Goal: Task Accomplishment & Management: Complete application form

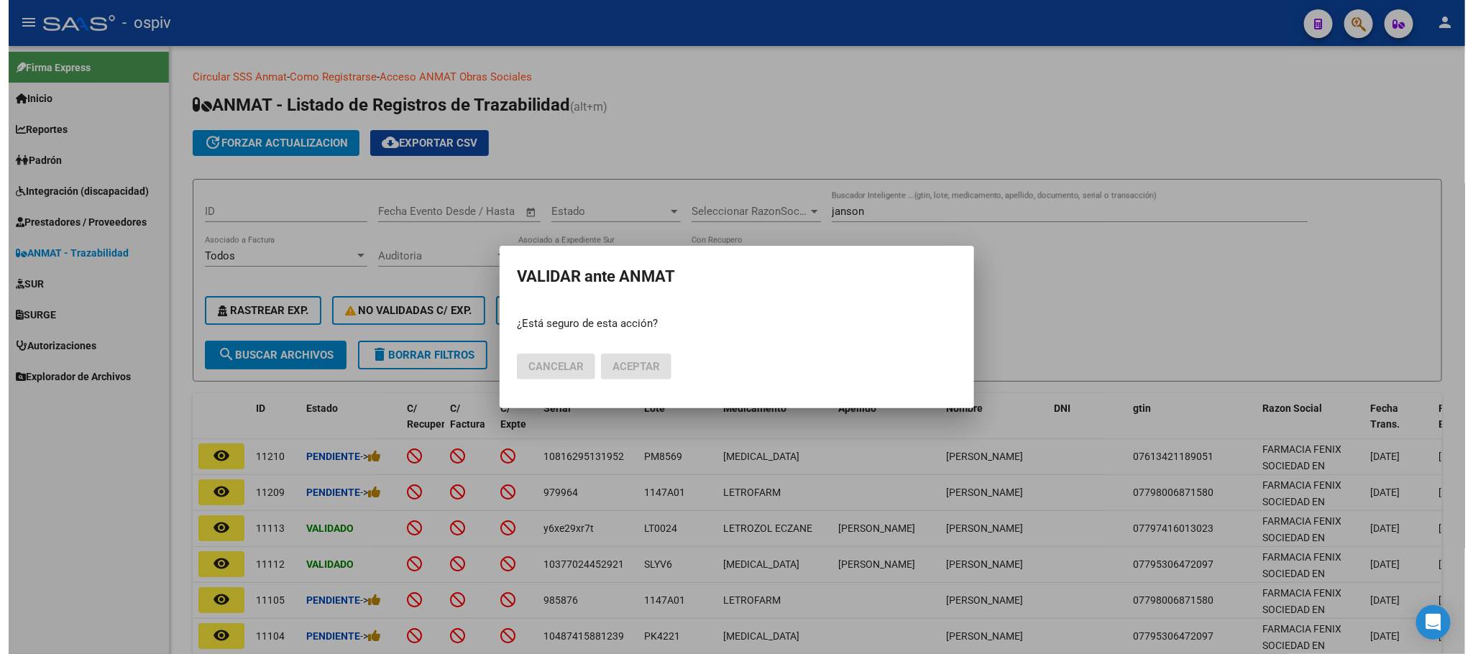
scroll to position [180, 0]
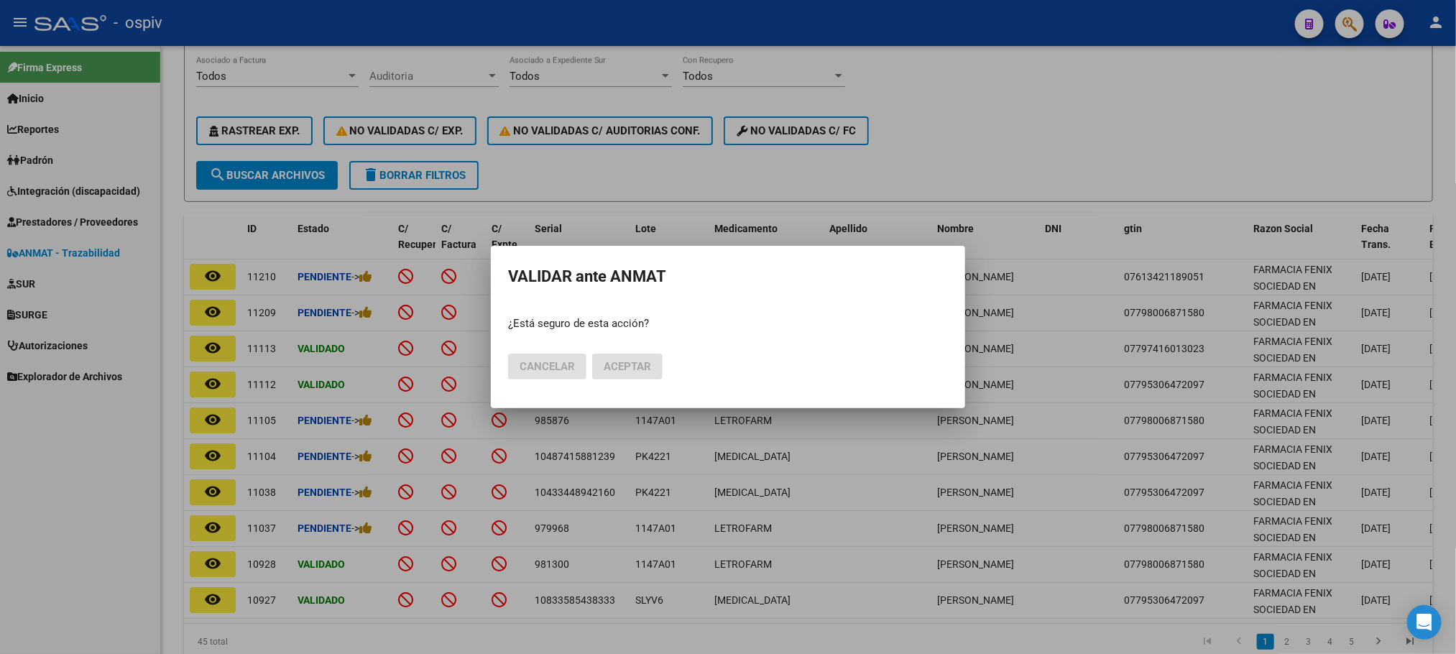
click at [1037, 127] on div at bounding box center [728, 327] width 1456 height 654
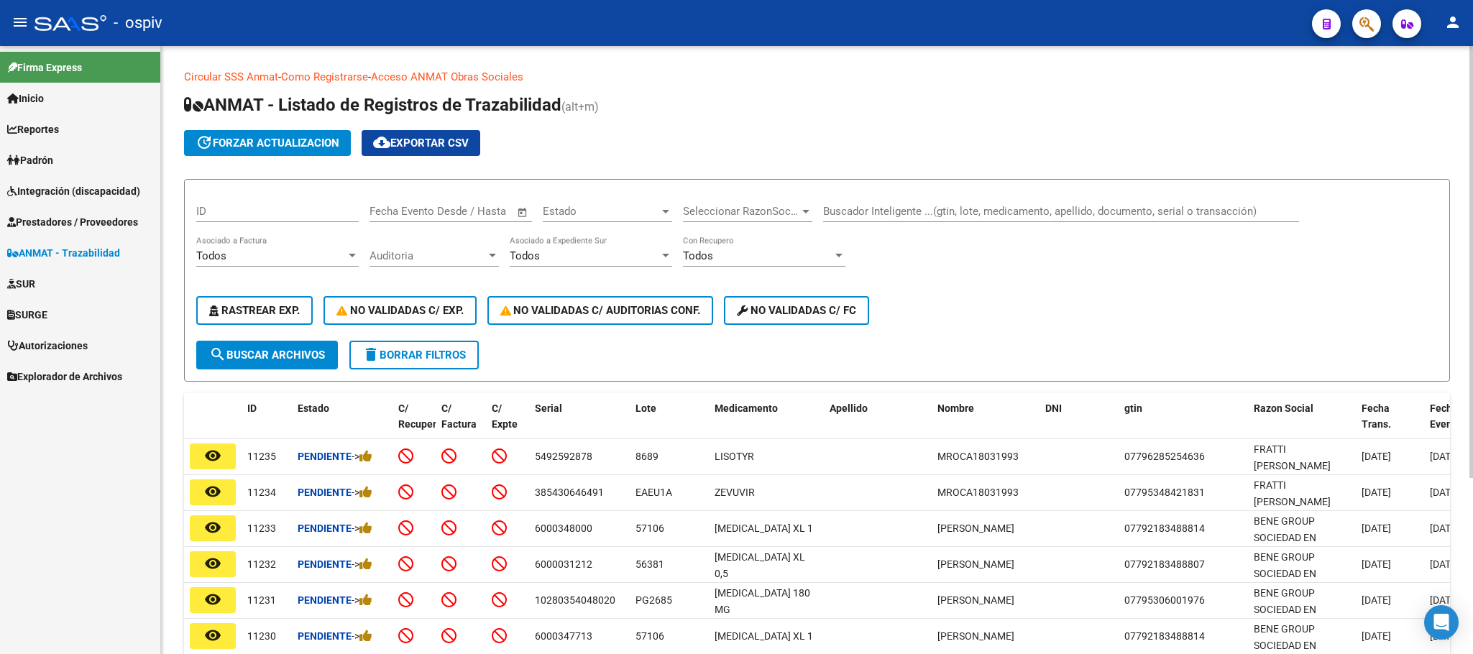
click at [917, 207] on input "Buscador Inteligente ...(gtin, lote, medicamento, apellido, documento, serial o…" at bounding box center [1061, 211] width 476 height 13
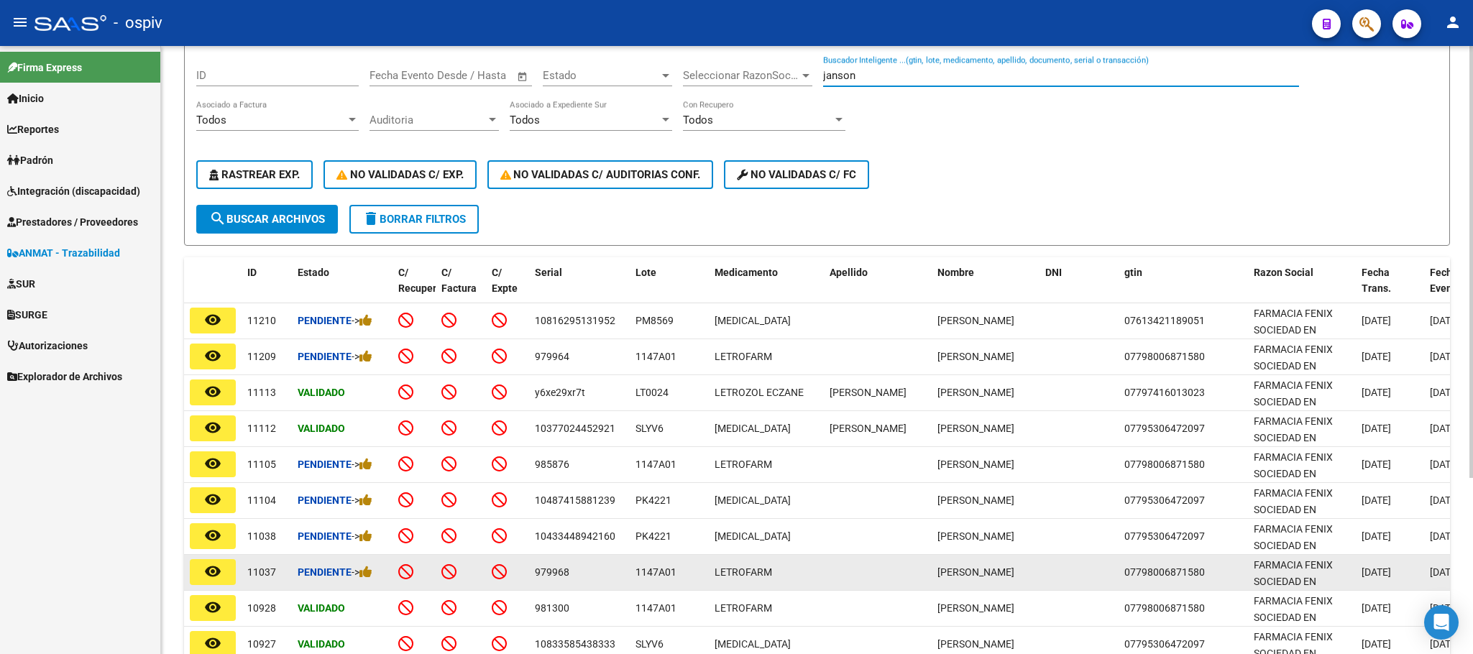
scroll to position [180, 0]
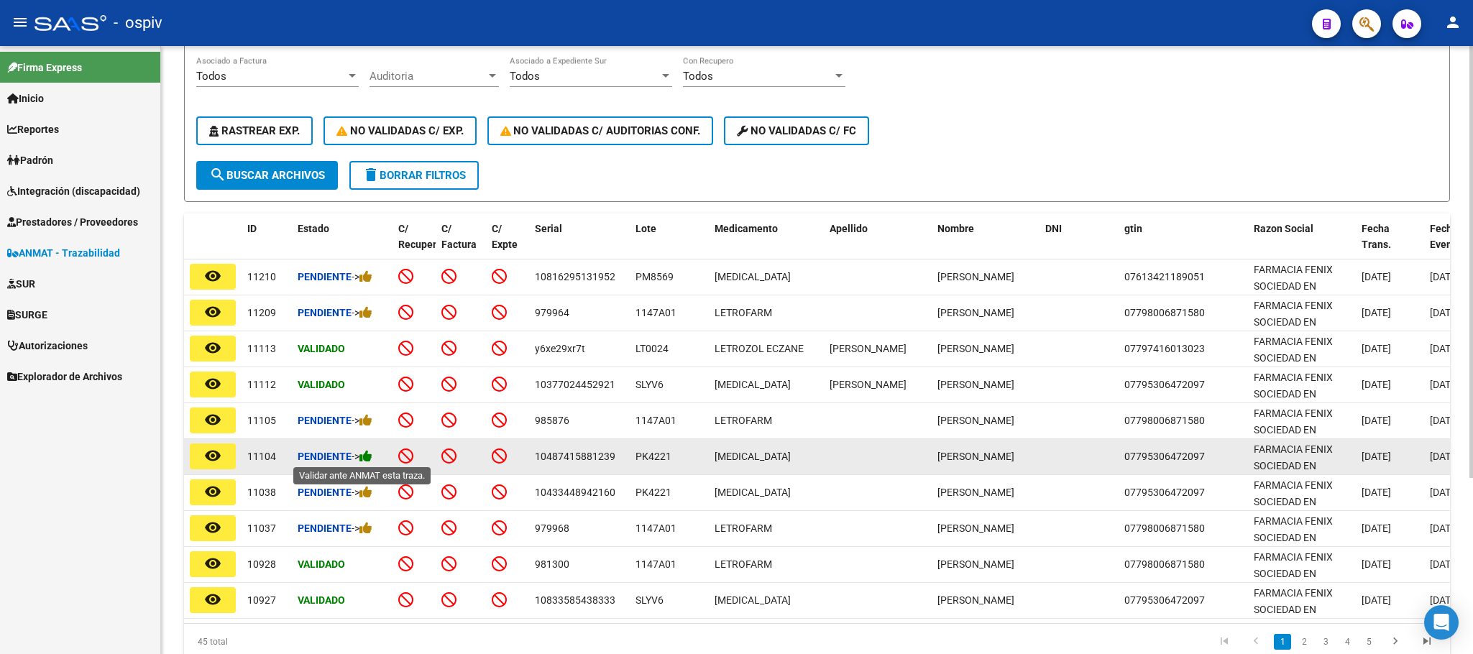
click at [369, 455] on icon at bounding box center [365, 456] width 13 height 14
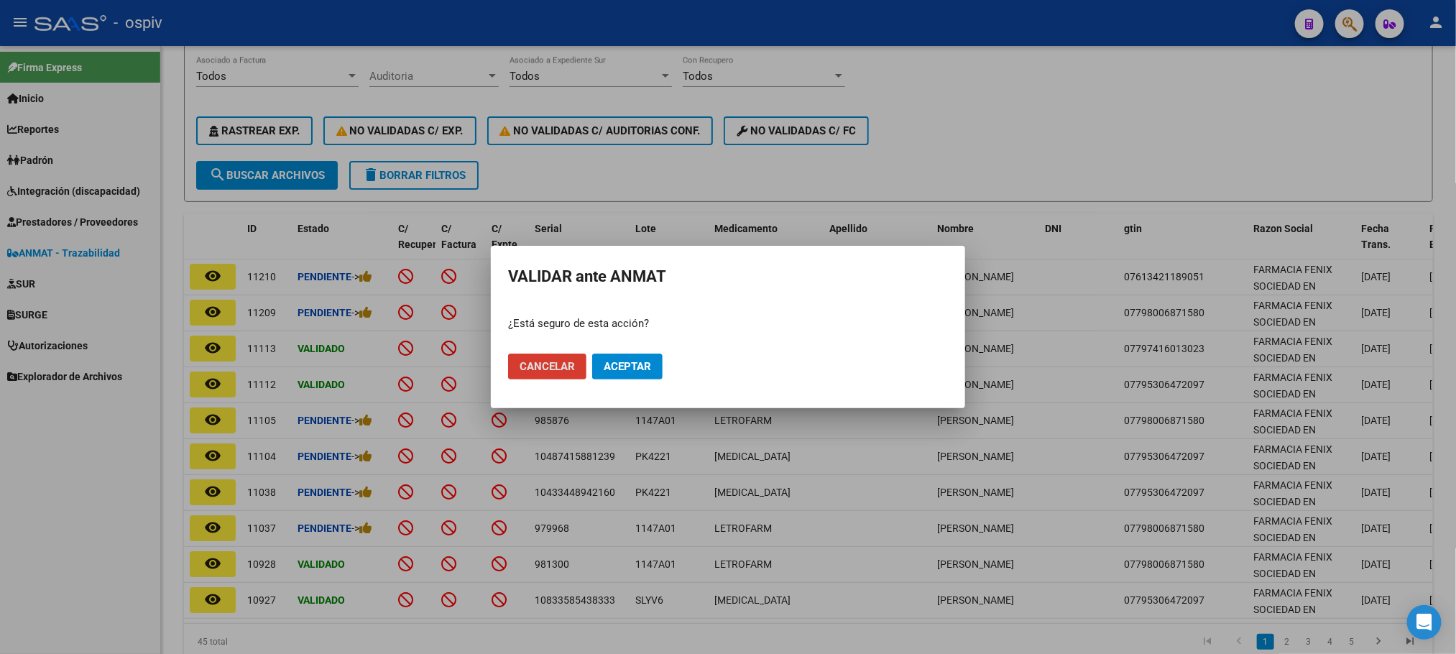
click at [623, 365] on span "Aceptar" at bounding box center [627, 366] width 47 height 13
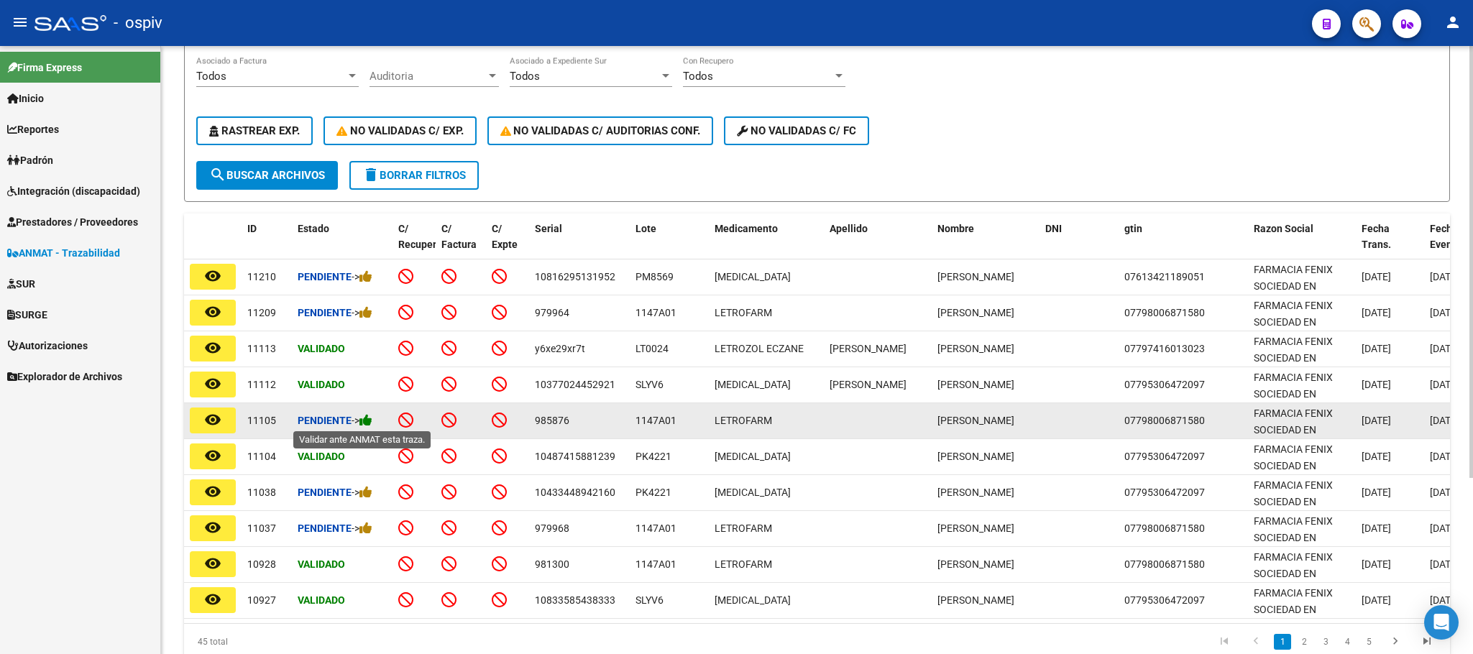
click at [369, 417] on icon at bounding box center [365, 420] width 13 height 14
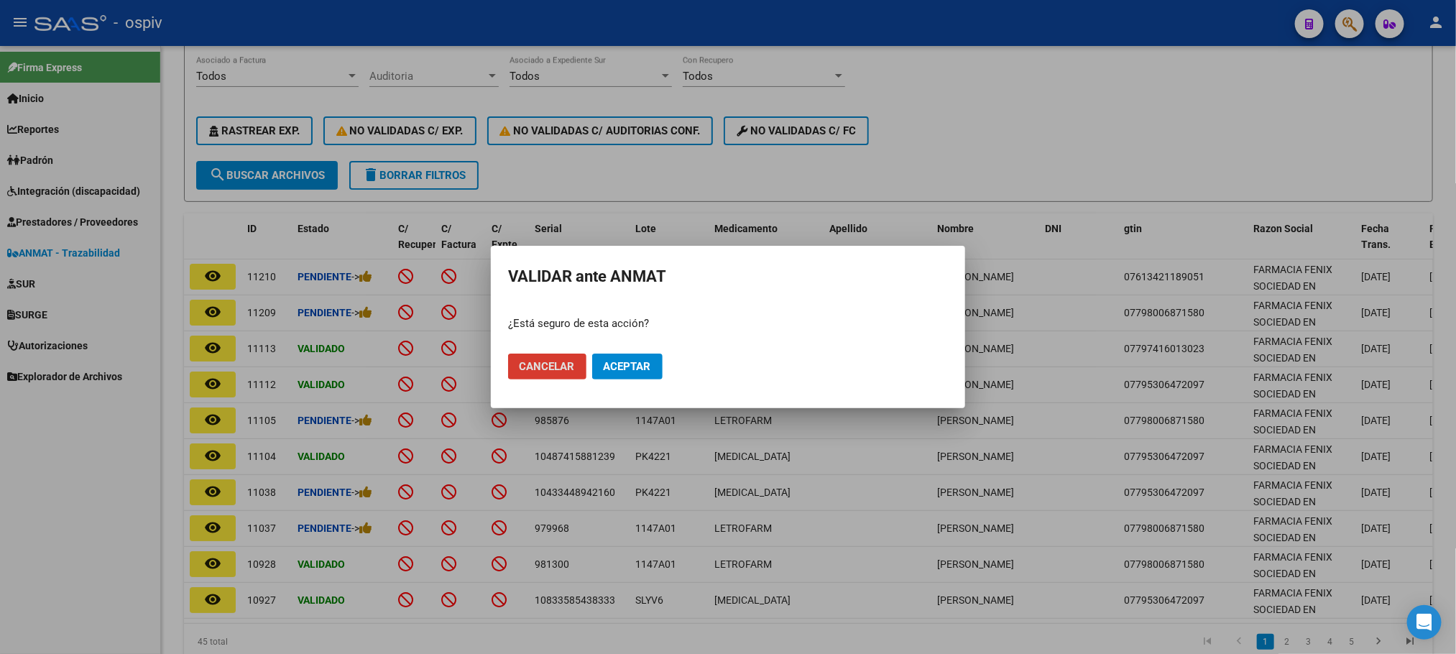
drag, startPoint x: 615, startPoint y: 362, endPoint x: 638, endPoint y: 550, distance: 189.0
click at [617, 362] on span "Aceptar" at bounding box center [627, 366] width 47 height 13
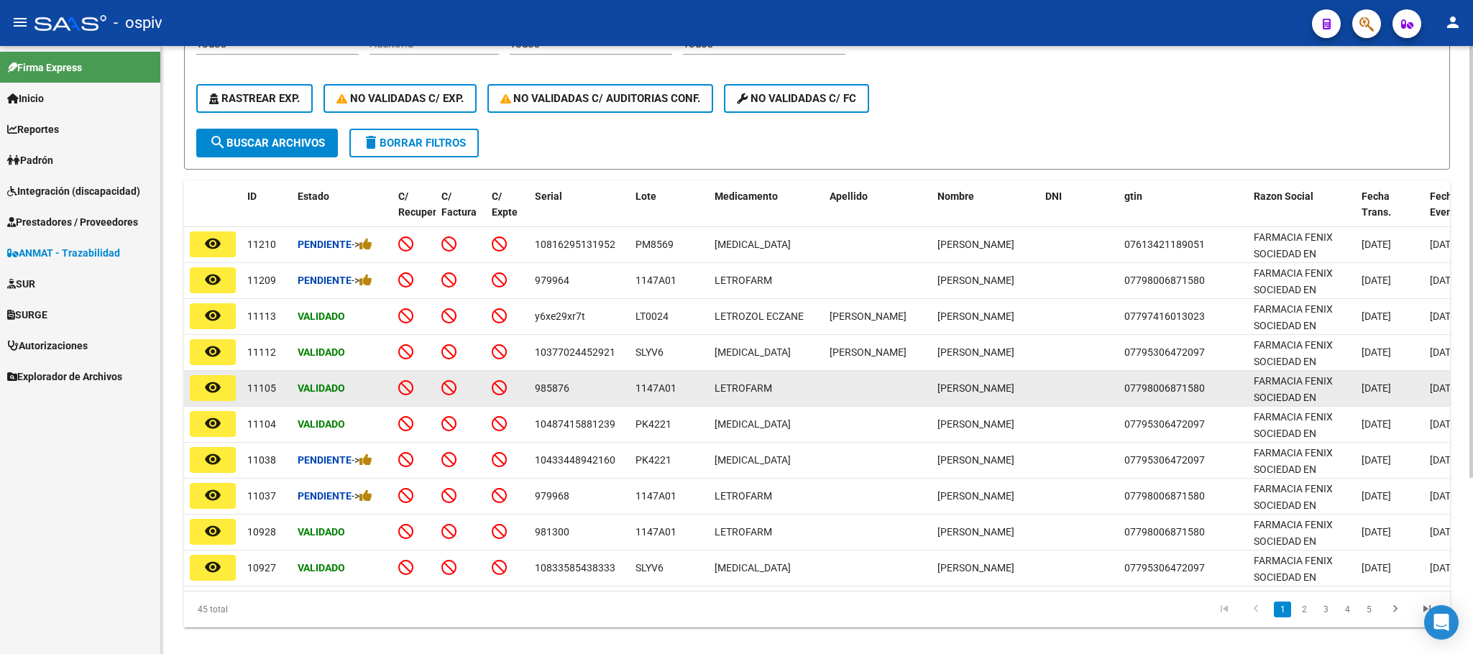
scroll to position [248, 0]
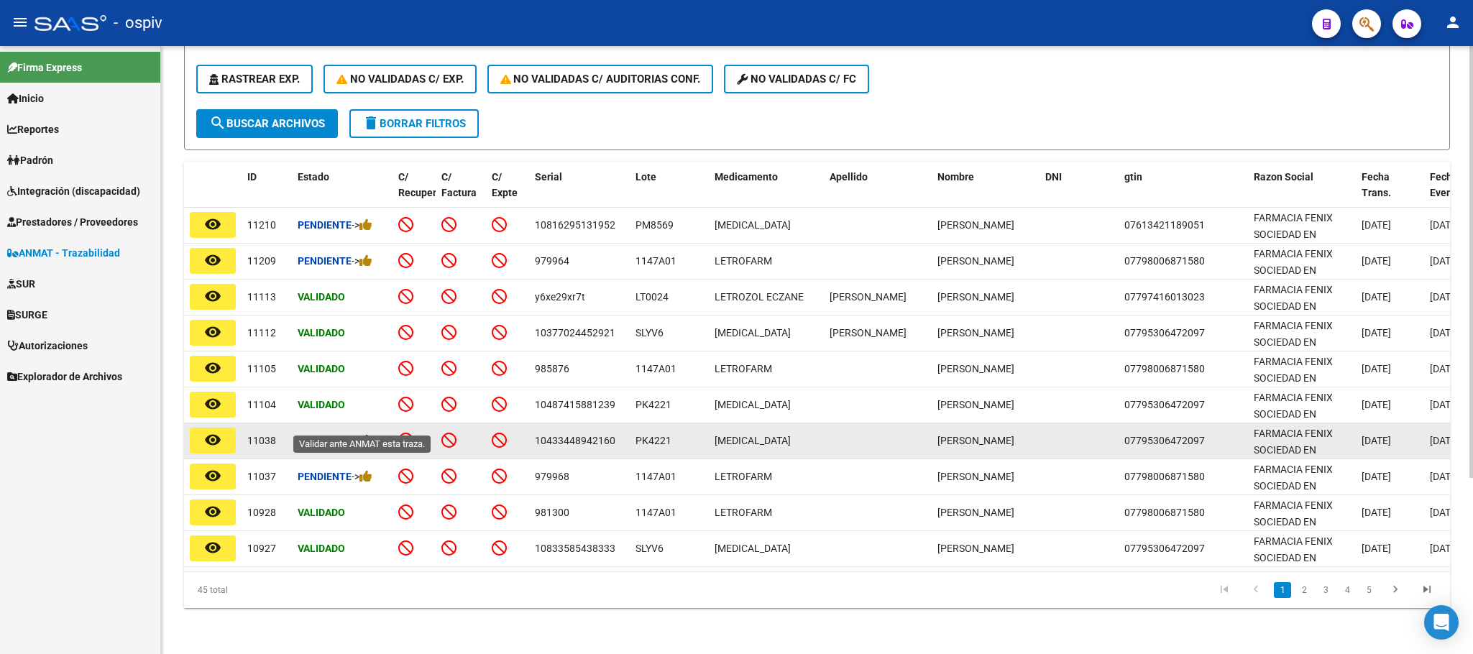
click at [372, 433] on icon at bounding box center [365, 440] width 13 height 14
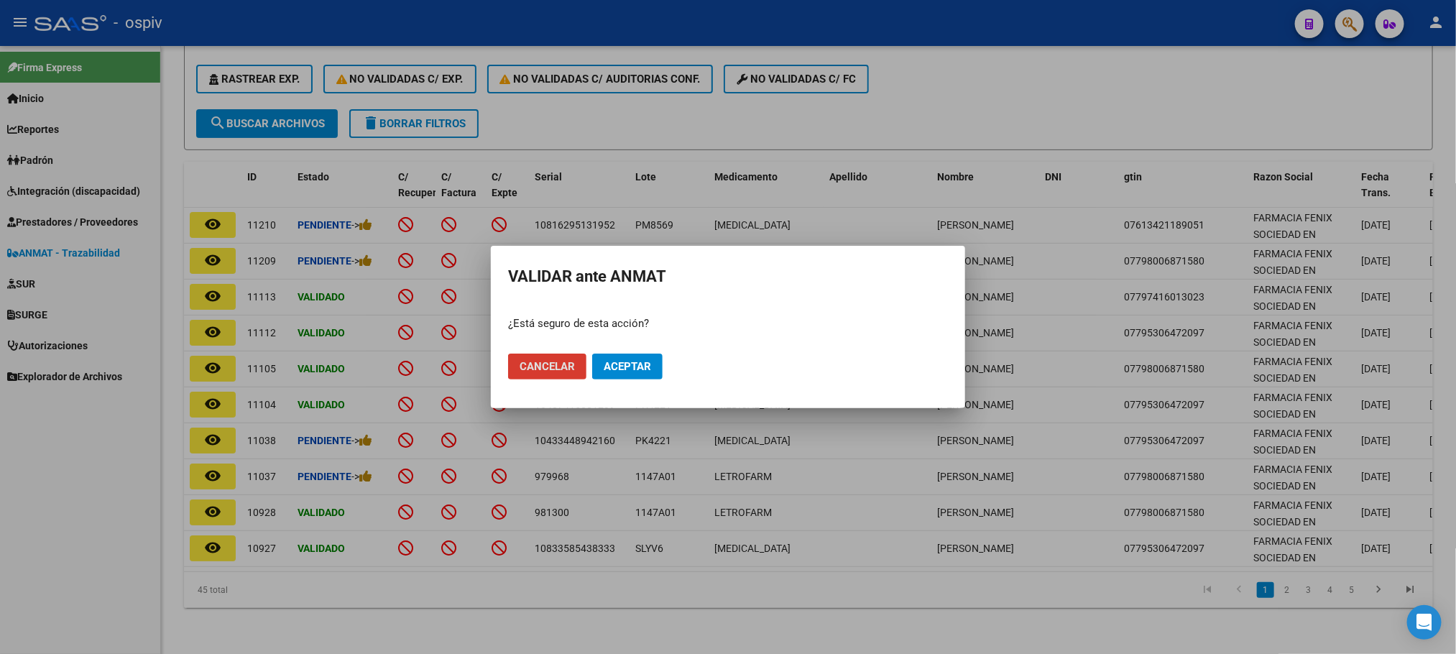
click at [626, 372] on span "Aceptar" at bounding box center [627, 366] width 47 height 13
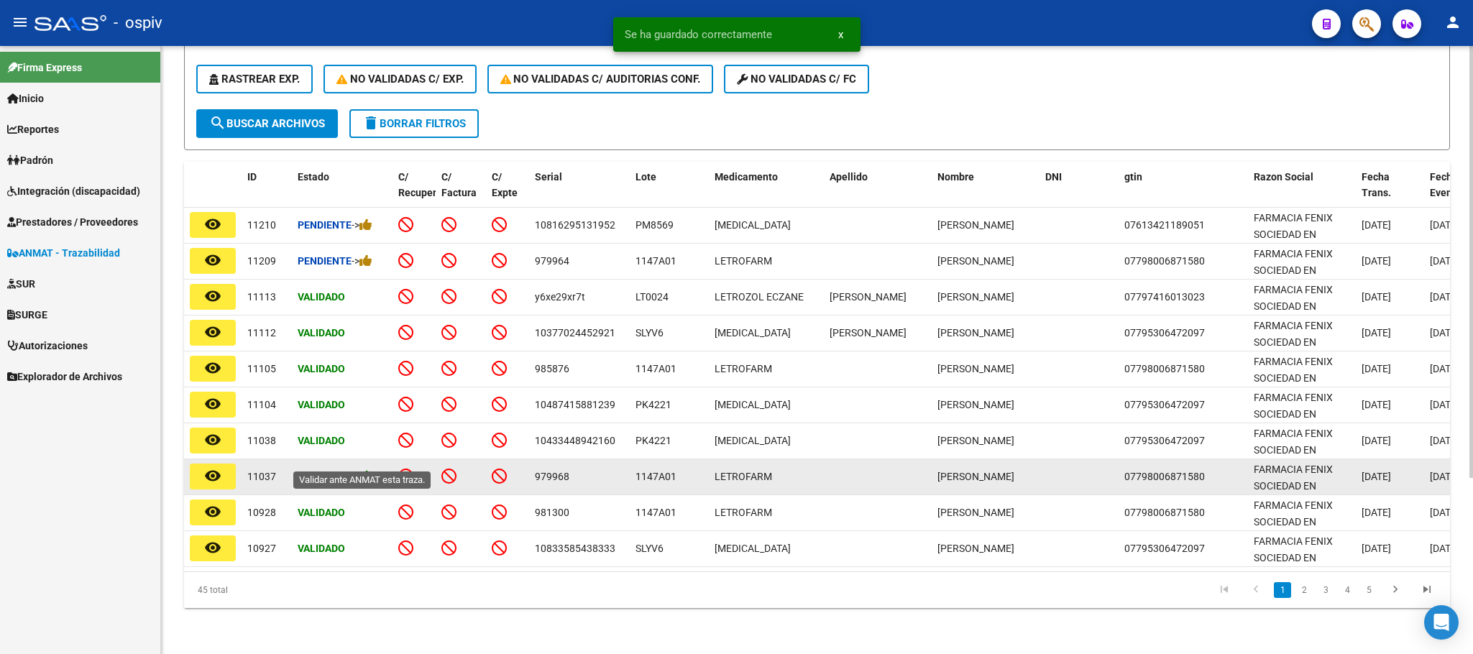
click at [372, 469] on icon at bounding box center [365, 476] width 13 height 14
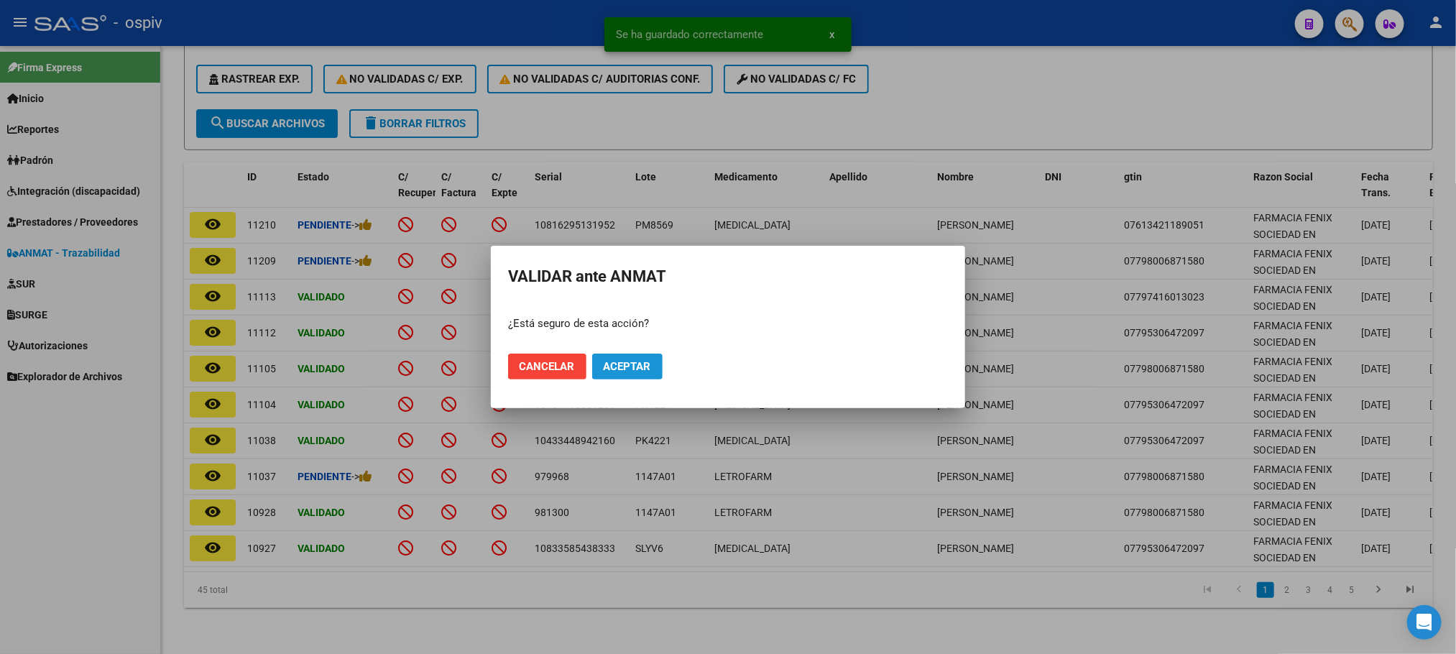
click at [638, 369] on span "Aceptar" at bounding box center [627, 366] width 47 height 13
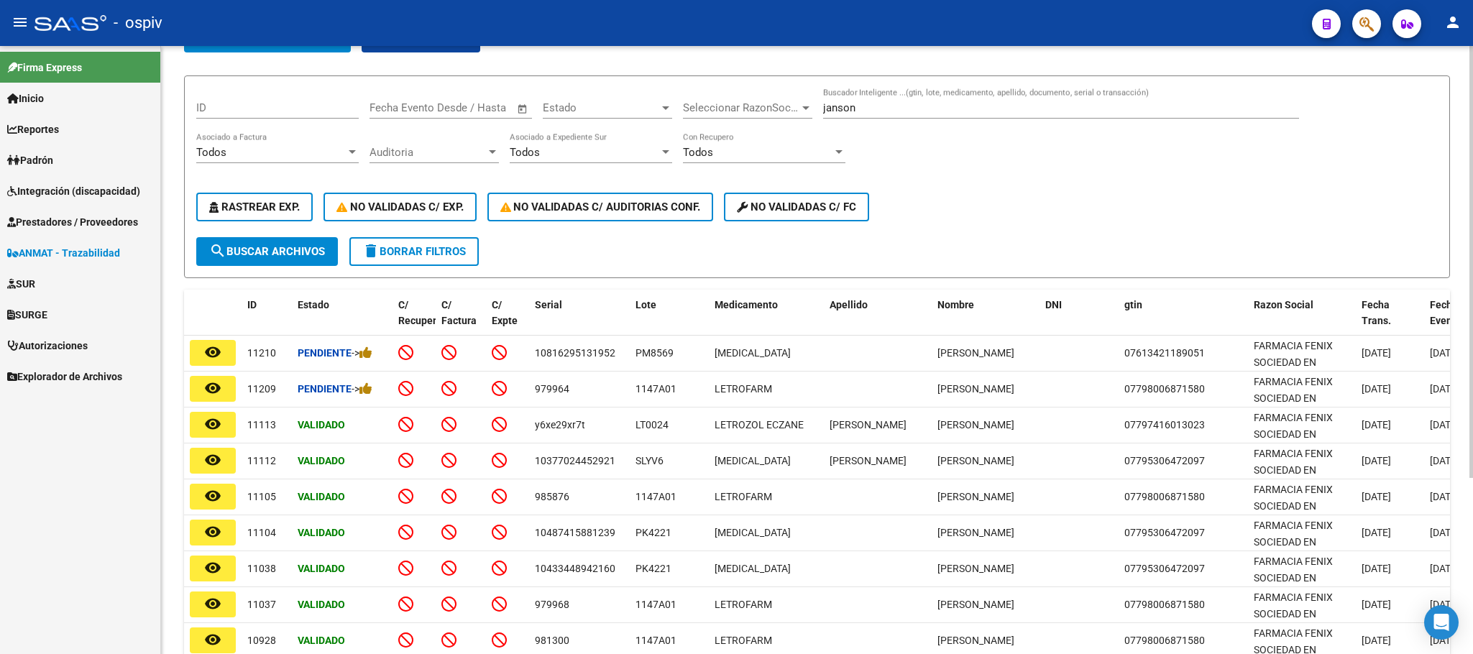
scroll to position [0, 0]
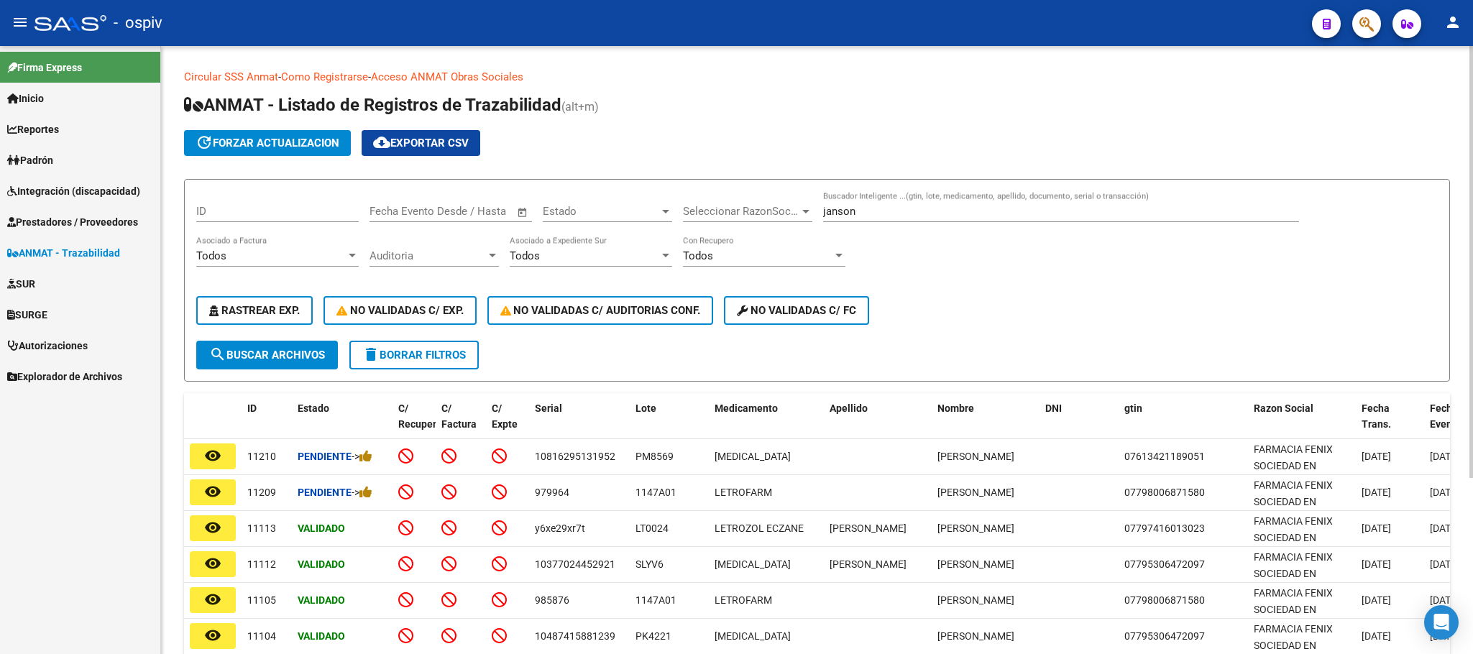
click at [927, 205] on input "janson" at bounding box center [1061, 211] width 476 height 13
type input "j"
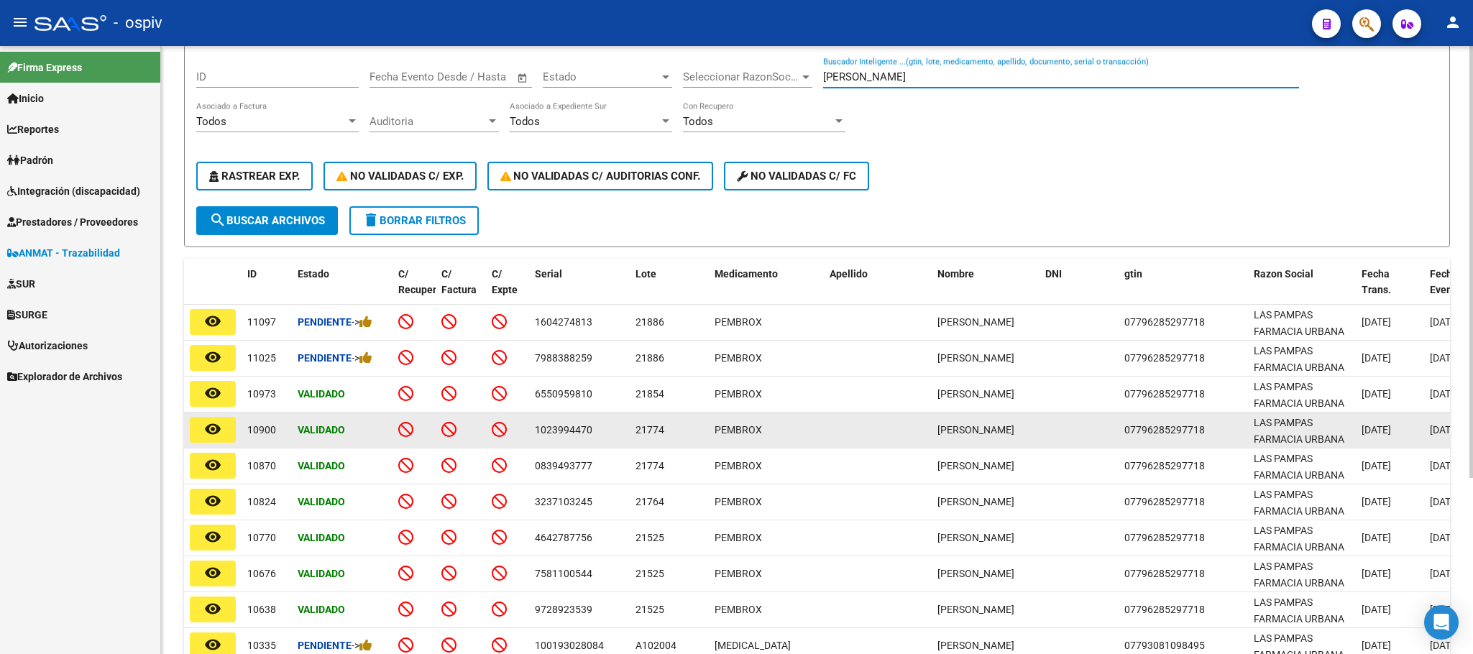
scroll to position [180, 0]
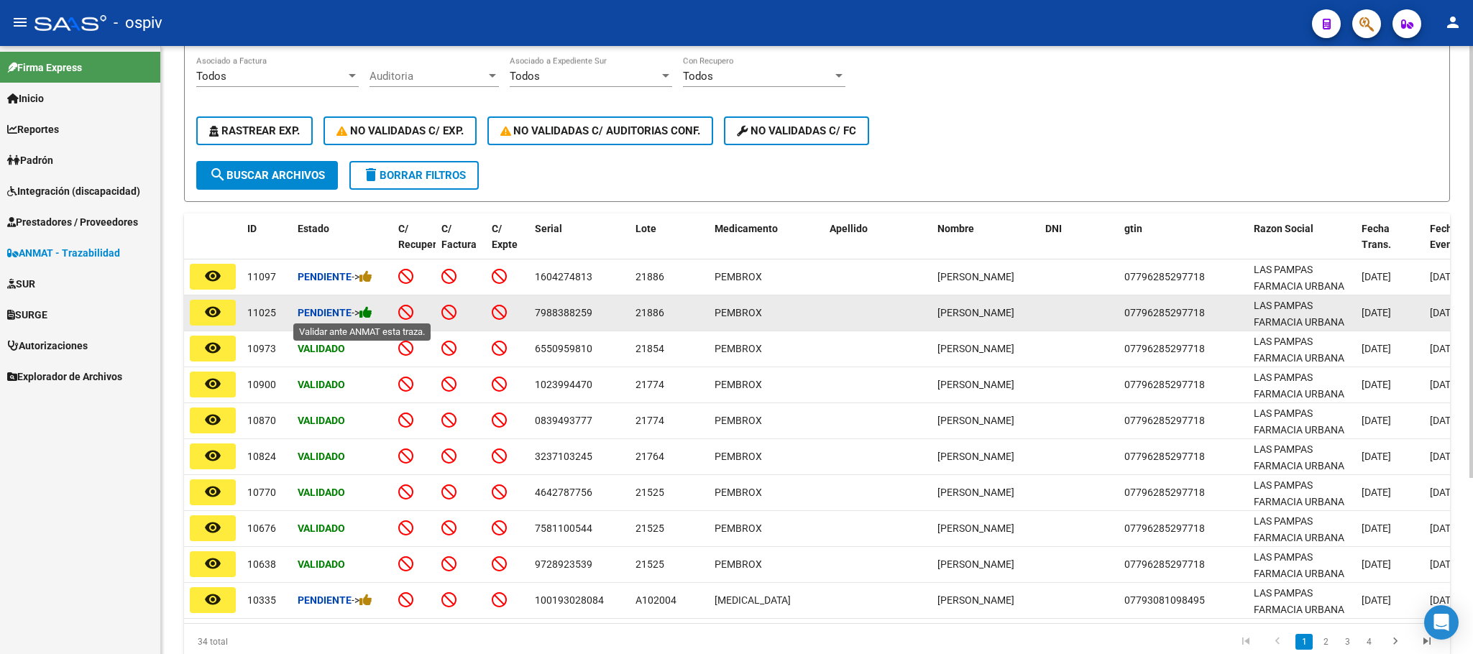
click at [371, 315] on icon at bounding box center [365, 313] width 13 height 14
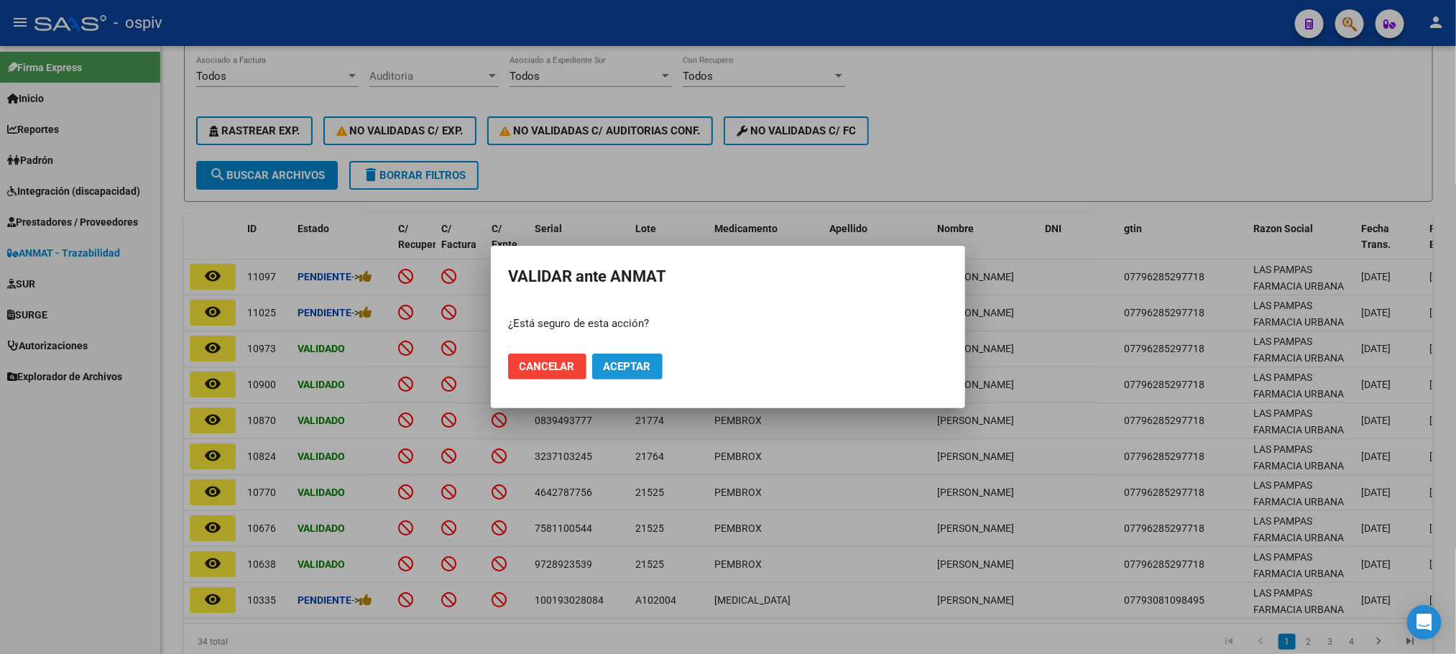
click at [625, 369] on span "Aceptar" at bounding box center [627, 366] width 47 height 13
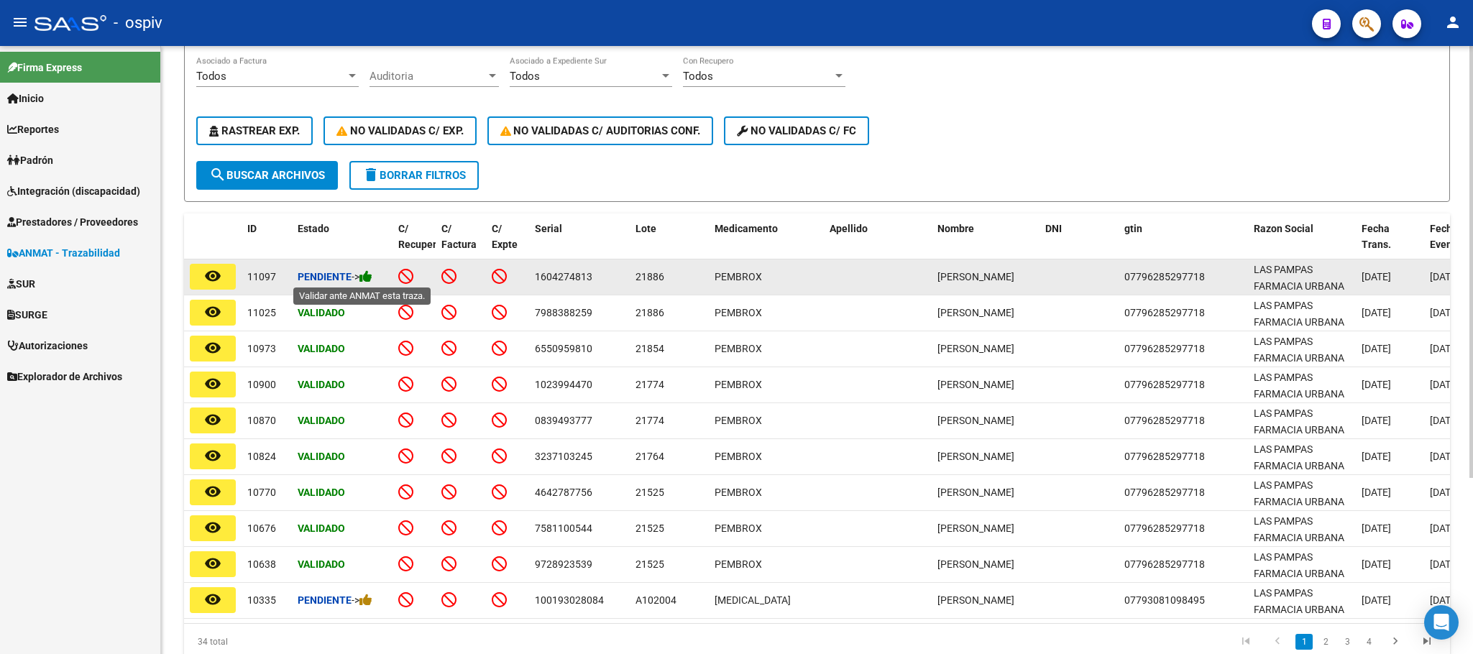
click at [371, 282] on icon at bounding box center [365, 277] width 13 height 14
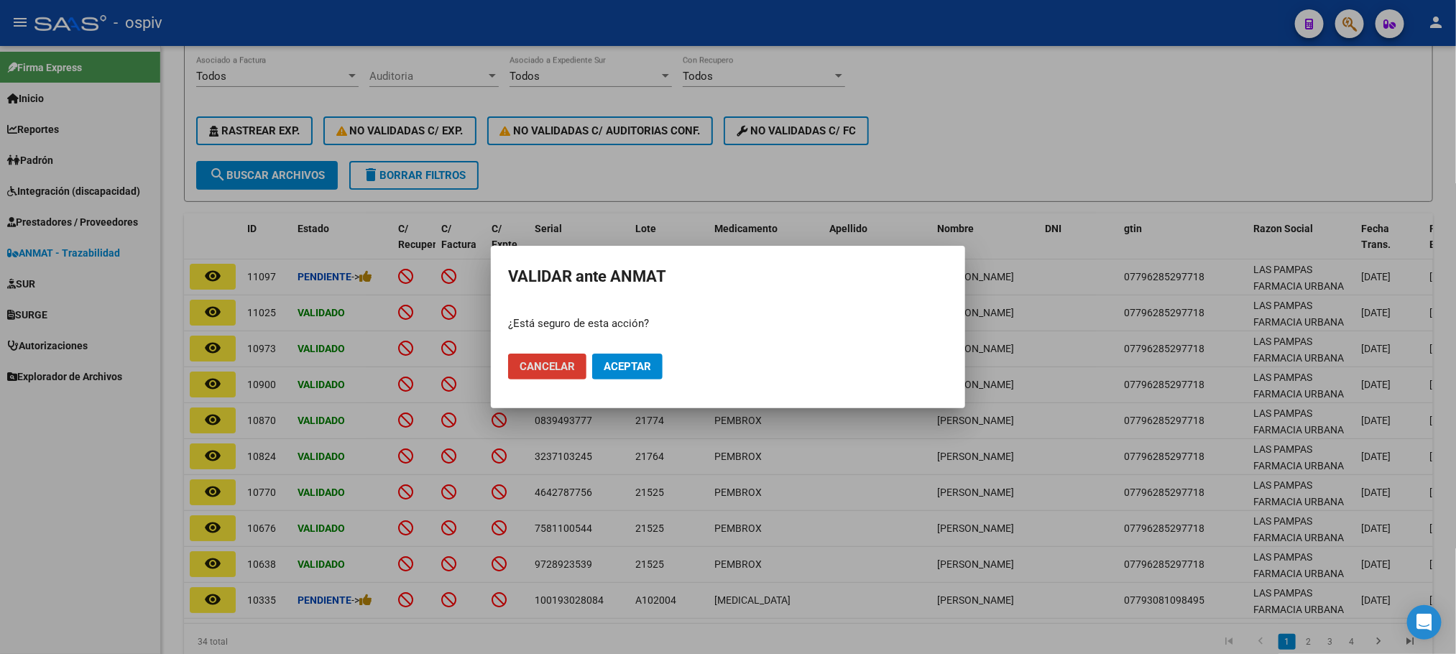
click at [623, 367] on span "Aceptar" at bounding box center [627, 366] width 47 height 13
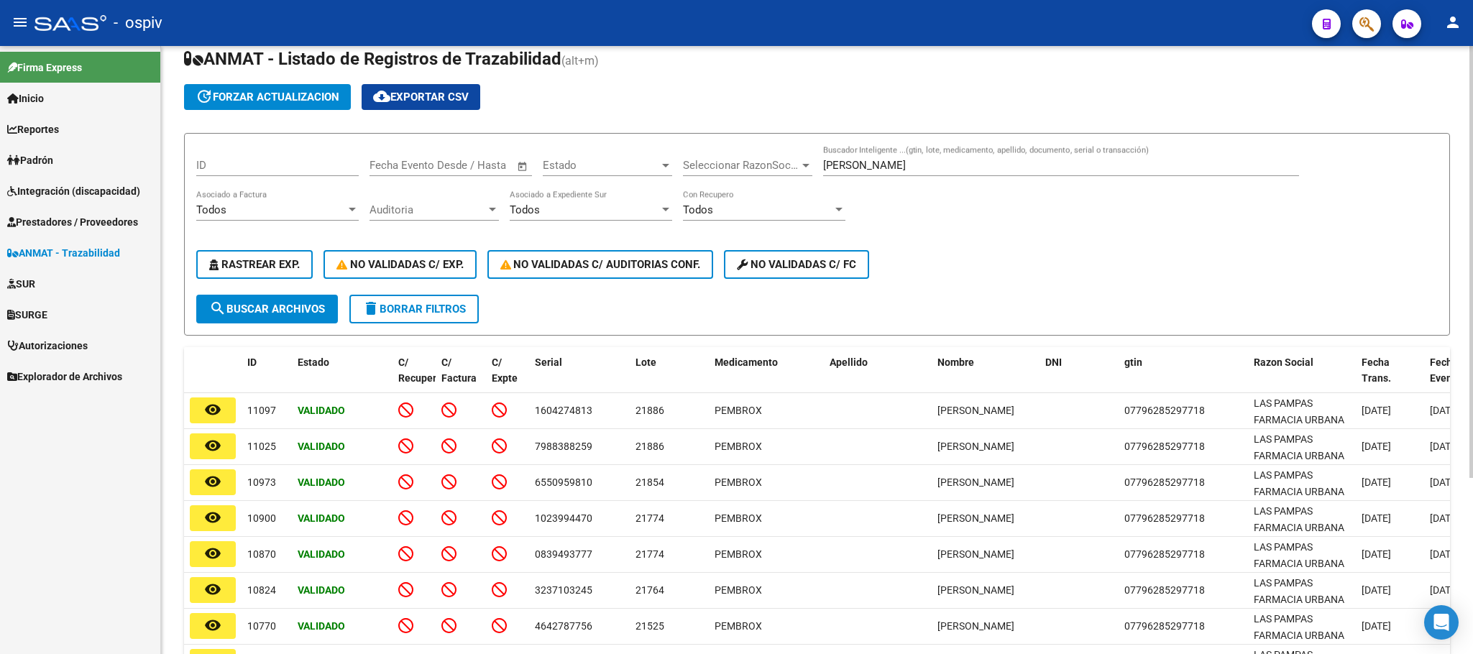
scroll to position [0, 0]
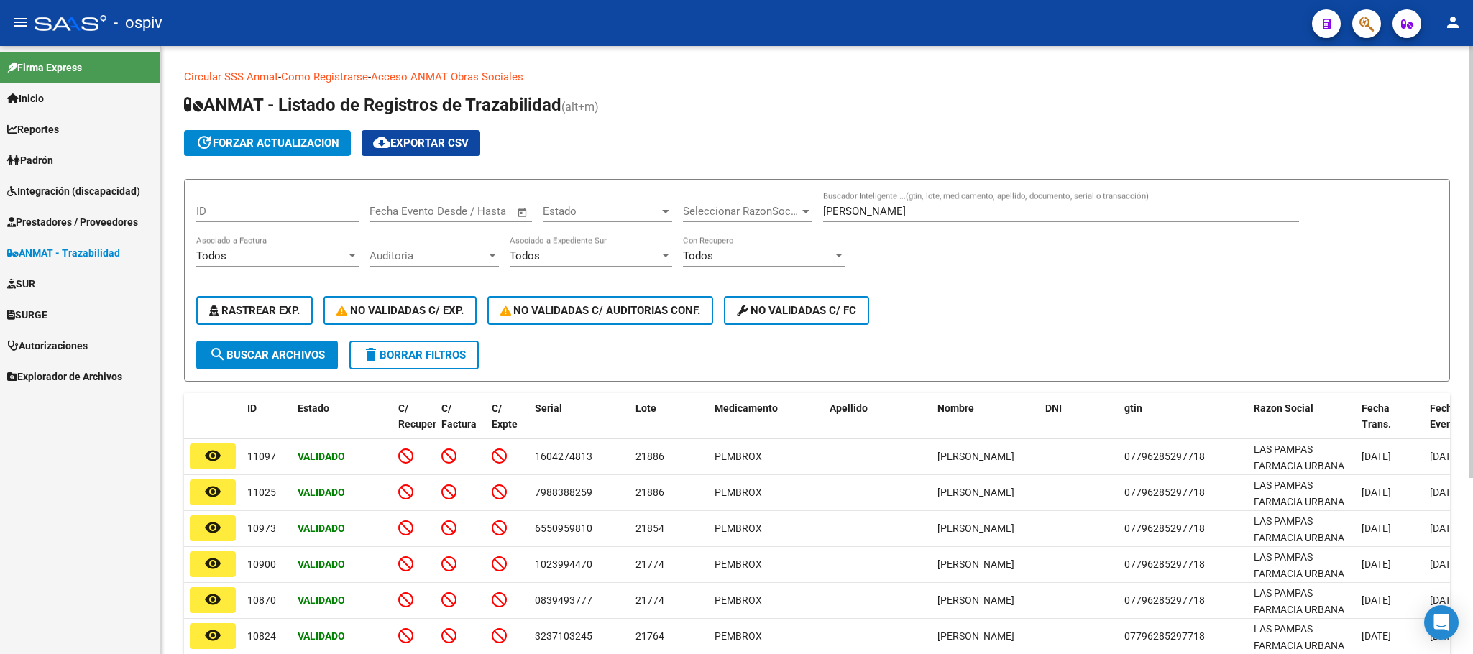
click at [908, 216] on input "denegri" at bounding box center [1061, 211] width 476 height 13
type input "d"
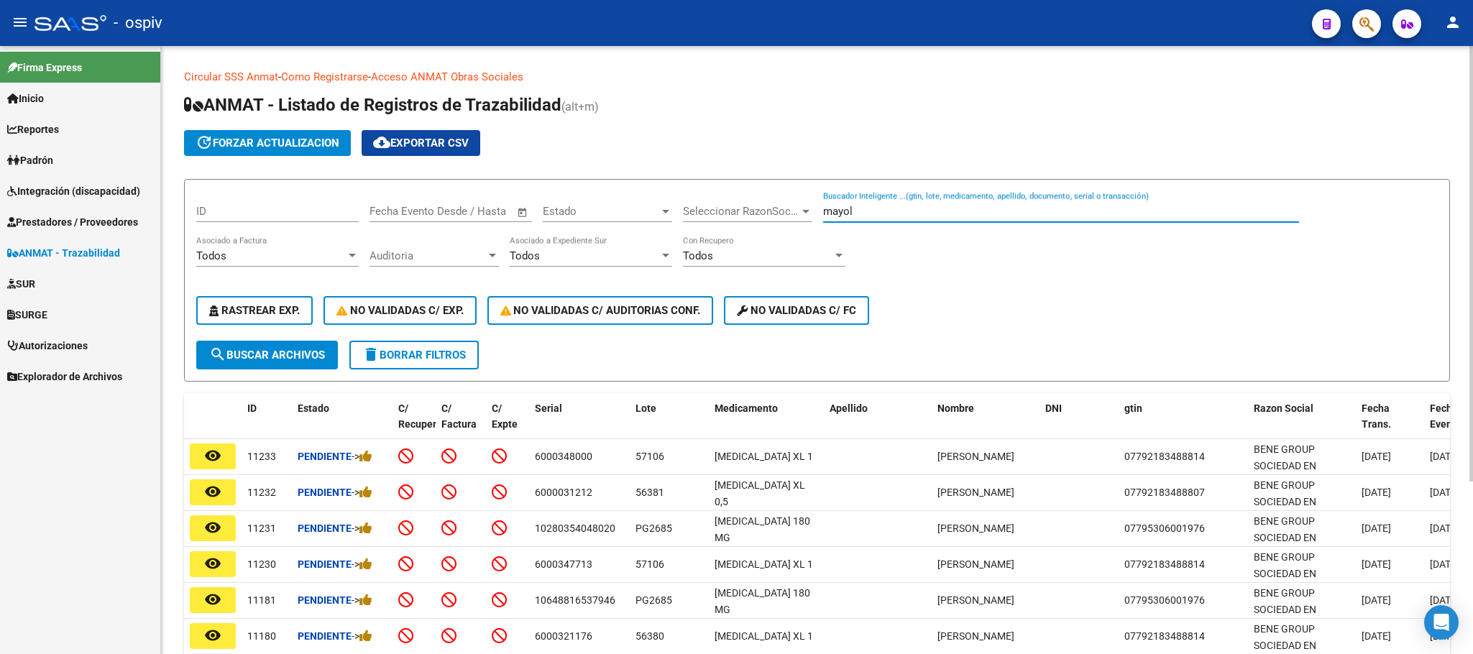
click at [888, 214] on input "mayol" at bounding box center [1061, 211] width 476 height 13
type input "m"
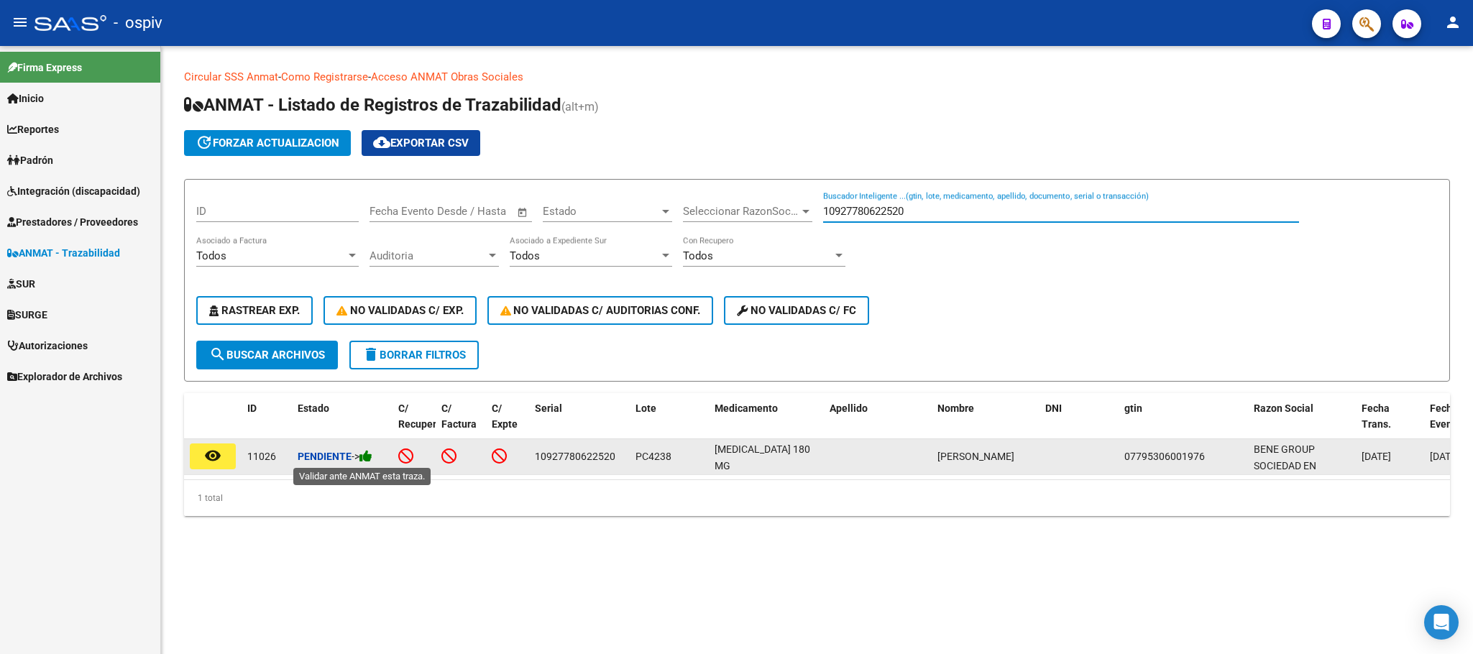
click at [364, 456] on icon at bounding box center [365, 456] width 13 height 14
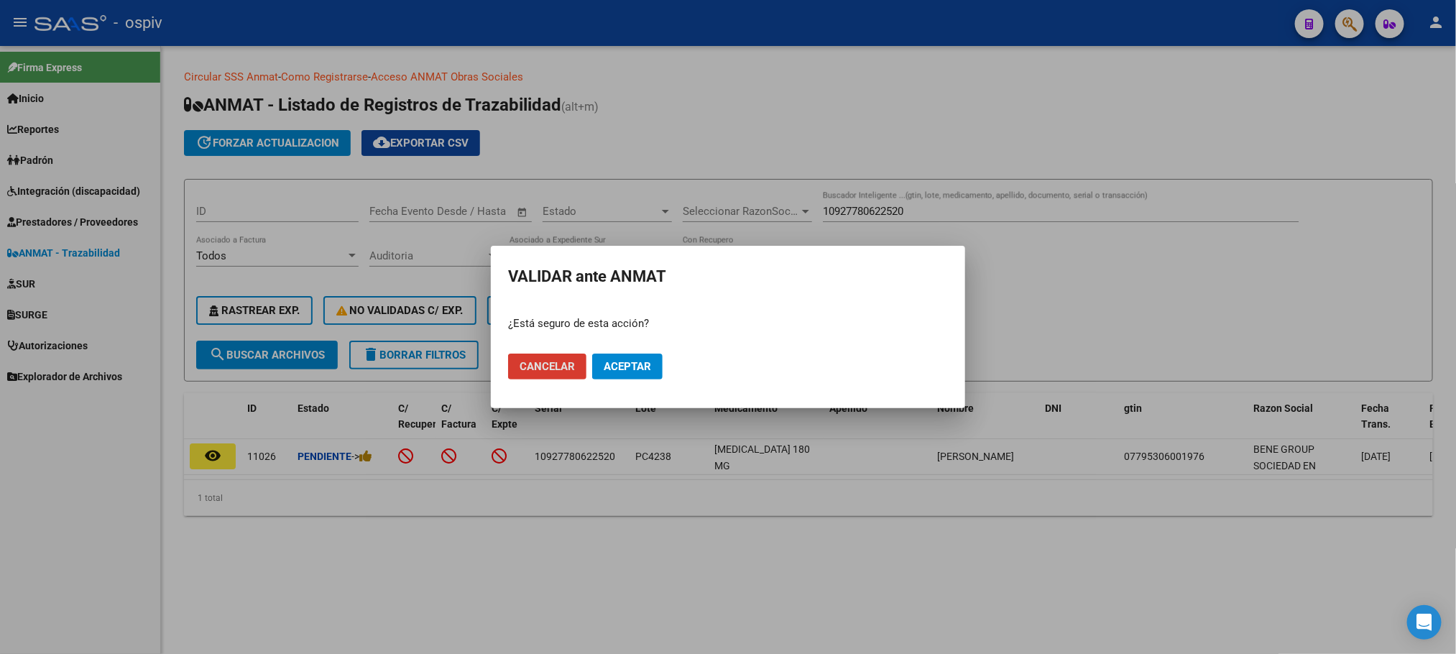
drag, startPoint x: 623, startPoint y: 369, endPoint x: 615, endPoint y: 398, distance: 29.3
click at [624, 369] on span "Aceptar" at bounding box center [627, 366] width 47 height 13
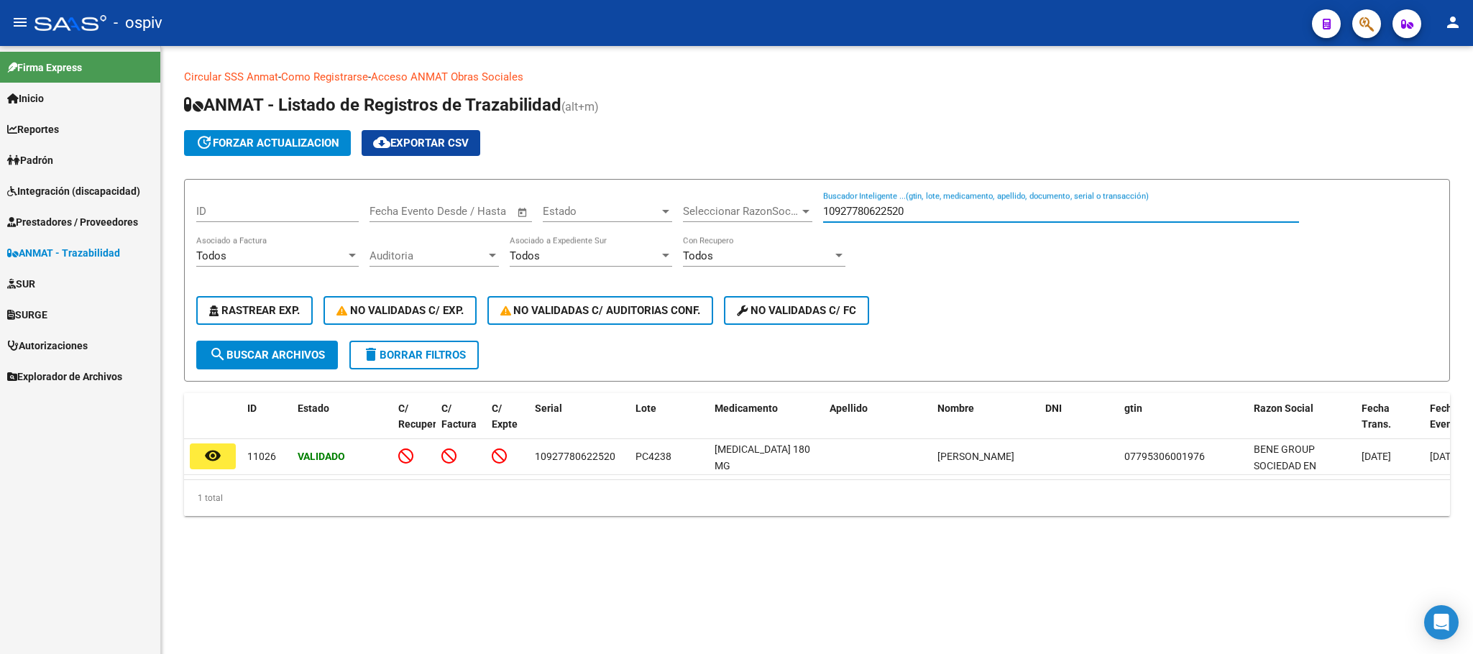
click at [930, 216] on input "10927780622520" at bounding box center [1061, 211] width 476 height 13
type input "1"
click at [926, 211] on input "Buscador Inteligente ...(gtin, lote, medicamento, apellido, documento, serial o…" at bounding box center [1061, 211] width 476 height 13
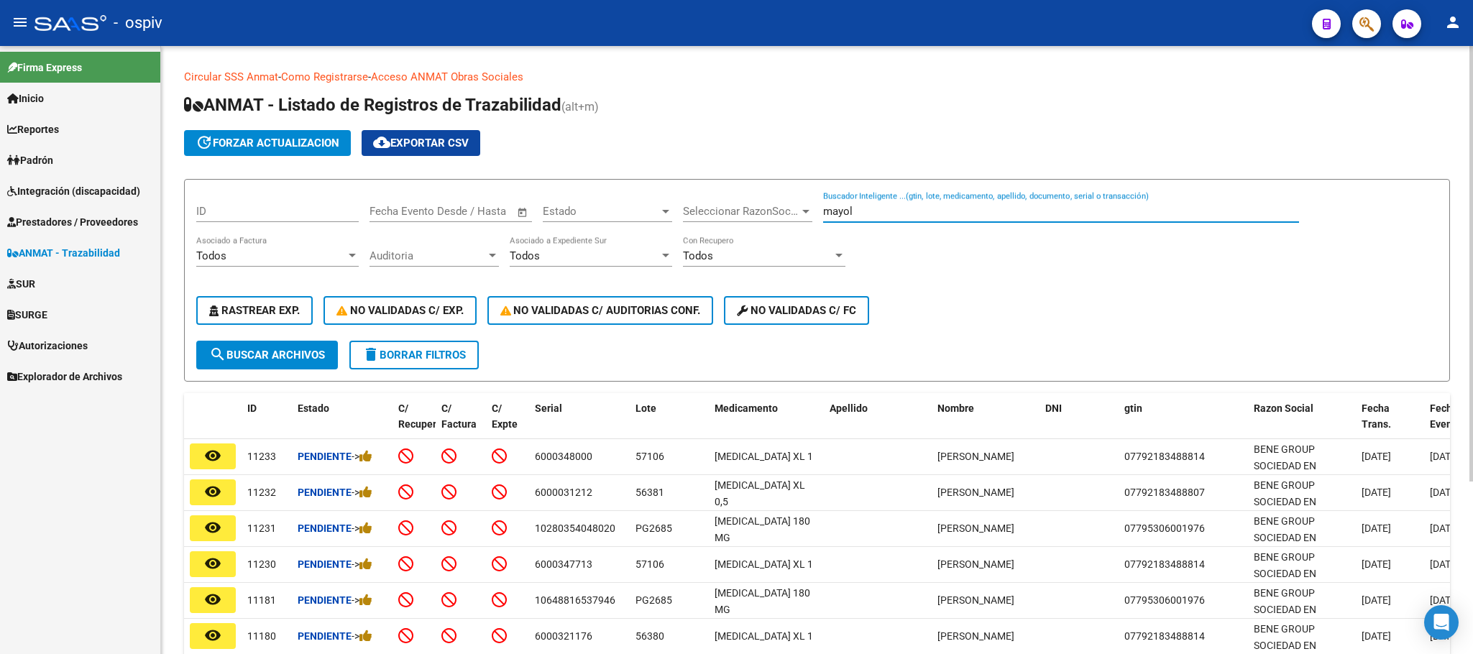
click at [872, 210] on input "mayol" at bounding box center [1061, 211] width 476 height 13
type input "m"
drag, startPoint x: 857, startPoint y: 211, endPoint x: 807, endPoint y: 209, distance: 49.6
click at [807, 209] on div "ID Fecha inicio – Fecha fin Fecha Evento Desde / Hasta Estado Estado Selecciona…" at bounding box center [816, 266] width 1241 height 150
click at [882, 216] on input "6000" at bounding box center [1061, 211] width 476 height 13
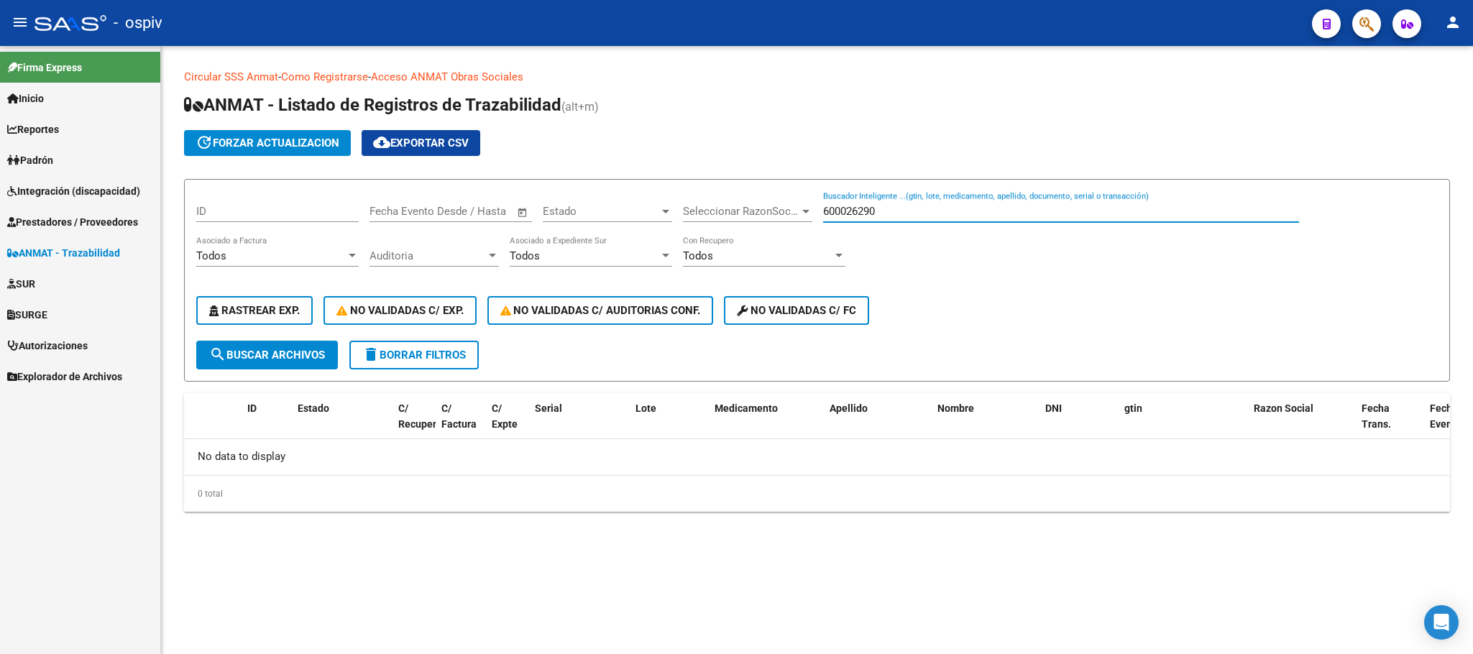
click at [908, 211] on input "600026290" at bounding box center [1061, 211] width 476 height 13
type input "6"
click at [908, 211] on input "Buscador Inteligente ...(gtin, lote, medicamento, apellido, documento, serial o…" at bounding box center [1061, 211] width 476 height 13
paste input "6000"
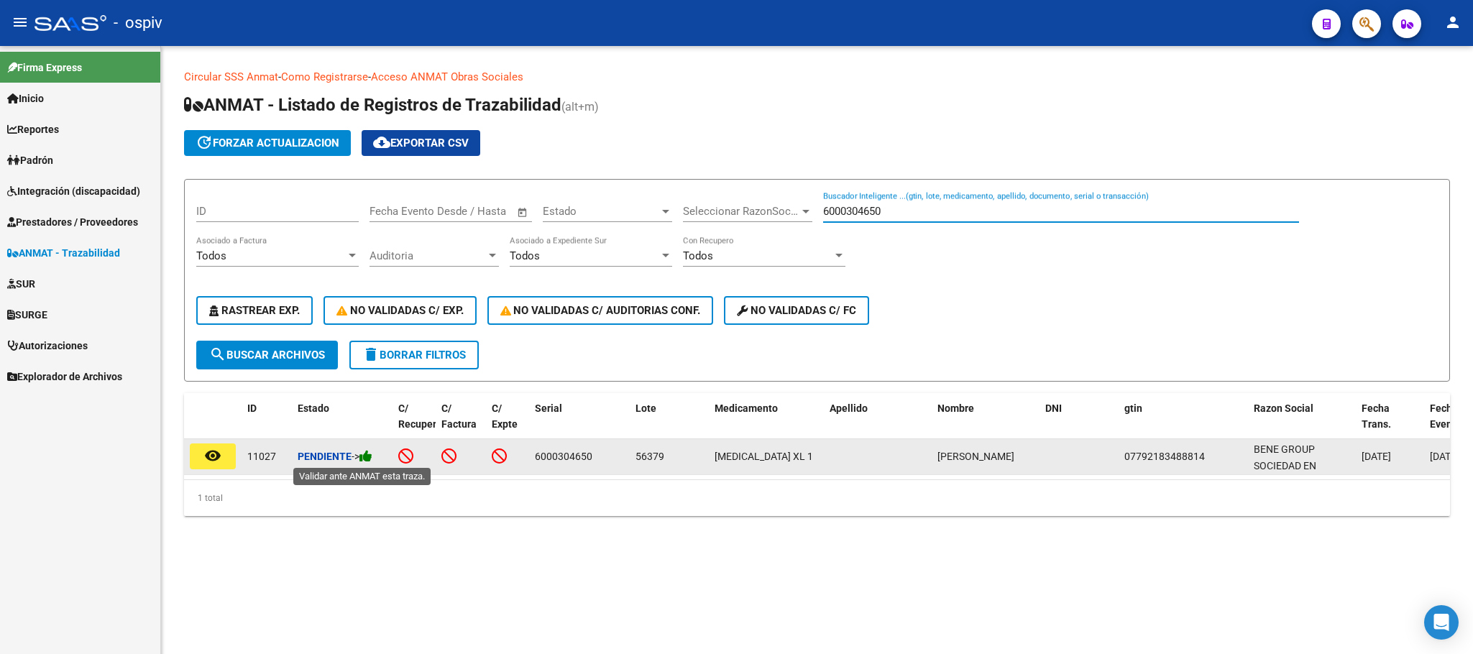
click at [369, 460] on icon at bounding box center [365, 456] width 13 height 14
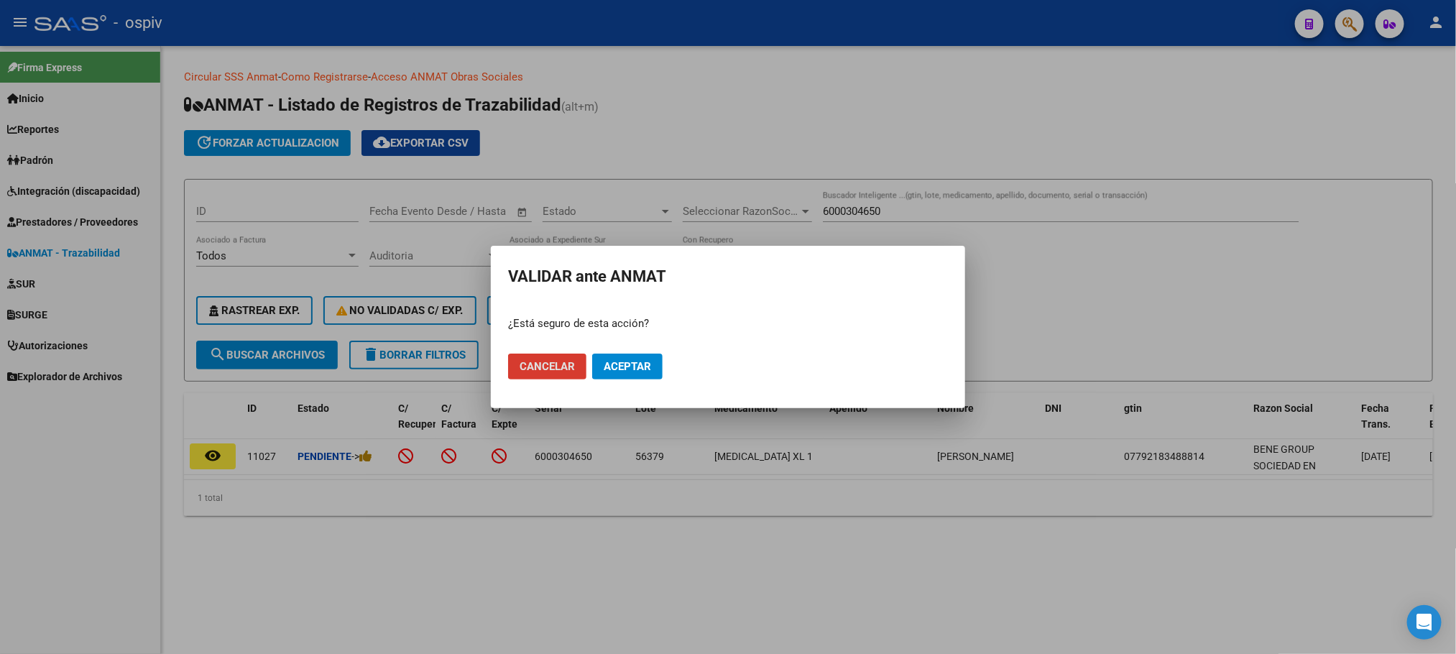
click at [620, 367] on span "Aceptar" at bounding box center [627, 366] width 47 height 13
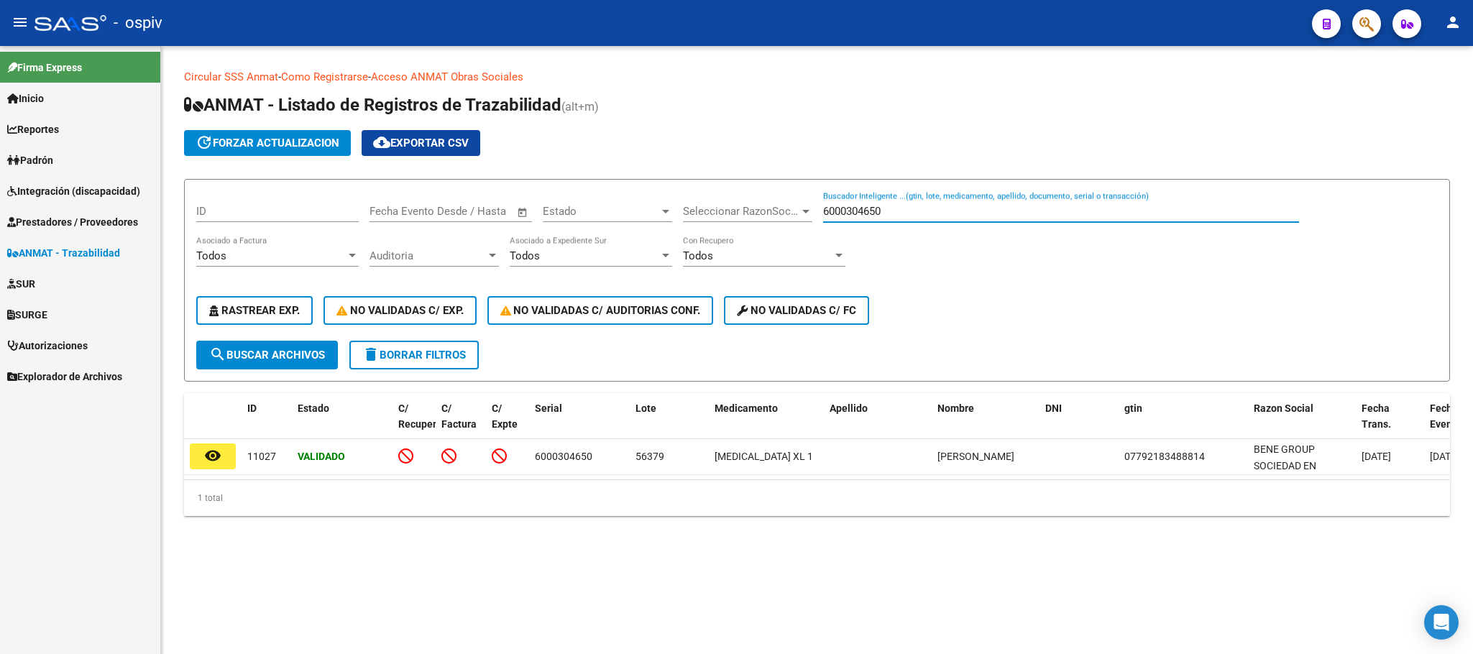
click at [901, 208] on input "6000304650" at bounding box center [1061, 211] width 476 height 13
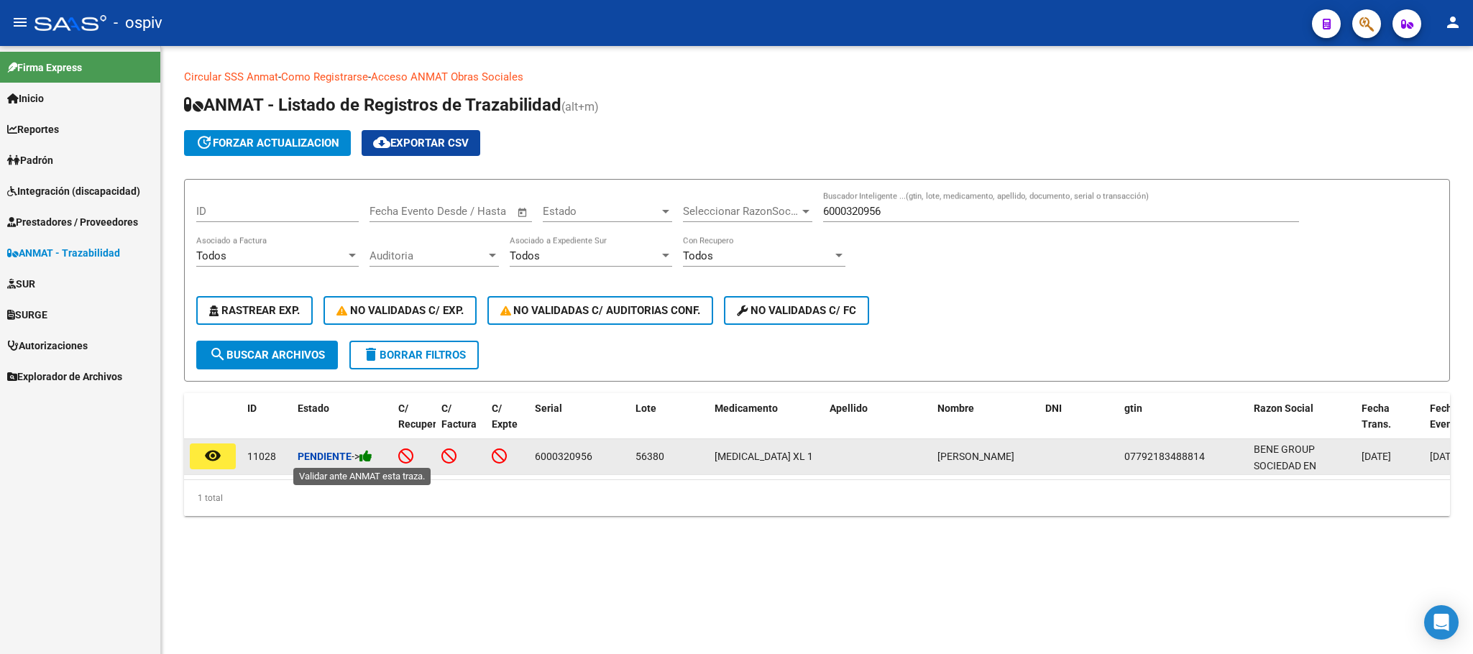
click at [369, 457] on icon at bounding box center [365, 456] width 13 height 14
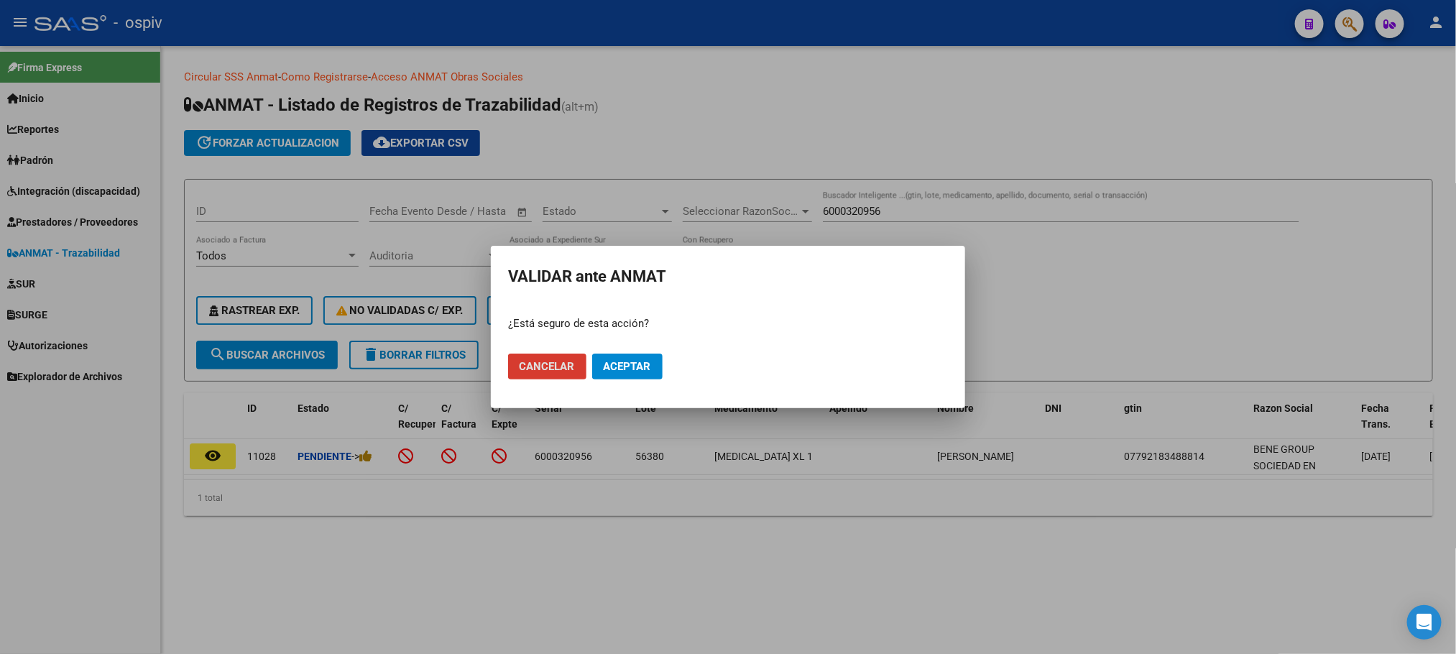
click at [634, 367] on span "Aceptar" at bounding box center [627, 366] width 47 height 13
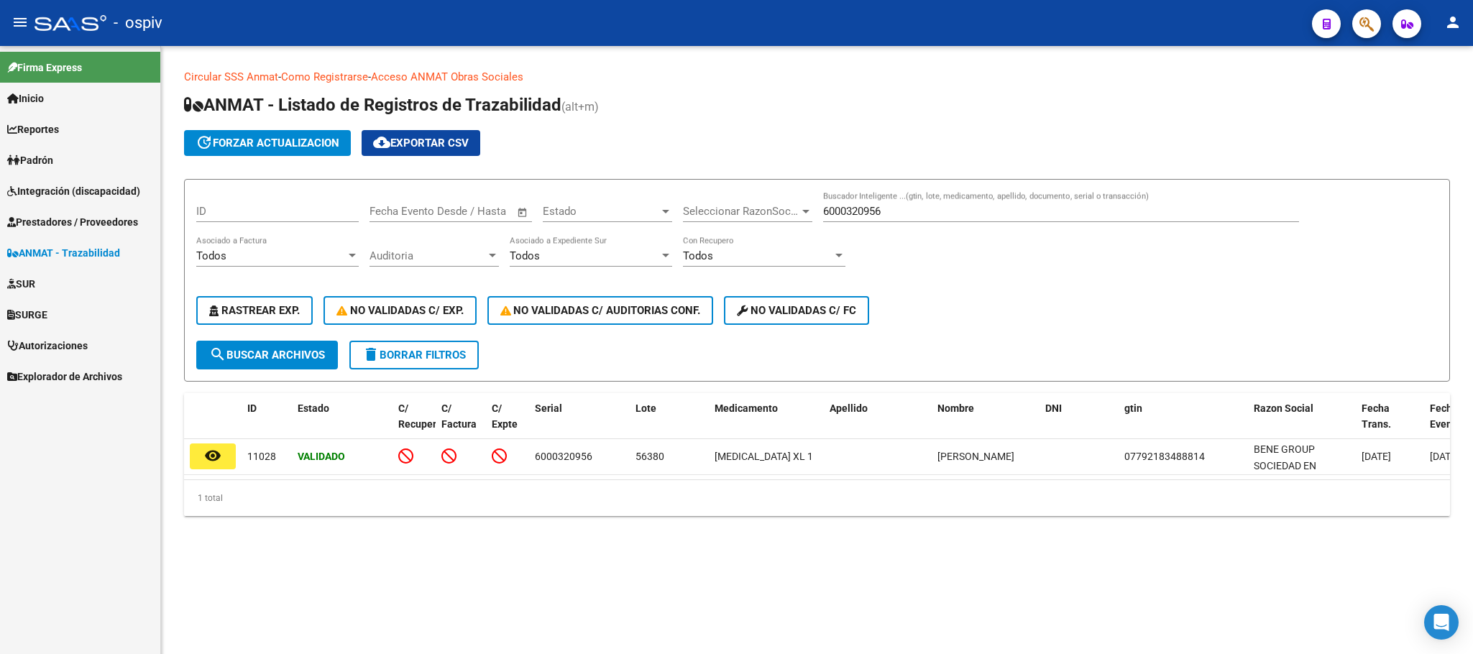
click at [930, 203] on div "6000320956 Buscador Inteligente ...(gtin, lote, medicamento, apellido, document…" at bounding box center [1061, 206] width 476 height 31
type input "600026290"
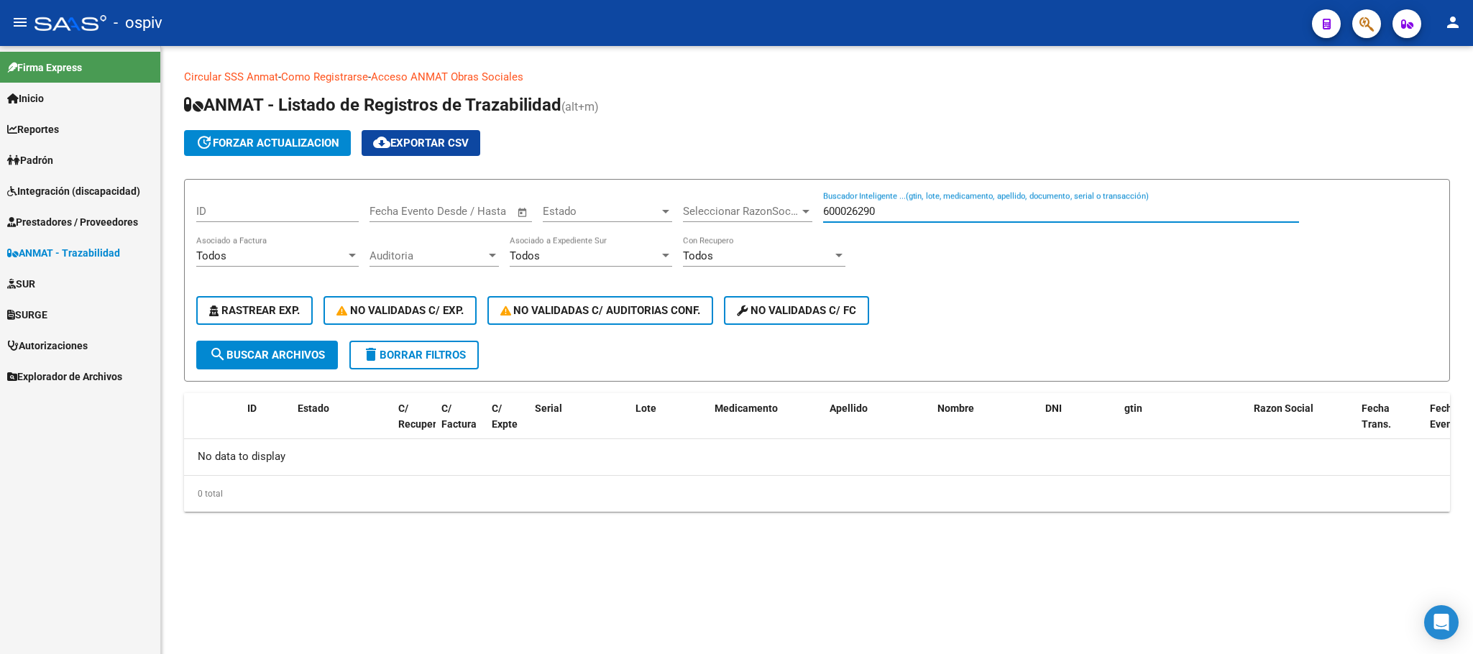
drag, startPoint x: 895, startPoint y: 212, endPoint x: 820, endPoint y: 208, distance: 74.9
click at [820, 208] on div "ID Fecha inicio – Fecha fin Fecha Evento Desde / Hasta Estado Estado Selecciona…" at bounding box center [816, 266] width 1241 height 150
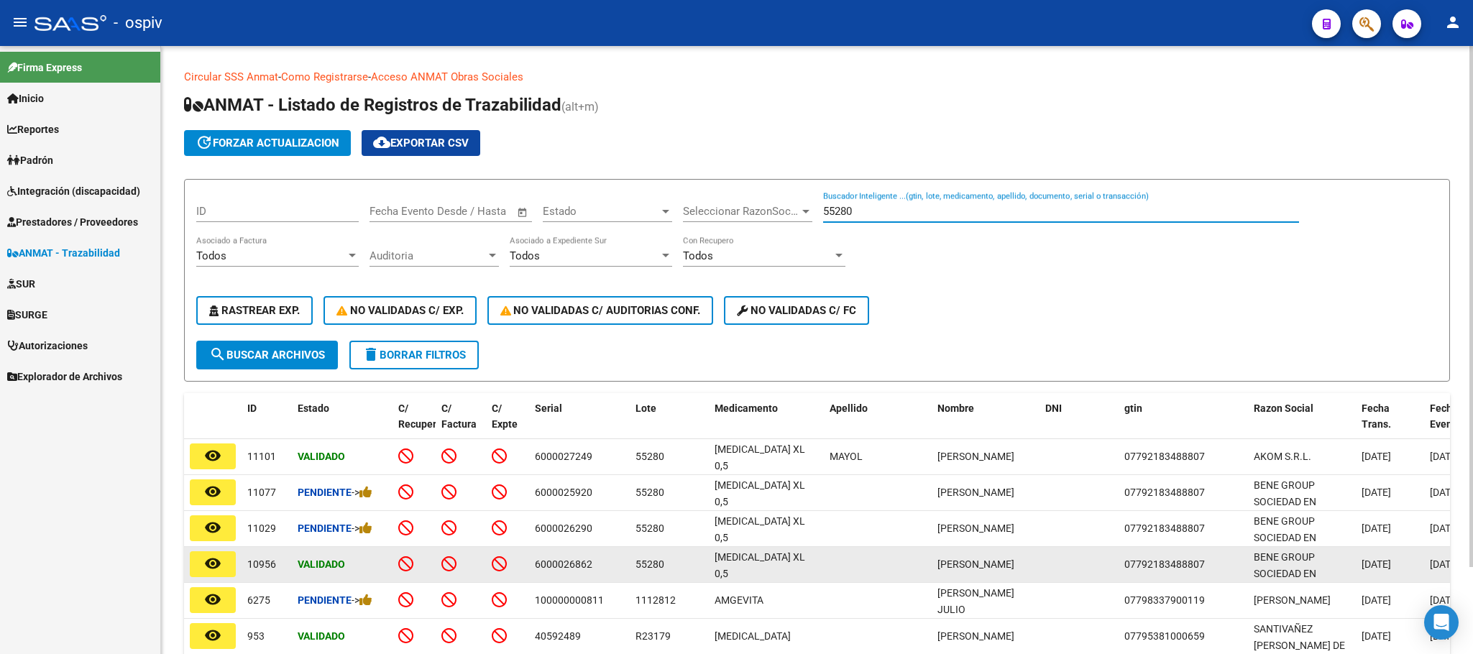
scroll to position [101, 0]
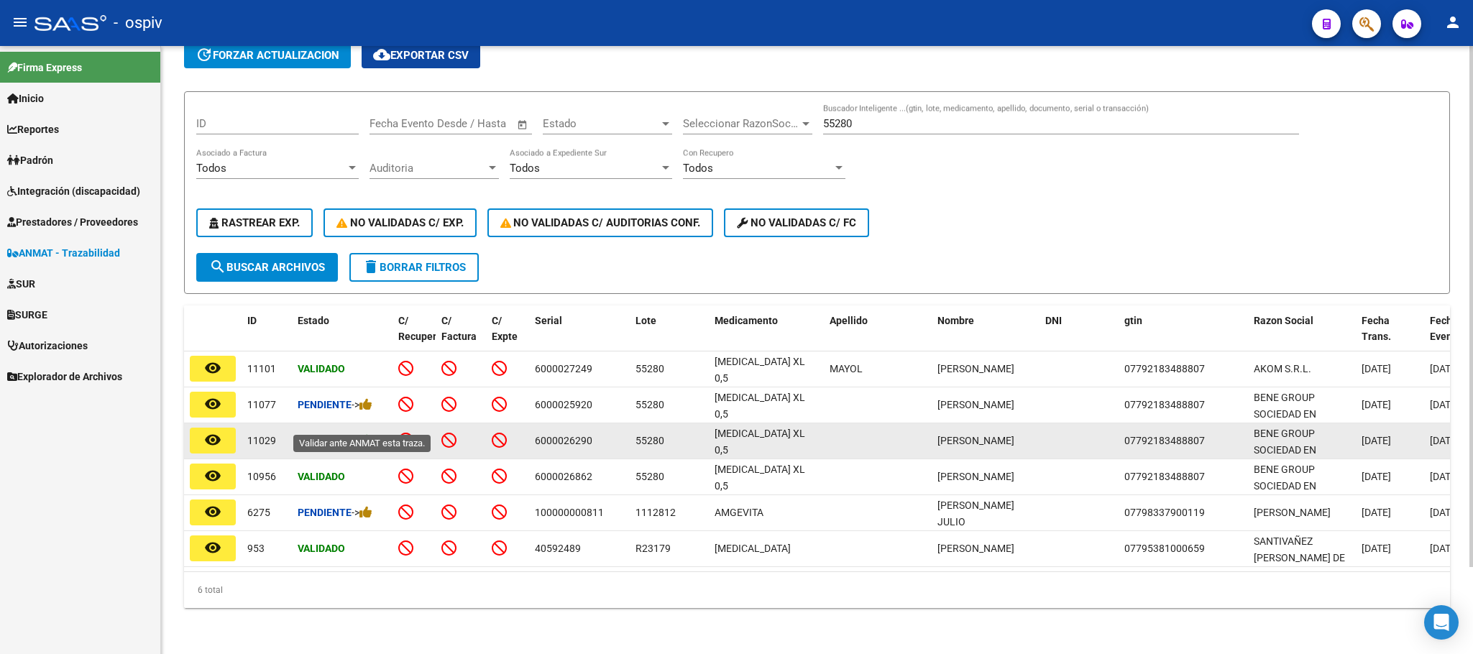
click at [369, 433] on icon at bounding box center [365, 440] width 13 height 14
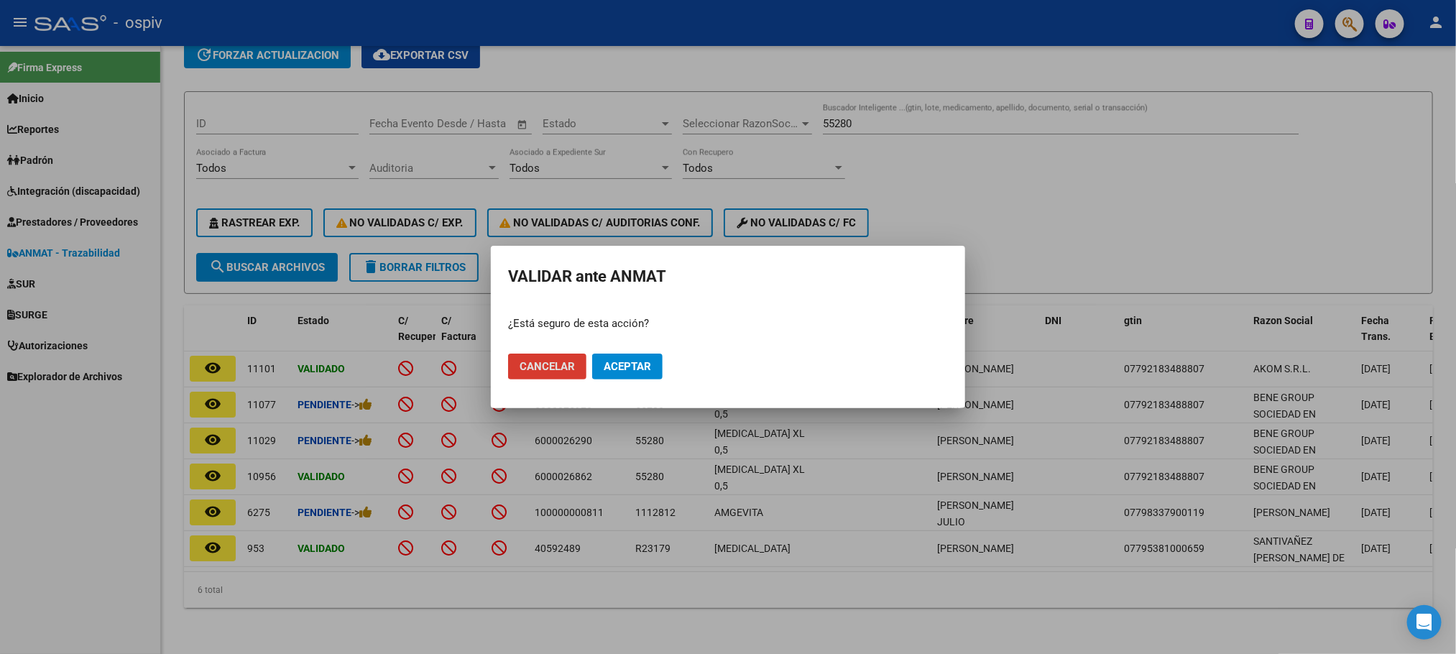
click at [622, 364] on span "Aceptar" at bounding box center [627, 366] width 47 height 13
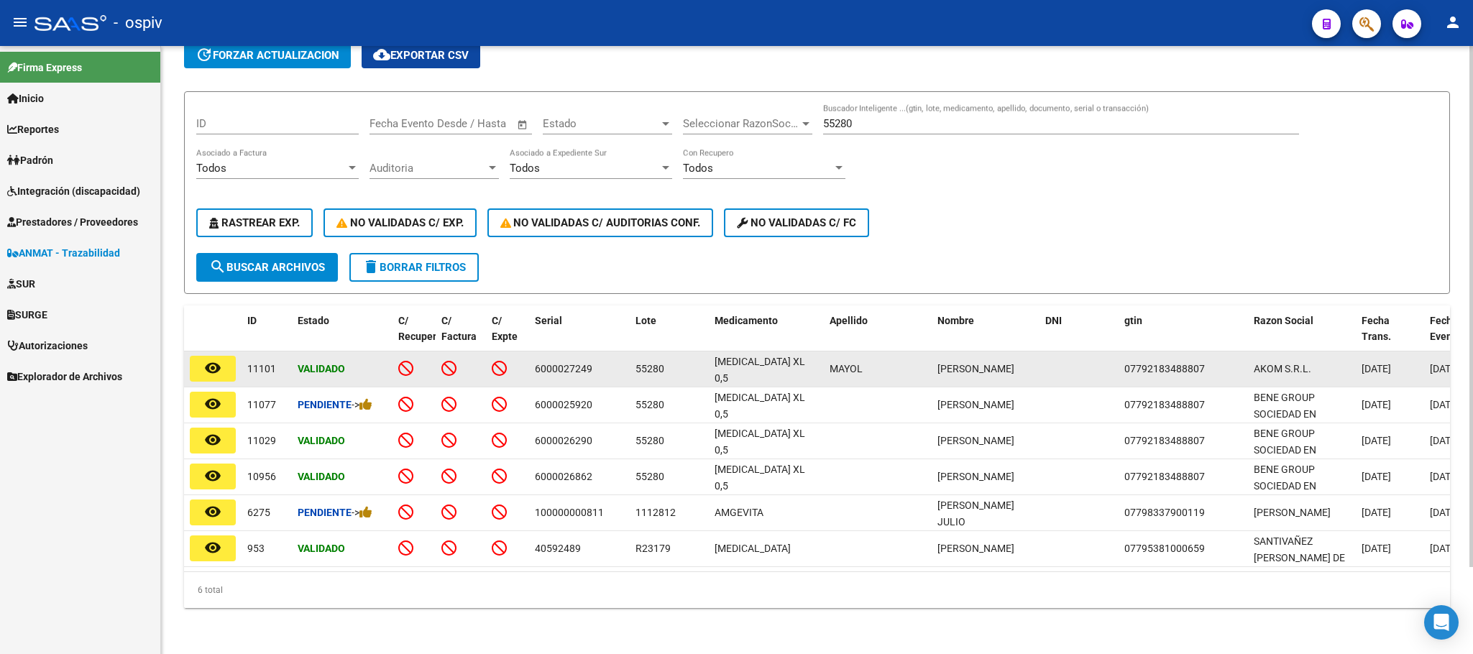
drag, startPoint x: 594, startPoint y: 354, endPoint x: 550, endPoint y: 350, distance: 44.1
click at [535, 361] on div "6000027249" at bounding box center [579, 369] width 89 height 17
copy span "6000027249"
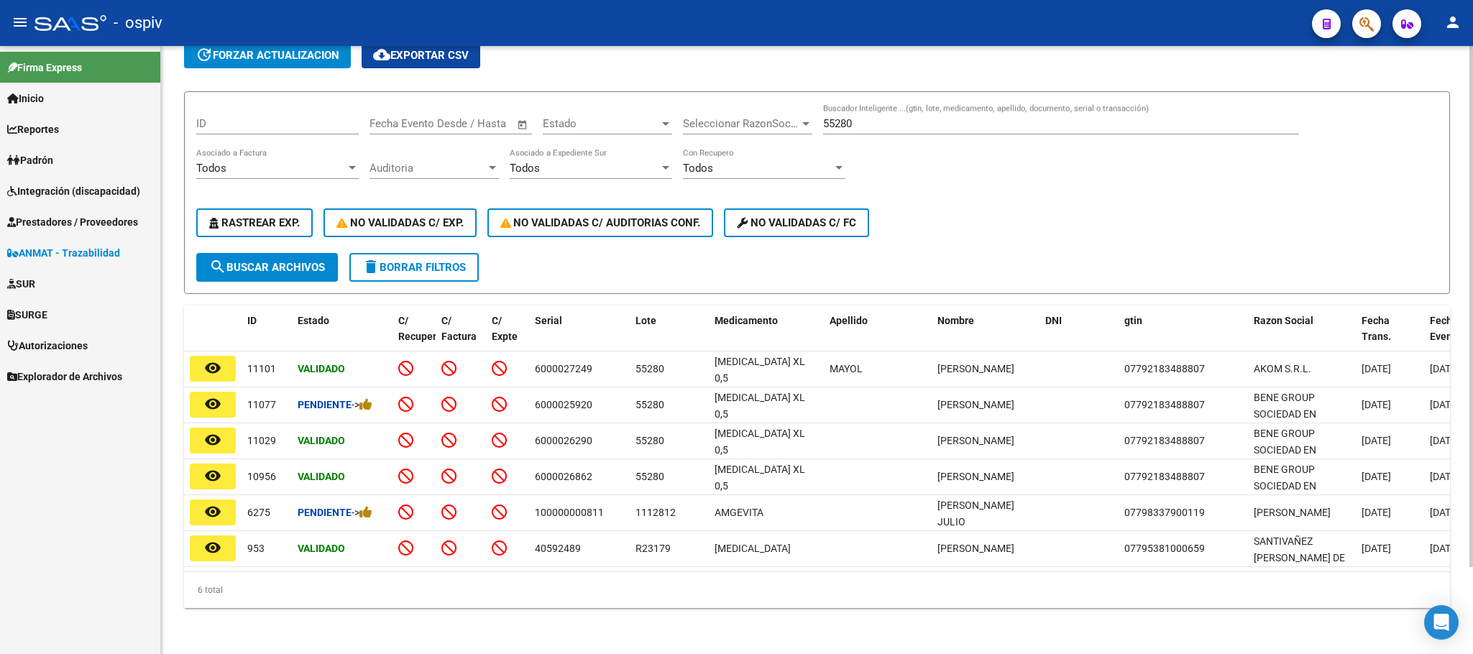
click at [884, 104] on div "55280 Buscador Inteligente ...(gtin, lote, medicamento, apellido, documento, se…" at bounding box center [1061, 119] width 476 height 31
click at [891, 117] on input "55280" at bounding box center [1061, 123] width 476 height 13
type input "5"
paste input "6000027249"
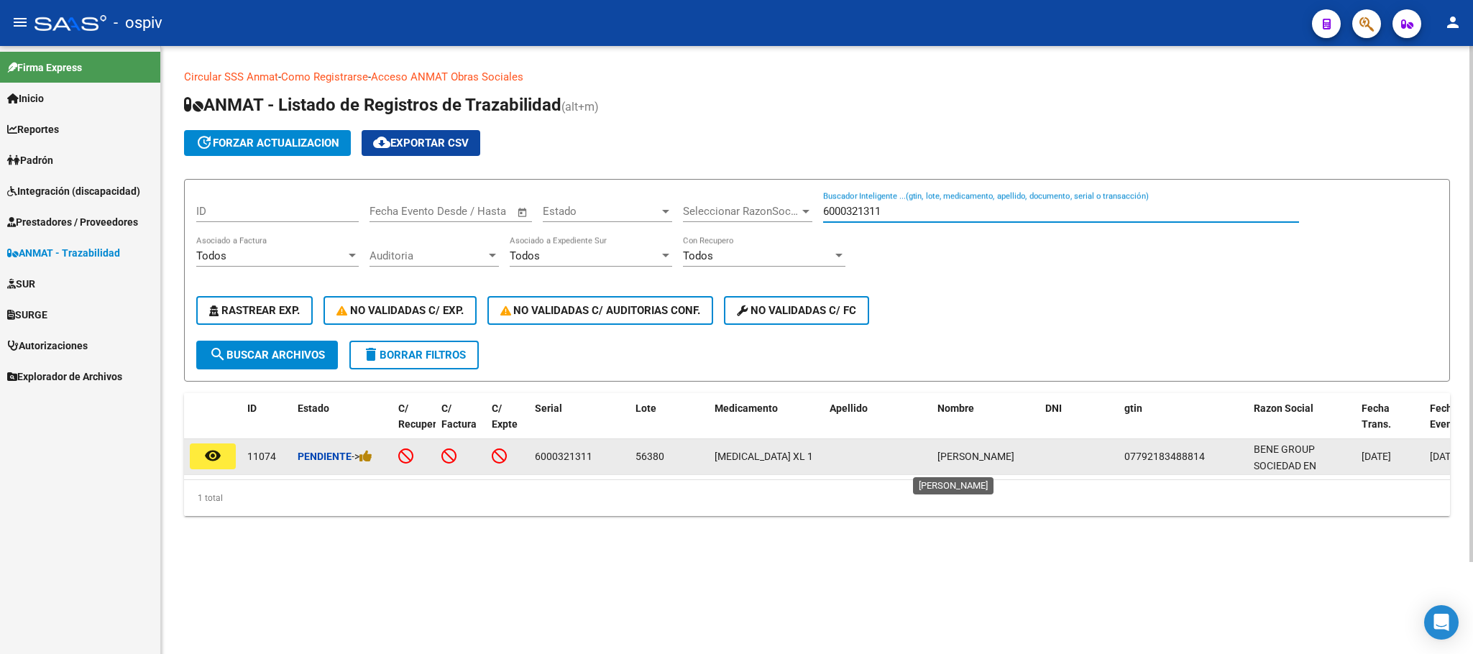
scroll to position [0, 0]
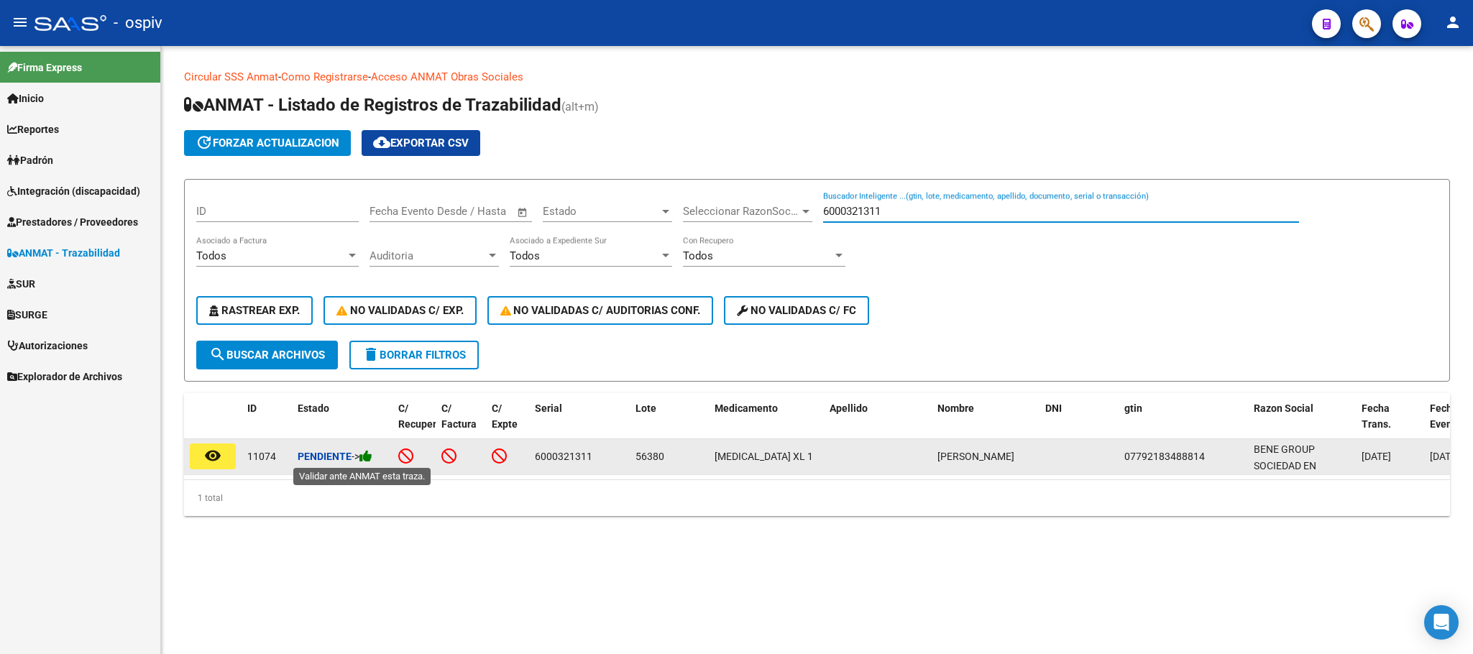
click at [369, 454] on icon at bounding box center [365, 456] width 13 height 14
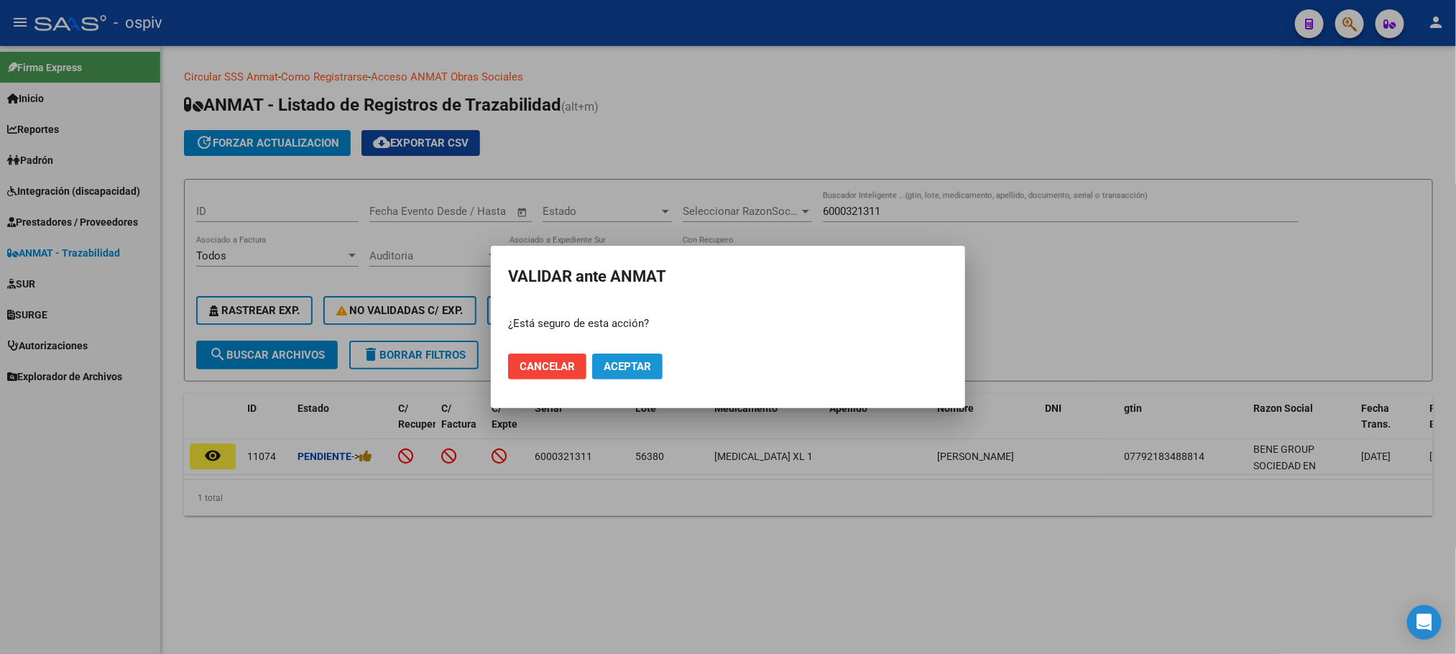
click at [638, 369] on span "Aceptar" at bounding box center [627, 366] width 47 height 13
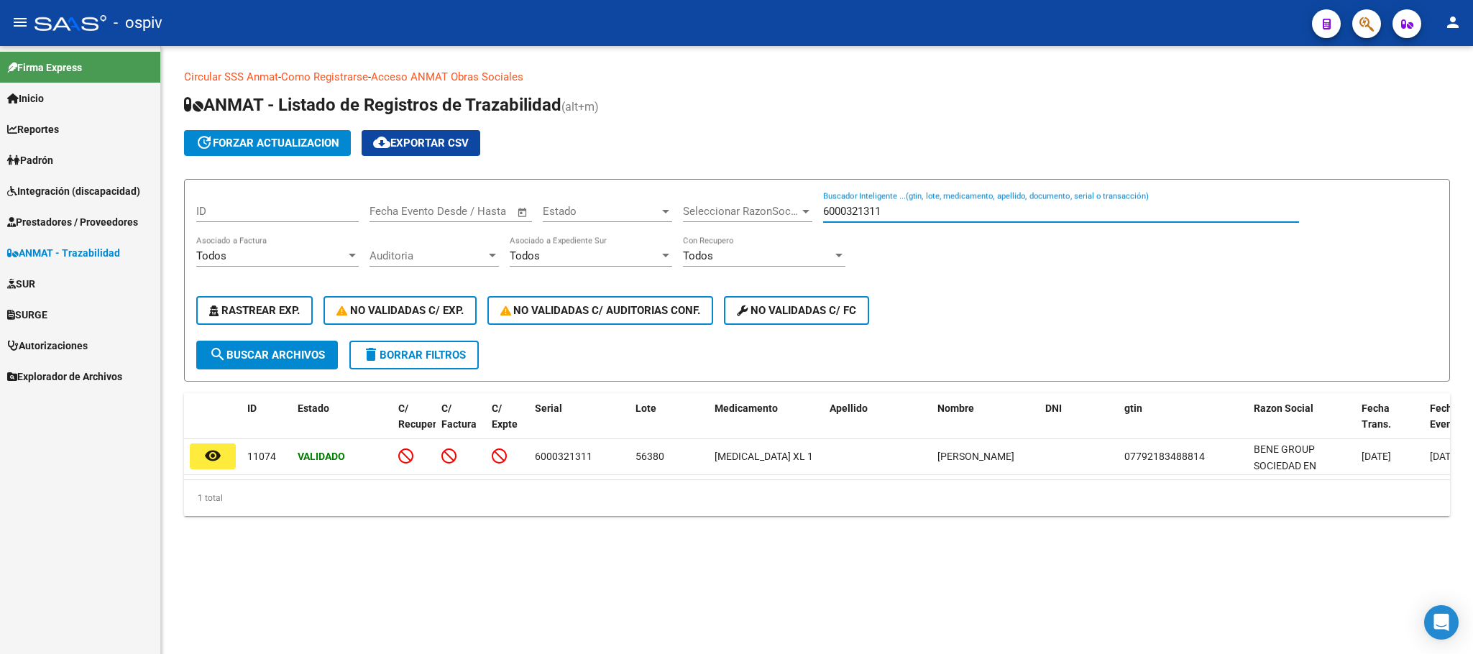
click at [893, 213] on input "6000321311" at bounding box center [1061, 211] width 476 height 13
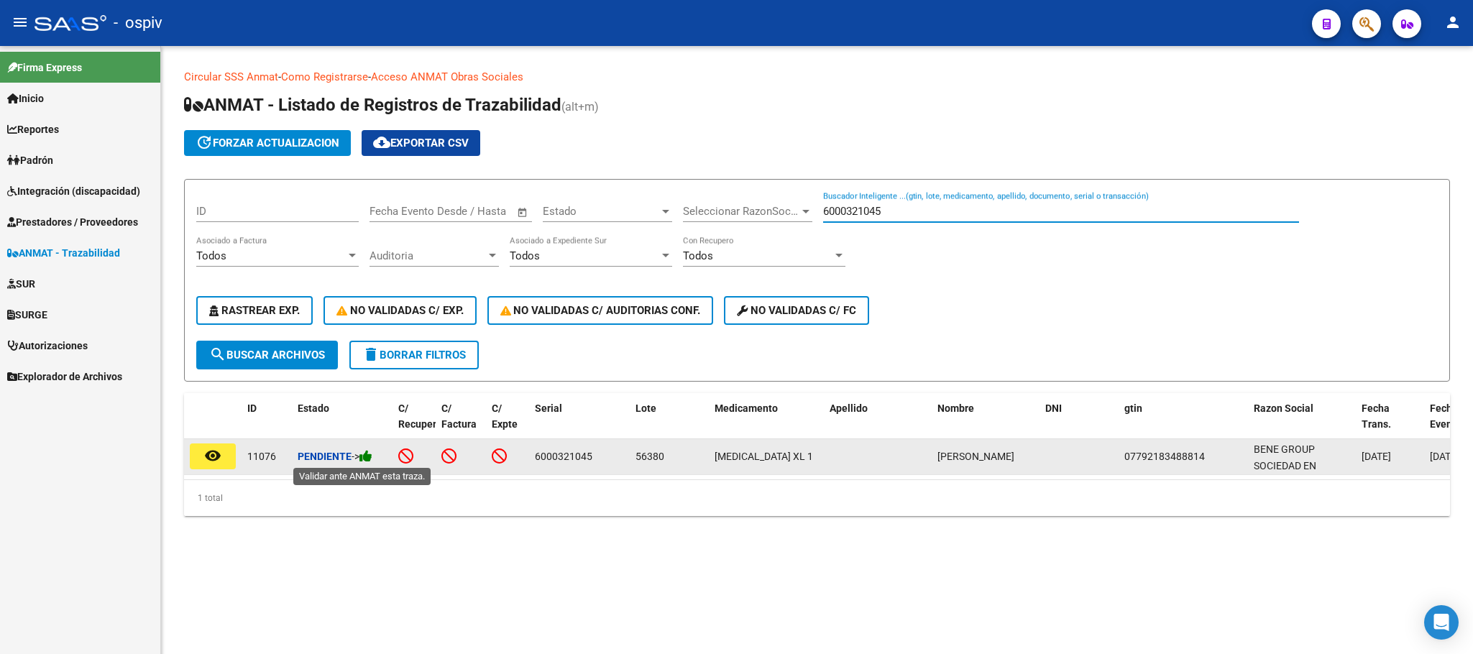
click at [369, 455] on icon at bounding box center [365, 456] width 13 height 14
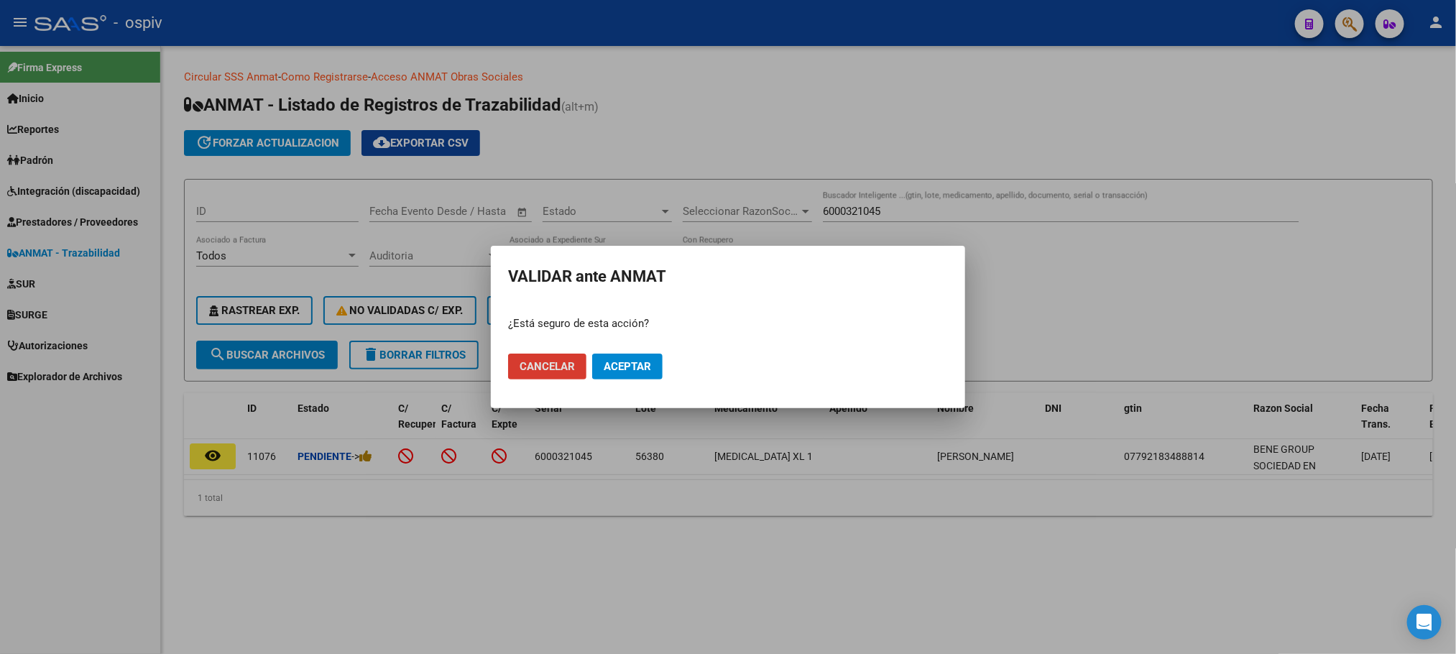
click at [622, 364] on span "Aceptar" at bounding box center [627, 366] width 47 height 13
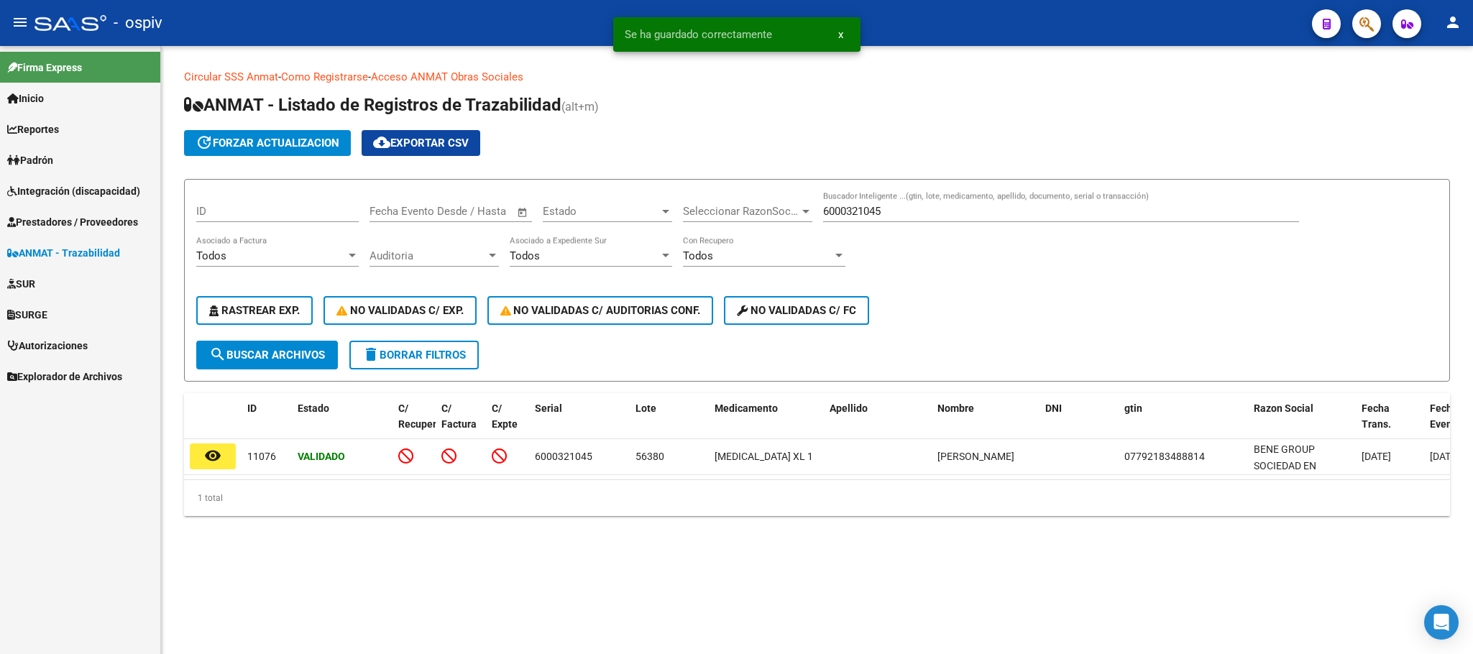
click at [891, 211] on input "6000321045" at bounding box center [1061, 211] width 476 height 13
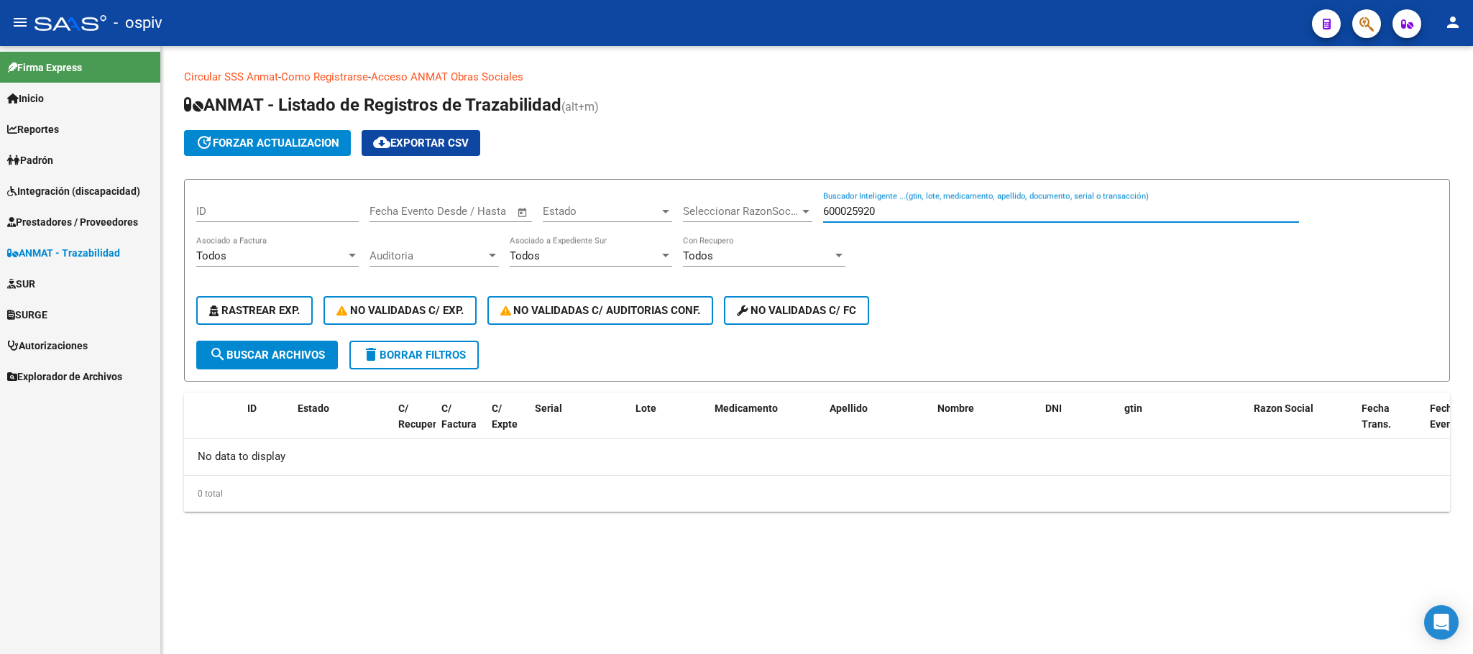
click at [850, 212] on input "600025920" at bounding box center [1061, 211] width 476 height 13
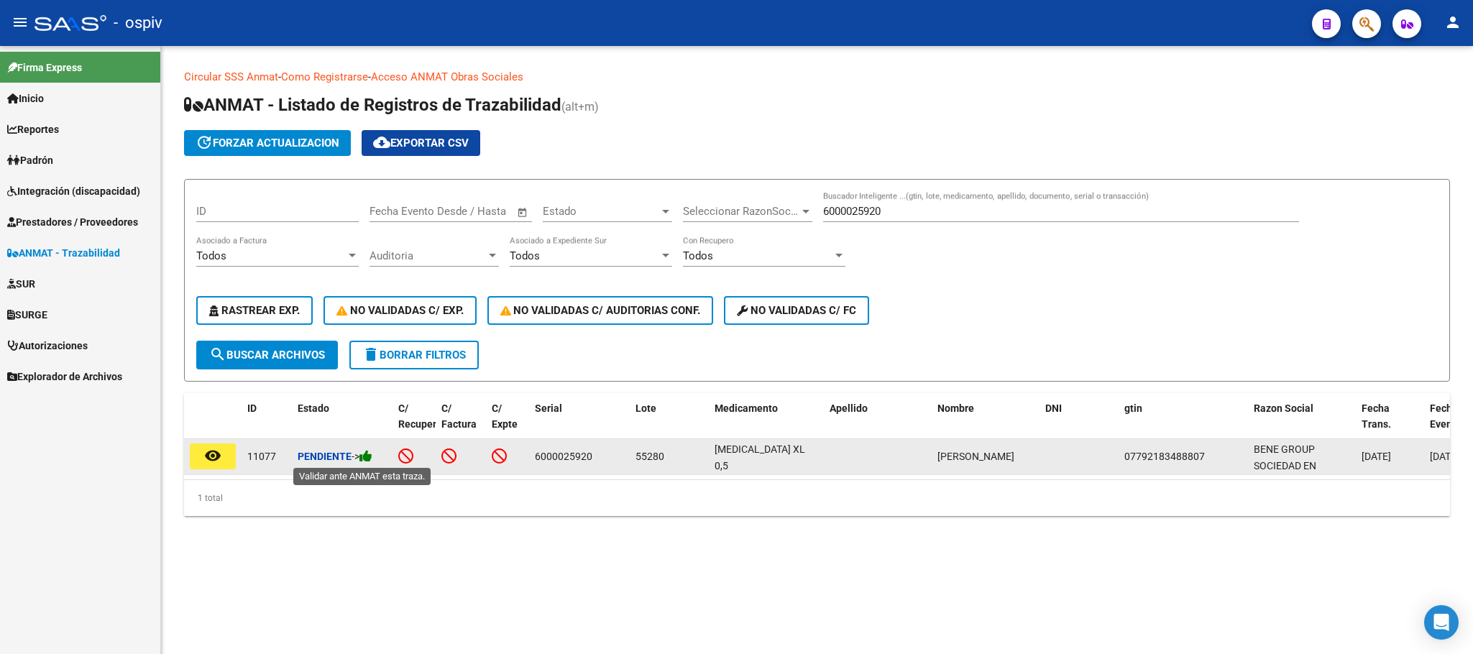
click at [372, 460] on icon at bounding box center [365, 456] width 13 height 14
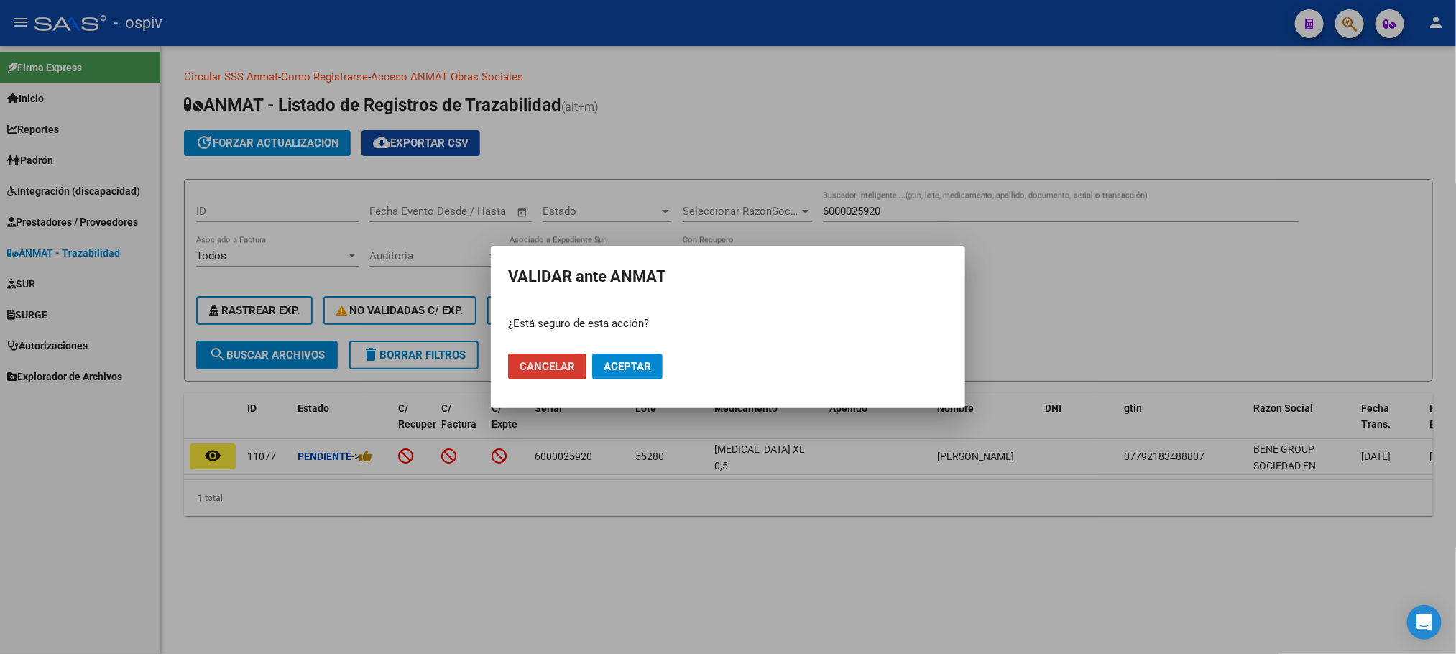
click at [661, 363] on button "Aceptar" at bounding box center [627, 367] width 70 height 26
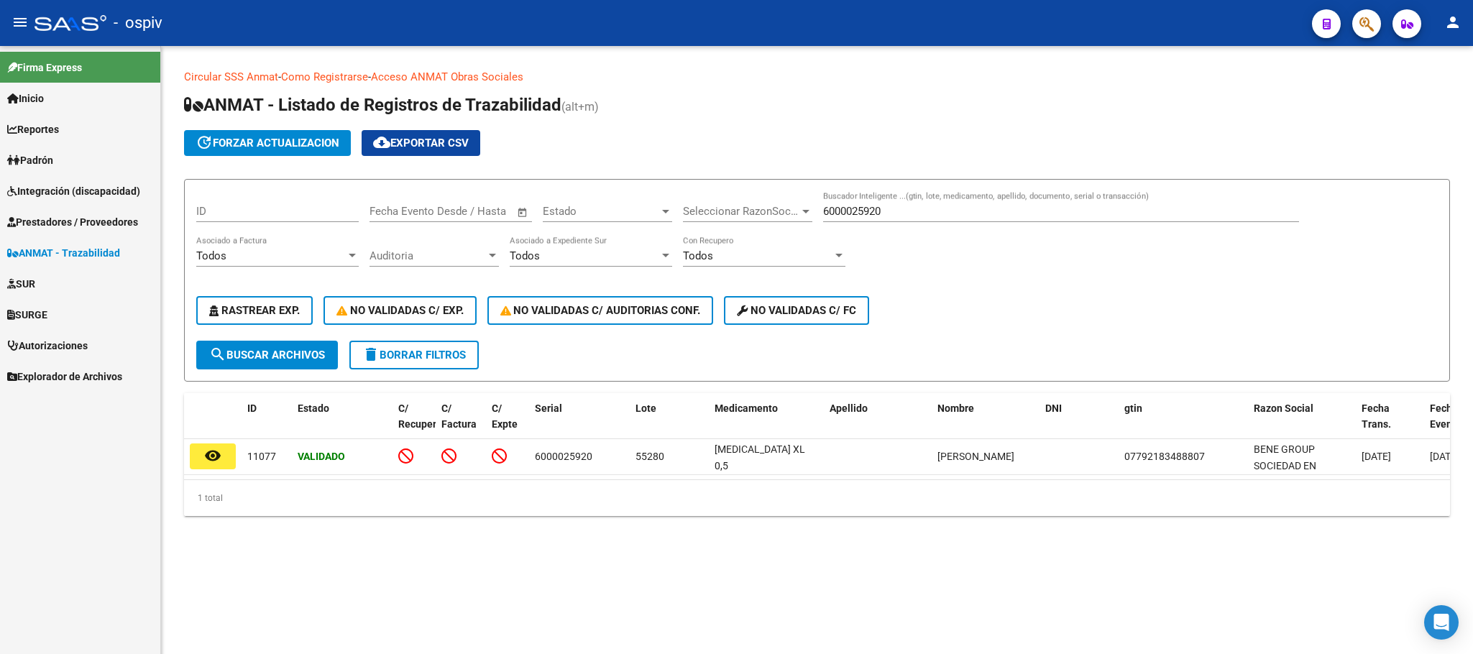
click at [922, 209] on input "6000025920" at bounding box center [1061, 211] width 476 height 13
type input "6"
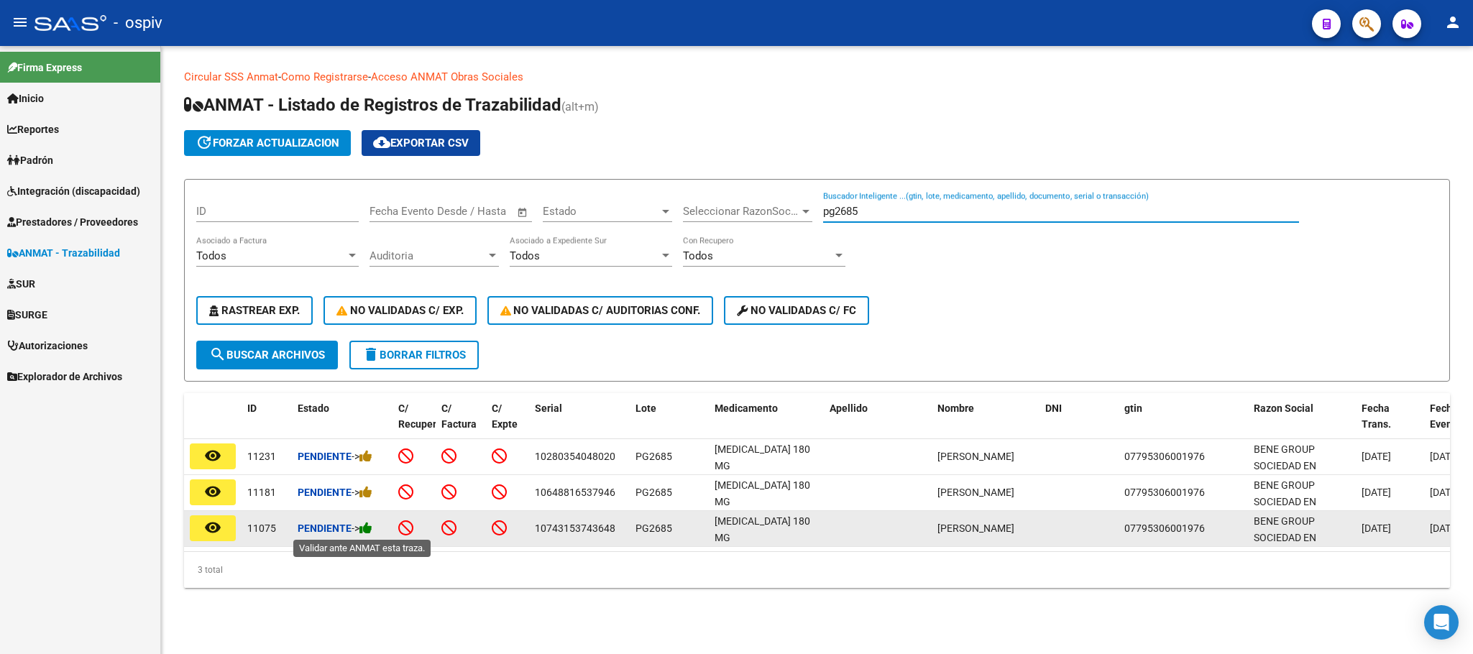
click at [367, 530] on icon at bounding box center [365, 528] width 13 height 14
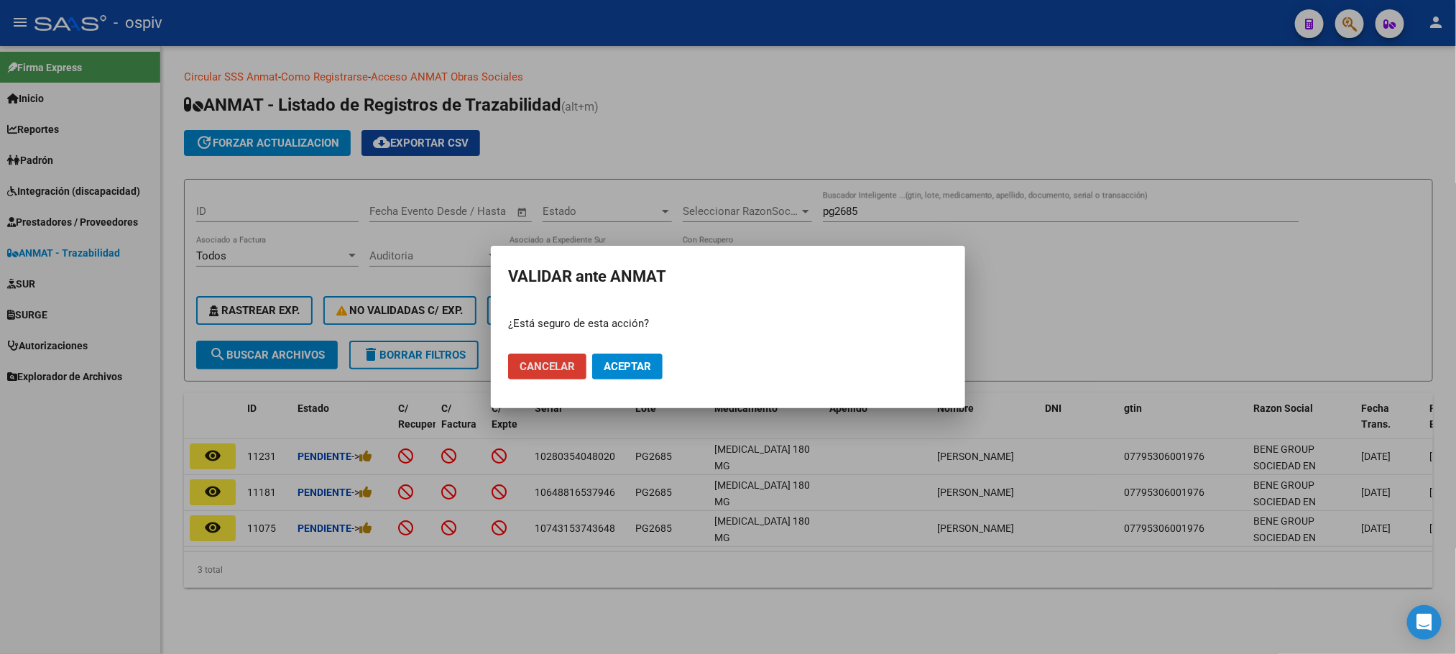
drag, startPoint x: 623, startPoint y: 361, endPoint x: 570, endPoint y: 582, distance: 227.7
click at [622, 362] on span "Aceptar" at bounding box center [627, 366] width 47 height 13
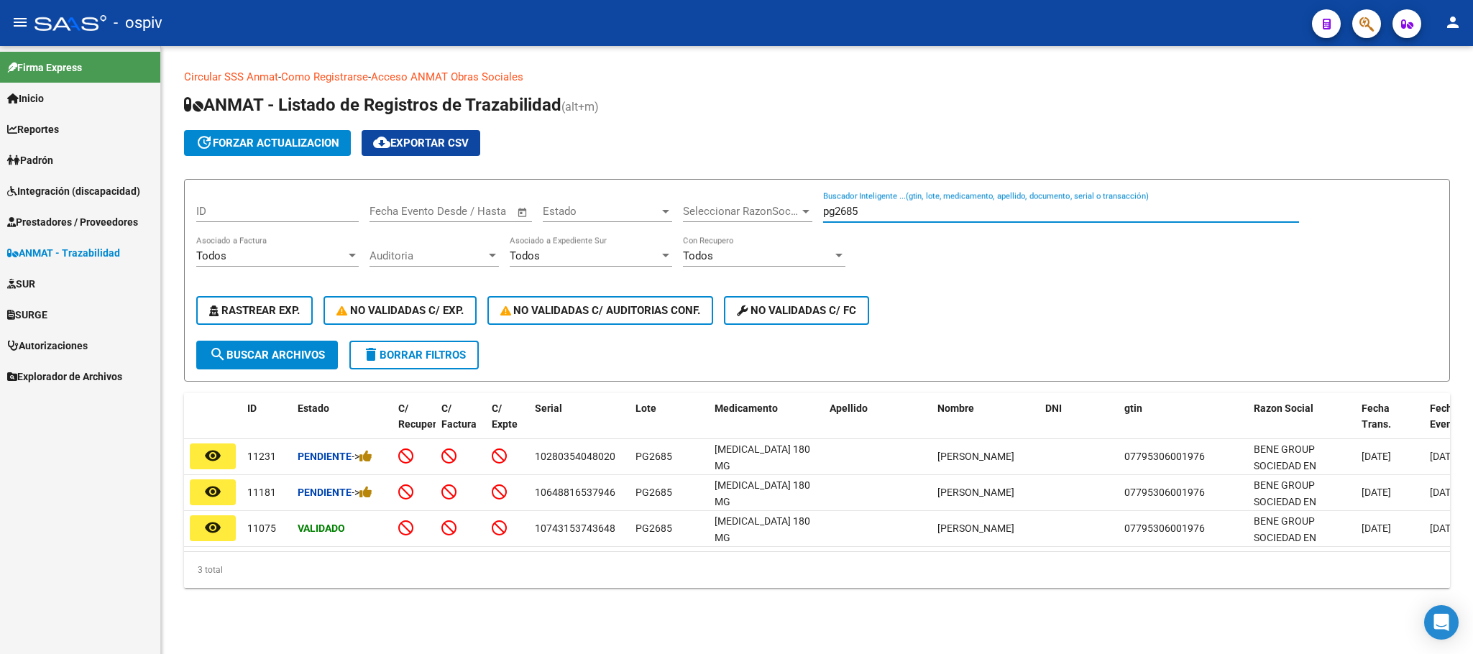
click at [902, 213] on input "pg2685" at bounding box center [1061, 211] width 476 height 13
type input "p"
click at [904, 208] on input "Buscador Inteligente ...(gtin, lote, medicamento, apellido, documento, serial o…" at bounding box center [1061, 211] width 476 height 13
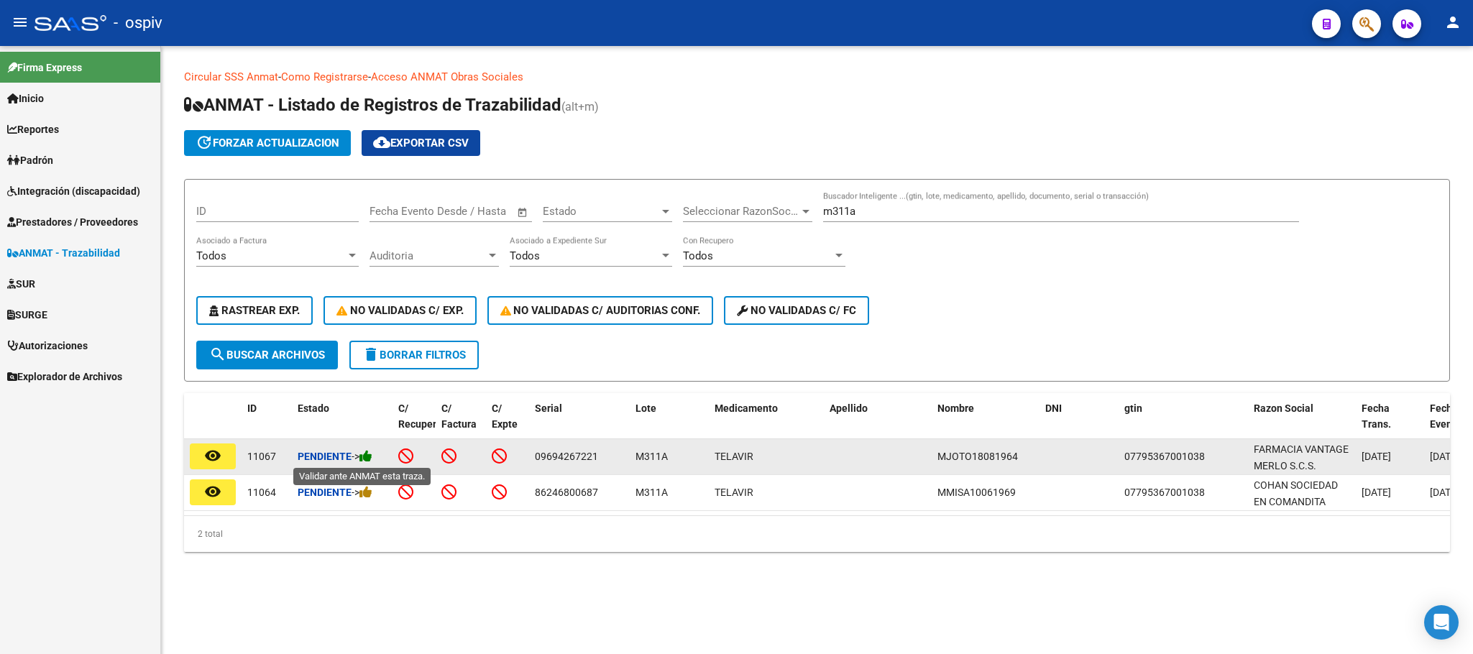
click at [369, 459] on icon at bounding box center [365, 456] width 13 height 14
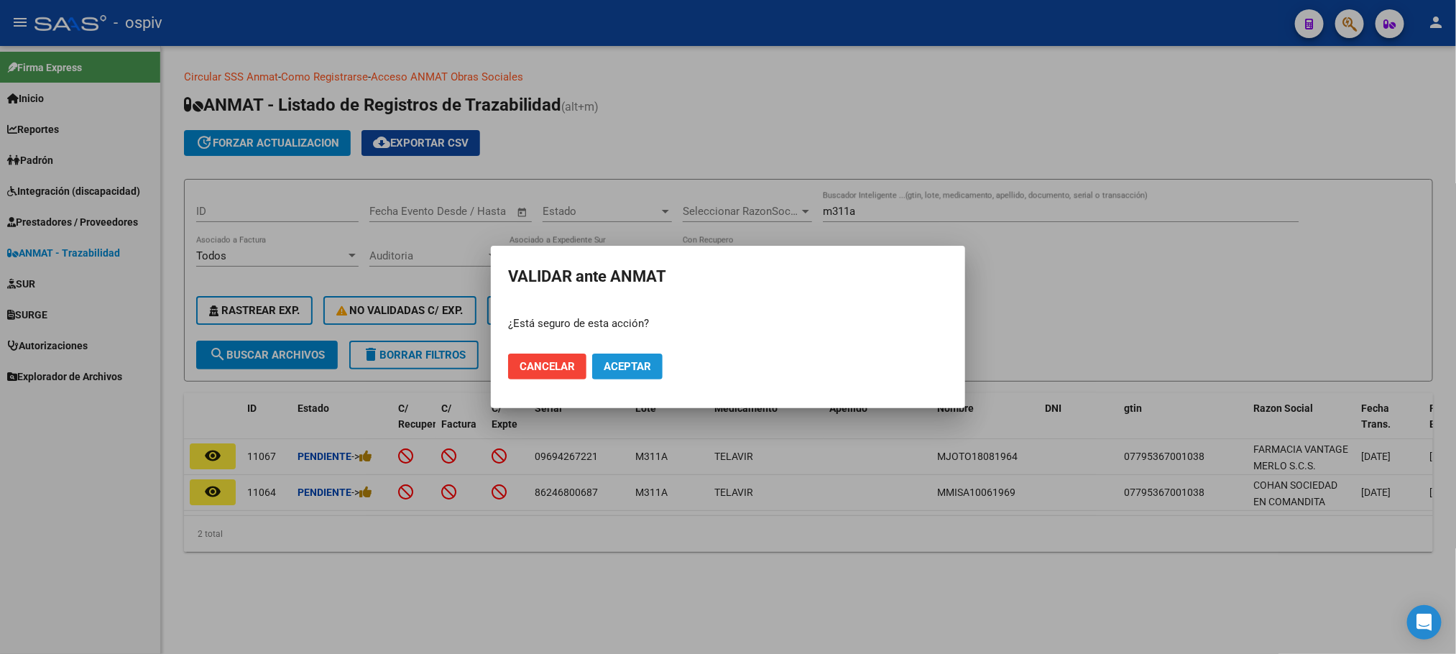
click at [648, 369] on span "Aceptar" at bounding box center [627, 366] width 47 height 13
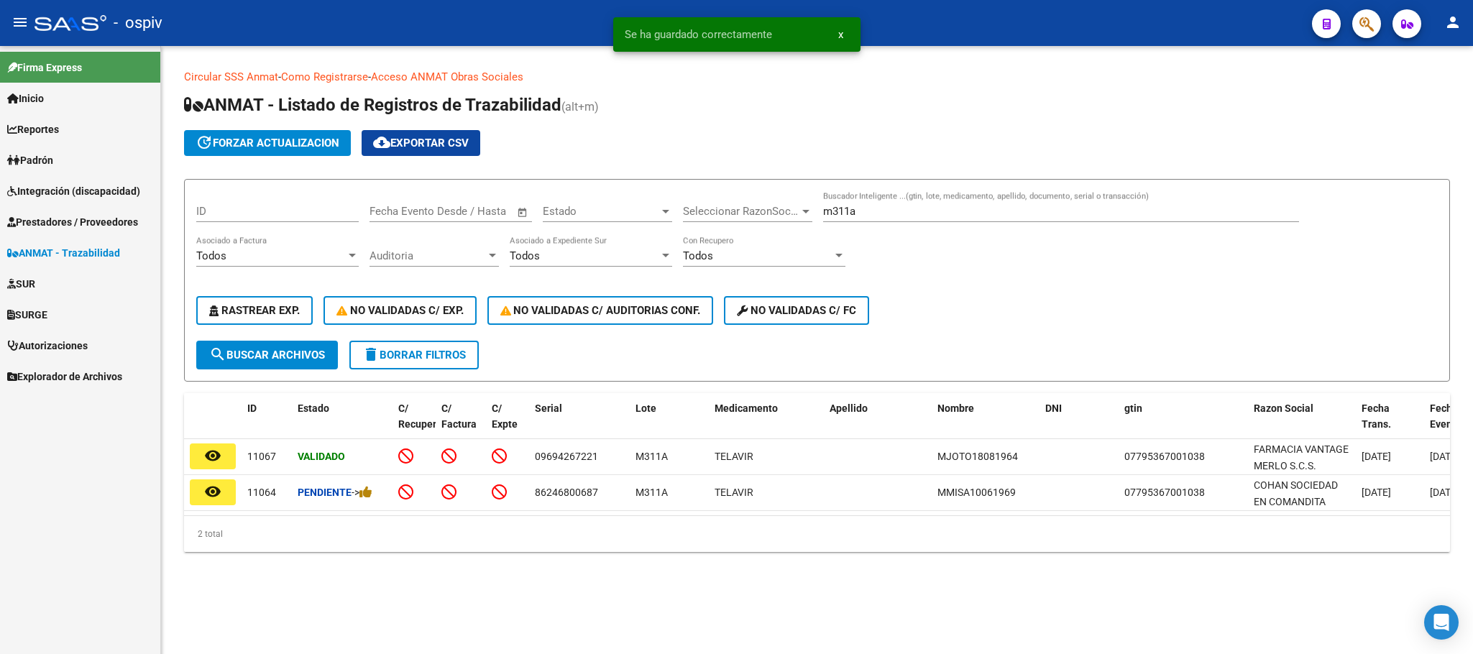
click at [884, 212] on input "m311a" at bounding box center [1061, 211] width 476 height 13
type input "m"
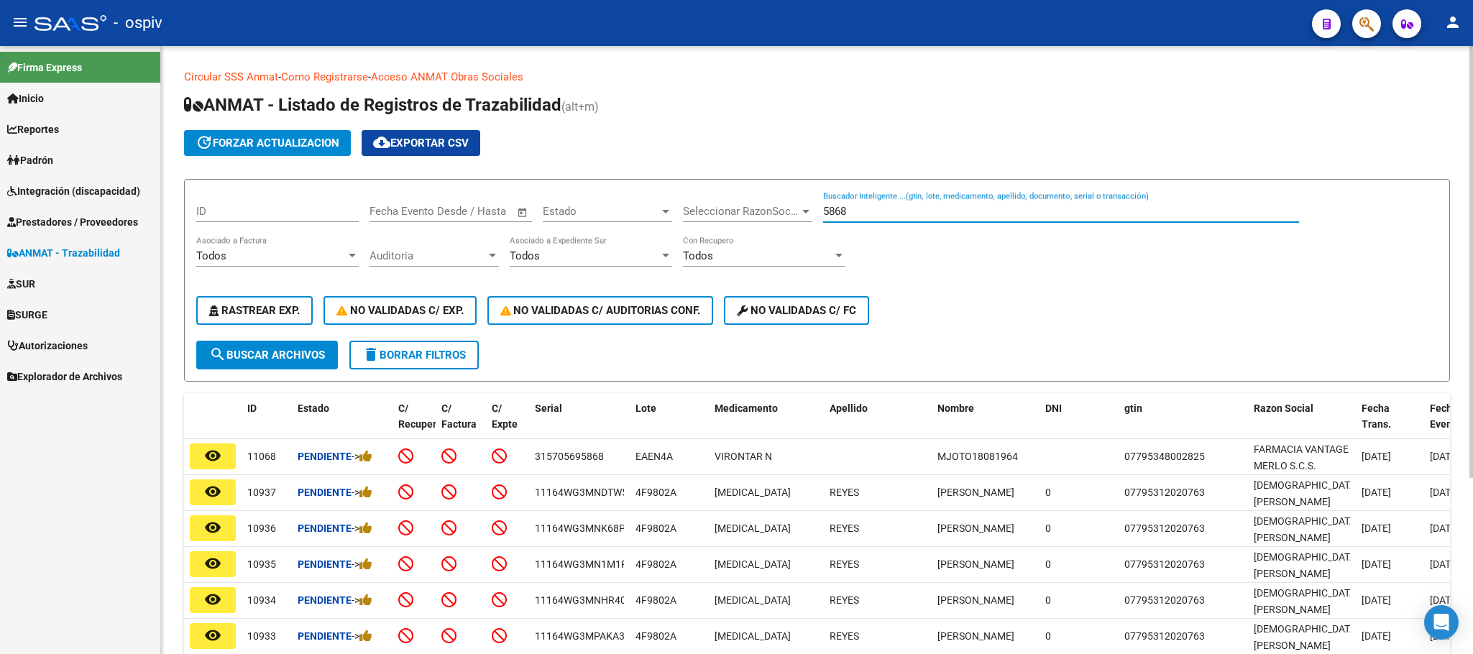
click at [865, 208] on input "5868" at bounding box center [1061, 211] width 476 height 13
type input "5"
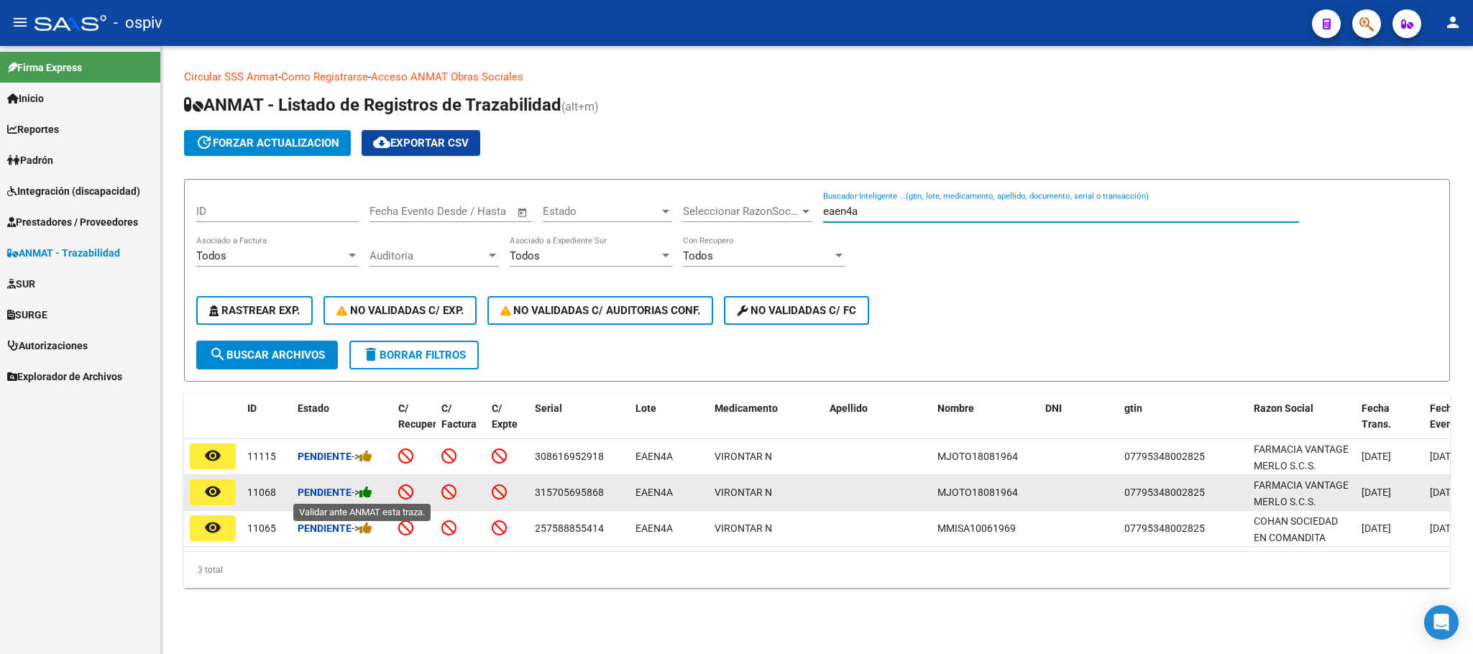
click at [369, 497] on icon at bounding box center [365, 492] width 13 height 14
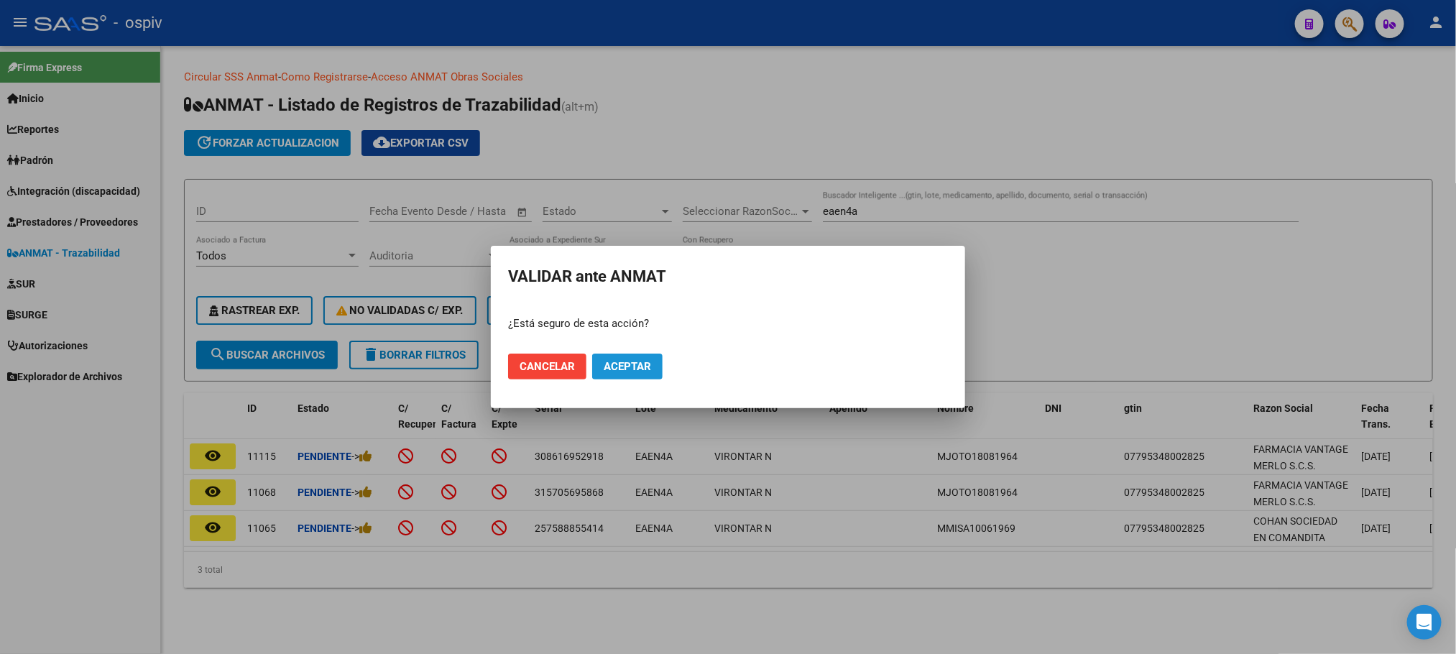
click at [634, 362] on span "Aceptar" at bounding box center [627, 366] width 47 height 13
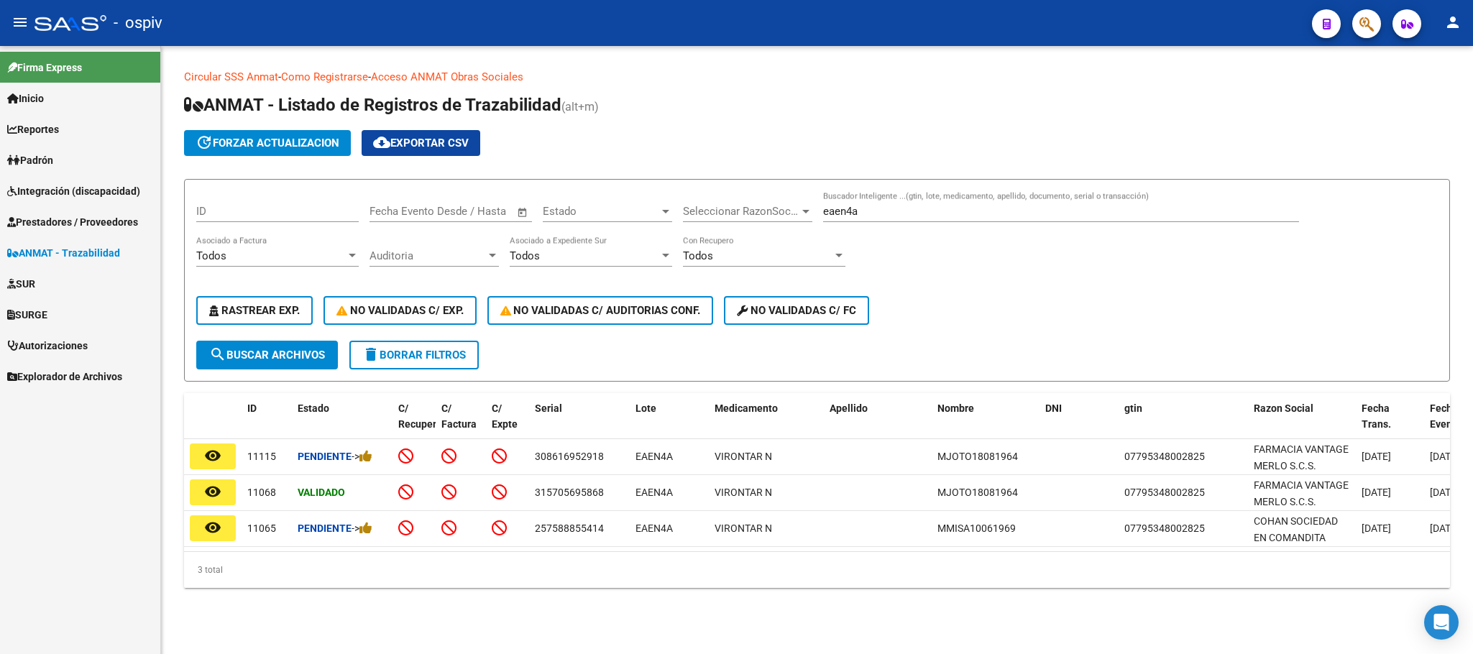
click at [955, 210] on input "eaen4a" at bounding box center [1061, 211] width 476 height 13
type input "e"
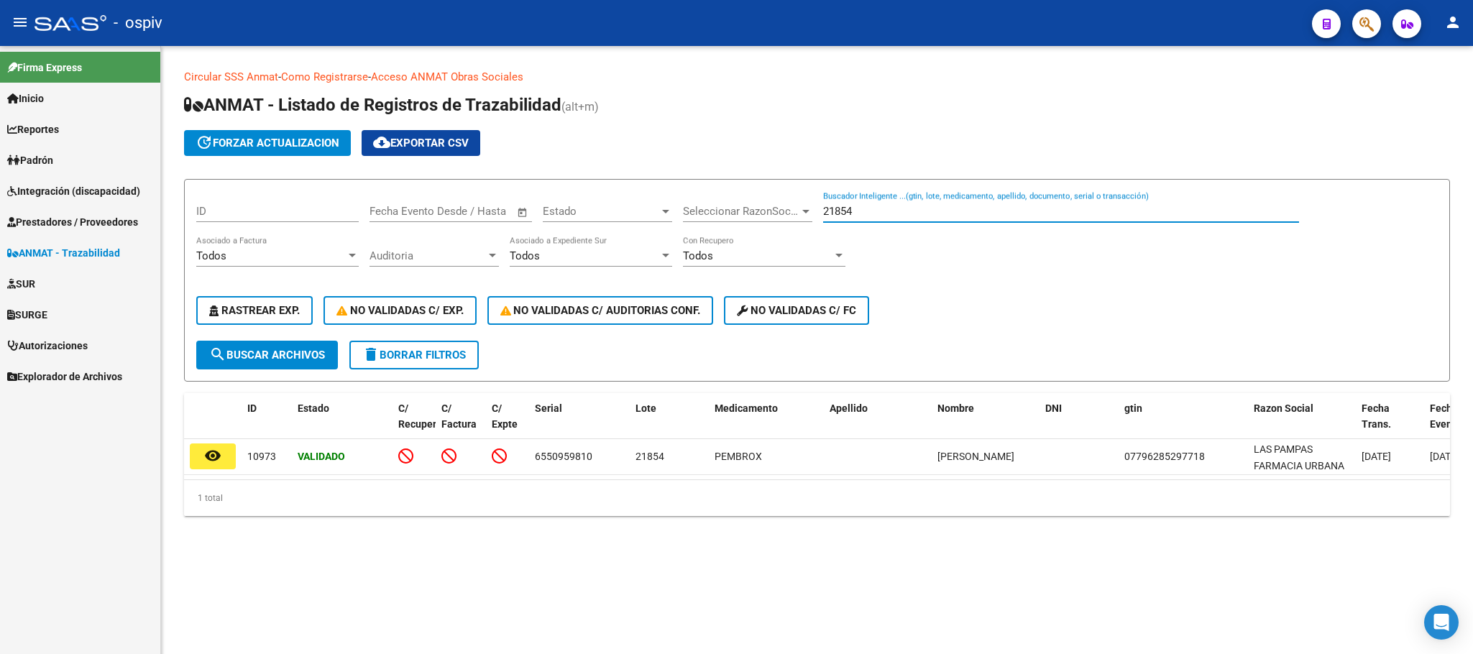
click at [899, 216] on input "21854" at bounding box center [1061, 211] width 476 height 13
type input "2"
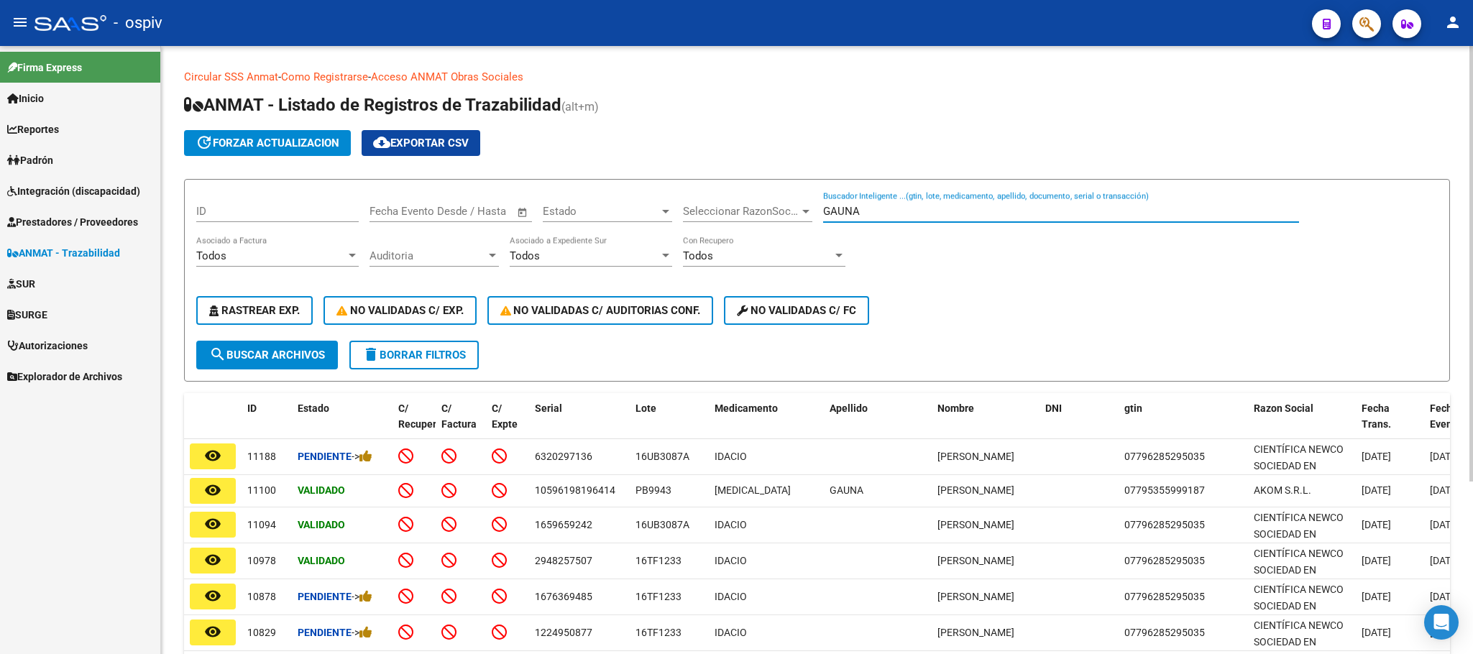
click at [939, 209] on input "GAUNA" at bounding box center [1061, 211] width 476 height 13
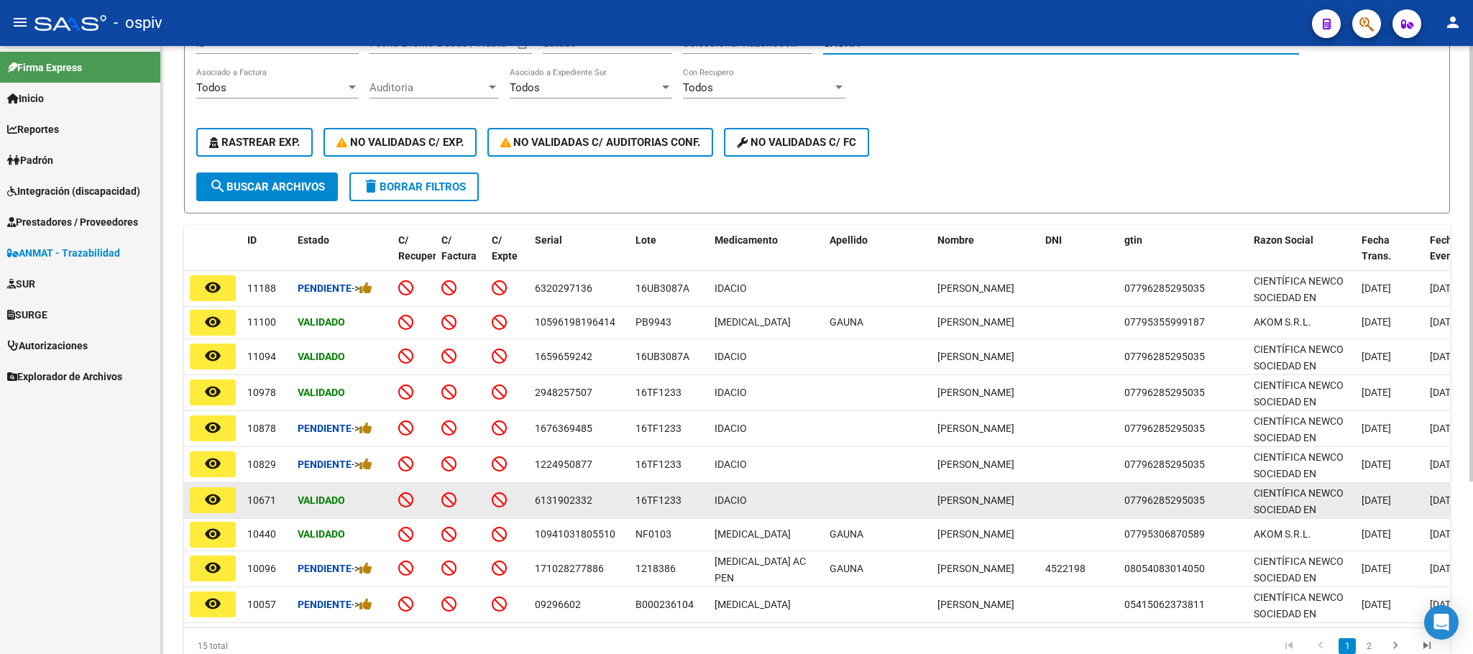
scroll to position [180, 0]
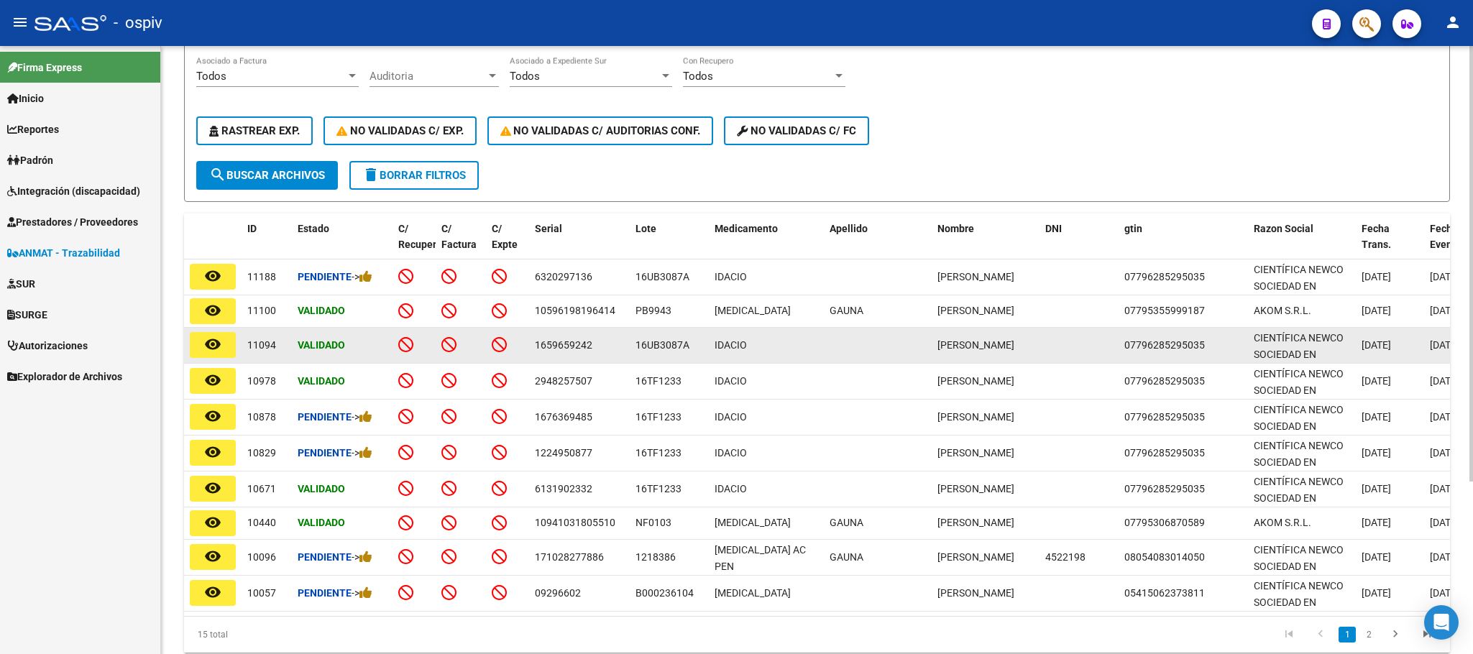
click at [594, 346] on div "1659659242" at bounding box center [579, 345] width 89 height 17
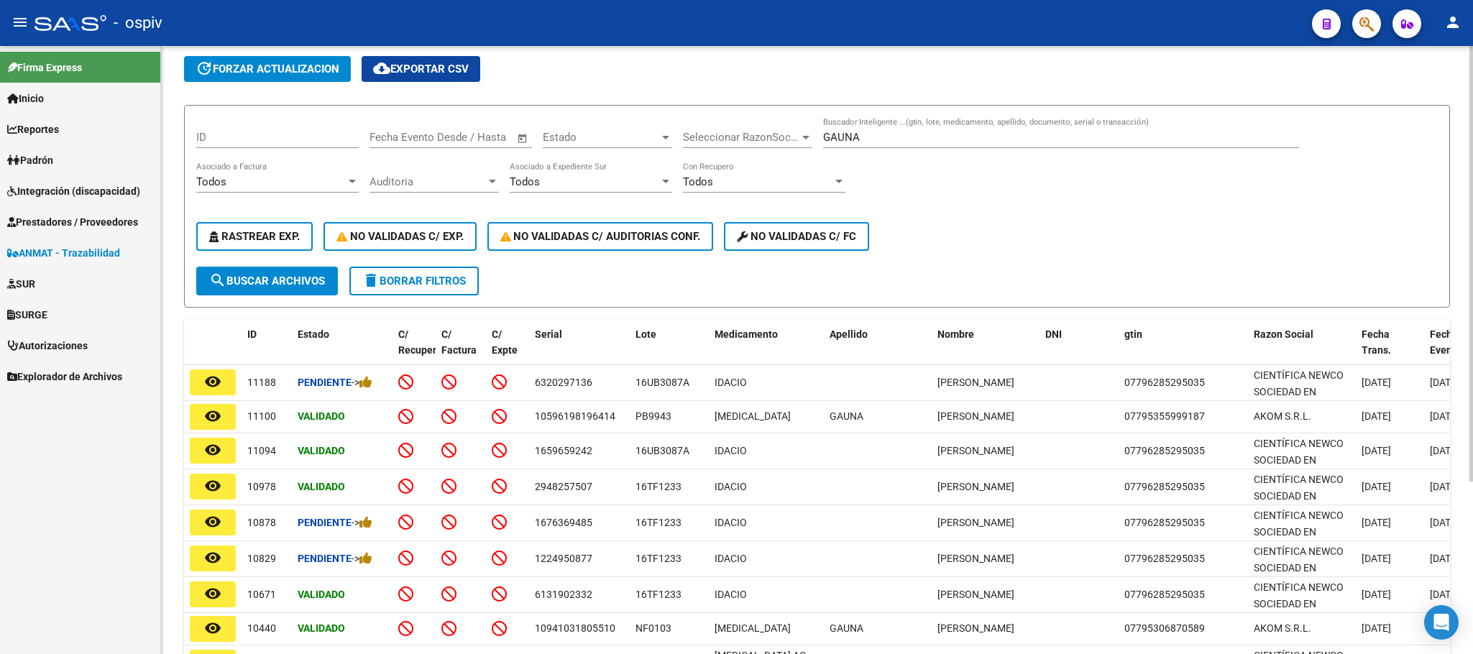
scroll to position [0, 0]
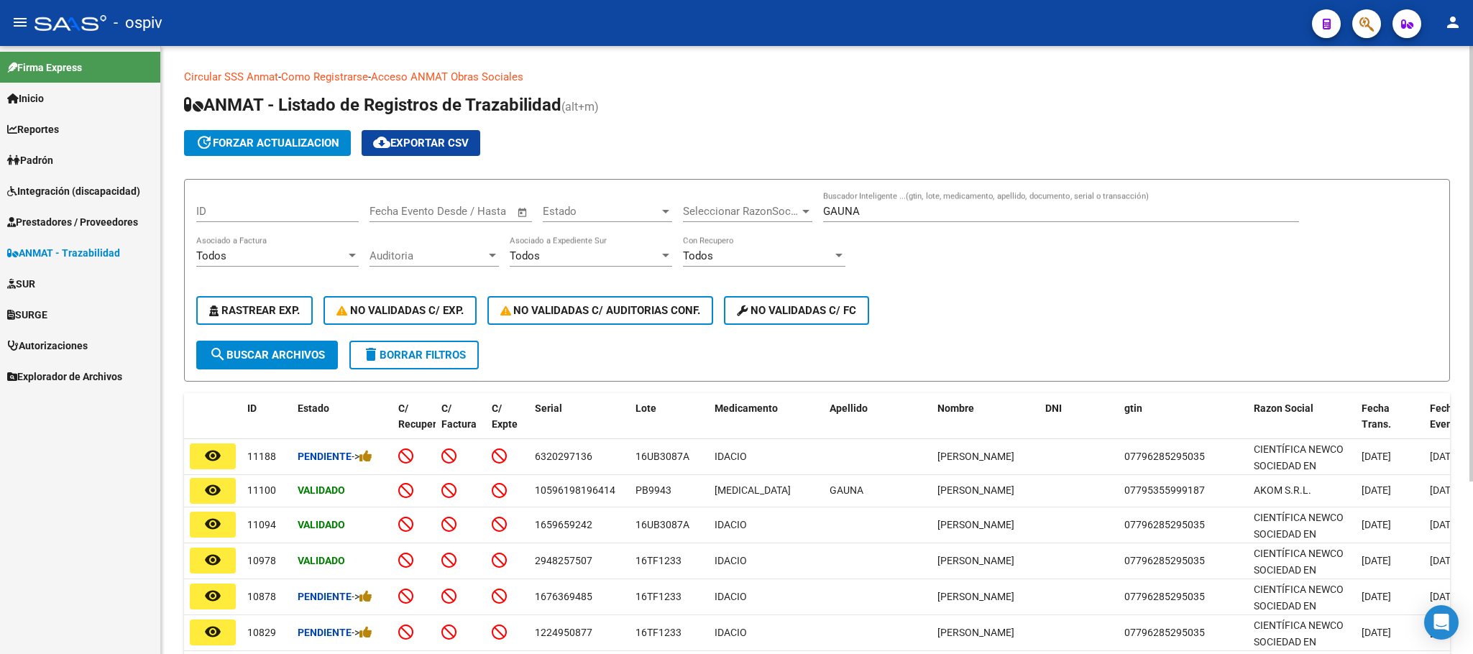
click at [926, 216] on input "GAUNA" at bounding box center [1061, 211] width 476 height 13
type input "G"
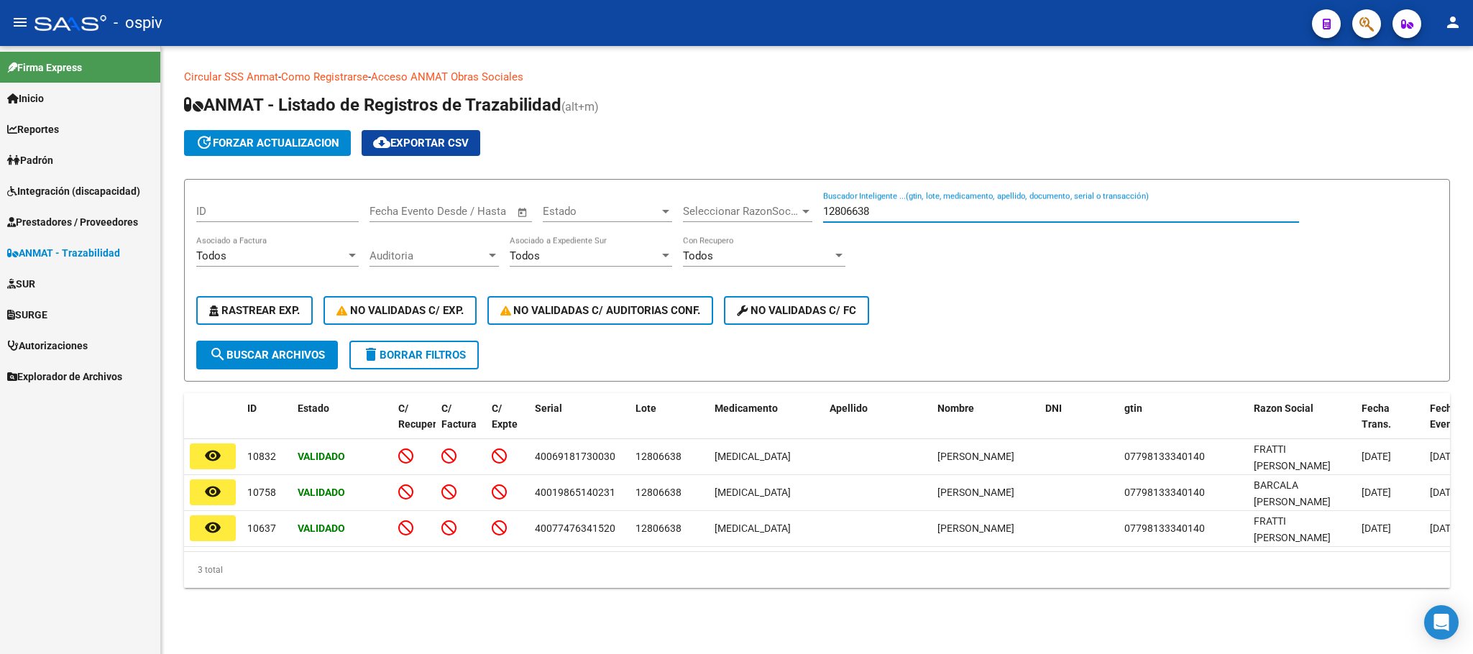
type input "12806638"
click at [59, 226] on span "Prestadores / Proveedores" at bounding box center [72, 222] width 131 height 16
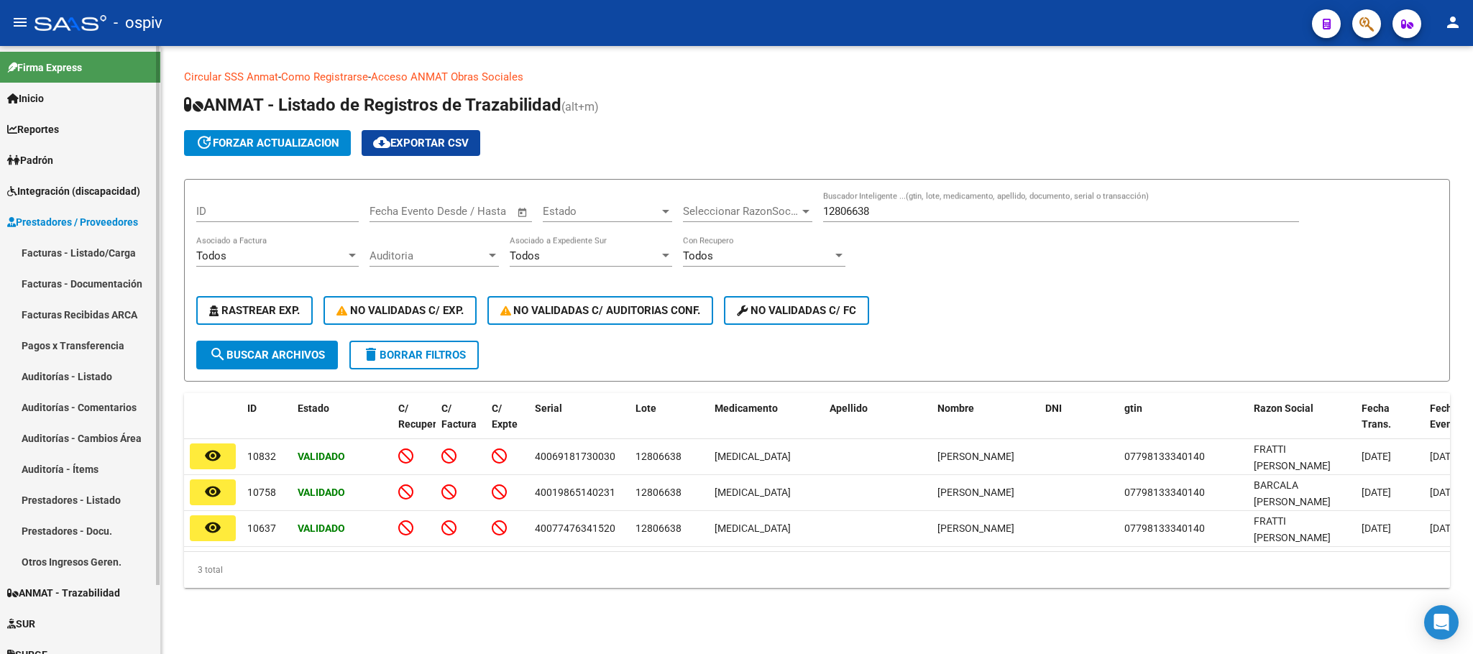
click at [71, 247] on link "Facturas - Listado/Carga" at bounding box center [80, 252] width 160 height 31
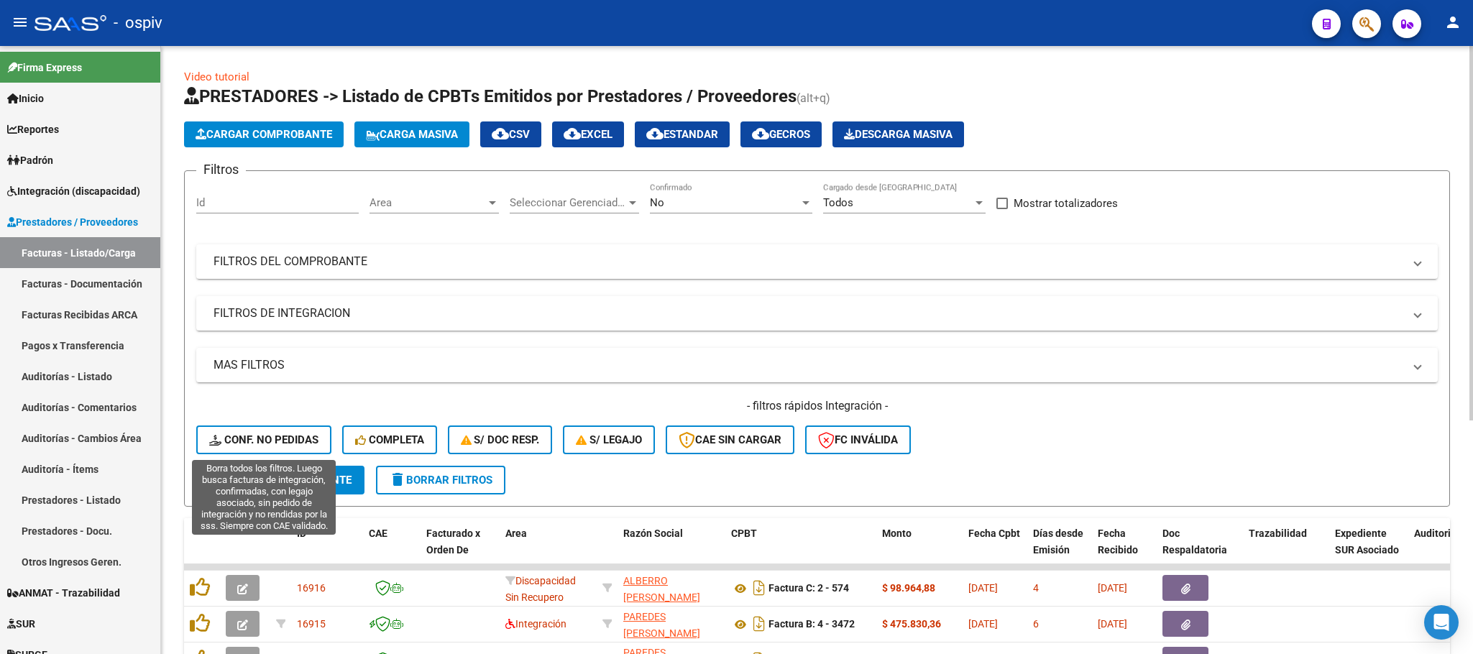
click at [296, 442] on span "Conf. no pedidas" at bounding box center [263, 439] width 109 height 13
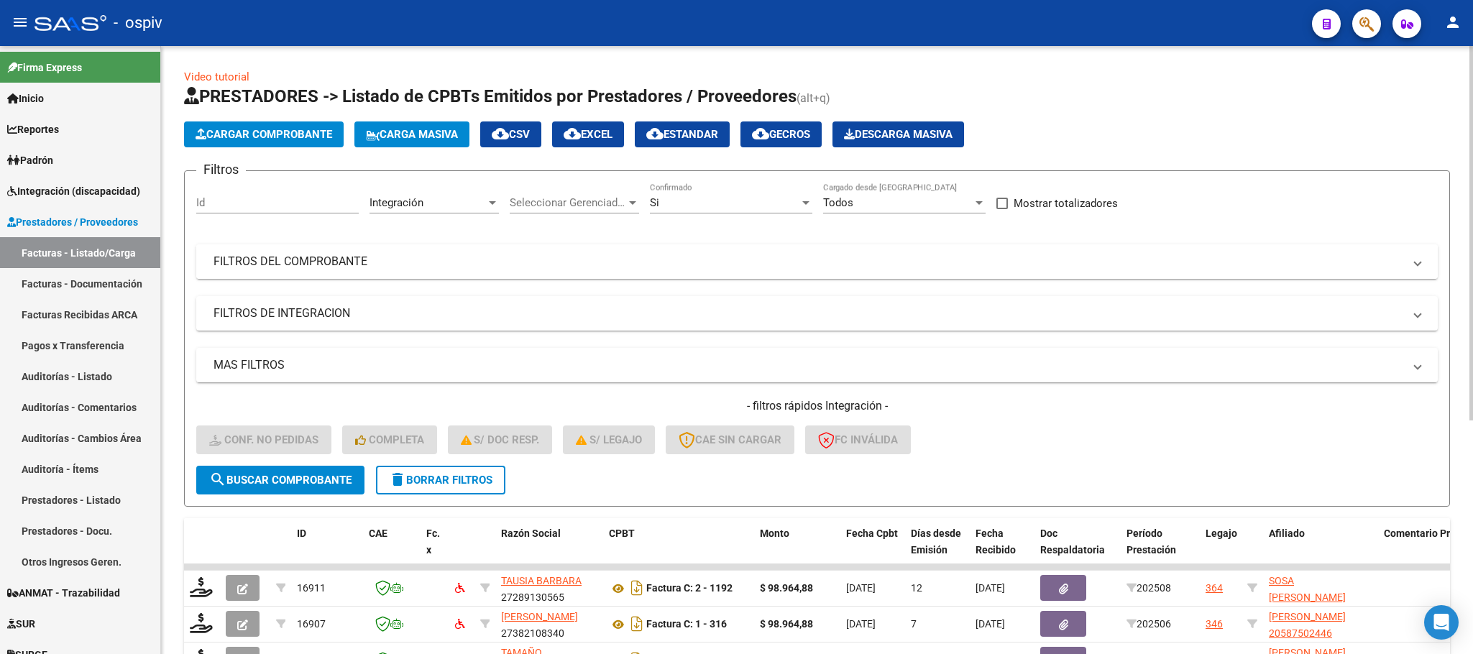
click at [999, 252] on mat-expansion-panel-header "FILTROS DEL COMPROBANTE" at bounding box center [816, 261] width 1241 height 35
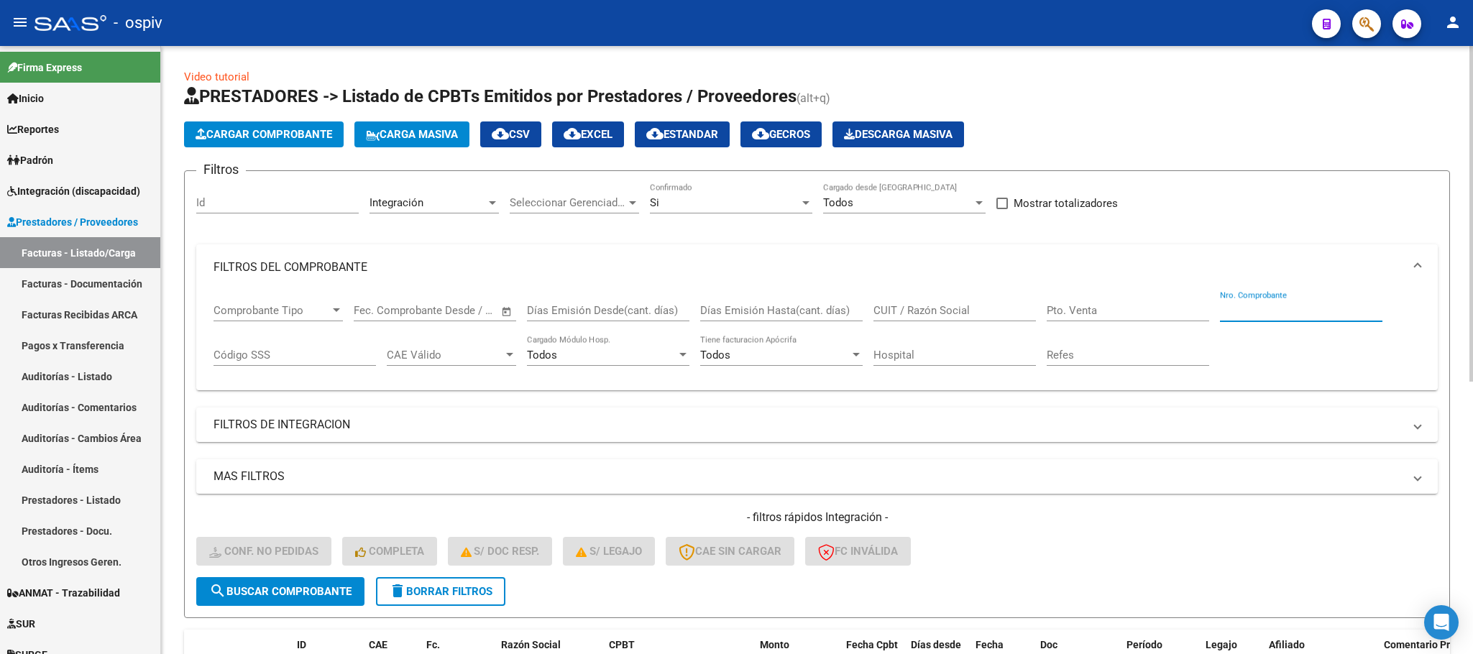
click at [1256, 313] on input "Nro. Comprobante" at bounding box center [1301, 310] width 162 height 13
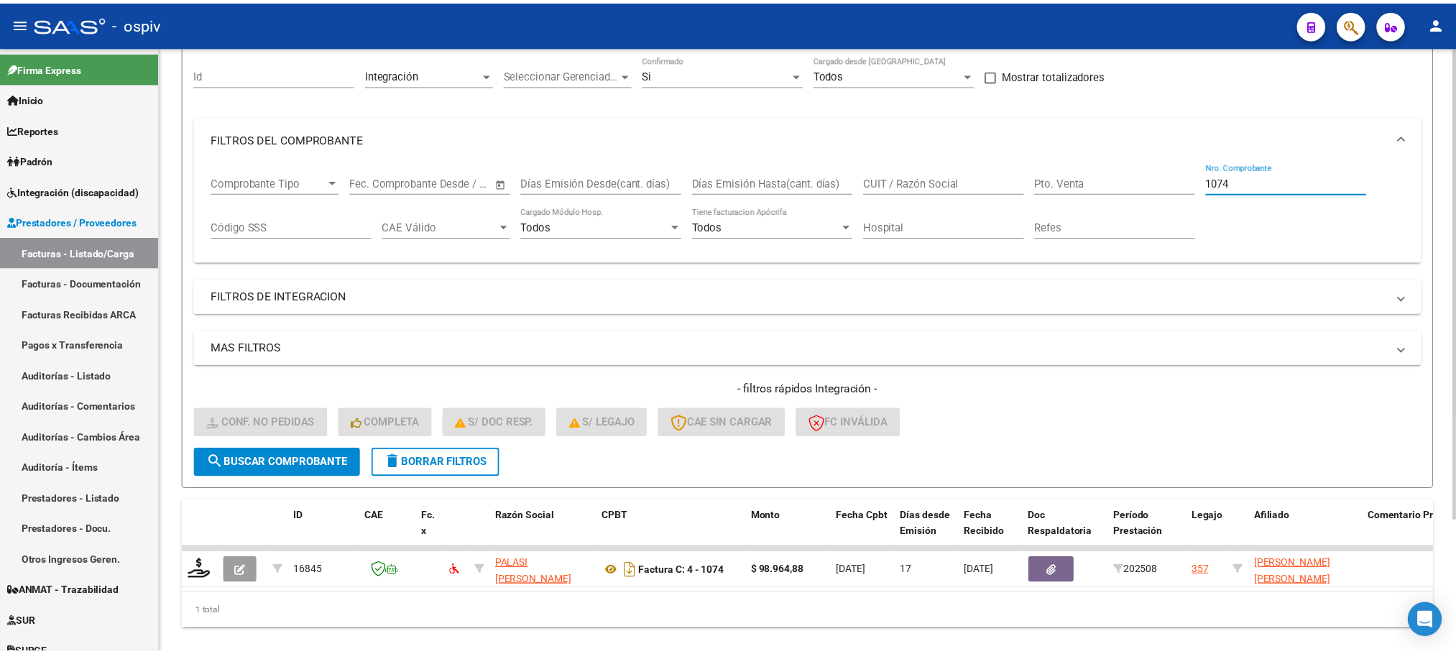
scroll to position [168, 0]
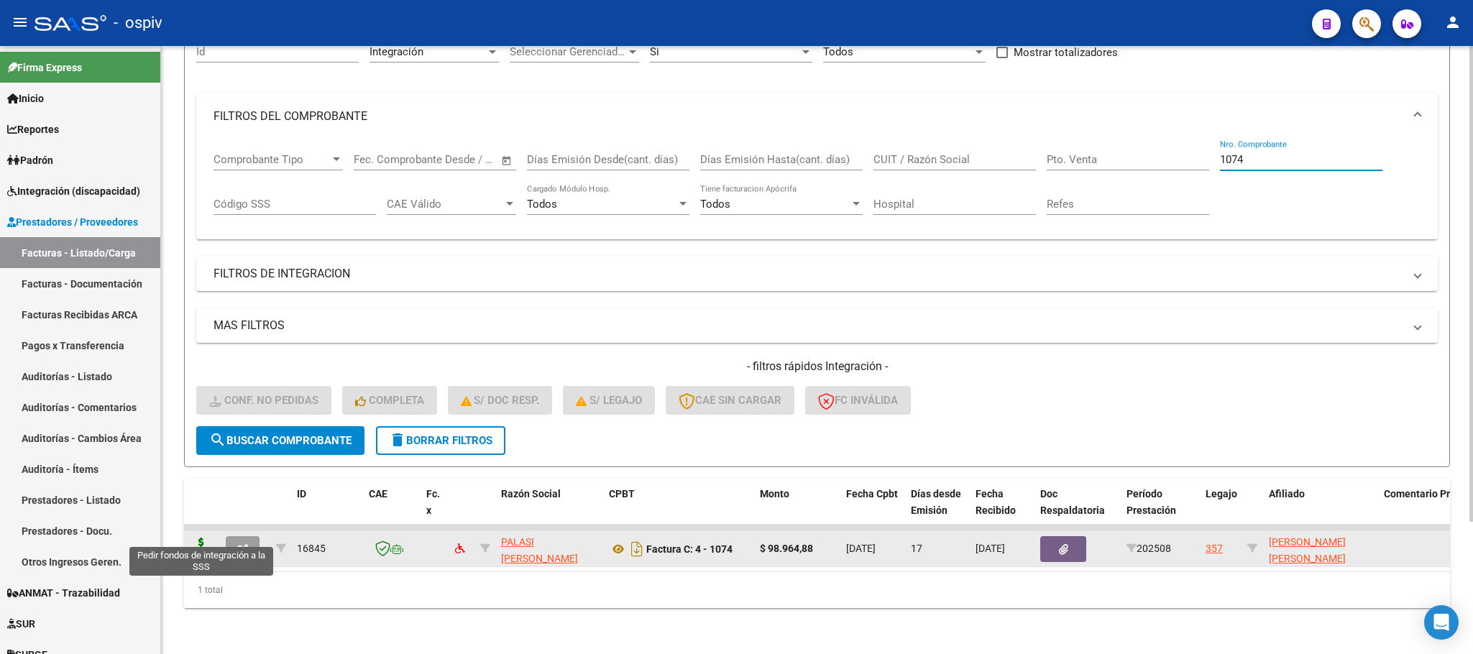
type input "1074"
click at [197, 538] on icon at bounding box center [201, 548] width 23 height 20
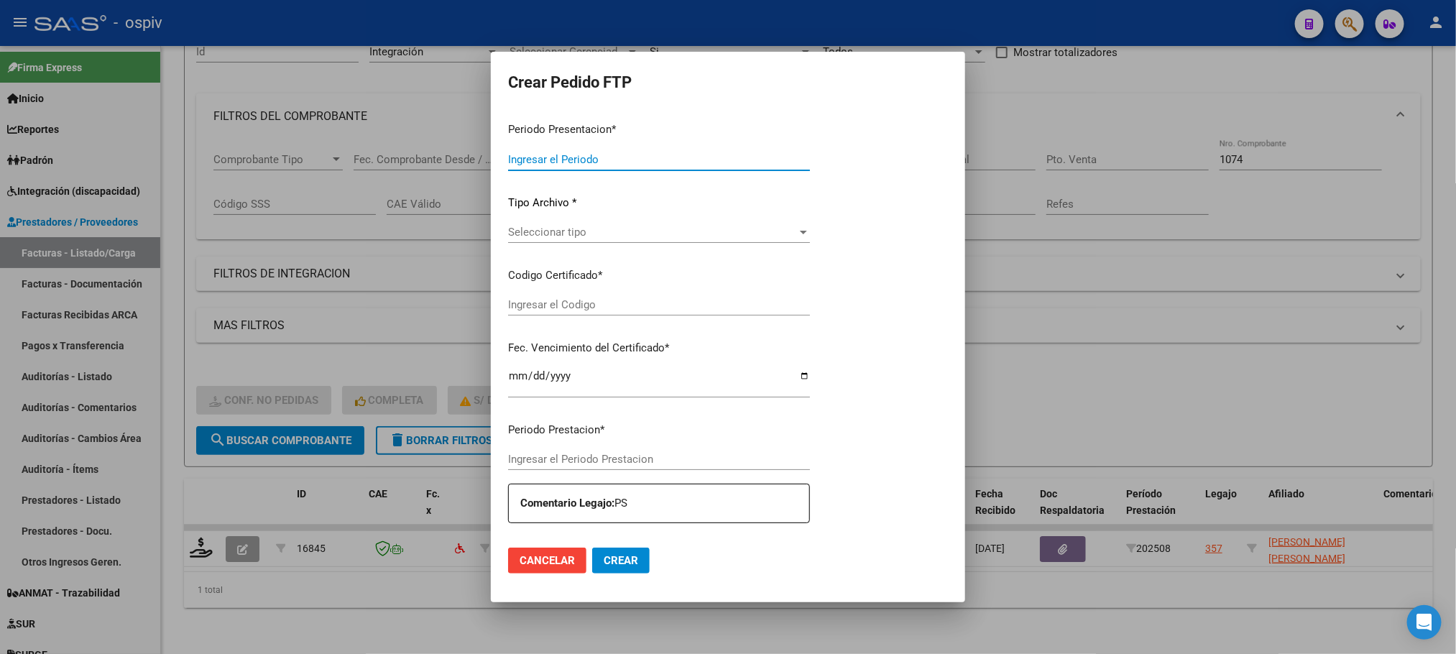
type input "202508"
type input "$ 98.964,88"
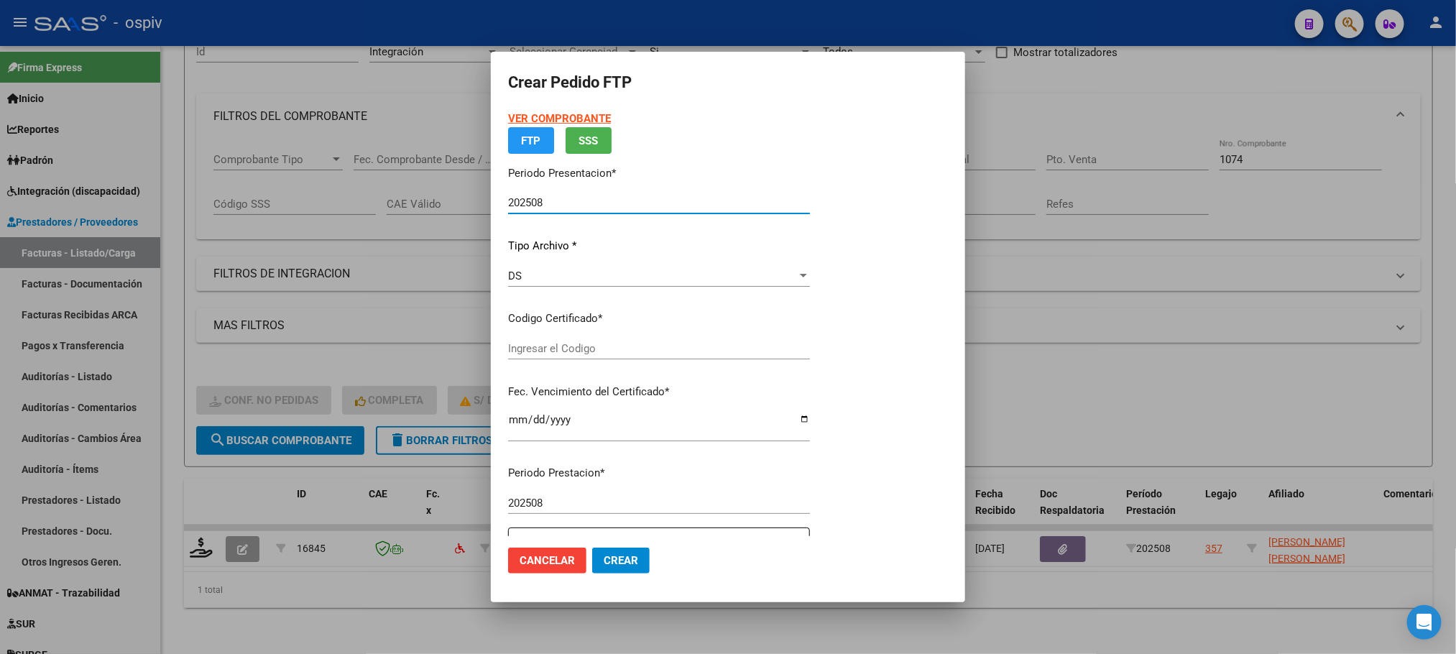
type input "arg02000546035092025081420300814bue427"
type input "2030-08-14"
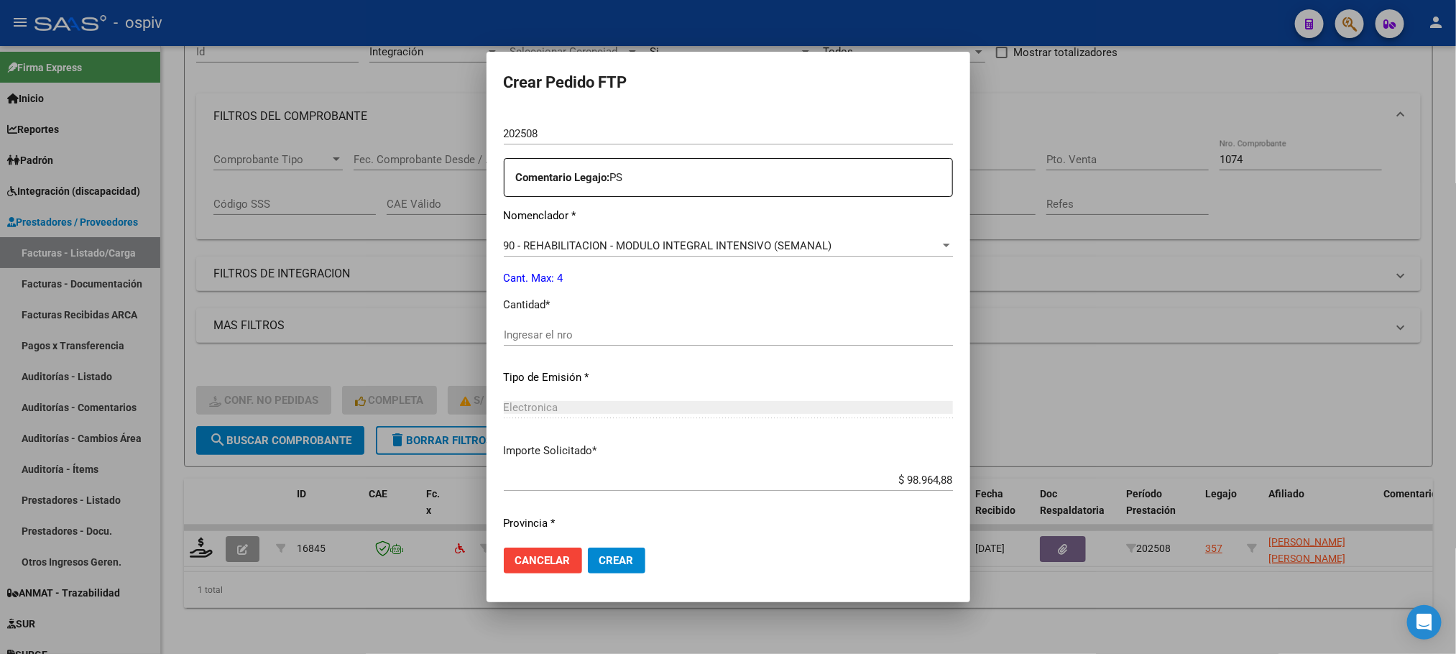
scroll to position [537, 0]
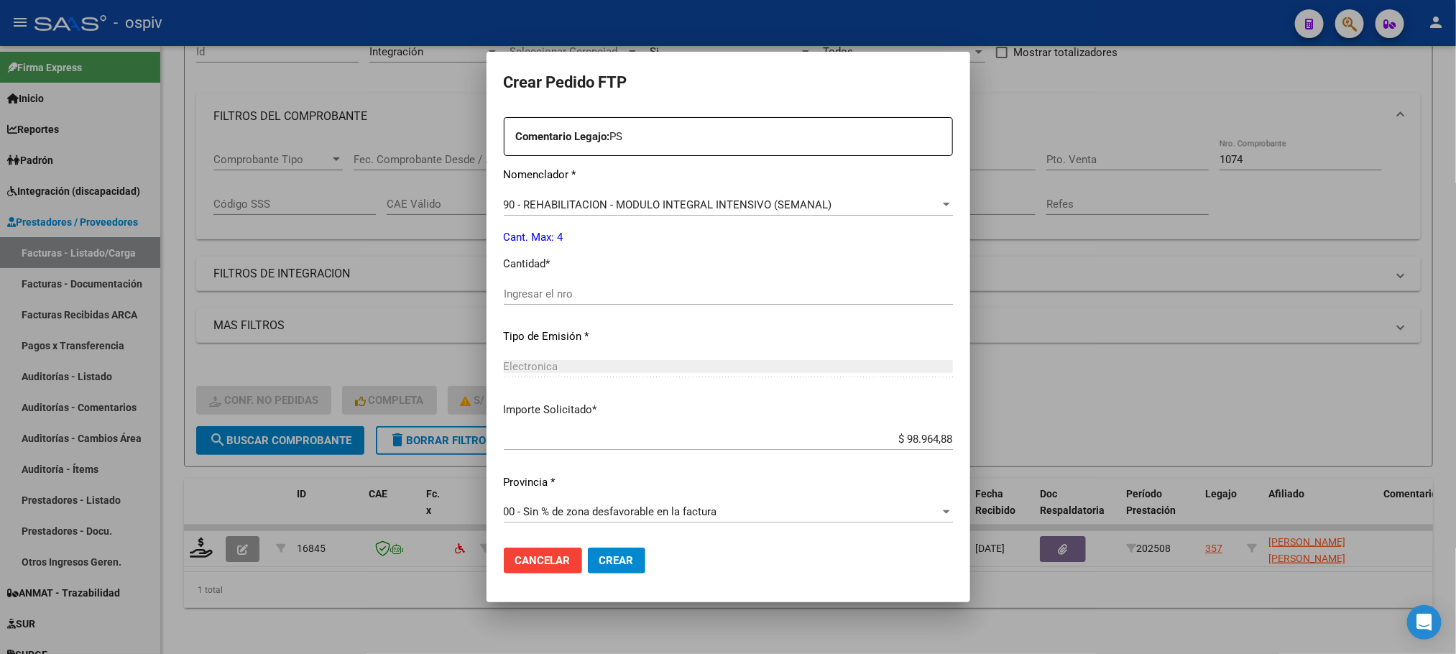
click at [623, 290] on input "Ingresar el nro" at bounding box center [728, 294] width 449 height 13
type input "4"
click at [588, 548] on button "Crear" at bounding box center [617, 561] width 58 height 26
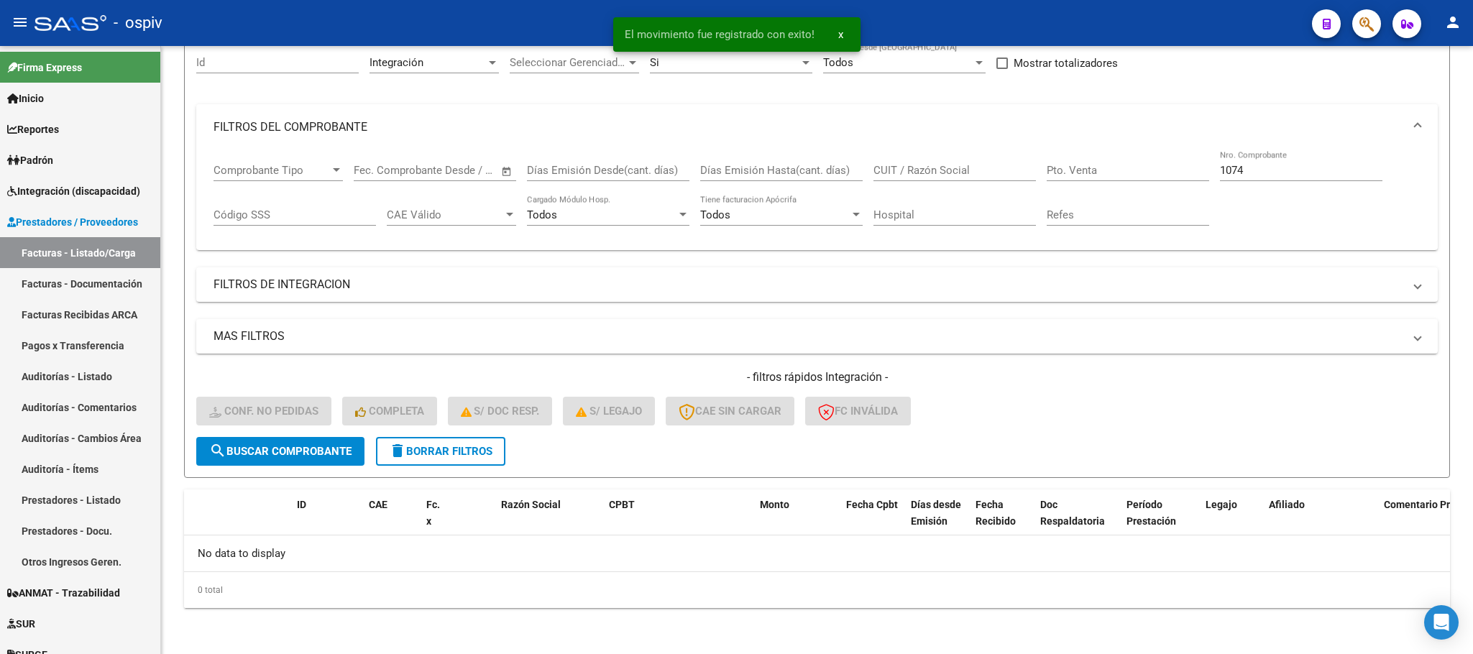
scroll to position [141, 0]
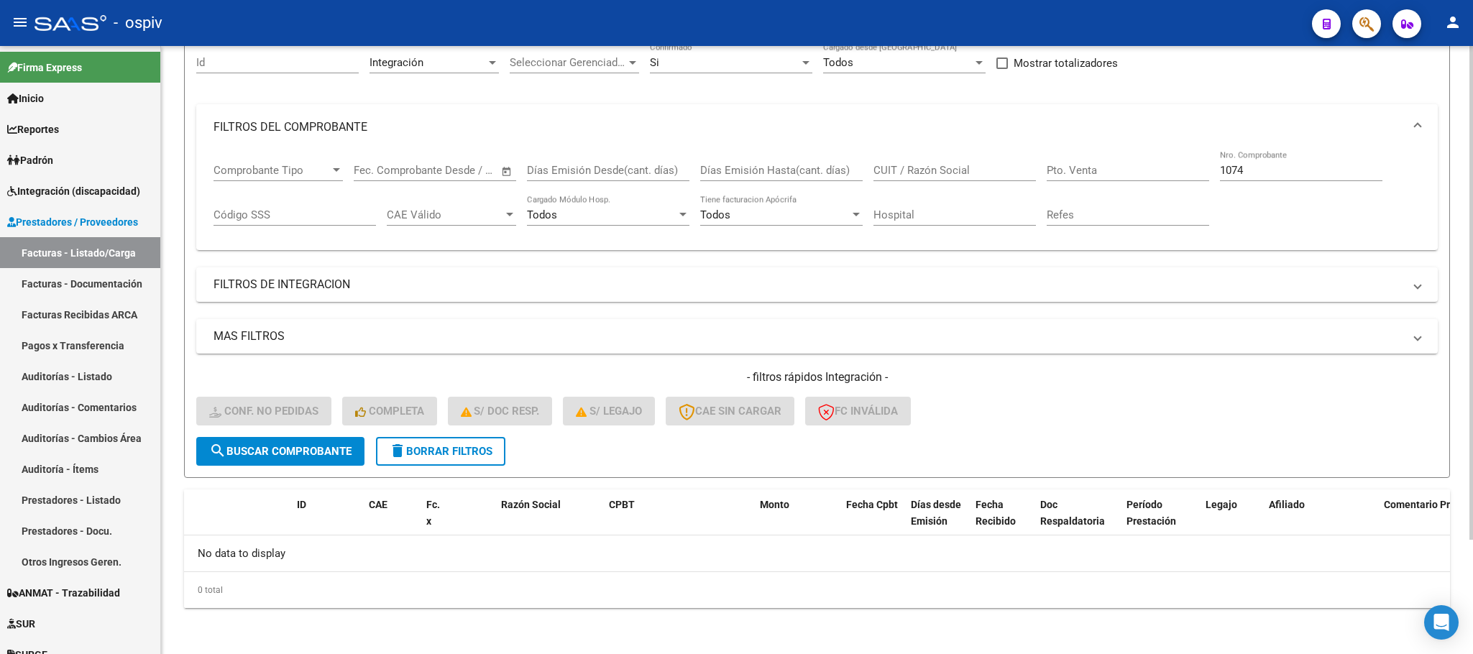
click at [1295, 173] on input "1074" at bounding box center [1301, 170] width 162 height 13
type input "1"
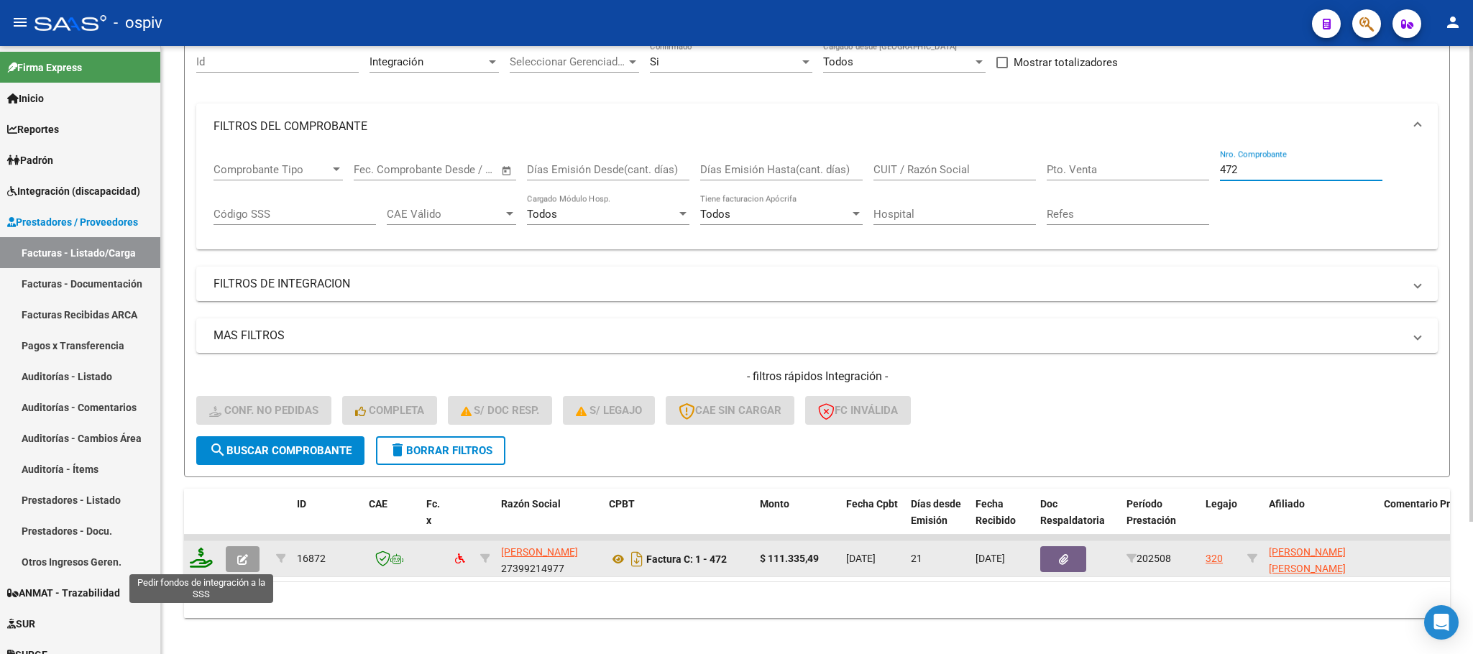
type input "472"
click at [201, 565] on icon at bounding box center [201, 558] width 23 height 20
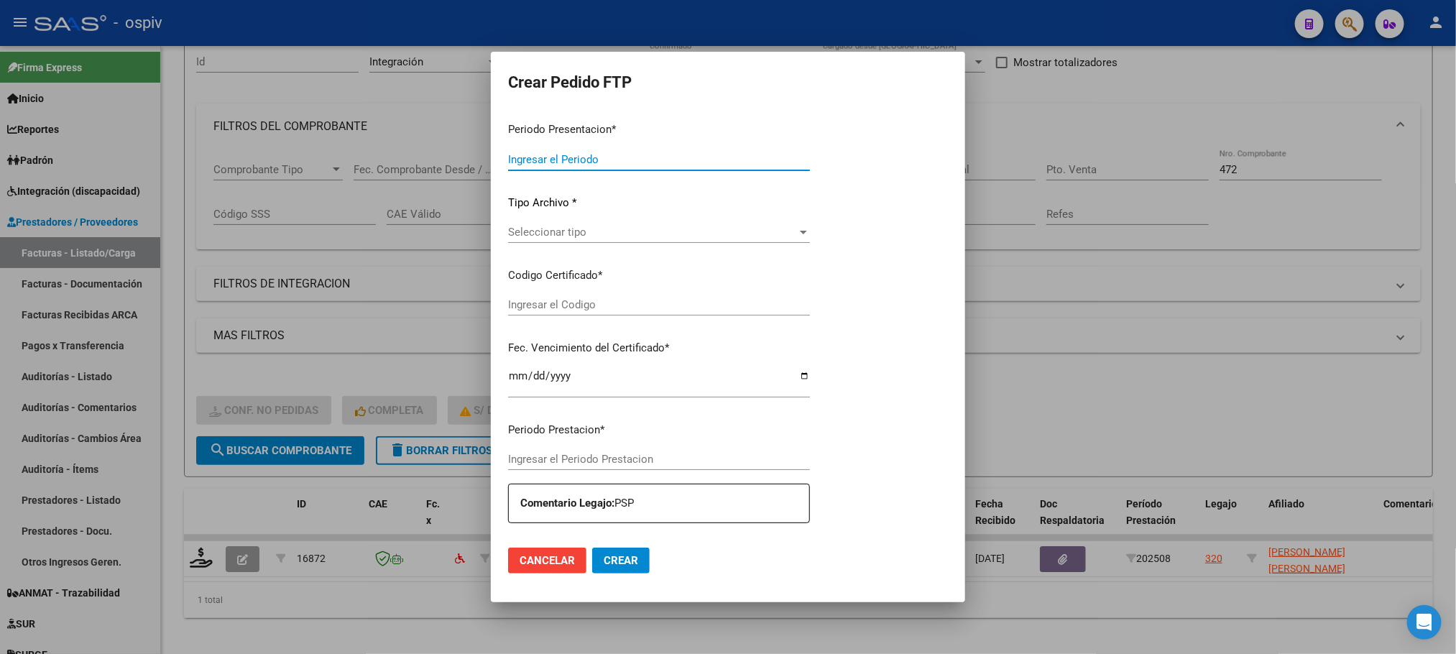
type input "202508"
type input "$ 111.335,49"
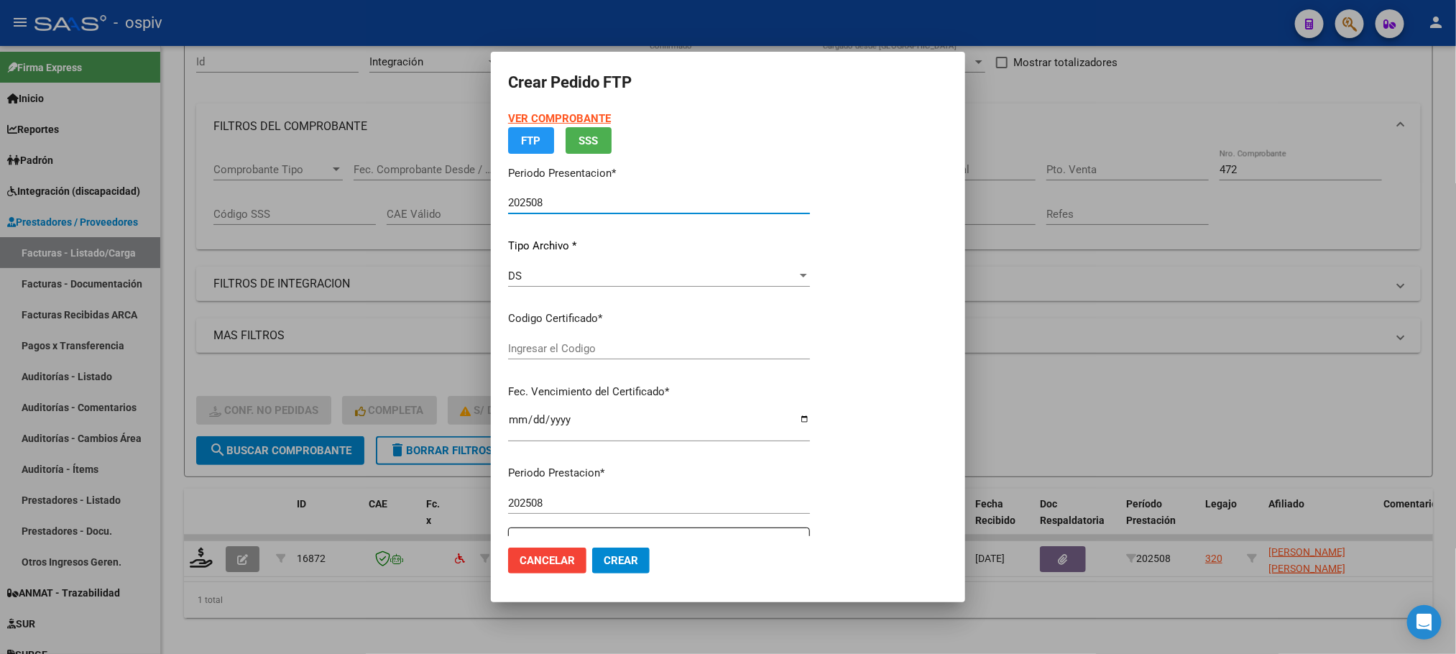
type input "ARG01000549608802023081020280810BUE317"
type input "2028-08-10"
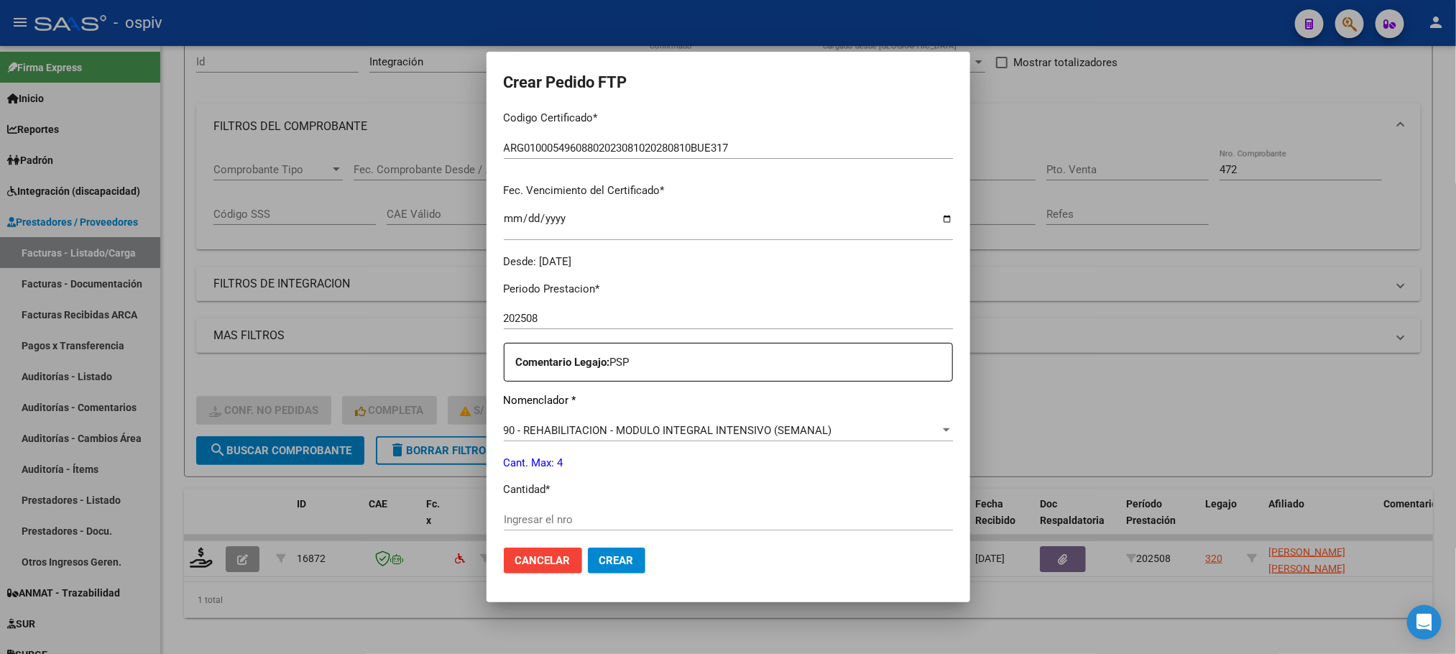
scroll to position [359, 0]
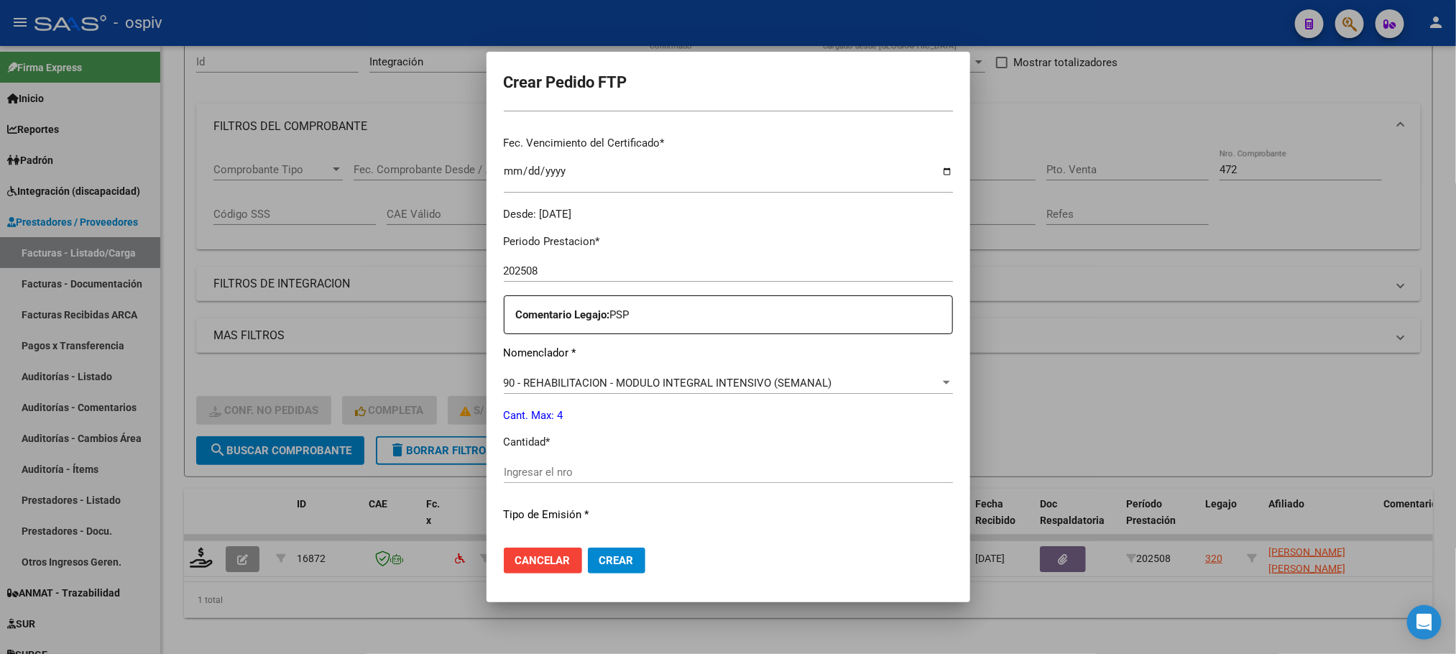
click at [725, 474] on input "Ingresar el nro" at bounding box center [728, 472] width 449 height 13
type input "4"
click at [588, 548] on button "Crear" at bounding box center [617, 561] width 58 height 26
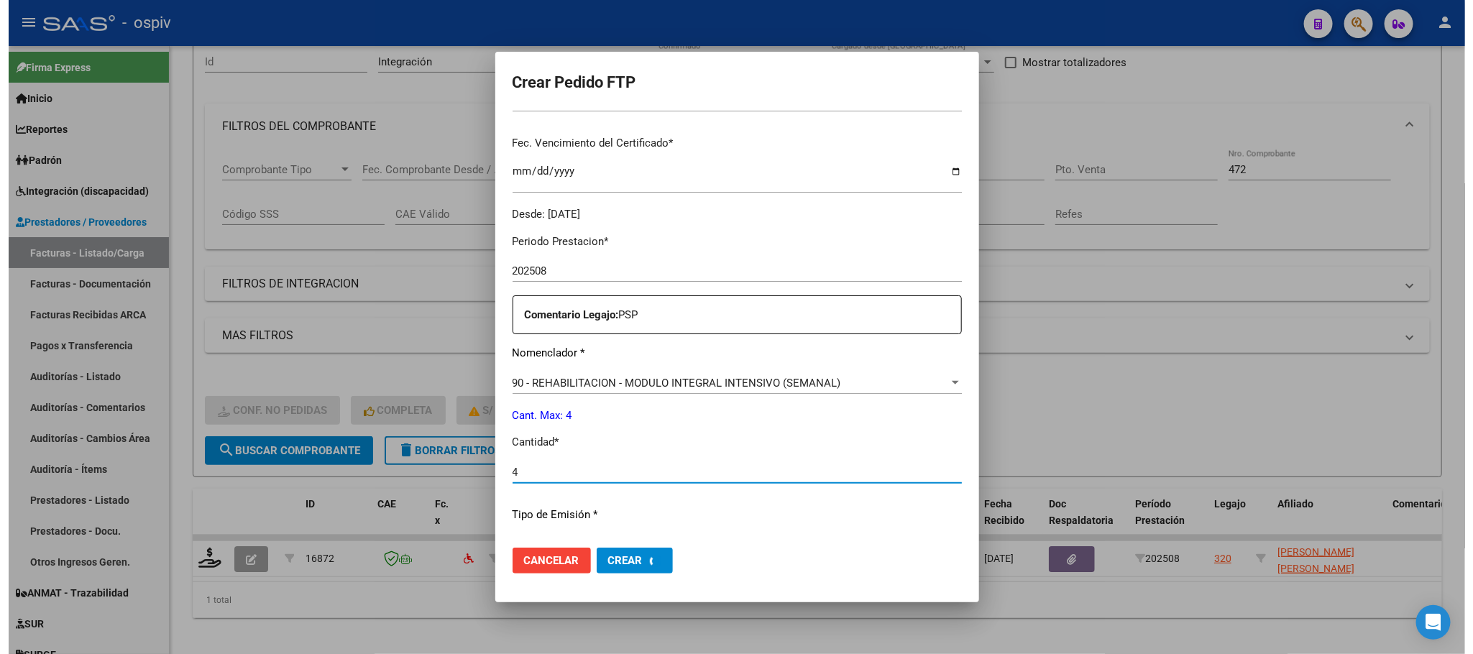
scroll to position [0, 0]
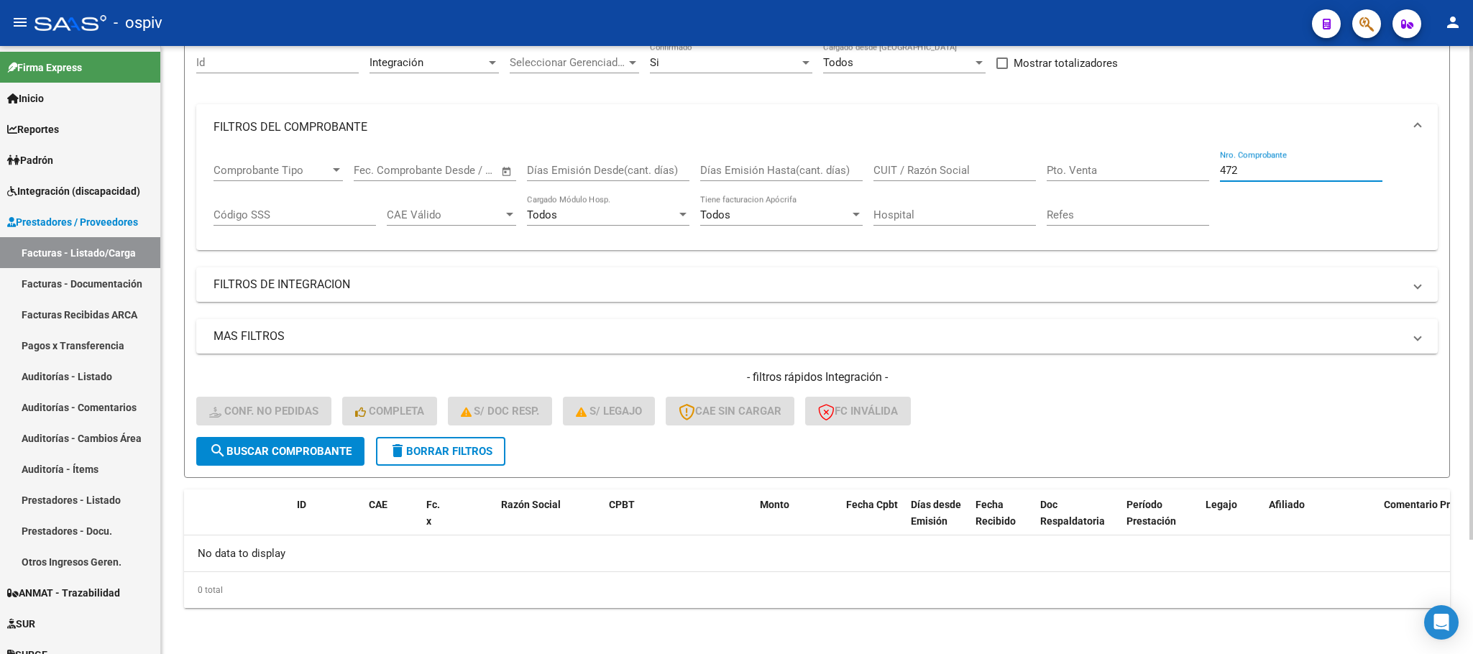
click at [1313, 166] on input "472" at bounding box center [1301, 170] width 162 height 13
type input "4"
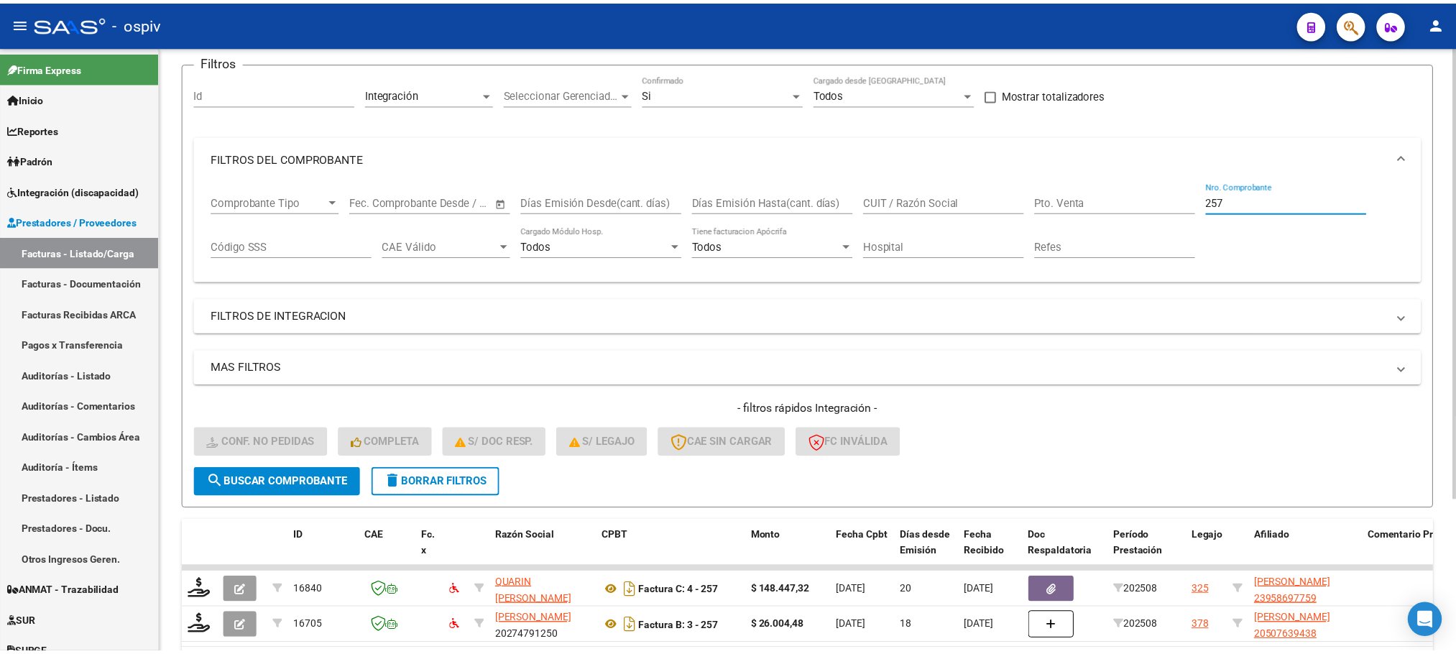
scroll to position [141, 0]
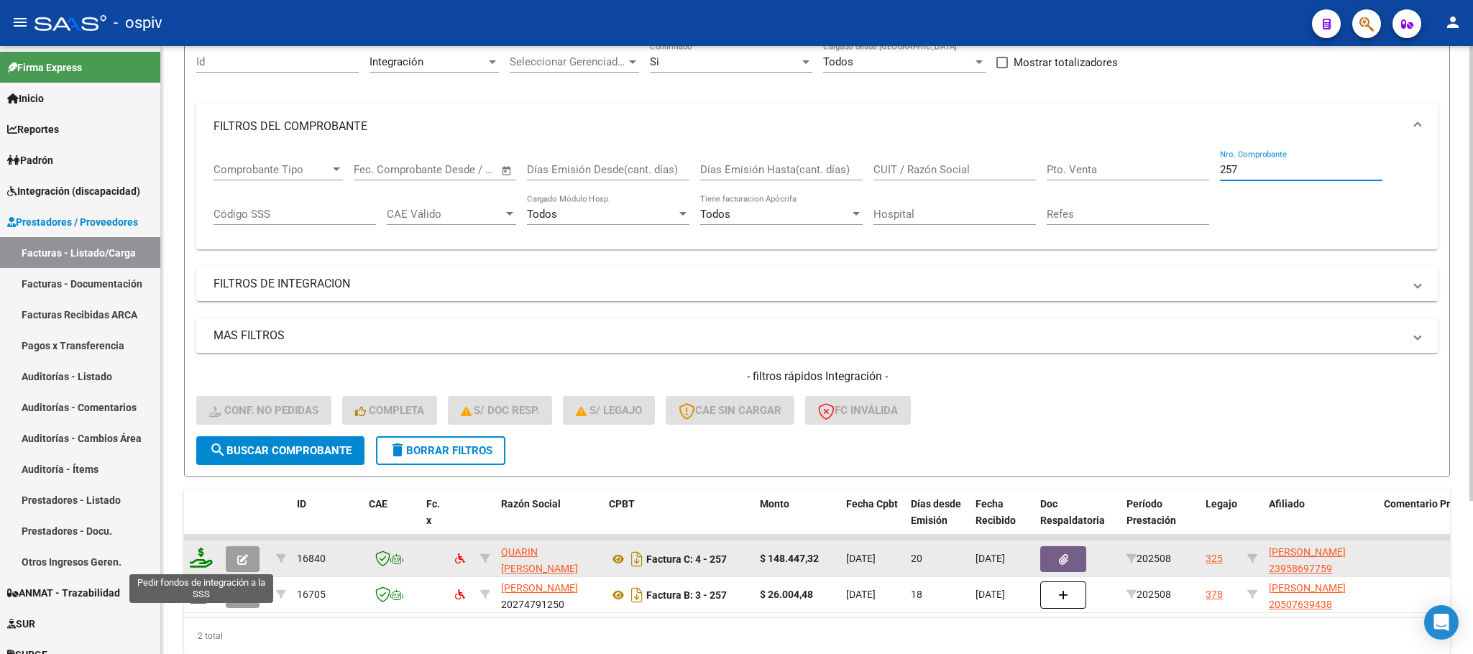
type input "257"
click at [201, 559] on icon at bounding box center [201, 558] width 23 height 20
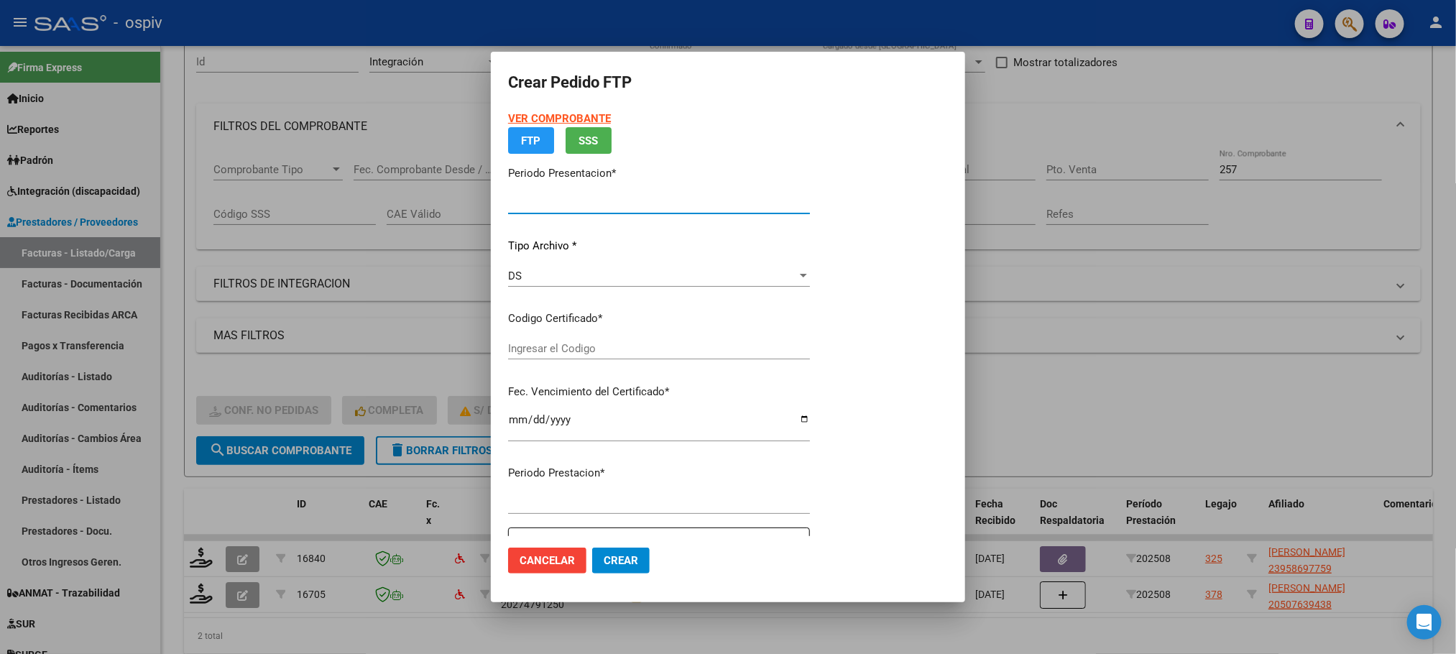
type input "202508"
type input "$ 148.447,32"
type input "VEN02000958697752021111820251118CBA536"
type input "2025-09-12"
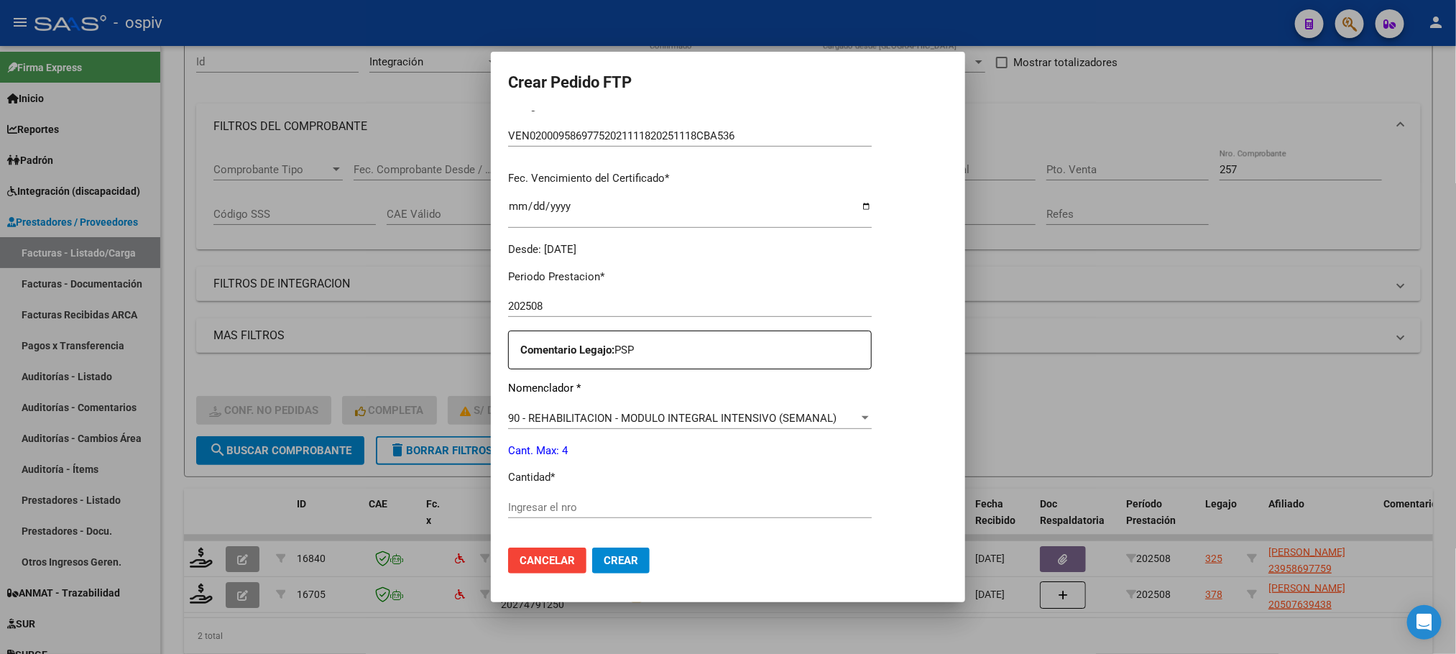
scroll to position [397, 0]
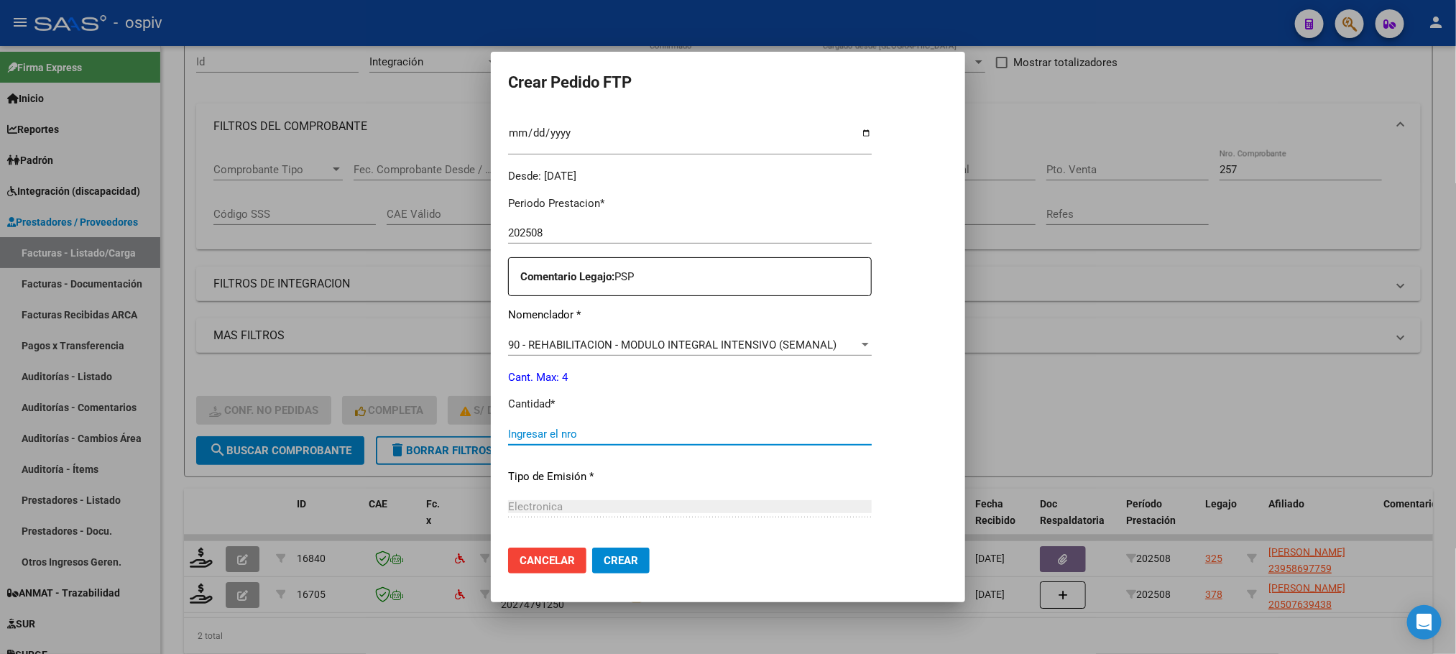
click at [635, 436] on input "Ingresar el nro" at bounding box center [690, 434] width 364 height 13
click at [592, 548] on button "Crear" at bounding box center [621, 561] width 58 height 26
click at [565, 436] on input "257" at bounding box center [690, 434] width 364 height 13
type input "2"
type input "4"
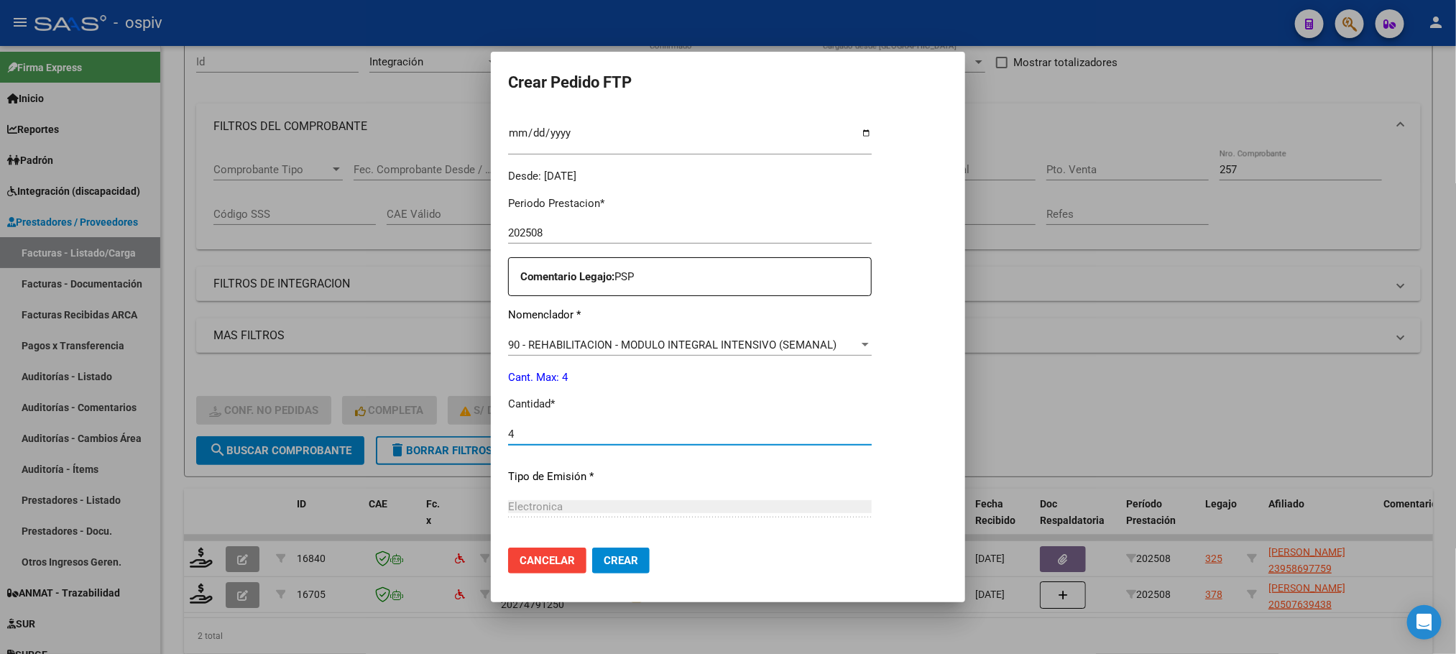
click at [592, 548] on button "Crear" at bounding box center [621, 561] width 58 height 26
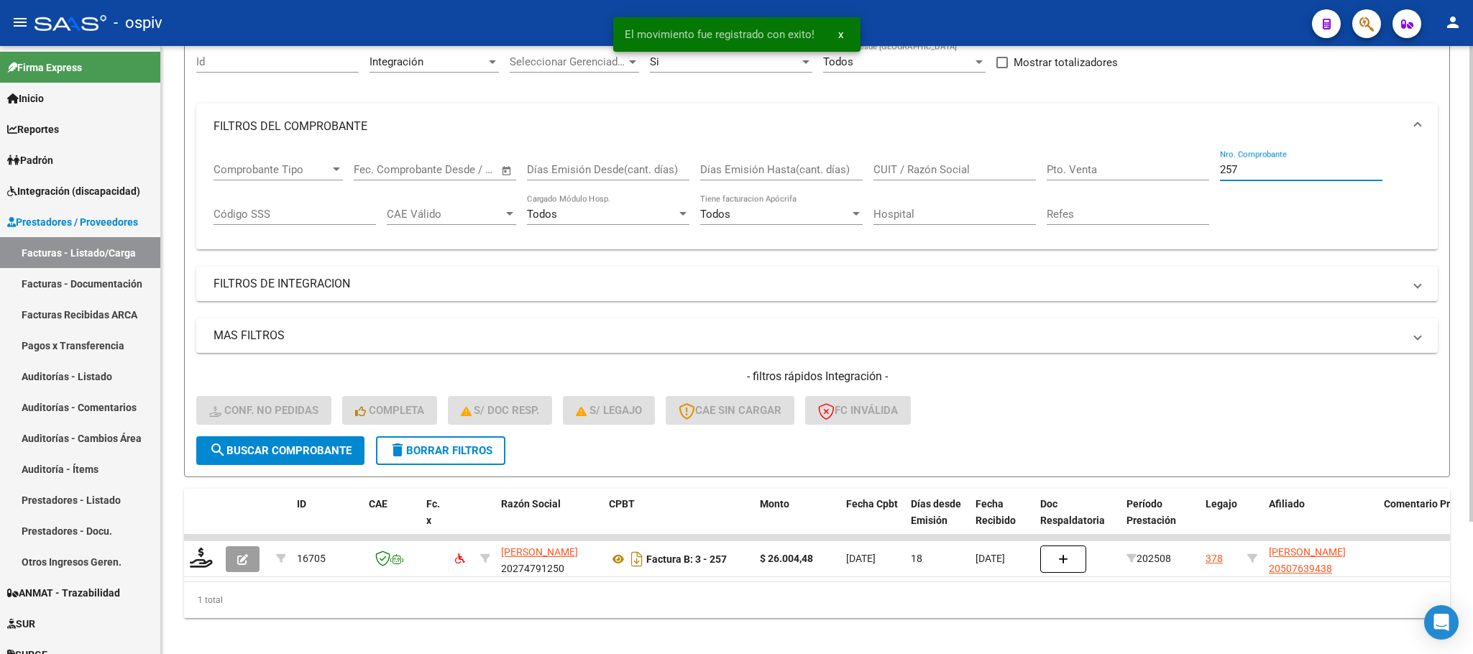
click at [1257, 168] on input "257" at bounding box center [1301, 169] width 162 height 13
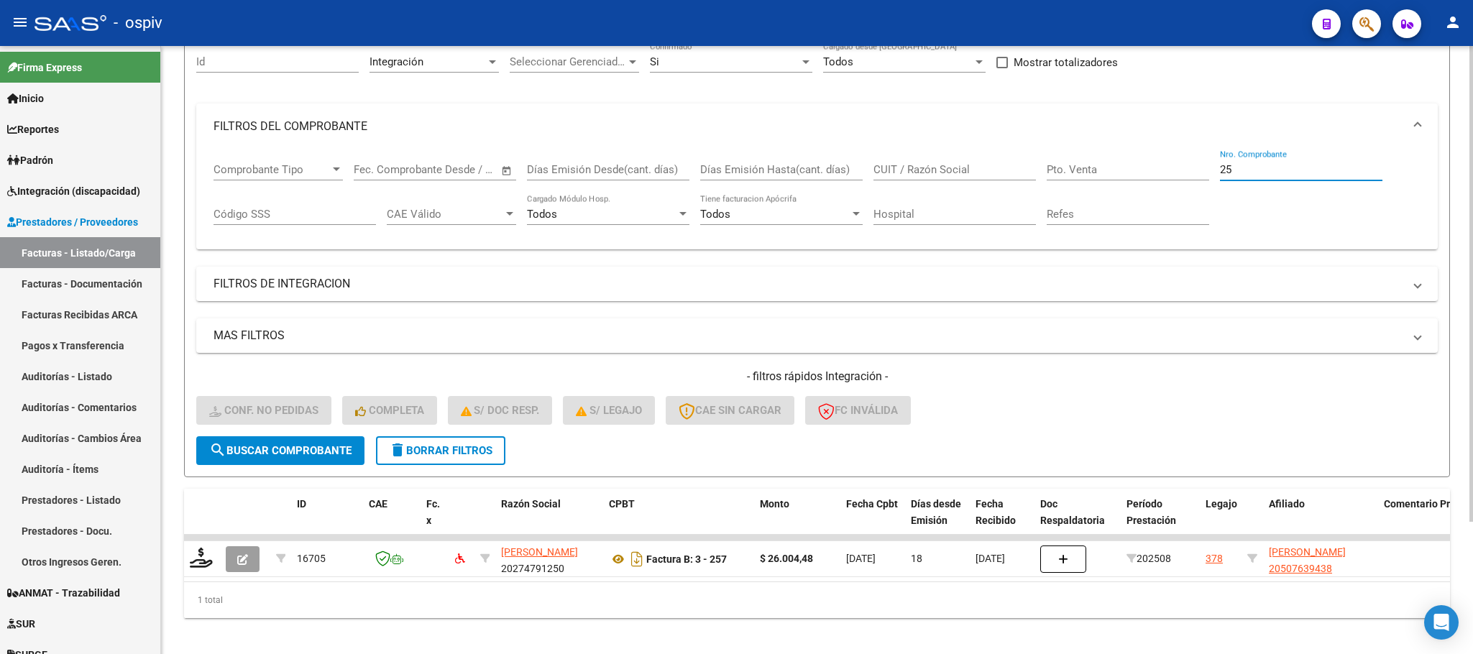
type input "2"
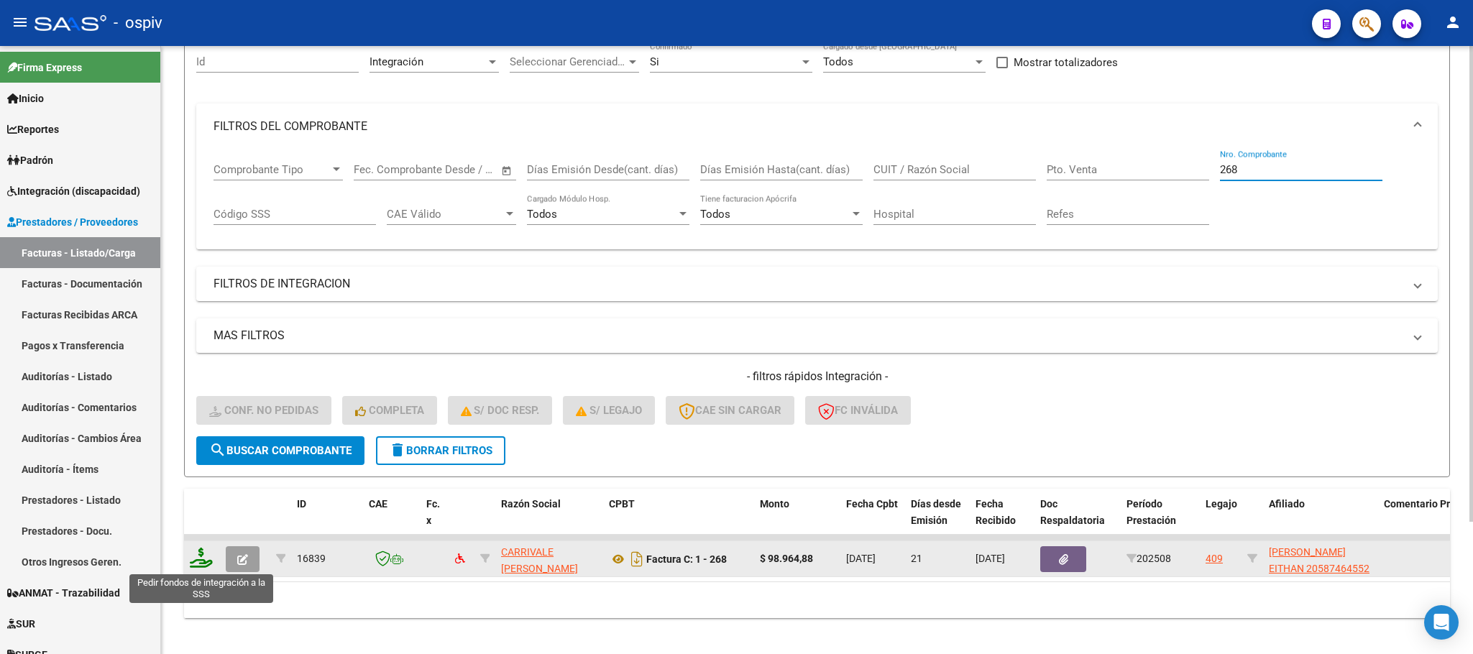
type input "268"
click at [201, 563] on icon at bounding box center [201, 558] width 23 height 20
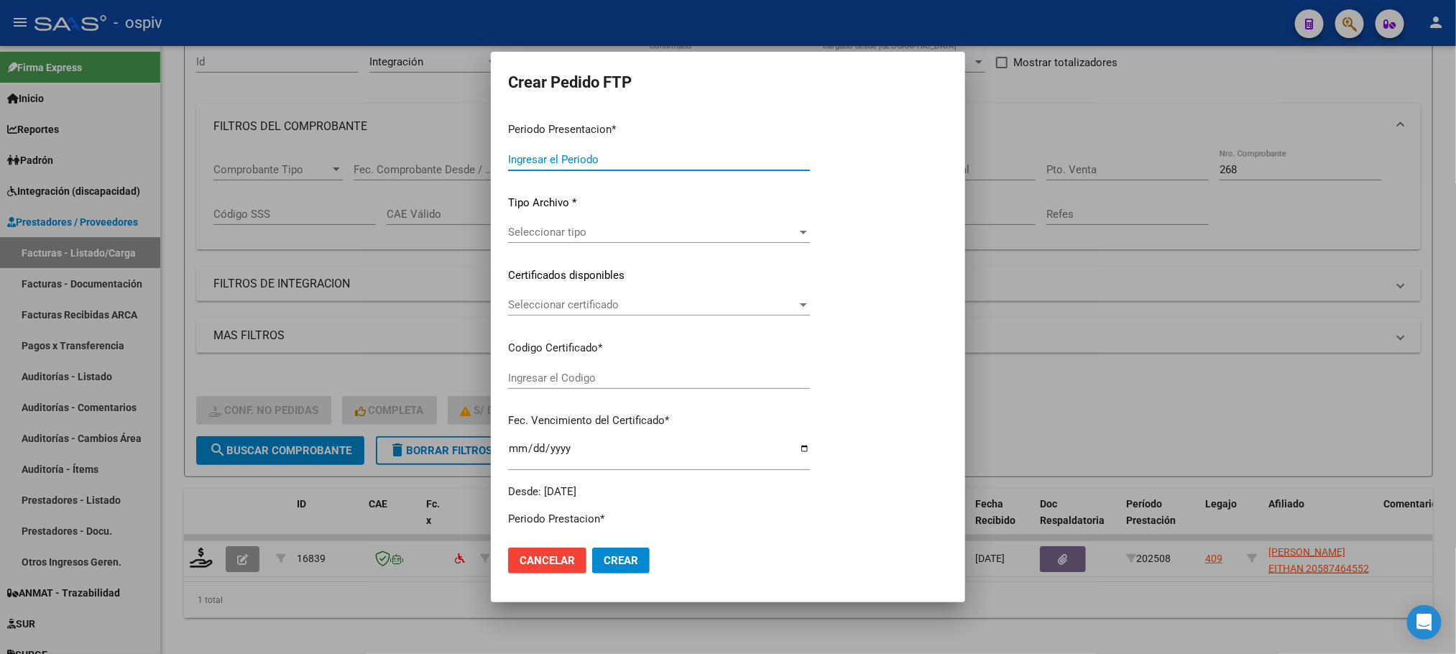
type input "202508"
type input "$ 98.964,88"
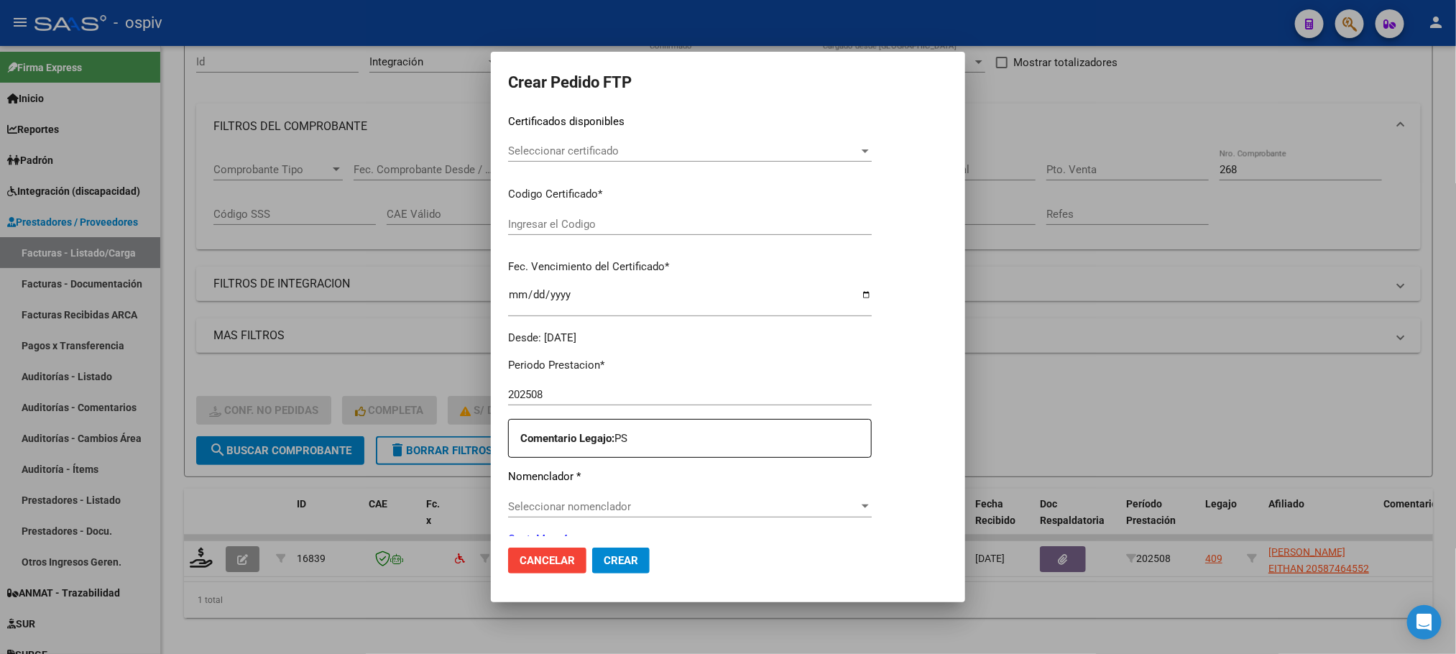
type input "ARG02000587464552024110520271105AND12921"
type input "2027-11-05"
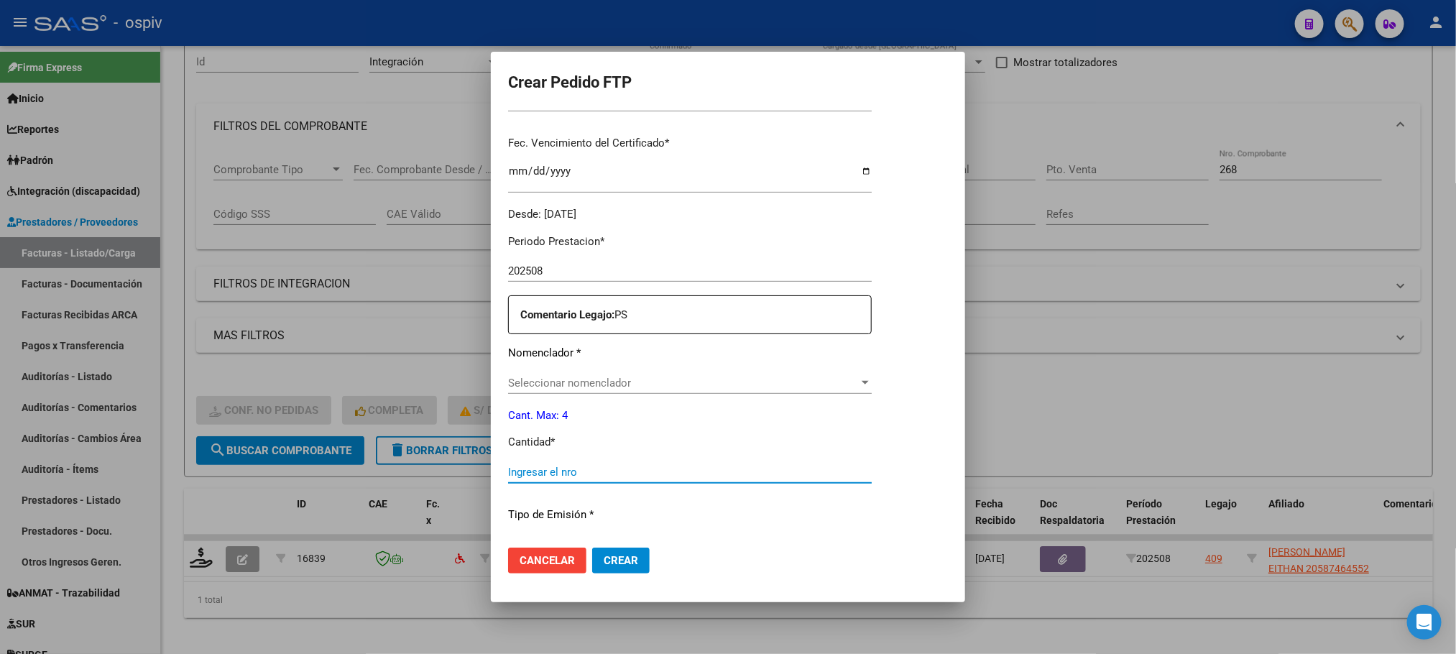
click at [608, 473] on input "Ingresar el nro" at bounding box center [690, 472] width 364 height 13
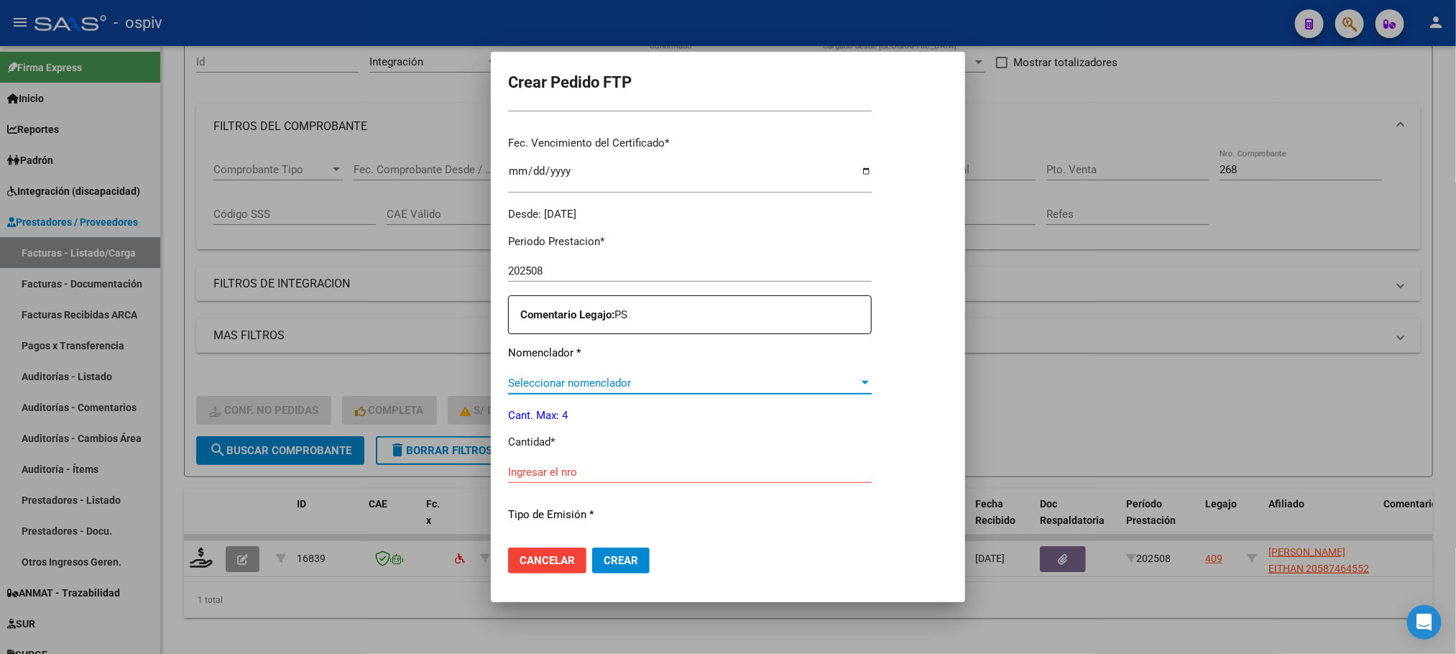
click at [757, 384] on span "Seleccionar nomenclador" at bounding box center [683, 383] width 351 height 13
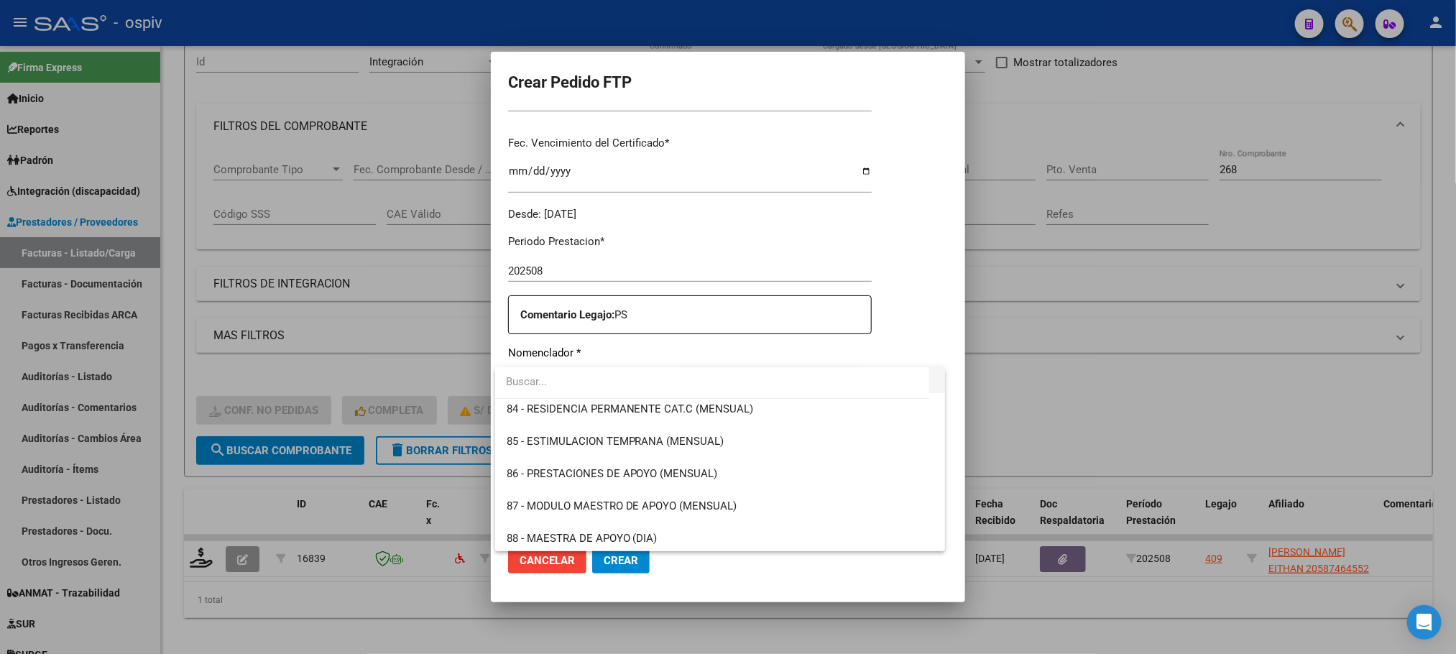
scroll to position [2870, 0]
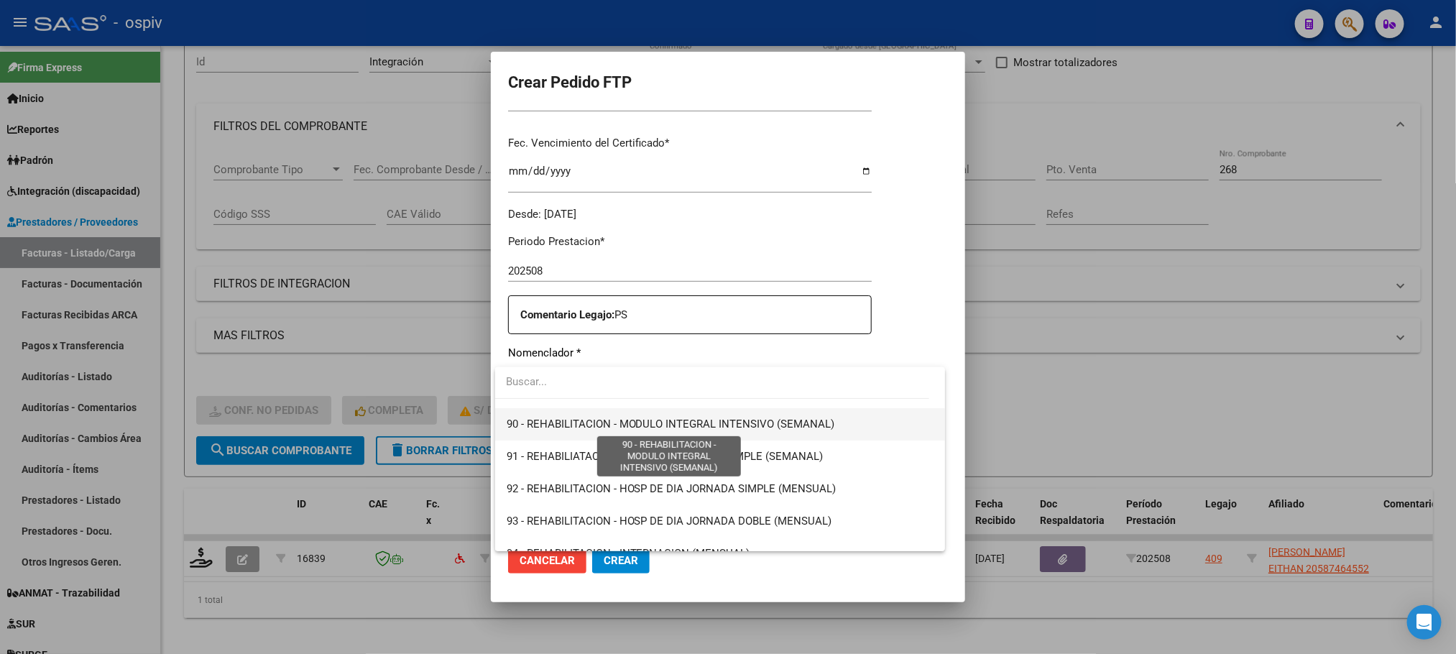
click at [706, 426] on span "90 - REHABILITACION - MODULO INTEGRAL INTENSIVO (SEMANAL)" at bounding box center [671, 424] width 329 height 13
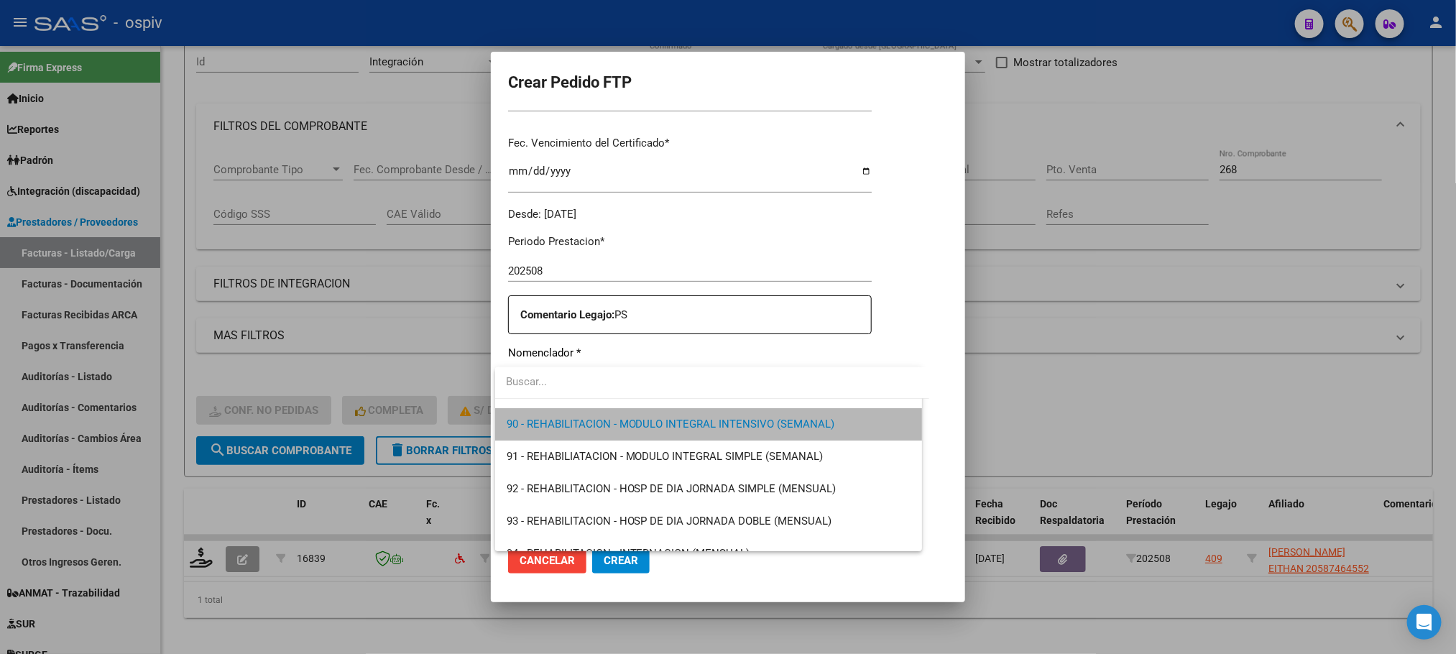
scroll to position [2879, 0]
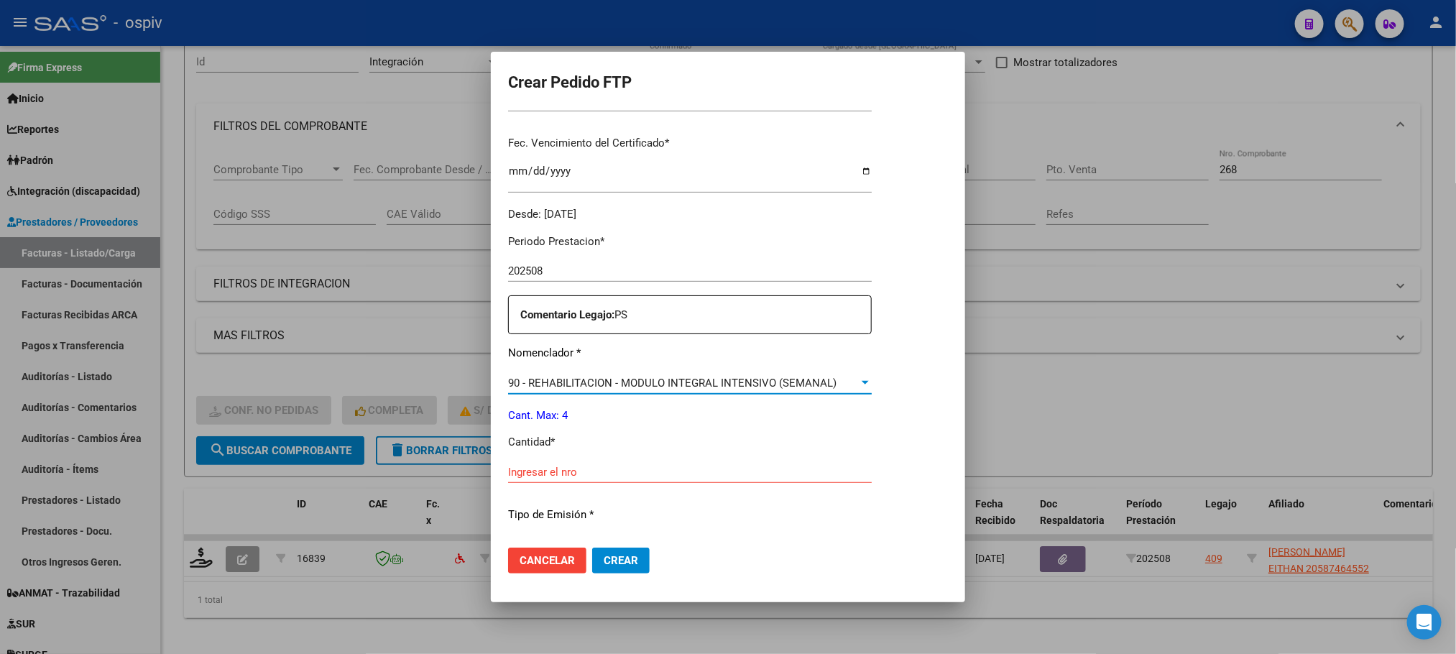
click at [656, 469] on input "Ingresar el nro" at bounding box center [690, 472] width 364 height 13
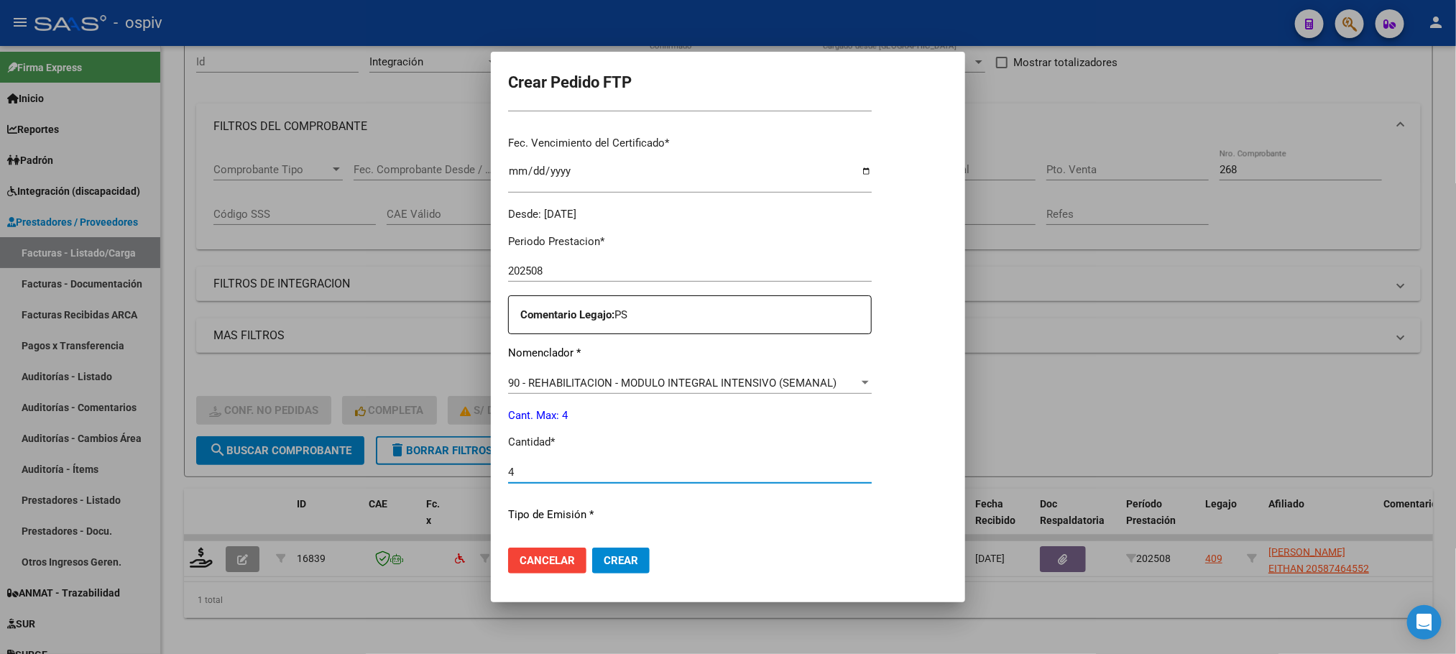
type input "4"
click at [592, 548] on button "Crear" at bounding box center [621, 561] width 58 height 26
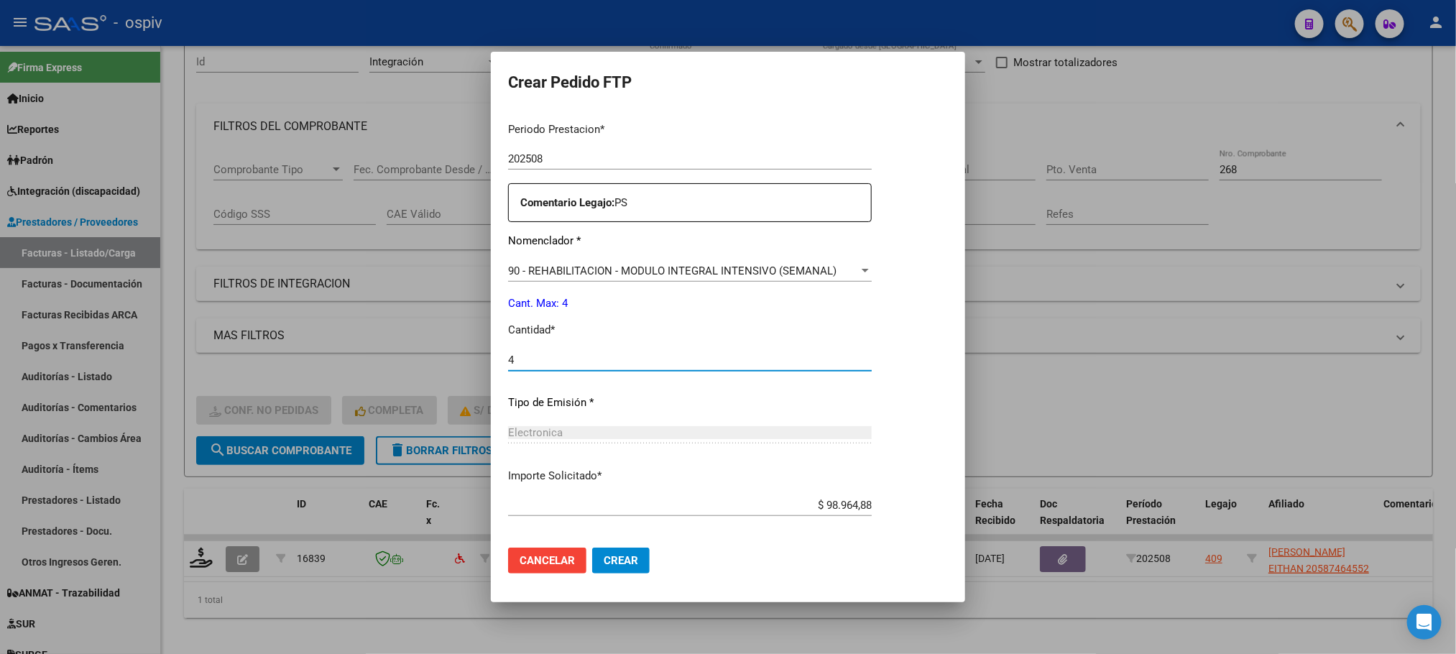
scroll to position [537, 0]
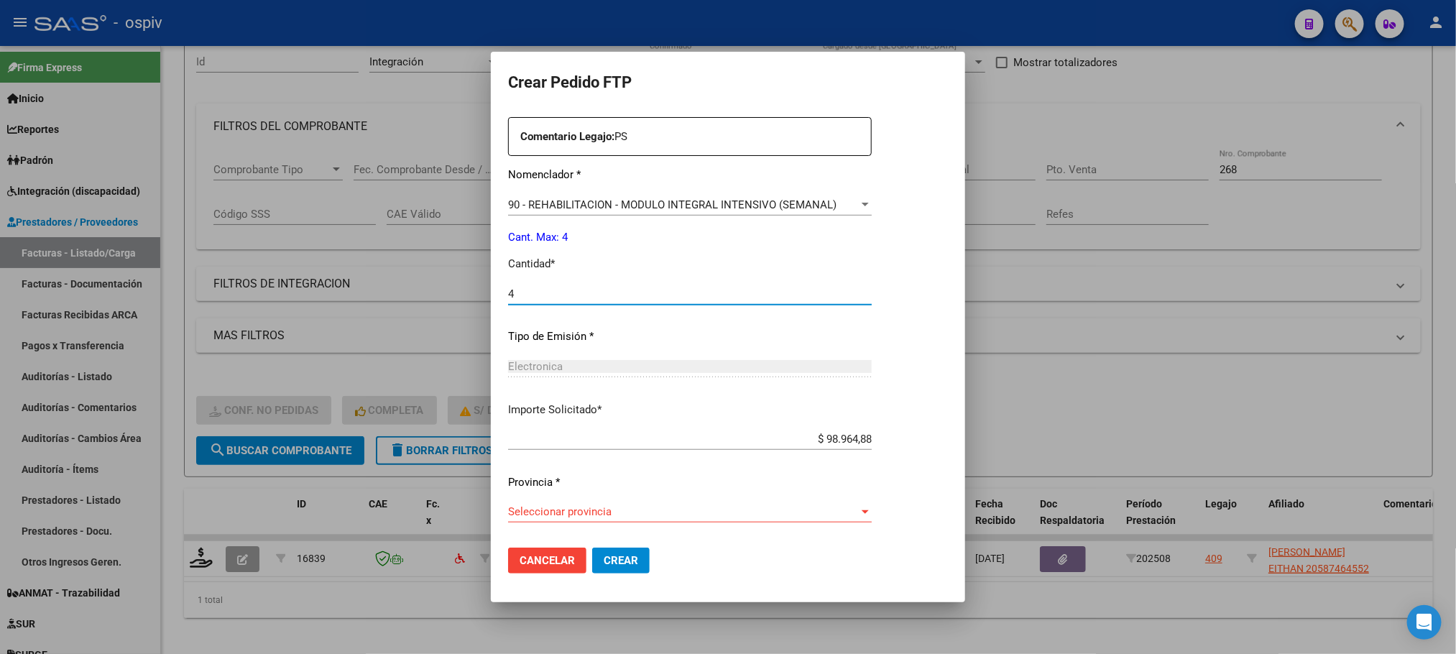
click at [734, 516] on span "Seleccionar provincia" at bounding box center [683, 511] width 351 height 13
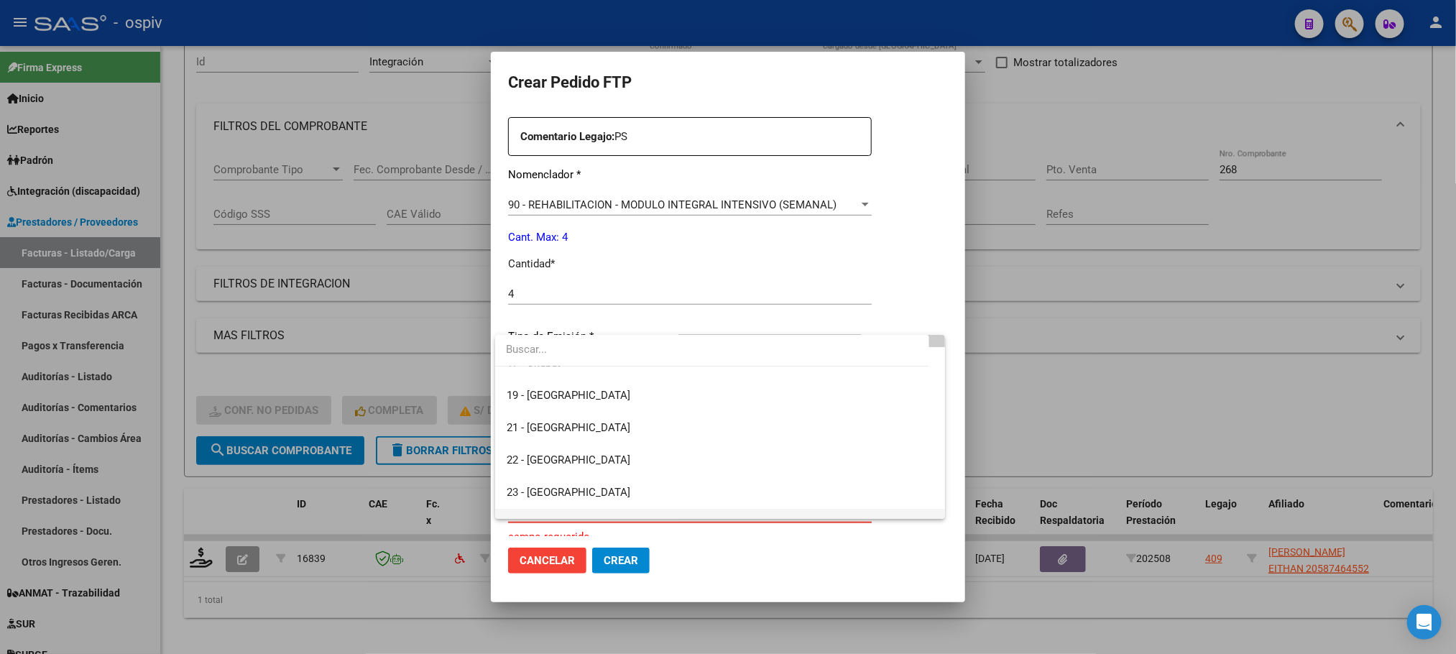
scroll to position [0, 0]
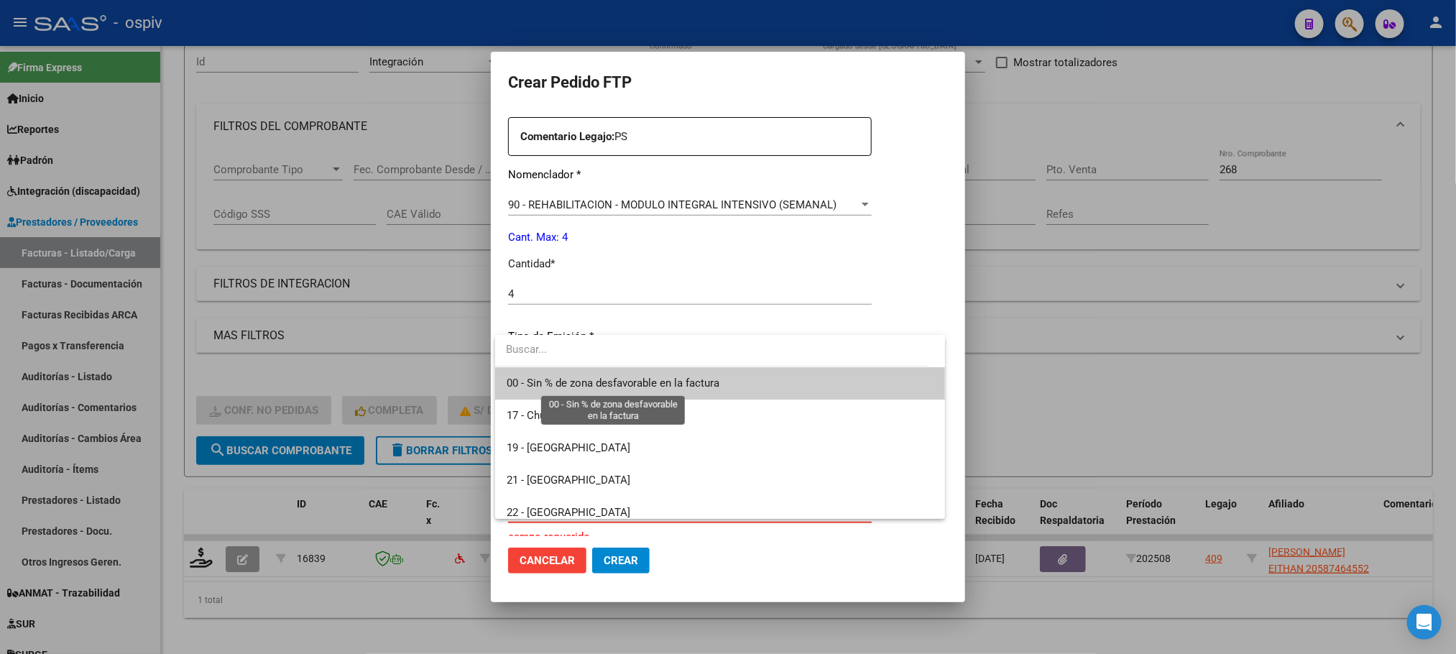
click at [675, 389] on span "00 - Sin % de zona desfavorable en la factura" at bounding box center [613, 383] width 213 height 13
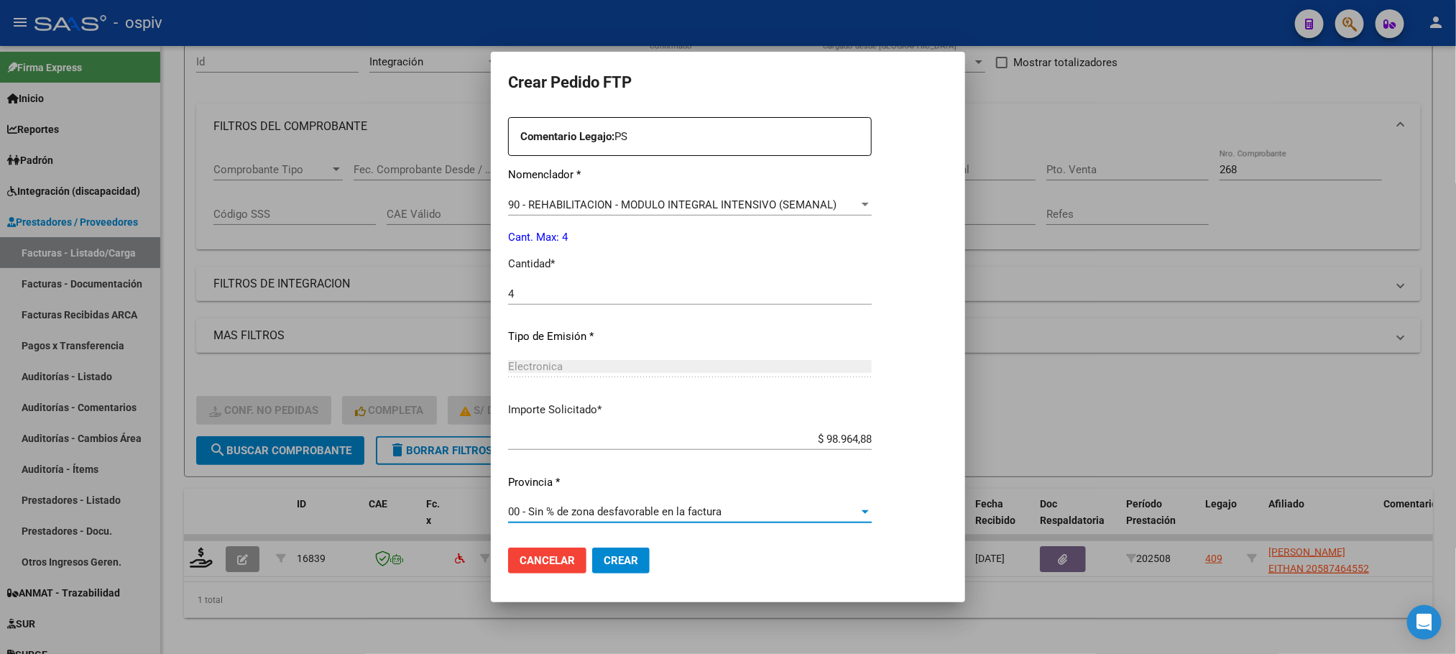
click at [621, 563] on span "Crear" at bounding box center [621, 560] width 35 height 13
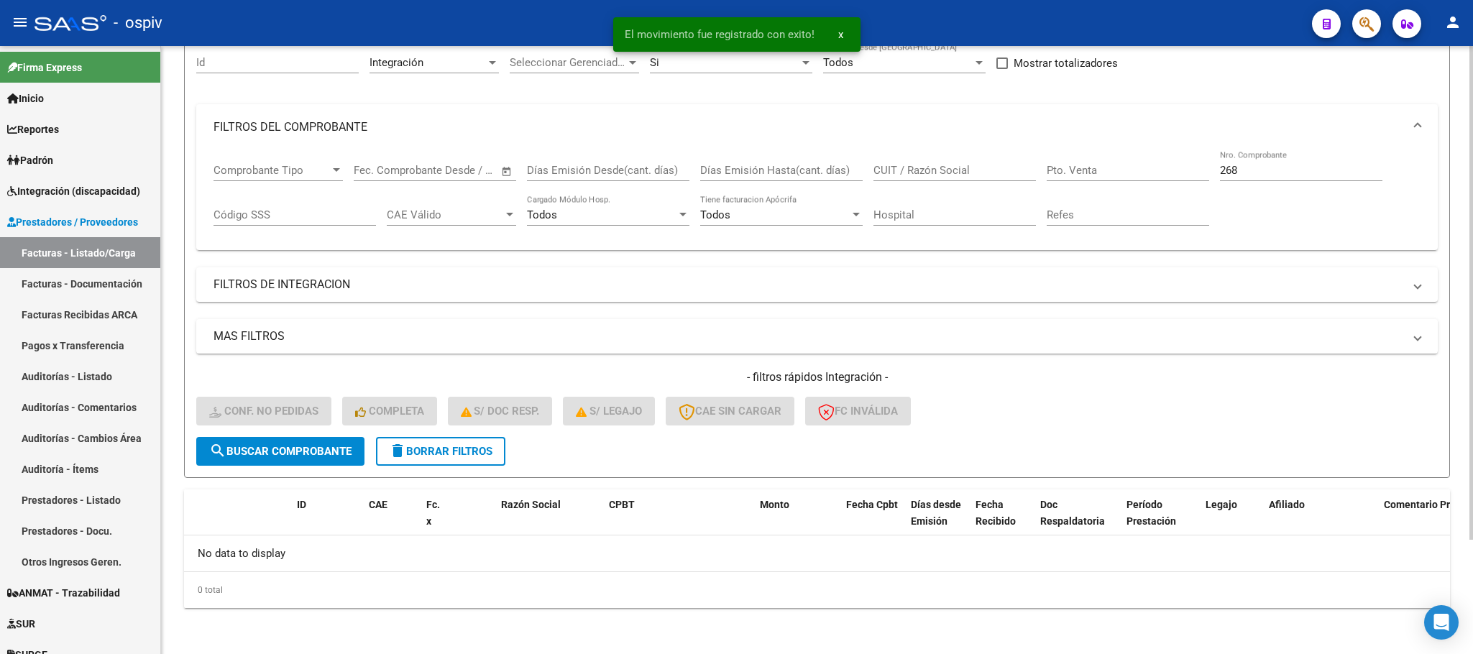
click at [1277, 164] on input "268" at bounding box center [1301, 170] width 162 height 13
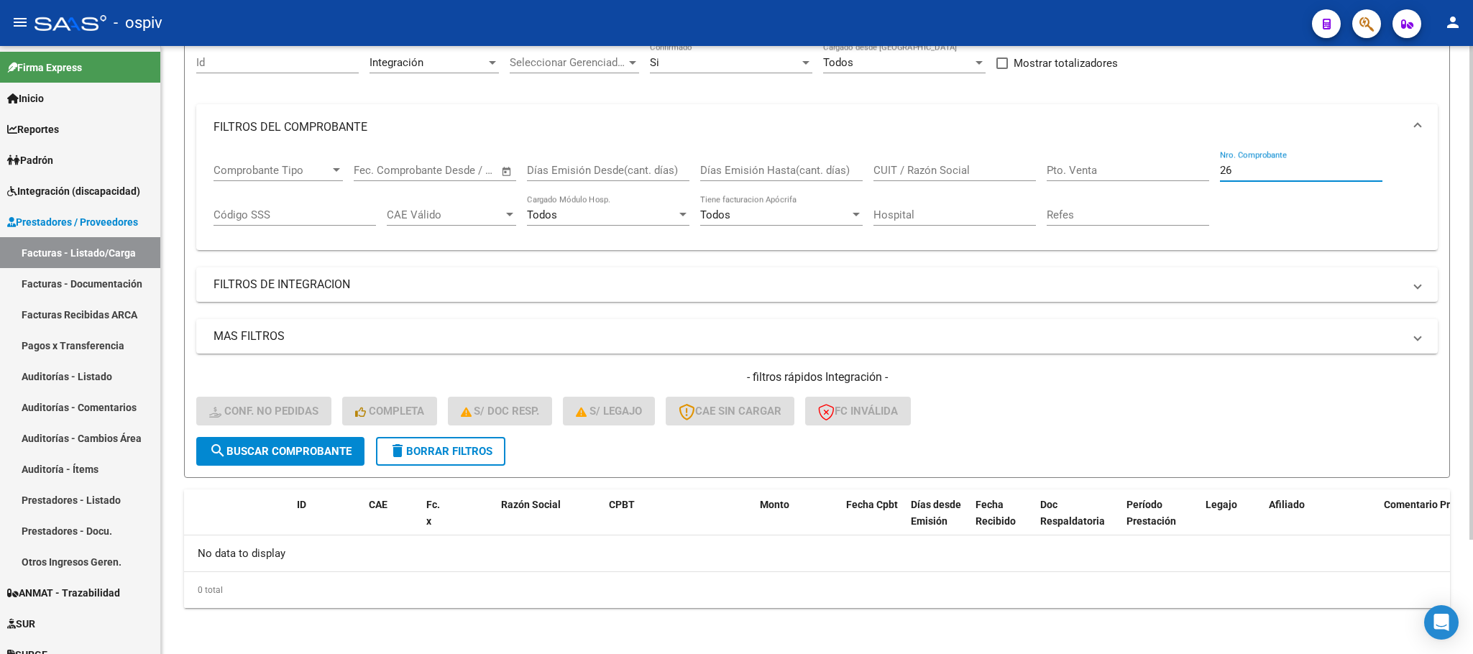
type input "2"
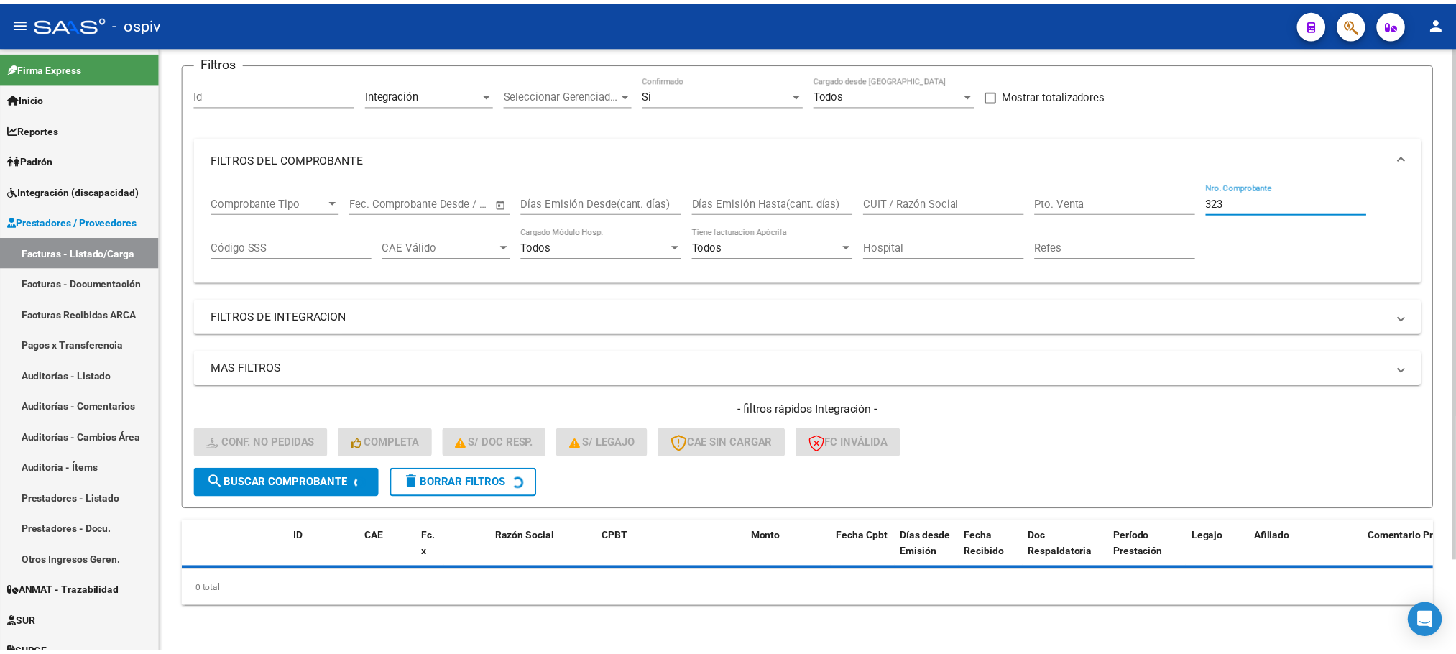
scroll to position [141, 0]
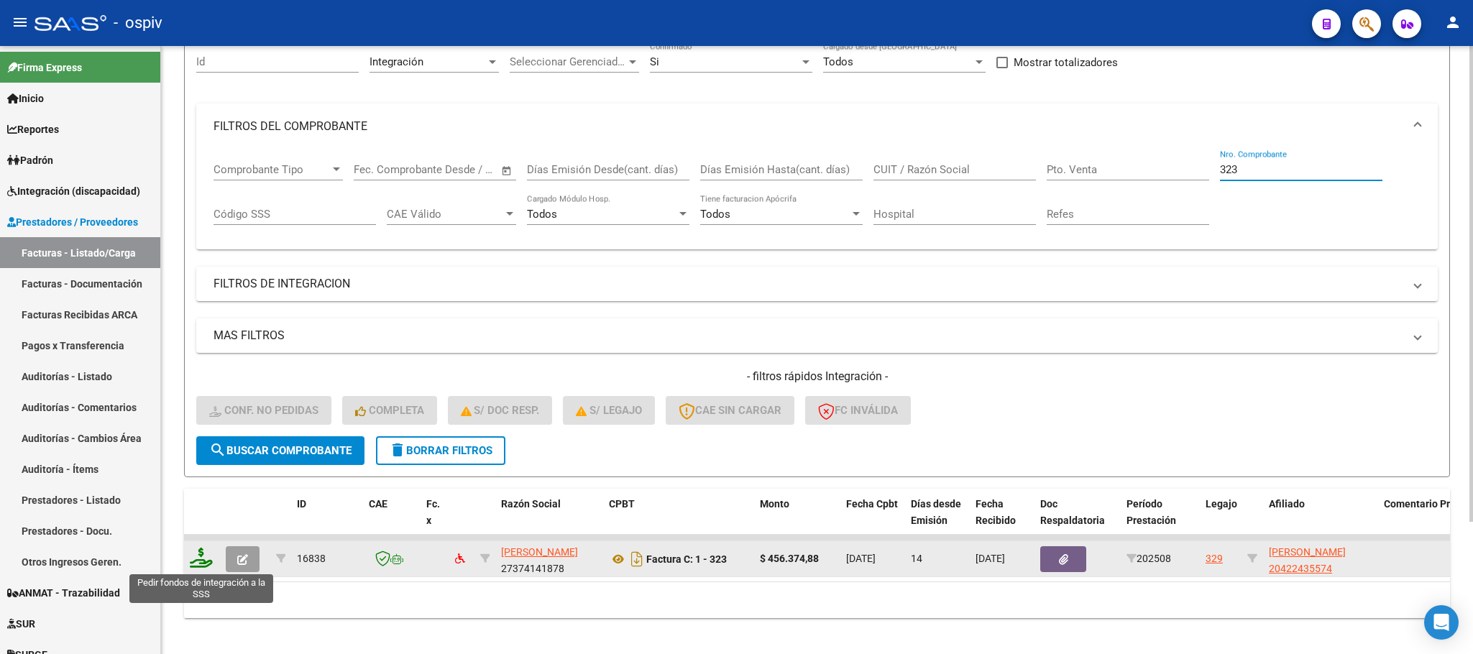
type input "323"
click at [203, 566] on icon at bounding box center [201, 558] width 23 height 20
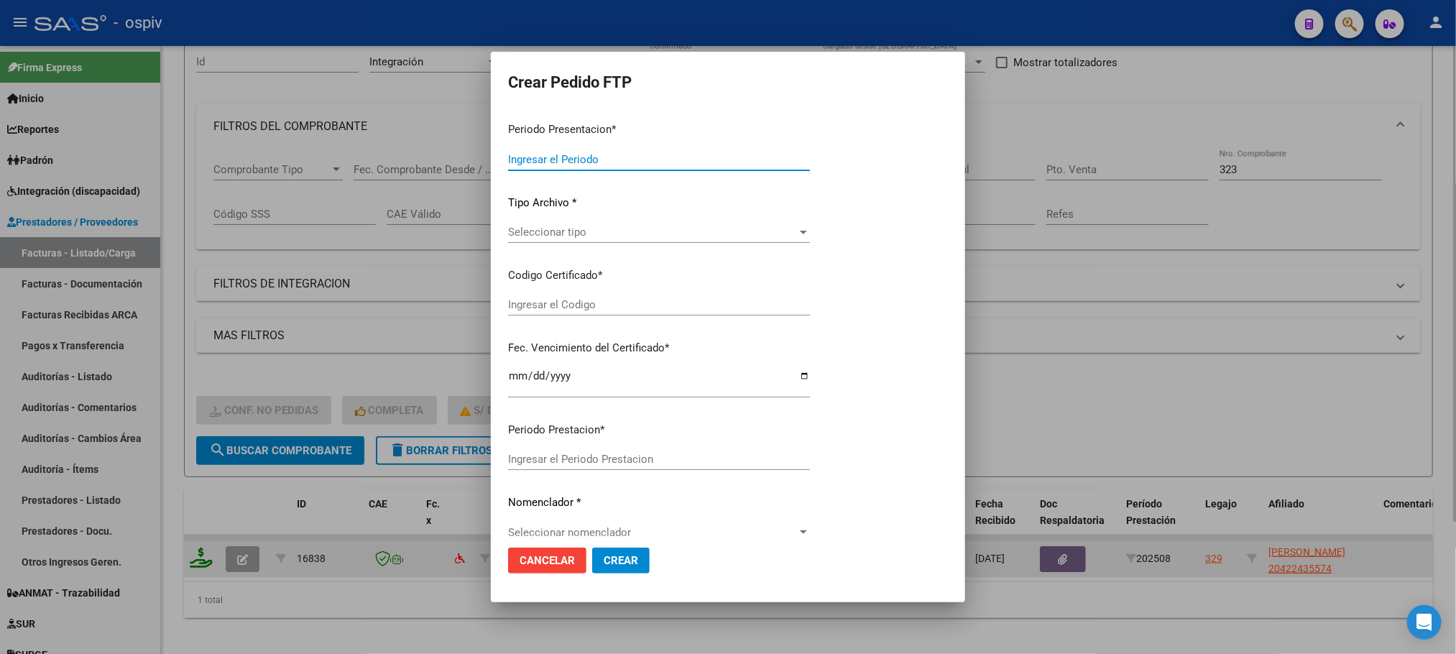
type input "202508"
type input "$ 456.374,88"
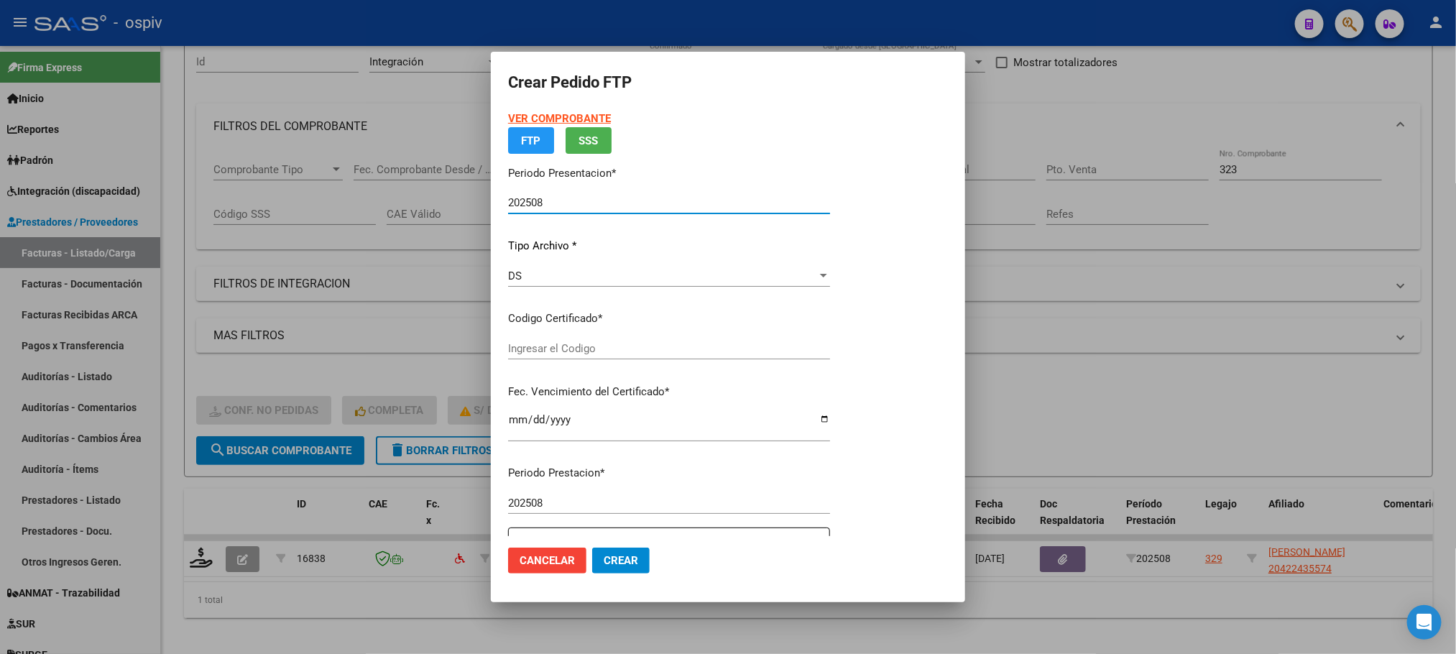
type input "ARG02000422435572016033120260331MZA202"
type input "2026-03-31"
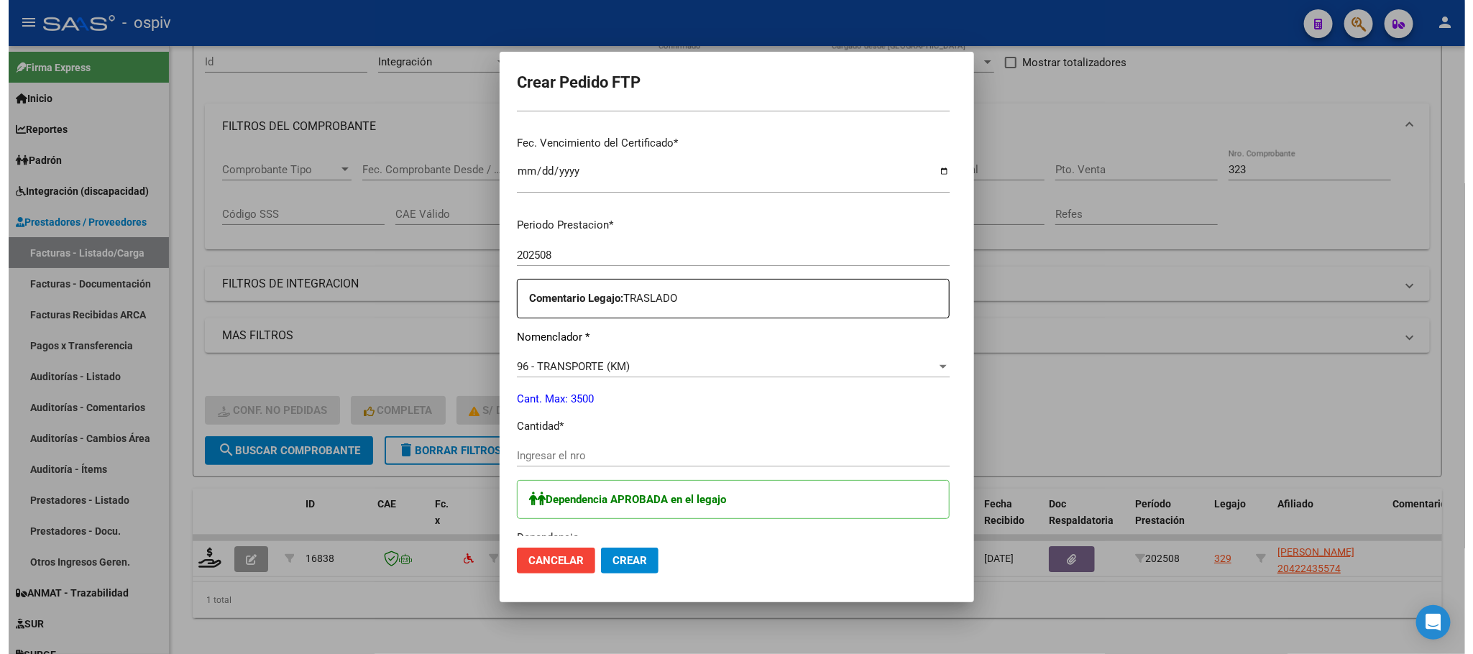
scroll to position [539, 0]
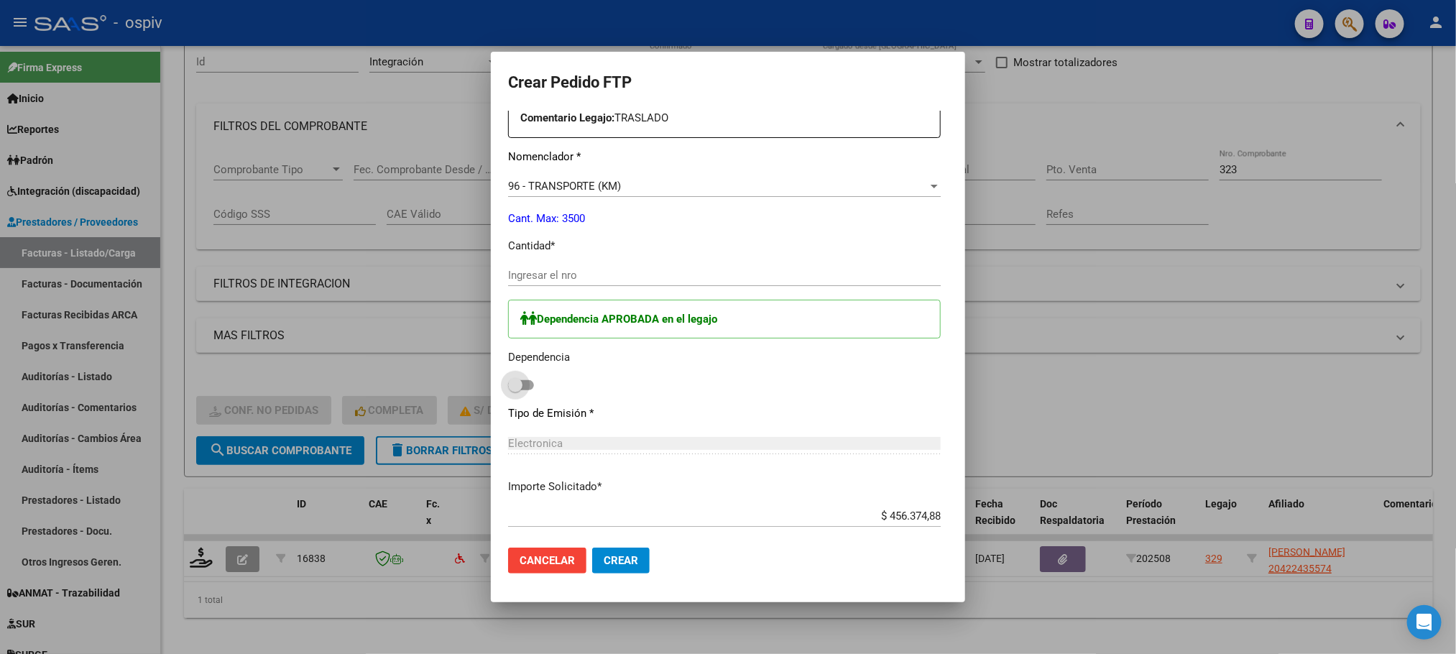
drag, startPoint x: 490, startPoint y: 384, endPoint x: 538, endPoint y: 311, distance: 86.7
click at [508, 384] on span at bounding box center [521, 385] width 26 height 10
click at [515, 390] on input "checkbox" at bounding box center [515, 390] width 1 height 1
checkbox input "true"
click at [555, 272] on input "Ingresar el nro" at bounding box center [724, 275] width 433 height 13
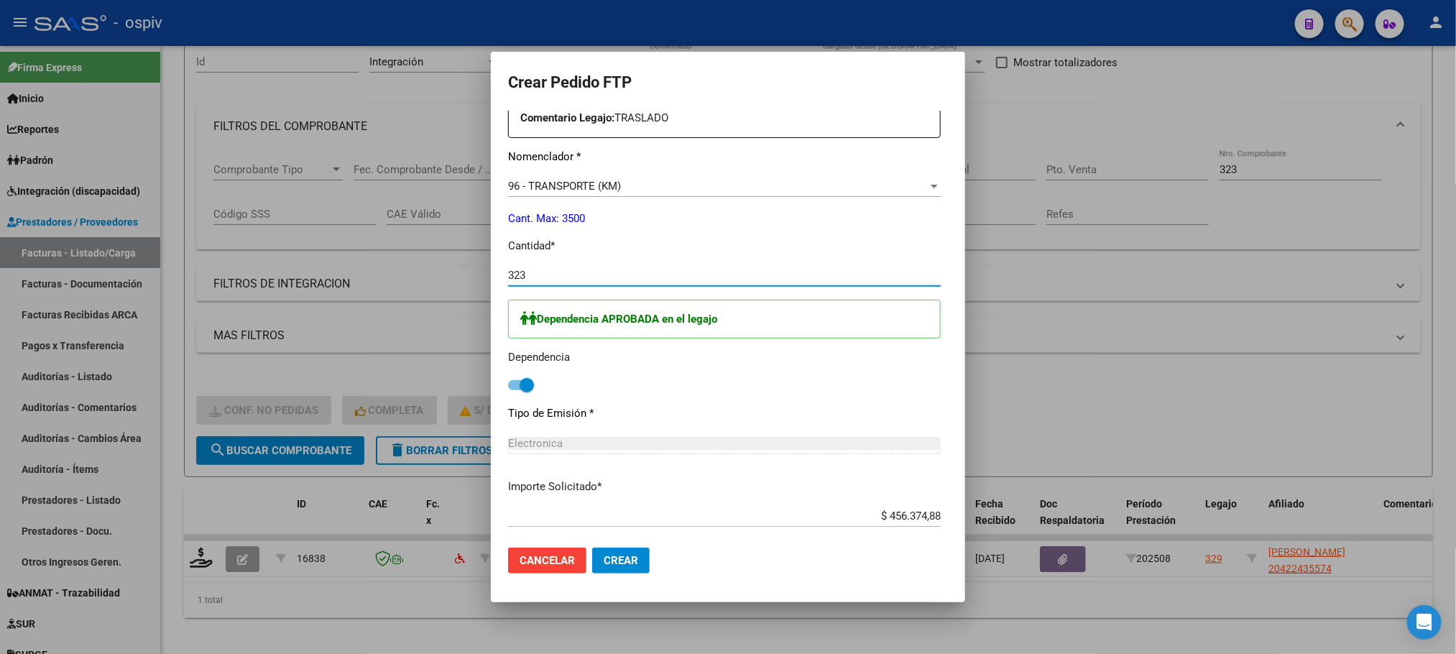
type input "323"
click at [592, 548] on button "Crear" at bounding box center [621, 561] width 58 height 26
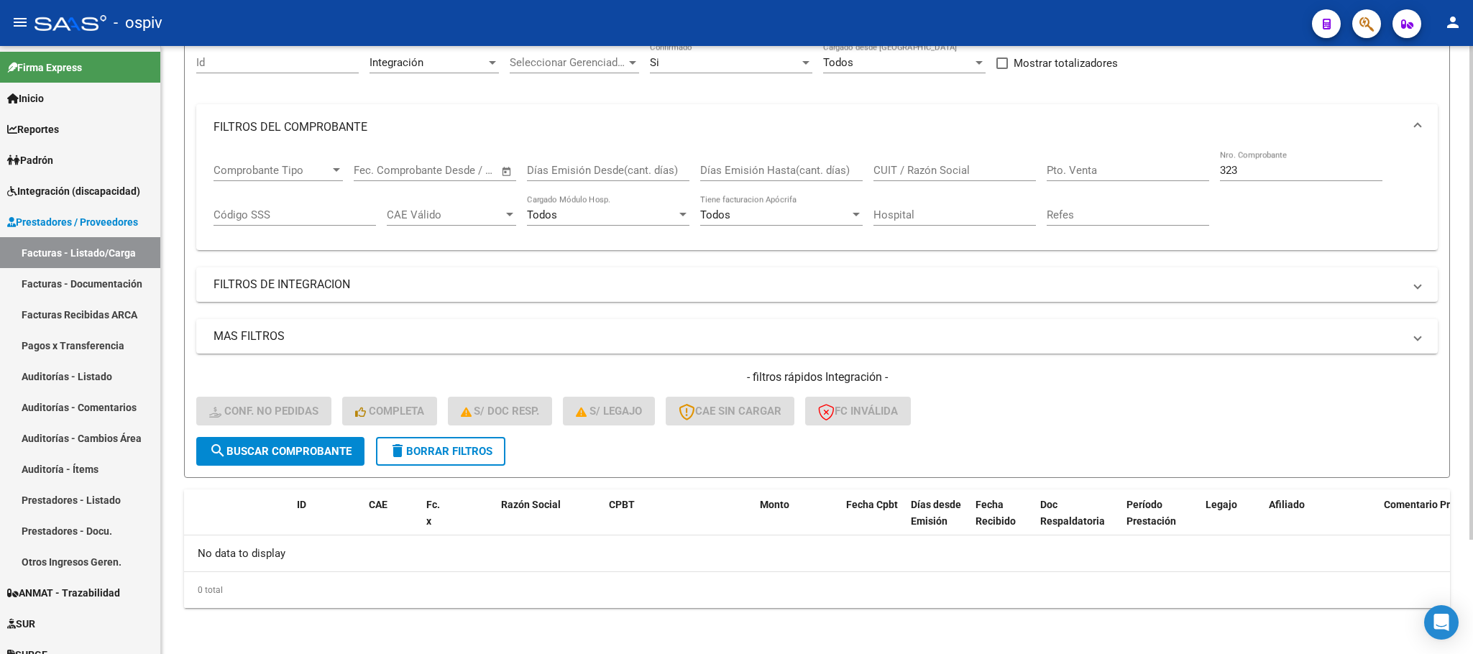
click at [1268, 173] on input "323" at bounding box center [1301, 170] width 162 height 13
type input "3"
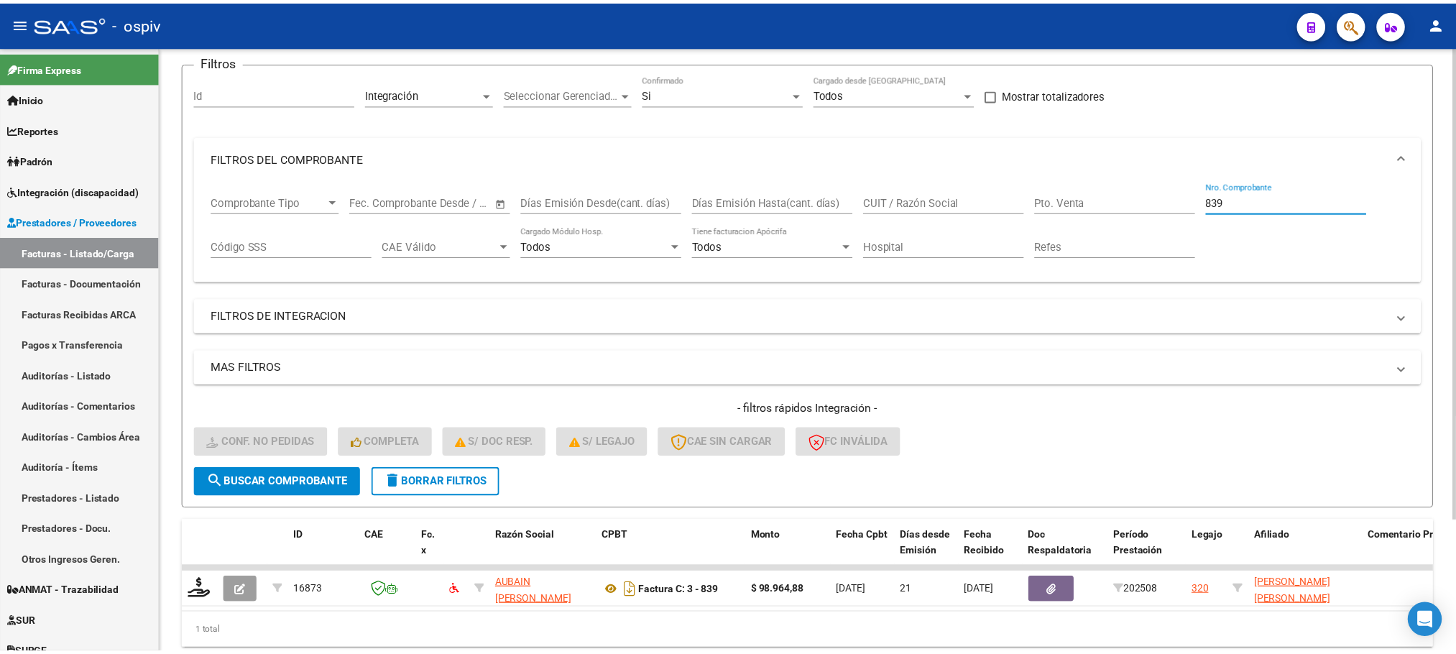
scroll to position [141, 0]
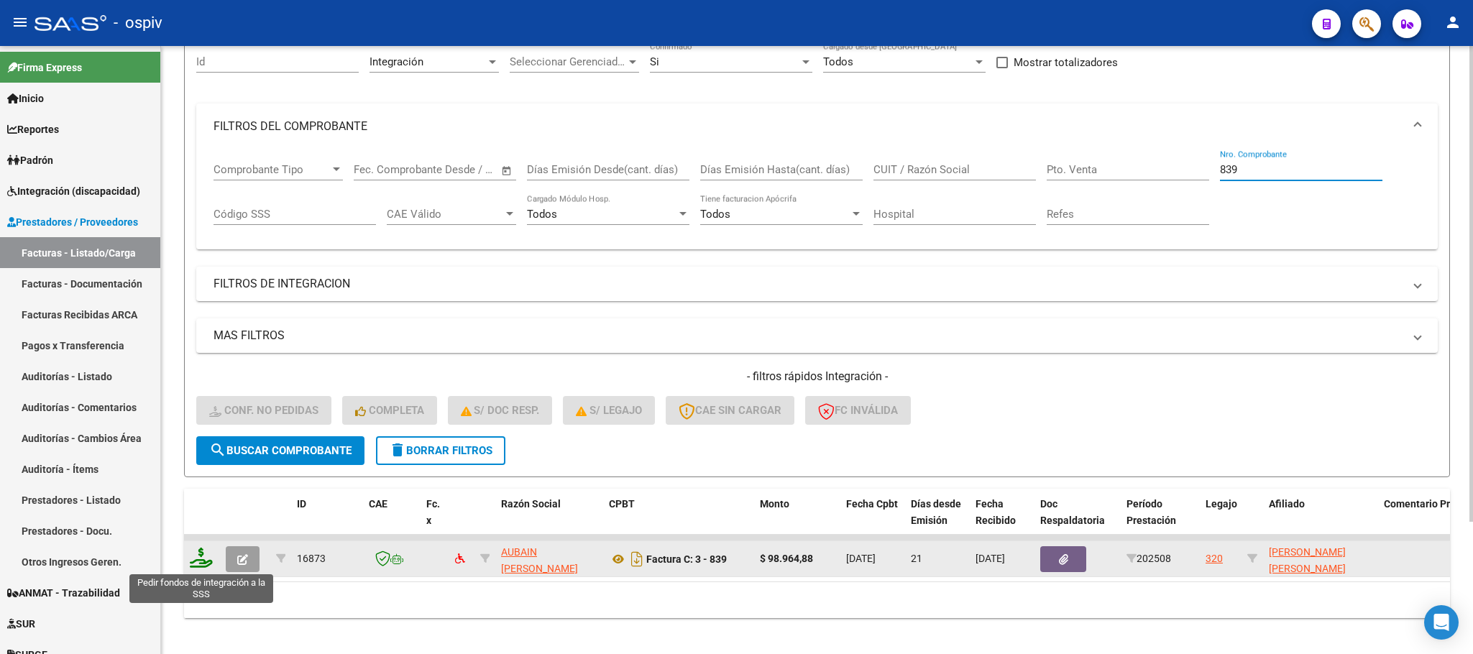
type input "839"
click at [203, 563] on icon at bounding box center [201, 558] width 23 height 20
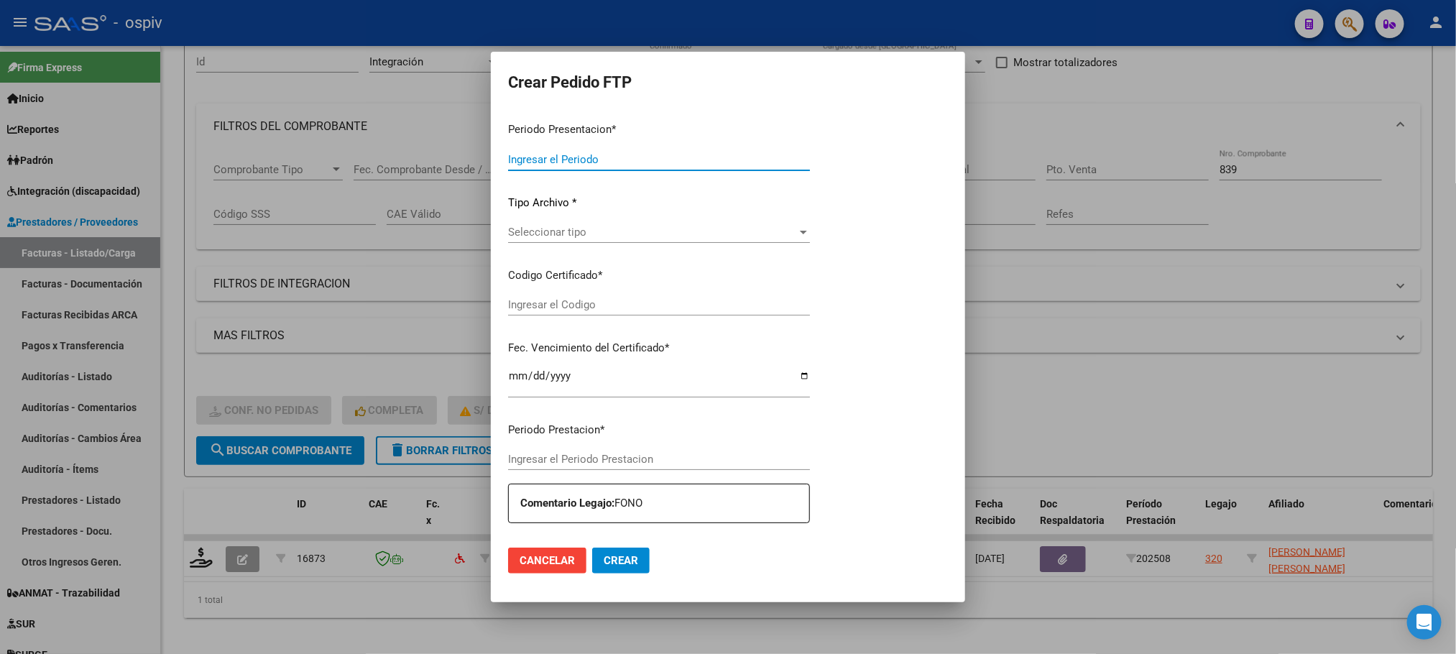
type input "202508"
type input "$ 98.964,88"
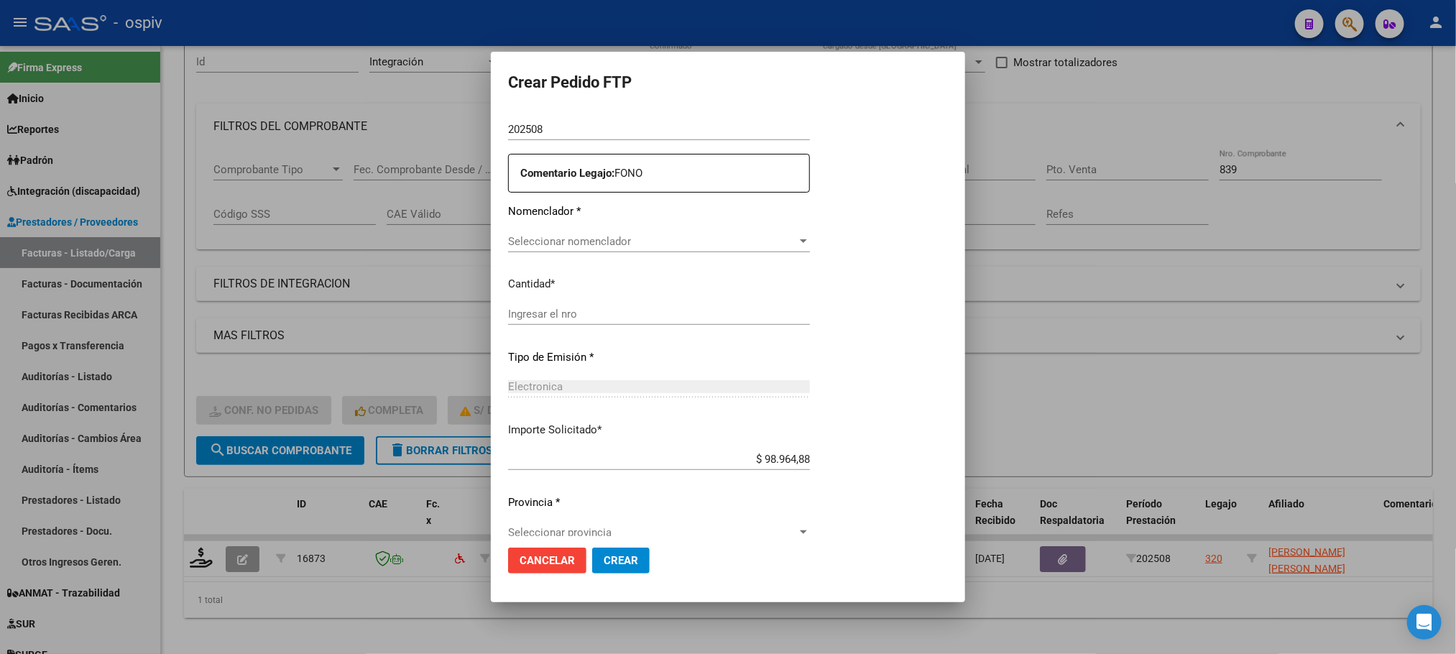
type input "ARG01000549608802023081020280810BUE317"
type input "2028-08-10"
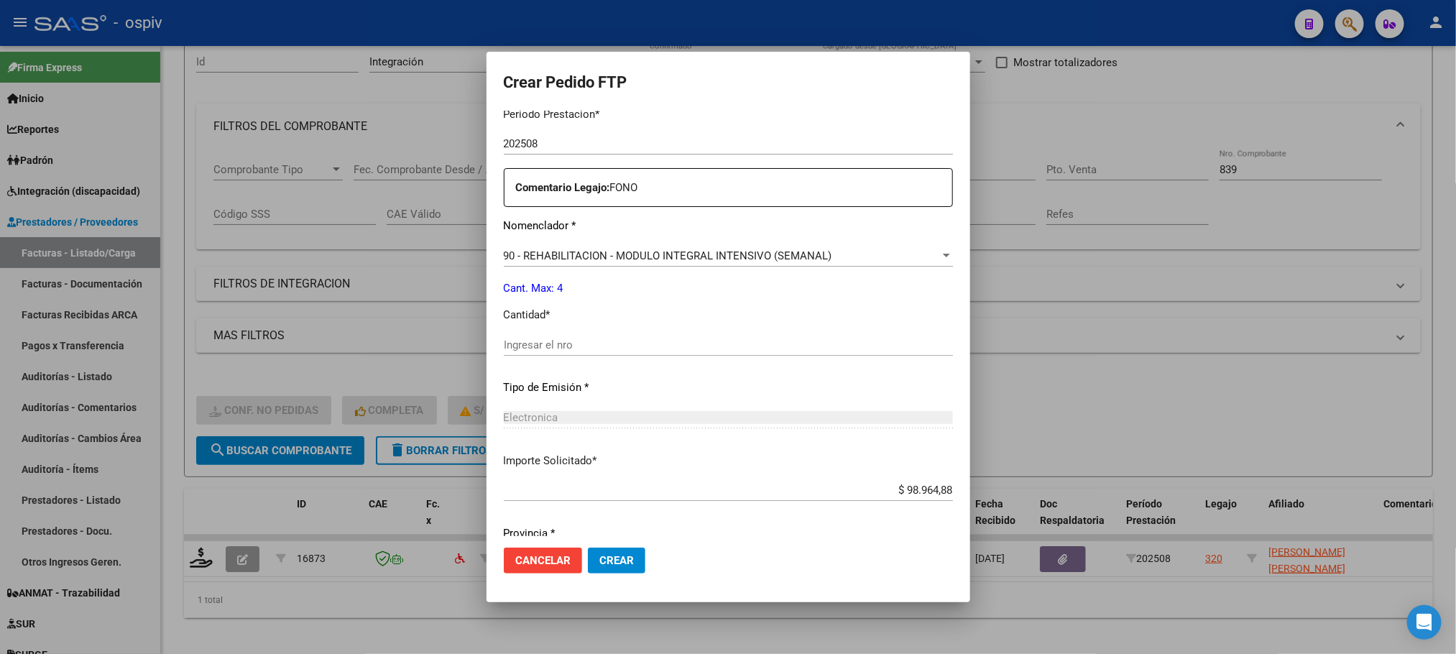
scroll to position [537, 0]
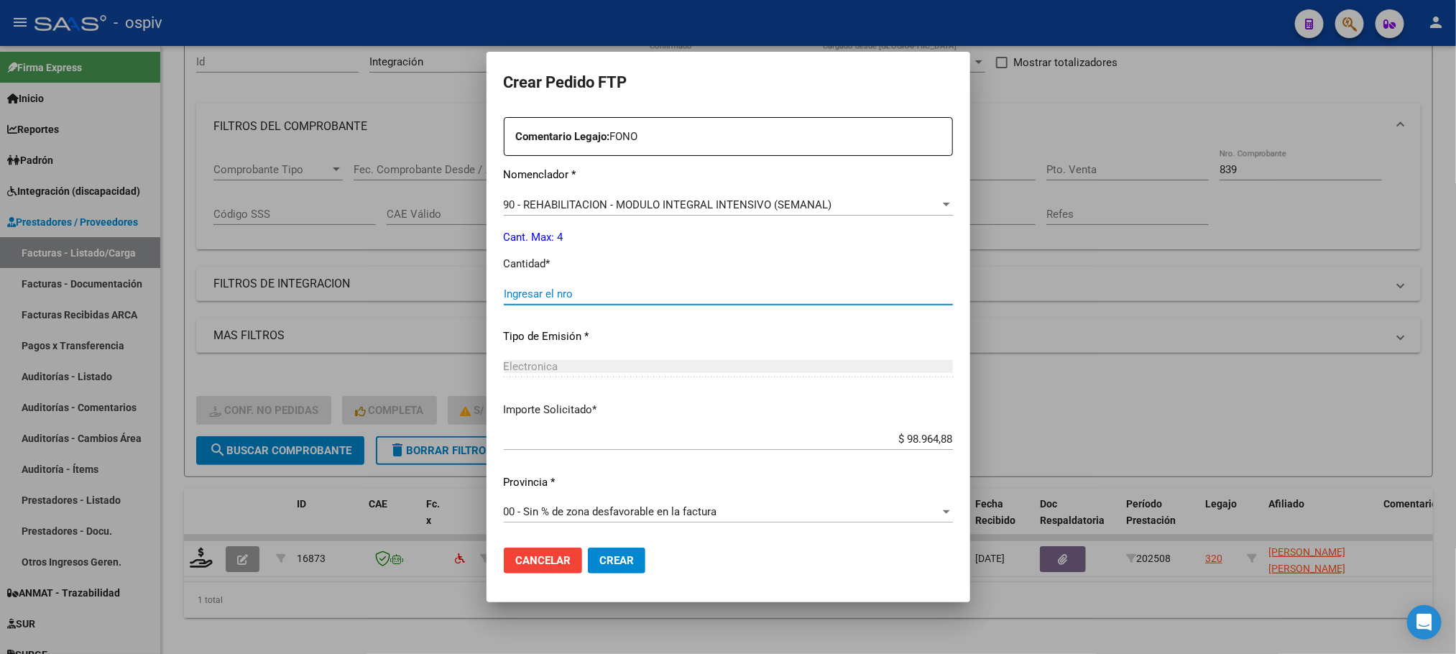
click at [643, 290] on input "Ingresar el nro" at bounding box center [728, 294] width 449 height 13
type input "4"
click at [588, 548] on button "Crear" at bounding box center [617, 561] width 58 height 26
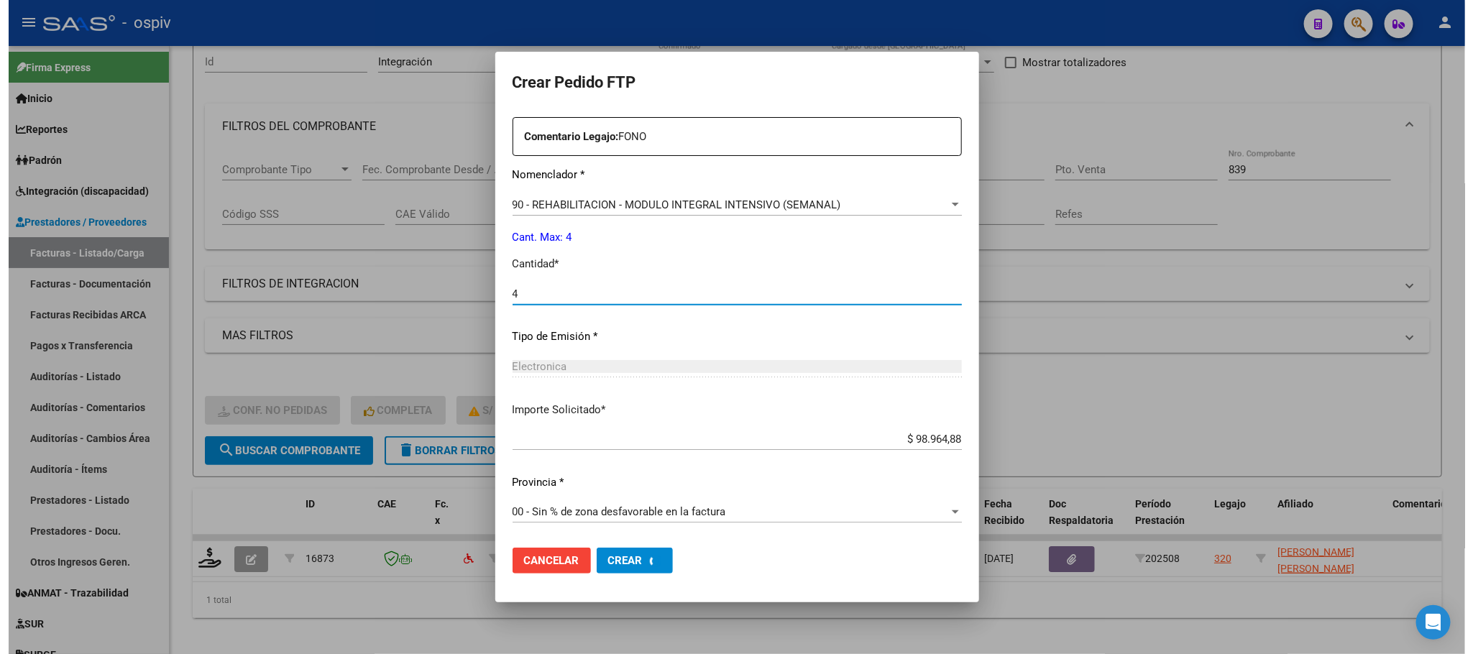
scroll to position [0, 0]
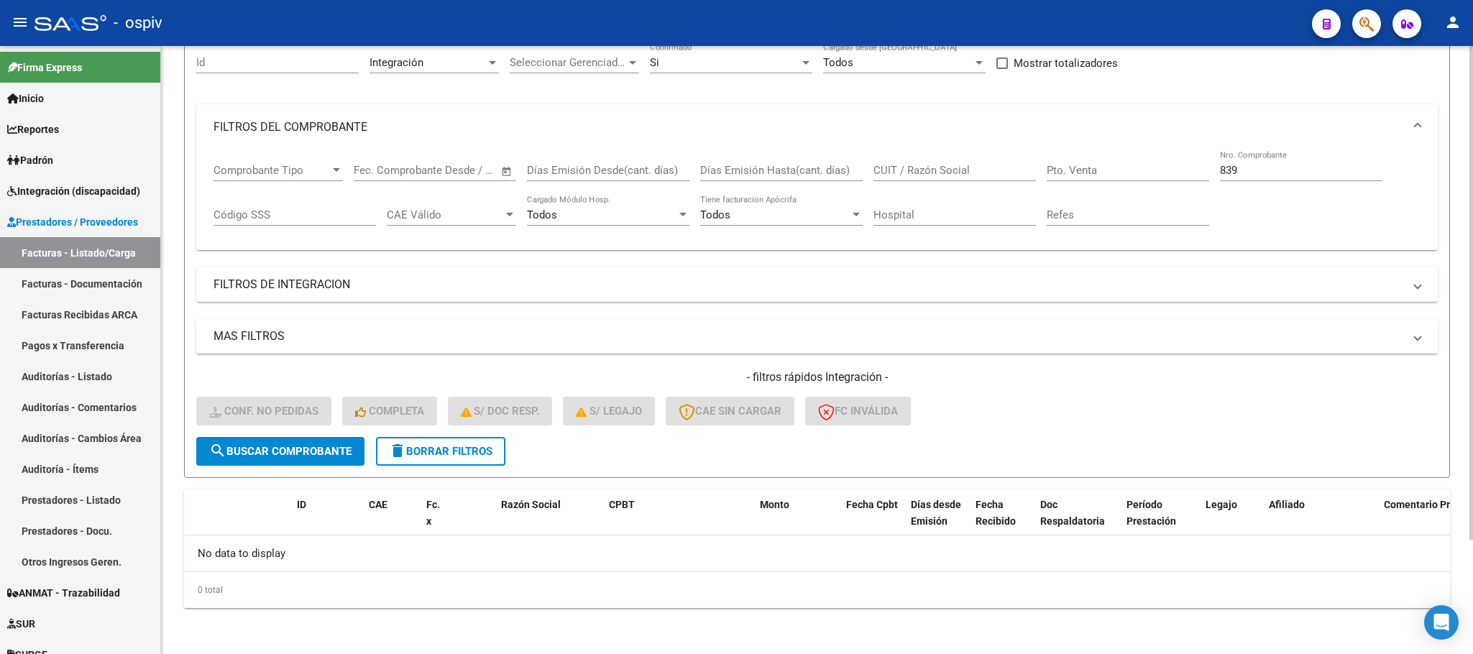
click at [1259, 175] on input "839" at bounding box center [1301, 170] width 162 height 13
click at [1249, 169] on input "8" at bounding box center [1301, 170] width 162 height 13
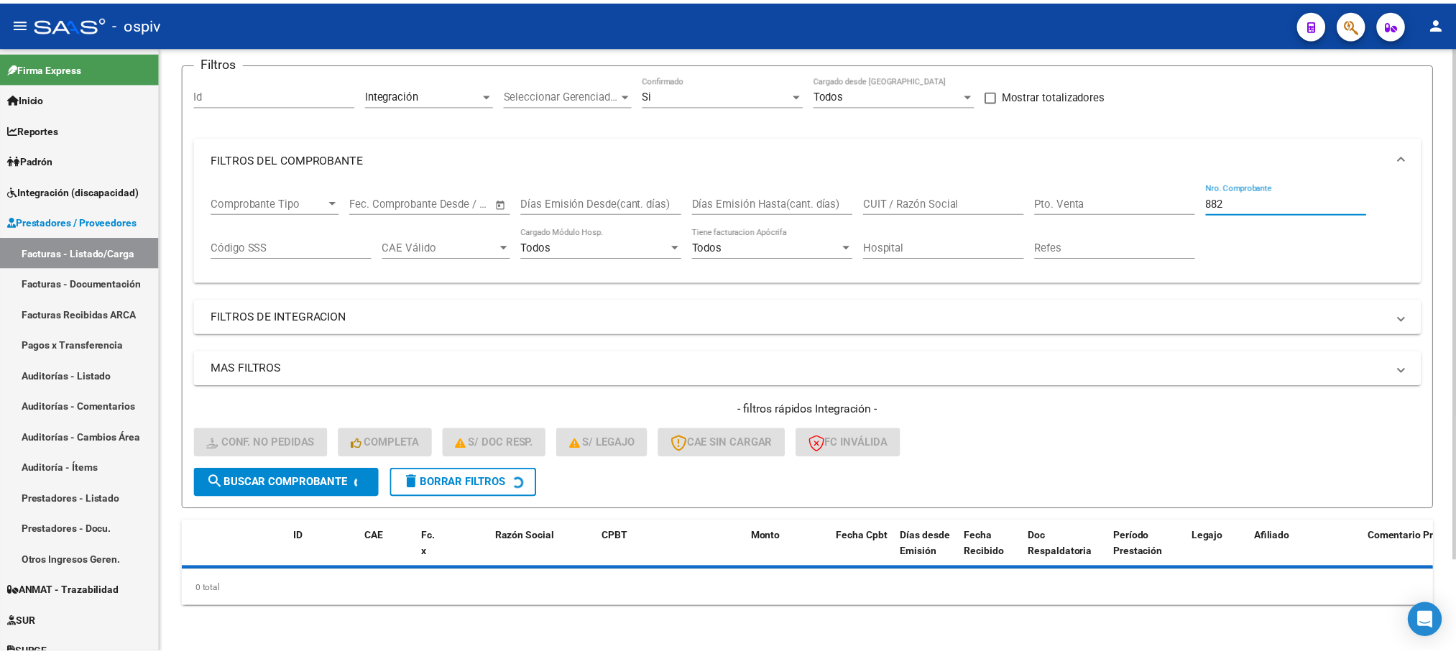
scroll to position [141, 0]
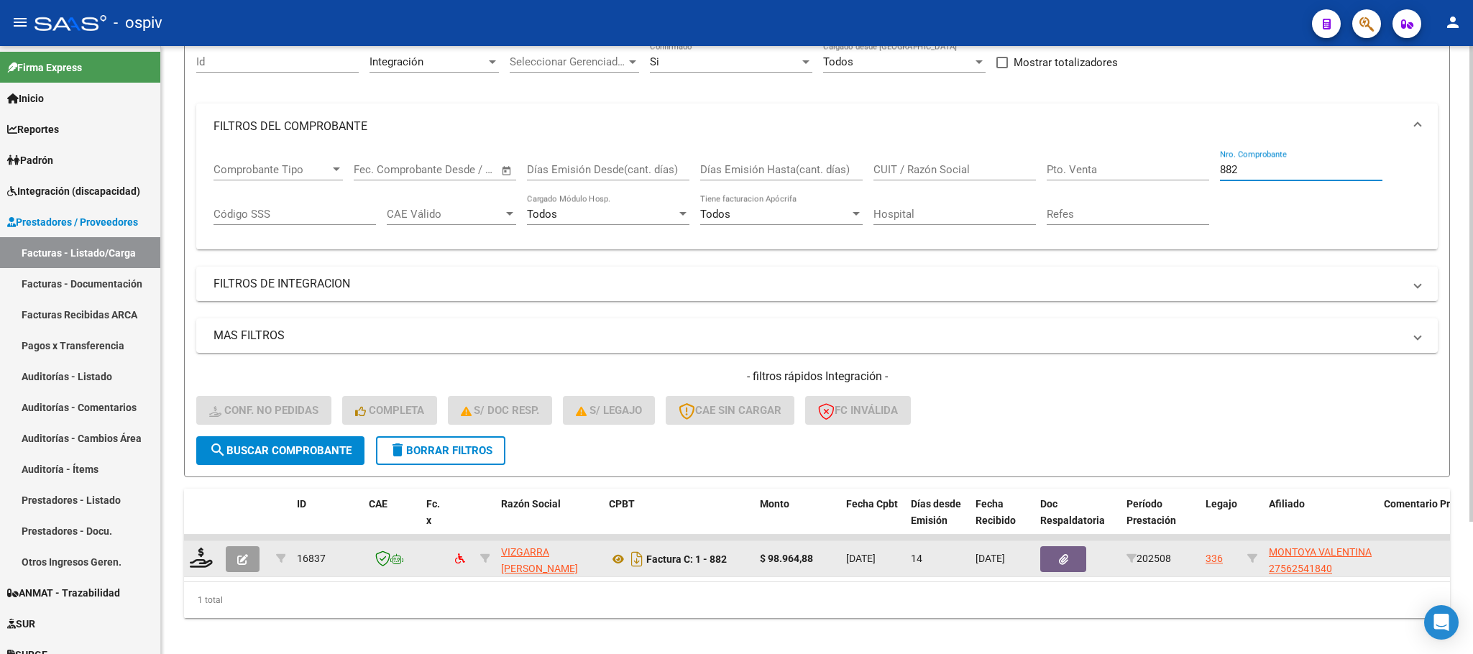
type input "882"
click at [188, 566] on datatable-body-cell at bounding box center [202, 558] width 36 height 35
click at [207, 561] on icon at bounding box center [201, 558] width 23 height 20
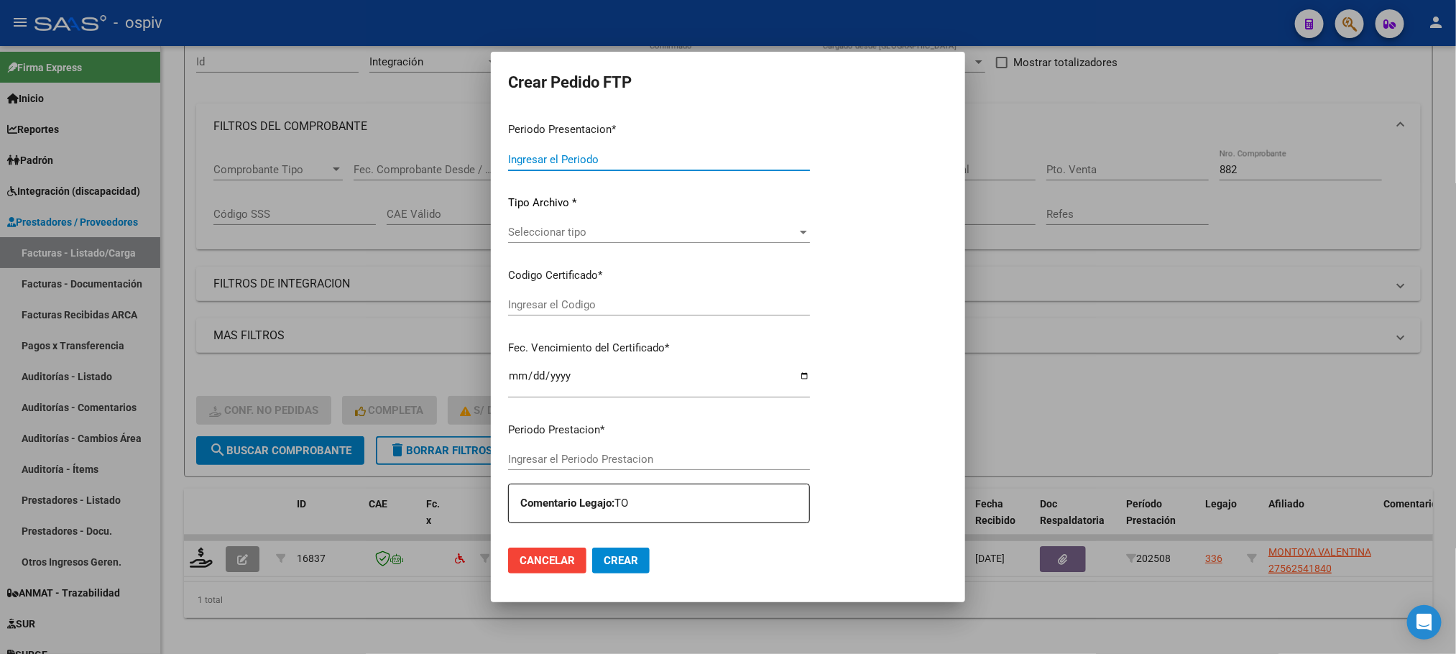
type input "202508"
type input "$ 98.964,88"
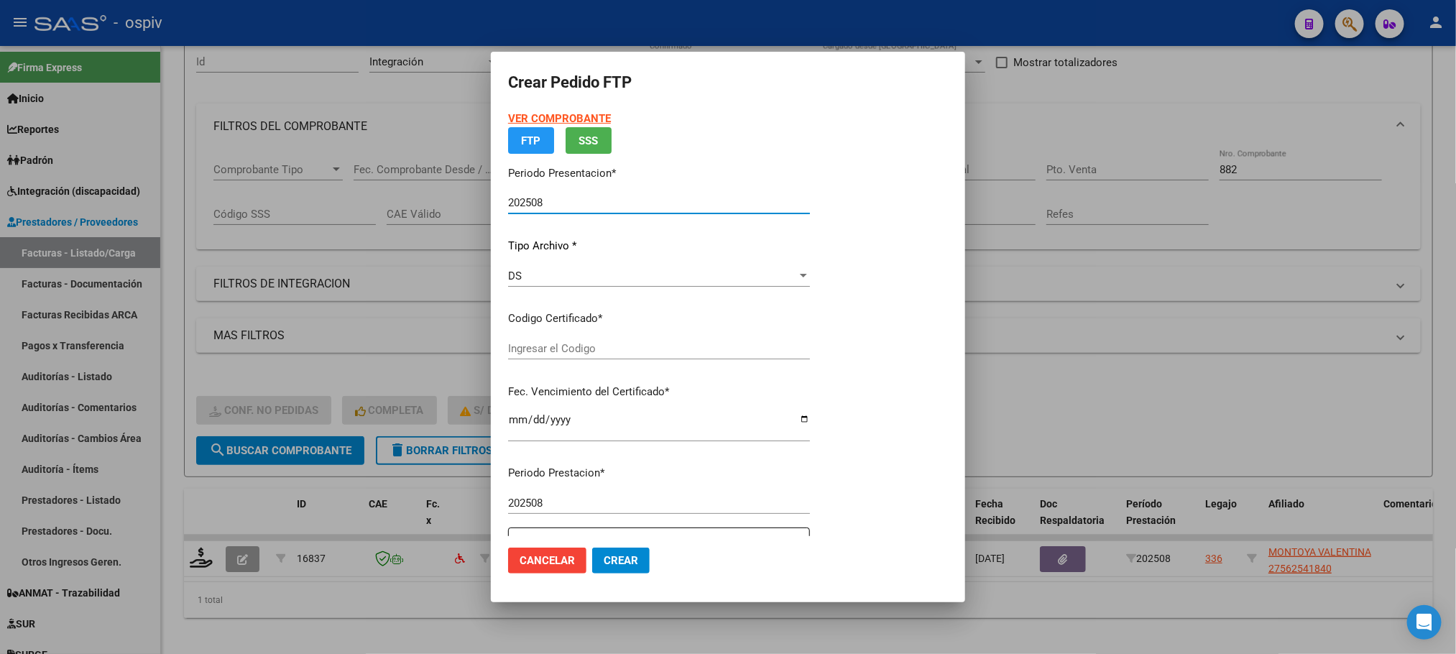
type input "ARG01000562541842022120220271202BSAS316"
type input "2027-12-02"
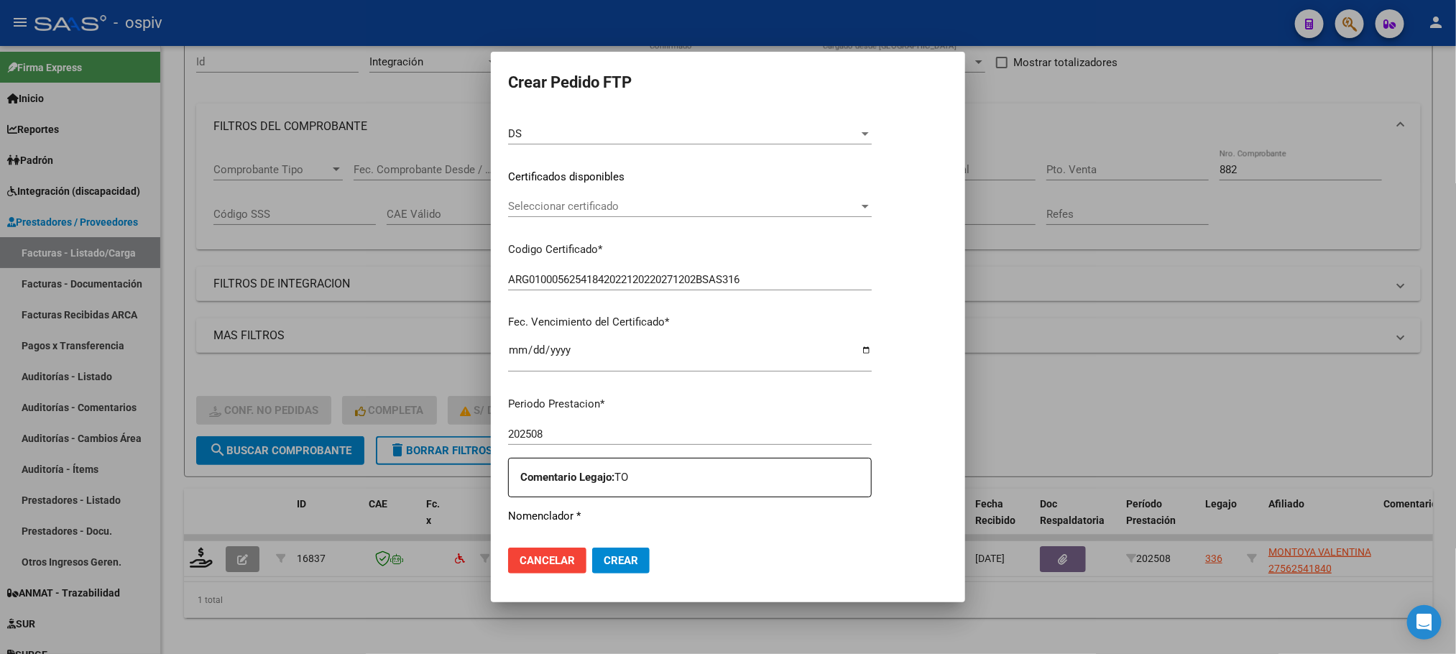
scroll to position [359, 0]
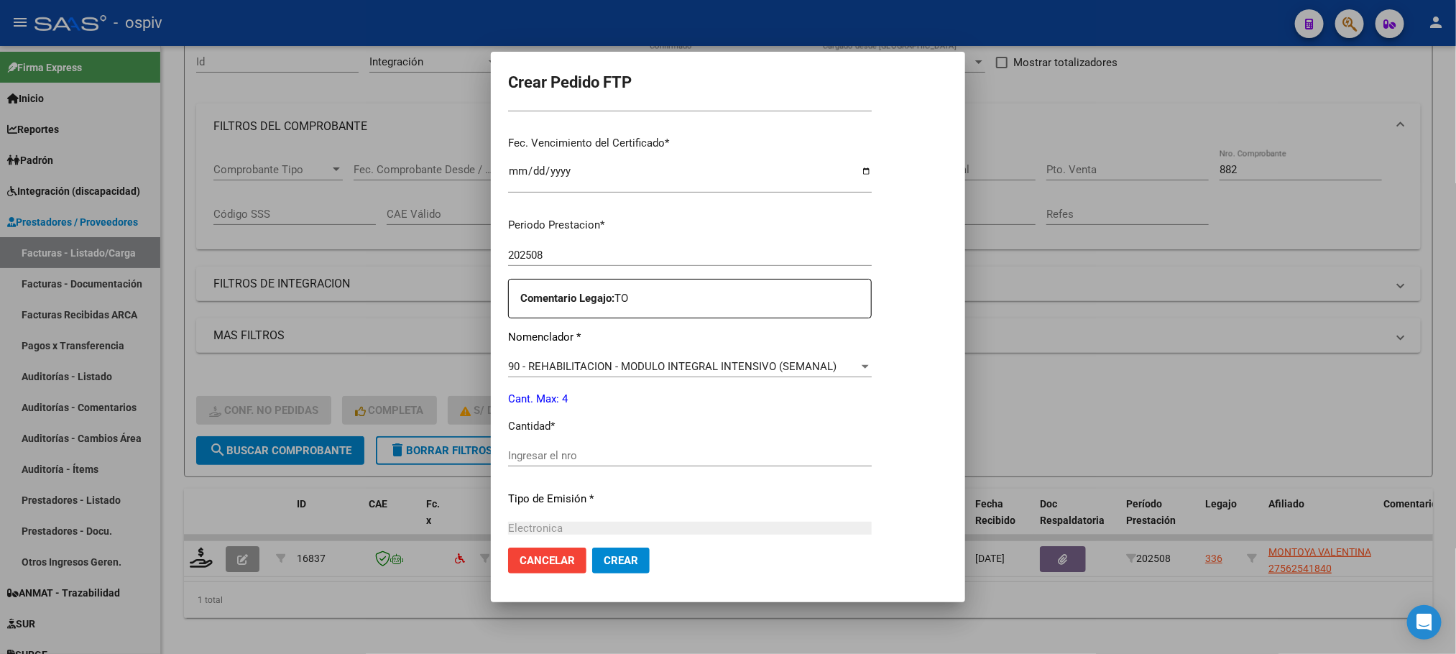
click at [665, 455] on input "Ingresar el nro" at bounding box center [690, 455] width 364 height 13
type input "4"
click at [592, 548] on button "Crear" at bounding box center [621, 561] width 58 height 26
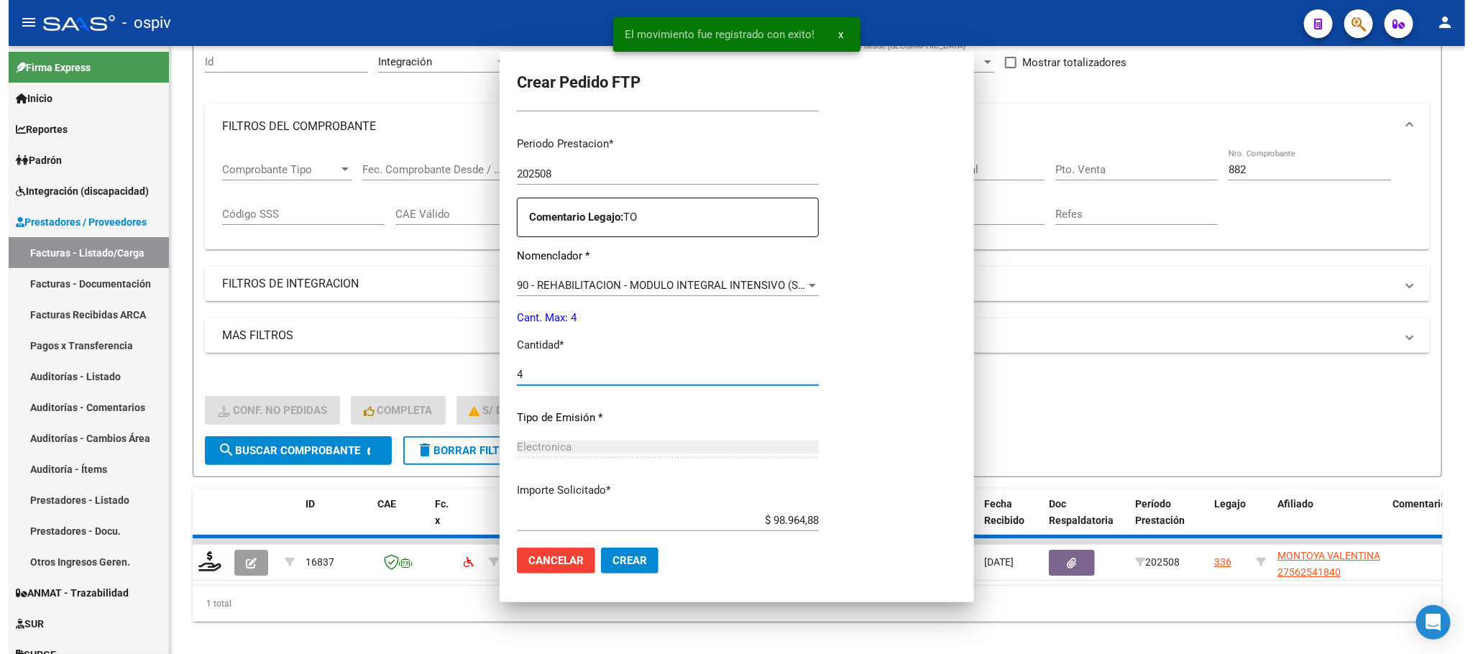
scroll to position [0, 0]
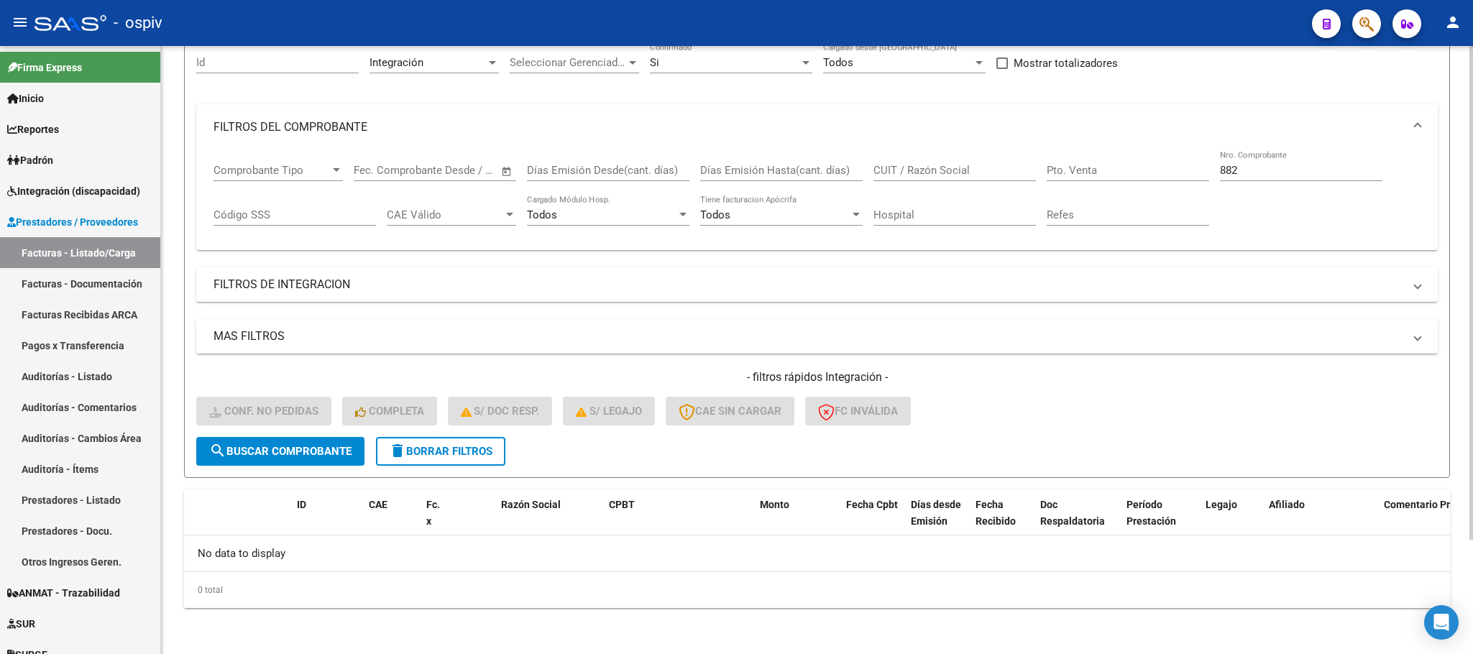
click at [1260, 175] on input "882" at bounding box center [1301, 170] width 162 height 13
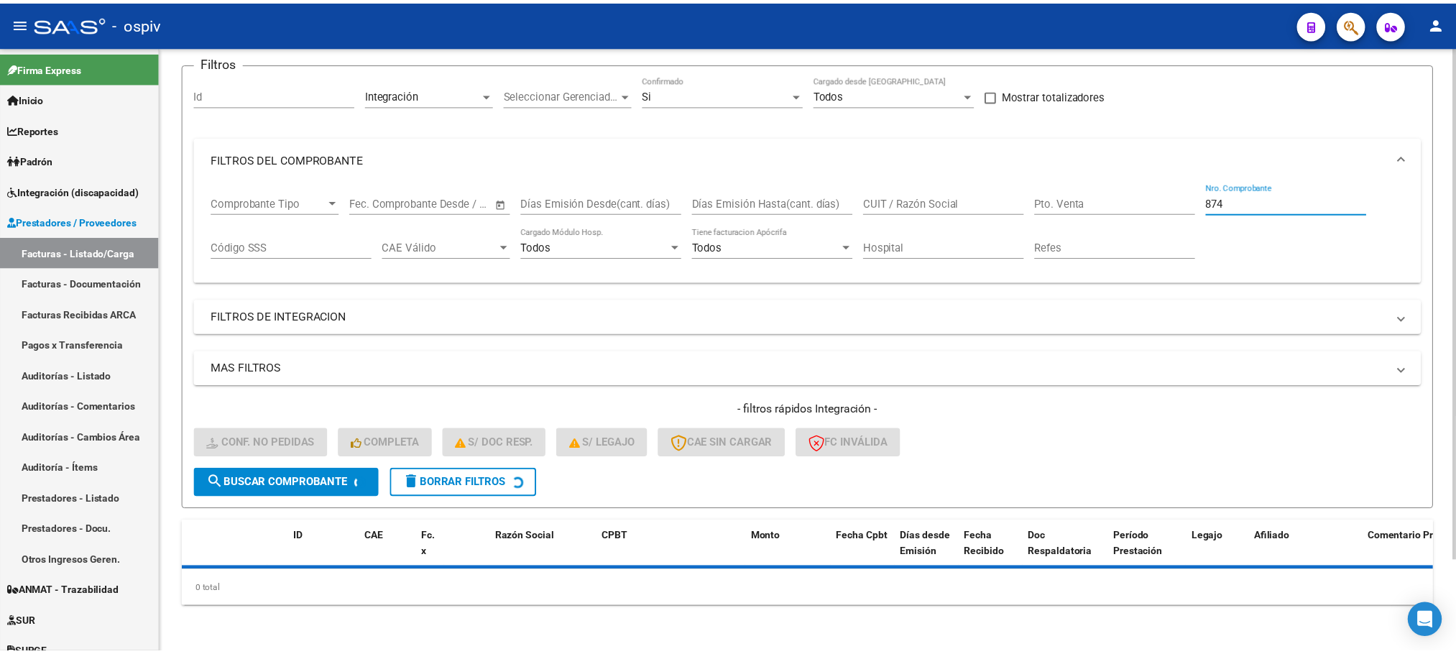
scroll to position [141, 0]
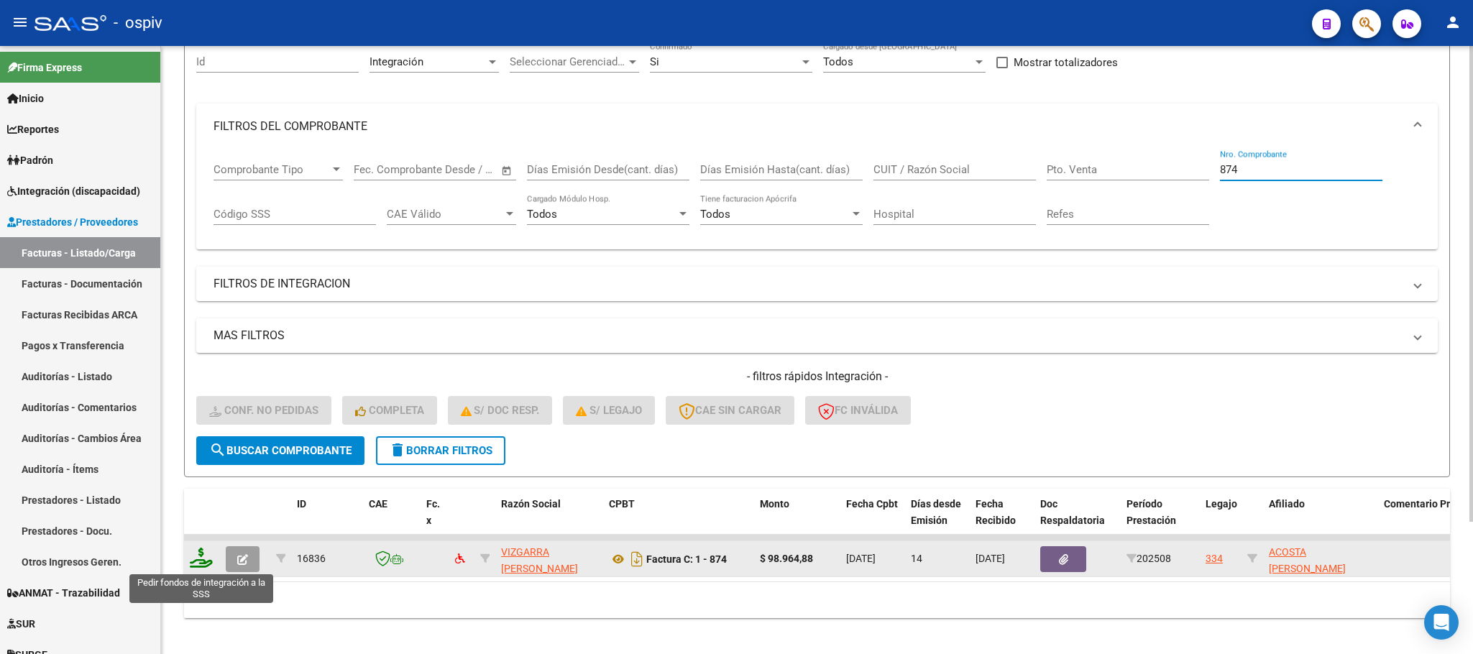
type input "874"
click at [201, 563] on icon at bounding box center [201, 558] width 23 height 20
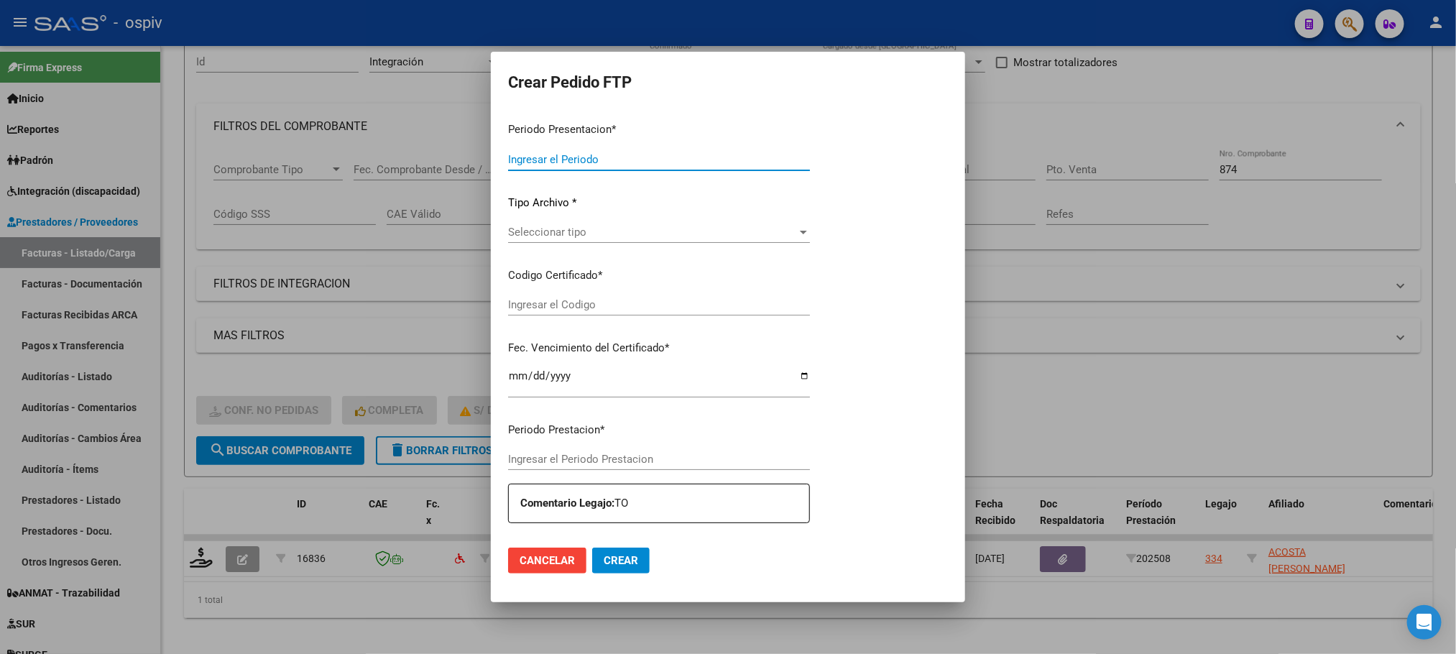
type input "202508"
type input "$ 98.964,88"
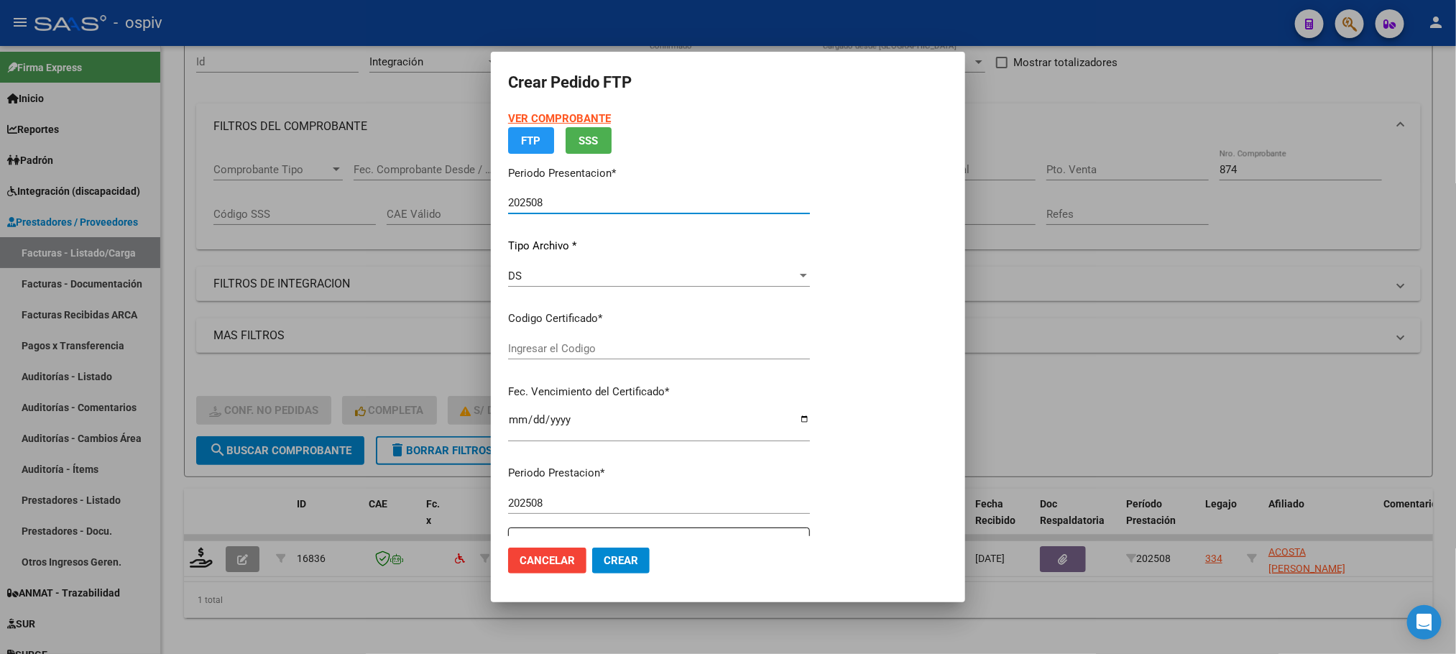
type input "ARG02000505419902023012720280127BSAS316"
type input "2028-01-27"
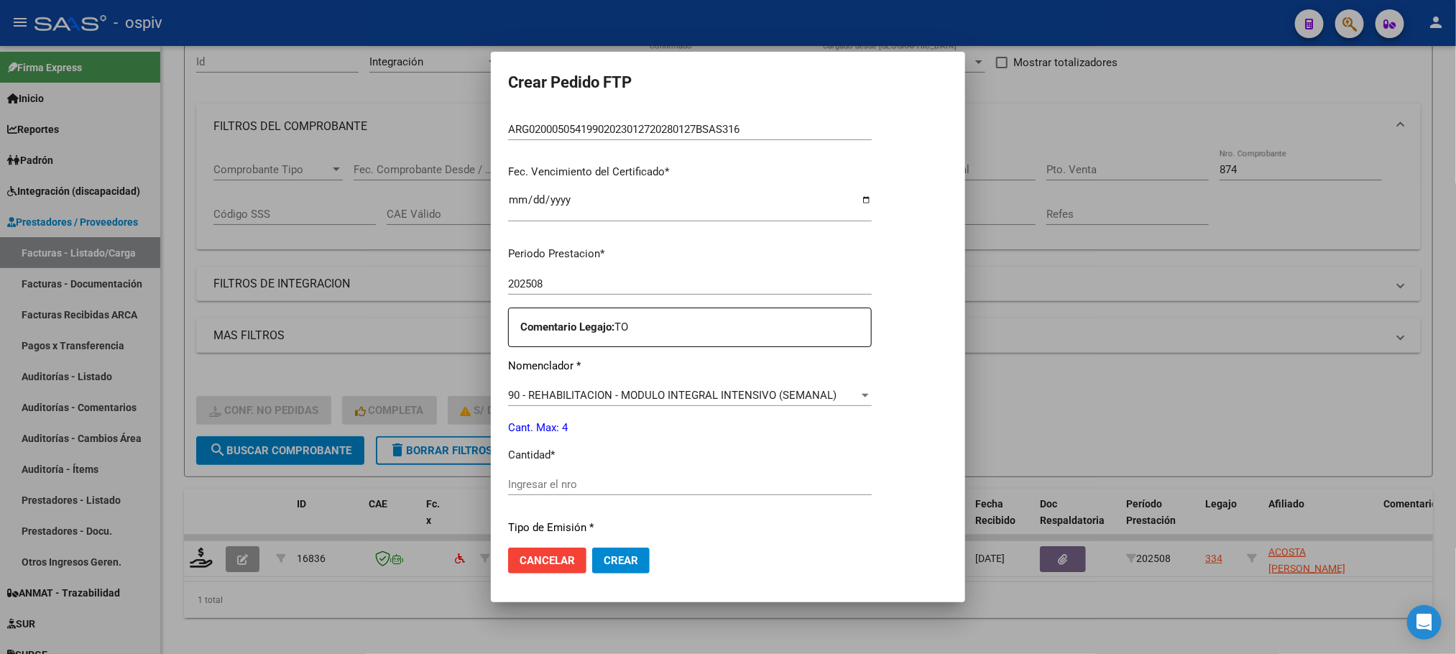
scroll to position [359, 0]
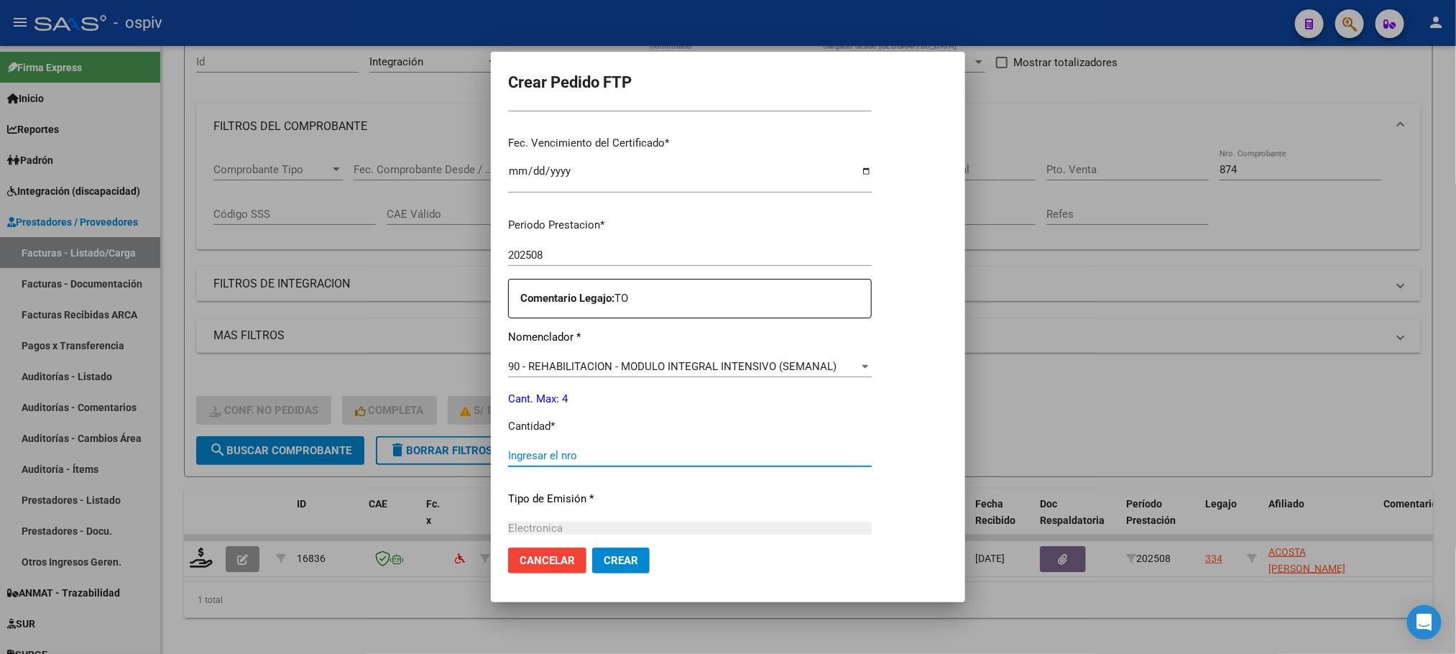
click at [647, 449] on input "Ingresar el nro" at bounding box center [690, 455] width 364 height 13
type input "4"
click at [592, 548] on button "Crear" at bounding box center [621, 561] width 58 height 26
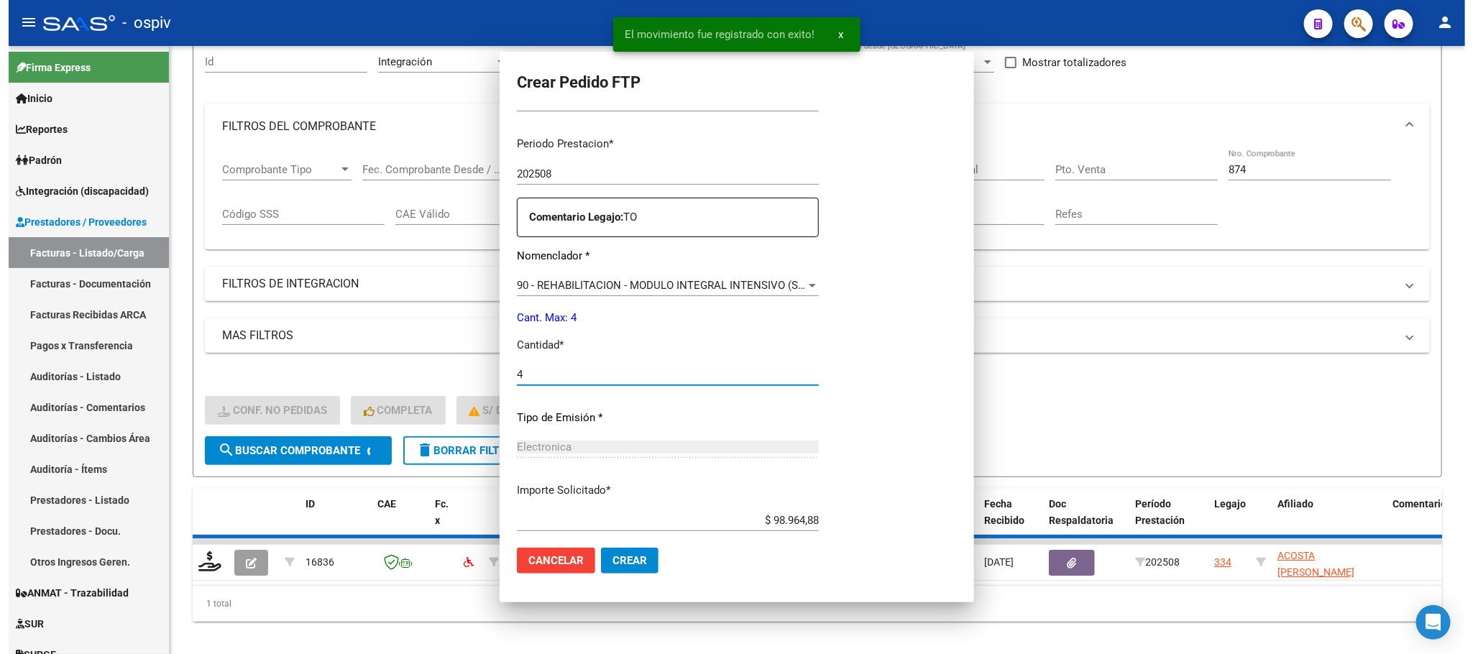
scroll to position [278, 0]
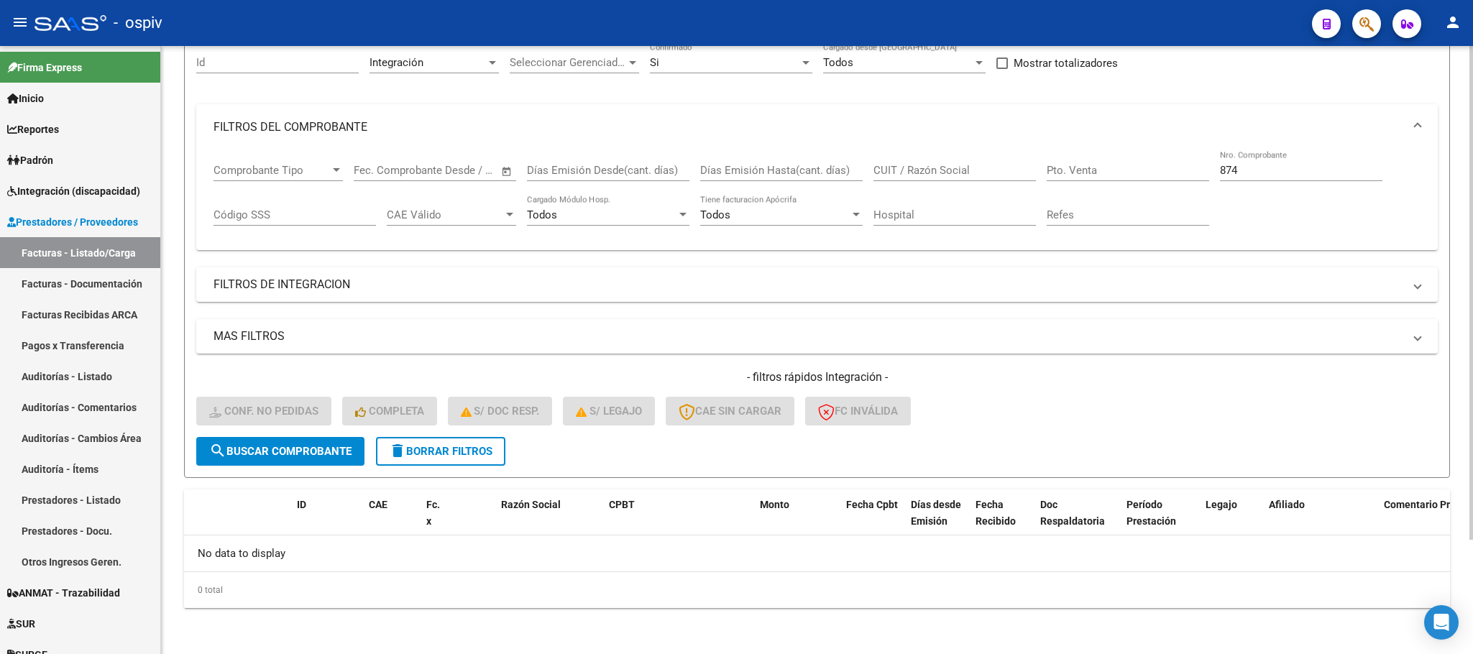
click at [318, 449] on span "search Buscar Comprobante" at bounding box center [280, 451] width 142 height 13
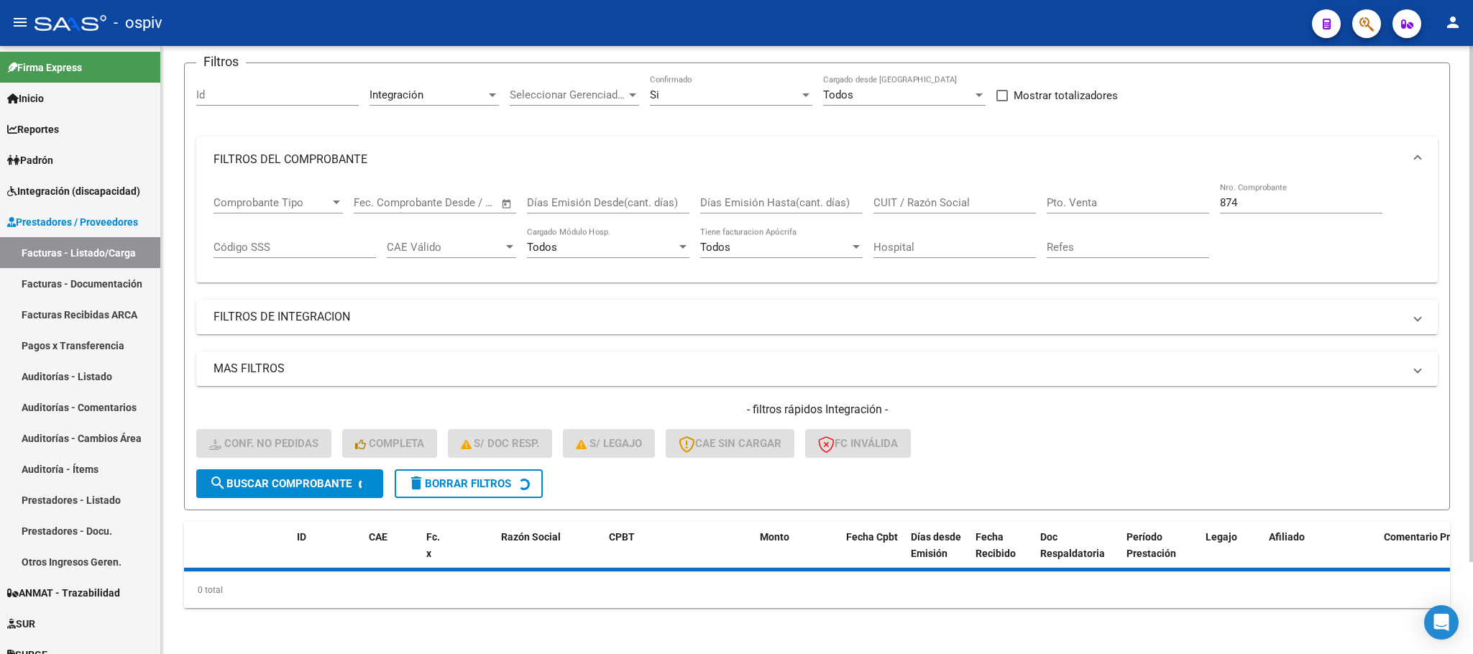
scroll to position [141, 0]
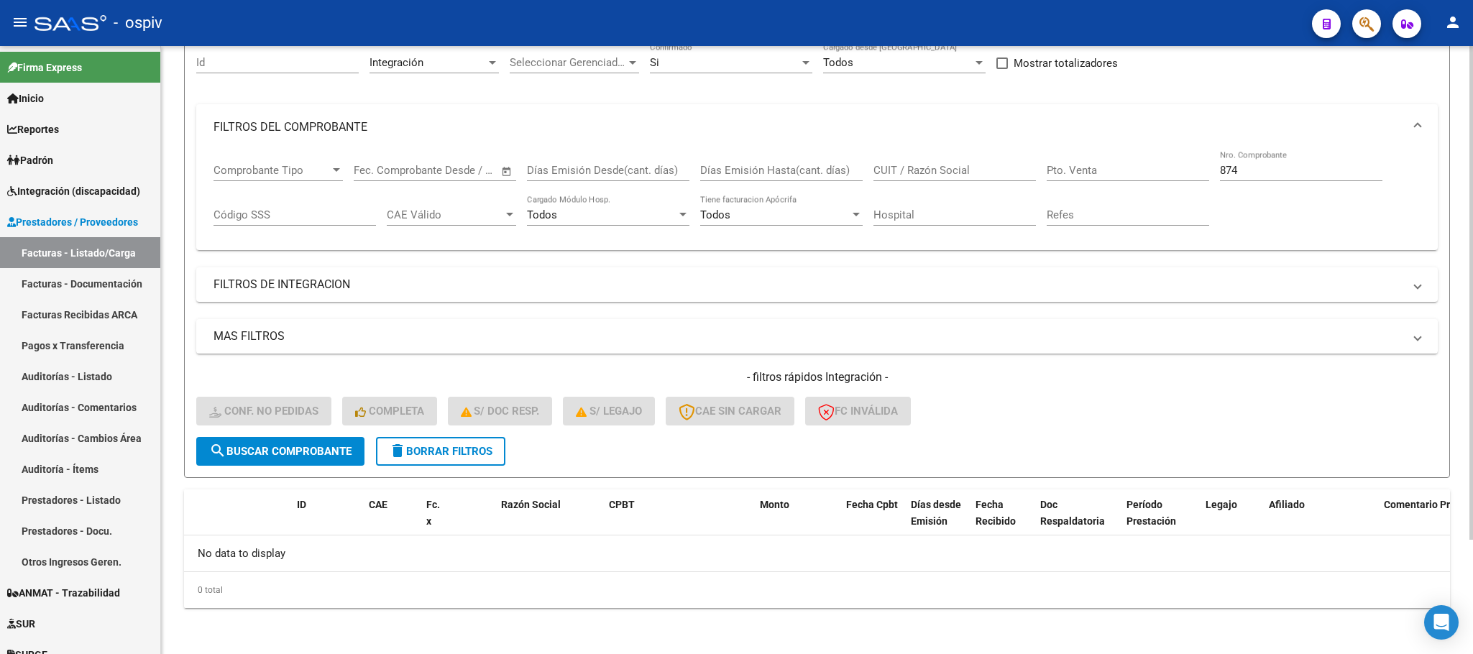
click at [1266, 175] on input "874" at bounding box center [1301, 170] width 162 height 13
type input "8"
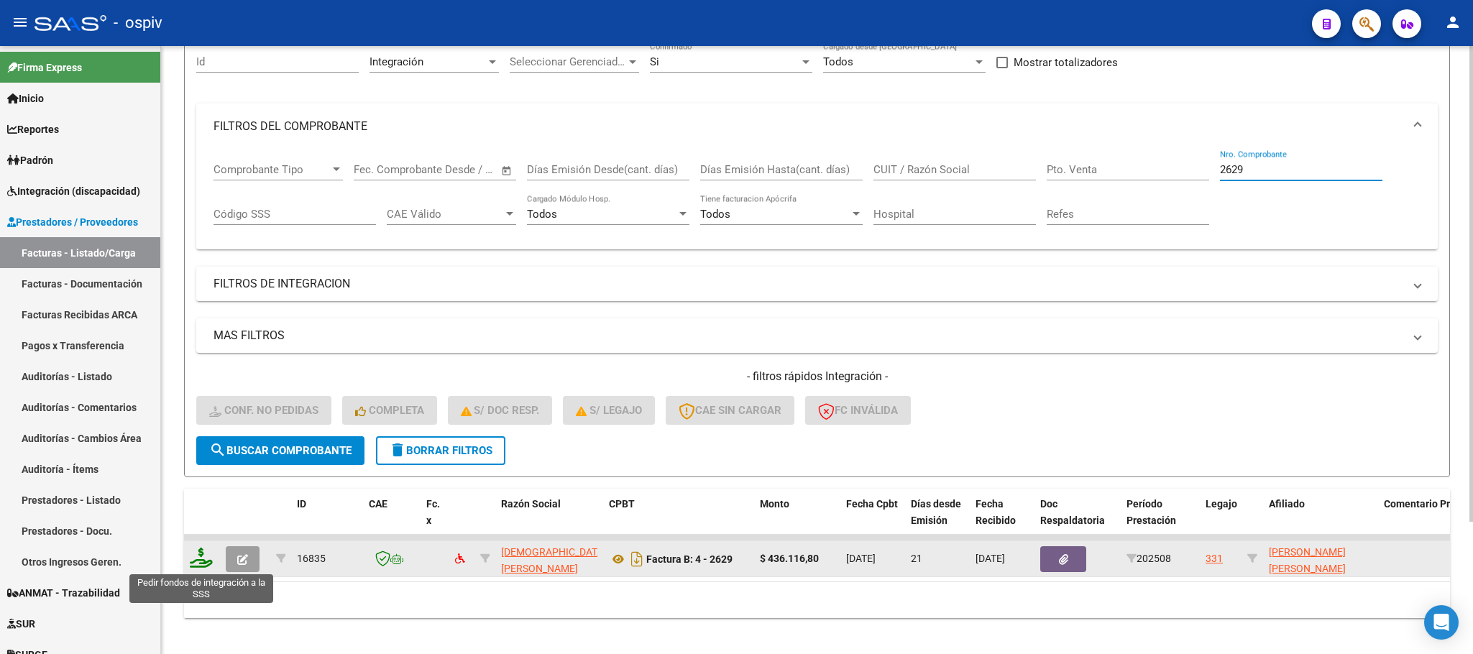
type input "2629"
click at [199, 555] on icon at bounding box center [201, 558] width 23 height 20
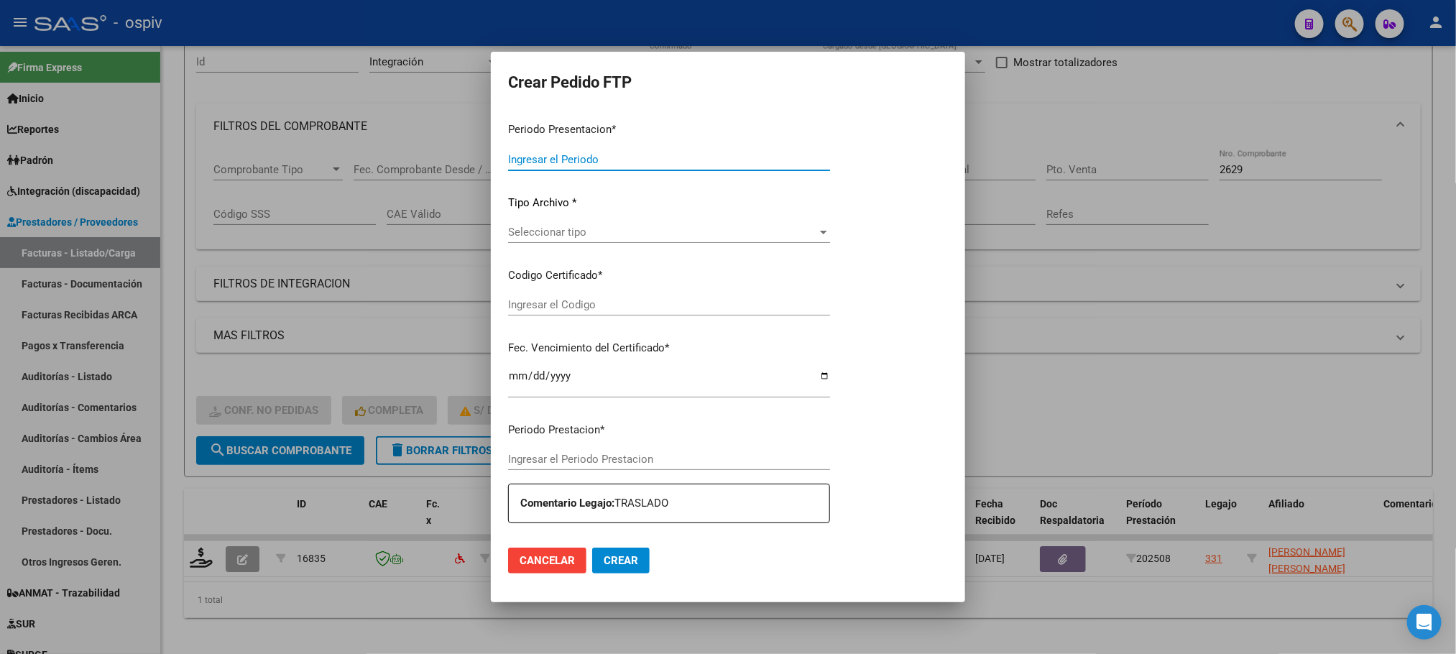
type input "202508"
type input "$ 436.116,80"
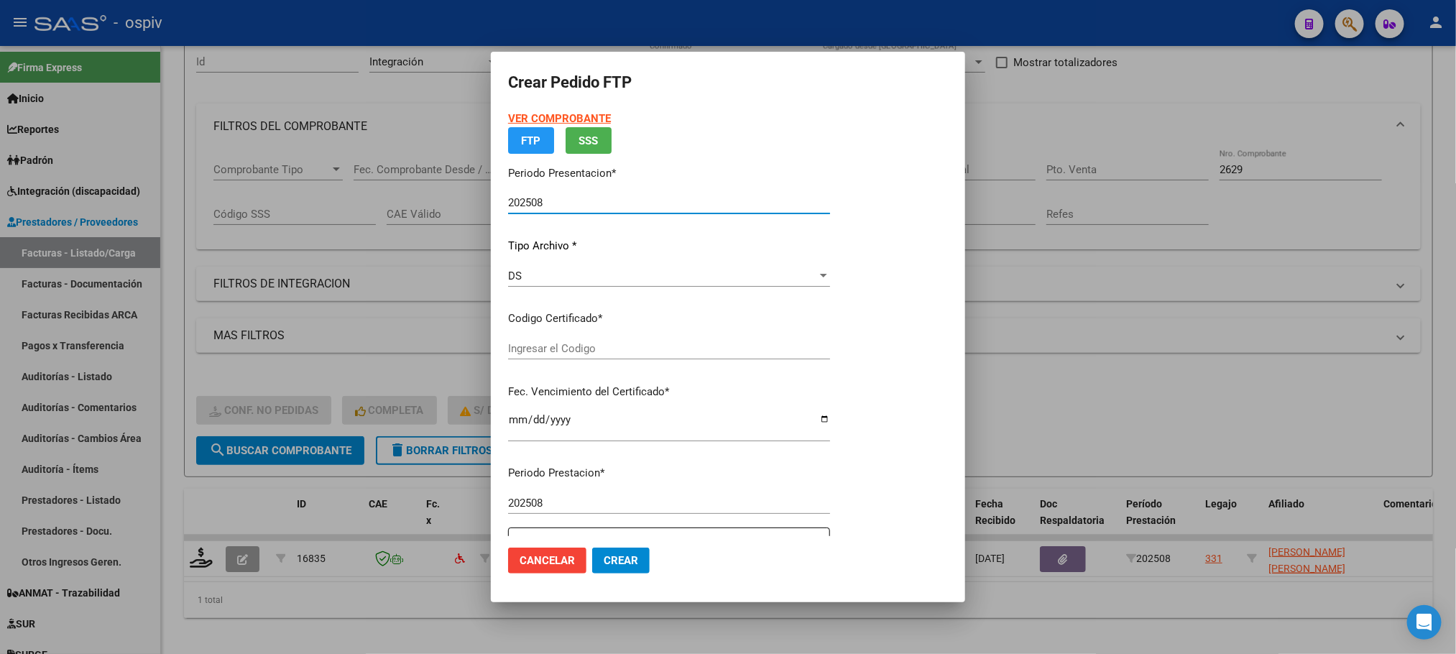
type input "ARG01000581258382023070320260703BS440"
type input "2026-07-03"
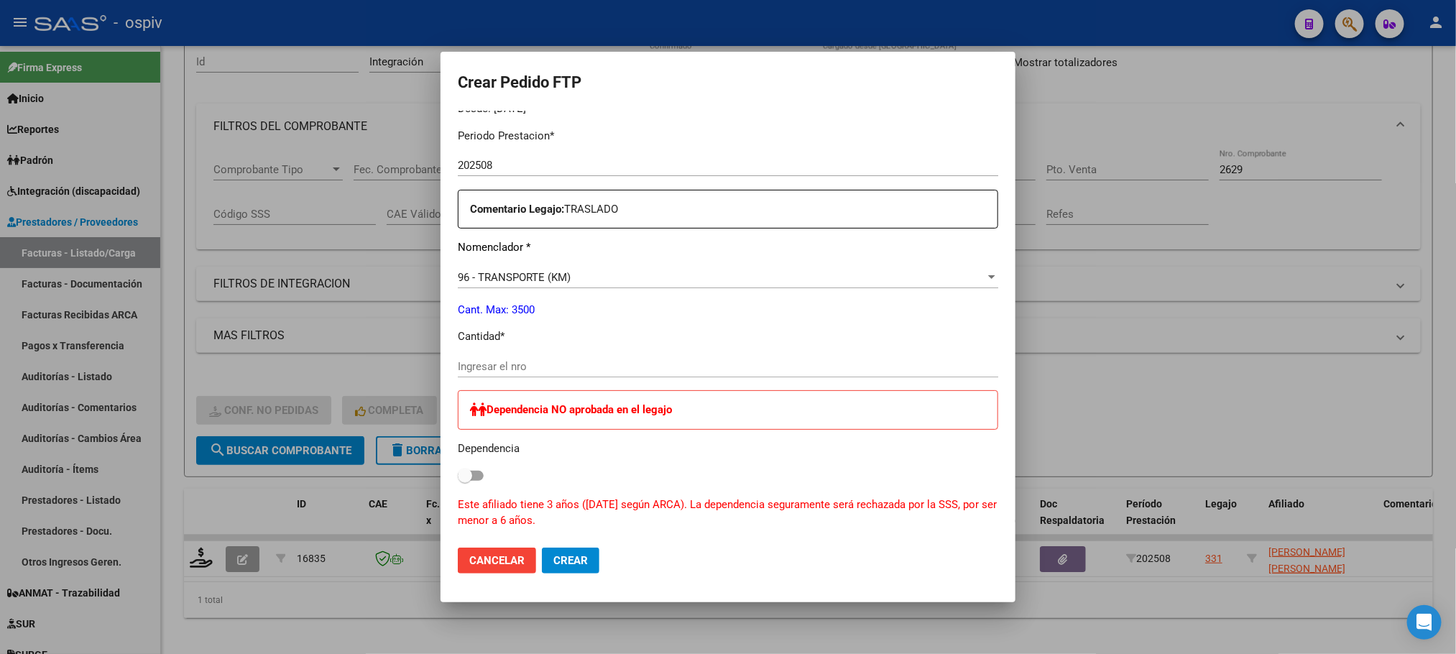
scroll to position [397, 0]
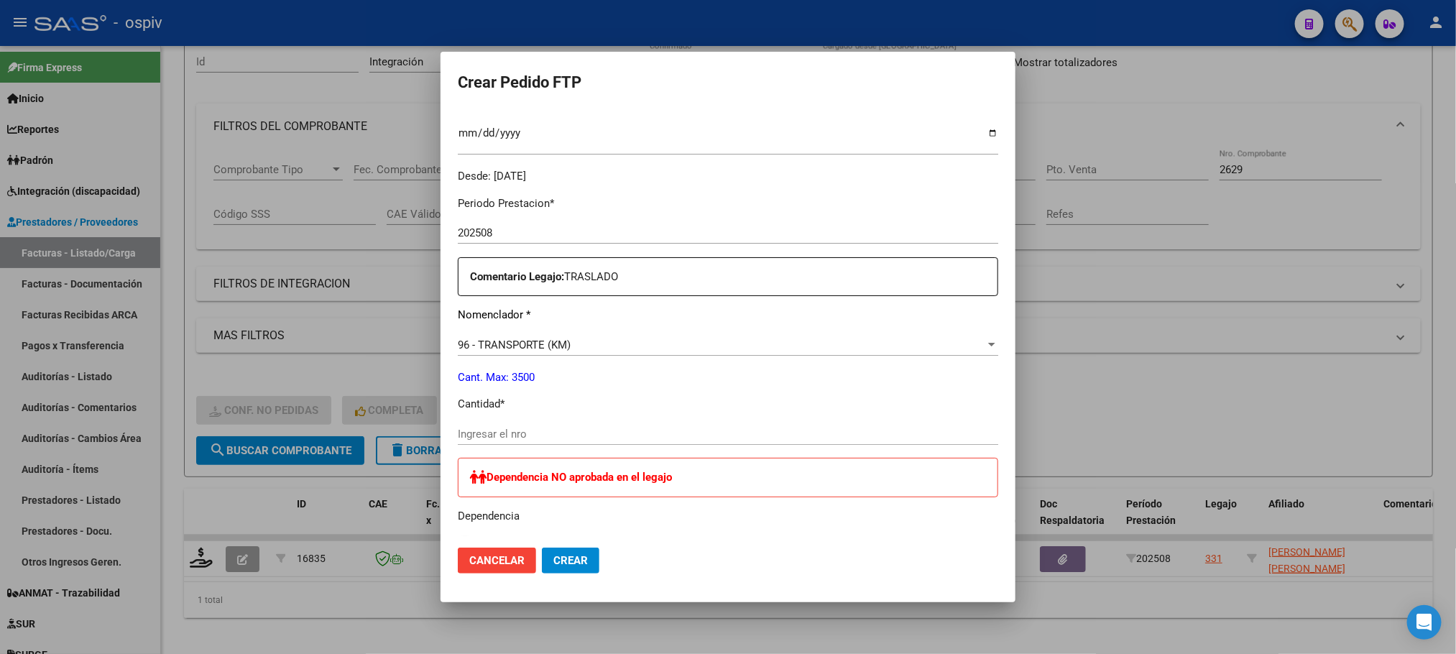
click at [518, 432] on input "Ingresar el nro" at bounding box center [728, 434] width 541 height 13
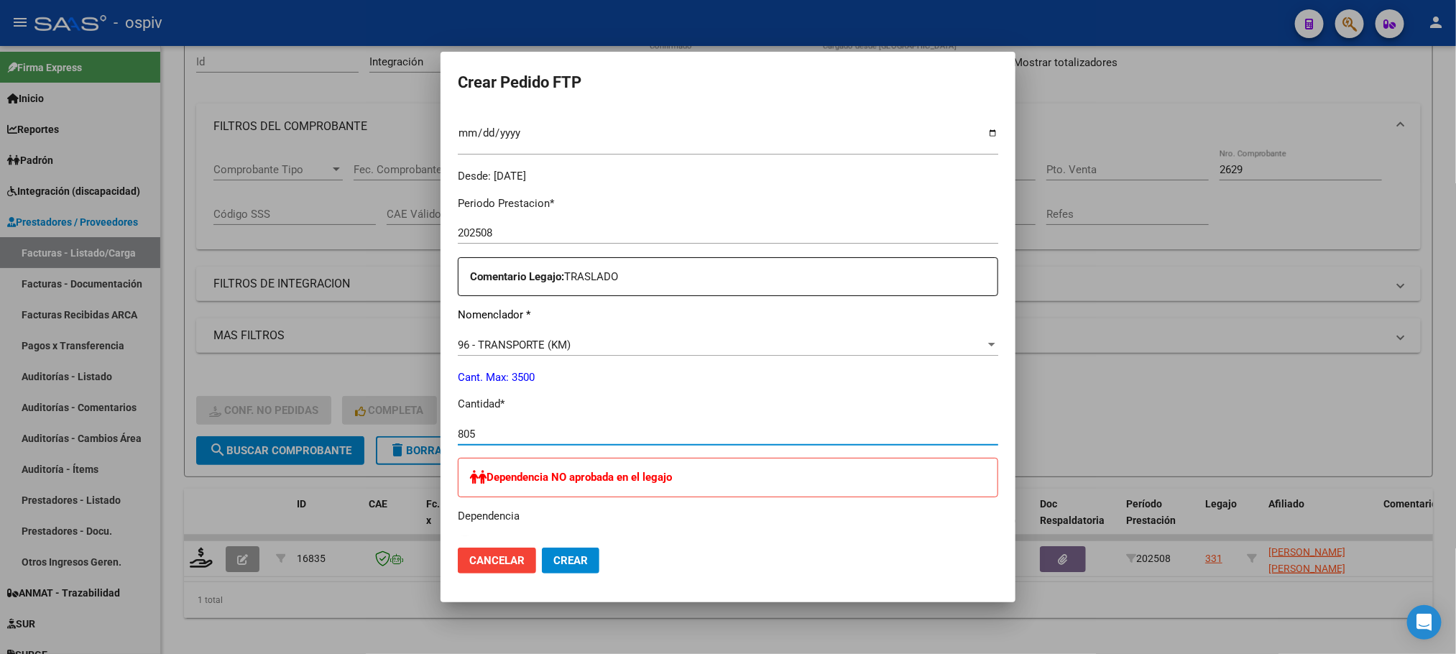
type input "805"
click at [542, 548] on button "Crear" at bounding box center [571, 561] width 58 height 26
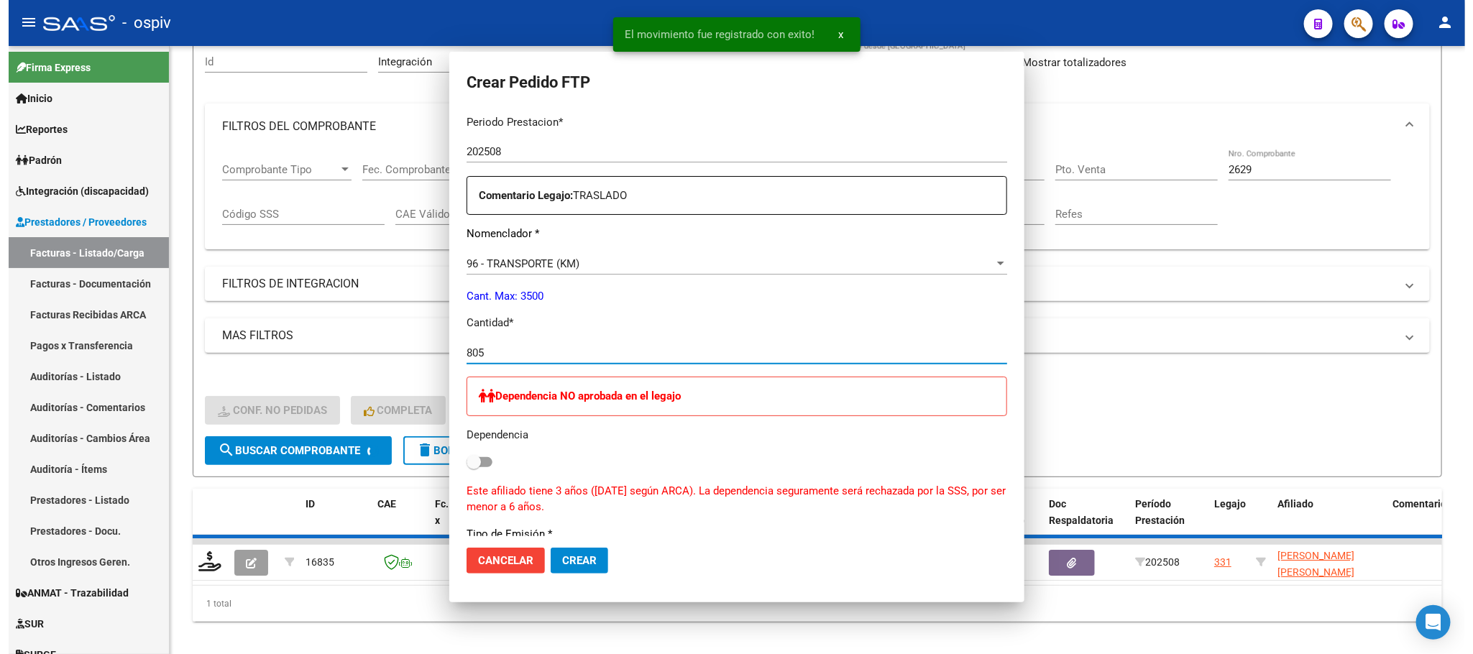
scroll to position [316, 0]
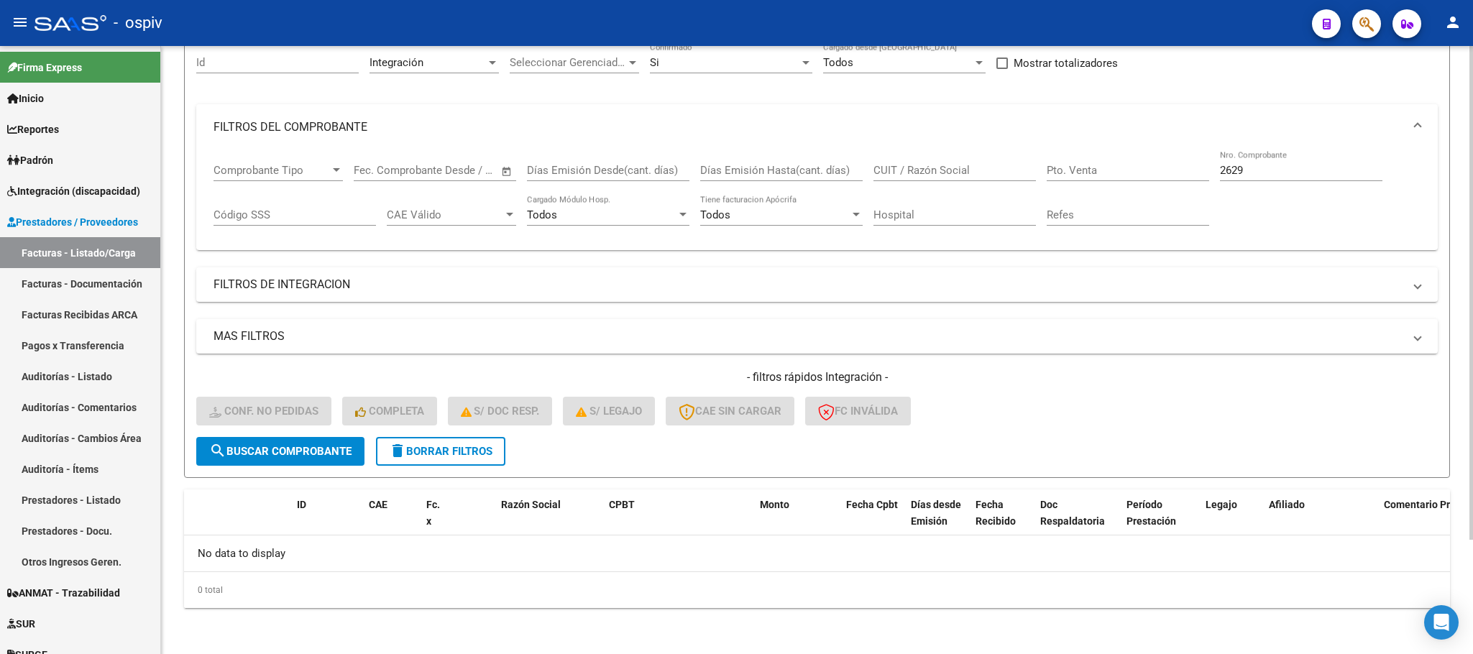
click at [1267, 164] on div "2629 Nro. Comprobante" at bounding box center [1301, 165] width 162 height 31
click at [1262, 177] on input "2629" at bounding box center [1301, 170] width 162 height 13
type input "2"
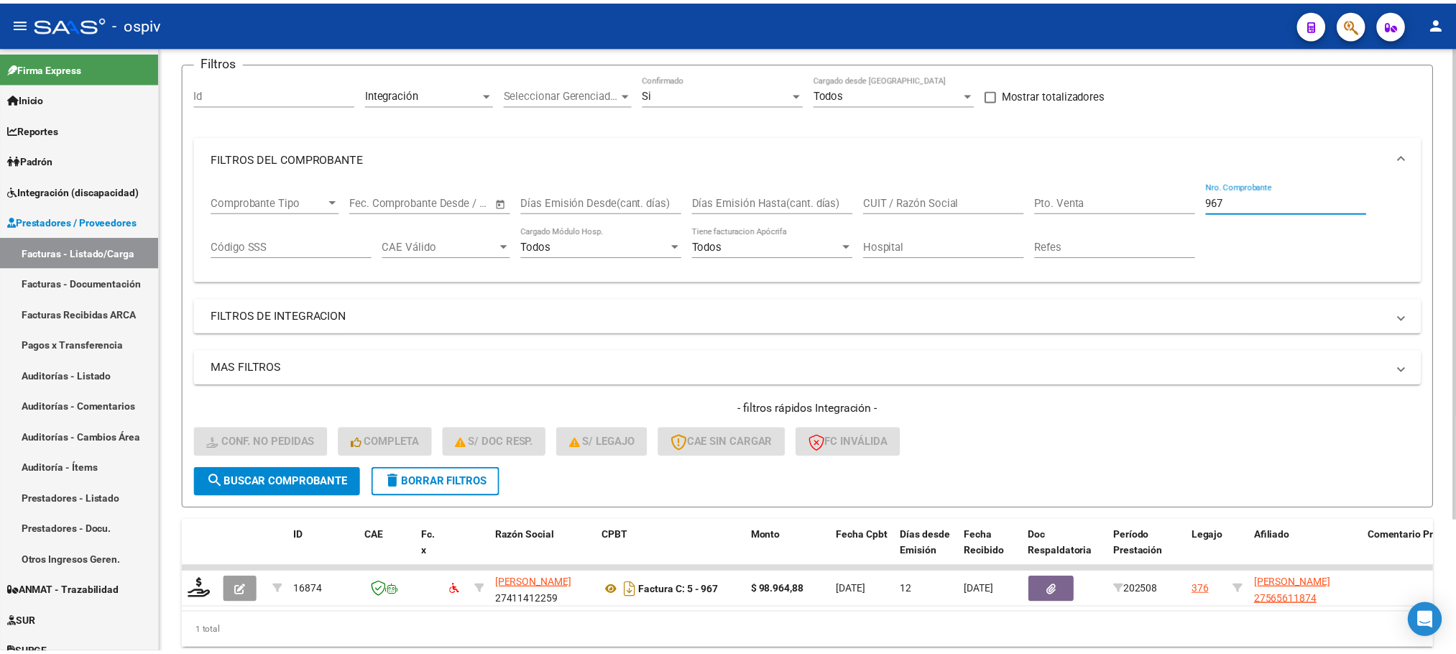
scroll to position [141, 0]
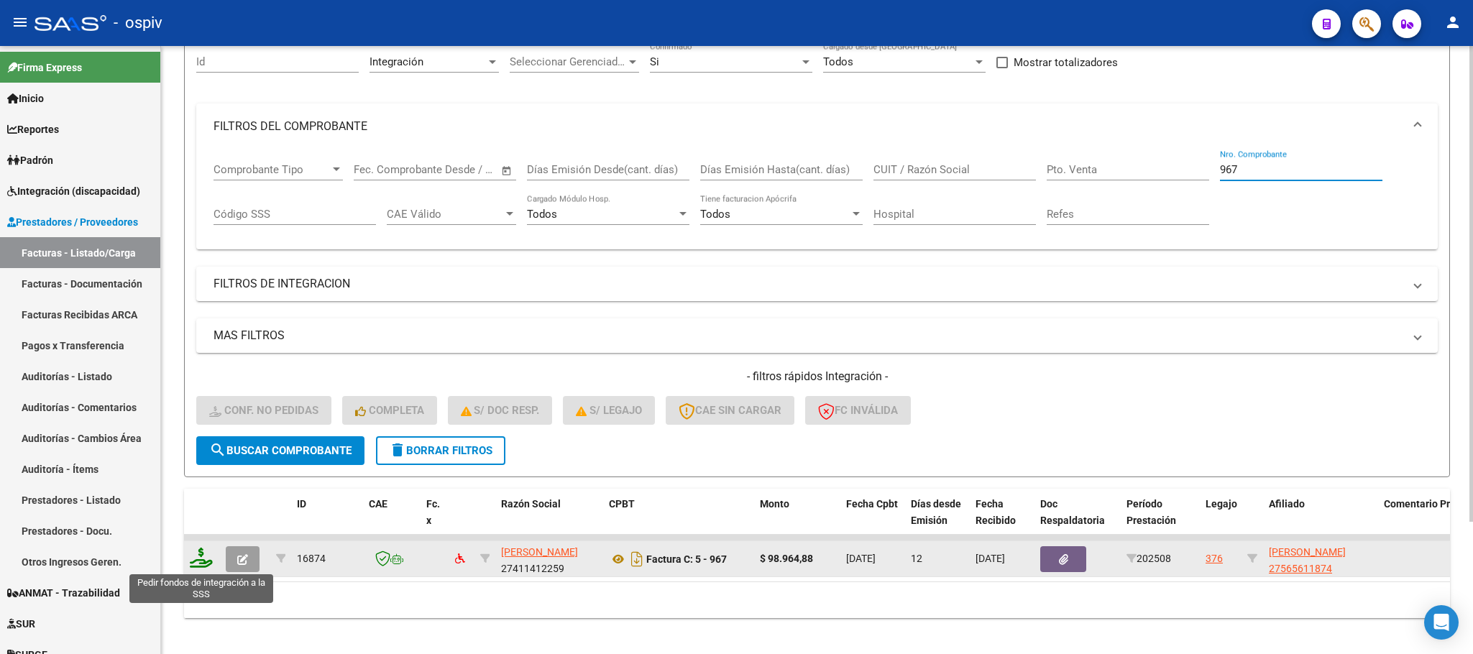
type input "967"
click at [197, 561] on icon at bounding box center [201, 558] width 23 height 20
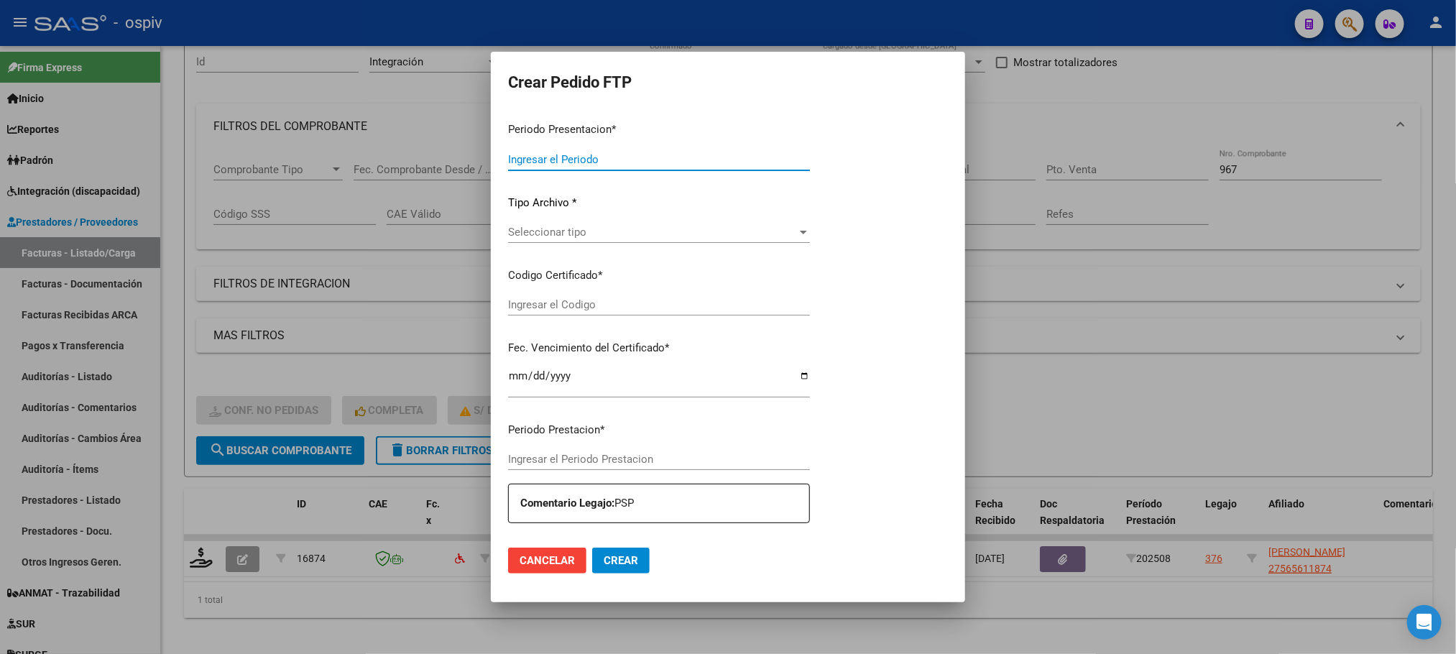
type input "202508"
type input "$ 98.964,88"
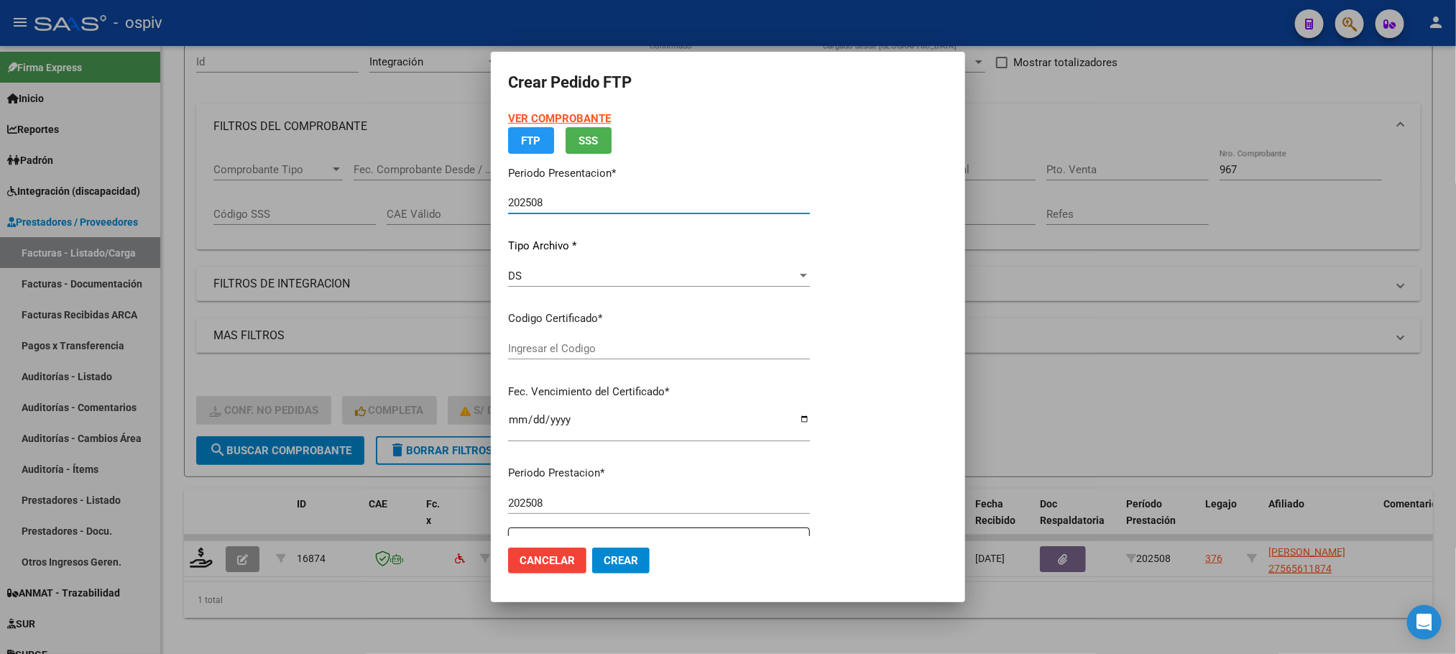
type input "ARG01000565611872023100620261006BU"
type input "2026-10-06"
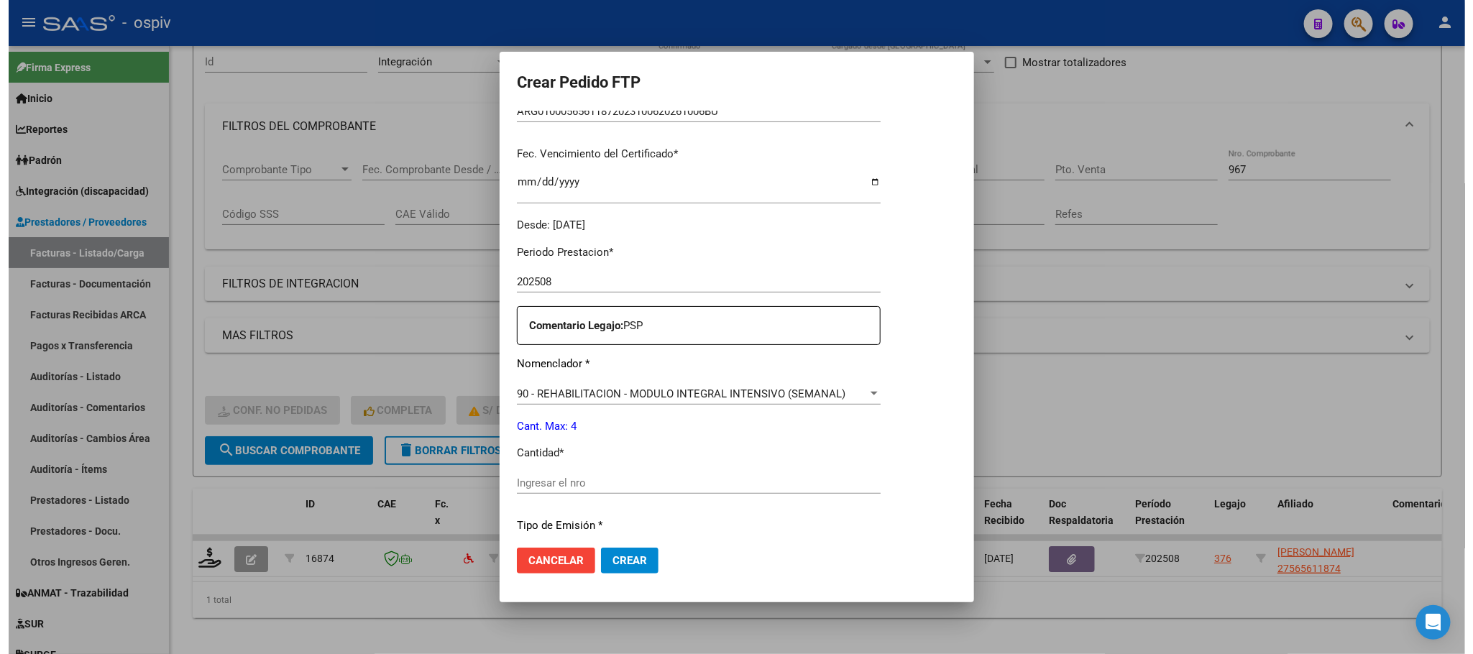
scroll to position [359, 0]
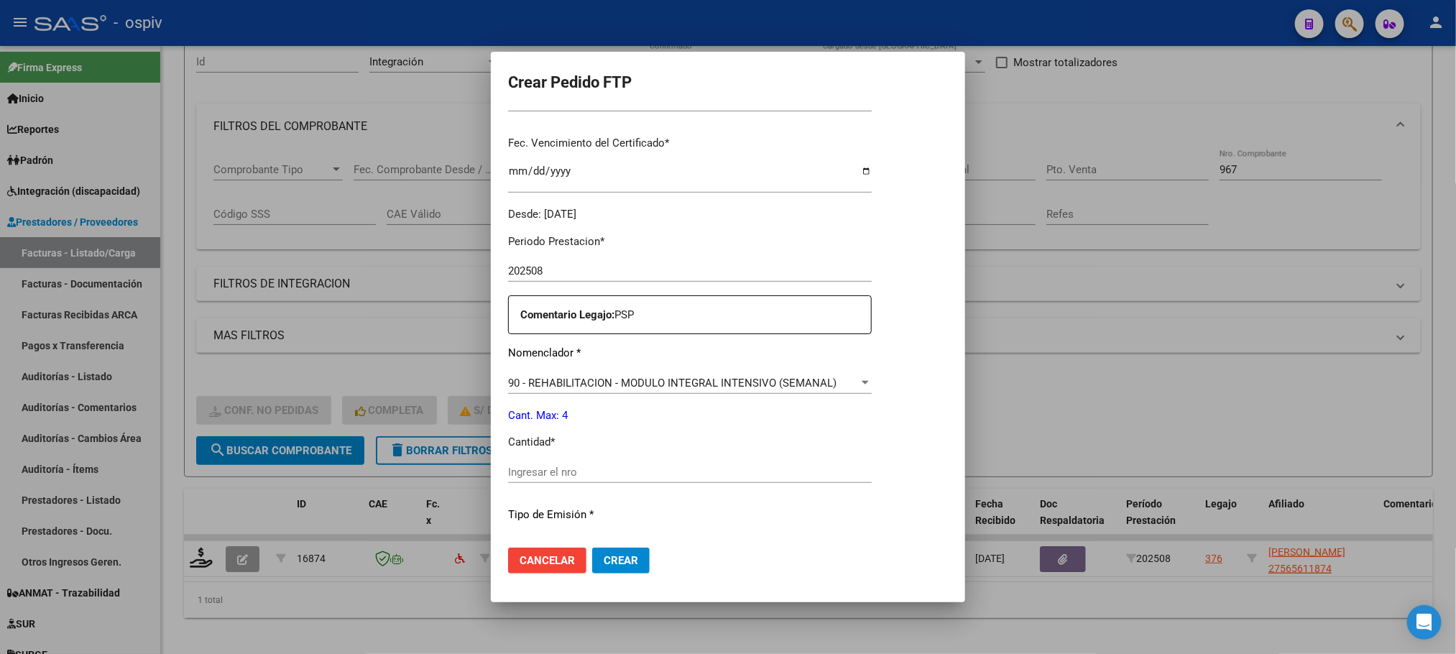
click at [615, 470] on input "Ingresar el nro" at bounding box center [690, 472] width 364 height 13
type input "4"
click at [592, 548] on button "Crear" at bounding box center [621, 561] width 58 height 26
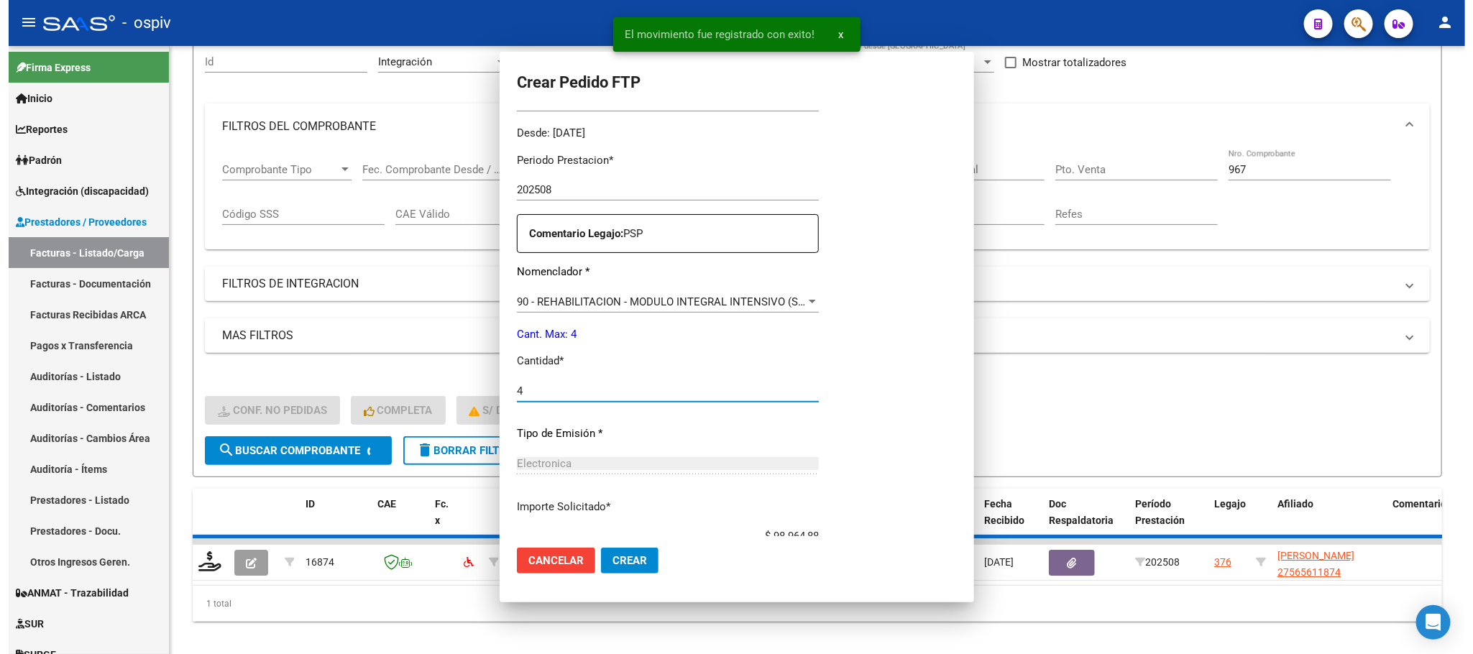
scroll to position [0, 0]
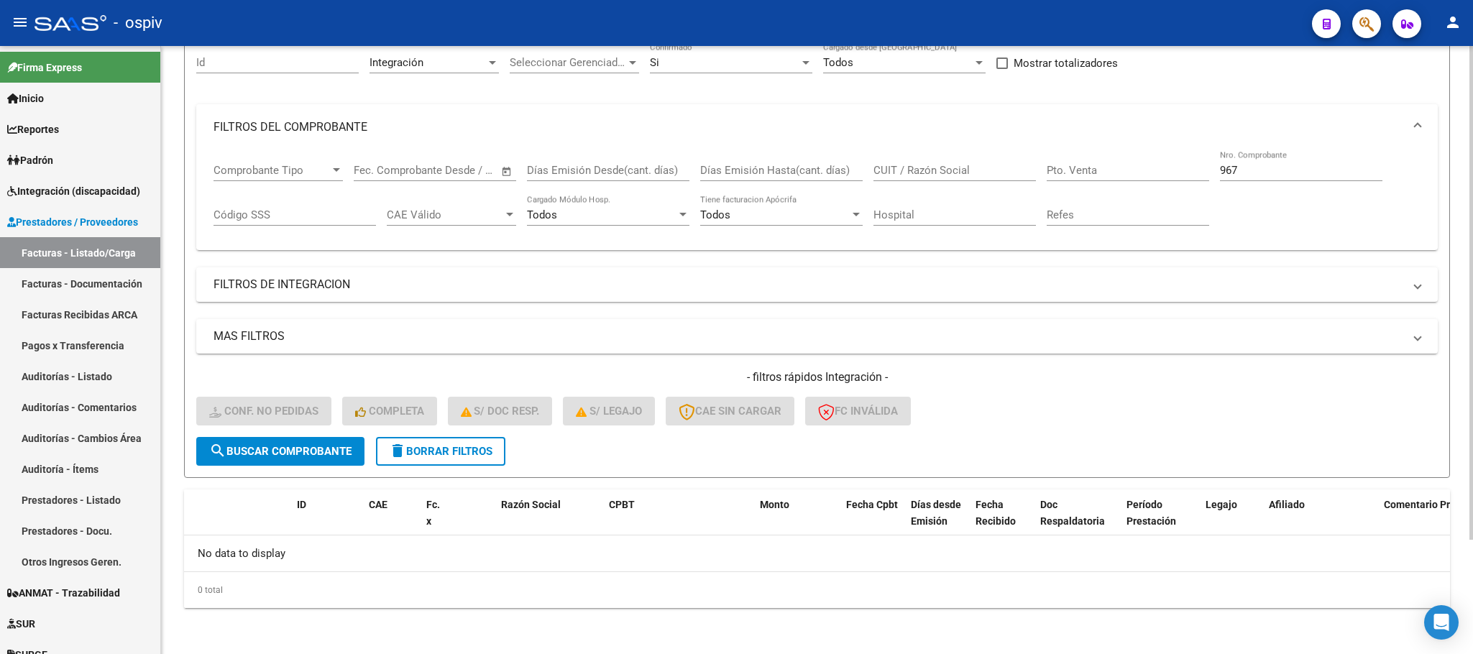
click at [1272, 166] on input "967" at bounding box center [1301, 170] width 162 height 13
type input "9"
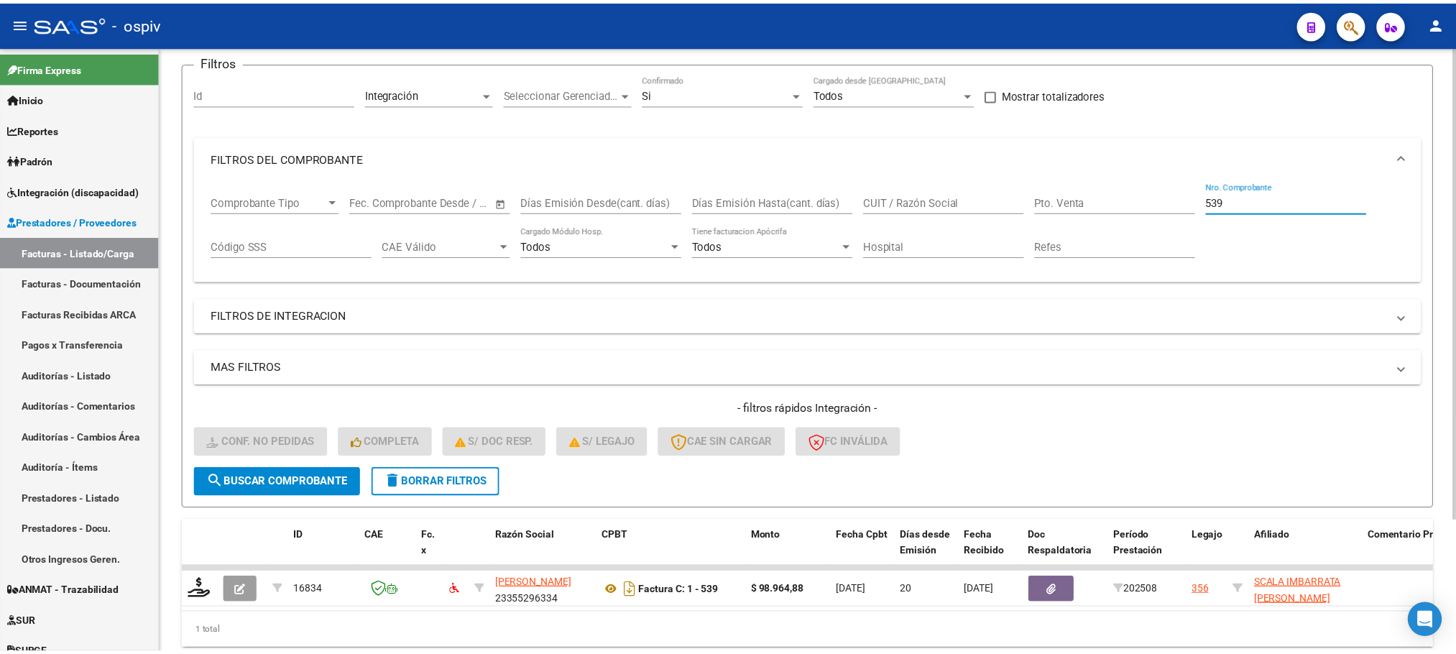
scroll to position [141, 0]
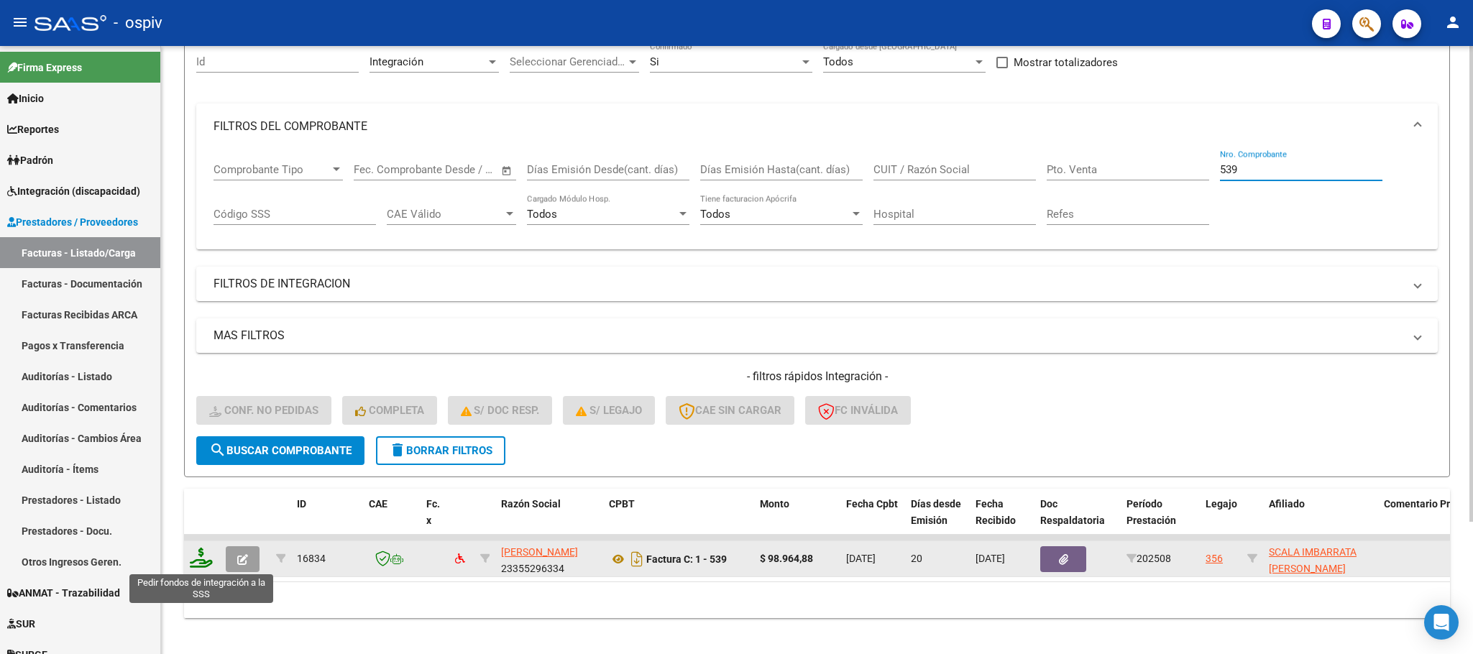
type input "539"
click at [201, 563] on icon at bounding box center [201, 558] width 23 height 20
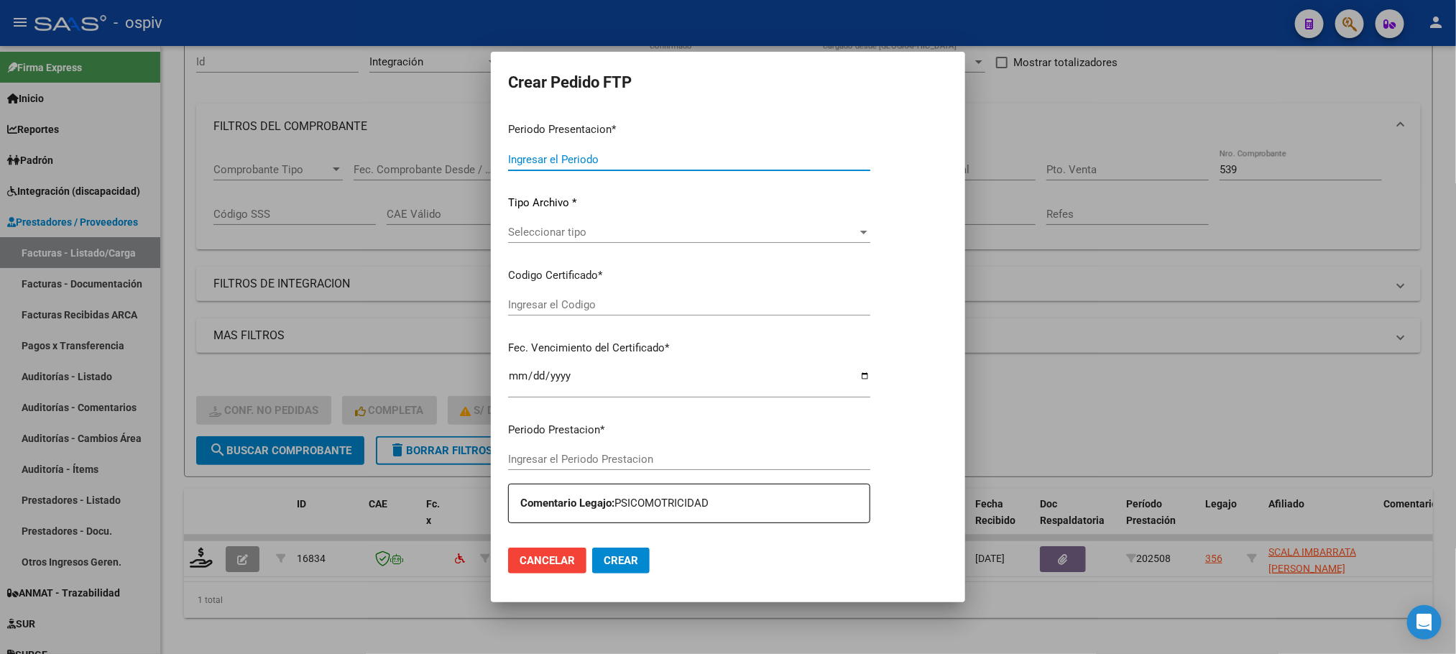
type input "202508"
type input "$ 98.964,88"
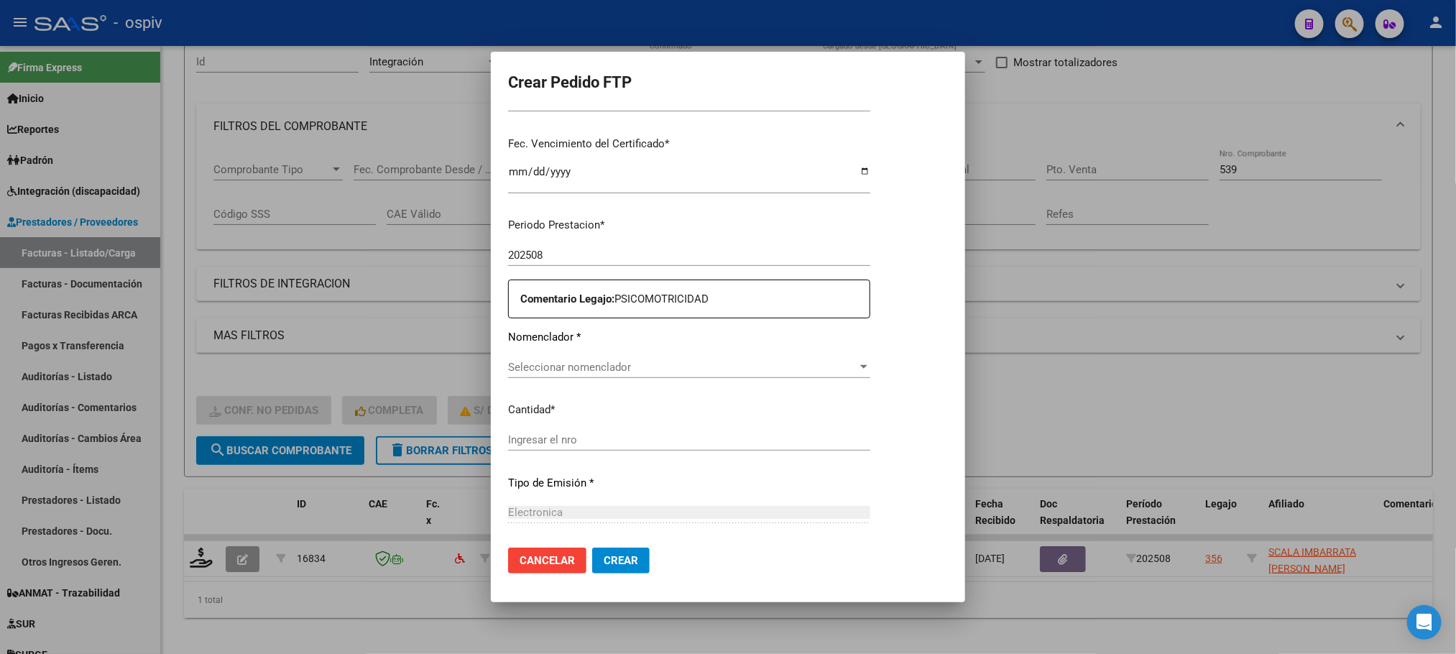
type input "ARG02000562452222020102020251020COR540"
type input "2025-10-20"
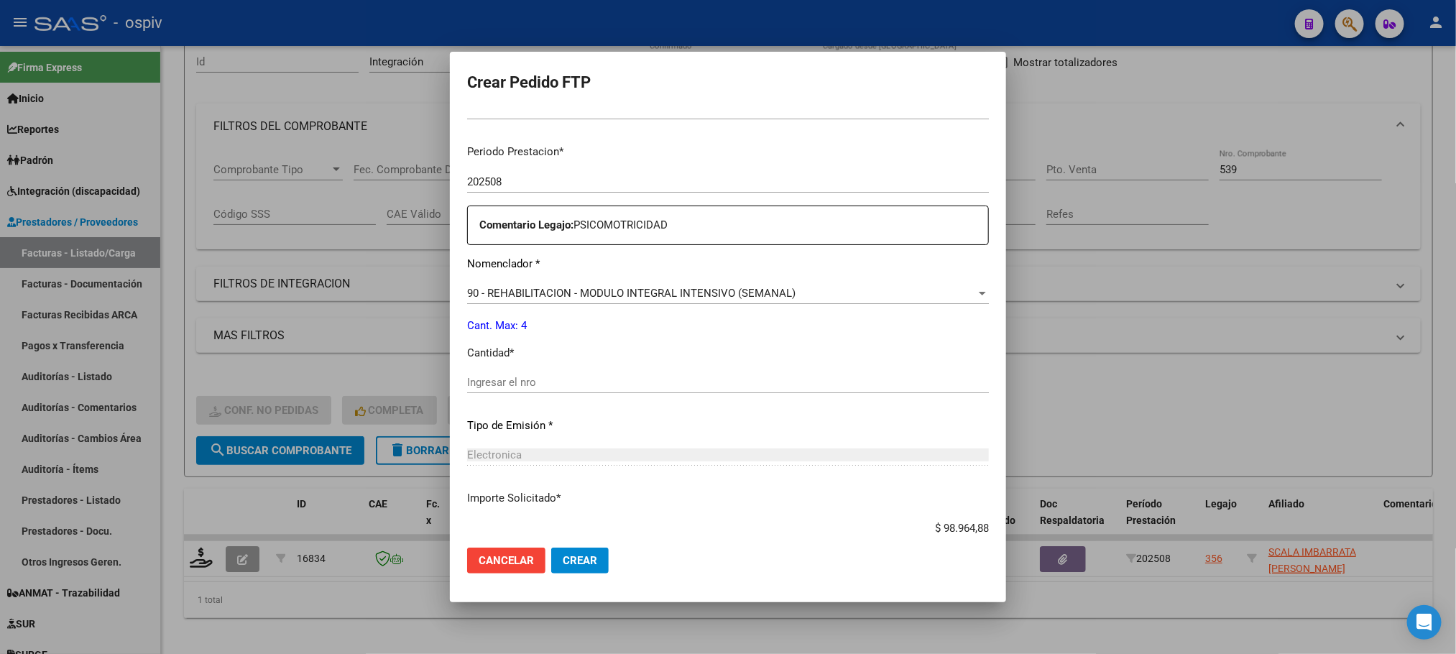
scroll to position [470, 0]
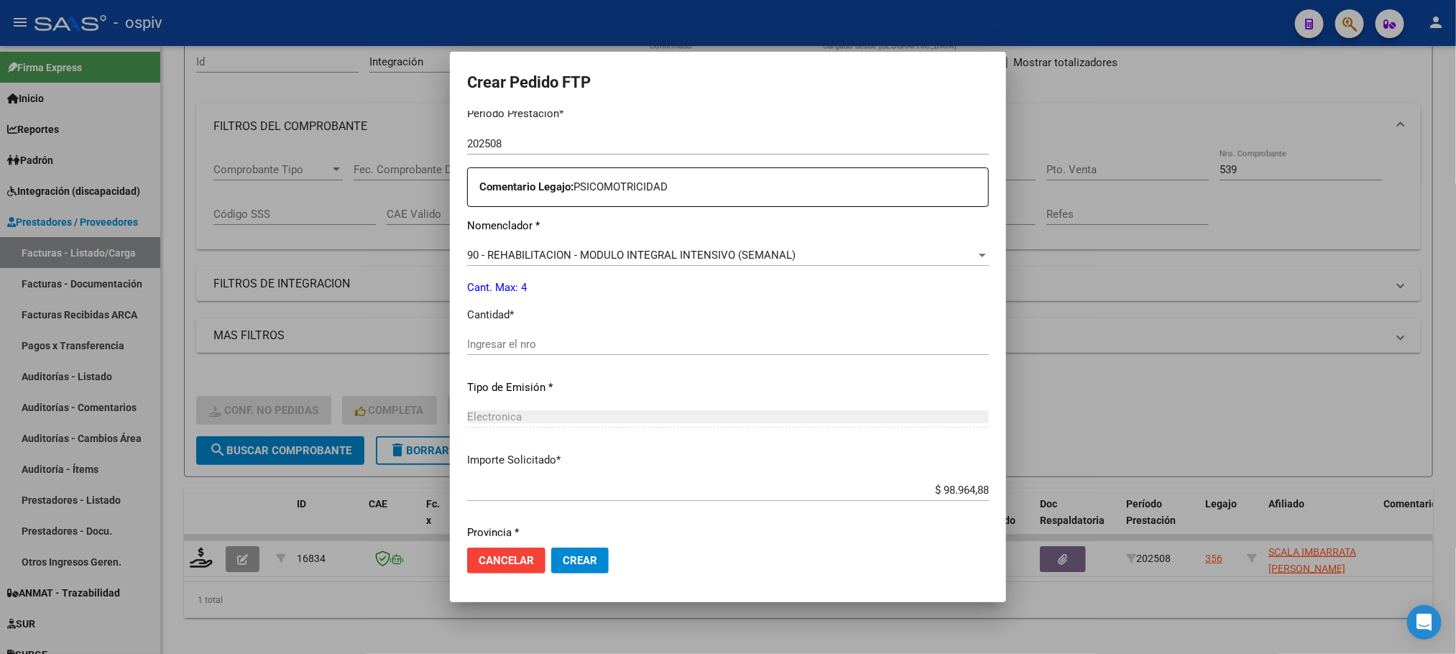
click at [705, 344] on input "Ingresar el nro" at bounding box center [728, 344] width 522 height 13
type input "4"
click at [551, 548] on button "Crear" at bounding box center [580, 561] width 58 height 26
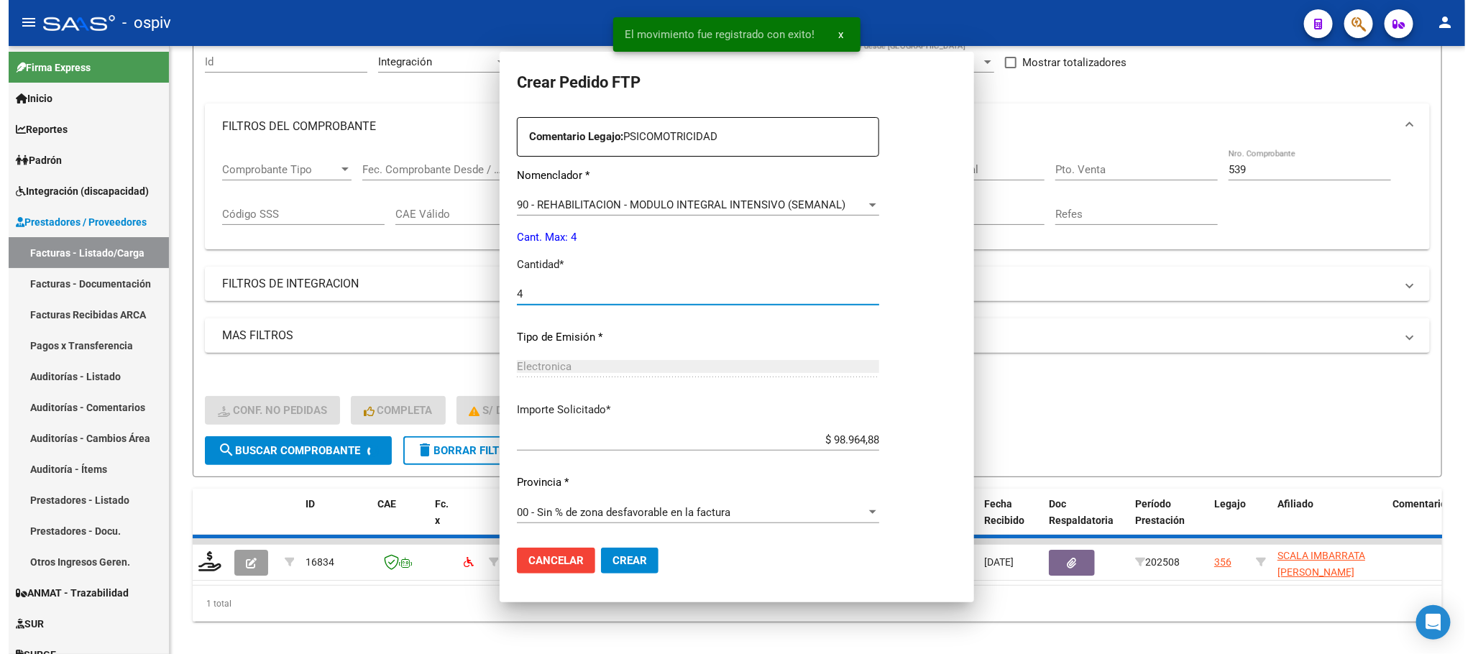
scroll to position [0, 0]
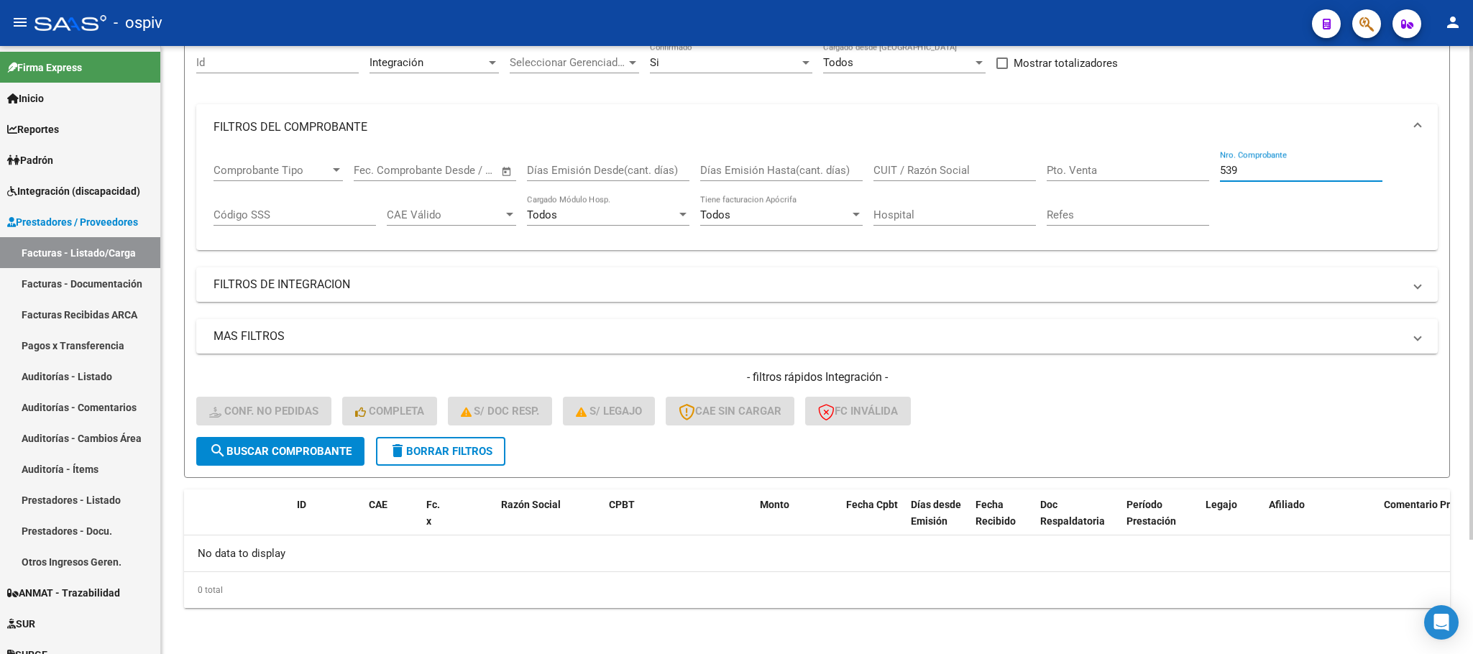
click at [1283, 164] on input "539" at bounding box center [1301, 170] width 162 height 13
type input "5"
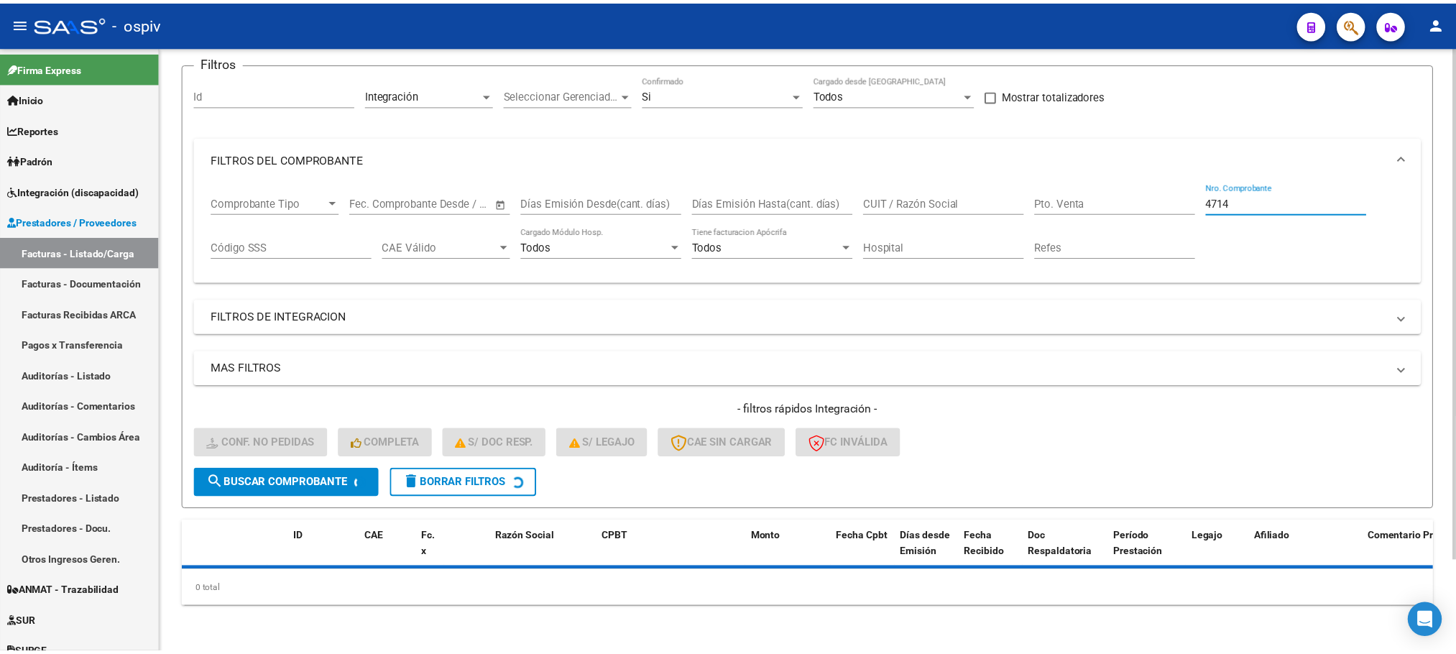
scroll to position [141, 0]
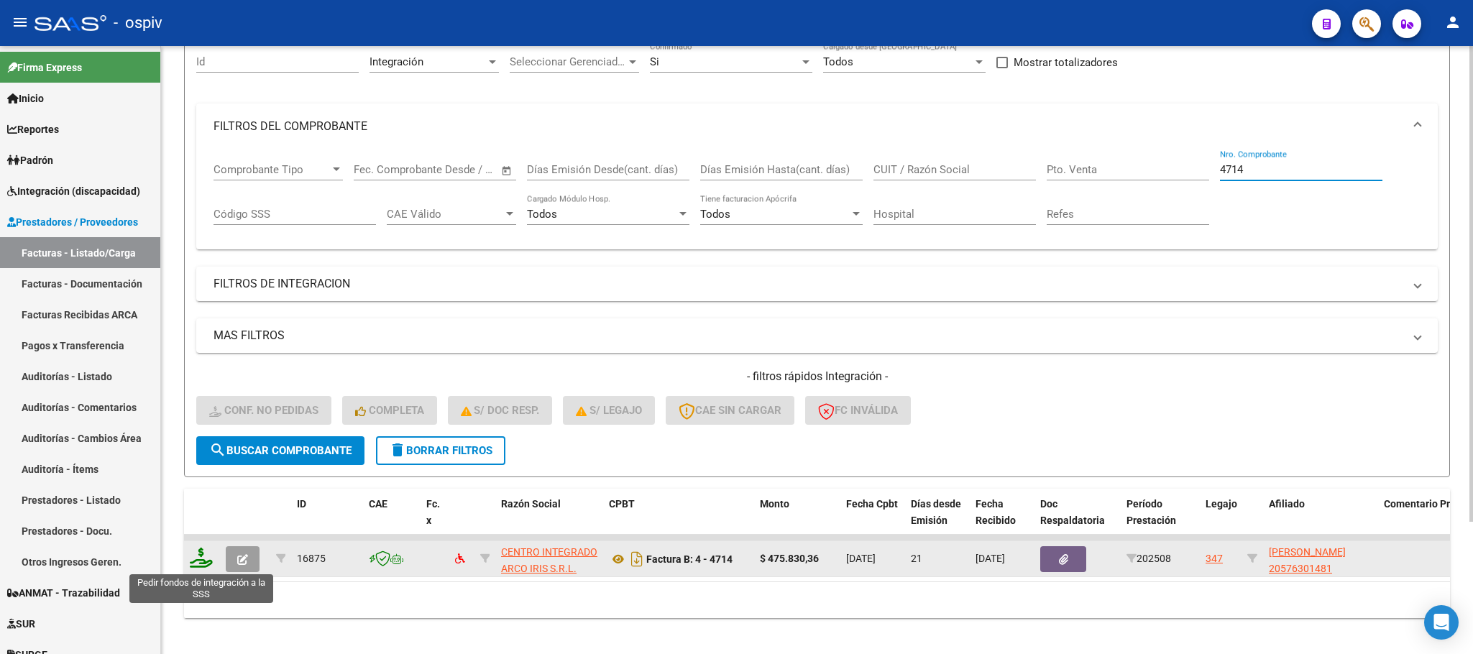
type input "4714"
click at [205, 559] on icon at bounding box center [201, 558] width 23 height 20
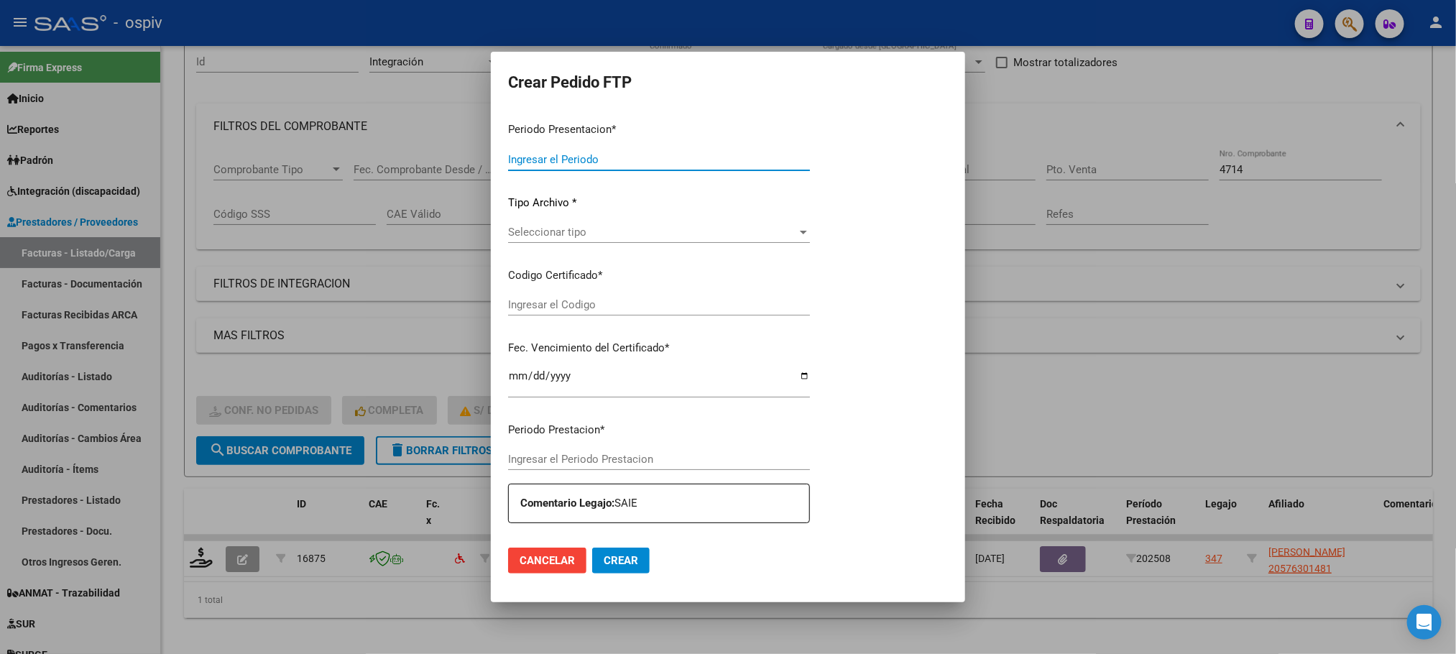
type input "202508"
type input "$ 475.830,36"
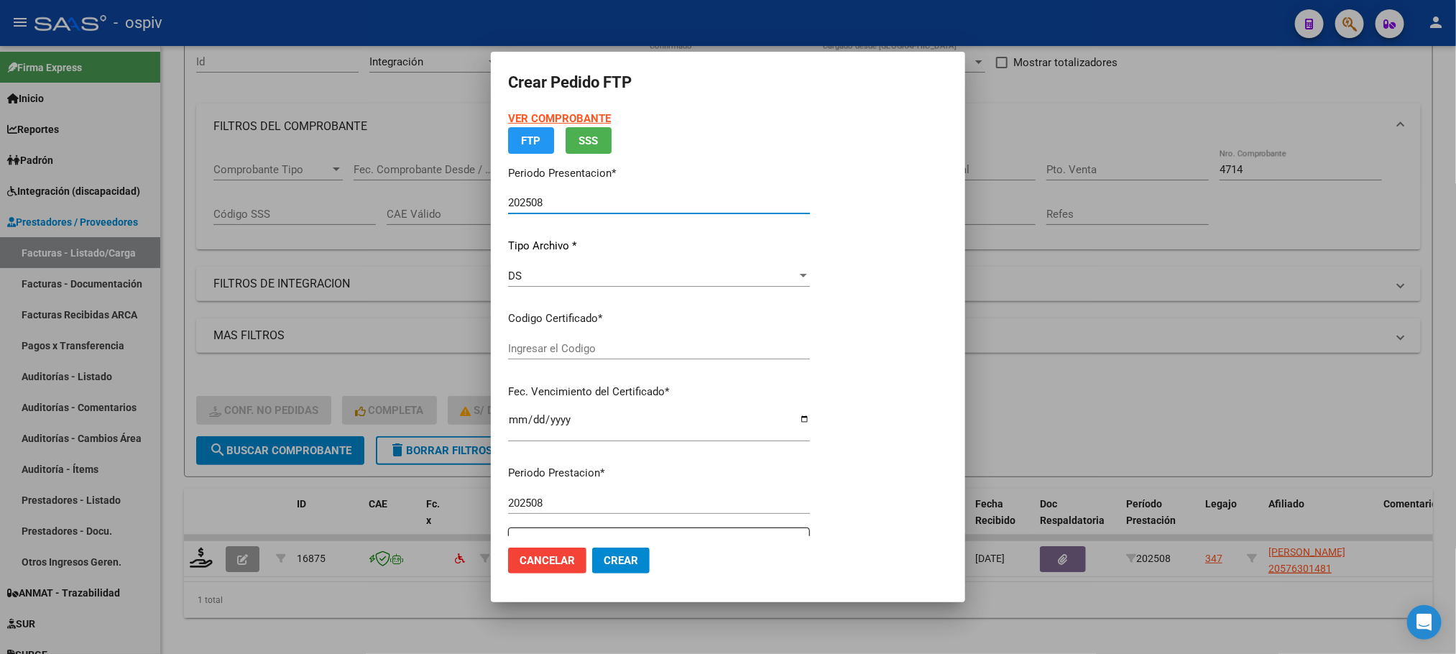
type input "ARG02000576301482023022320260223BSAS317"
type input "2026-02-23"
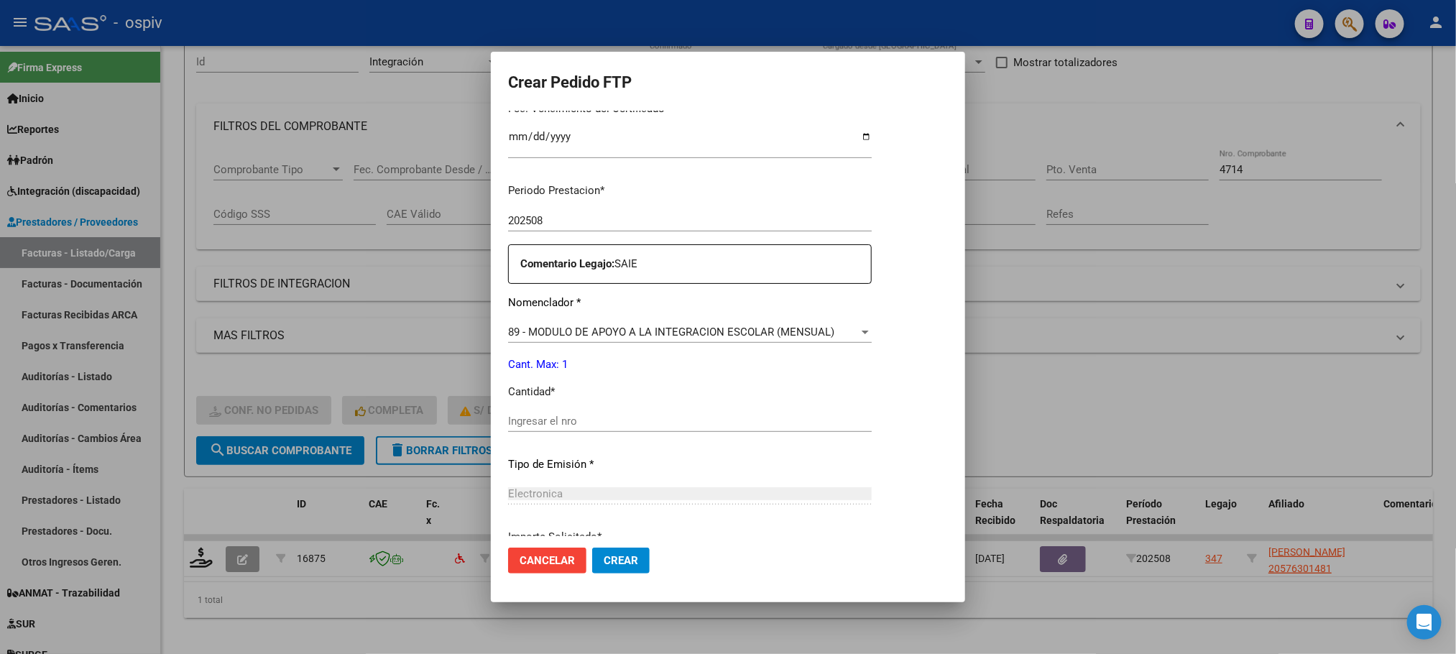
scroll to position [397, 0]
click at [761, 421] on input "Ingresar el nro" at bounding box center [690, 417] width 364 height 13
type input "1"
click at [592, 548] on button "Crear" at bounding box center [621, 561] width 58 height 26
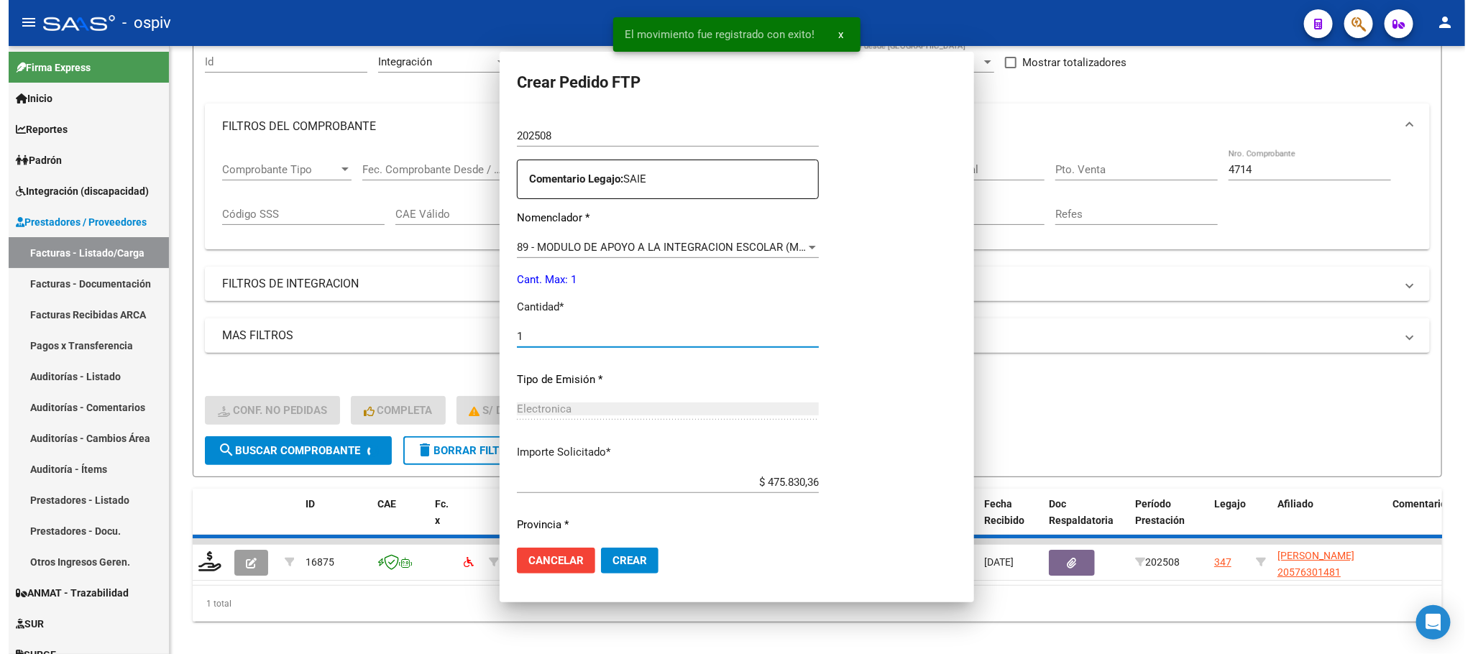
scroll to position [0, 0]
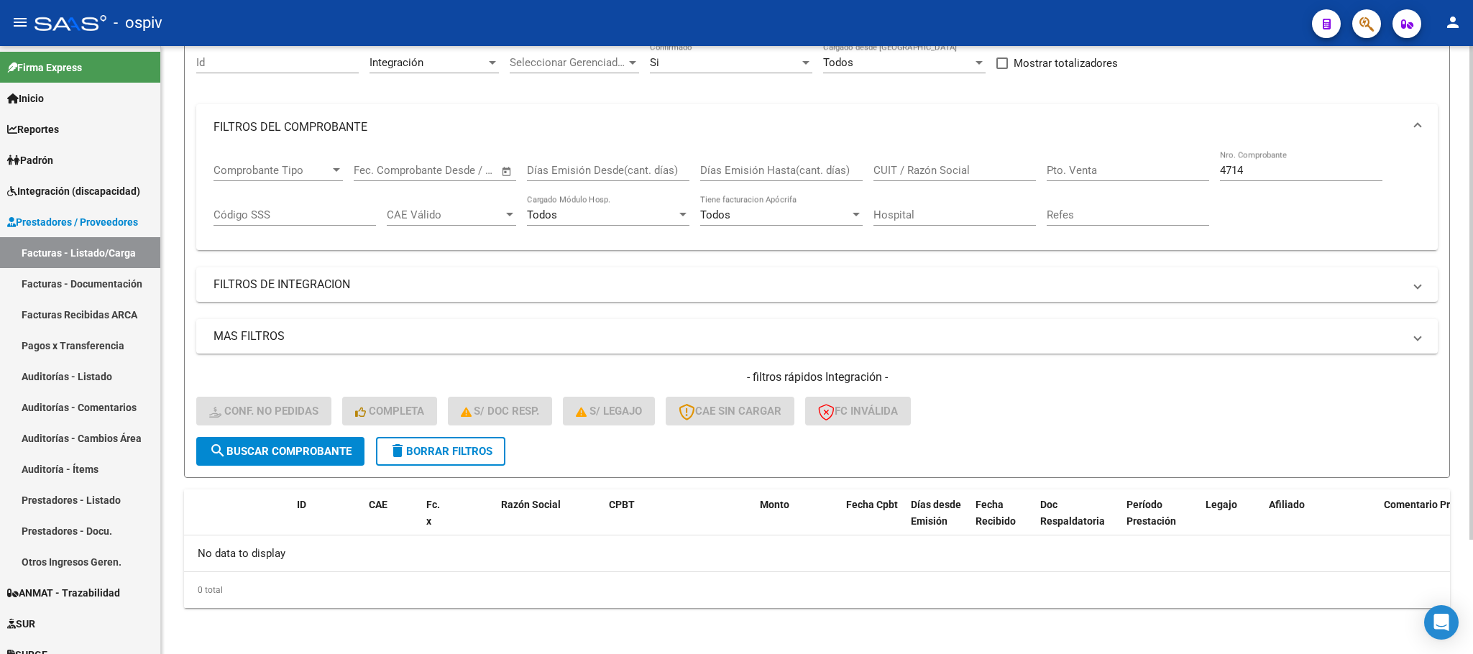
click at [328, 457] on span "search Buscar Comprobante" at bounding box center [280, 451] width 142 height 13
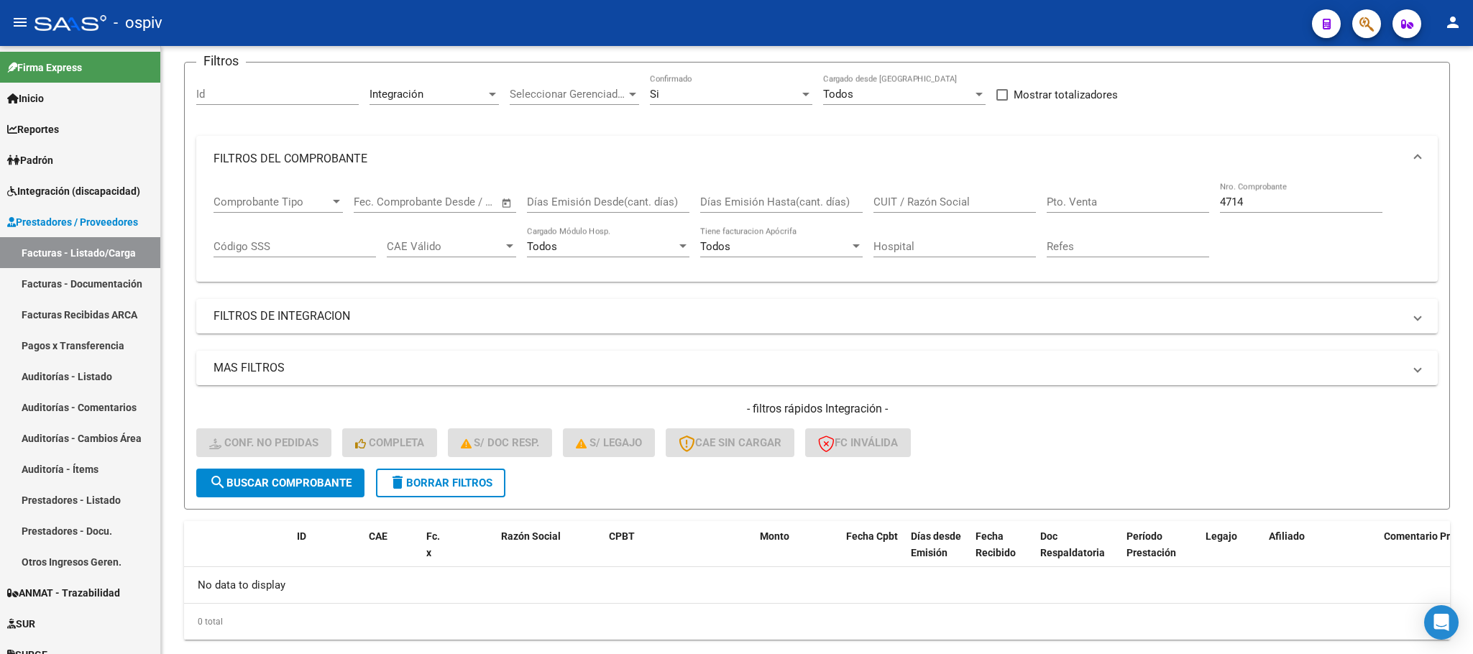
scroll to position [141, 0]
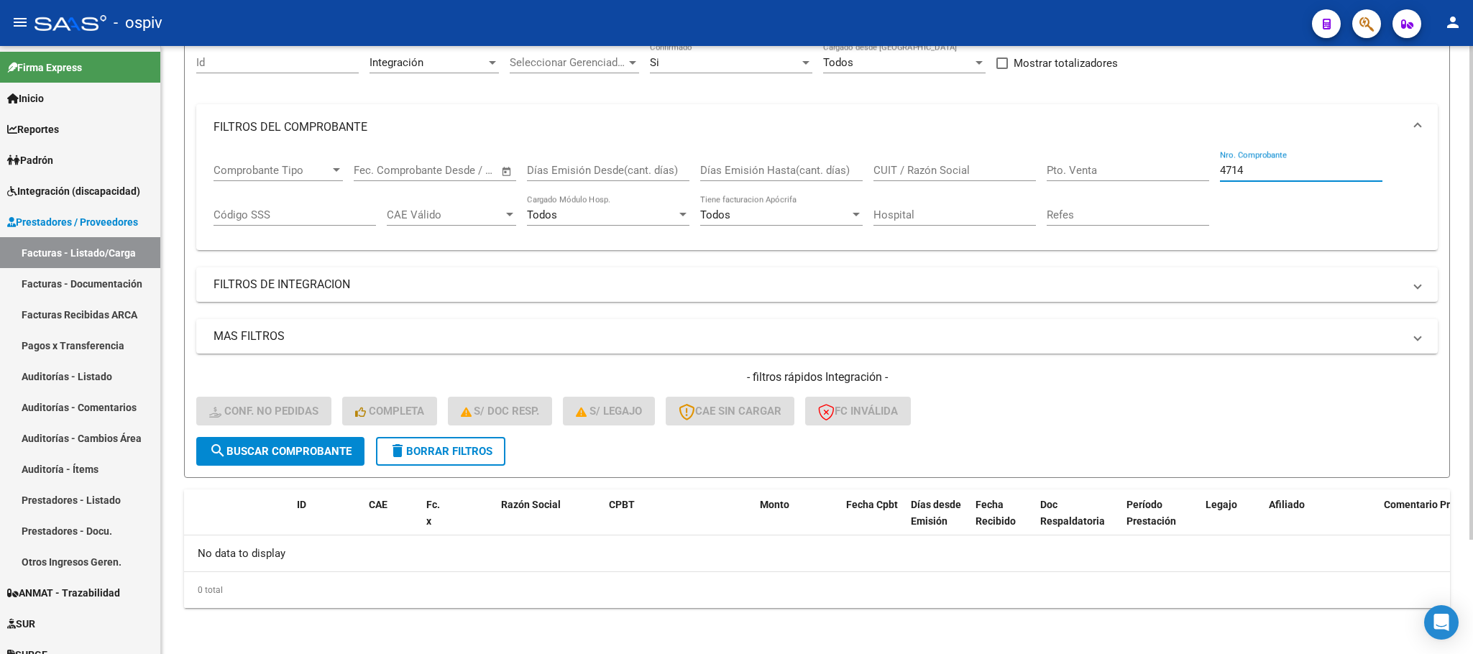
click at [1253, 170] on input "4714" at bounding box center [1301, 170] width 162 height 13
type input "4"
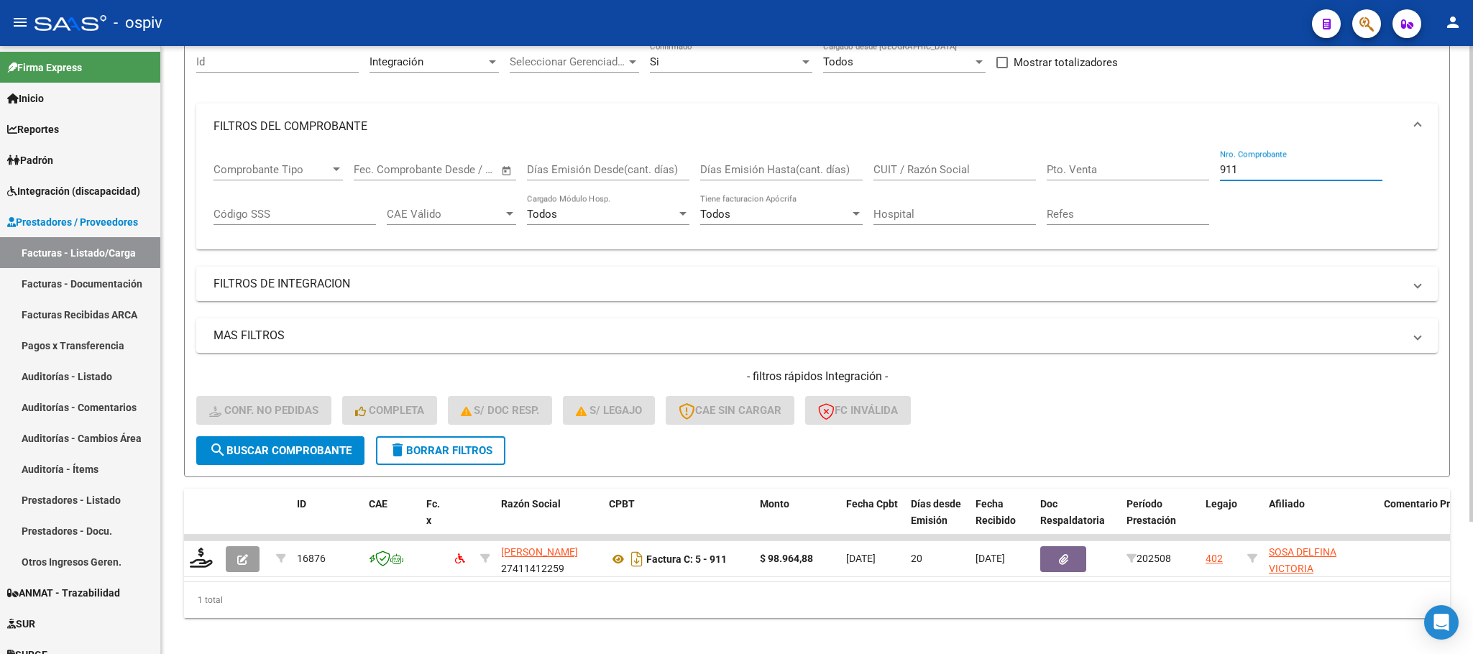
type input "911"
click at [276, 454] on span "search Buscar Comprobante" at bounding box center [280, 450] width 142 height 13
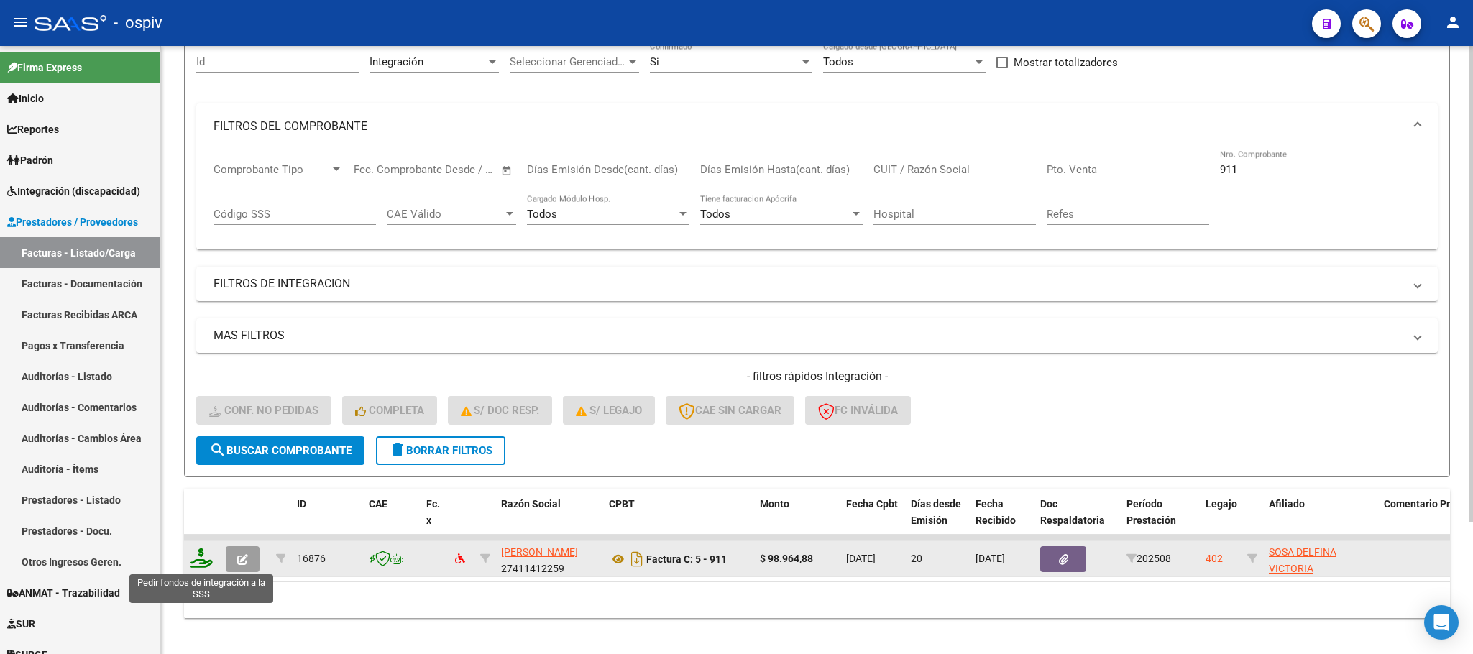
click at [208, 559] on icon at bounding box center [201, 558] width 23 height 20
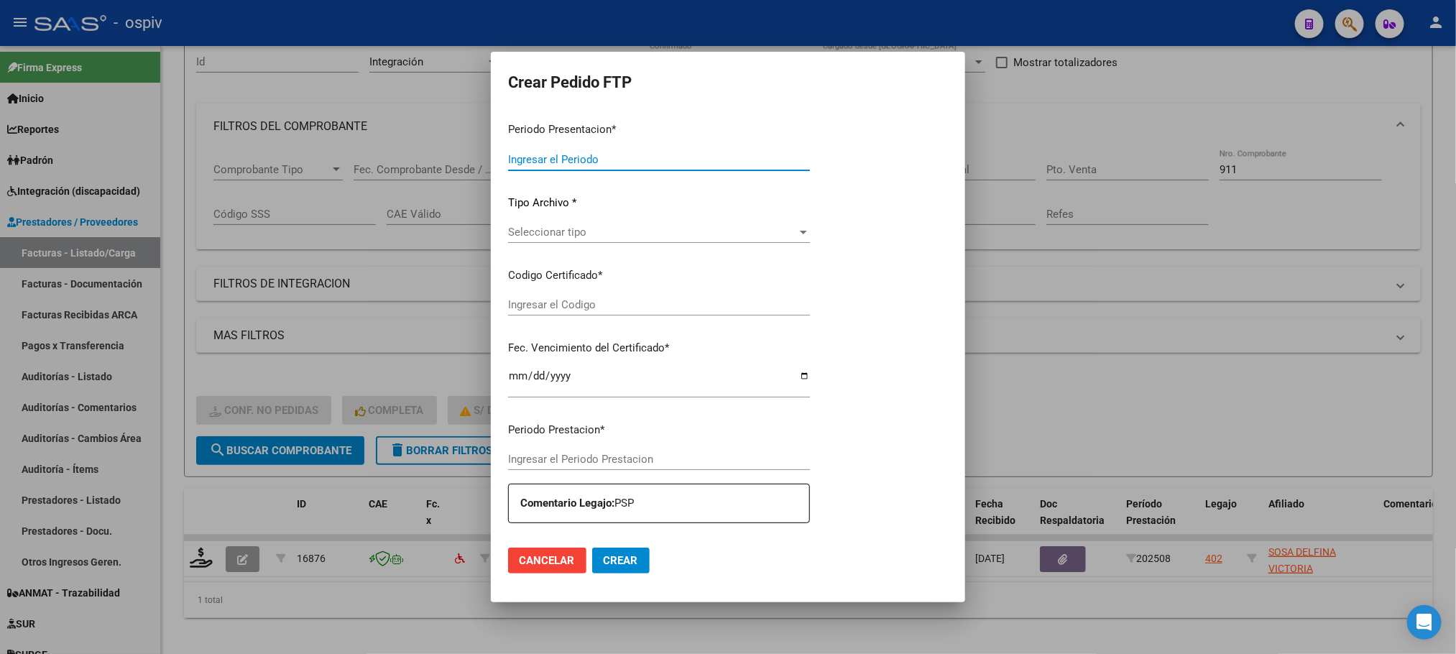
type input "202508"
type input "$ 98.964,88"
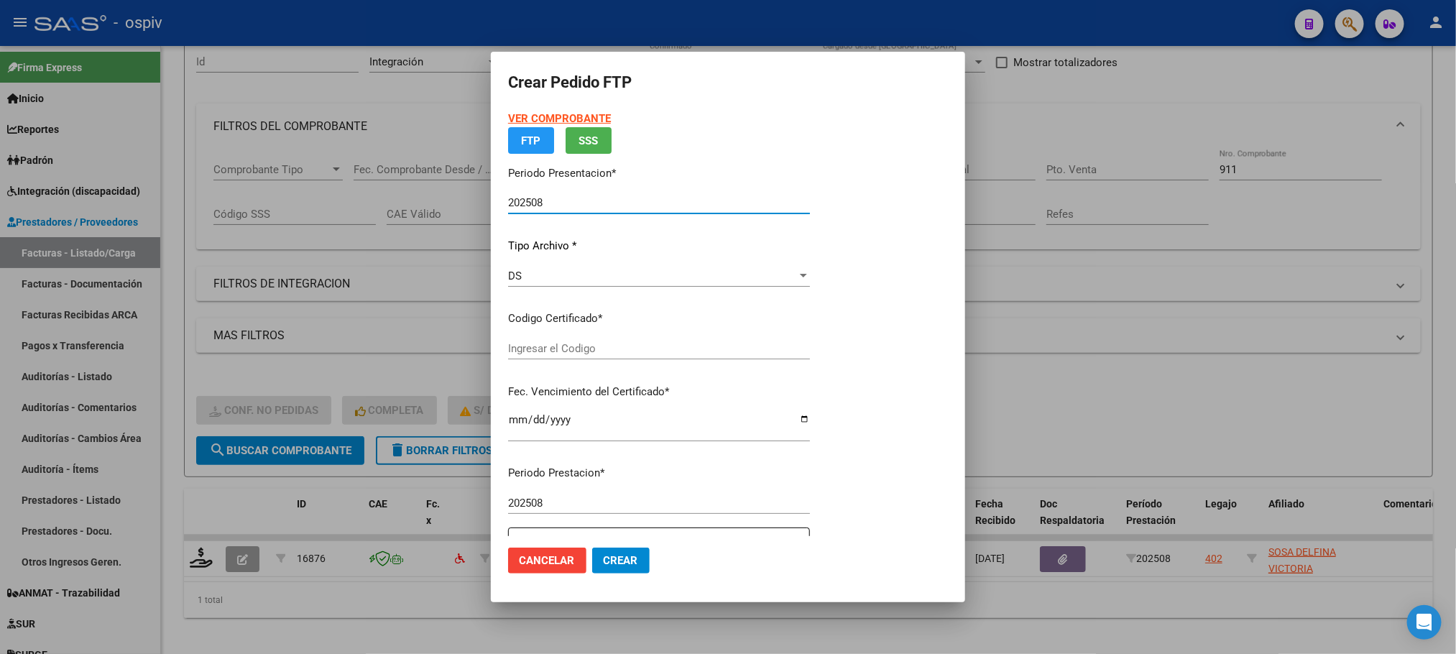
type input "arg01000590027132025020320280203bue370"
type input "2028-02-03"
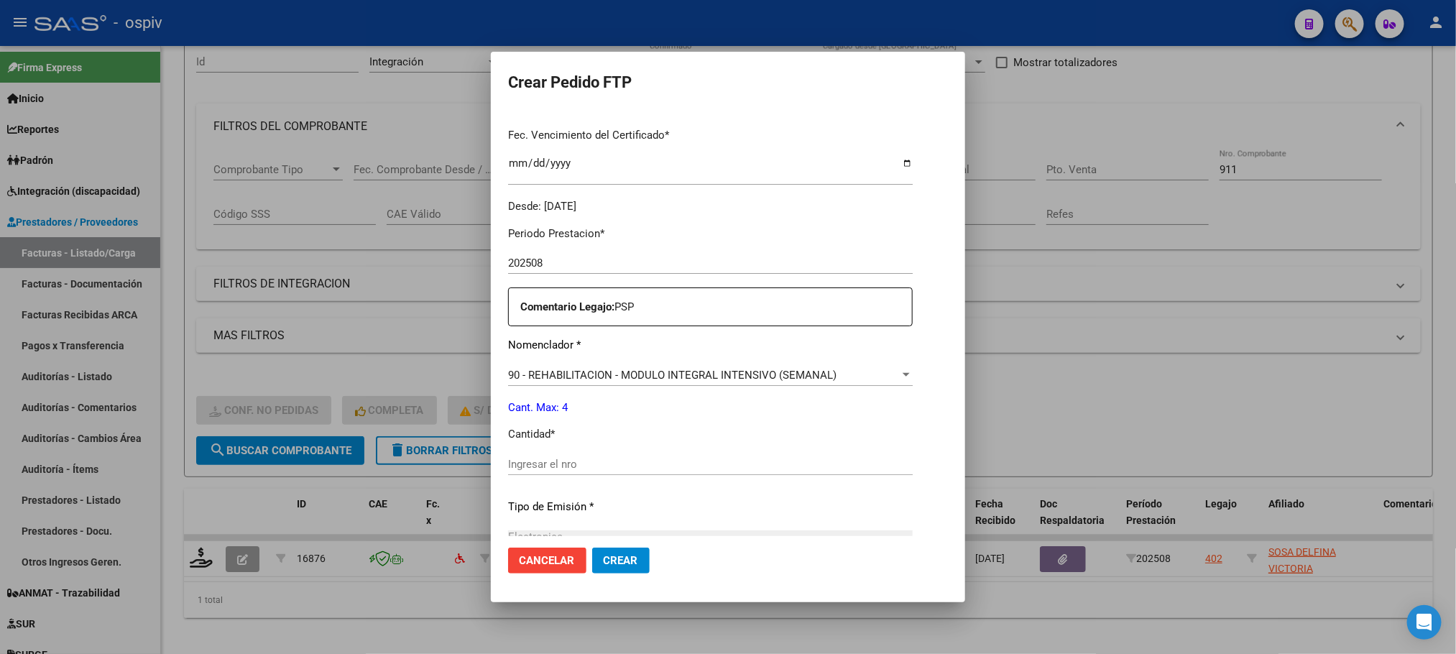
scroll to position [397, 0]
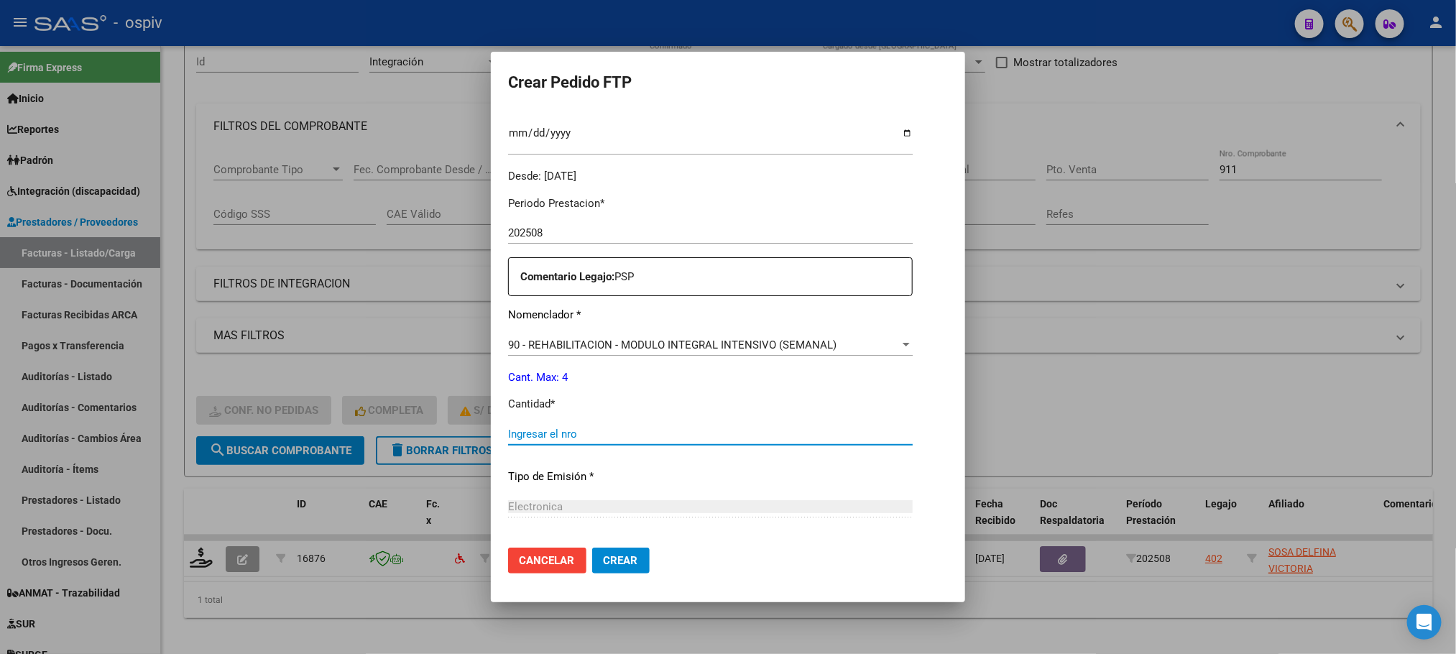
click at [671, 430] on input "Ingresar el nro" at bounding box center [710, 434] width 405 height 13
type input "4"
click at [592, 548] on button "Crear" at bounding box center [621, 561] width 58 height 26
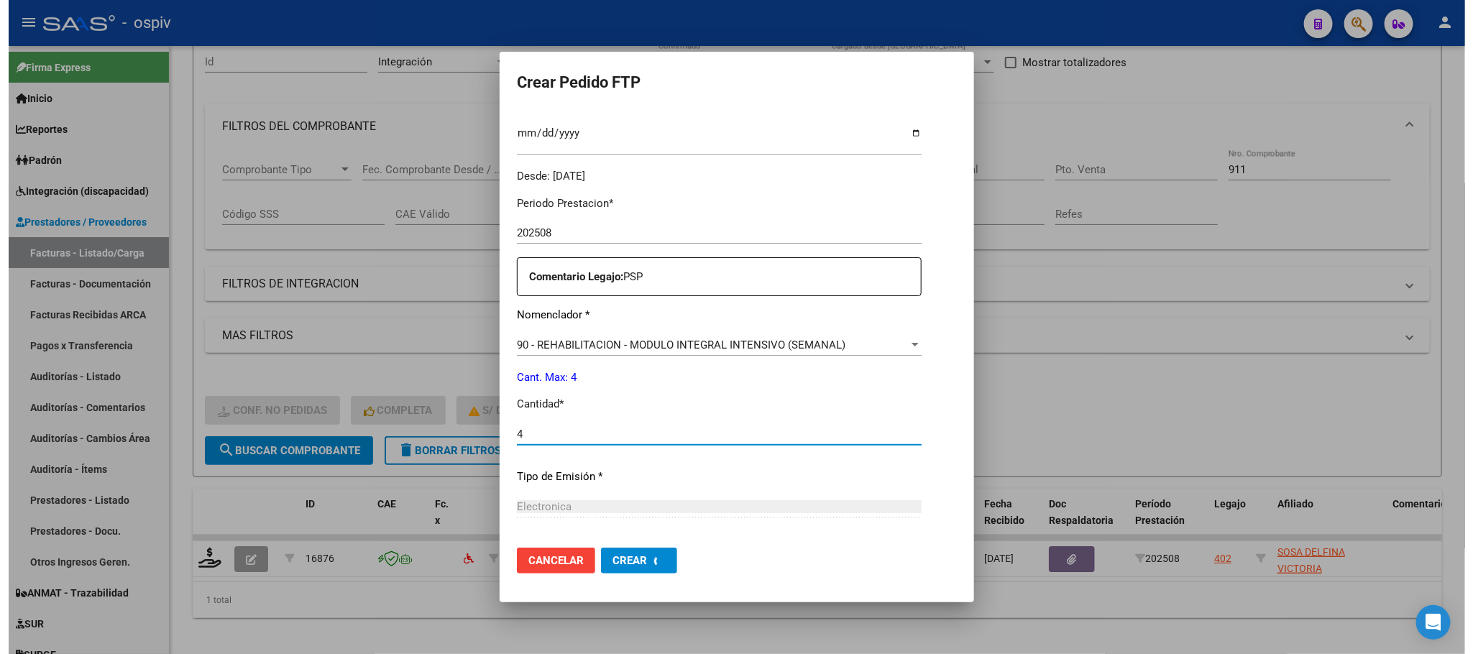
scroll to position [0, 0]
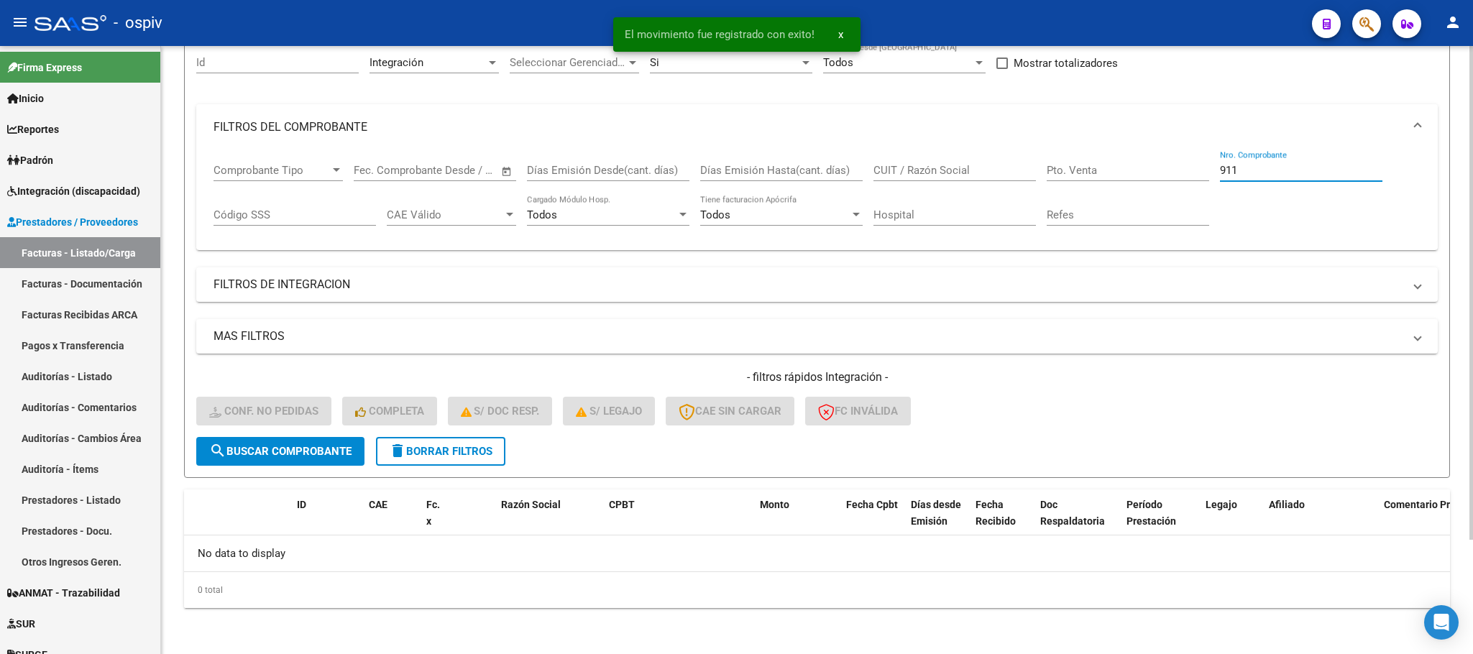
click at [1320, 175] on input "911" at bounding box center [1301, 170] width 162 height 13
type input "9"
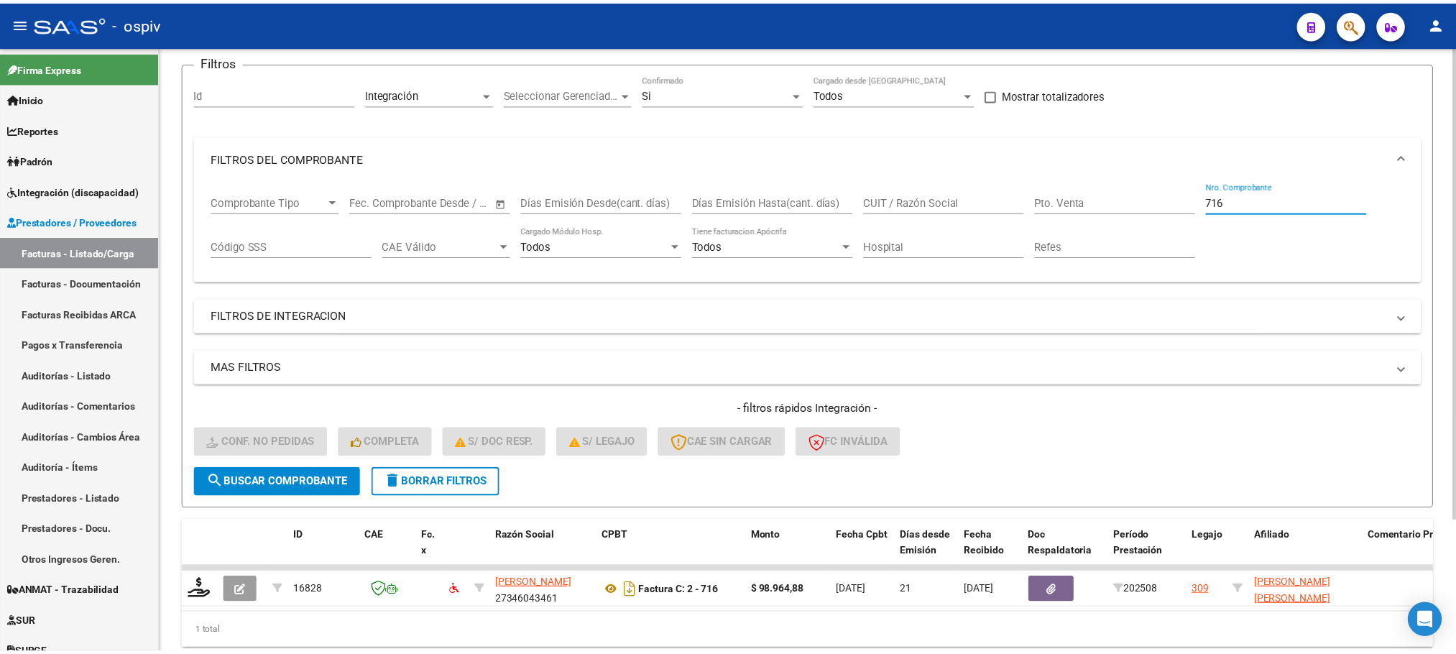
scroll to position [141, 0]
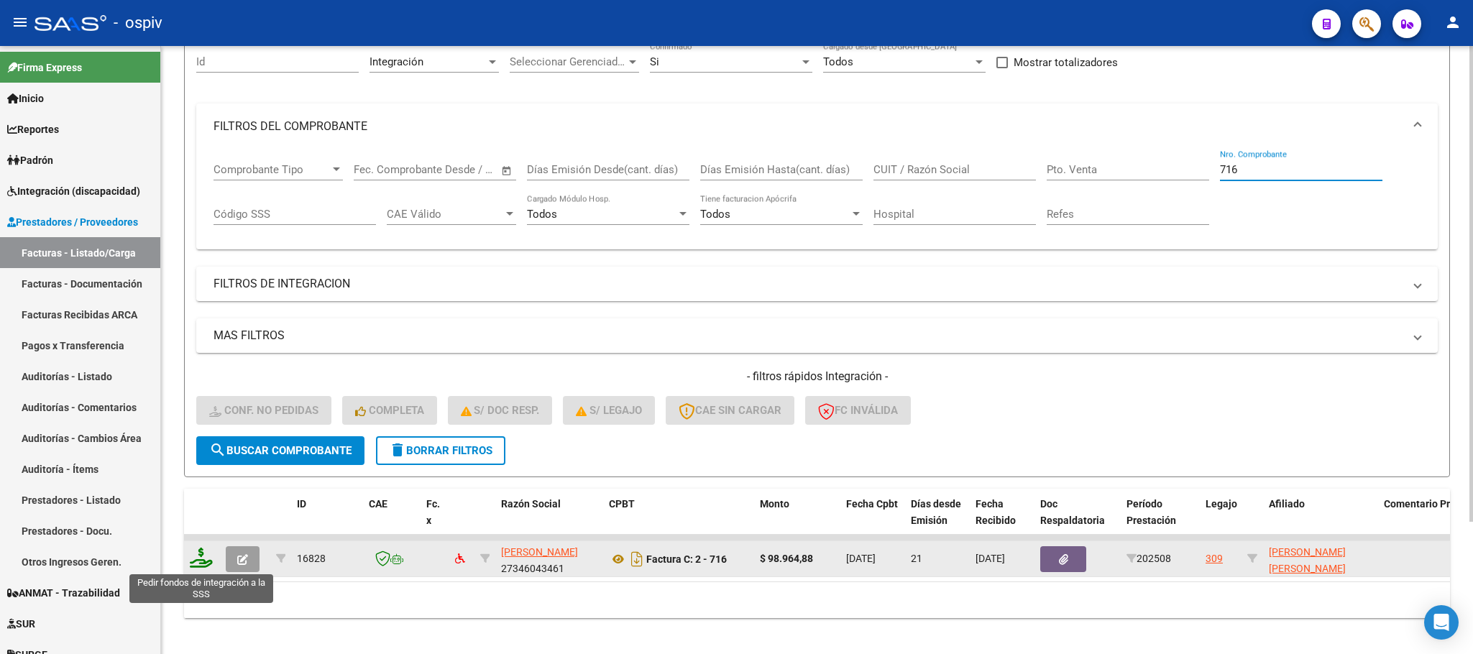
type input "716"
click at [195, 566] on icon at bounding box center [201, 558] width 23 height 20
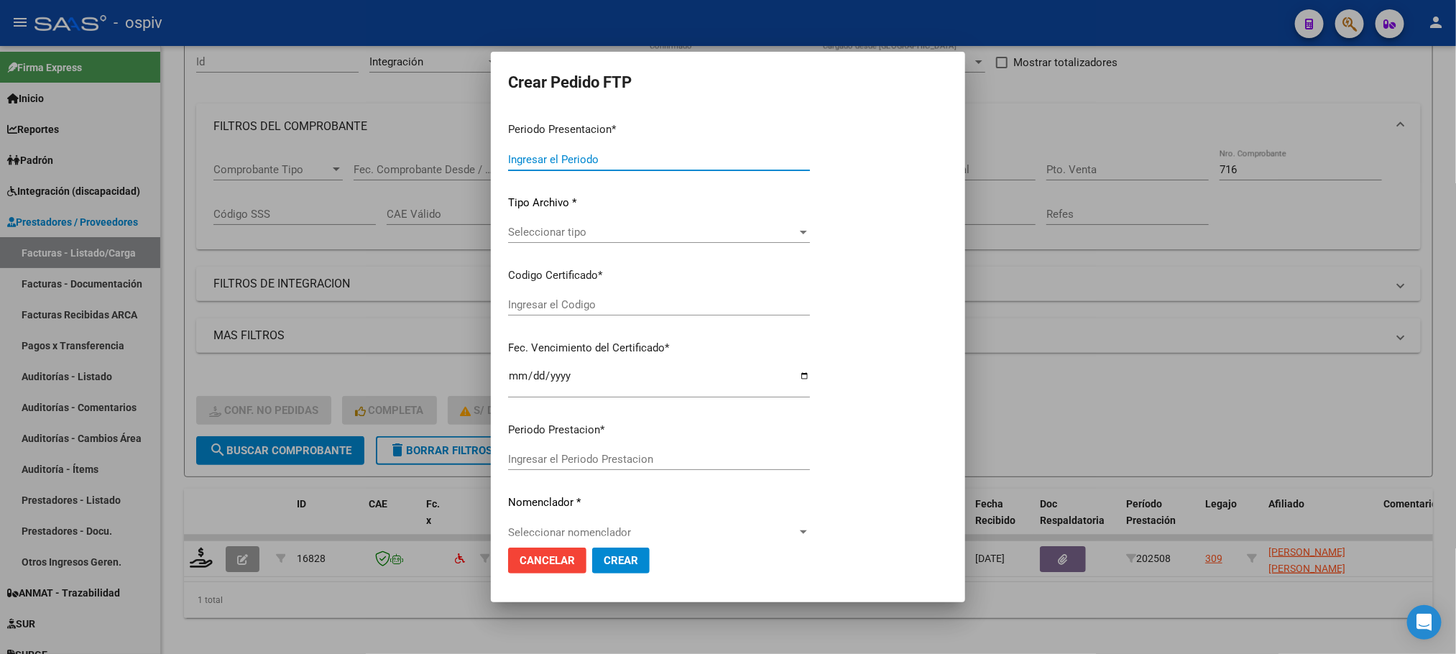
type input "202508"
type input "$ 98.964,88"
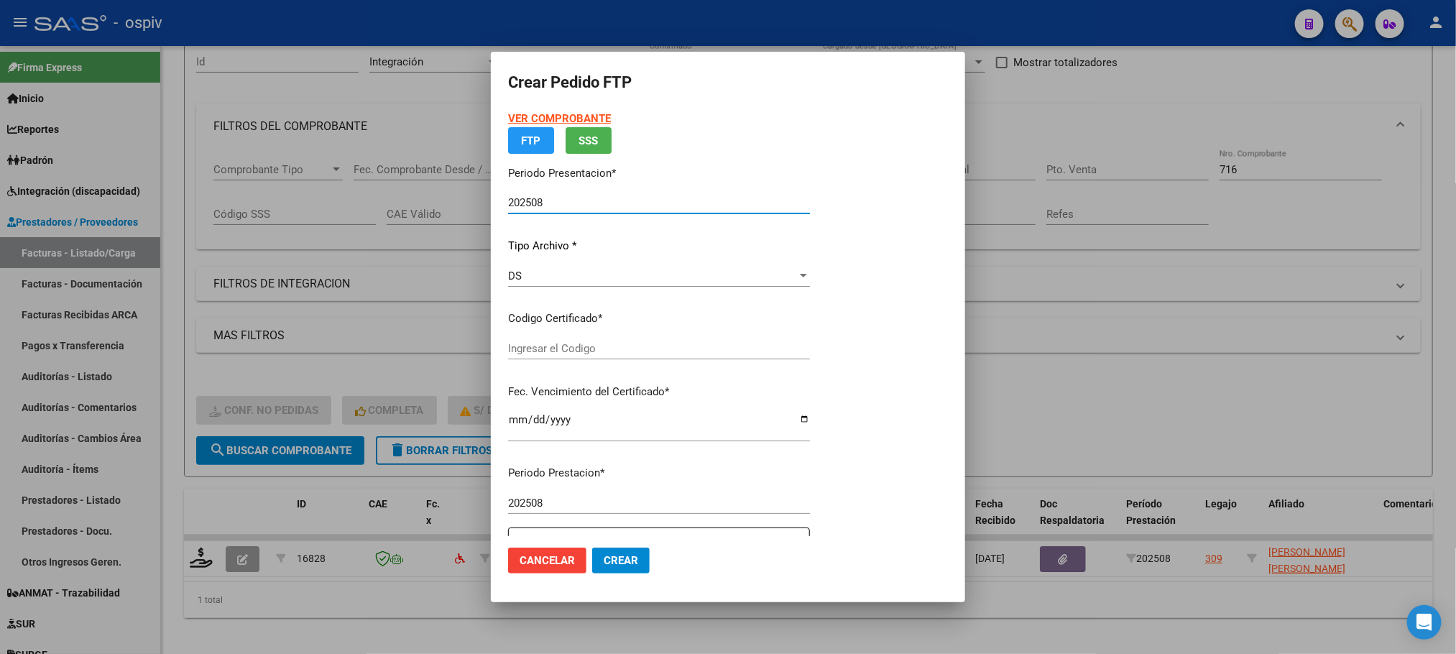
type input "ARG02000526450992025012920270129BUE427"
type input "2027-01-29"
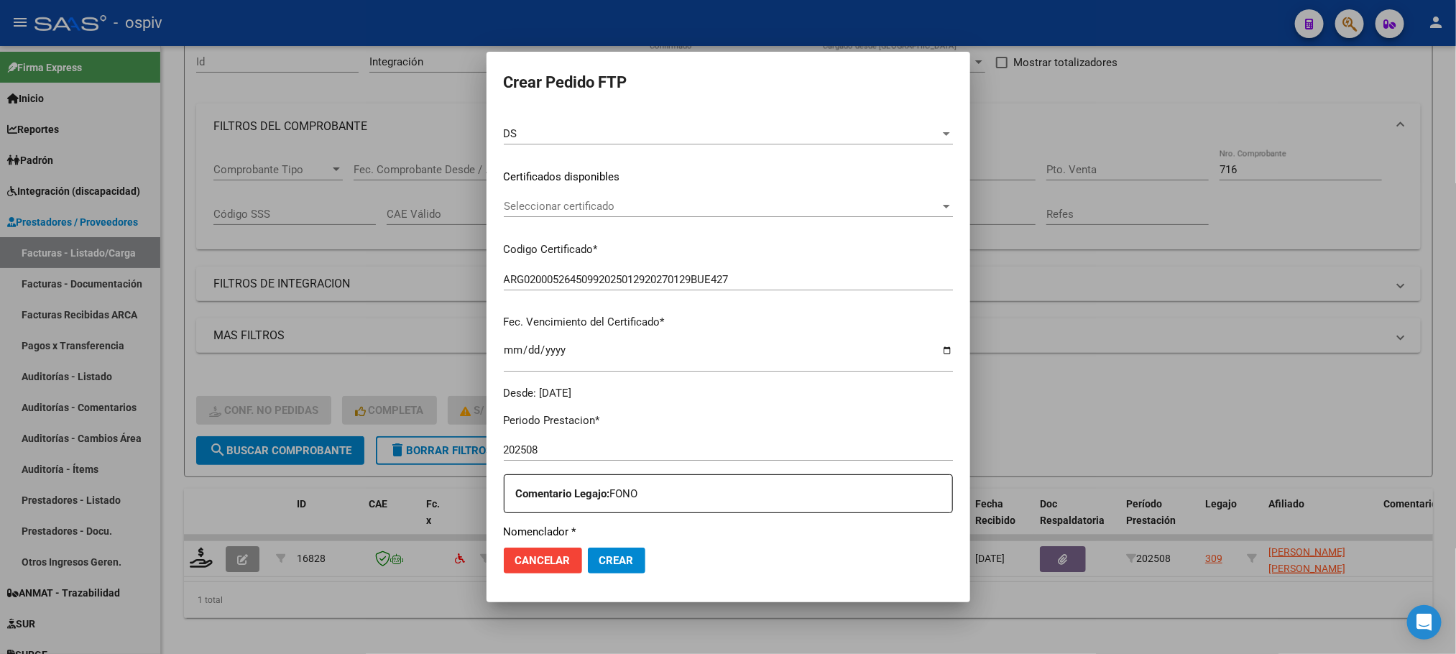
scroll to position [359, 0]
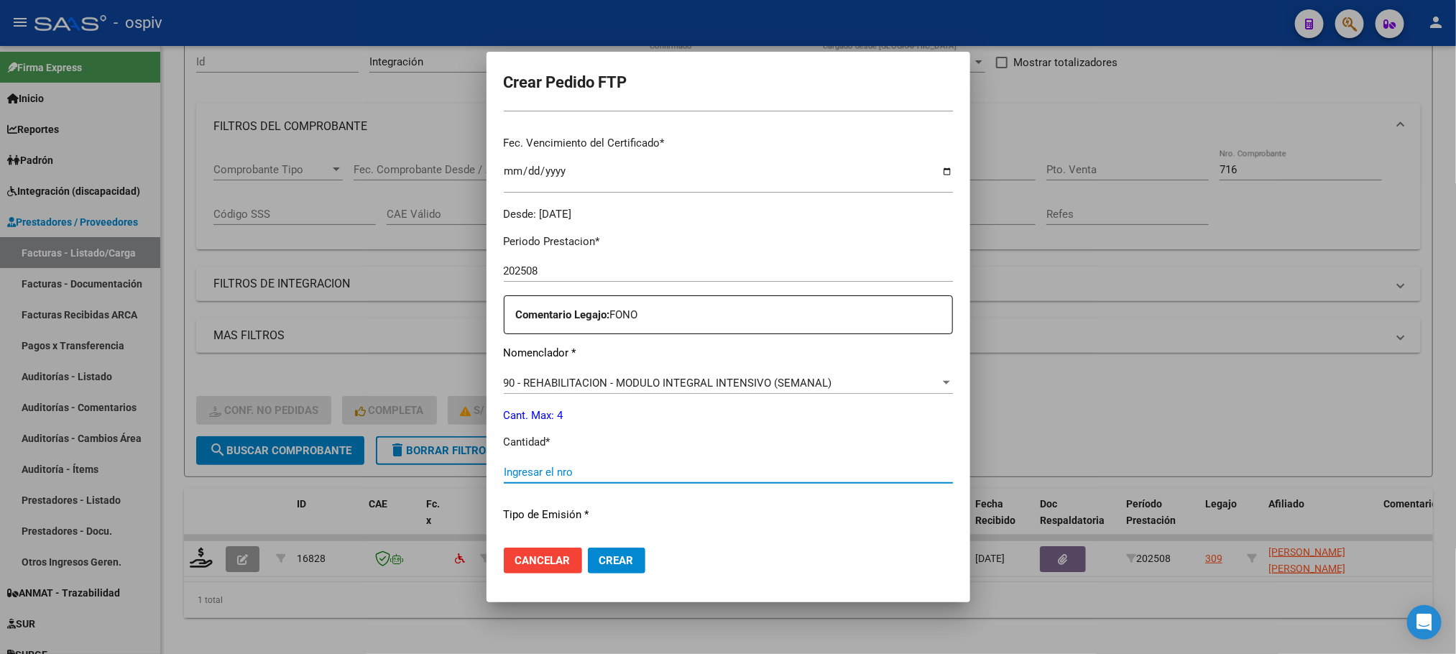
click at [626, 471] on input "Ingresar el nro" at bounding box center [728, 472] width 449 height 13
type input "4"
click at [588, 548] on button "Crear" at bounding box center [617, 561] width 58 height 26
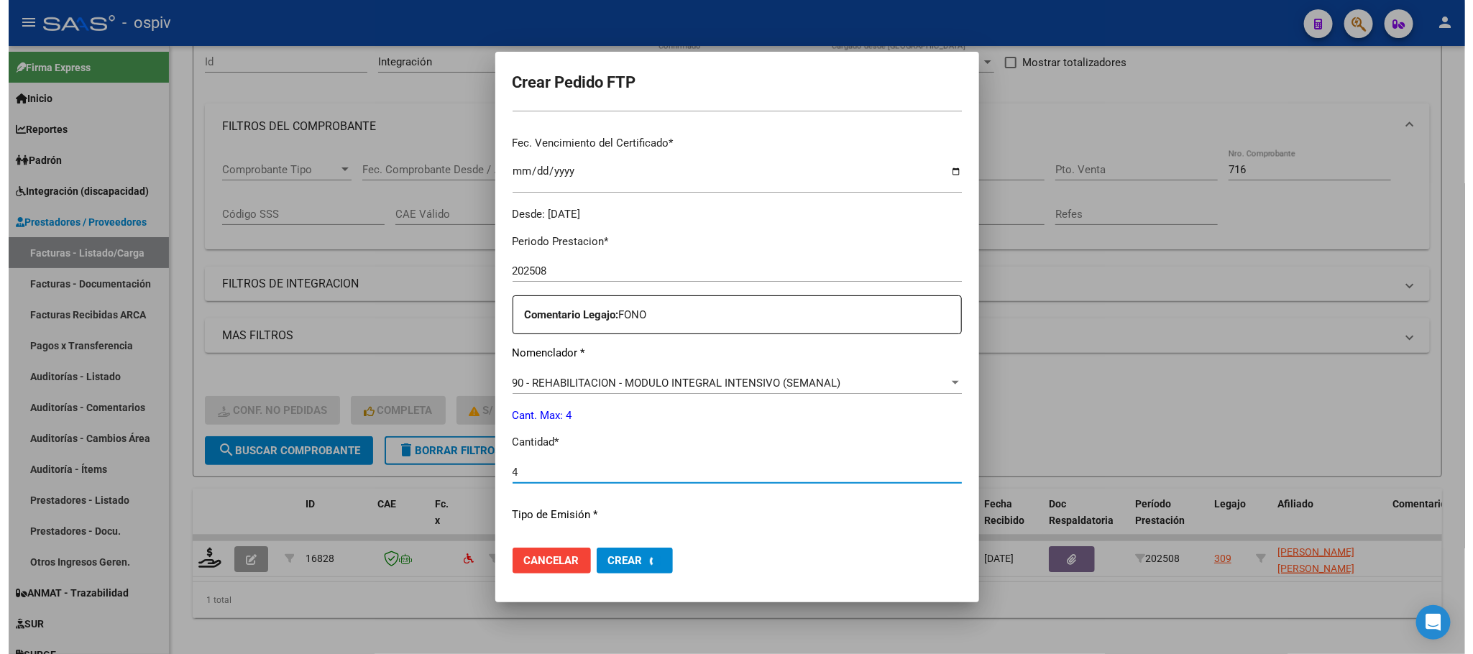
scroll to position [0, 0]
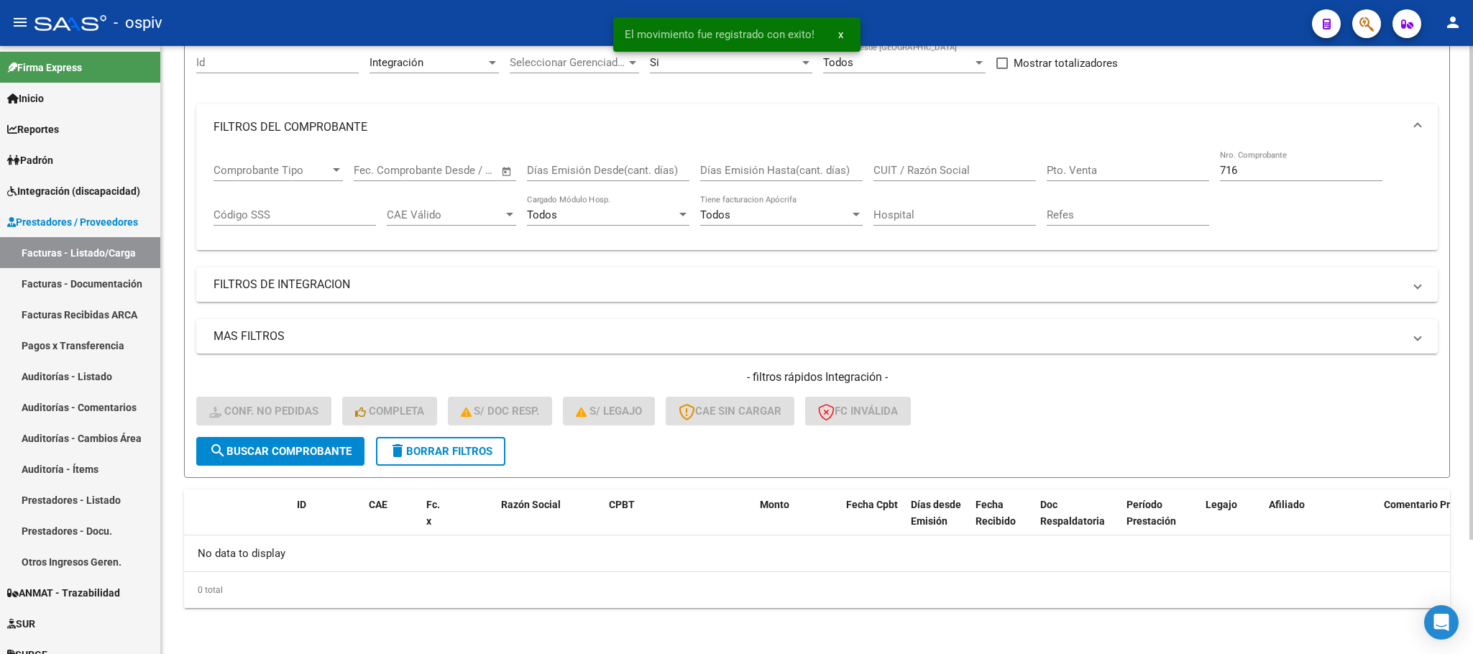
click at [1271, 160] on div "716 Nro. Comprobante" at bounding box center [1301, 165] width 162 height 31
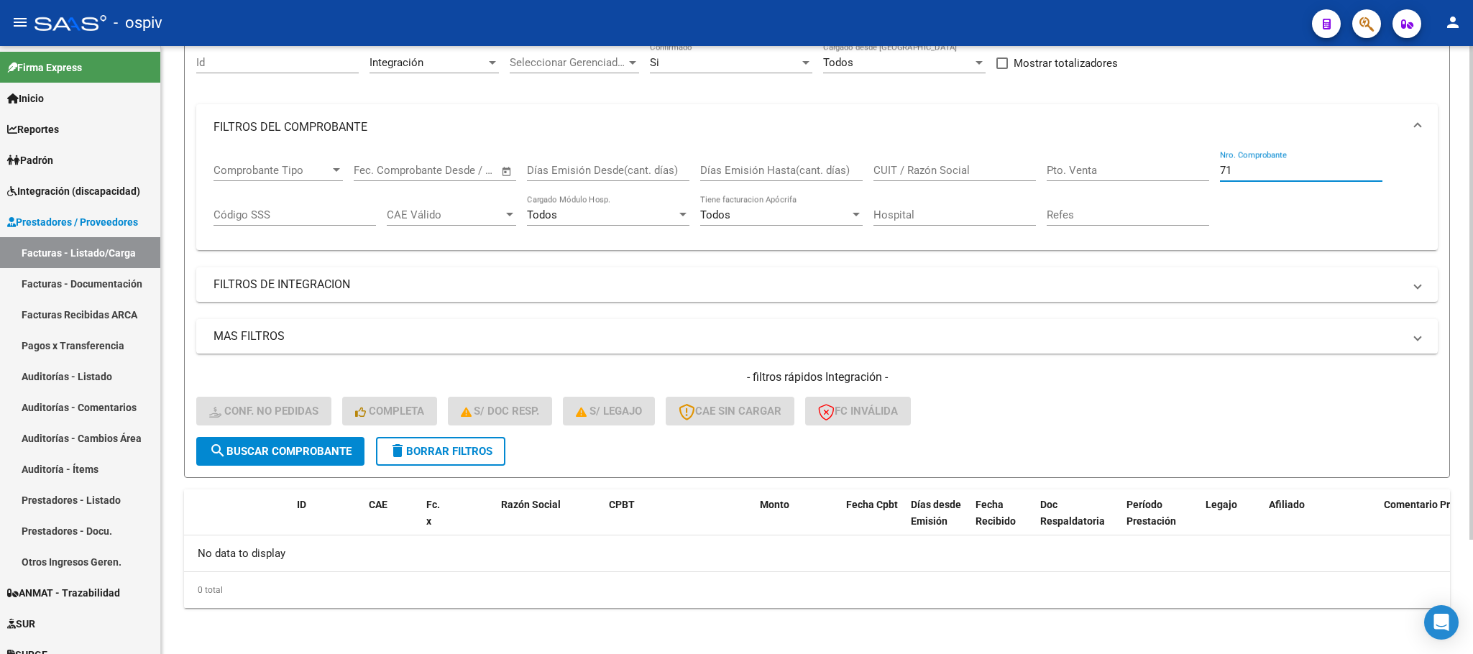
type input "7"
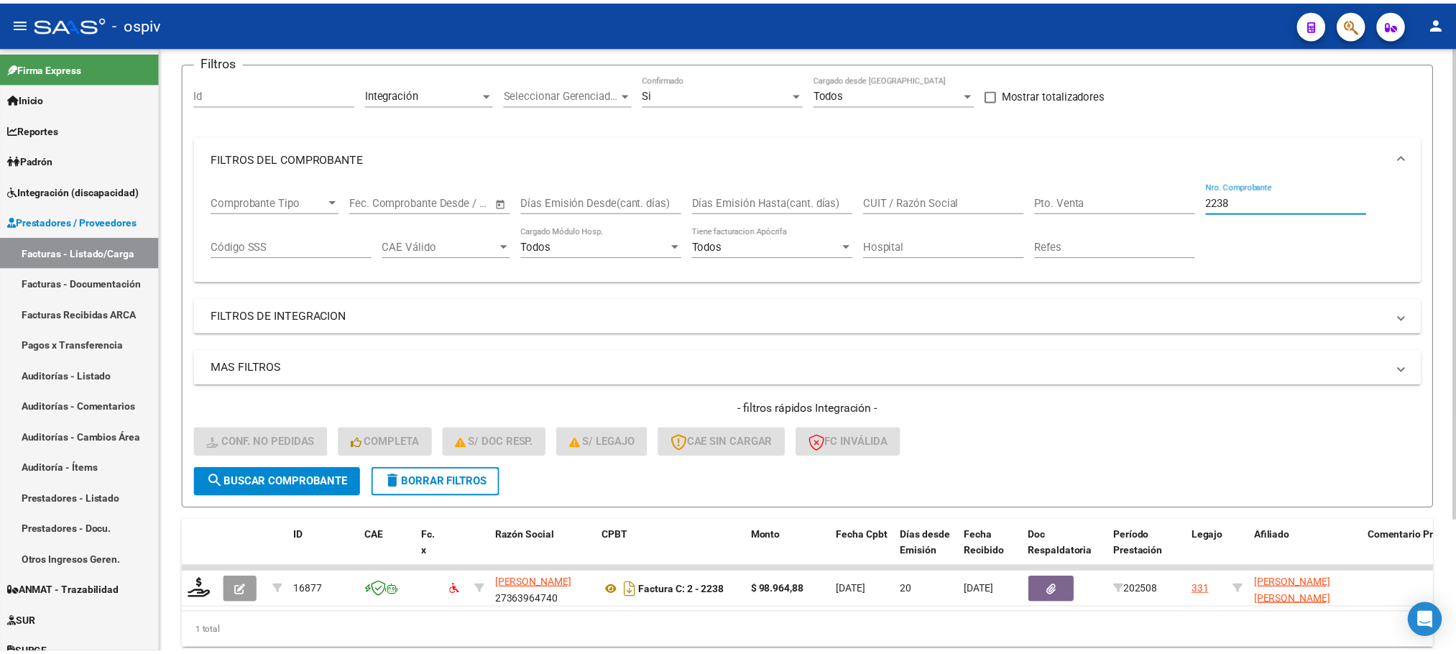
scroll to position [141, 0]
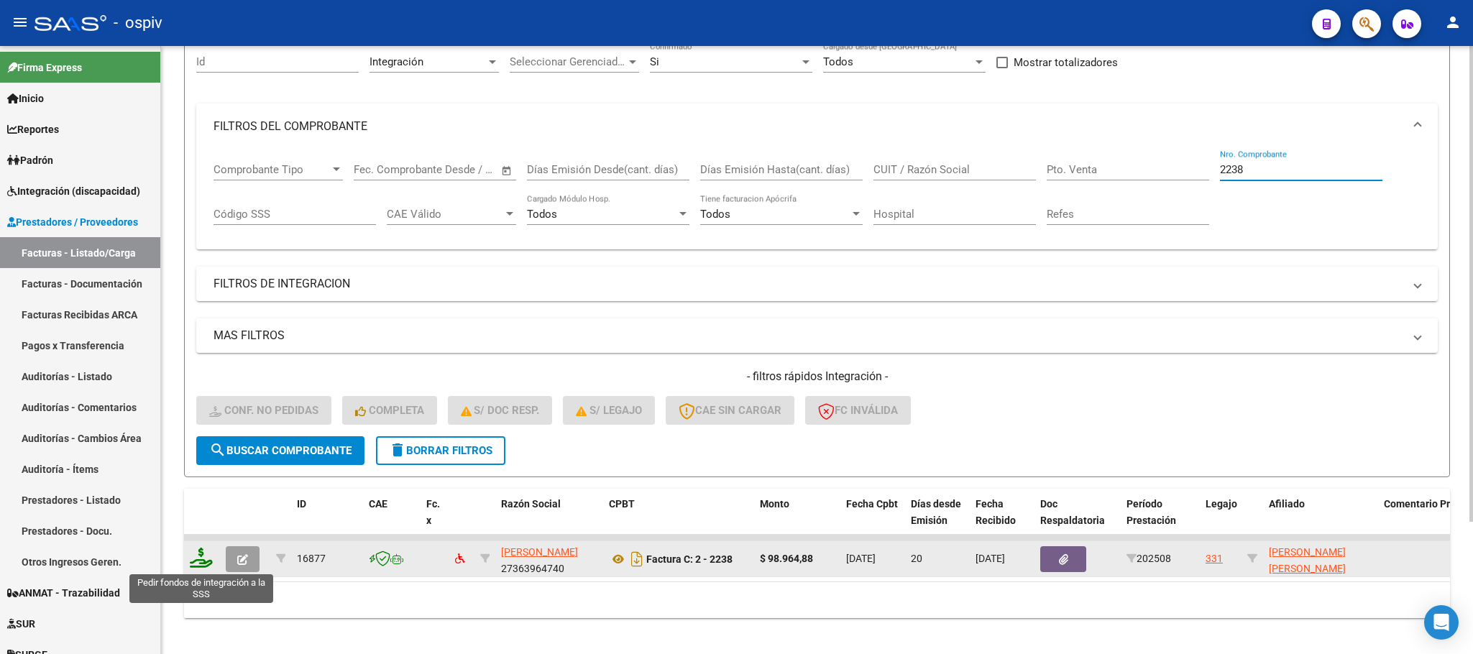
type input "2238"
click at [203, 561] on icon at bounding box center [201, 558] width 23 height 20
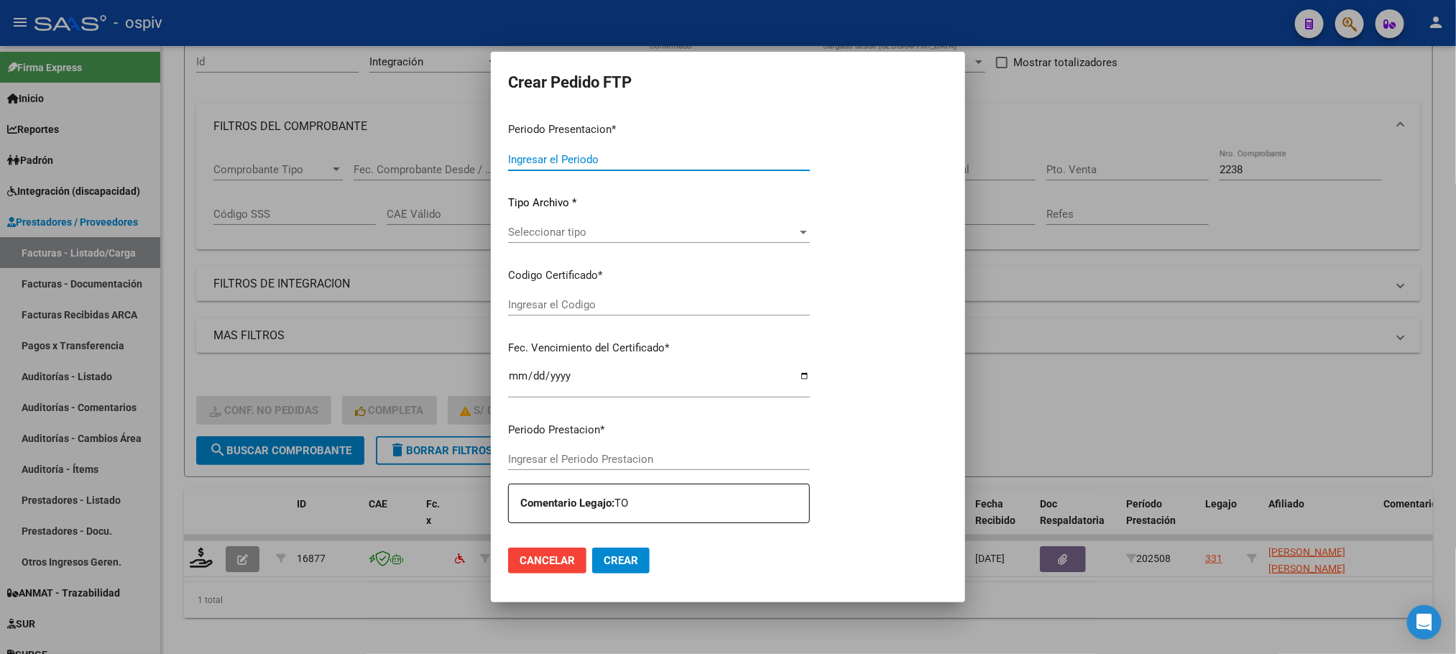
type input "202508"
type input "$ 98.964,88"
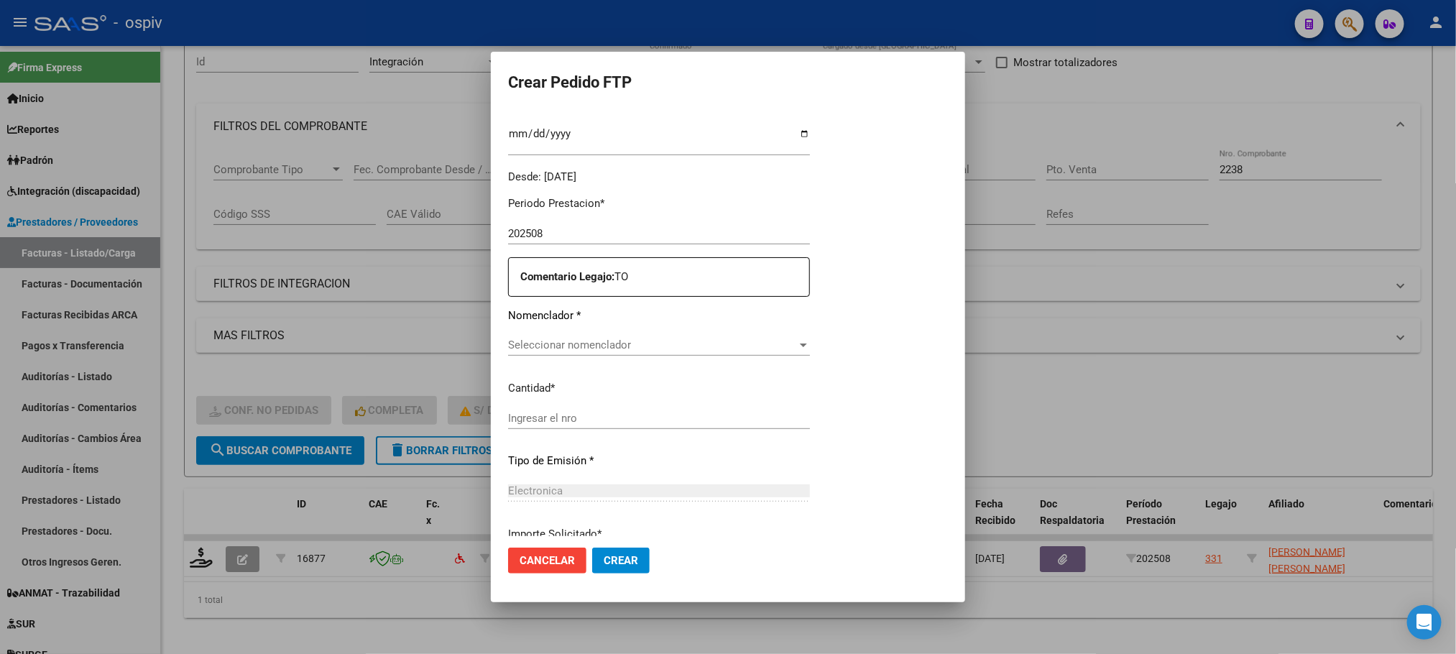
type input "ARG01000581258382023070320260703BS440"
type input "2026-07-03"
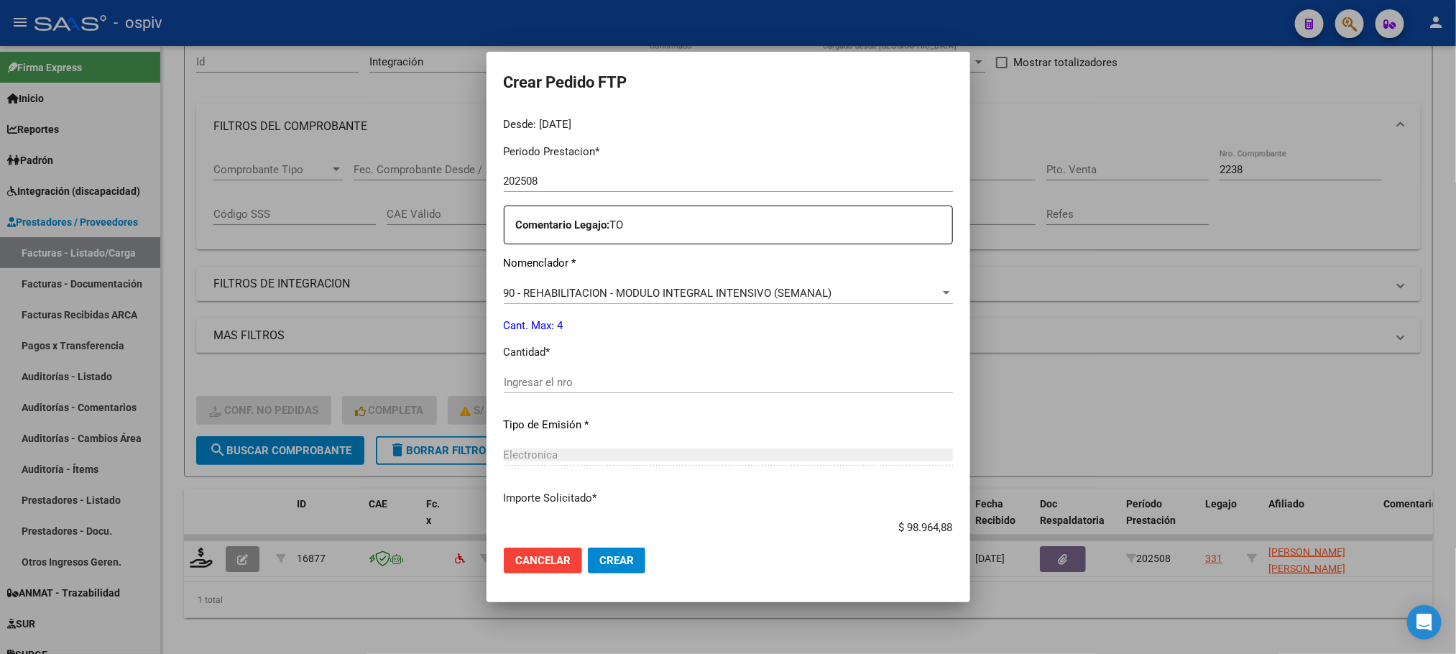
scroll to position [486, 0]
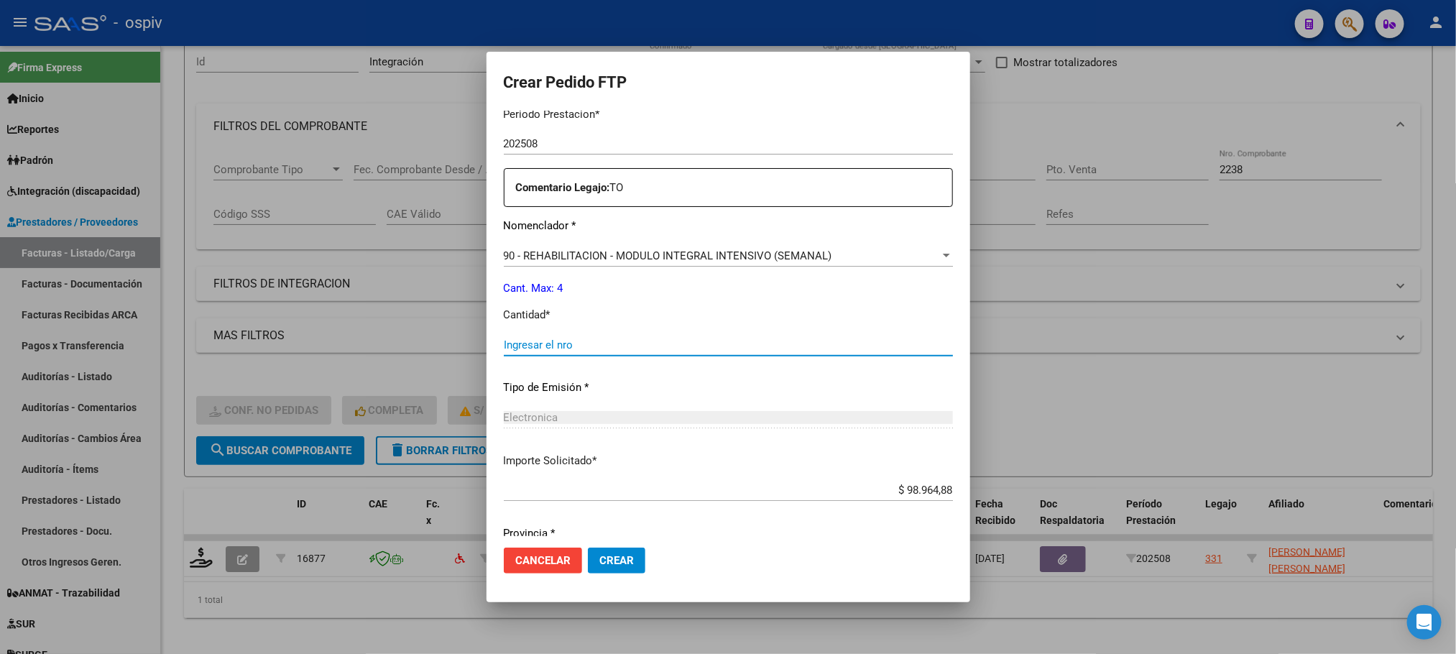
click at [587, 345] on input "Ingresar el nro" at bounding box center [728, 345] width 449 height 13
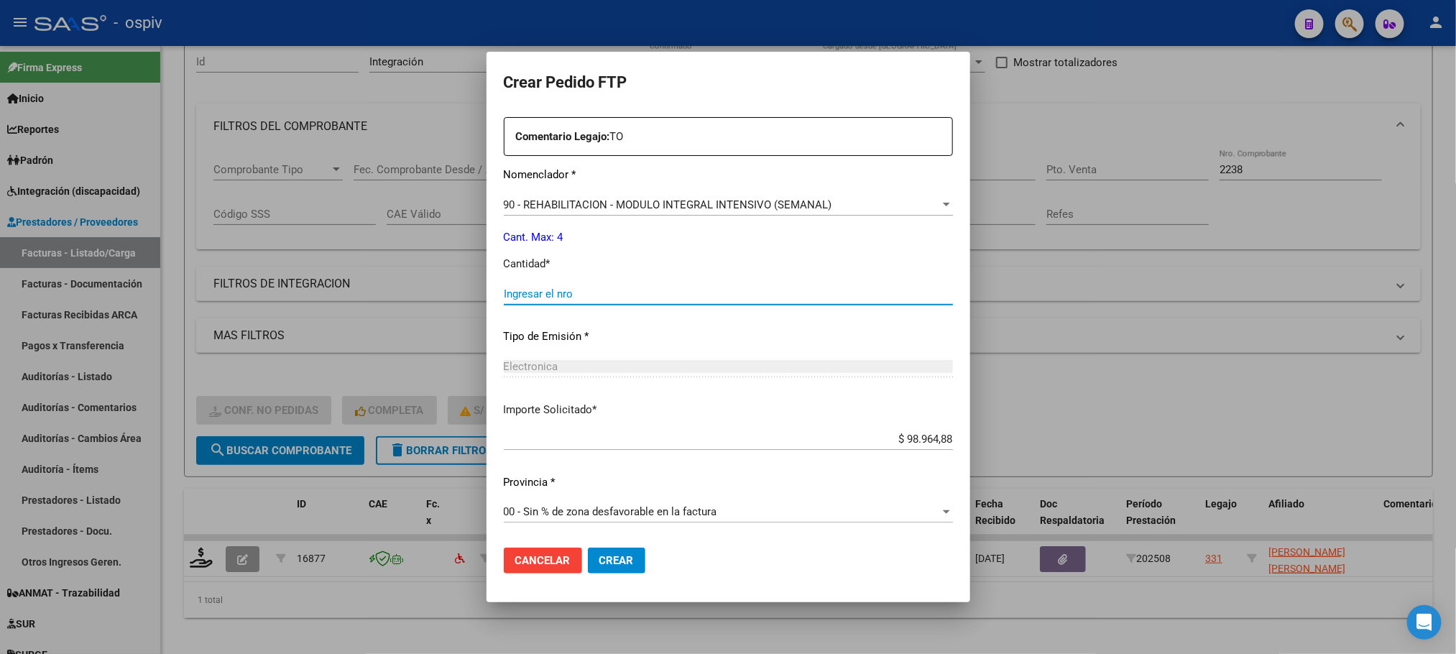
scroll to position [358, 0]
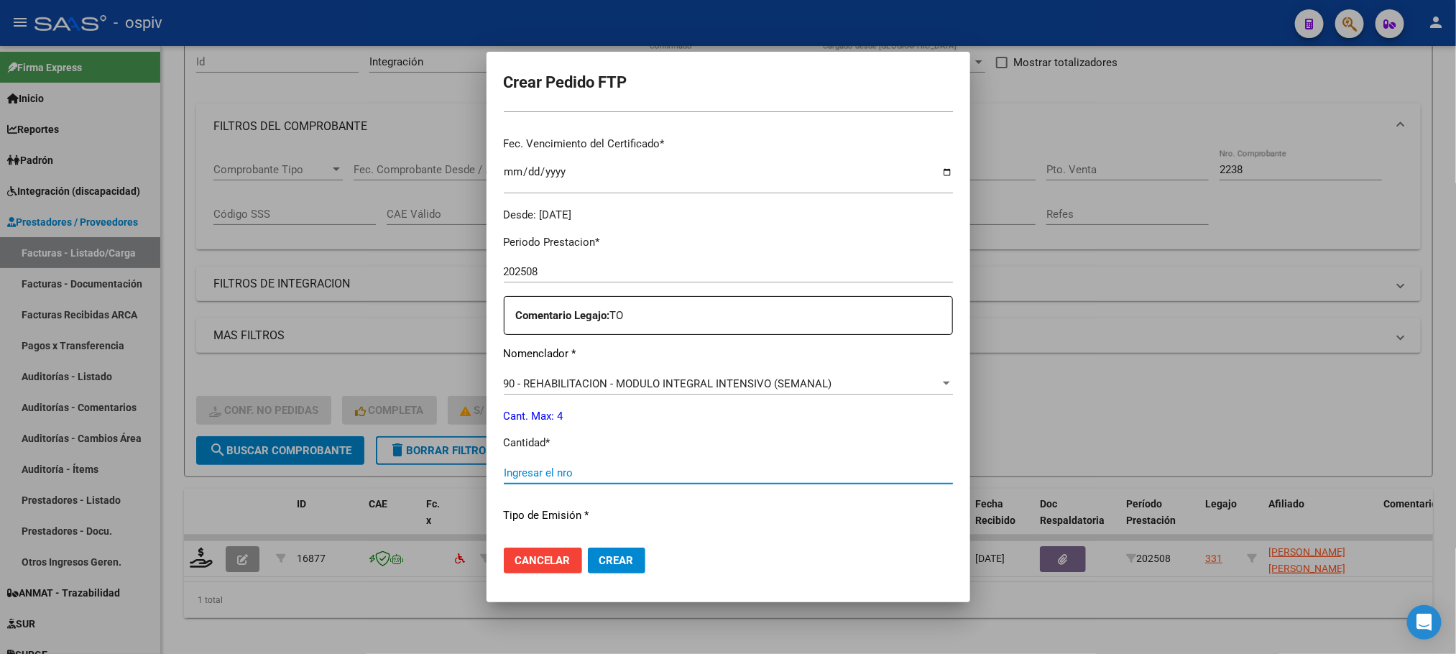
click at [676, 466] on div "Ingresar el nro" at bounding box center [728, 473] width 449 height 22
type input "4"
click at [588, 548] on button "Crear" at bounding box center [617, 561] width 58 height 26
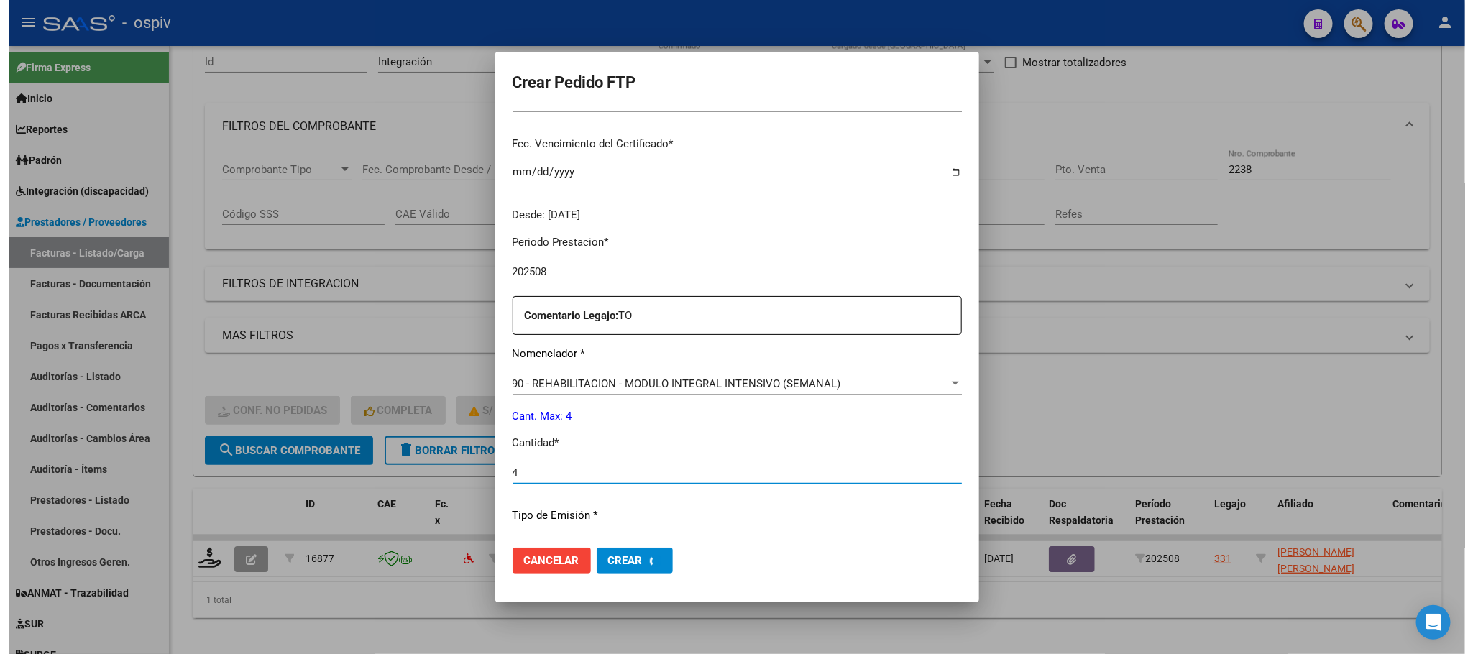
scroll to position [0, 0]
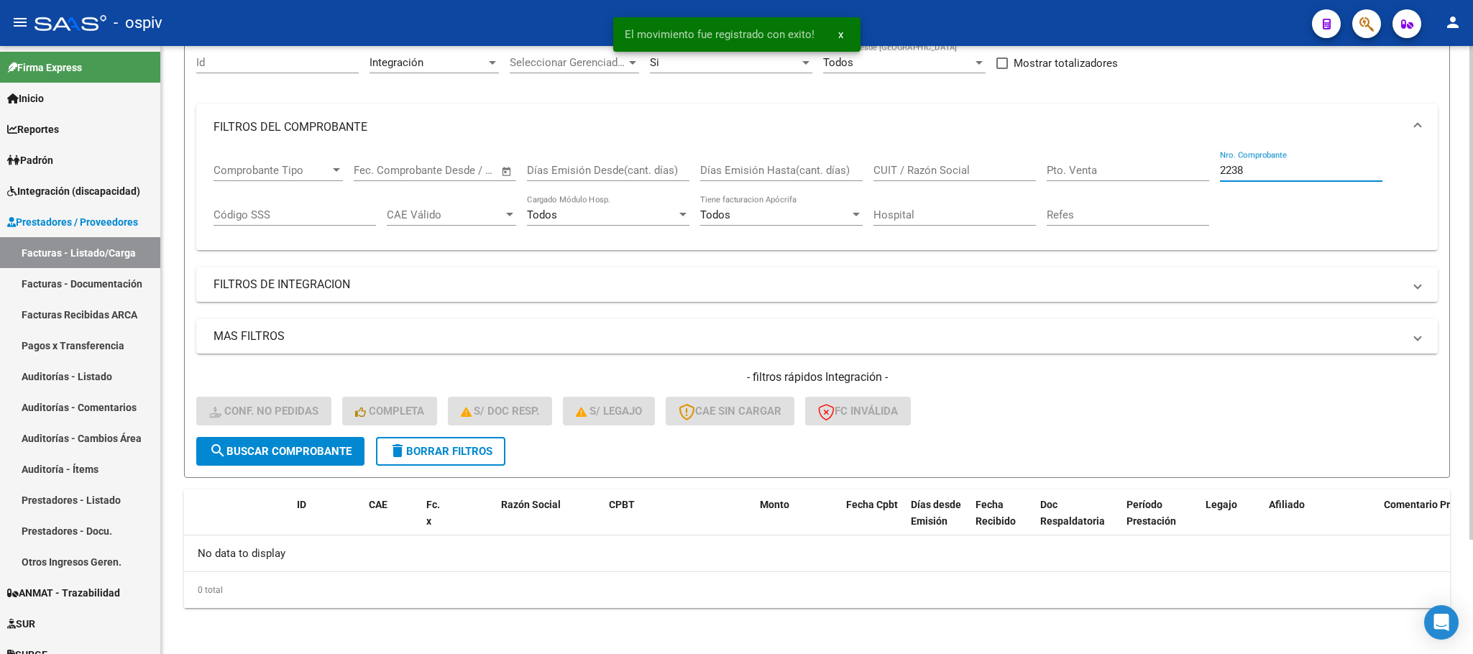
click at [1259, 165] on input "2238" at bounding box center [1301, 170] width 162 height 13
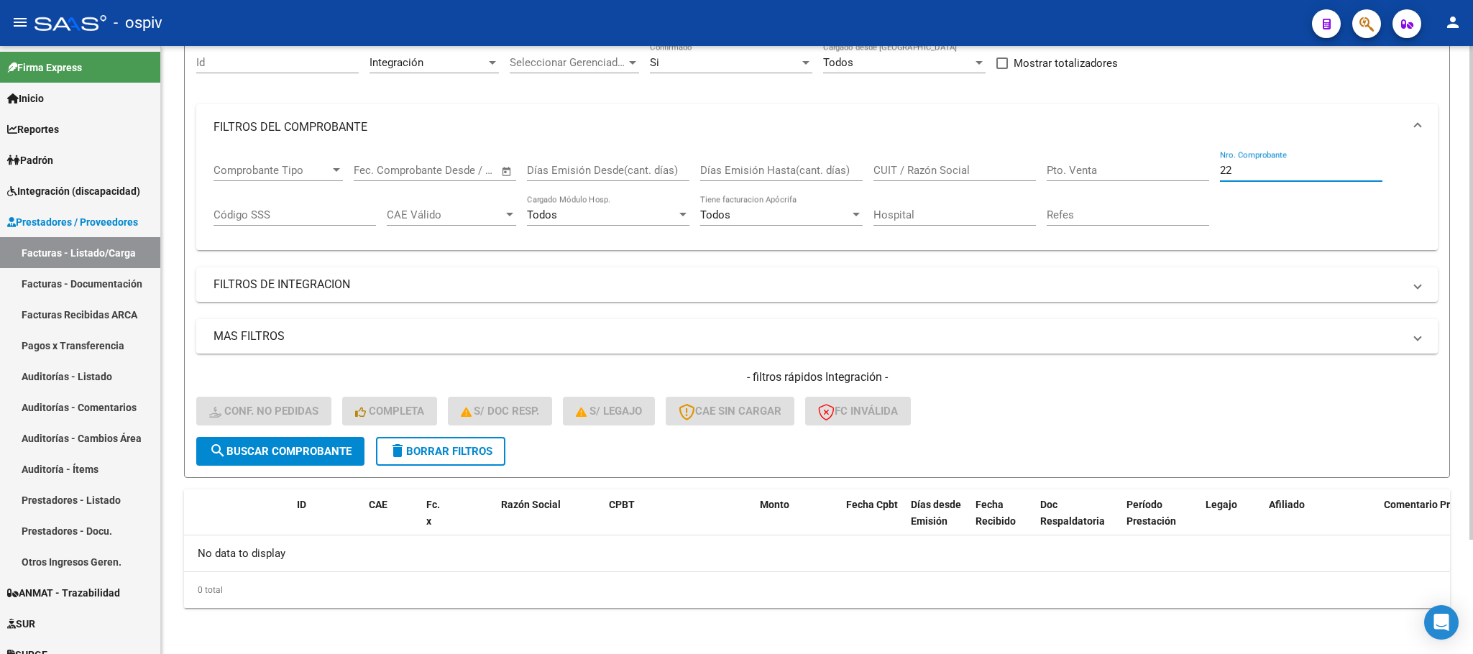
type input "2"
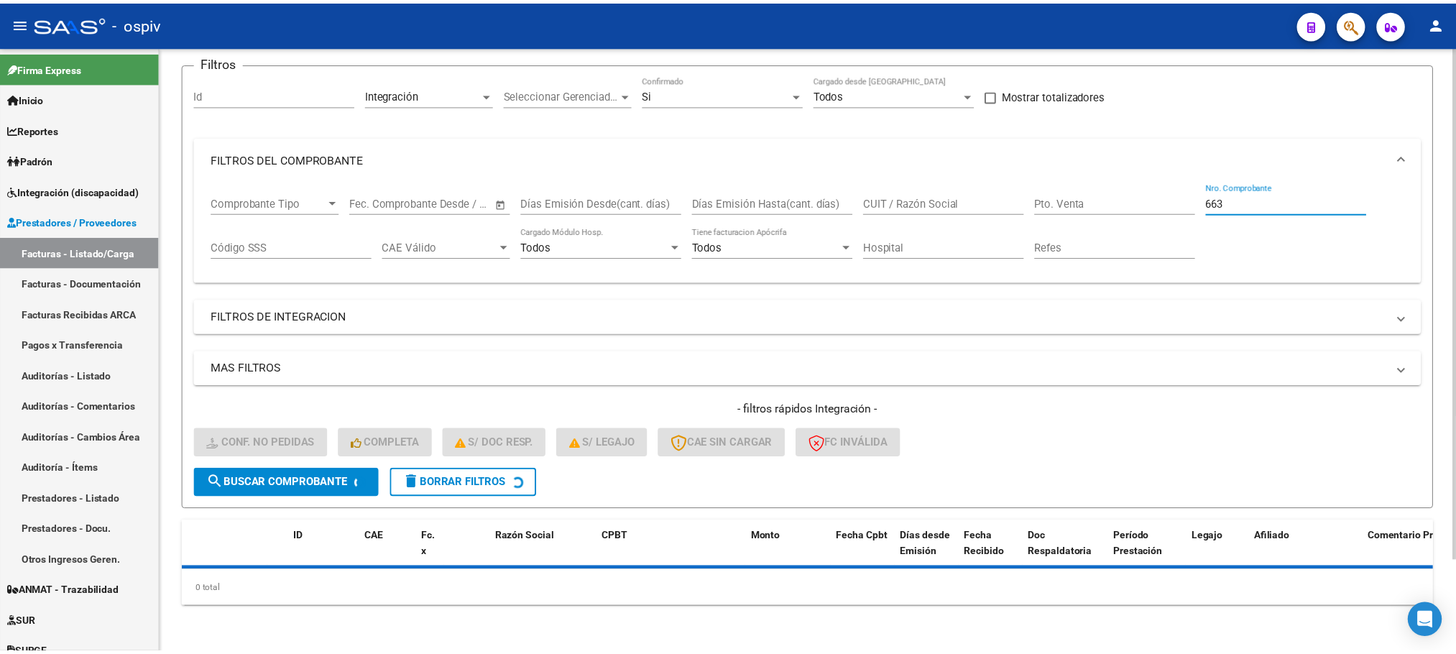
scroll to position [141, 0]
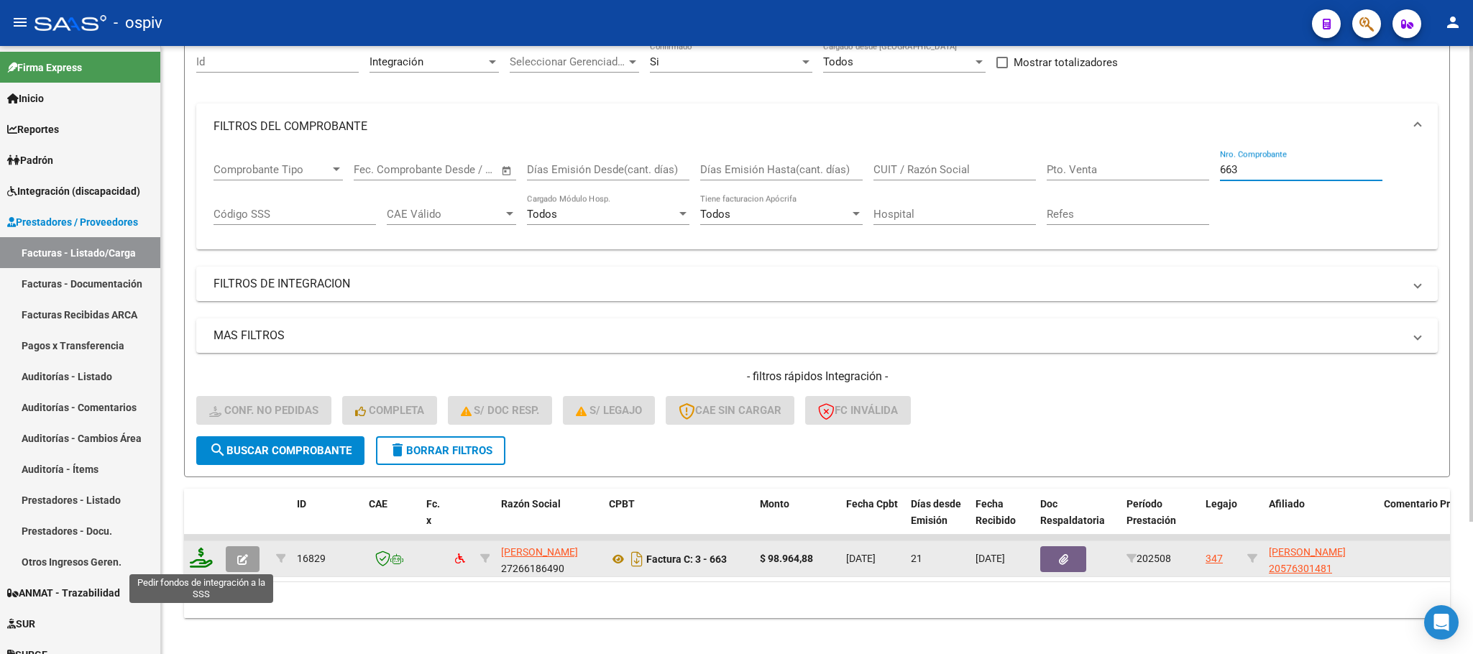
type input "663"
click at [205, 554] on icon at bounding box center [201, 558] width 23 height 20
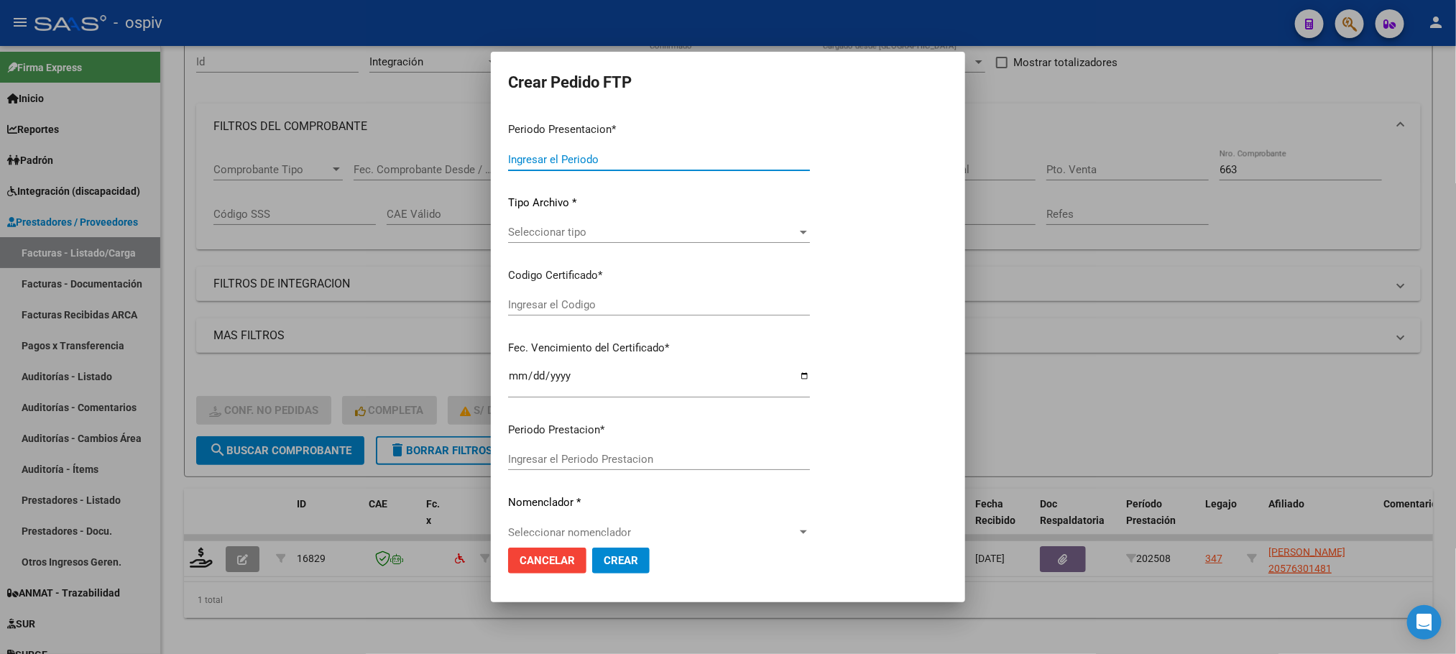
type input "202508"
type input "$ 98.964,88"
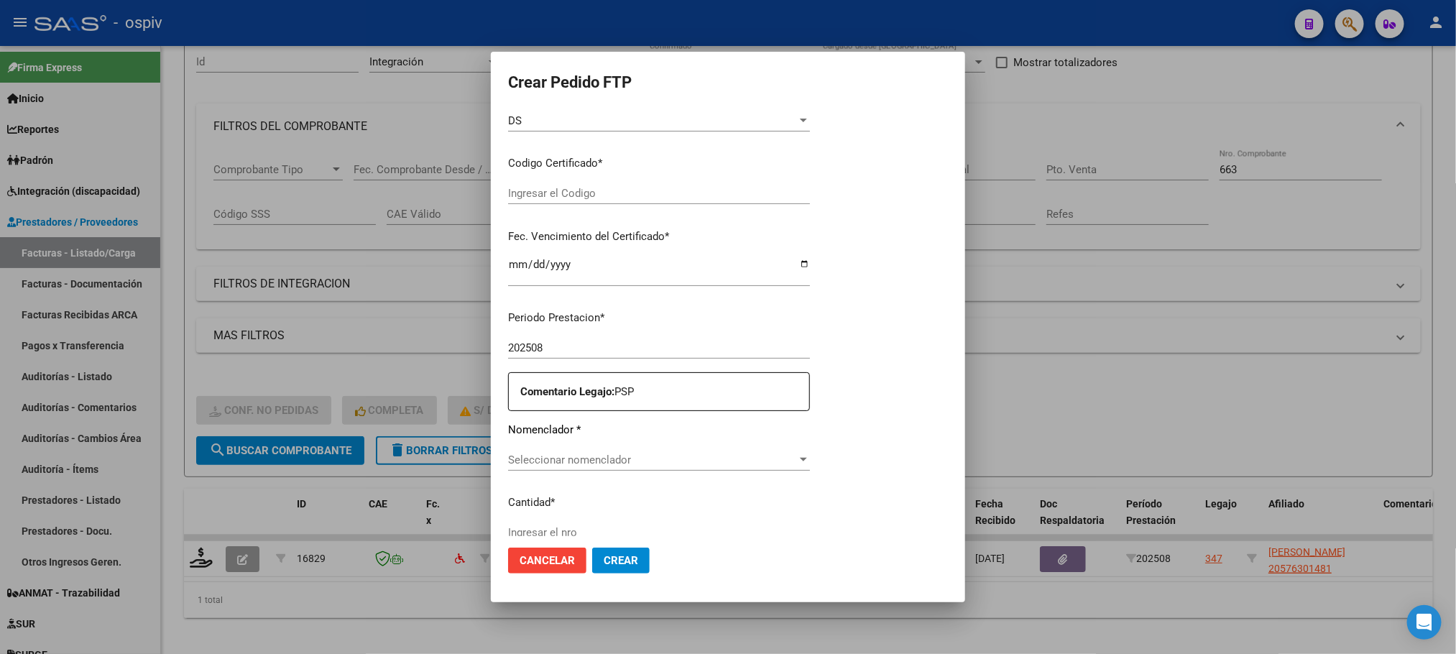
type input "ARG02000576301482023022320260223BSAS317"
type input "2026-02-23"
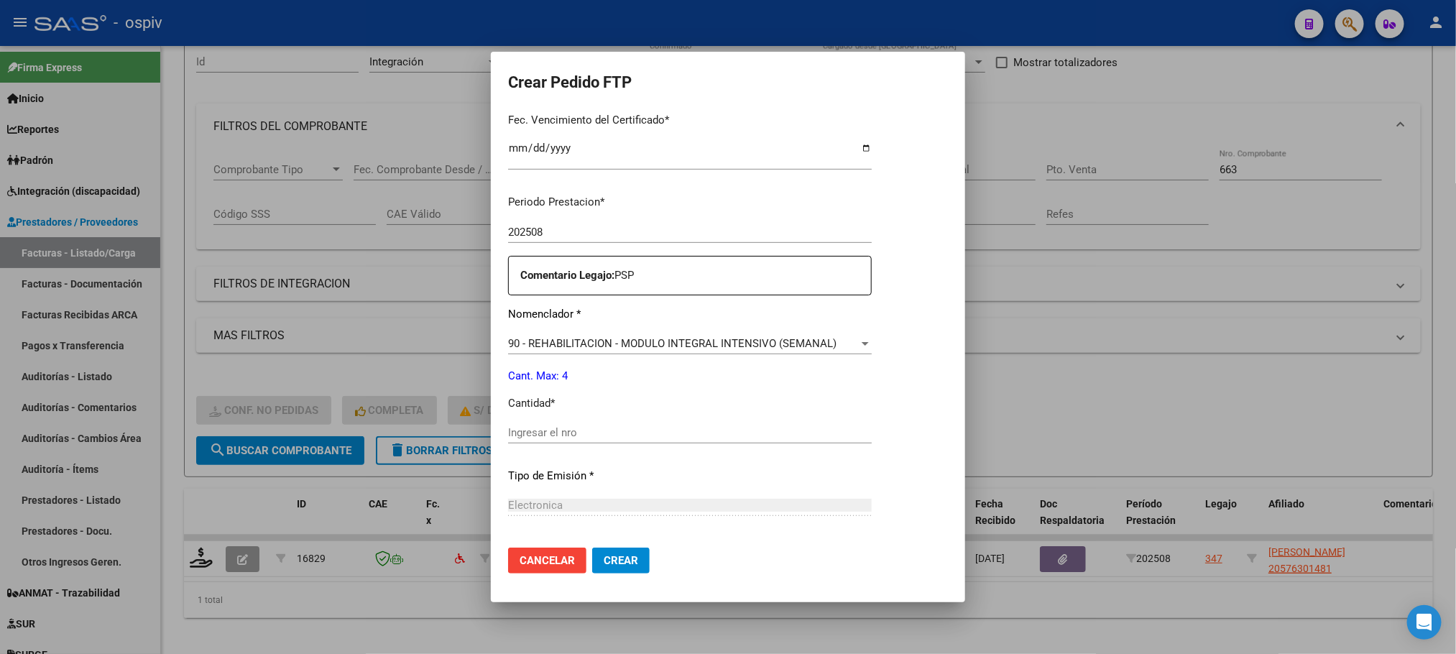
scroll to position [397, 0]
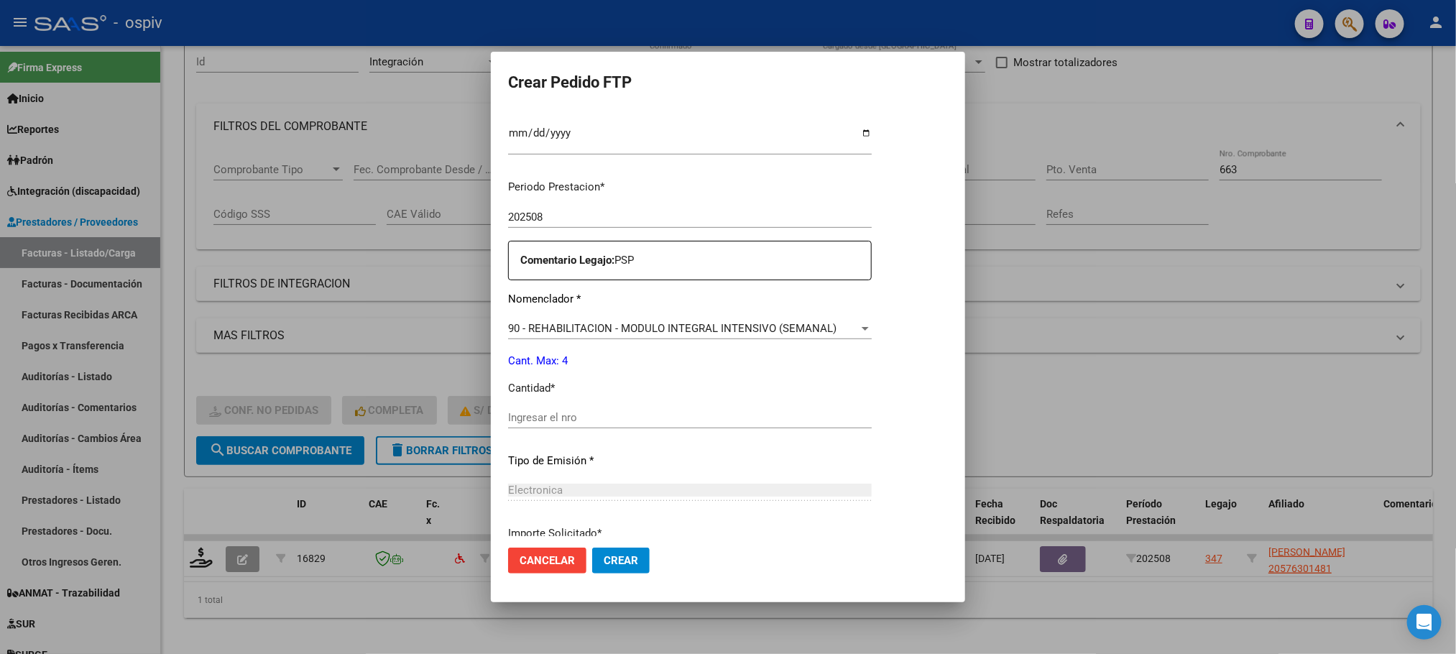
click at [697, 415] on input "Ingresar el nro" at bounding box center [690, 417] width 364 height 13
type input "4"
click at [592, 548] on button "Crear" at bounding box center [621, 561] width 58 height 26
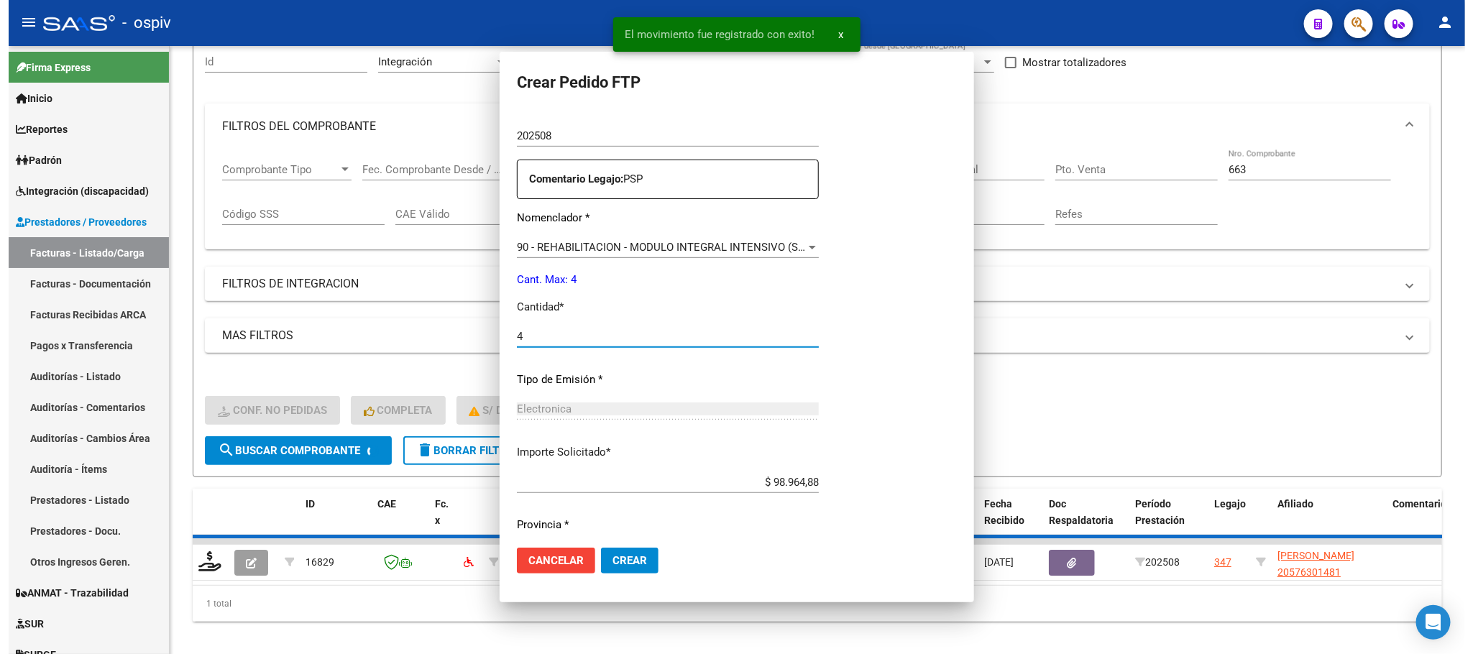
scroll to position [316, 0]
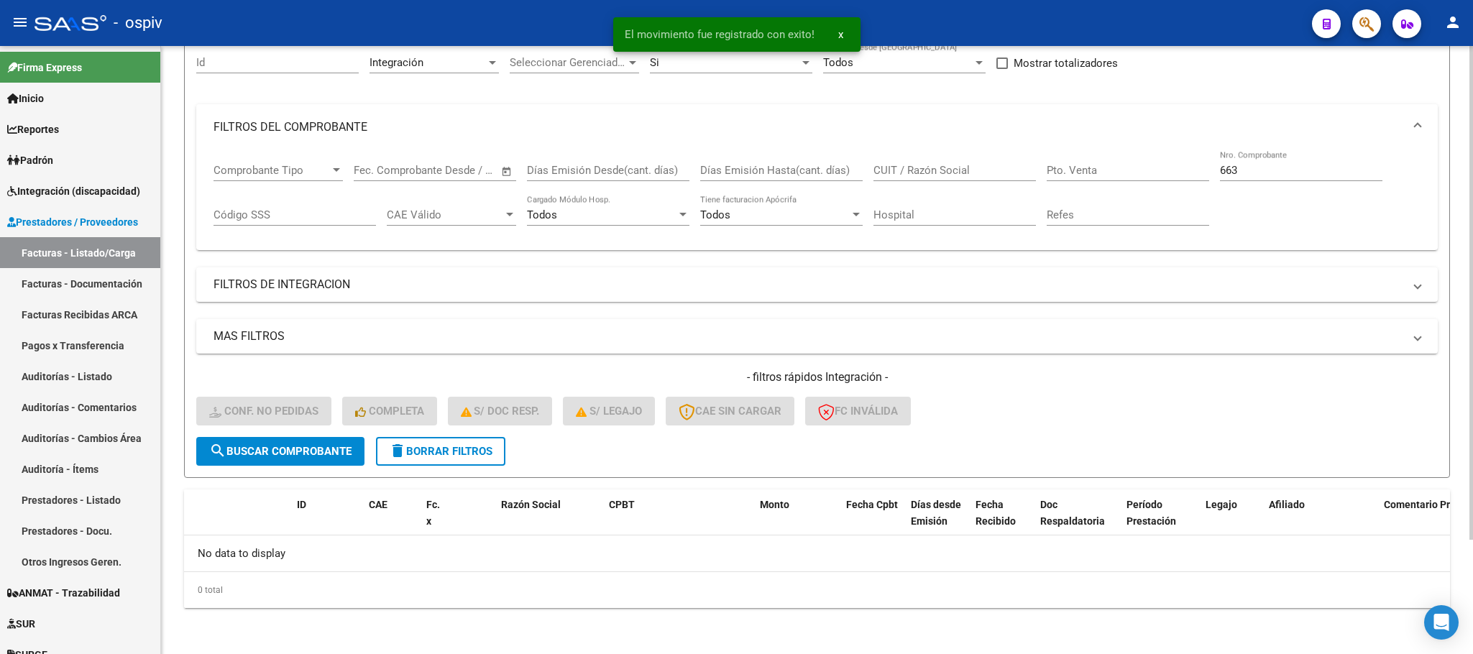
click at [1257, 169] on input "663" at bounding box center [1301, 170] width 162 height 13
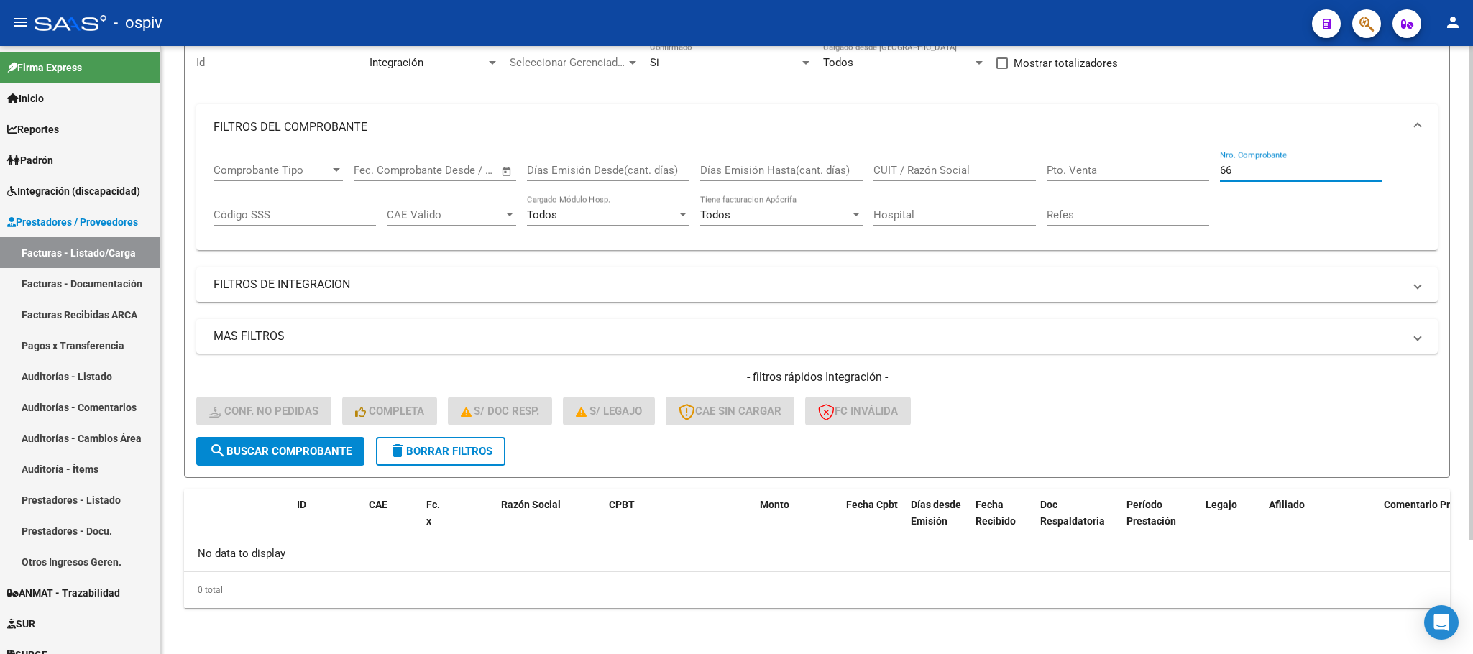
type input "6"
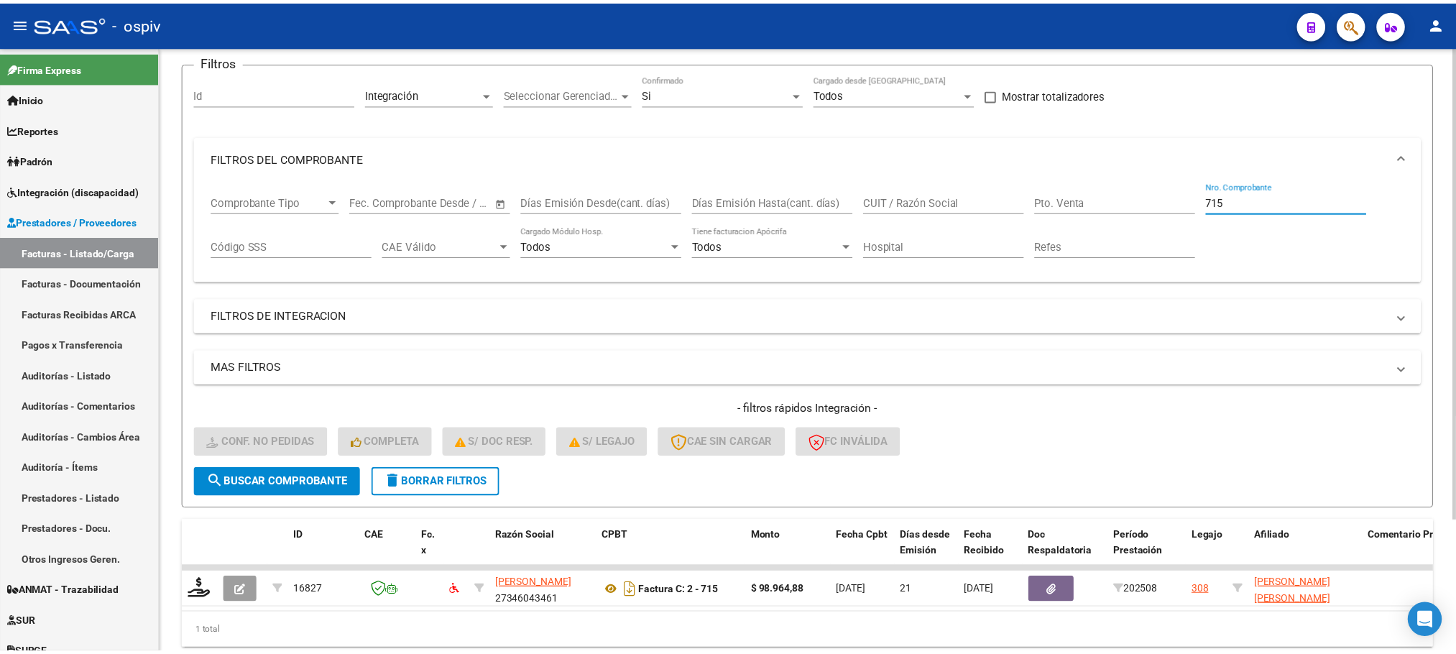
scroll to position [141, 0]
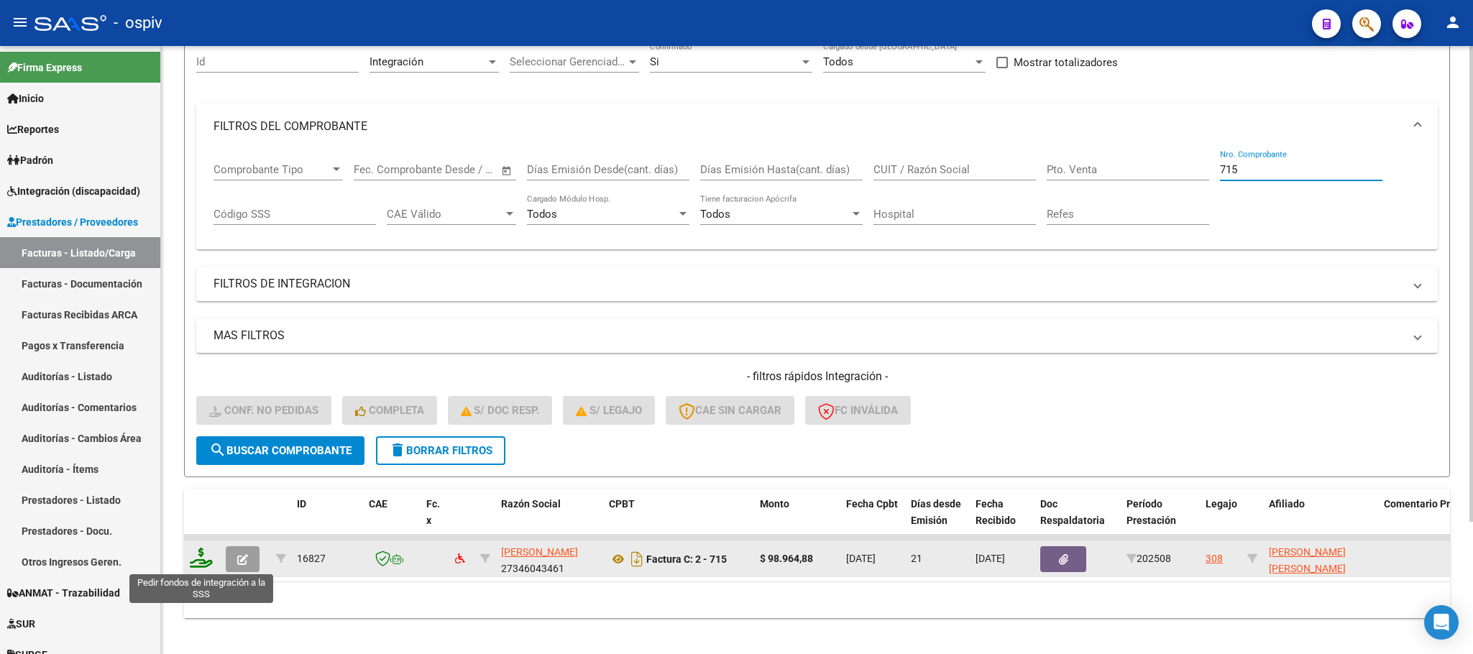
type input "715"
click at [201, 565] on icon at bounding box center [201, 558] width 23 height 20
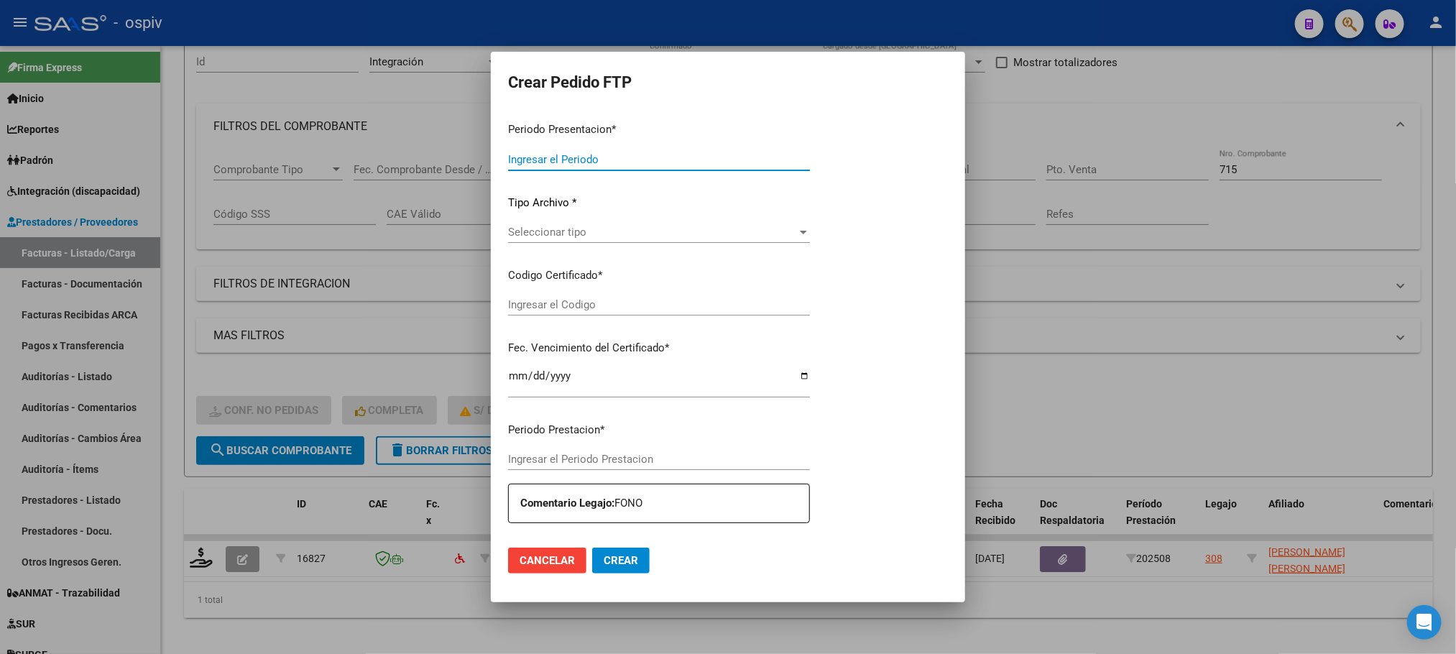
type input "202508"
type input "$ 98.964,88"
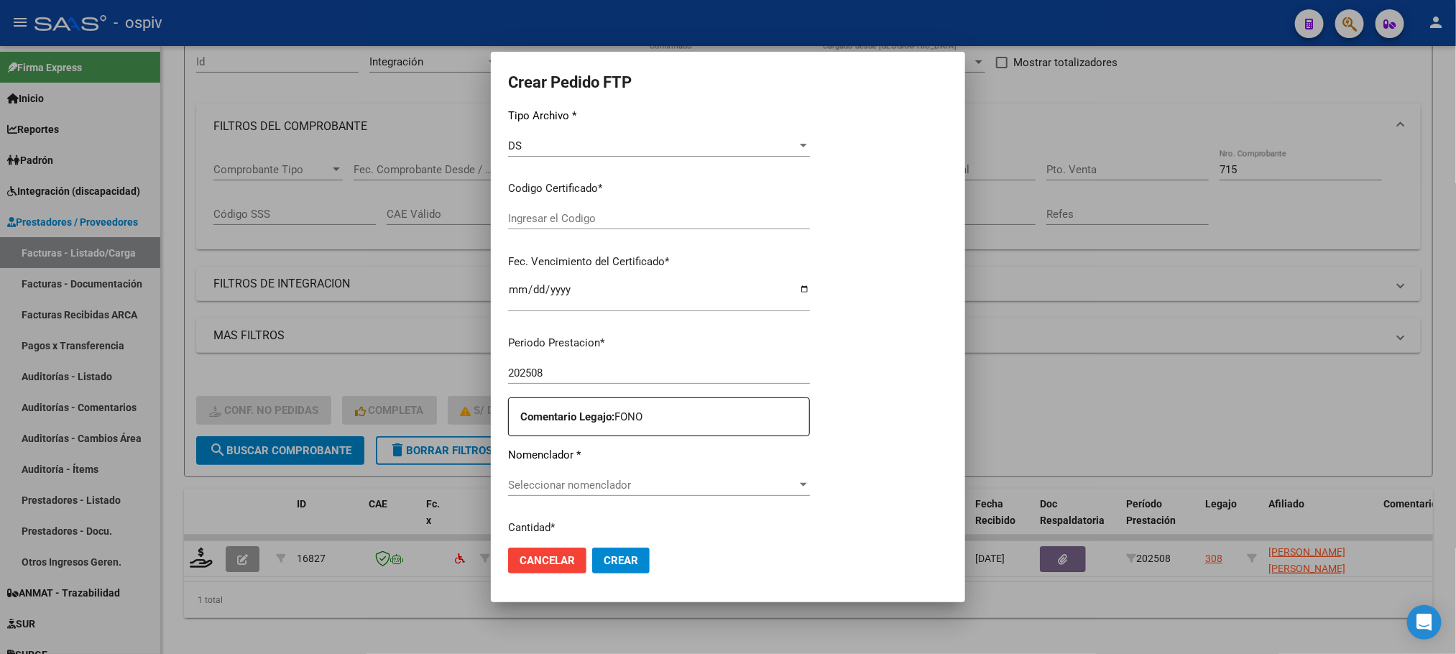
type input "ARG01000536442332022042720270427BSAS427"
type input "2027-04-27"
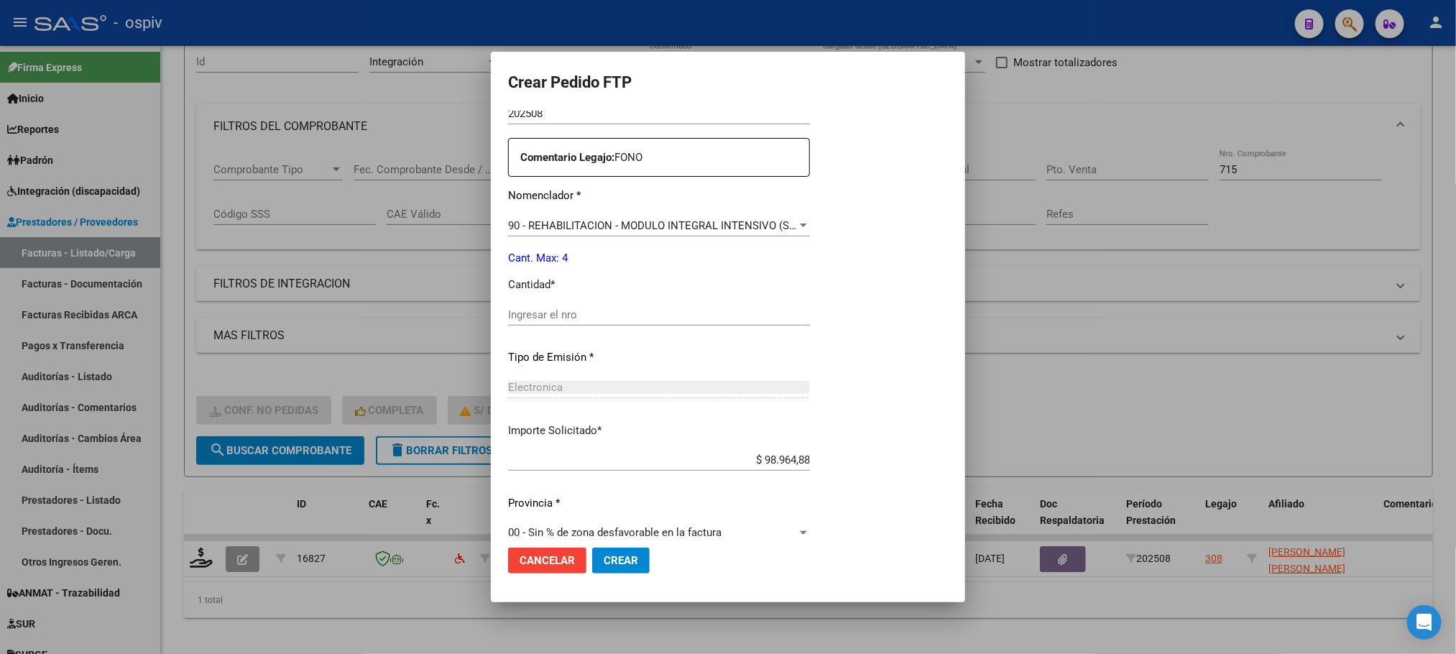
scroll to position [470, 0]
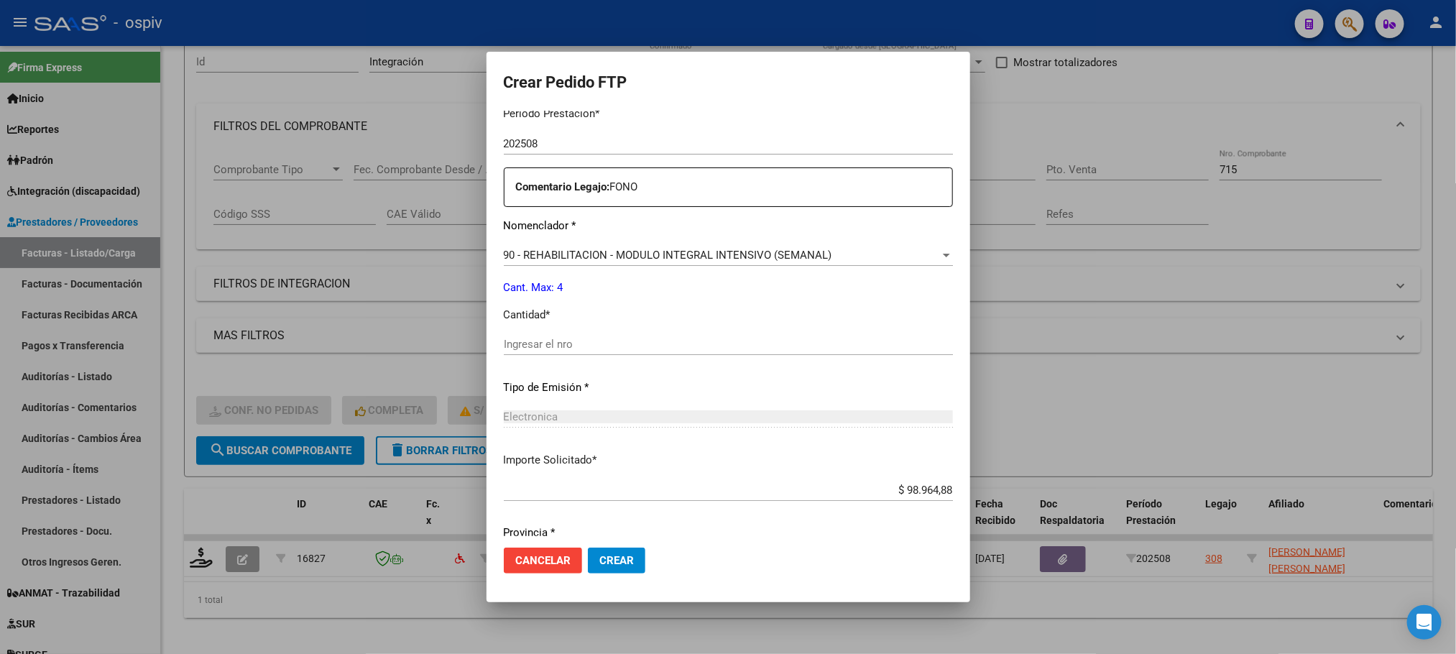
click at [662, 349] on input "Ingresar el nro" at bounding box center [728, 344] width 449 height 13
type input "4"
click at [588, 548] on button "Crear" at bounding box center [617, 561] width 58 height 26
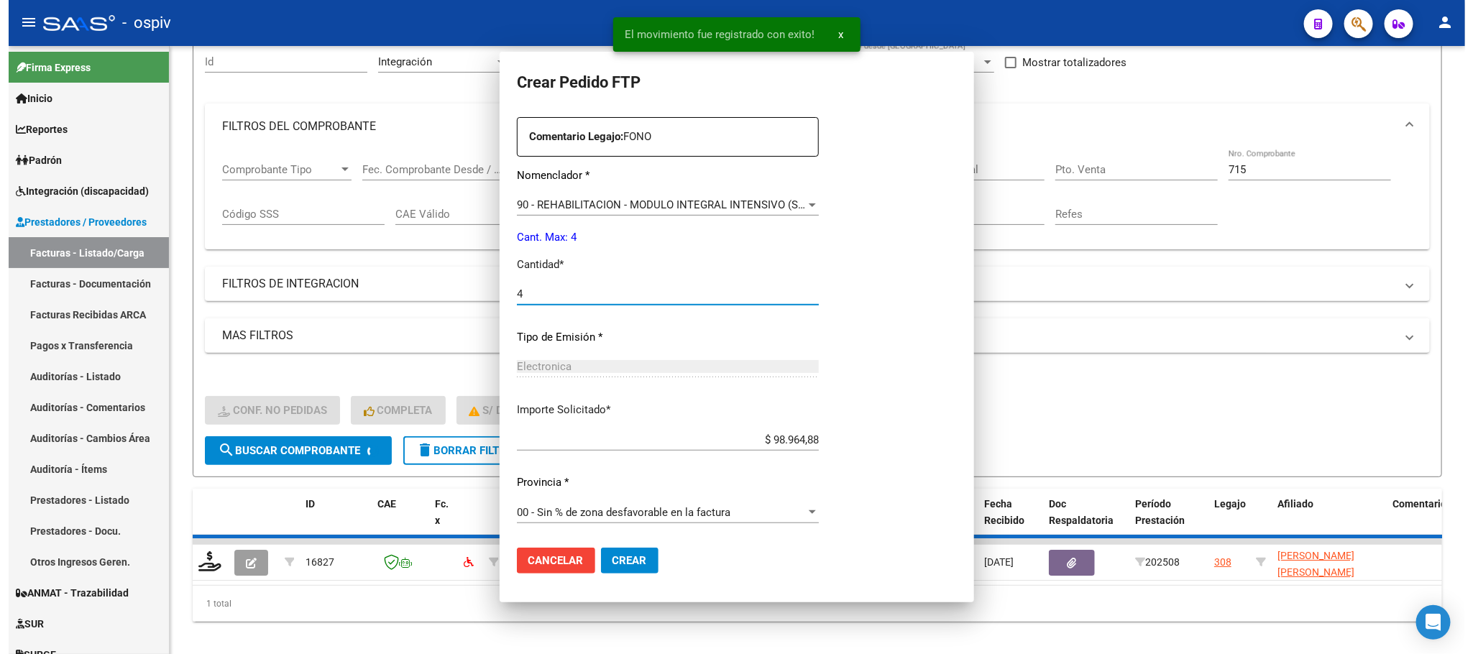
scroll to position [389, 0]
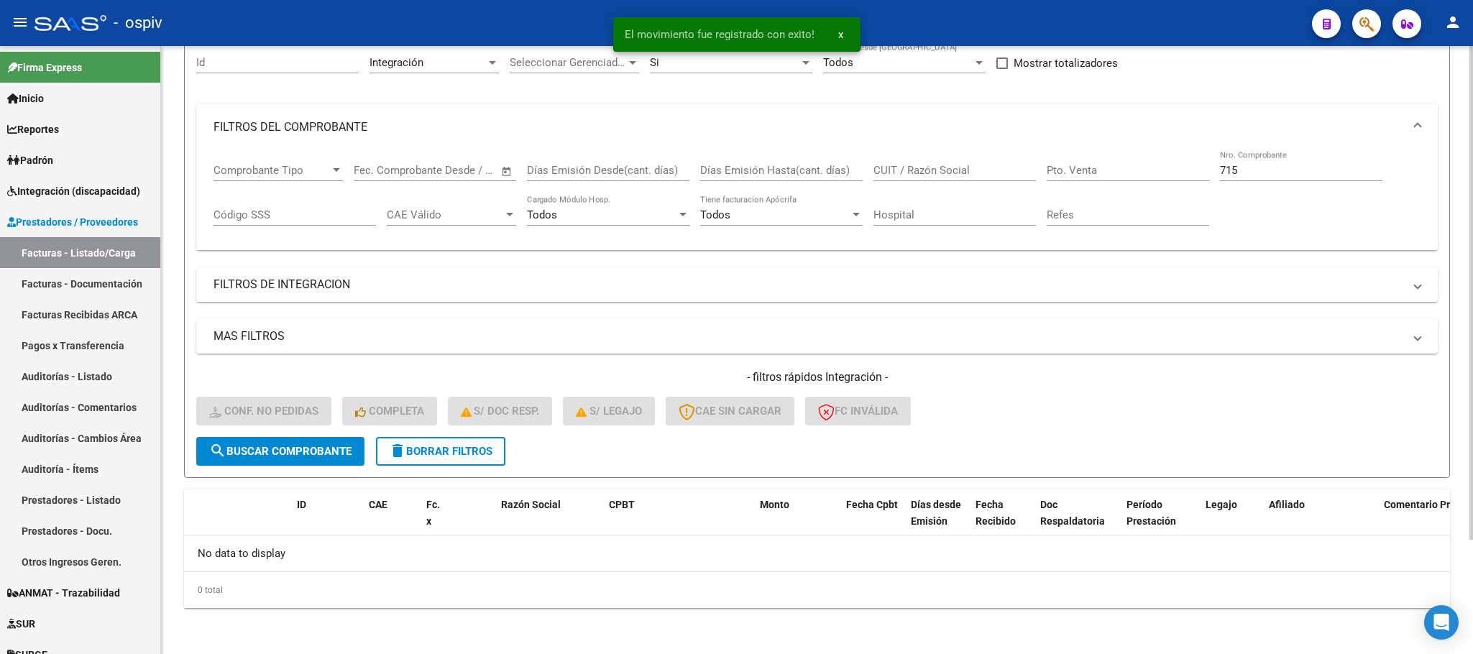
click at [1277, 175] on input "715" at bounding box center [1301, 170] width 162 height 13
type input "7"
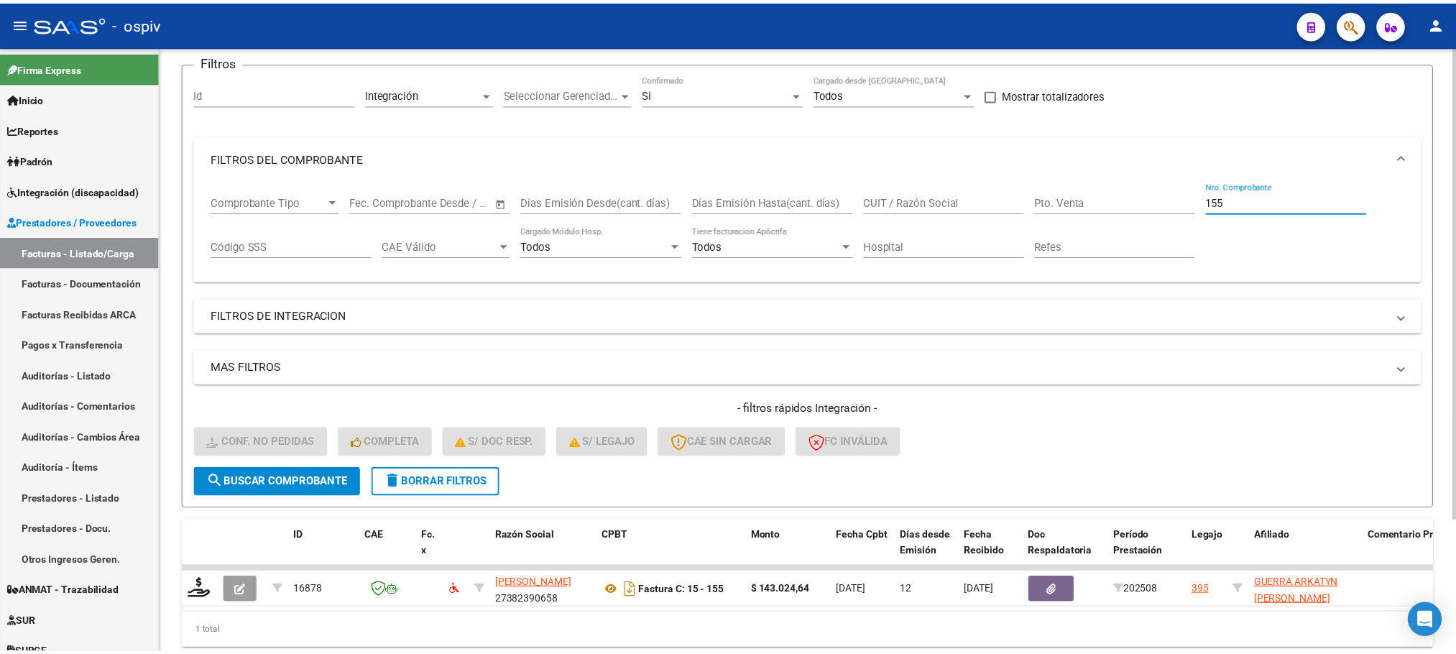
scroll to position [141, 0]
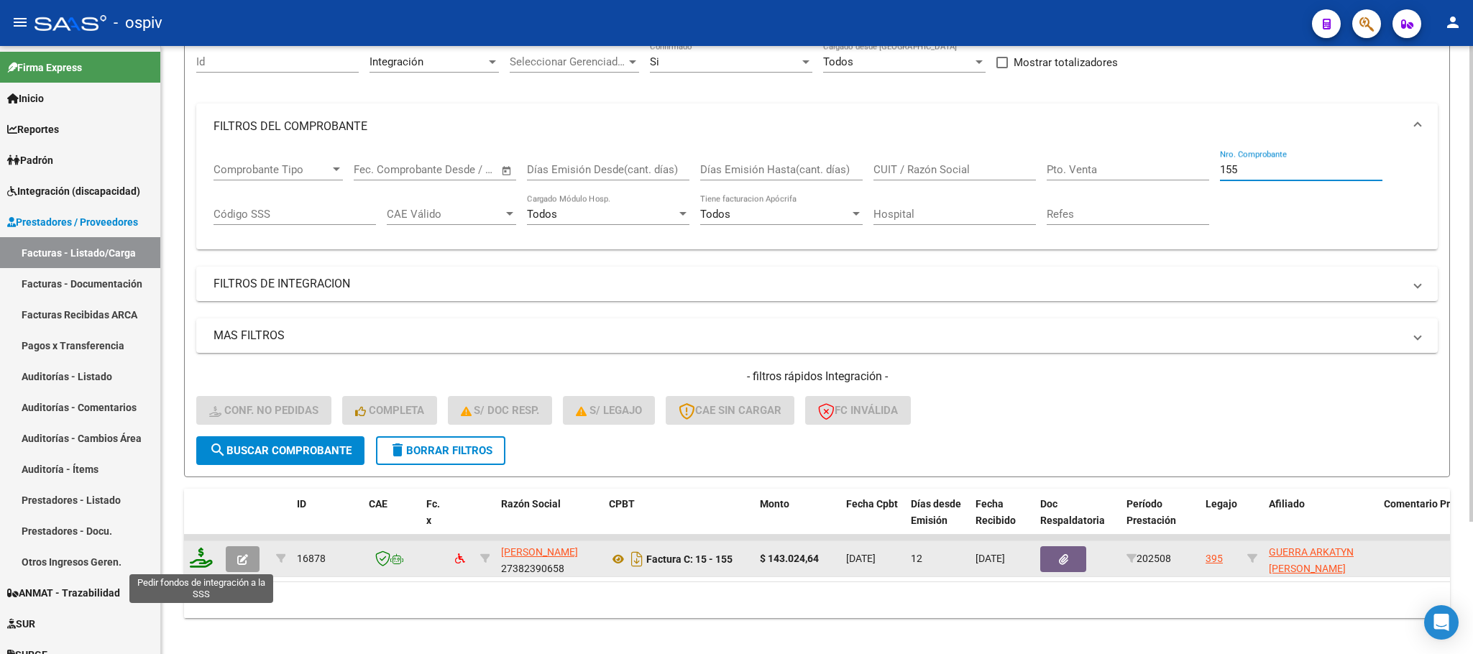
type input "155"
click at [206, 555] on icon at bounding box center [201, 558] width 23 height 20
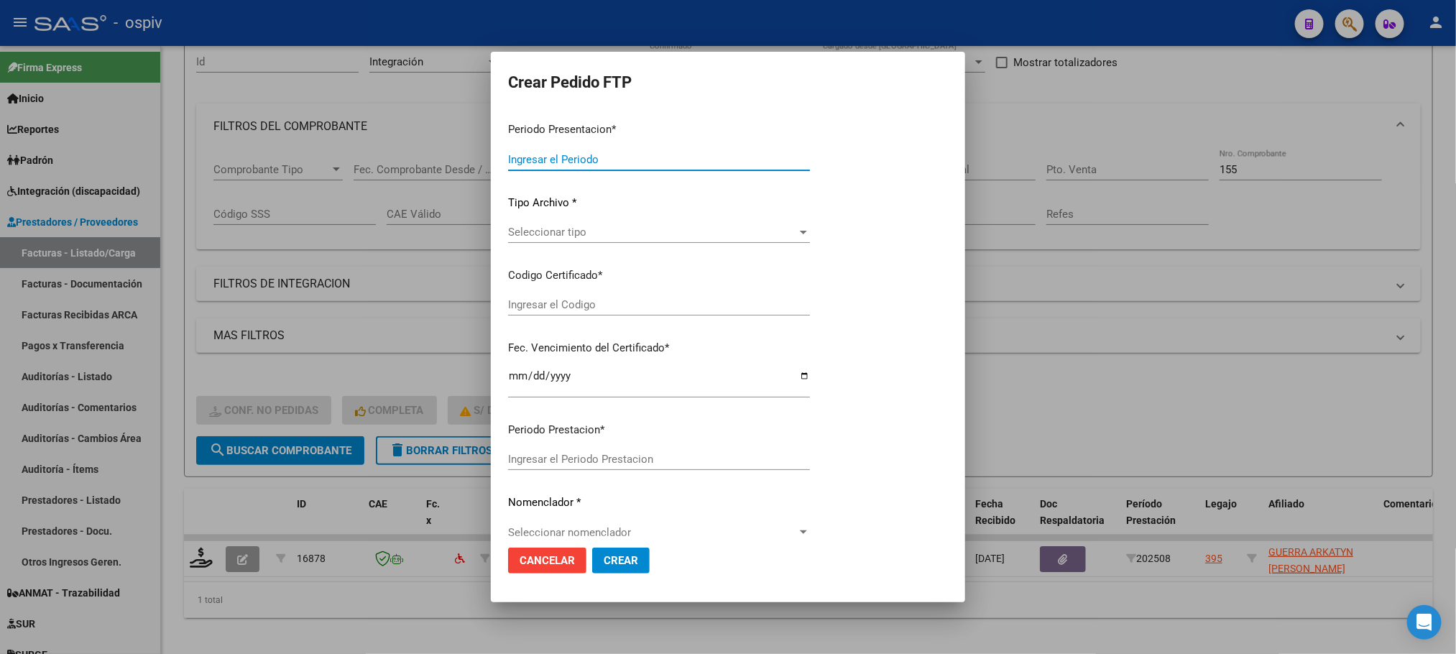
type input "202508"
type input "$ 143.024,64"
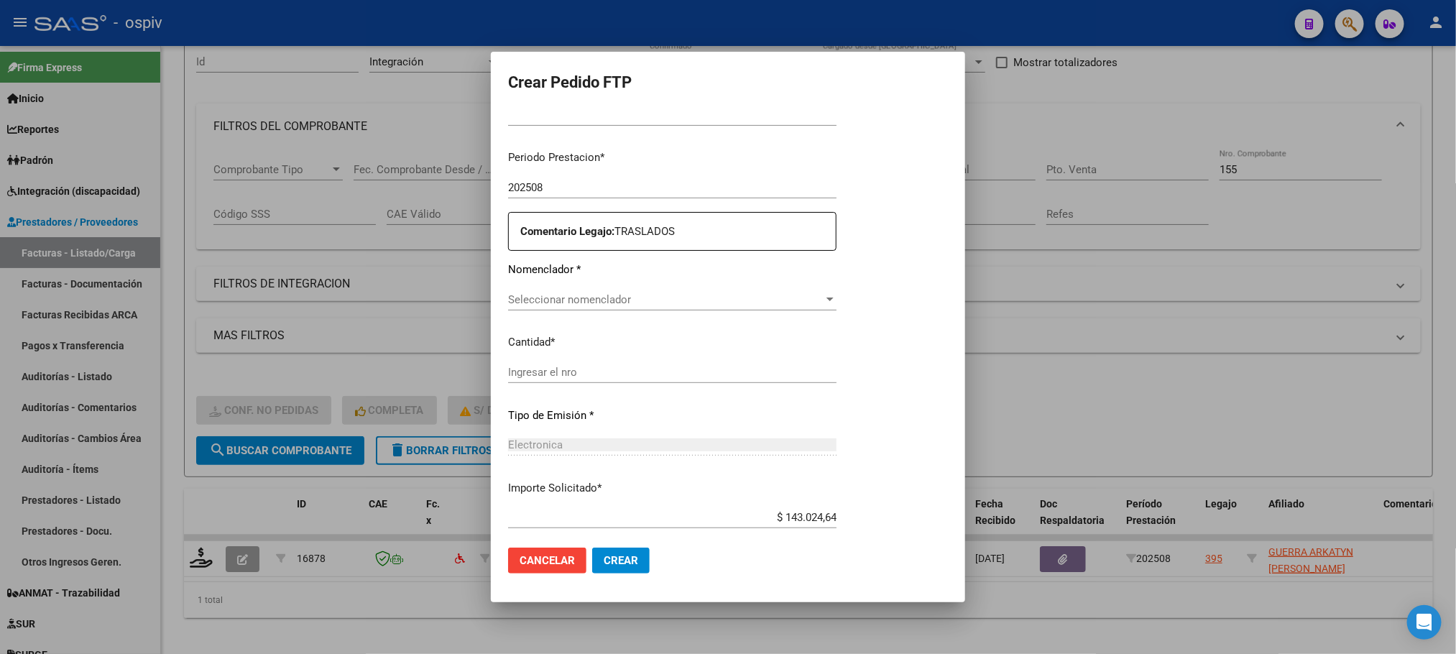
type input "ARG01000590369572023103120261031BS430"
type input "2026-10-31"
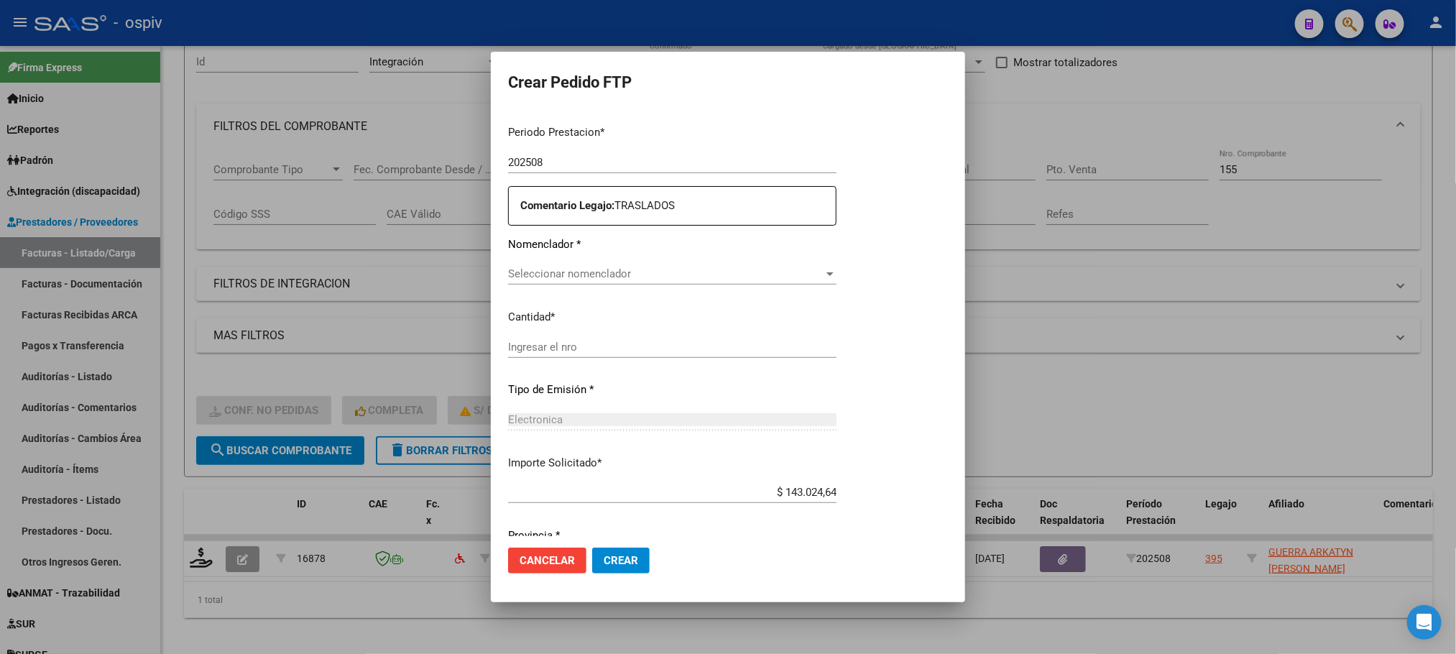
scroll to position [469, 0]
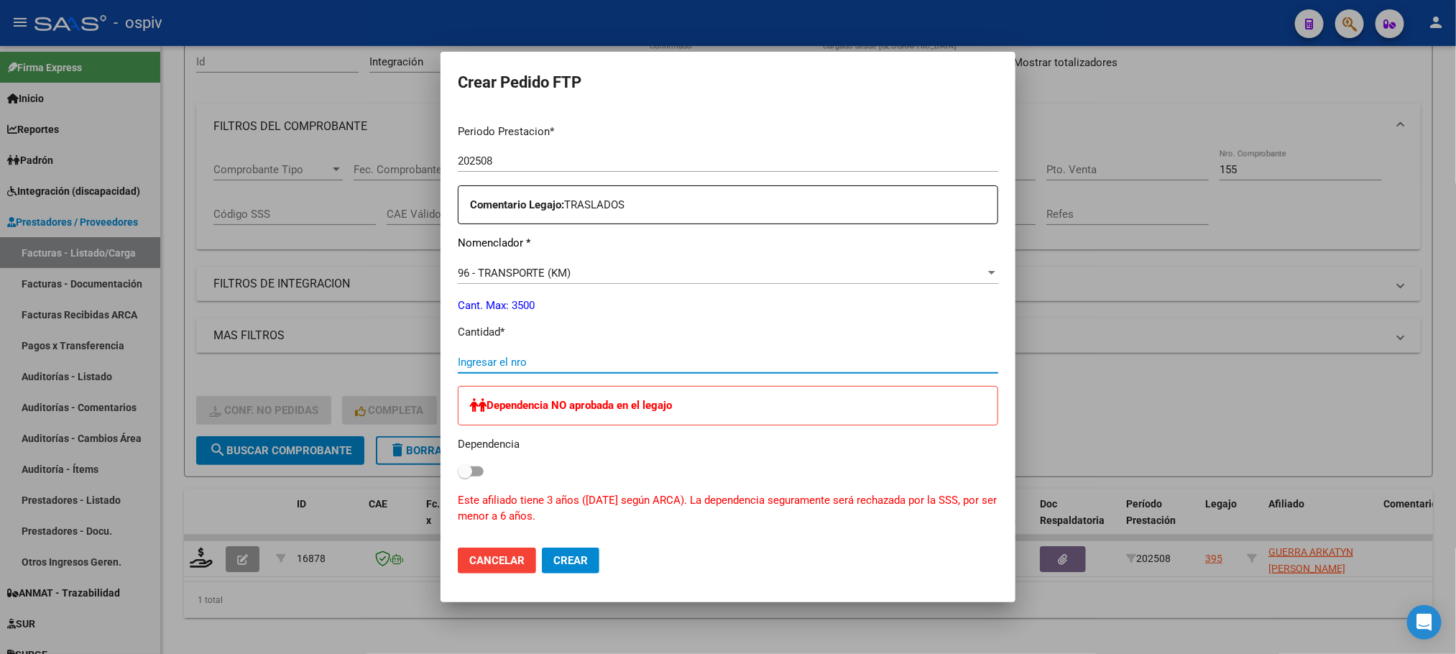
click at [673, 364] on input "Ingresar el nro" at bounding box center [728, 362] width 541 height 13
type input "264"
click at [542, 548] on button "Crear" at bounding box center [571, 561] width 58 height 26
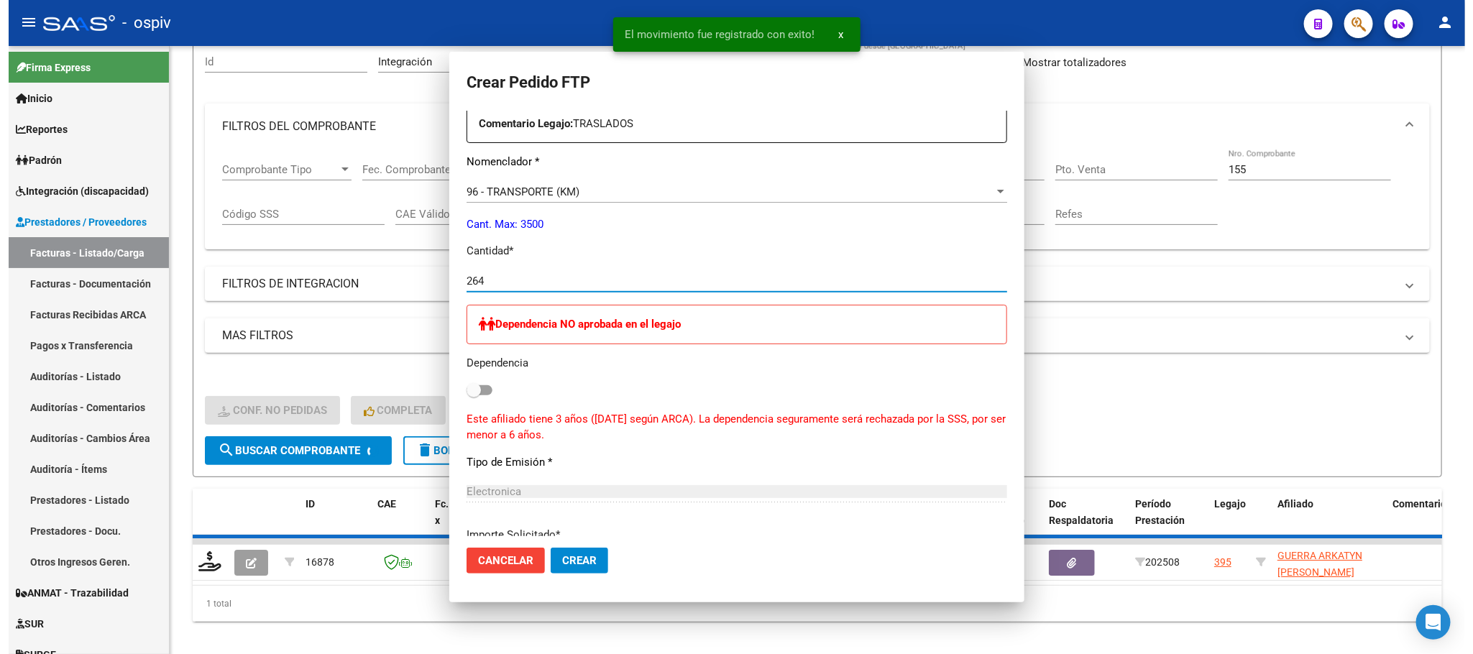
scroll to position [0, 0]
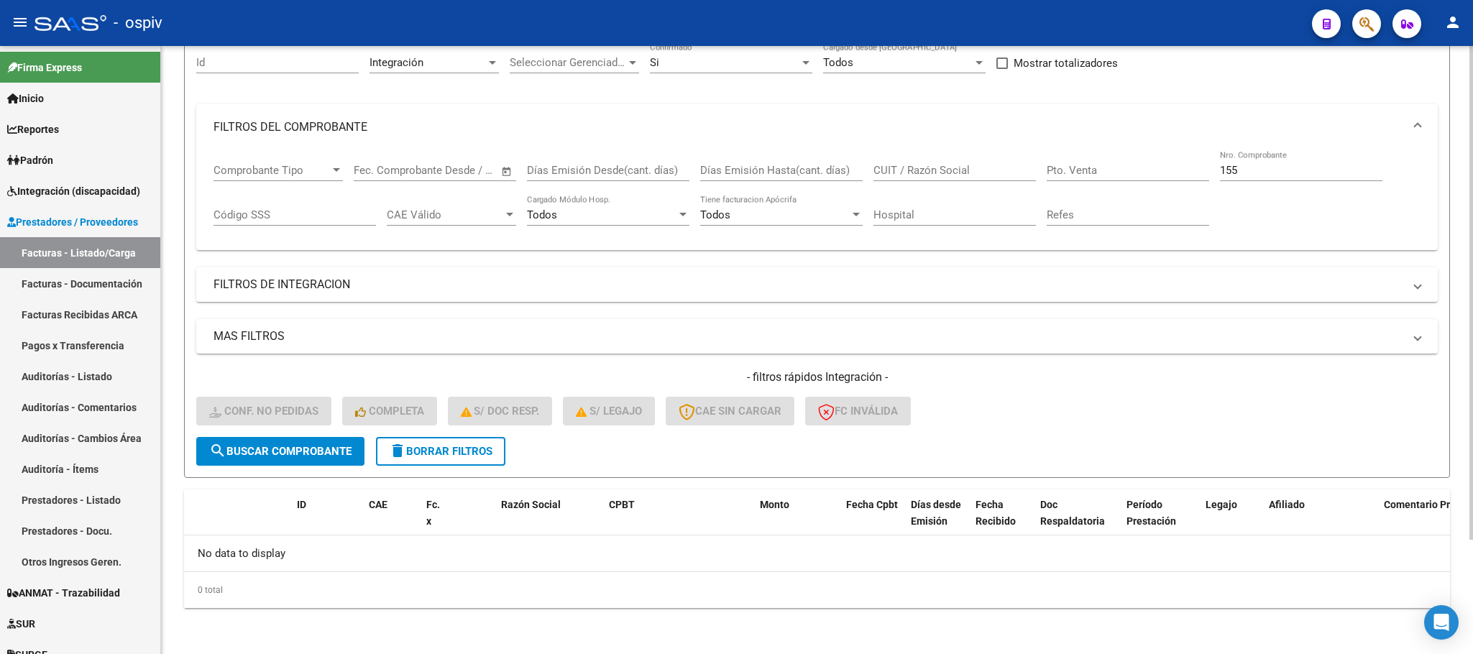
click at [1301, 175] on input "155" at bounding box center [1301, 170] width 162 height 13
type input "1"
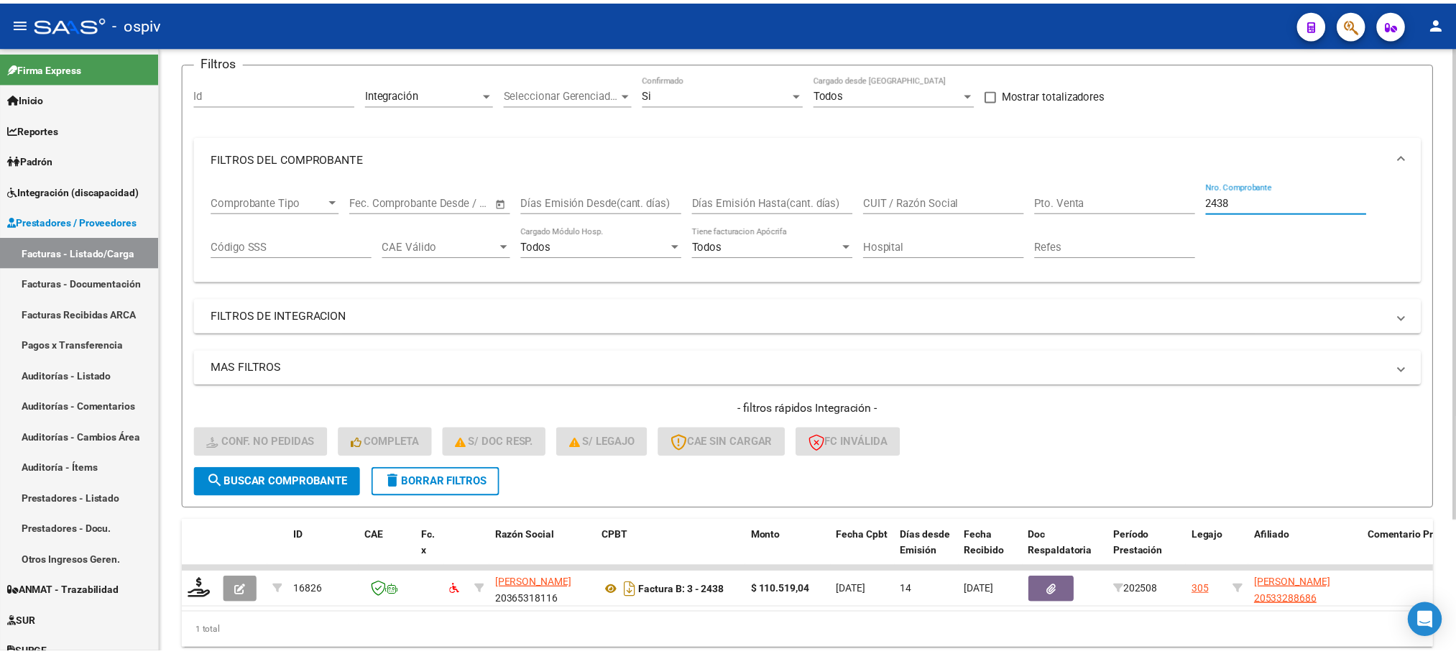
scroll to position [141, 0]
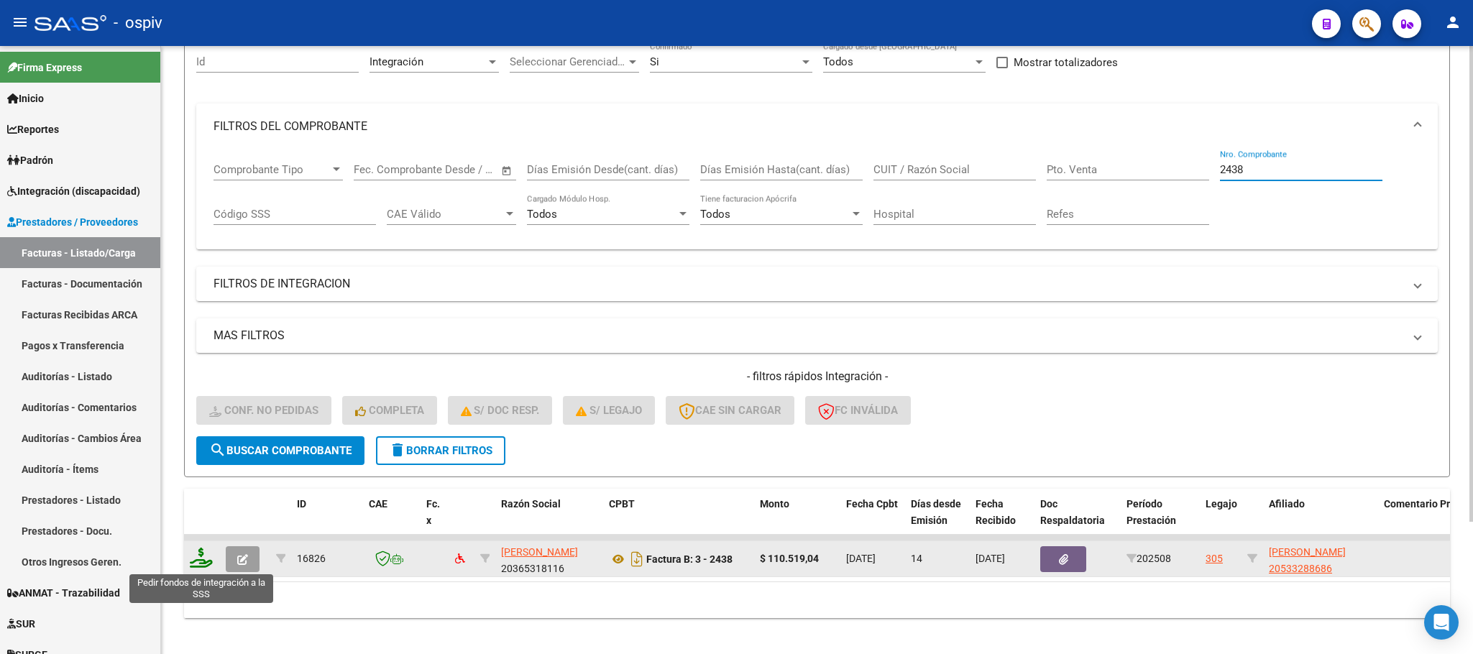
type input "2438"
click at [206, 559] on icon at bounding box center [201, 558] width 23 height 20
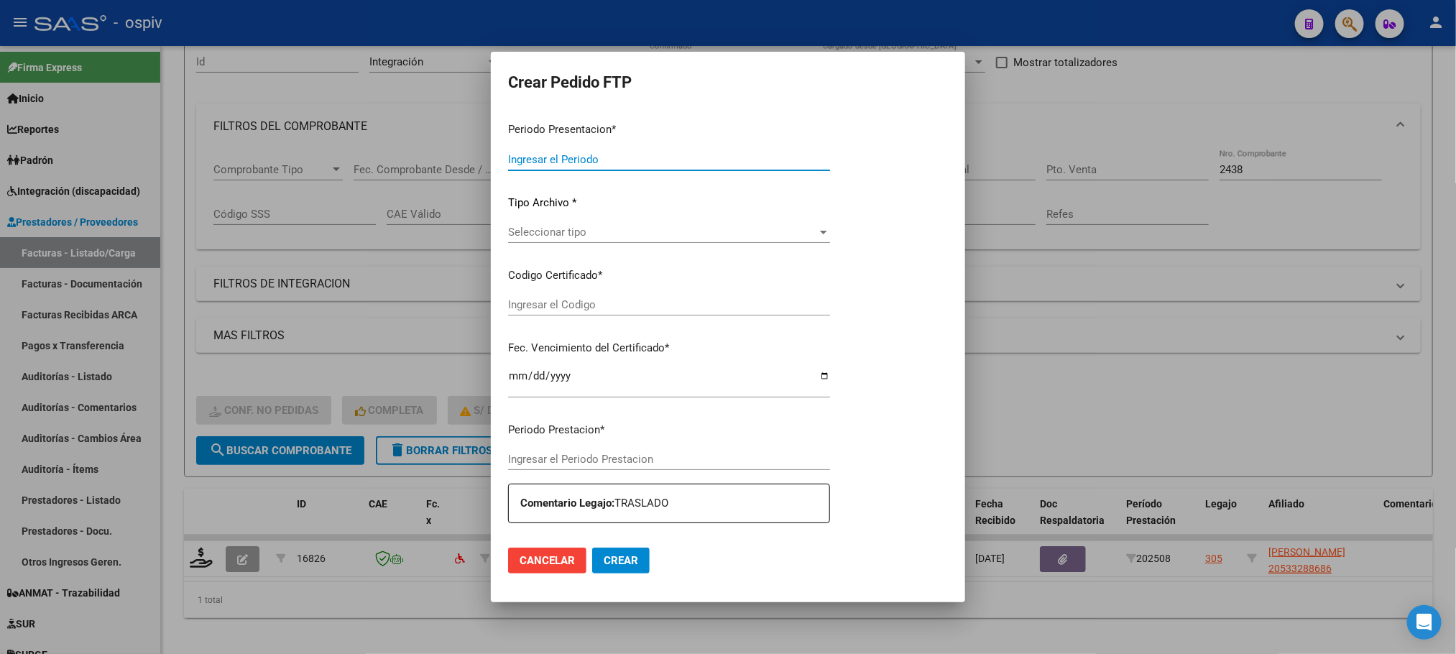
type input "202508"
type input "$ 110.519,04"
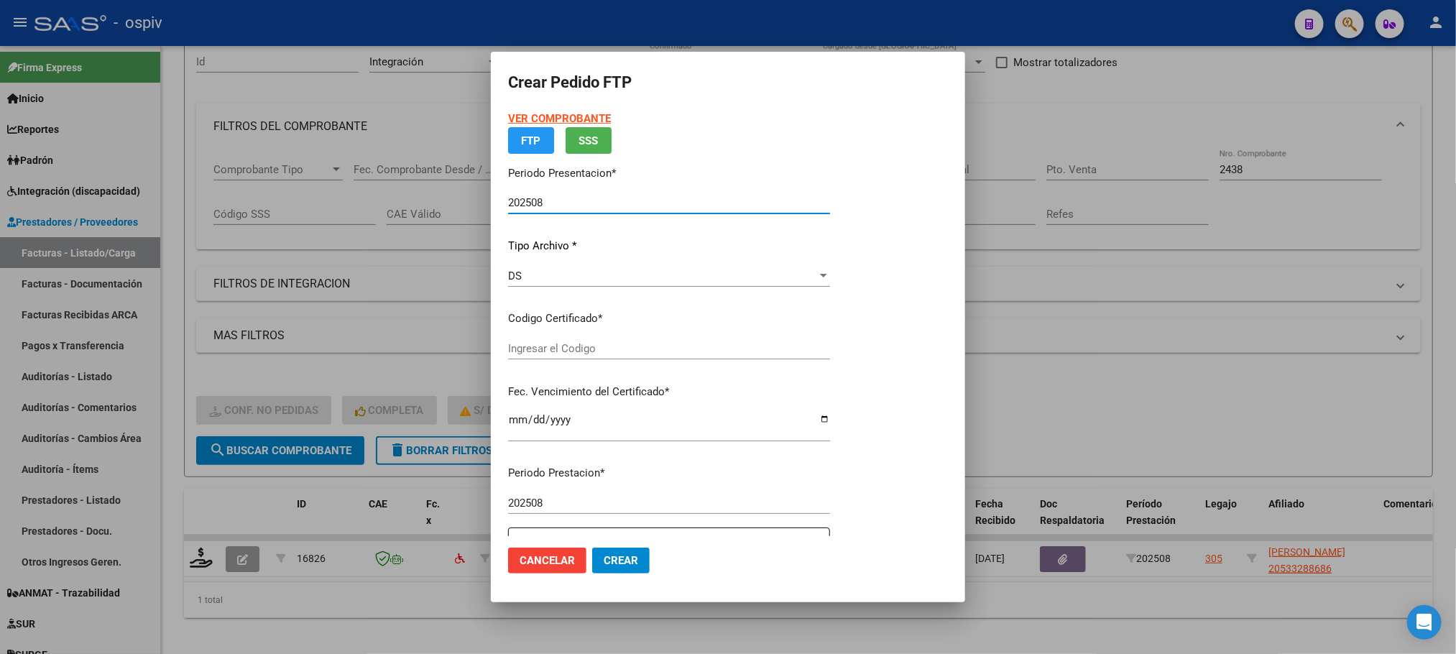
type input "ARG02000533288682020030420250305CBA536"
type input "2030-03-04"
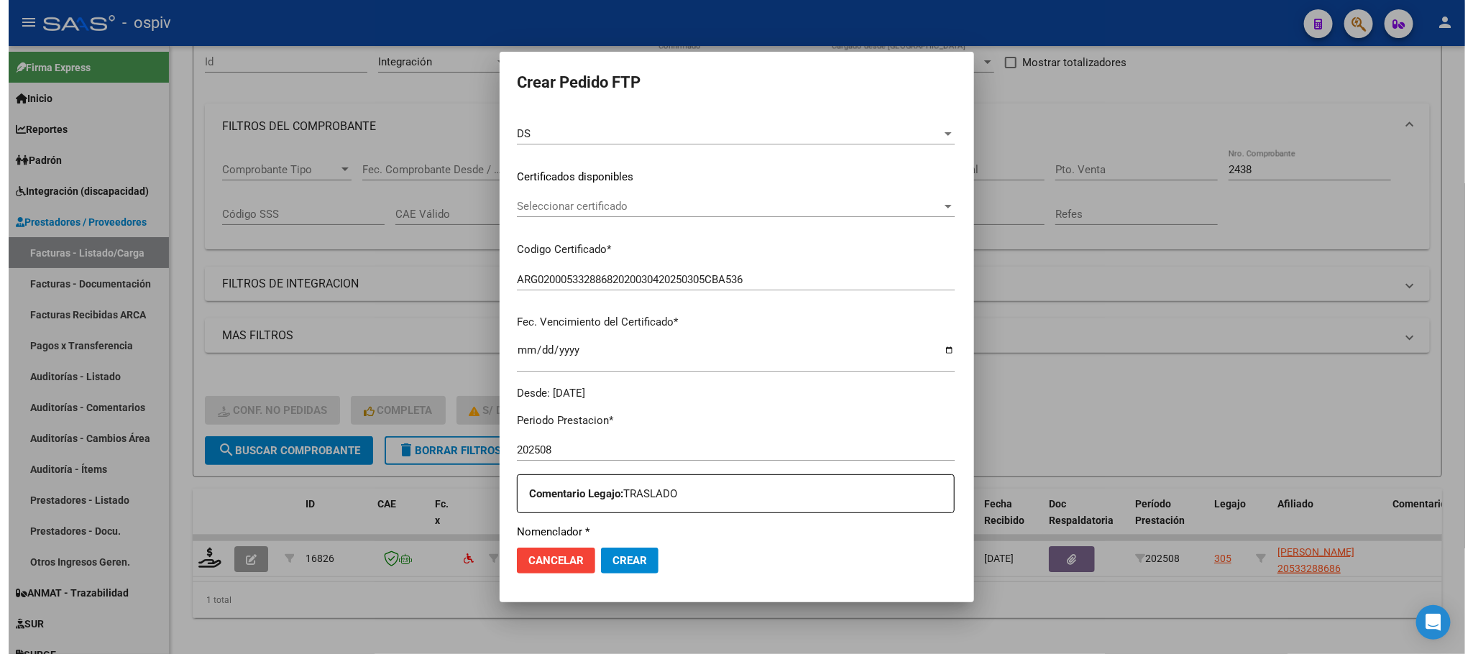
scroll to position [359, 0]
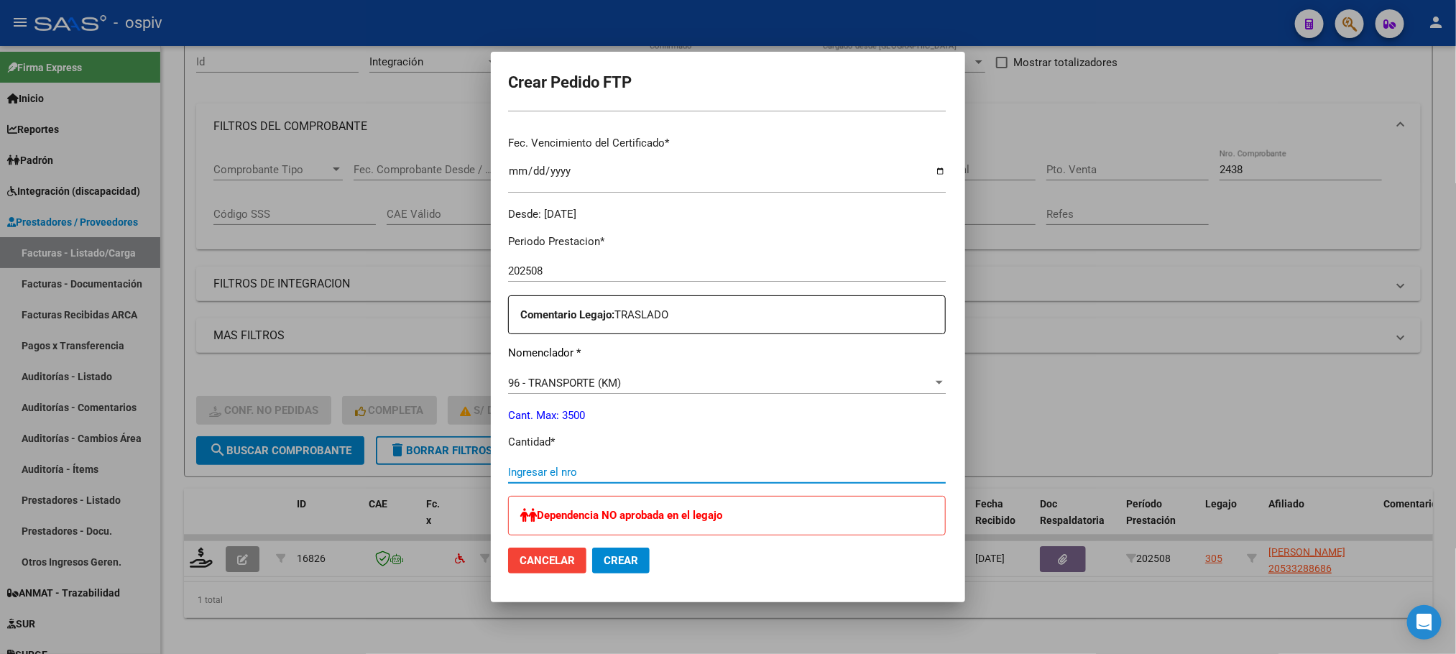
click at [688, 471] on input "Ingresar el nro" at bounding box center [727, 472] width 438 height 13
type input "204"
click at [592, 548] on button "Crear" at bounding box center [621, 561] width 58 height 26
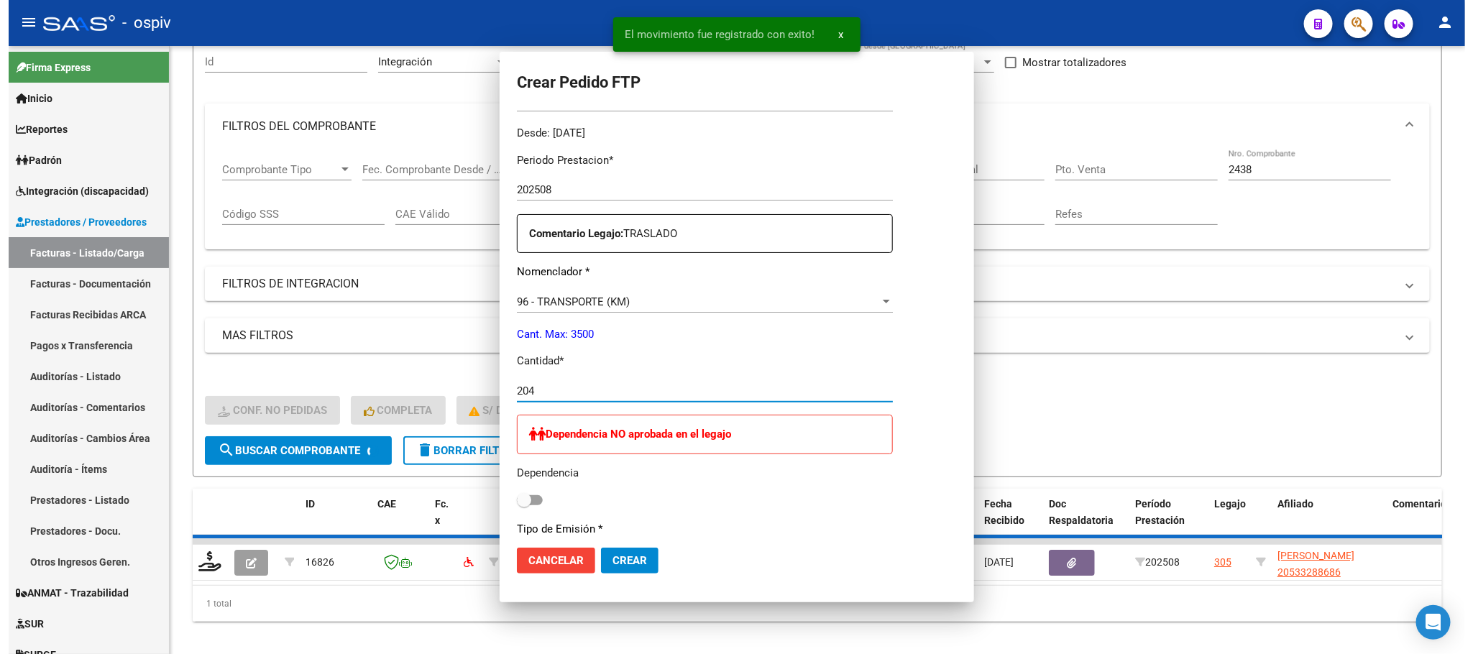
scroll to position [0, 0]
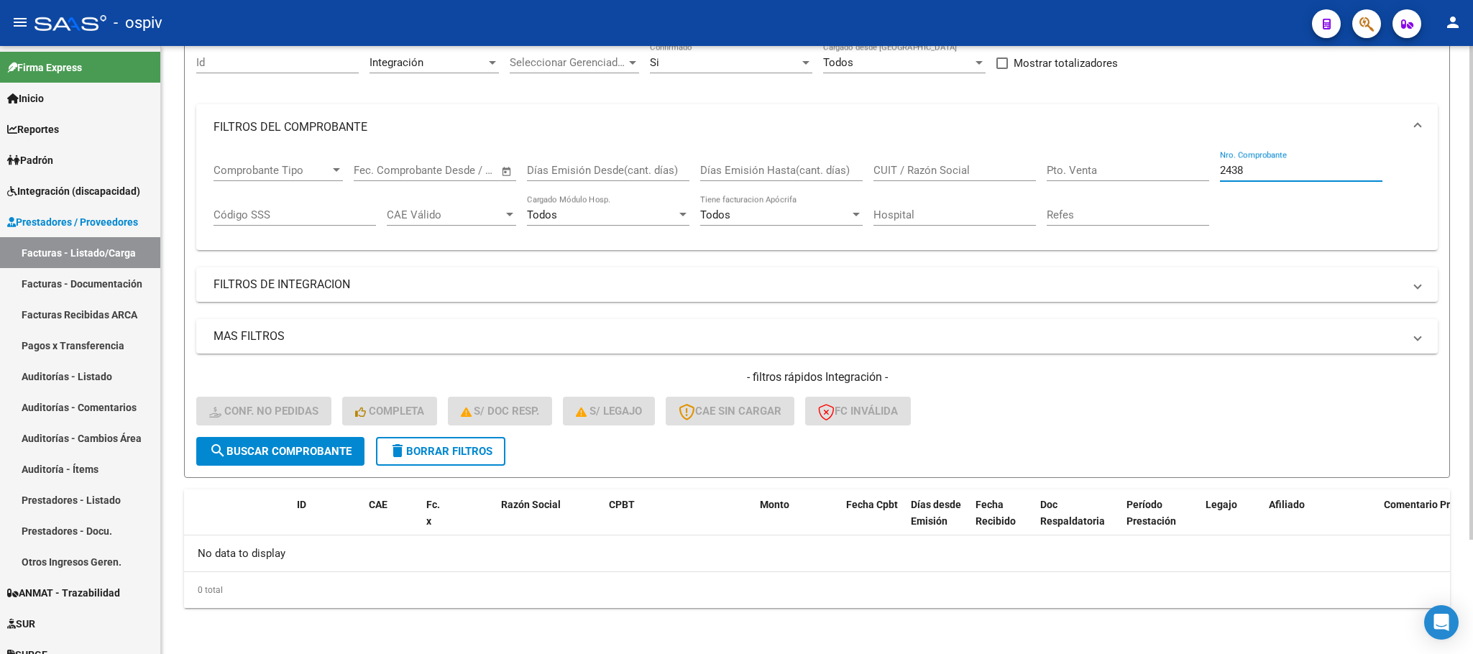
click at [1269, 170] on input "2438" at bounding box center [1301, 170] width 162 height 13
click at [1258, 169] on input "2438" at bounding box center [1301, 170] width 162 height 13
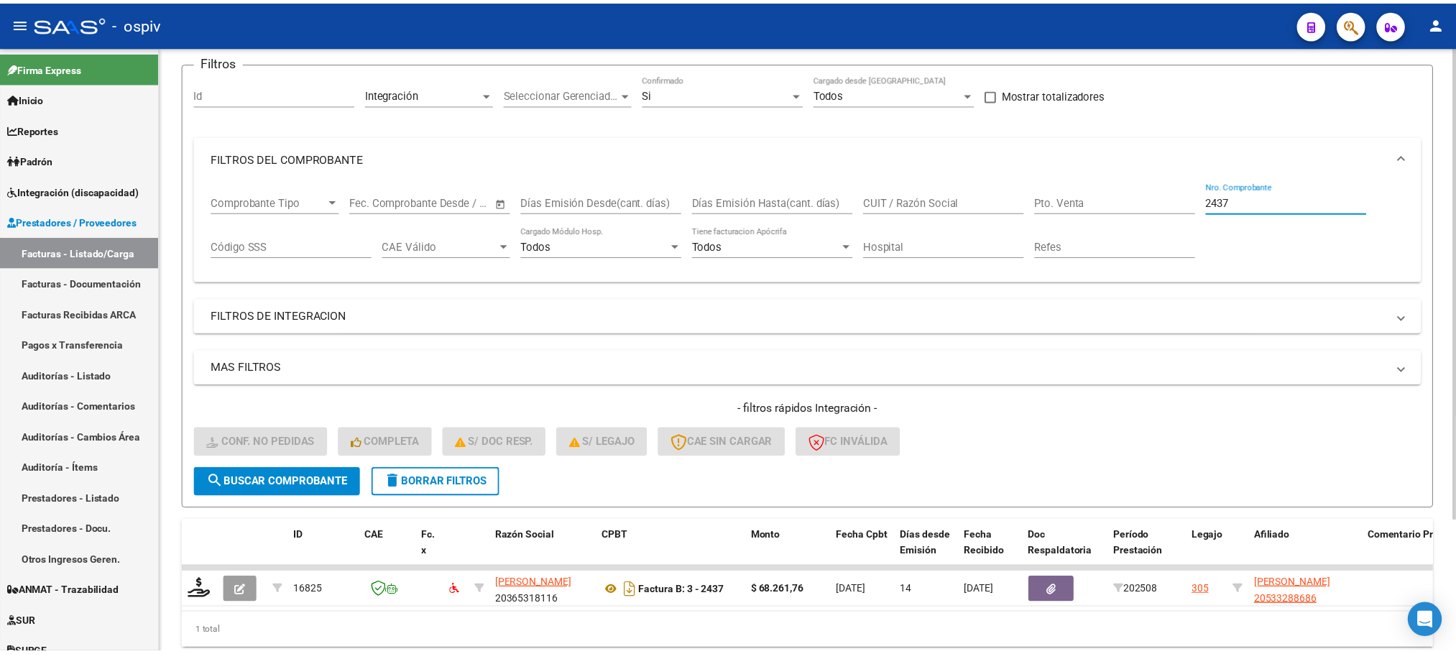
scroll to position [141, 0]
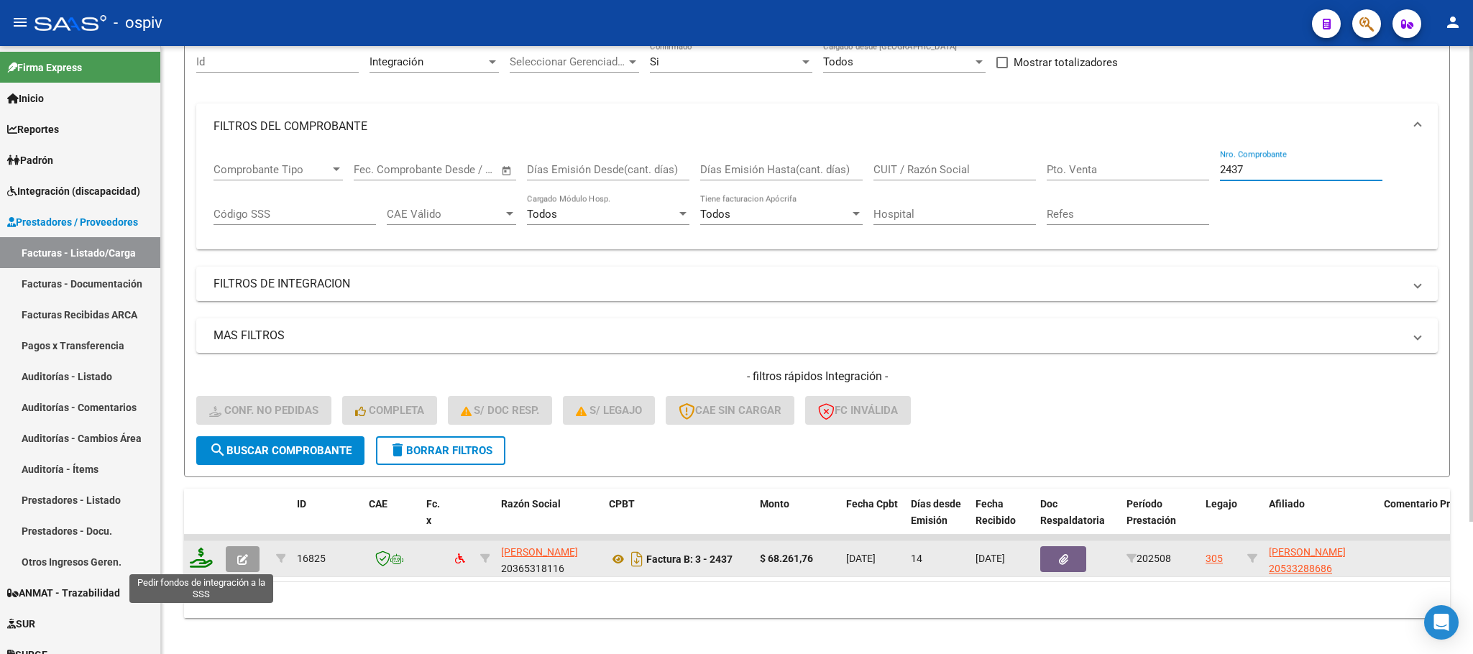
type input "2437"
click at [195, 566] on icon at bounding box center [201, 558] width 23 height 20
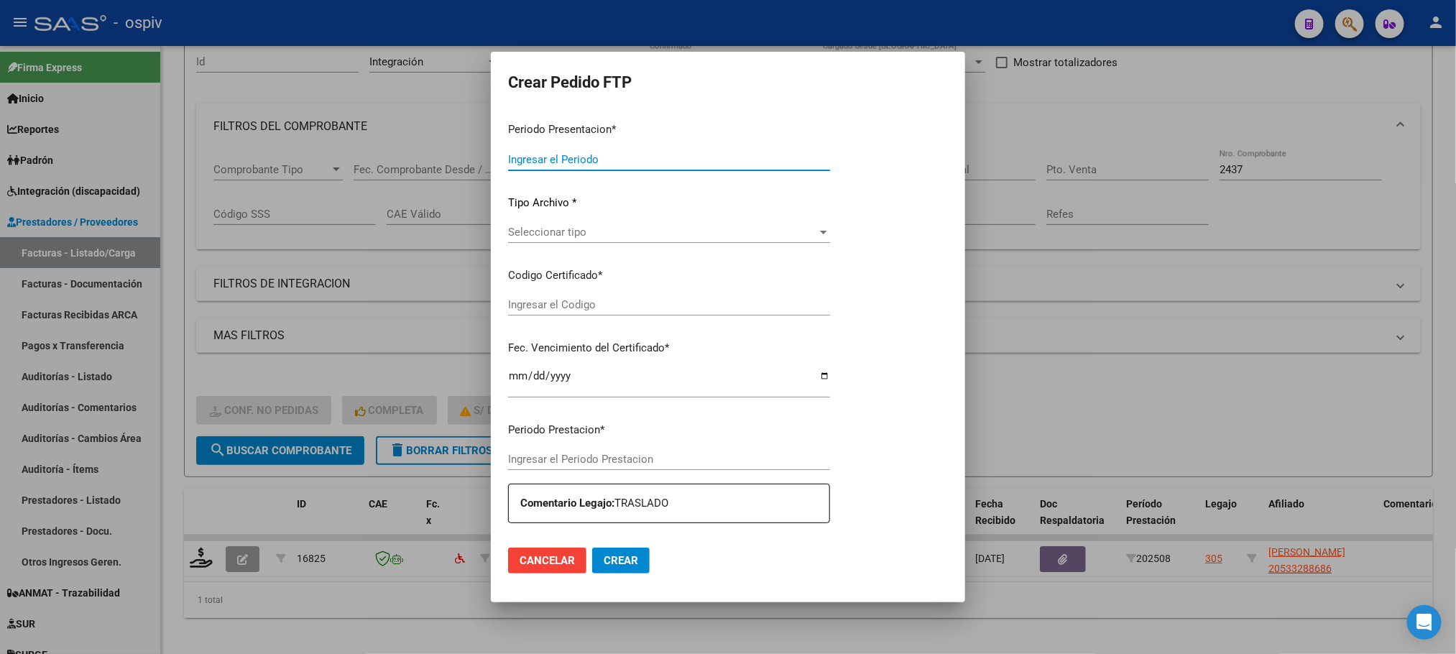
type input "202508"
type input "$ 68.261,76"
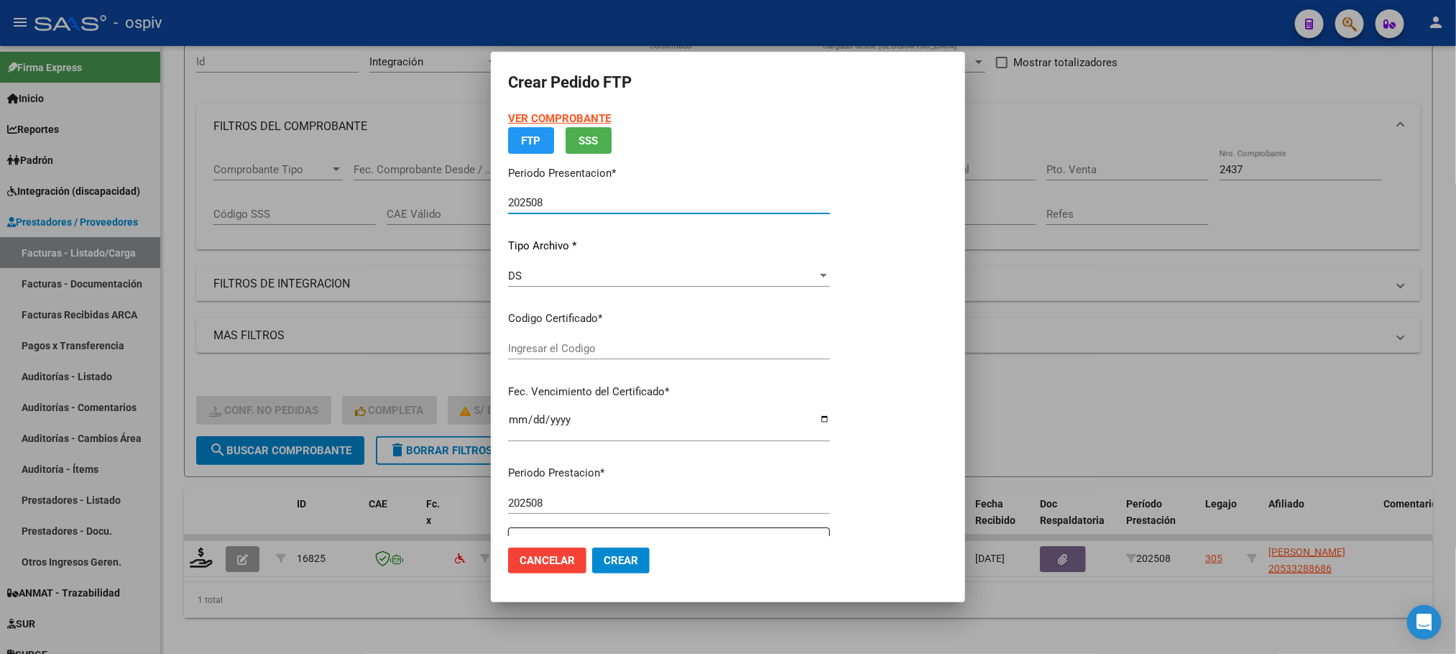
type input "ARG02000533288682020030420250305CBA536"
type input "2030-03-04"
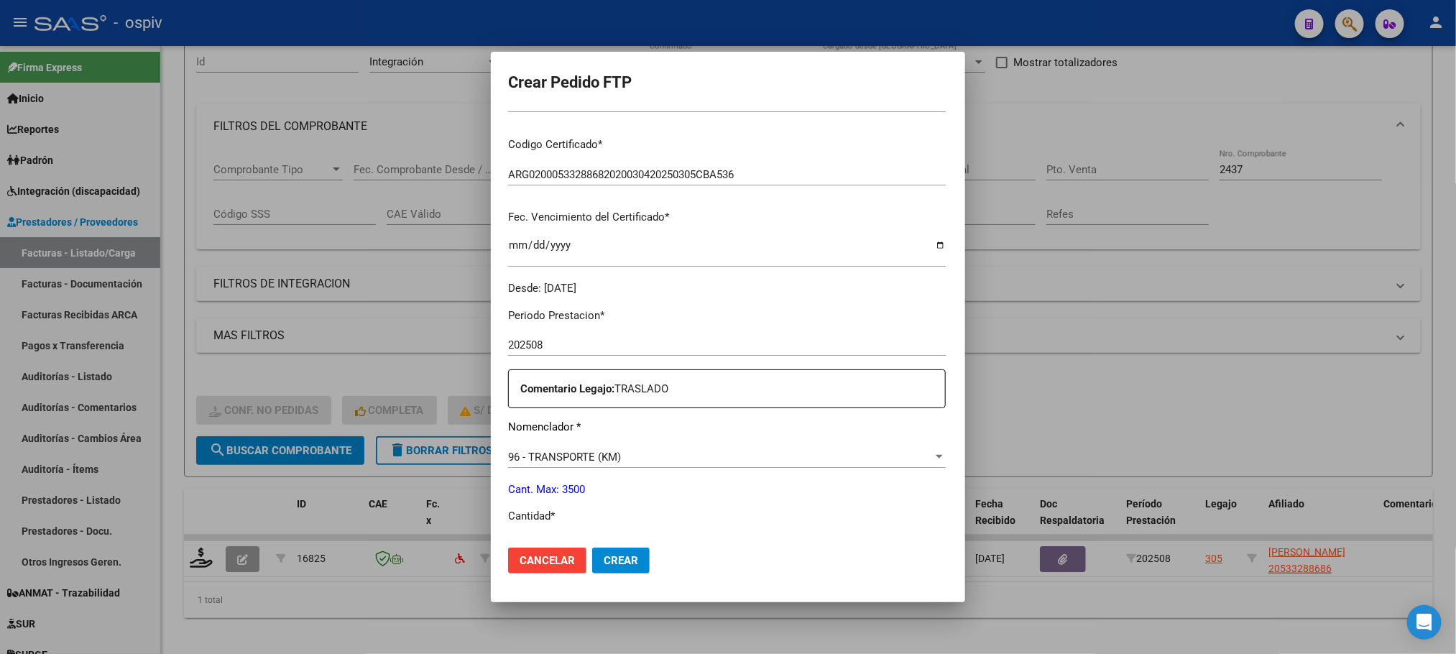
scroll to position [359, 0]
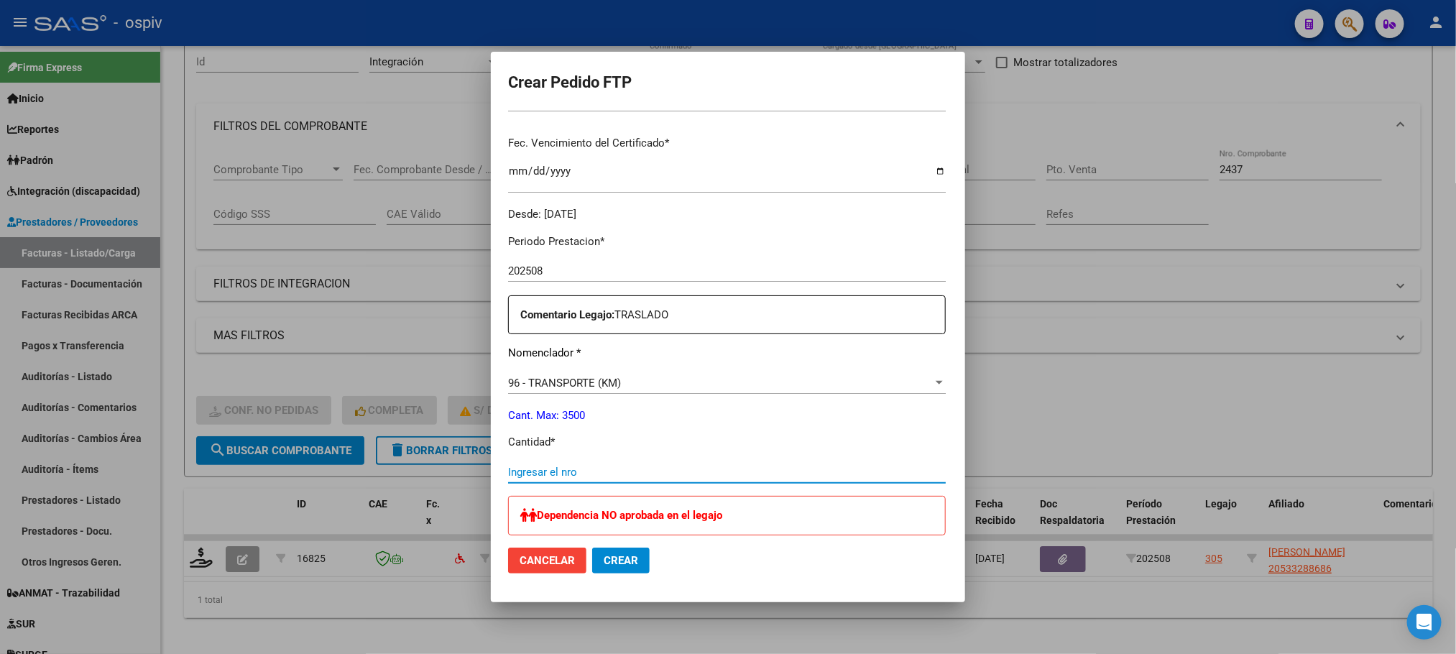
click at [559, 474] on input "Ingresar el nro" at bounding box center [727, 472] width 438 height 13
type input "126"
click at [592, 548] on button "Crear" at bounding box center [621, 561] width 58 height 26
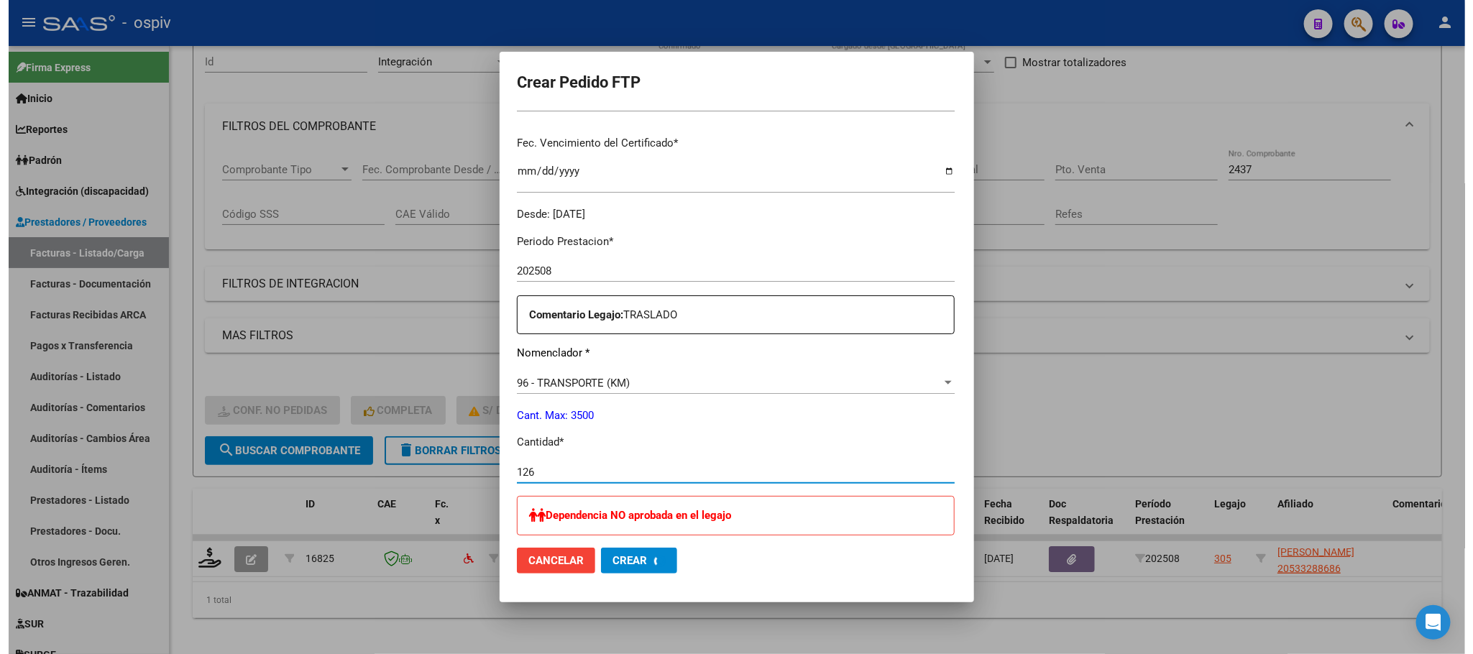
scroll to position [0, 0]
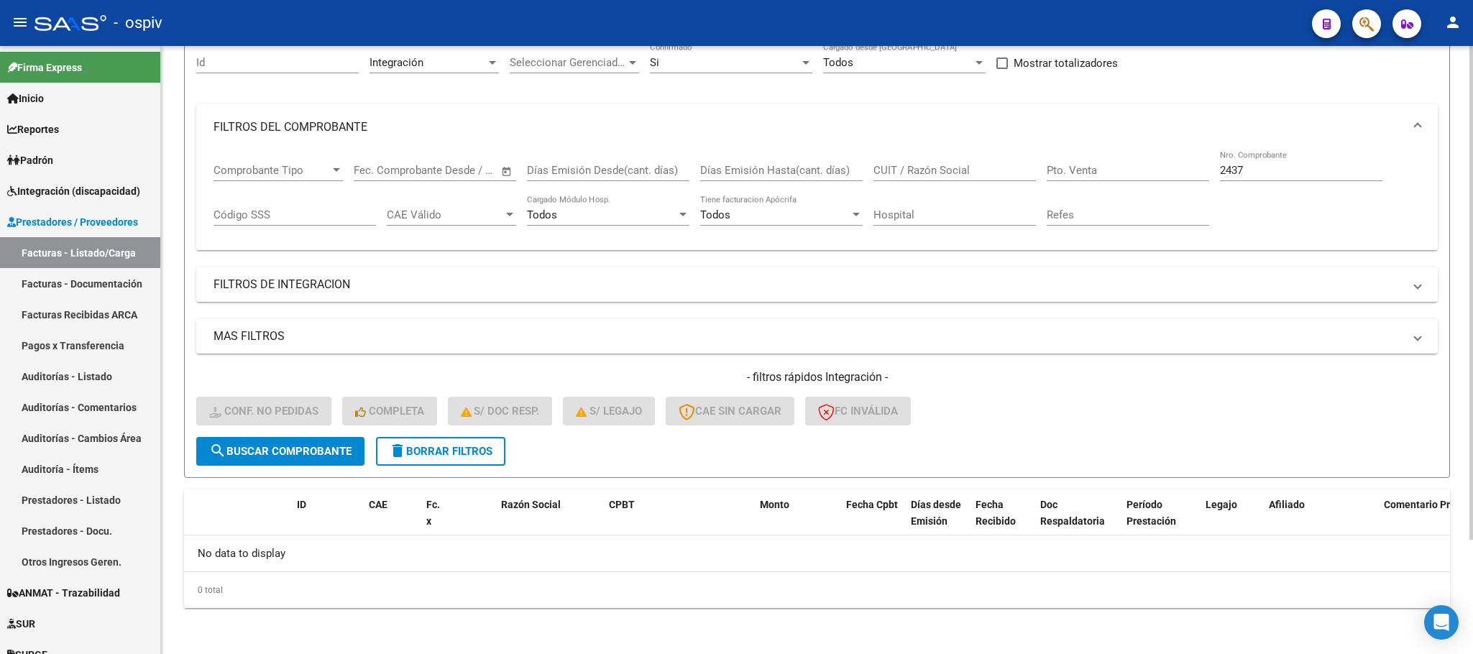
click at [1280, 167] on input "2437" at bounding box center [1301, 170] width 162 height 13
type input "2"
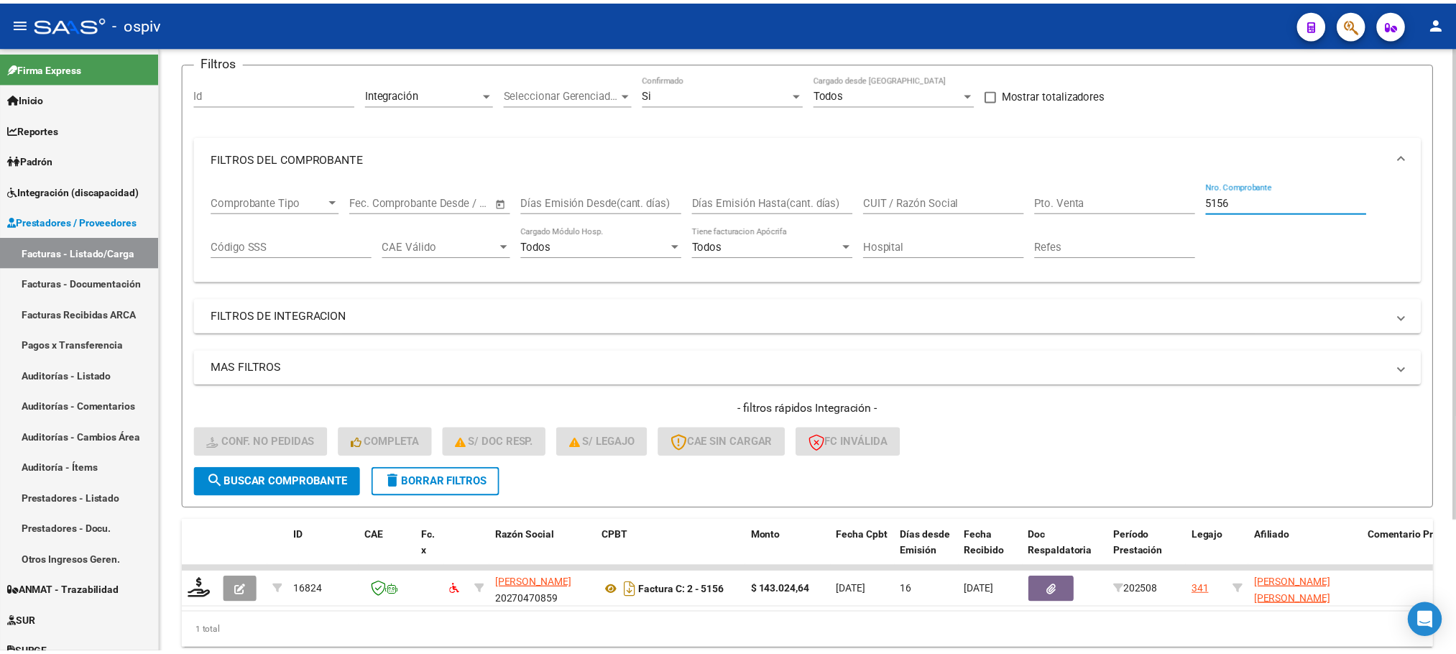
scroll to position [141, 0]
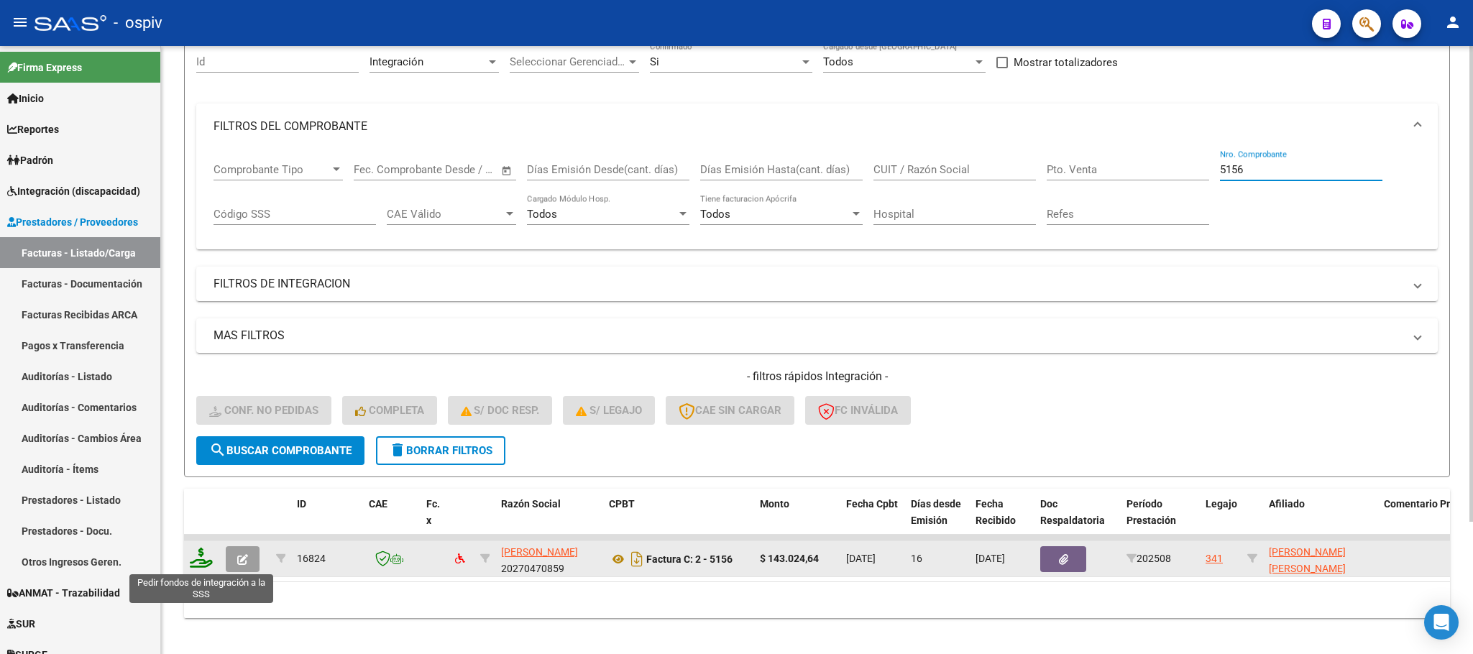
type input "5156"
click at [203, 563] on icon at bounding box center [201, 558] width 23 height 20
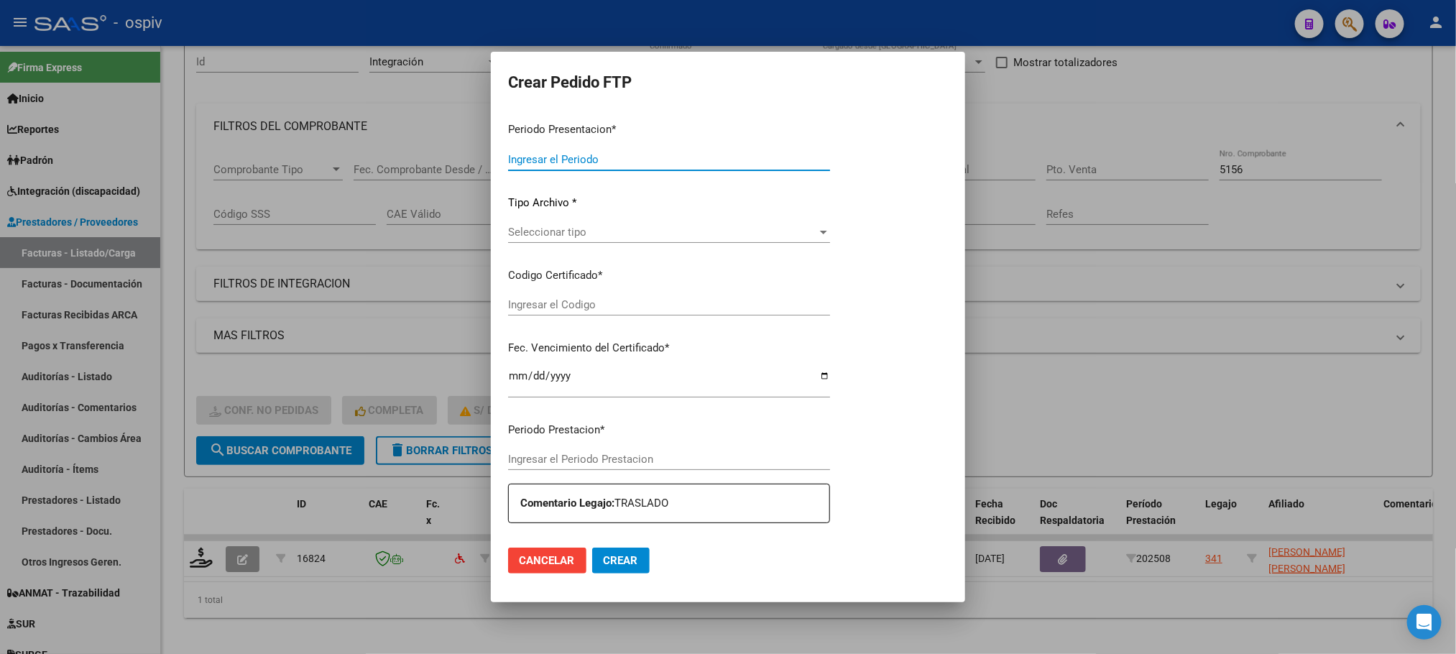
type input "202508"
type input "$ 143.024,64"
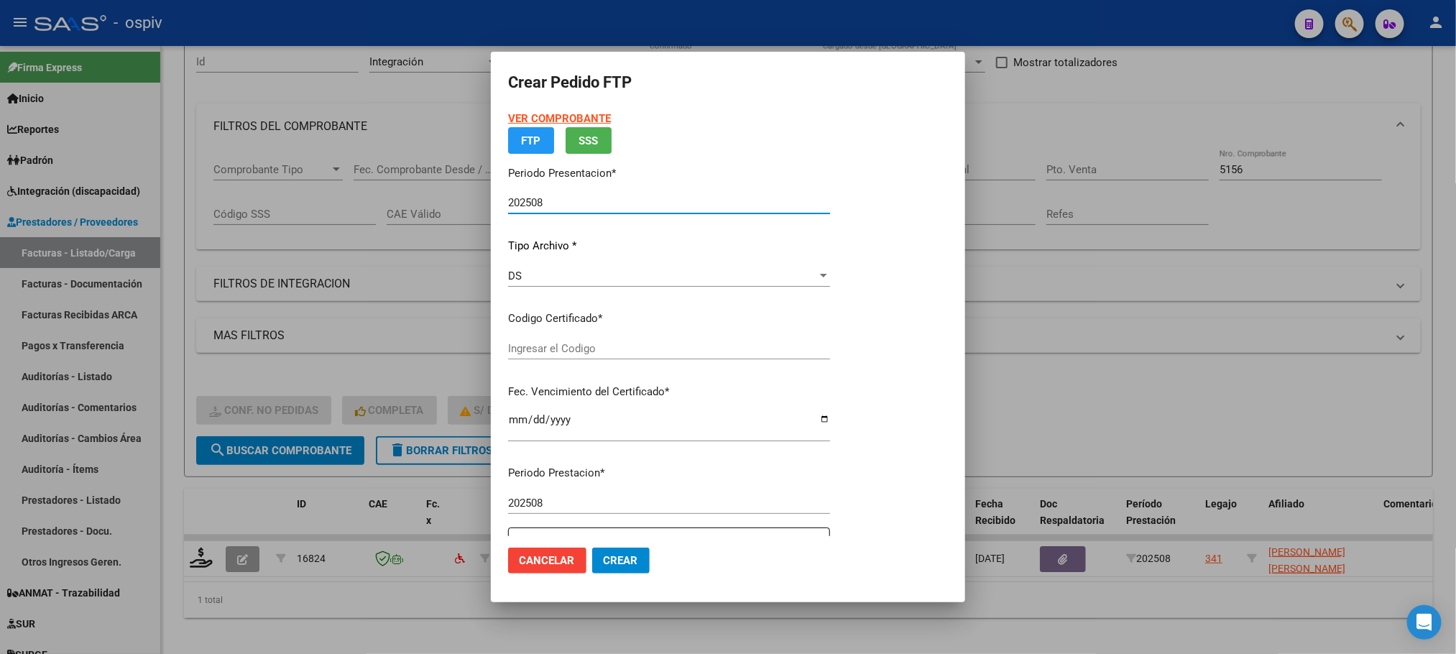
type input "ARG02000507817642022092120270921BS370"
type input "2027-09-21"
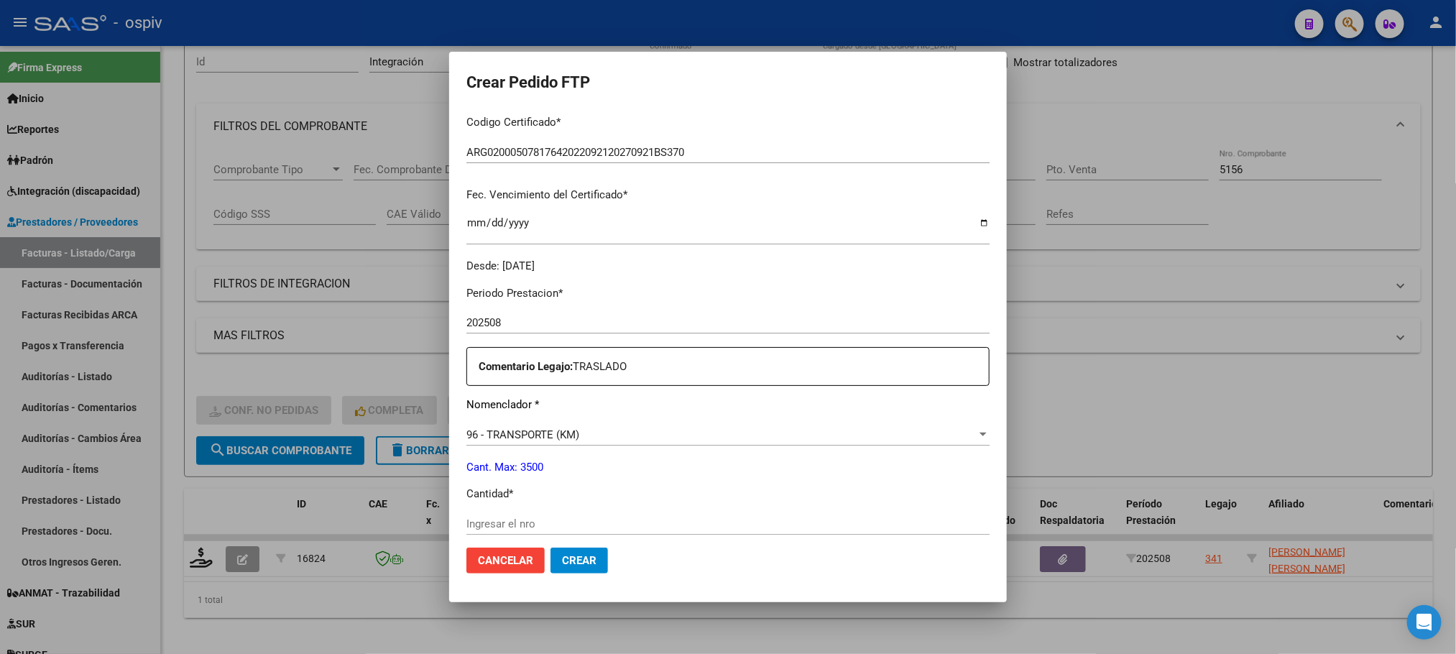
scroll to position [359, 0]
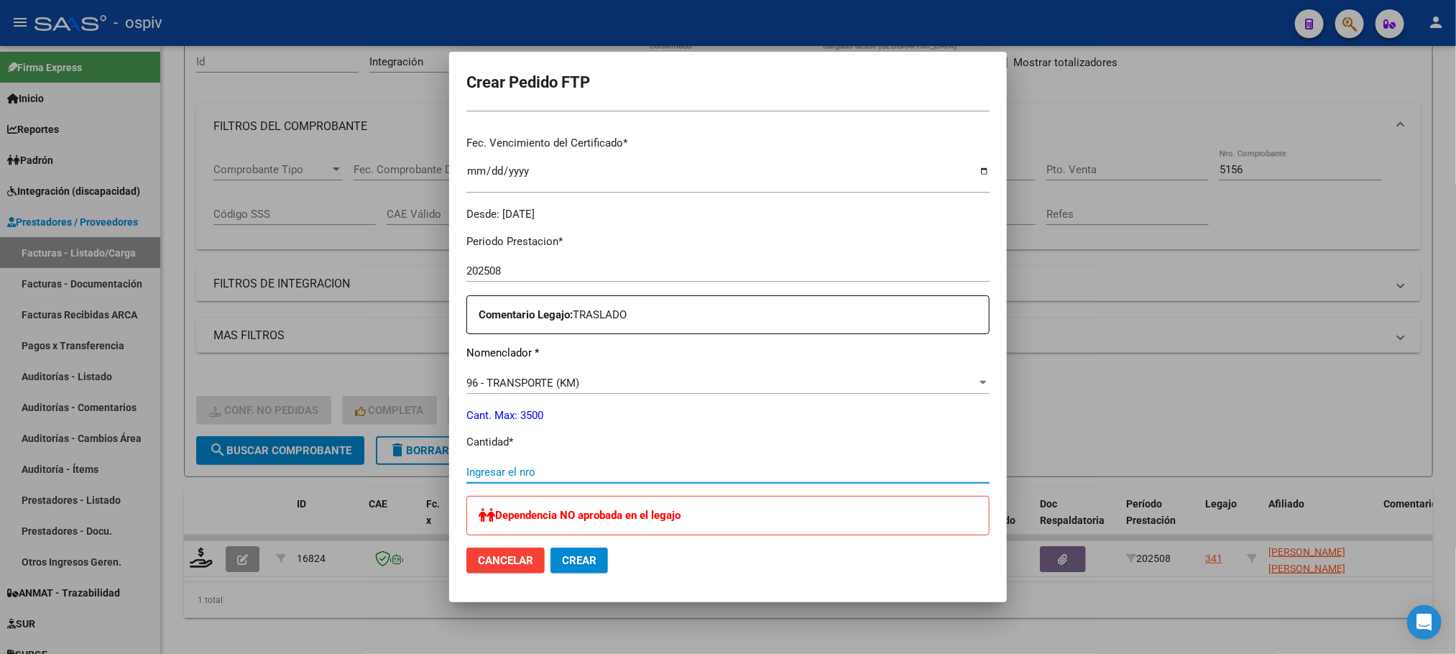
click at [689, 471] on input "Ingresar el nro" at bounding box center [728, 472] width 523 height 13
type input "264"
click at [551, 548] on button "Crear" at bounding box center [580, 561] width 58 height 26
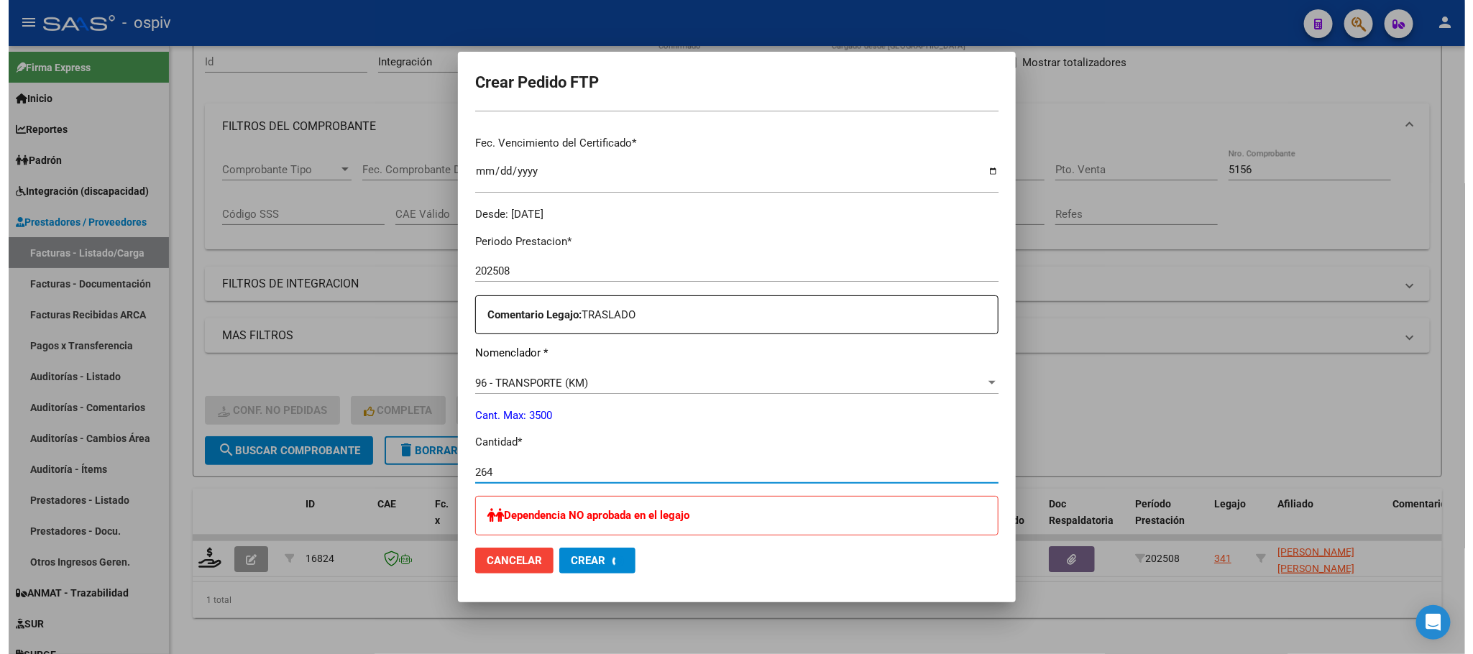
scroll to position [0, 0]
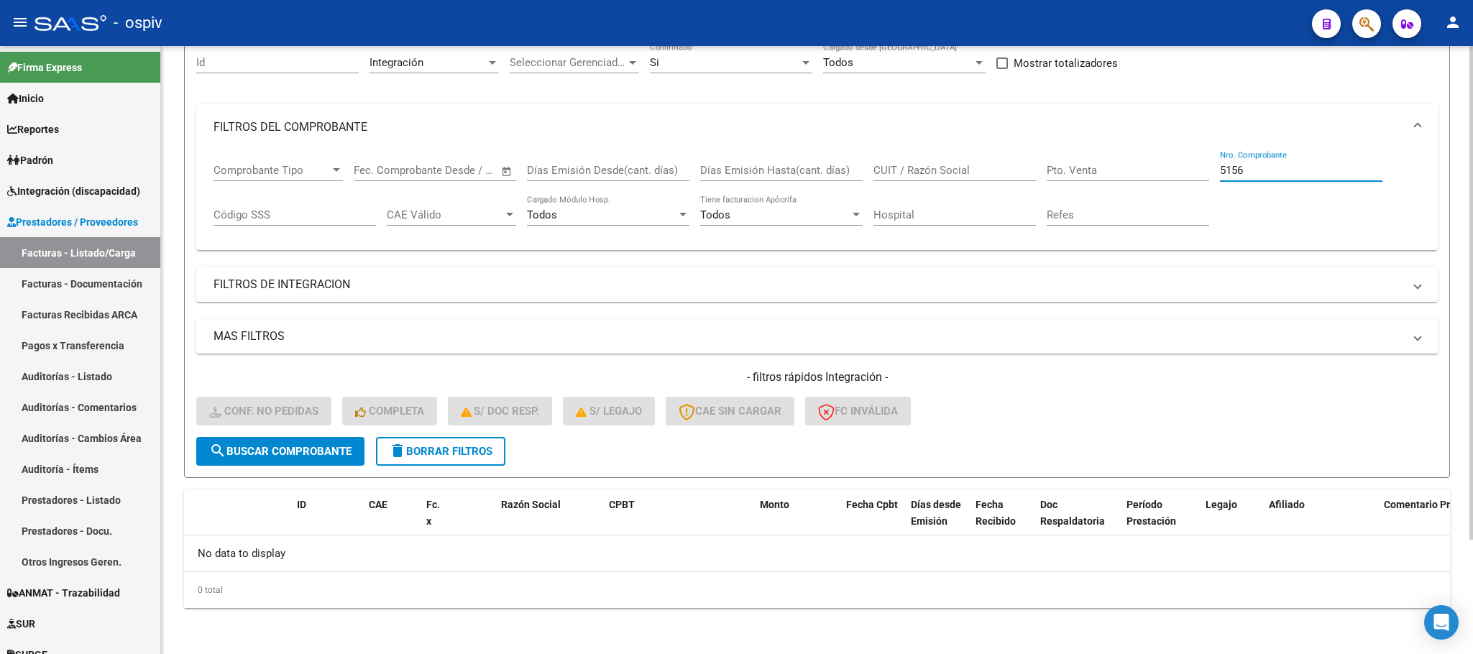
click at [1282, 170] on input "5156" at bounding box center [1301, 170] width 162 height 13
type input "5"
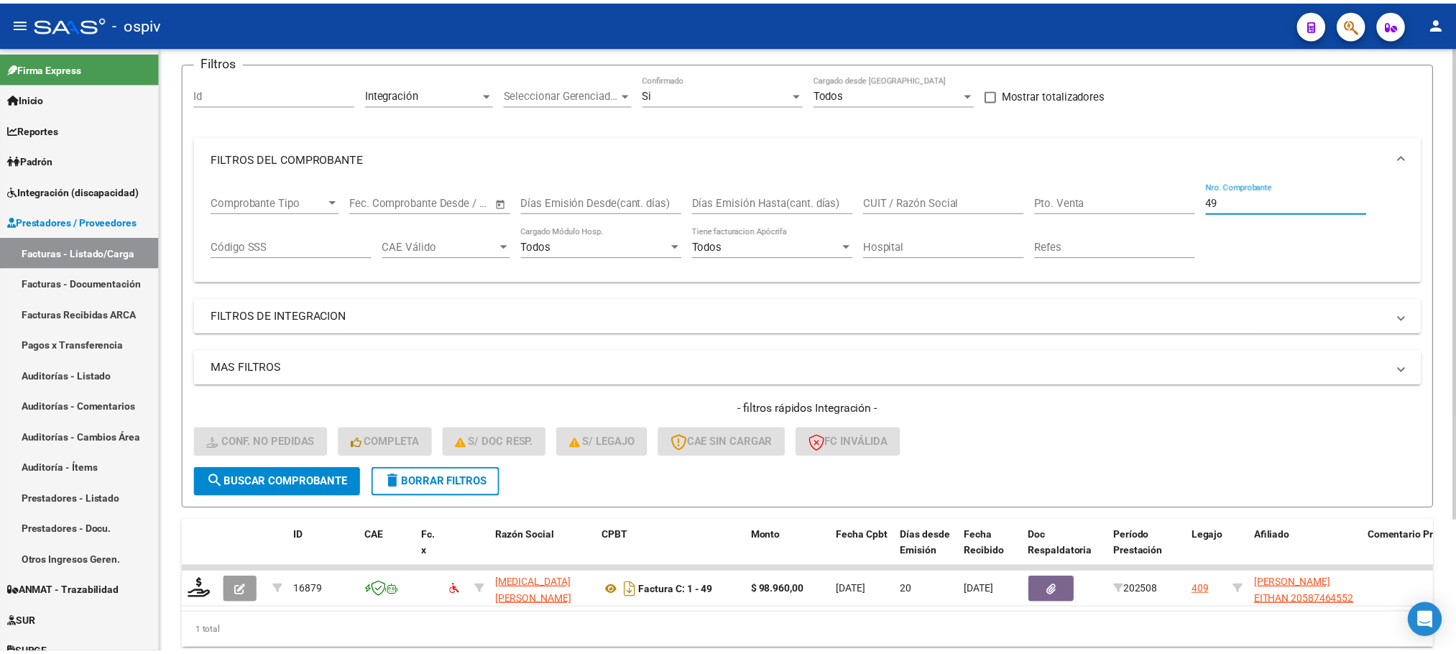
scroll to position [141, 0]
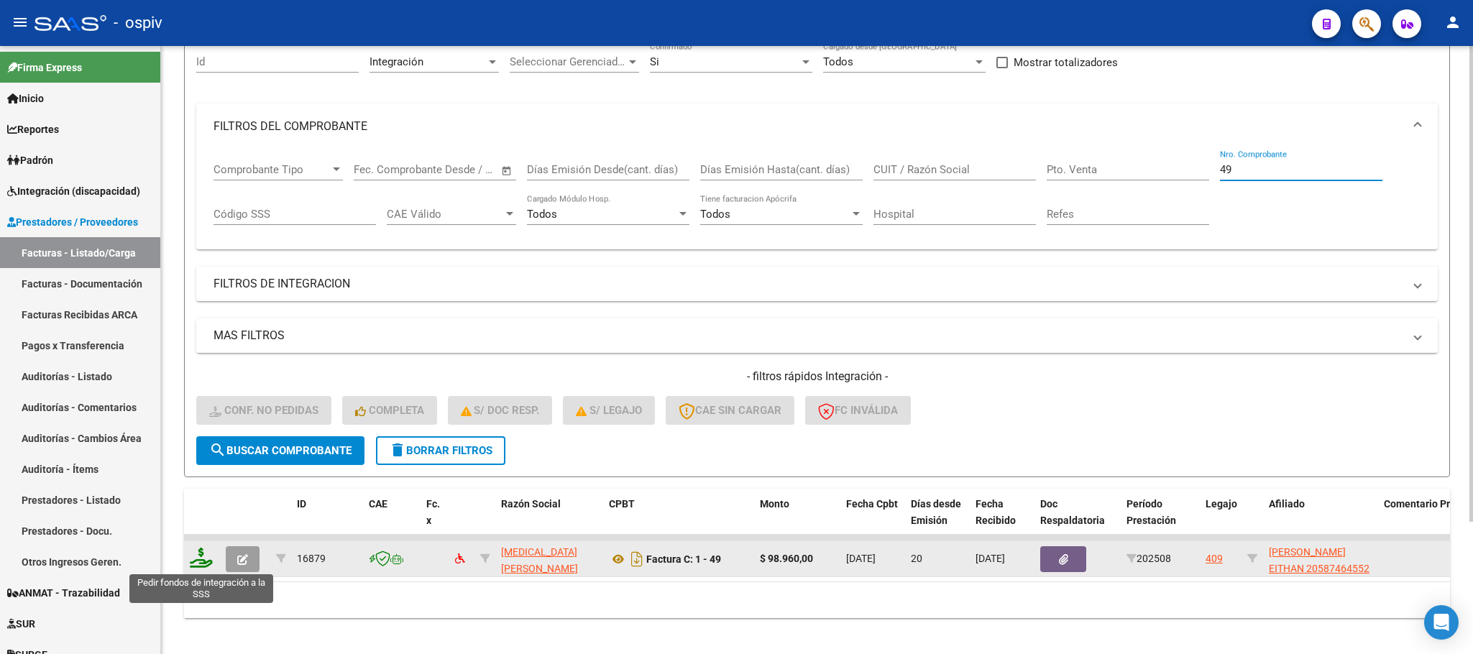
type input "49"
click at [201, 564] on icon at bounding box center [201, 558] width 23 height 20
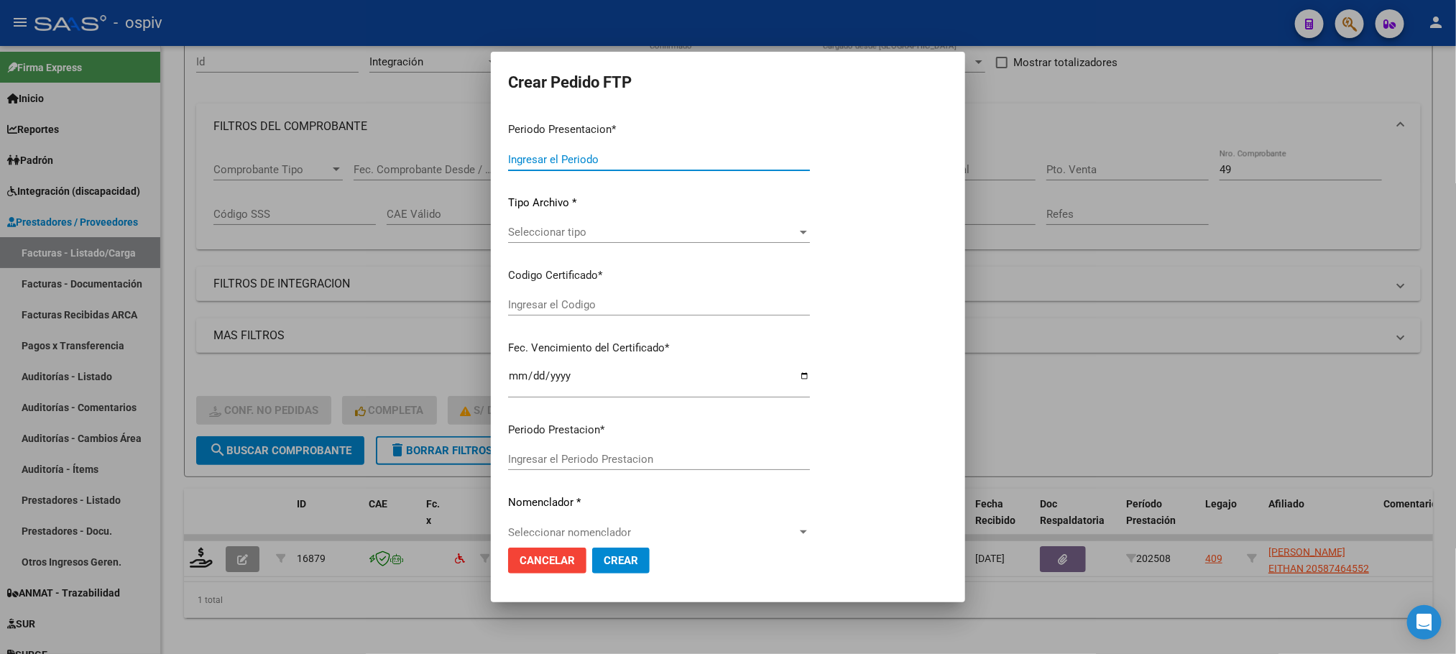
type input "202508"
type input "$ 98.960,00"
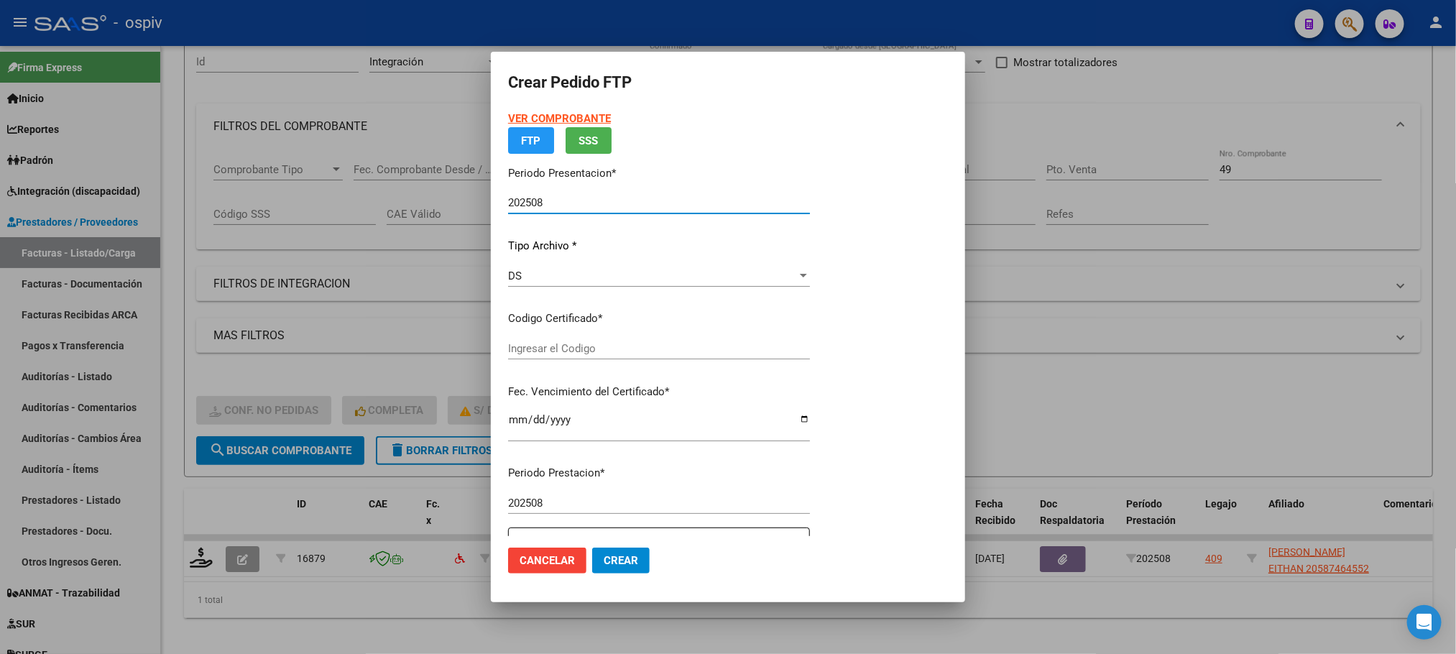
type input "ARG02000587464552024110520271105AND12921"
type input "2027-11-05"
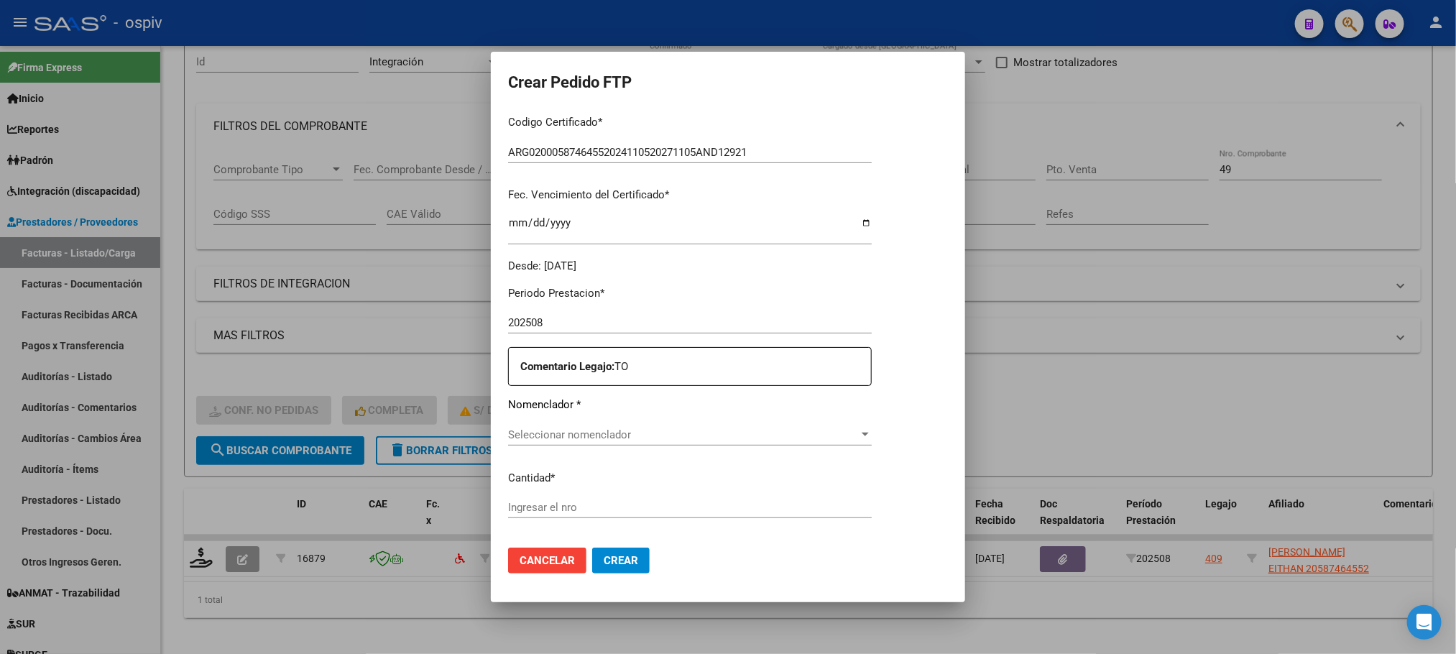
scroll to position [359, 0]
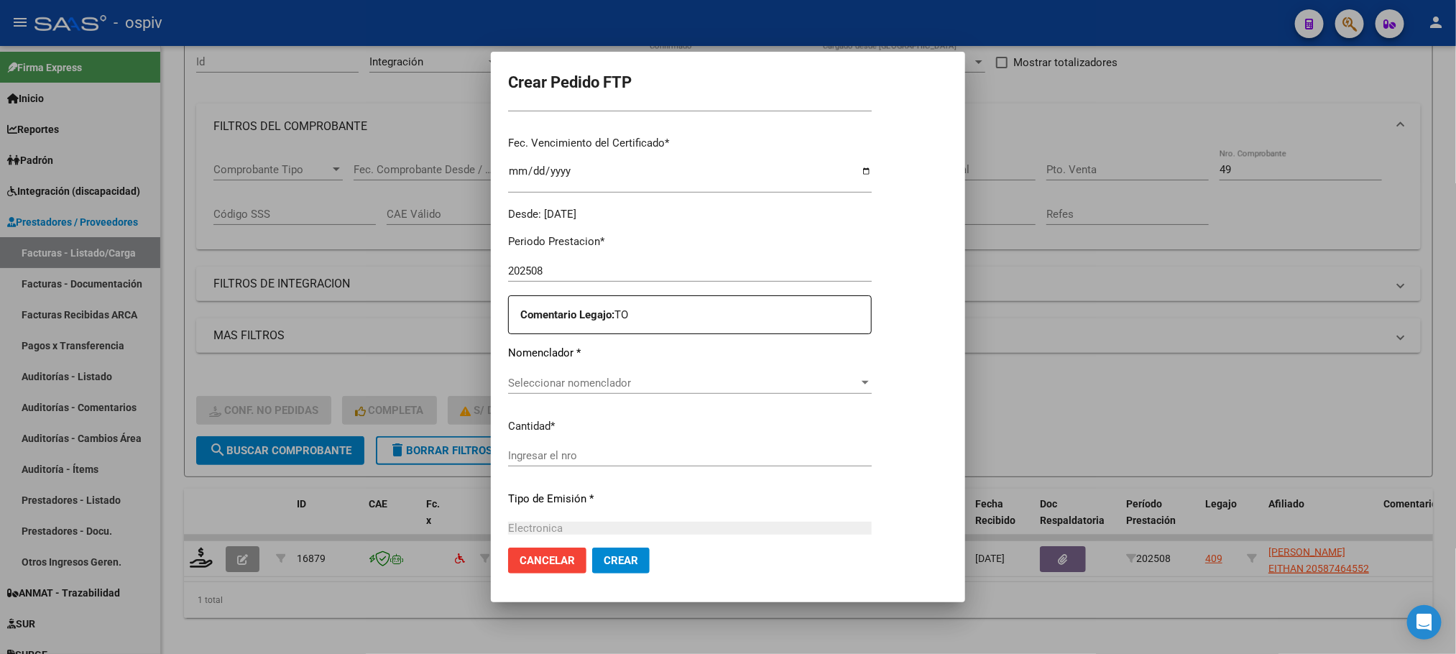
click at [667, 378] on span "Seleccionar nomenclador" at bounding box center [683, 383] width 351 height 13
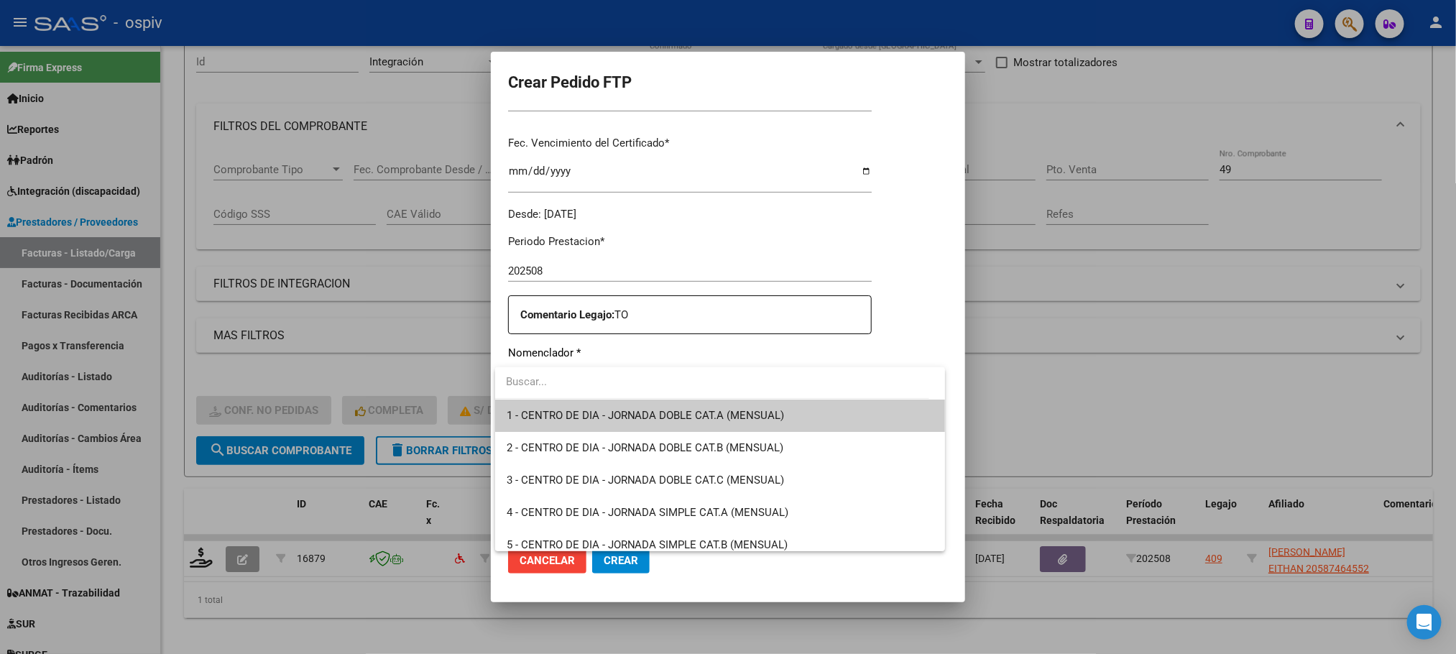
click at [1236, 348] on div at bounding box center [728, 327] width 1456 height 654
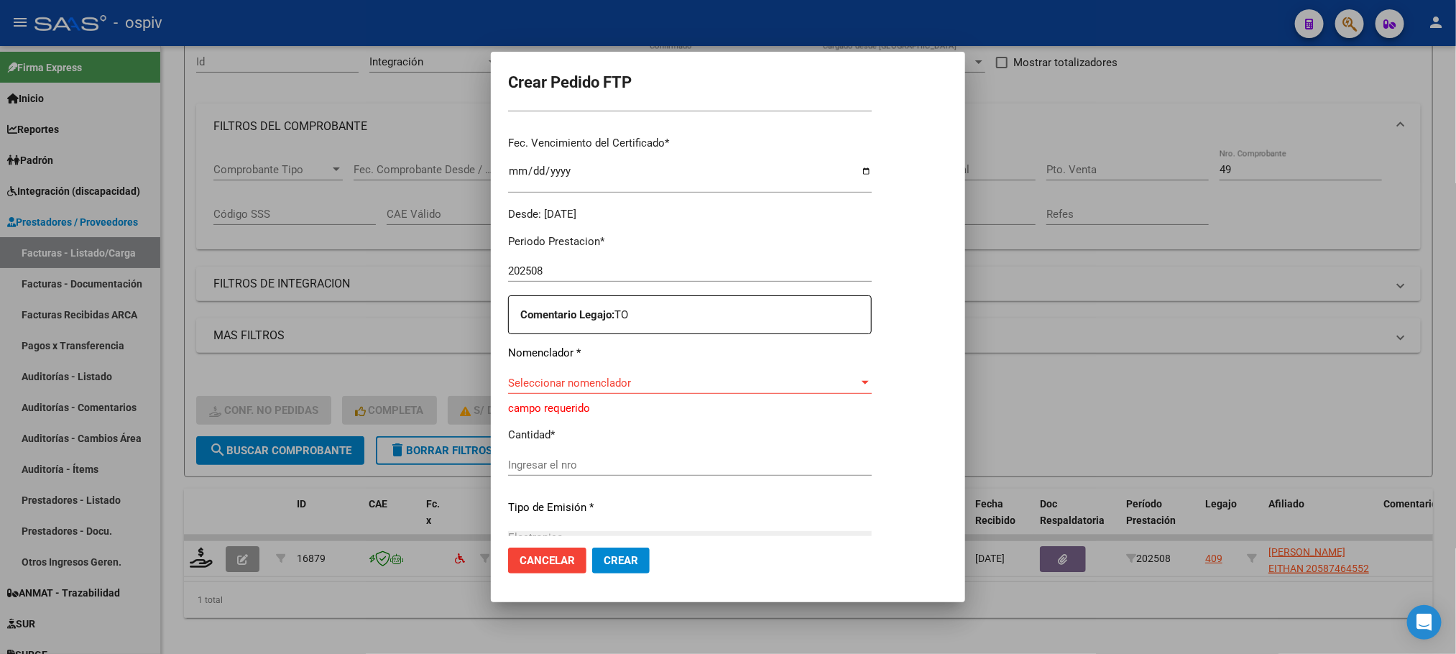
click at [745, 374] on div "Seleccionar nomenclador Seleccionar nomenclador" at bounding box center [690, 383] width 364 height 22
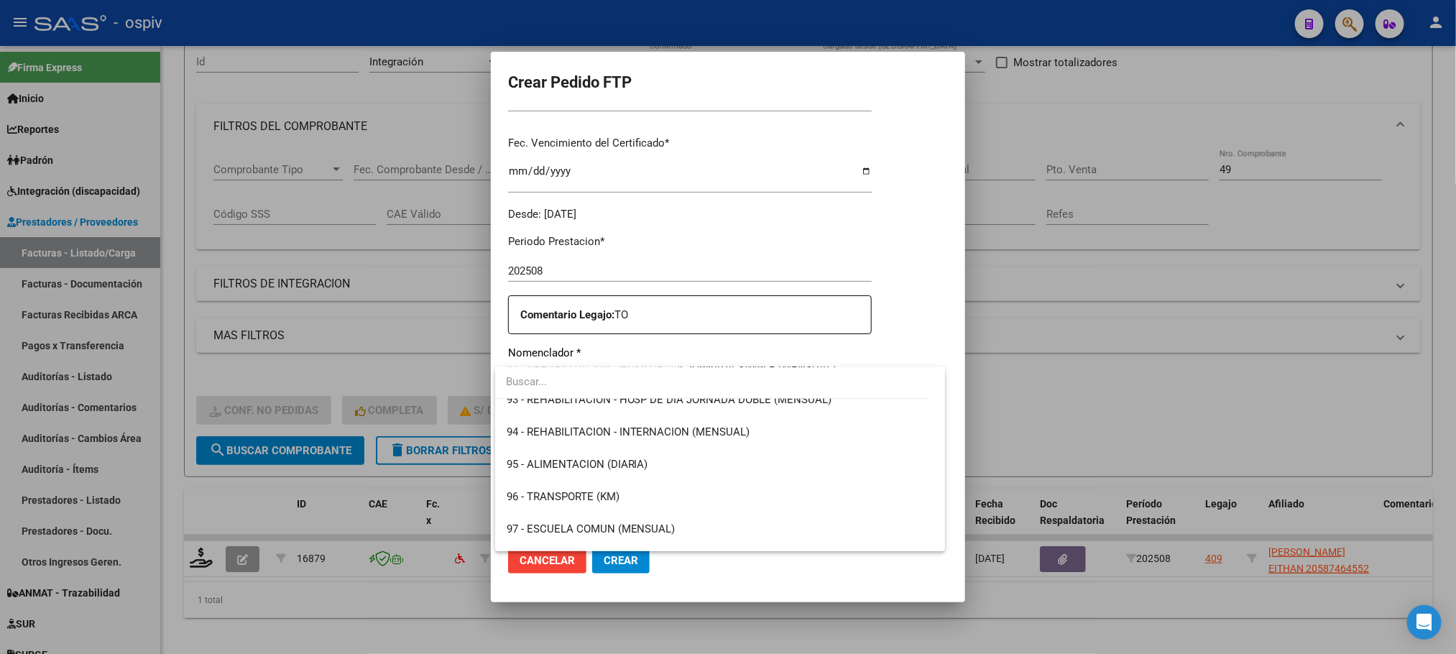
scroll to position [2870, 0]
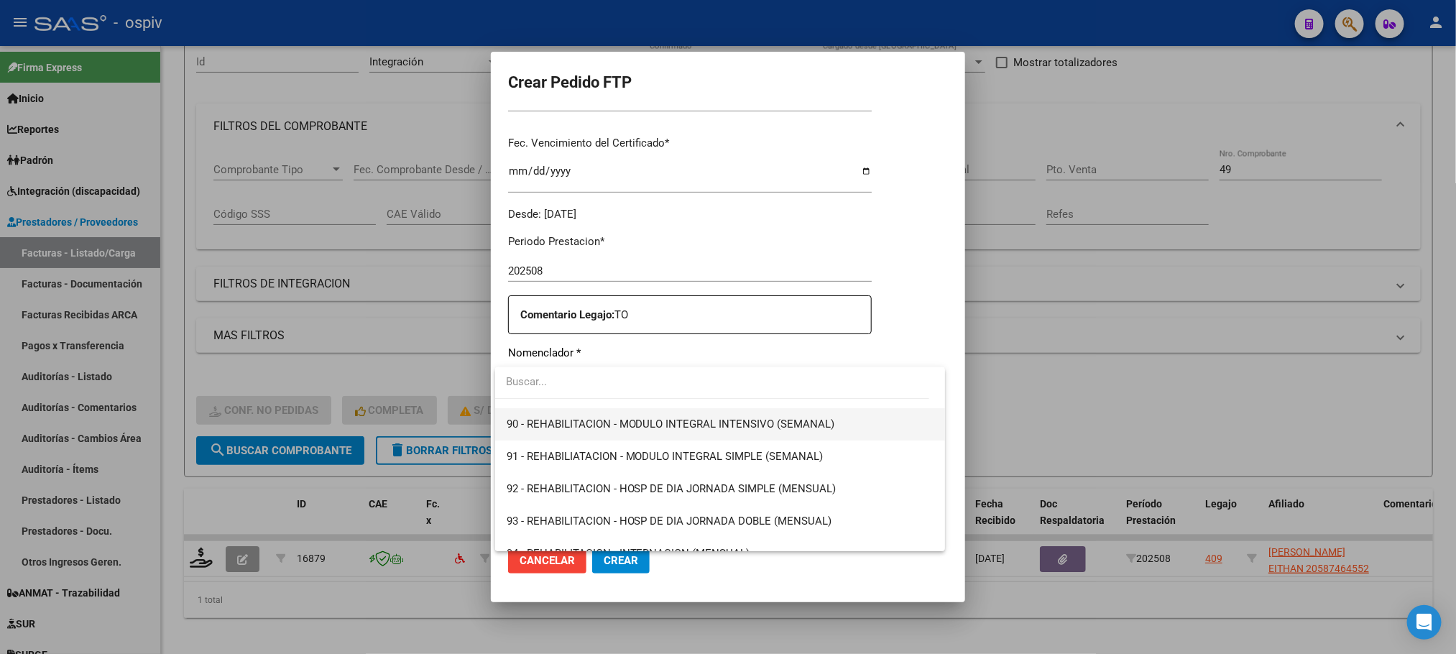
click at [615, 410] on span "90 - REHABILITACION - MODULO INTEGRAL INTENSIVO (SEMANAL)" at bounding box center [721, 424] width 428 height 32
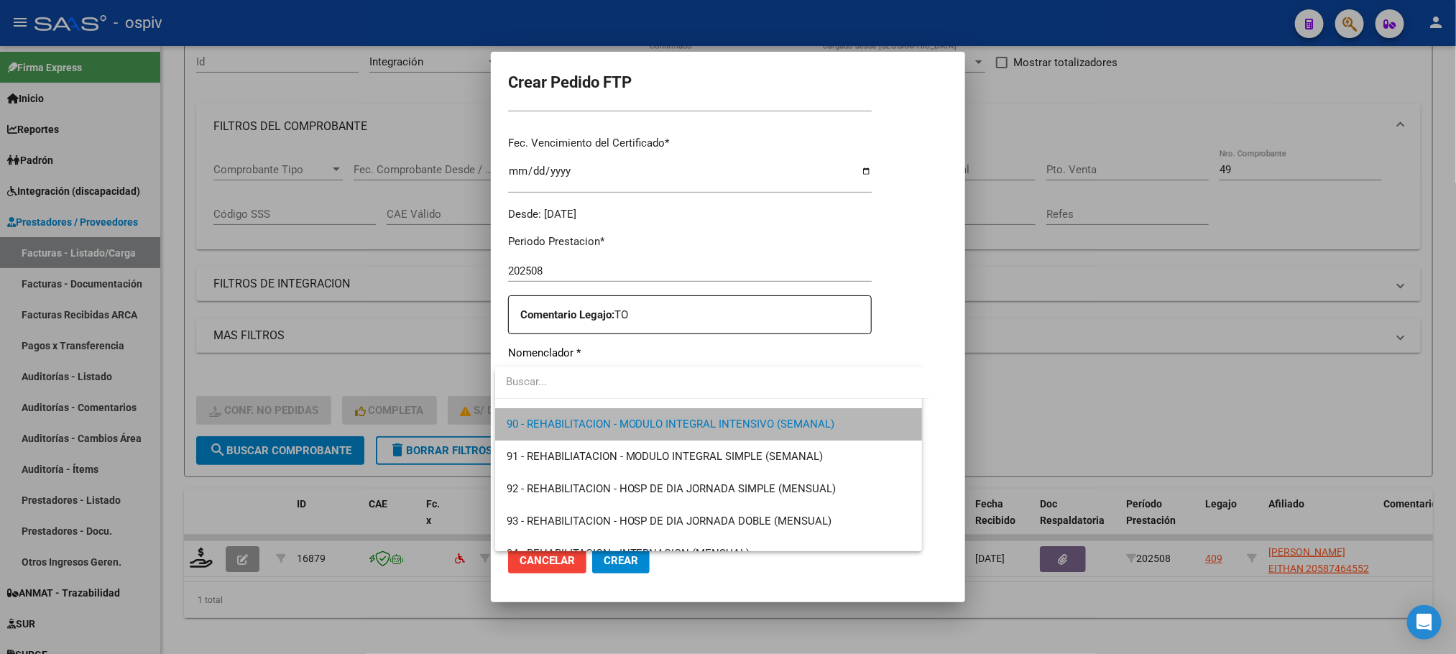
scroll to position [2879, 0]
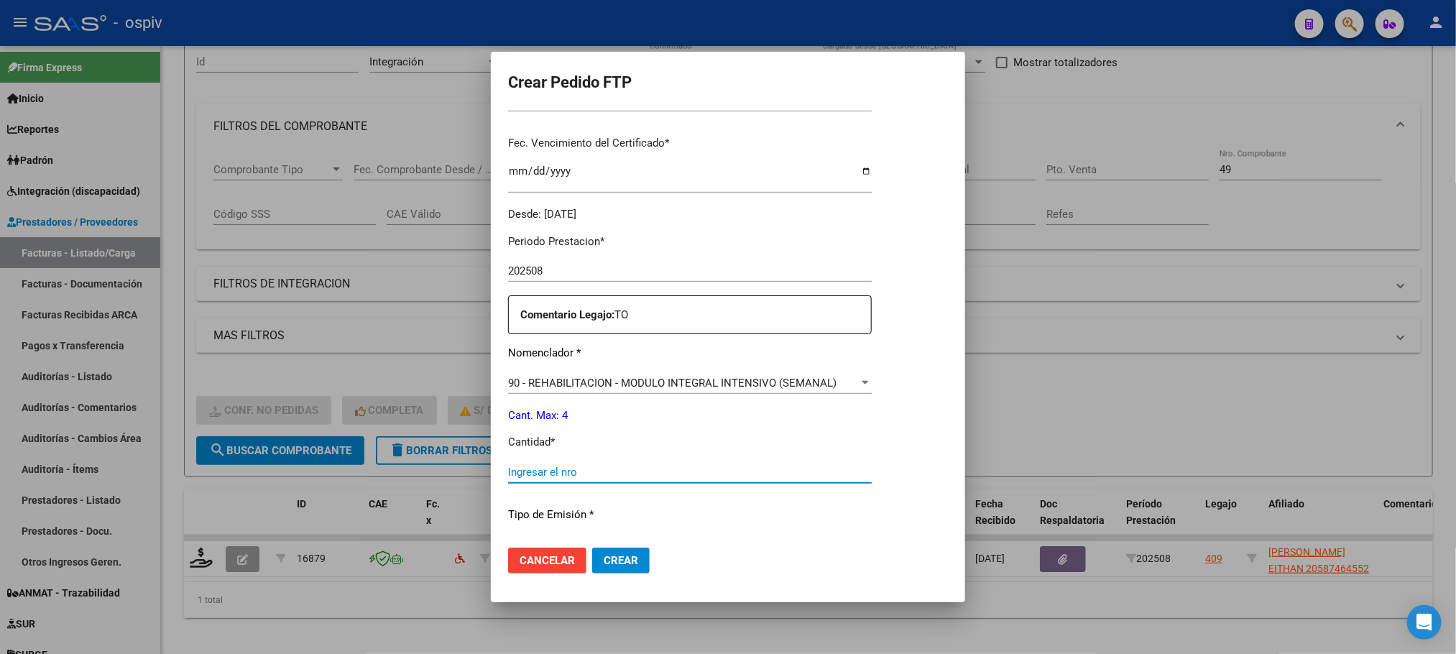
click at [591, 475] on input "Ingresar el nro" at bounding box center [690, 472] width 364 height 13
type input "4"
click at [592, 548] on button "Crear" at bounding box center [621, 561] width 58 height 26
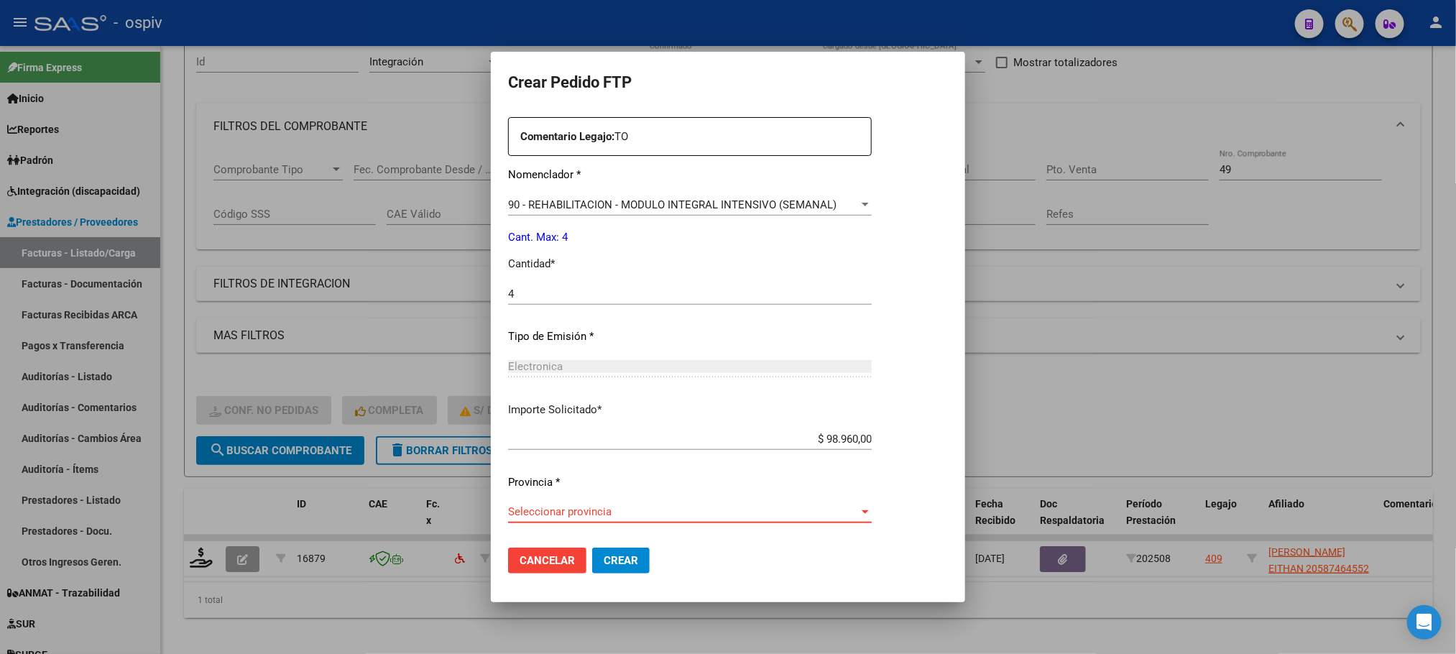
click at [699, 513] on span "Seleccionar provincia" at bounding box center [683, 511] width 351 height 13
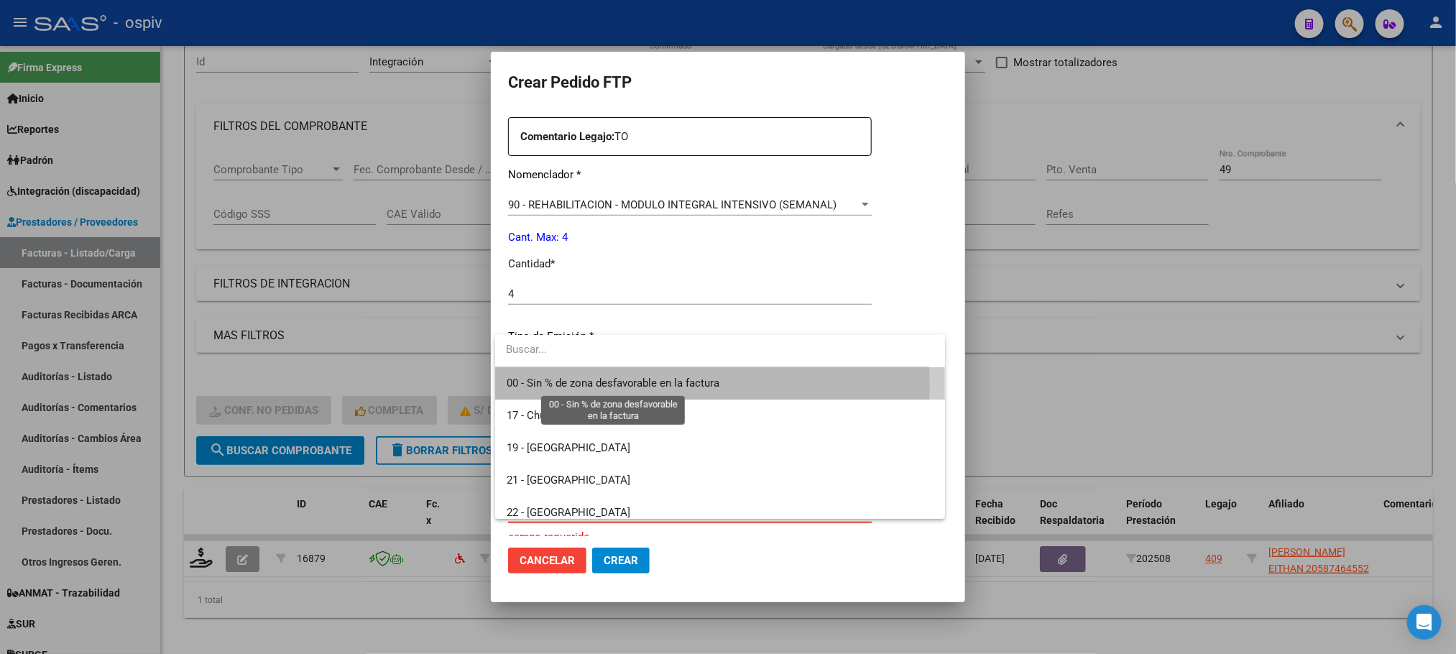
click at [628, 386] on span "00 - Sin % de zona desfavorable en la factura" at bounding box center [613, 383] width 213 height 13
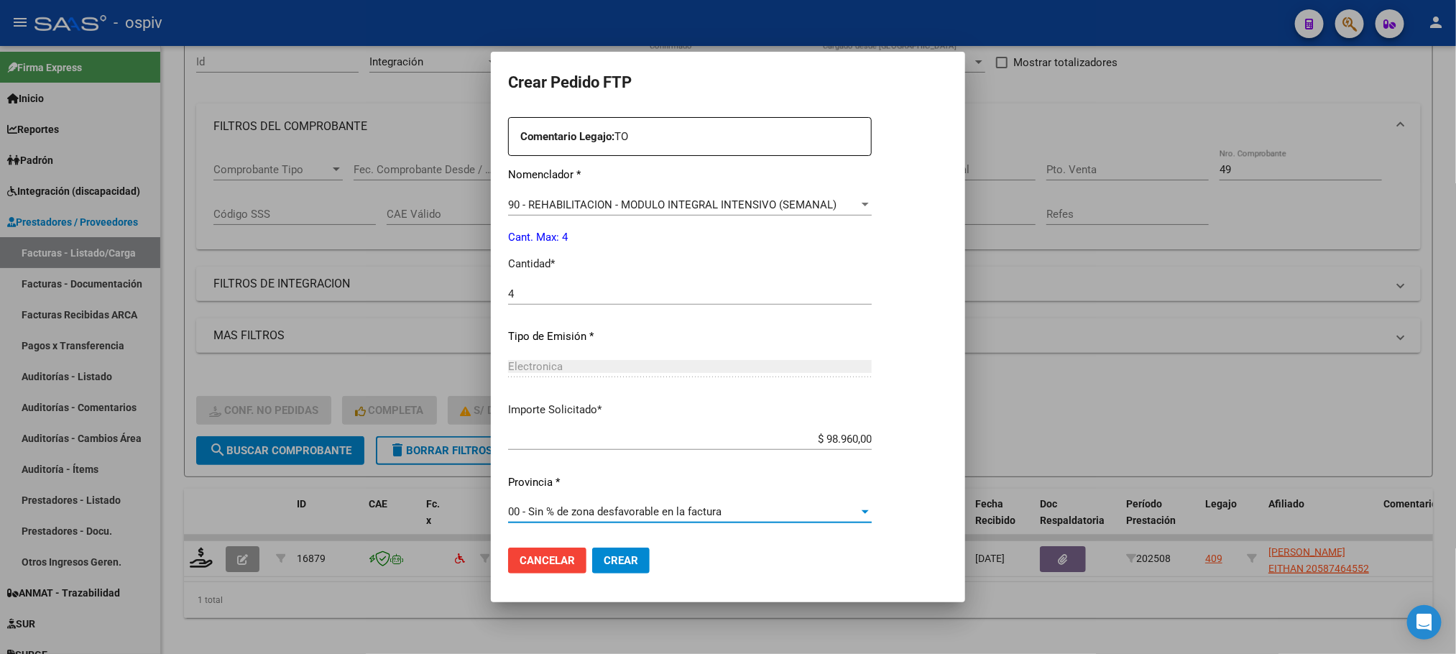
click at [609, 554] on span "Crear" at bounding box center [621, 560] width 35 height 13
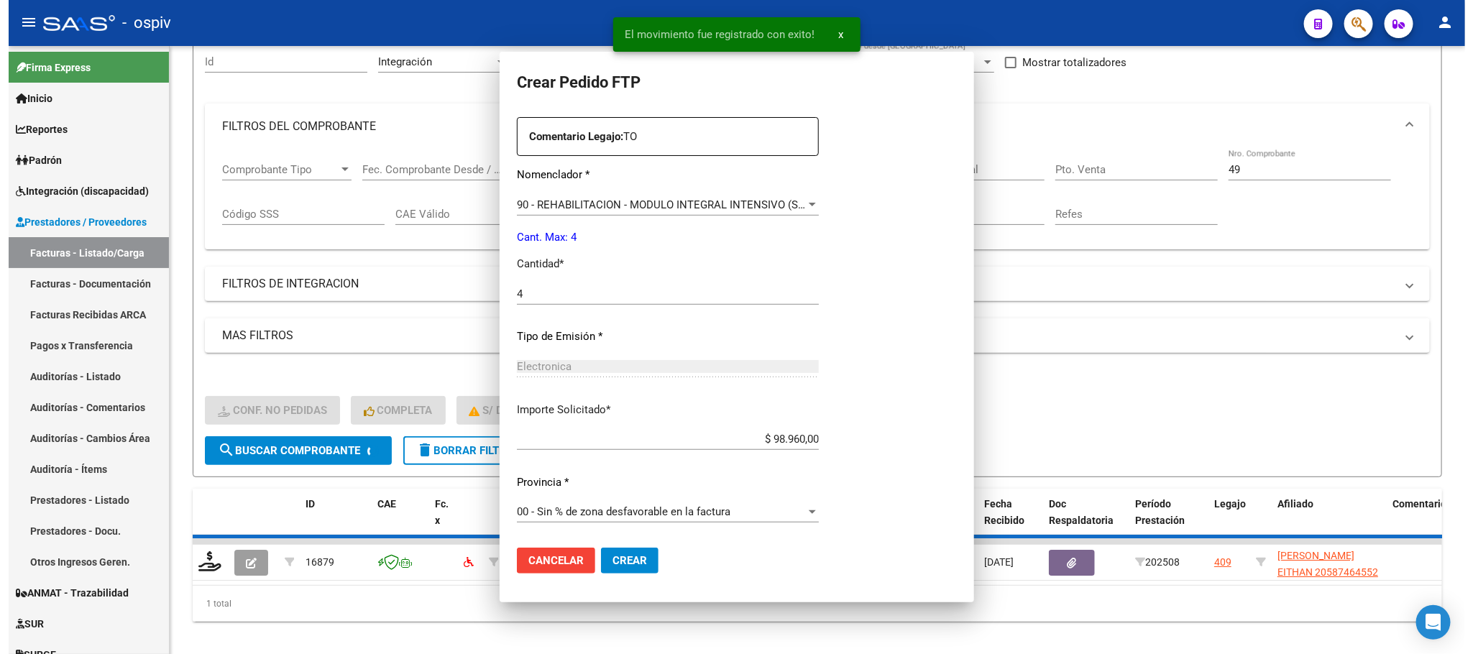
scroll to position [456, 0]
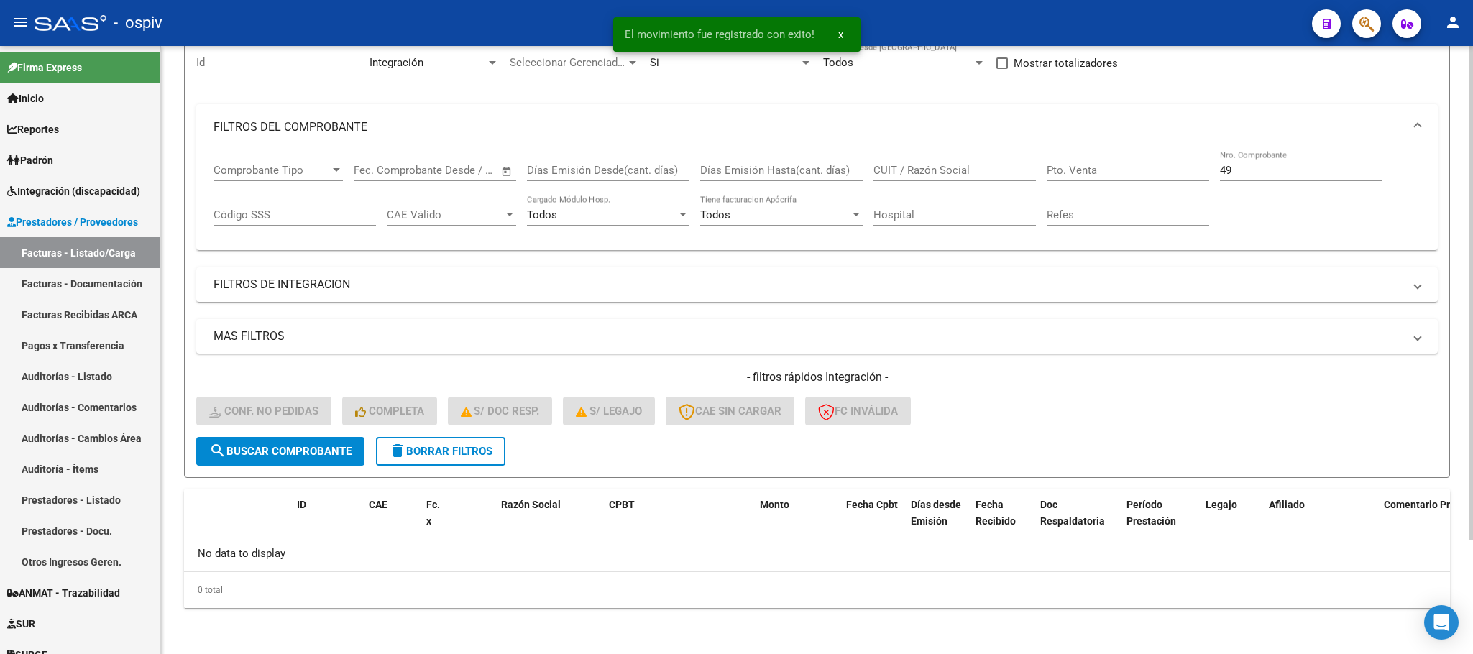
click at [1257, 173] on input "49" at bounding box center [1301, 170] width 162 height 13
type input "4"
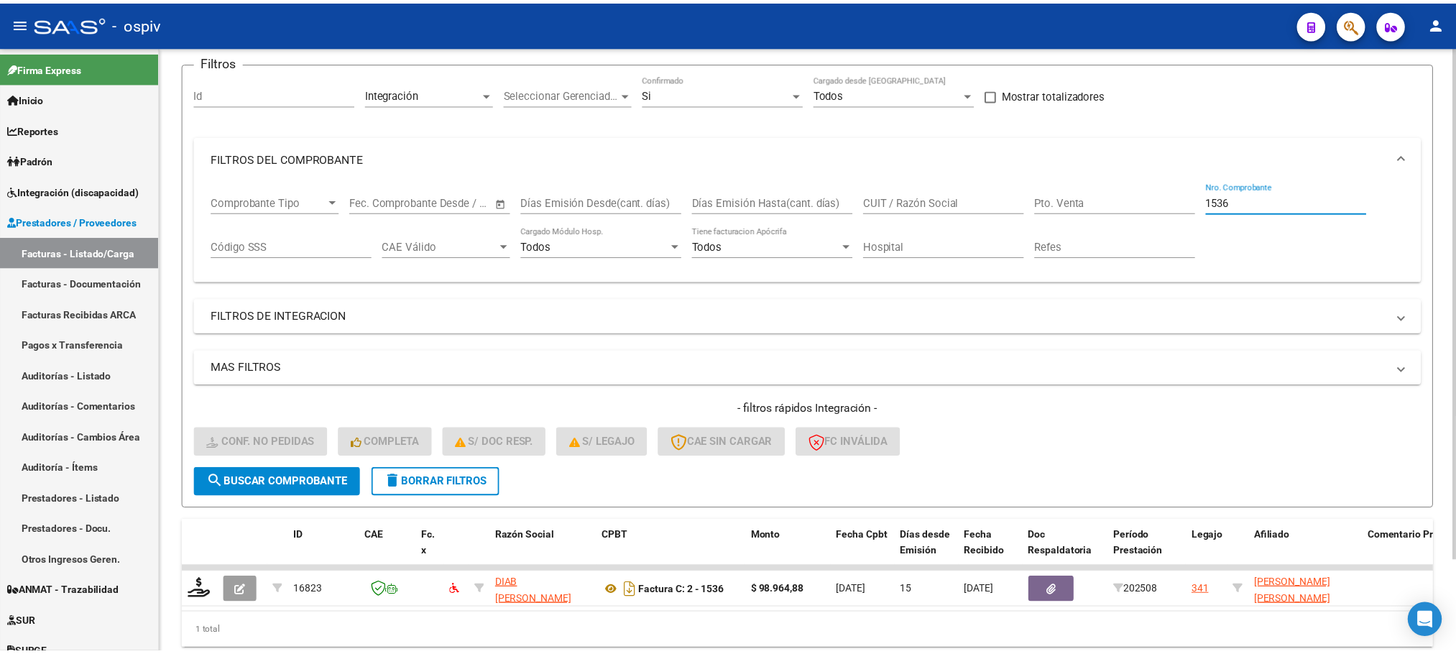
scroll to position [141, 0]
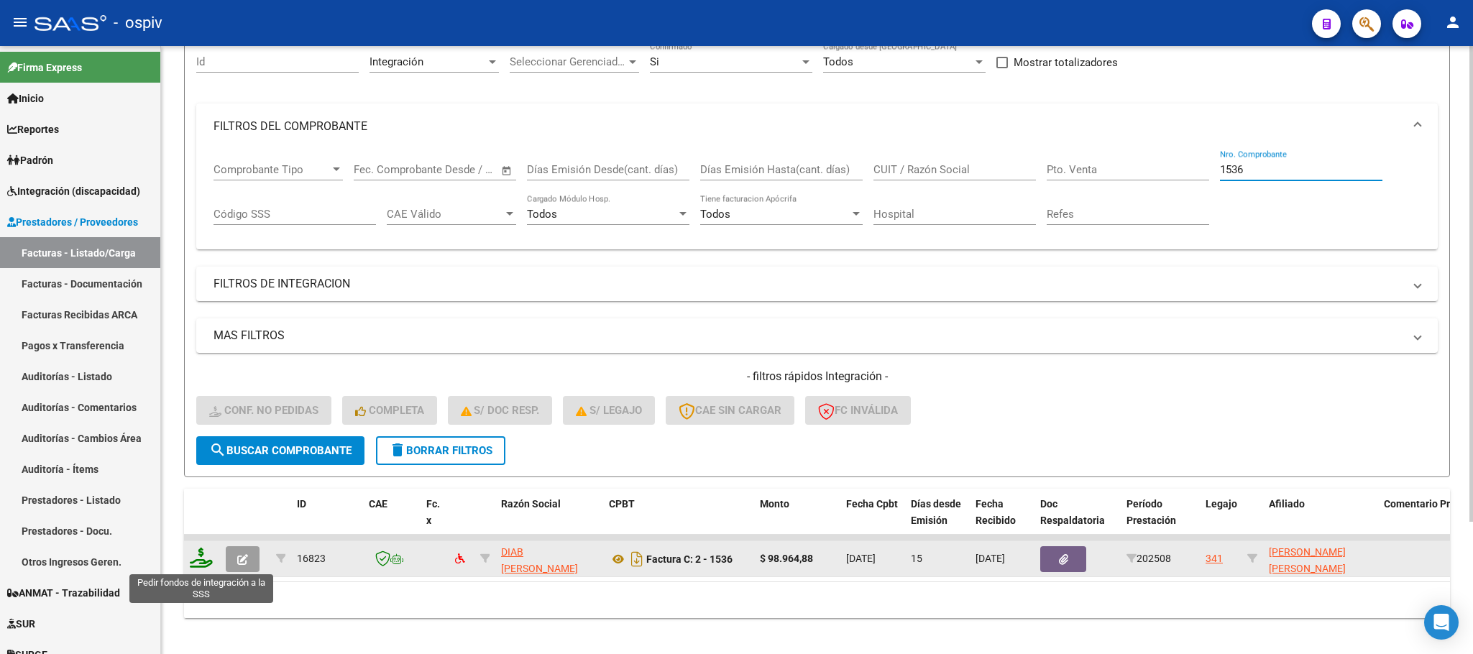
type input "1536"
click at [208, 561] on icon at bounding box center [201, 558] width 23 height 20
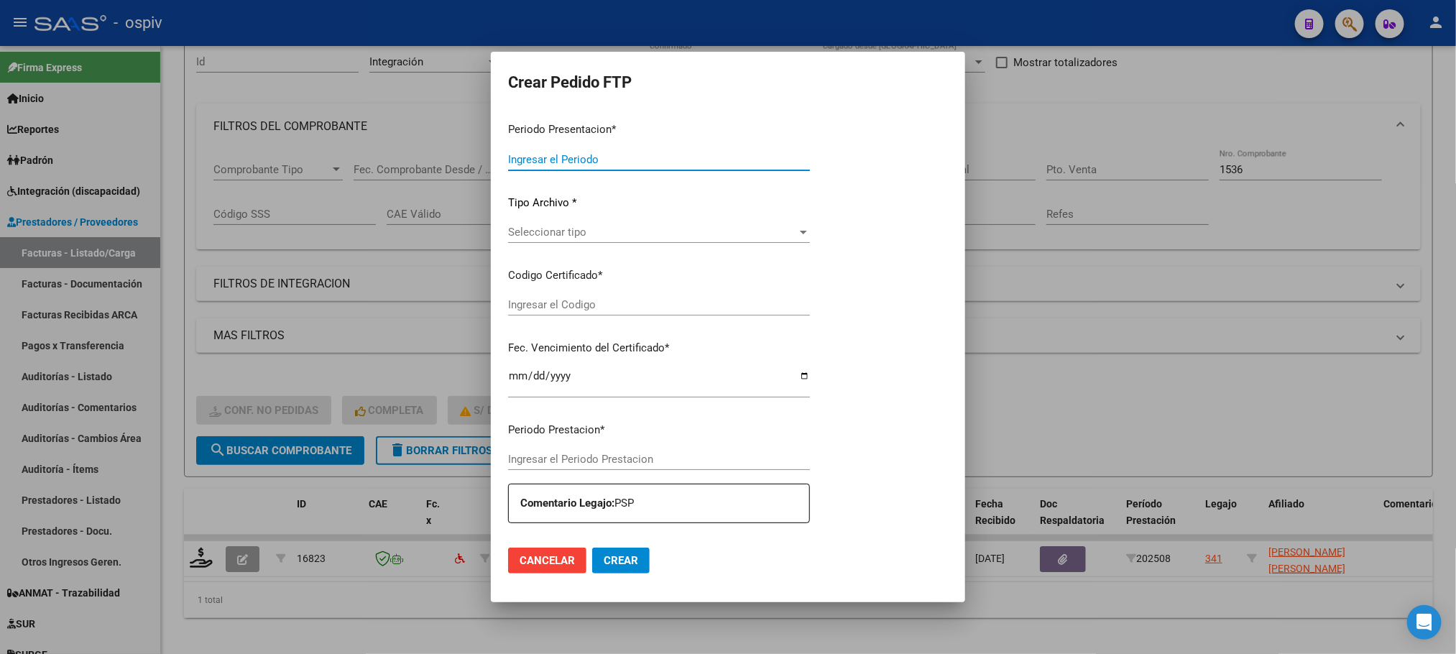
type input "202508"
type input "$ 98.964,88"
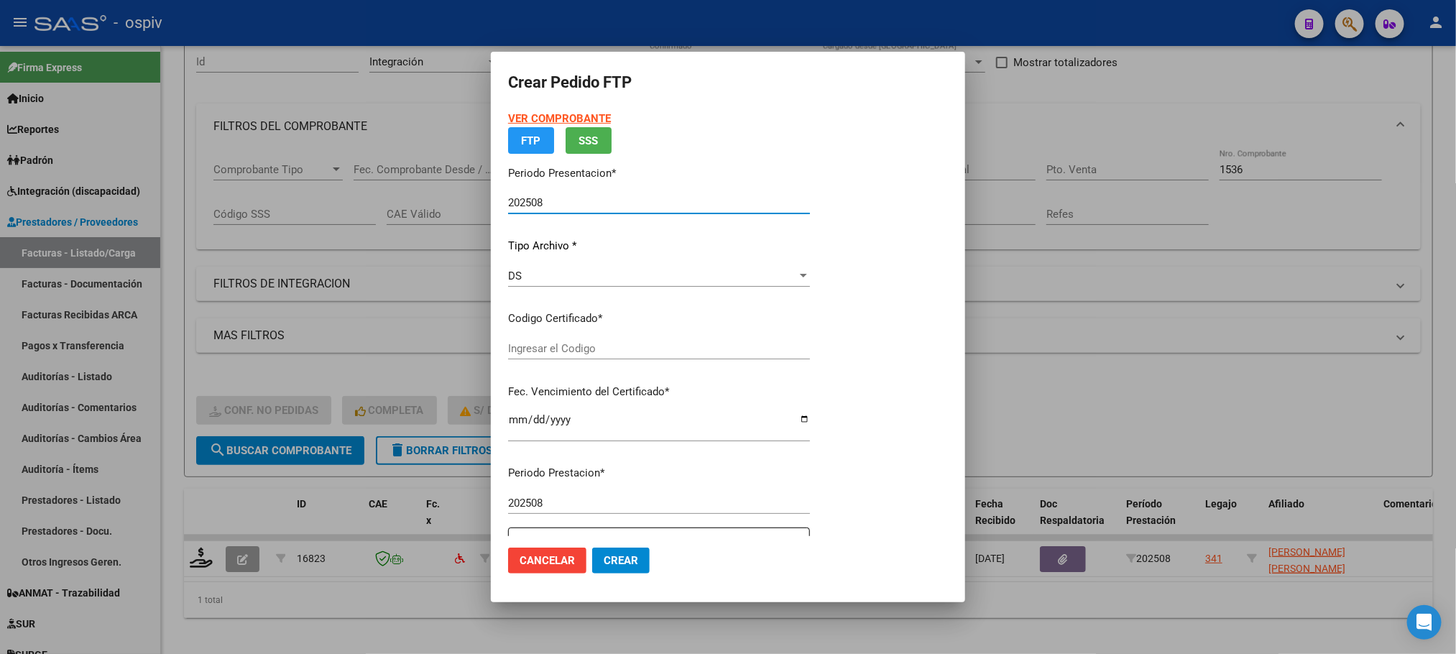
type input "ARG02000507817642022092120270921BS370"
type input "2027-09-21"
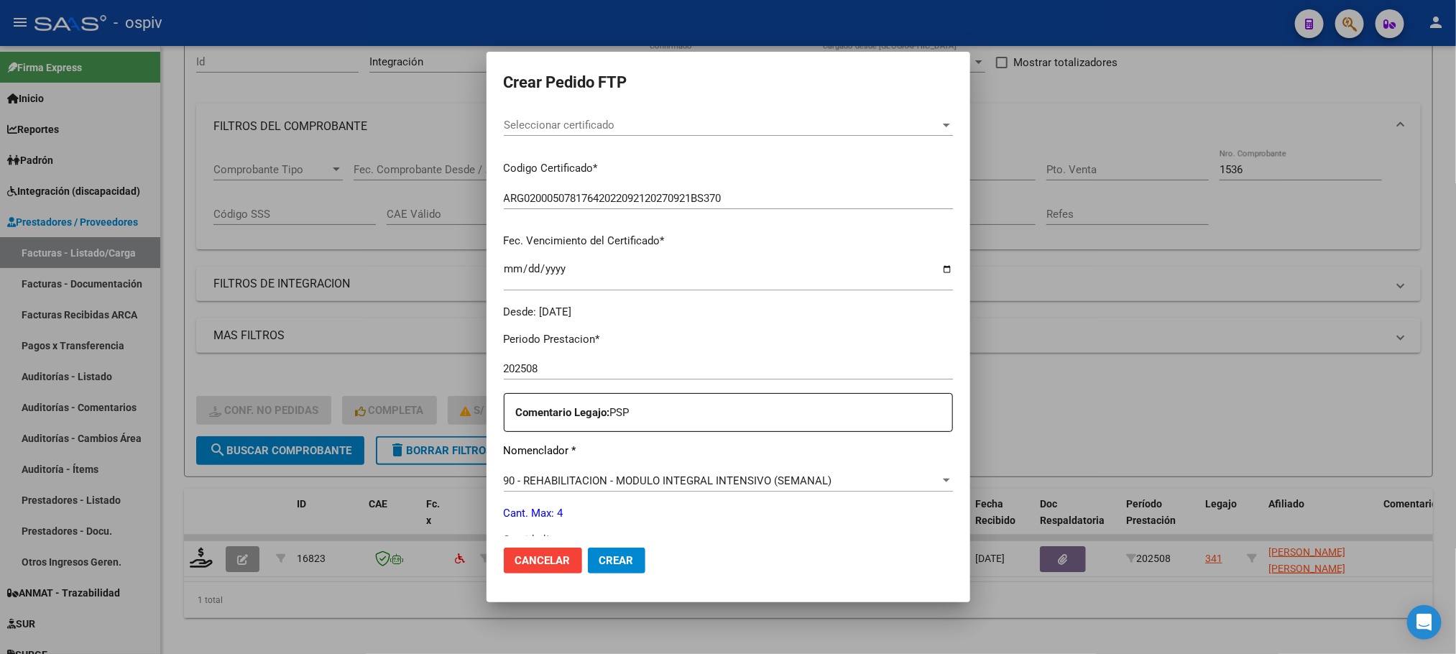
scroll to position [359, 0]
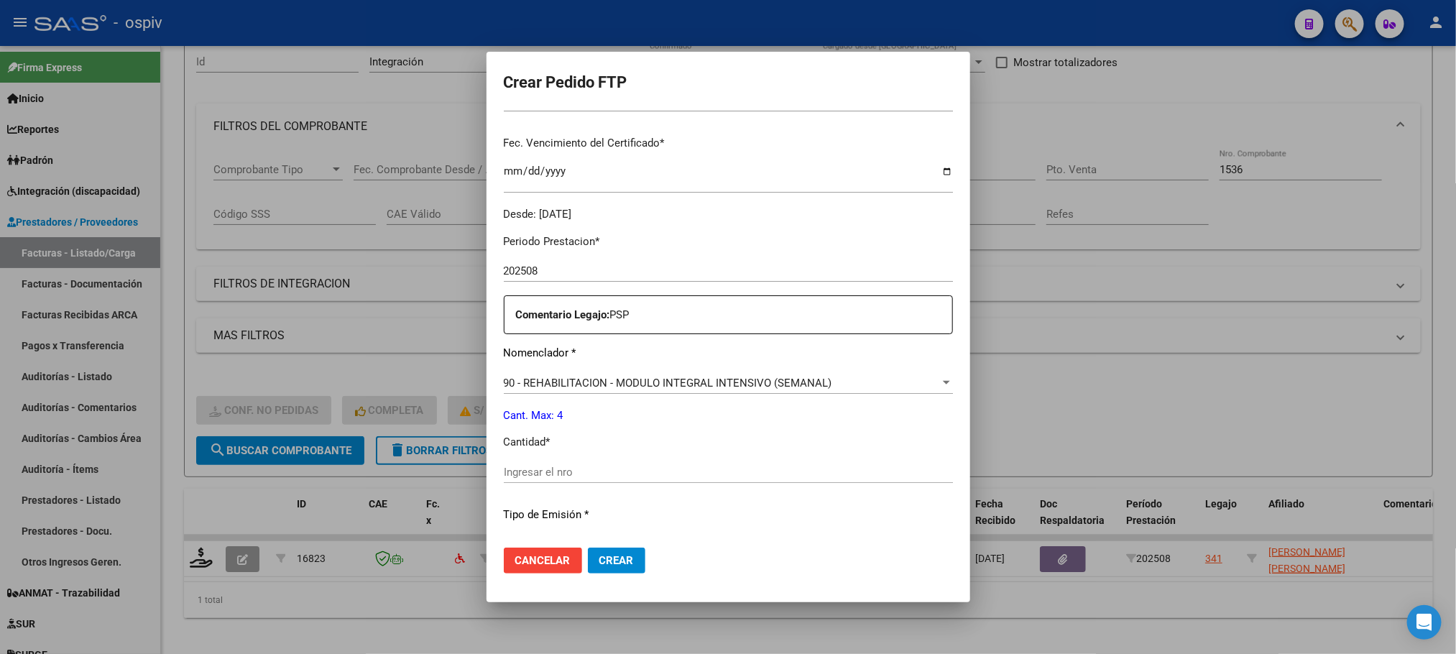
click at [656, 470] on input "Ingresar el nro" at bounding box center [728, 472] width 449 height 13
type input "4"
click at [588, 548] on button "Crear" at bounding box center [617, 561] width 58 height 26
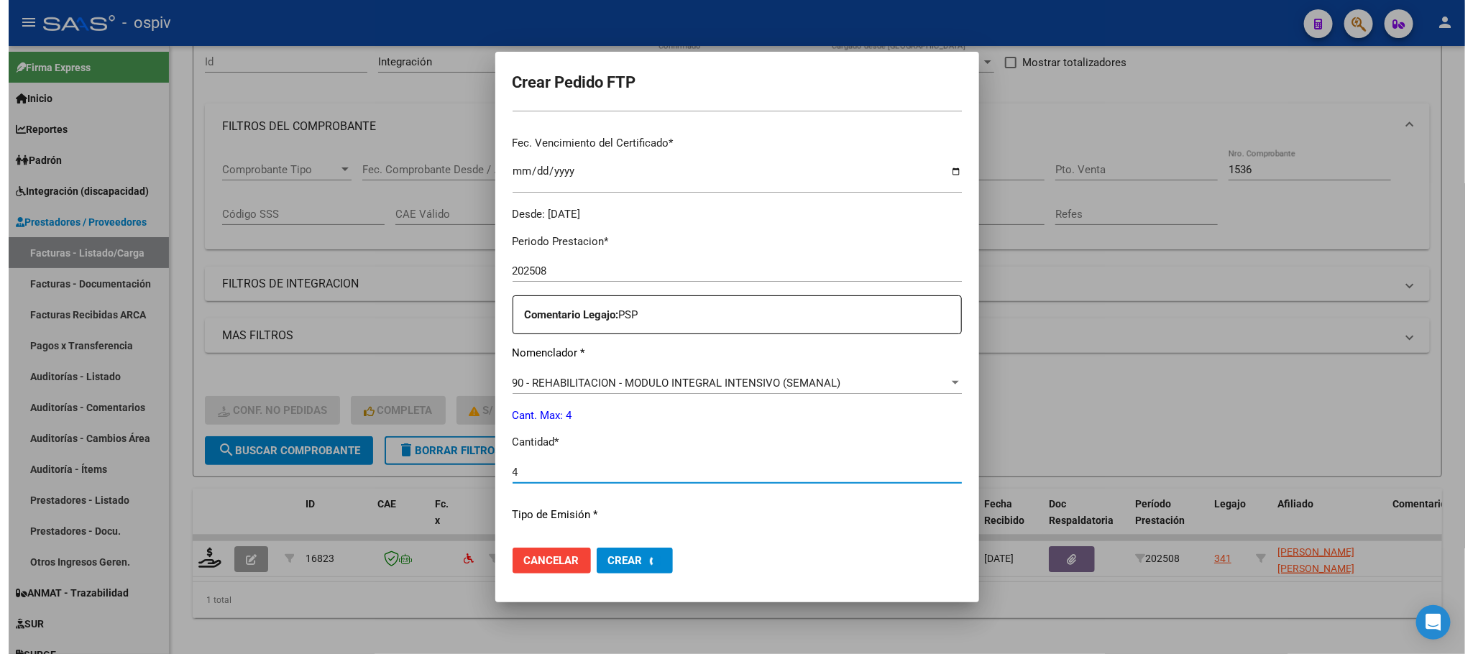
scroll to position [0, 0]
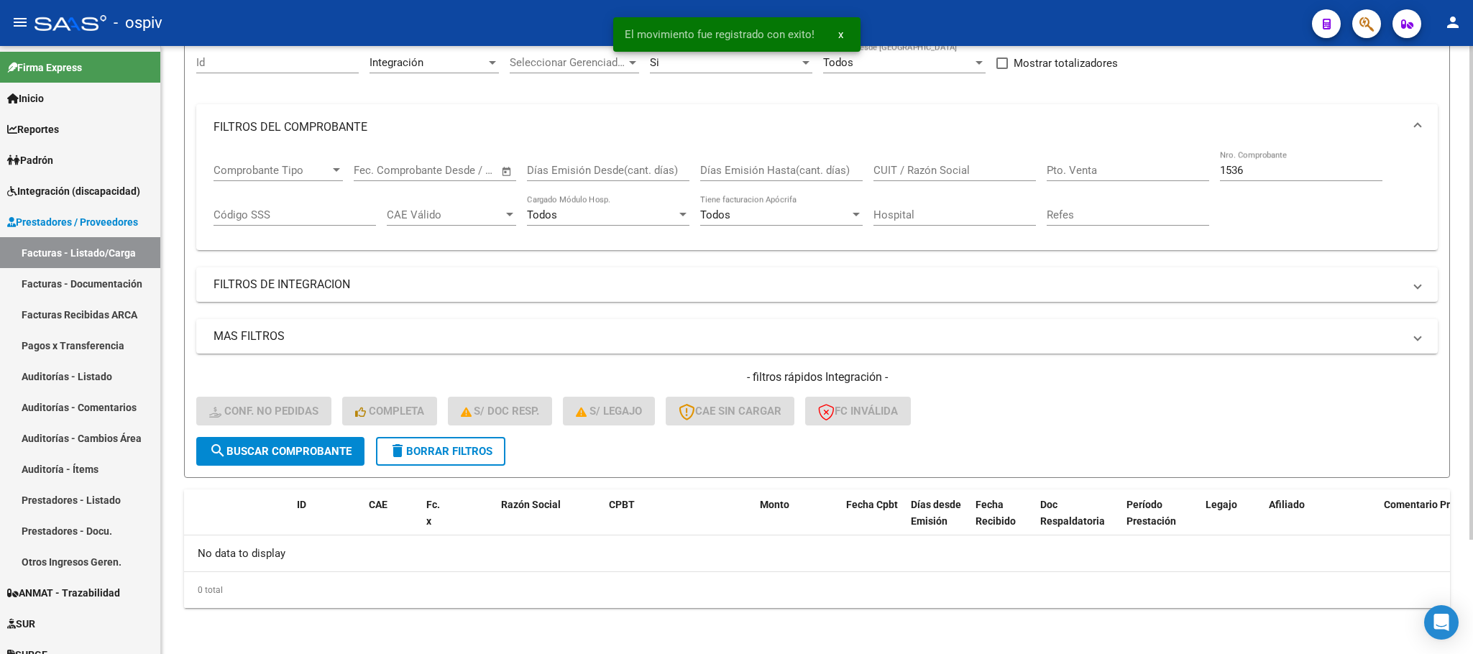
click at [1283, 168] on input "1536" at bounding box center [1301, 170] width 162 height 13
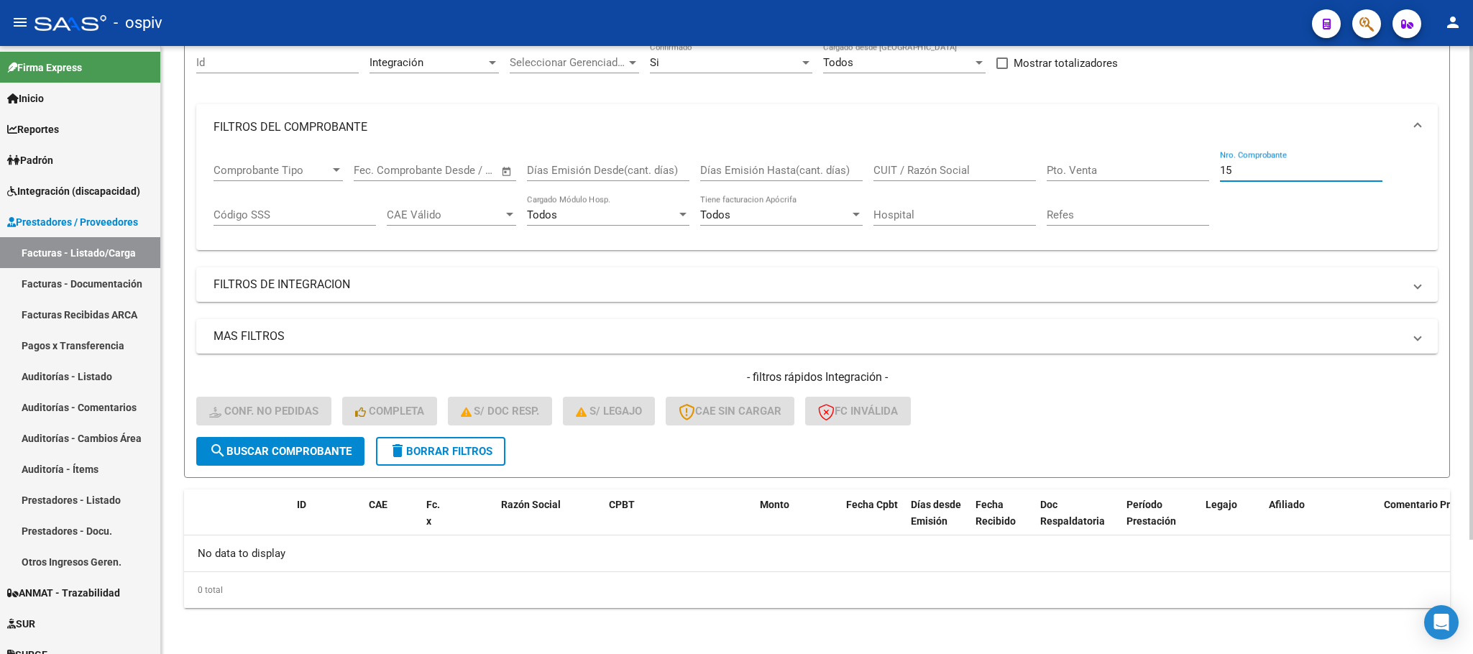
type input "1"
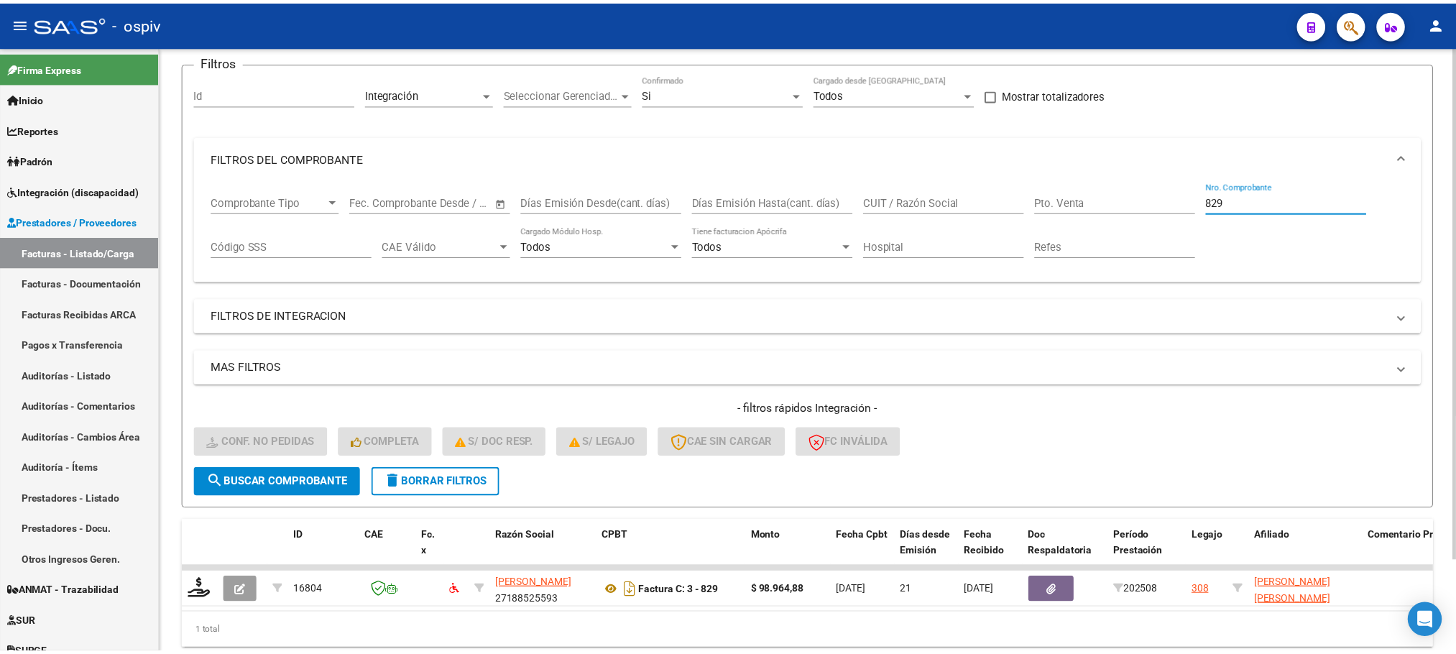
scroll to position [141, 0]
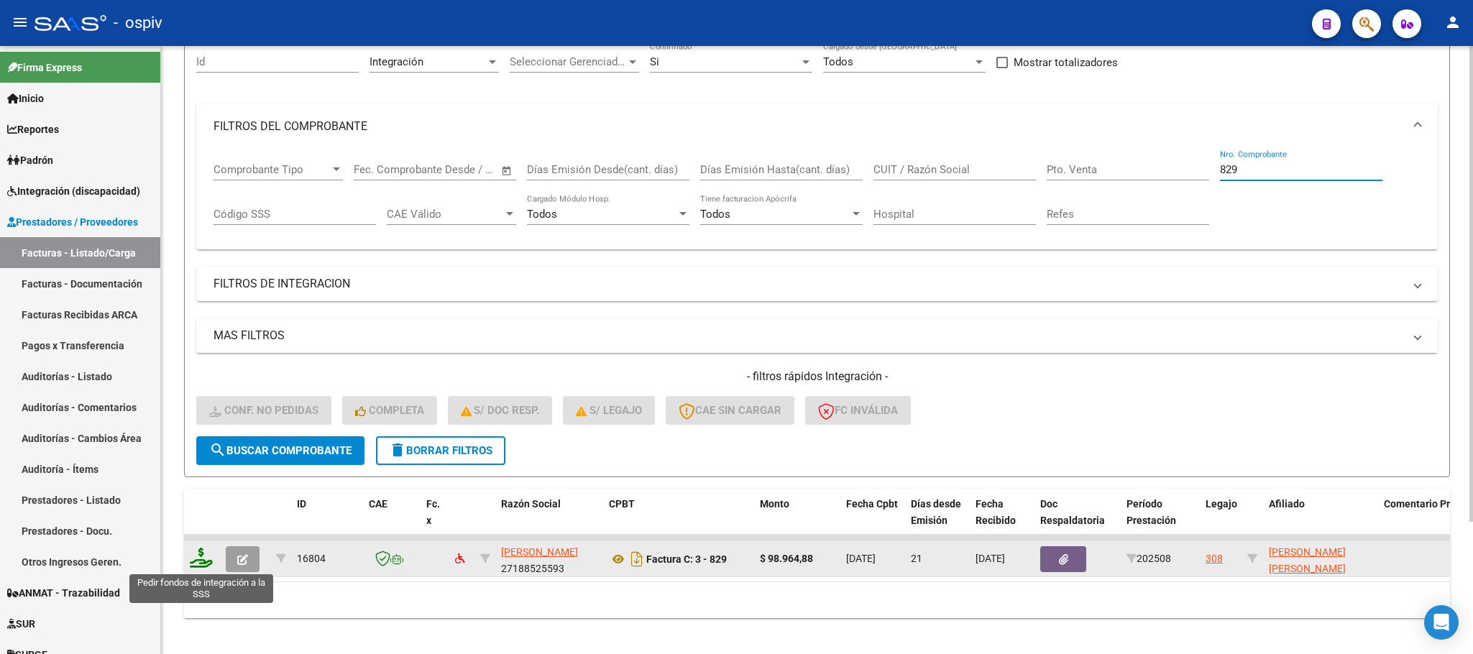
type input "829"
click at [198, 561] on icon at bounding box center [201, 558] width 23 height 20
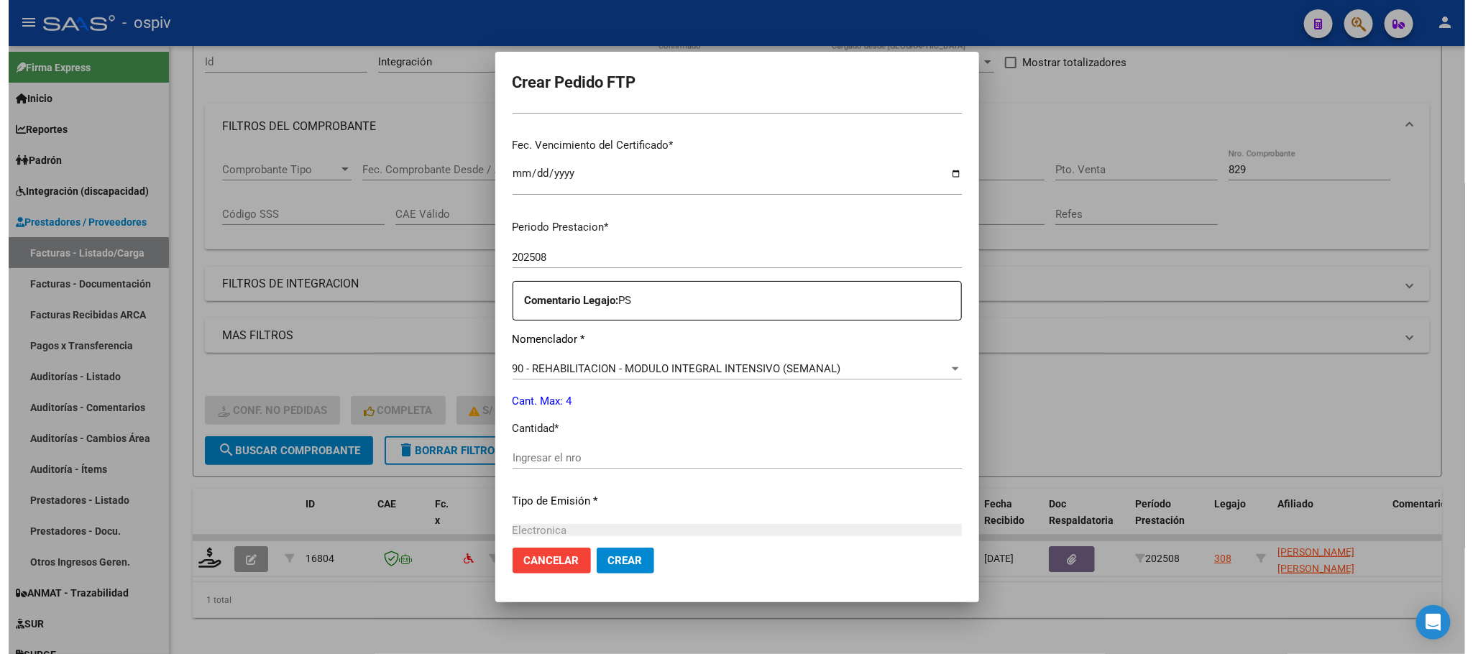
scroll to position [397, 0]
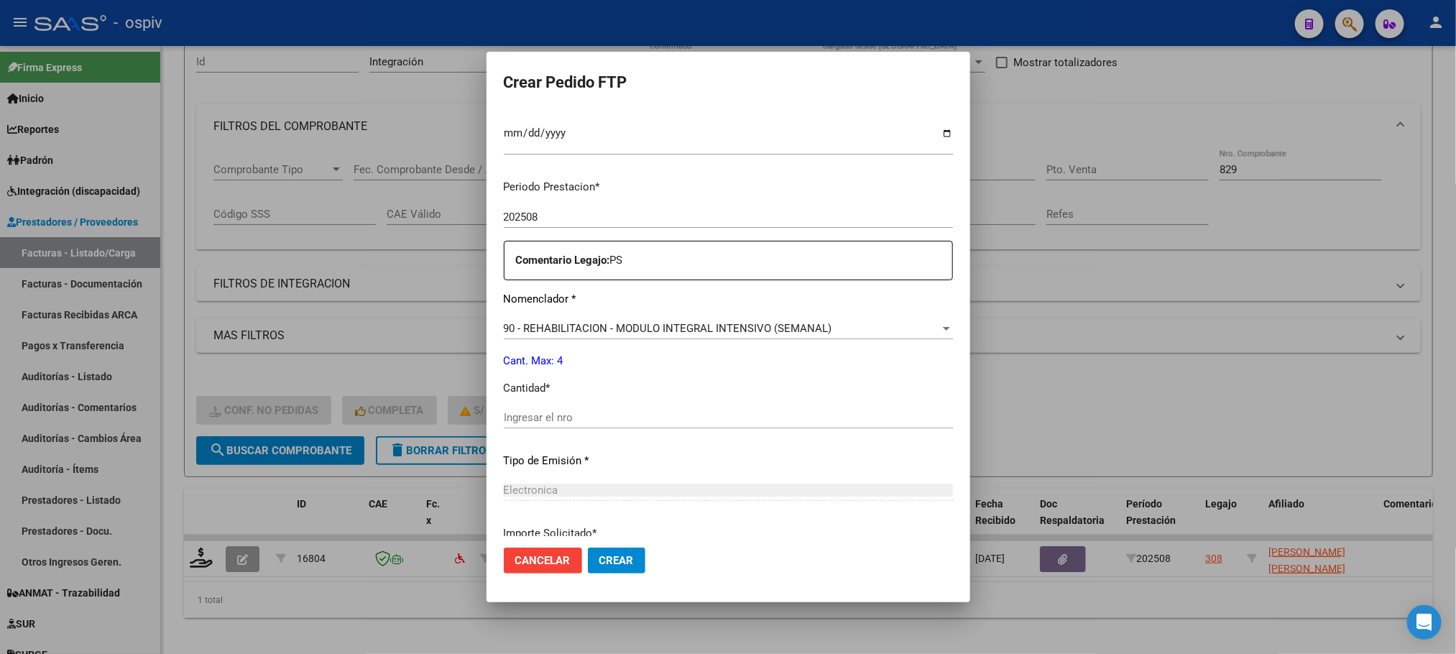
click at [615, 414] on input "Ingresar el nro" at bounding box center [728, 417] width 449 height 13
click at [588, 548] on button "Crear" at bounding box center [617, 561] width 58 height 26
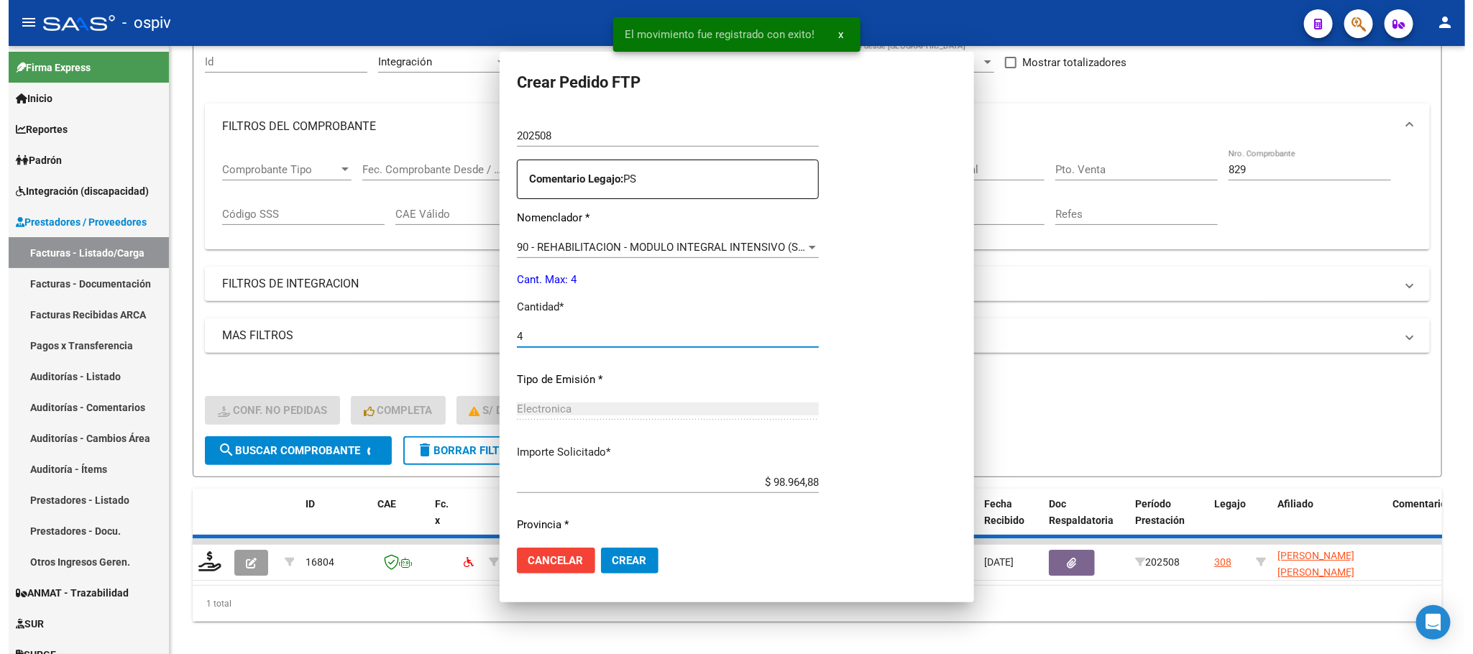
scroll to position [0, 0]
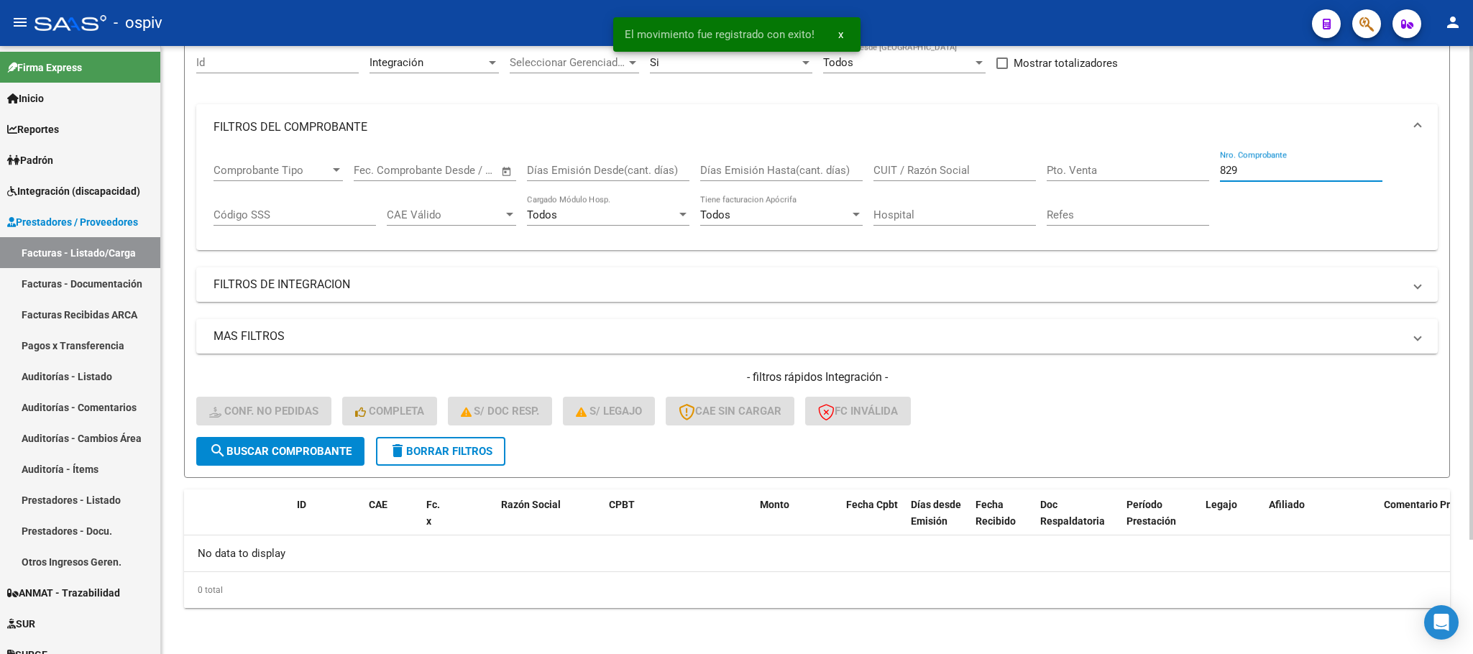
click at [1326, 170] on input "829" at bounding box center [1301, 170] width 162 height 13
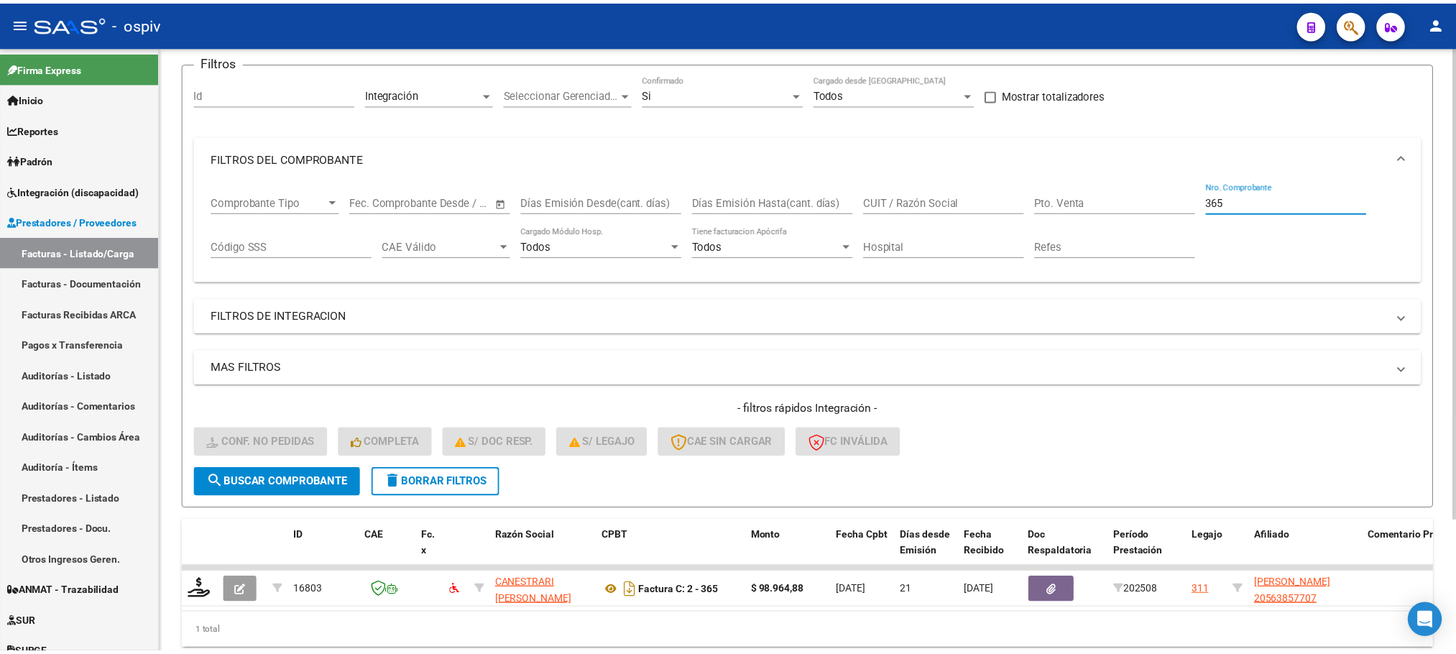
scroll to position [141, 0]
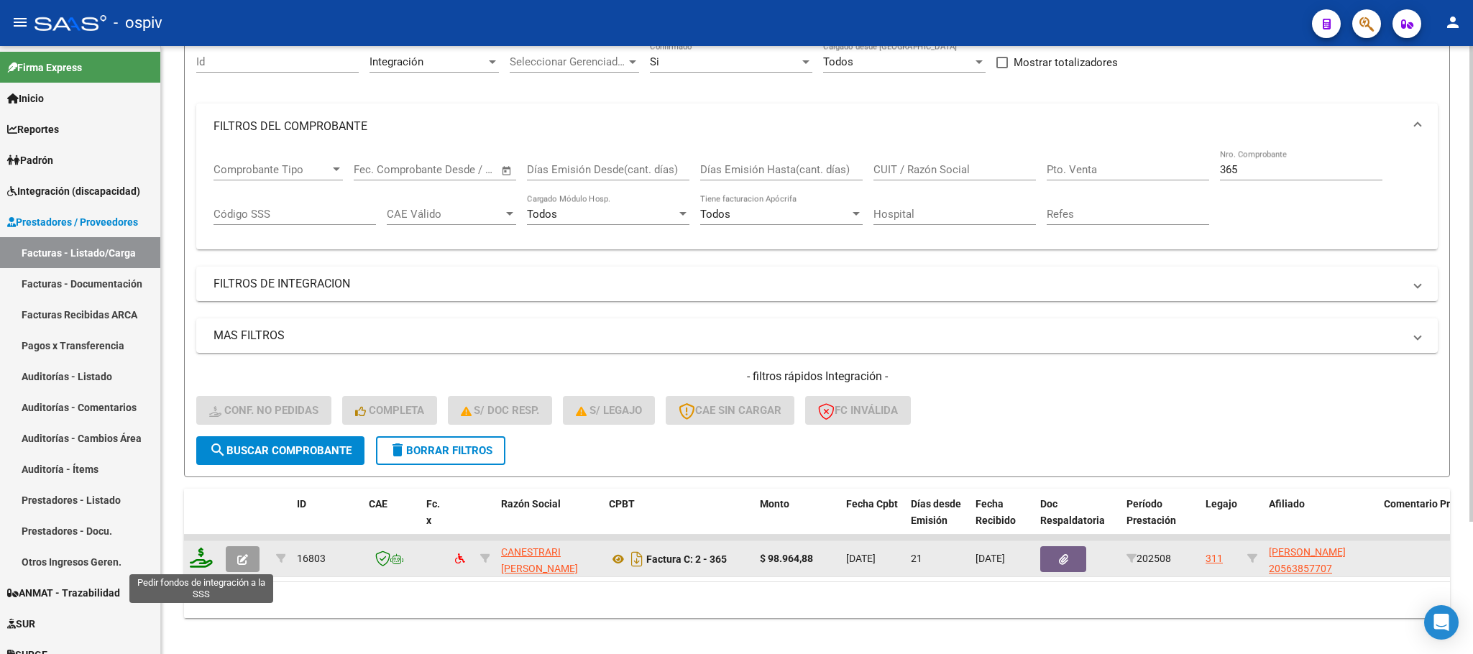
click at [201, 561] on icon at bounding box center [201, 558] width 23 height 20
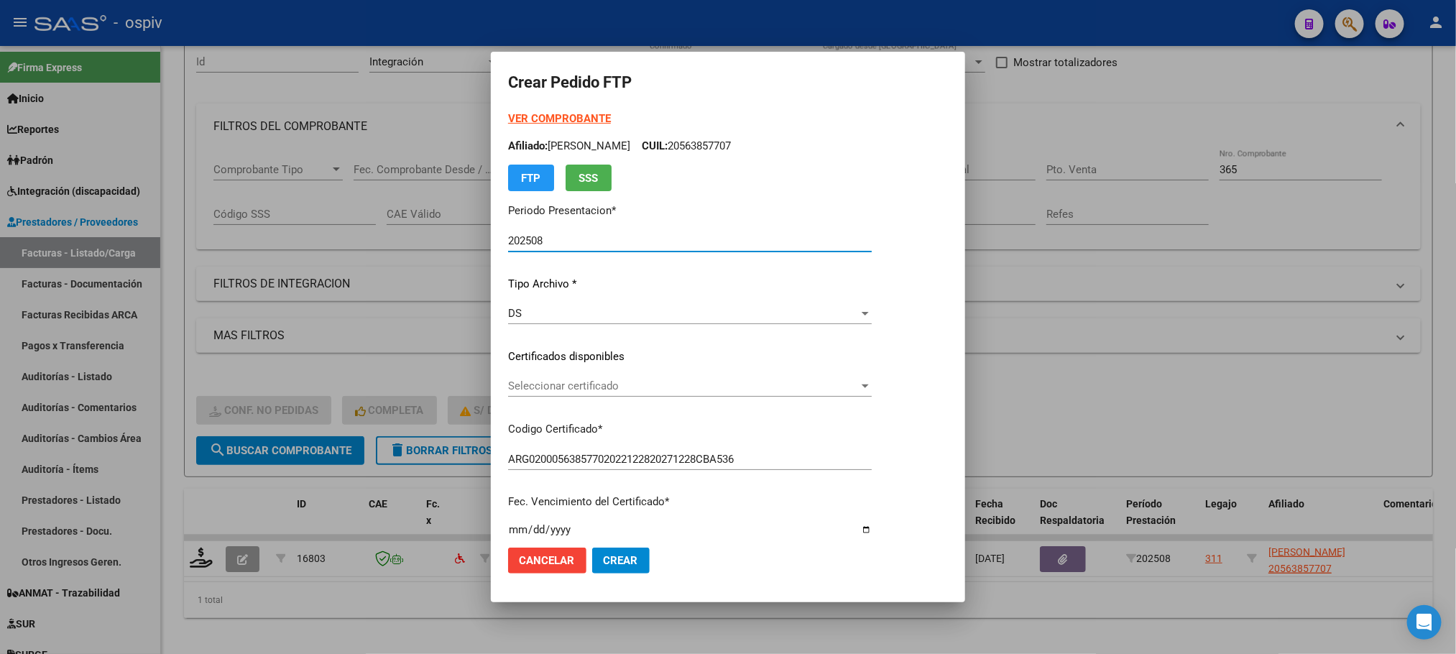
scroll to position [359, 0]
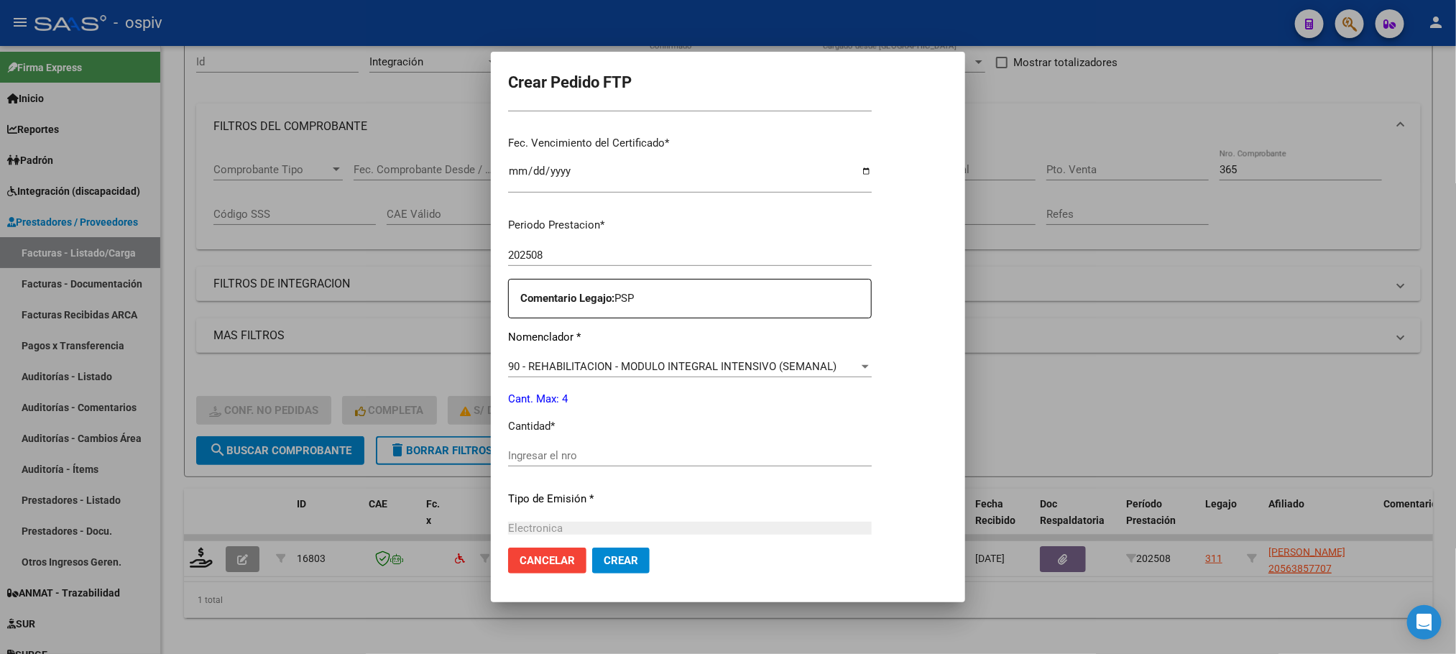
click at [716, 457] on input "Ingresar el nro" at bounding box center [690, 455] width 364 height 13
click at [592, 548] on button "Crear" at bounding box center [621, 561] width 58 height 26
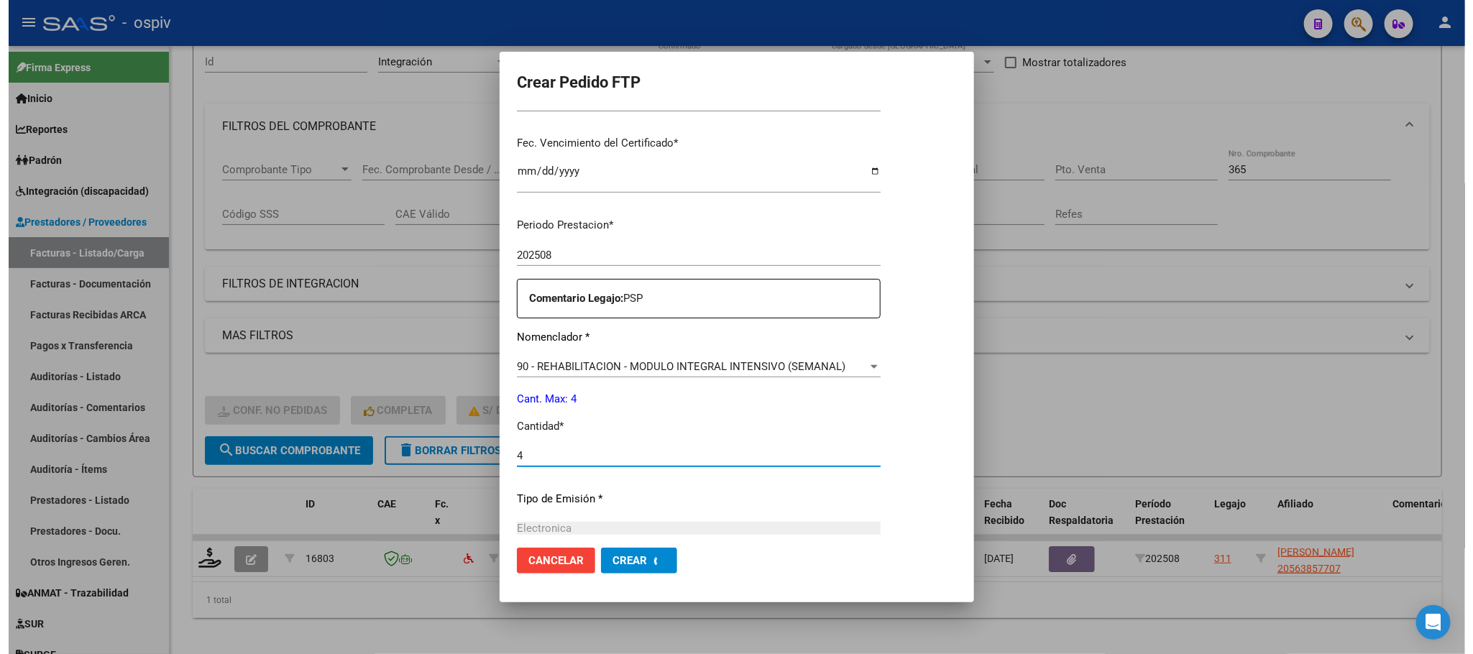
scroll to position [0, 0]
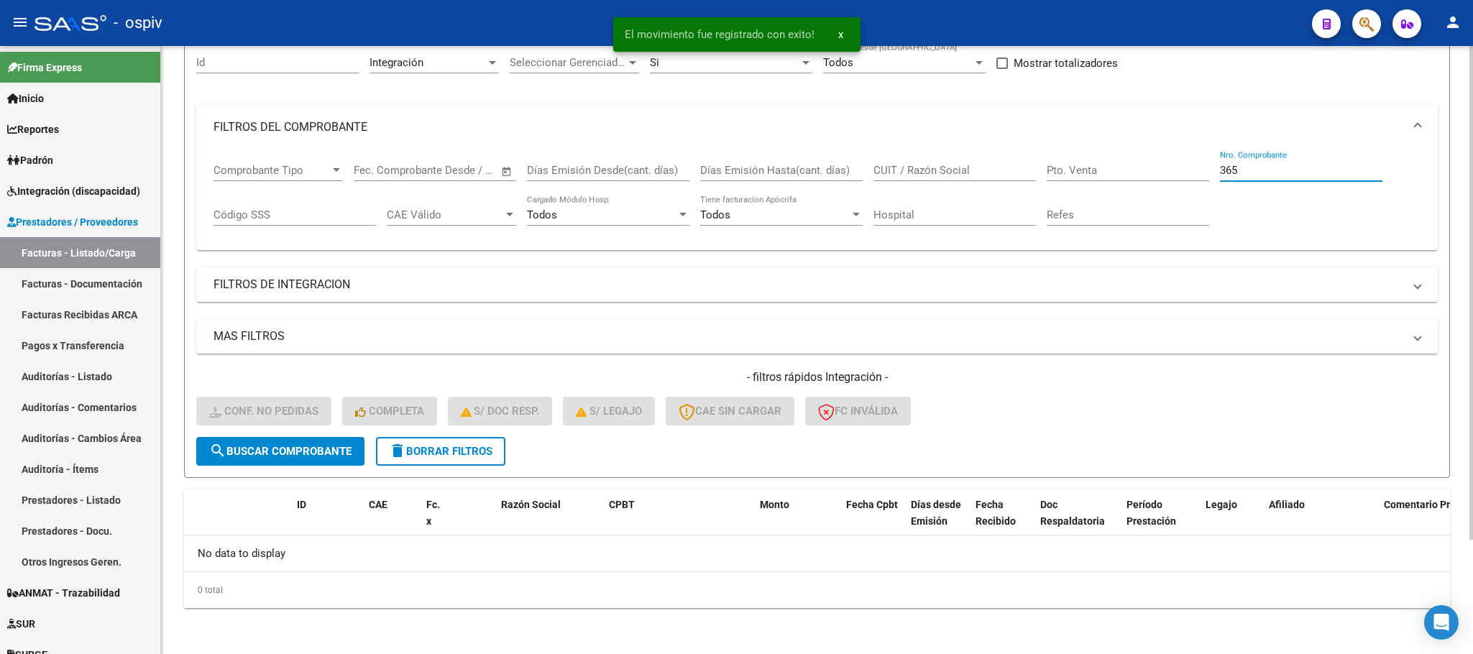
click at [1244, 173] on input "365" at bounding box center [1301, 170] width 162 height 13
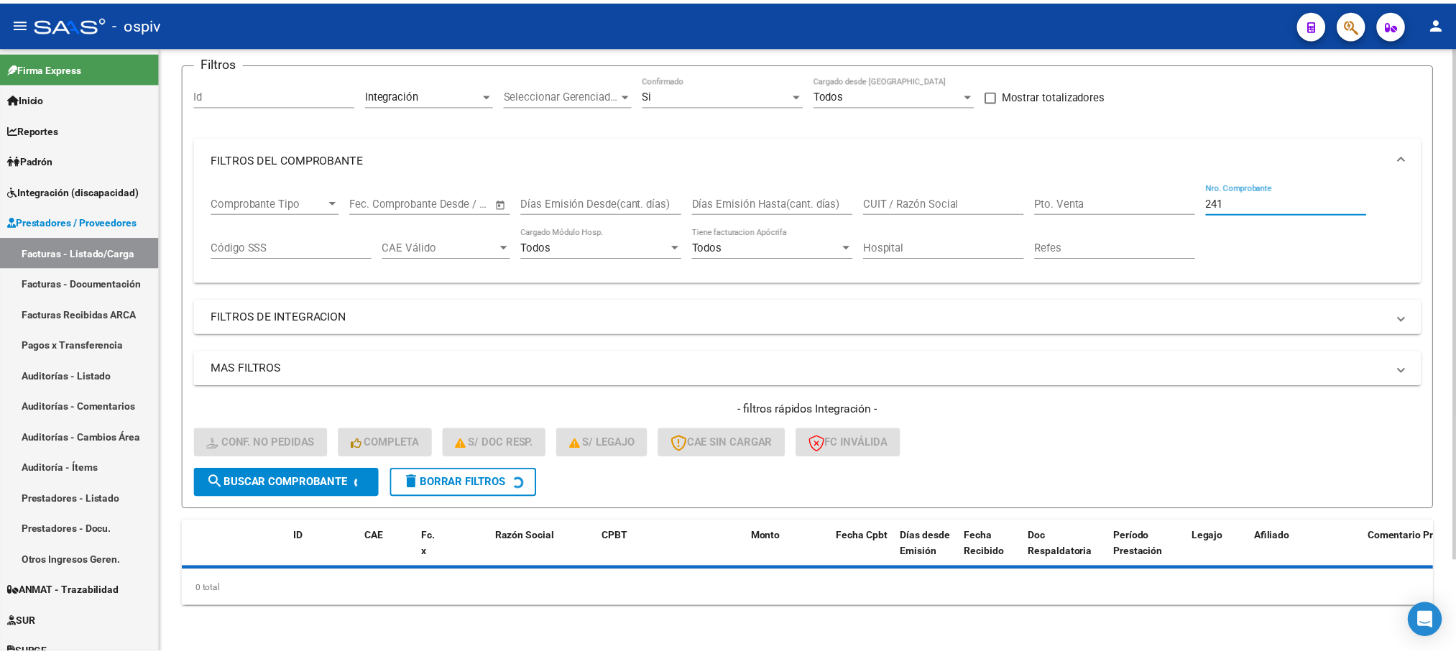
scroll to position [141, 0]
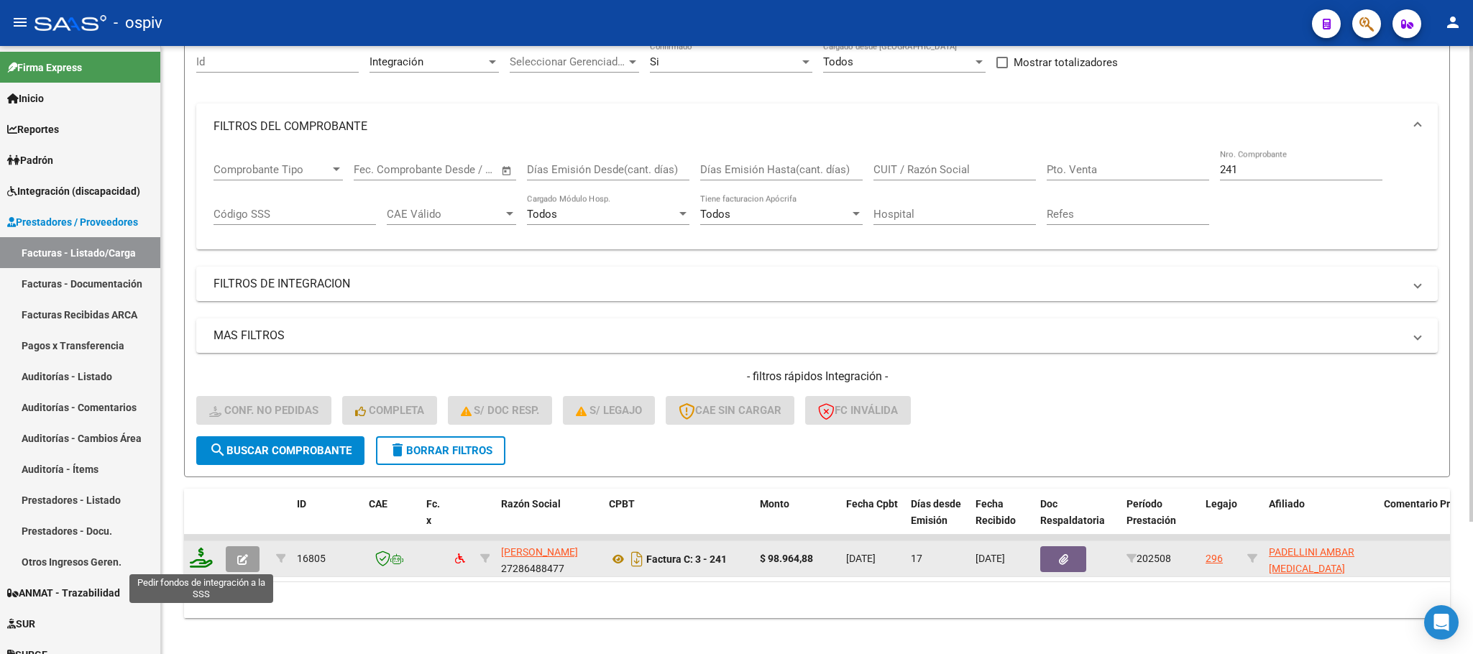
click at [205, 559] on icon at bounding box center [201, 558] width 23 height 20
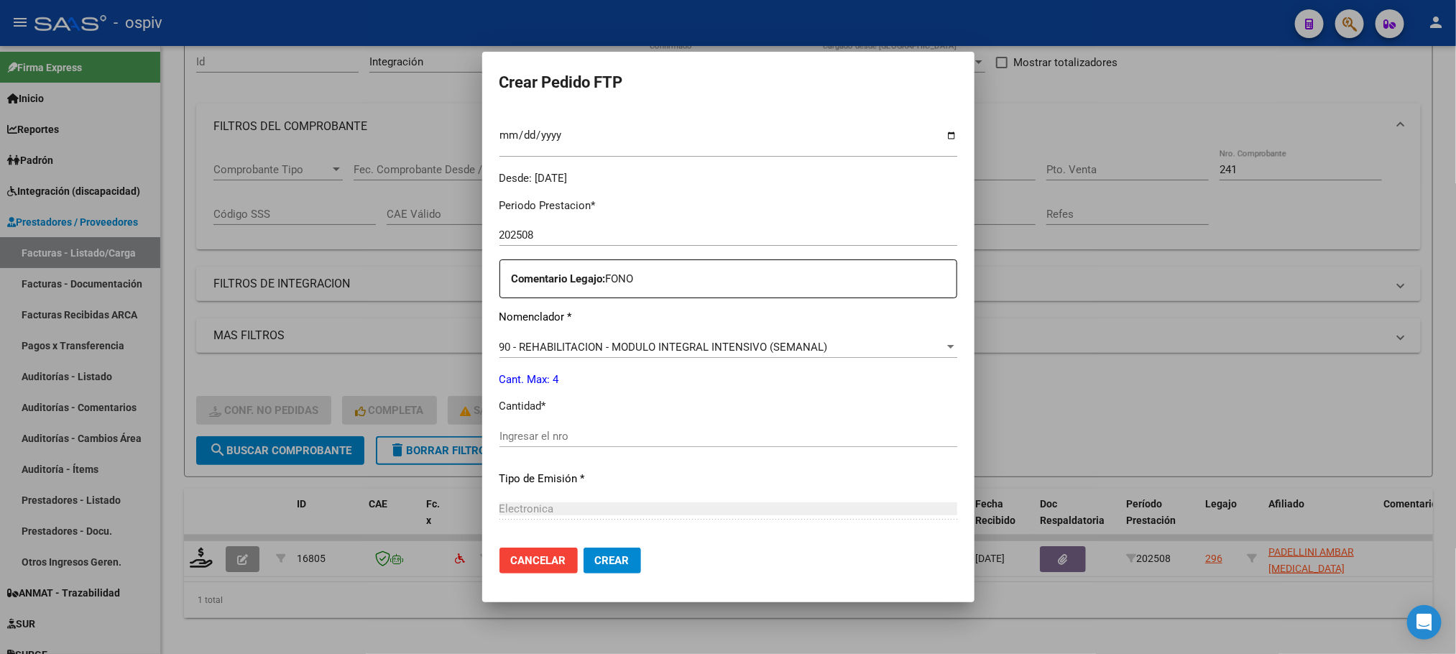
scroll to position [397, 0]
click at [693, 432] on input "Ingresar el nro" at bounding box center [729, 434] width 458 height 13
click at [584, 548] on button "Crear" at bounding box center [613, 561] width 58 height 26
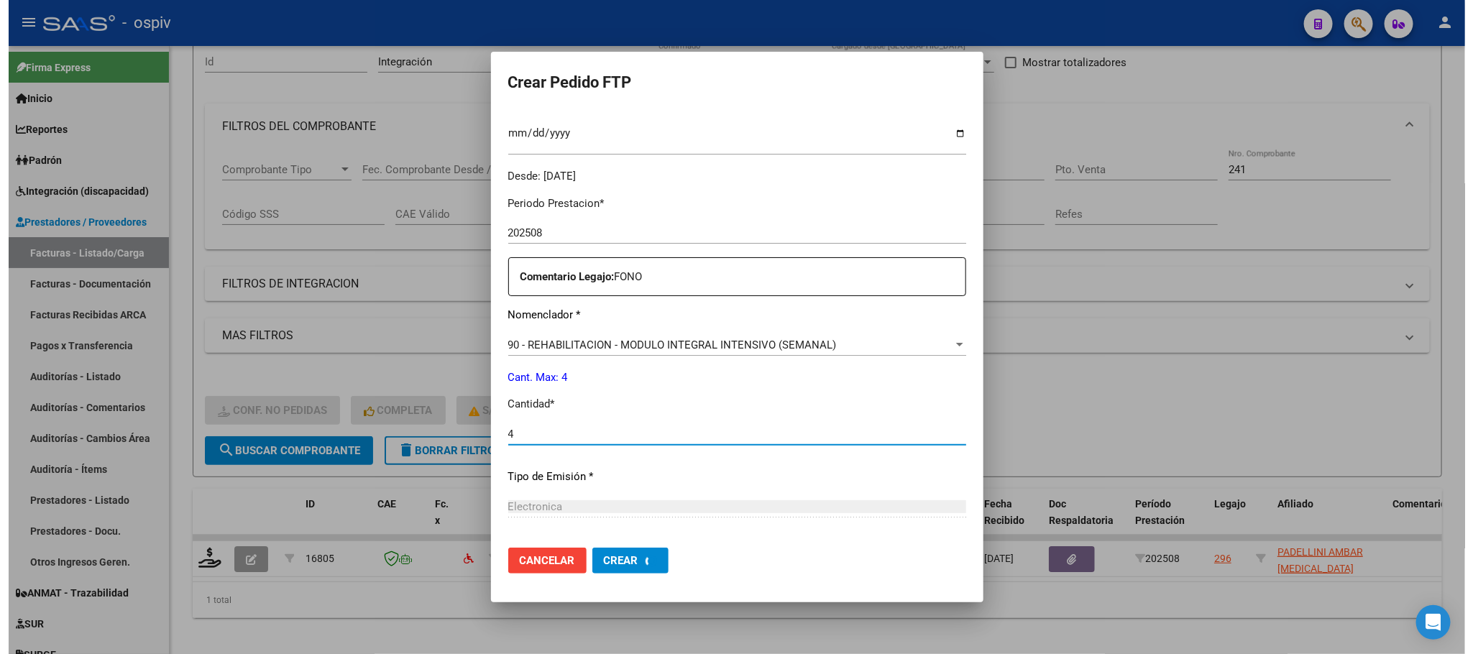
scroll to position [0, 0]
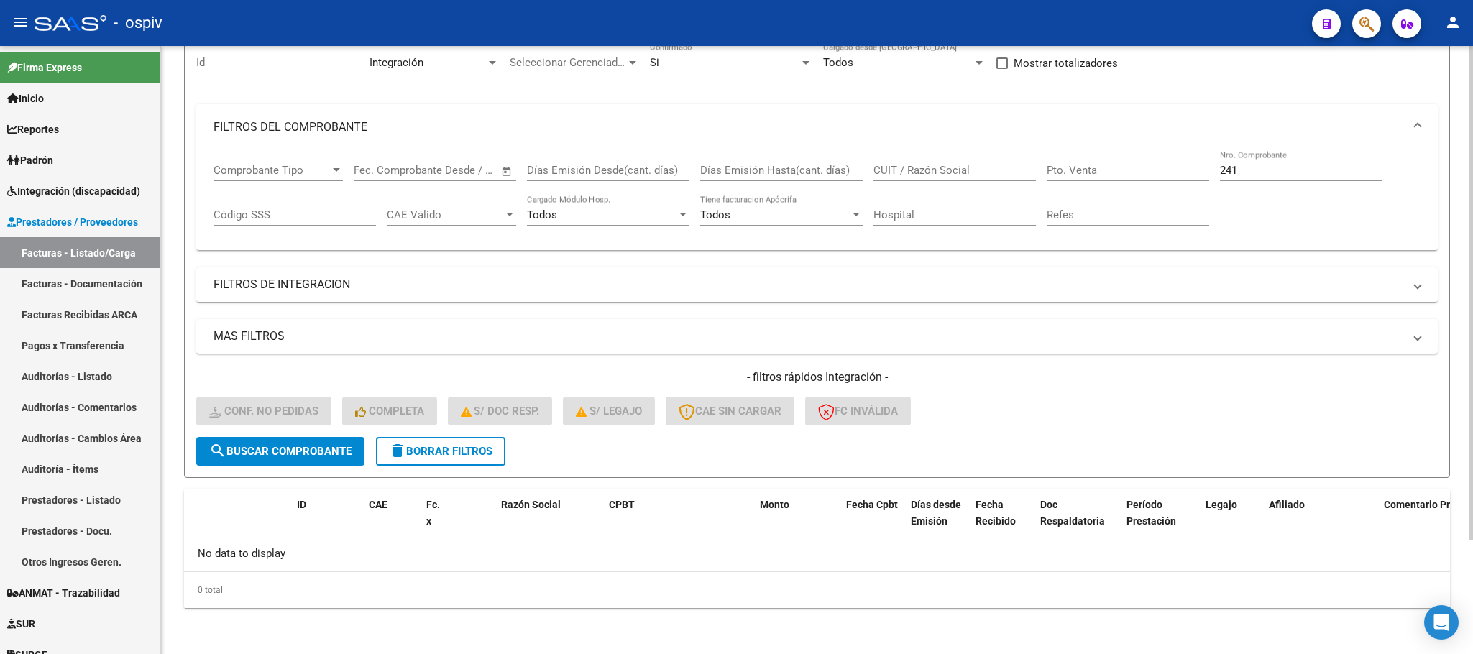
click at [1259, 171] on input "241" at bounding box center [1301, 170] width 162 height 13
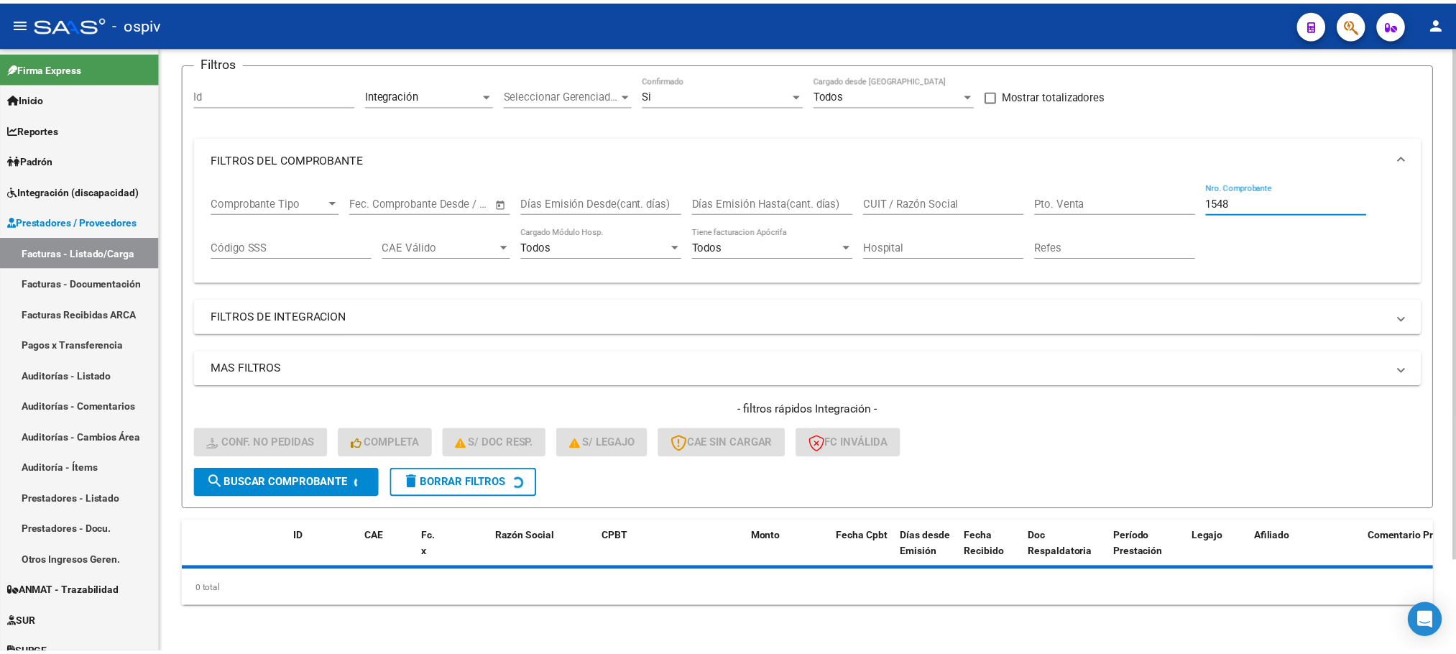
scroll to position [141, 0]
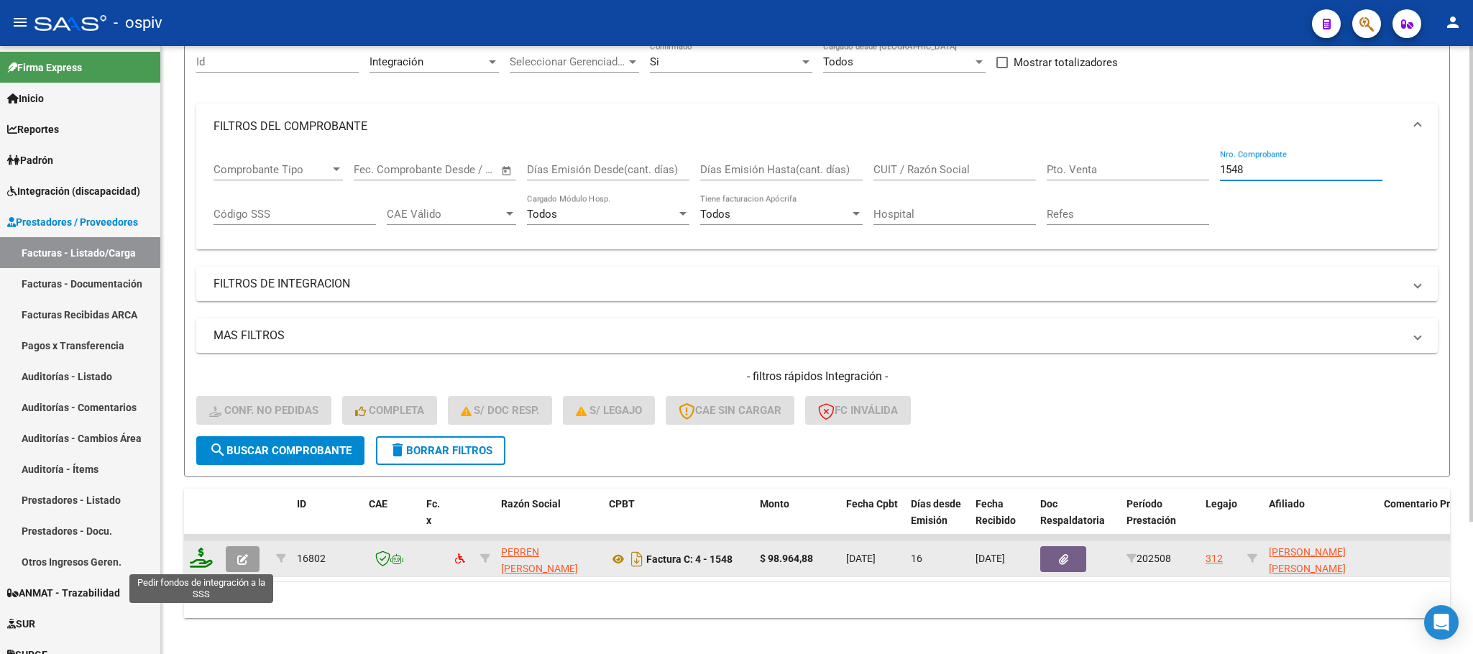
click at [199, 556] on icon at bounding box center [201, 558] width 23 height 20
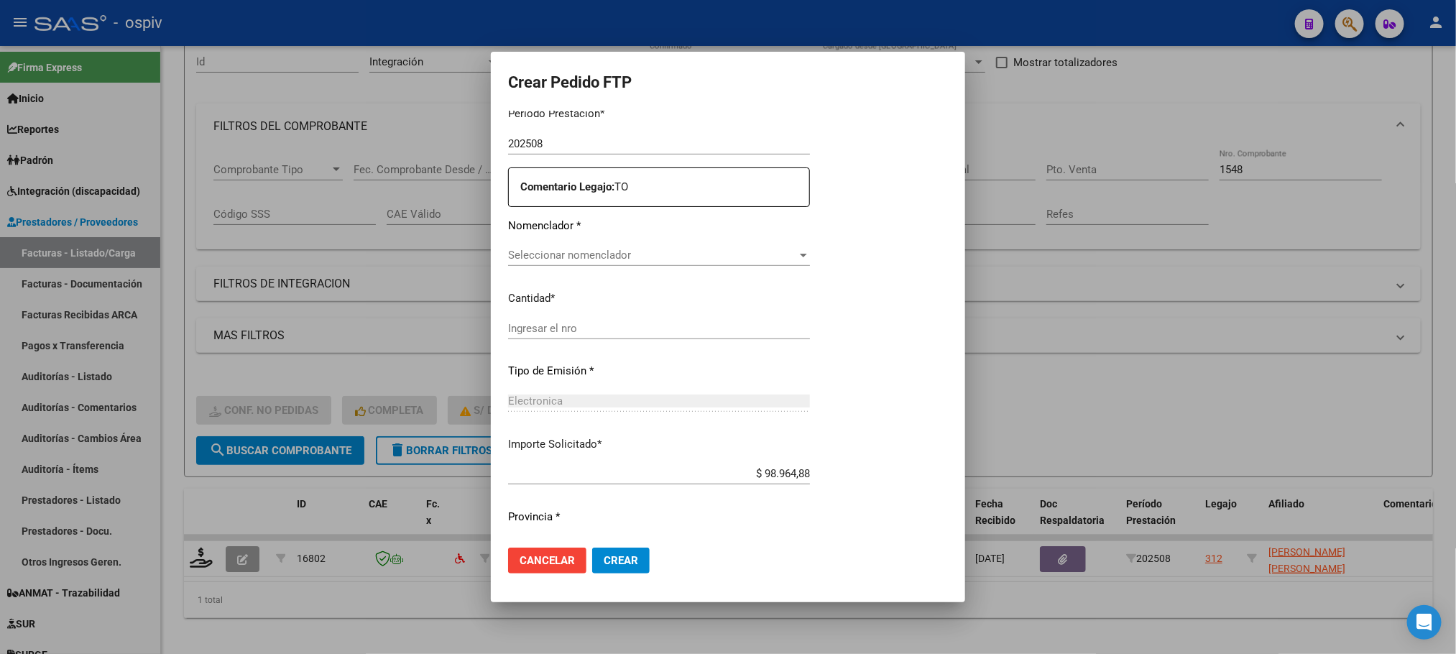
scroll to position [486, 0]
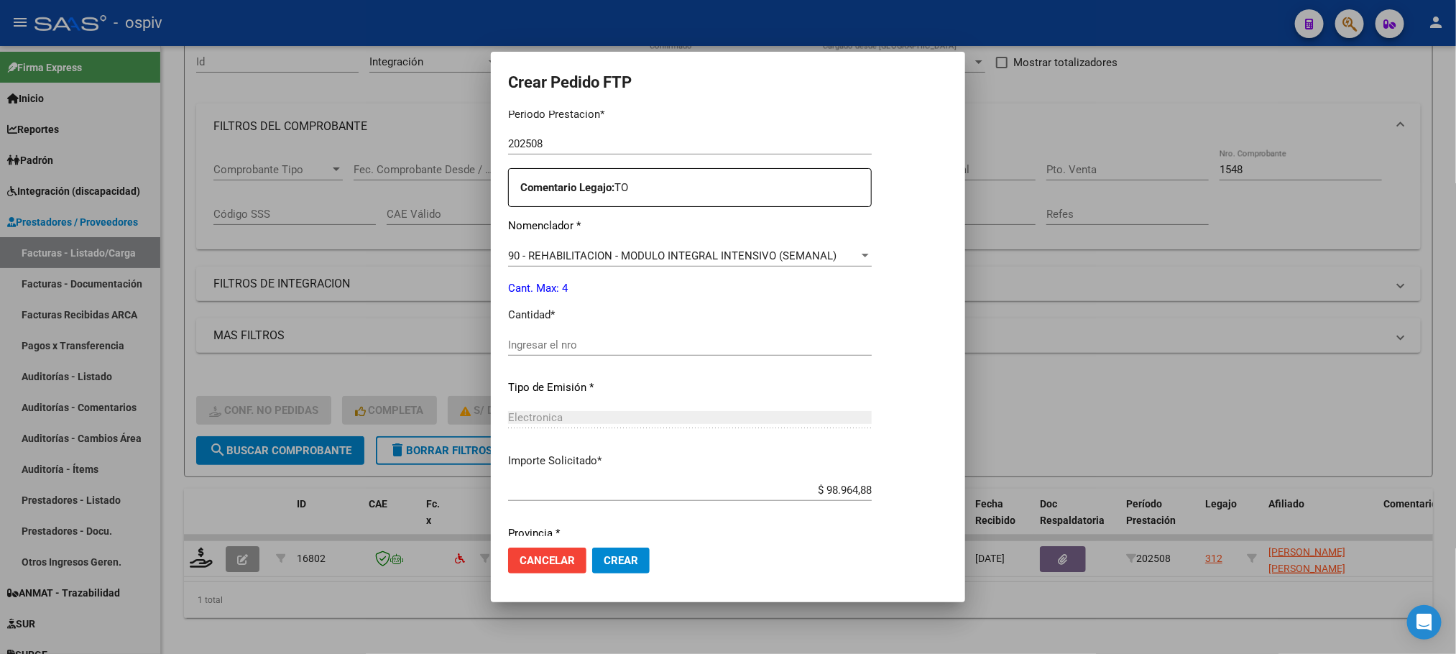
click at [660, 341] on input "Ingresar el nro" at bounding box center [690, 345] width 364 height 13
click at [592, 548] on button "Crear" at bounding box center [621, 561] width 58 height 26
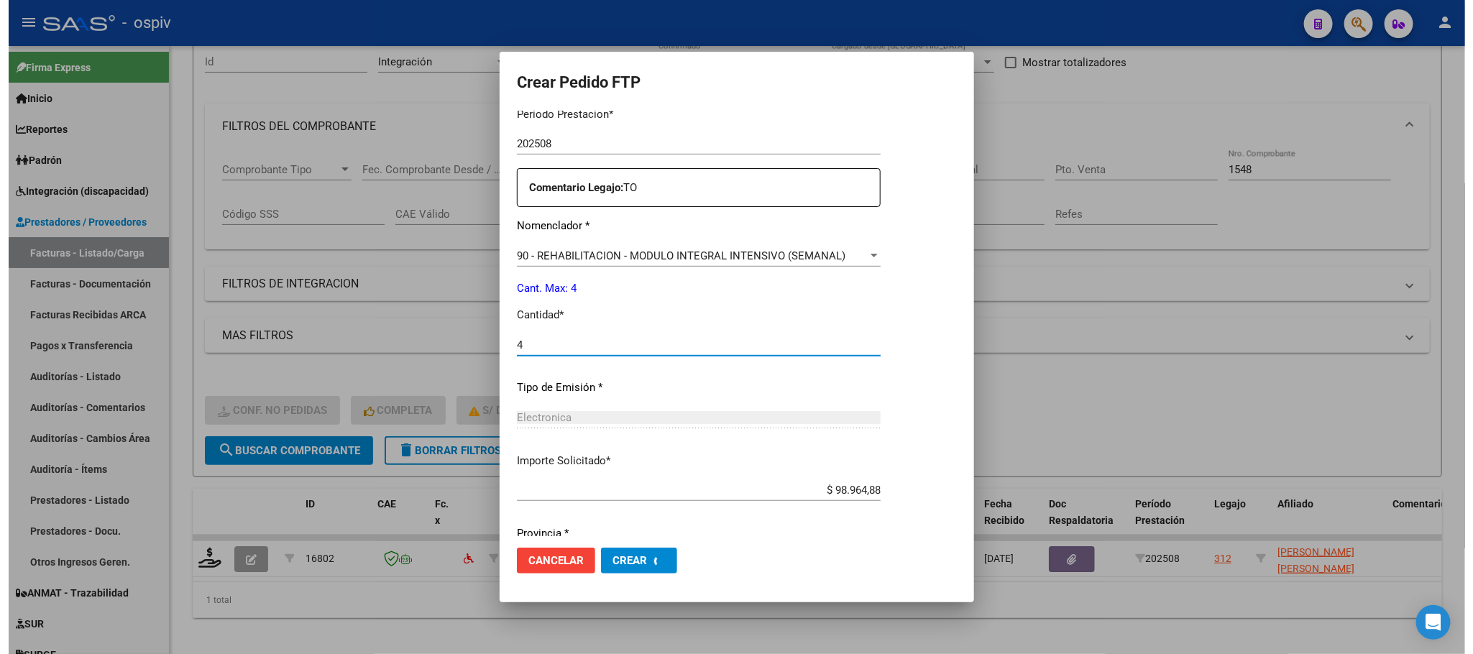
scroll to position [0, 0]
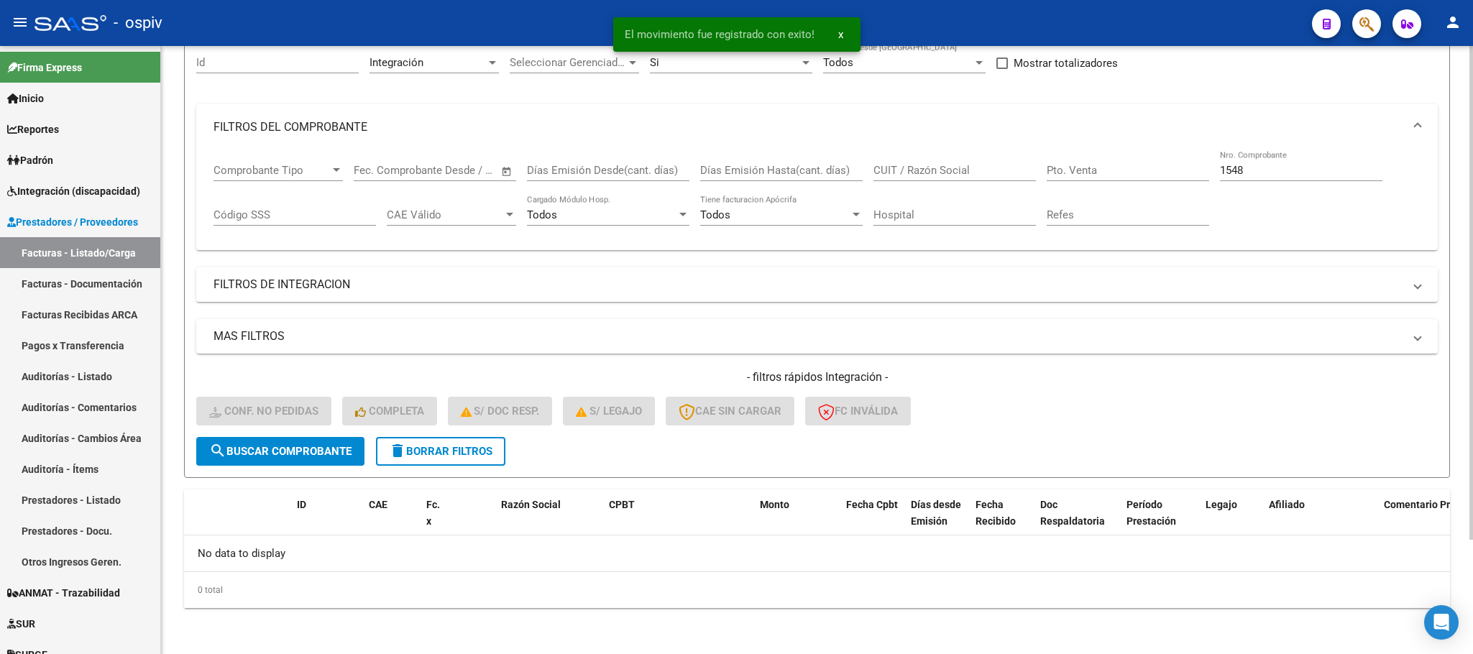
click at [1285, 173] on input "1548" at bounding box center [1301, 170] width 162 height 13
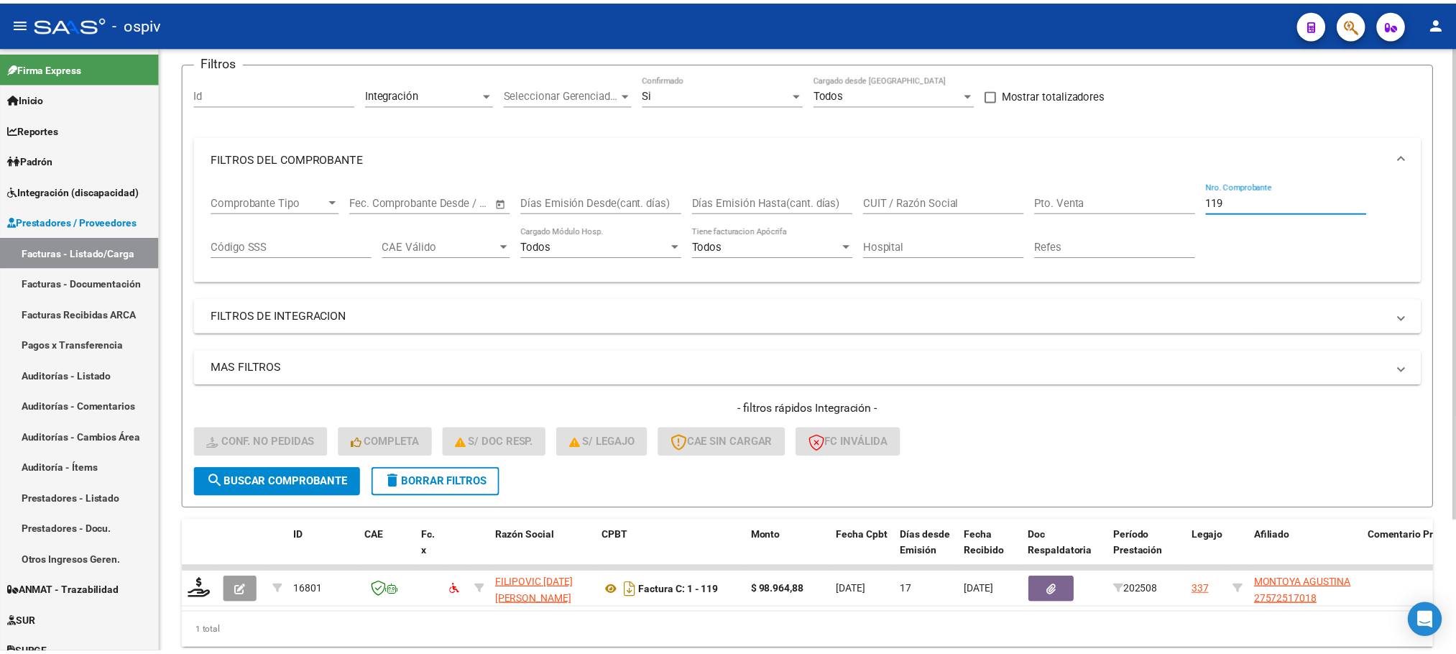
scroll to position [141, 0]
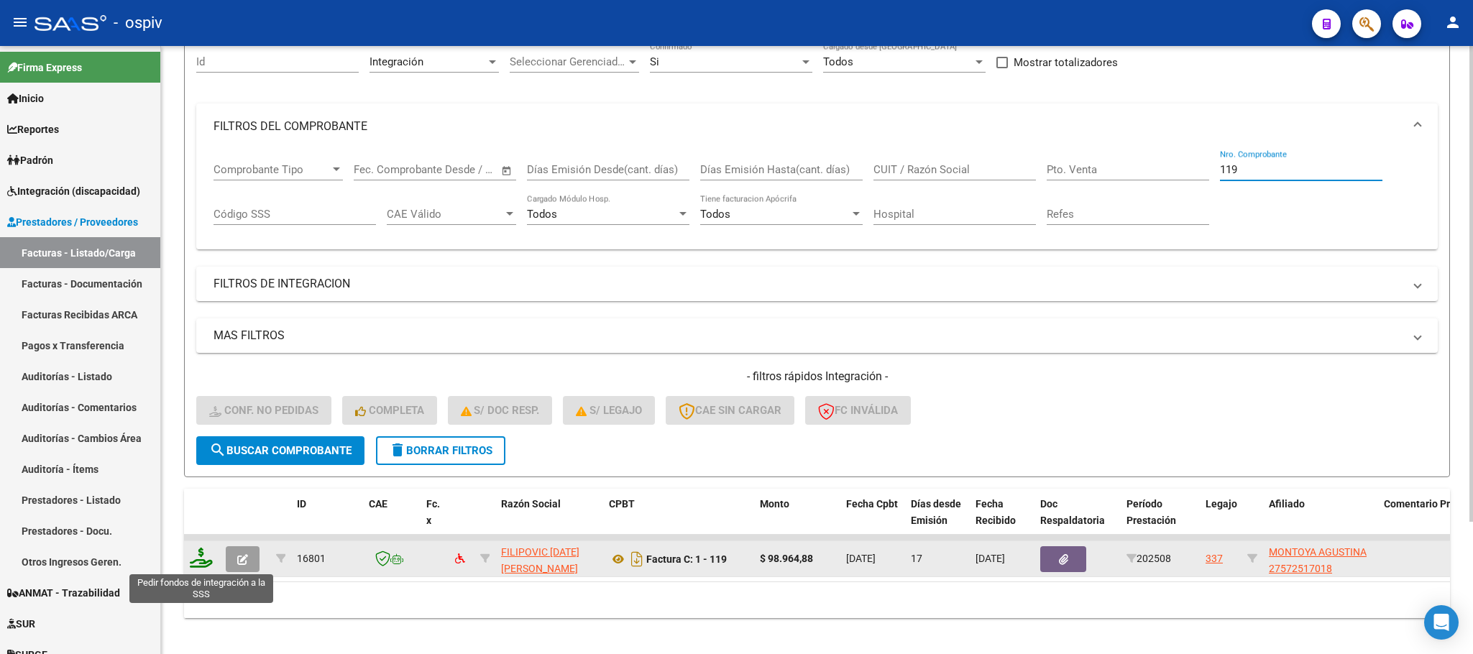
click at [205, 561] on icon at bounding box center [201, 558] width 23 height 20
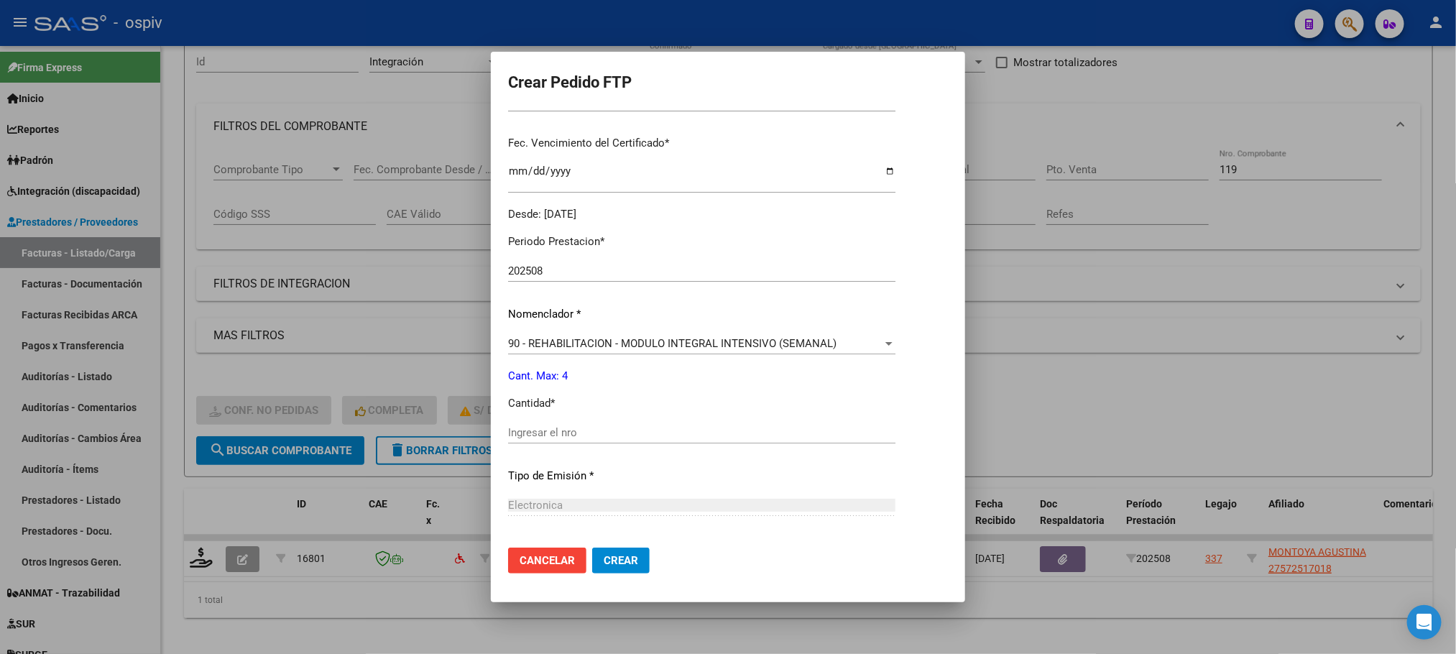
scroll to position [397, 0]
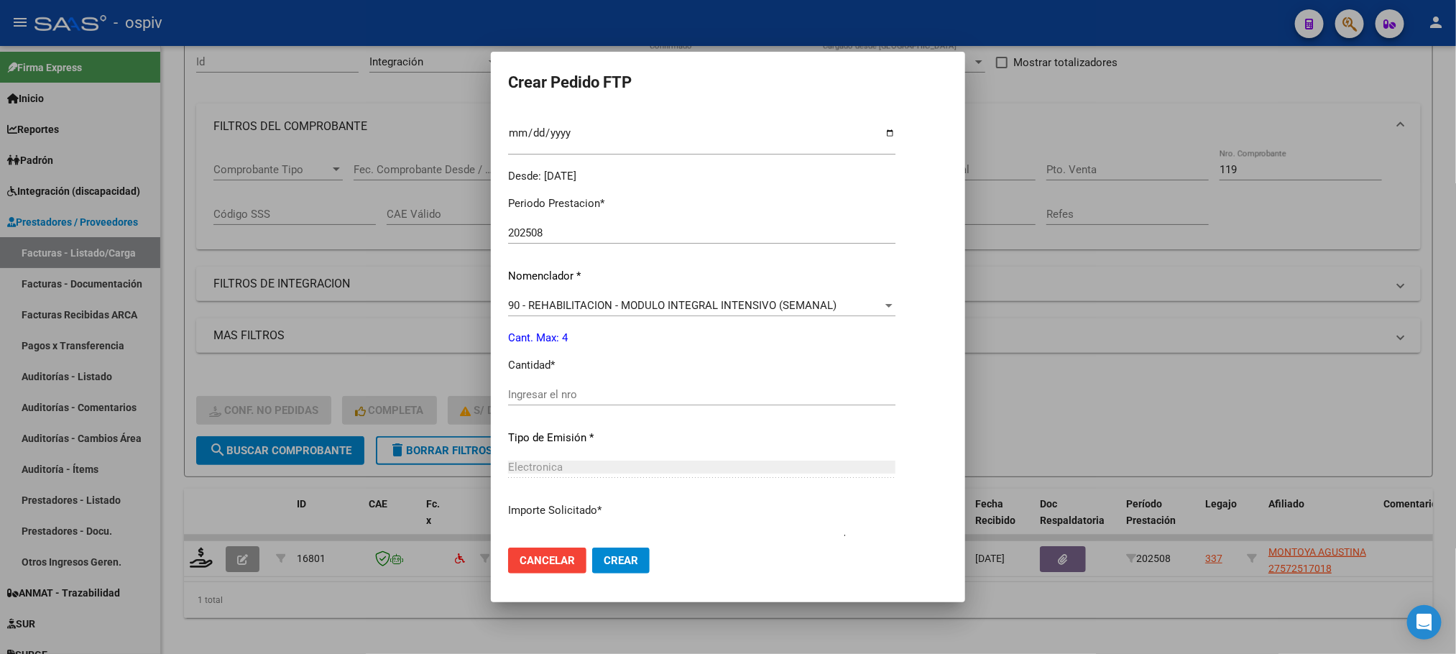
click at [611, 395] on input "Ingresar el nro" at bounding box center [701, 394] width 387 height 13
click at [592, 548] on button "Crear" at bounding box center [621, 561] width 58 height 26
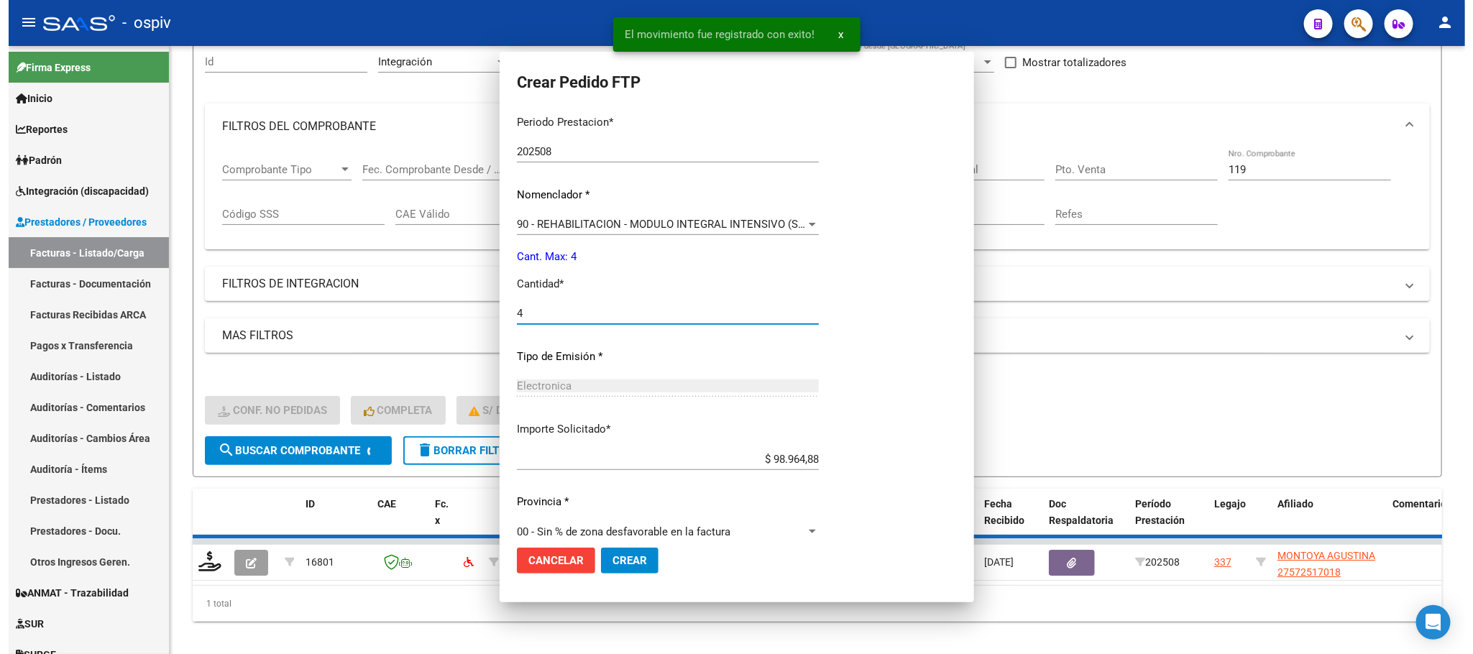
scroll to position [316, 0]
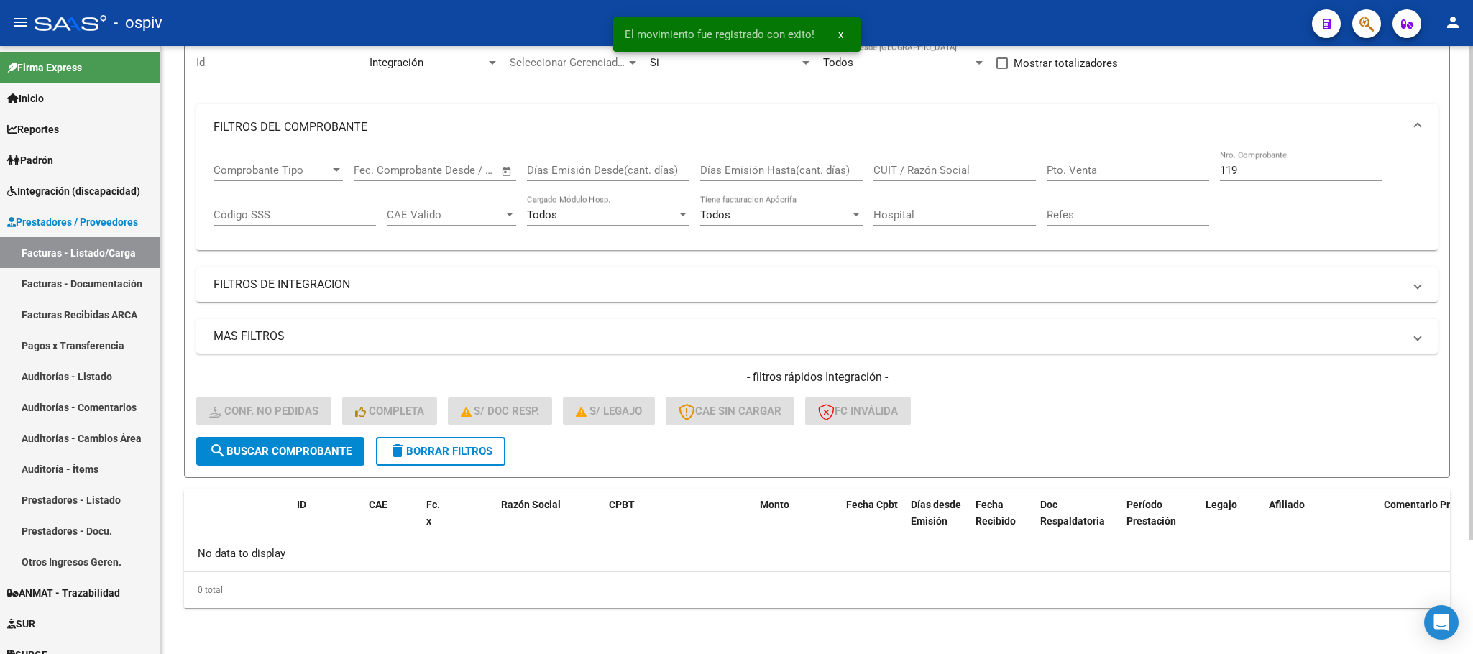
click at [1245, 160] on div "119 Nro. Comprobante" at bounding box center [1301, 165] width 162 height 31
click at [1243, 168] on input "119" at bounding box center [1301, 170] width 162 height 13
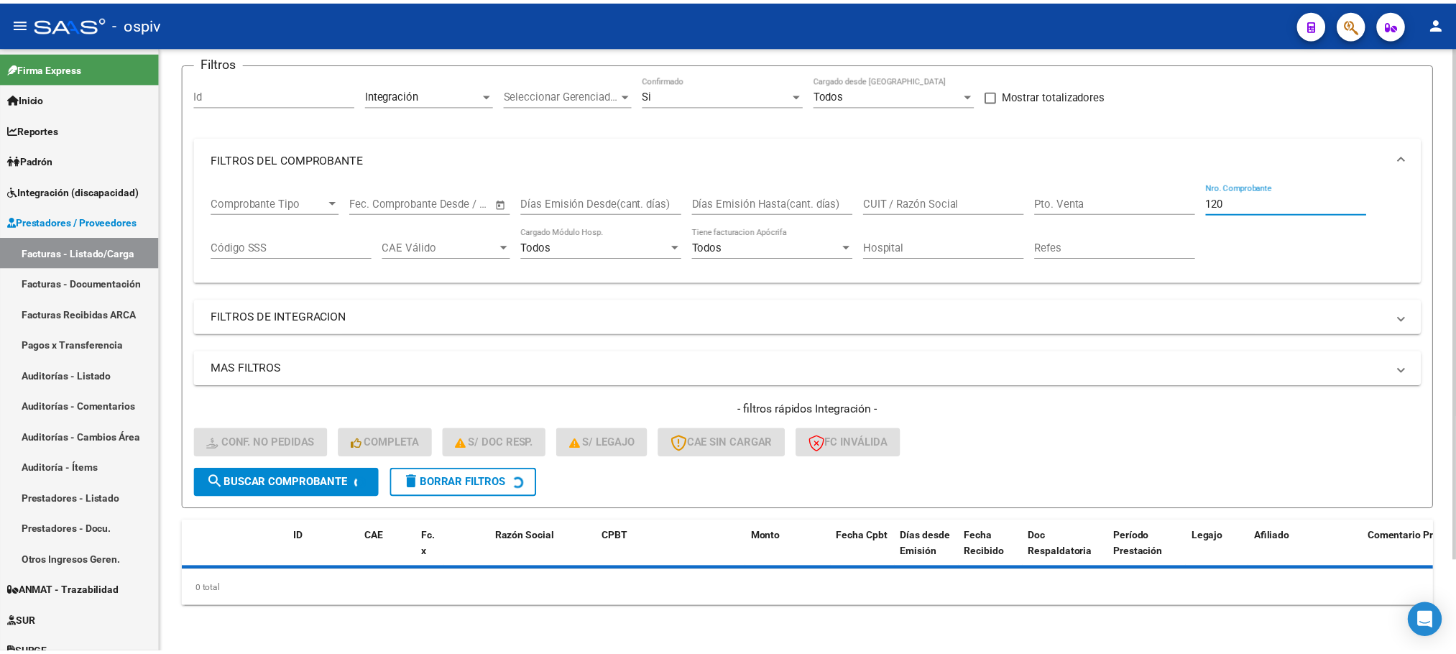
scroll to position [141, 0]
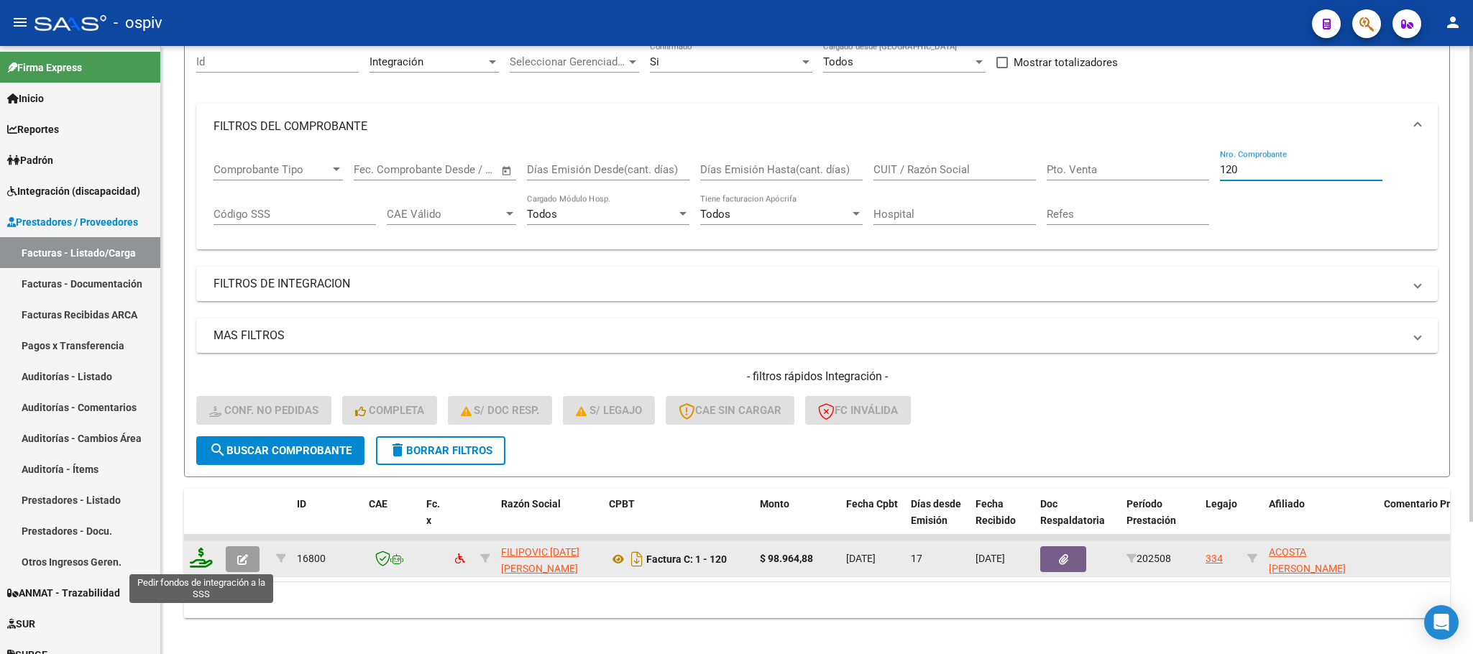
click at [199, 561] on icon at bounding box center [201, 558] width 23 height 20
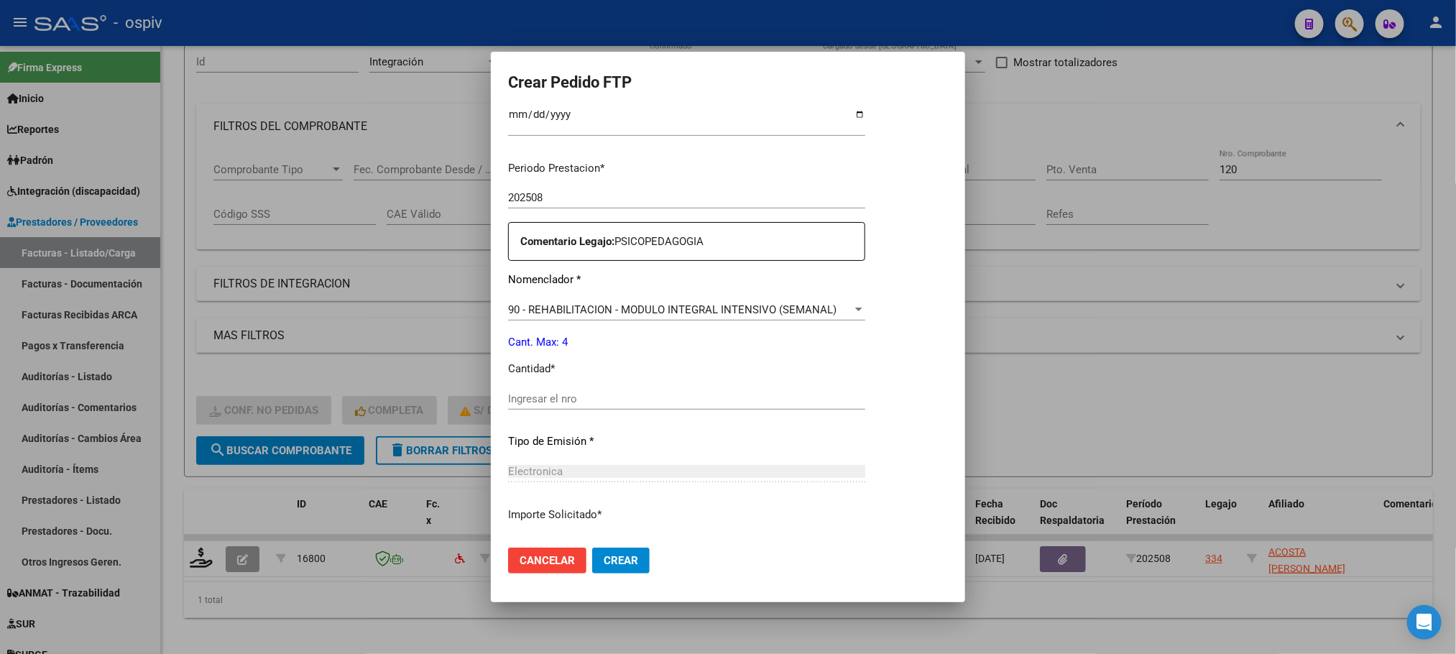
scroll to position [469, 0]
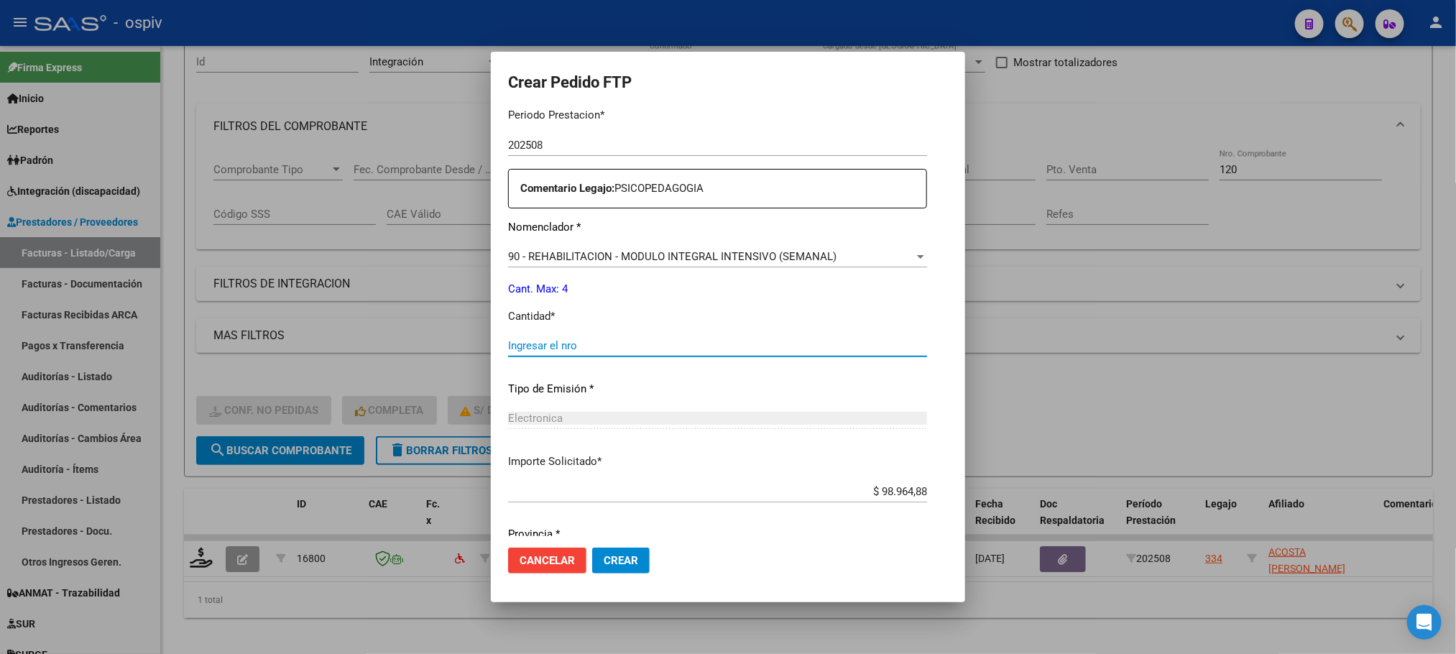
click at [621, 348] on input "Ingresar el nro" at bounding box center [717, 345] width 419 height 13
click at [592, 548] on button "Crear" at bounding box center [621, 561] width 58 height 26
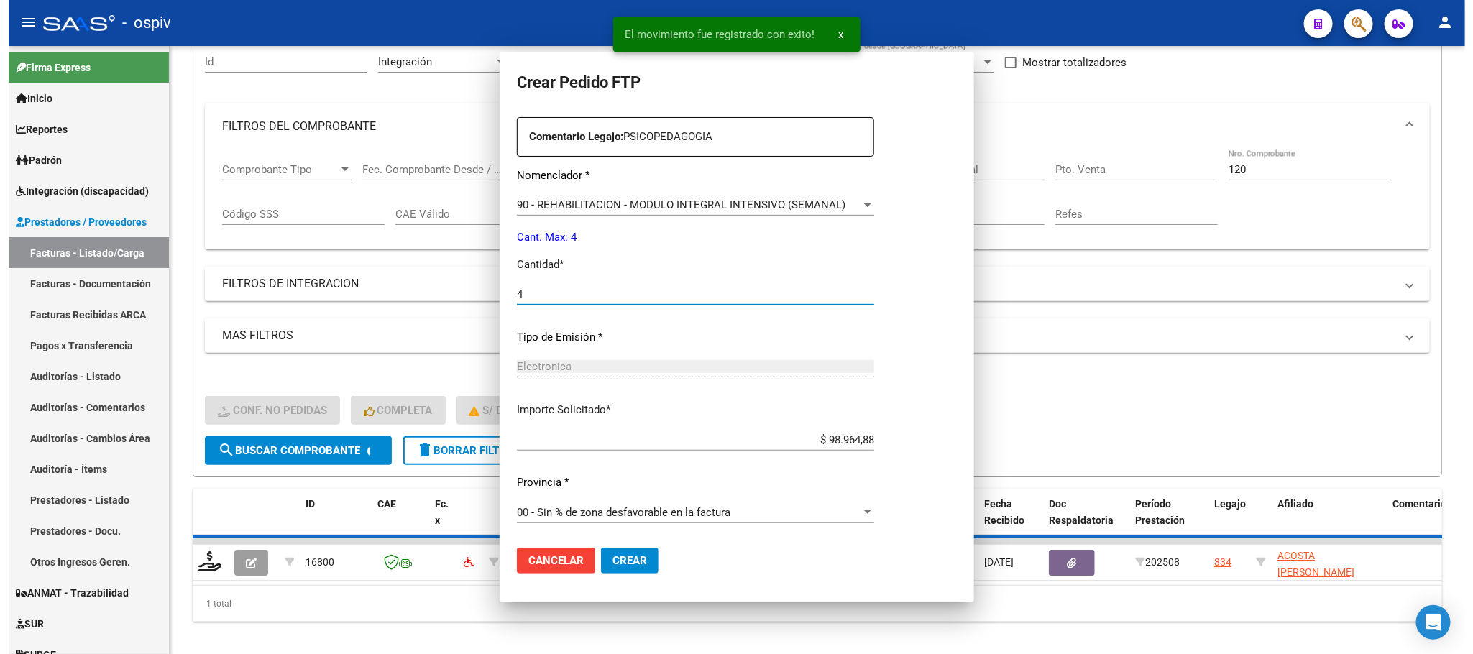
scroll to position [388, 0]
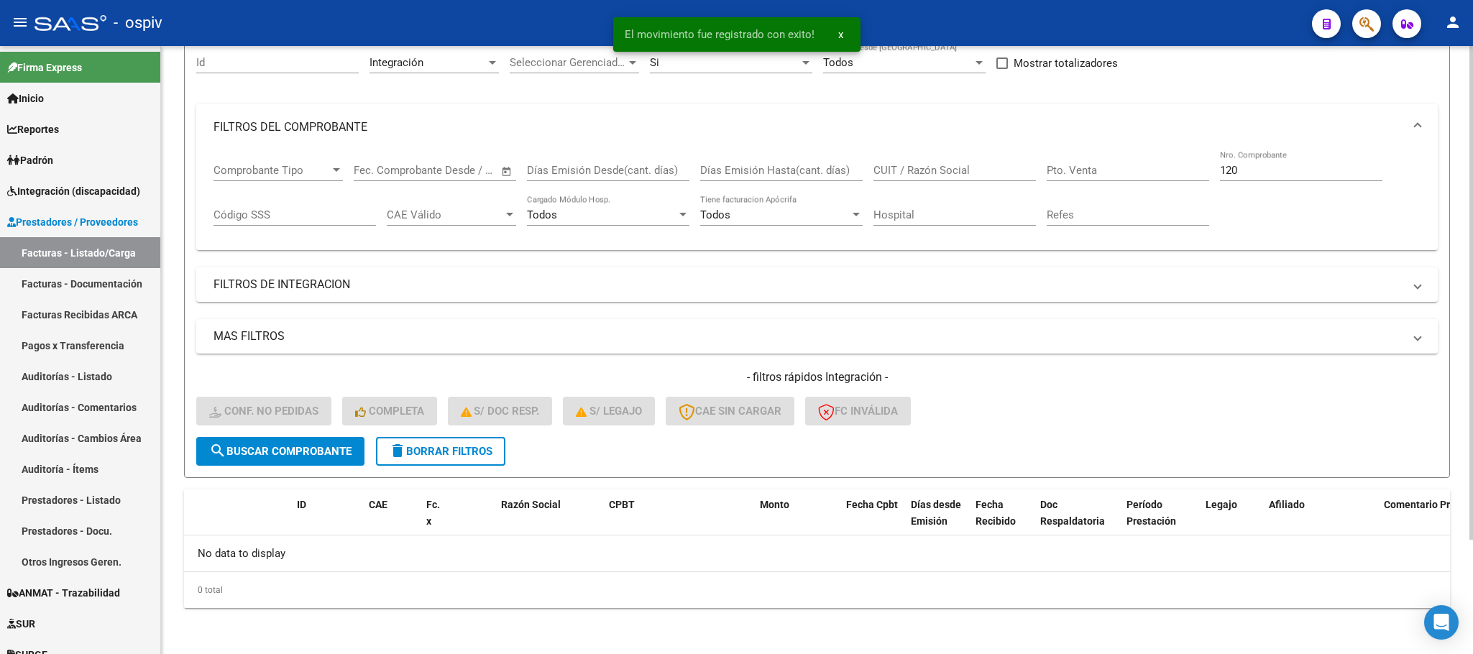
click at [1264, 171] on input "120" at bounding box center [1301, 170] width 162 height 13
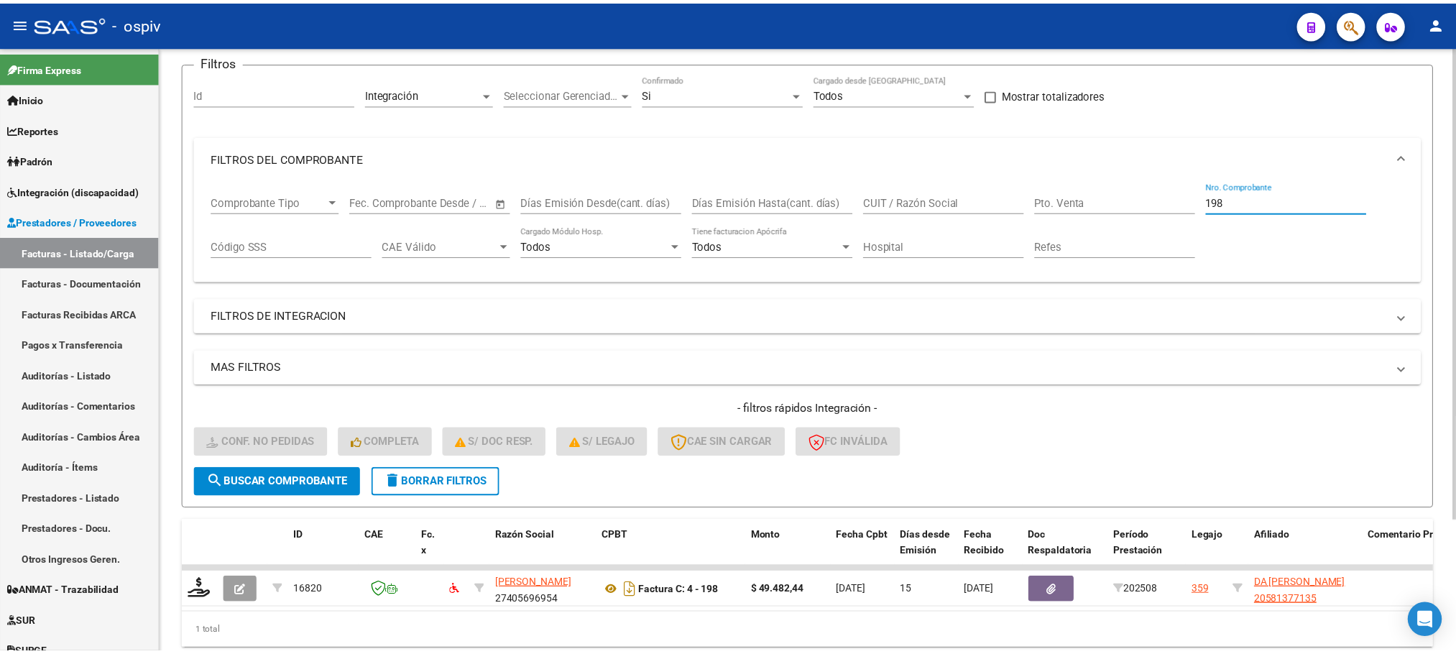
scroll to position [141, 0]
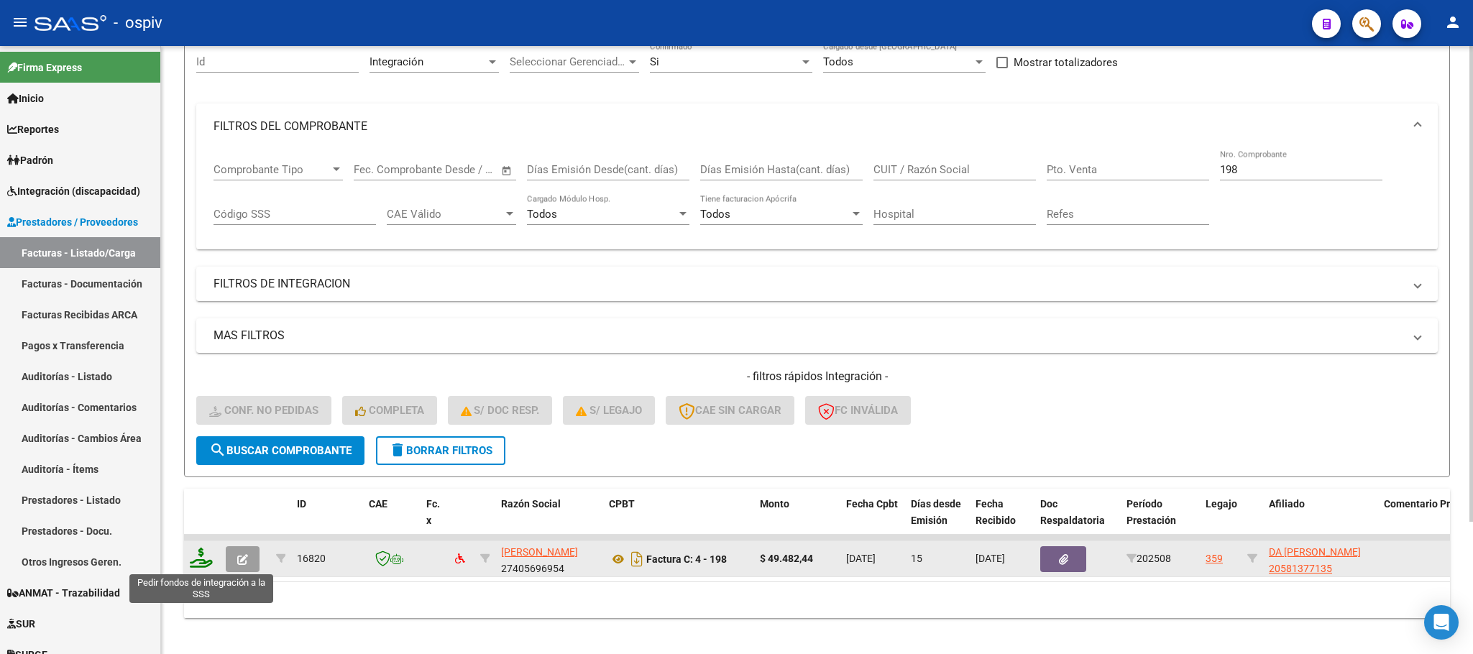
click at [203, 554] on icon at bounding box center [201, 558] width 23 height 20
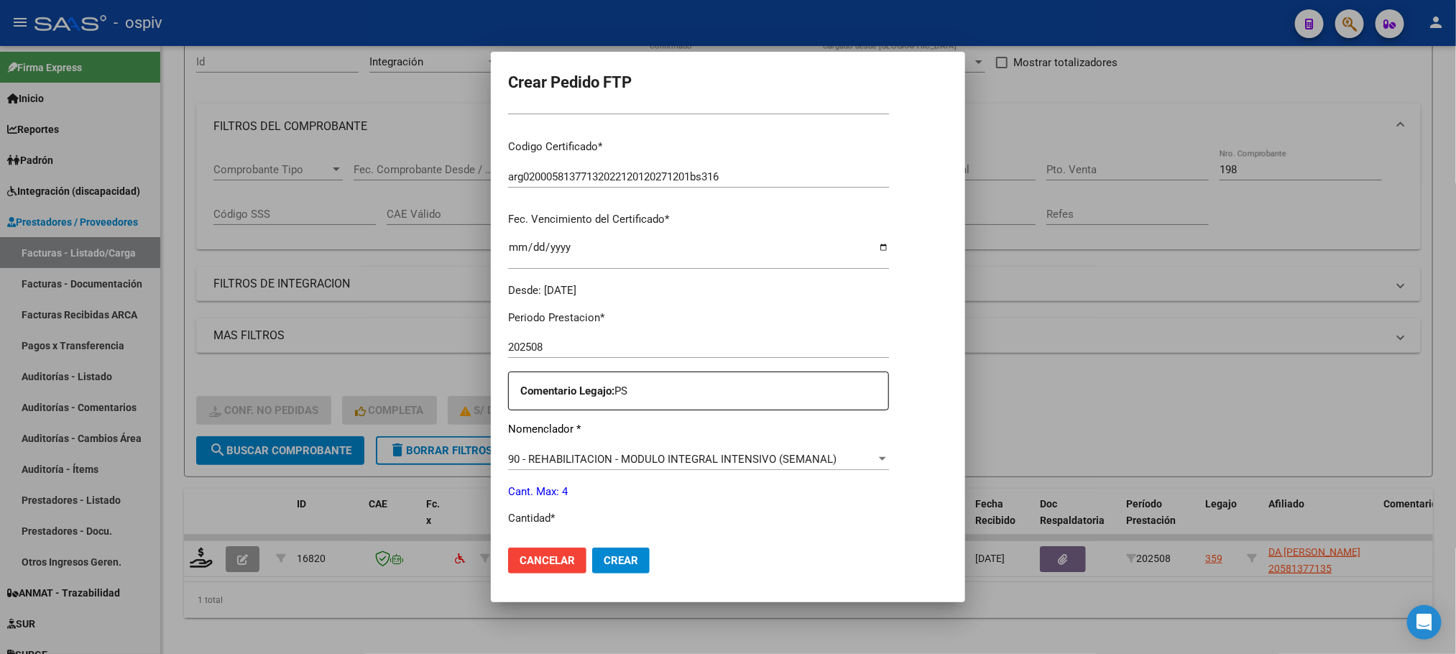
scroll to position [359, 0]
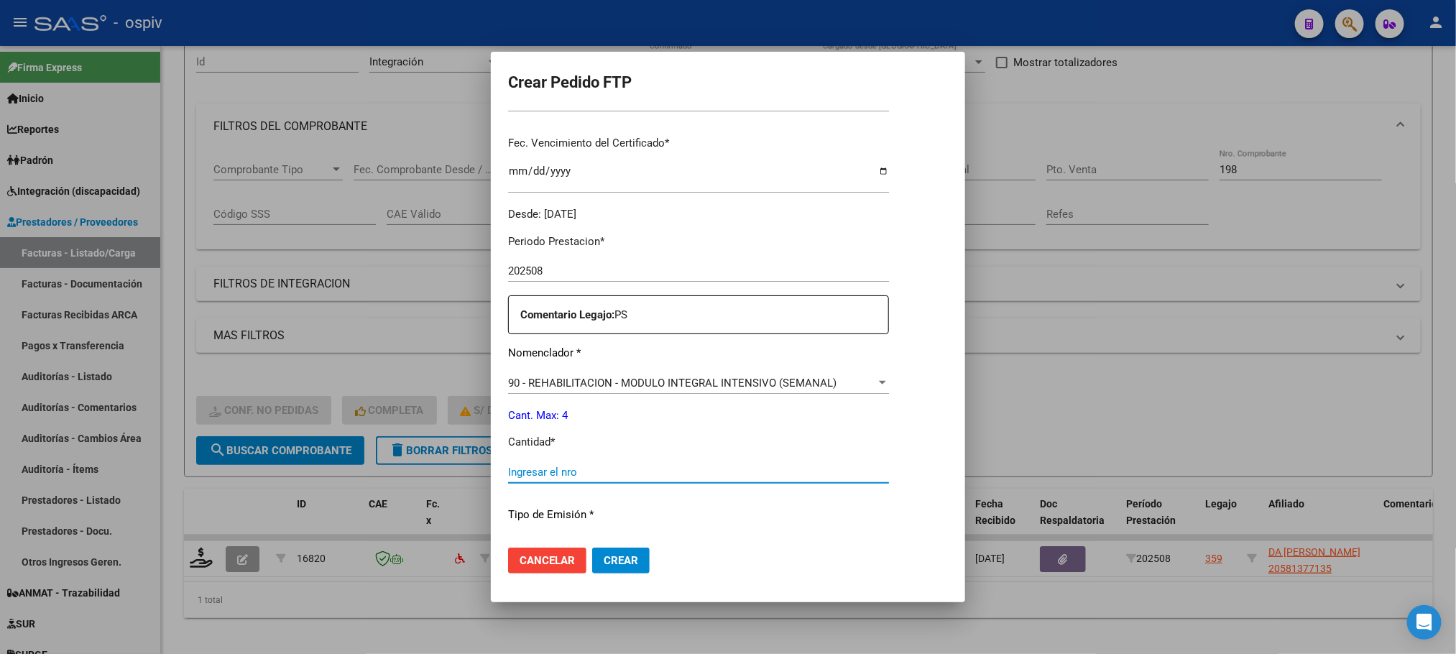
click at [640, 473] on input "Ingresar el nro" at bounding box center [698, 472] width 381 height 13
click at [592, 548] on button "Crear" at bounding box center [621, 561] width 58 height 26
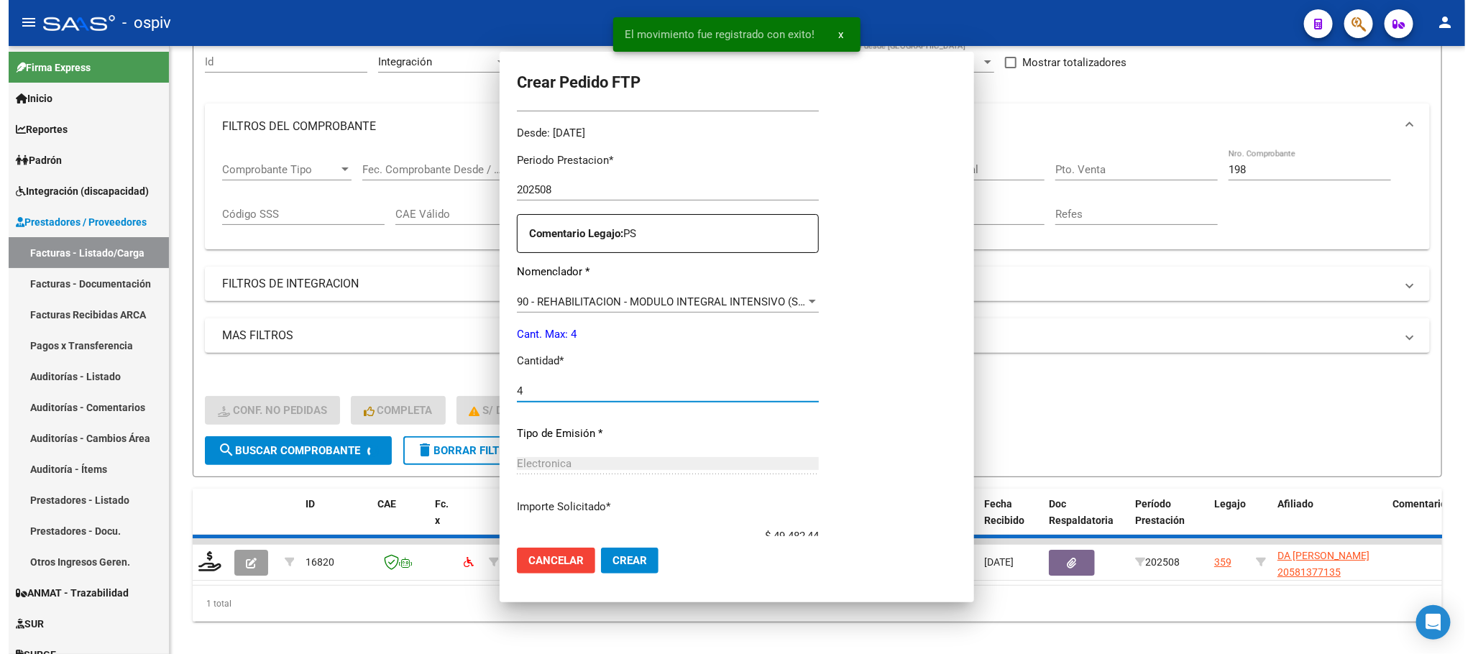
scroll to position [0, 0]
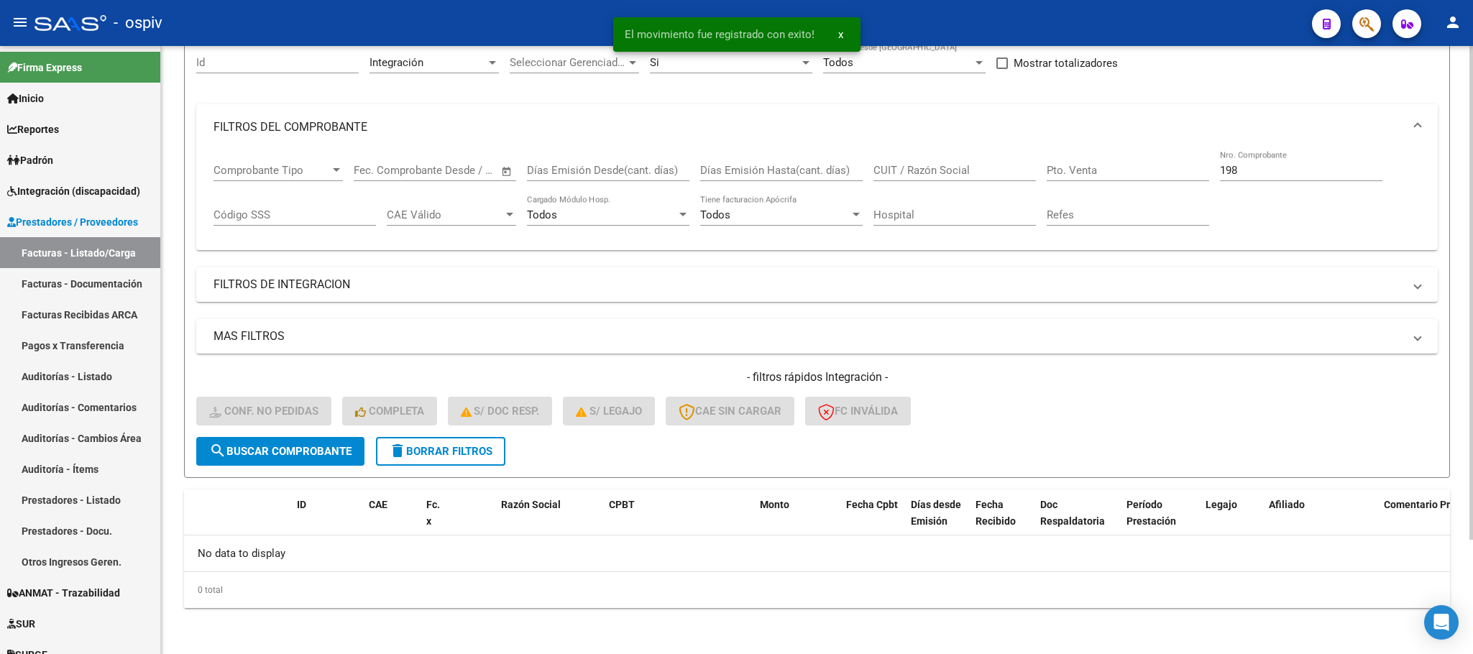
click at [1331, 166] on input "198" at bounding box center [1301, 170] width 162 height 13
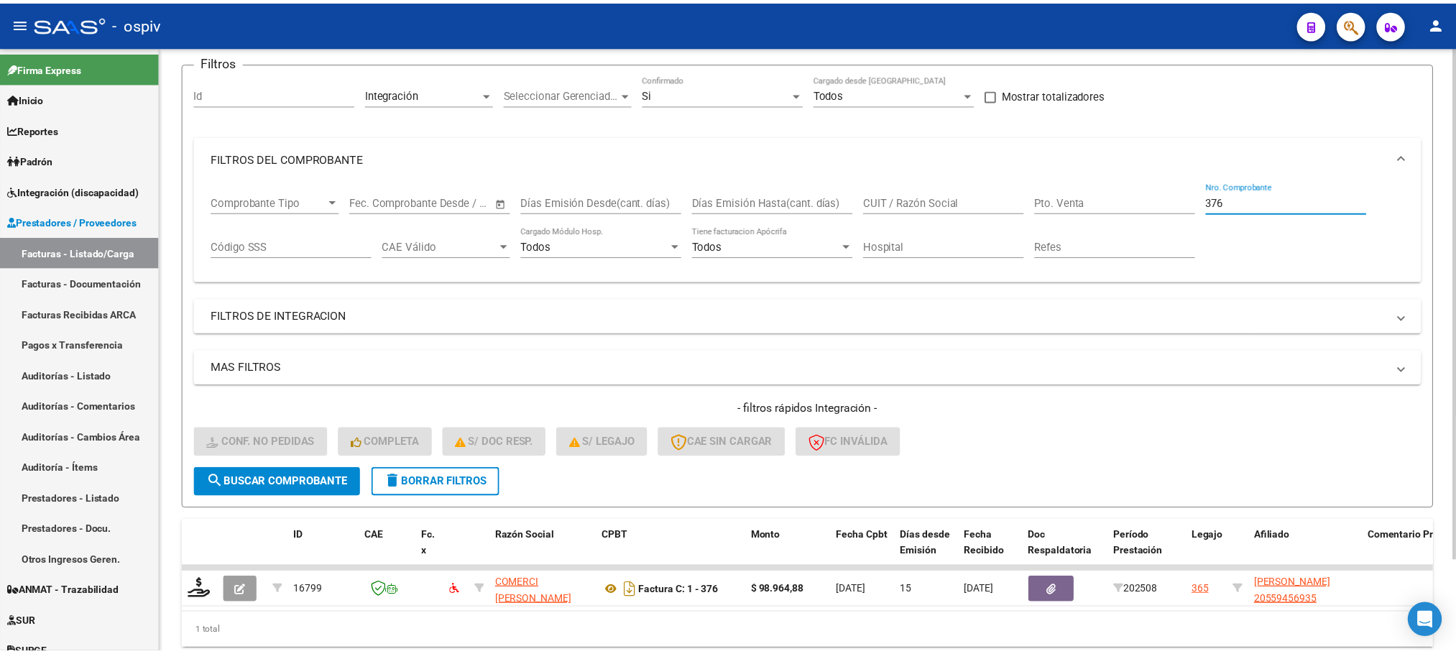
scroll to position [141, 0]
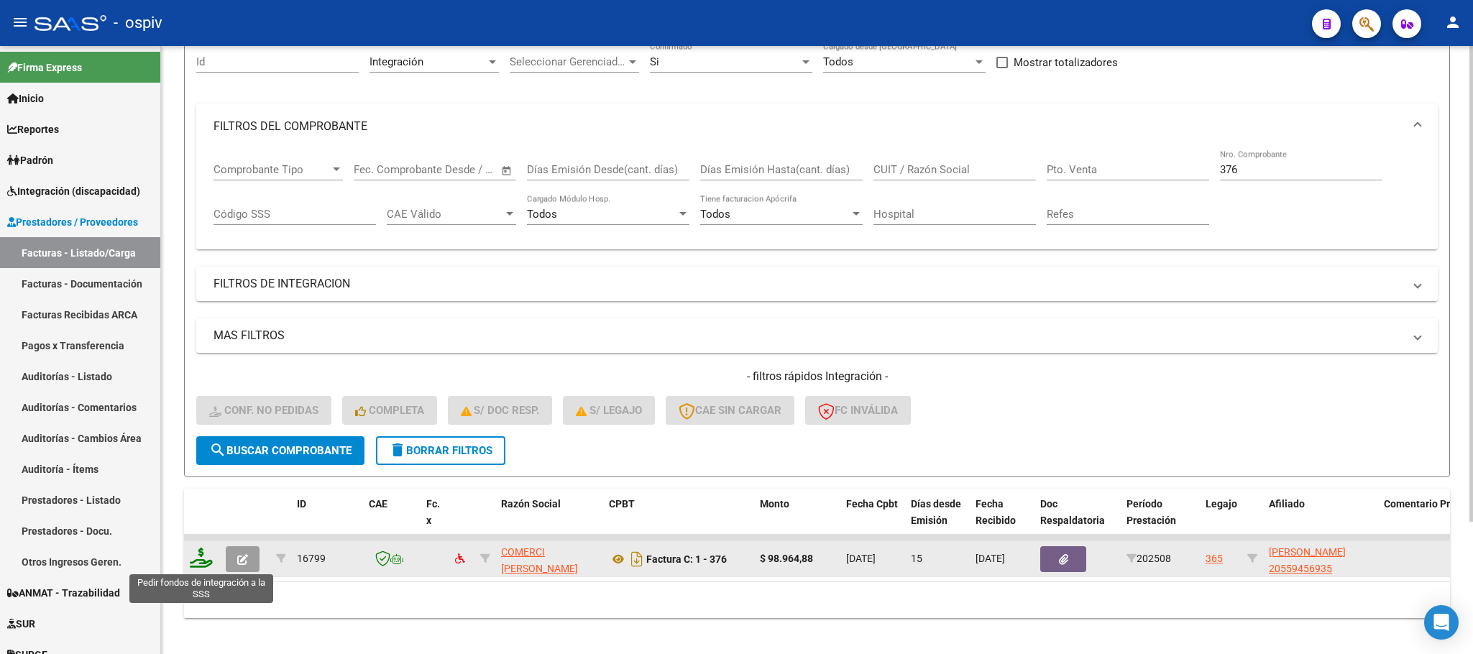
click at [194, 561] on icon at bounding box center [201, 558] width 23 height 20
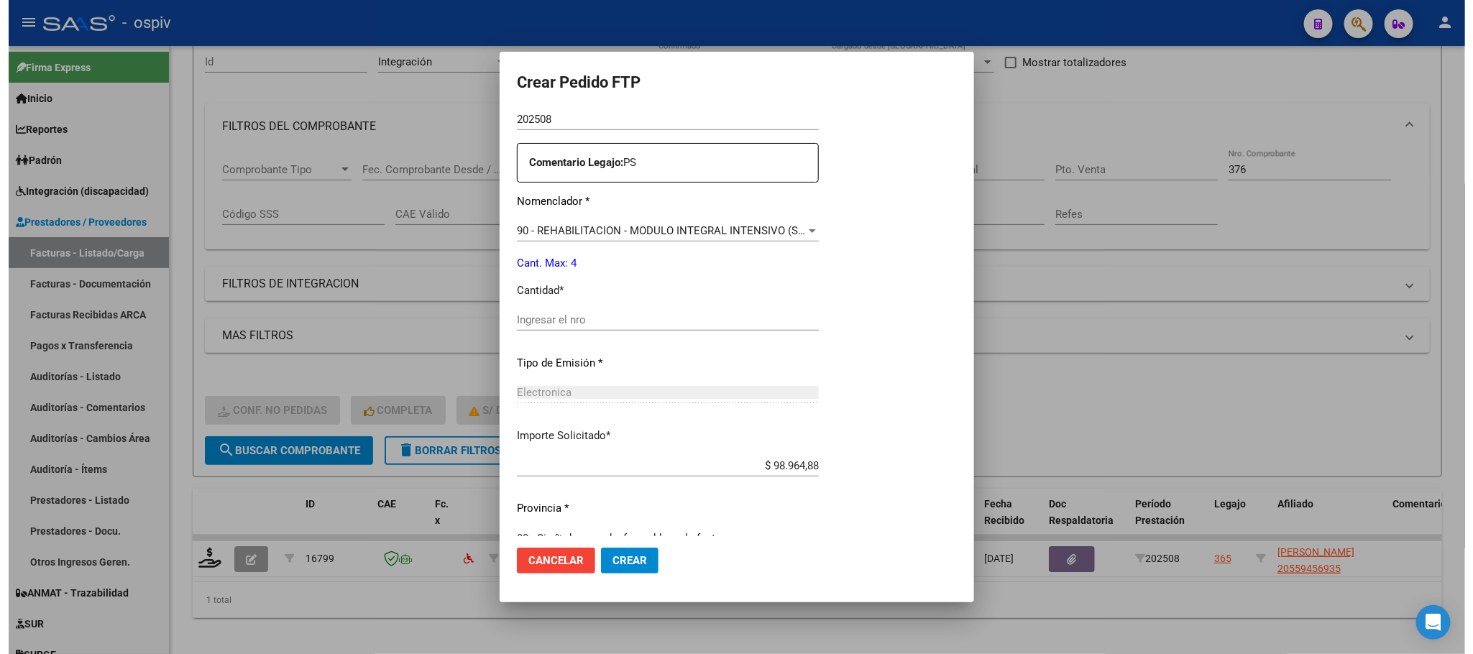
scroll to position [522, 0]
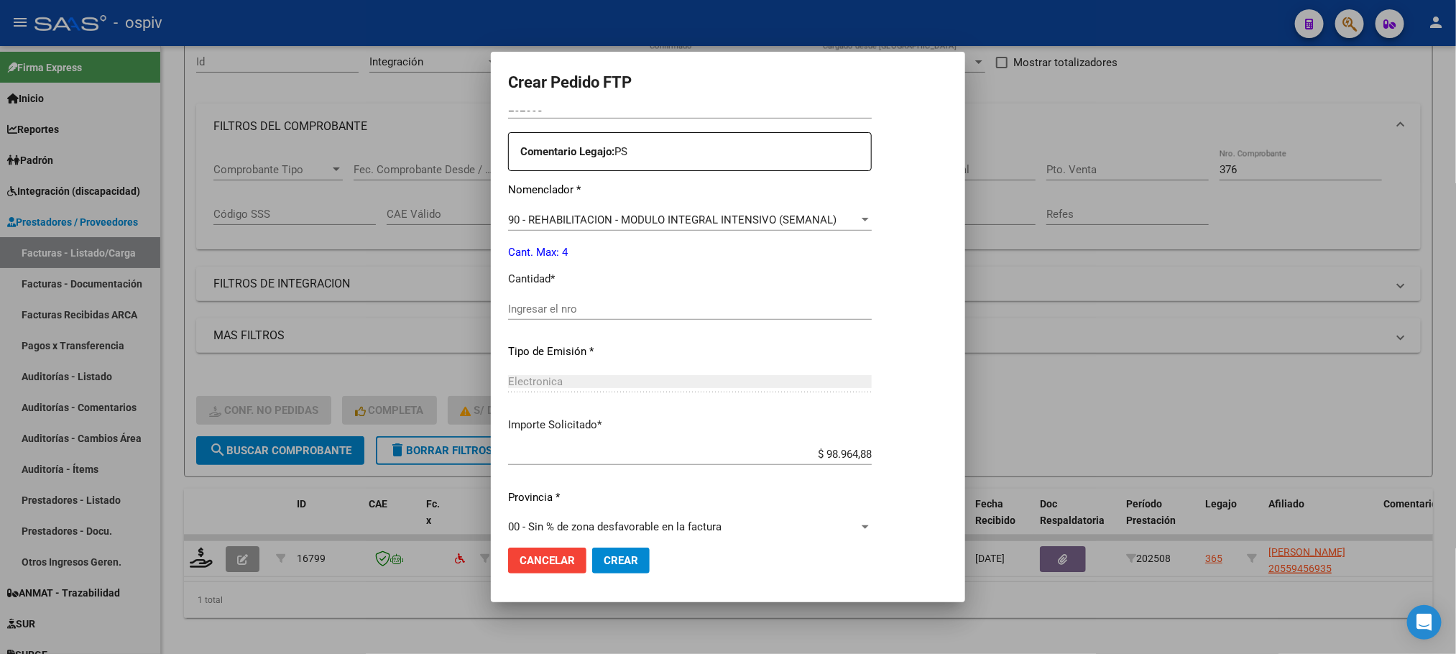
click at [640, 308] on input "Ingresar el nro" at bounding box center [690, 309] width 364 height 13
click at [592, 548] on button "Crear" at bounding box center [621, 561] width 58 height 26
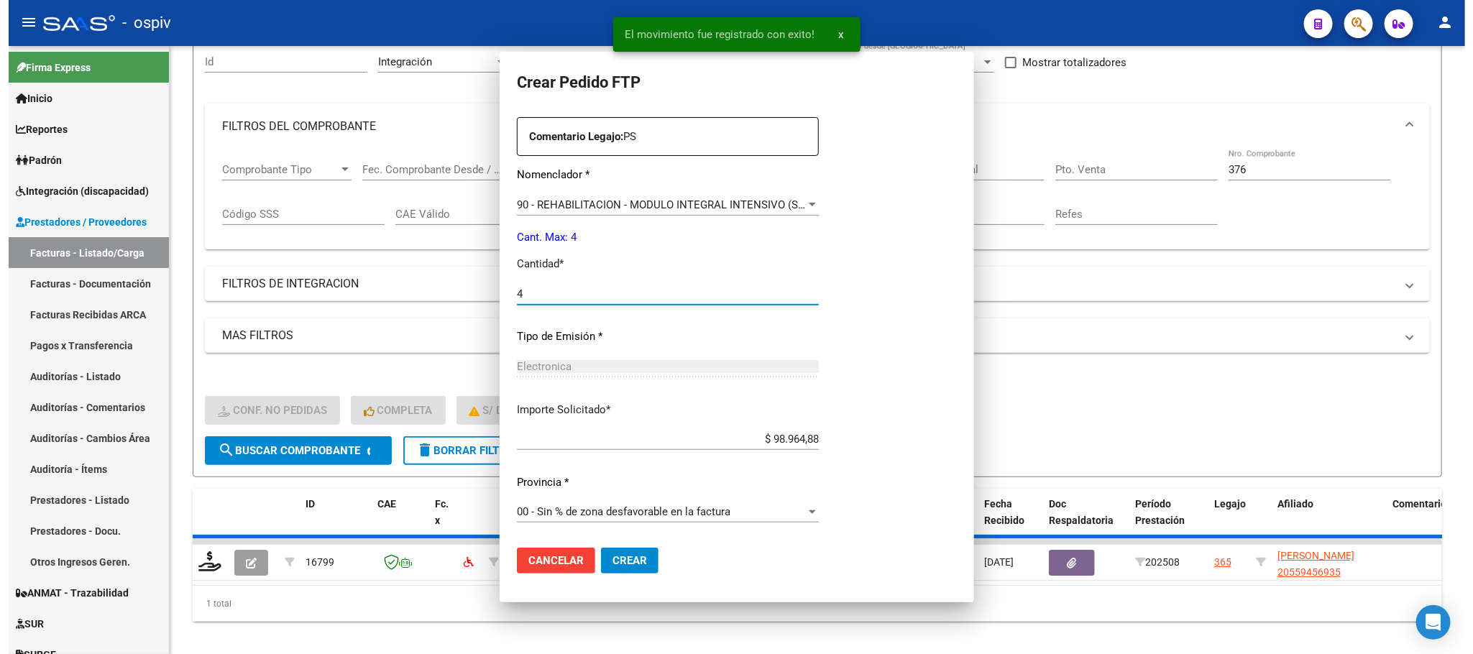
scroll to position [0, 0]
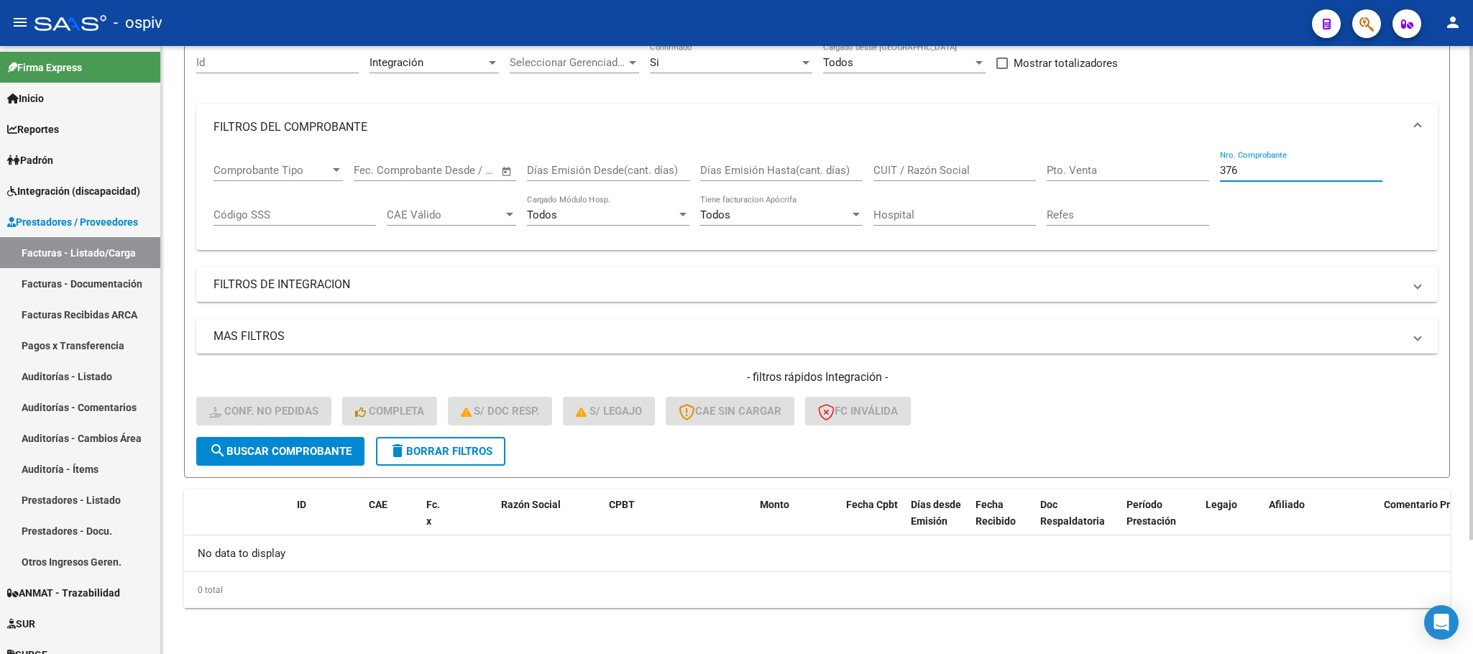
click at [1270, 170] on input "376" at bounding box center [1301, 170] width 162 height 13
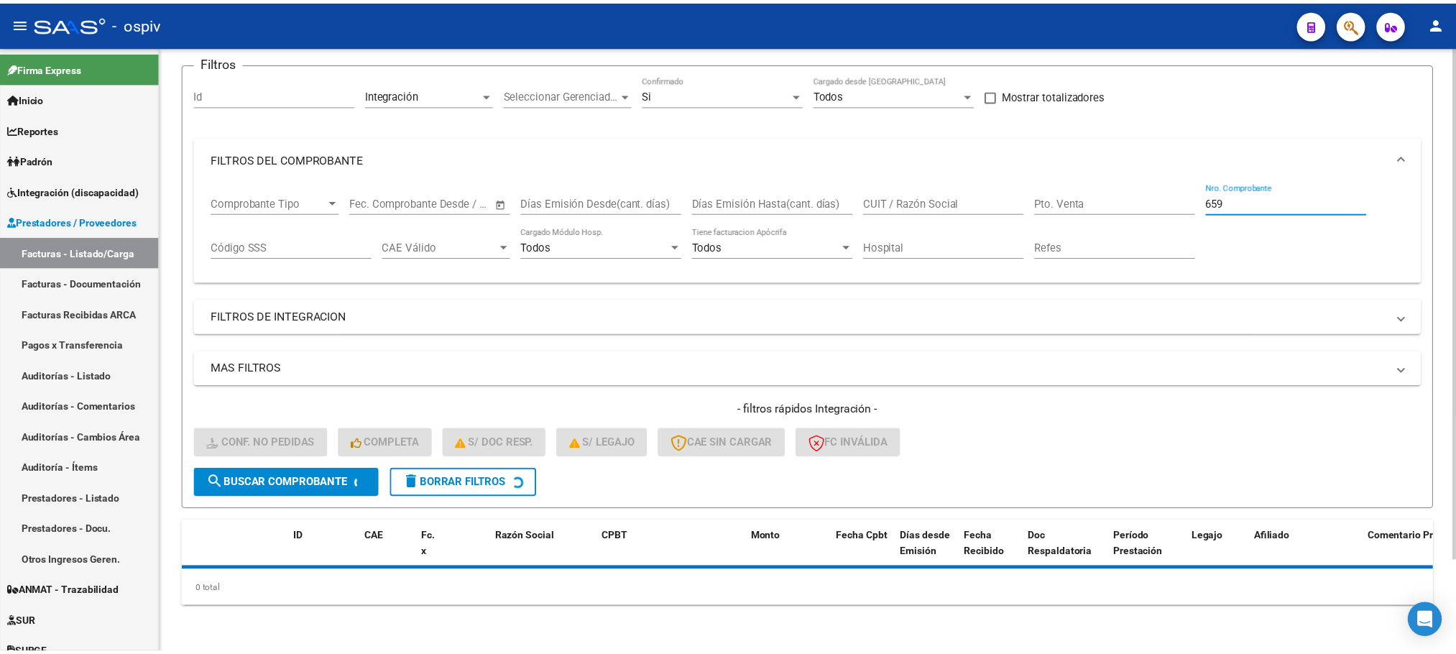
scroll to position [141, 0]
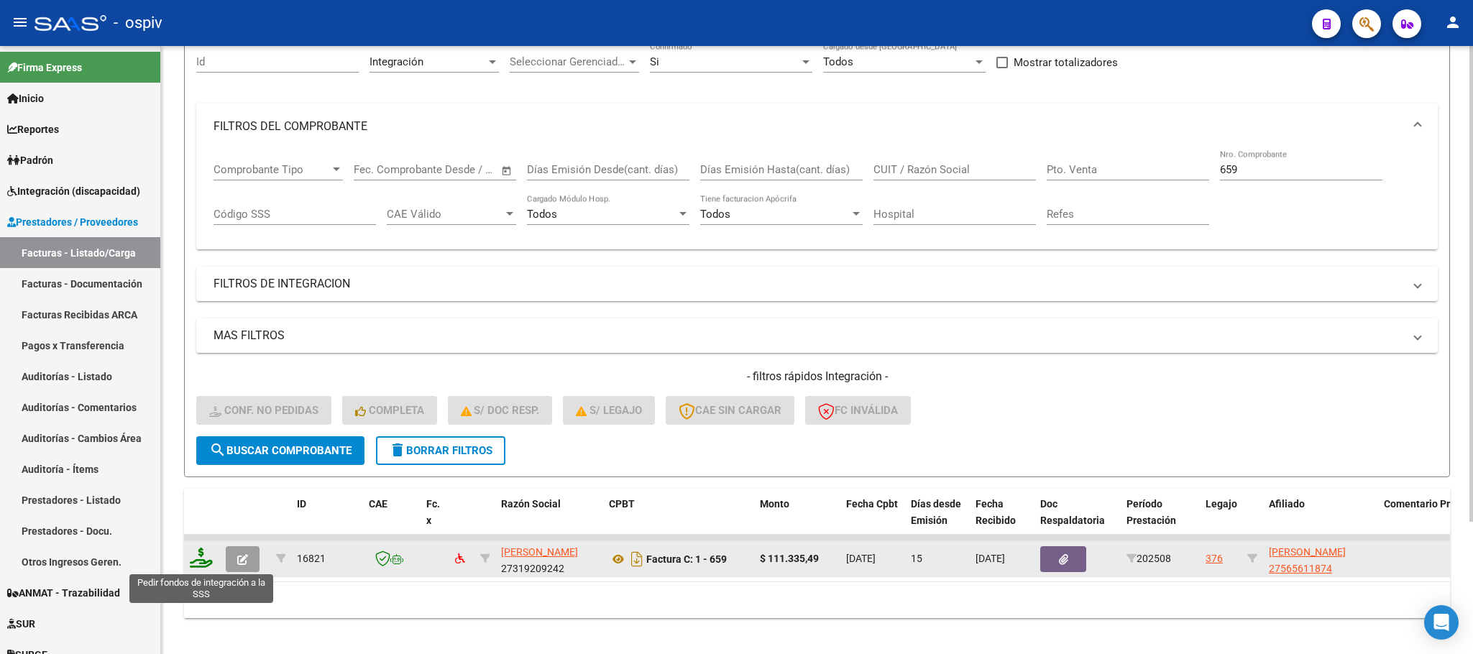
click at [196, 561] on icon at bounding box center [201, 558] width 23 height 20
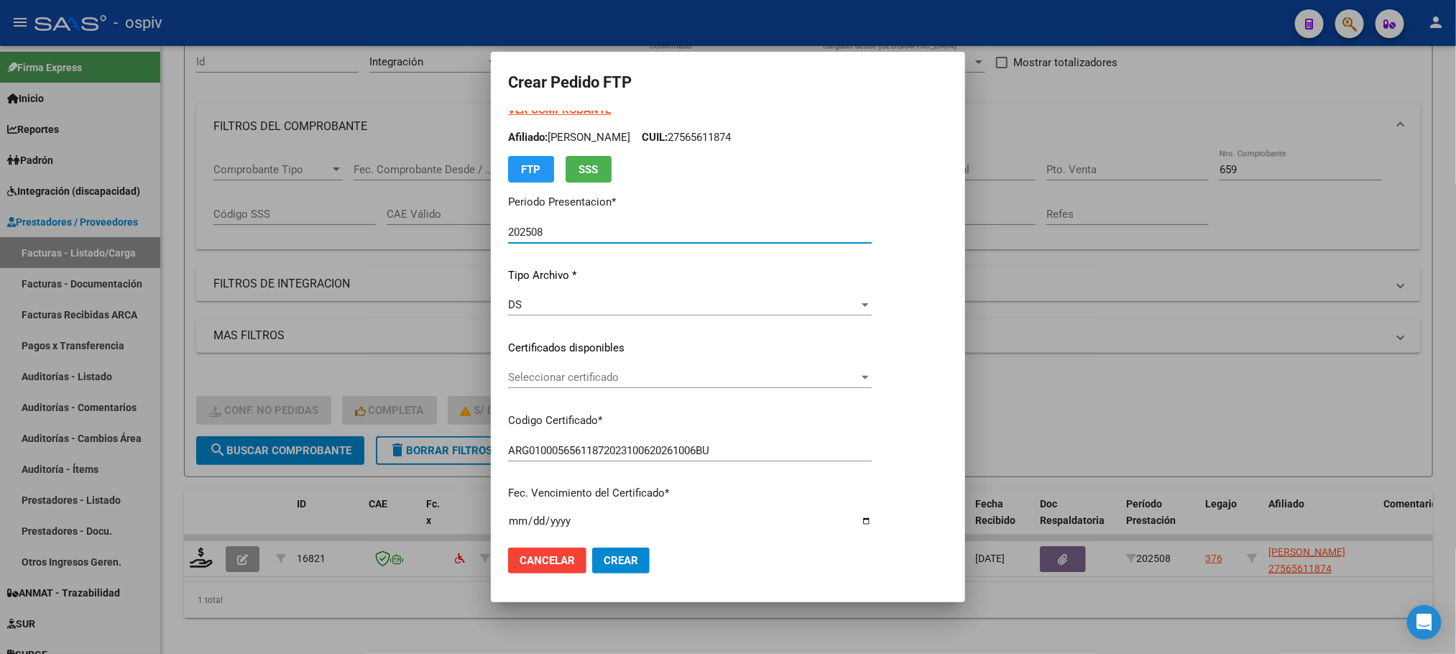
scroll to position [0, 0]
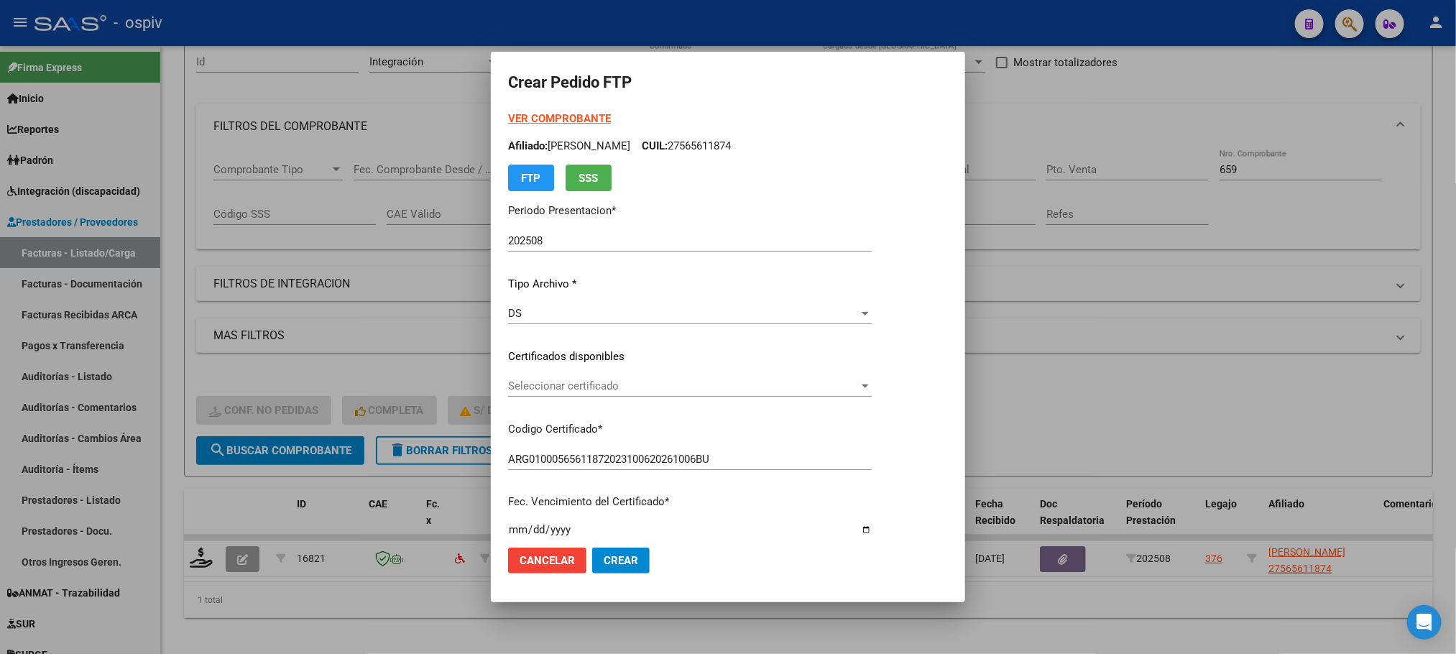
click at [565, 121] on strong "VER COMPROBANTE" at bounding box center [559, 118] width 103 height 13
click at [229, 501] on div at bounding box center [728, 327] width 1456 height 654
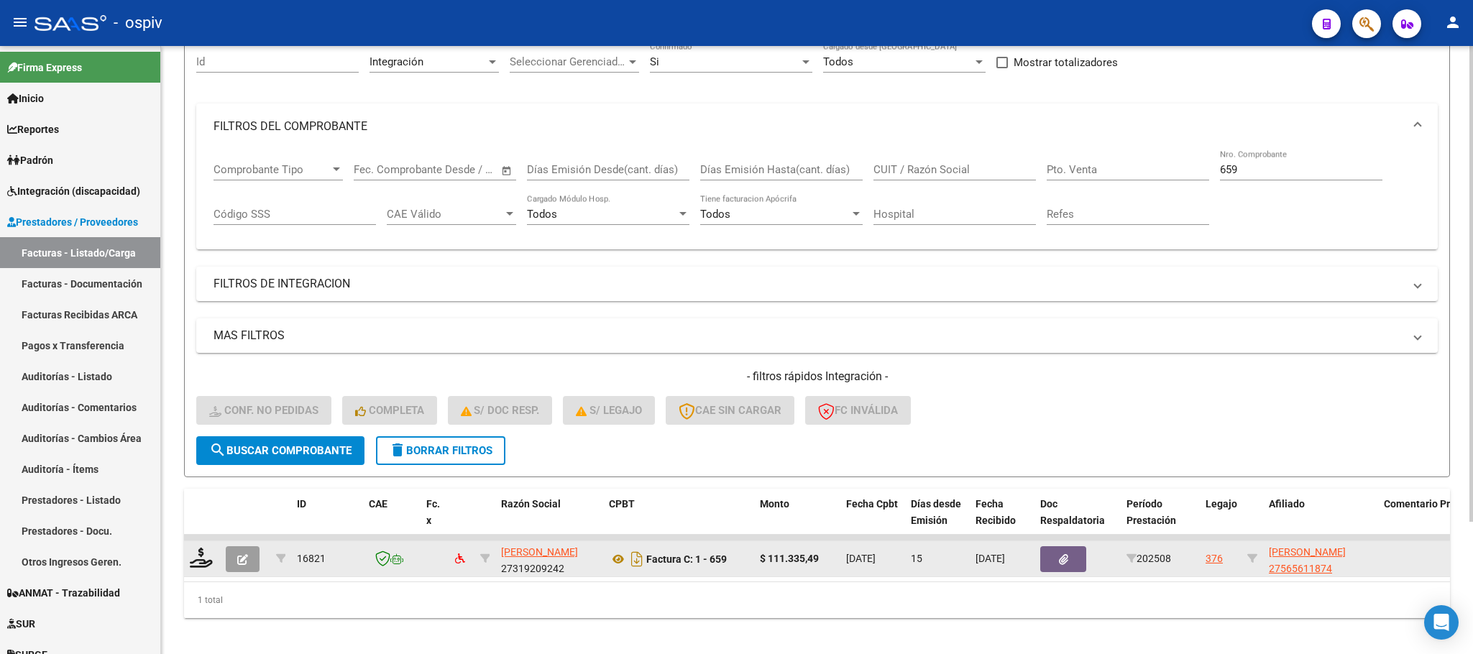
click at [242, 568] on button "button" at bounding box center [243, 559] width 34 height 26
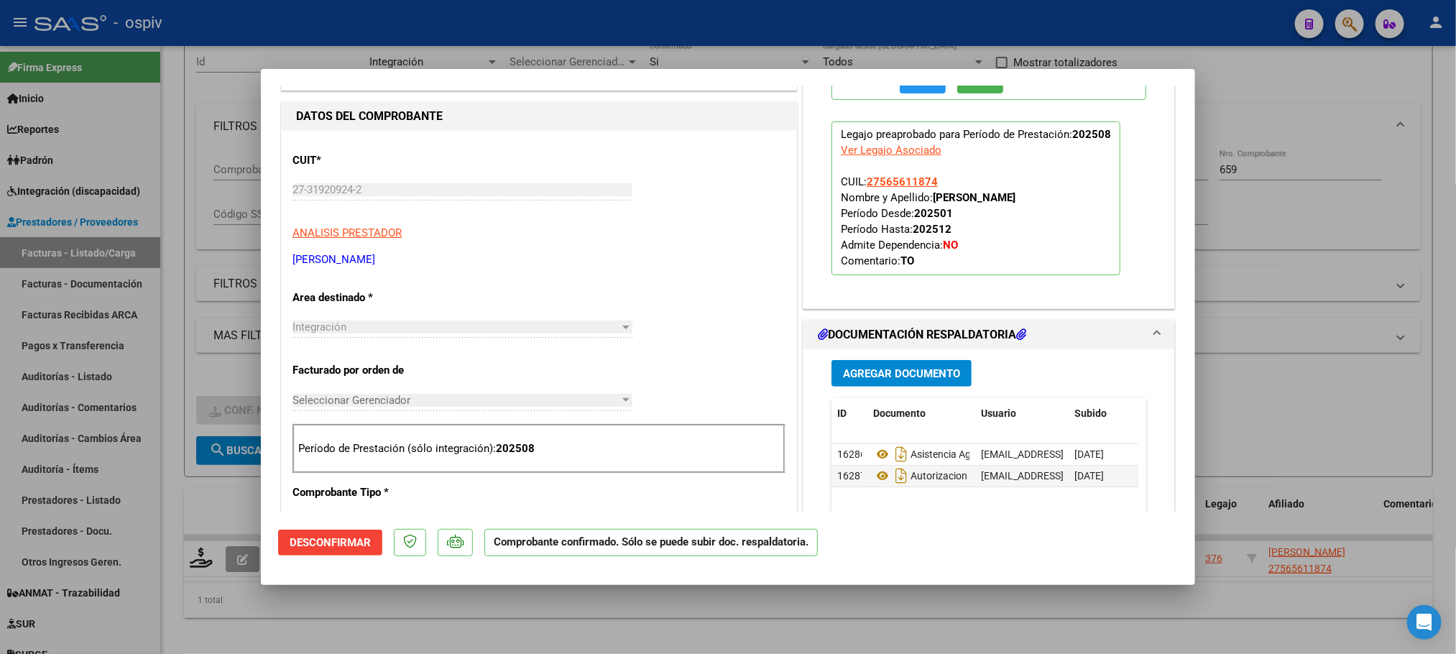
scroll to position [180, 0]
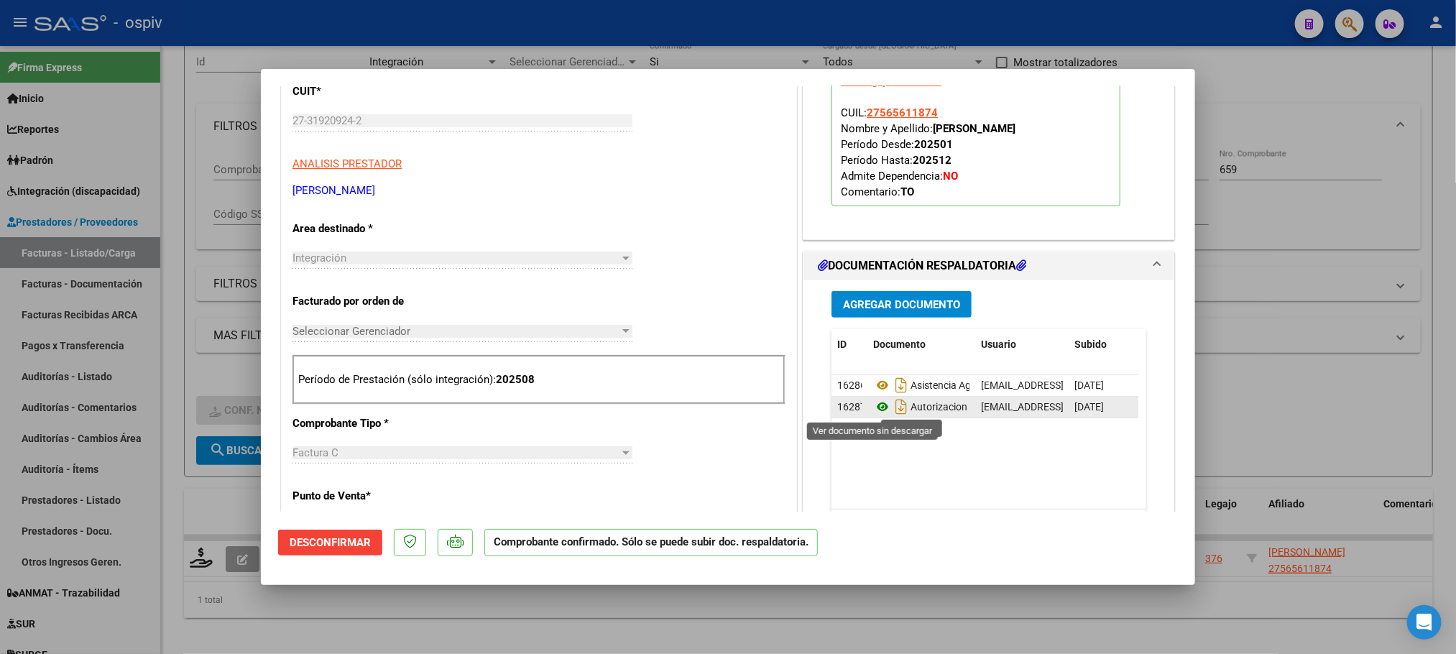
click at [876, 408] on icon at bounding box center [882, 406] width 19 height 17
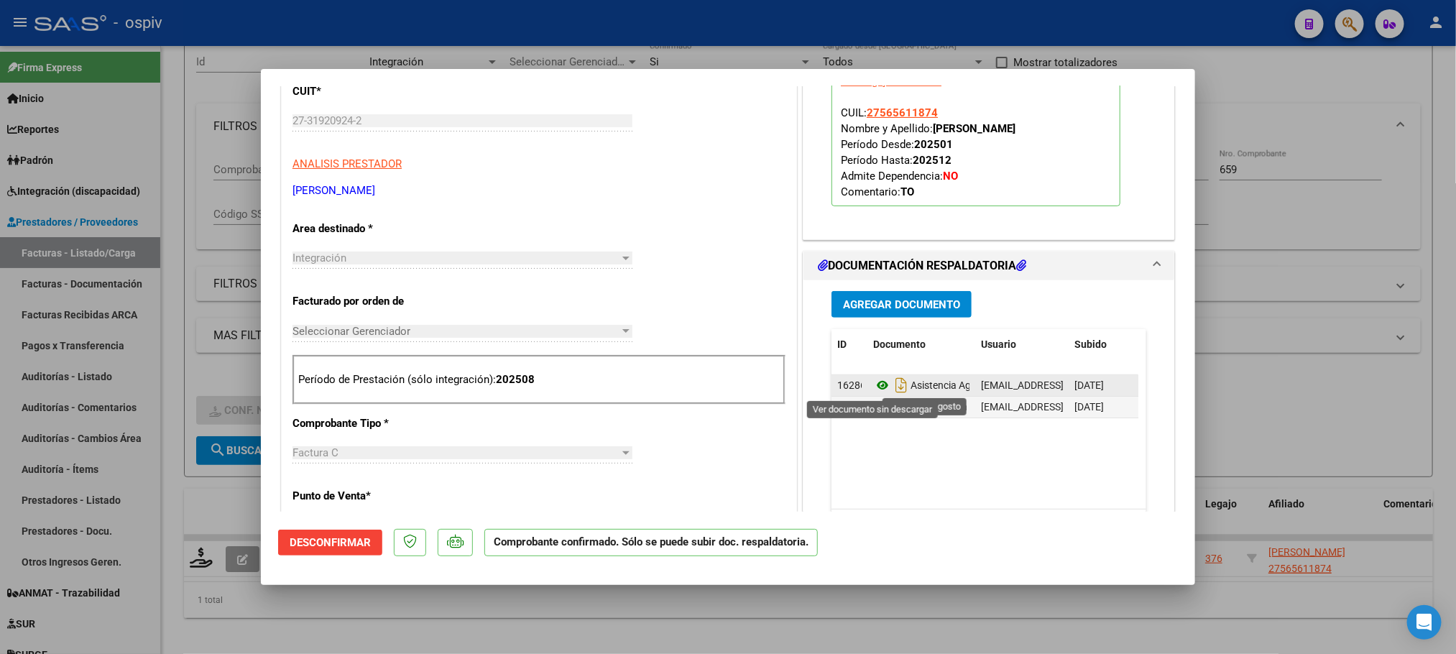
click at [873, 386] on icon at bounding box center [882, 385] width 19 height 17
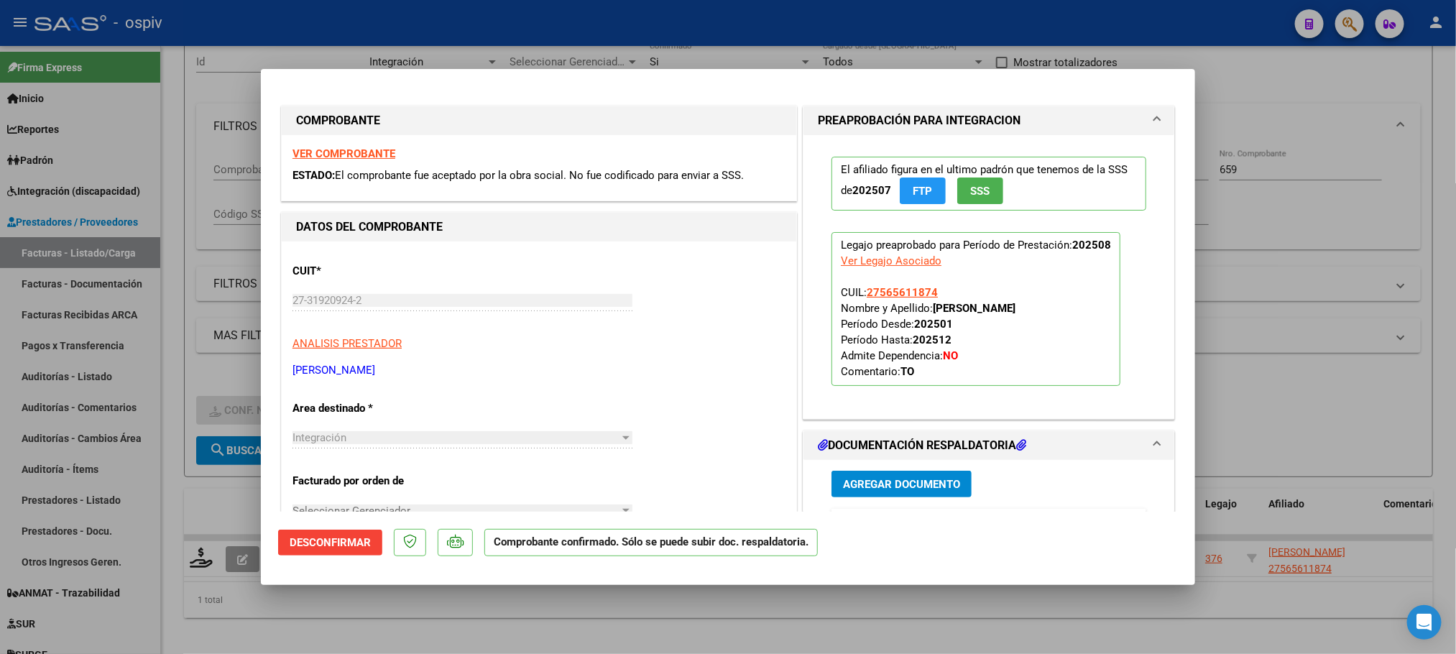
click at [611, 24] on div at bounding box center [728, 327] width 1456 height 654
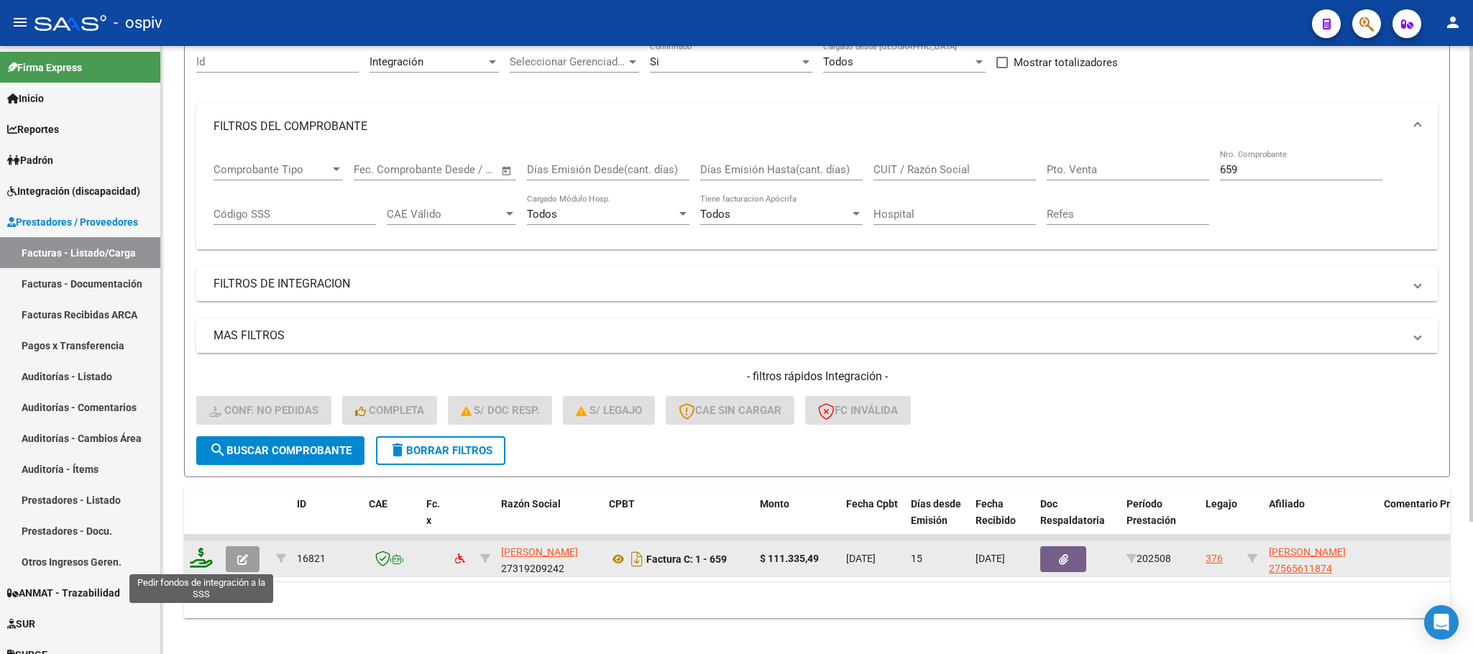
click at [203, 559] on icon at bounding box center [201, 558] width 23 height 20
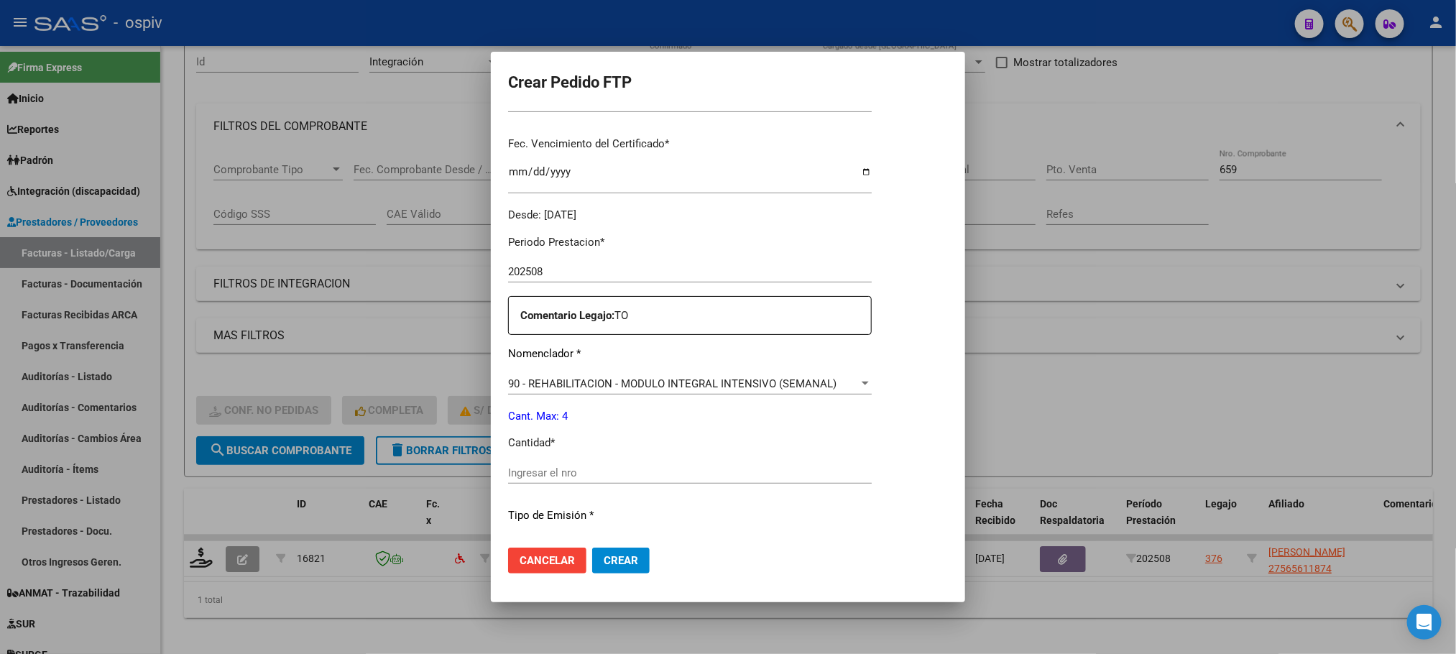
scroll to position [359, 0]
click at [599, 468] on input "Ingresar el nro" at bounding box center [690, 472] width 364 height 13
click at [592, 548] on button "Crear" at bounding box center [621, 561] width 58 height 26
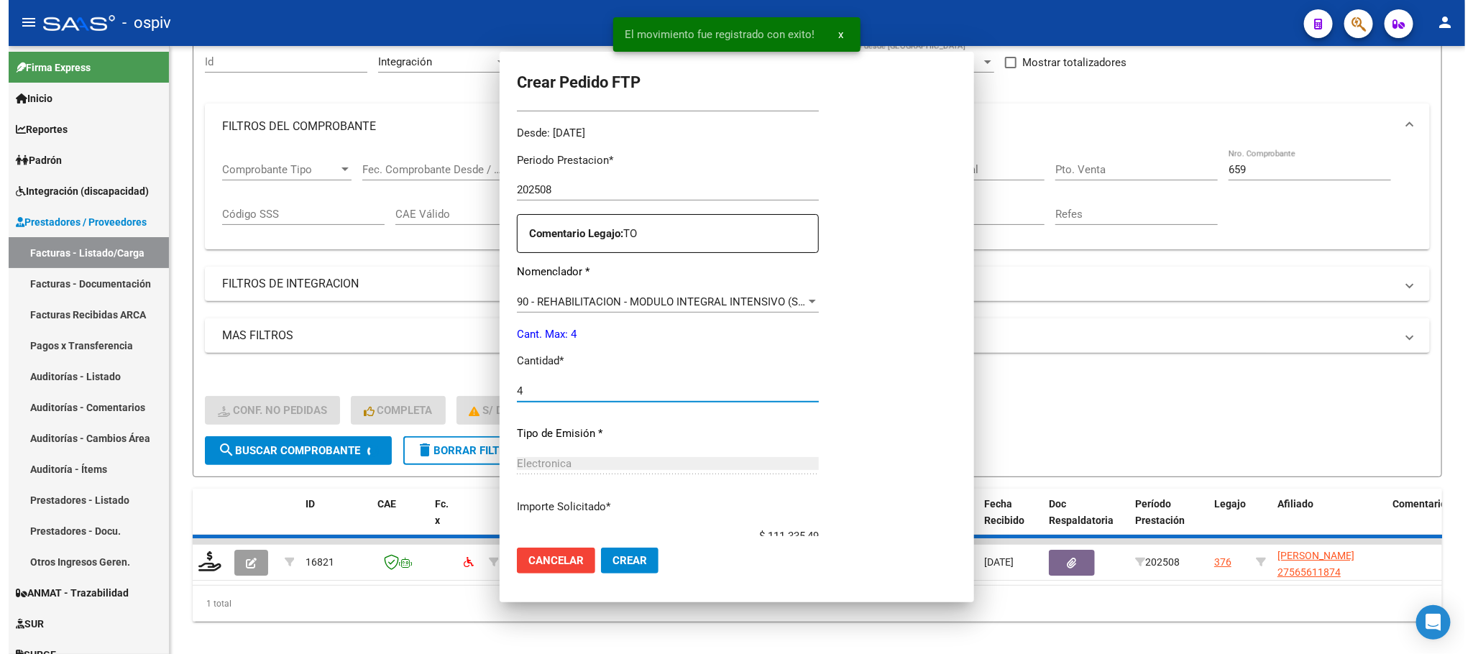
scroll to position [0, 0]
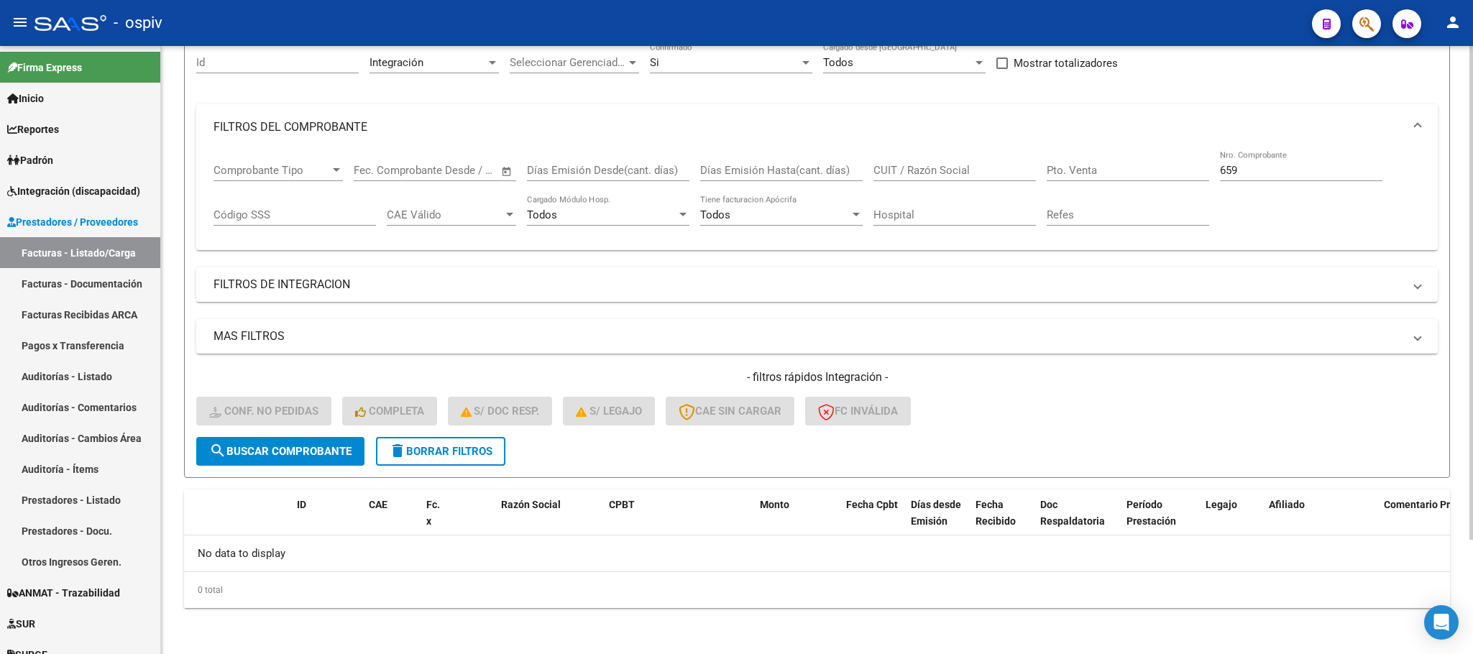
click at [1256, 170] on input "659" at bounding box center [1301, 170] width 162 height 13
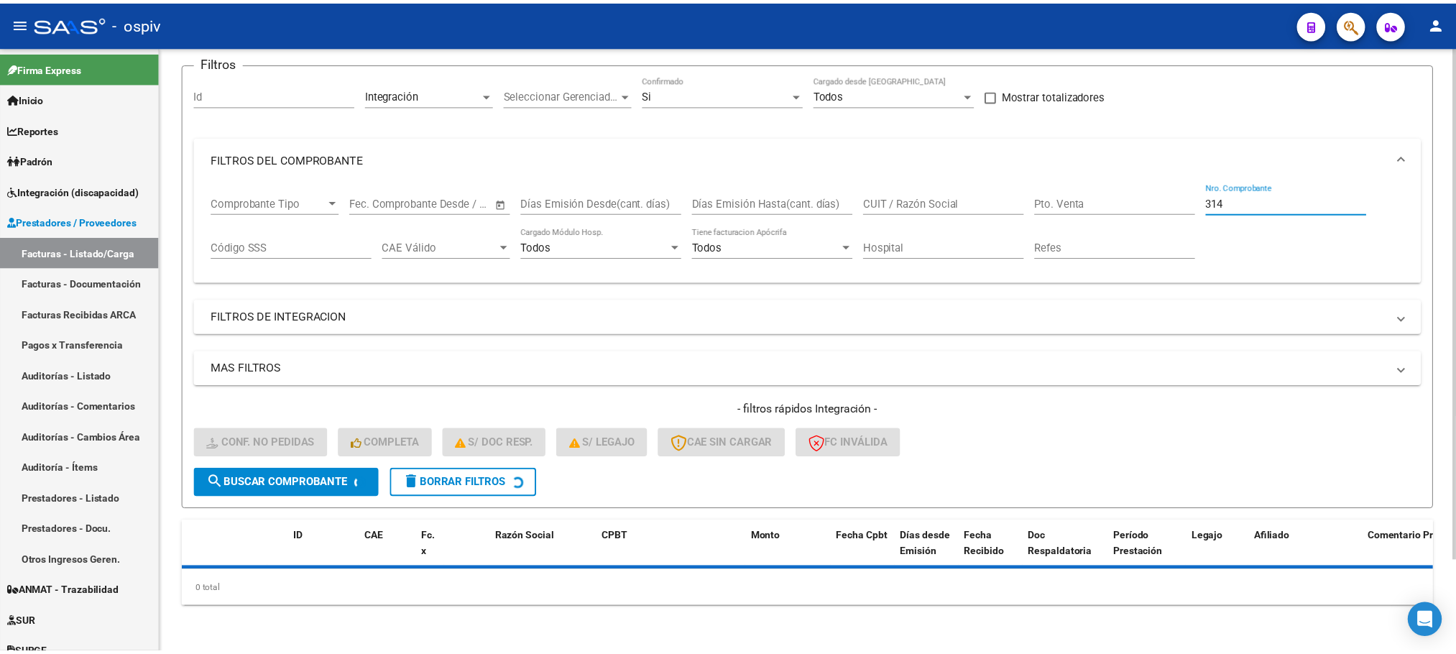
scroll to position [141, 0]
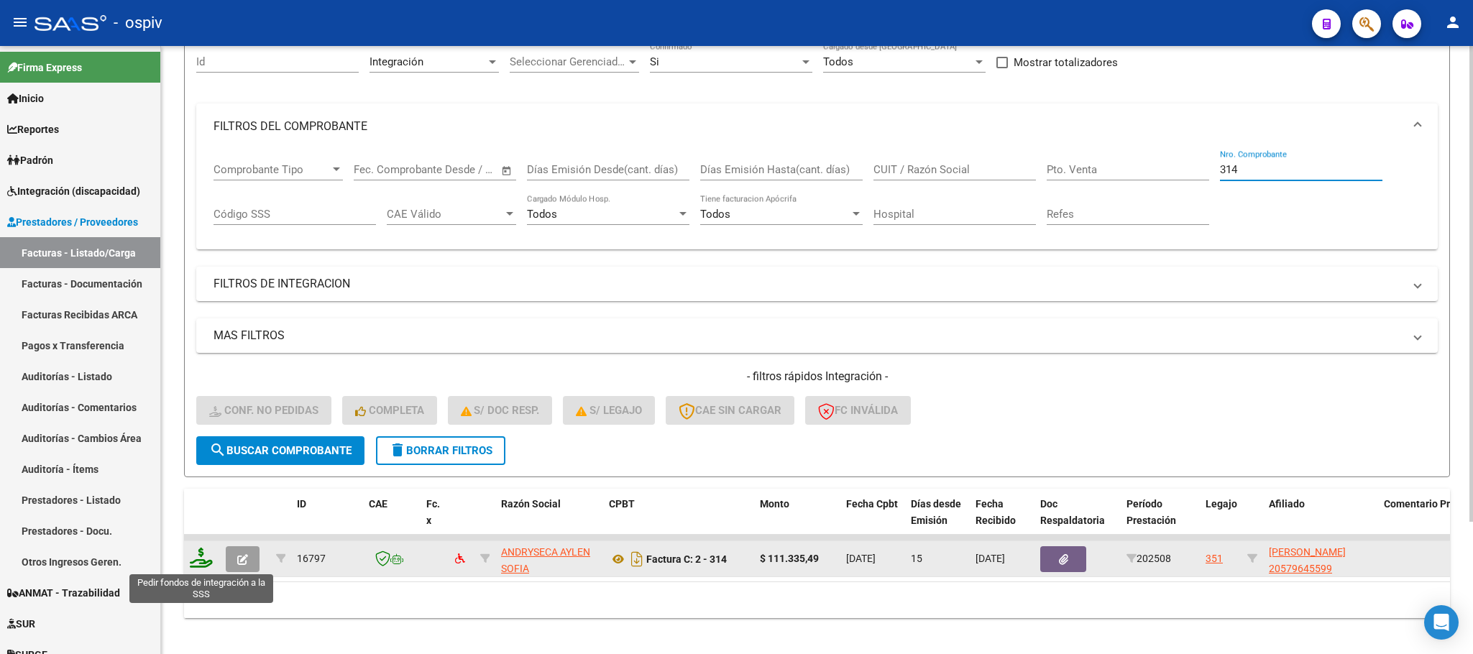
click at [203, 557] on icon at bounding box center [201, 558] width 23 height 20
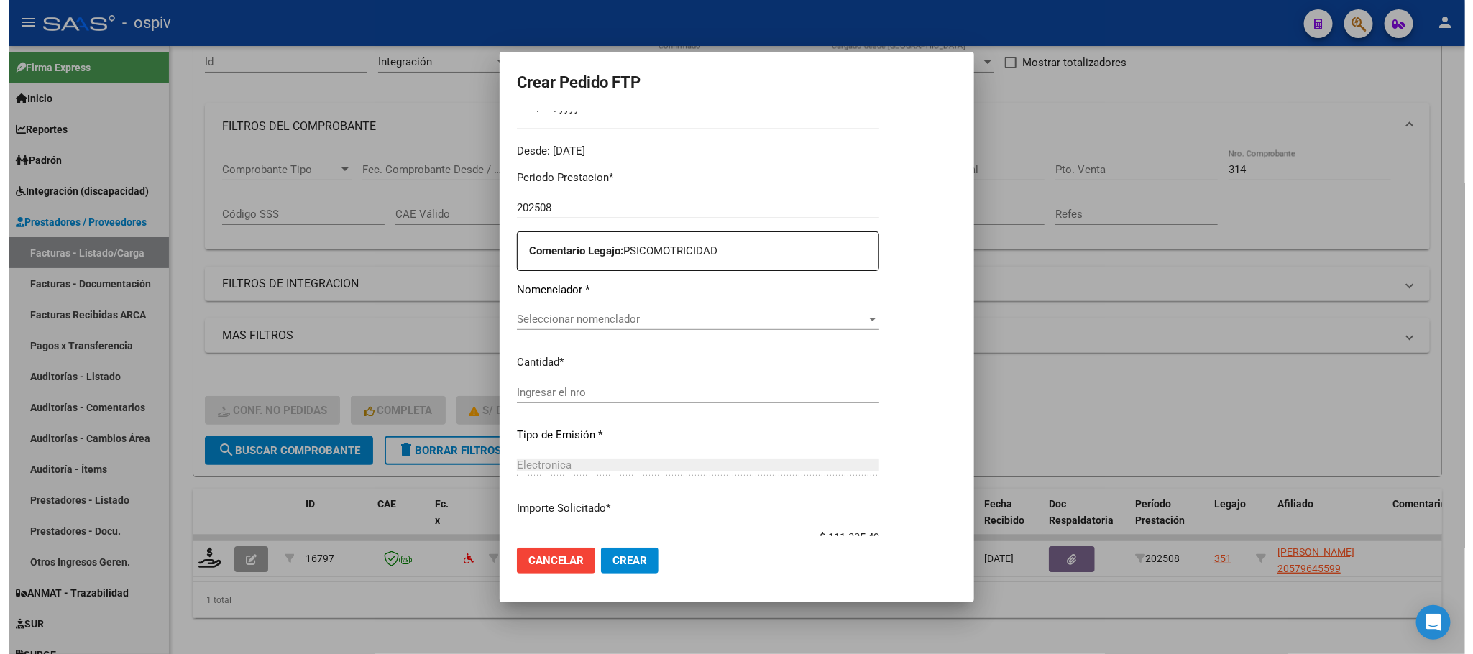
scroll to position [397, 0]
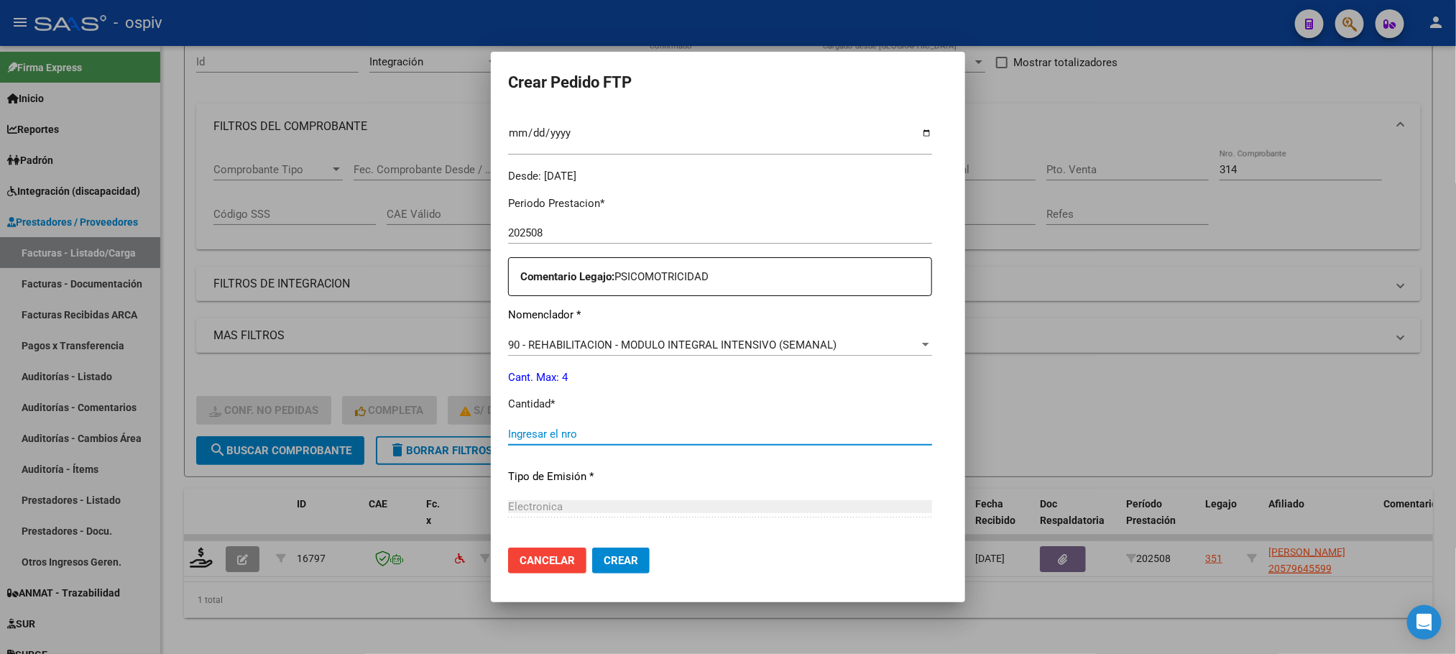
click at [684, 431] on input "Ingresar el nro" at bounding box center [720, 434] width 424 height 13
click at [592, 548] on button "Crear" at bounding box center [621, 561] width 58 height 26
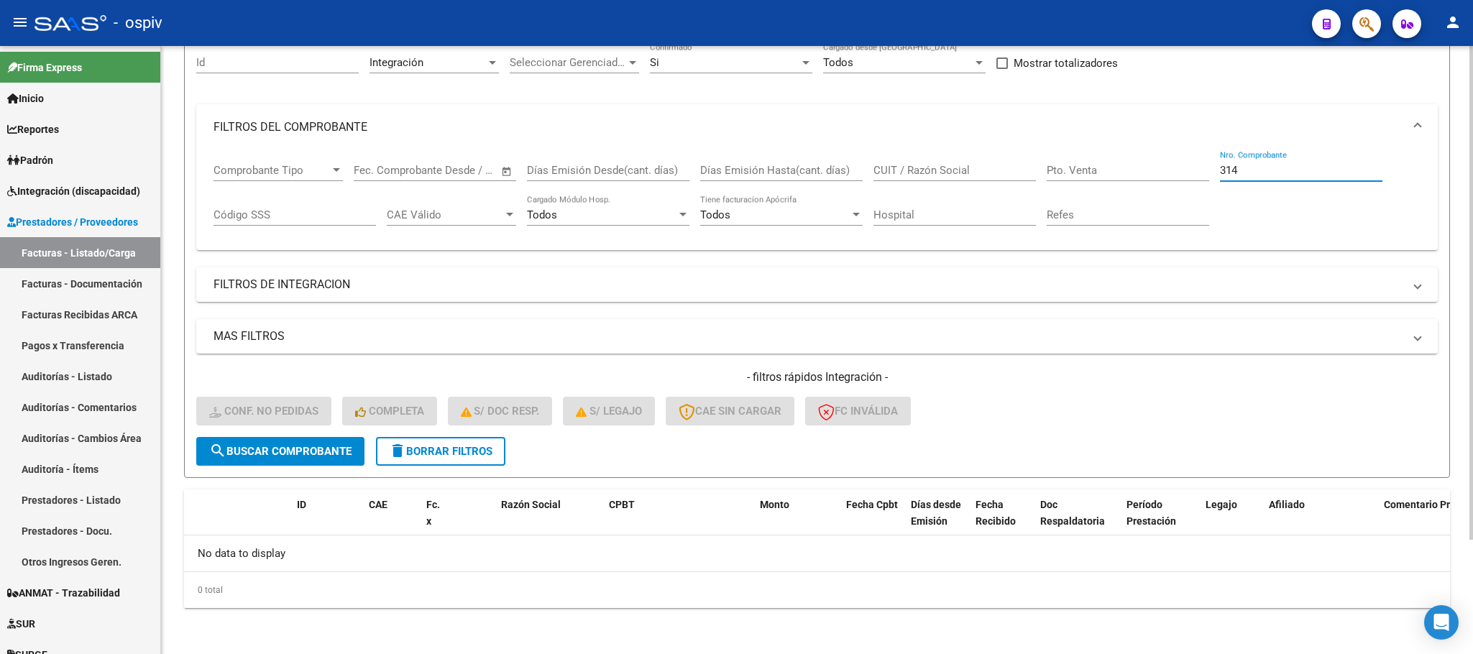
click at [1267, 170] on input "314" at bounding box center [1301, 170] width 162 height 13
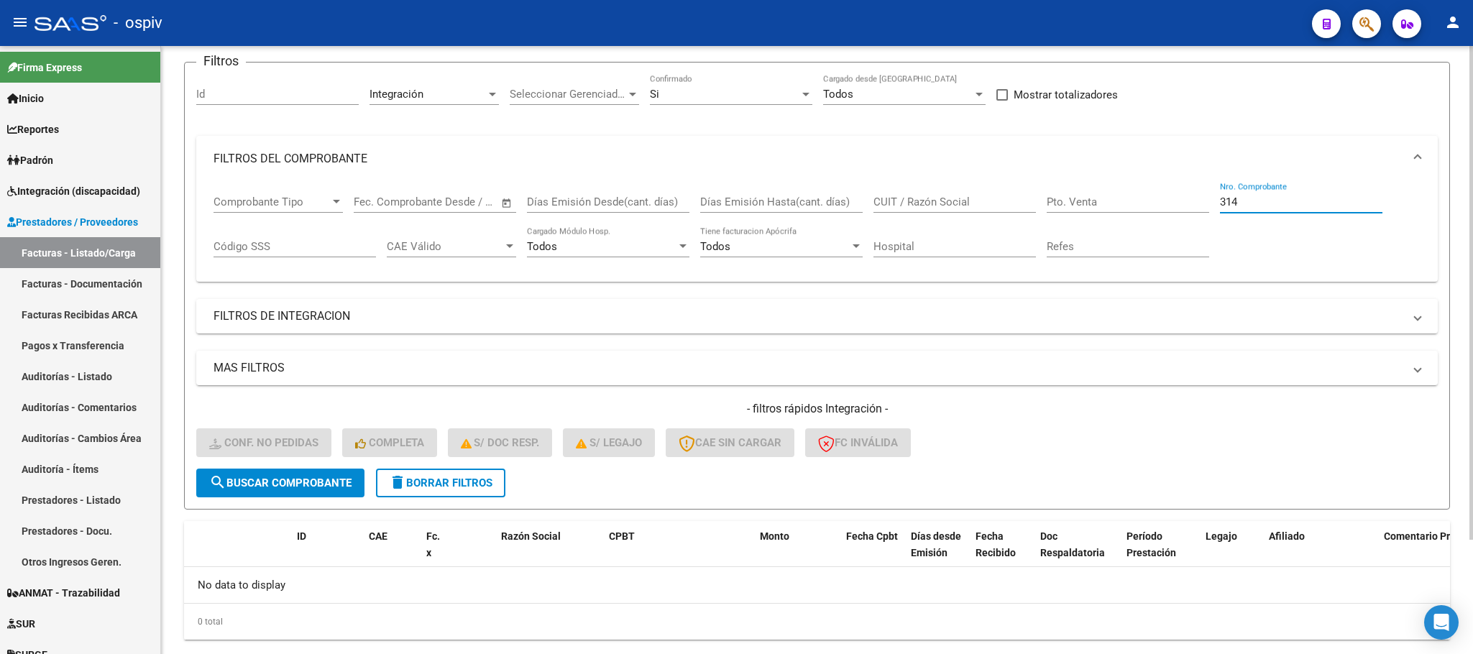
scroll to position [141, 0]
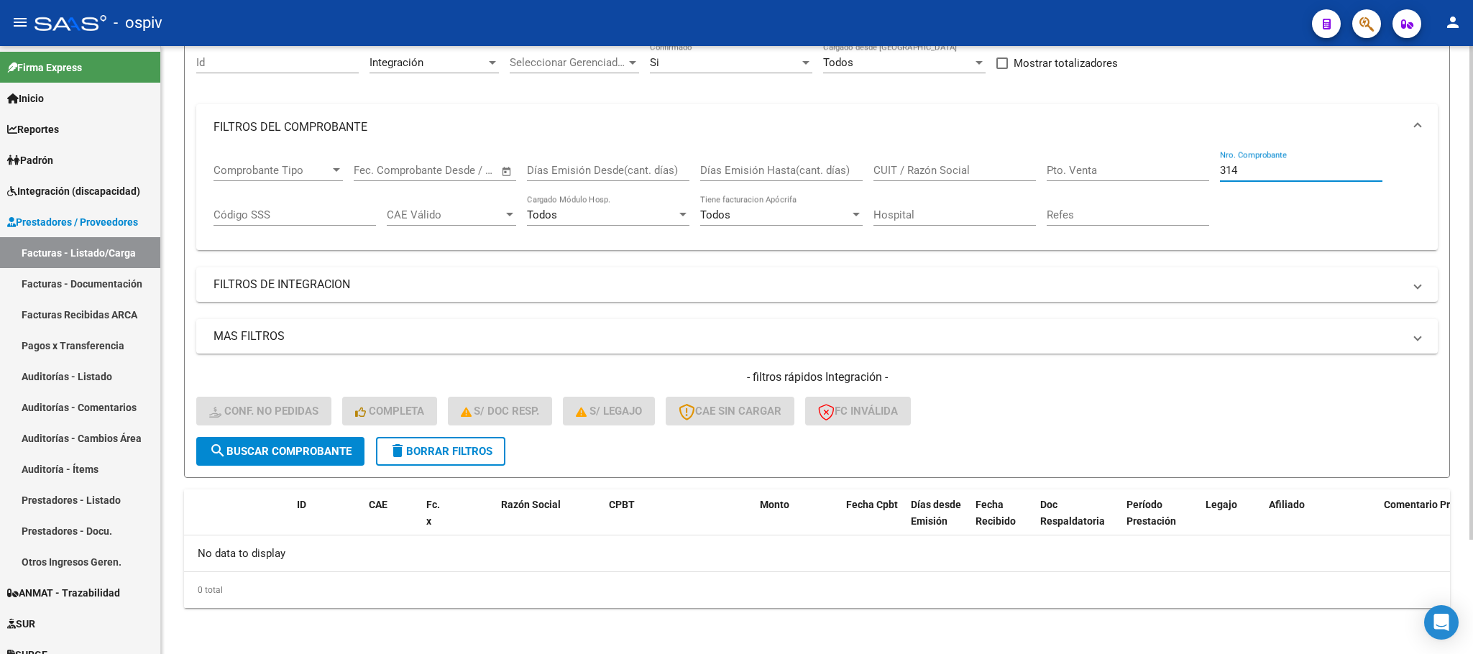
click at [1270, 169] on input "314" at bounding box center [1301, 170] width 162 height 13
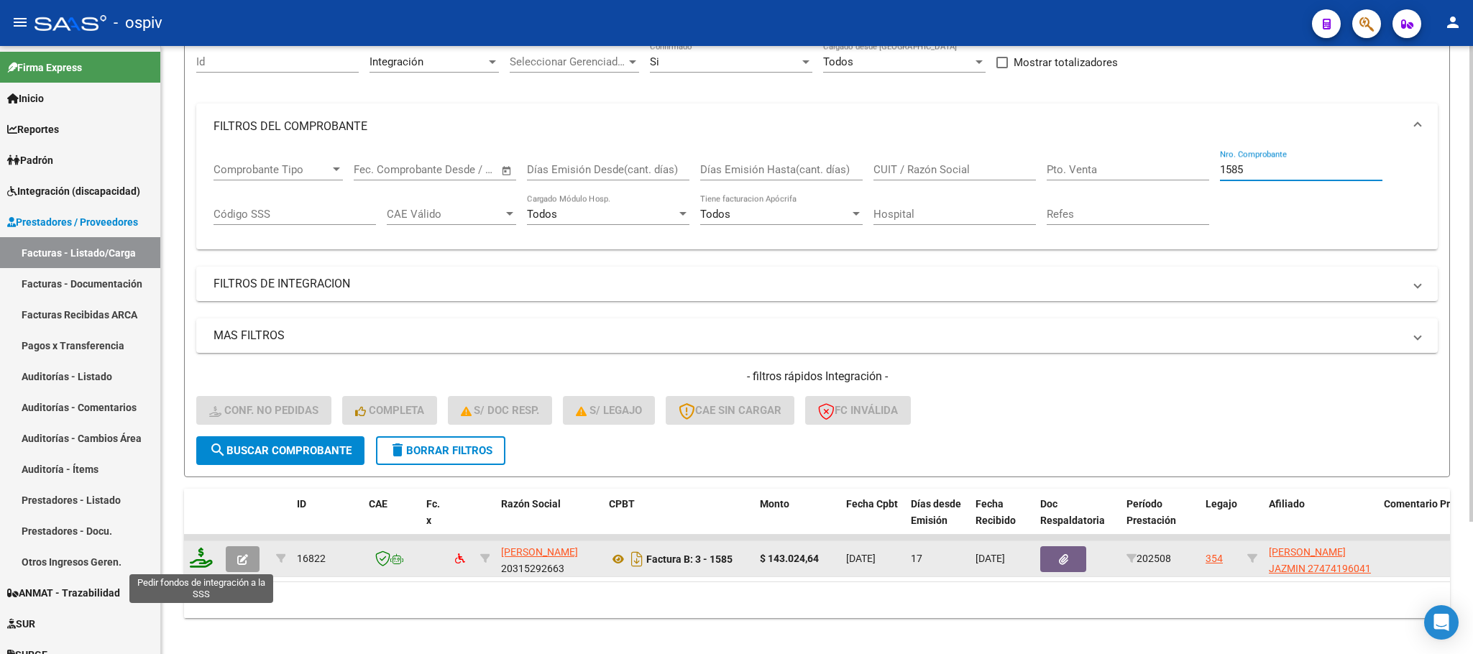
click at [203, 561] on icon at bounding box center [201, 558] width 23 height 20
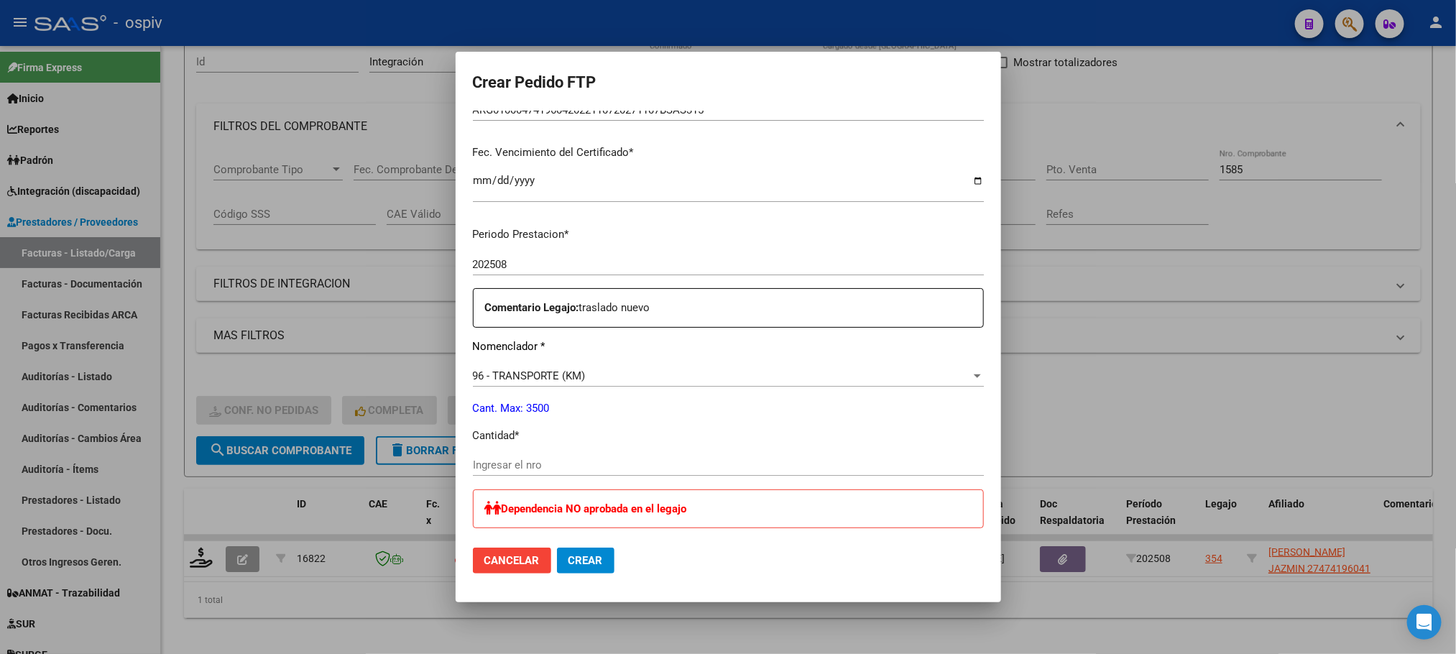
scroll to position [359, 0]
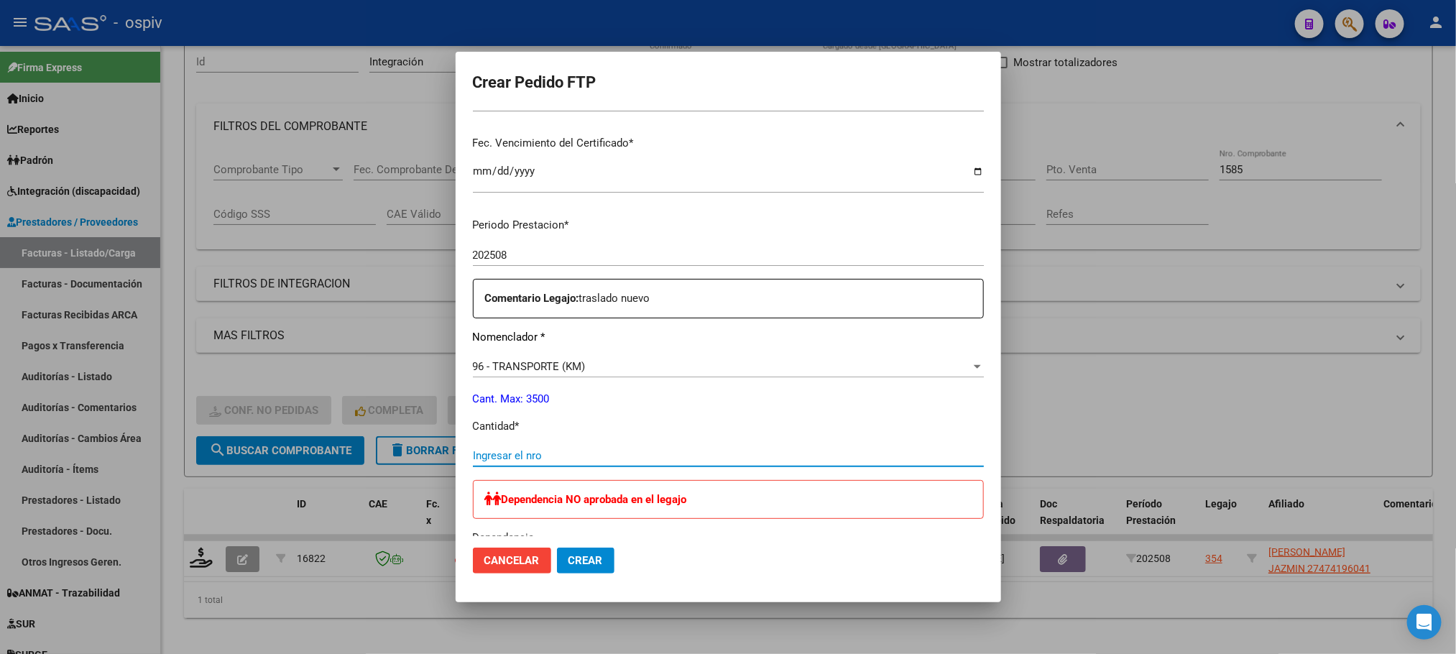
click at [637, 456] on input "Ingresar el nro" at bounding box center [728, 455] width 511 height 13
click at [557, 548] on button "Crear" at bounding box center [586, 561] width 58 height 26
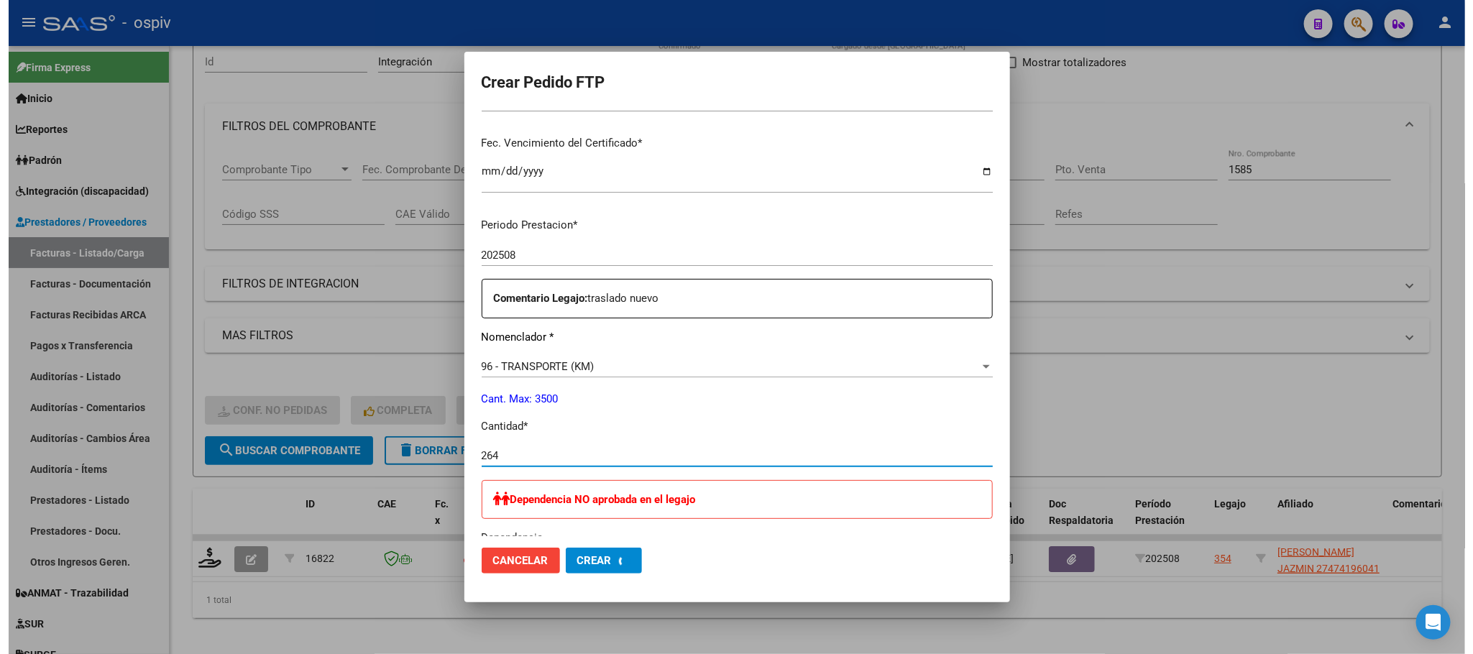
scroll to position [0, 0]
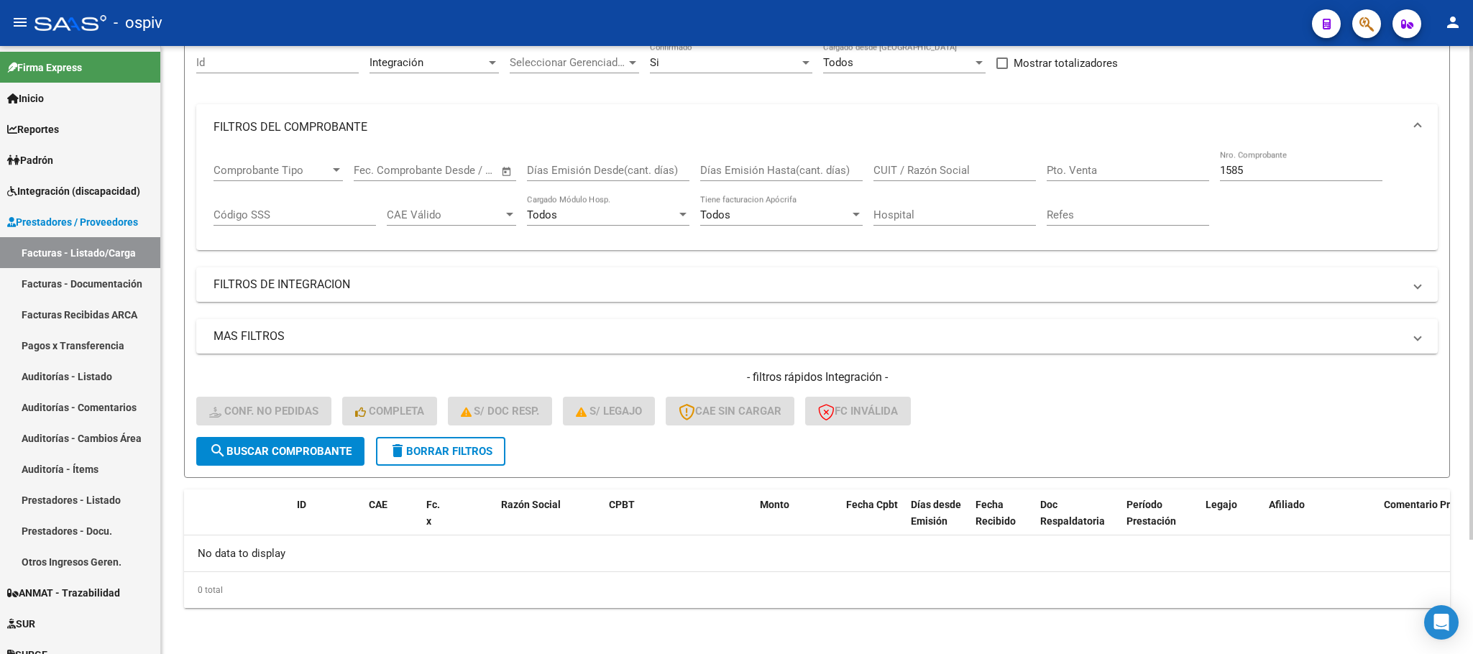
click at [1283, 168] on input "1585" at bounding box center [1301, 170] width 162 height 13
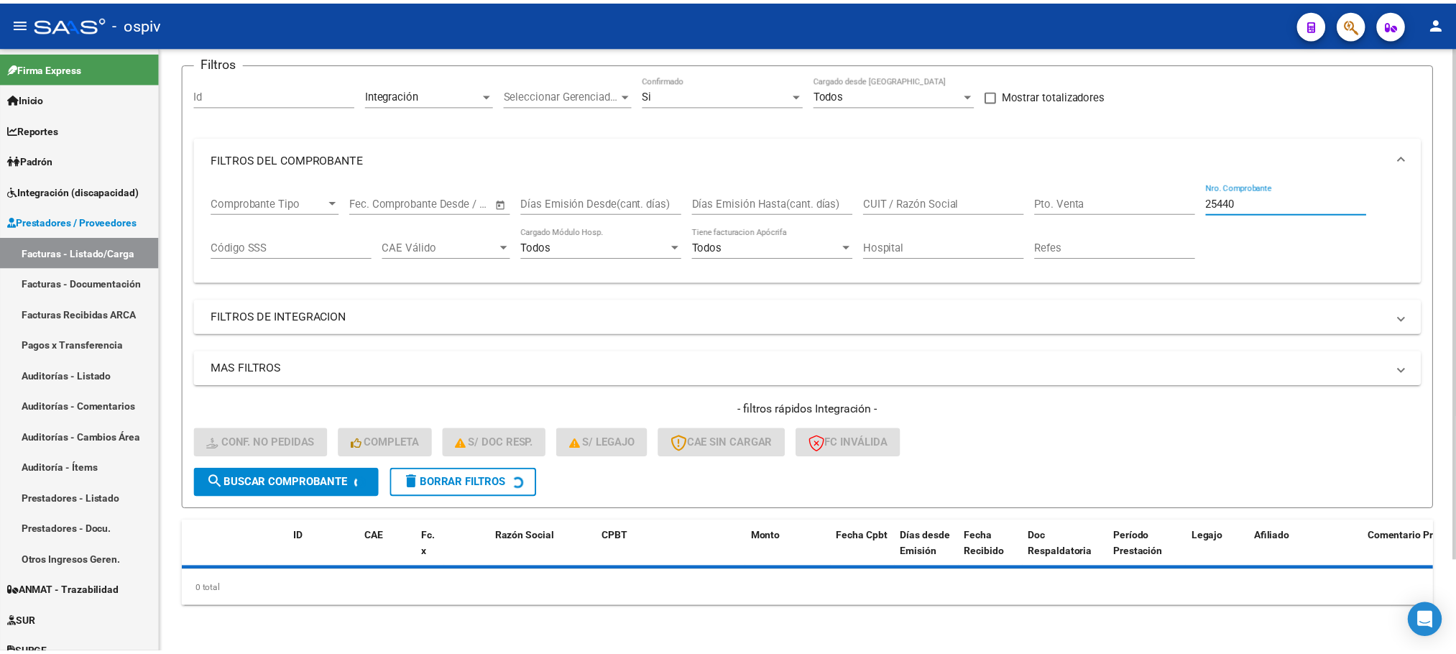
scroll to position [141, 0]
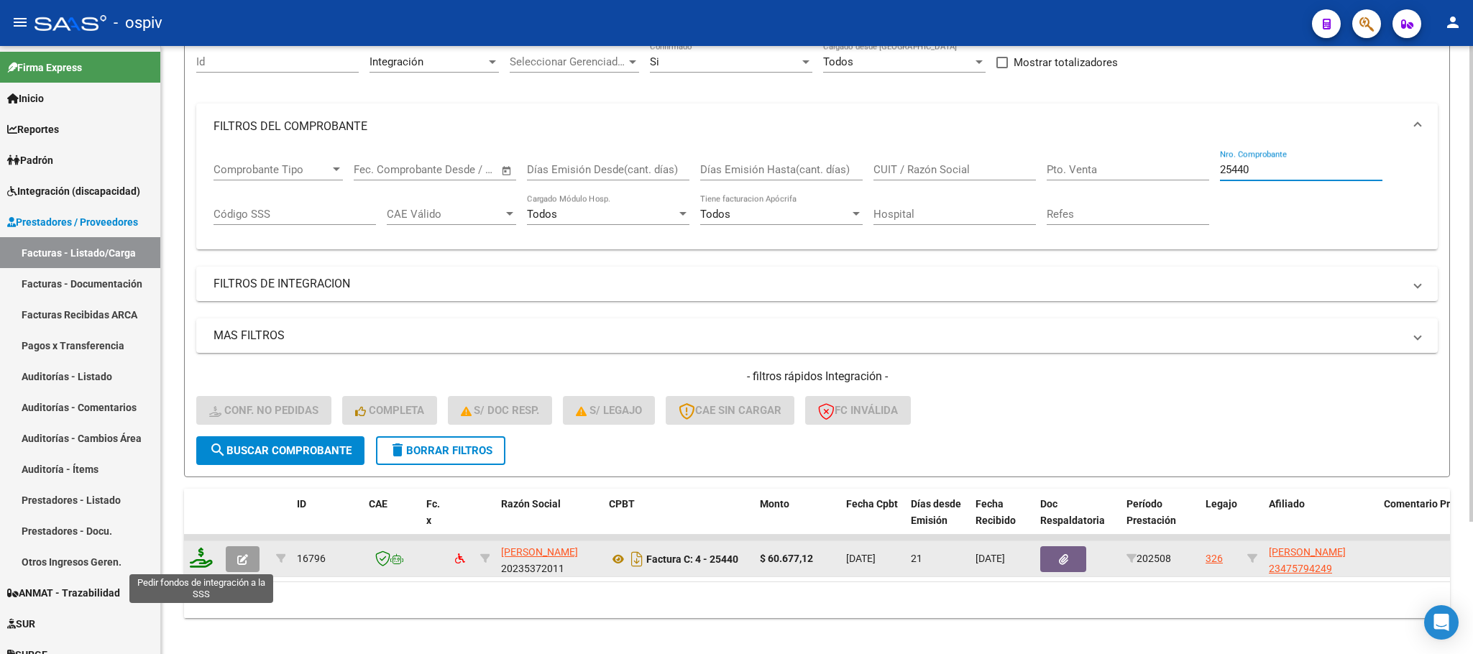
click at [198, 561] on icon at bounding box center [201, 558] width 23 height 20
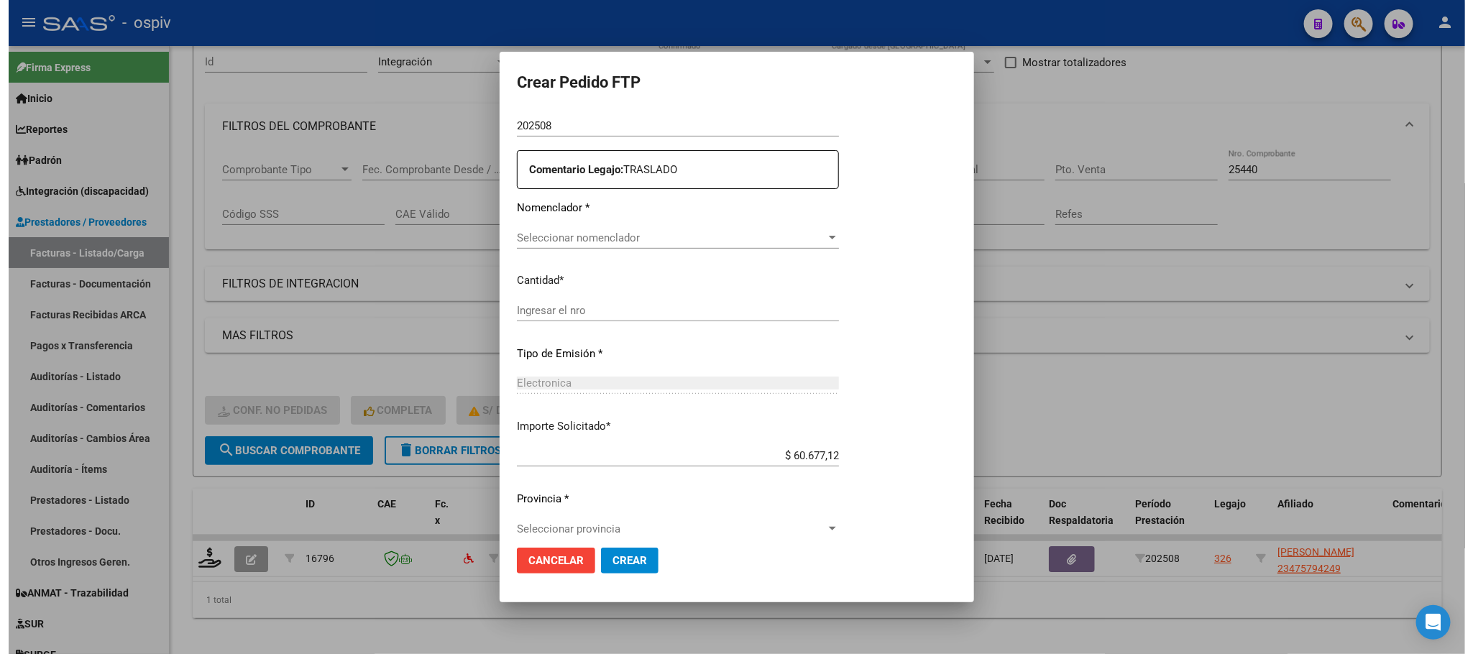
scroll to position [470, 0]
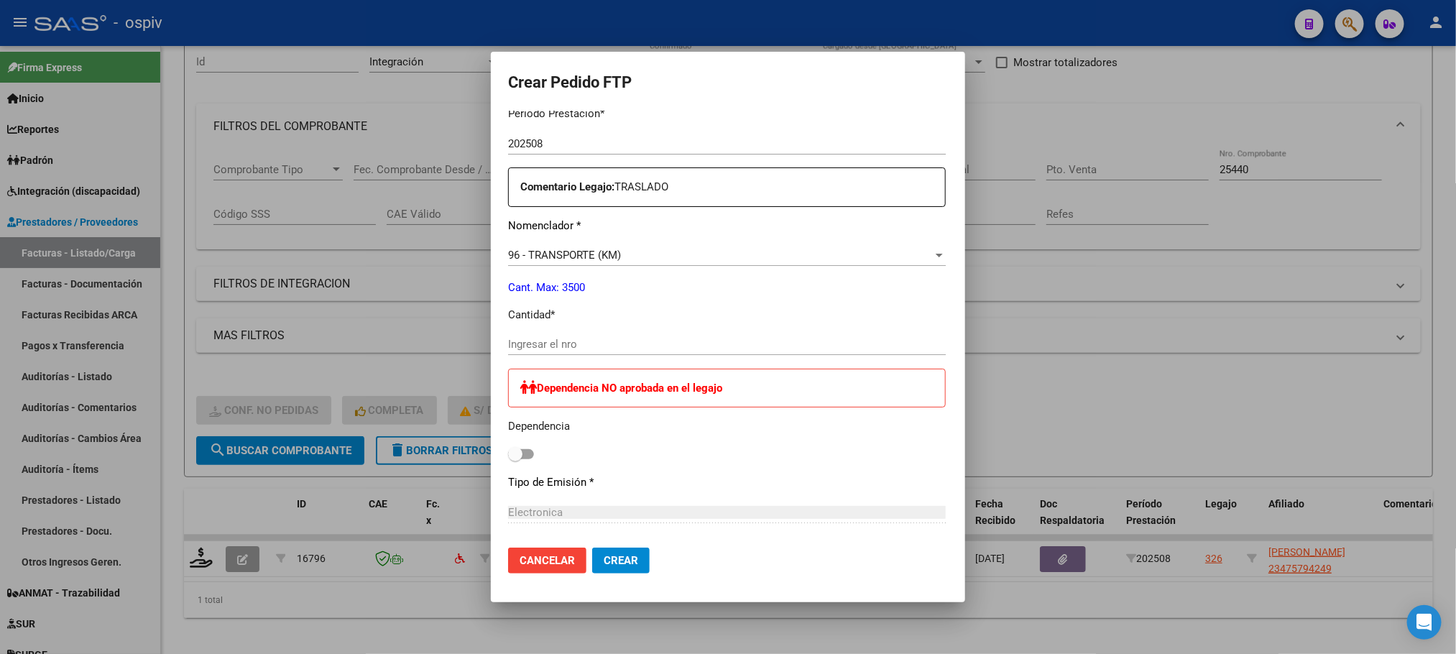
click at [611, 347] on input "Ingresar el nro" at bounding box center [727, 344] width 438 height 13
click at [592, 548] on button "Crear" at bounding box center [621, 561] width 58 height 26
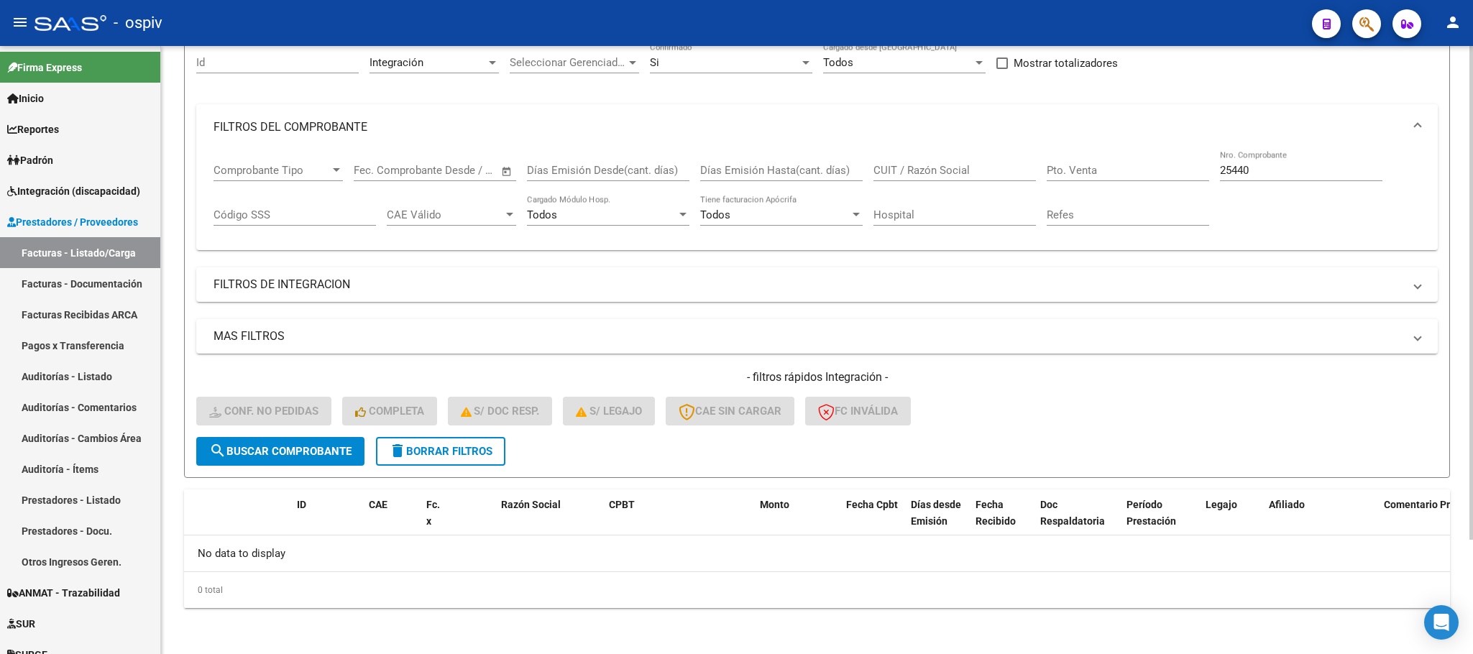
click at [1285, 167] on input "25440" at bounding box center [1301, 170] width 162 height 13
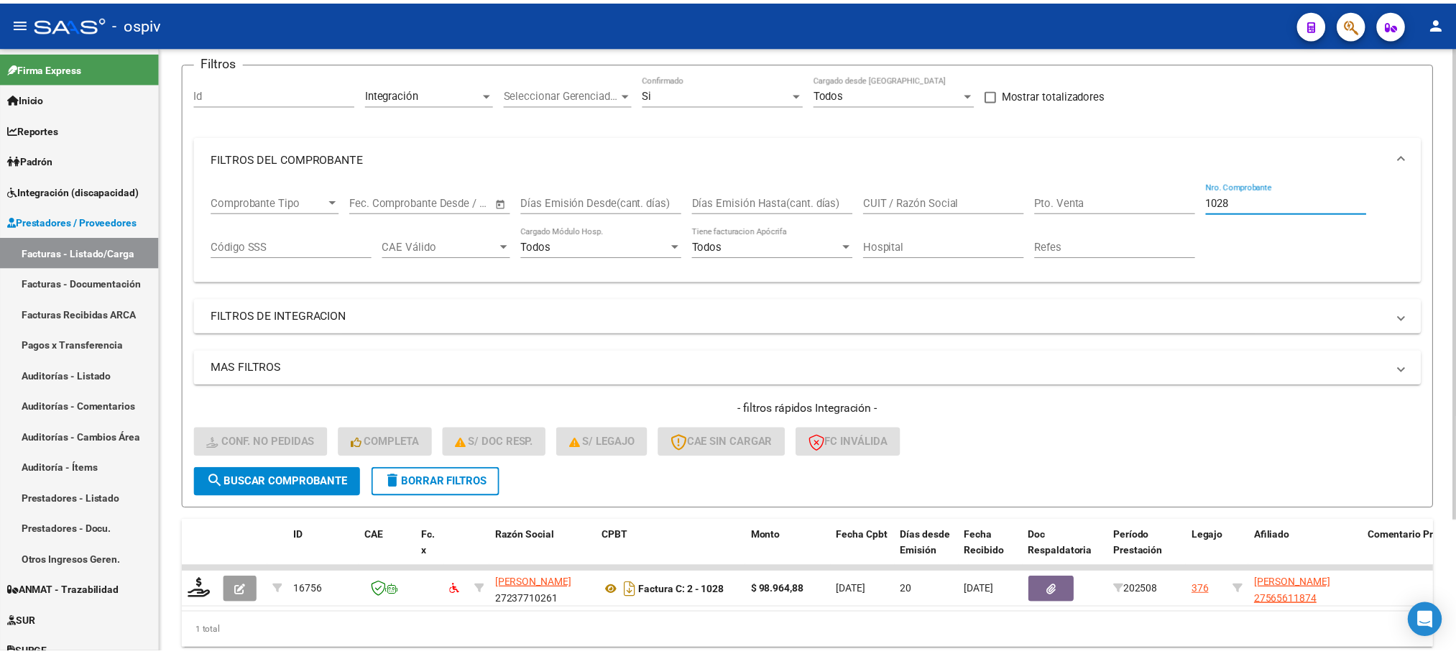
scroll to position [141, 0]
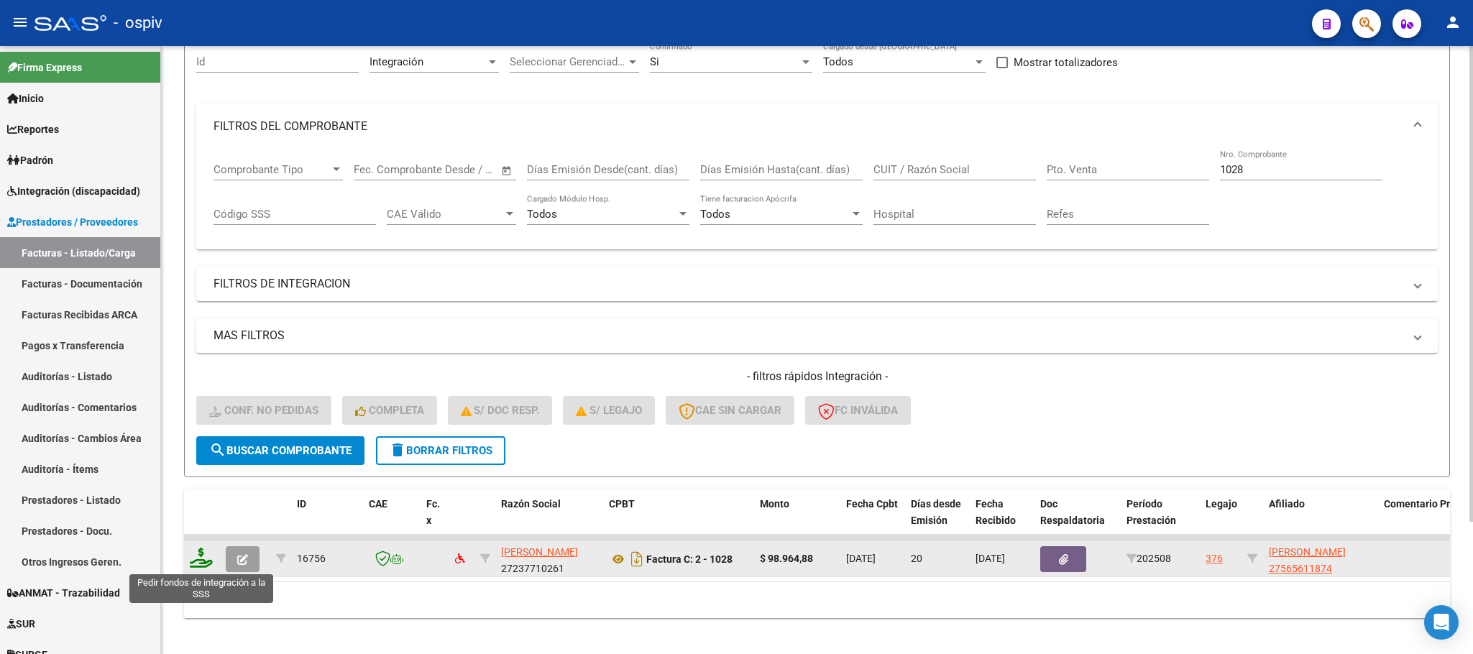
click at [203, 559] on icon at bounding box center [201, 558] width 23 height 20
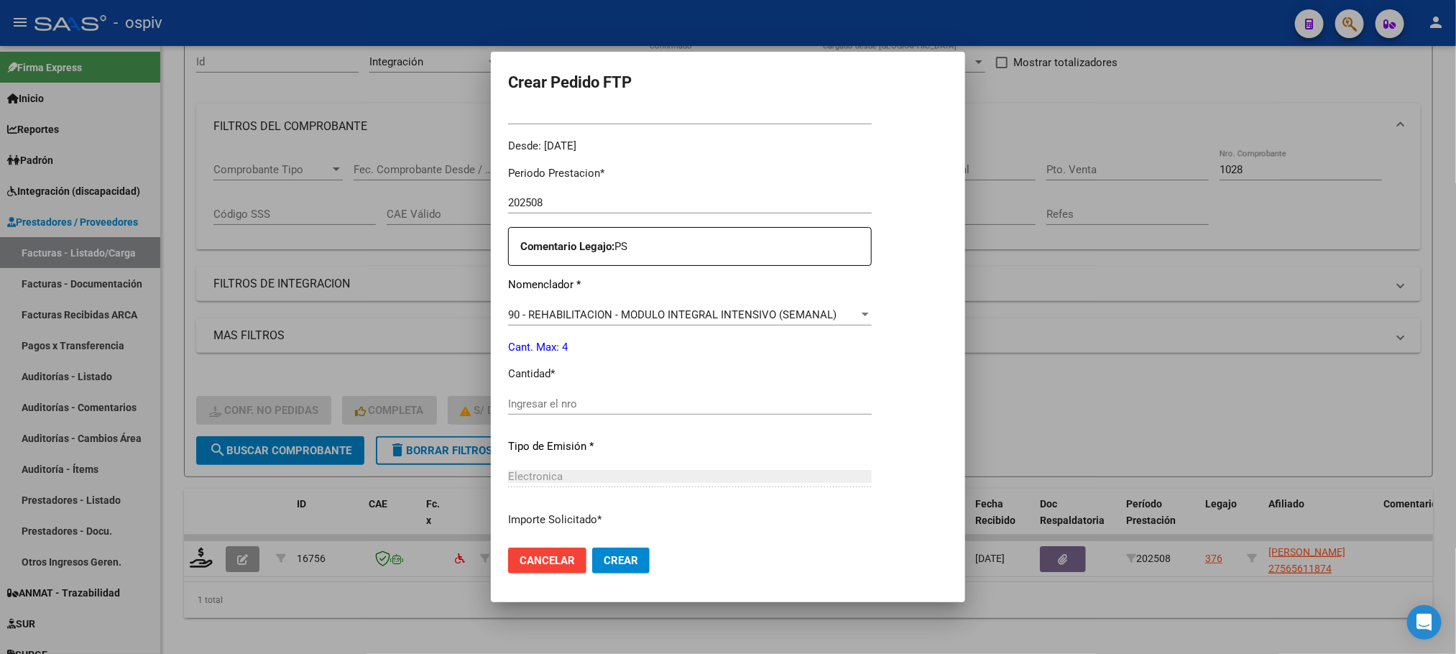
scroll to position [469, 0]
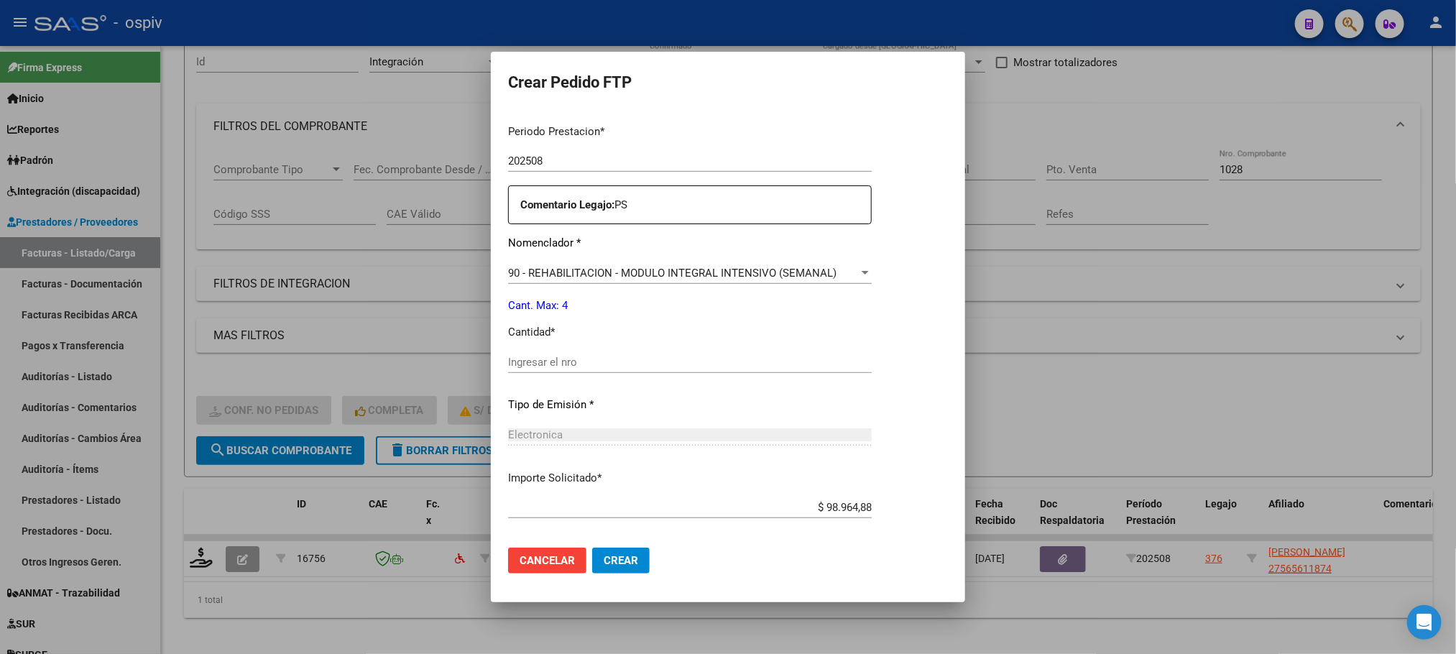
click at [691, 364] on input "Ingresar el nro" at bounding box center [690, 362] width 364 height 13
click at [592, 548] on button "Crear" at bounding box center [621, 561] width 58 height 26
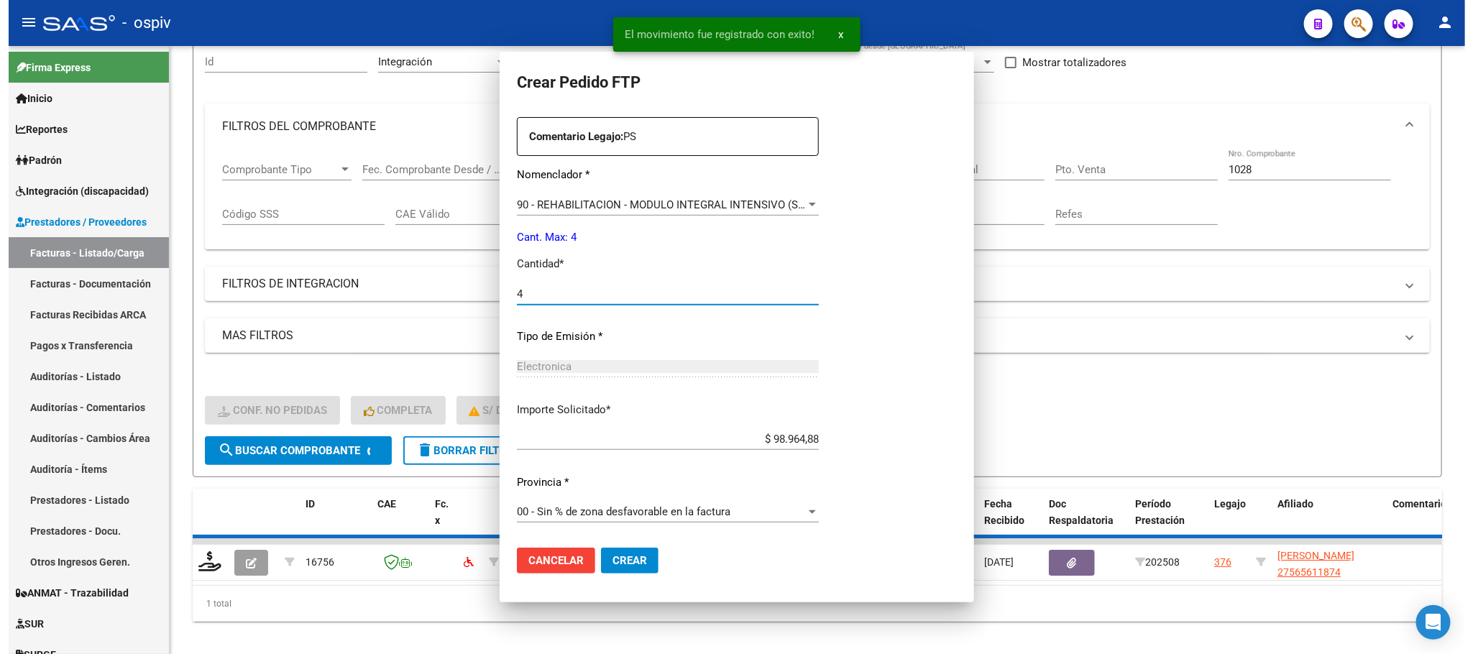
scroll to position [0, 0]
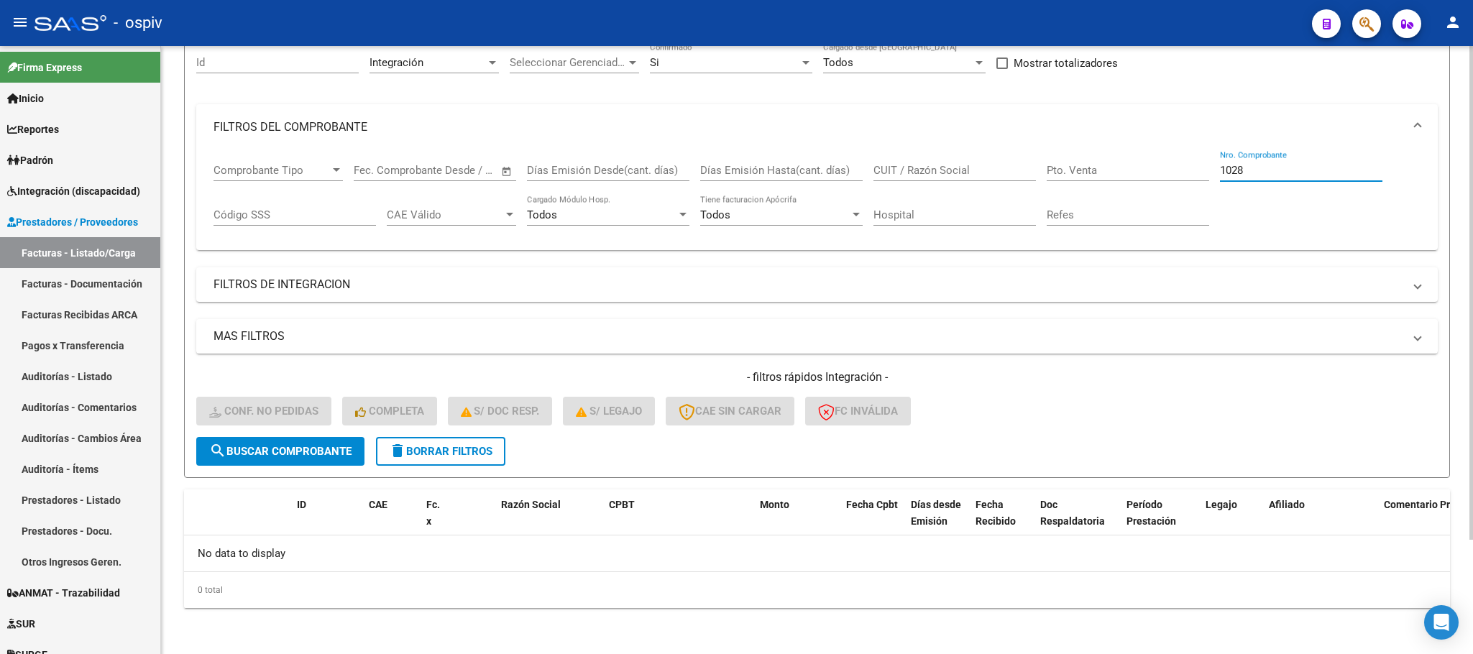
click at [1264, 166] on input "1028" at bounding box center [1301, 170] width 162 height 13
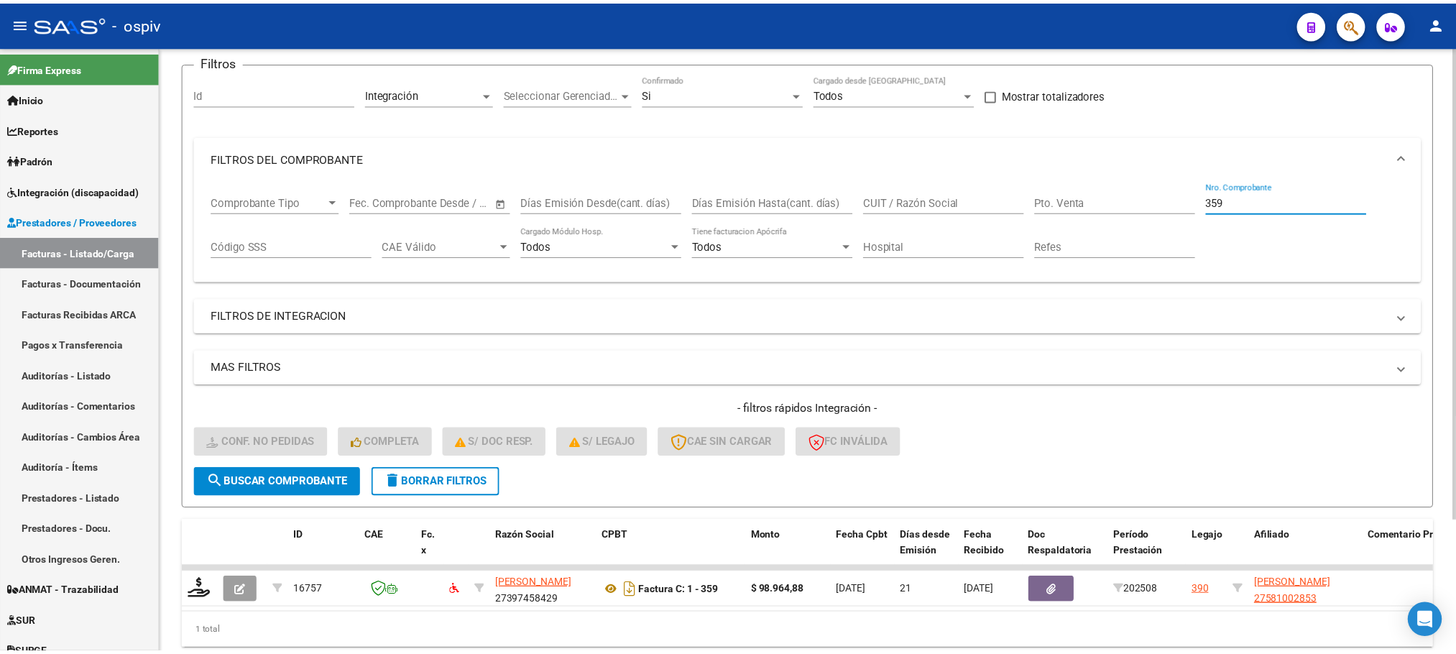
scroll to position [141, 0]
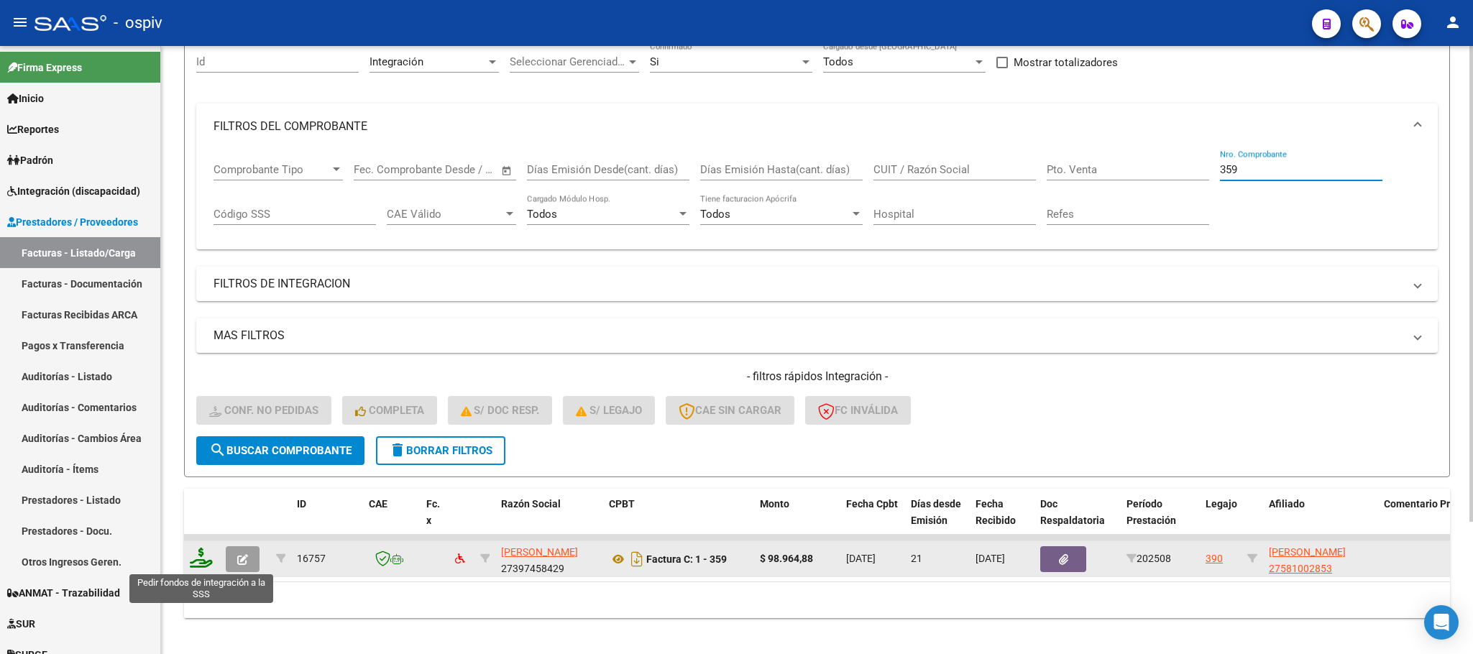
click at [201, 564] on icon at bounding box center [201, 558] width 23 height 20
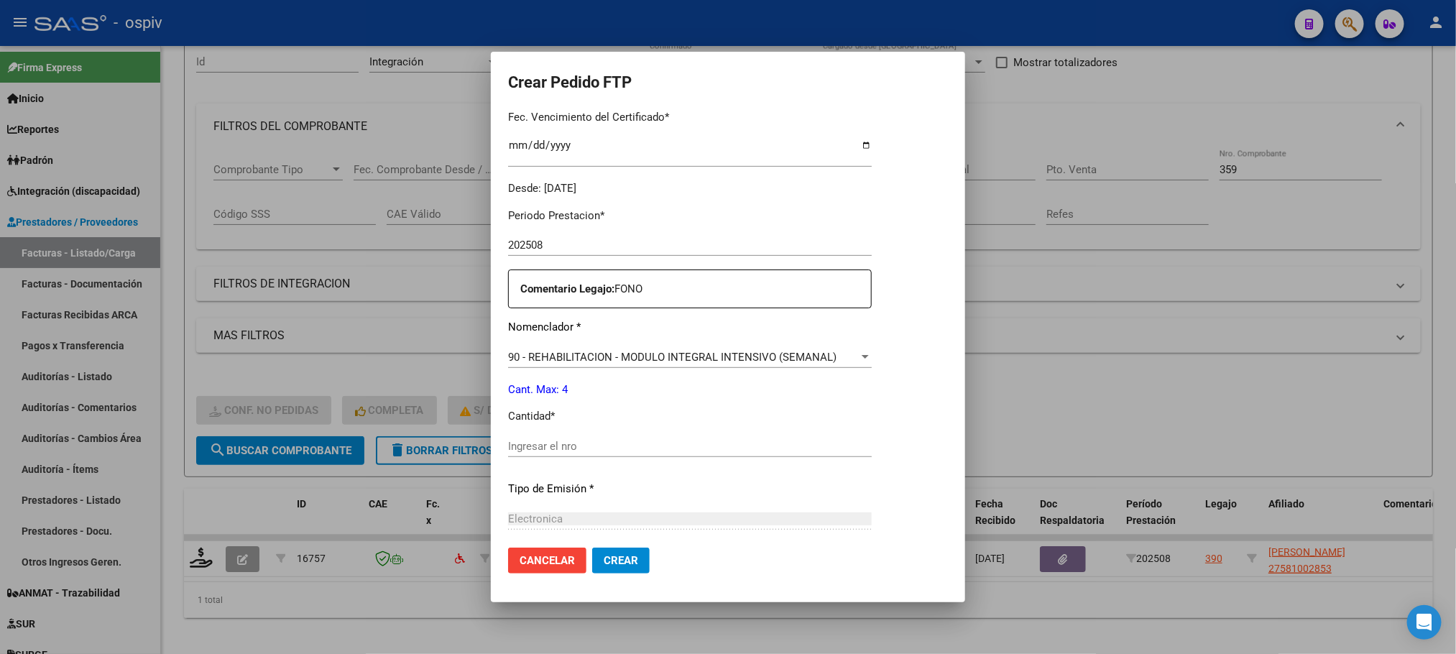
scroll to position [397, 0]
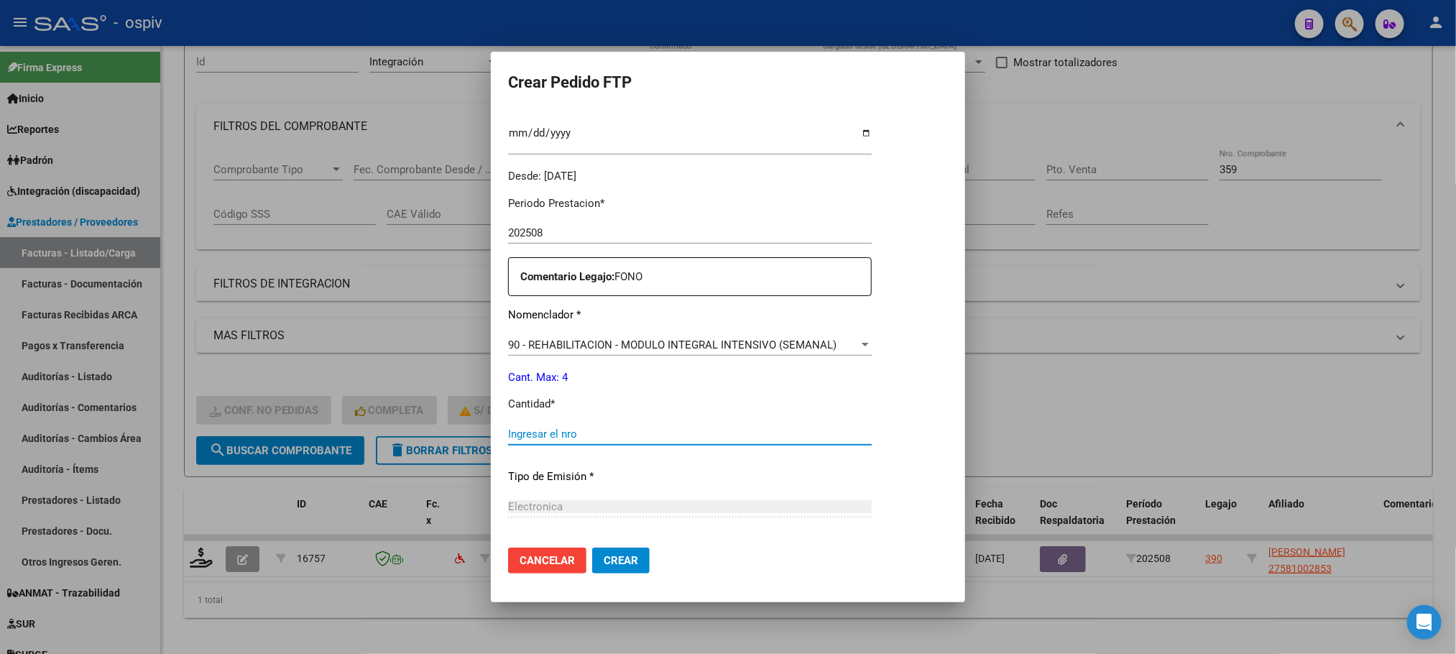
click at [697, 430] on input "Ingresar el nro" at bounding box center [690, 434] width 364 height 13
click at [662, 438] on input "Ingresar el nro" at bounding box center [690, 434] width 364 height 13
click at [592, 548] on button "Crear" at bounding box center [621, 561] width 58 height 26
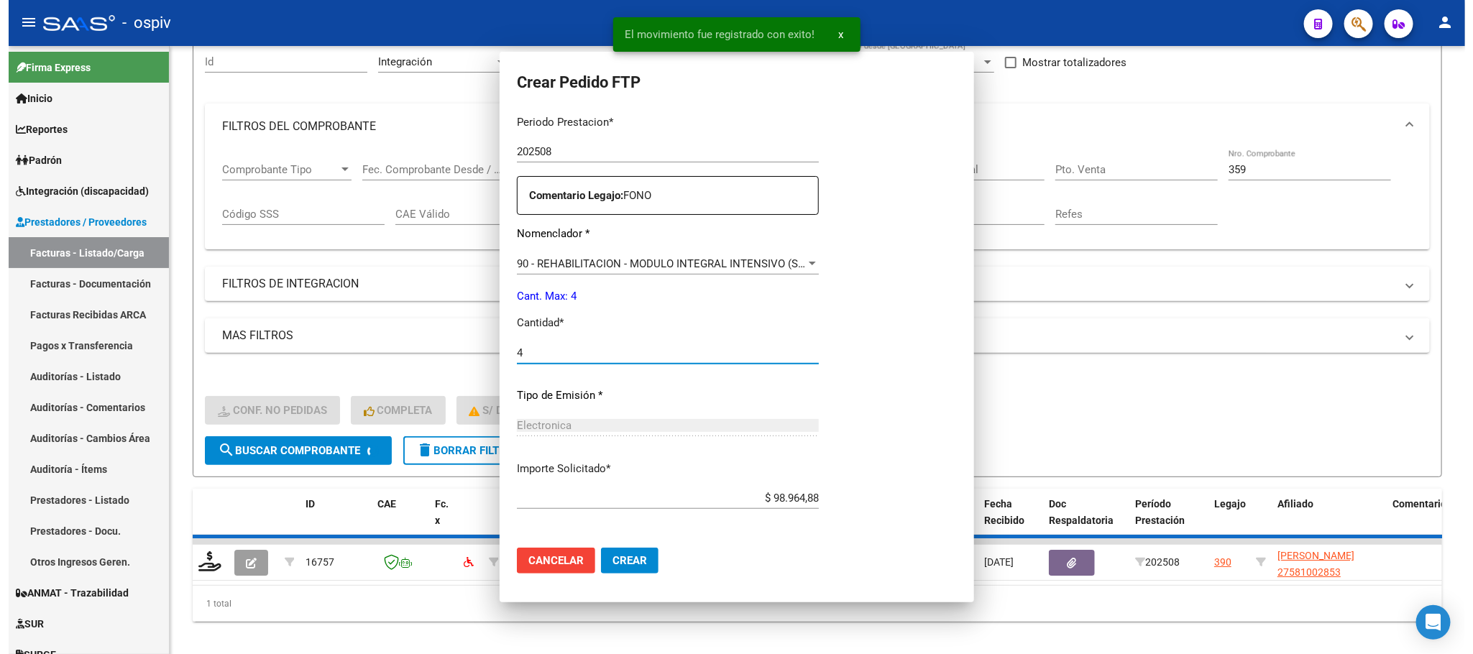
scroll to position [316, 0]
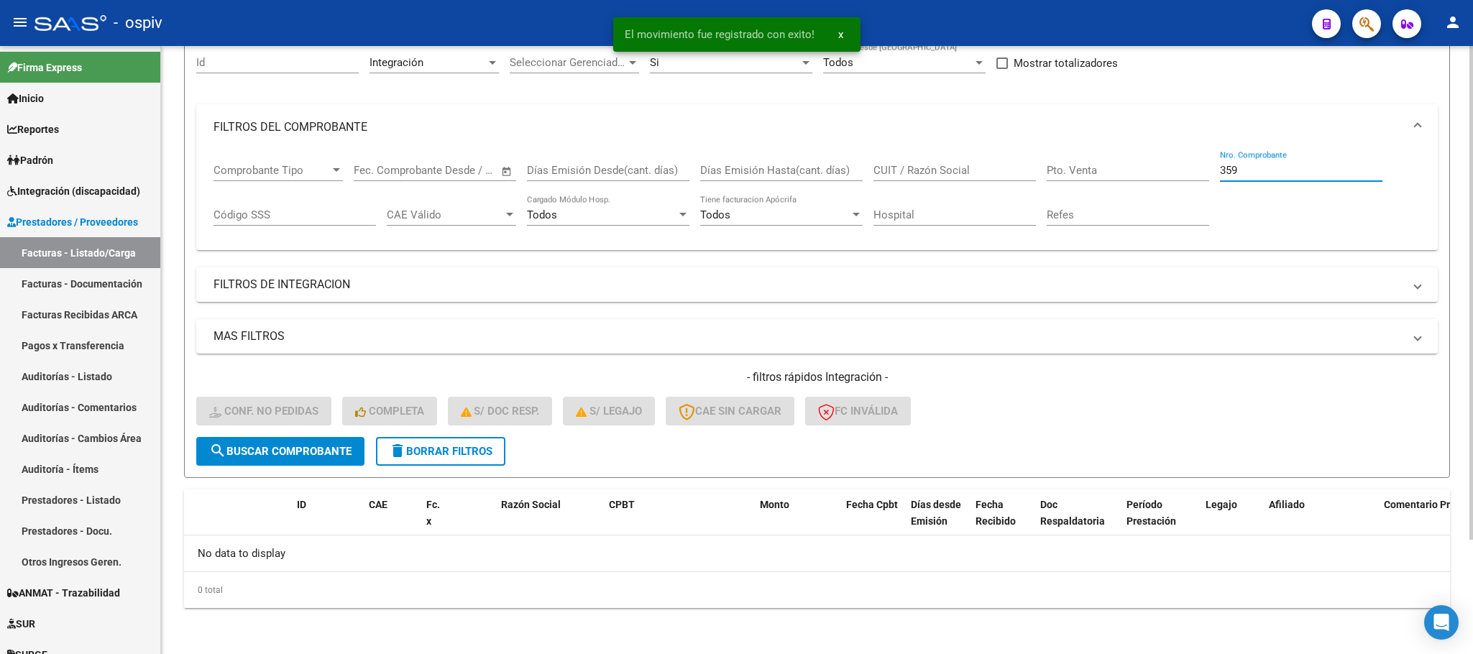
click at [1247, 171] on input "359" at bounding box center [1301, 170] width 162 height 13
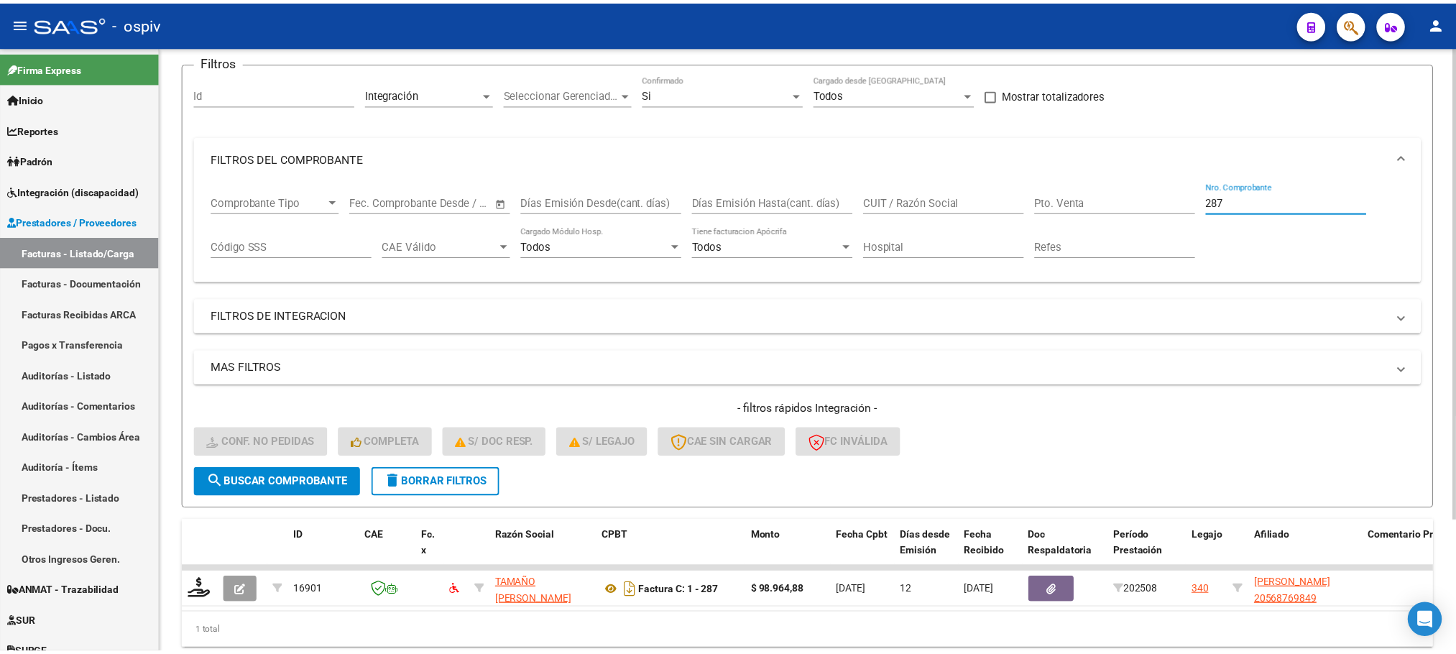
scroll to position [141, 0]
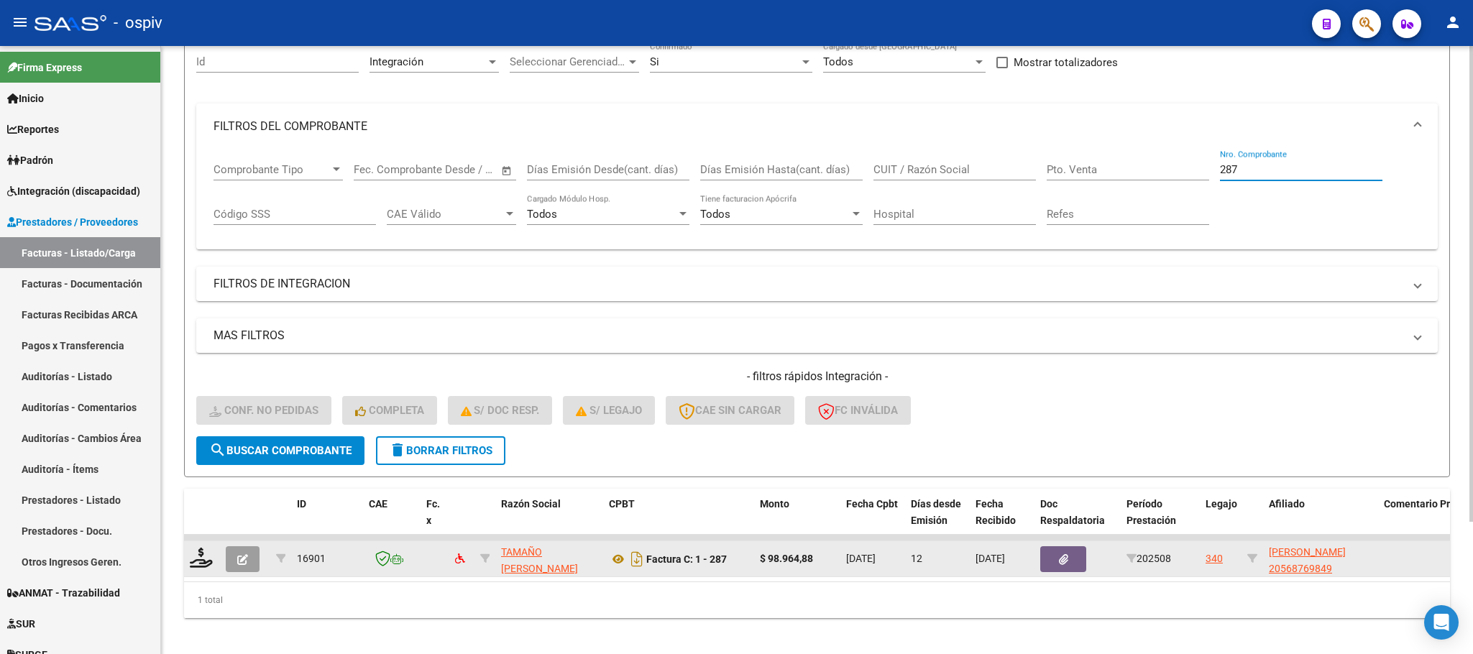
click at [214, 559] on datatable-body-cell at bounding box center [202, 558] width 36 height 35
click at [205, 566] on icon at bounding box center [201, 558] width 23 height 20
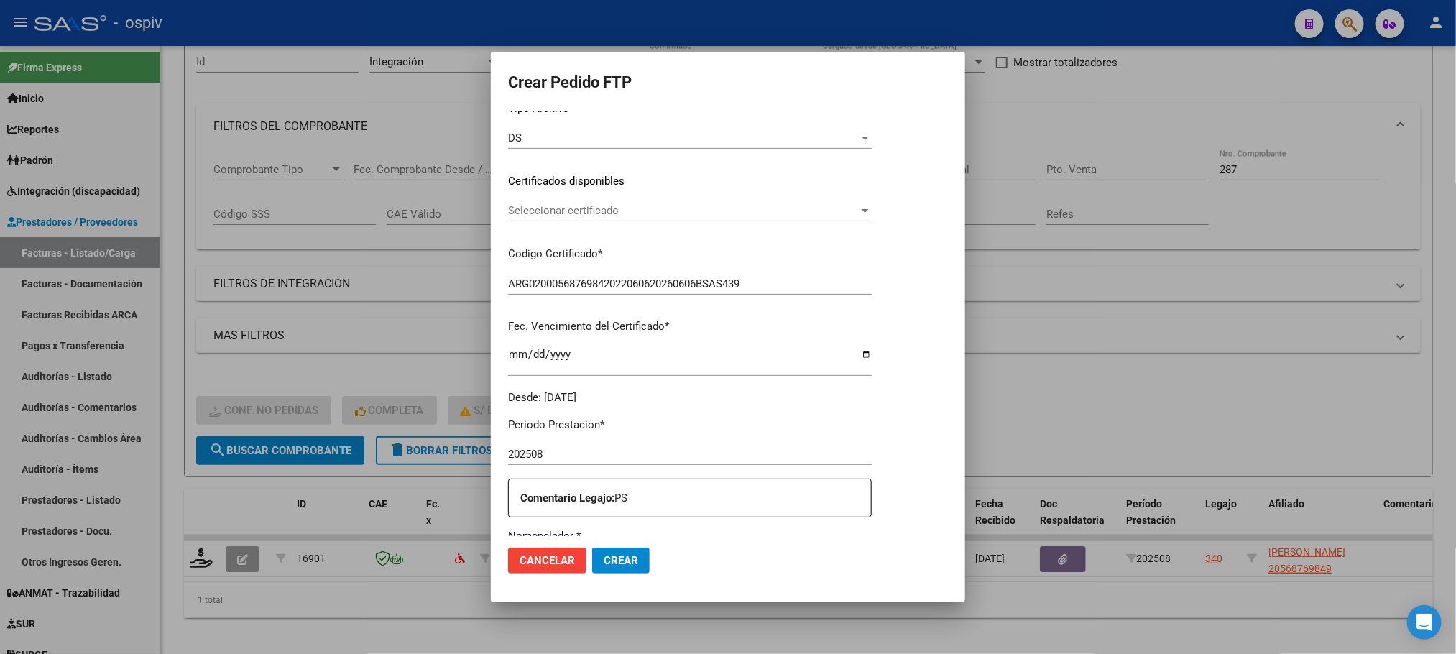
scroll to position [397, 0]
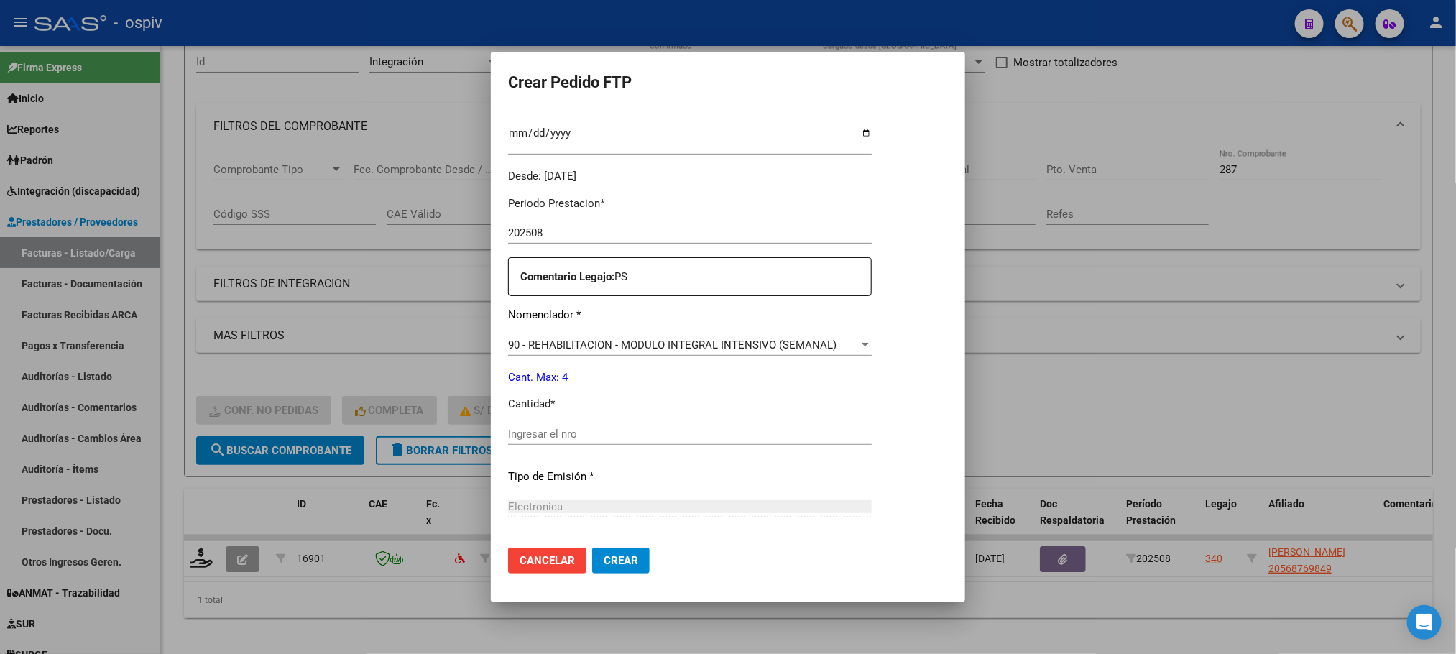
click at [570, 434] on input "Ingresar el nro" at bounding box center [690, 434] width 364 height 13
click at [592, 548] on button "Crear" at bounding box center [621, 561] width 58 height 26
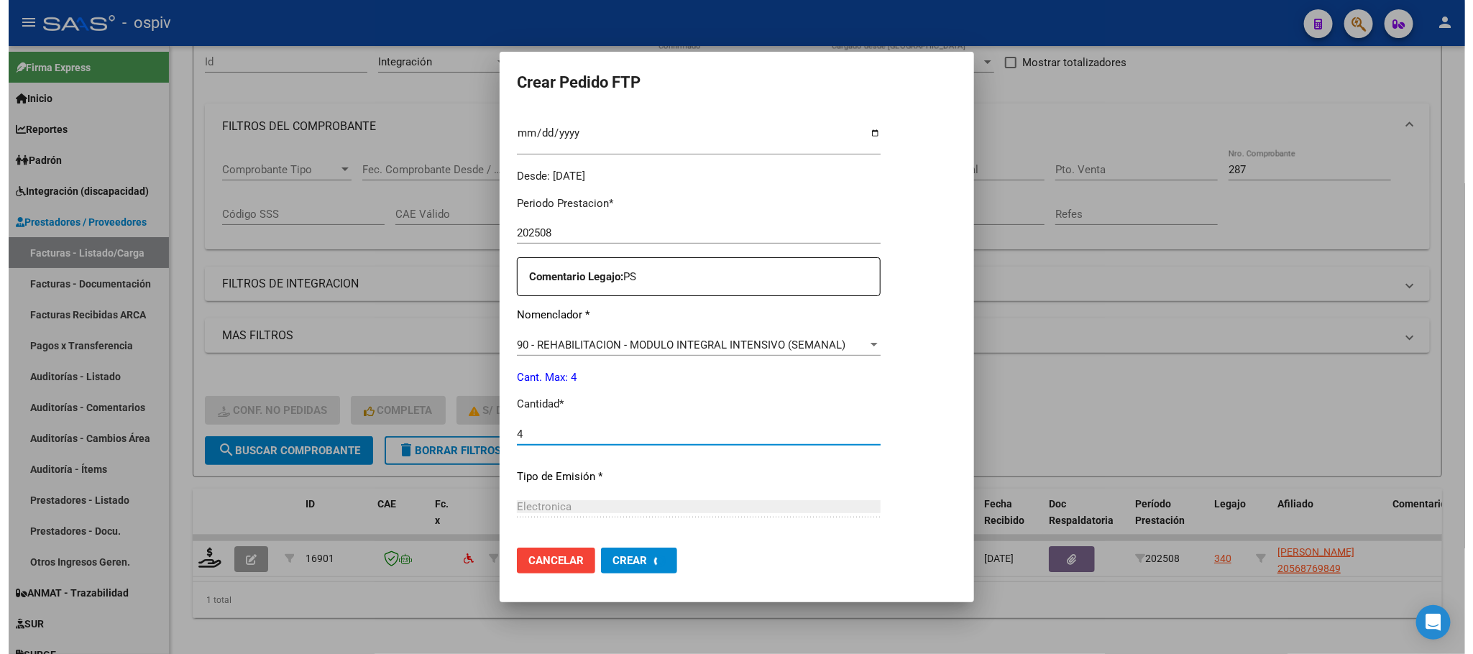
scroll to position [0, 0]
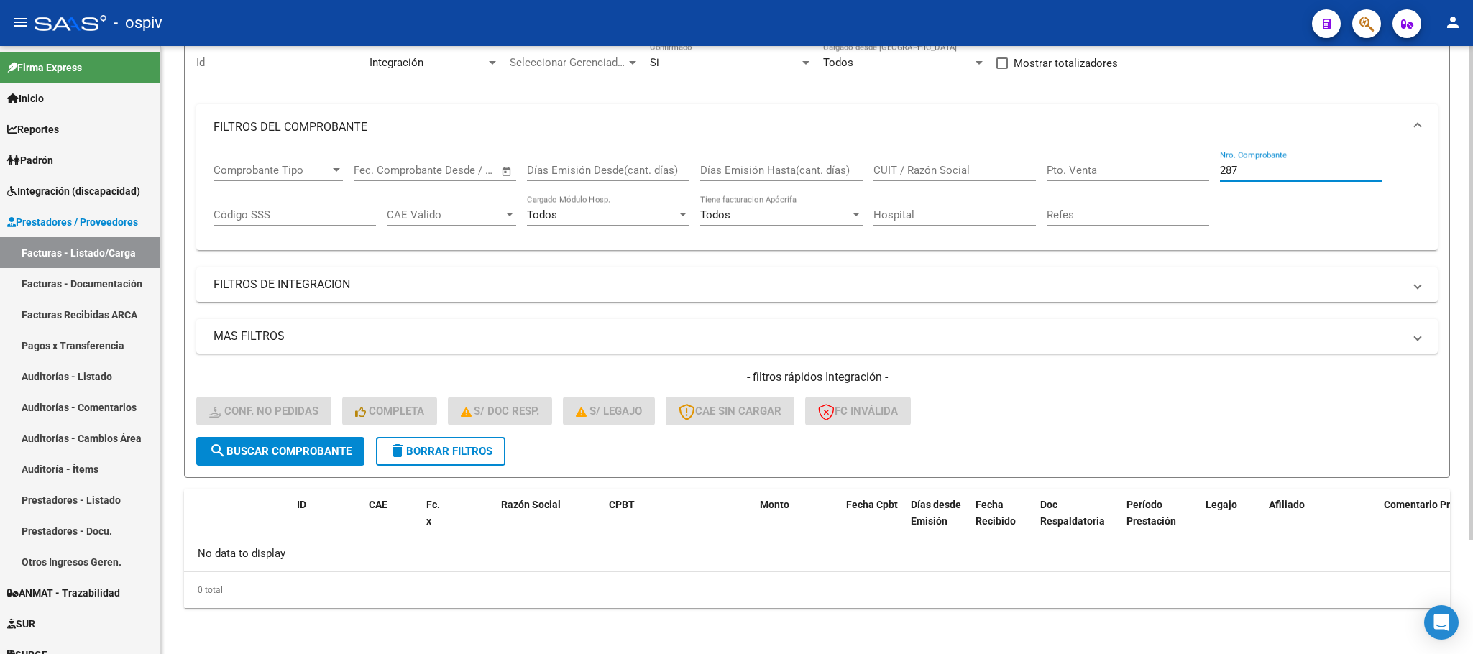
click at [1274, 173] on input "287" at bounding box center [1301, 170] width 162 height 13
click at [1274, 175] on input "Nro. Comprobante" at bounding box center [1301, 170] width 162 height 13
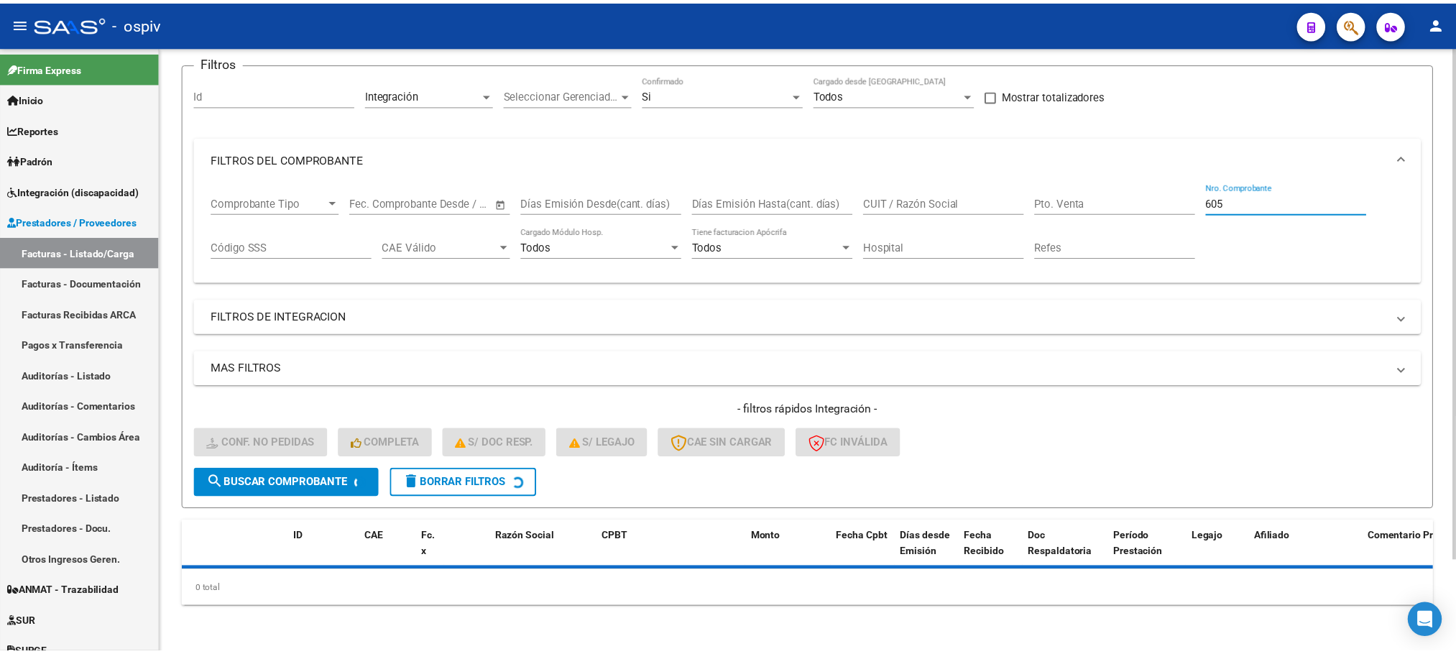
scroll to position [141, 0]
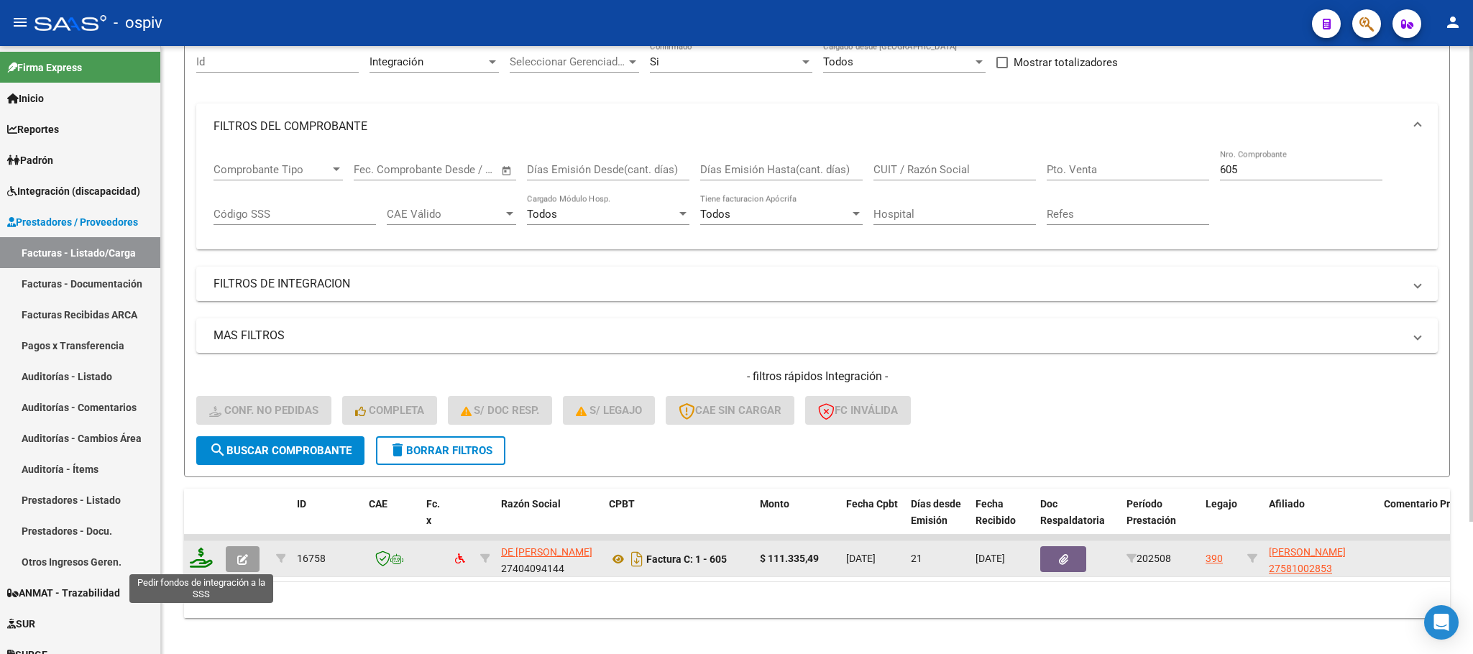
click at [201, 555] on icon at bounding box center [201, 558] width 23 height 20
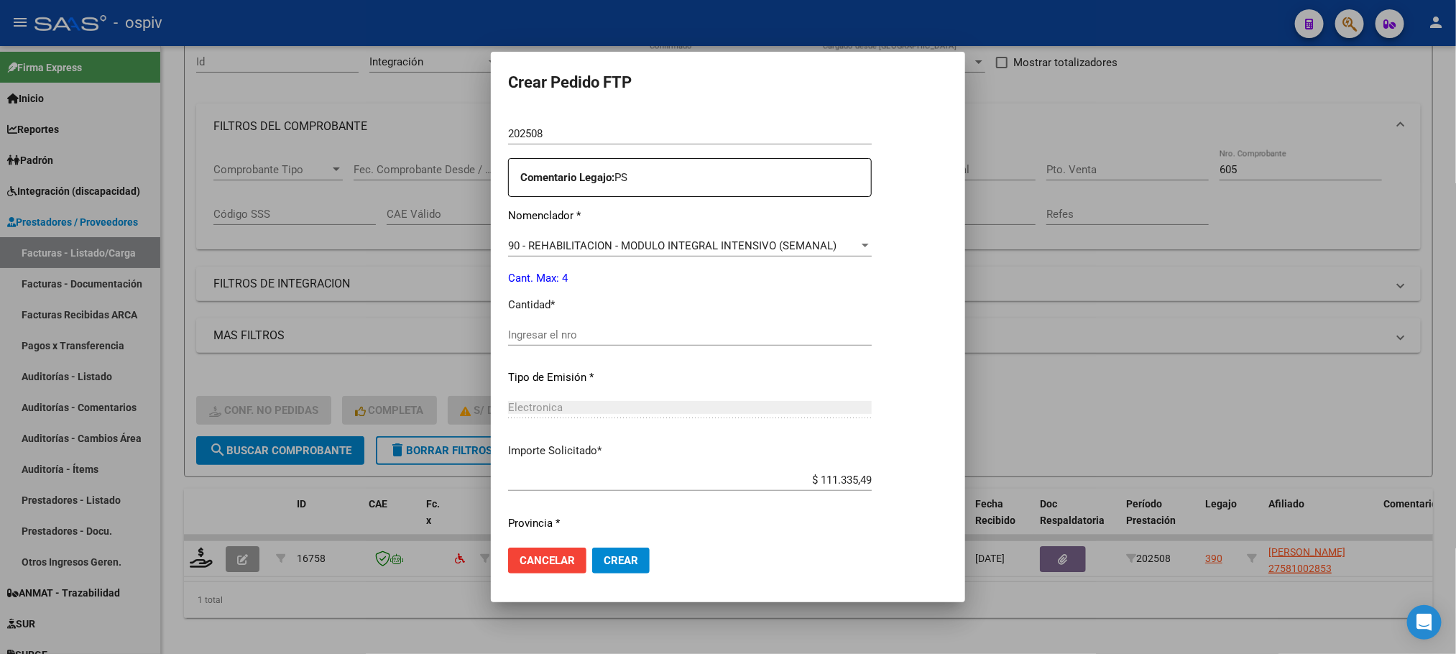
scroll to position [537, 0]
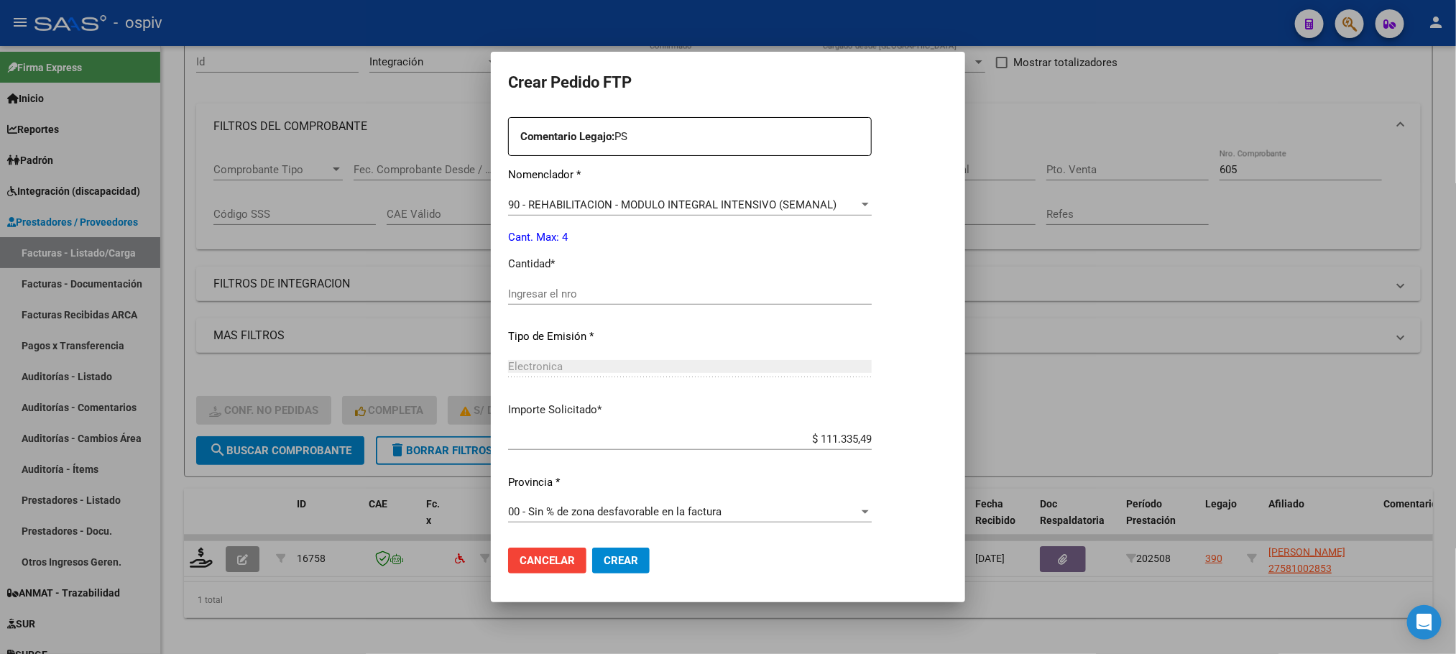
click at [1249, 288] on div at bounding box center [728, 327] width 1456 height 654
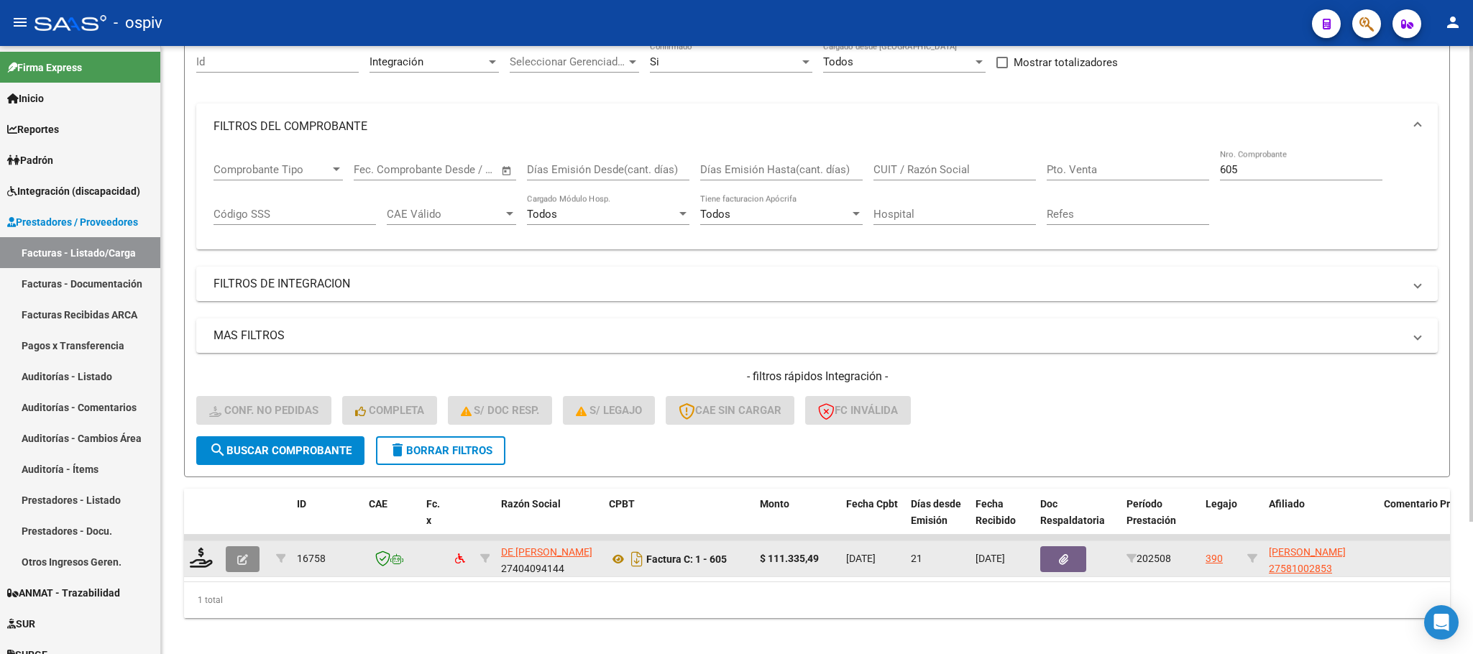
click at [249, 559] on button "button" at bounding box center [243, 559] width 34 height 26
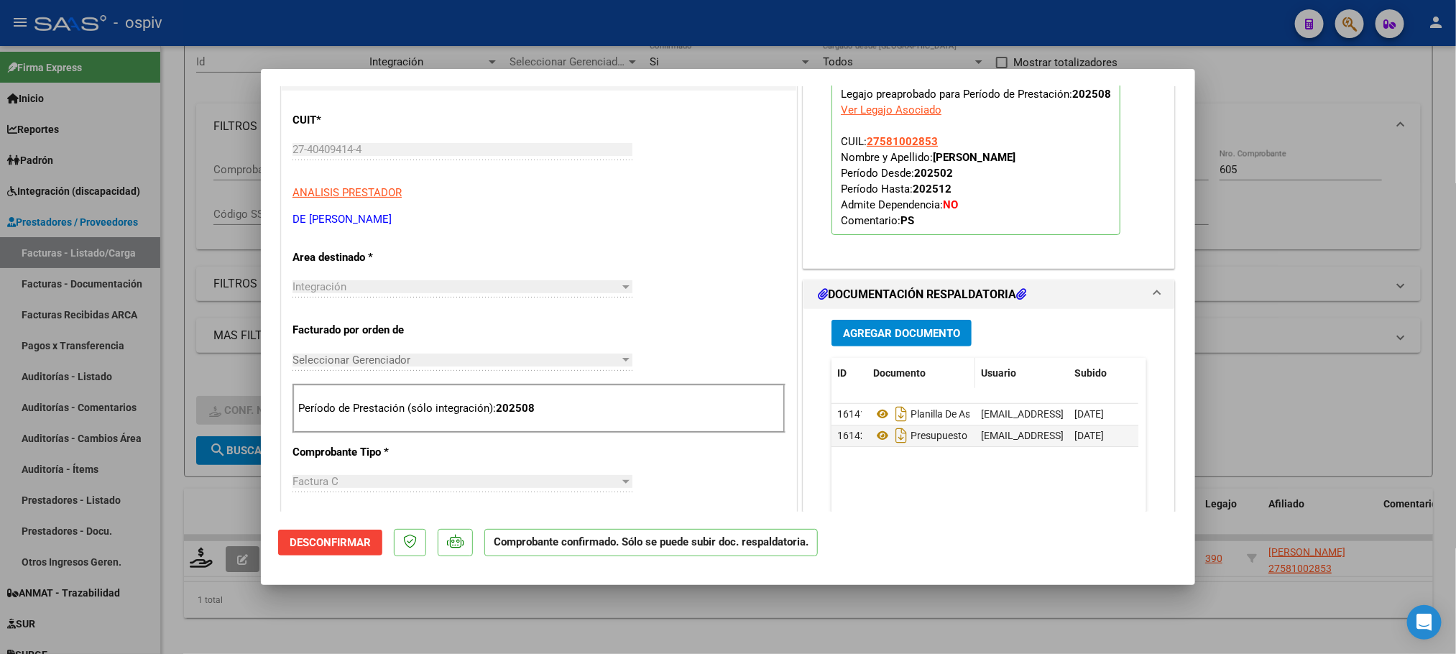
scroll to position [359, 0]
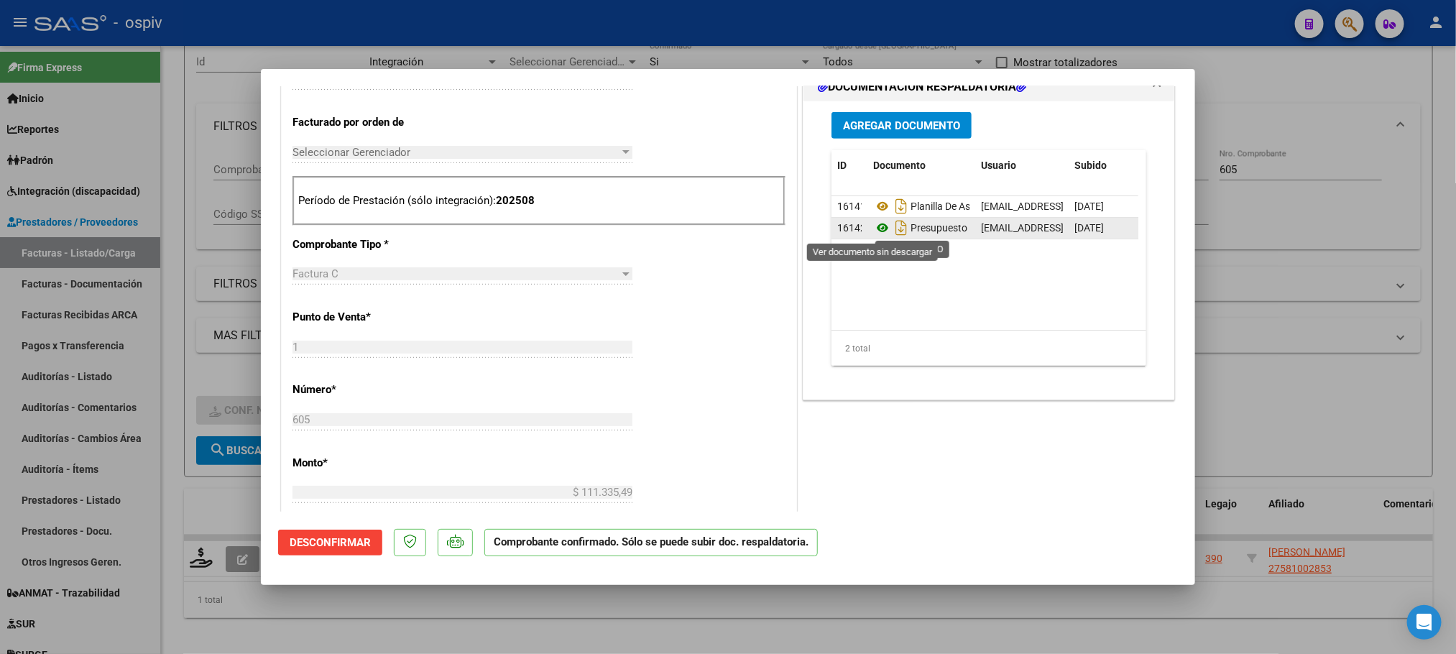
click at [874, 229] on icon at bounding box center [882, 227] width 19 height 17
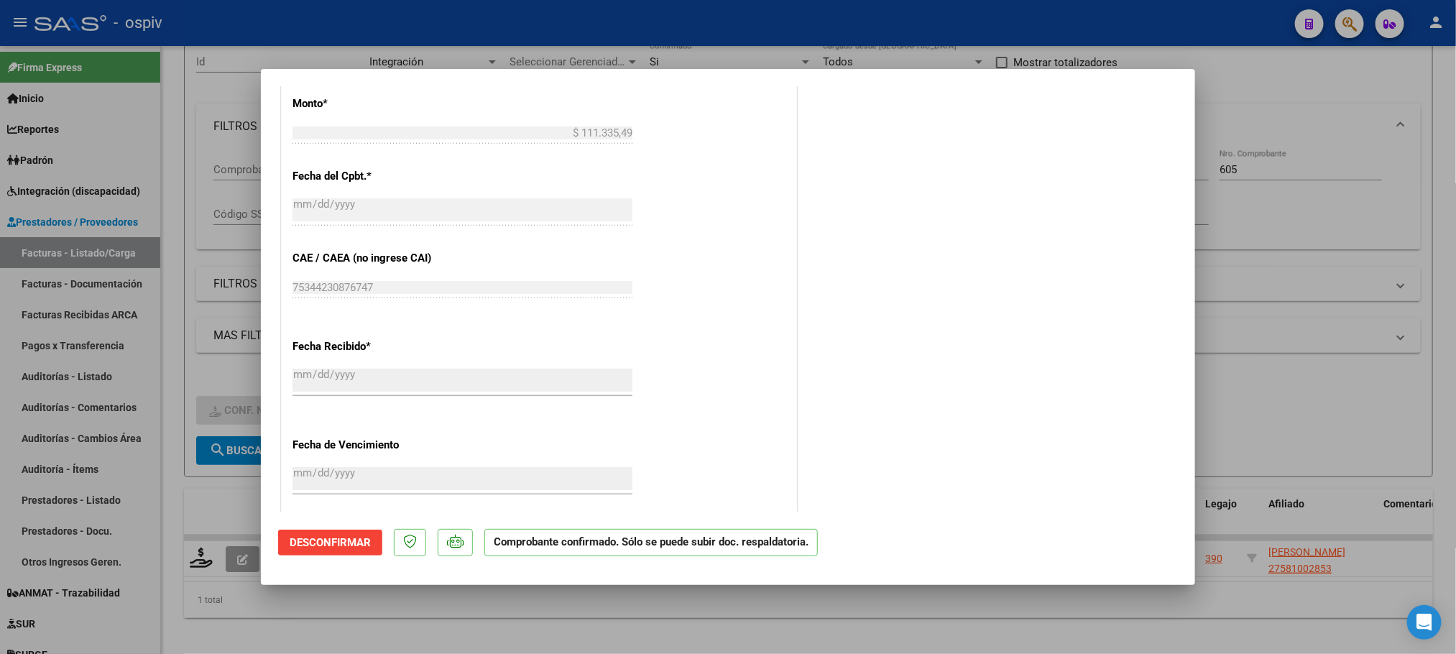
scroll to position [719, 0]
click at [1320, 220] on div at bounding box center [728, 327] width 1456 height 654
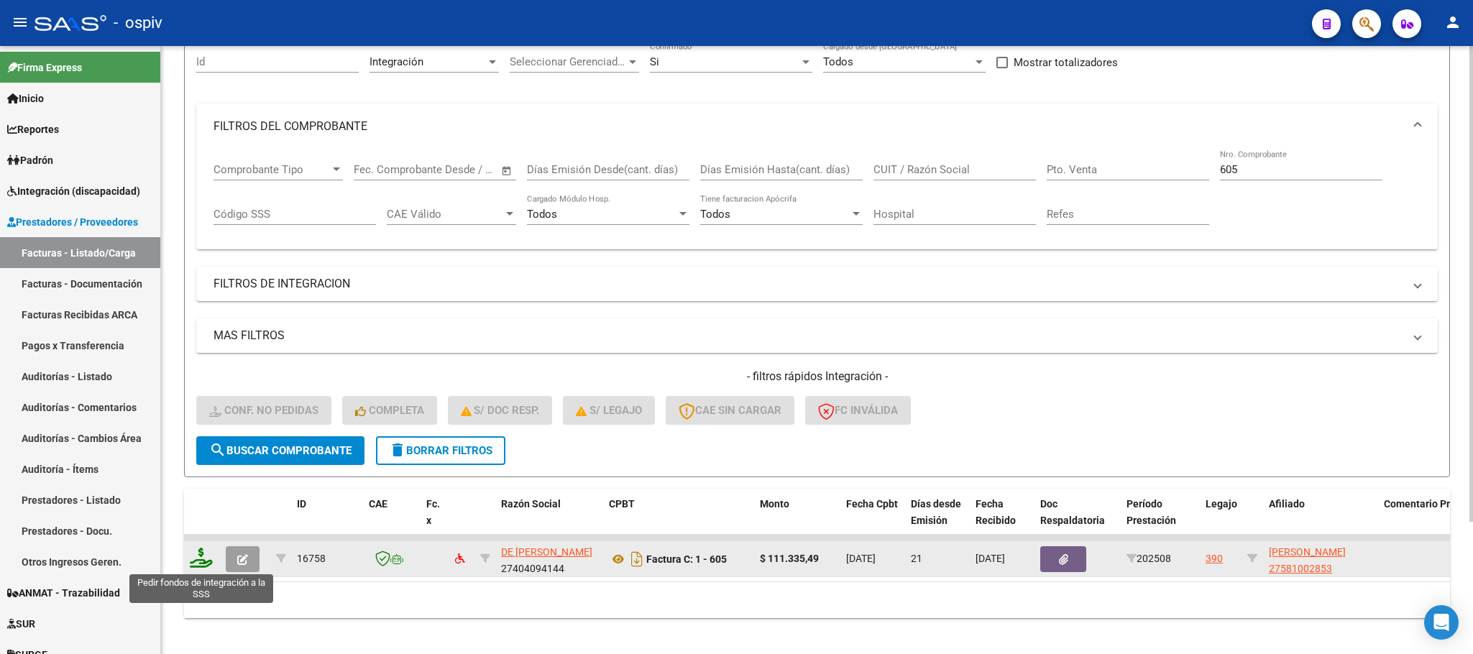
click at [198, 559] on icon at bounding box center [201, 558] width 23 height 20
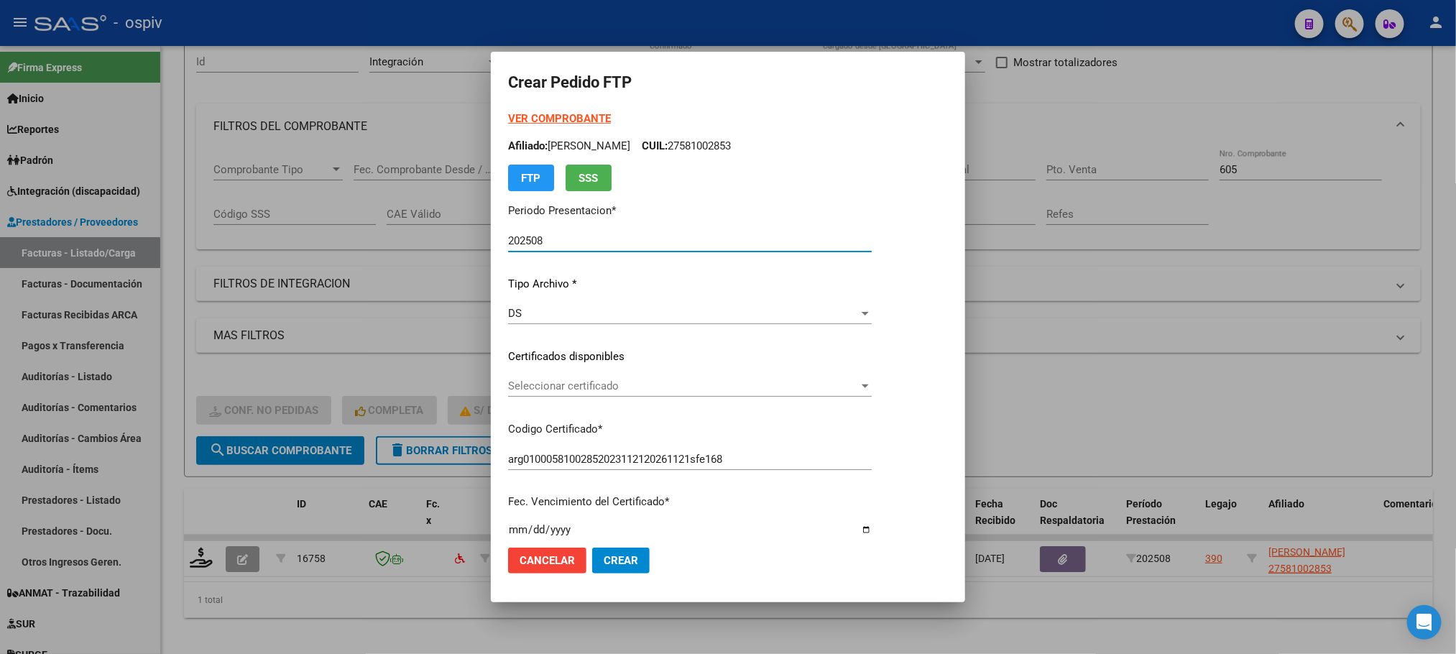
scroll to position [359, 0]
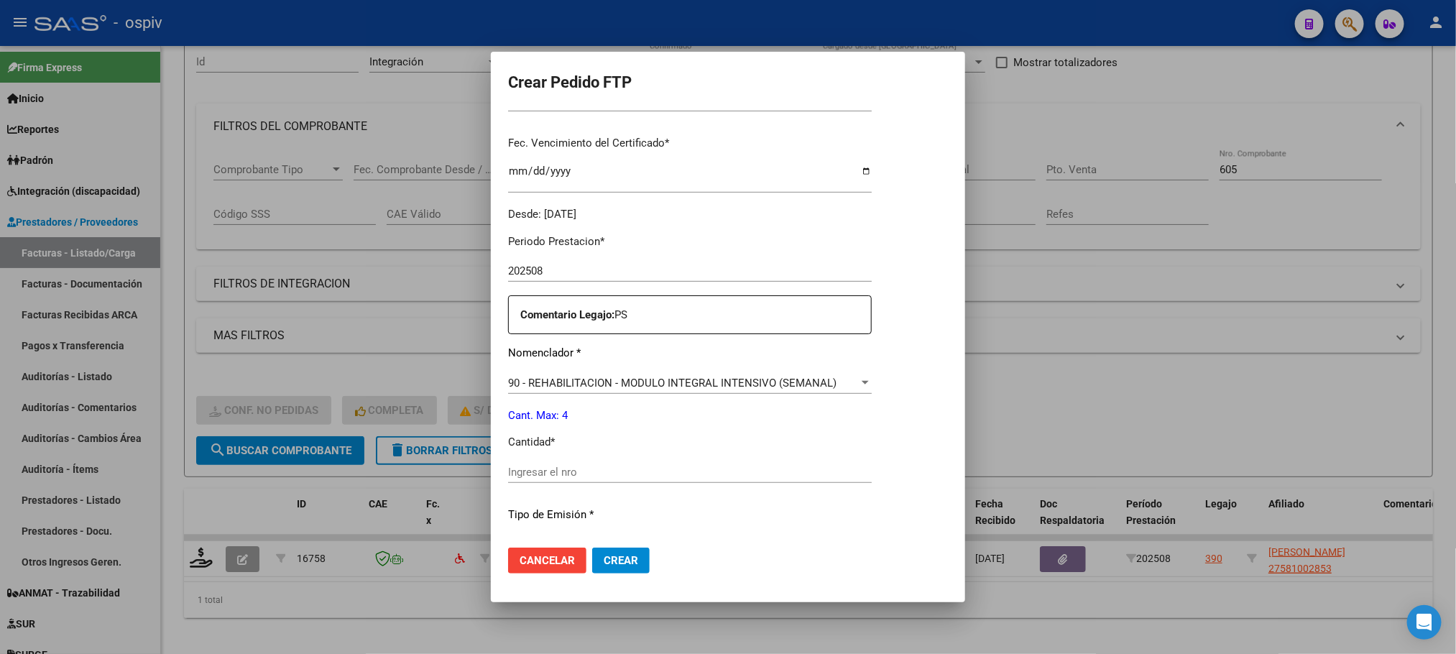
click at [635, 472] on input "Ingresar el nro" at bounding box center [690, 472] width 364 height 13
click at [592, 548] on button "Crear" at bounding box center [621, 561] width 58 height 26
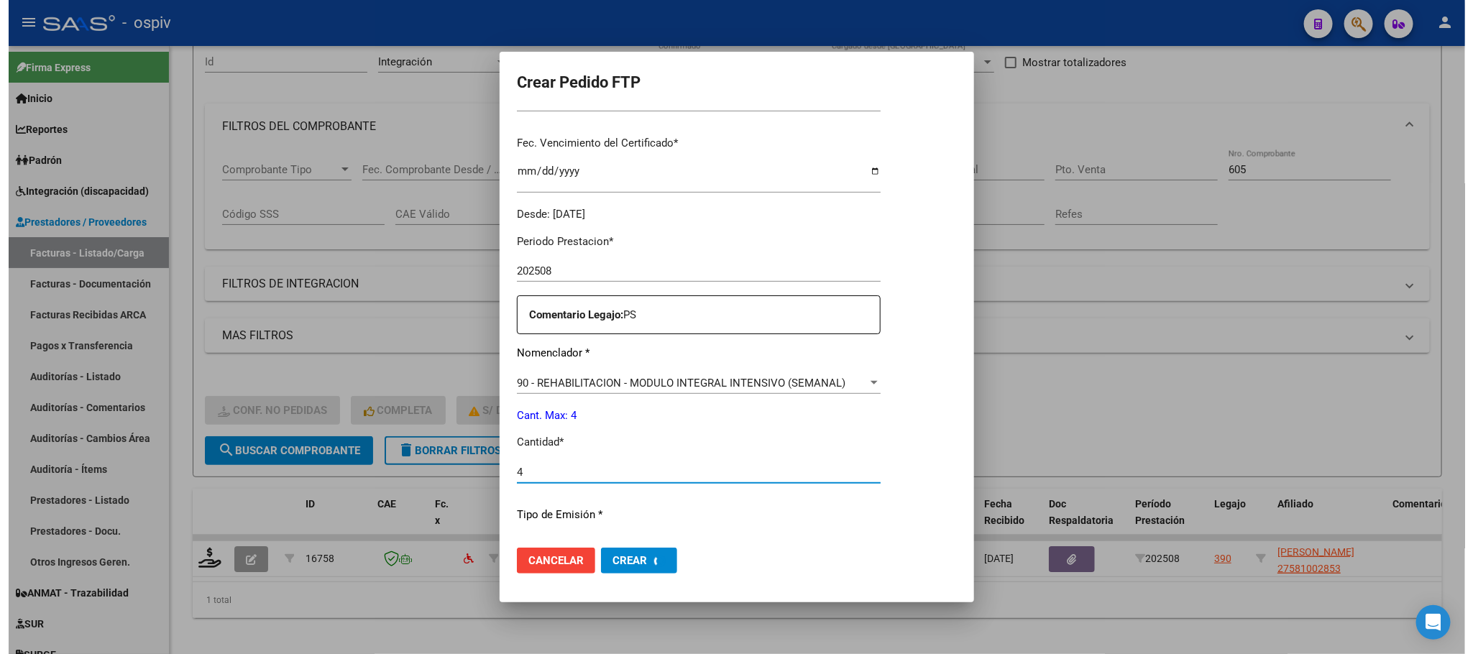
scroll to position [0, 0]
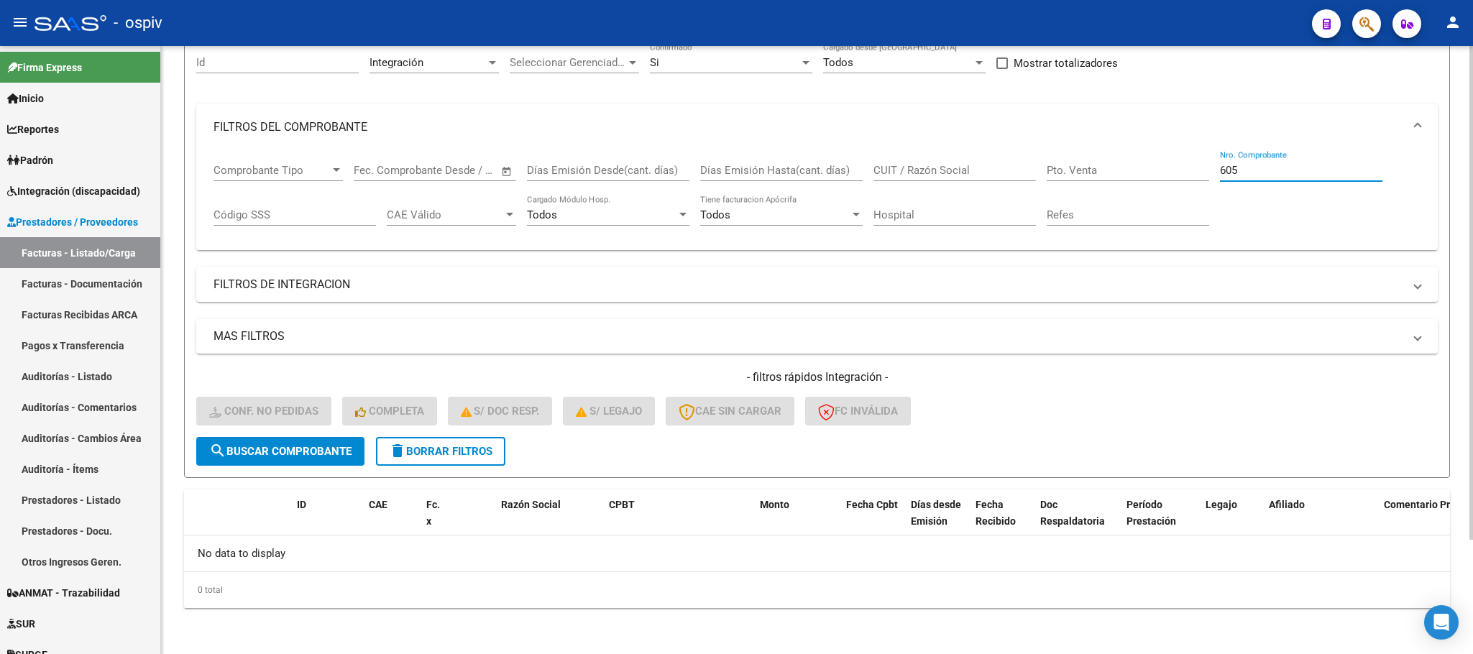
click at [1348, 167] on input "605" at bounding box center [1301, 170] width 162 height 13
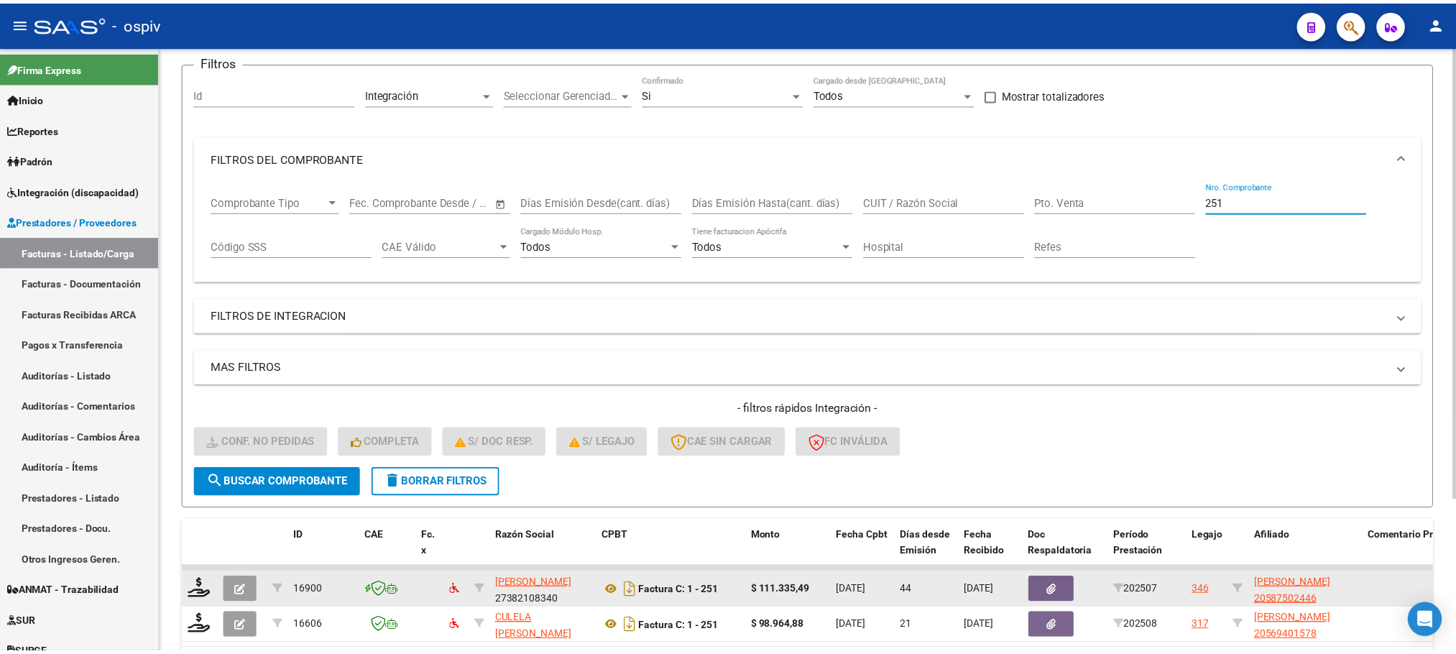
scroll to position [141, 0]
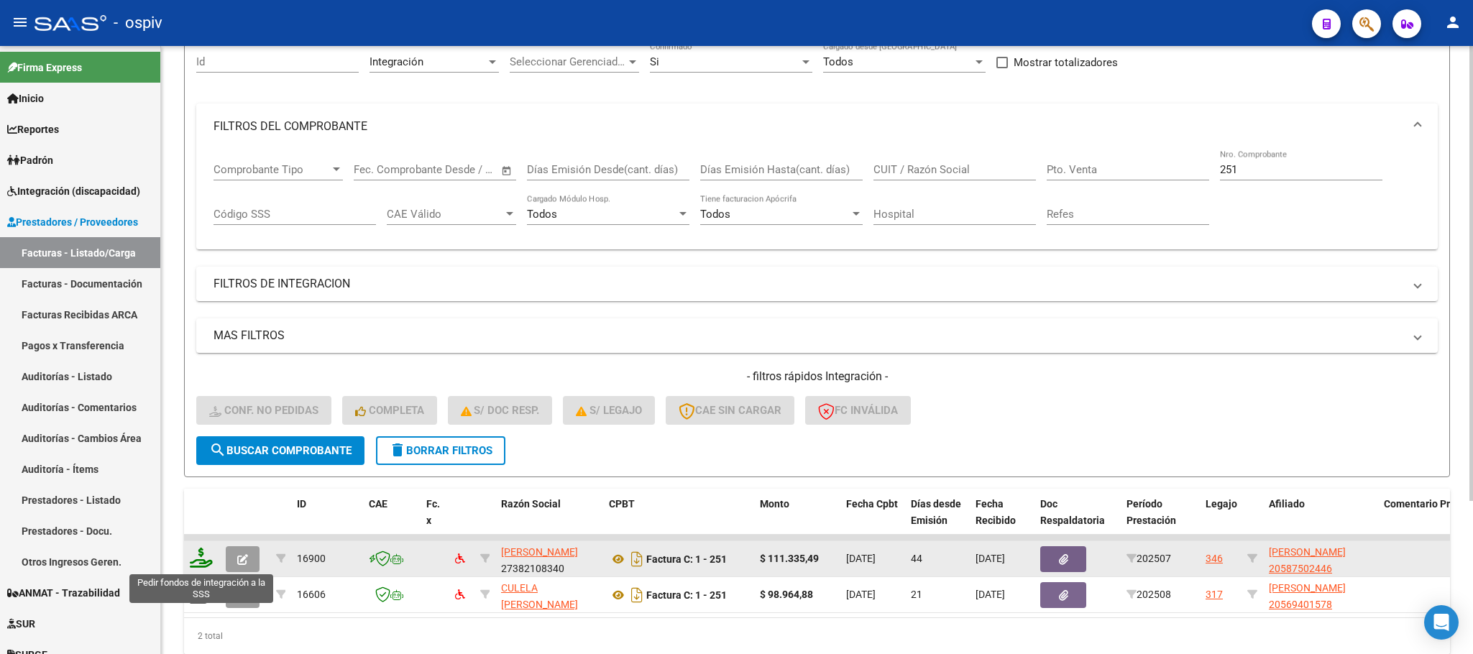
click at [203, 563] on icon at bounding box center [201, 558] width 23 height 20
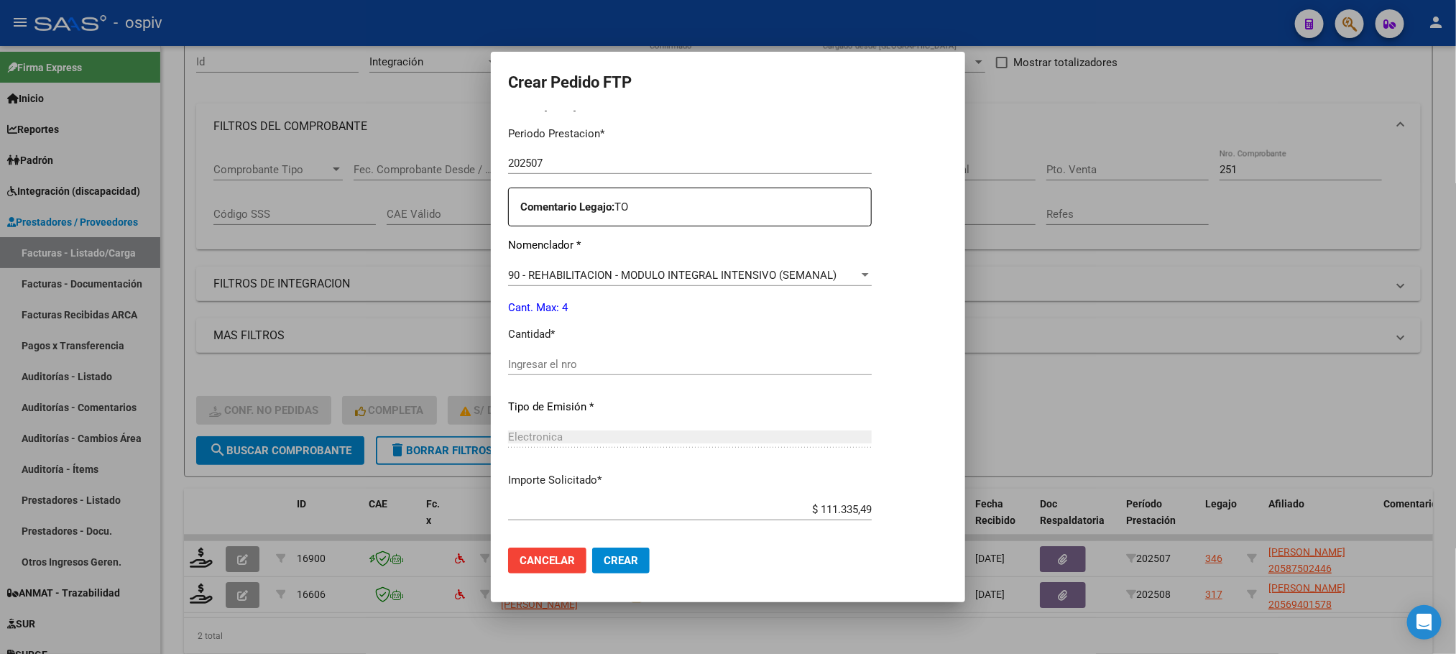
scroll to position [537, 0]
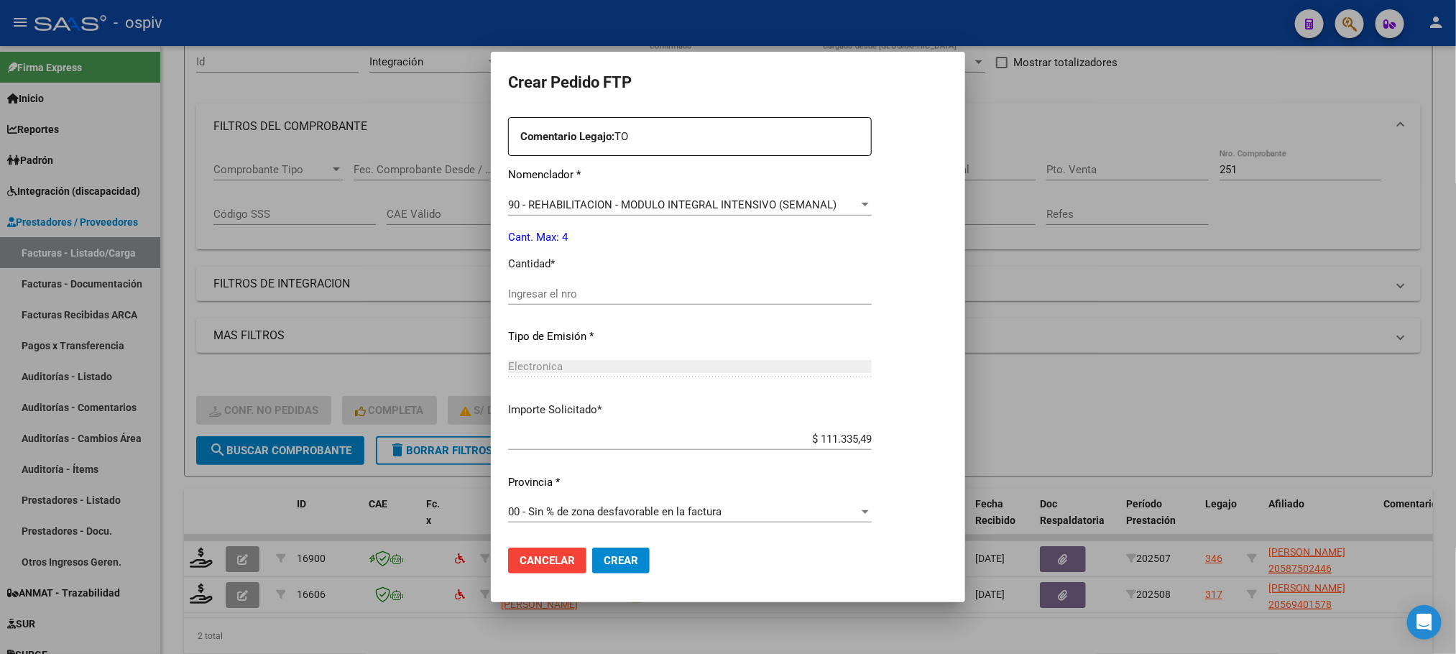
click at [669, 290] on input "Ingresar el nro" at bounding box center [690, 294] width 364 height 13
click at [592, 548] on button "Crear" at bounding box center [621, 561] width 58 height 26
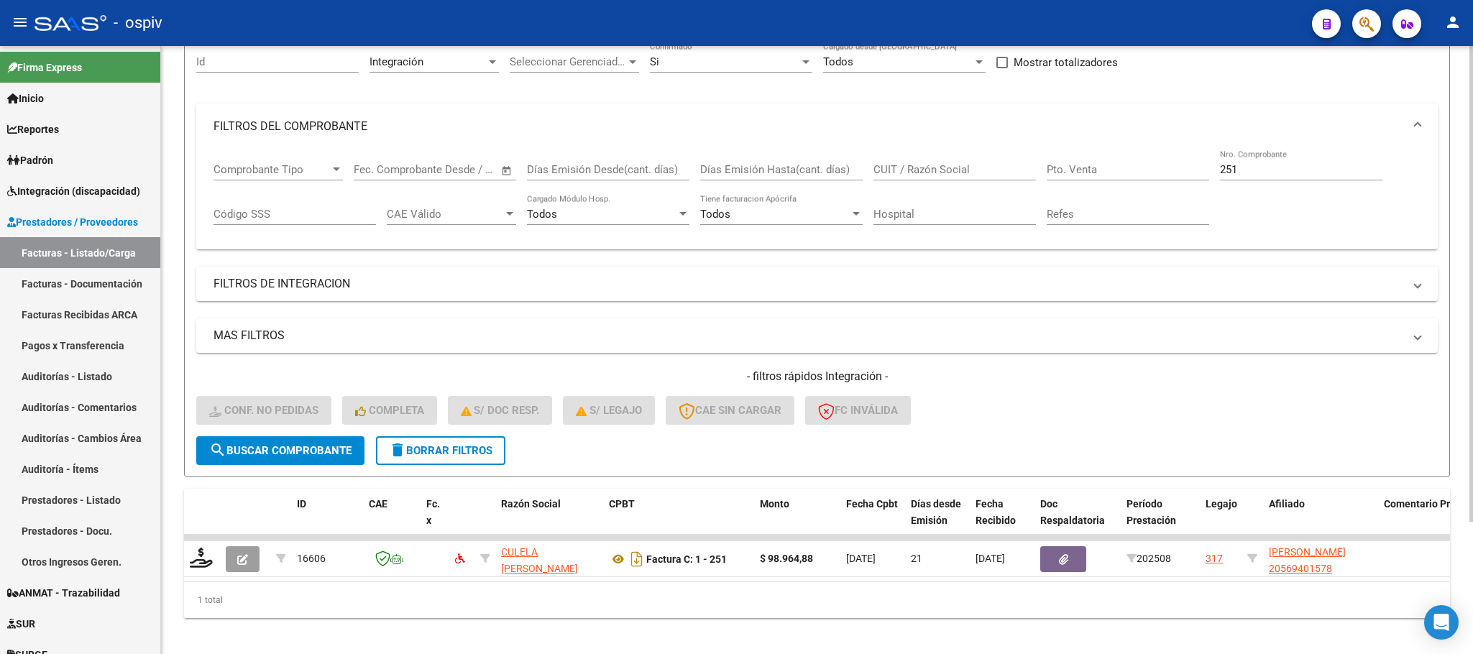
click at [275, 453] on span "search Buscar Comprobante" at bounding box center [280, 450] width 142 height 13
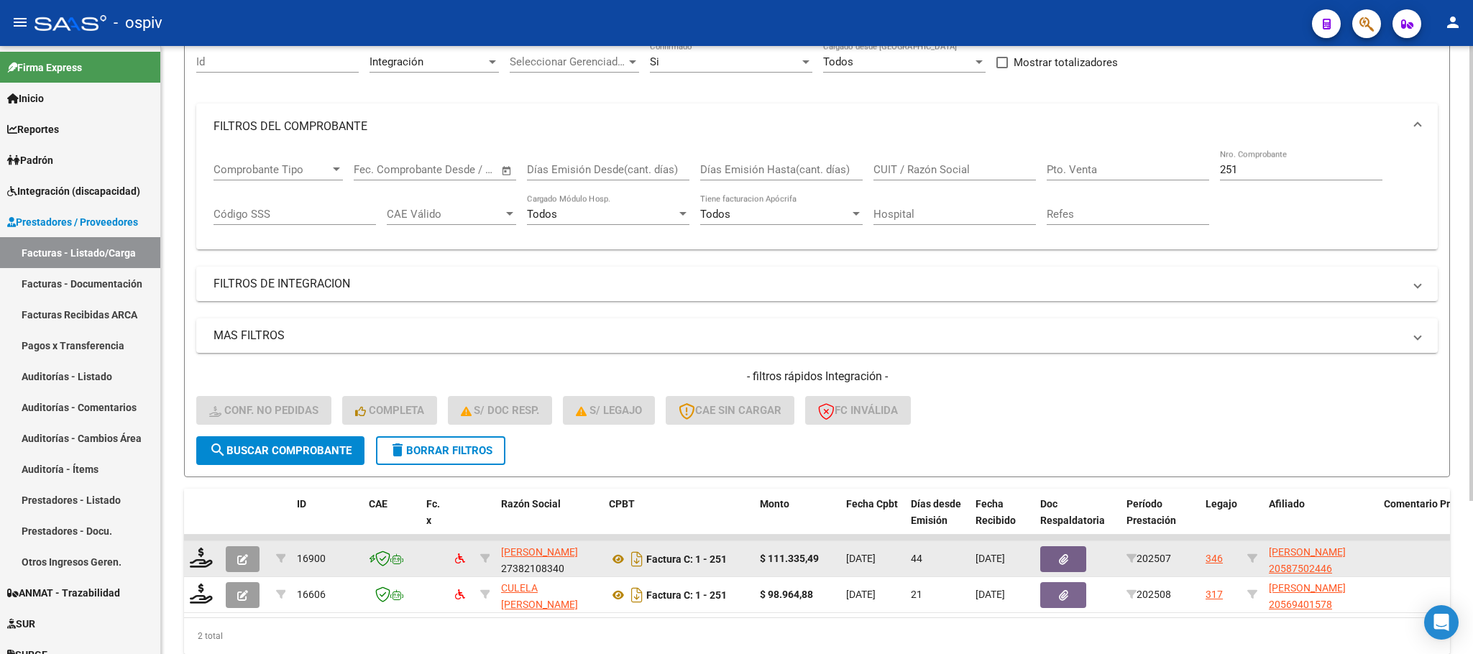
click at [246, 565] on icon "button" at bounding box center [242, 559] width 11 height 11
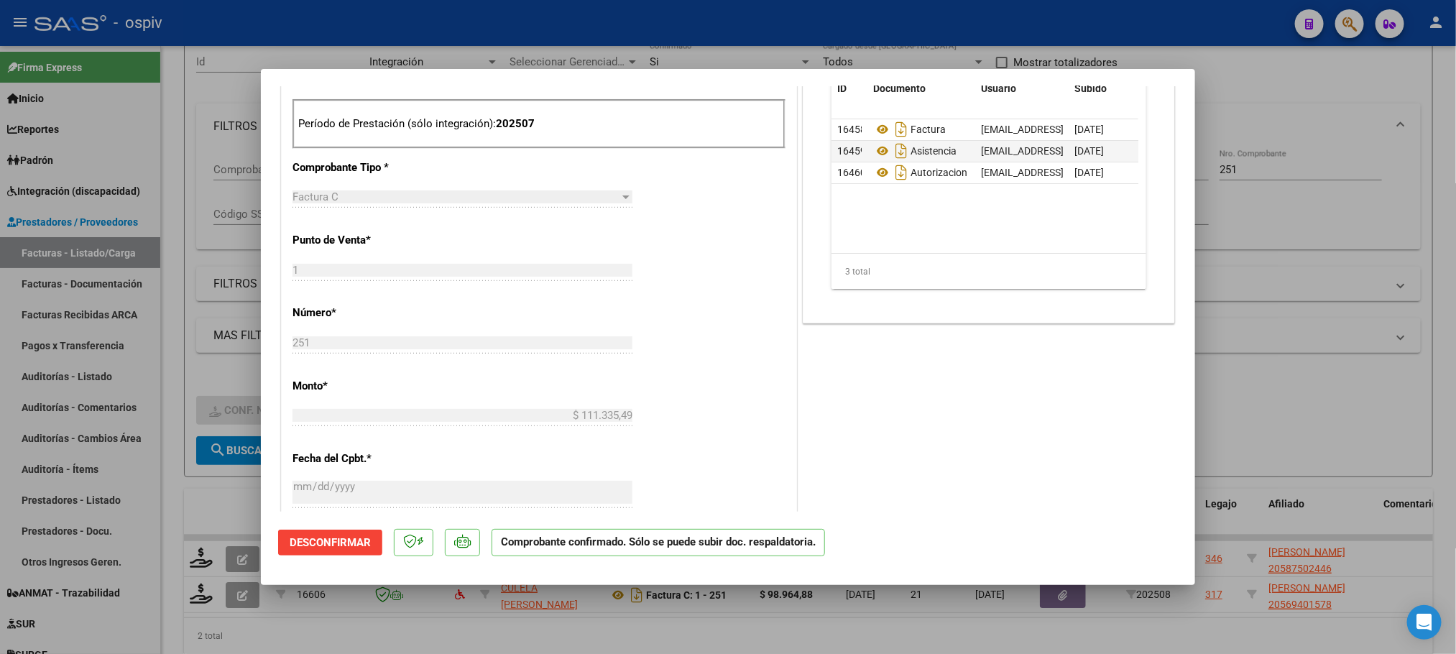
scroll to position [359, 0]
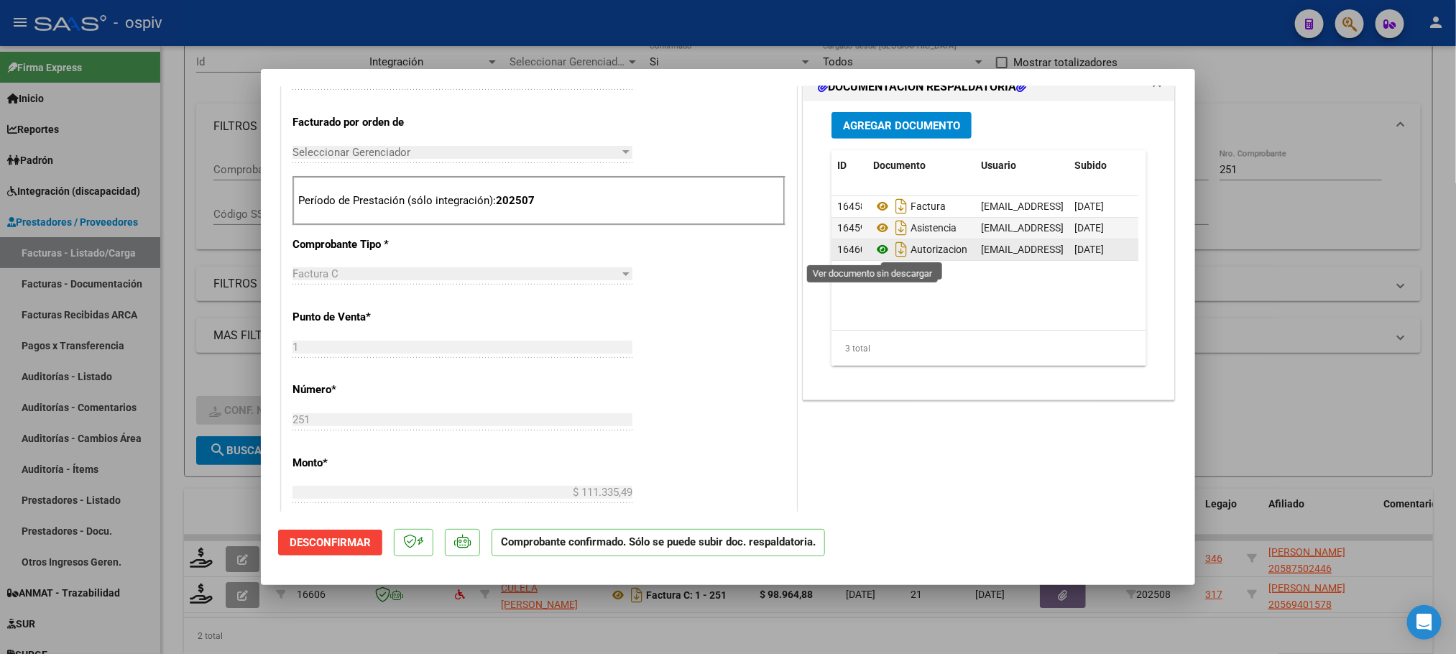
click at [876, 250] on icon at bounding box center [882, 249] width 19 height 17
click at [686, 15] on div at bounding box center [728, 327] width 1456 height 654
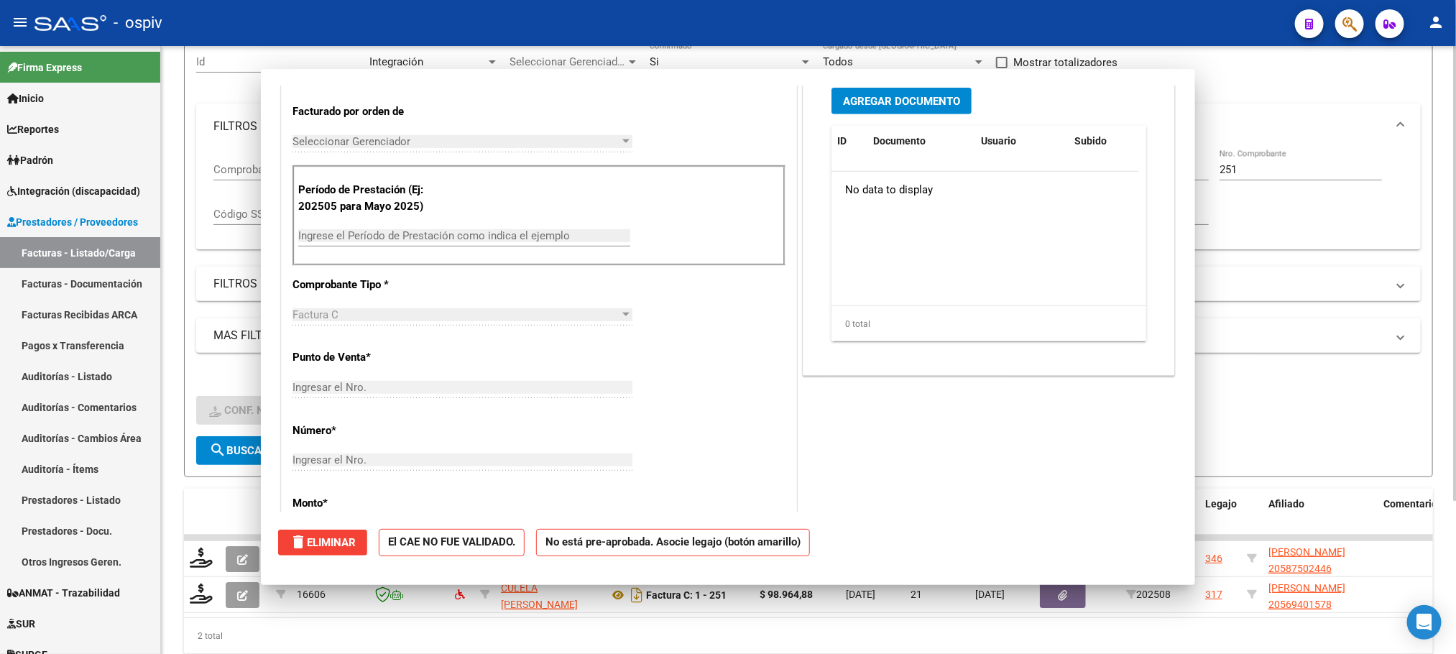
scroll to position [0, 0]
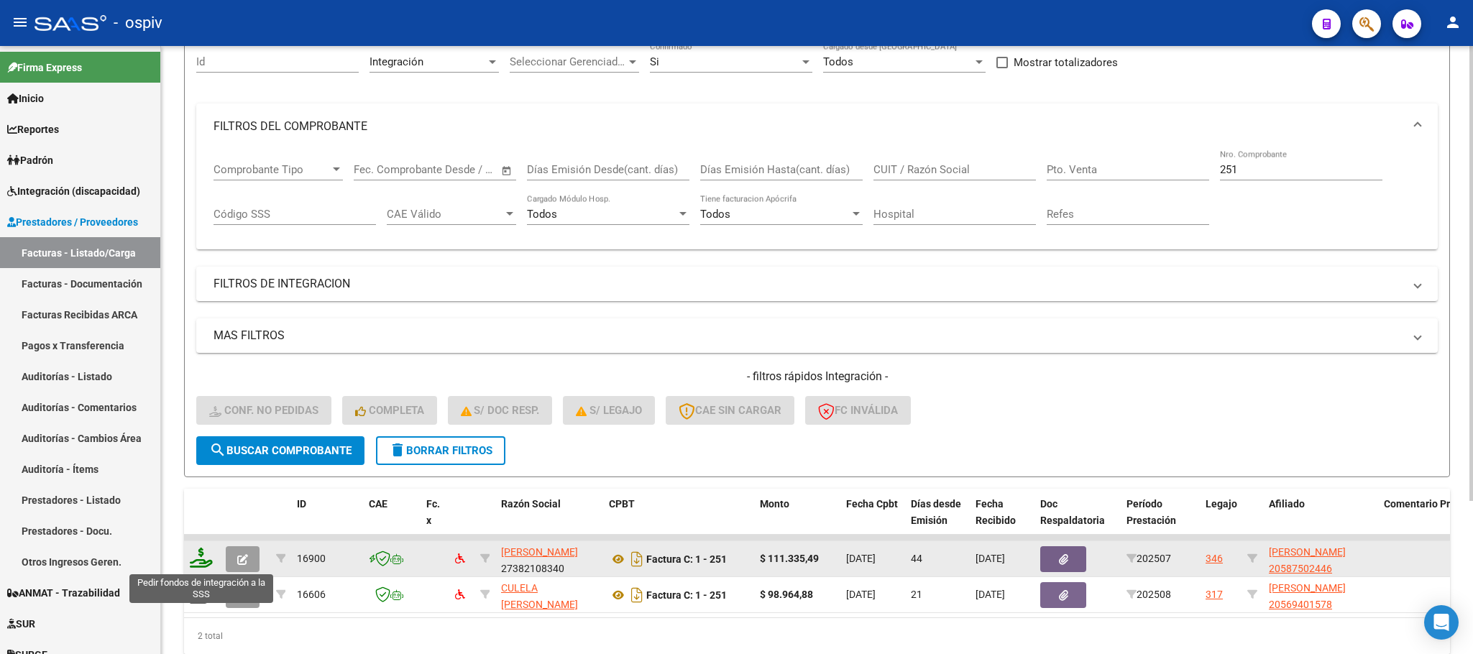
click at [201, 565] on icon at bounding box center [201, 558] width 23 height 20
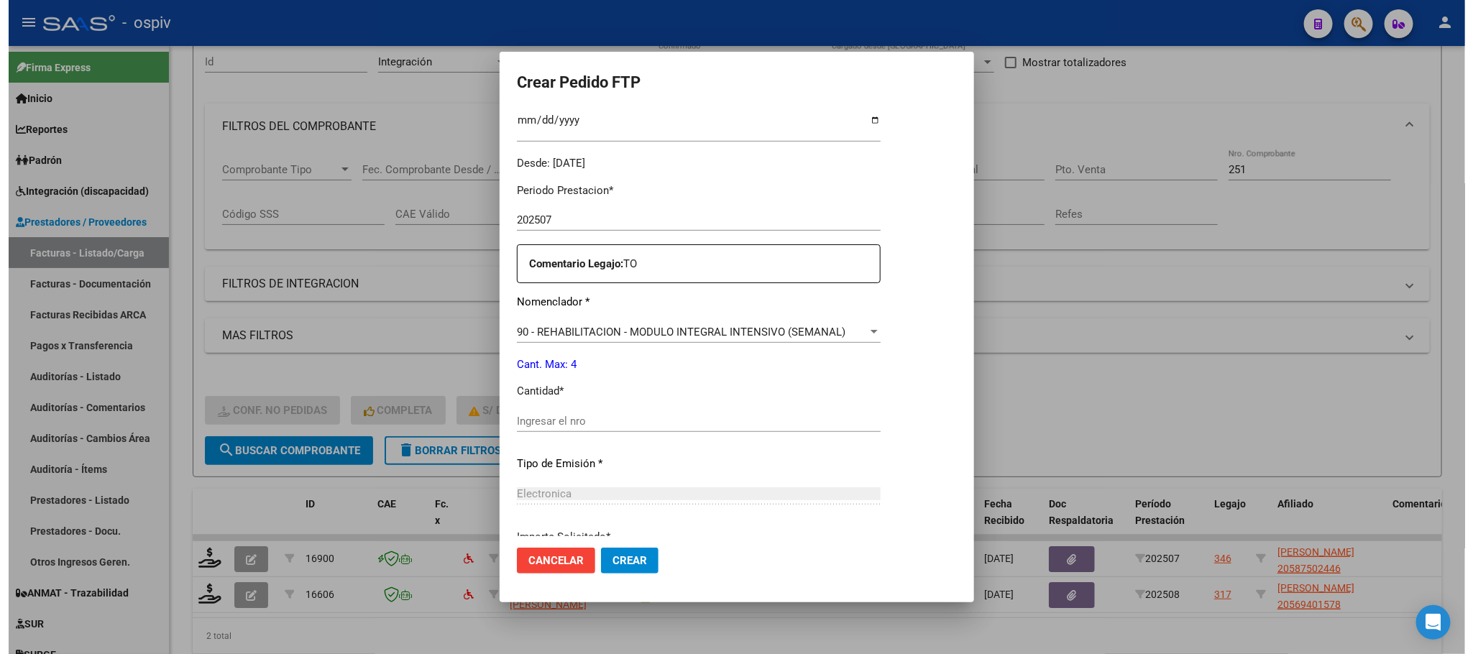
scroll to position [440, 0]
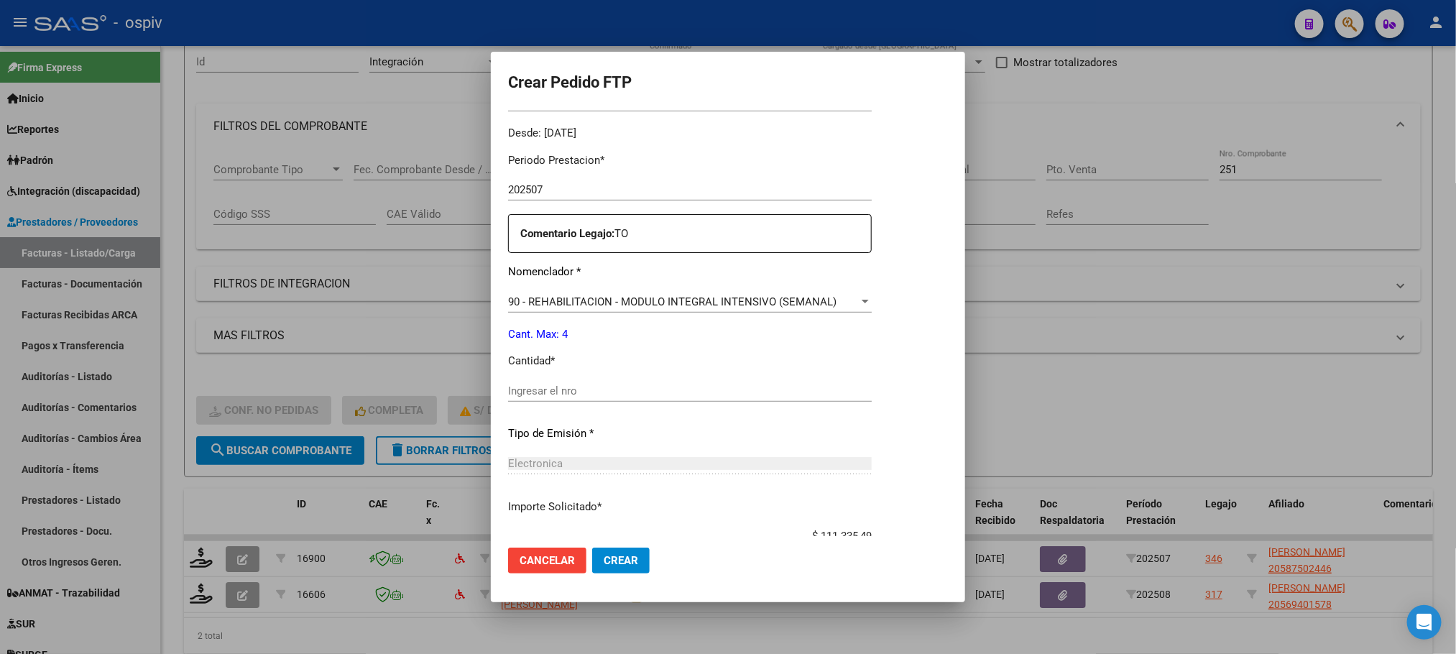
click at [598, 392] on input "Ingresar el nro" at bounding box center [690, 391] width 364 height 13
click at [592, 548] on button "Crear" at bounding box center [621, 561] width 58 height 26
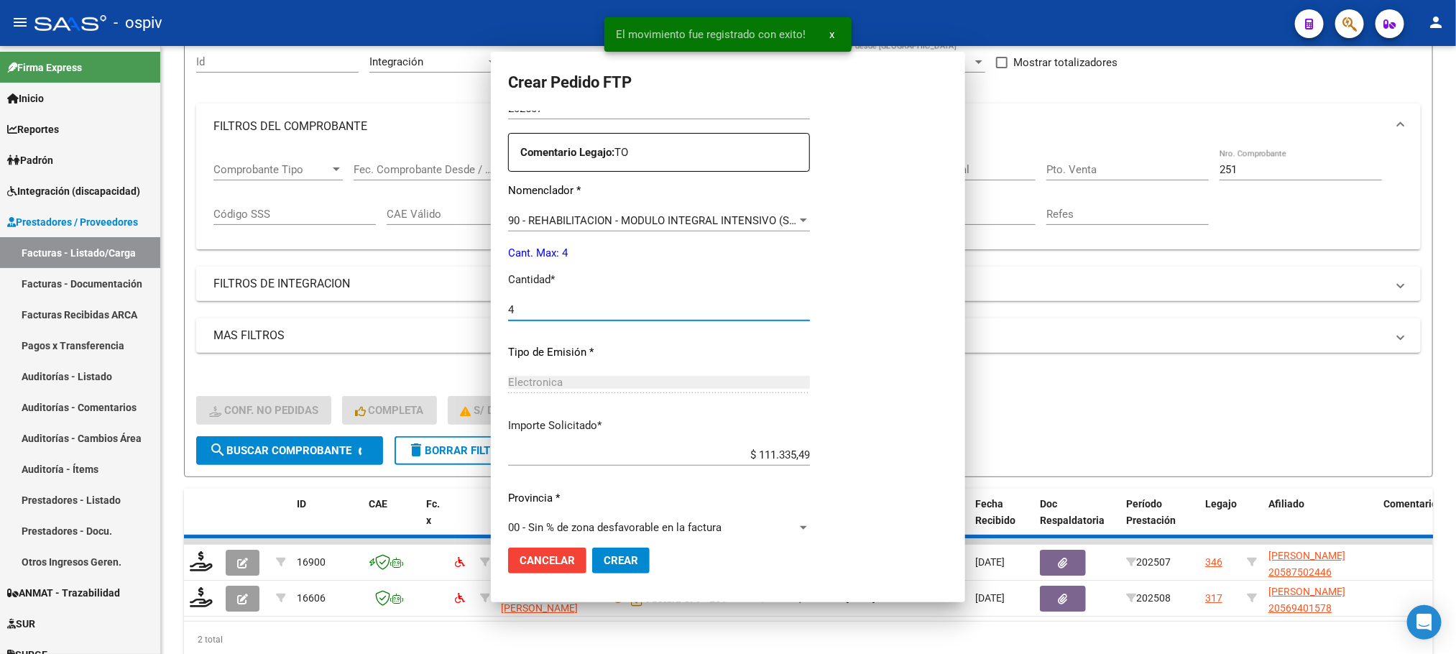
scroll to position [0, 0]
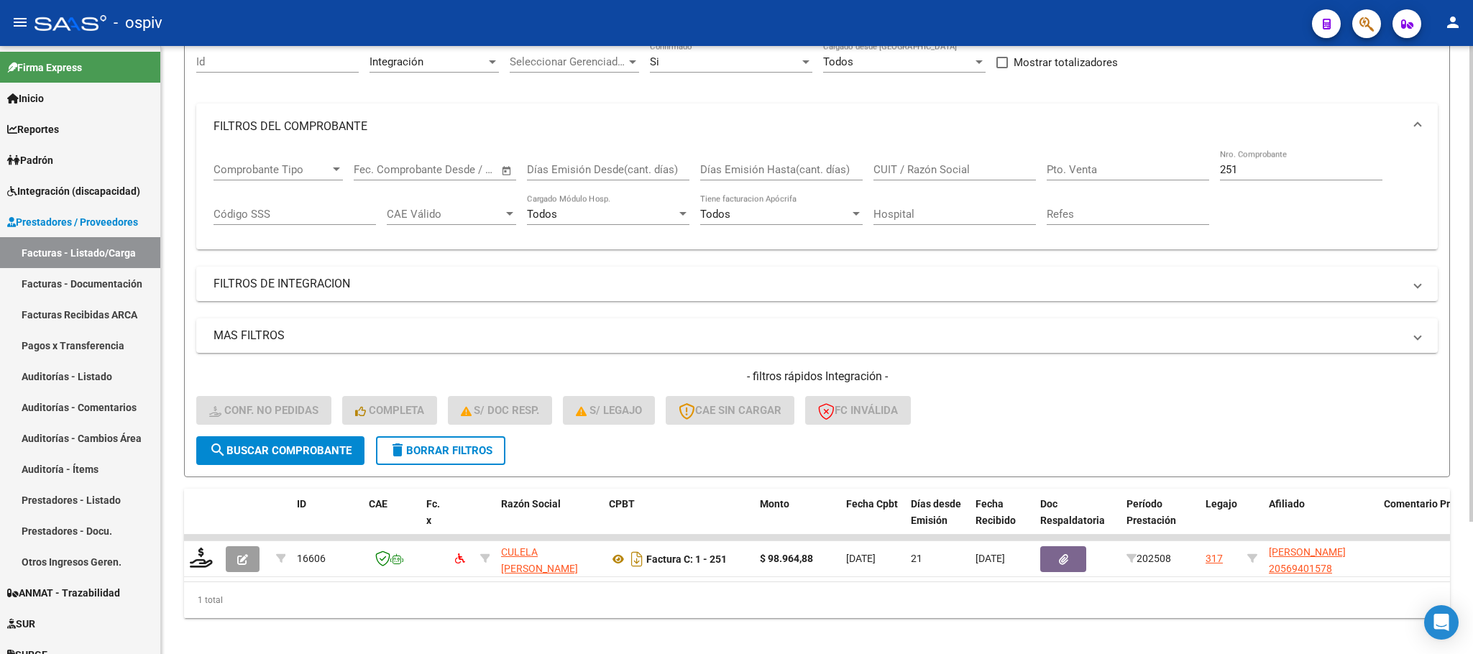
click at [1253, 171] on input "251" at bounding box center [1301, 169] width 162 height 13
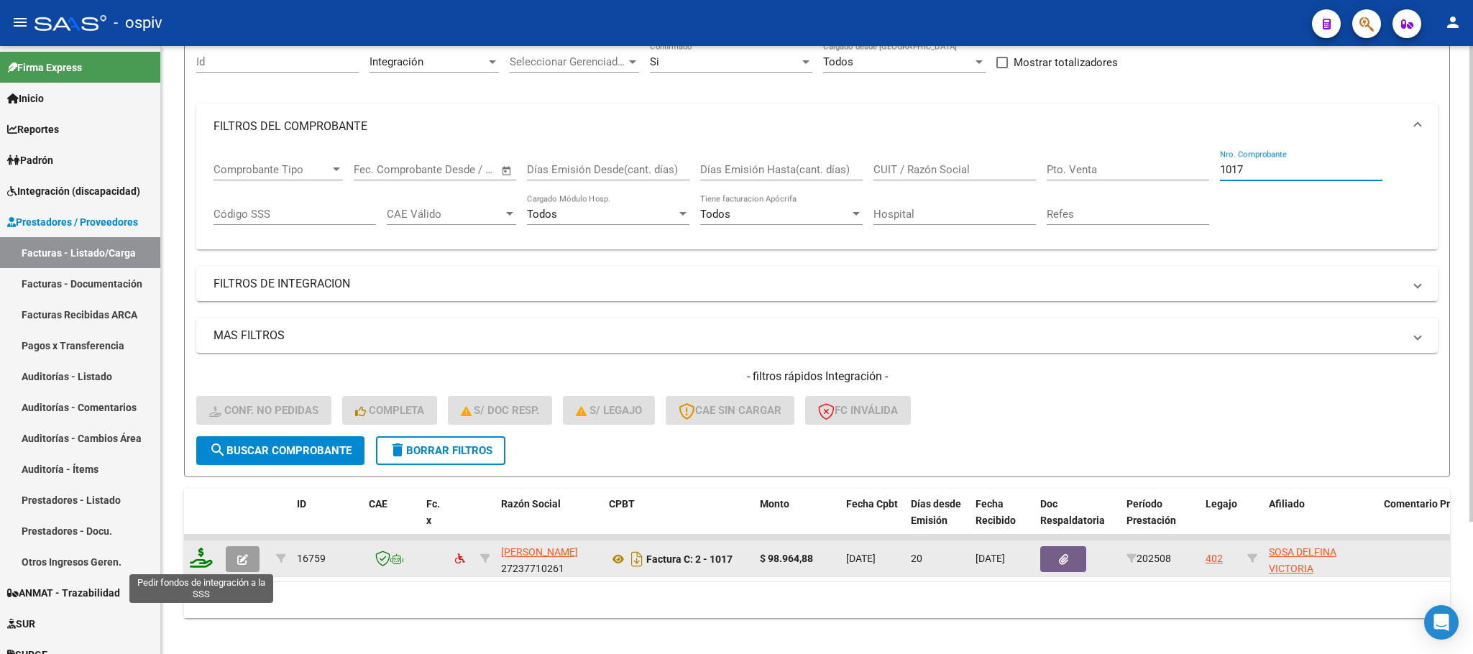
click at [201, 566] on icon at bounding box center [201, 558] width 23 height 20
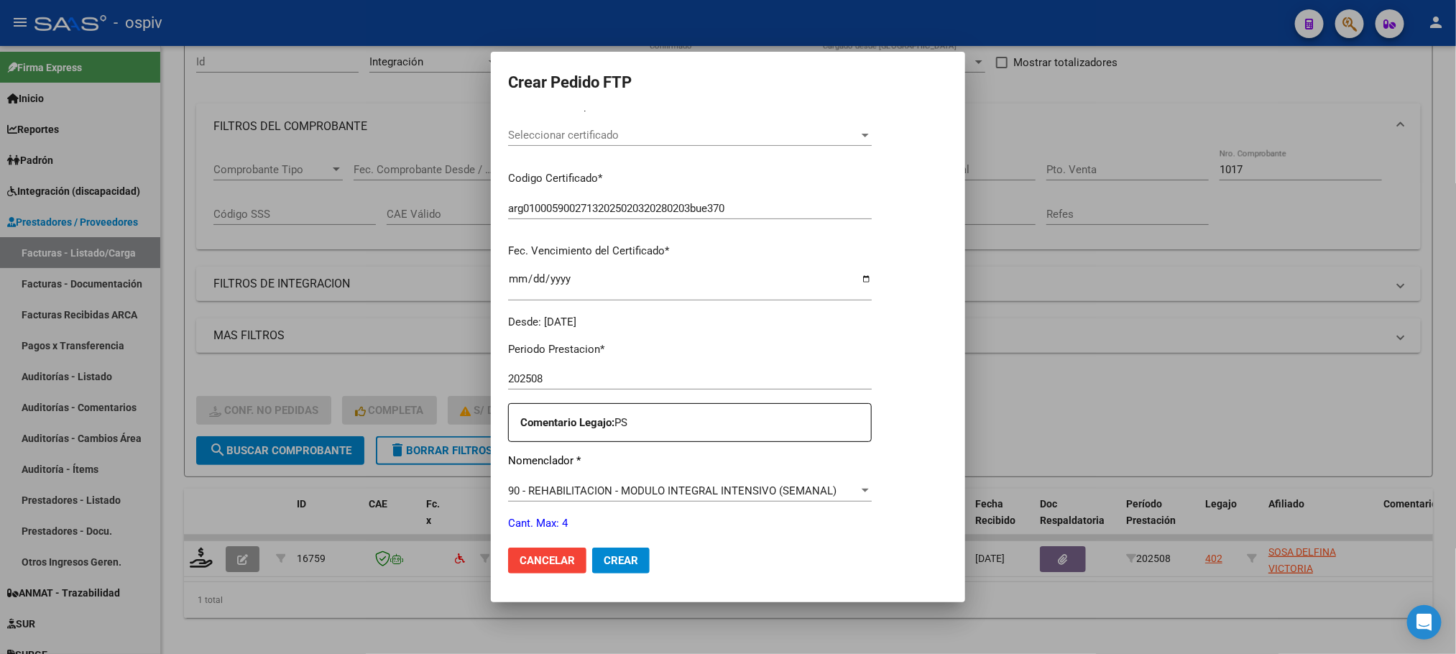
scroll to position [359, 0]
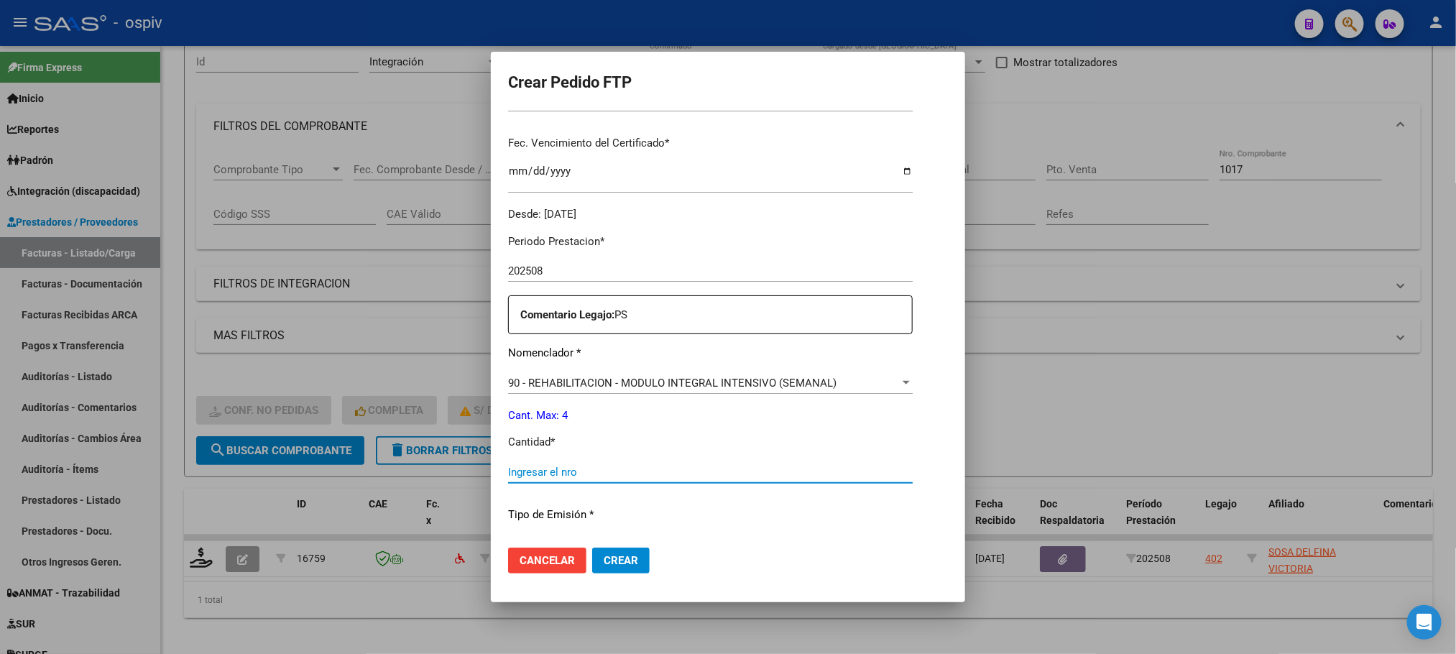
click at [622, 477] on input "Ingresar el nro" at bounding box center [710, 472] width 405 height 13
click at [592, 548] on button "Crear" at bounding box center [621, 561] width 58 height 26
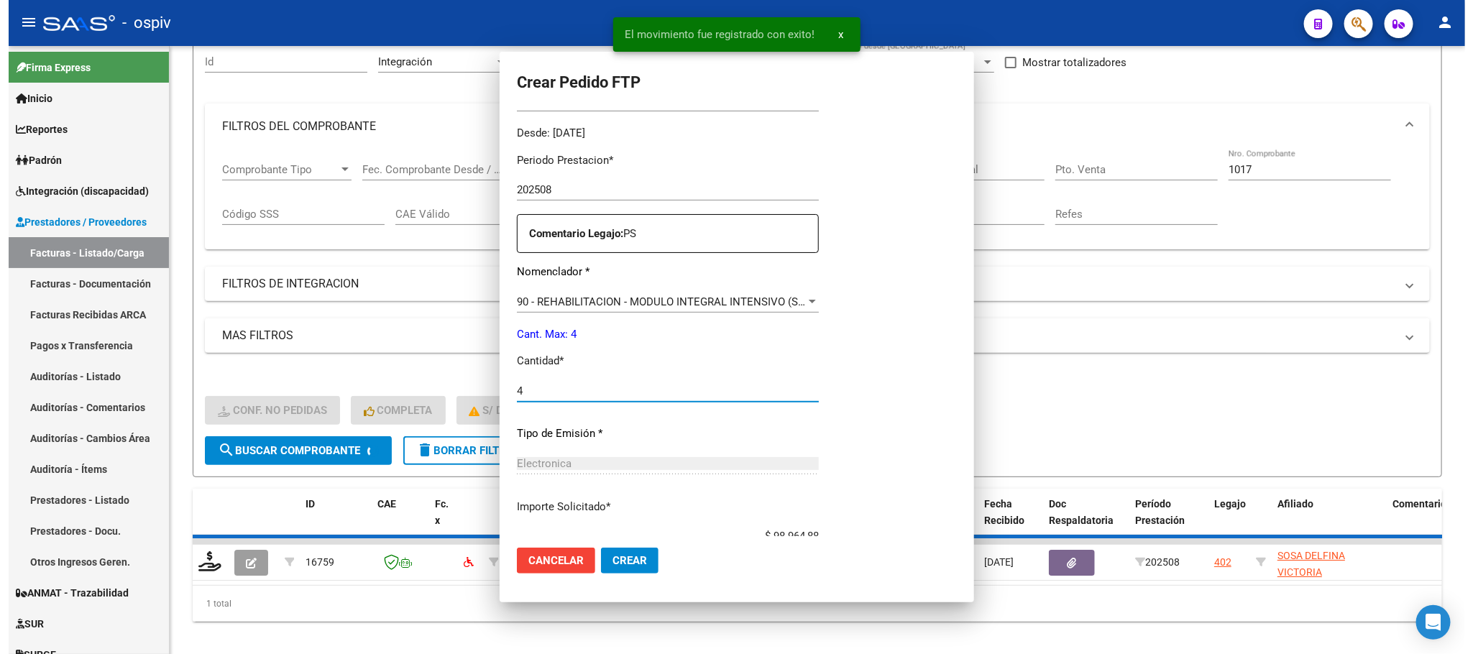
scroll to position [0, 0]
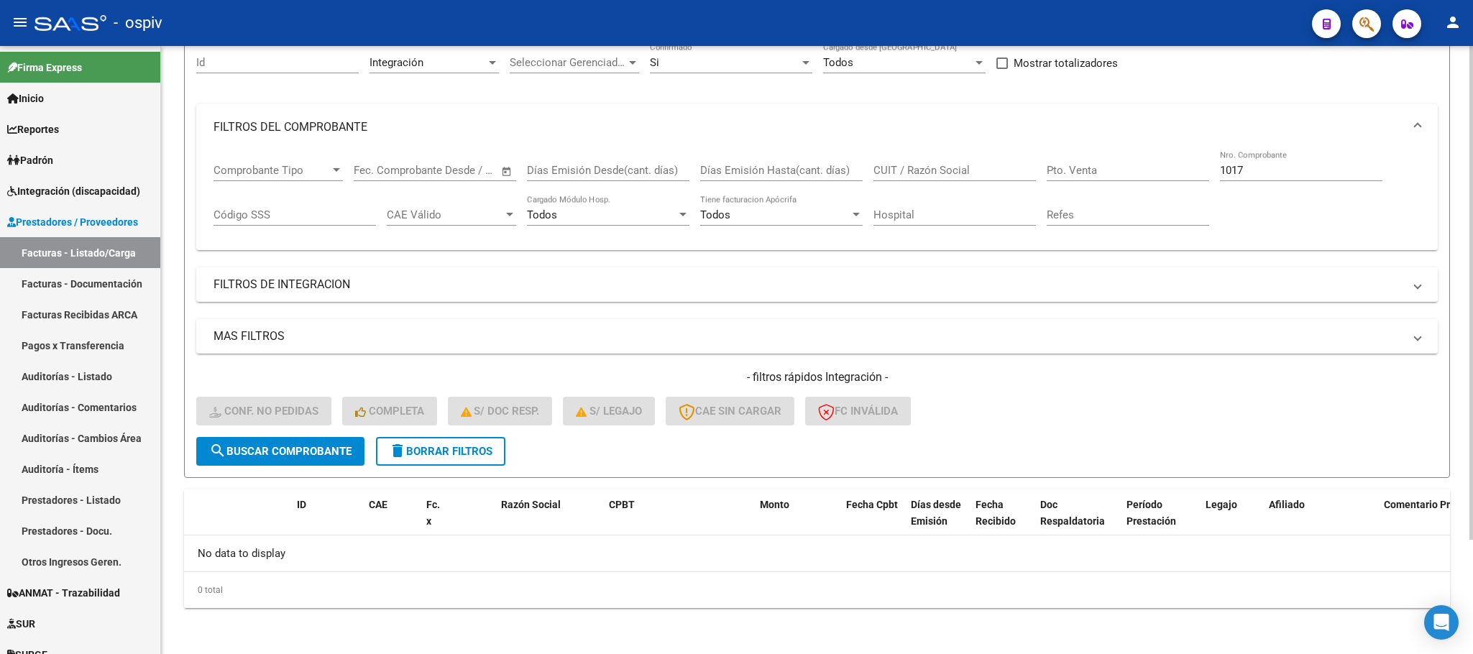
click at [1286, 170] on input "1017" at bounding box center [1301, 170] width 162 height 13
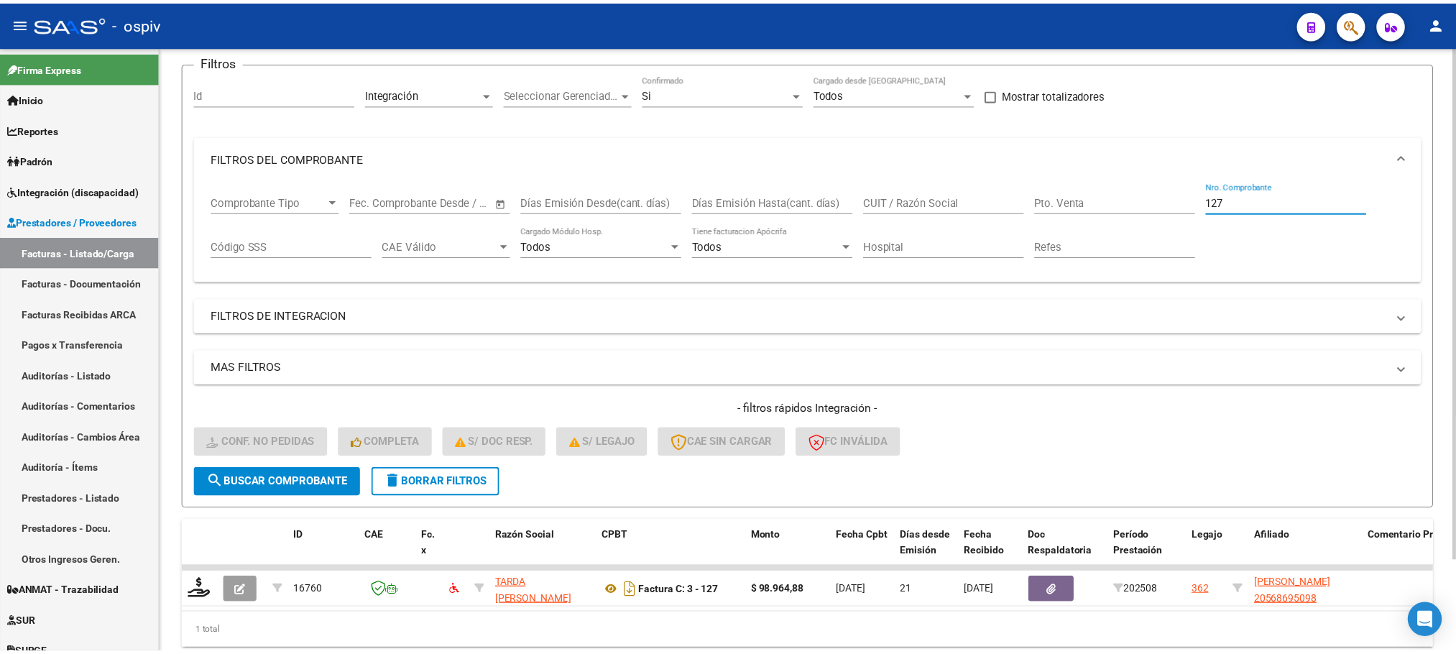
scroll to position [141, 0]
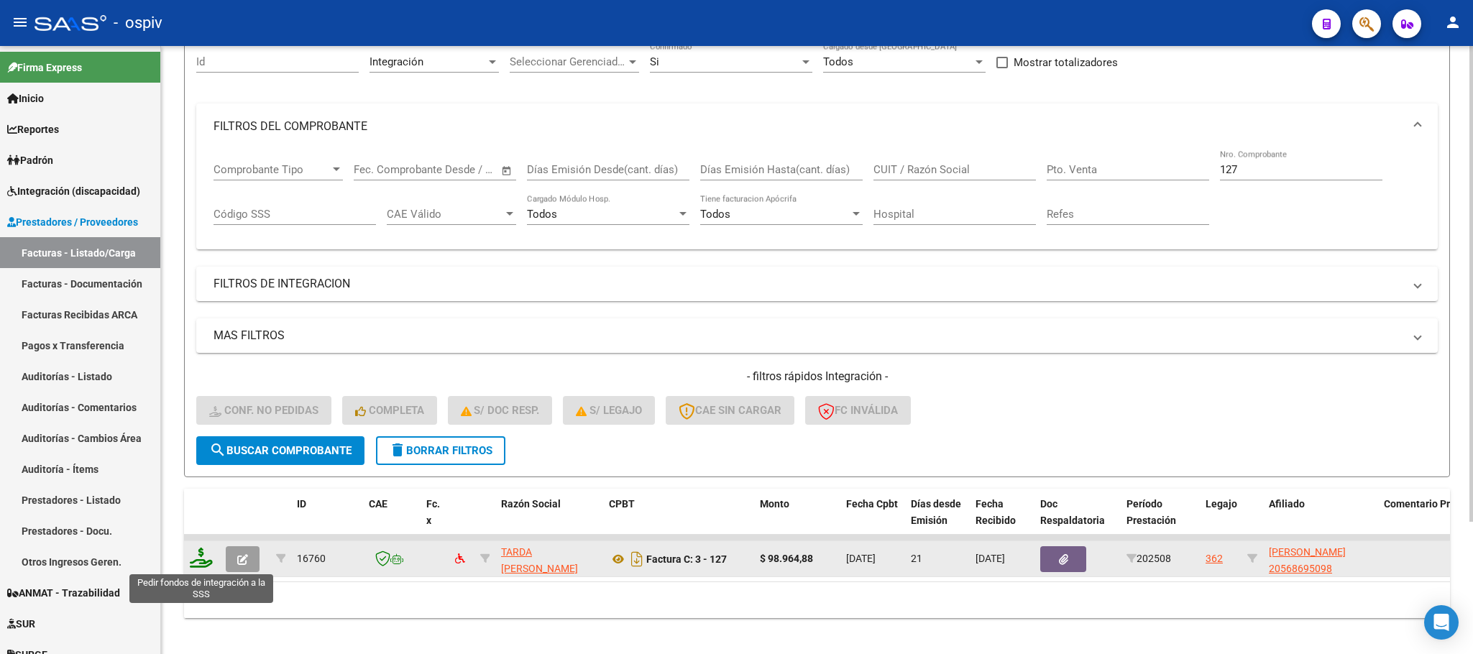
click at [207, 557] on icon at bounding box center [201, 558] width 23 height 20
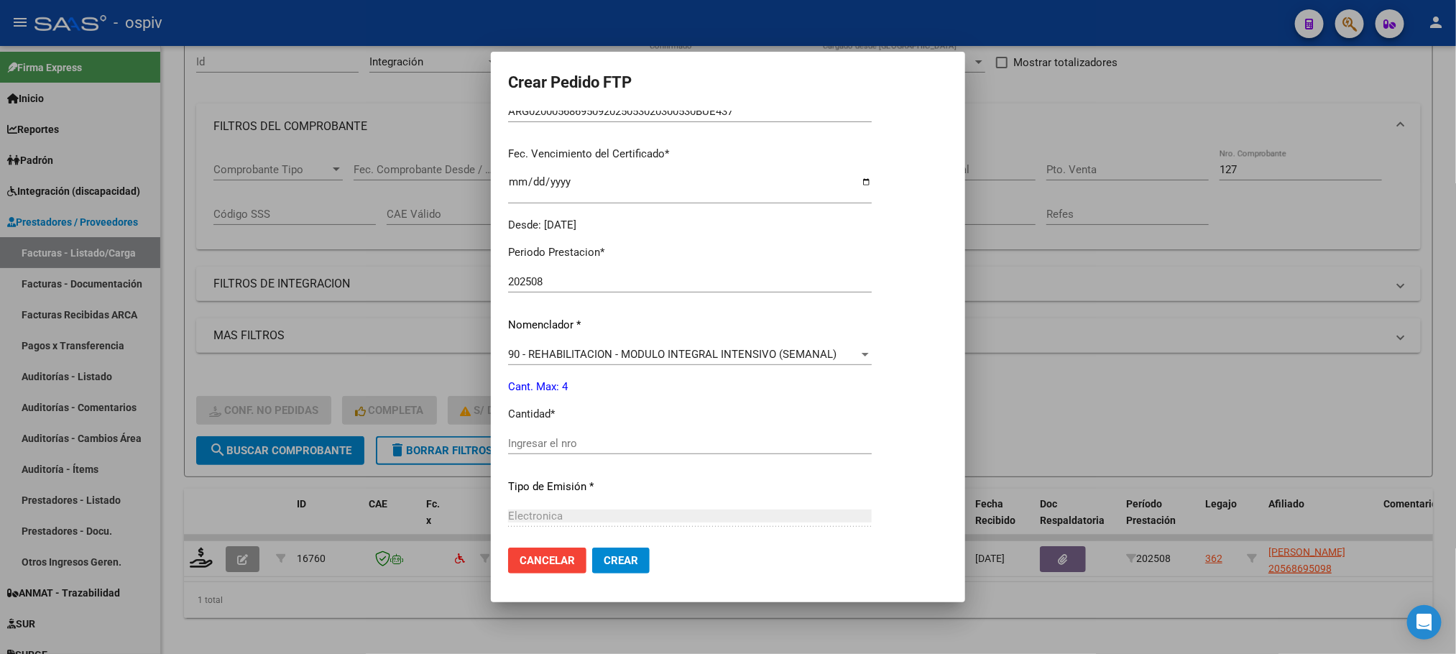
scroll to position [397, 0]
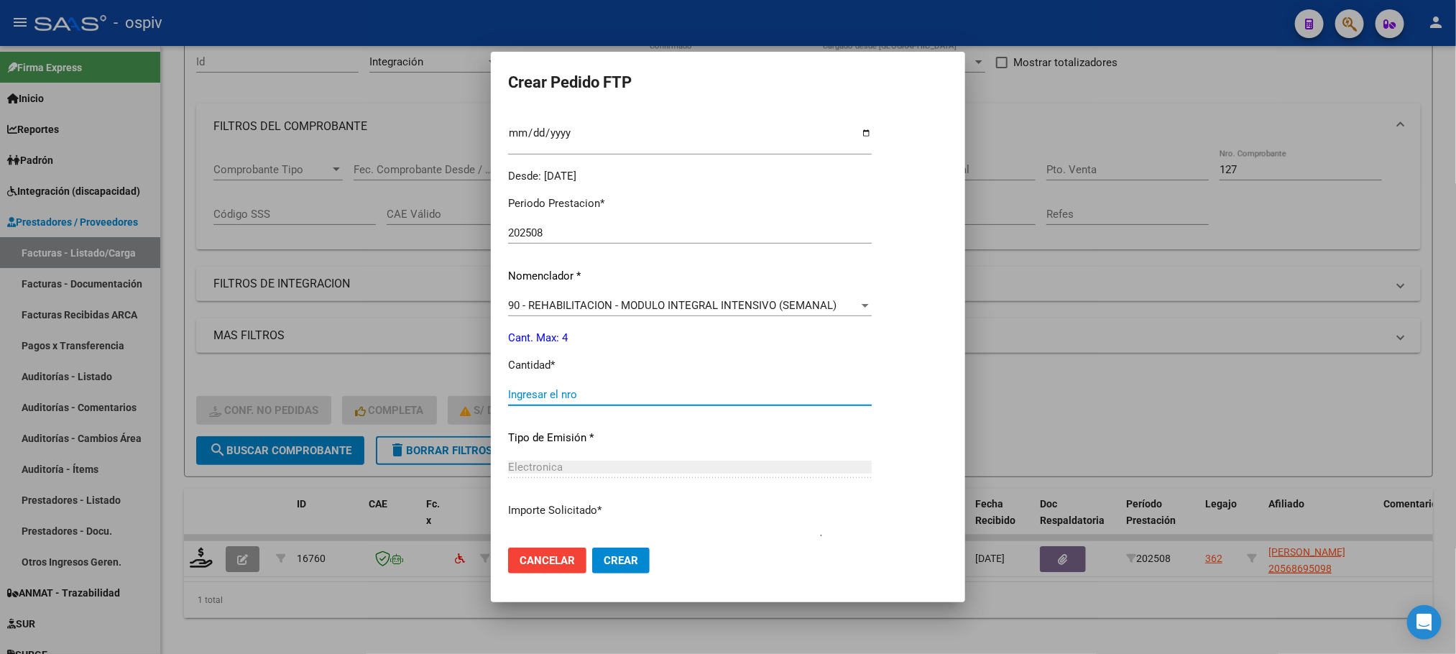
click at [648, 392] on input "Ingresar el nro" at bounding box center [690, 394] width 364 height 13
click at [592, 548] on button "Crear" at bounding box center [621, 561] width 58 height 26
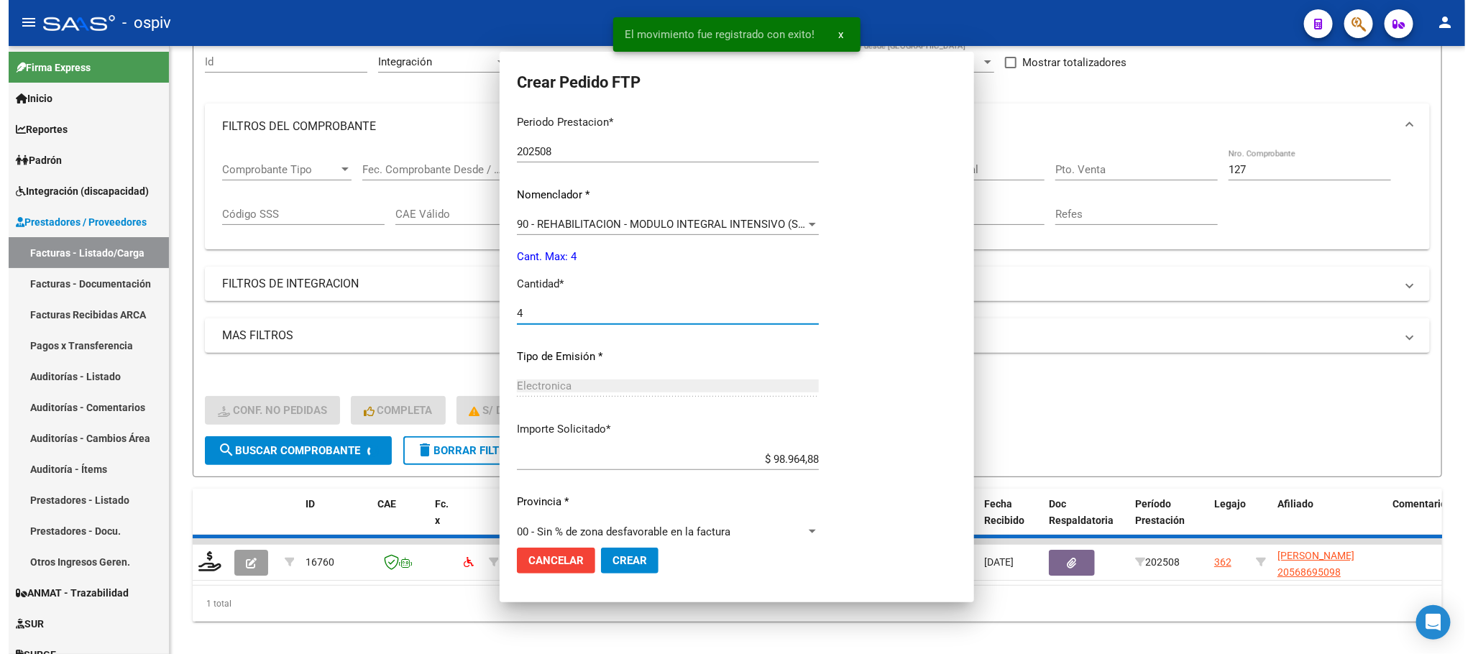
scroll to position [316, 0]
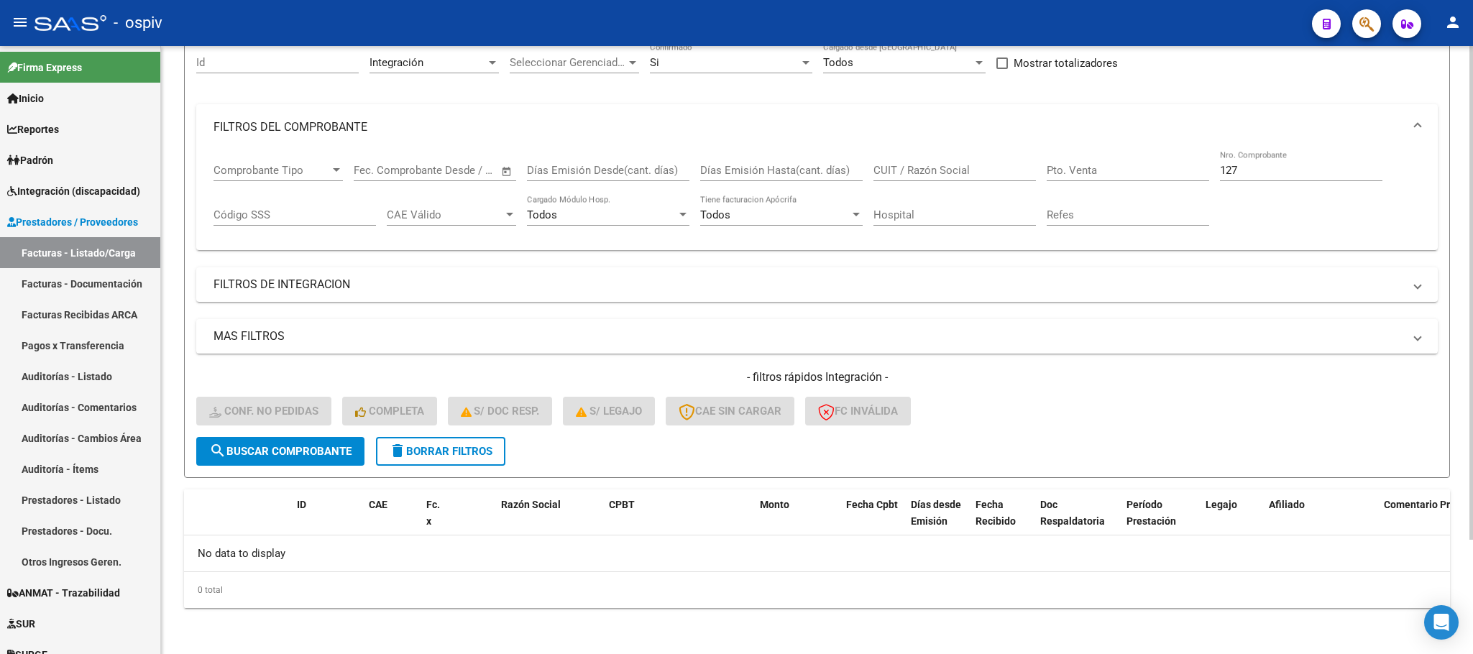
click at [1253, 169] on input "127" at bounding box center [1301, 170] width 162 height 13
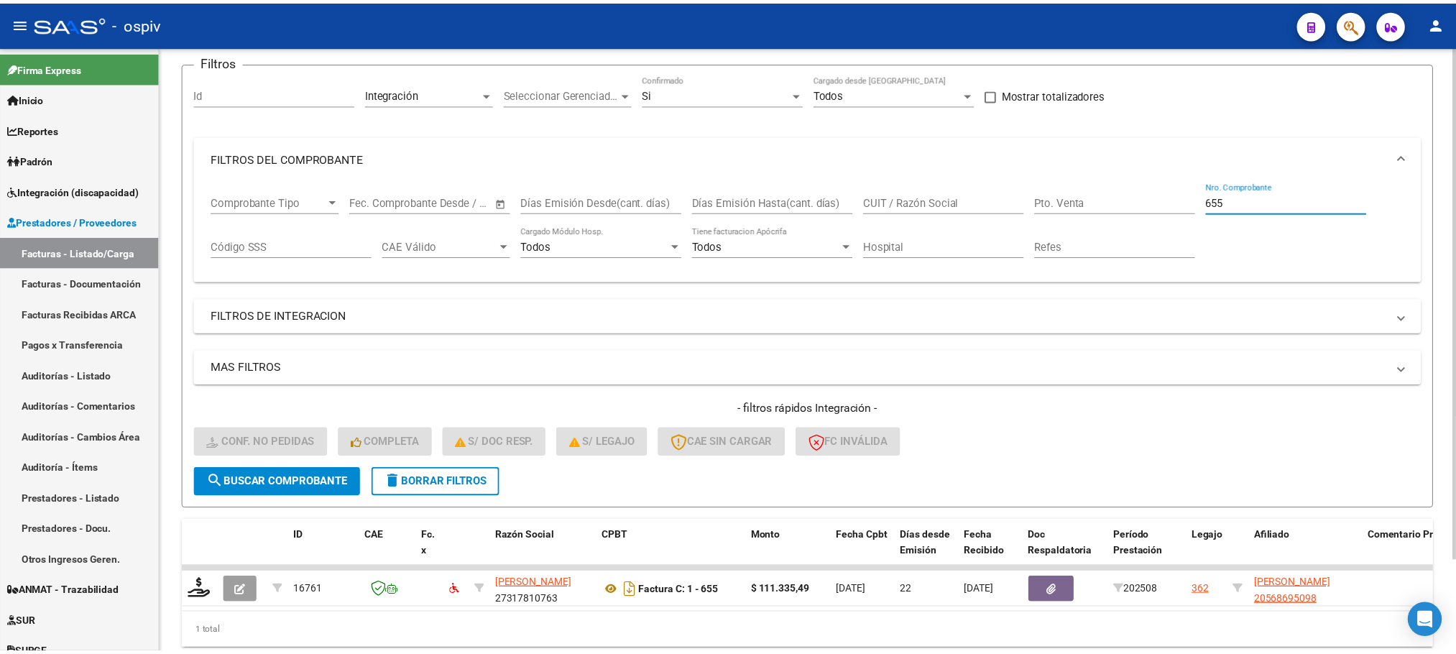
scroll to position [141, 0]
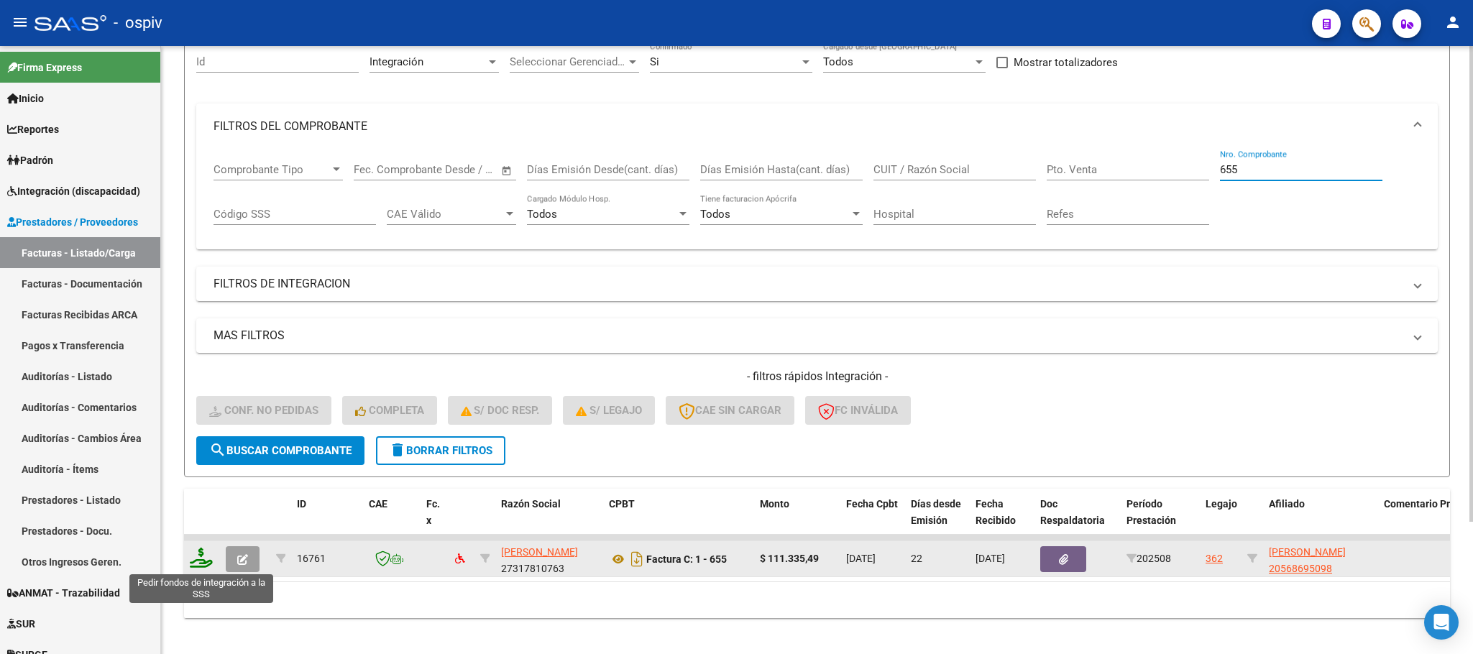
click at [203, 565] on icon at bounding box center [201, 558] width 23 height 20
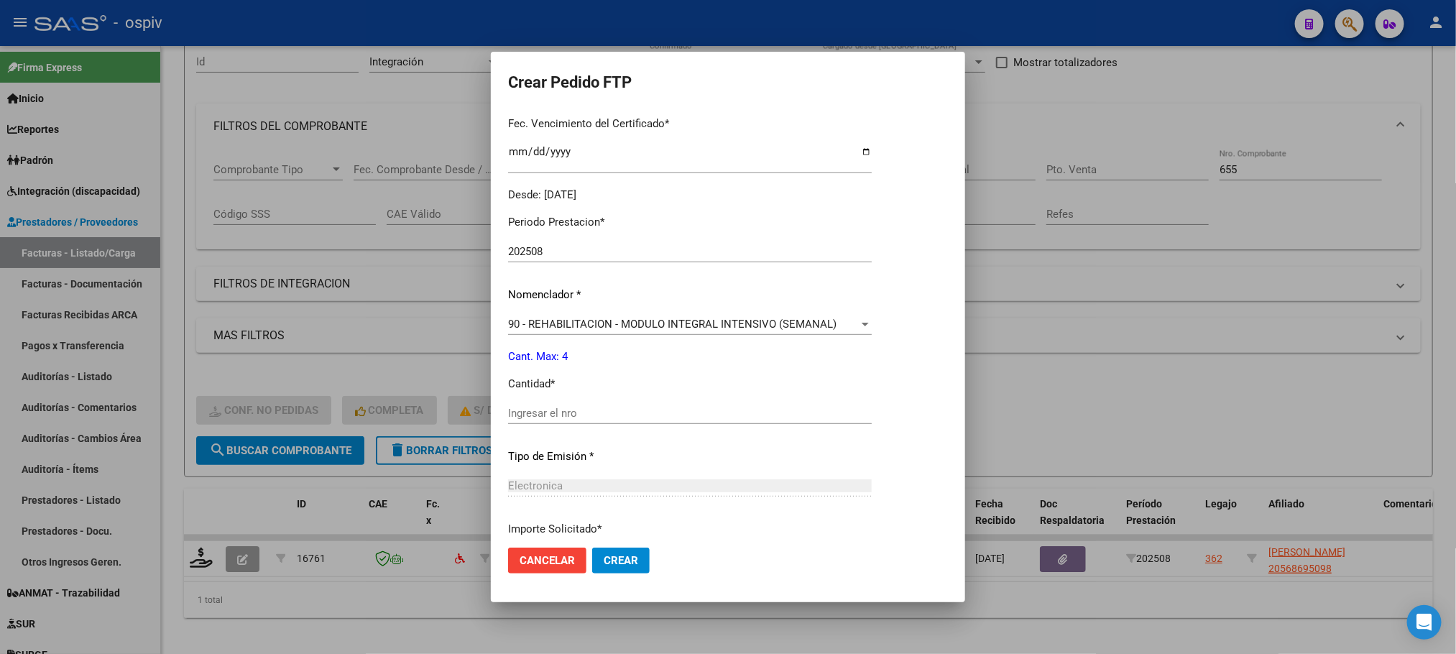
scroll to position [392, 0]
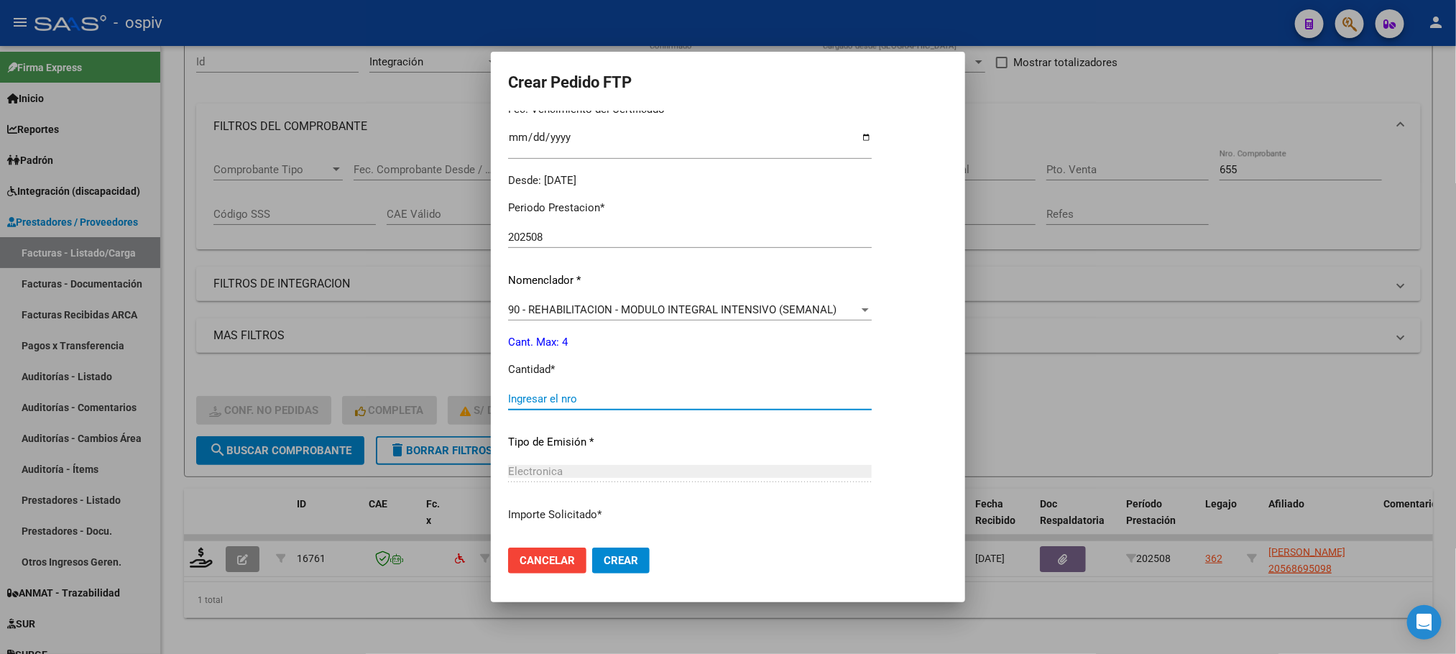
click at [679, 400] on input "Ingresar el nro" at bounding box center [690, 398] width 364 height 13
click at [592, 548] on button "Crear" at bounding box center [621, 561] width 58 height 26
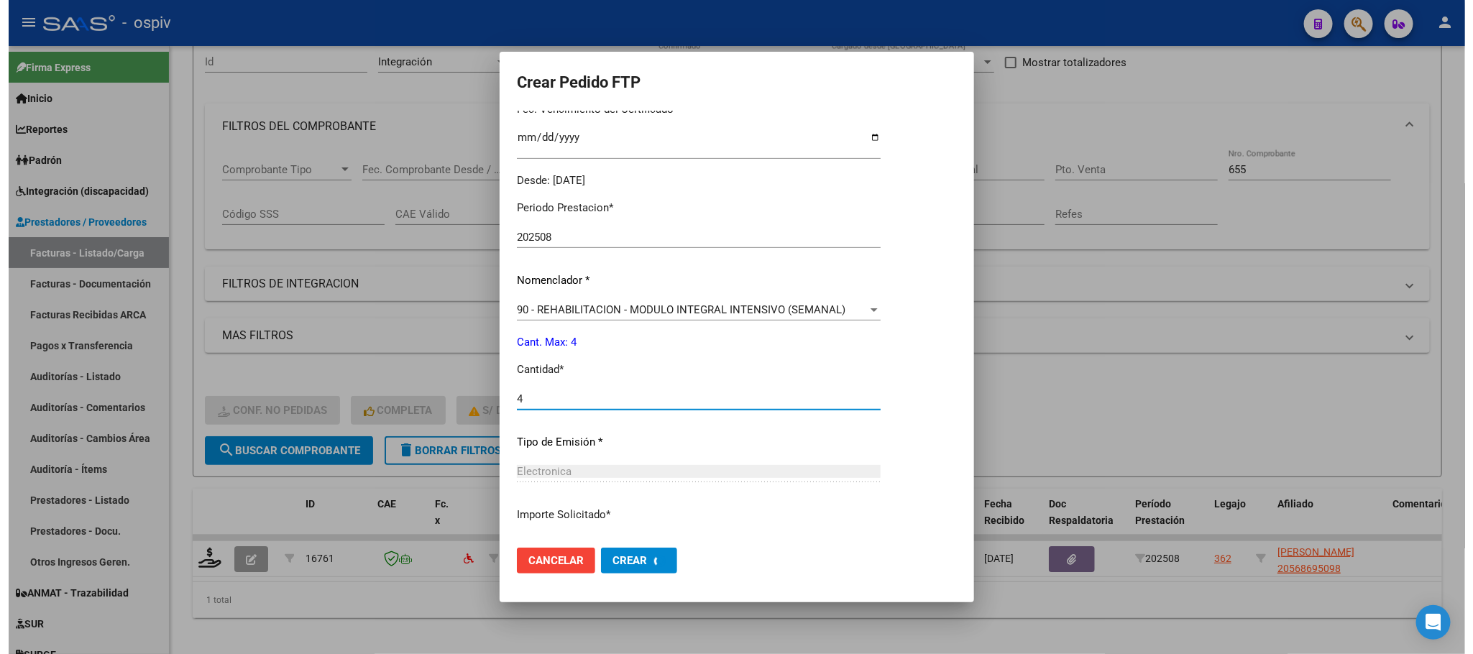
scroll to position [0, 0]
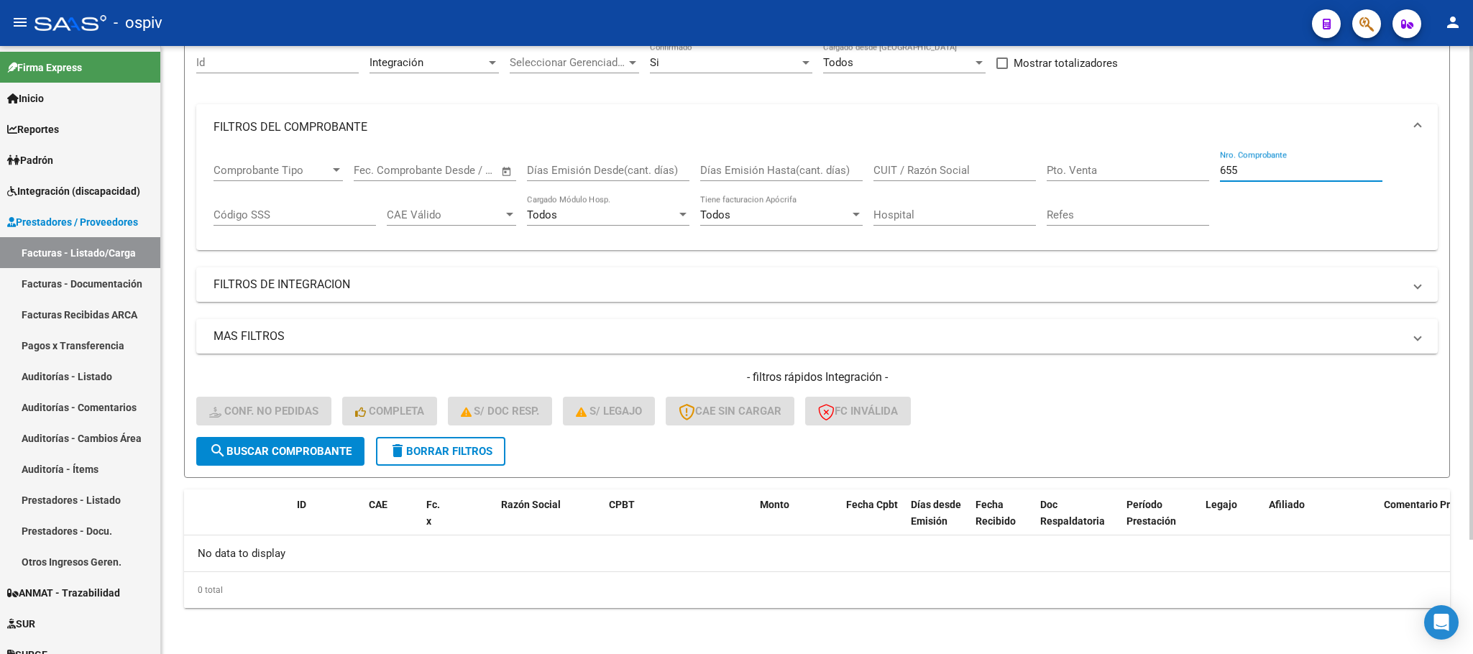
click at [1300, 169] on input "655" at bounding box center [1301, 170] width 162 height 13
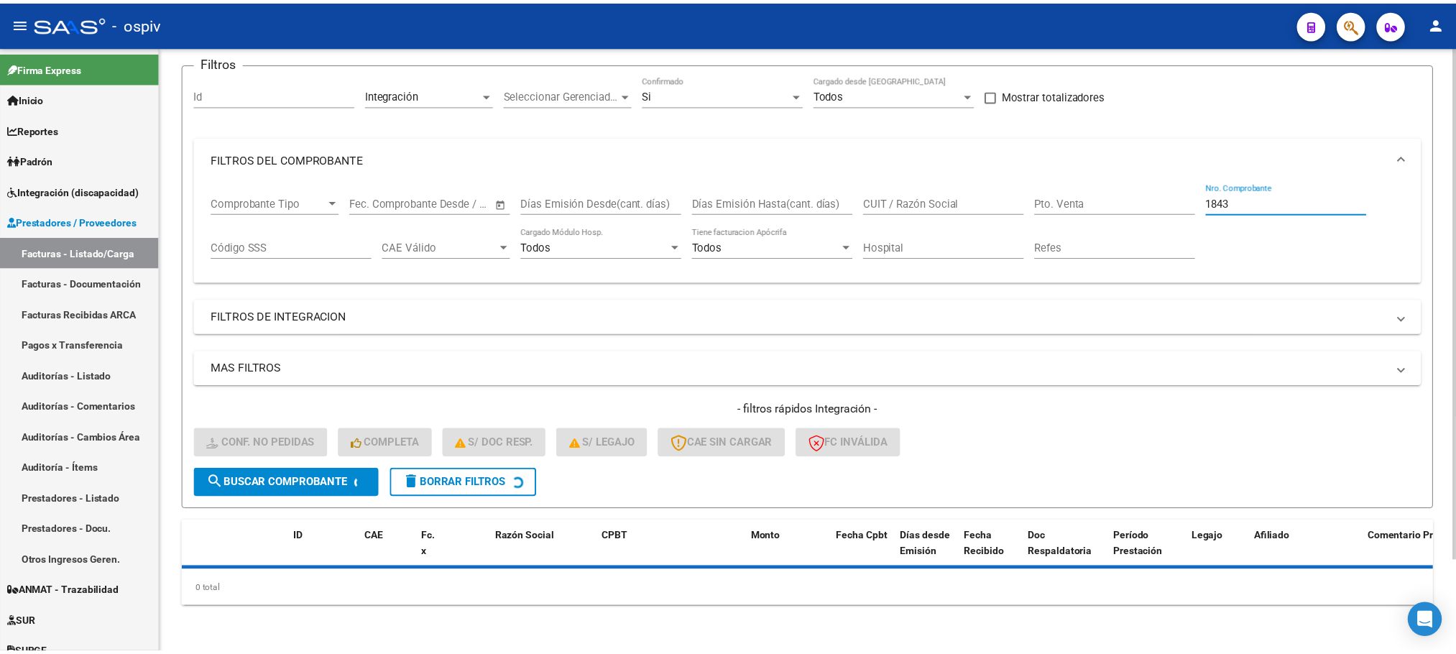
scroll to position [141, 0]
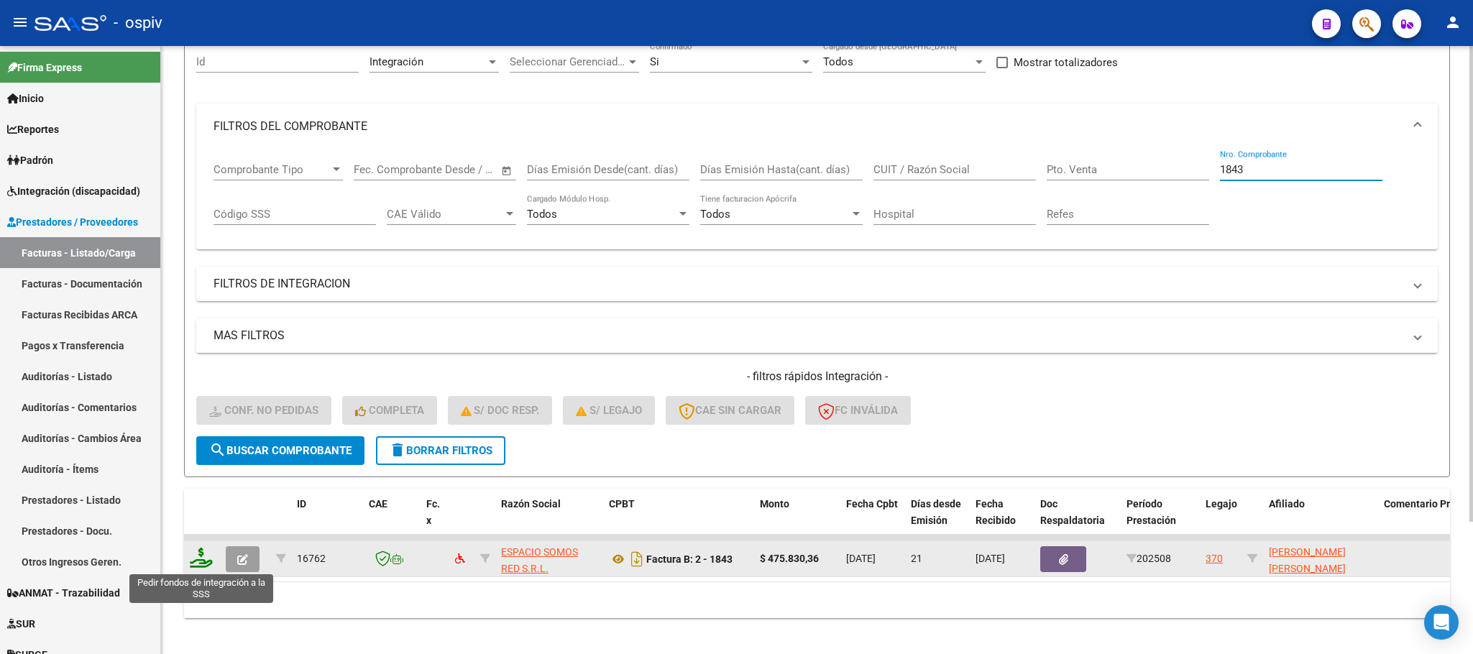
click at [197, 559] on icon at bounding box center [201, 558] width 23 height 20
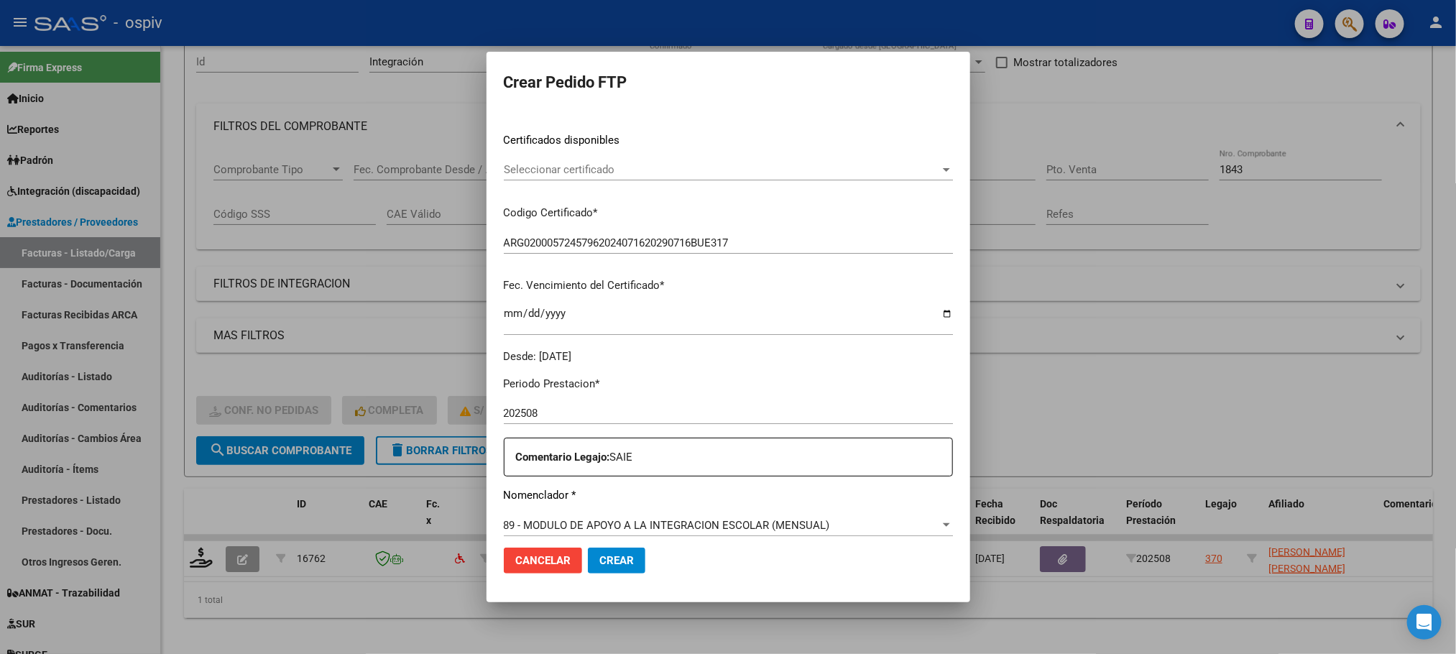
scroll to position [397, 0]
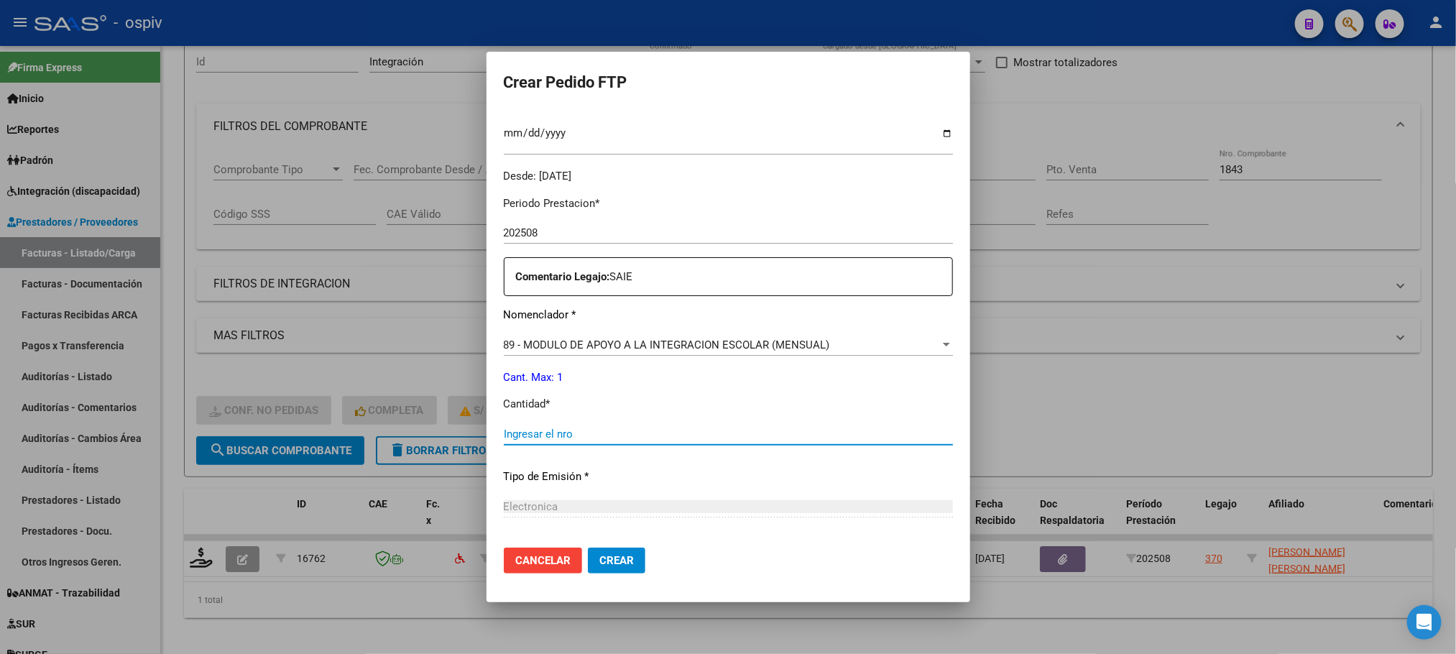
click at [719, 428] on input "Ingresar el nro" at bounding box center [728, 434] width 449 height 13
click at [588, 548] on button "Crear" at bounding box center [617, 561] width 58 height 26
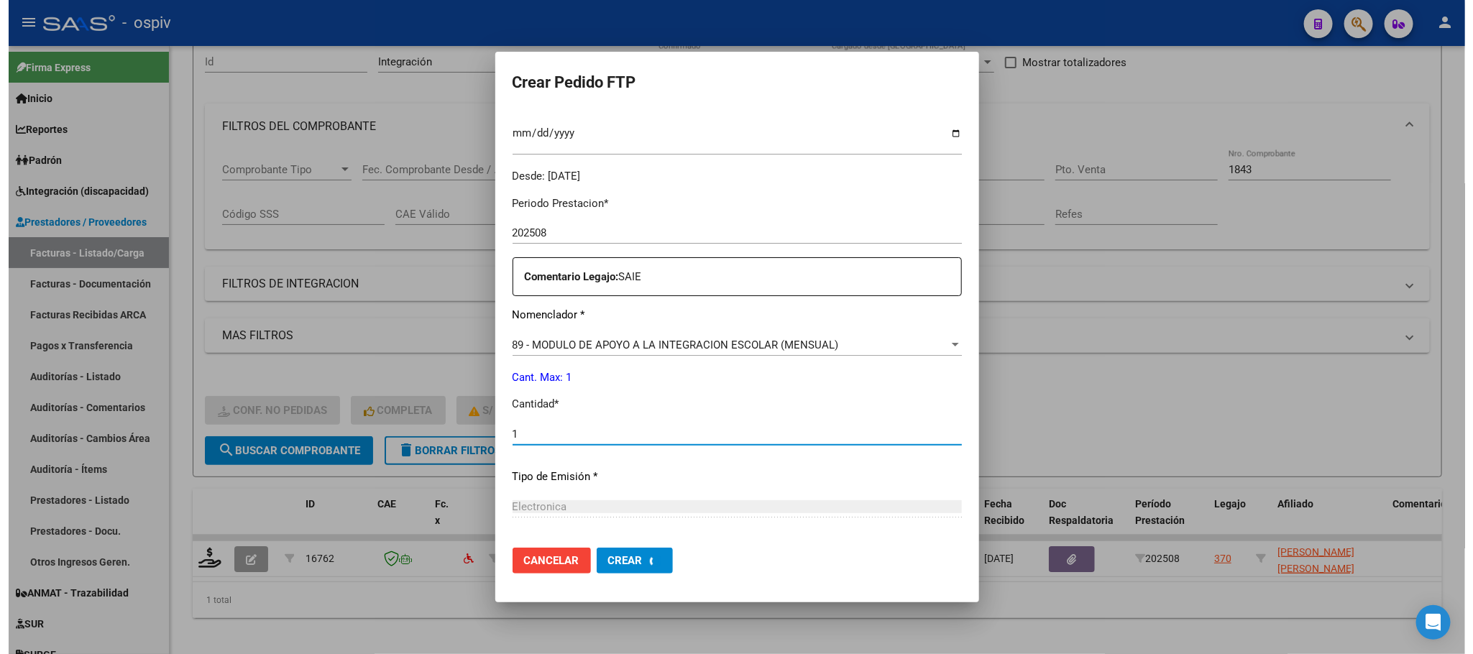
scroll to position [0, 0]
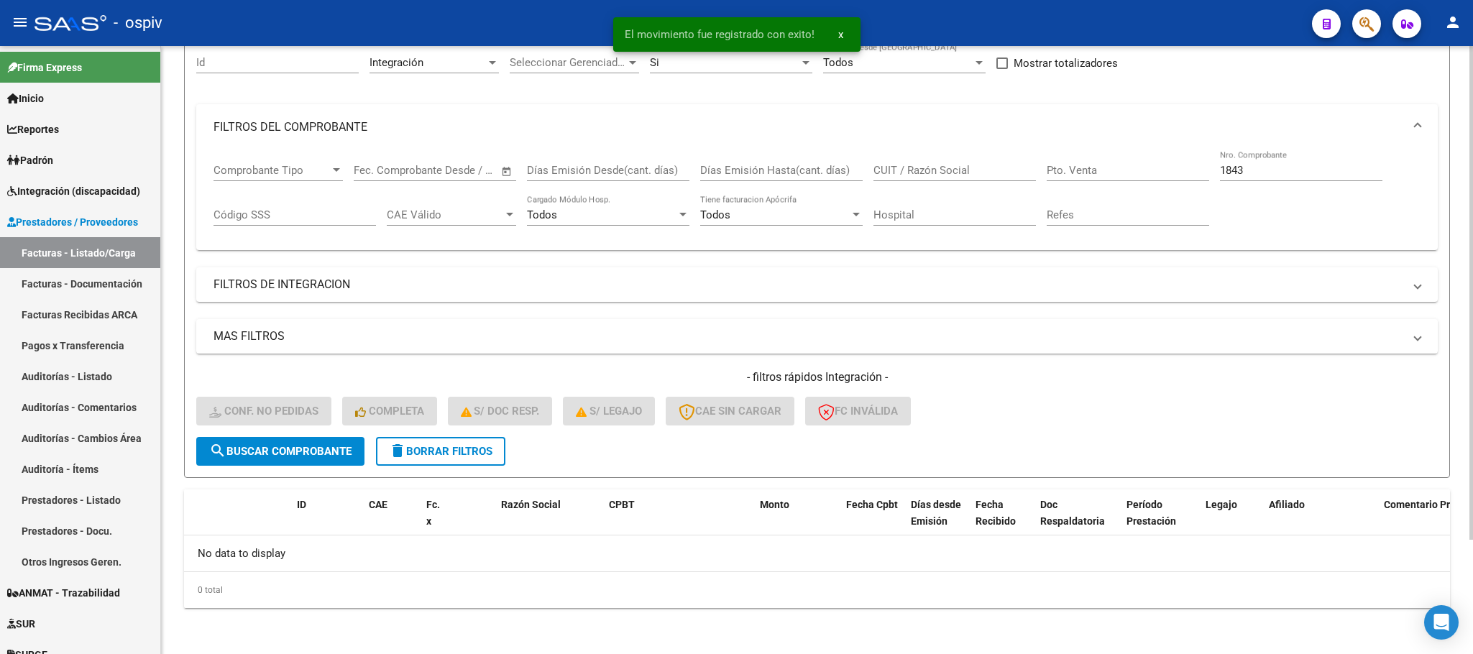
click at [1258, 171] on input "1843" at bounding box center [1301, 170] width 162 height 13
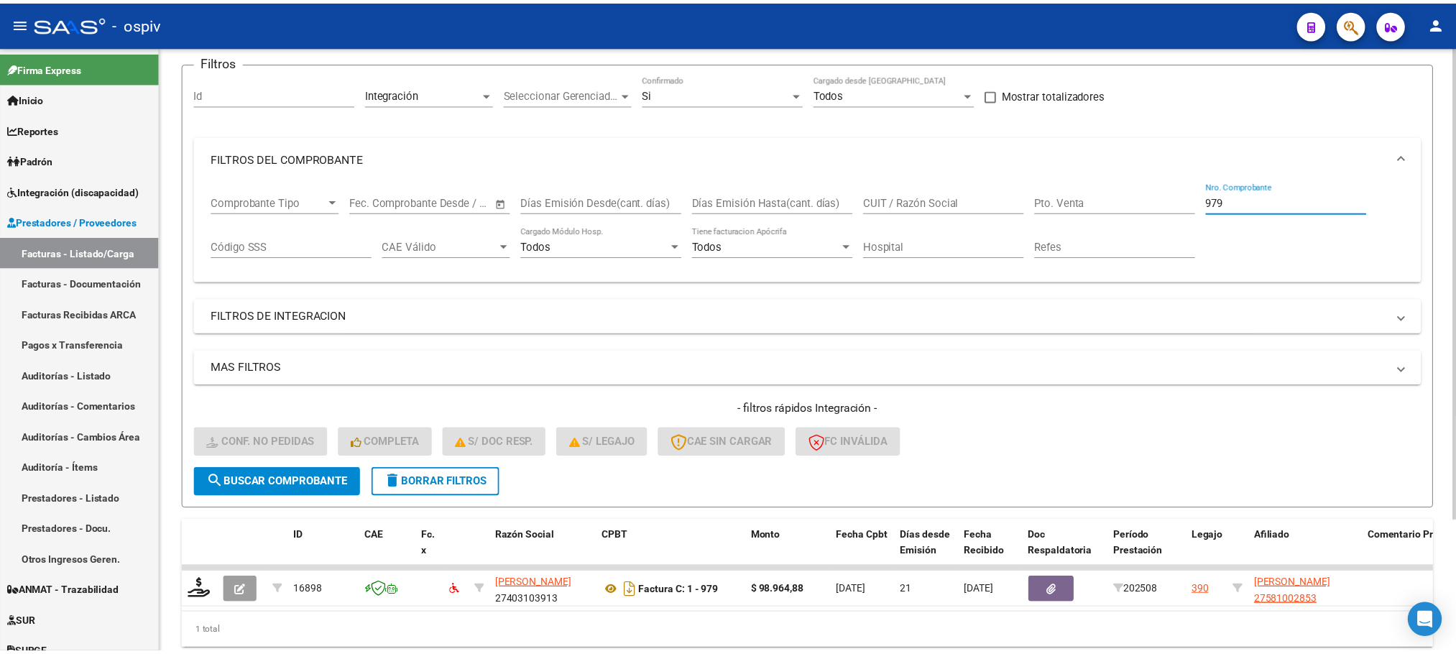
scroll to position [141, 0]
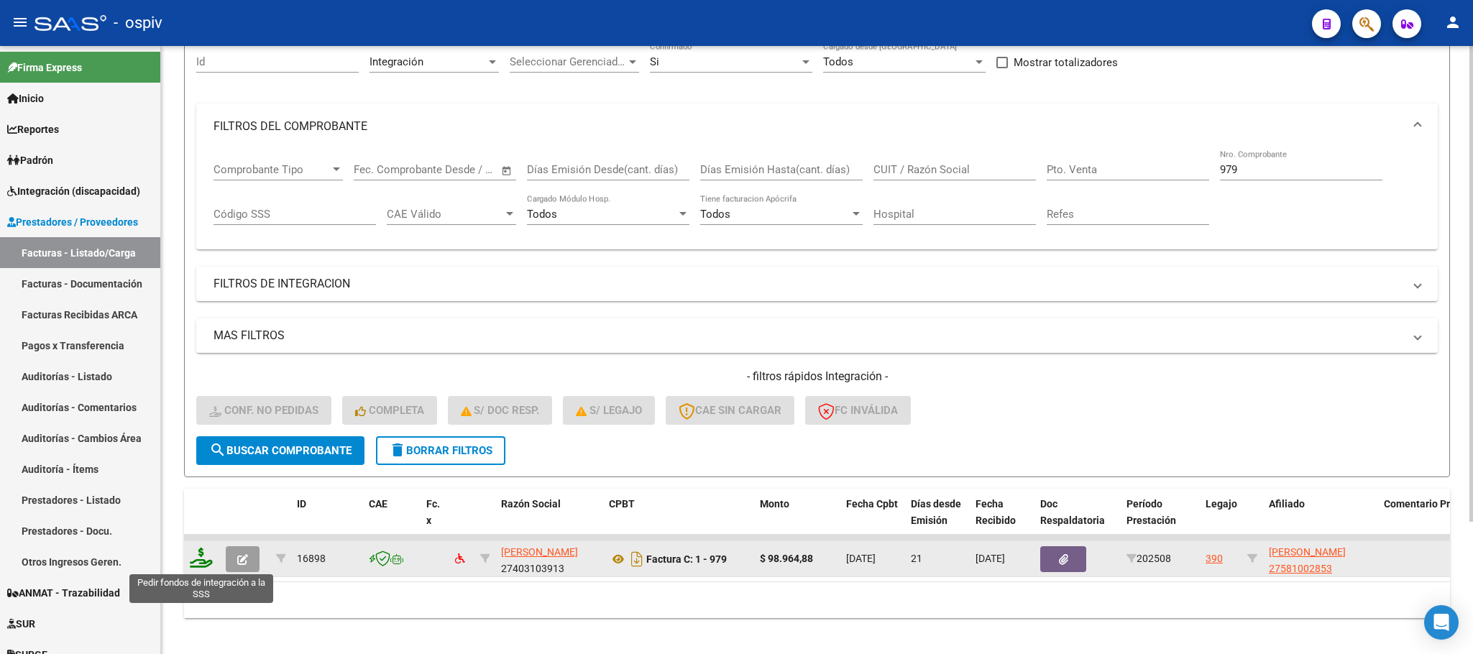
click at [208, 561] on icon at bounding box center [201, 558] width 23 height 20
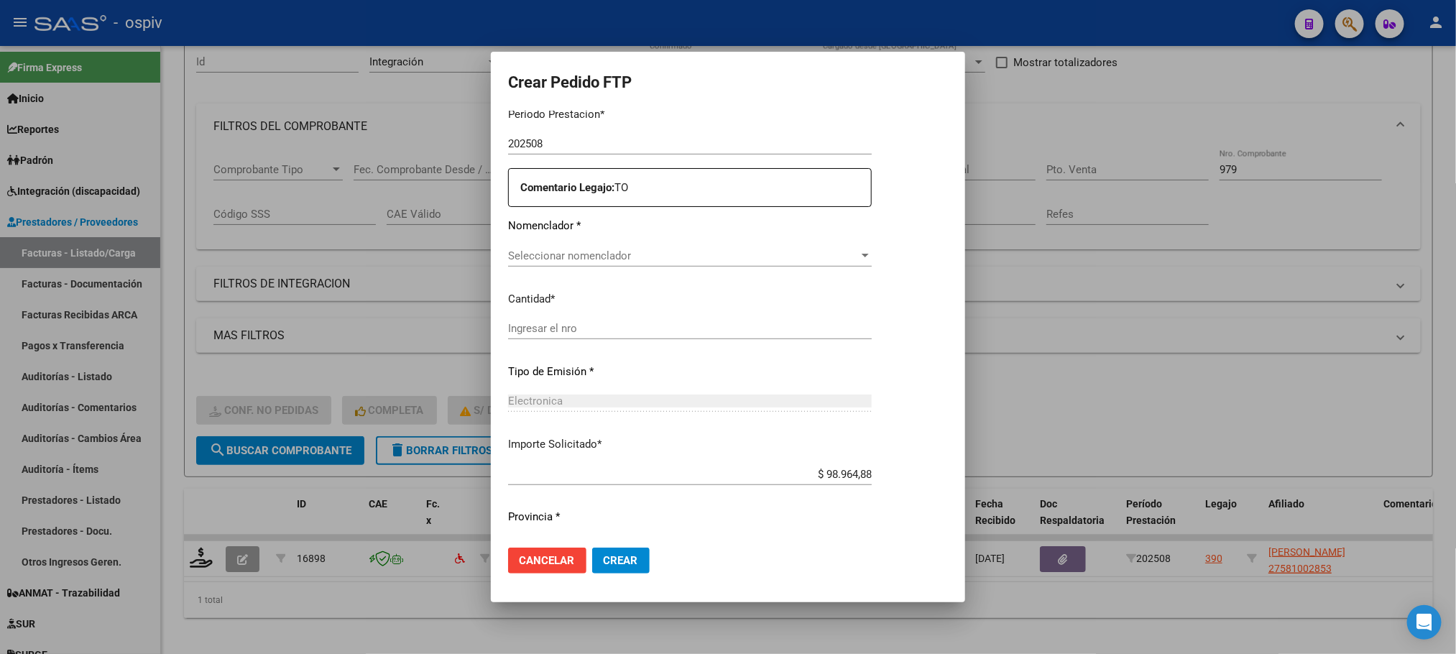
scroll to position [520, 0]
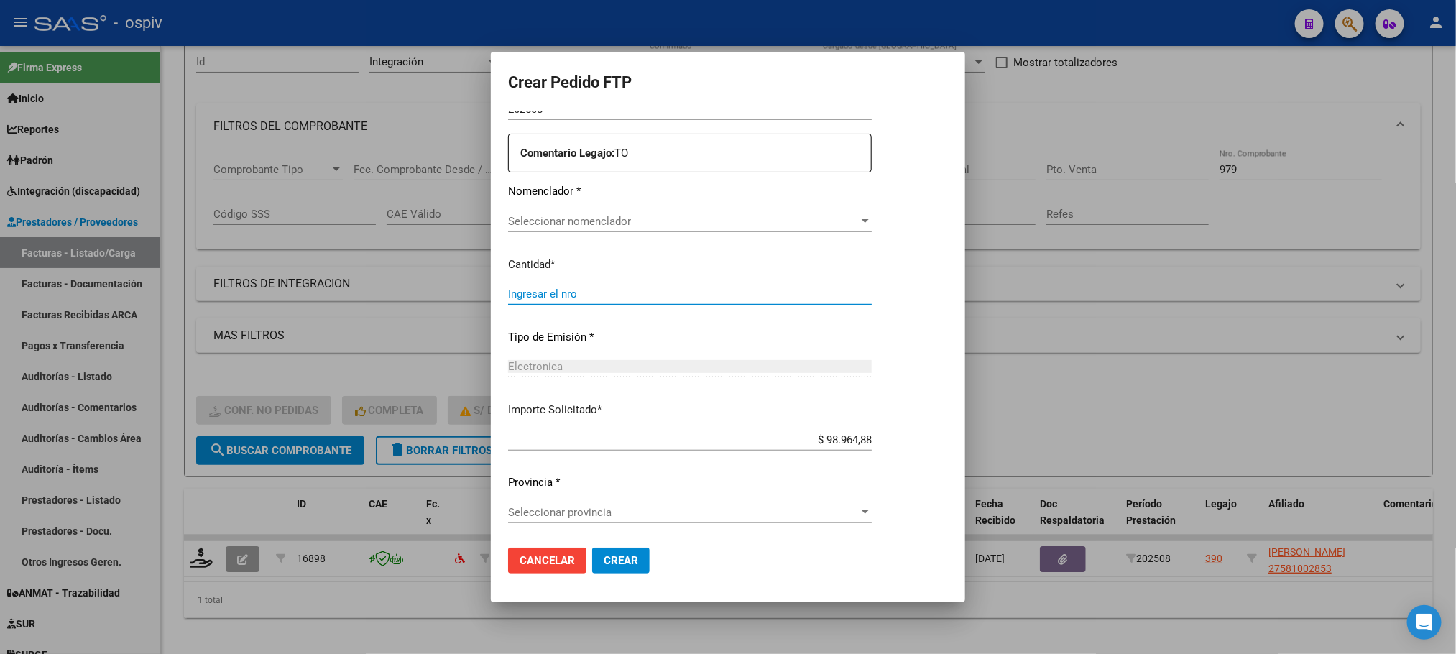
click at [646, 298] on input "Ingresar el nro" at bounding box center [690, 294] width 364 height 13
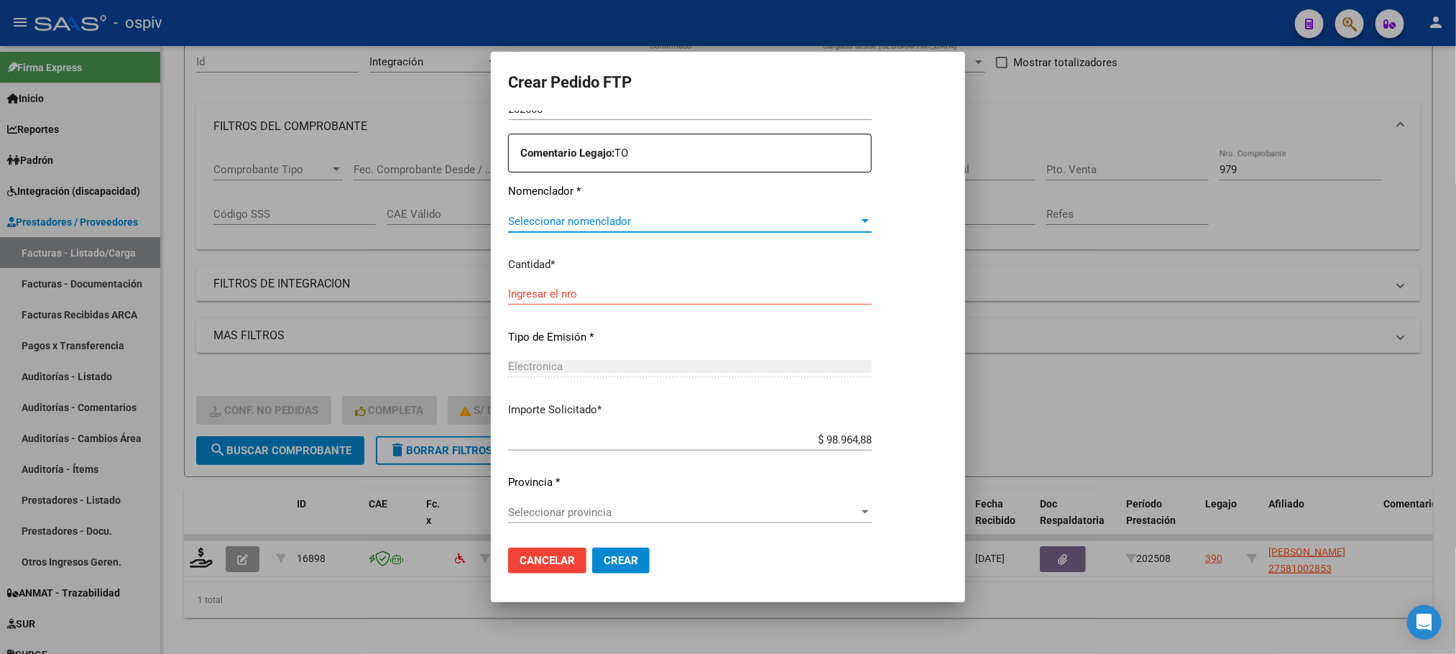
click at [660, 216] on span "Seleccionar nomenclador" at bounding box center [683, 221] width 351 height 13
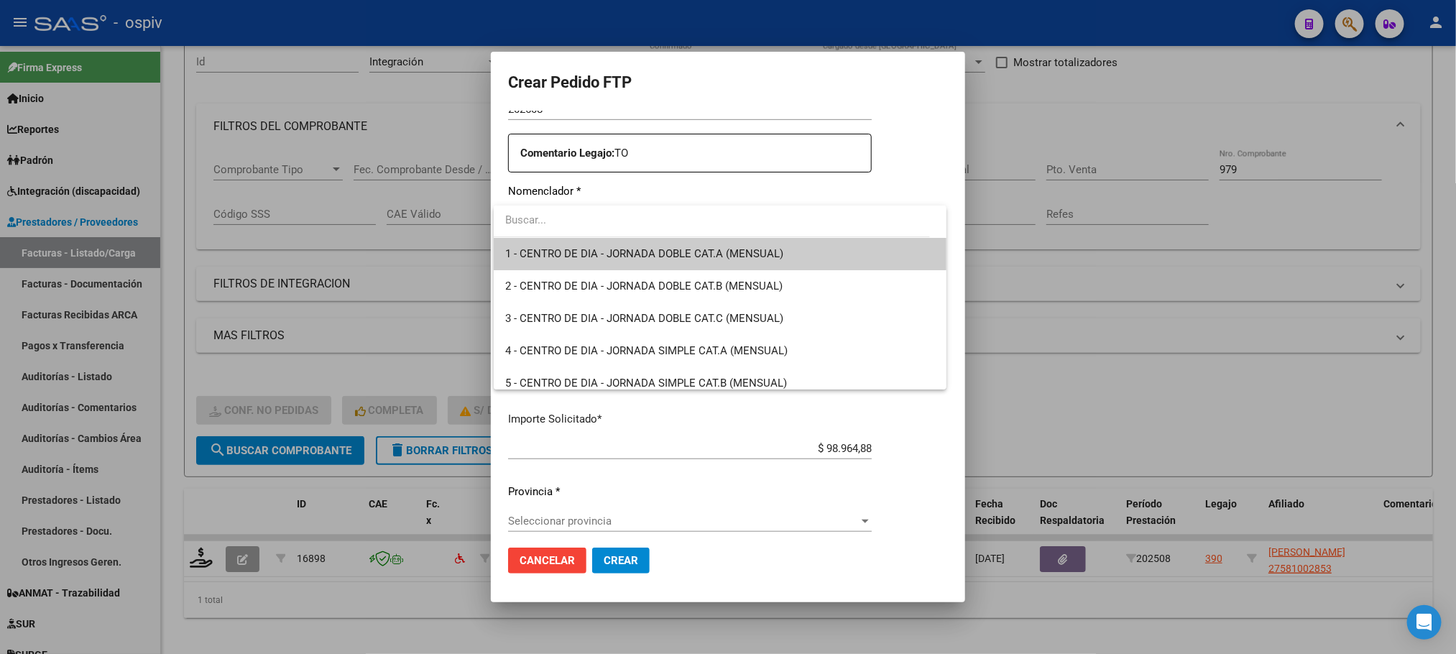
click at [1121, 268] on div at bounding box center [728, 327] width 1456 height 654
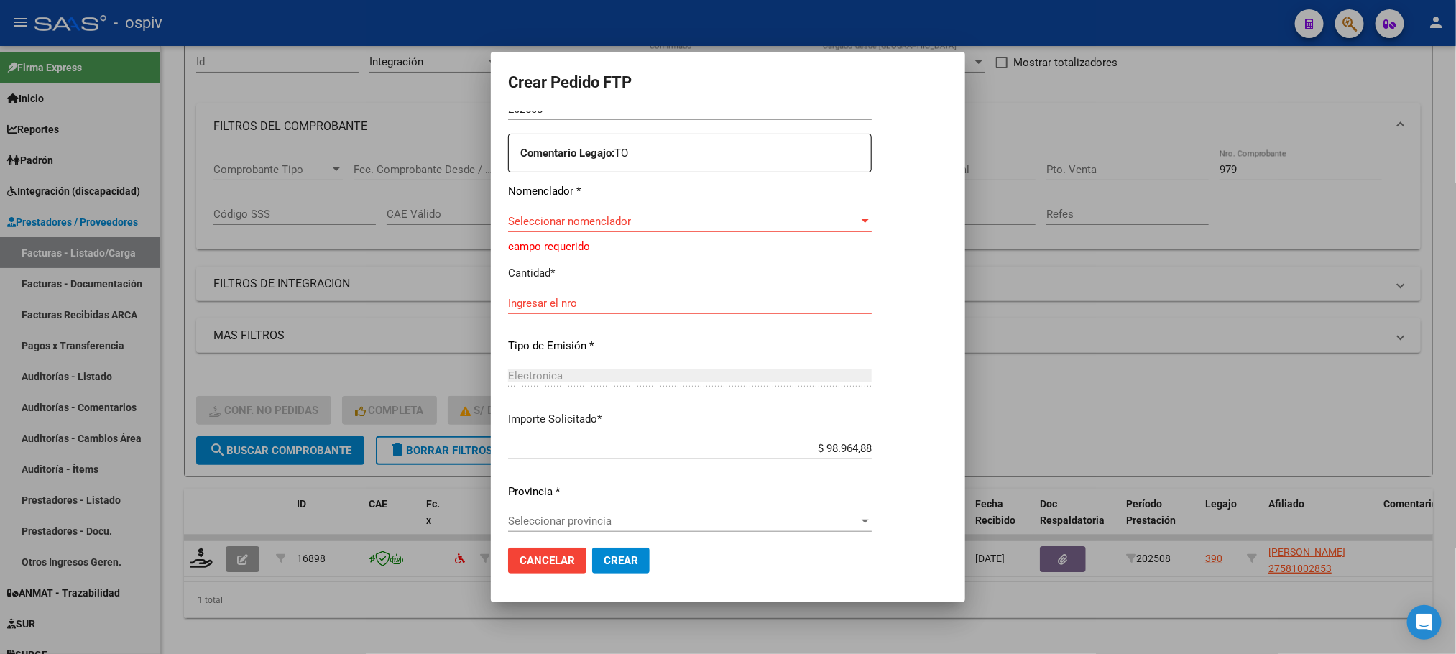
click at [666, 219] on span "Seleccionar nomenclador" at bounding box center [683, 221] width 351 height 13
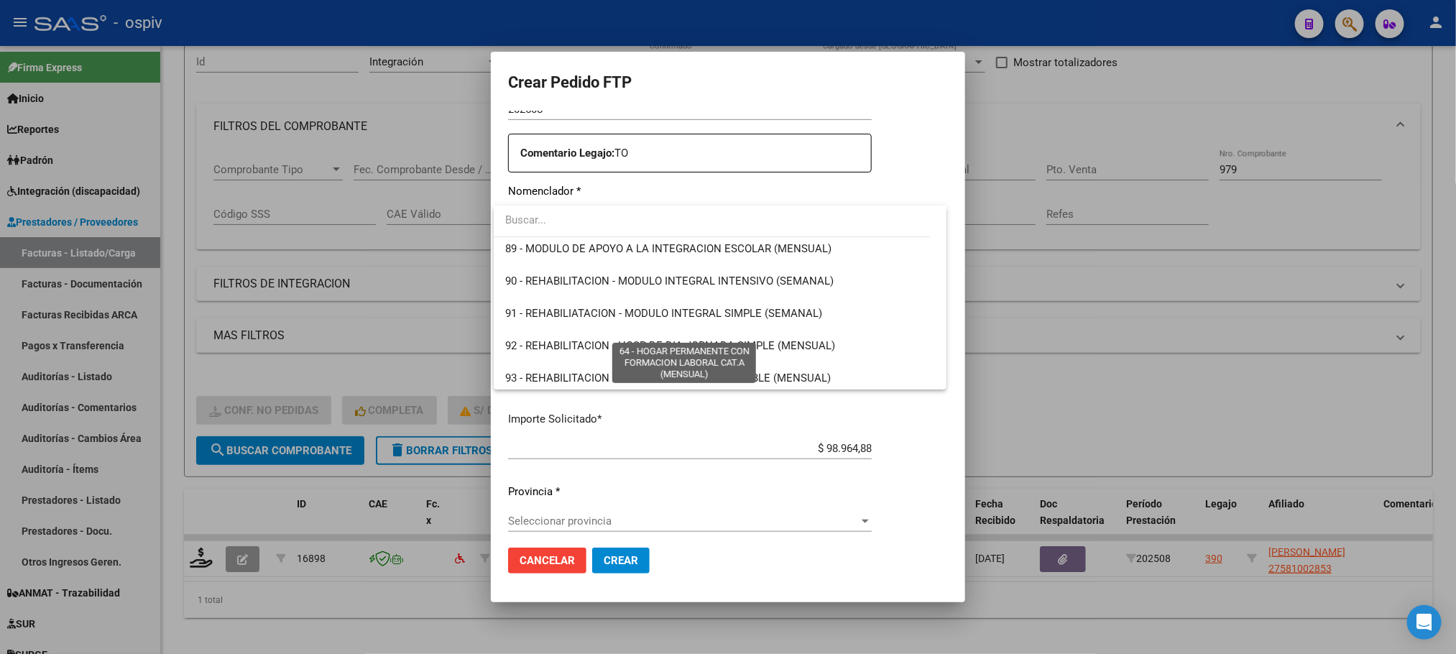
scroll to position [2875, 0]
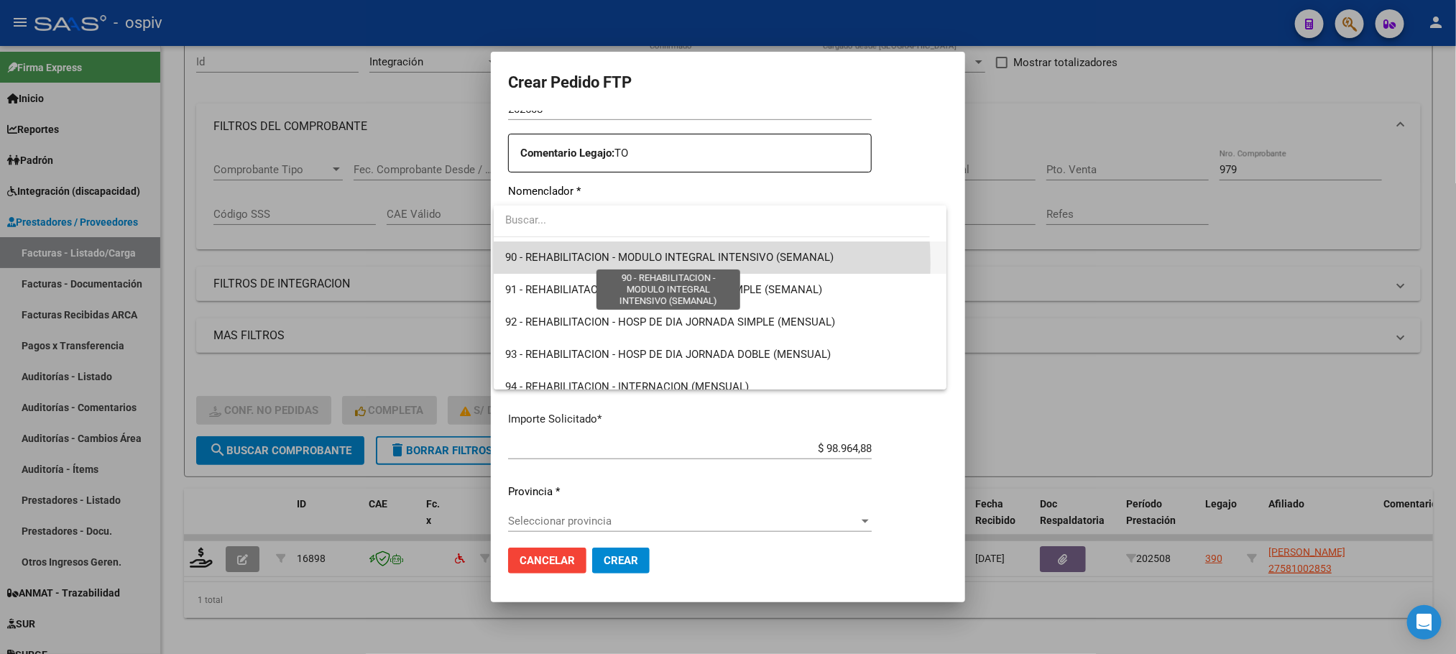
click at [628, 263] on span "90 - REHABILITACION - MODULO INTEGRAL INTENSIVO (SEMANAL)" at bounding box center [669, 257] width 329 height 13
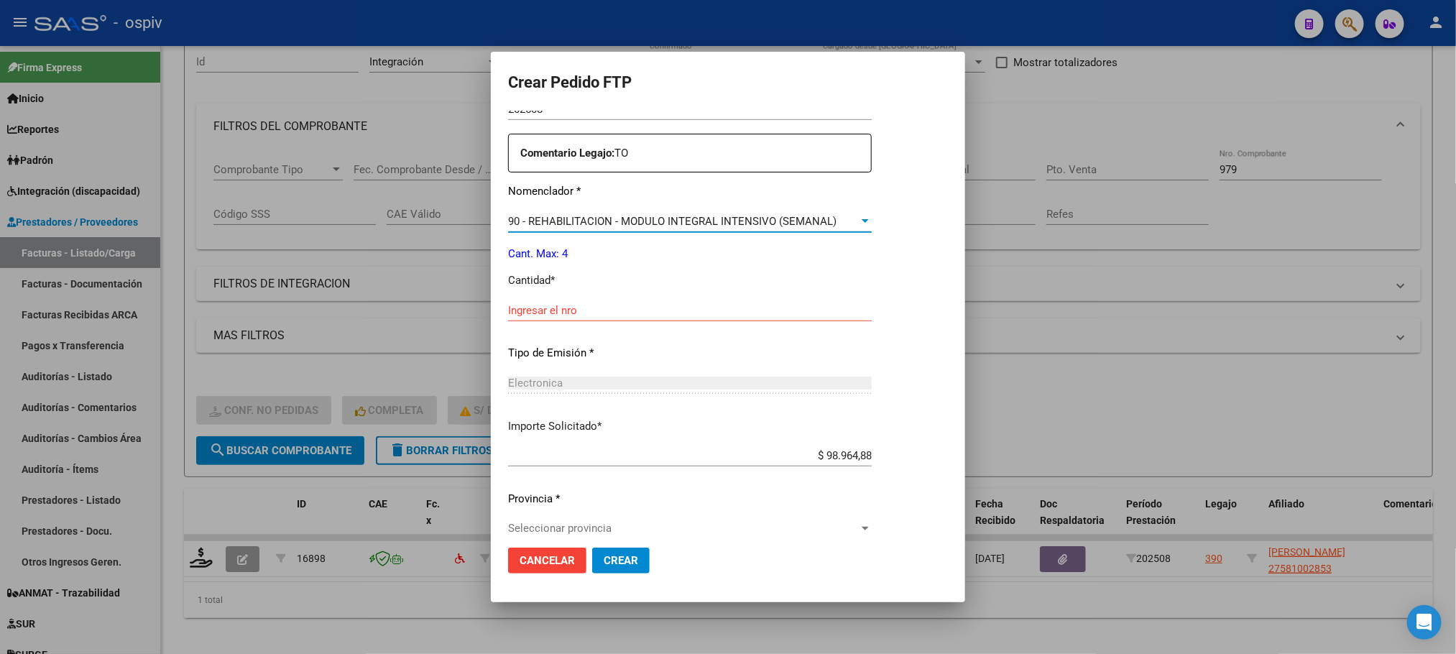
click at [681, 305] on input "Ingresar el nro" at bounding box center [690, 310] width 364 height 13
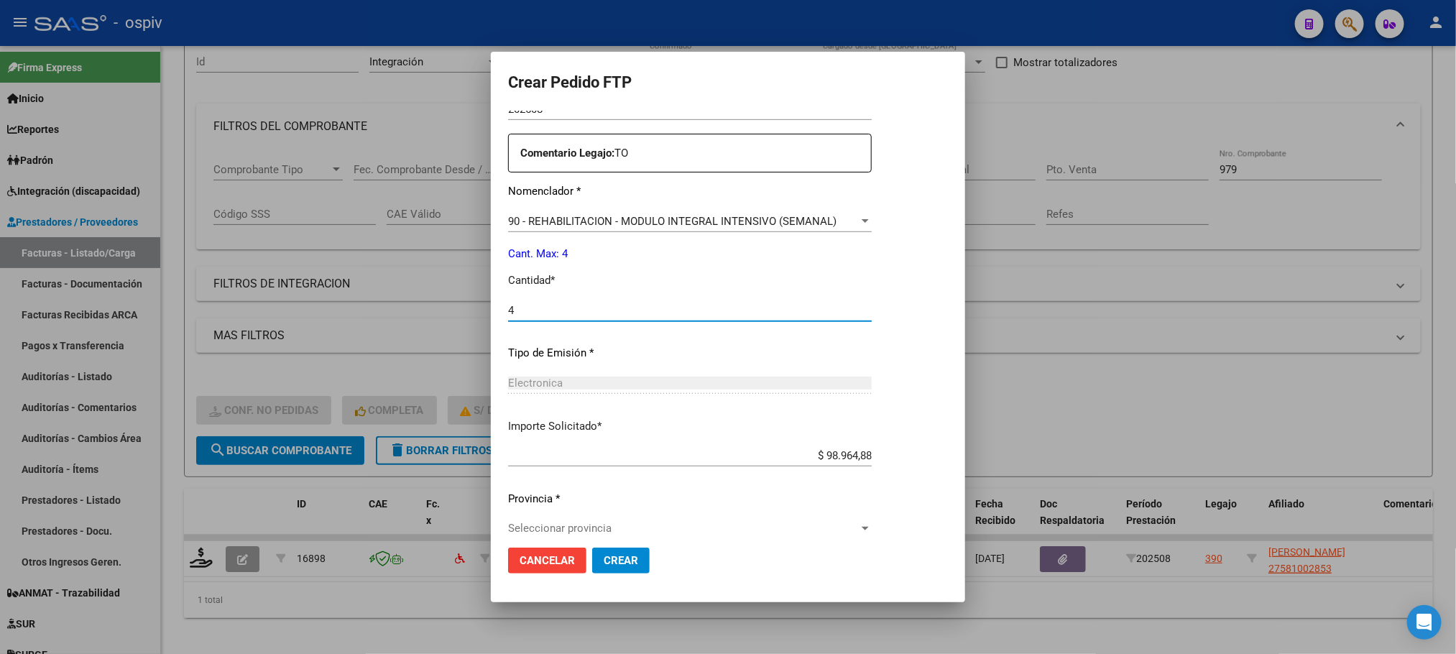
click at [592, 548] on button "Crear" at bounding box center [621, 561] width 58 height 26
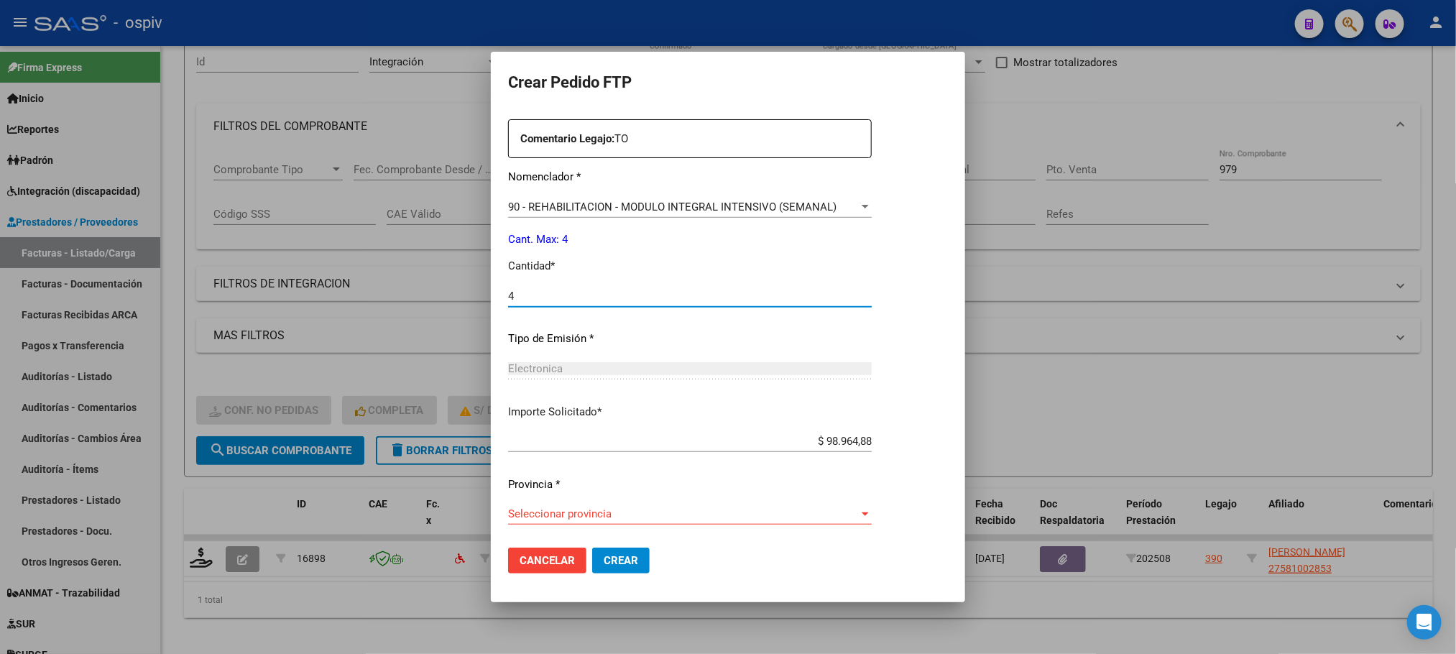
scroll to position [537, 0]
click at [630, 516] on span "Seleccionar provincia" at bounding box center [683, 511] width 351 height 13
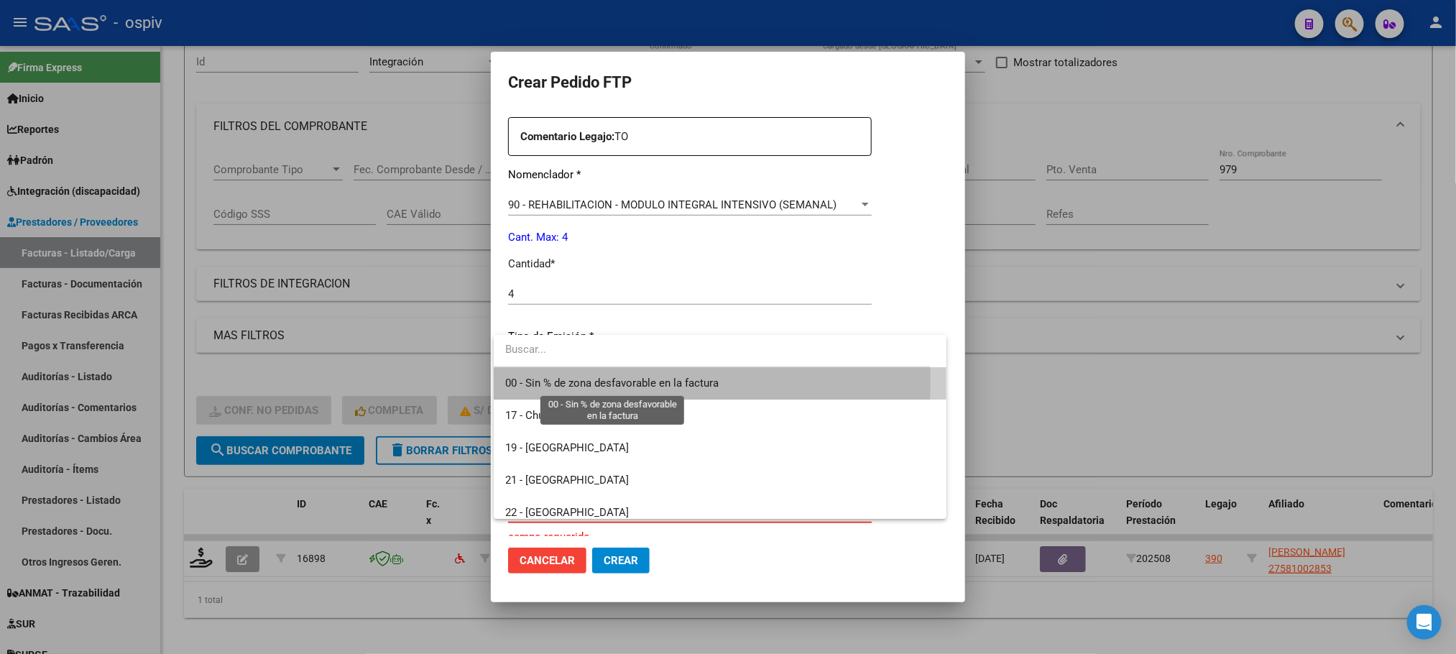
click at [585, 382] on span "00 - Sin % de zona desfavorable en la factura" at bounding box center [611, 383] width 213 height 13
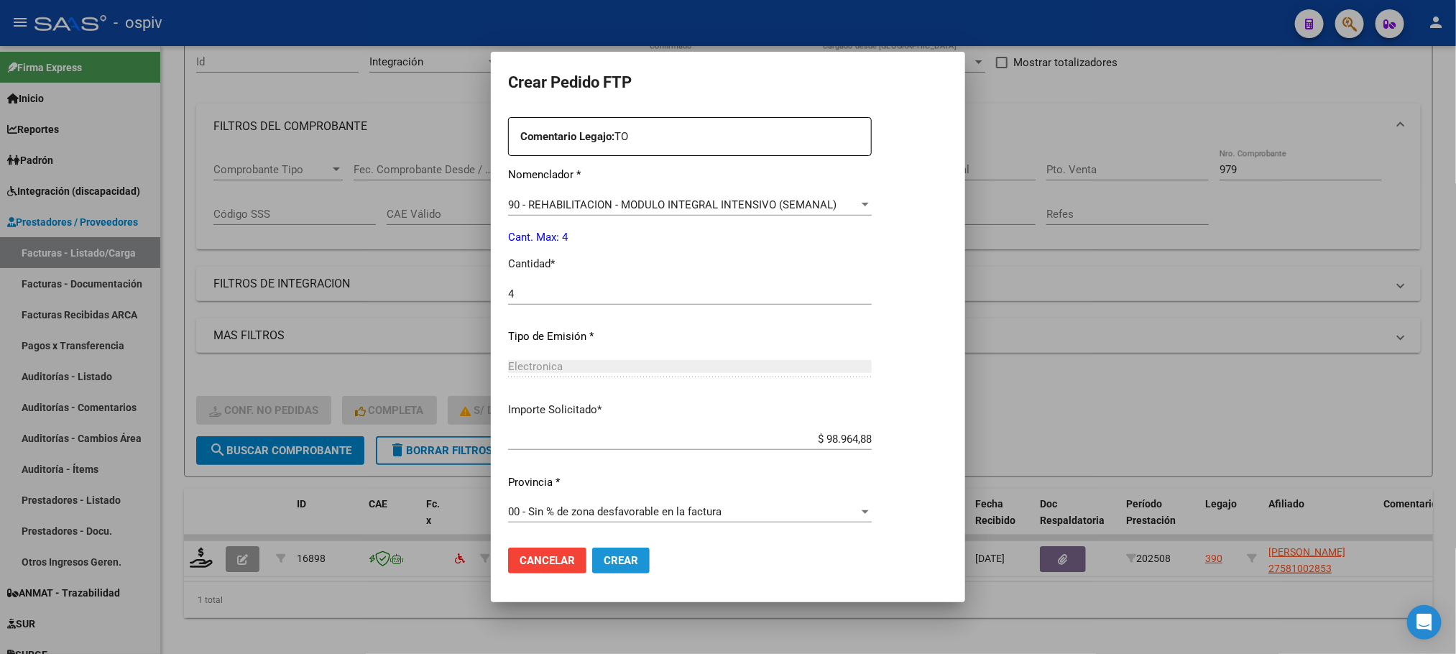
click at [617, 559] on span "Crear" at bounding box center [621, 560] width 35 height 13
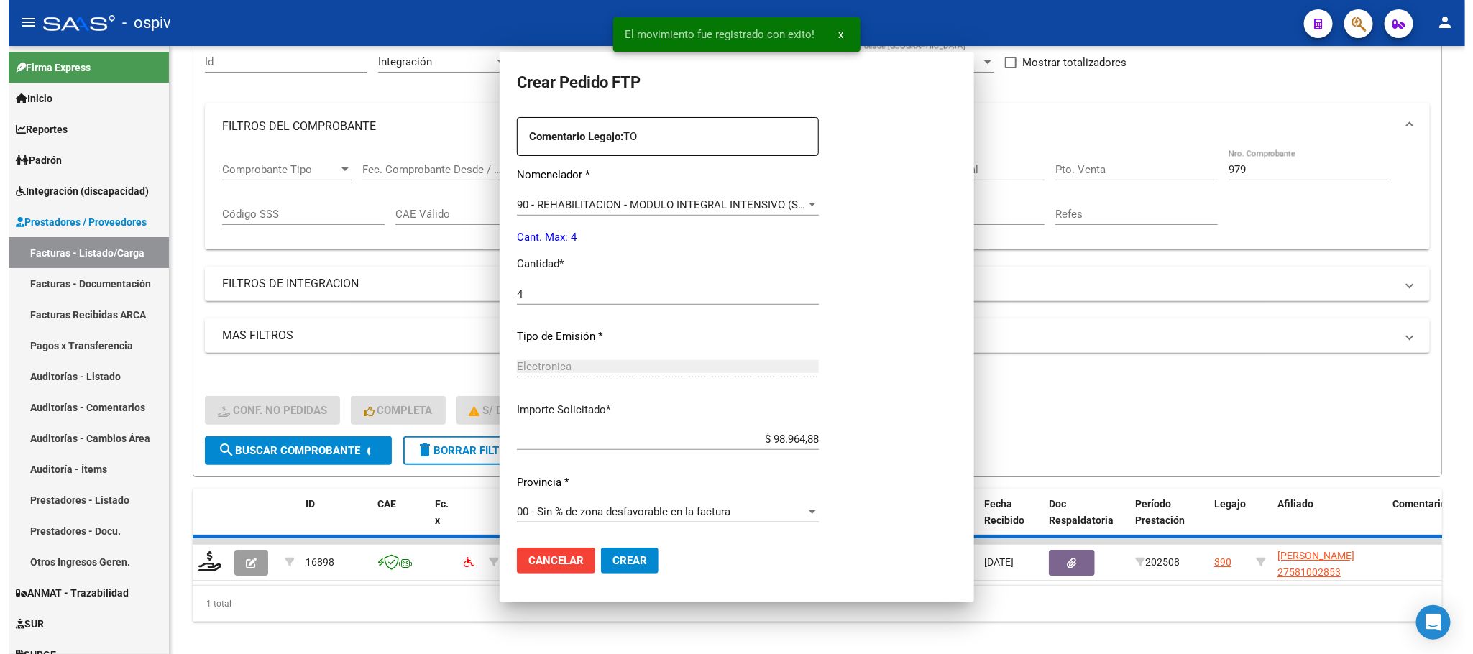
scroll to position [0, 0]
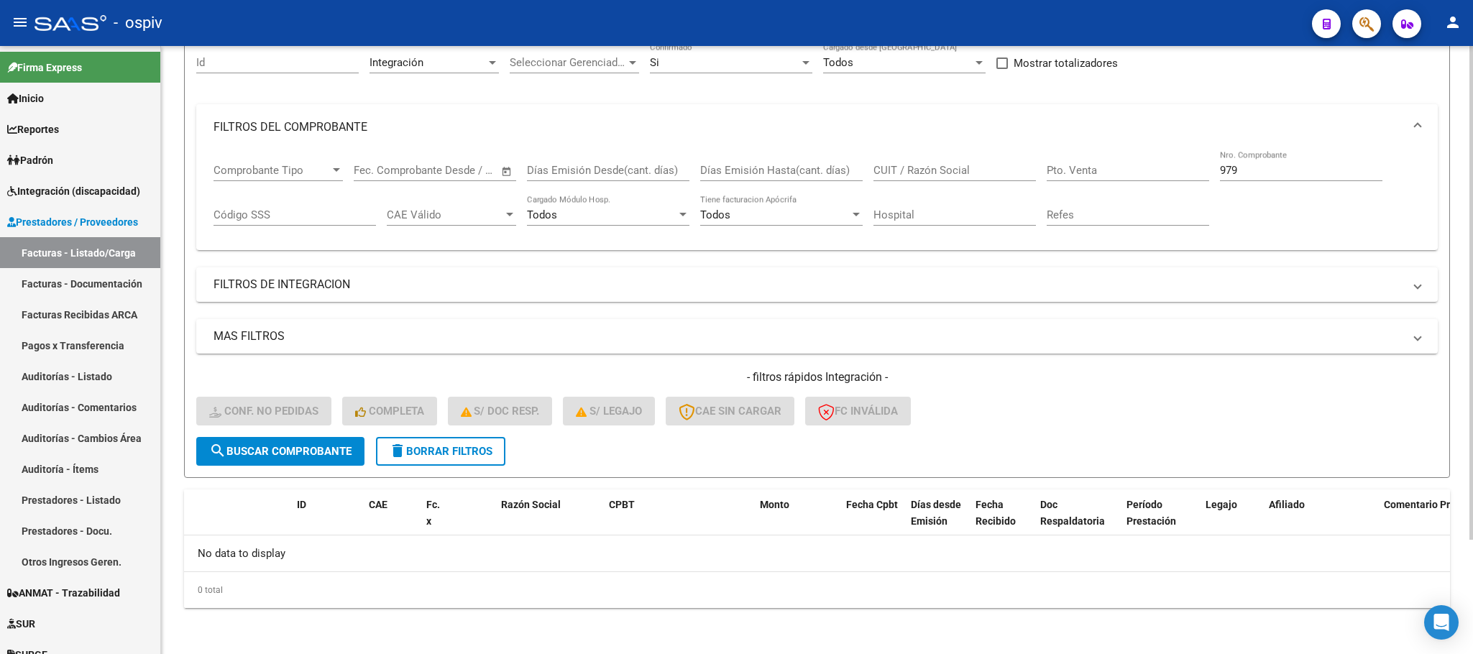
click at [1251, 168] on input "979" at bounding box center [1301, 170] width 162 height 13
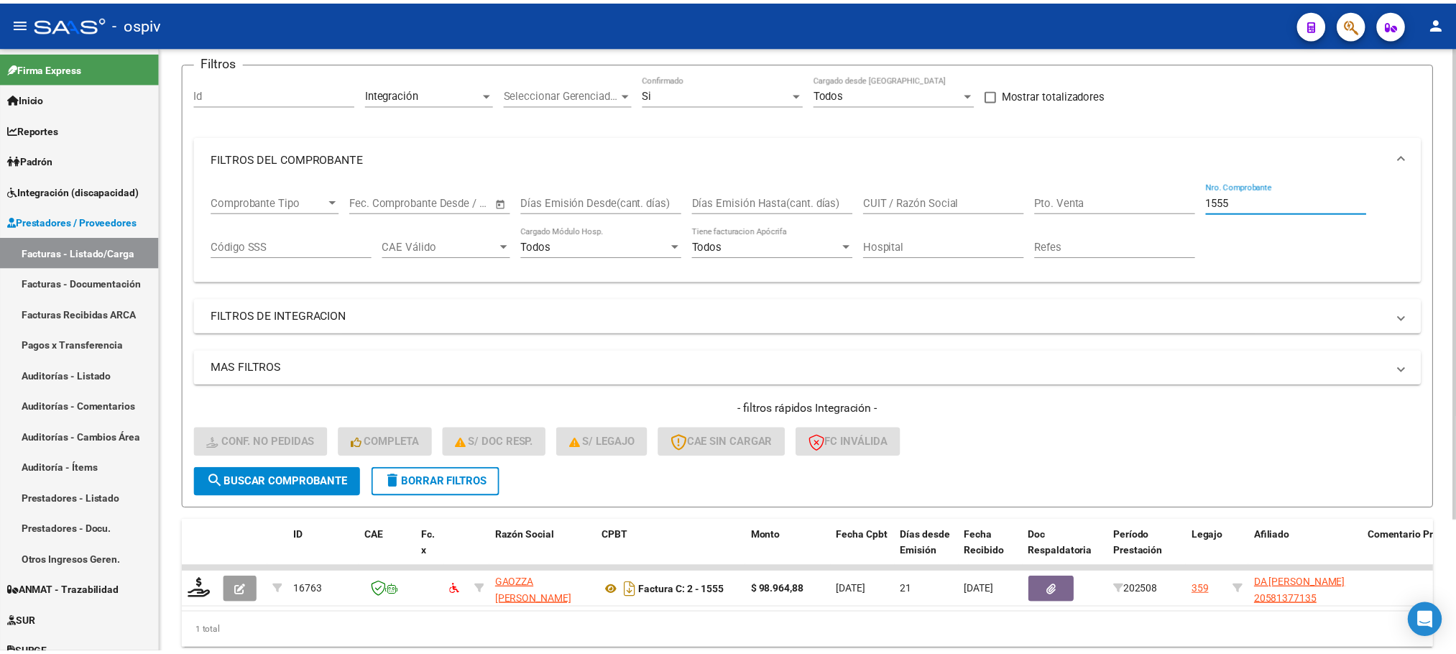
scroll to position [141, 0]
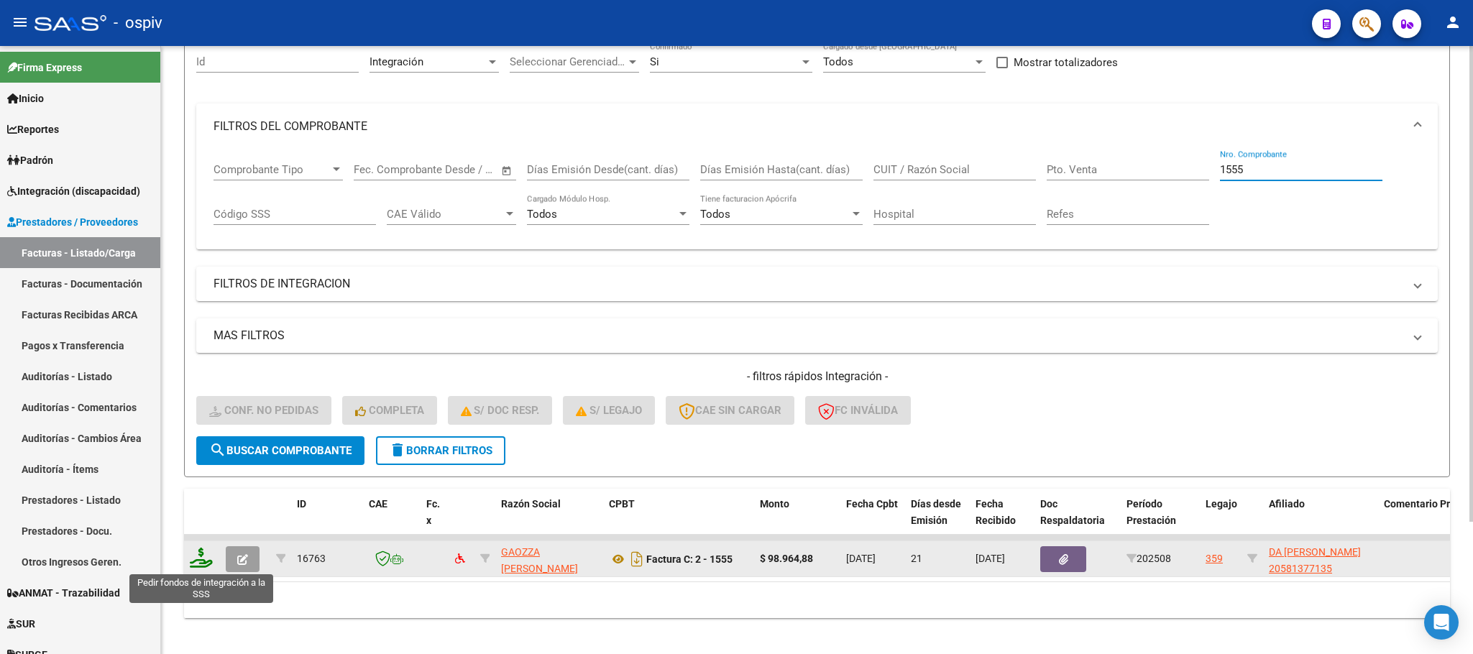
click at [195, 559] on icon at bounding box center [201, 558] width 23 height 20
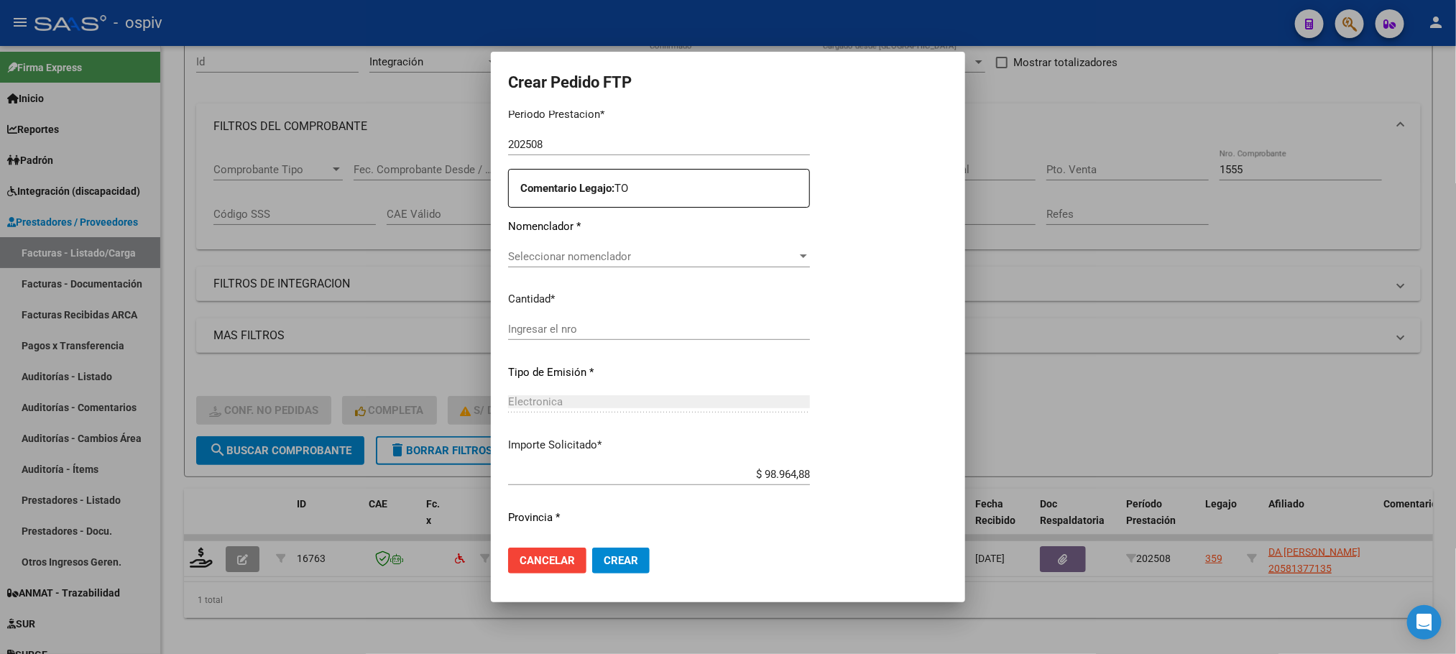
scroll to position [486, 0]
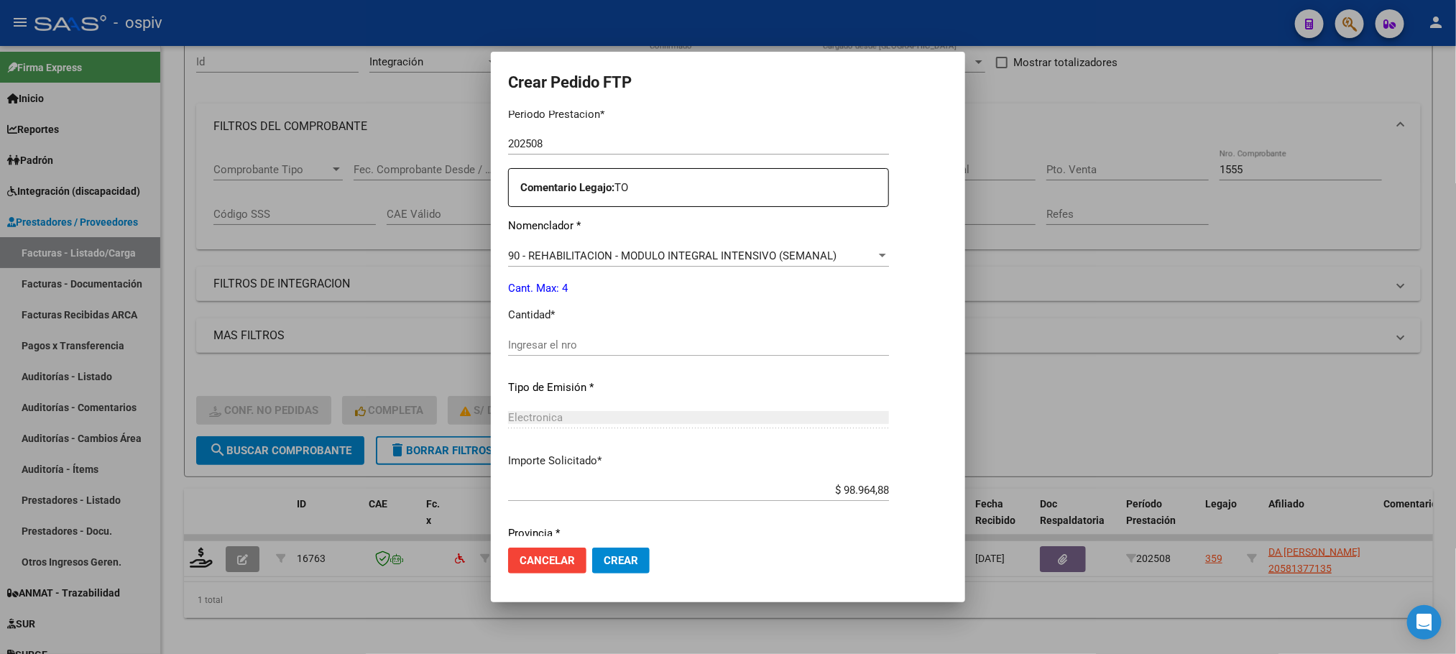
click at [677, 335] on div "Ingresar el nro" at bounding box center [698, 345] width 381 height 22
click at [695, 350] on input "Ingresar el nro" at bounding box center [698, 345] width 381 height 13
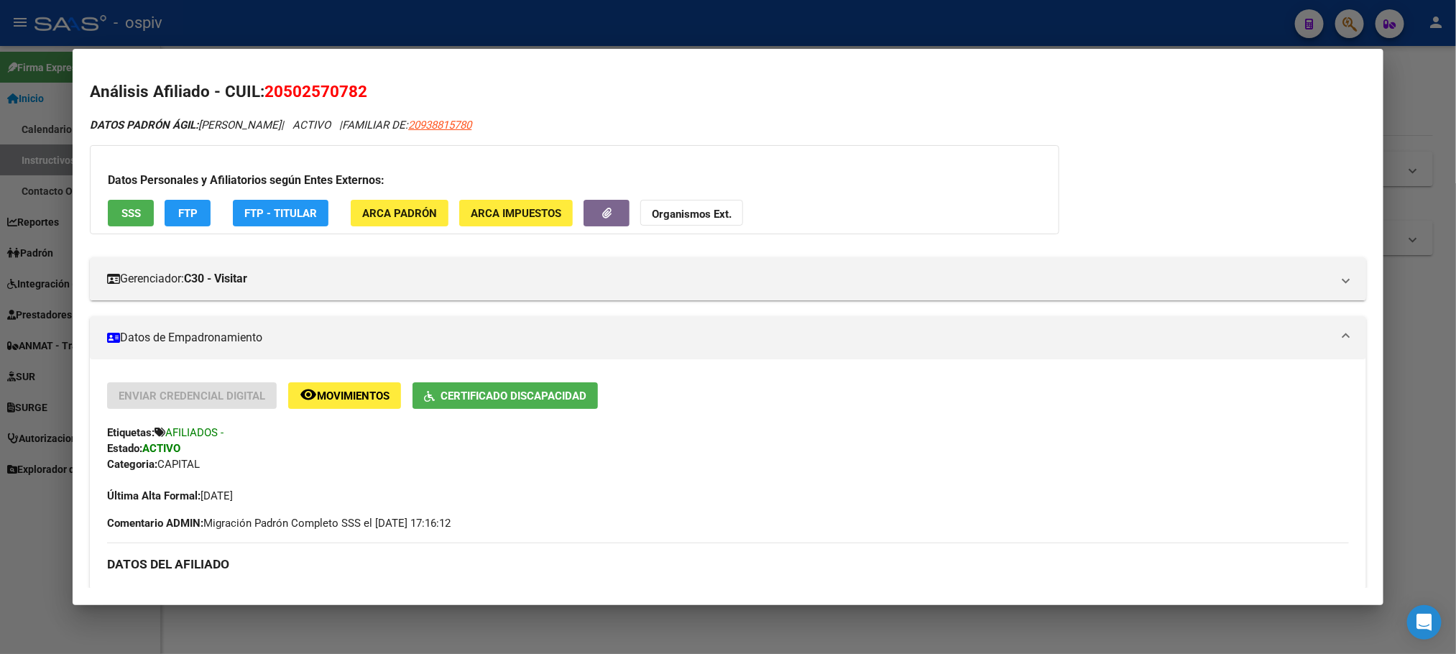
scroll to position [408, 0]
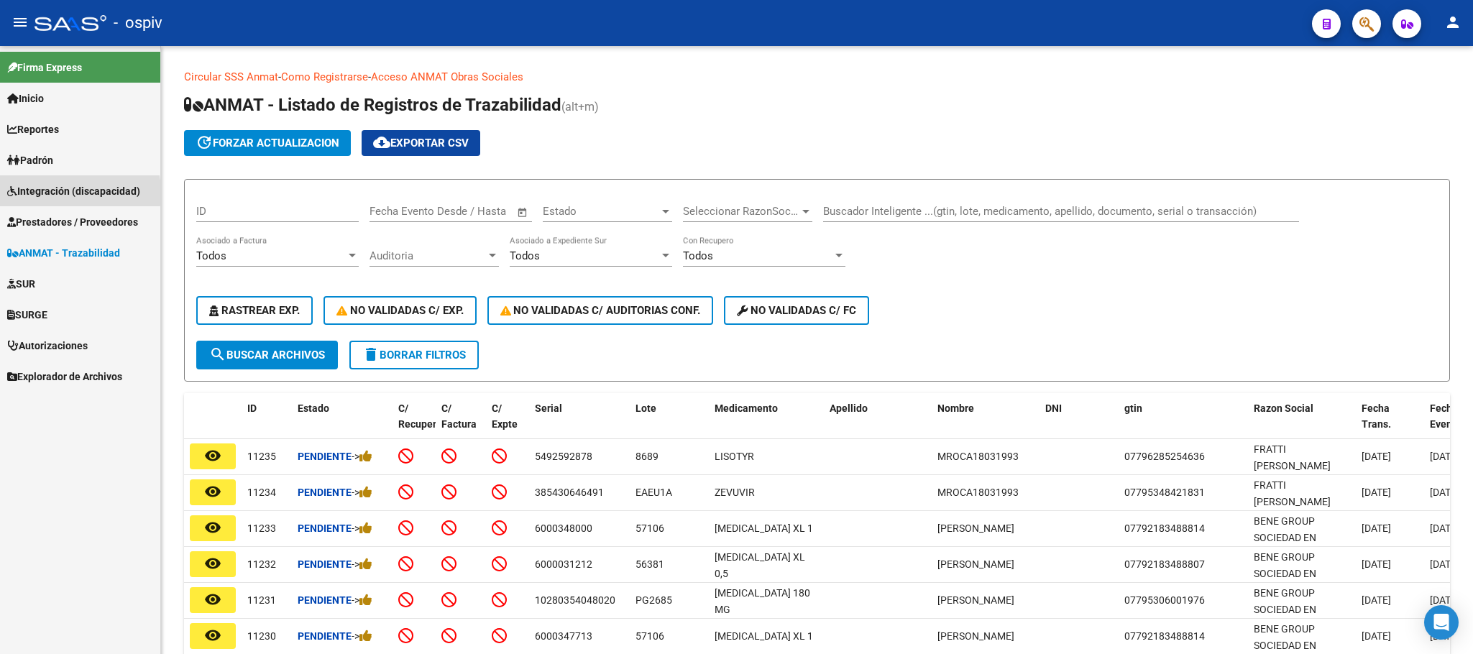
click at [52, 193] on span "Integración (discapacidad)" at bounding box center [73, 191] width 133 height 16
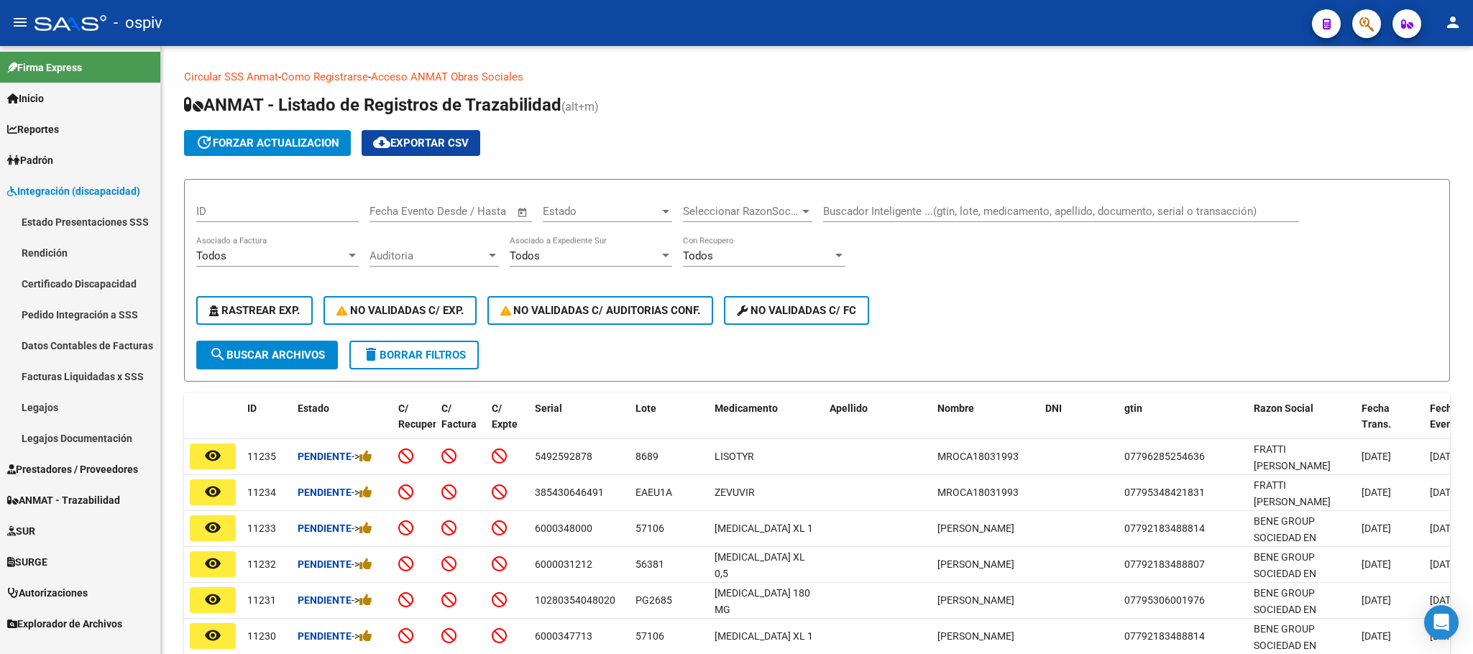
click at [84, 313] on link "Pedido Integración a SSS" at bounding box center [80, 314] width 160 height 31
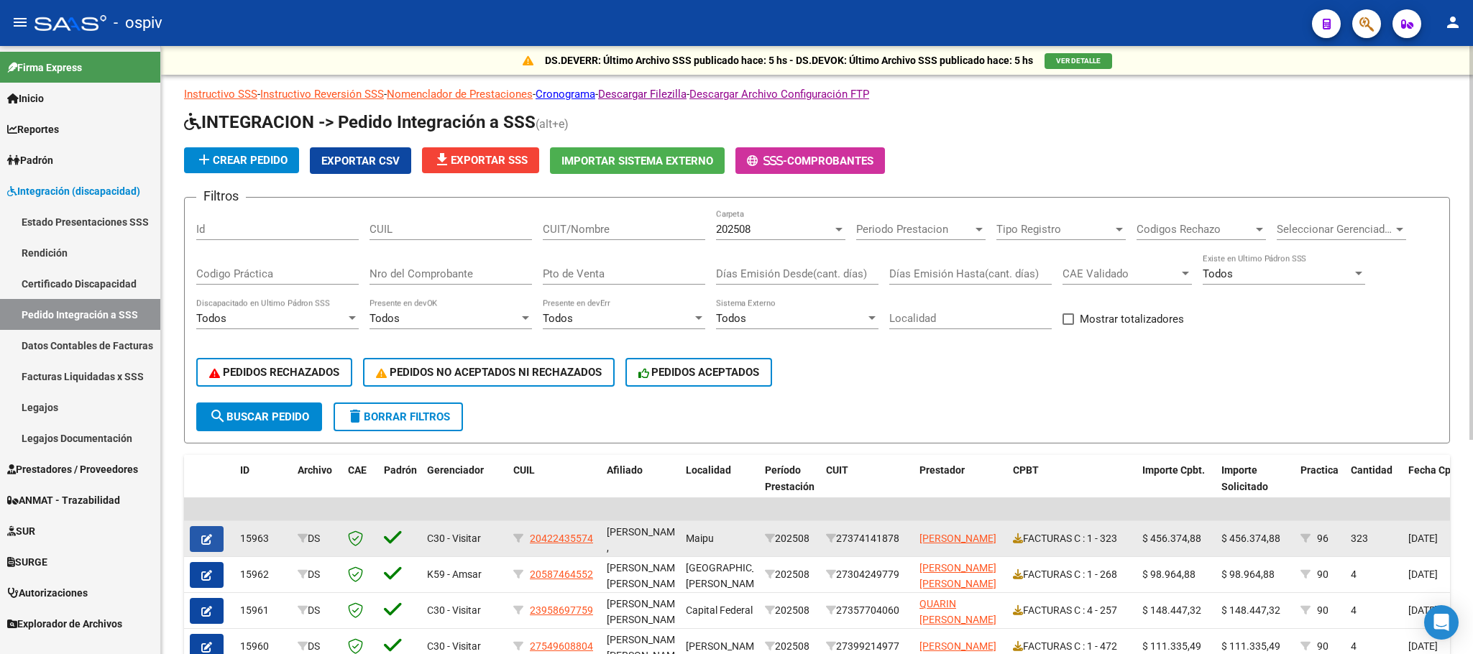
click at [214, 542] on button "button" at bounding box center [207, 539] width 34 height 26
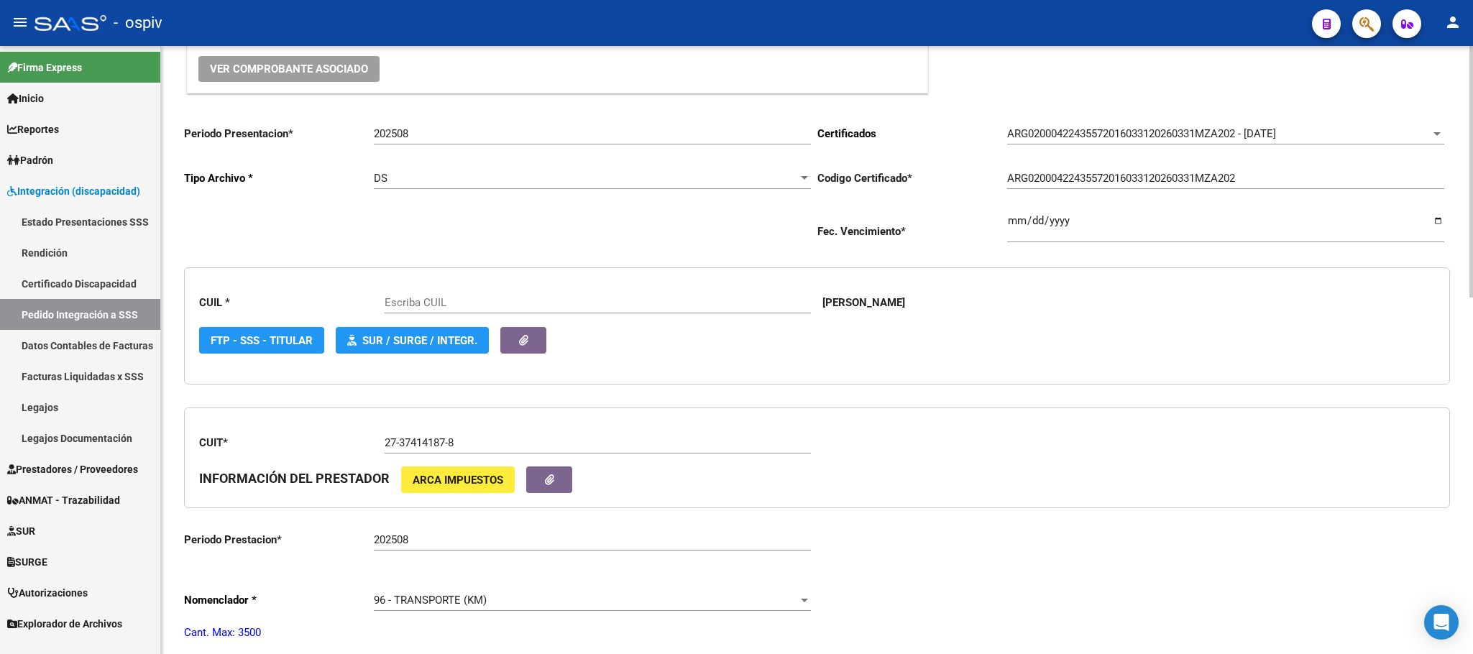
scroll to position [359, 0]
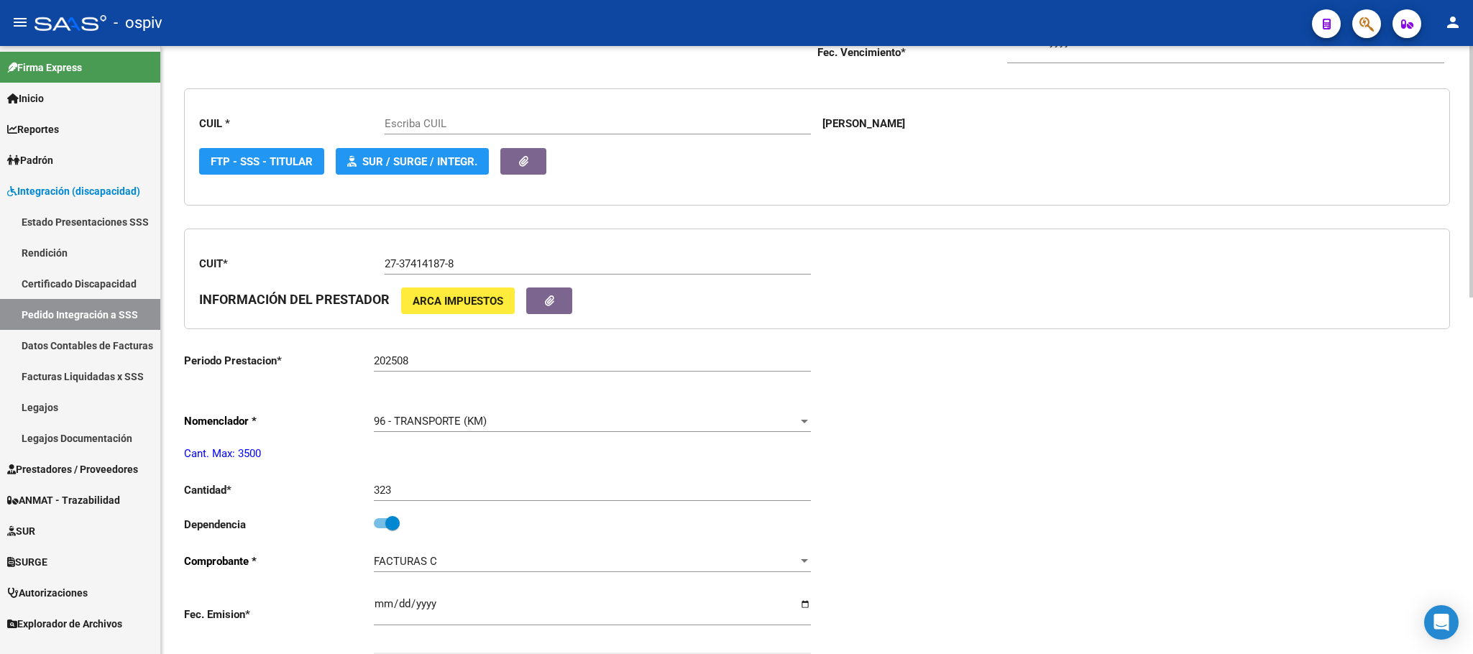
type input "20422435574"
click at [402, 497] on input "323" at bounding box center [592, 490] width 437 height 13
type input "3"
type input "624"
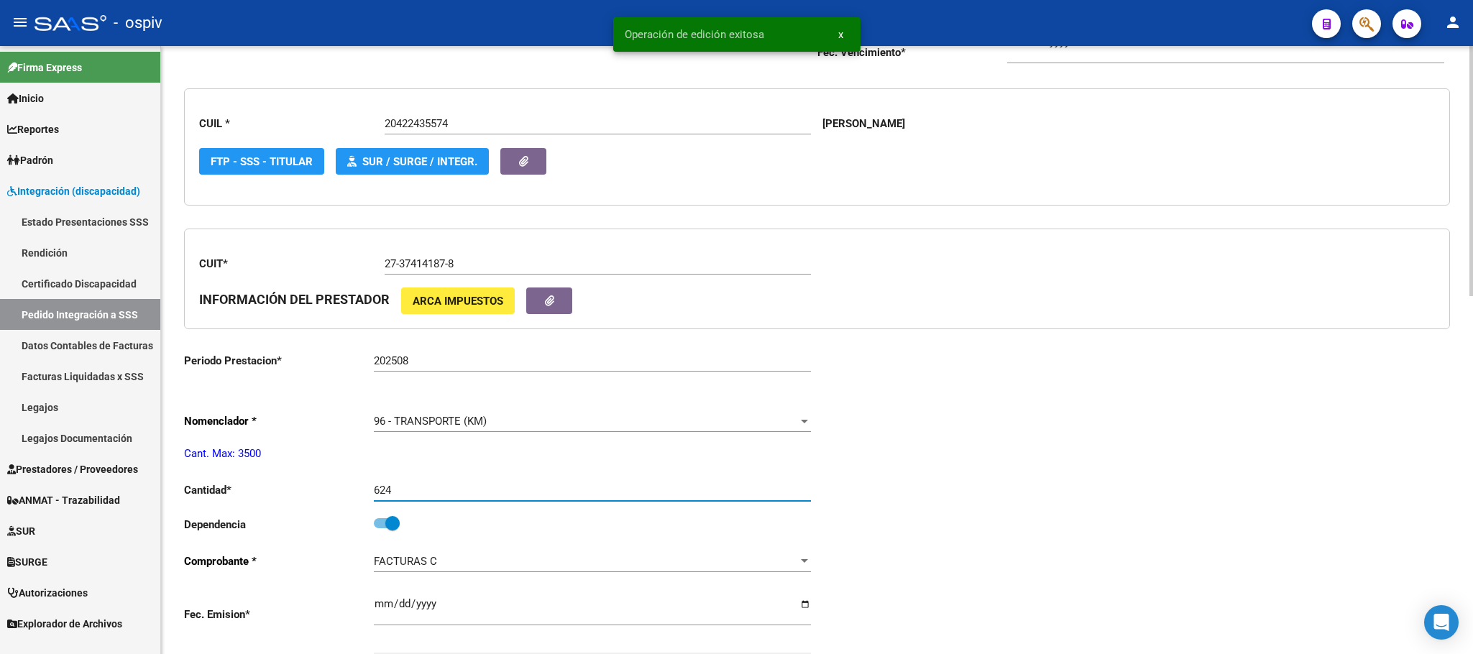
scroll to position [0, 0]
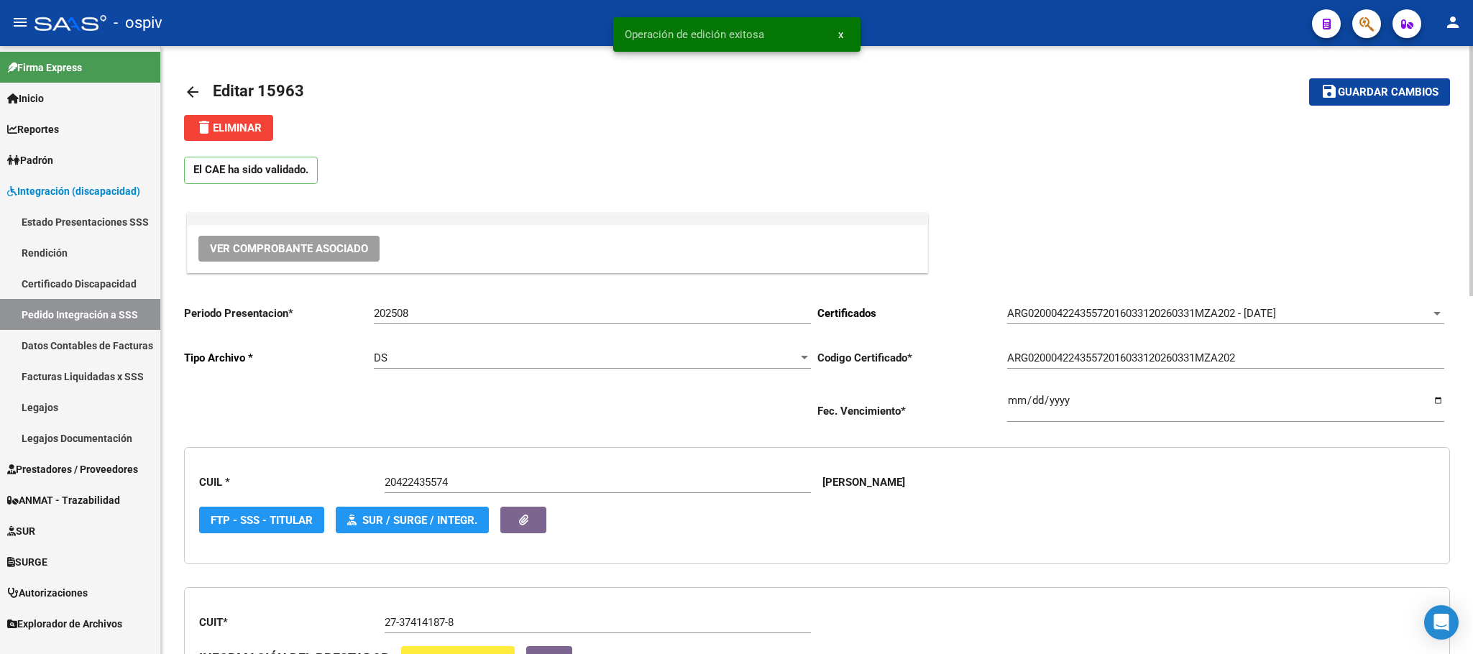
click at [1379, 96] on span "Guardar cambios" at bounding box center [1388, 92] width 101 height 13
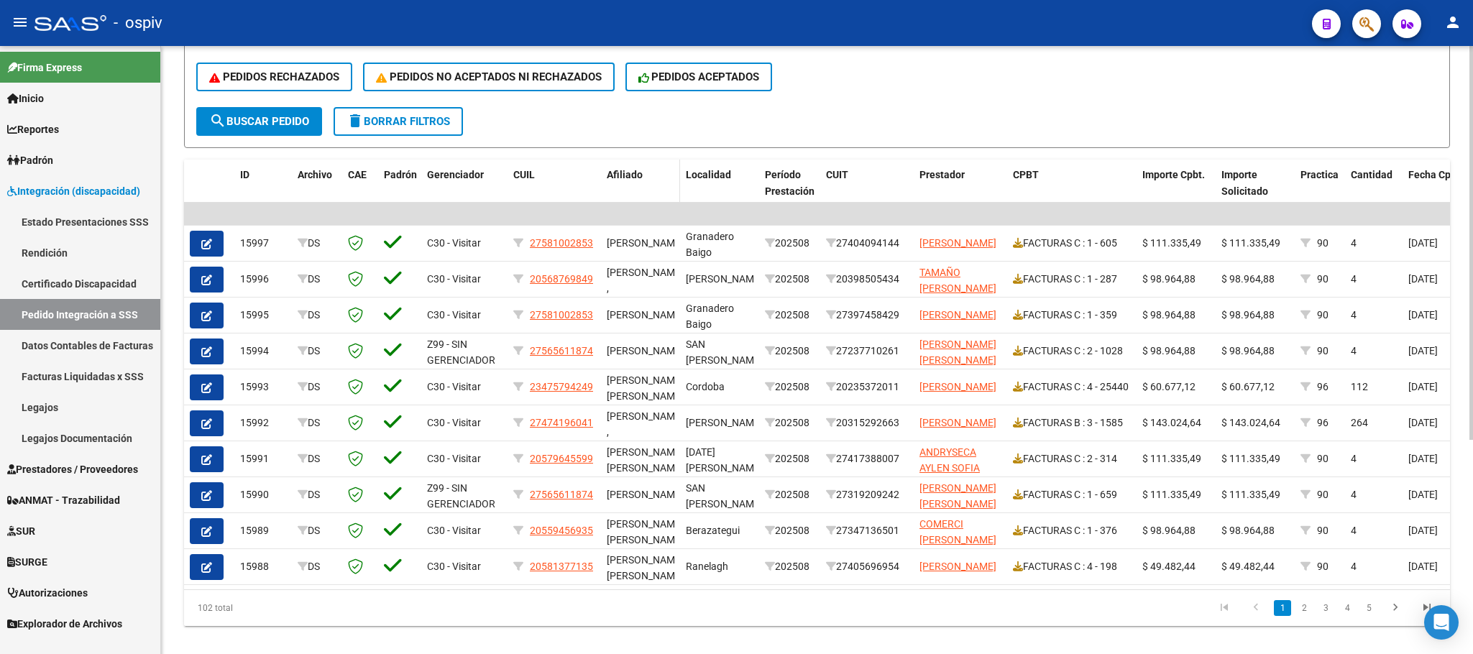
scroll to position [330, 0]
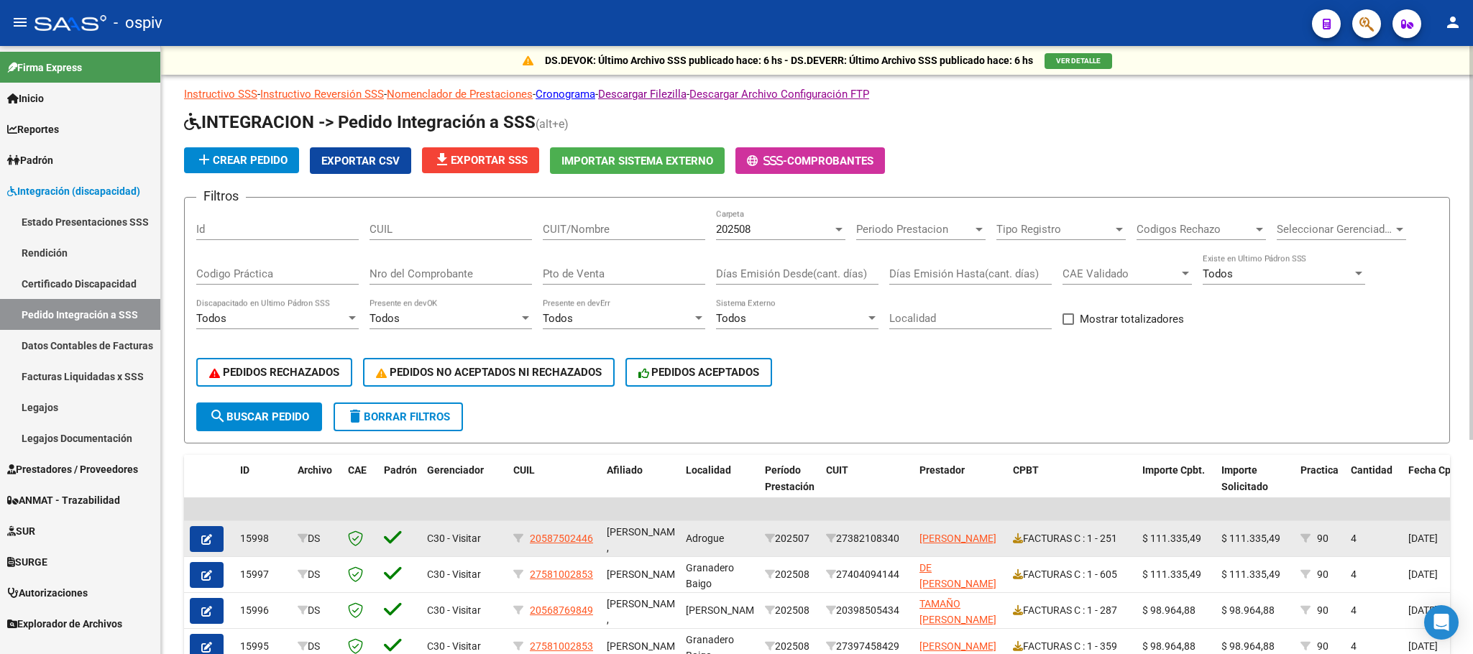
click at [211, 538] on icon "button" at bounding box center [206, 539] width 11 height 11
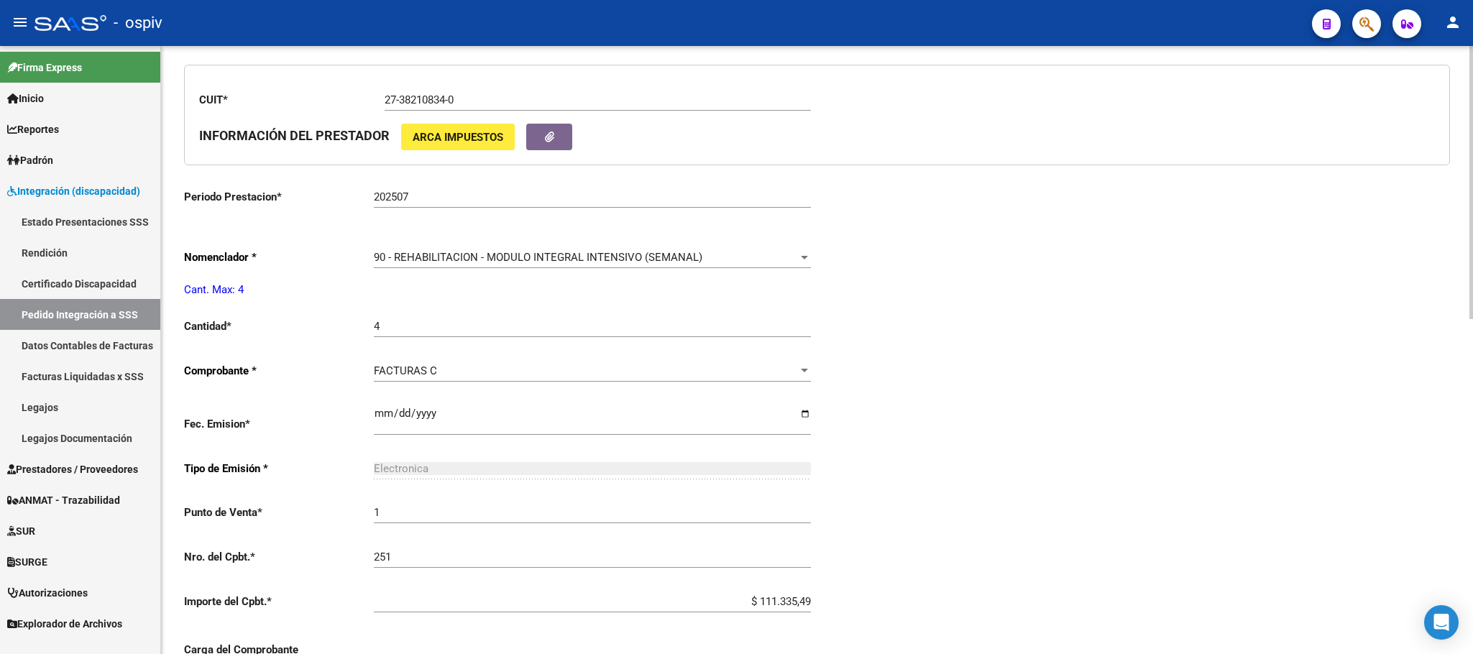
scroll to position [743, 0]
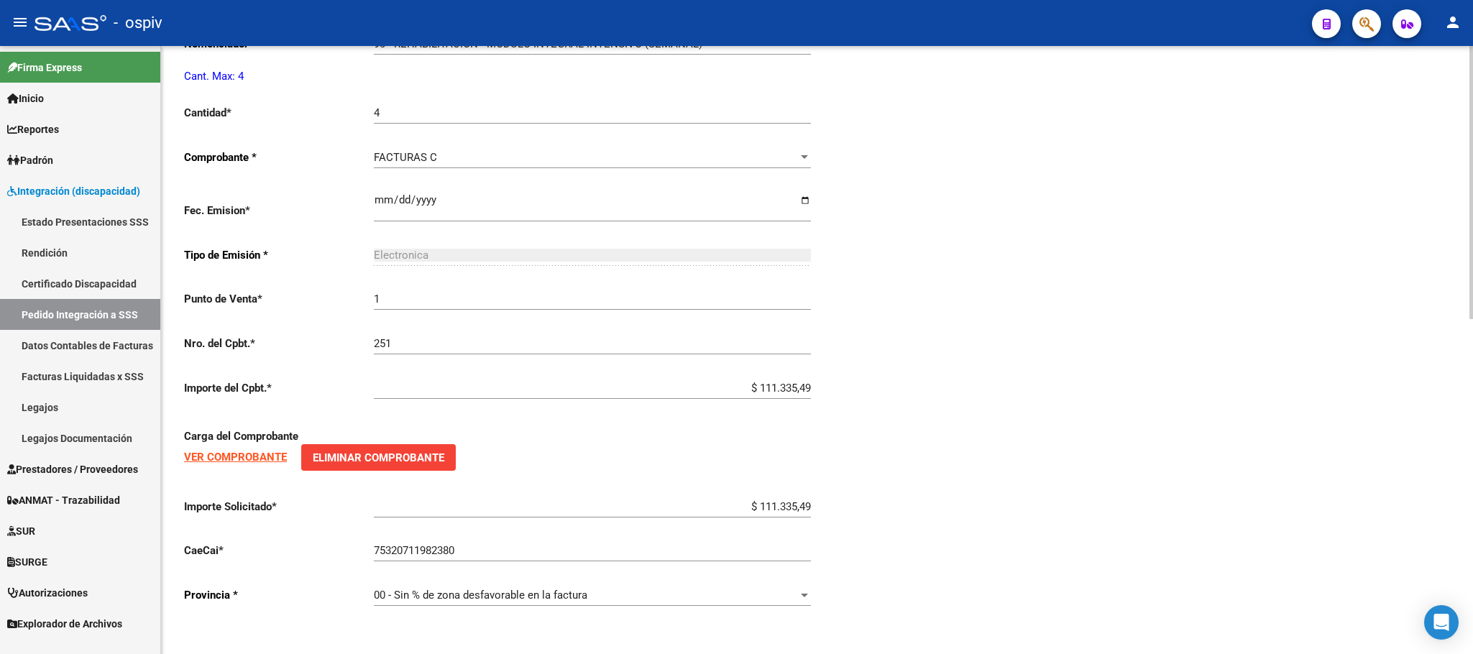
type input "20587502446"
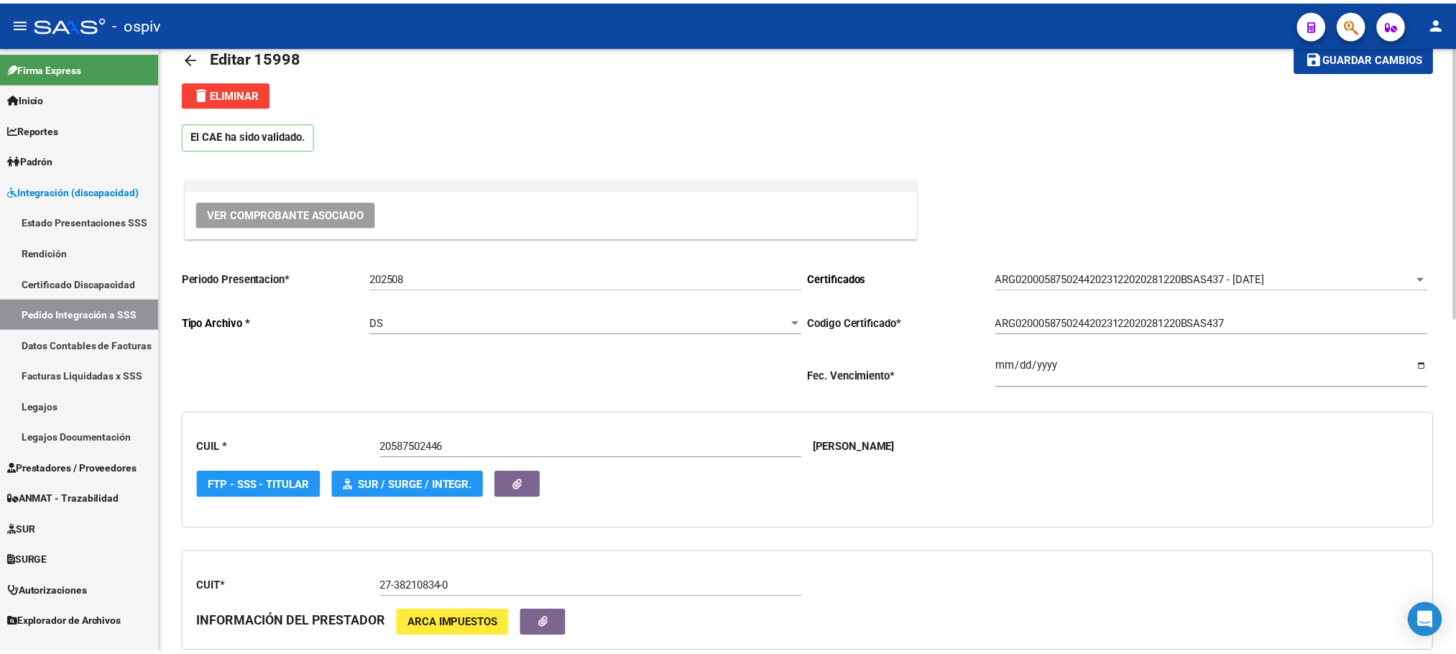
scroll to position [24, 0]
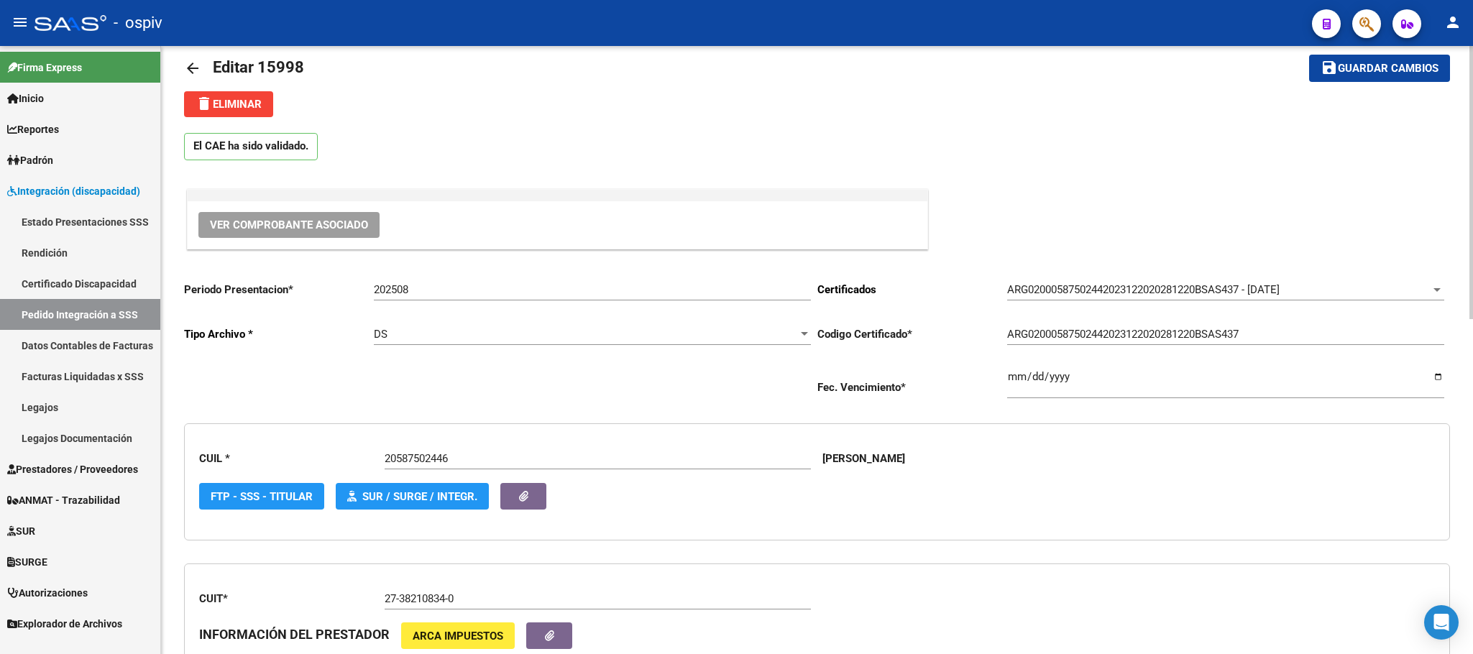
click at [242, 104] on span "delete Eliminar" at bounding box center [229, 104] width 66 height 13
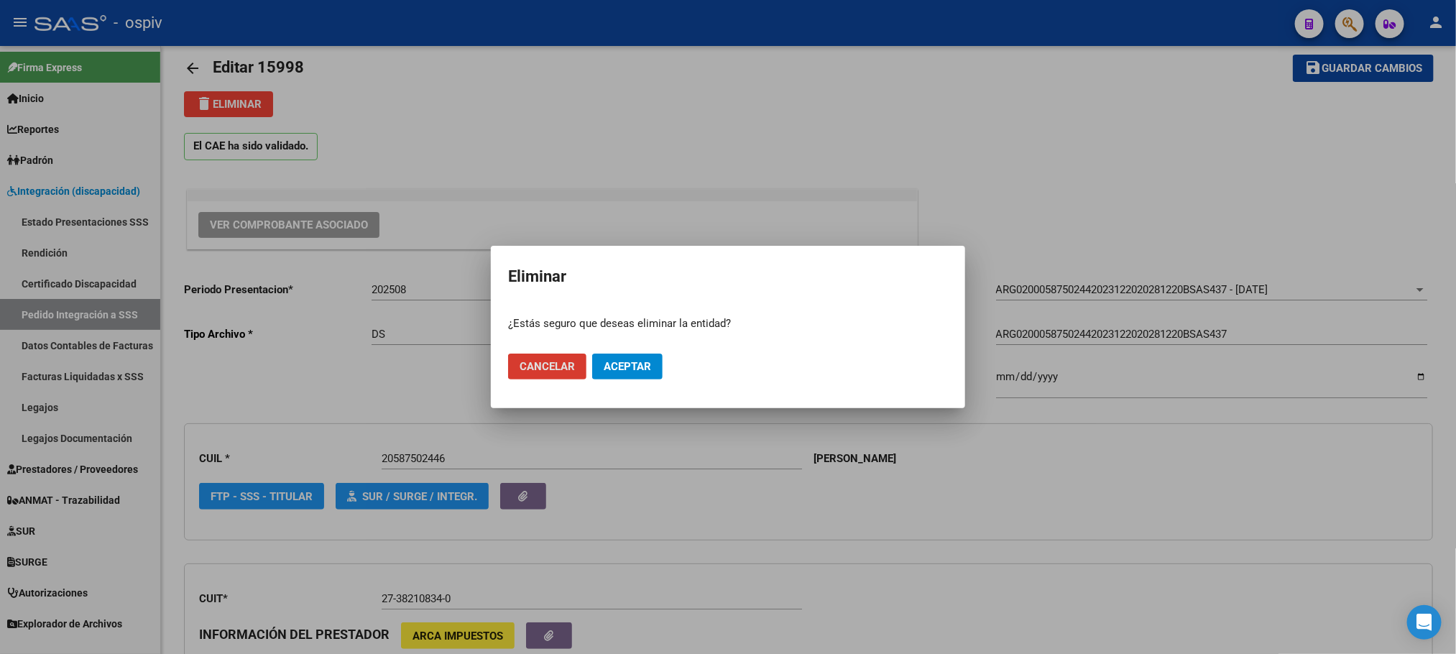
click at [646, 367] on span "Aceptar" at bounding box center [627, 366] width 47 height 13
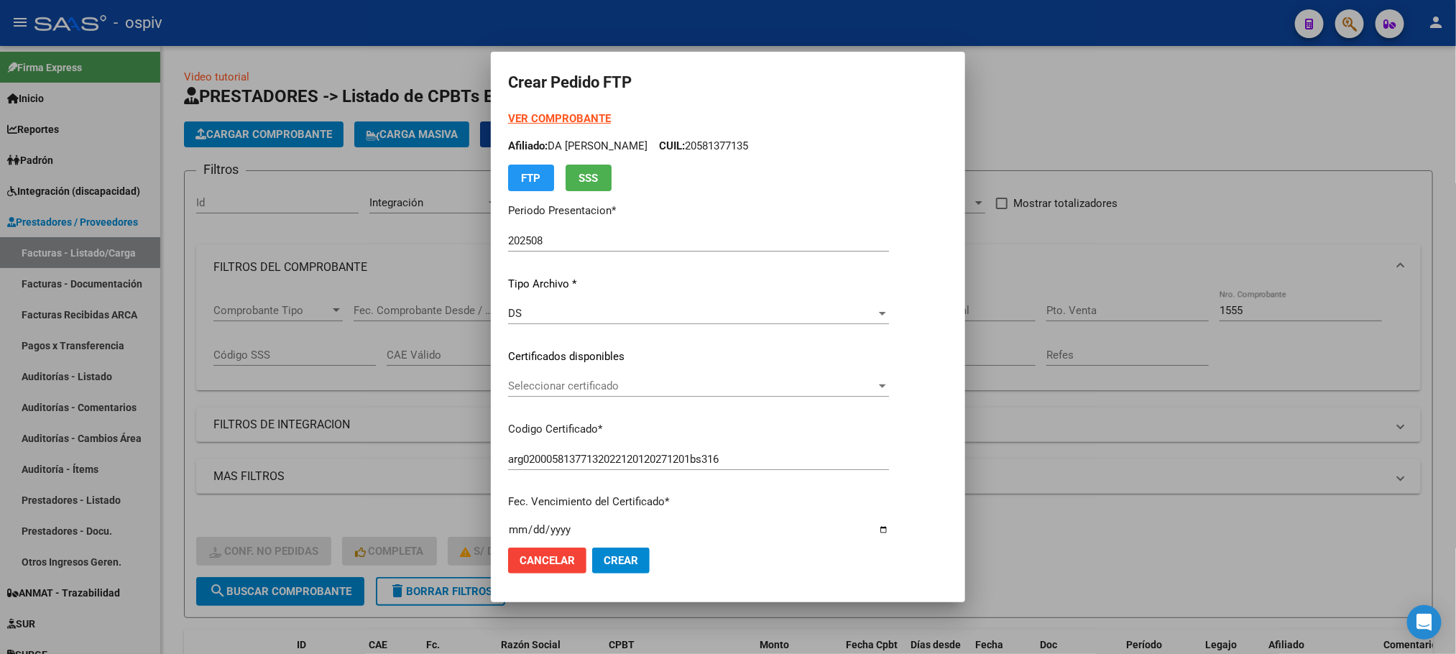
scroll to position [486, 0]
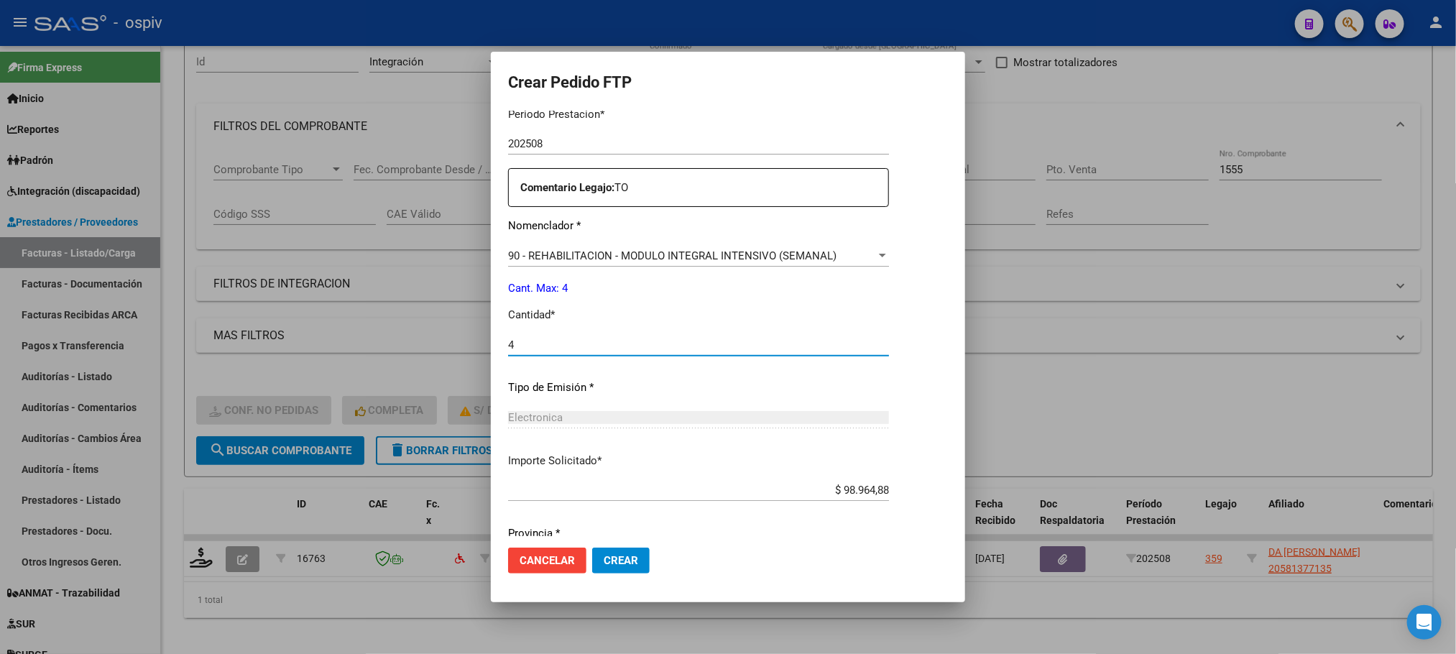
type input "4"
click at [592, 548] on button "Crear" at bounding box center [621, 561] width 58 height 26
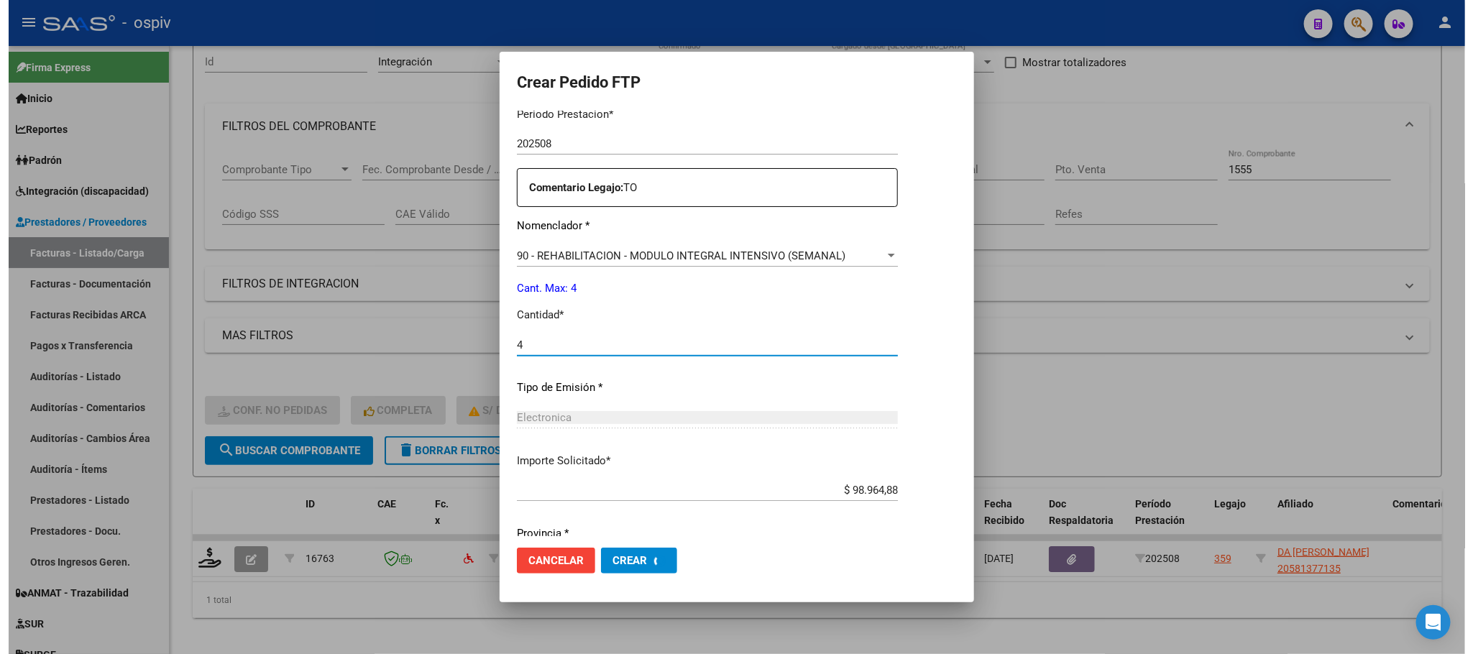
scroll to position [0, 0]
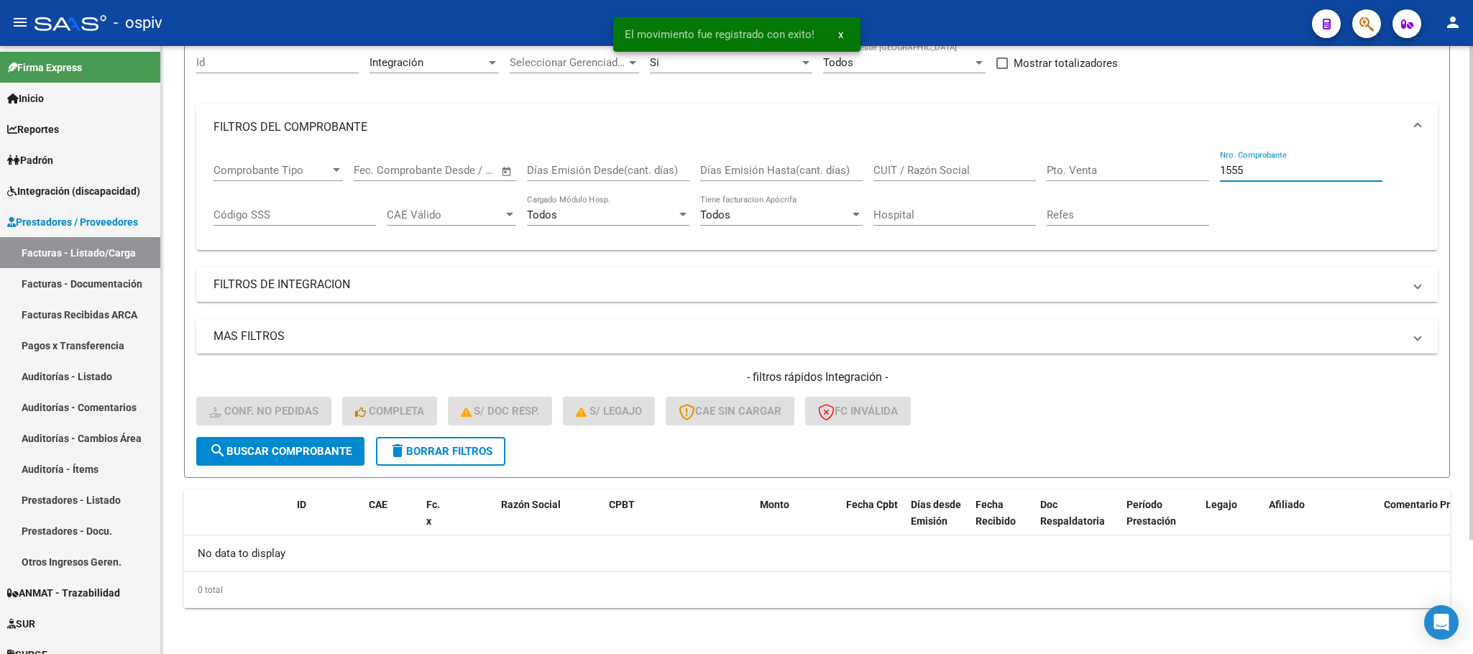
click at [1315, 173] on input "1555" at bounding box center [1301, 170] width 162 height 13
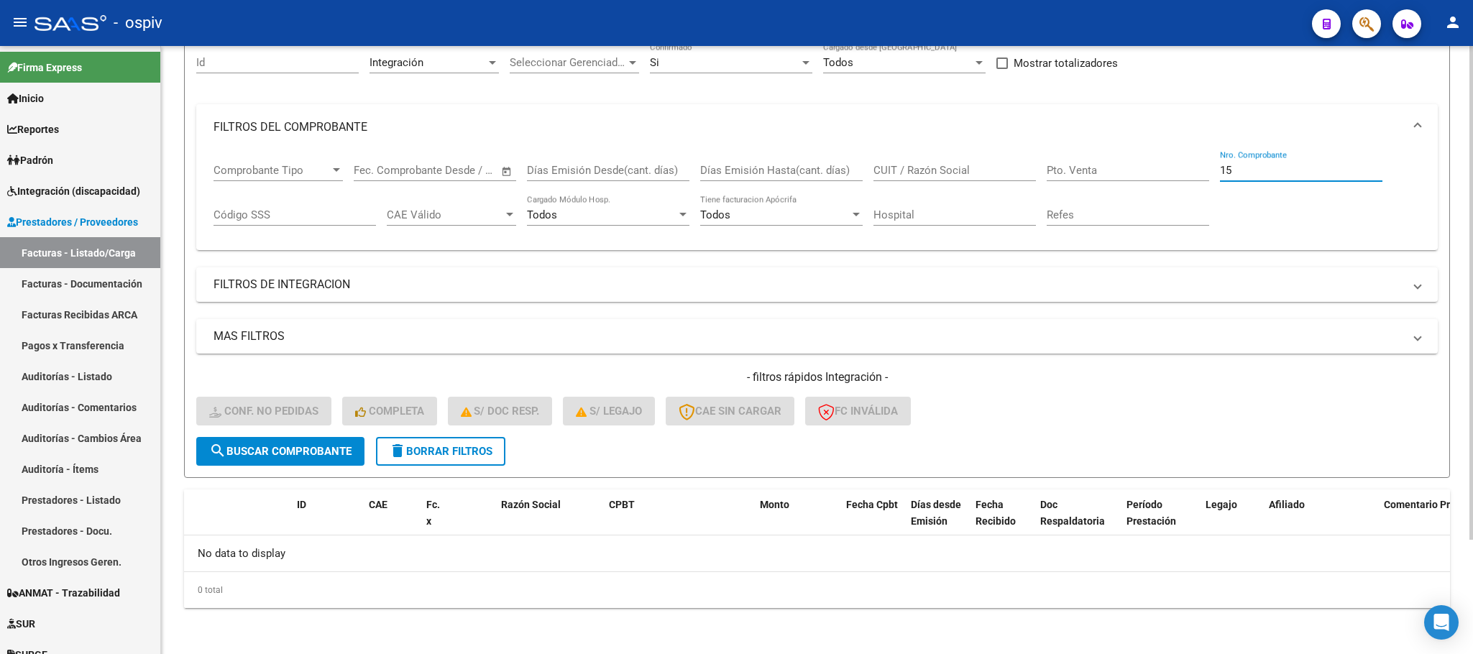
type input "1"
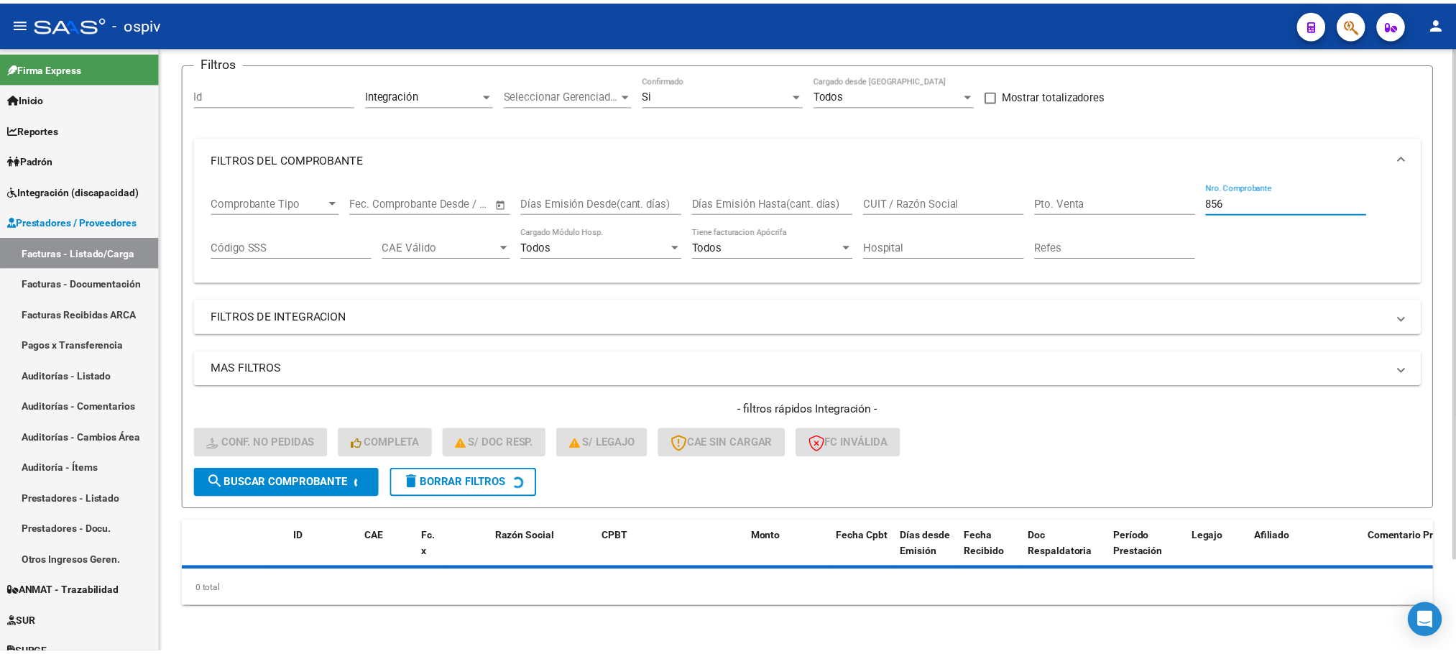
scroll to position [141, 0]
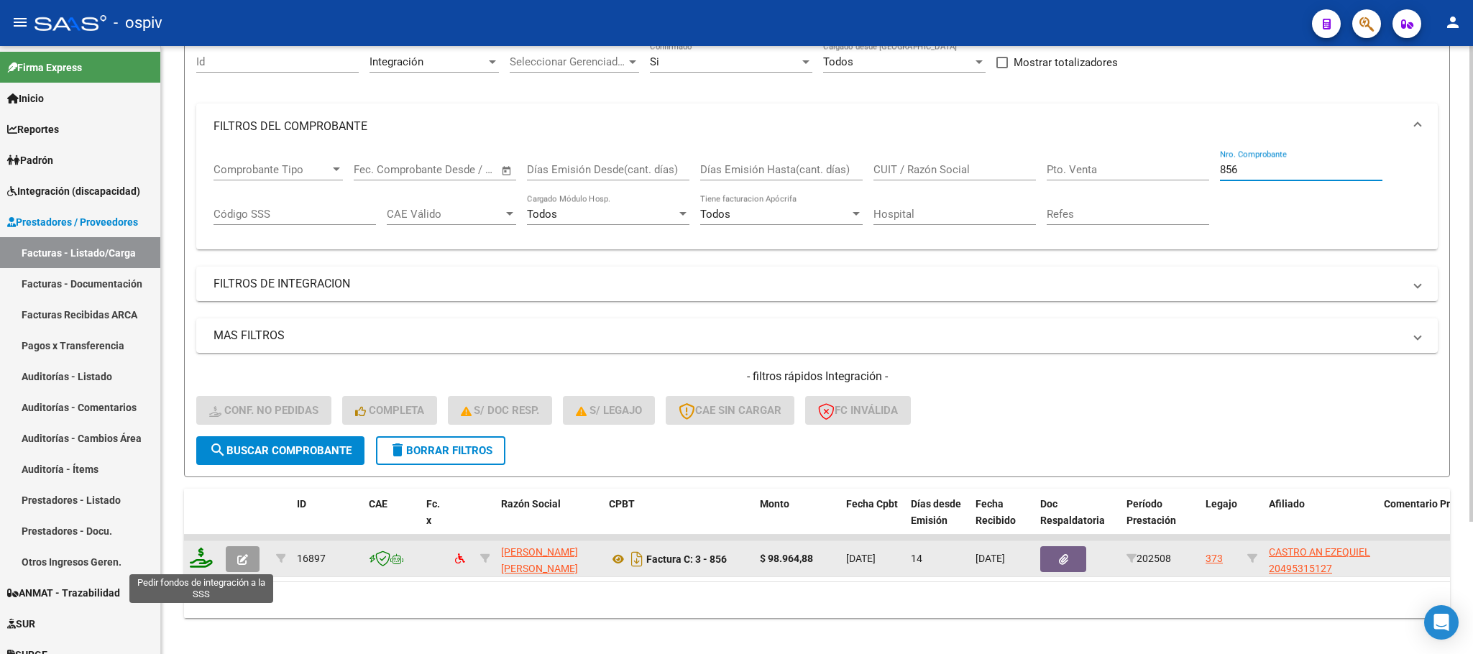
type input "856"
click at [203, 557] on icon at bounding box center [201, 558] width 23 height 20
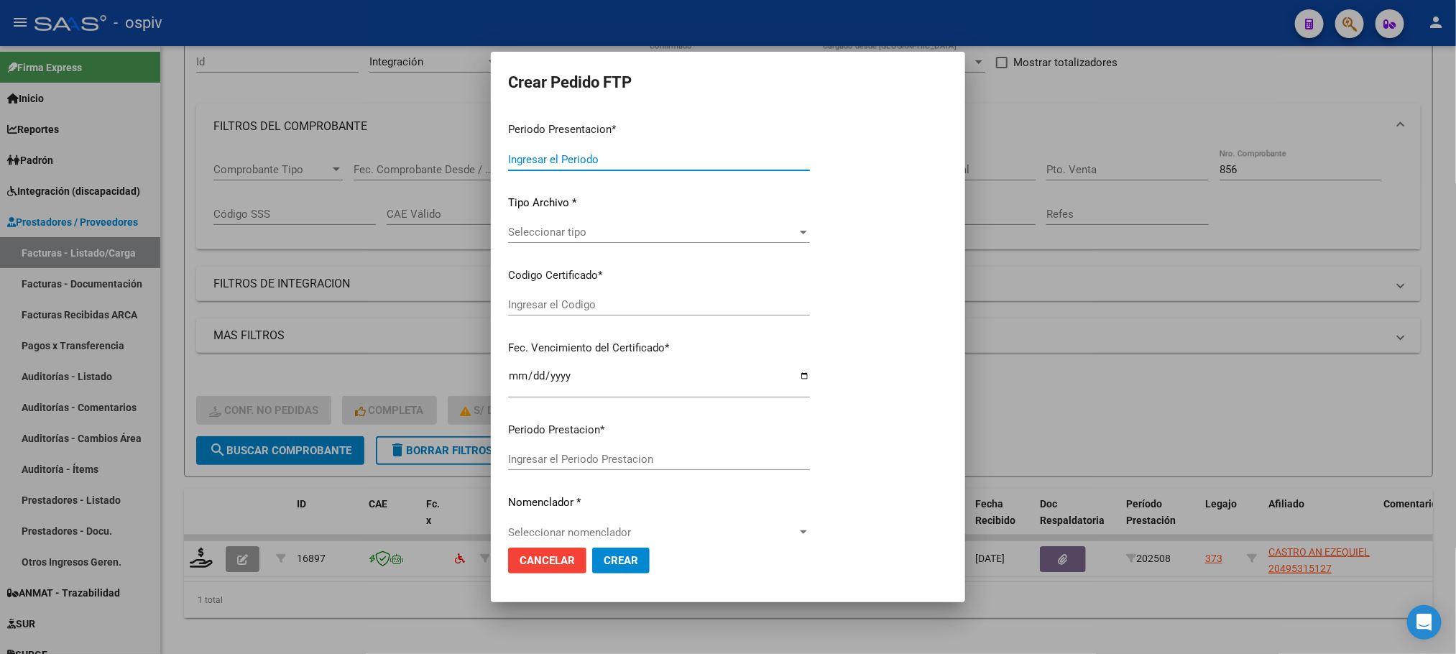
type input "202508"
type input "$ 98.964,88"
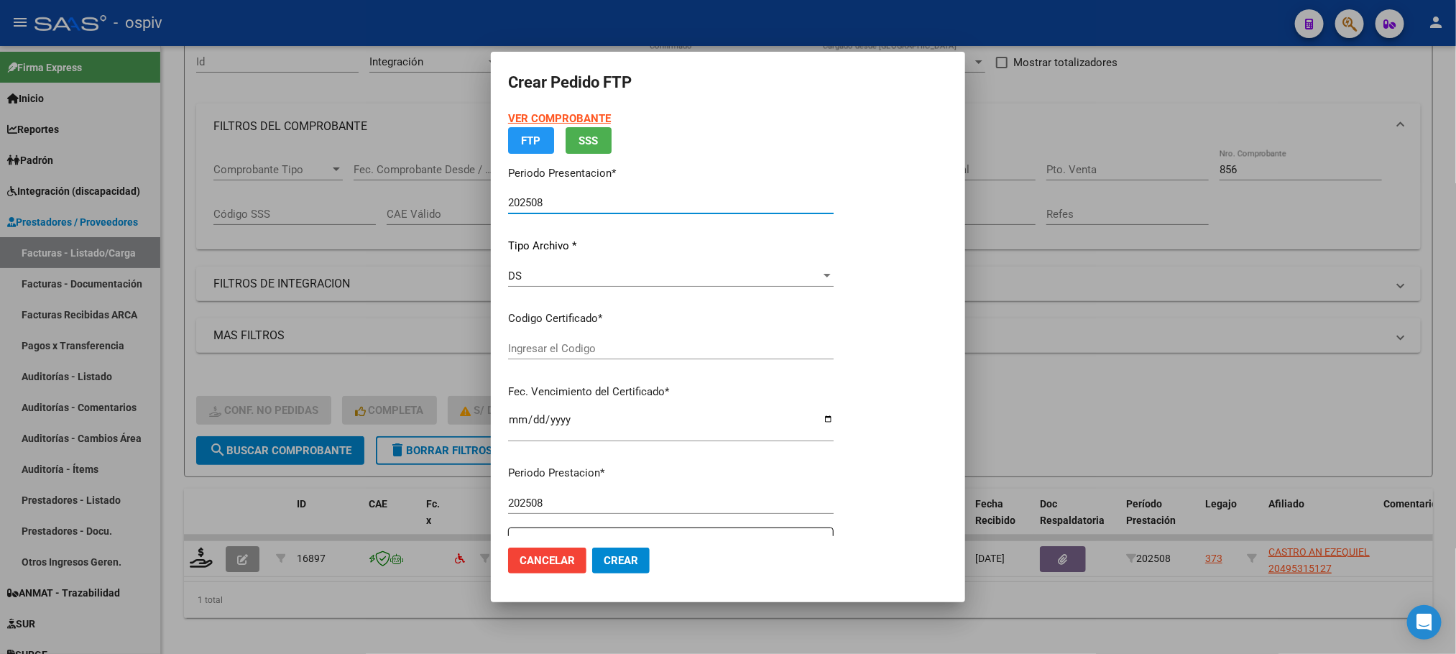
type input "ARG02000495315122025040720270407BUE437"
type input "2027-04-07"
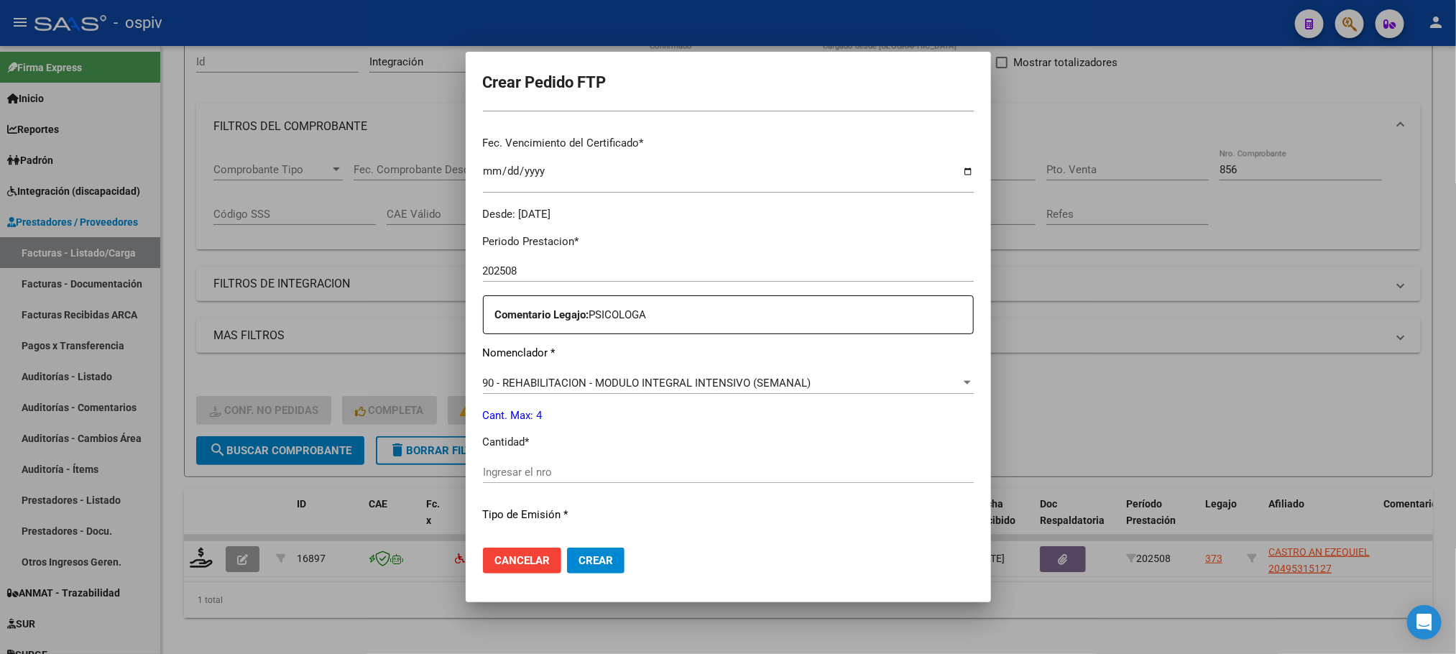
scroll to position [397, 0]
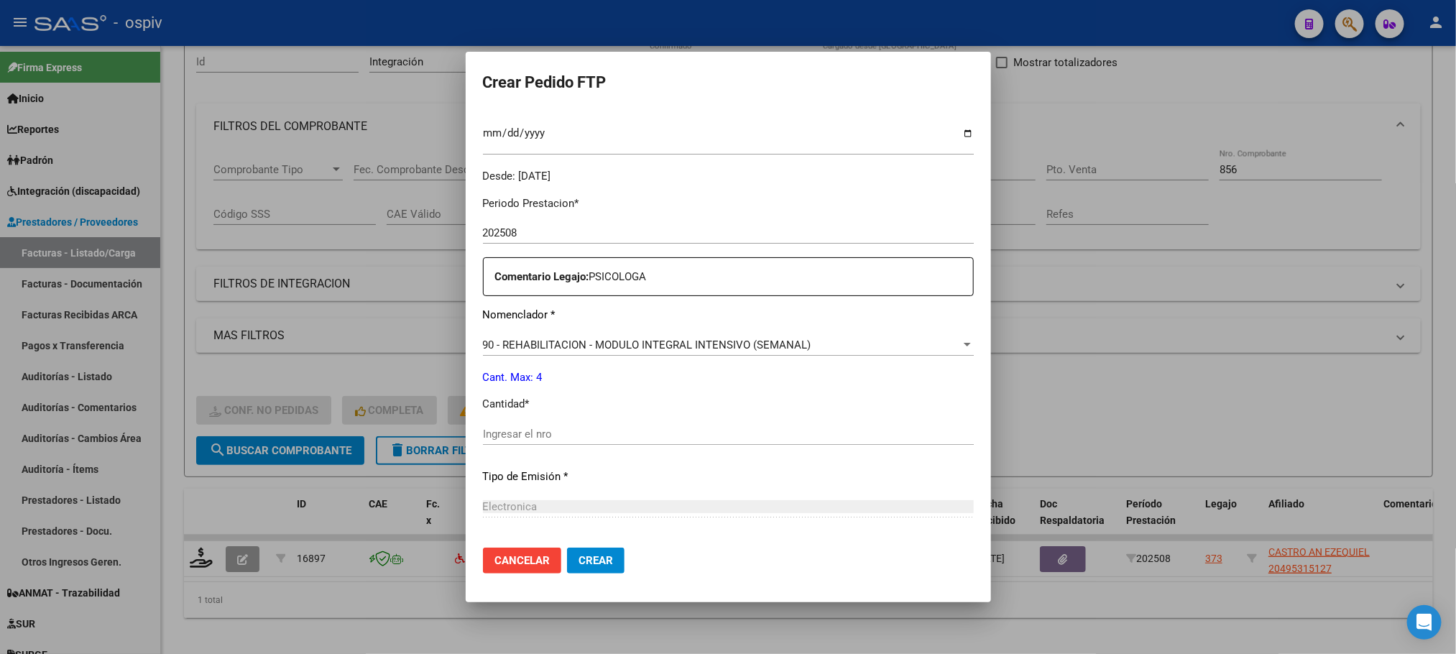
click at [572, 438] on input "Ingresar el nro" at bounding box center [728, 434] width 491 height 13
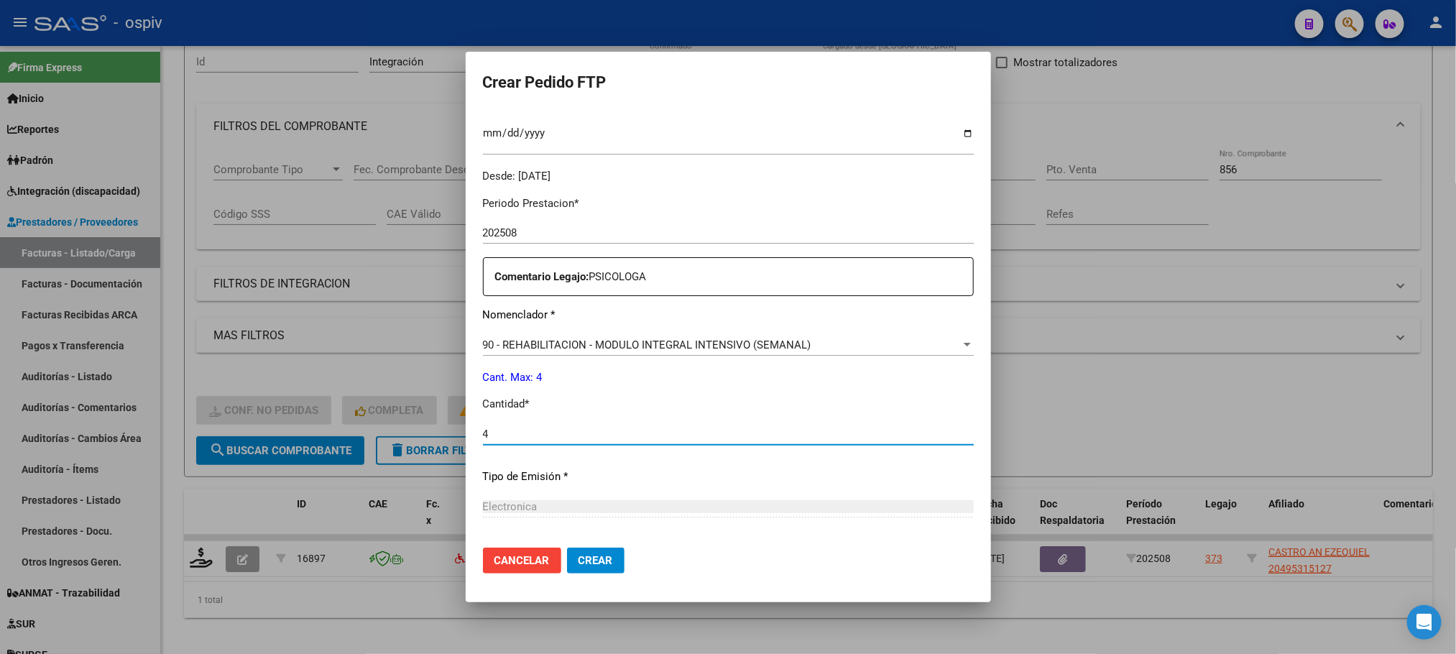
type input "4"
click at [567, 548] on button "Crear" at bounding box center [596, 561] width 58 height 26
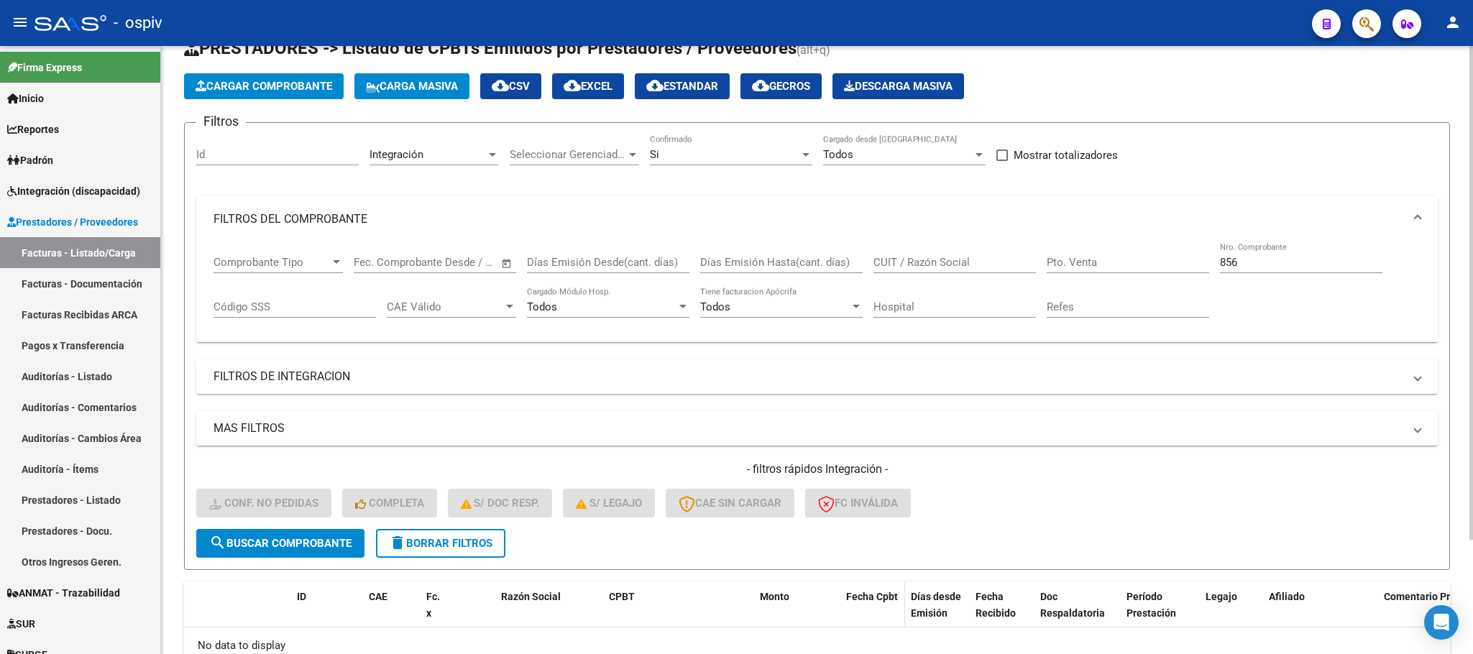
scroll to position [0, 0]
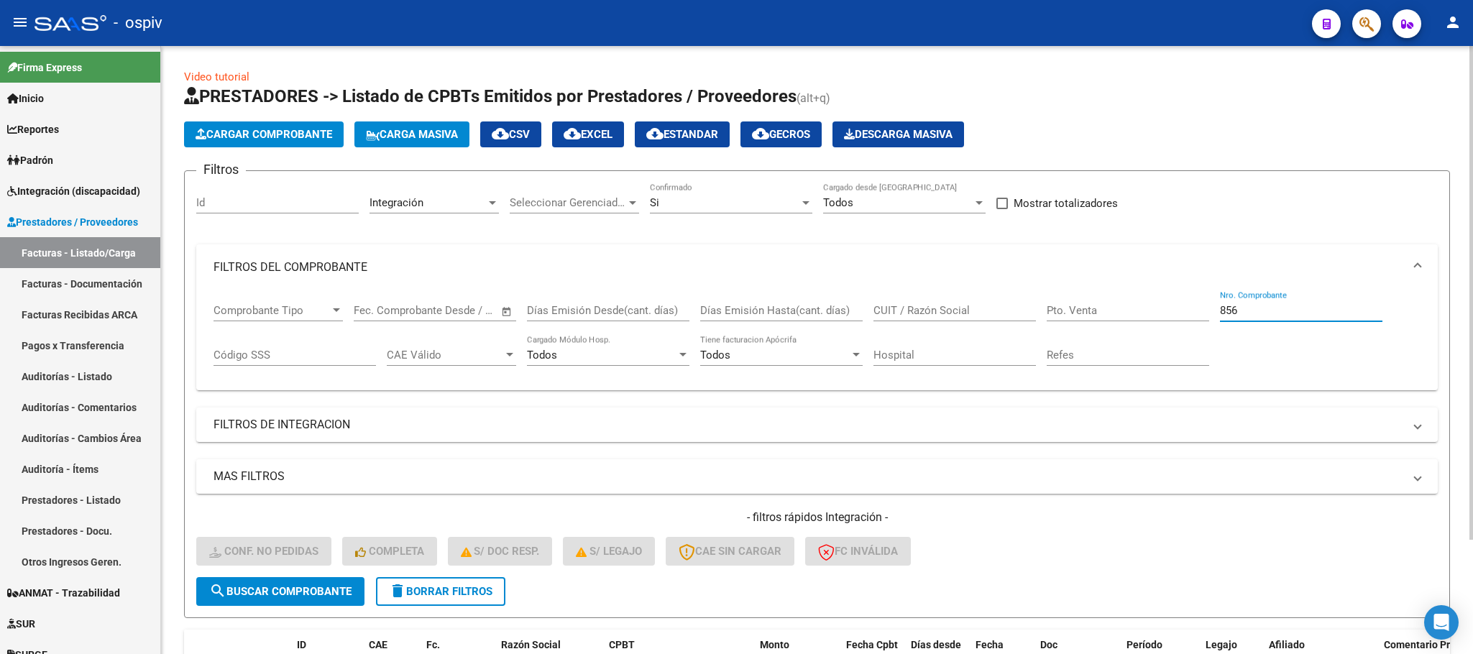
click at [1290, 313] on input "856" at bounding box center [1301, 310] width 162 height 13
type input "8"
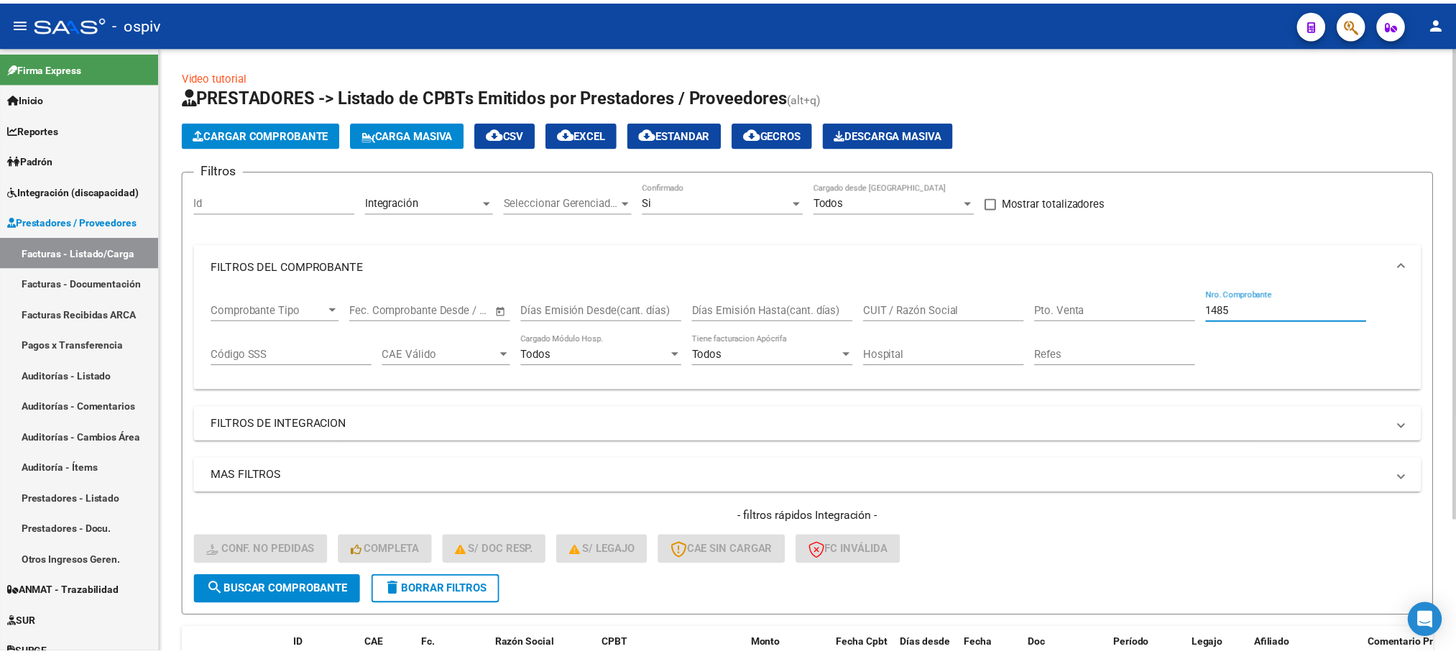
scroll to position [168, 0]
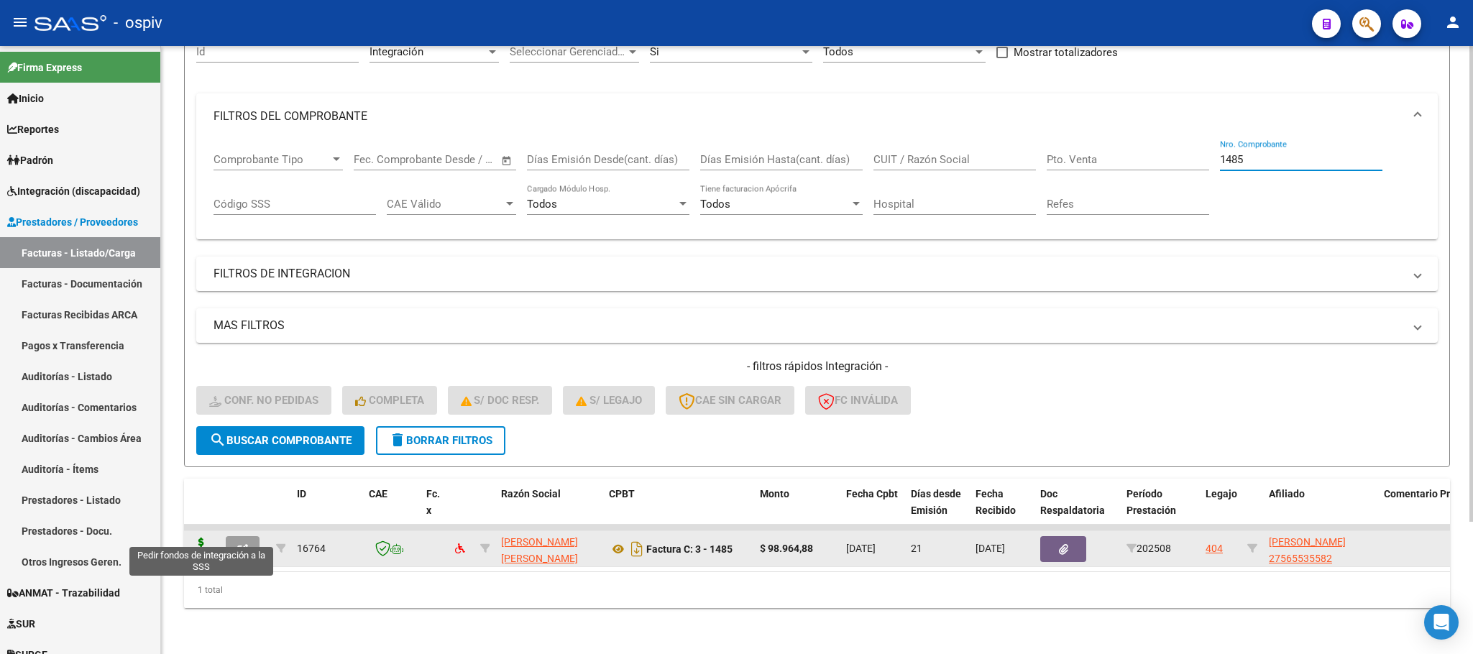
type input "1485"
click at [198, 538] on icon at bounding box center [201, 548] width 23 height 20
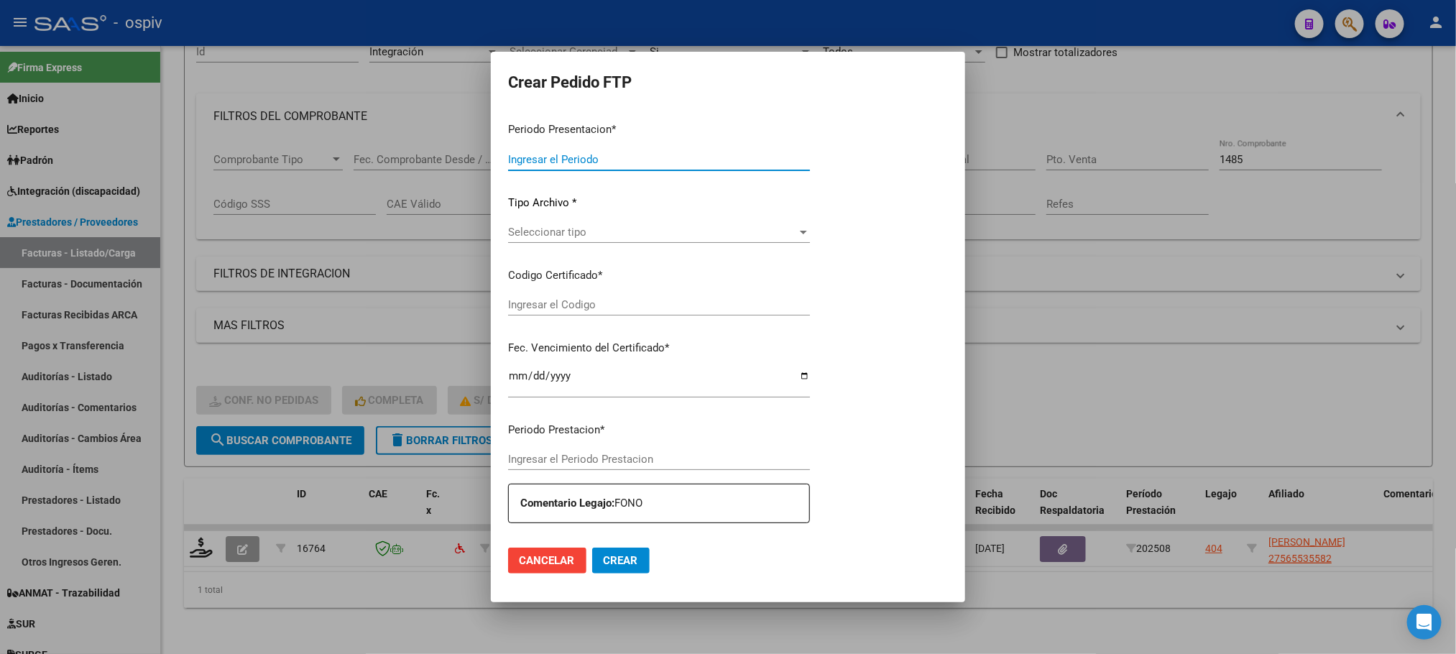
type input "202508"
type input "$ 98.964,88"
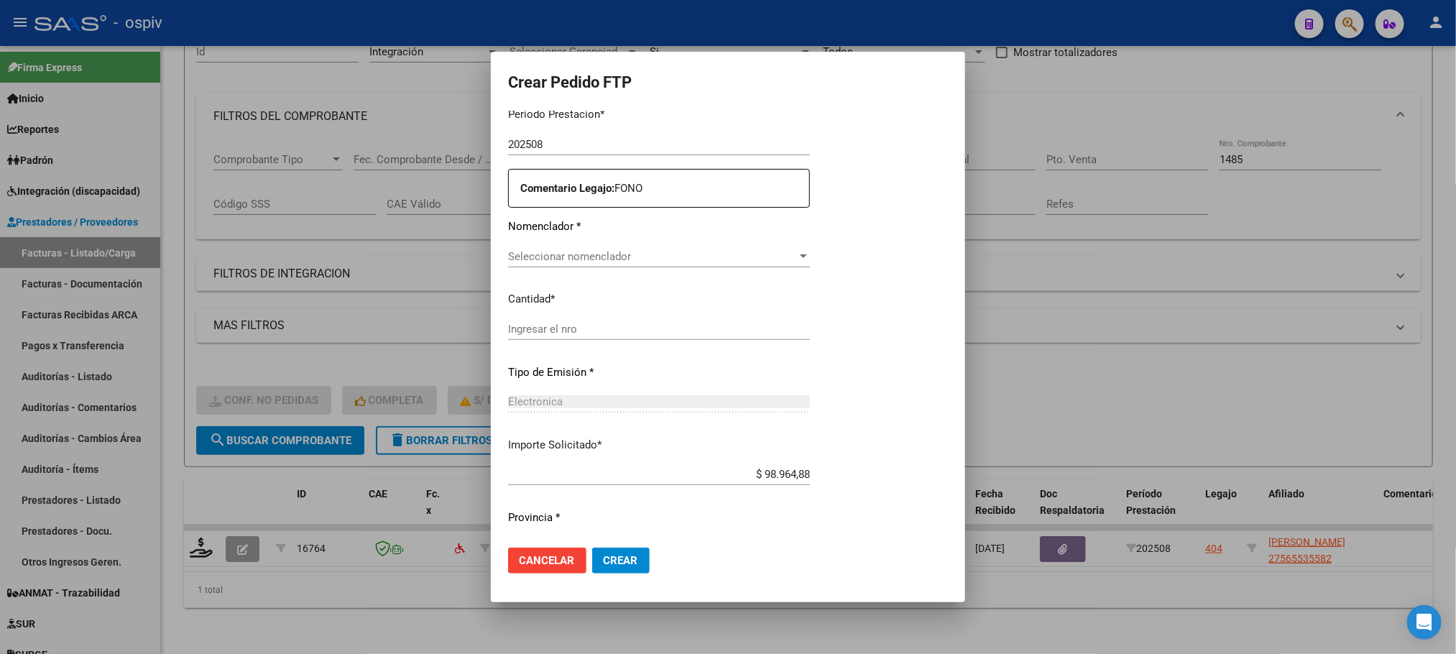
type input "ARG01000565535582021073020260730BS315"
type input "2026-07-30"
click at [652, 252] on span "Seleccionar nomenclador" at bounding box center [683, 255] width 351 height 13
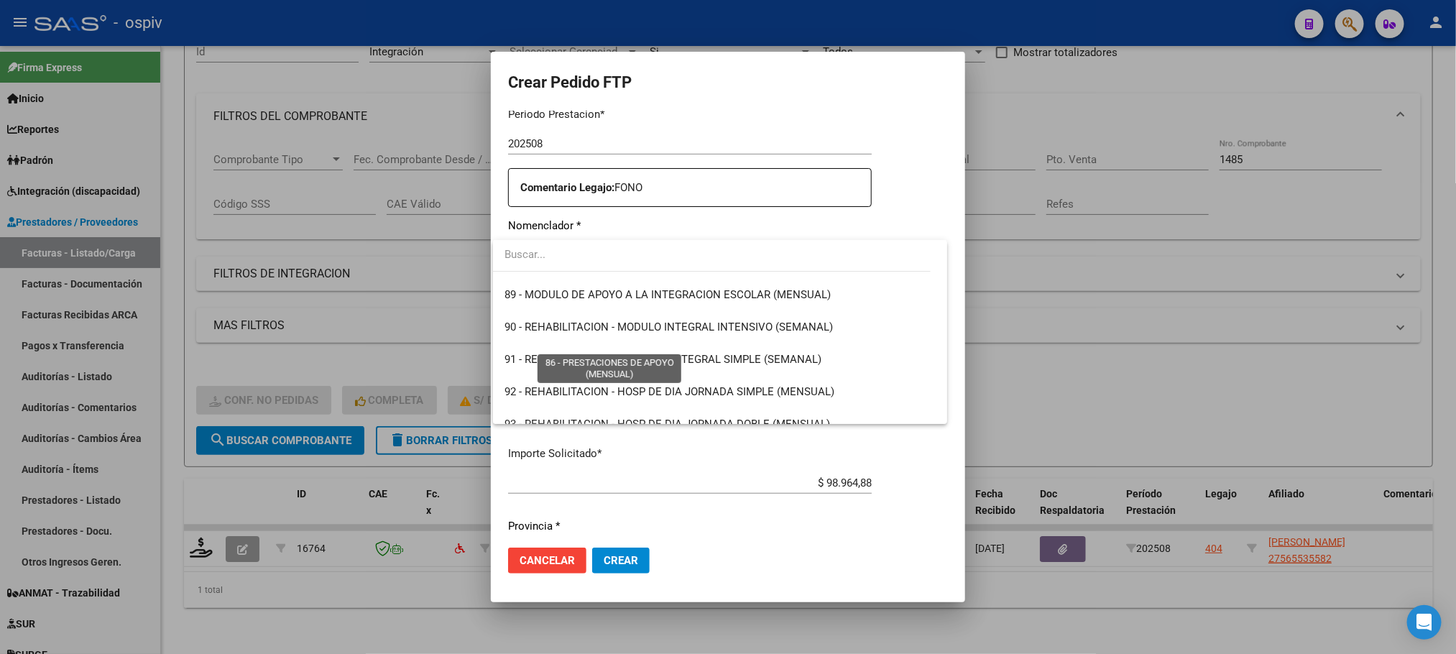
scroll to position [2875, 0]
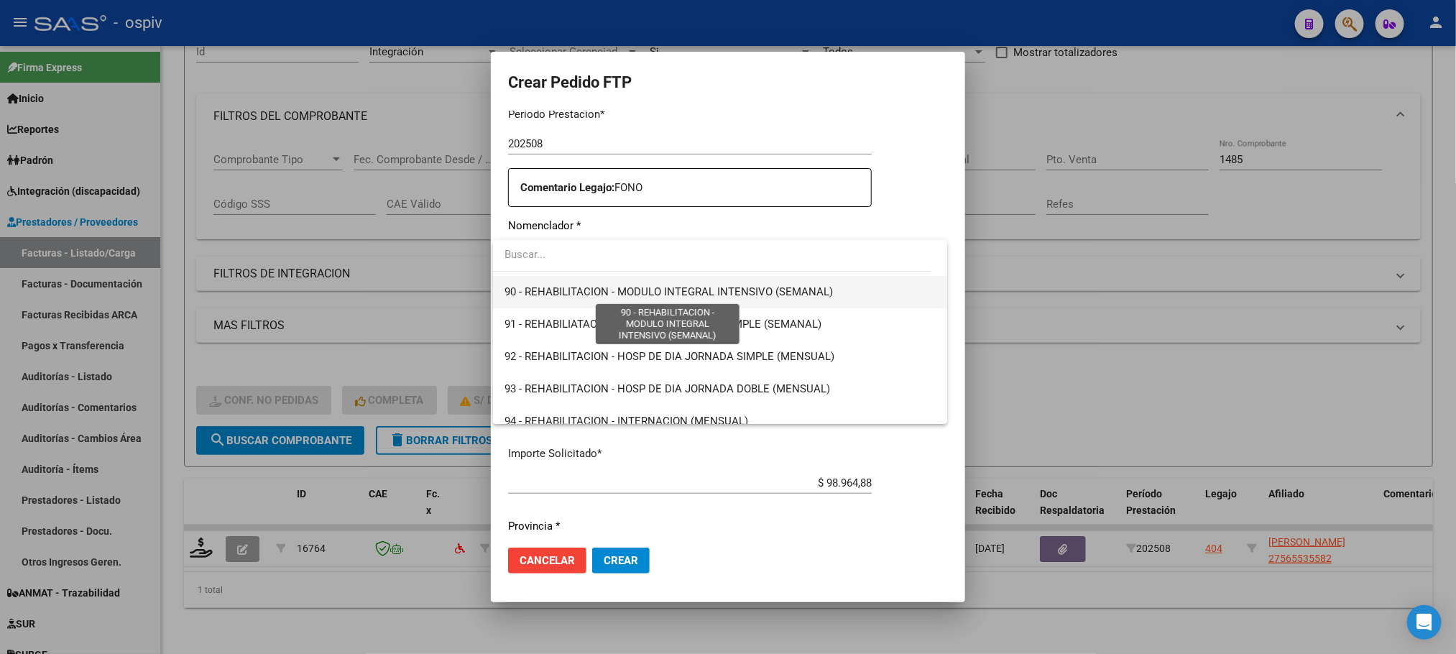
click at [653, 294] on span "90 - REHABILITACION - MODULO INTEGRAL INTENSIVO (SEMANAL)" at bounding box center [669, 291] width 329 height 13
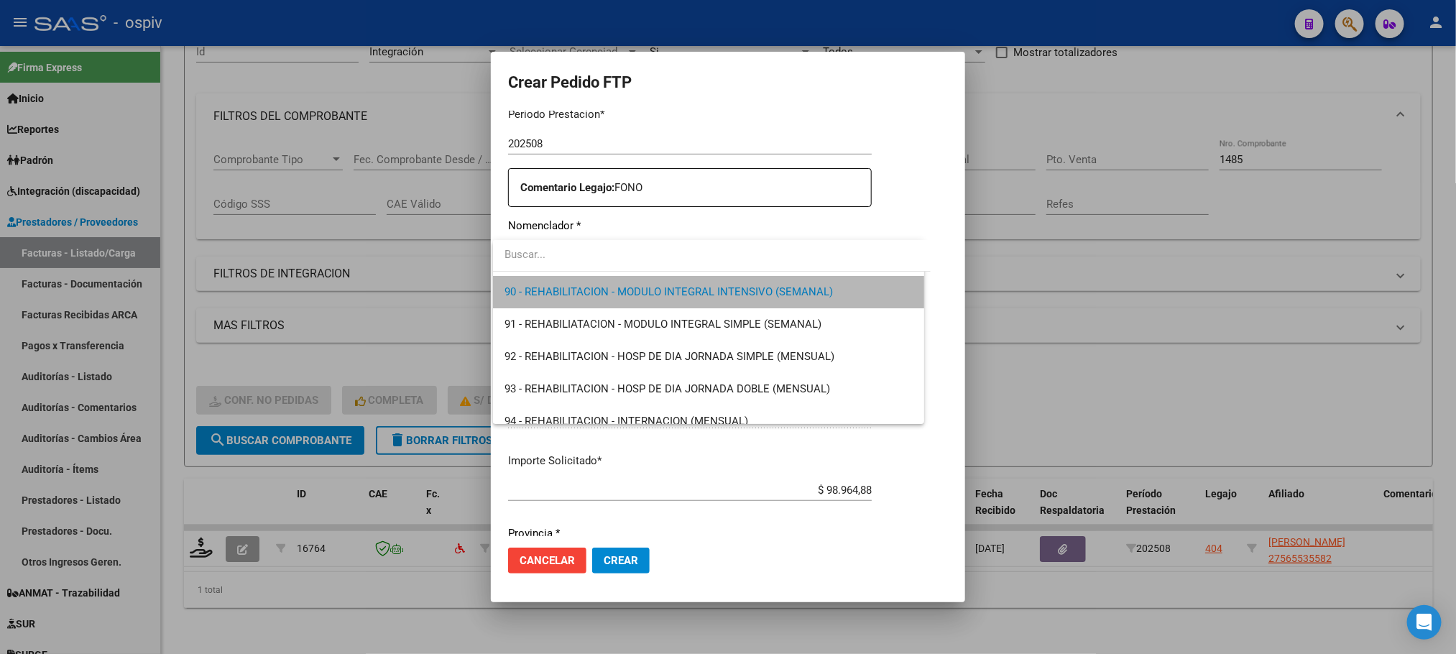
scroll to position [2879, 0]
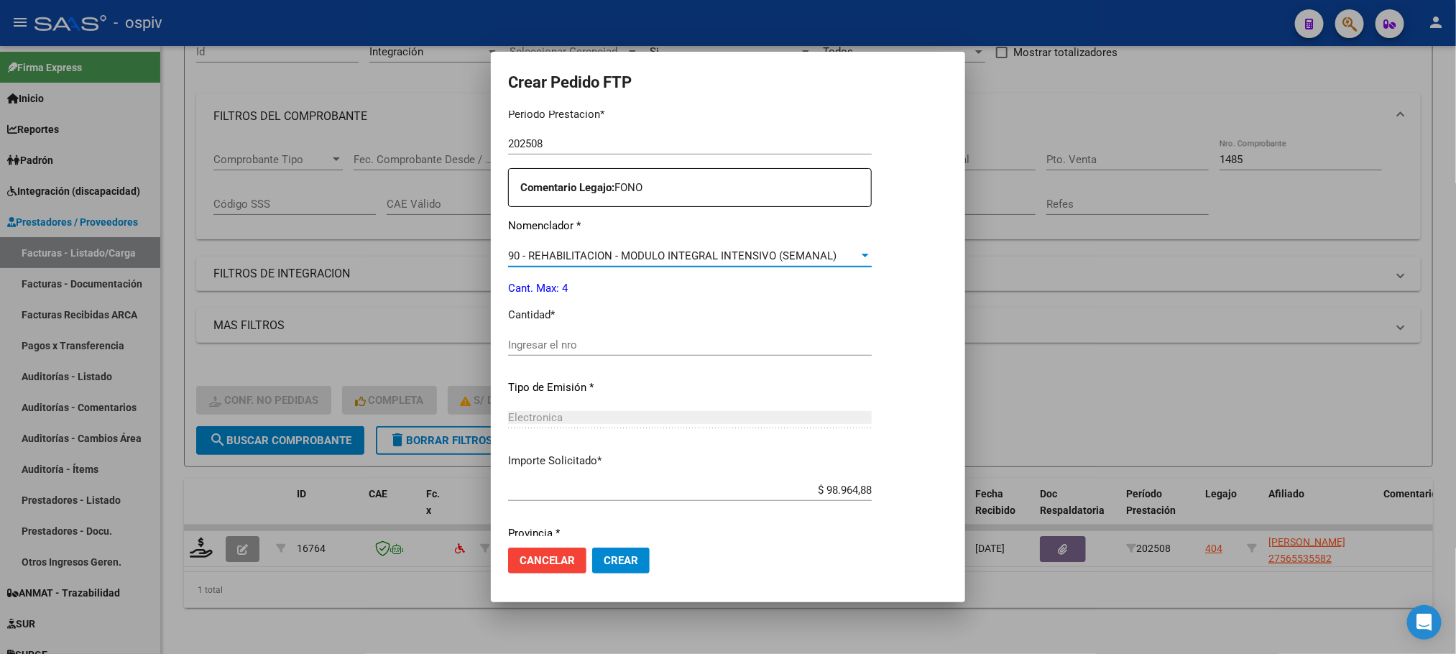
click at [592, 345] on input "Ingresar el nro" at bounding box center [690, 345] width 364 height 13
type input "4"
click at [592, 548] on button "Crear" at bounding box center [621, 561] width 58 height 26
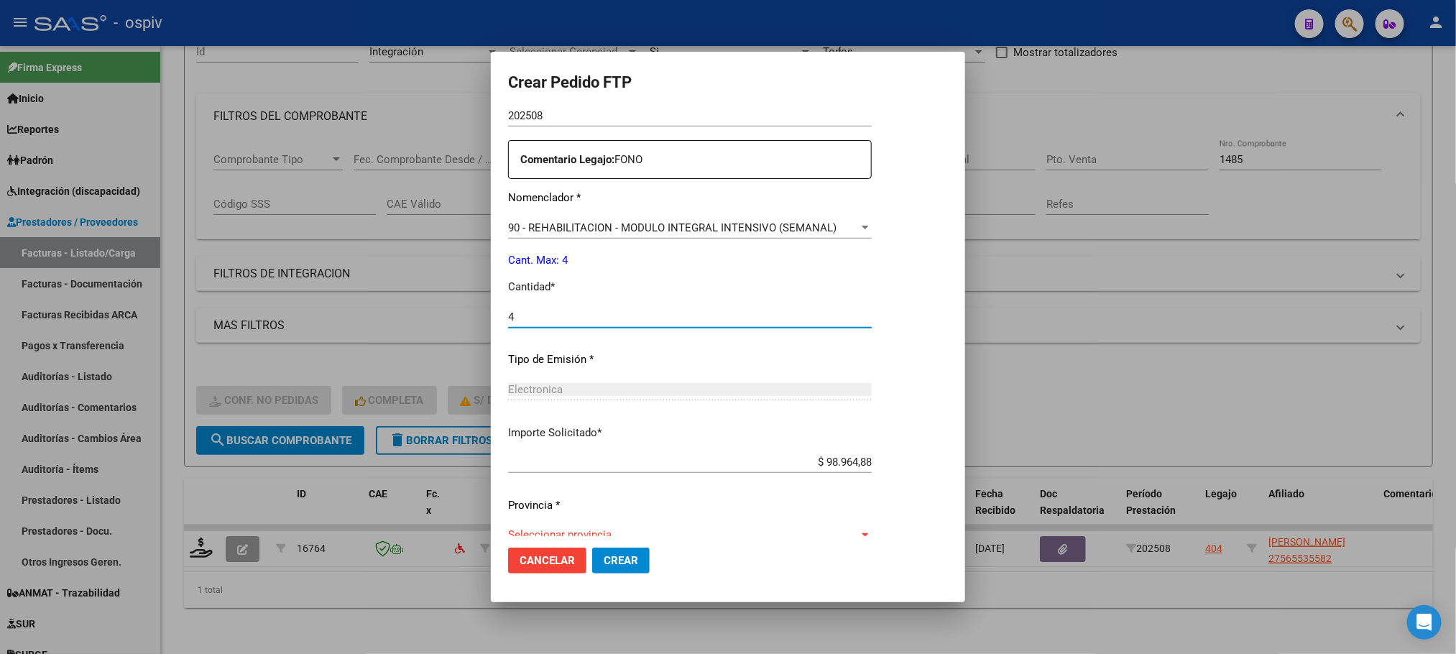
scroll to position [537, 0]
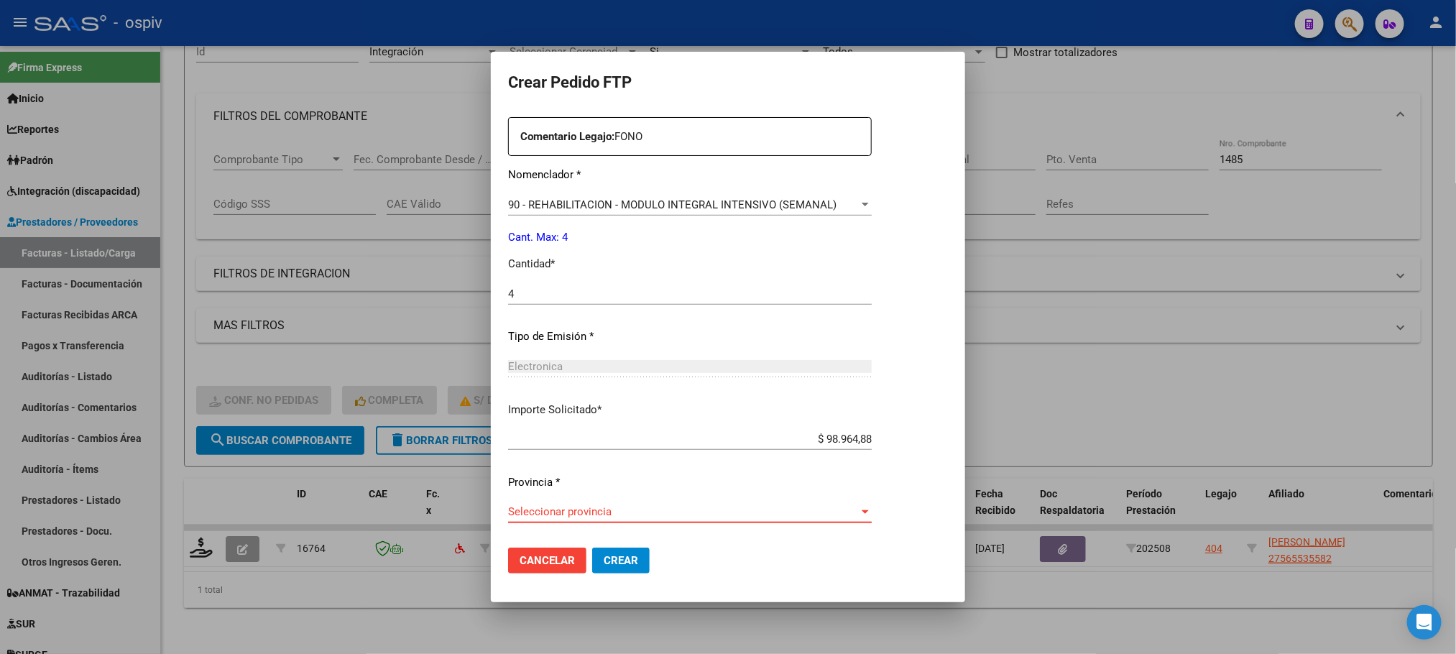
click at [792, 510] on span "Seleccionar provincia" at bounding box center [683, 511] width 351 height 13
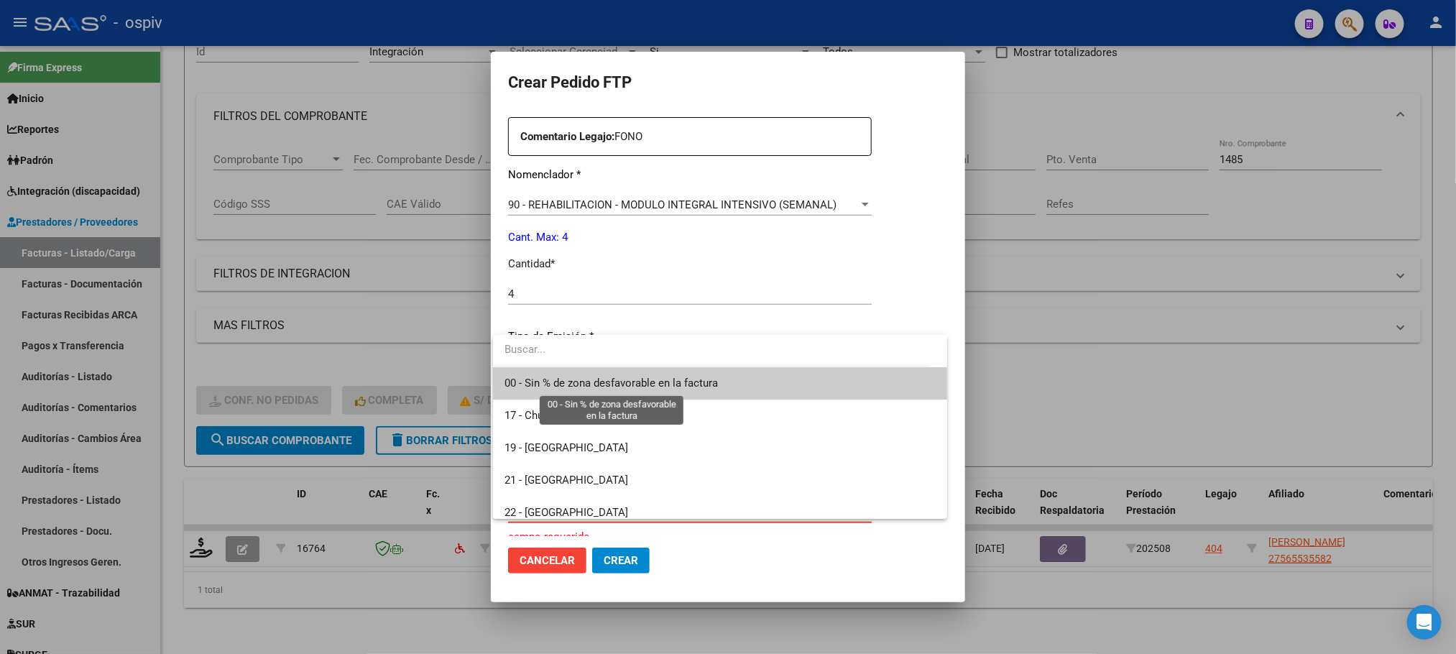
click at [636, 385] on span "00 - Sin % de zona desfavorable en la factura" at bounding box center [611, 383] width 213 height 13
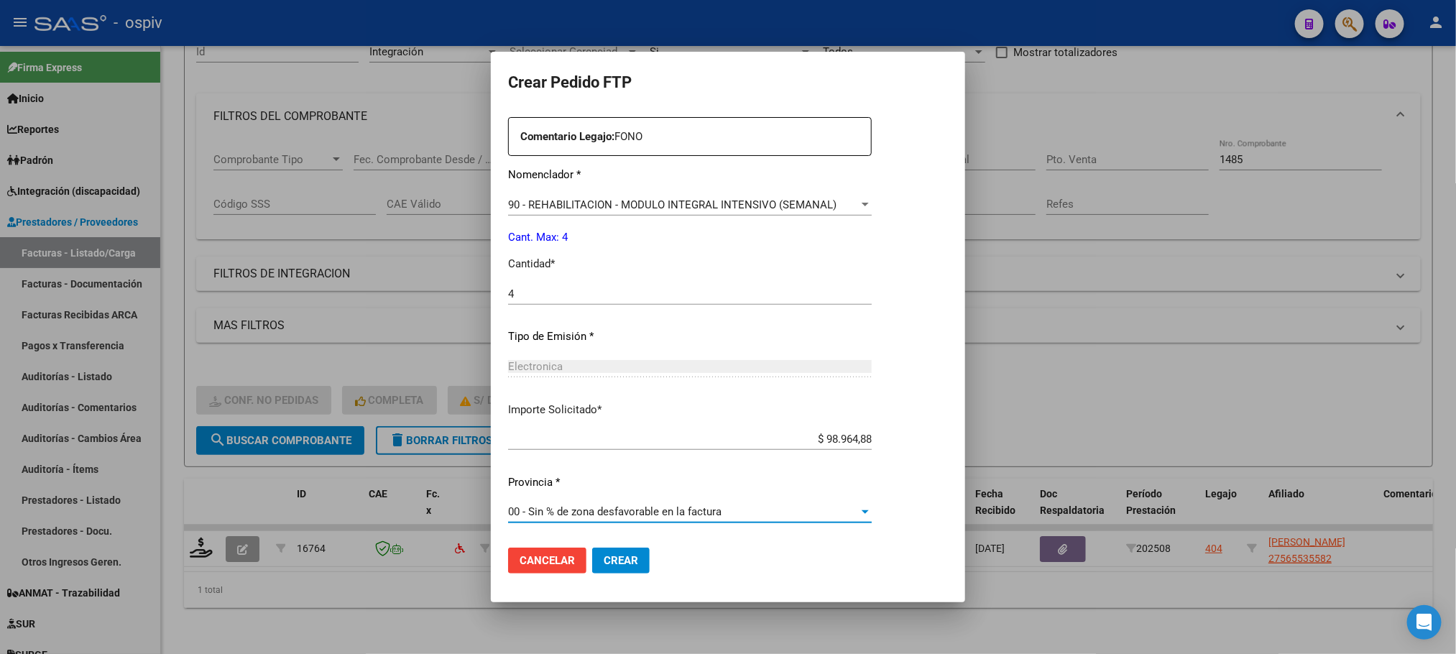
click at [615, 556] on span "Crear" at bounding box center [621, 560] width 35 height 13
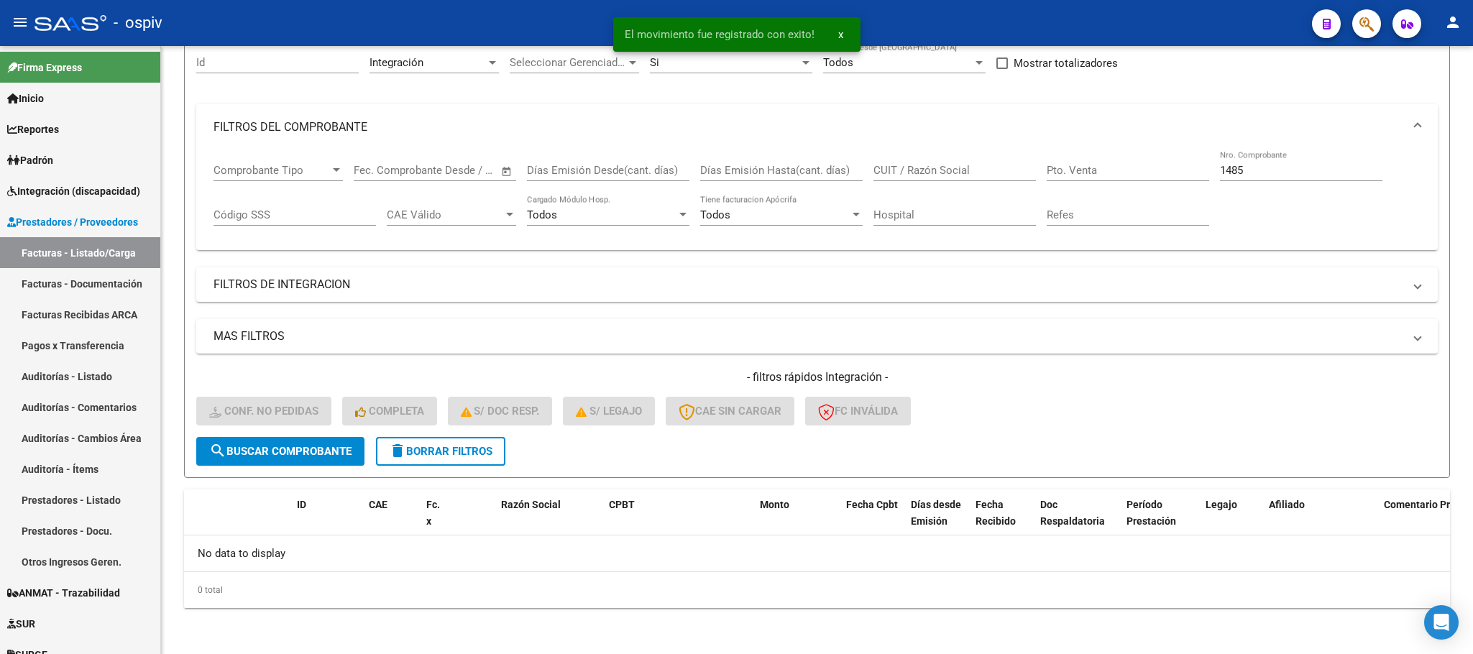
scroll to position [141, 0]
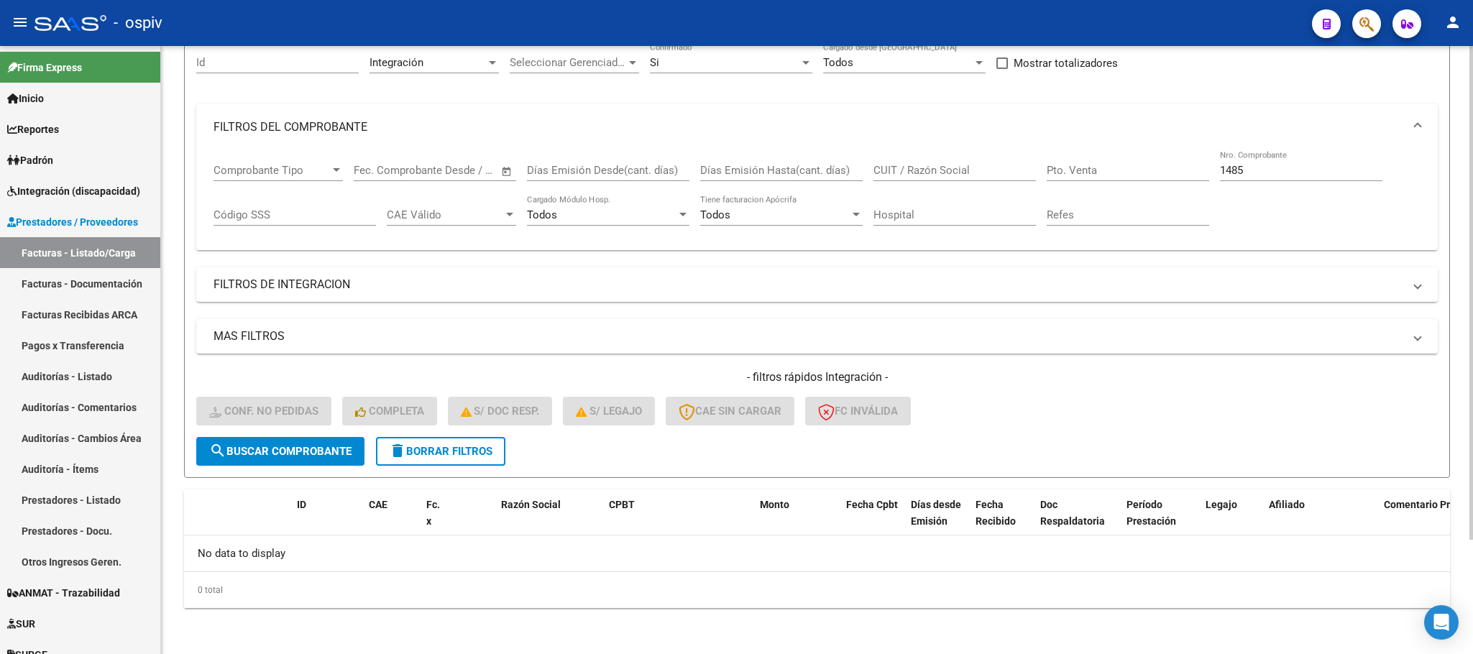
click at [1259, 170] on input "1485" at bounding box center [1301, 170] width 162 height 13
type input "1"
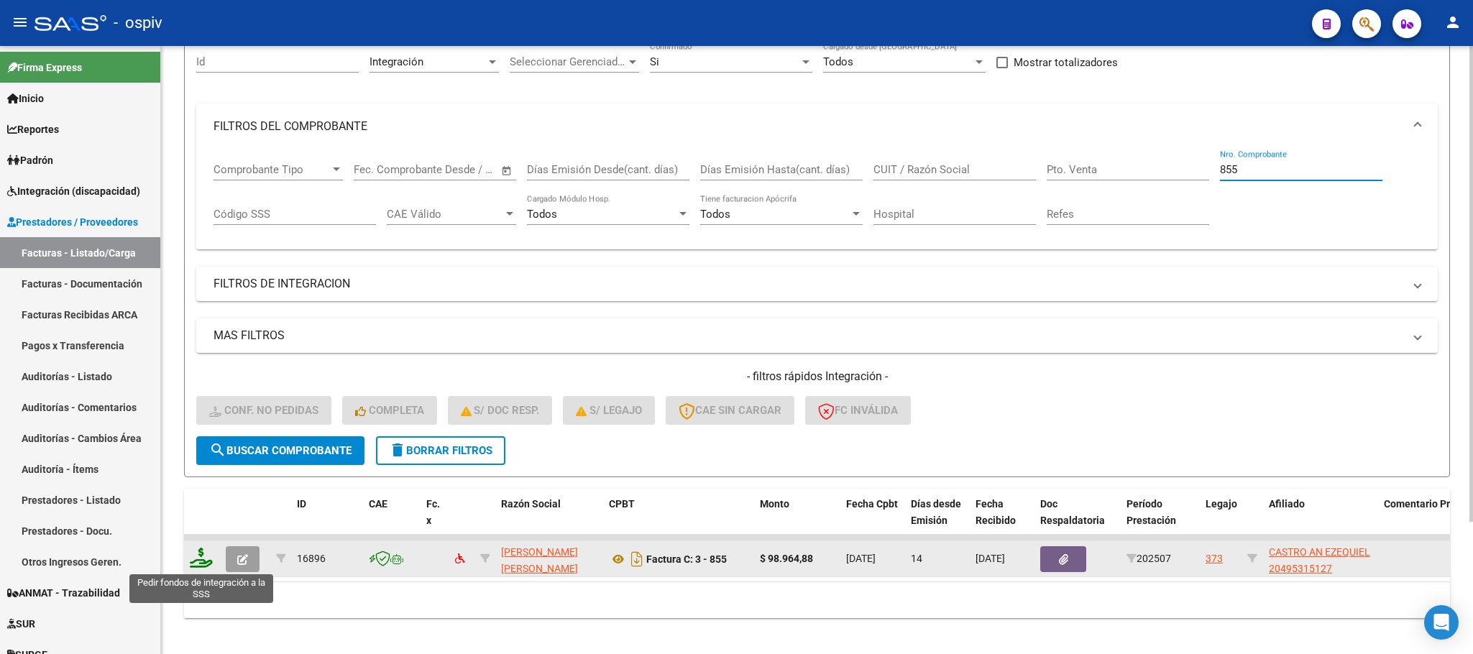
type input "855"
click at [201, 563] on icon at bounding box center [201, 558] width 23 height 20
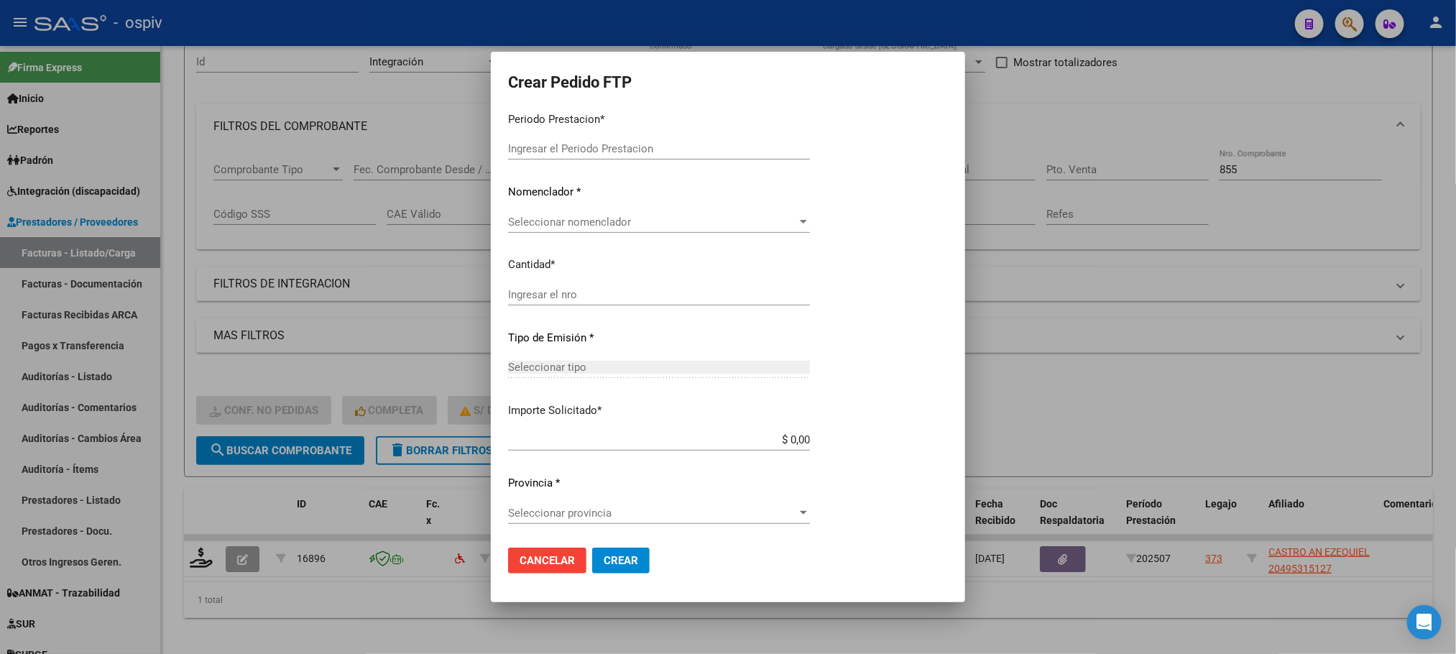
type input "202508"
type input "202507"
type input "$ 98.964,88"
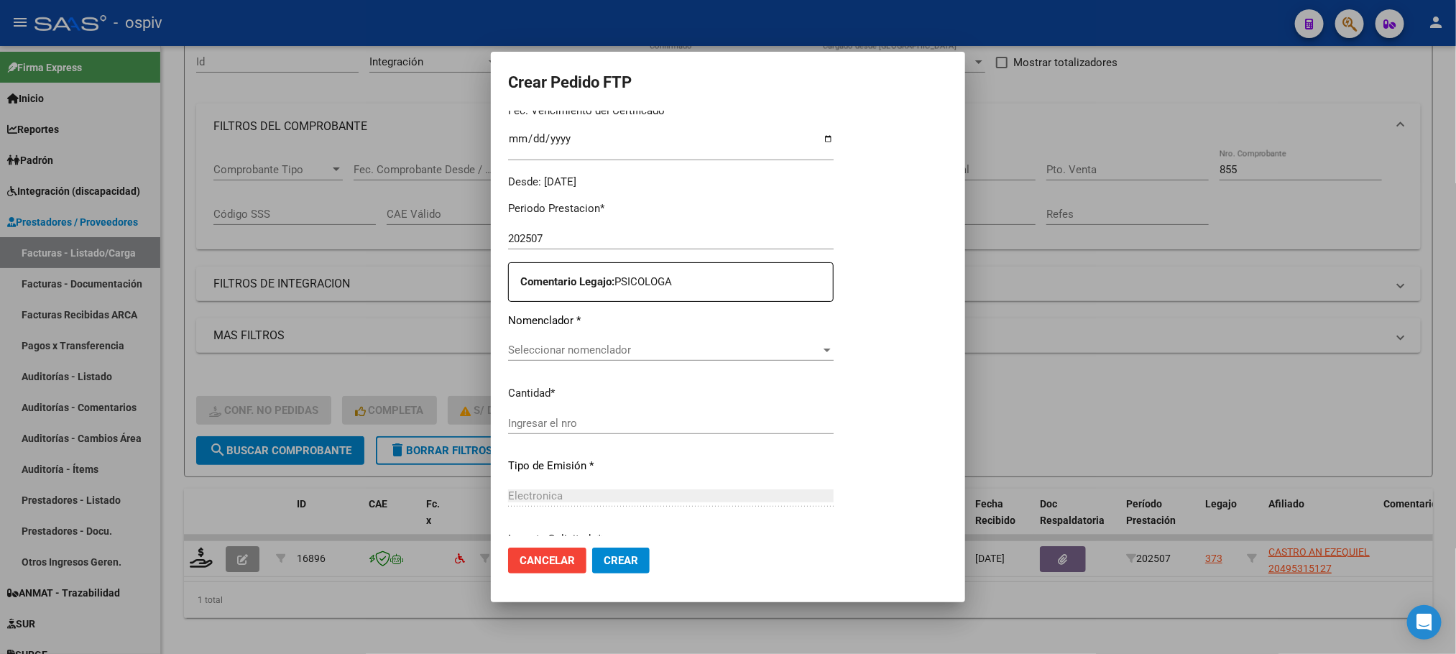
type input "ARG02000495315122025040720270407BUE437"
type input "2027-04-07"
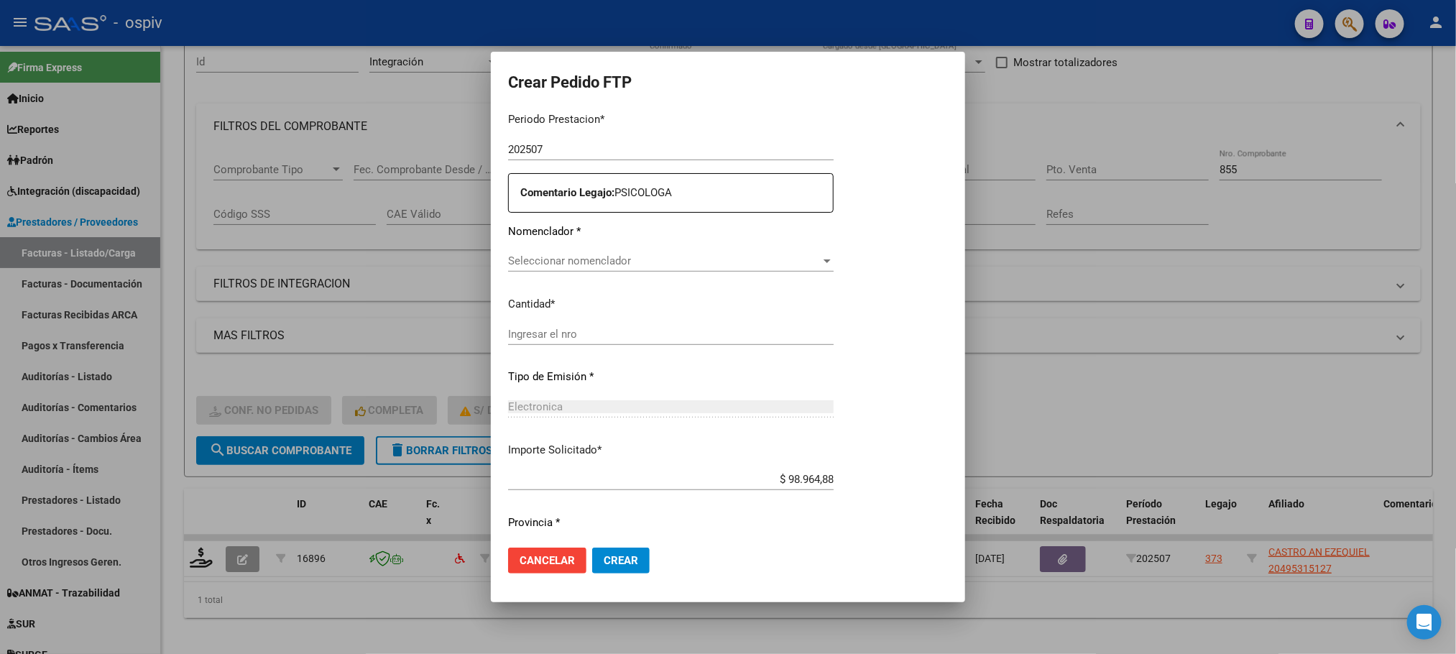
scroll to position [481, 0]
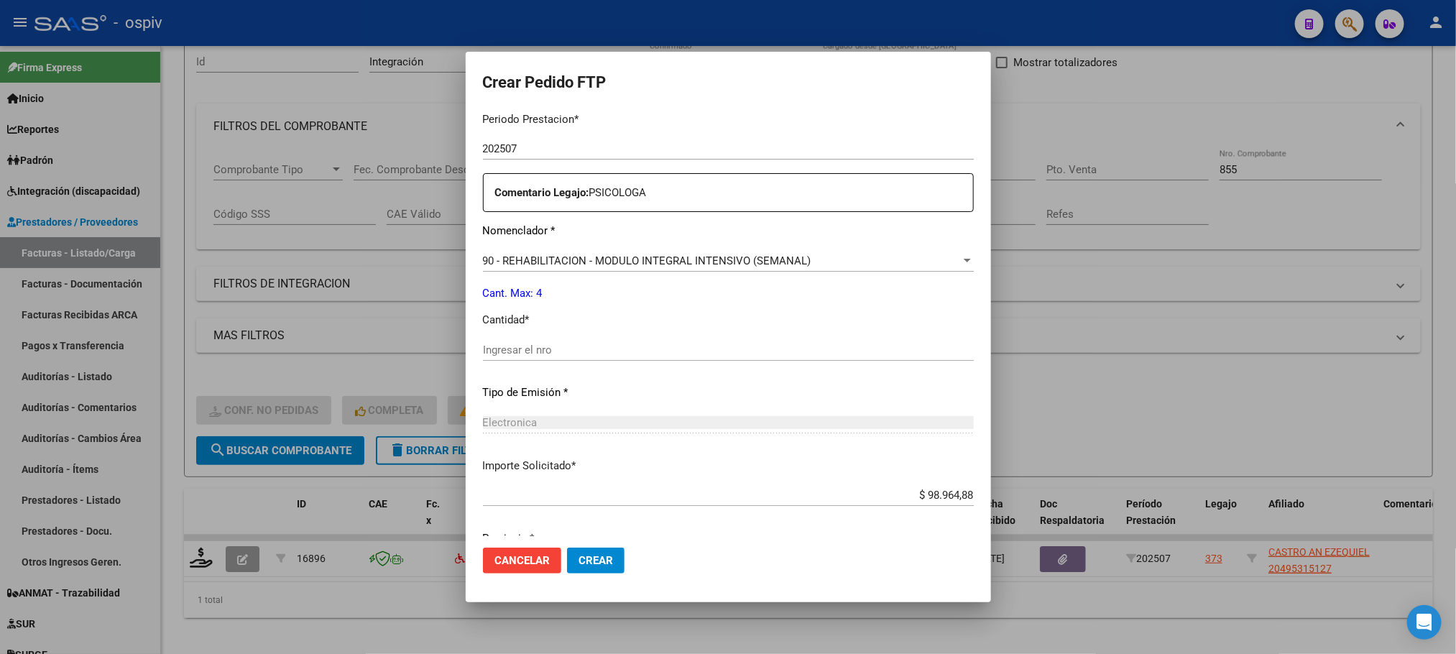
click at [604, 346] on input "Ingresar el nro" at bounding box center [728, 350] width 491 height 13
type input "4"
click at [567, 548] on button "Crear" at bounding box center [596, 561] width 58 height 26
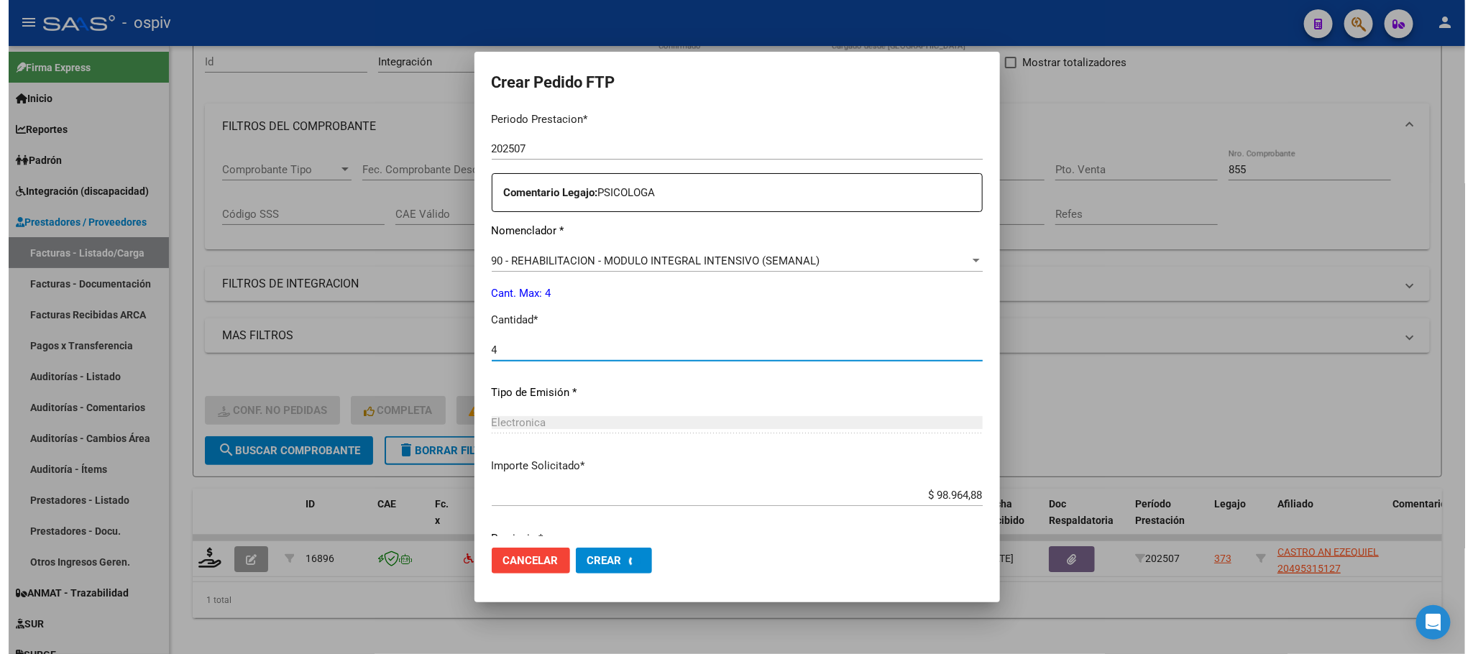
scroll to position [0, 0]
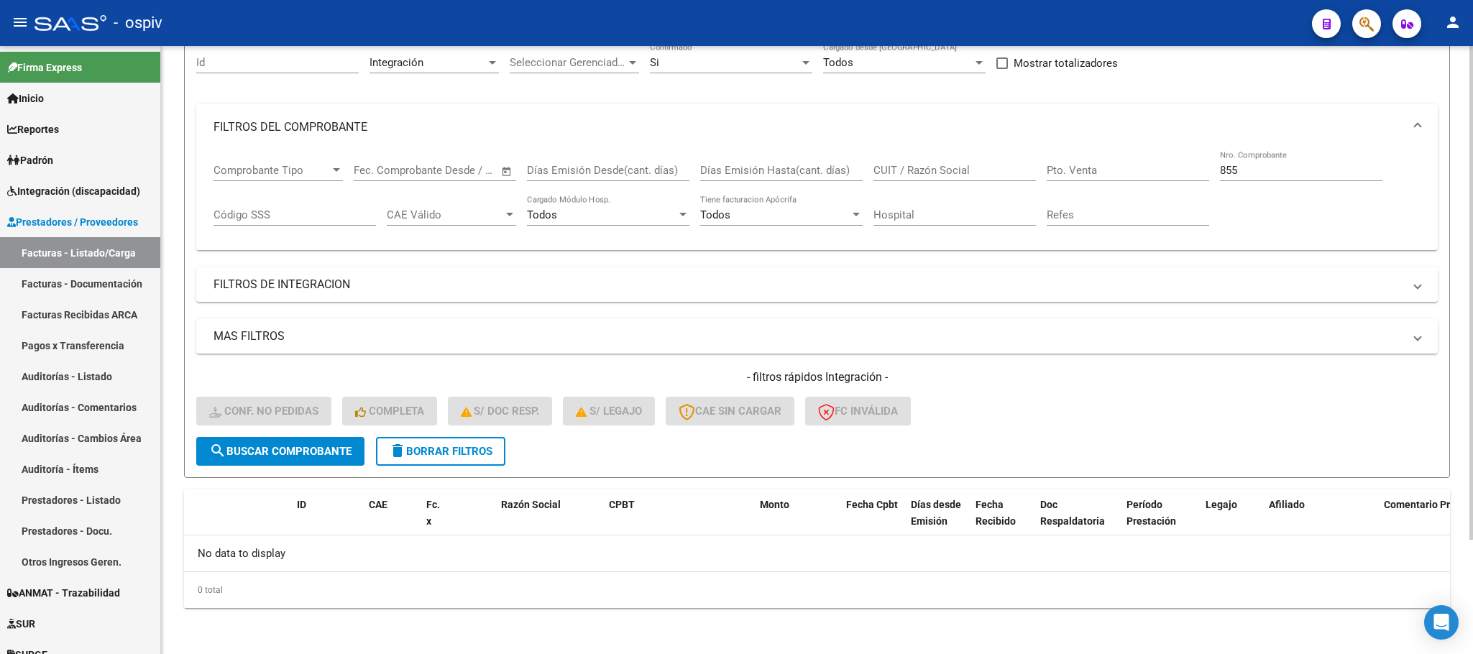
click at [1272, 171] on input "855" at bounding box center [1301, 170] width 162 height 13
type input "8"
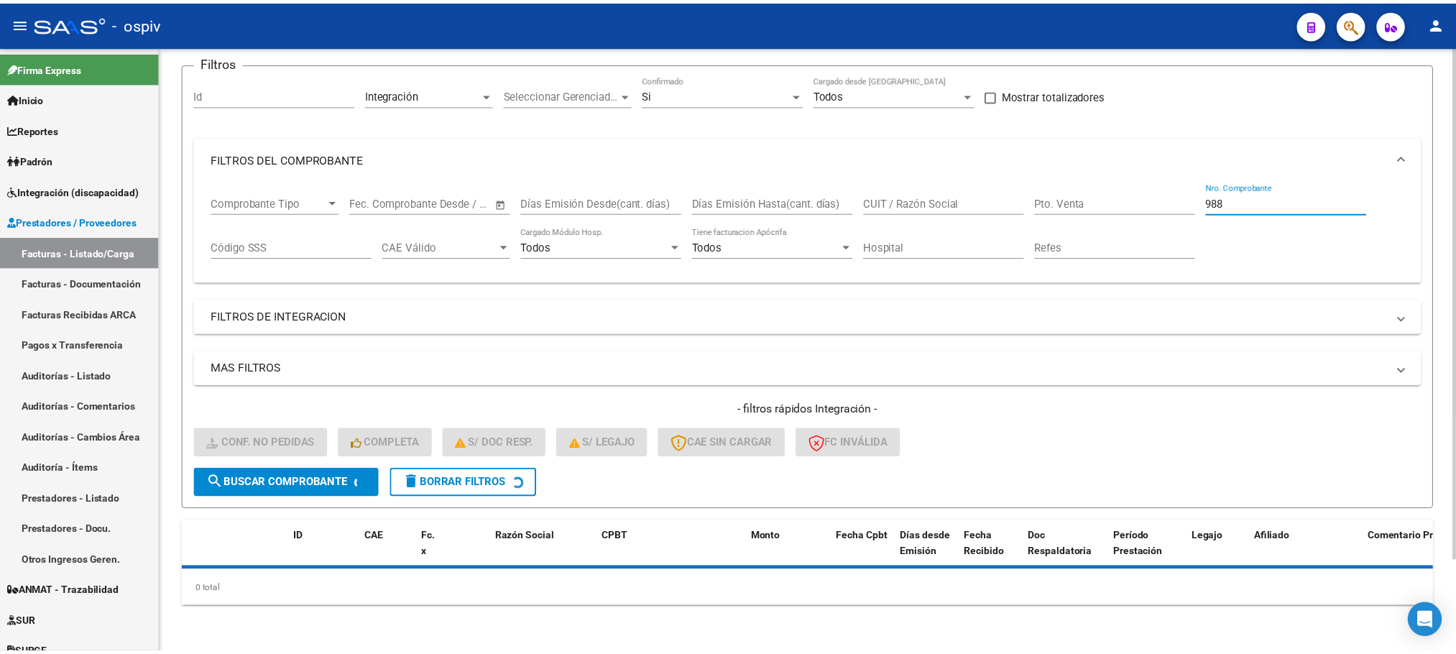
scroll to position [141, 0]
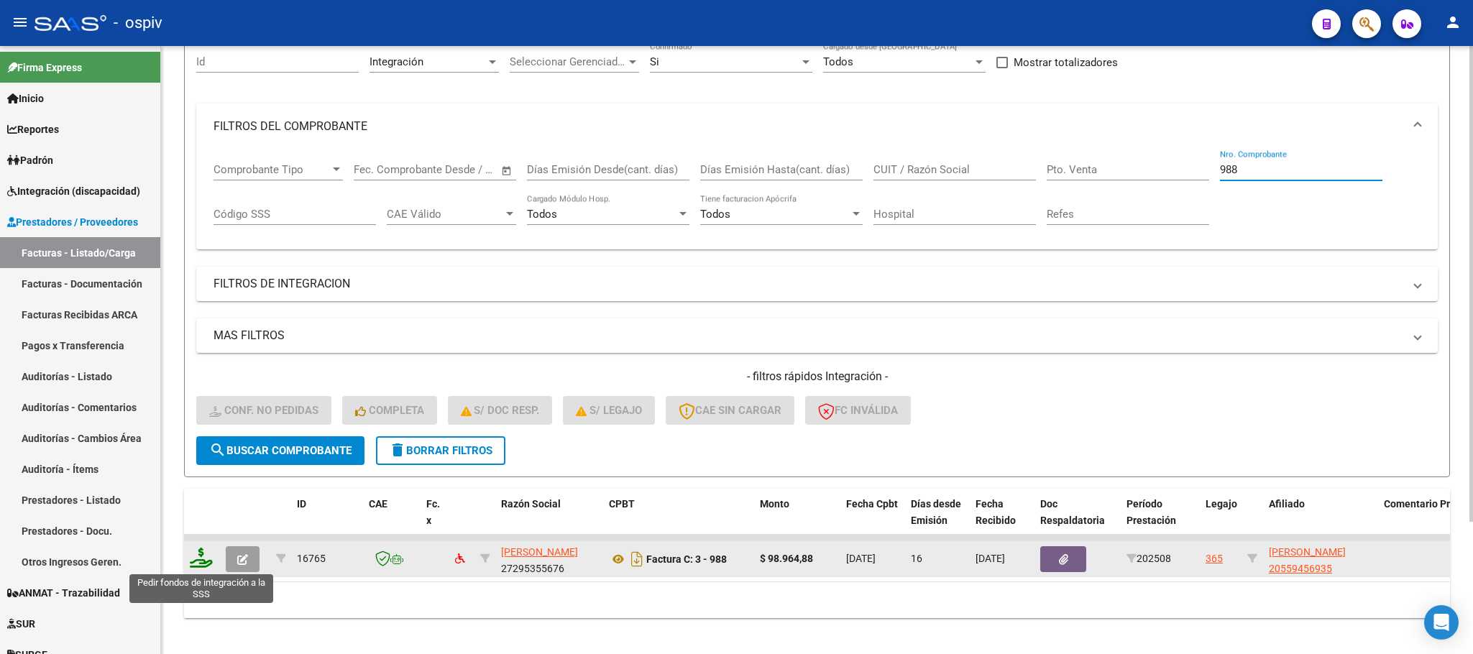
type input "988"
click at [201, 567] on icon at bounding box center [201, 558] width 23 height 20
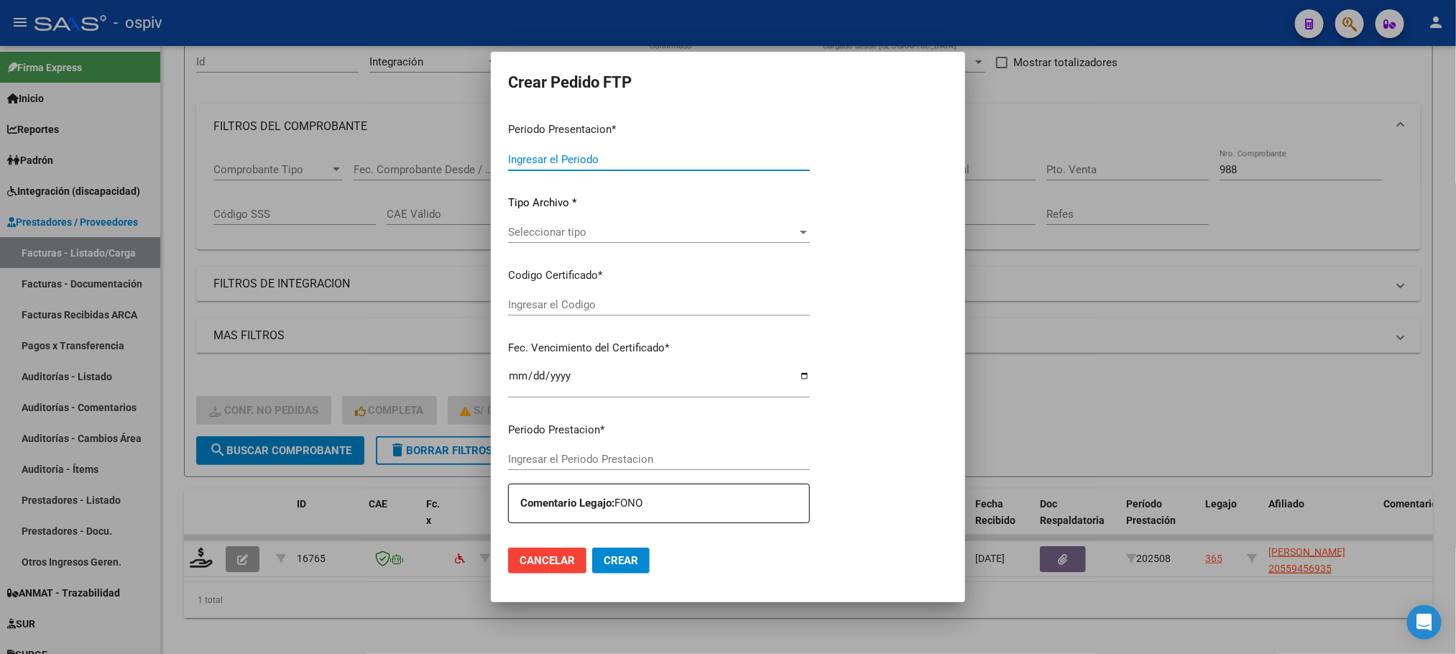
type input "202508"
type input "$ 98.964,88"
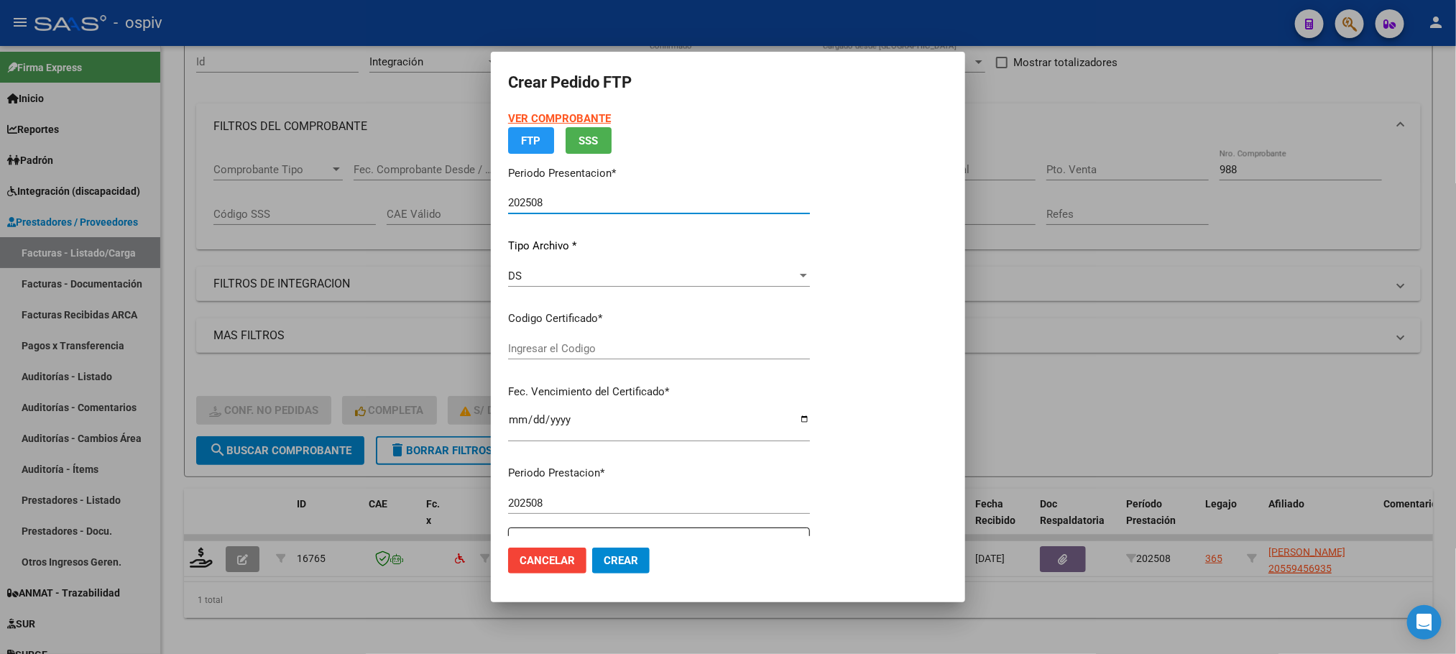
type input "ARG02000559456932024091220270912BUE370"
type input "2027-09-12"
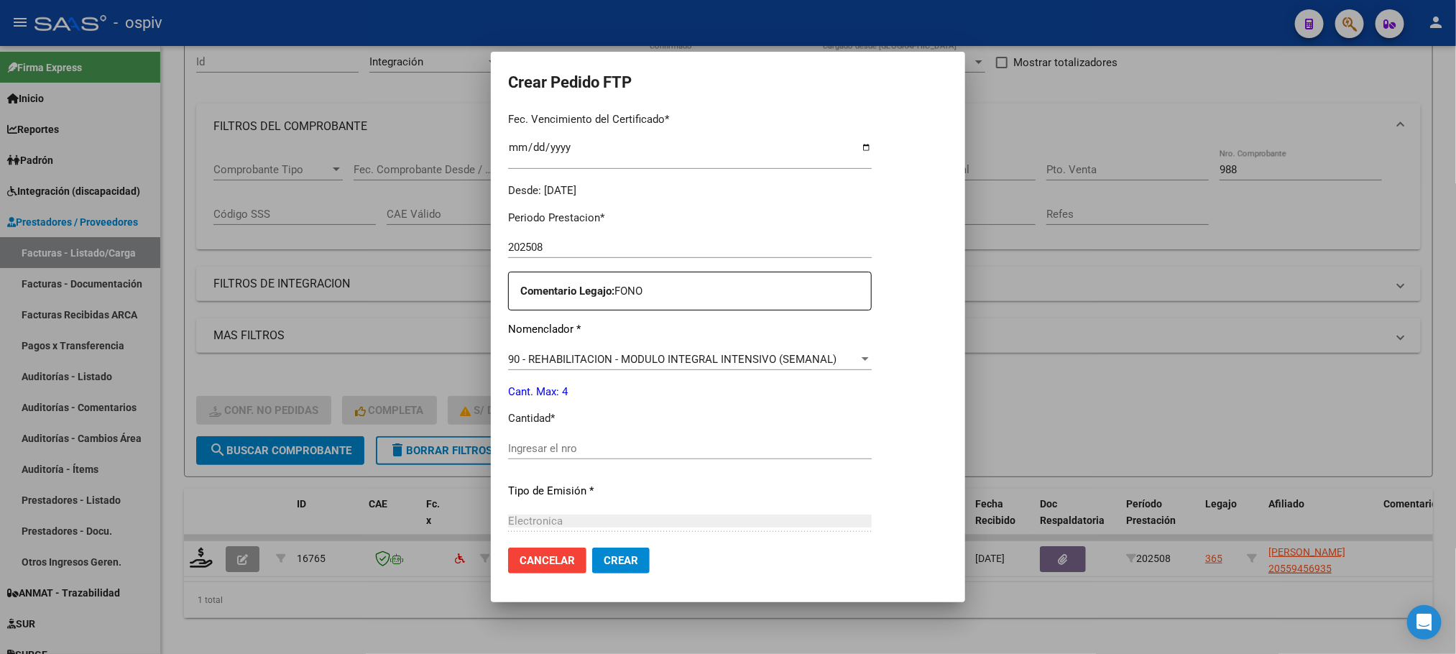
scroll to position [397, 0]
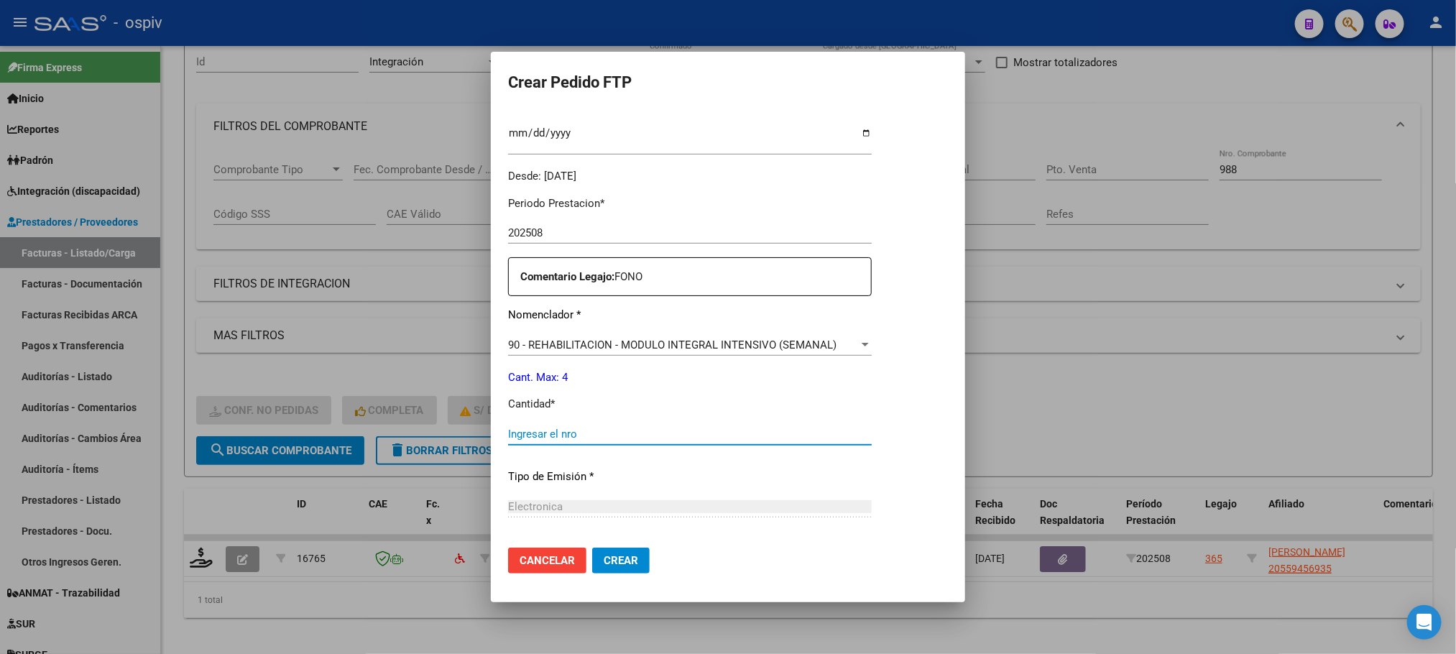
click at [654, 432] on input "Ingresar el nro" at bounding box center [690, 434] width 364 height 13
type input "4"
click at [592, 548] on button "Crear" at bounding box center [621, 561] width 58 height 26
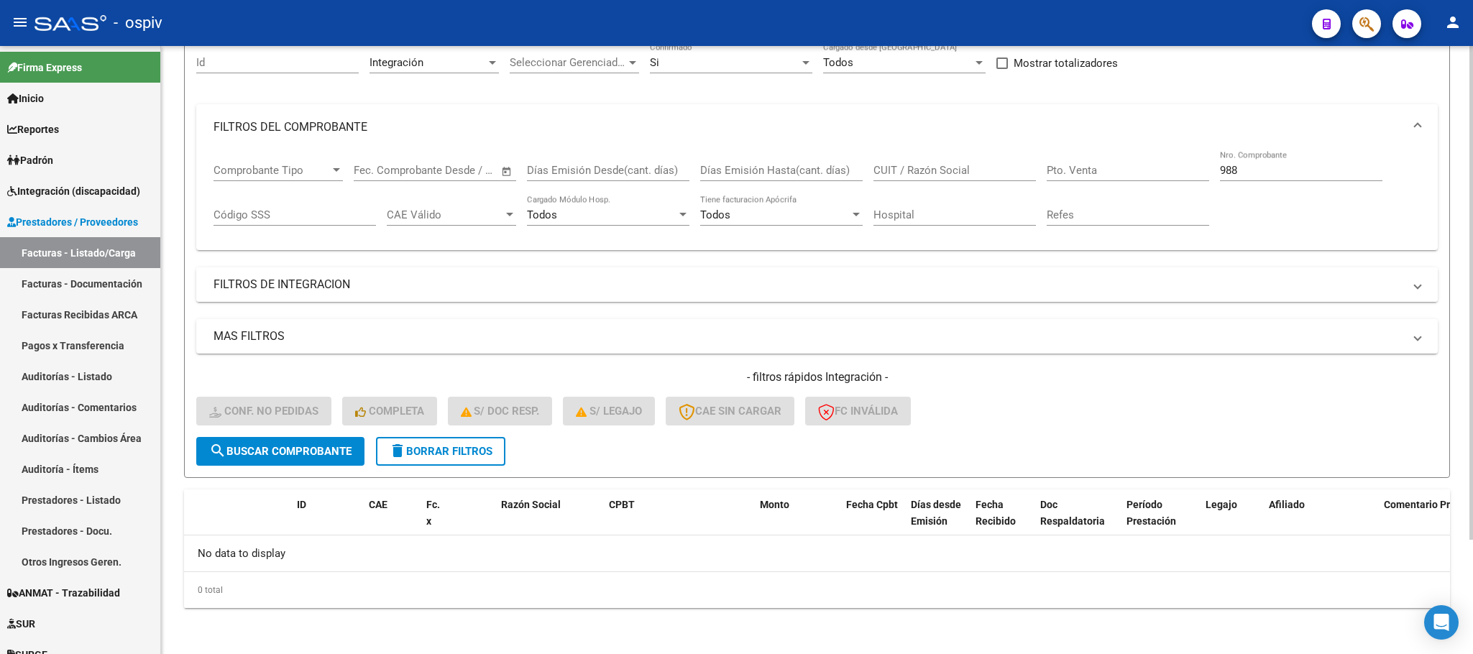
scroll to position [0, 0]
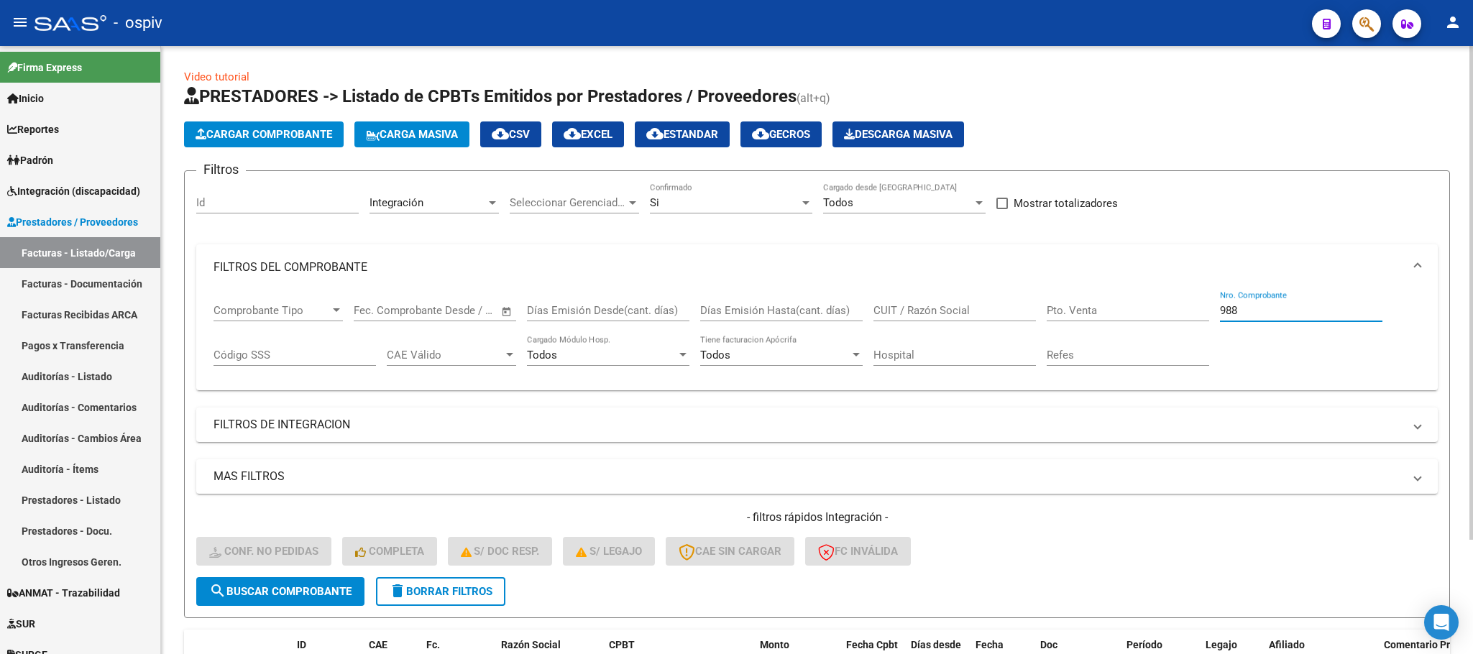
click at [1282, 307] on input "988" at bounding box center [1301, 310] width 162 height 13
type input "9"
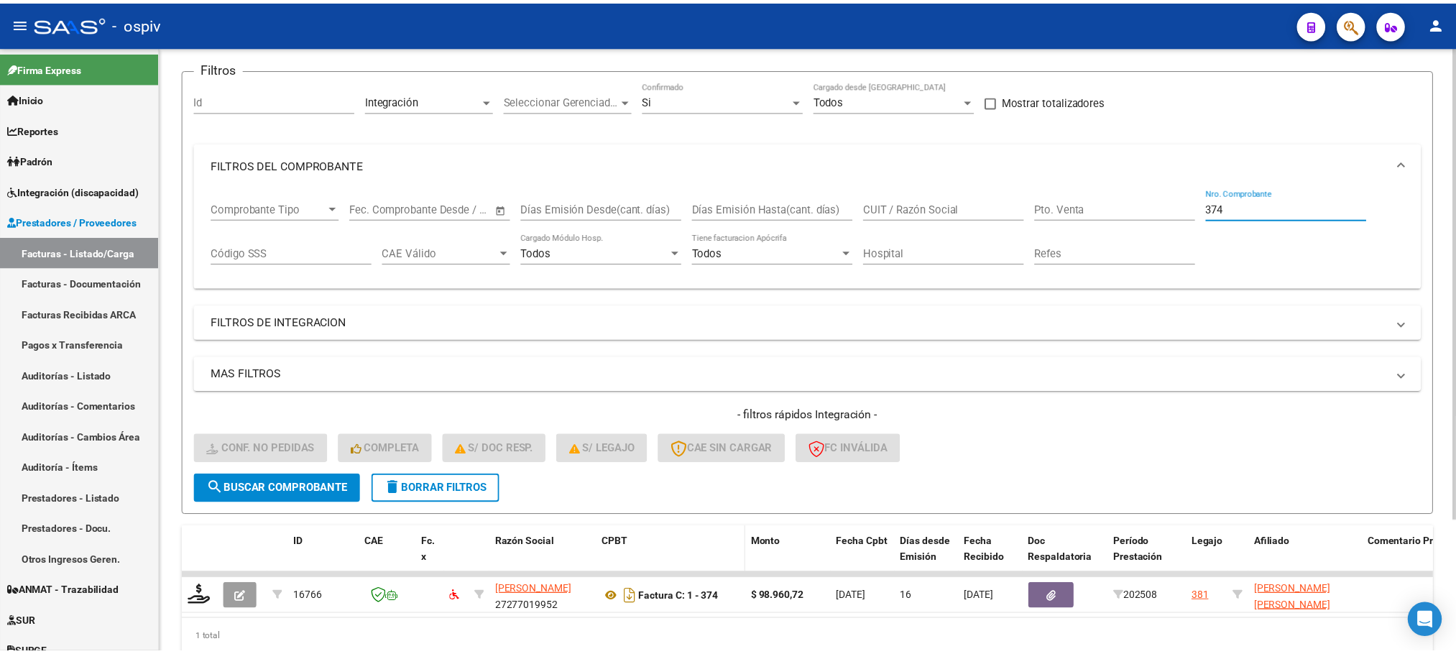
scroll to position [168, 0]
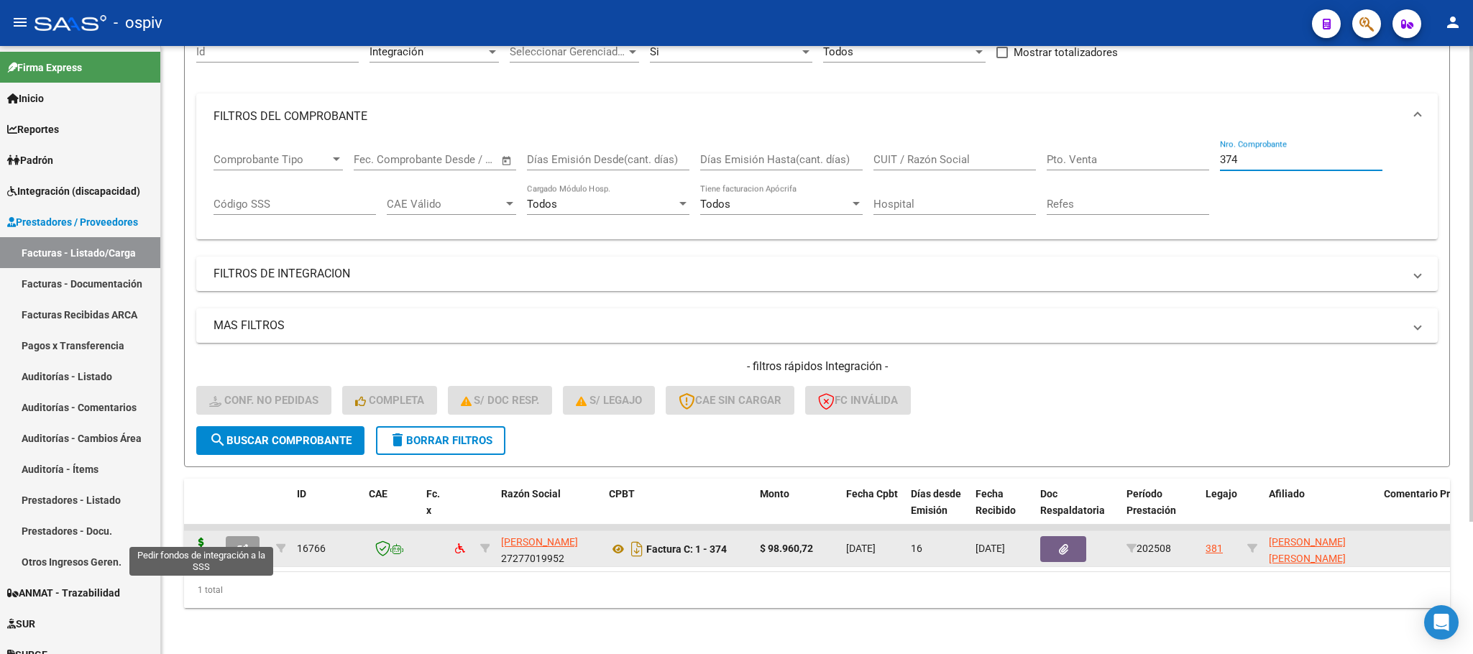
type input "374"
click at [199, 540] on icon at bounding box center [201, 548] width 23 height 20
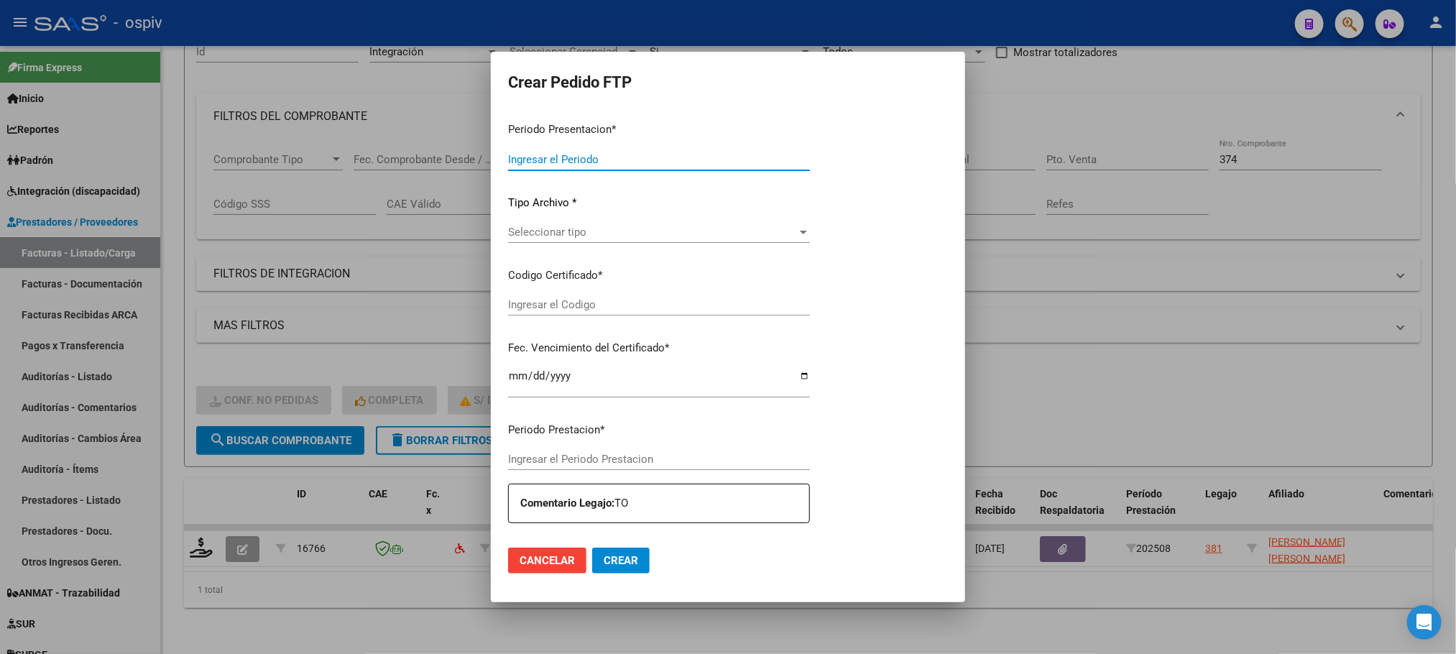
type input "202508"
type input "$ 98.960,72"
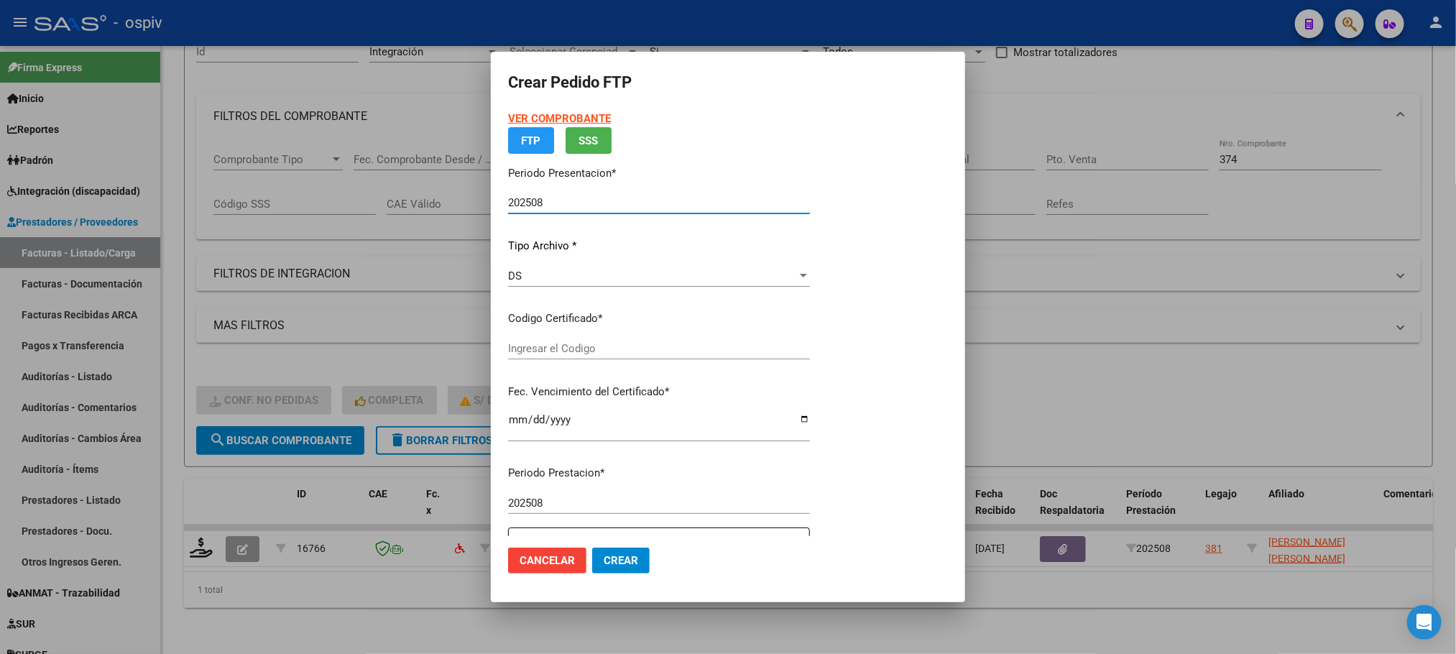
type input "ARG02000581254682024051520290515BUE437"
type input "2029-05-21"
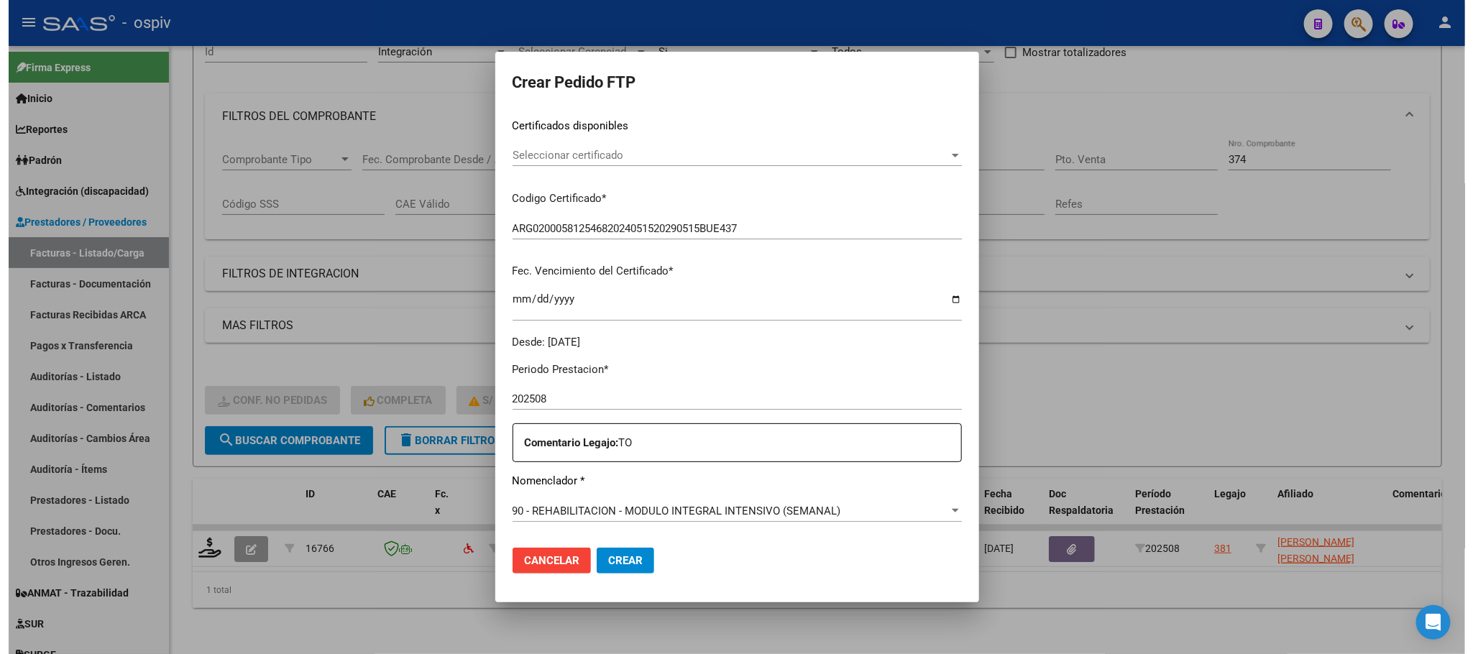
scroll to position [359, 0]
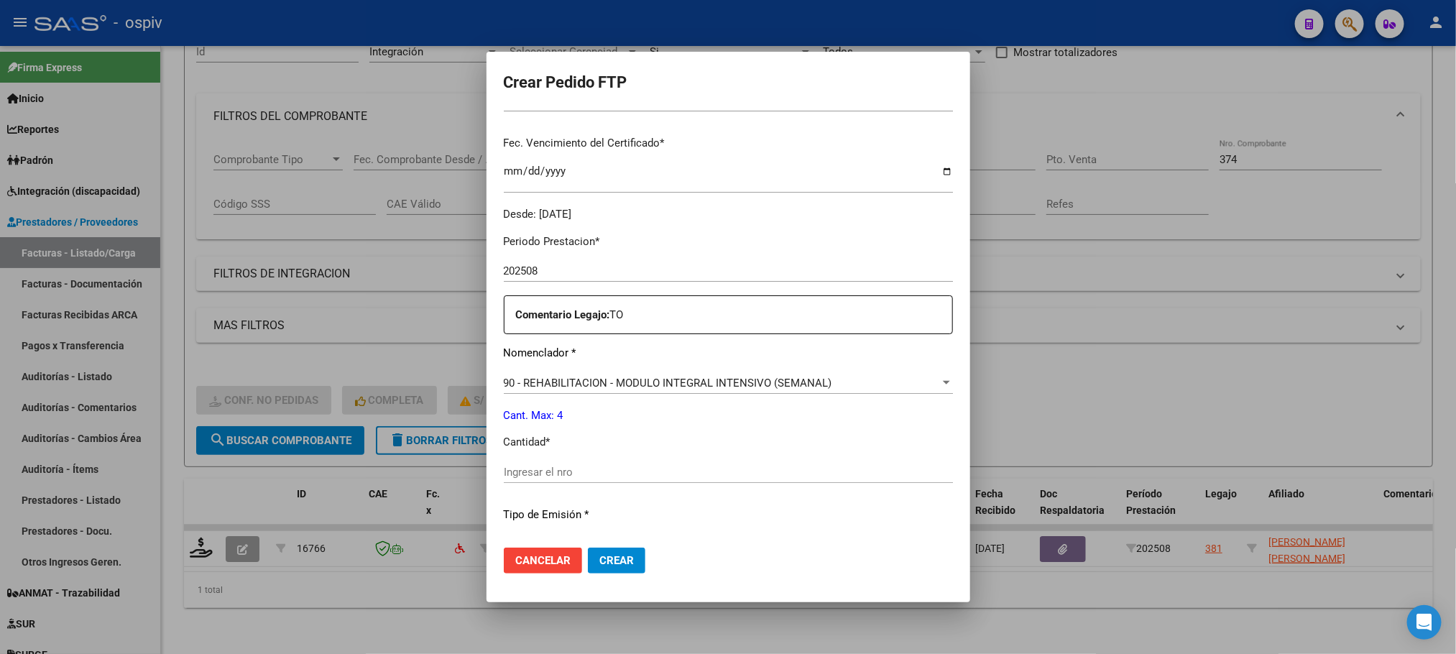
click at [732, 467] on input "Ingresar el nro" at bounding box center [728, 472] width 449 height 13
type input "4"
click at [588, 548] on button "Crear" at bounding box center [617, 561] width 58 height 26
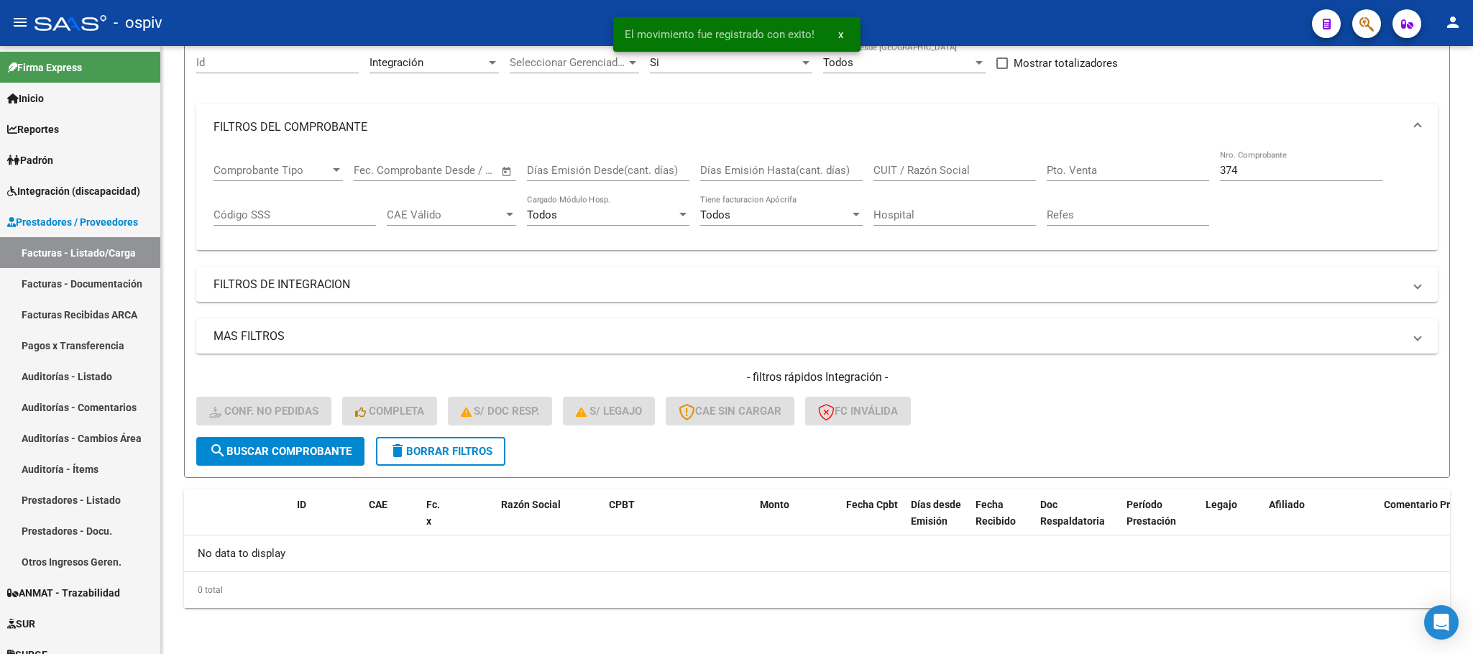
scroll to position [141, 0]
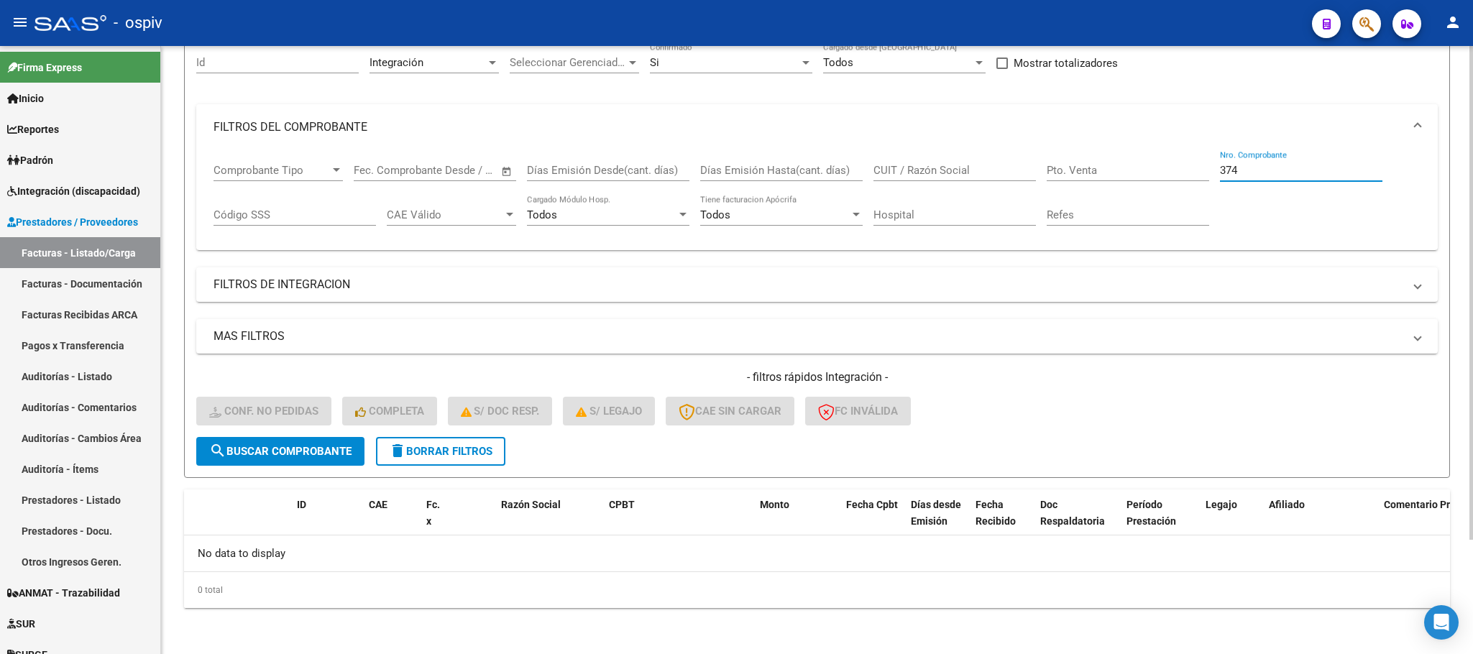
click at [1315, 165] on input "374" at bounding box center [1301, 170] width 162 height 13
type input "3"
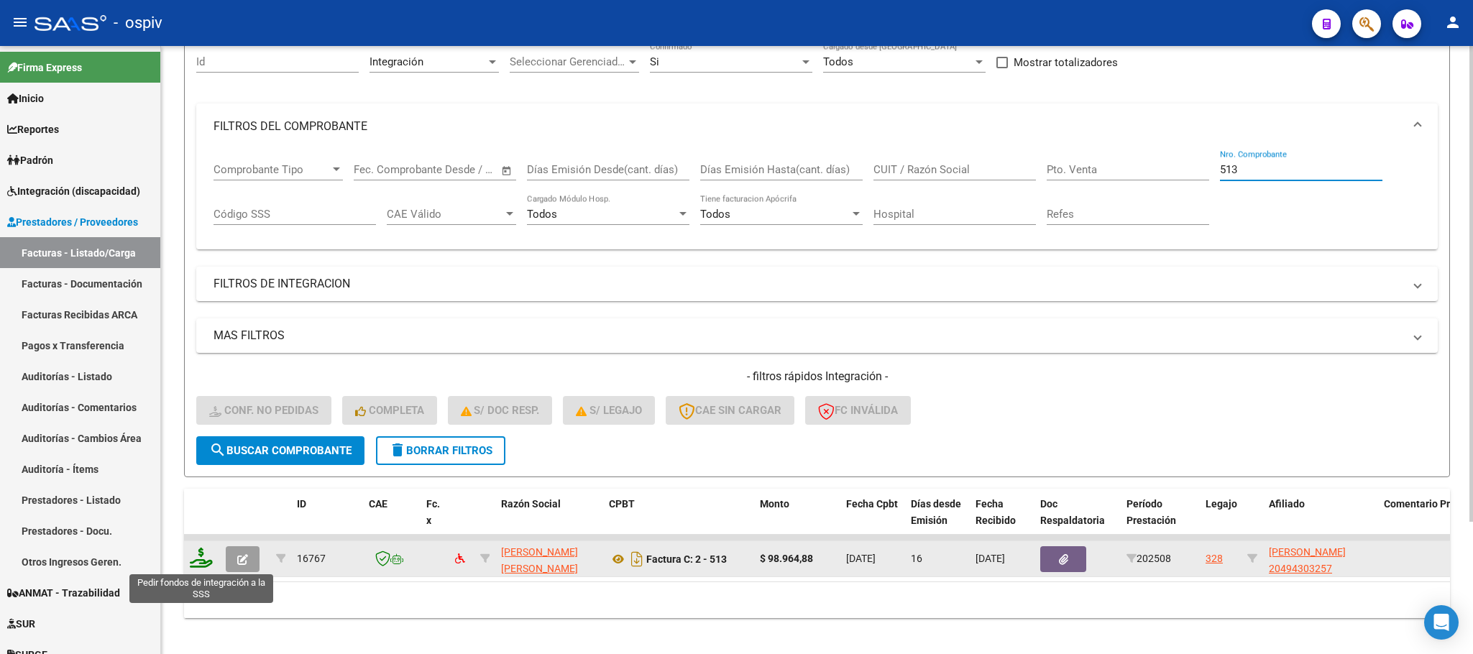
type input "513"
click at [201, 561] on icon at bounding box center [201, 558] width 23 height 20
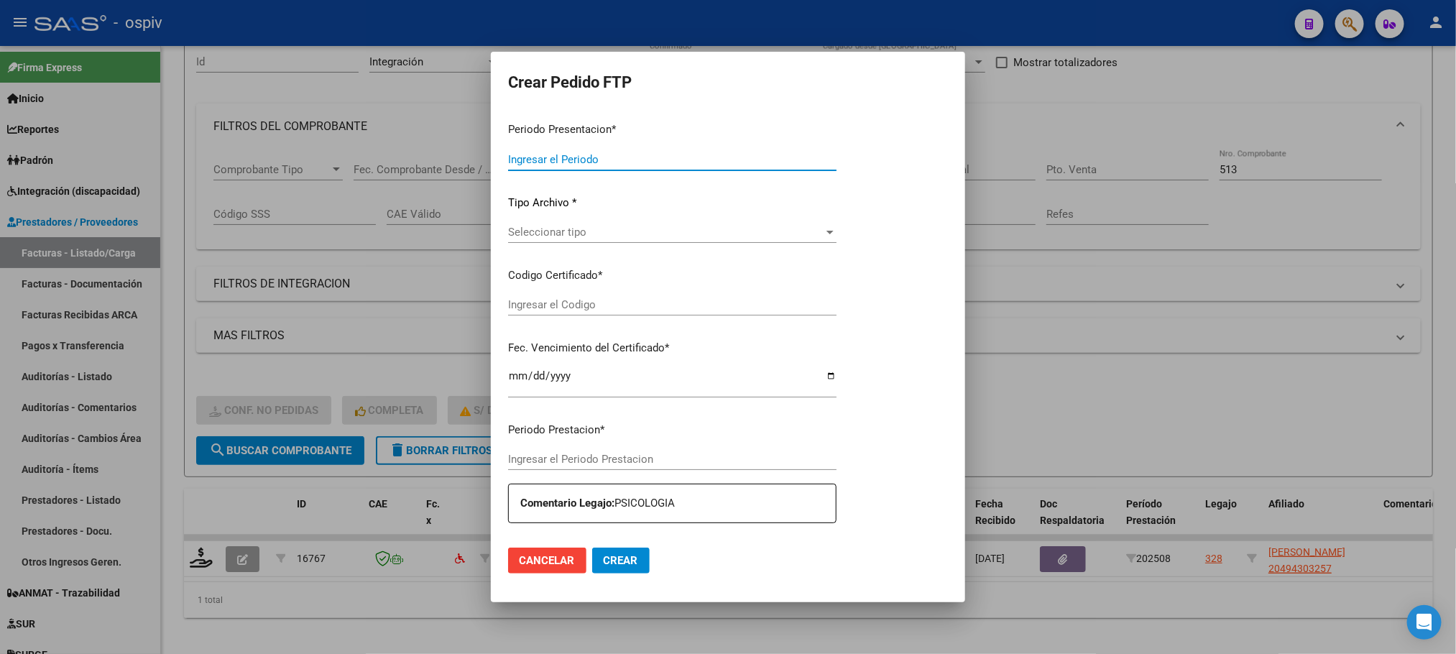
type input "202508"
type input "$ 98.964,88"
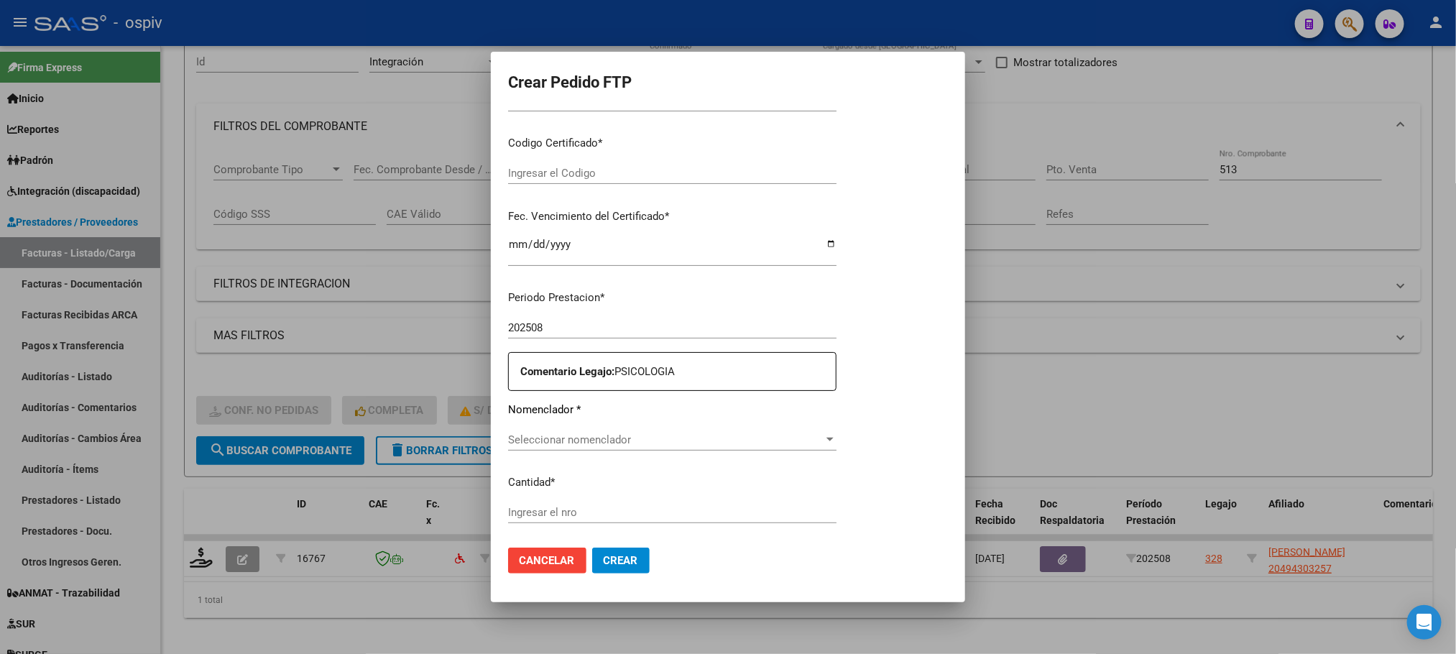
type input "ARG-02-00049430325-20201014-20251014-BS6"
type input "2025-10-14"
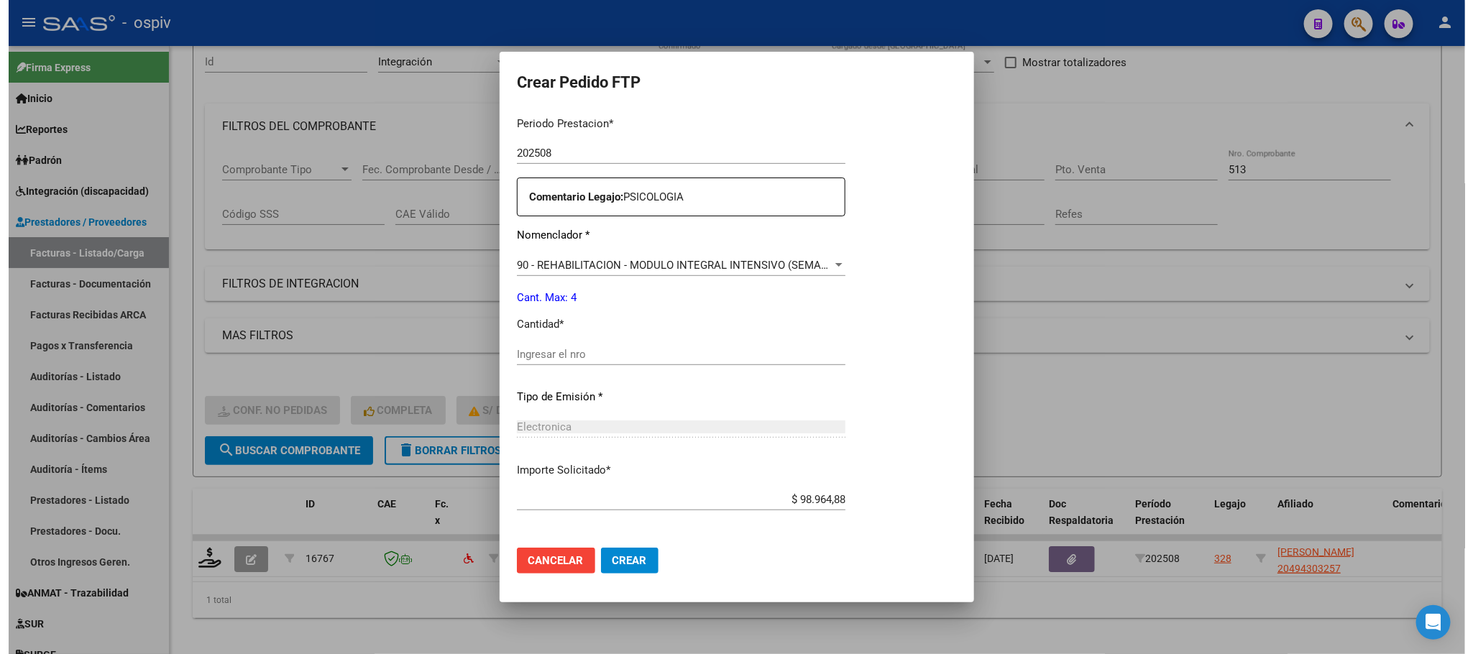
scroll to position [469, 0]
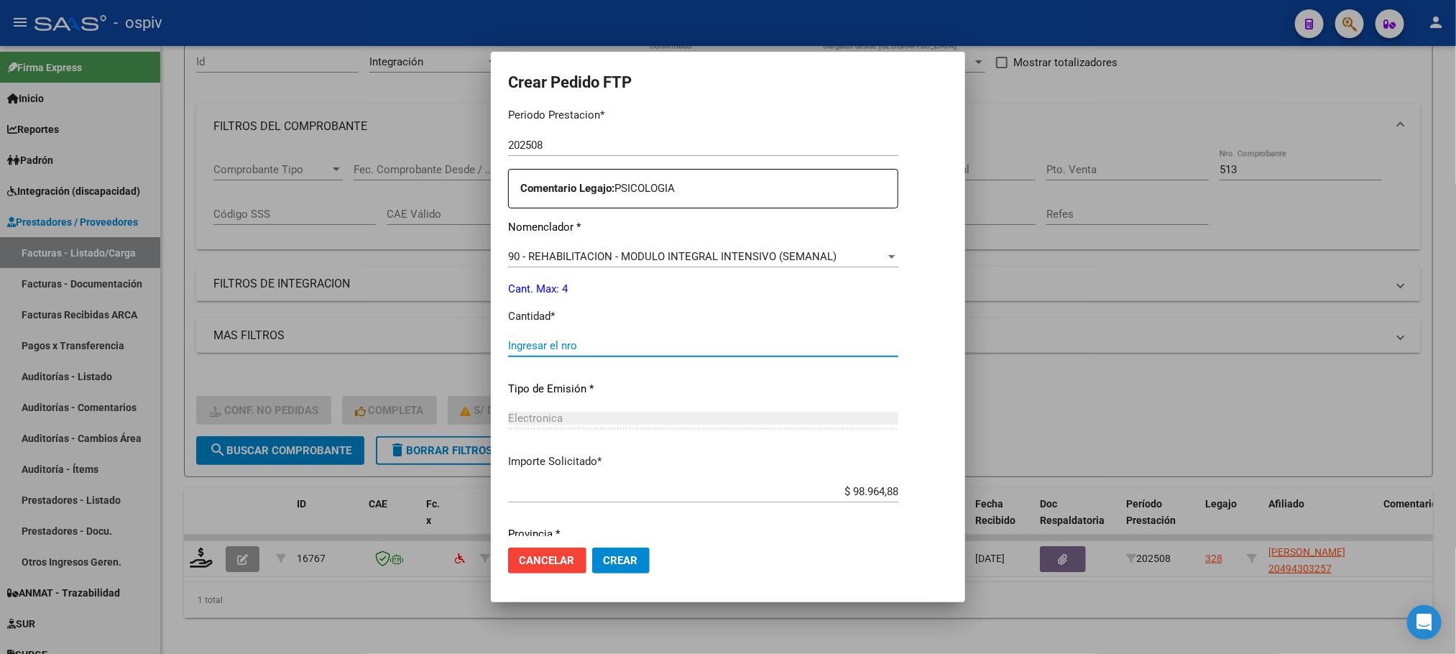
click at [708, 344] on input "Ingresar el nro" at bounding box center [703, 345] width 390 height 13
type input "4"
click at [592, 548] on button "Crear" at bounding box center [621, 561] width 58 height 26
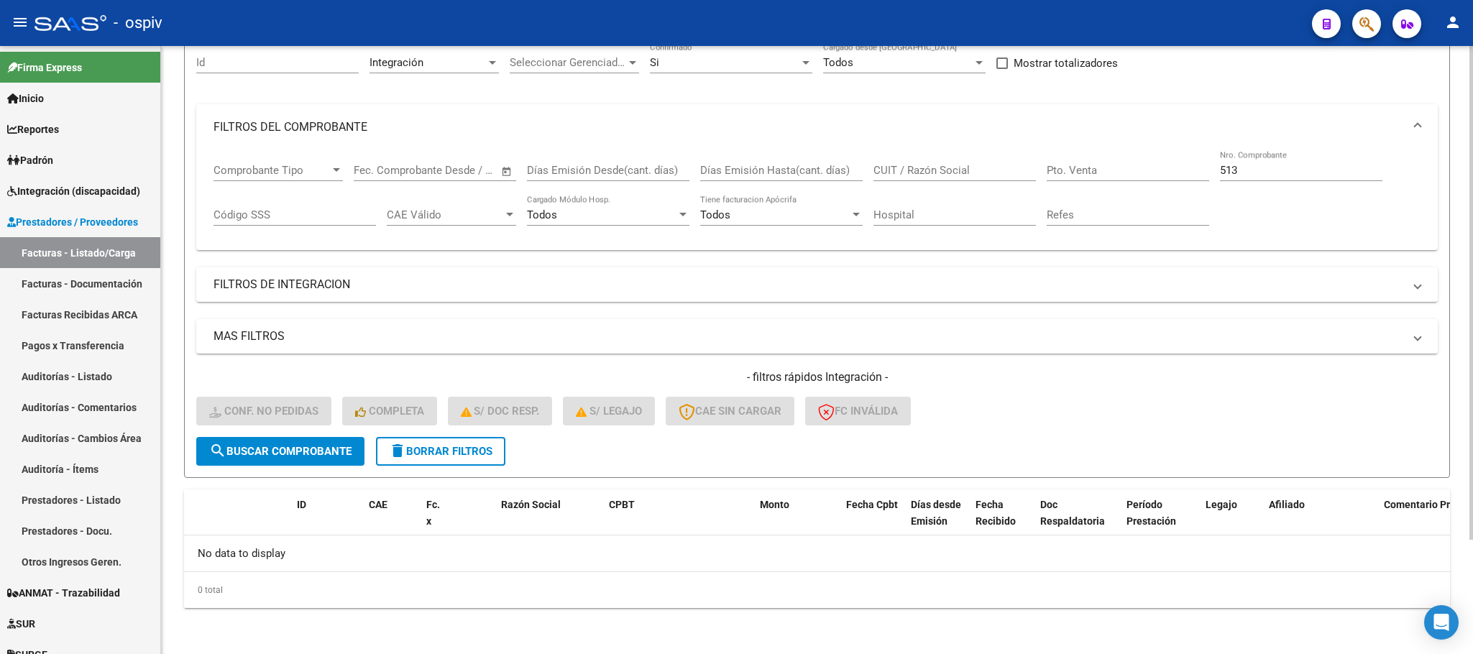
click at [1267, 173] on input "513" at bounding box center [1301, 170] width 162 height 13
type input "5"
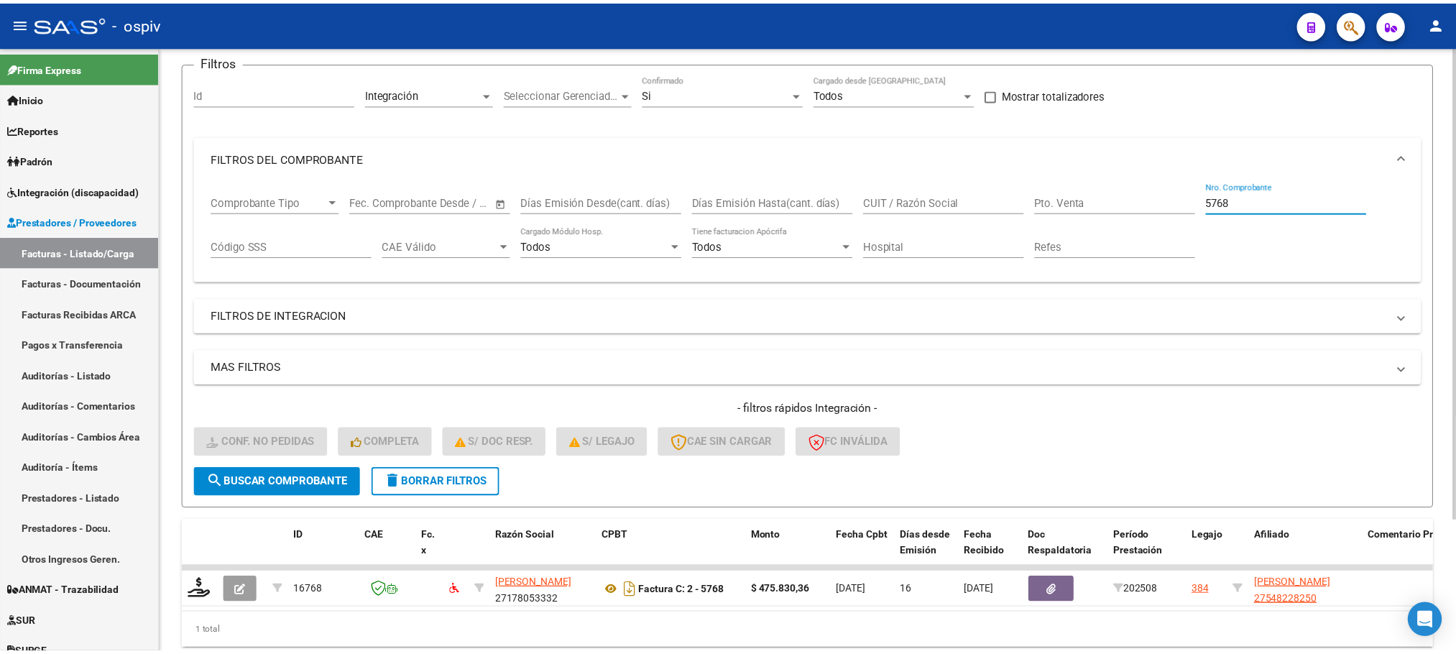
scroll to position [141, 0]
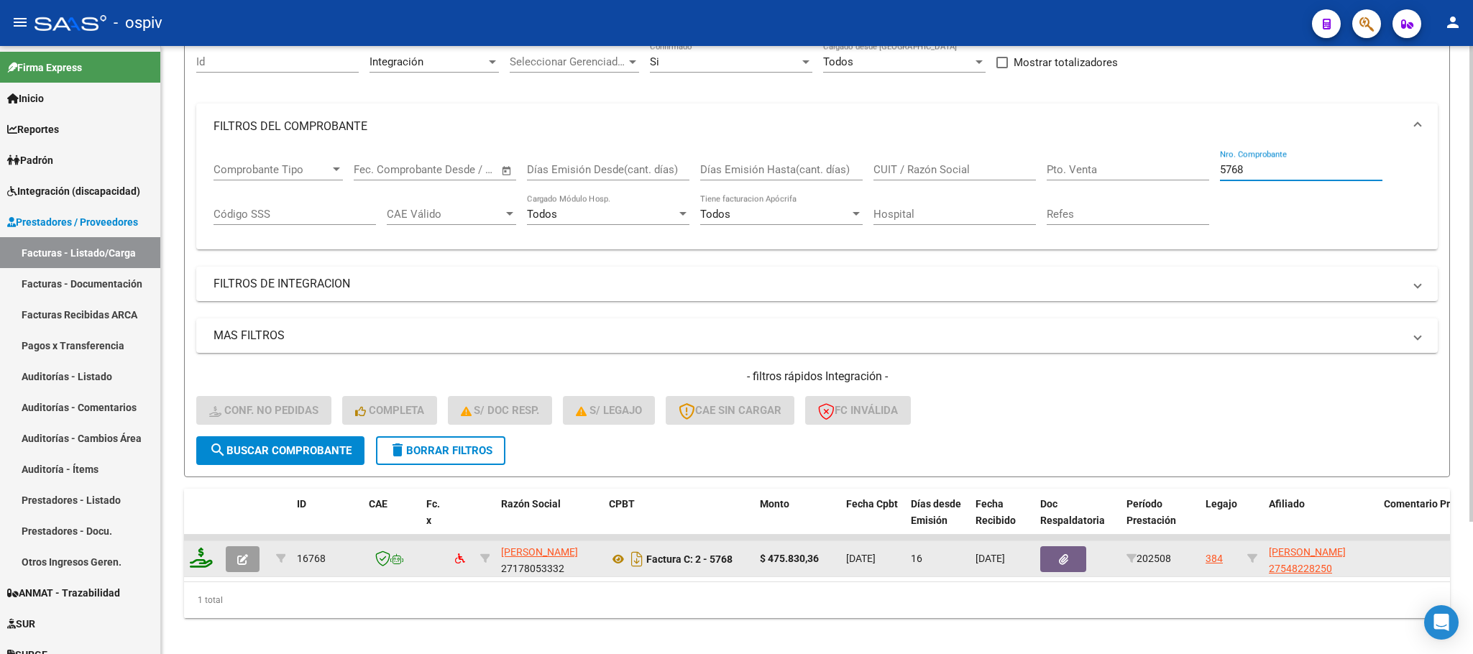
type input "5768"
click at [199, 563] on icon at bounding box center [201, 558] width 23 height 20
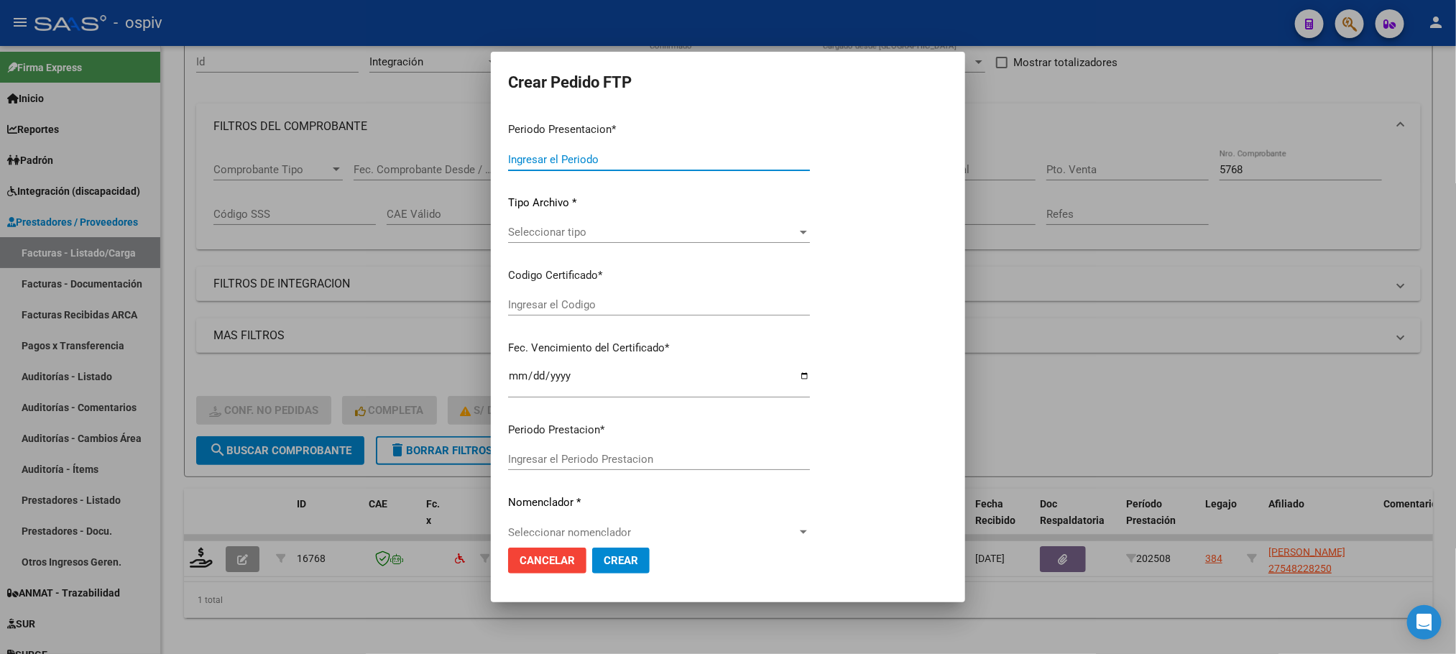
type input "202508"
type input "$ 475.830,36"
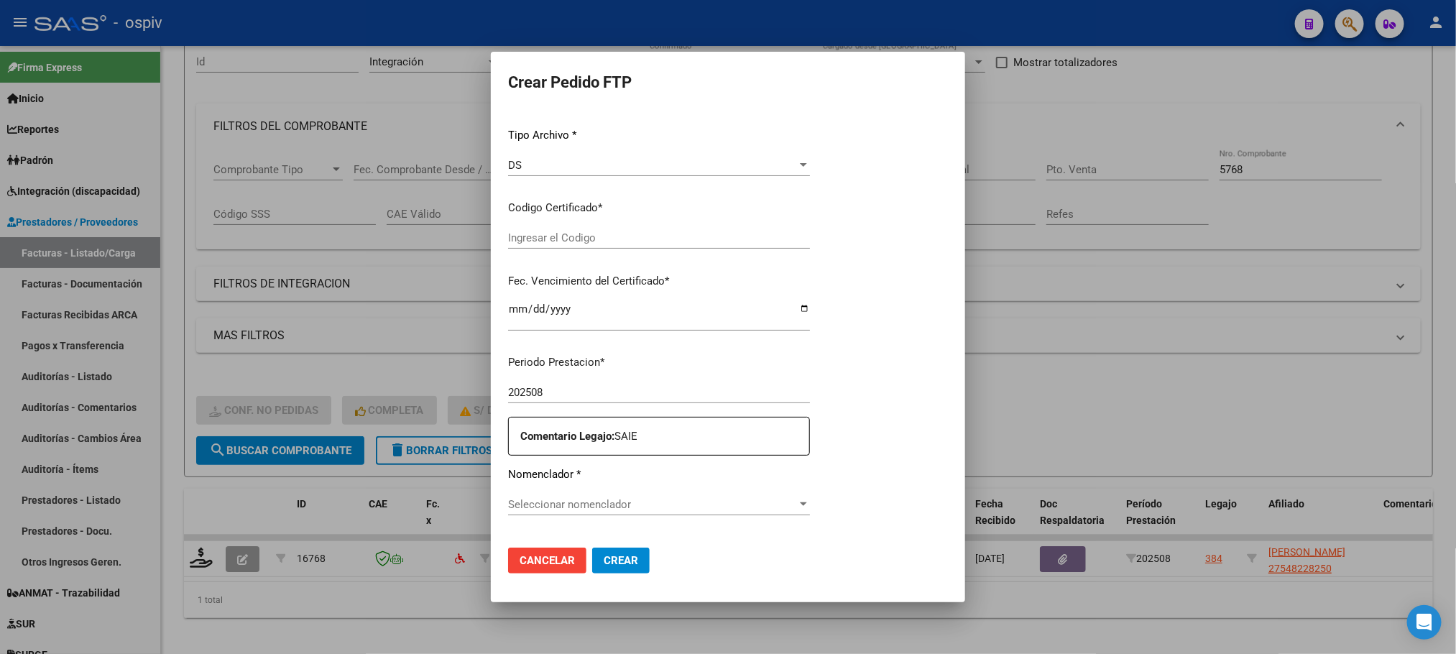
type input "ARG01000548228252023012020280120BSAS316"
type input "2028-01-20"
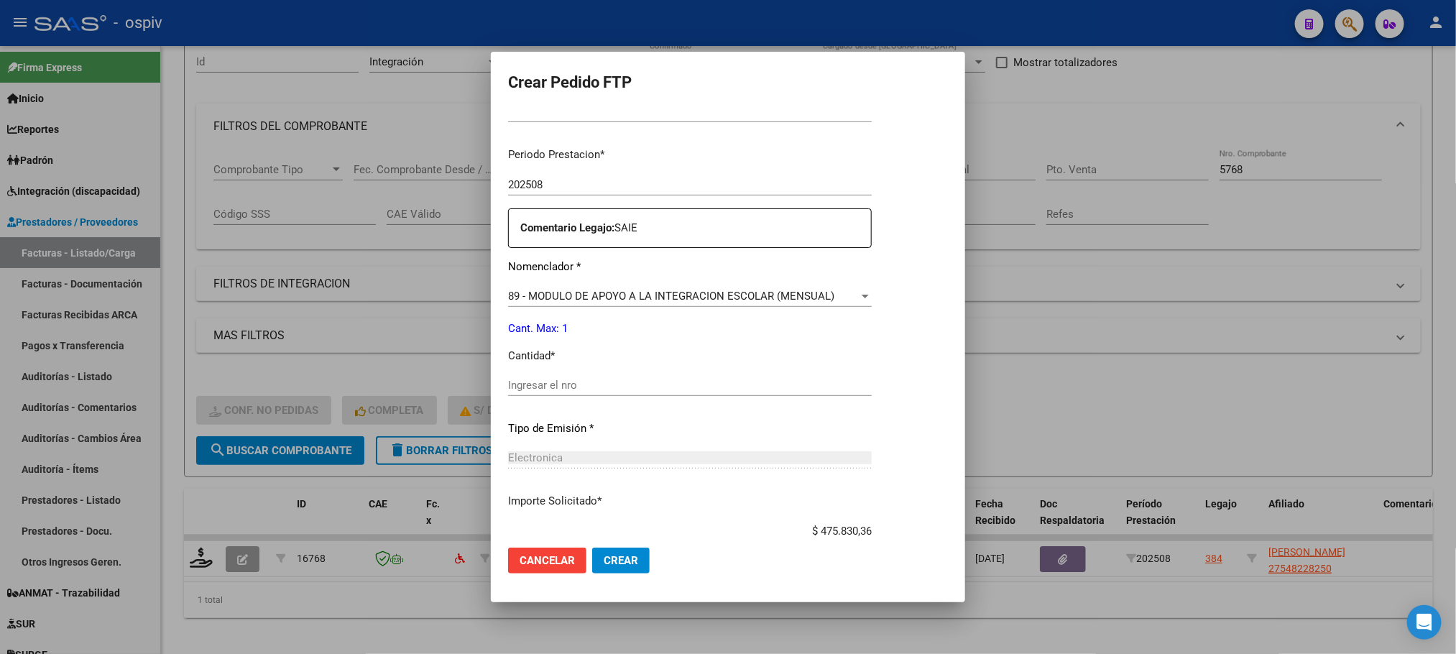
scroll to position [470, 0]
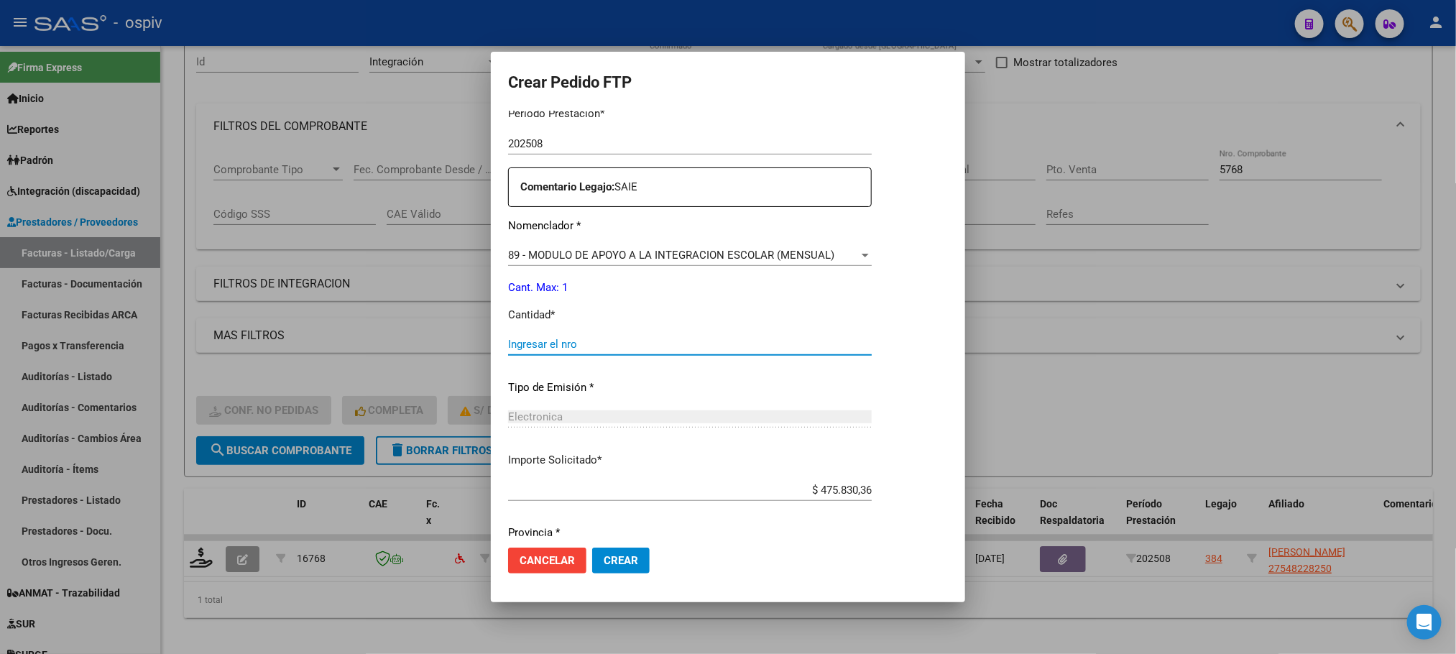
click at [594, 345] on input "Ingresar el nro" at bounding box center [690, 344] width 364 height 13
type input "1"
click at [592, 548] on button "Crear" at bounding box center [621, 561] width 58 height 26
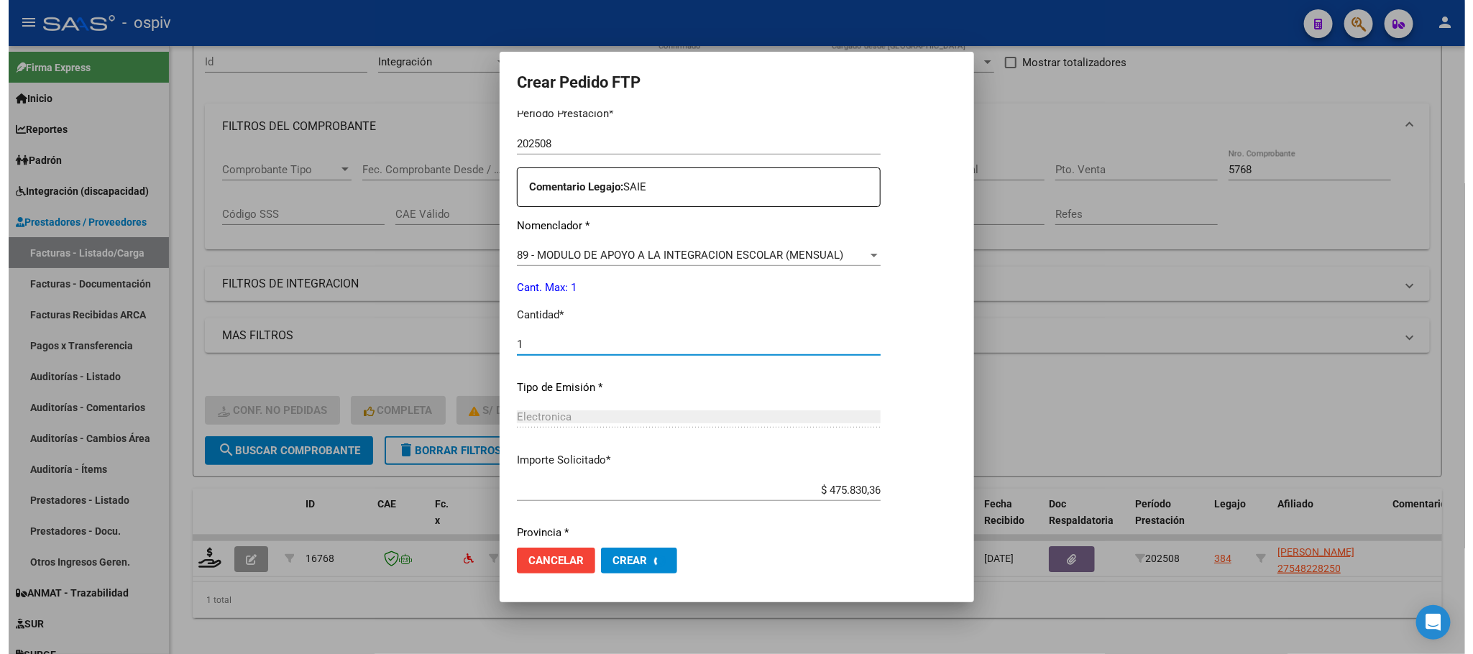
scroll to position [0, 0]
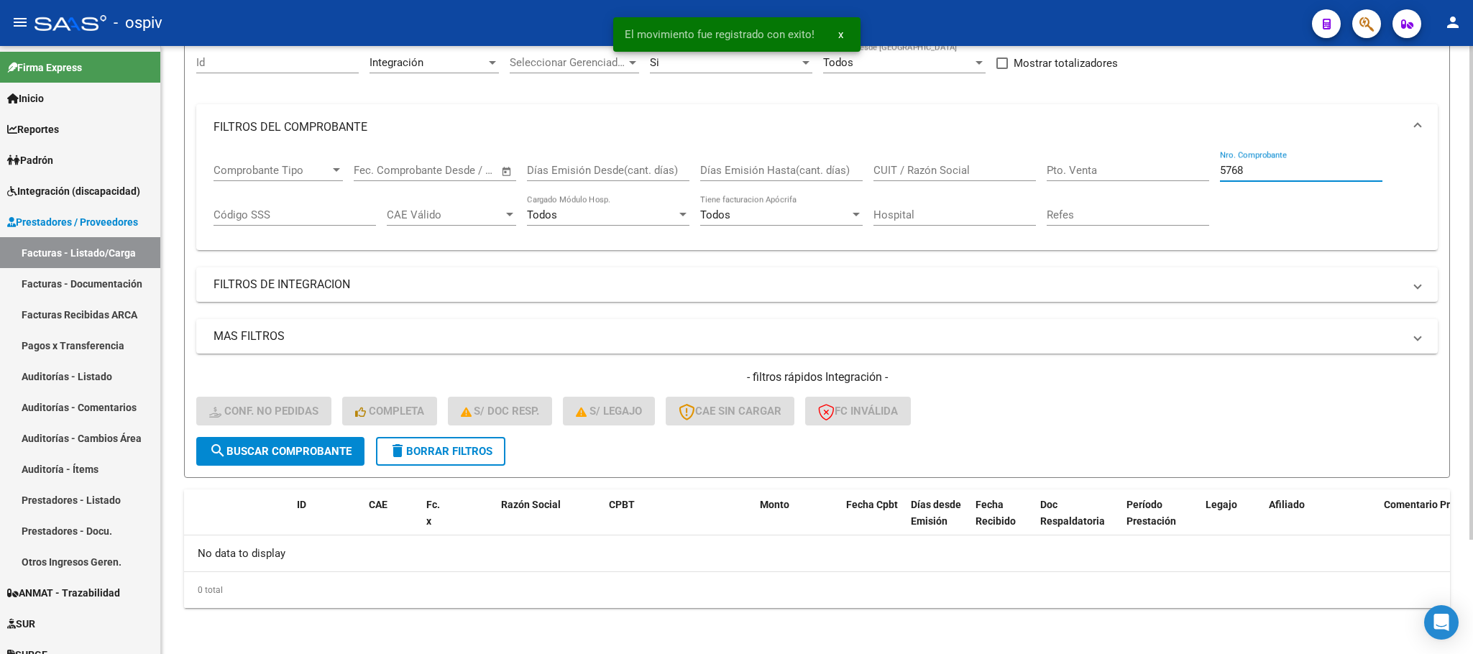
click at [1295, 164] on input "5768" at bounding box center [1301, 170] width 162 height 13
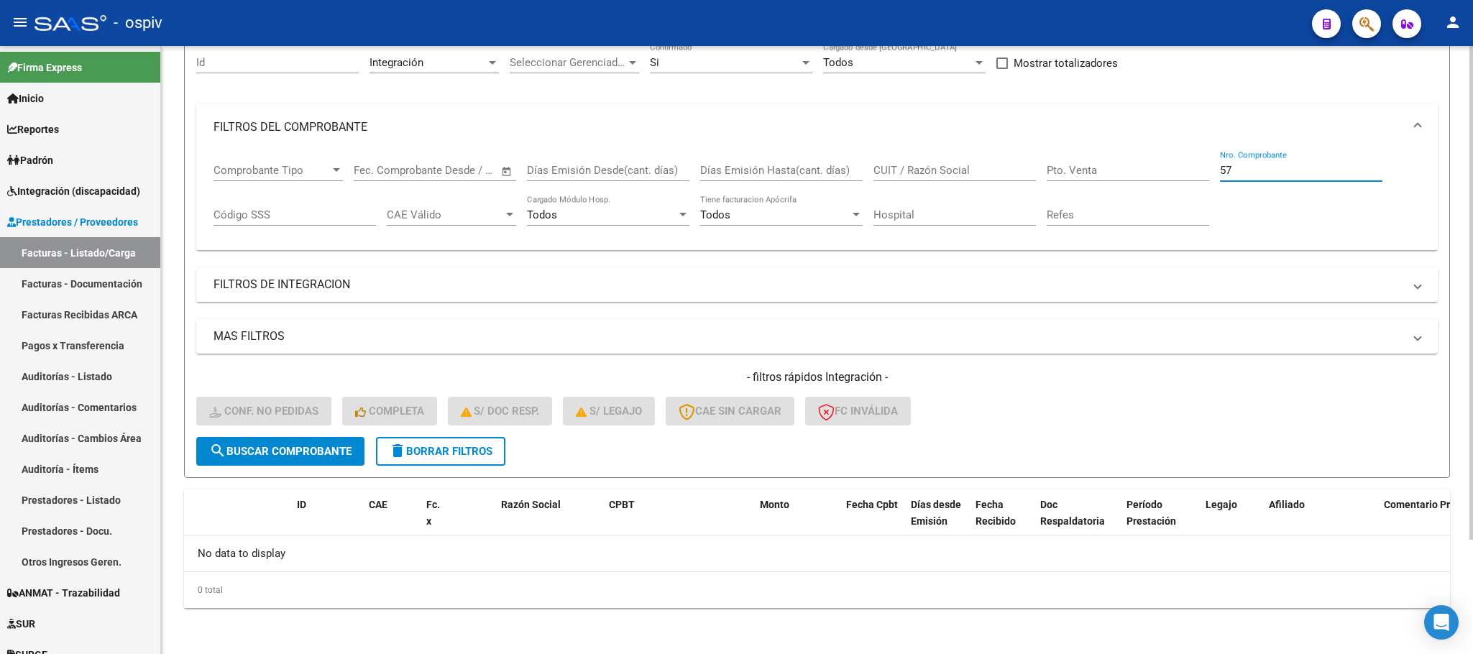
type input "5"
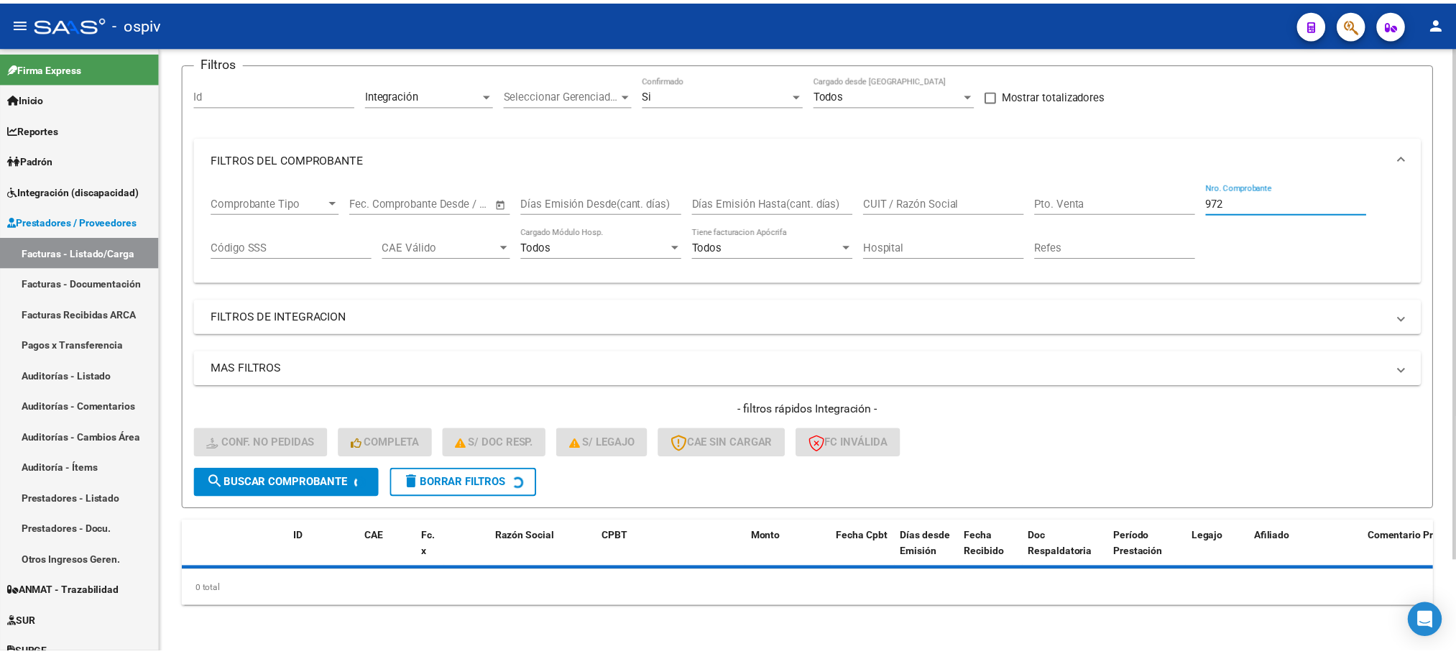
scroll to position [141, 0]
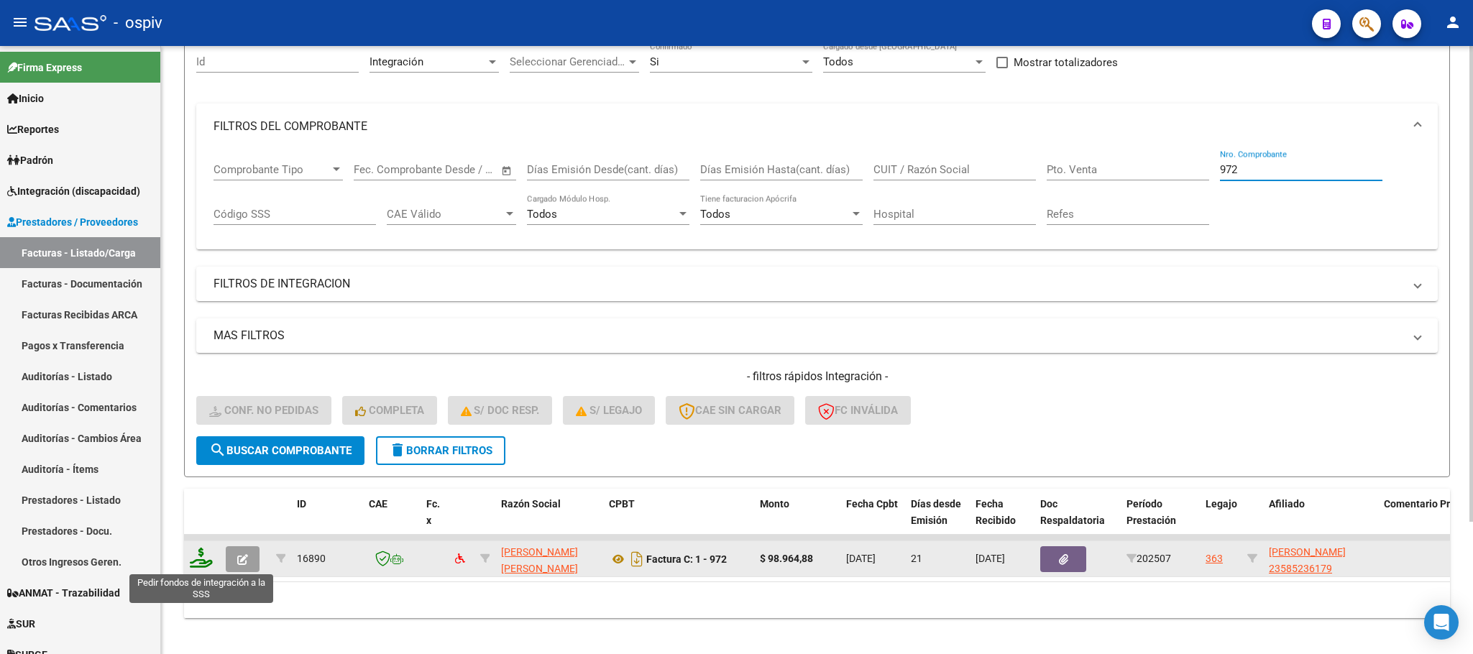
type input "972"
click at [201, 561] on icon at bounding box center [201, 558] width 23 height 20
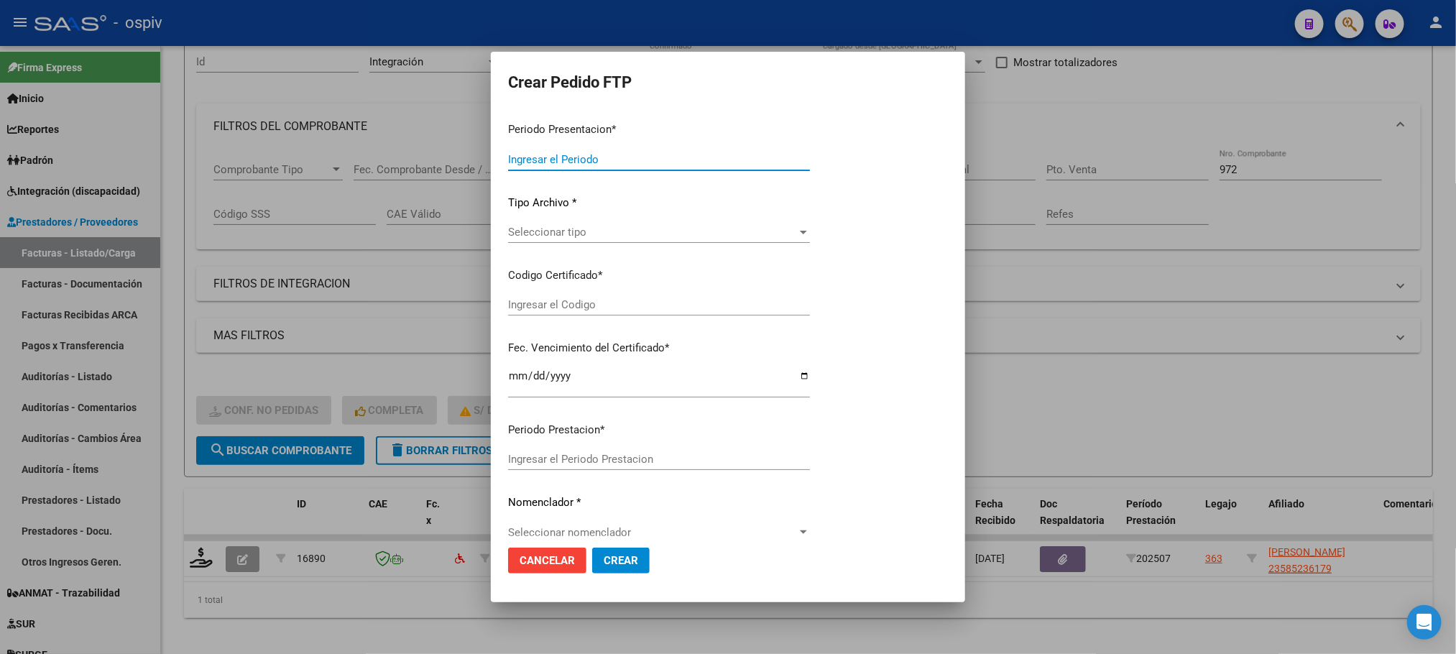
type input "202508"
type input "202507"
type input "$ 98.964,88"
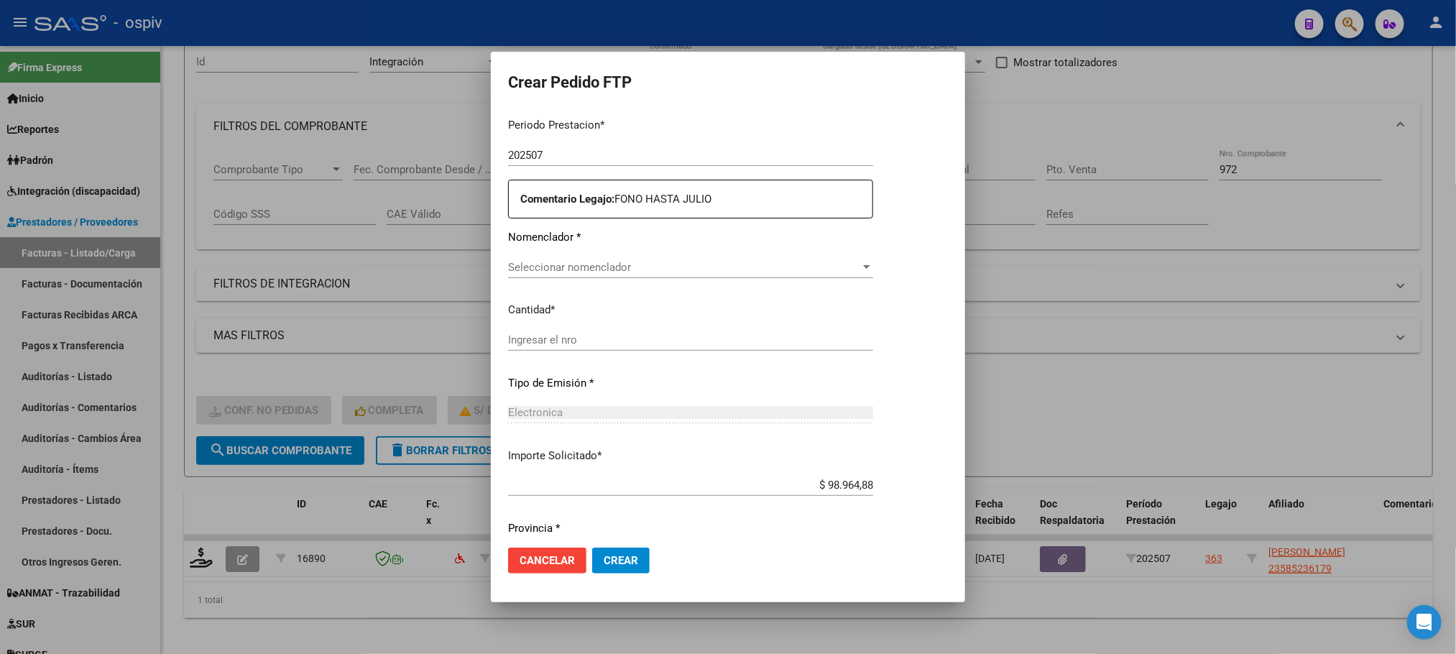
type input "ARG02000585236172023011720280117BS316"
type input "2028-01-17"
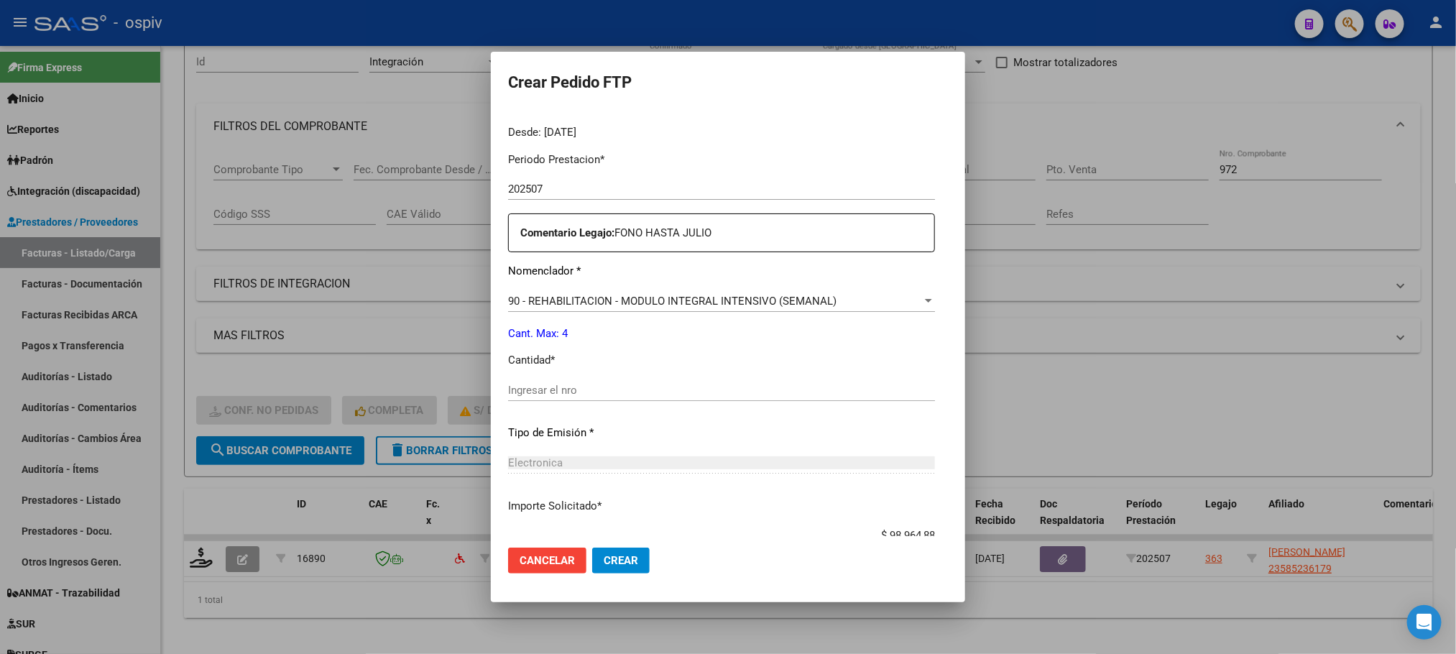
scroll to position [479, 0]
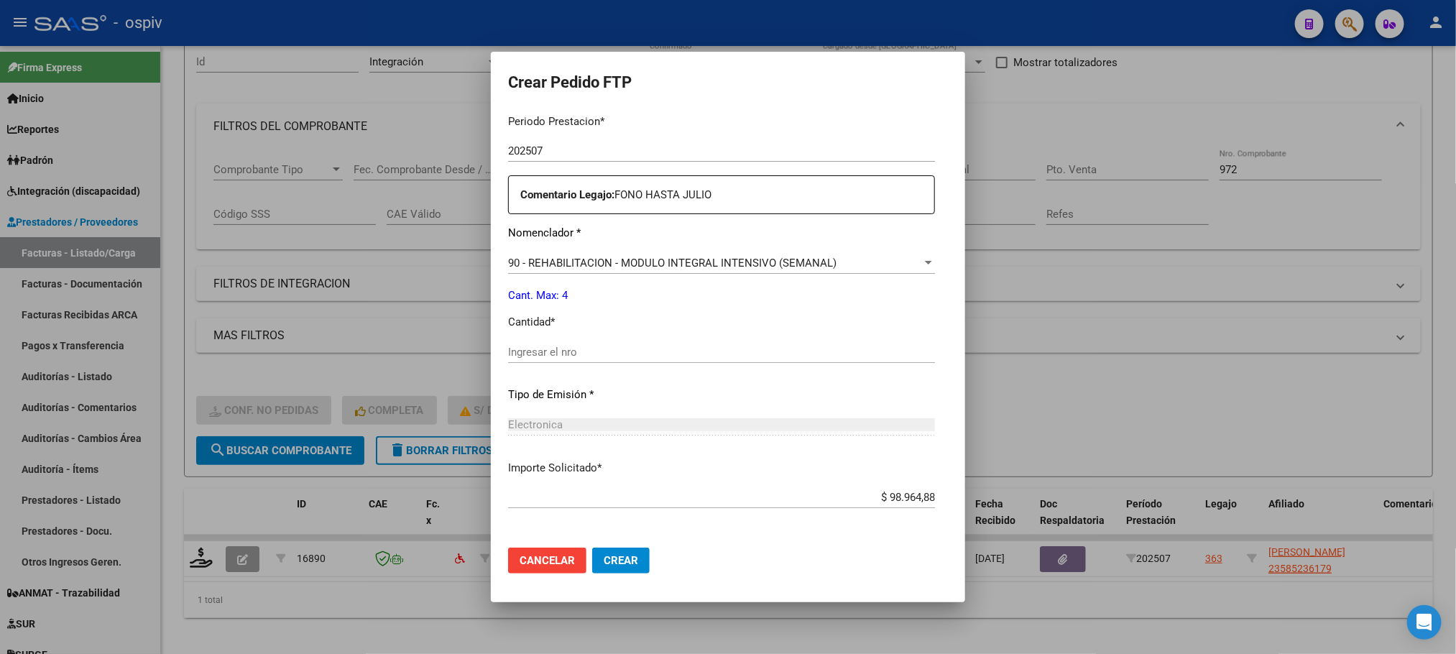
click at [662, 352] on input "Ingresar el nro" at bounding box center [721, 352] width 427 height 13
type input "4"
click at [592, 548] on button "Crear" at bounding box center [621, 561] width 58 height 26
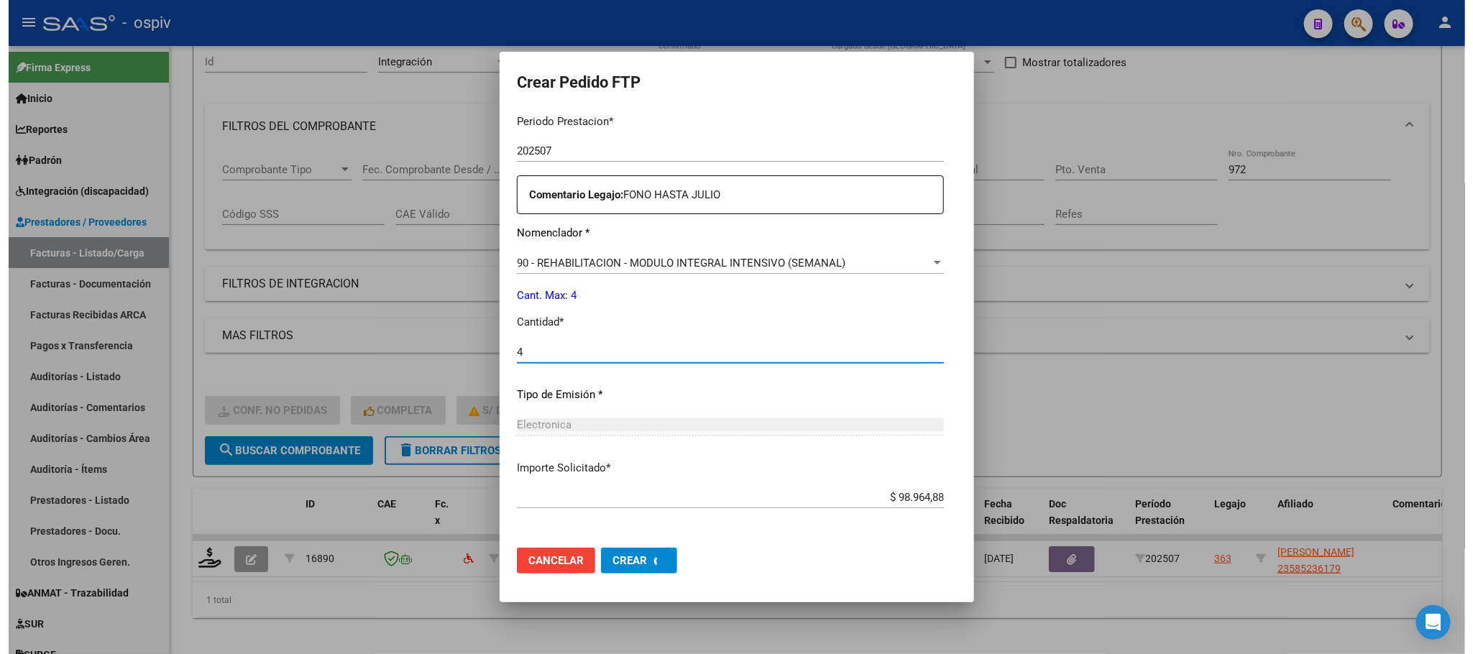
scroll to position [0, 0]
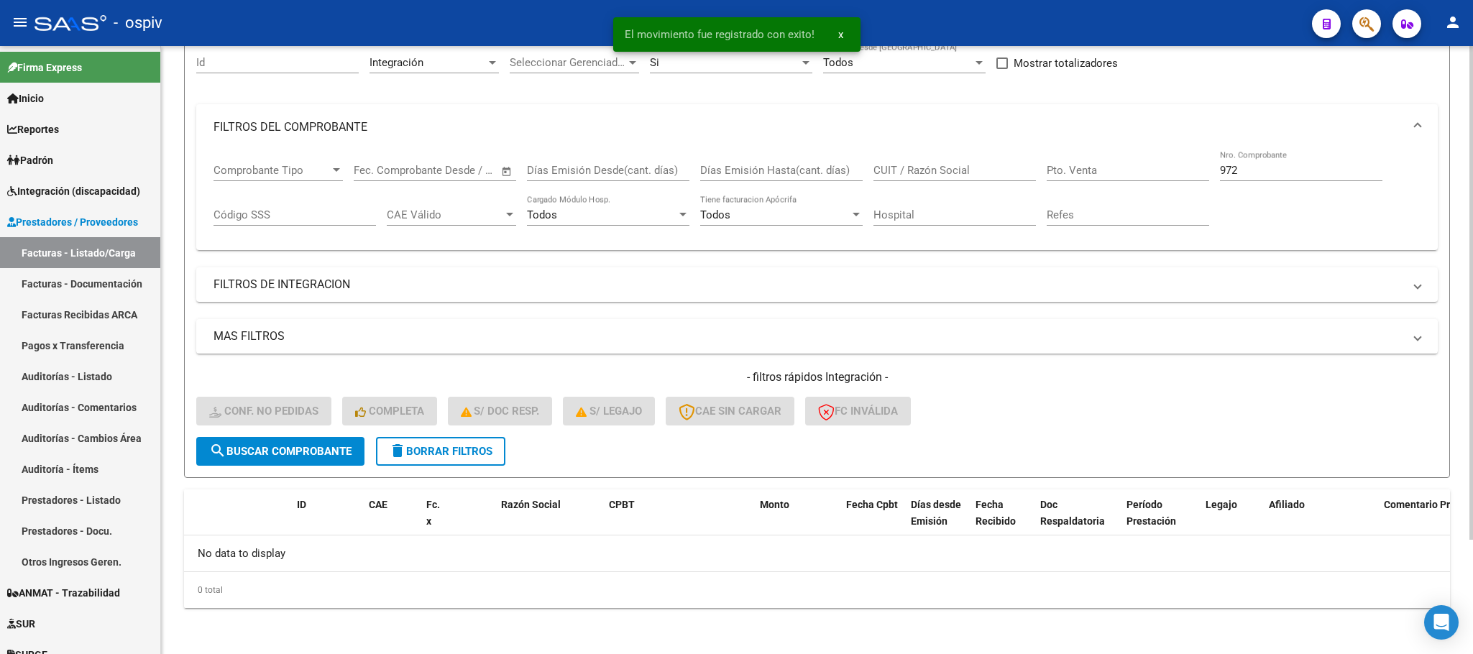
click at [1251, 168] on input "972" at bounding box center [1301, 170] width 162 height 13
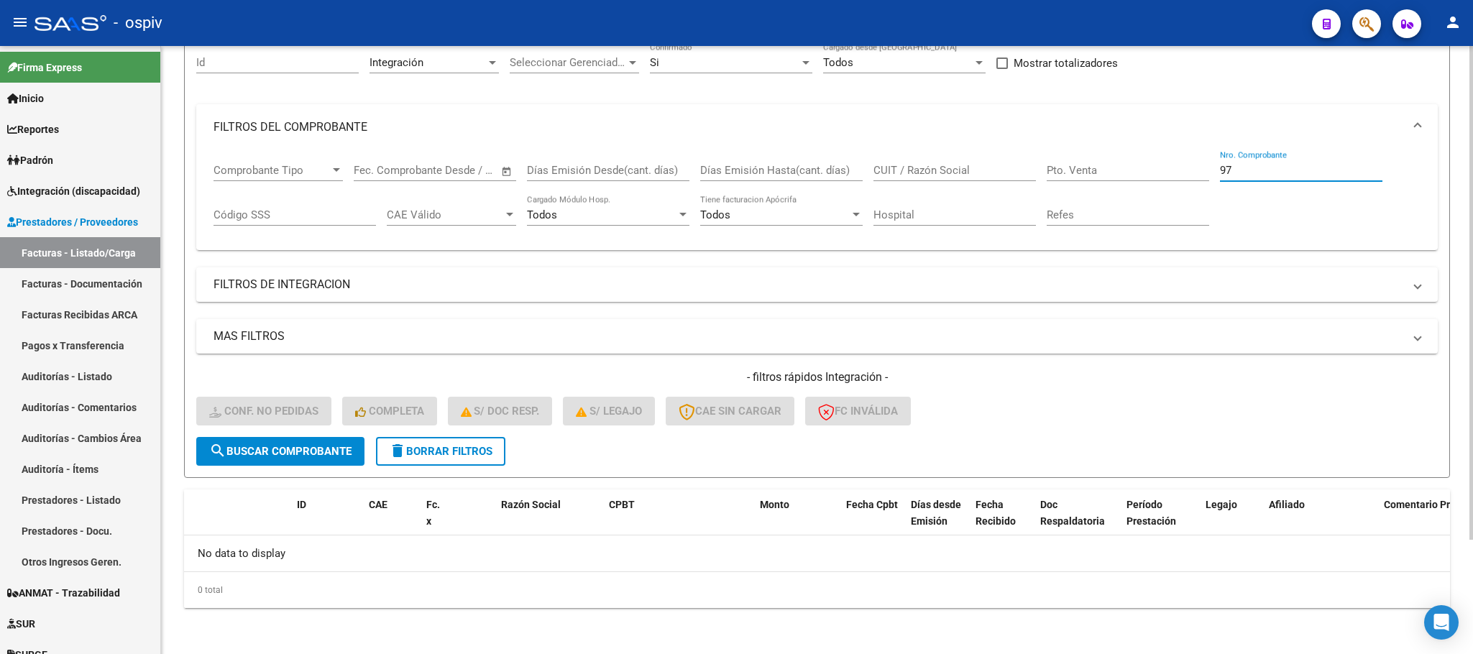
type input "9"
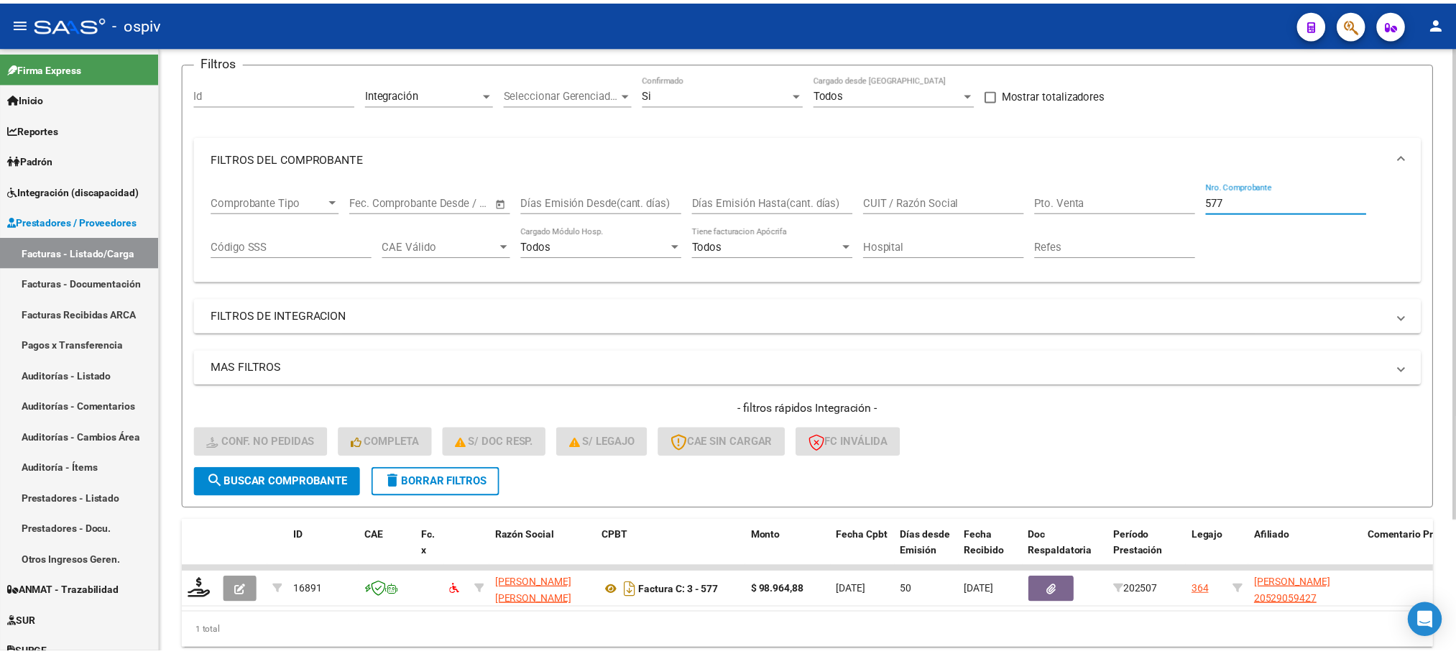
scroll to position [141, 0]
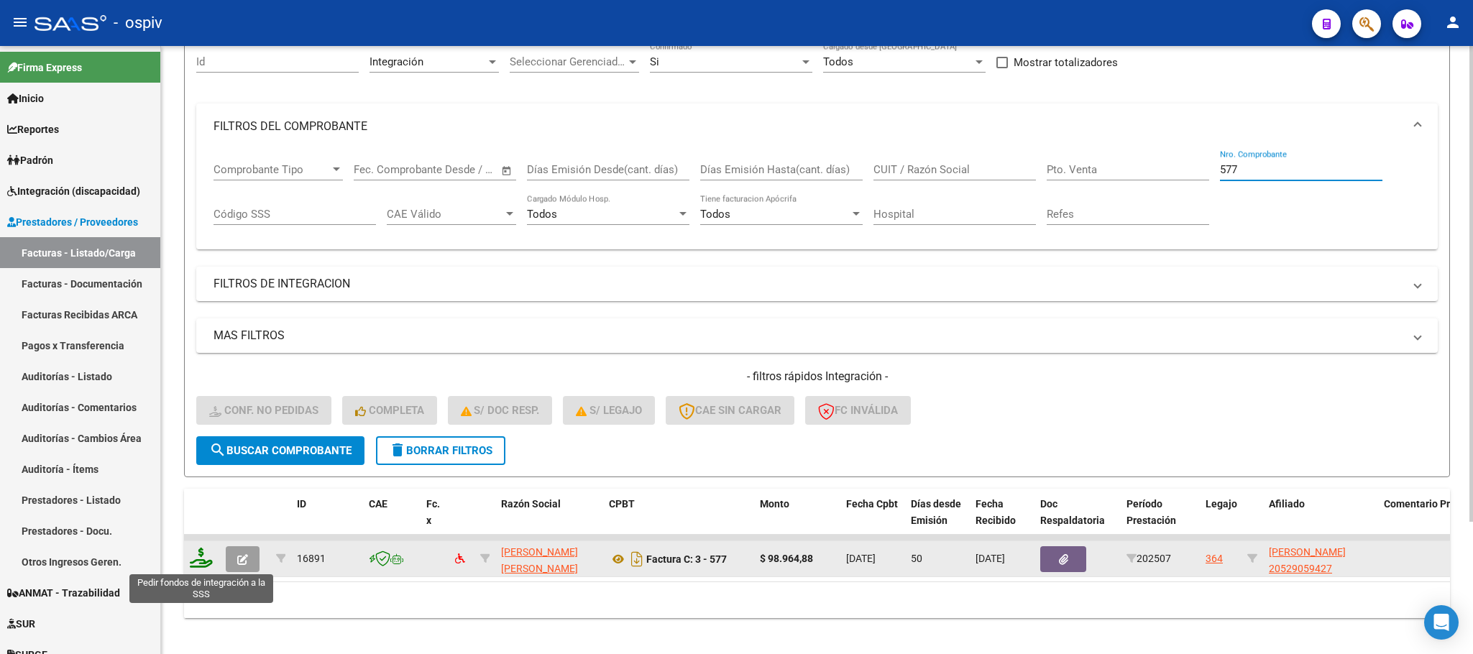
type input "577"
click at [201, 561] on icon at bounding box center [201, 558] width 23 height 20
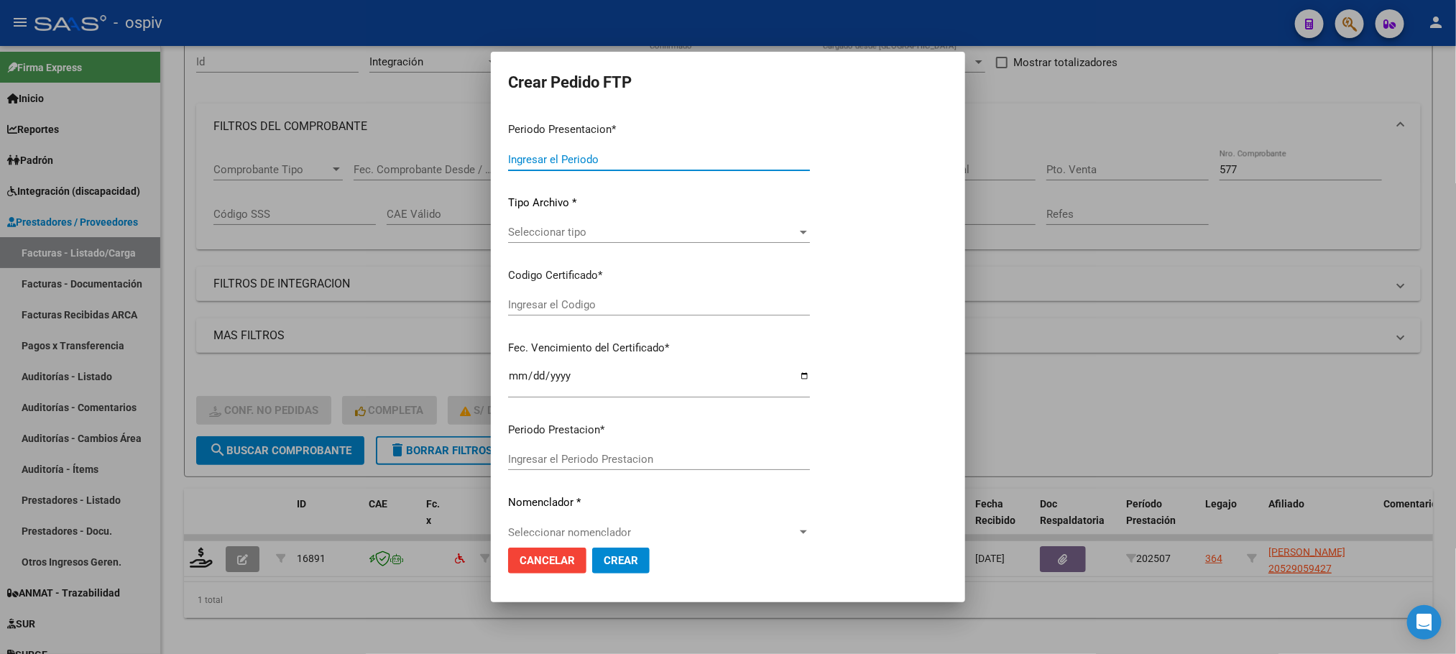
type input "202508"
type input "202507"
type input "$ 98.964,88"
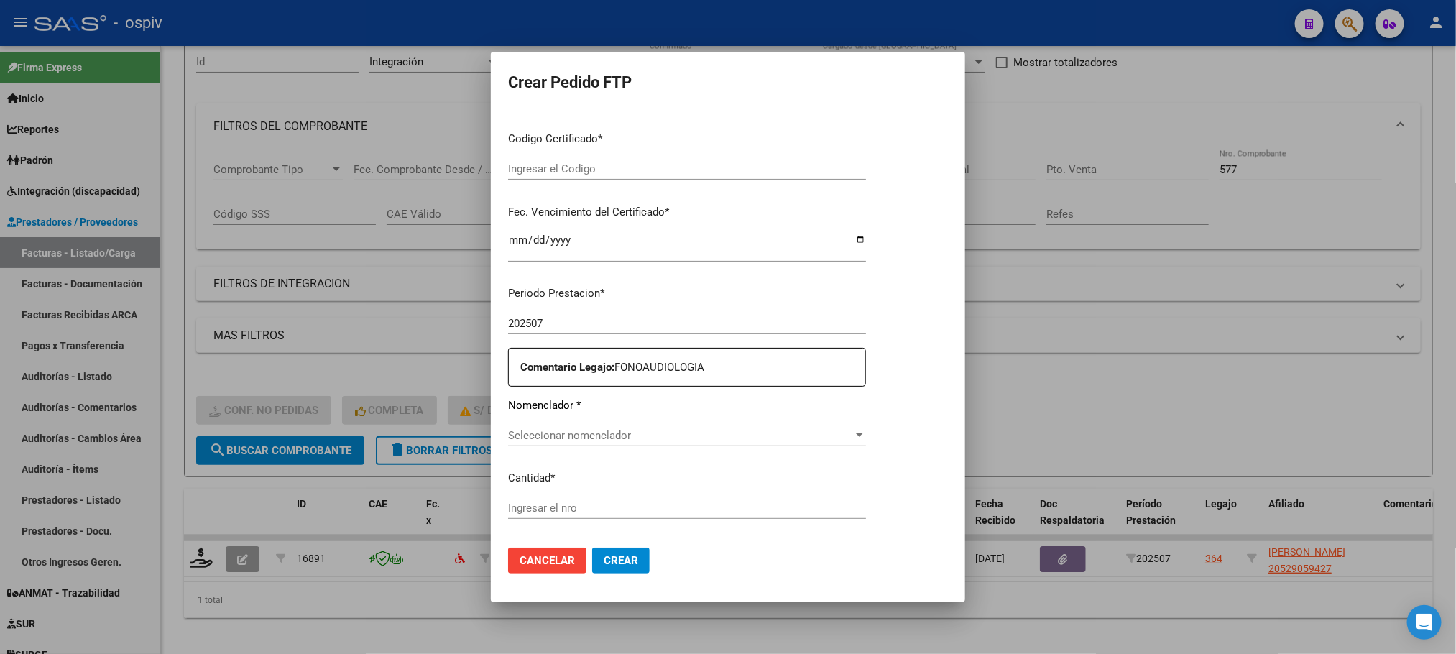
type input "ARG02000529059422024083020260830SAN164"
type input "2026-08-30"
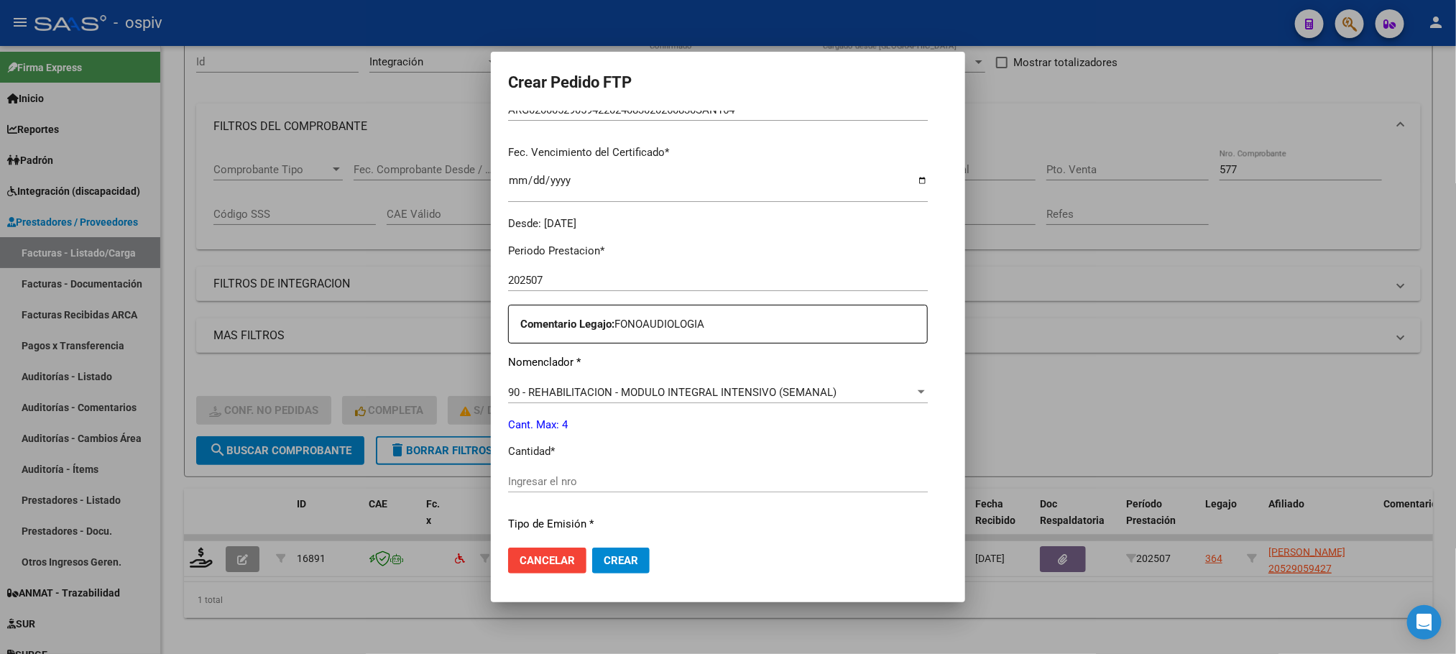
scroll to position [397, 0]
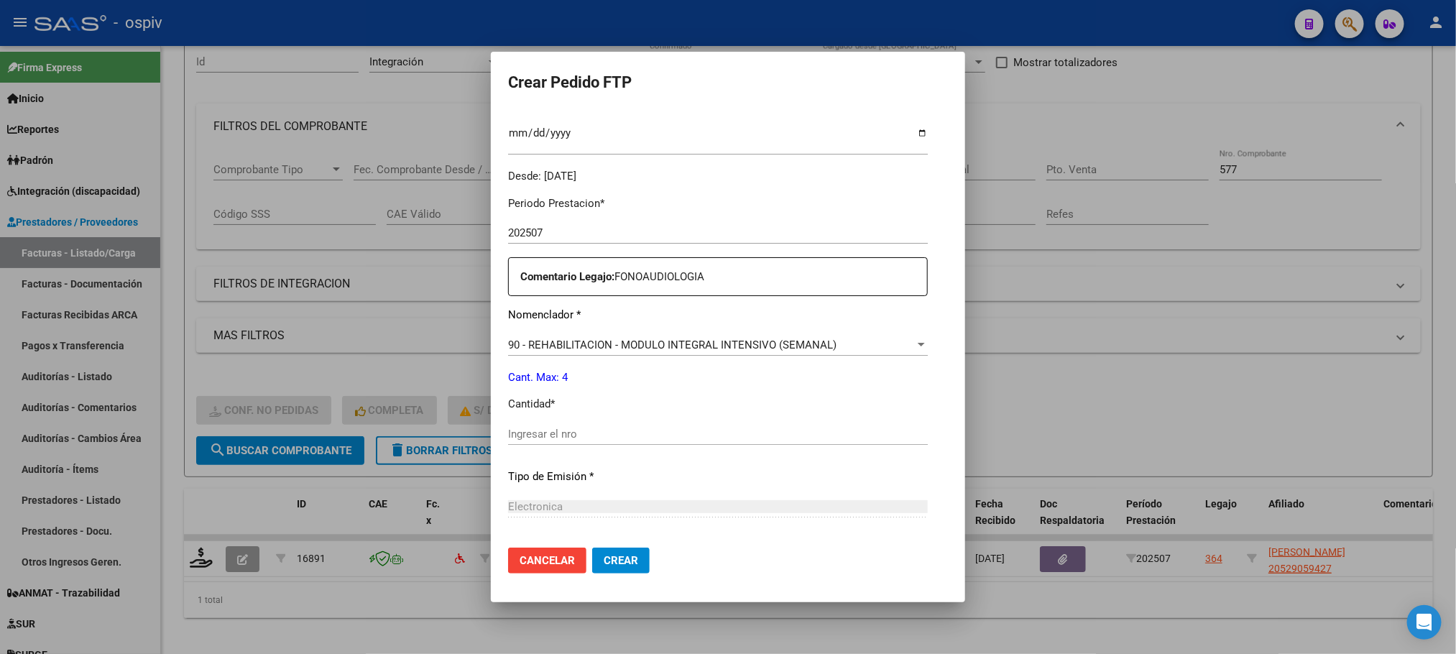
click at [684, 434] on input "Ingresar el nro" at bounding box center [718, 434] width 420 height 13
type input "4"
click at [592, 548] on button "Crear" at bounding box center [621, 561] width 58 height 26
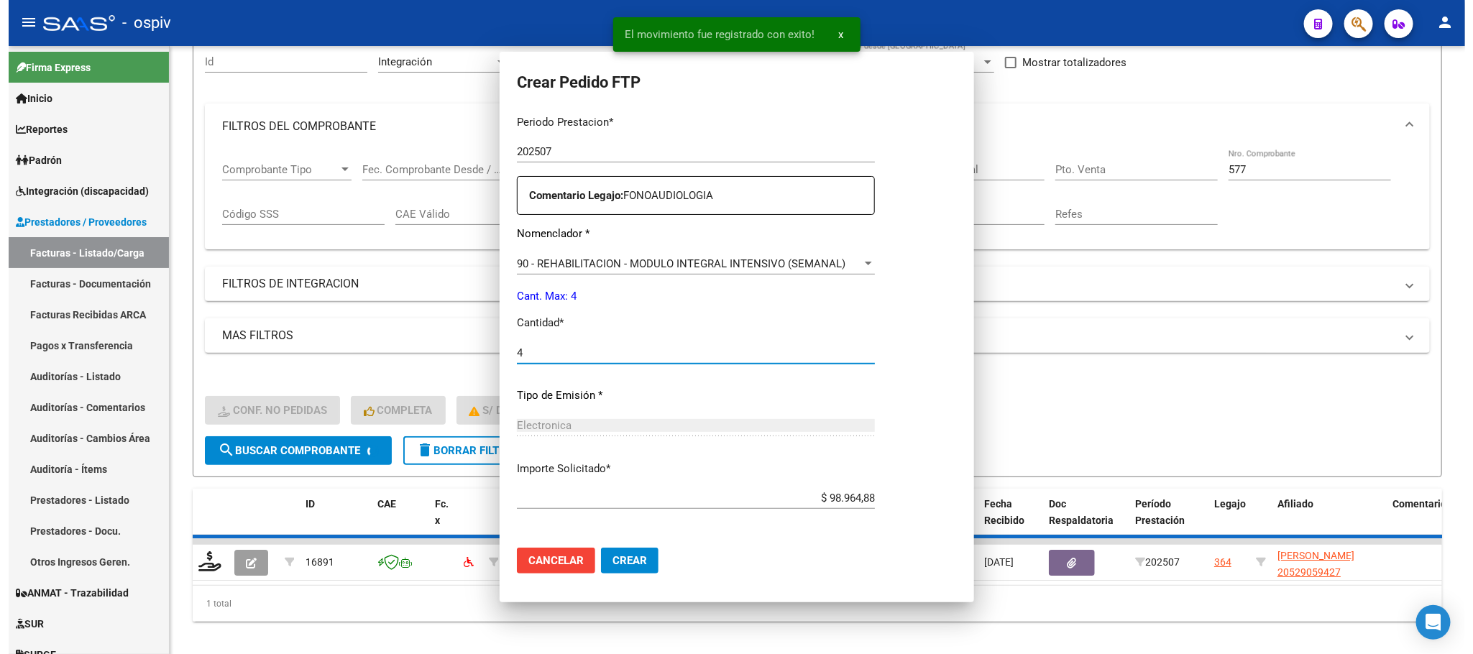
scroll to position [316, 0]
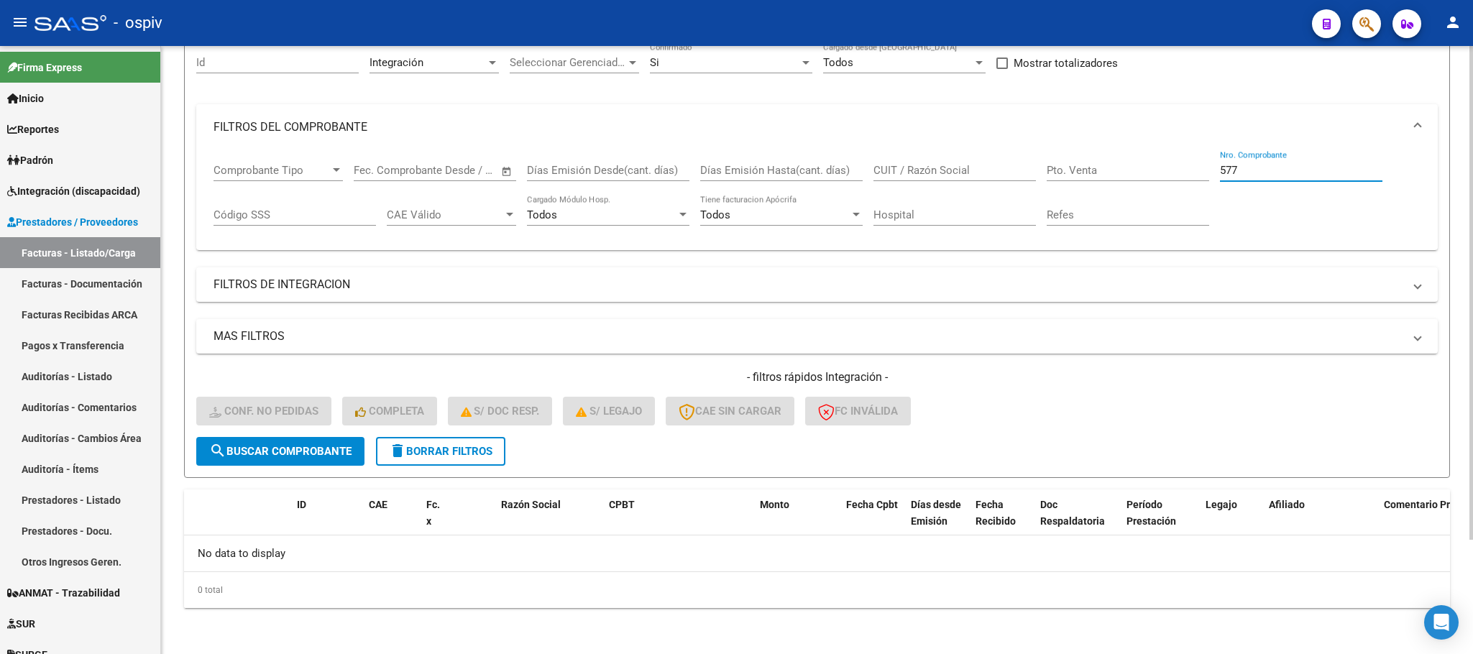
click at [1285, 170] on input "577" at bounding box center [1301, 170] width 162 height 13
type input "5"
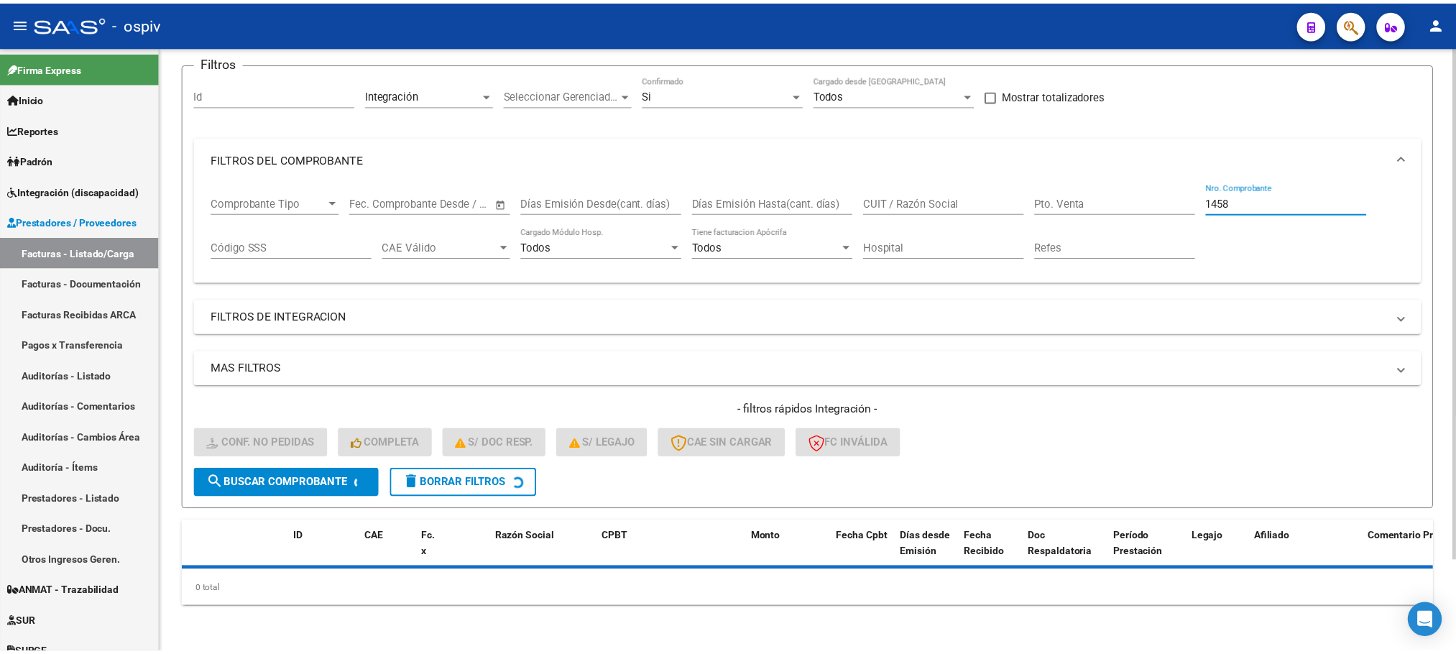
scroll to position [141, 0]
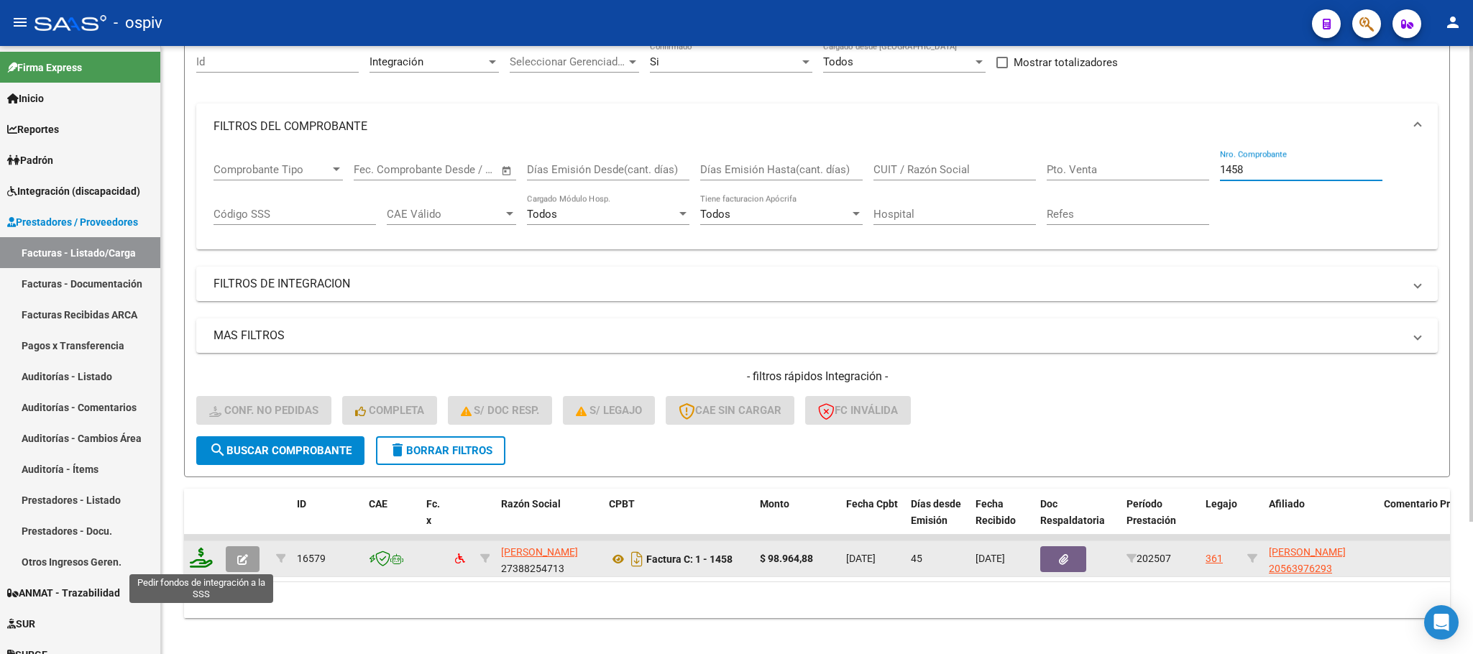
type input "1458"
click at [201, 561] on icon at bounding box center [201, 558] width 23 height 20
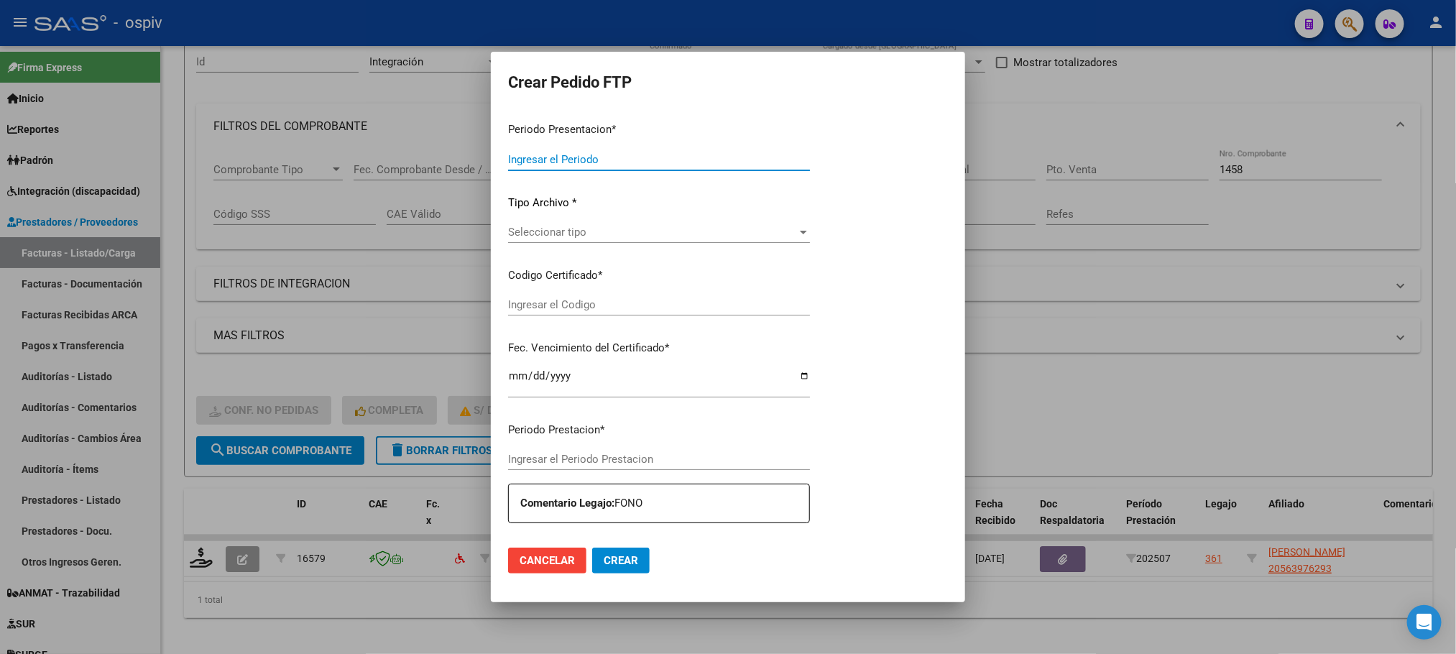
type input "202508"
type input "202507"
type input "$ 98.964,88"
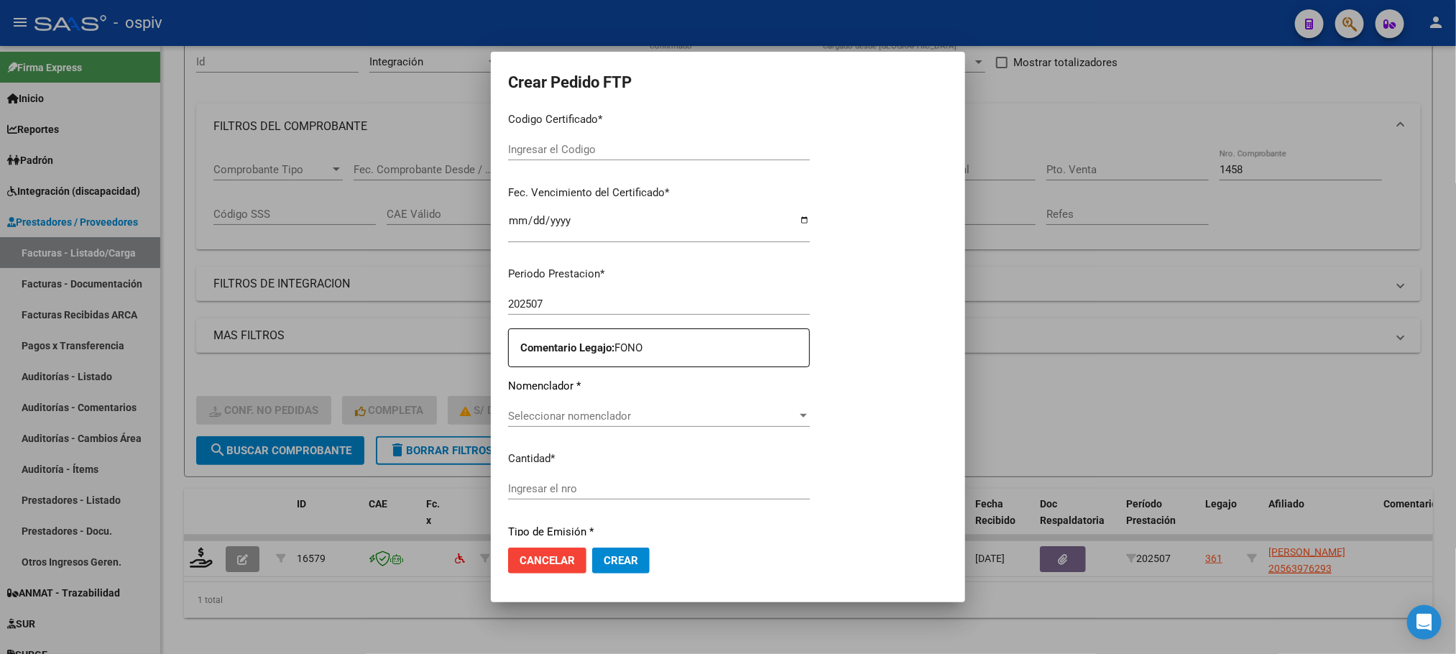
type input "ARG02000563976292021111620261116BS330"
type input "2026-11-16"
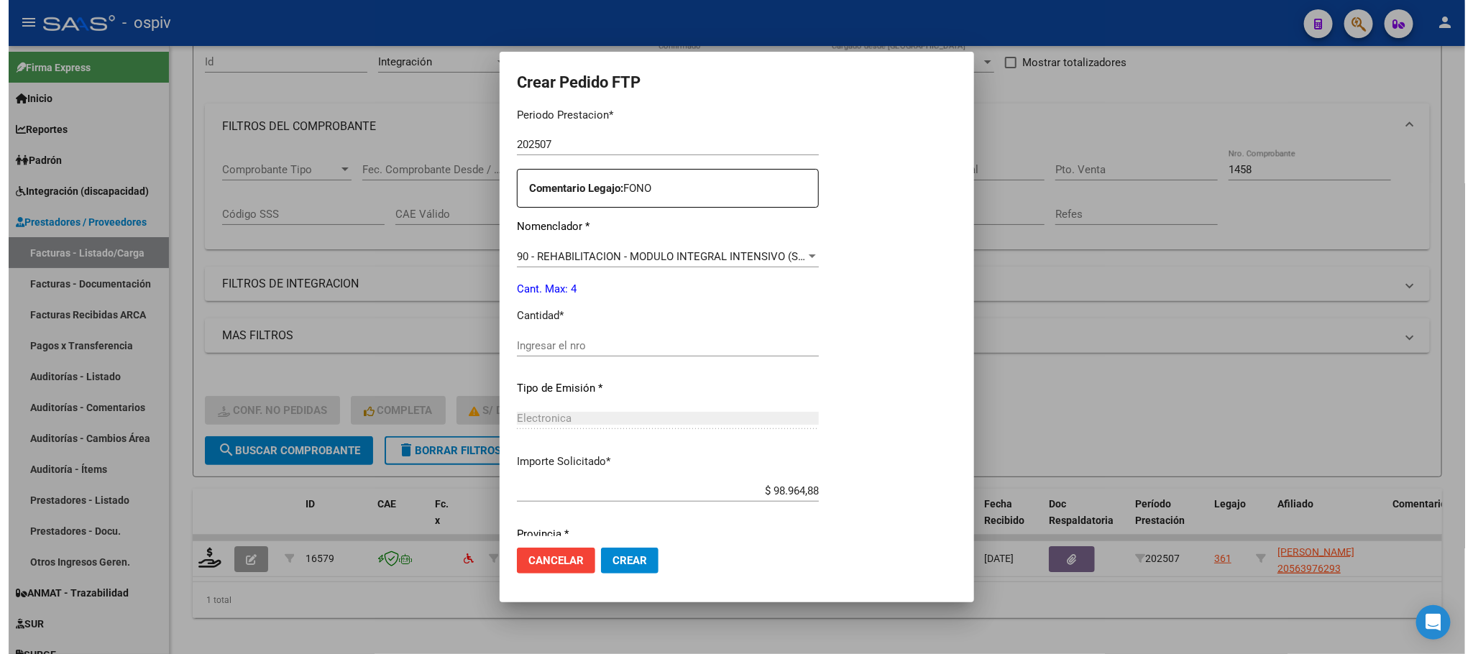
scroll to position [469, 0]
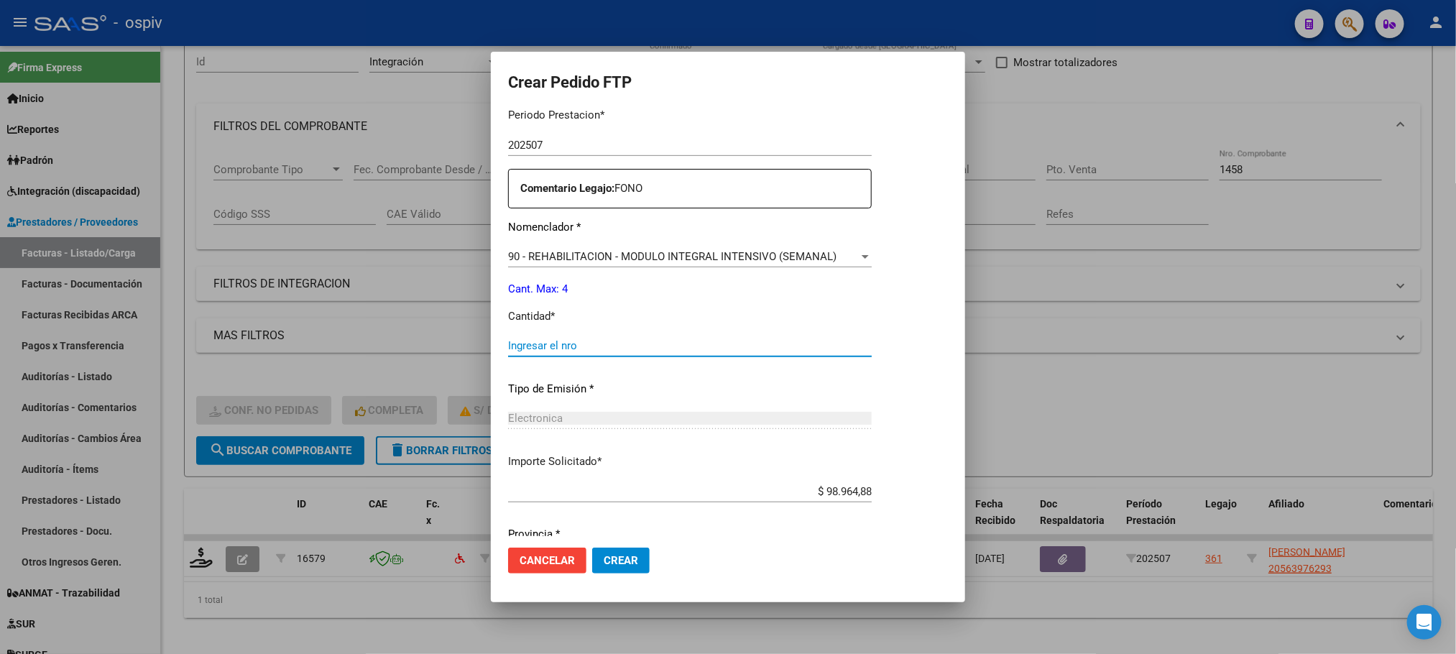
click at [679, 349] on input "Ingresar el nro" at bounding box center [690, 345] width 364 height 13
type input "4"
click at [592, 548] on button "Crear" at bounding box center [621, 561] width 58 height 26
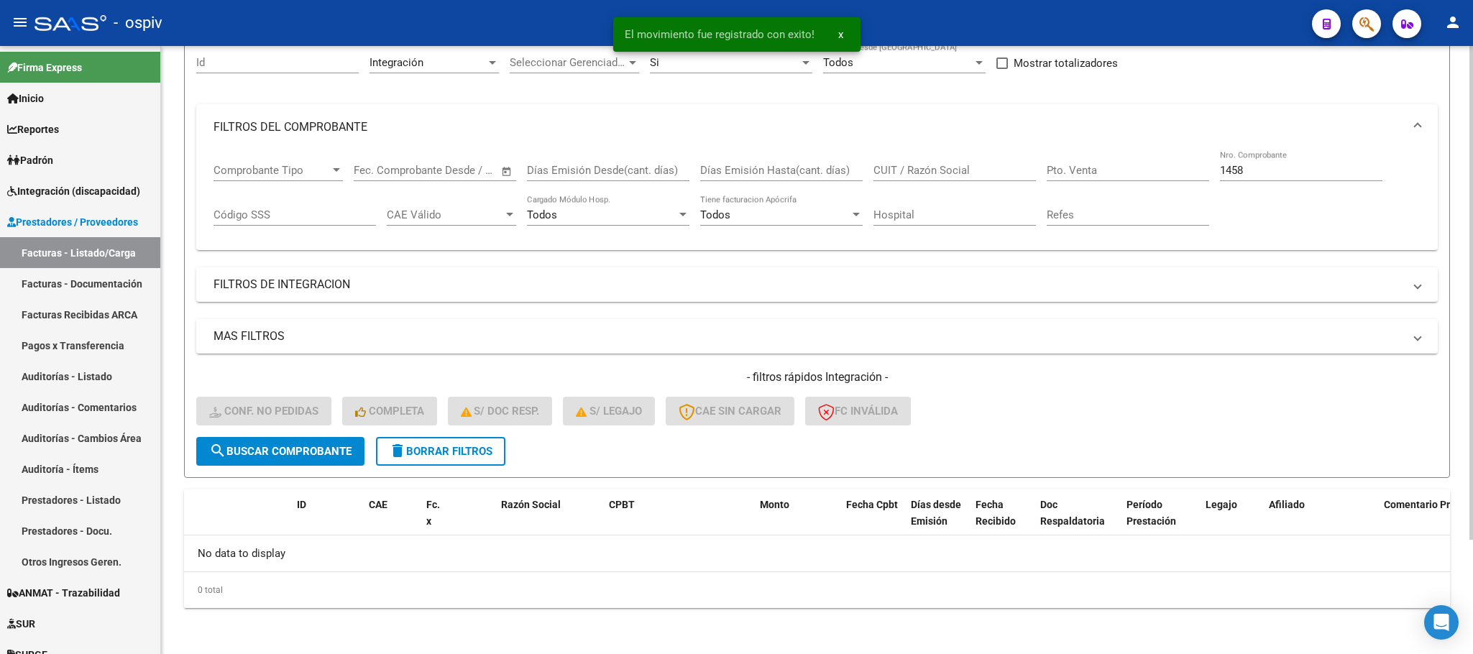
click at [1294, 168] on input "1458" at bounding box center [1301, 170] width 162 height 13
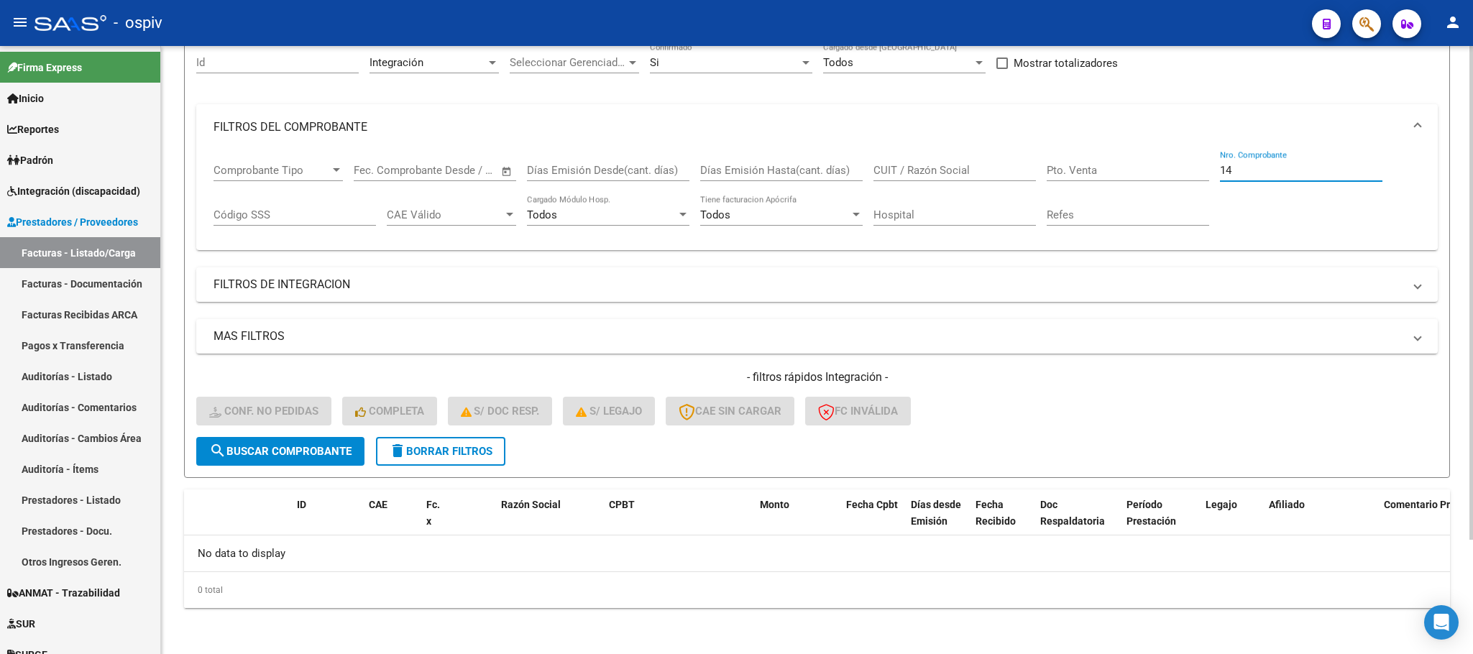
type input "1"
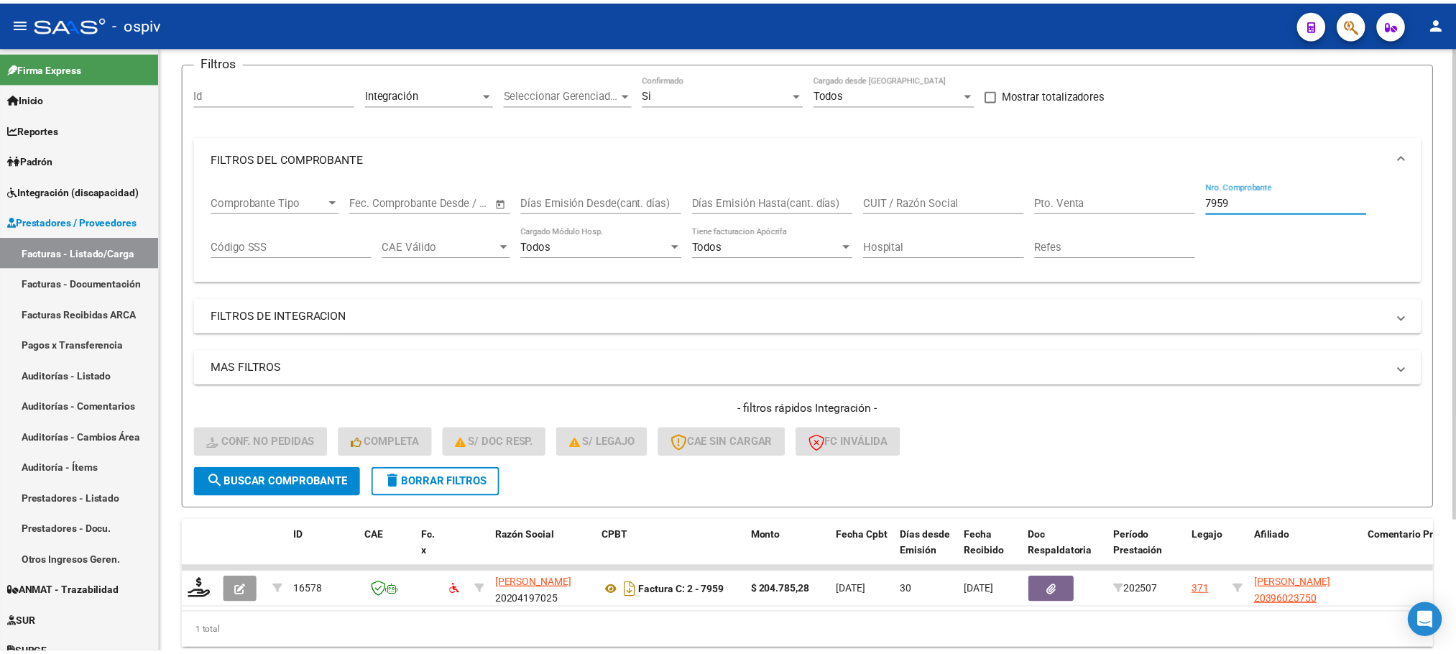
scroll to position [141, 0]
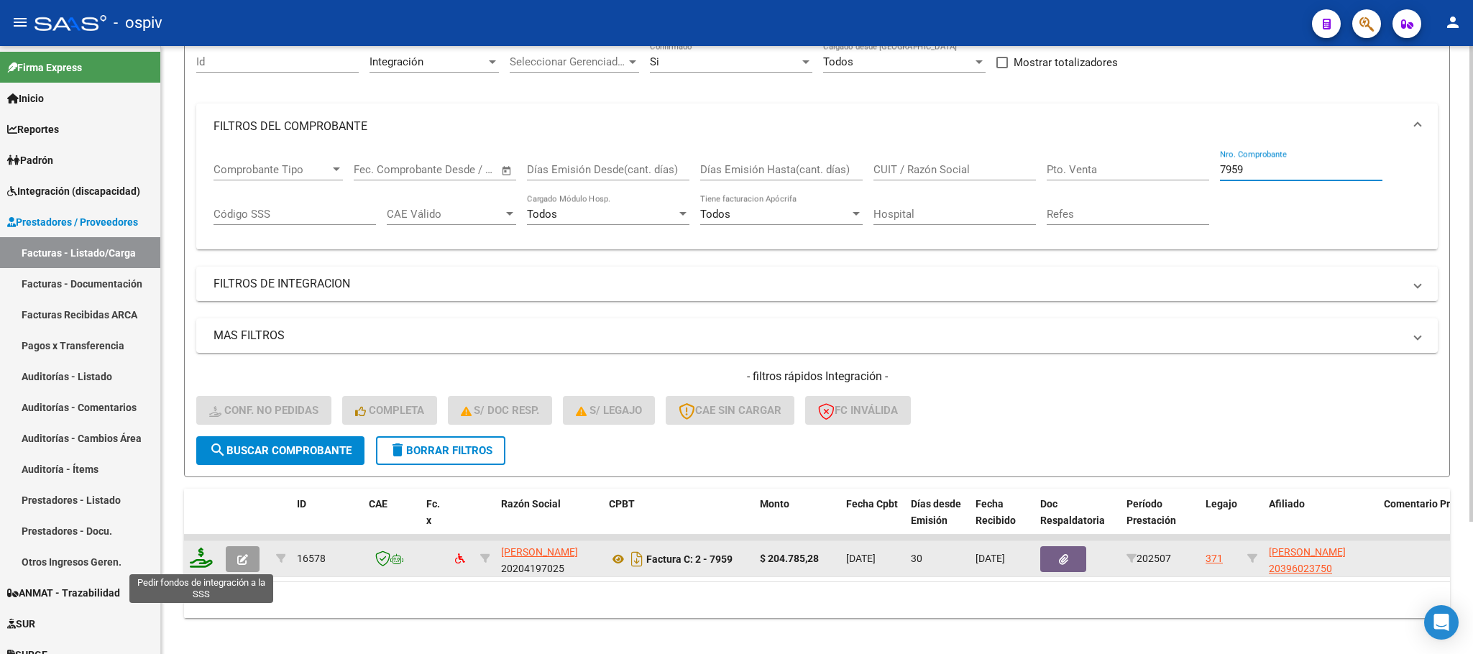
type input "7959"
click at [201, 561] on icon at bounding box center [201, 558] width 23 height 20
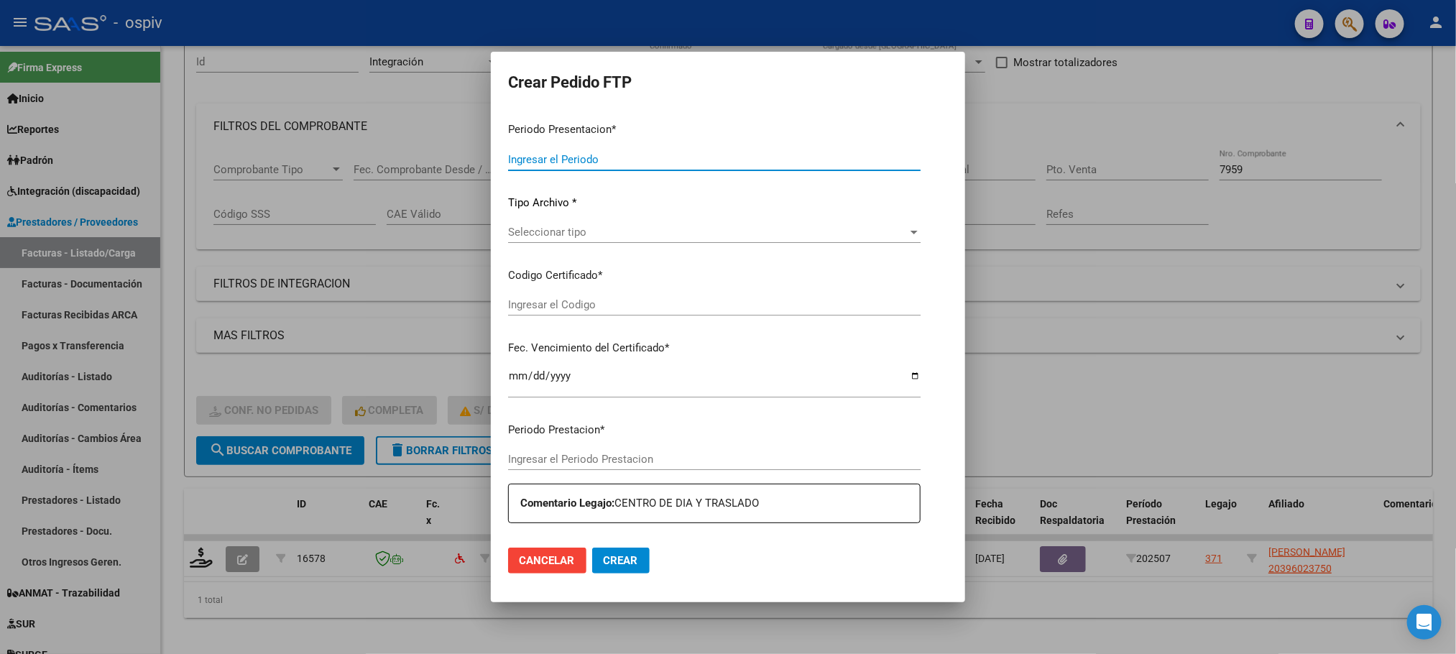
type input "202508"
type input "202507"
type input "$ 204.785,28"
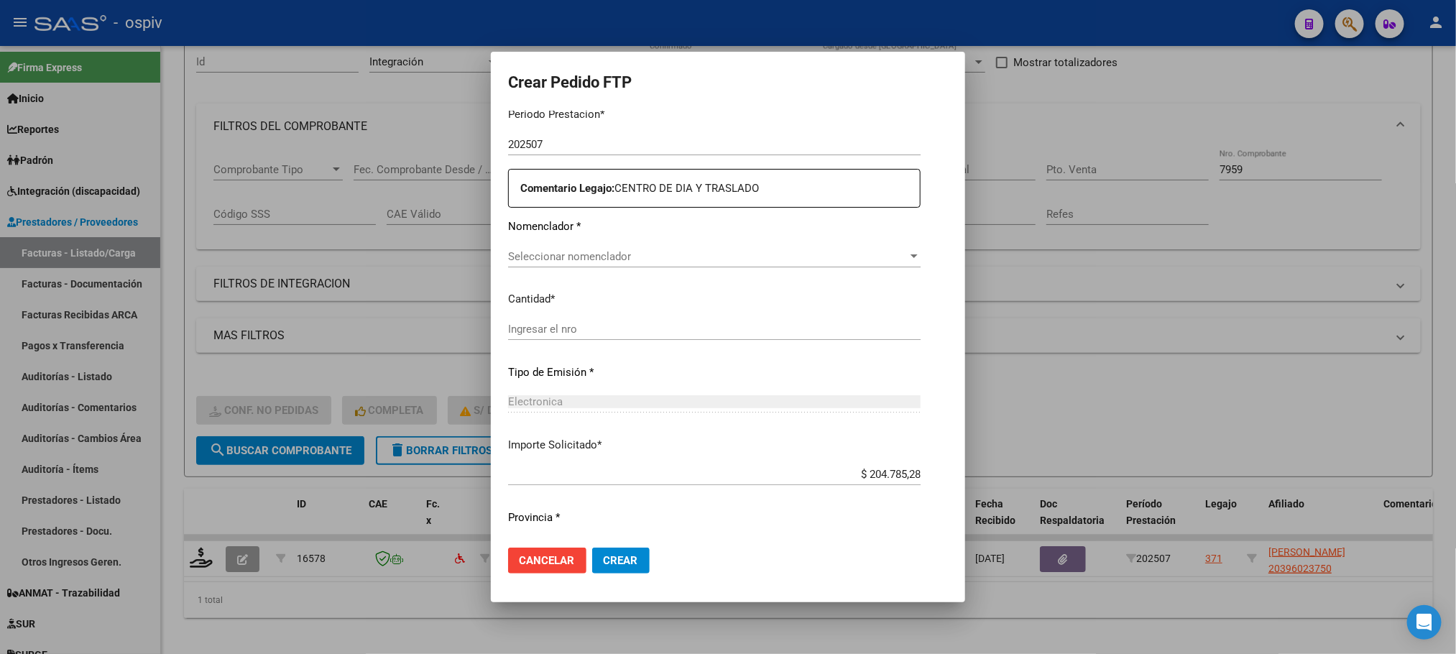
type input "ARG02000396023752017091420270914MZA496"
type input "2027-09-14"
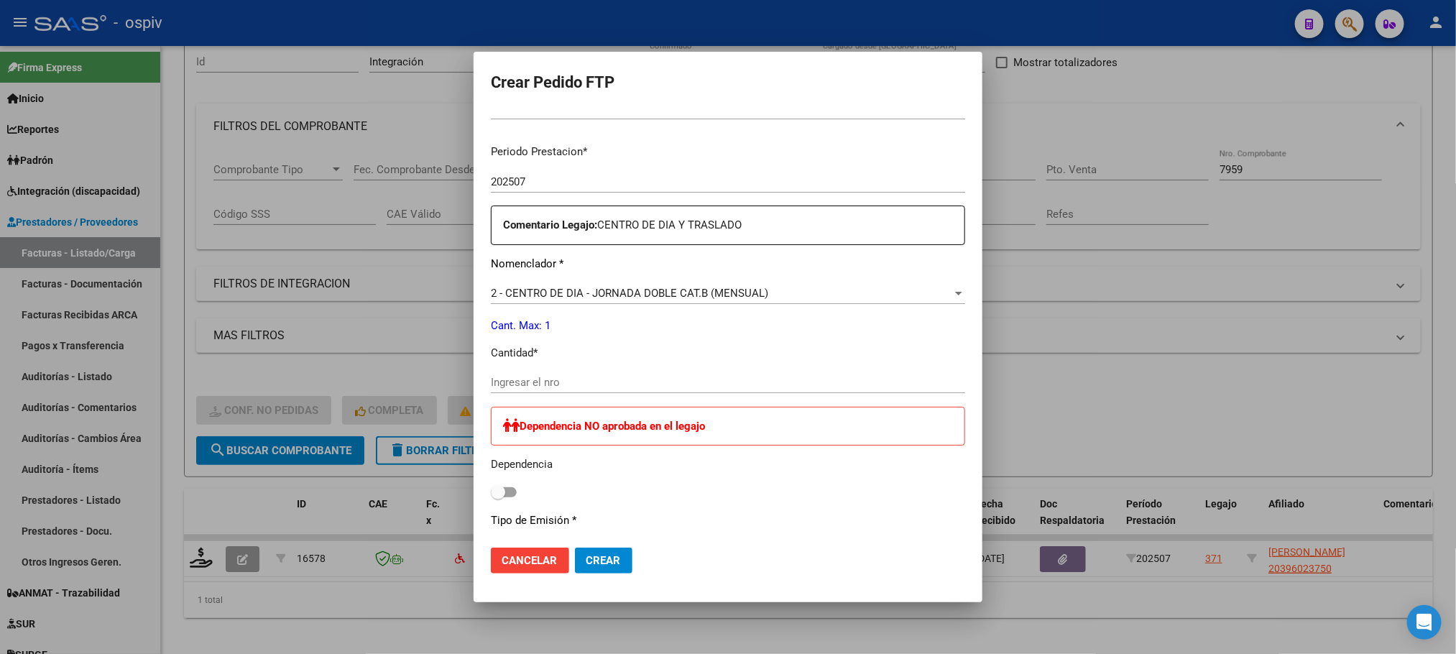
scroll to position [470, 0]
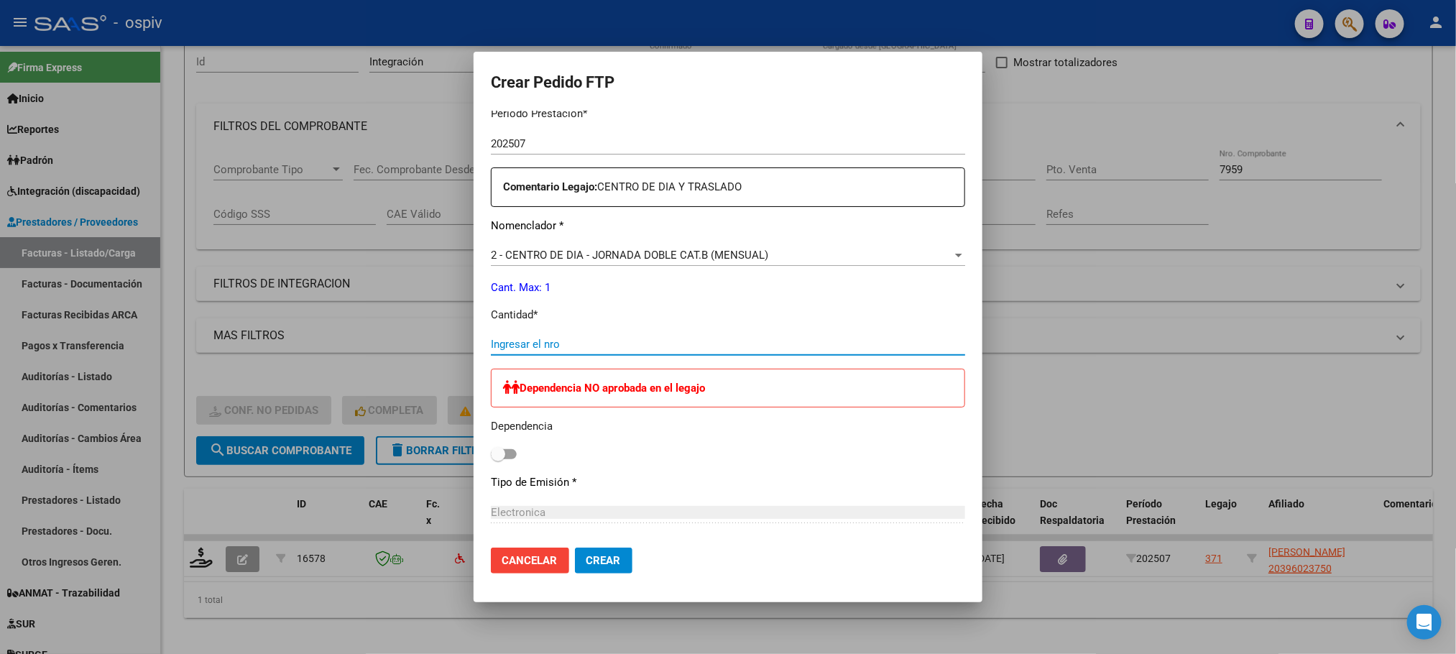
click at [654, 345] on input "Ingresar el nro" at bounding box center [728, 344] width 474 height 13
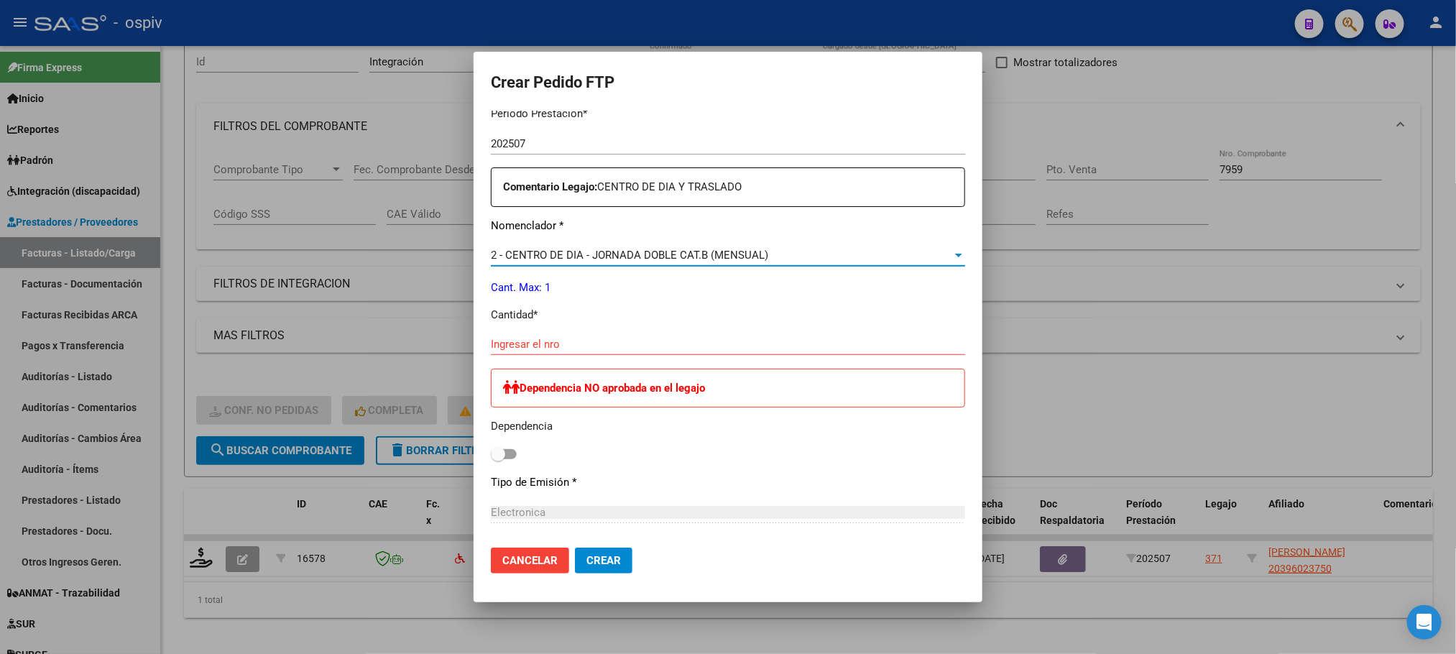
click at [718, 252] on span "2 - CENTRO DE DIA - JORNADA DOBLE CAT.B (MENSUAL)" at bounding box center [629, 255] width 277 height 13
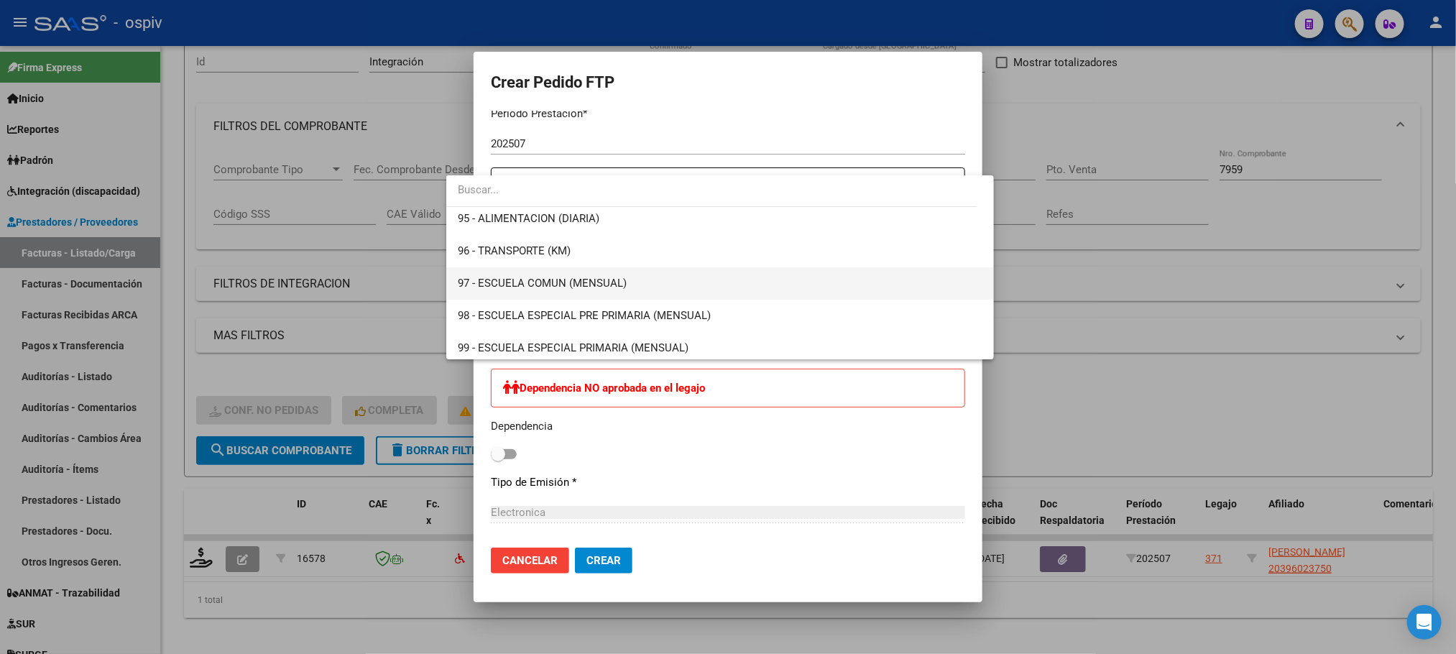
scroll to position [3050, 0]
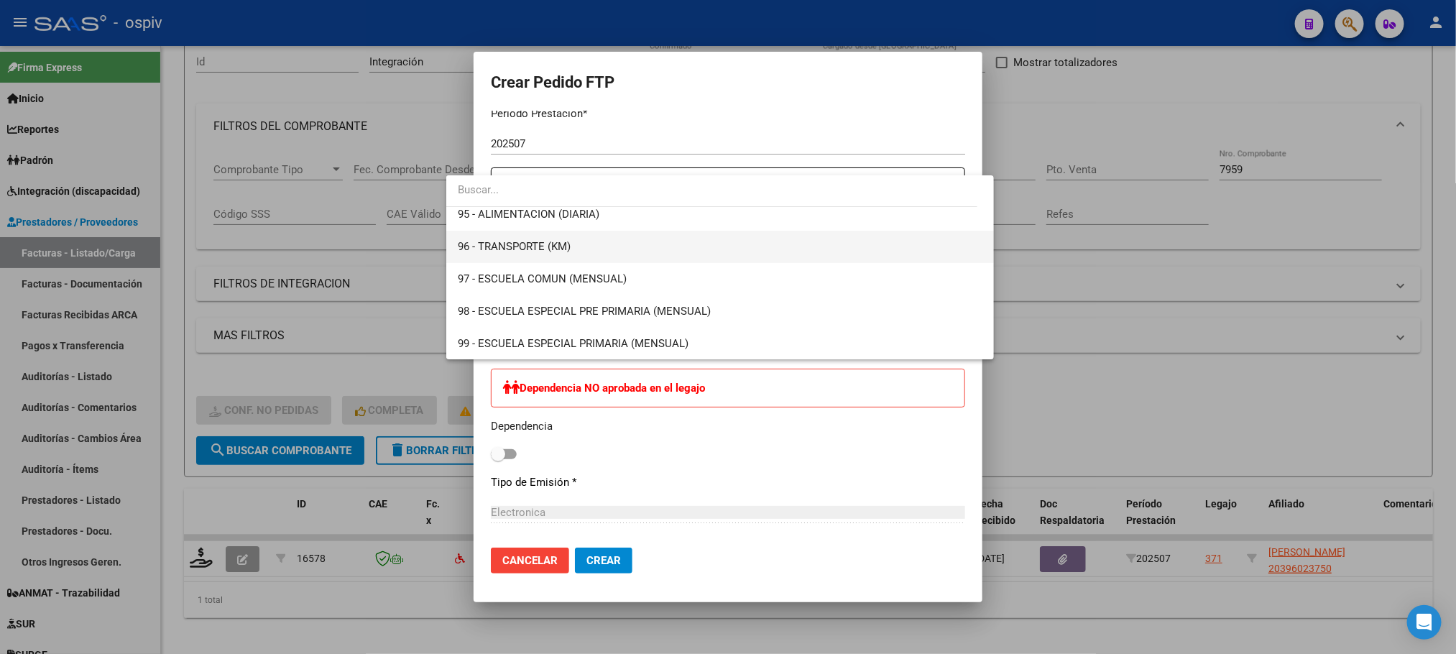
click at [594, 248] on span "96 - TRANSPORTE (KM)" at bounding box center [720, 247] width 524 height 32
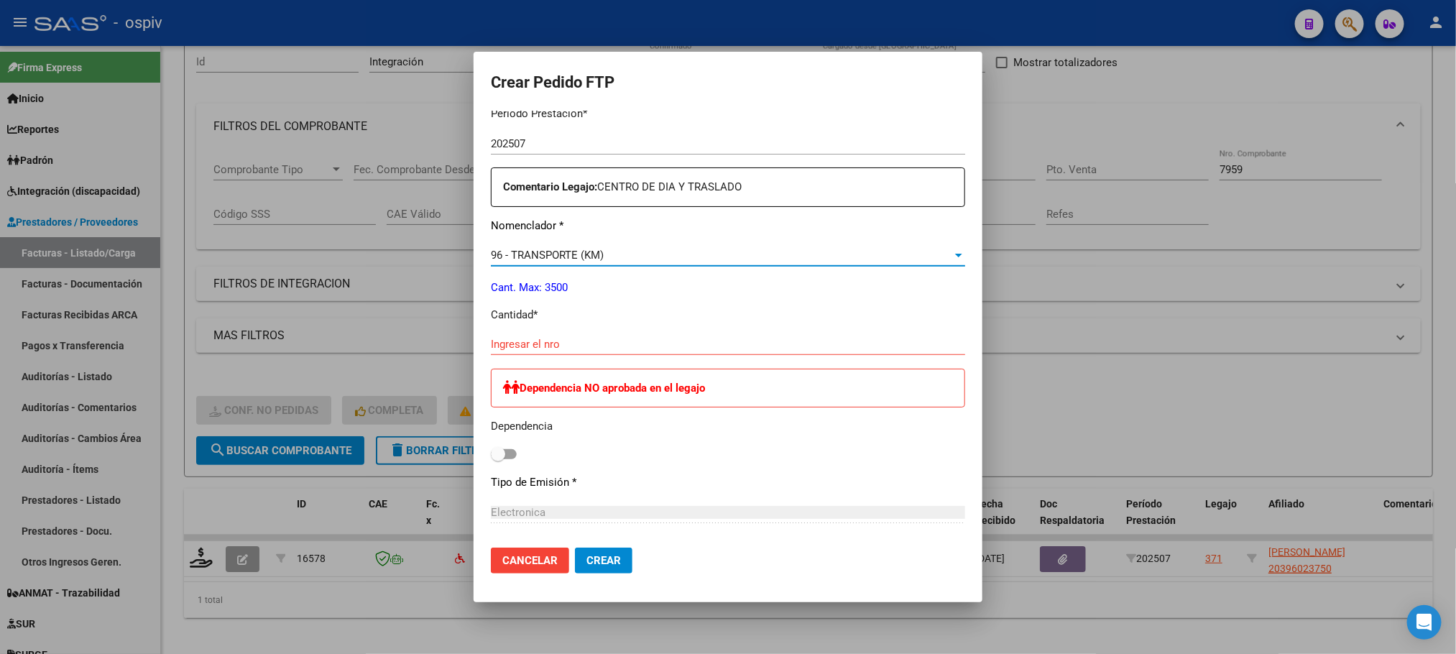
drag, startPoint x: 527, startPoint y: 336, endPoint x: 536, endPoint y: 343, distance: 10.8
click at [528, 336] on div "Ingresar el nro" at bounding box center [728, 345] width 474 height 22
click at [536, 343] on input "Ingresar el nro" at bounding box center [728, 344] width 474 height 13
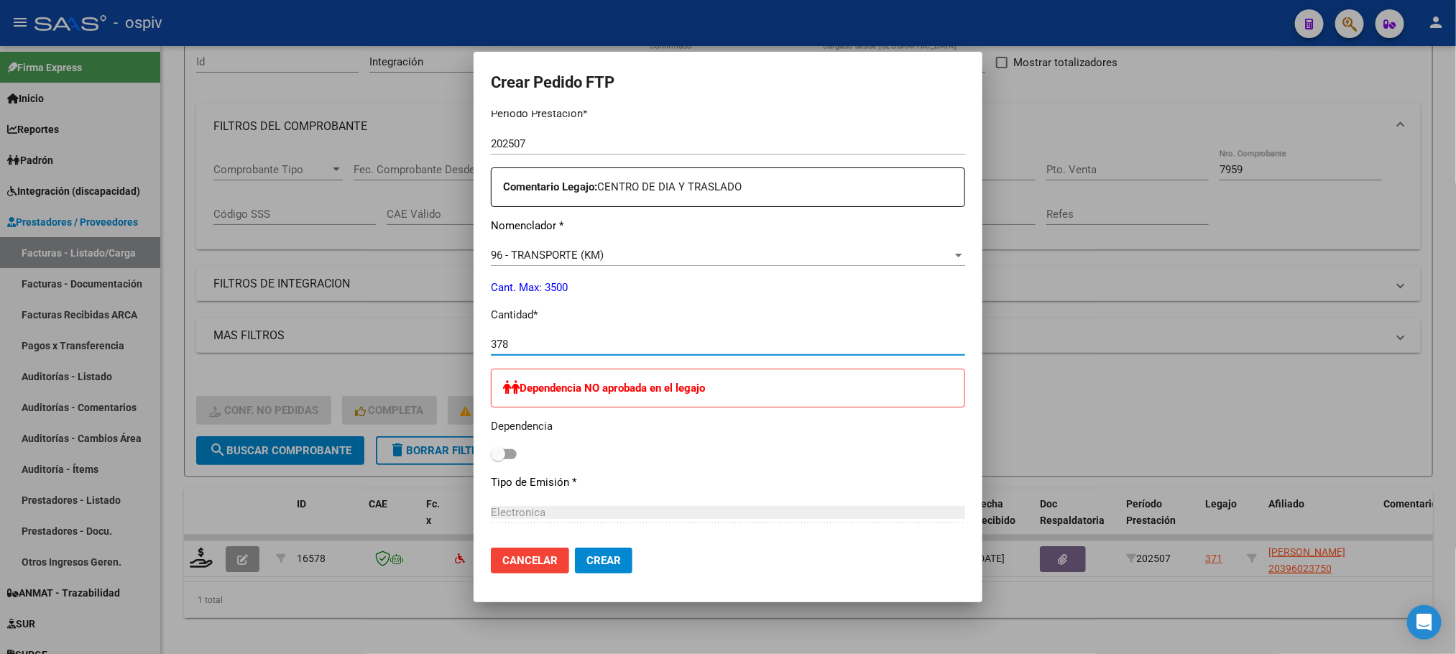
type input "378"
click at [575, 548] on button "Crear" at bounding box center [604, 561] width 58 height 26
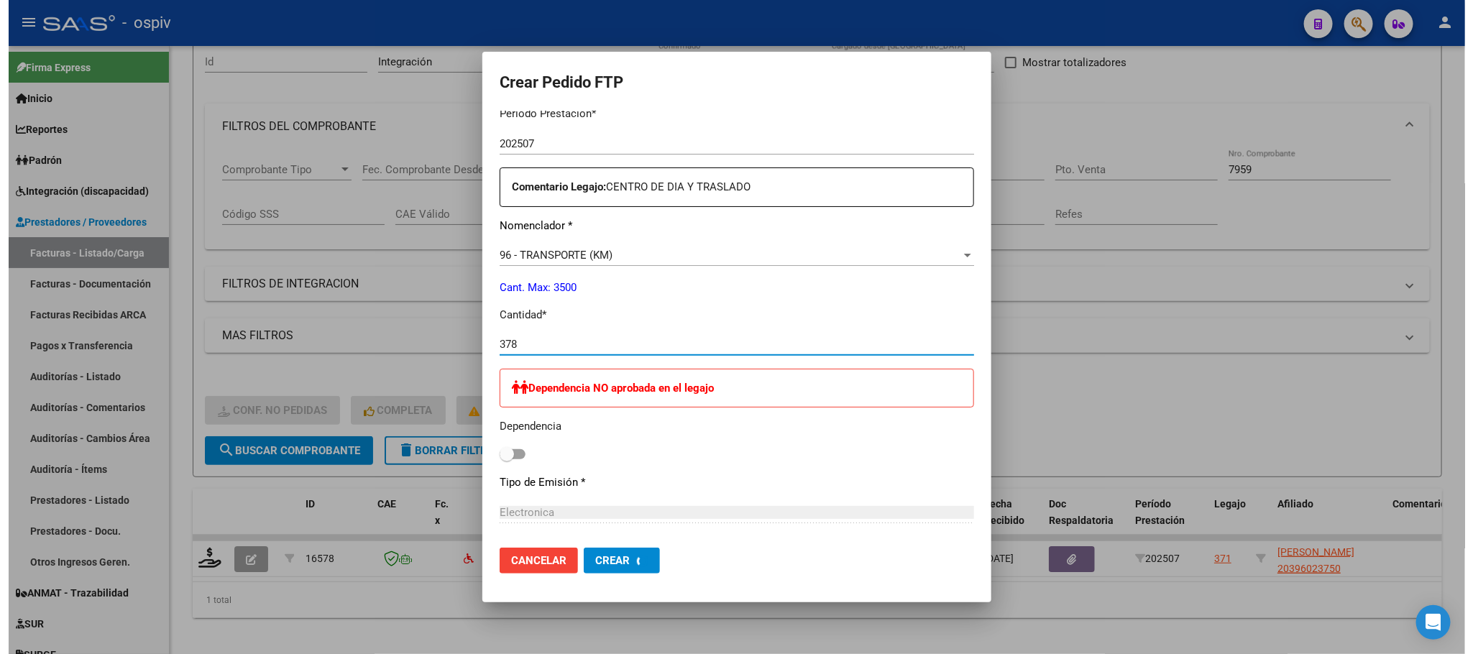
scroll to position [0, 0]
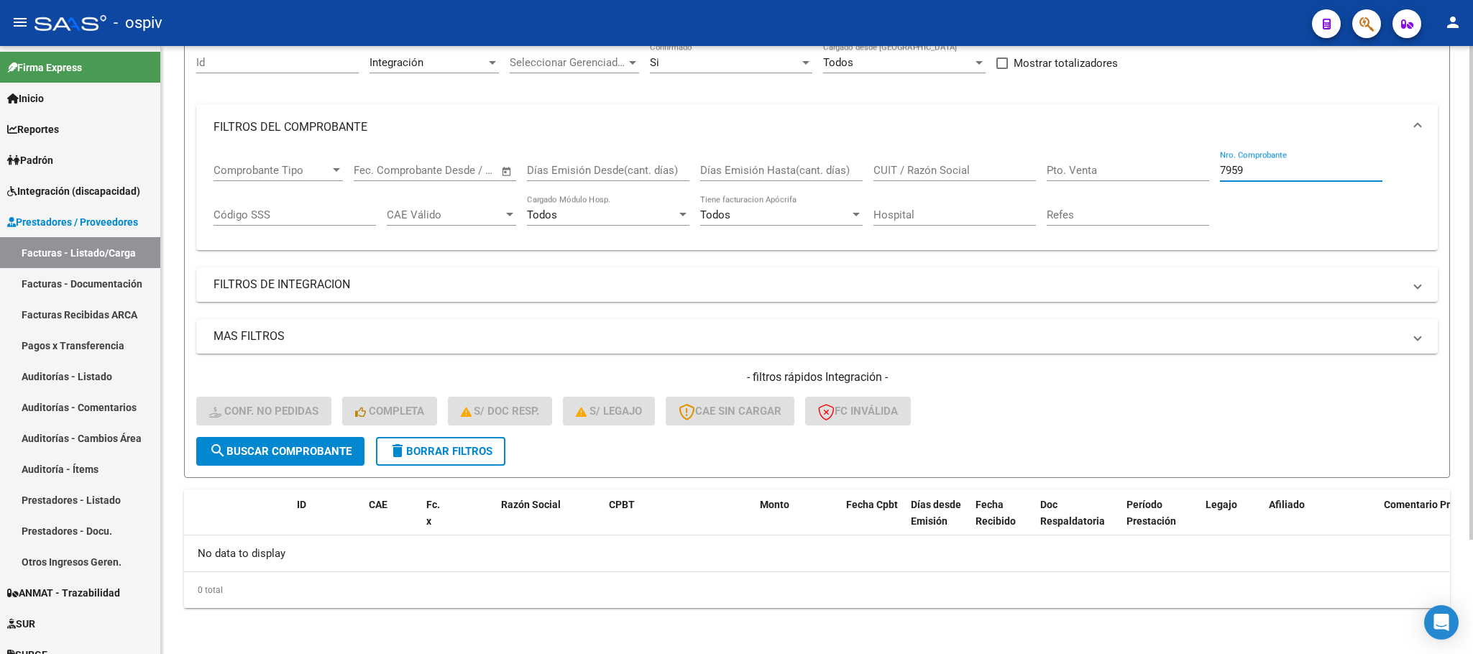
click at [1257, 173] on input "7959" at bounding box center [1301, 170] width 162 height 13
type input "7"
click at [1257, 167] on input "Nro. Comprobante" at bounding box center [1301, 170] width 162 height 13
type input "3"
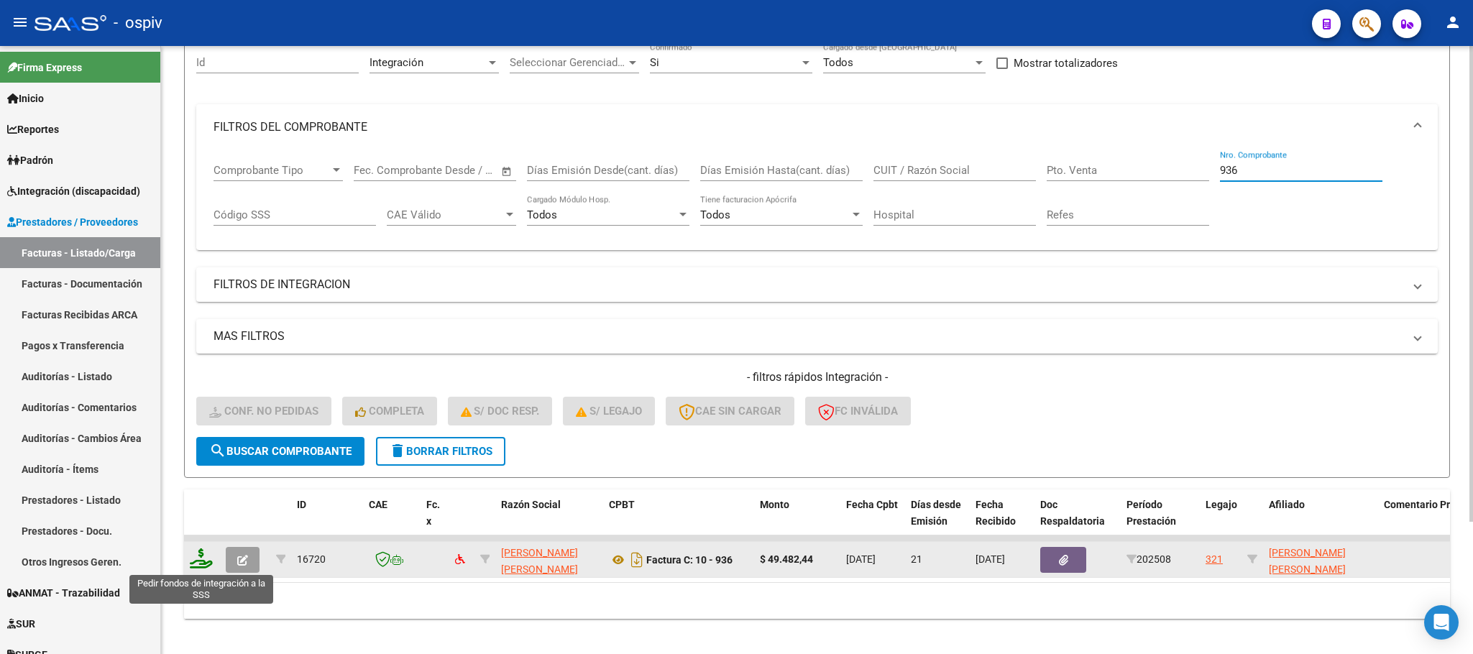
type input "936"
click at [203, 554] on icon at bounding box center [201, 558] width 23 height 20
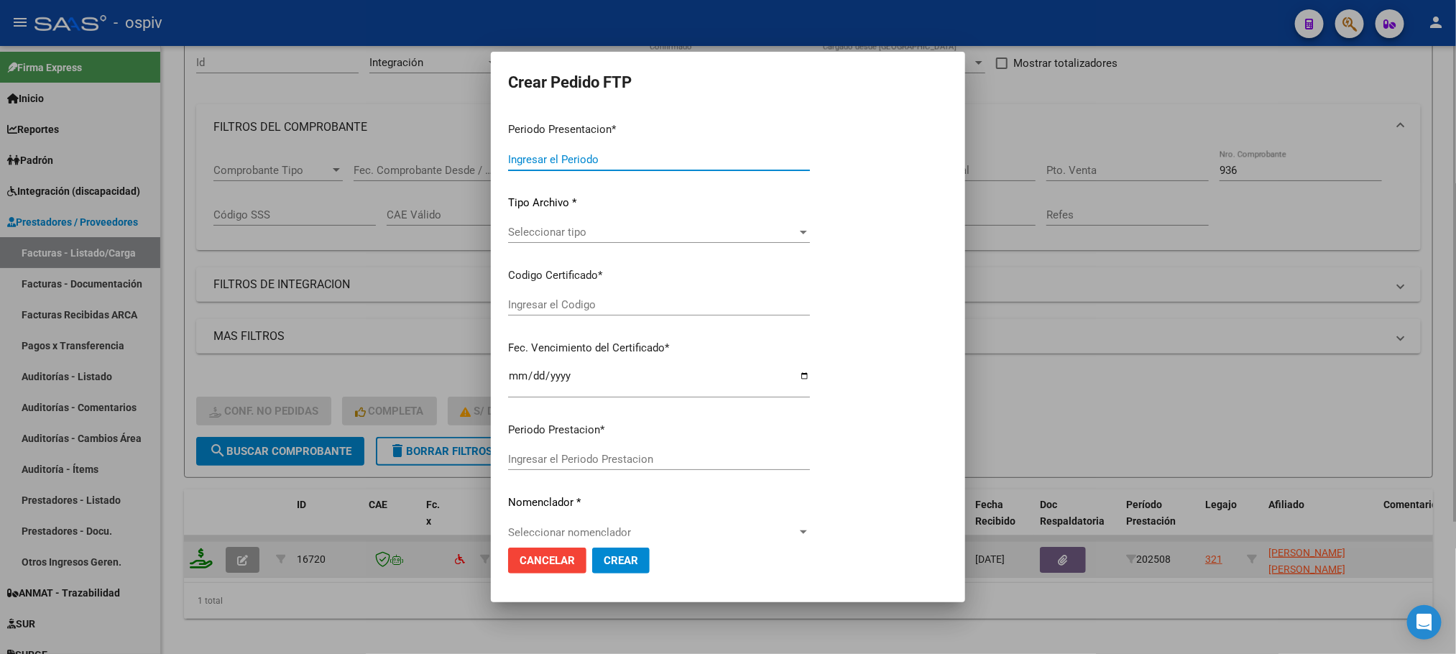
type input "202508"
type input "$ 49.482,44"
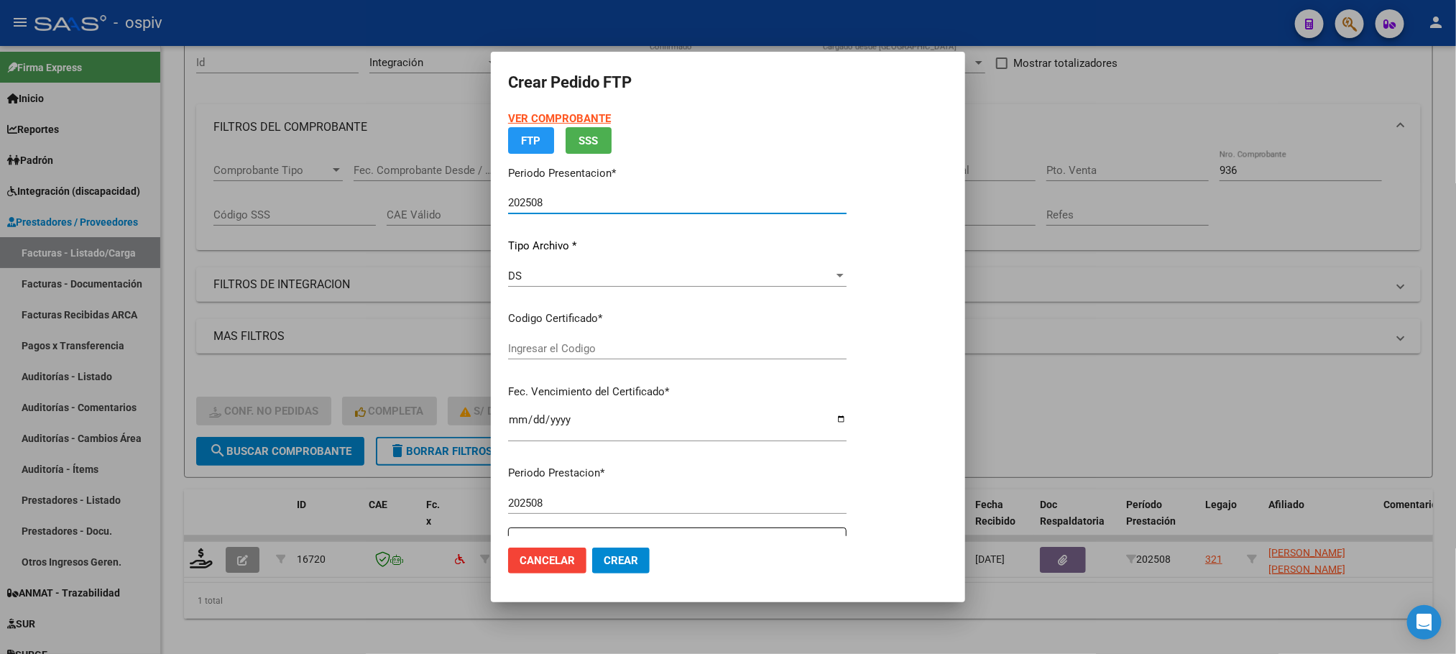
type input "ARG01000570245922022122920271229BSAS389"
type input "2027-12-29"
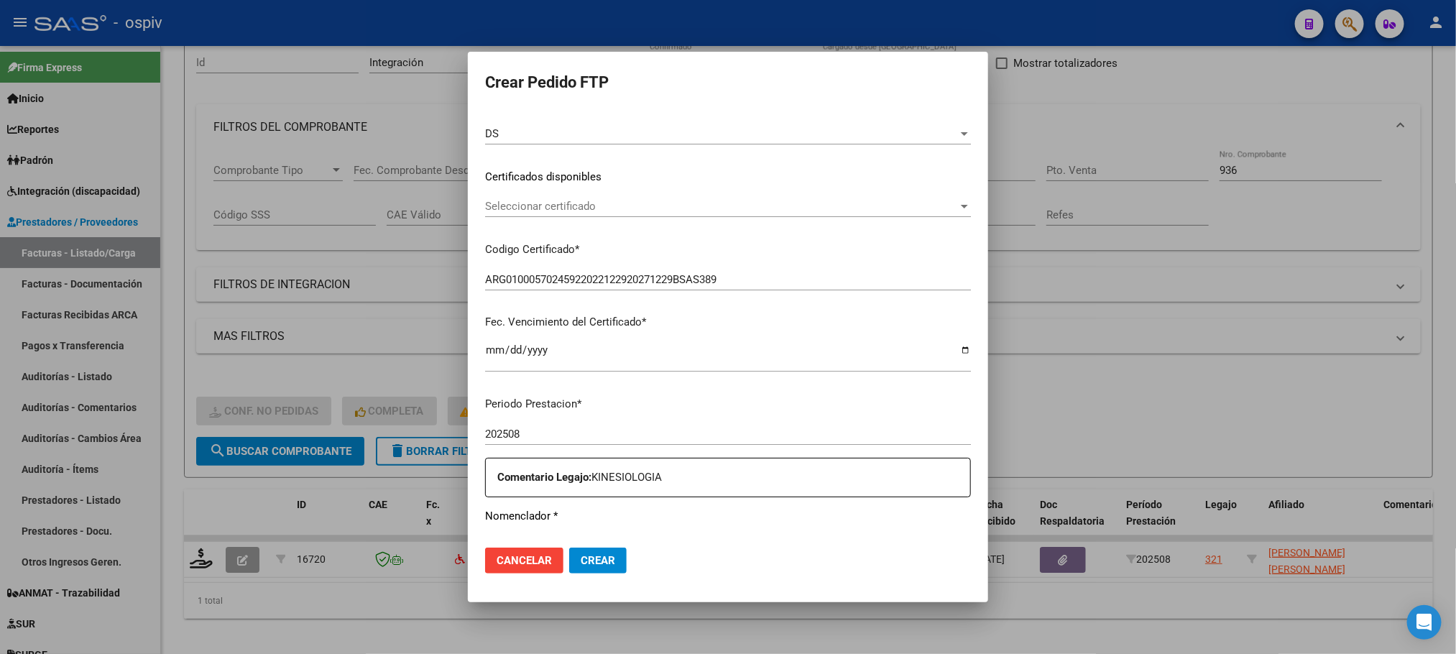
scroll to position [359, 0]
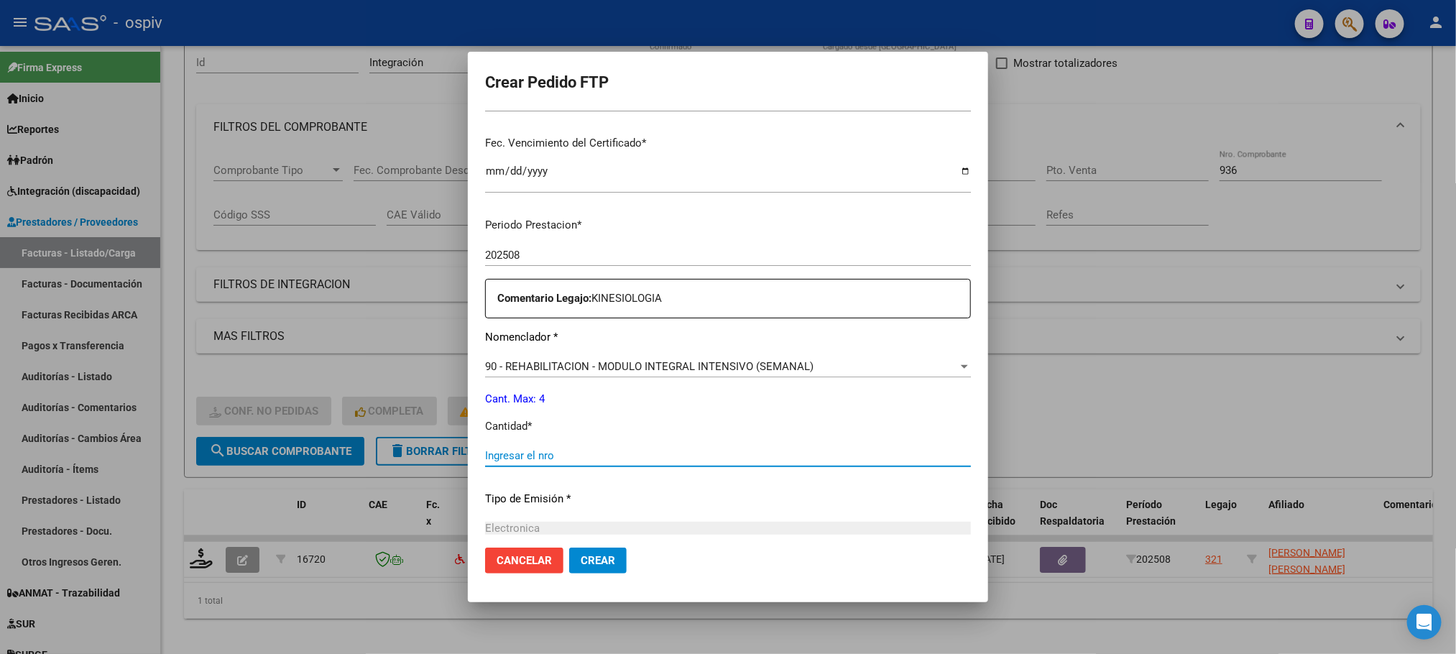
click at [602, 457] on input "Ingresar el nro" at bounding box center [728, 455] width 486 height 13
type input "4"
click at [569, 548] on button "Crear" at bounding box center [598, 561] width 58 height 26
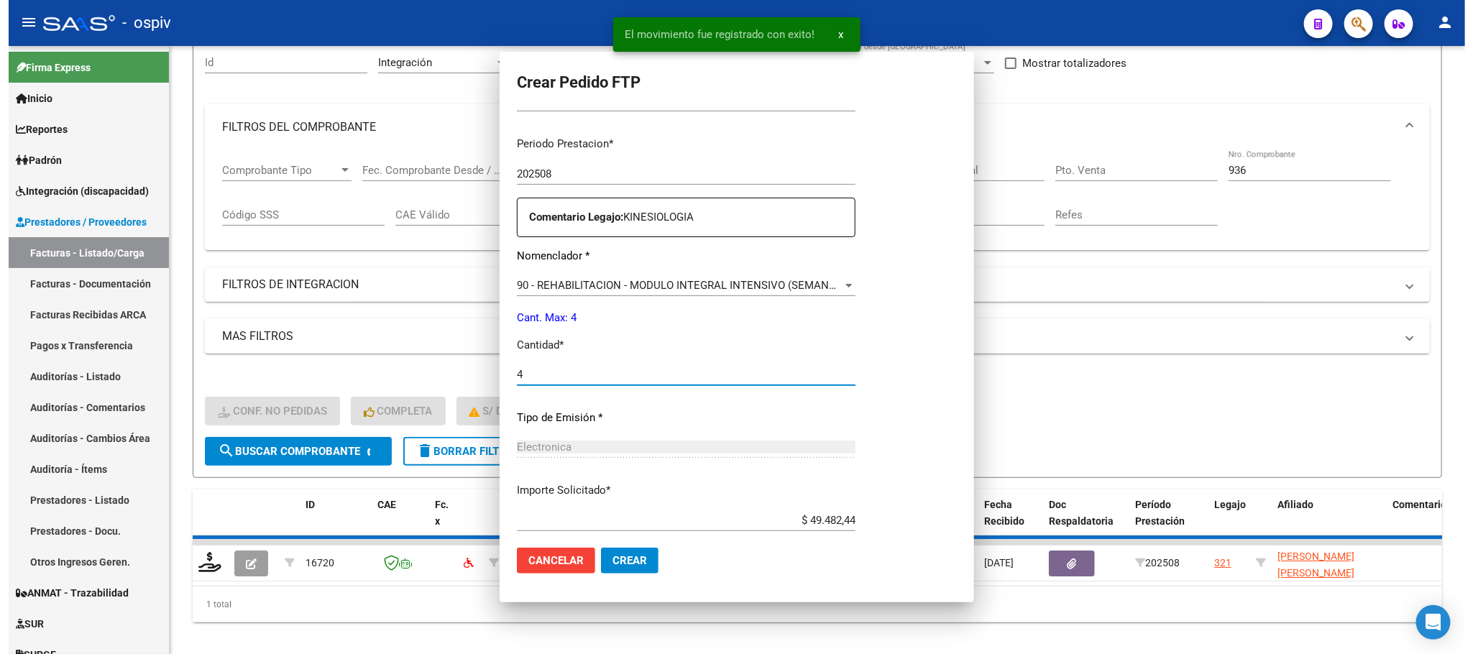
scroll to position [0, 0]
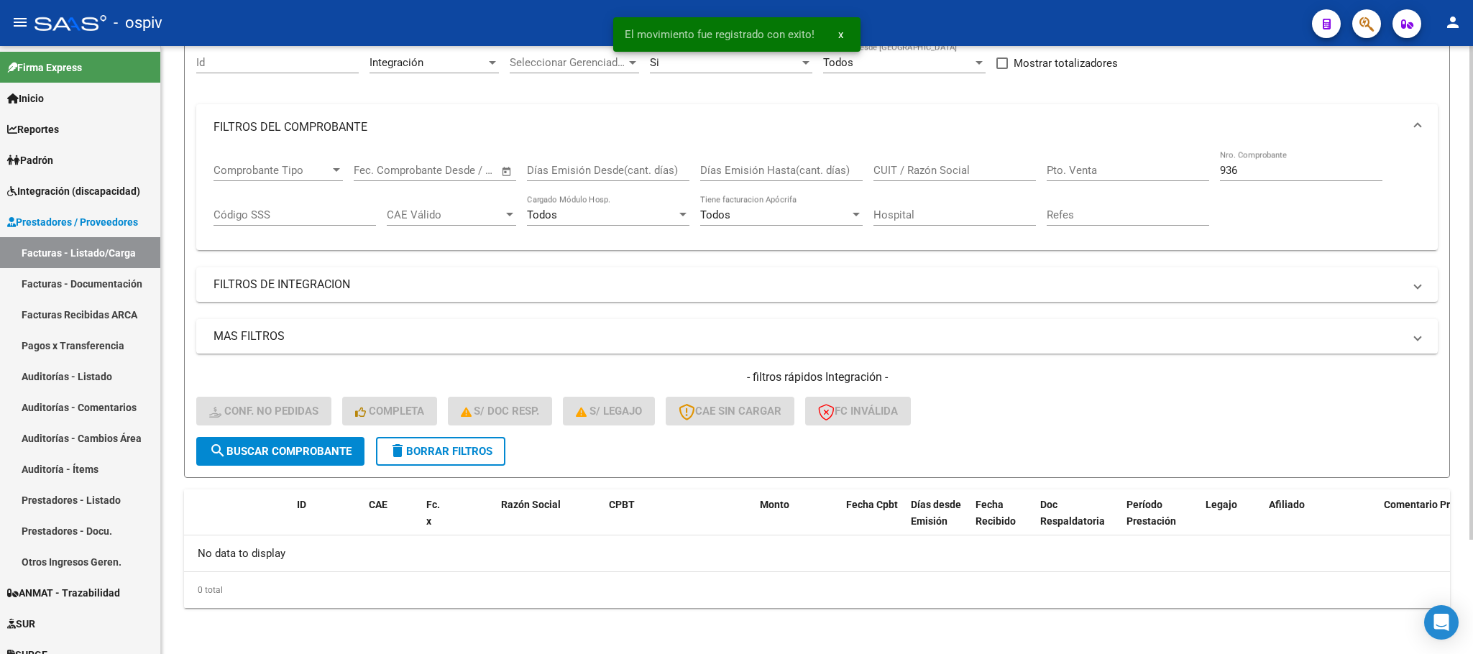
click at [1277, 177] on input "936" at bounding box center [1301, 170] width 162 height 13
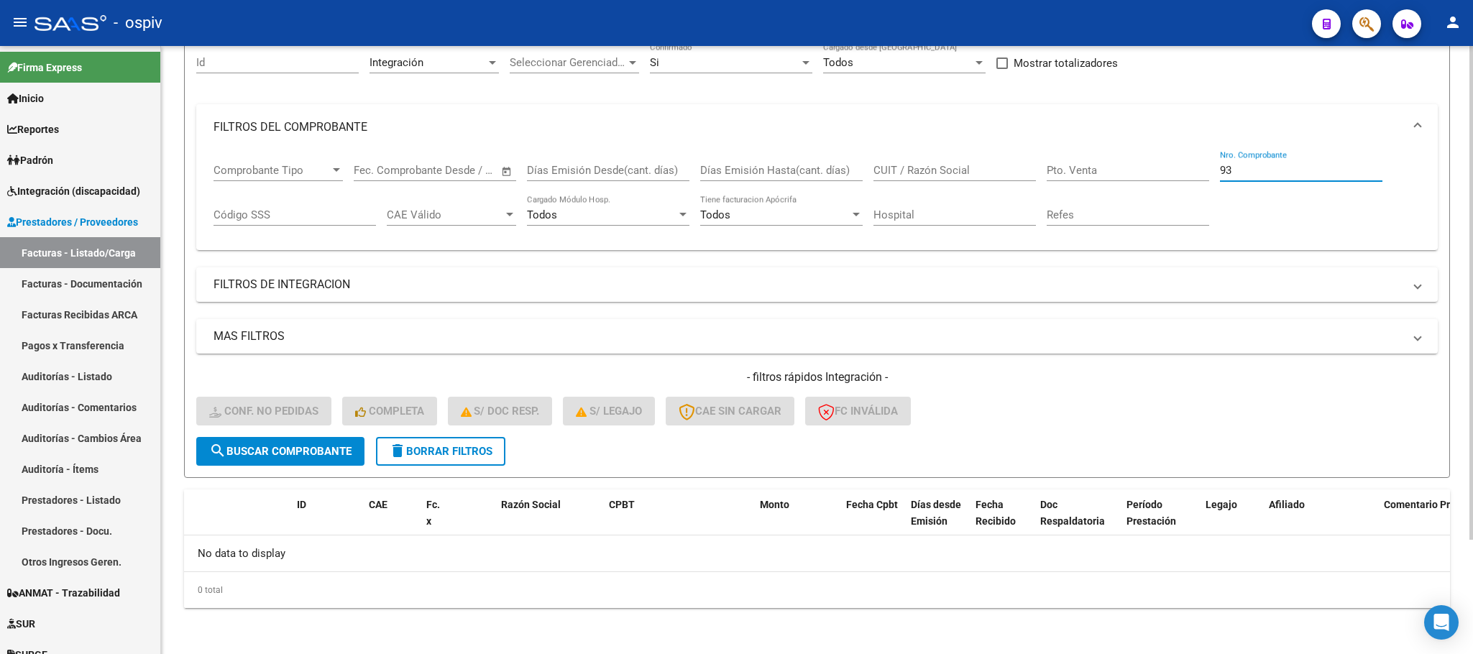
type input "9"
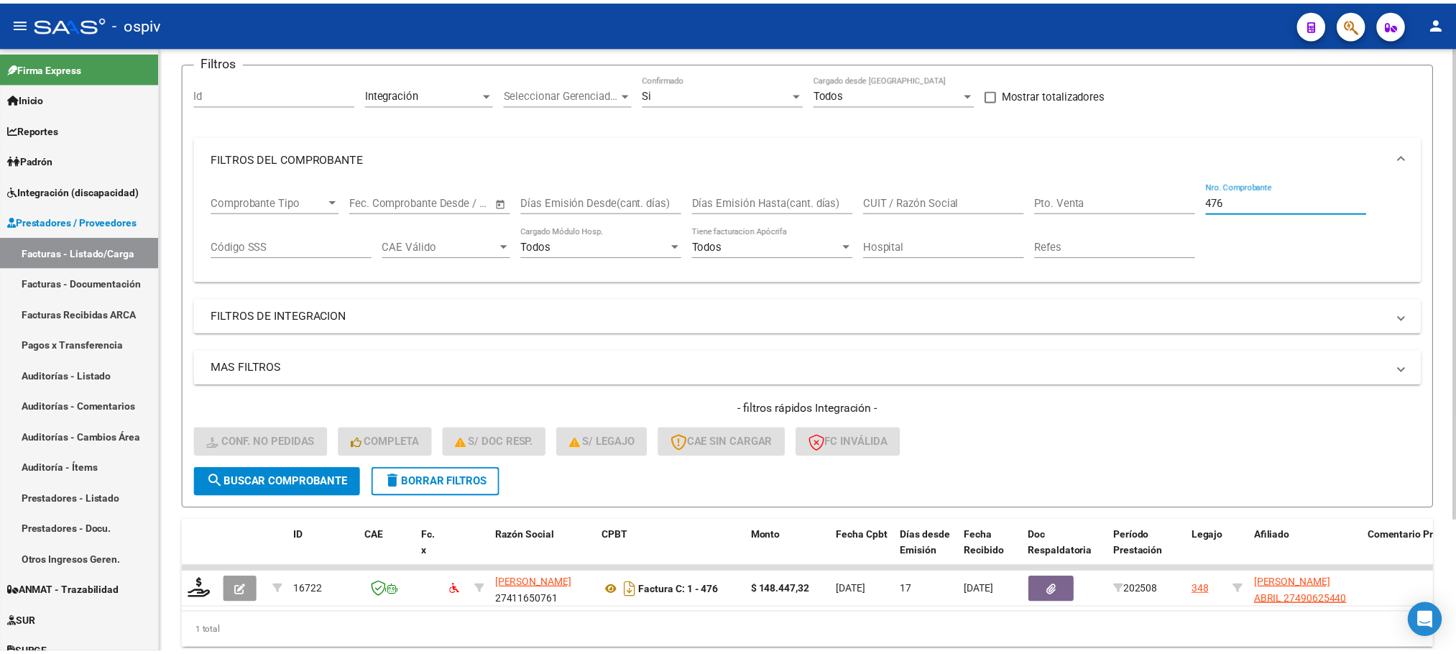
scroll to position [140, 0]
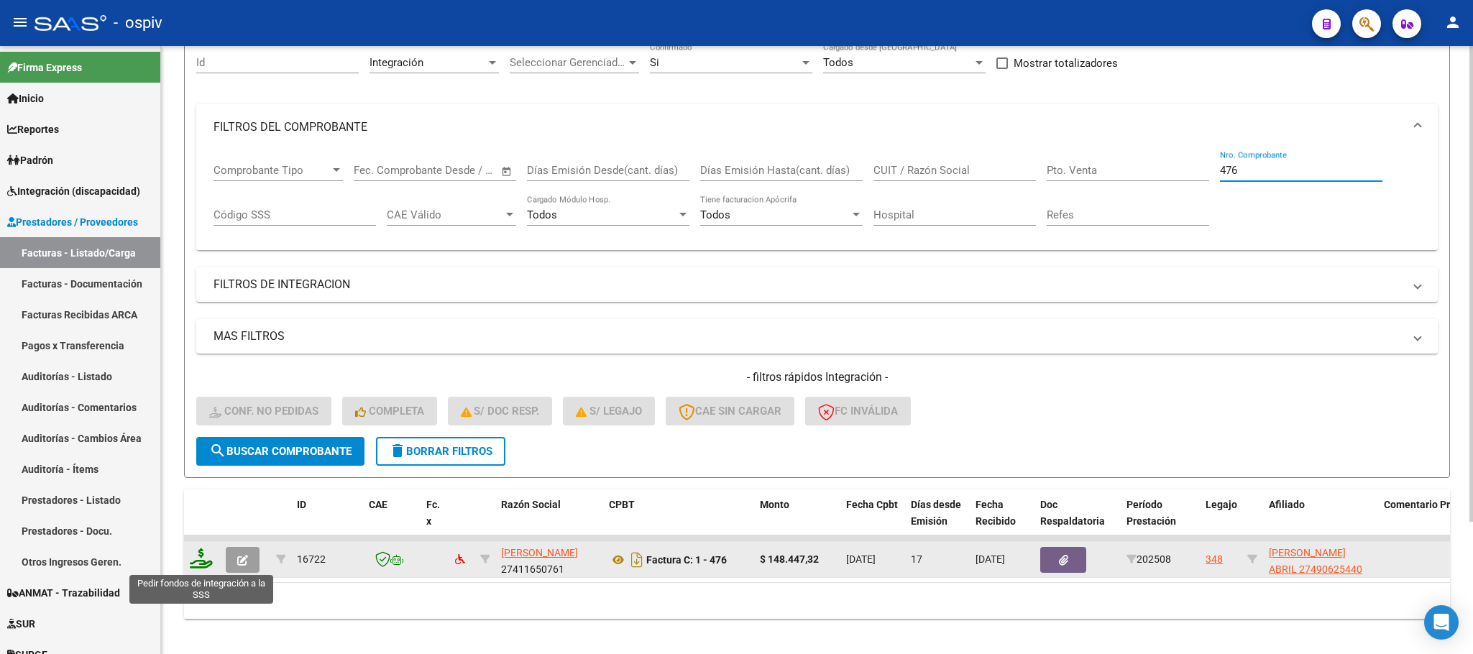
type input "476"
click at [206, 564] on icon at bounding box center [201, 558] width 23 height 20
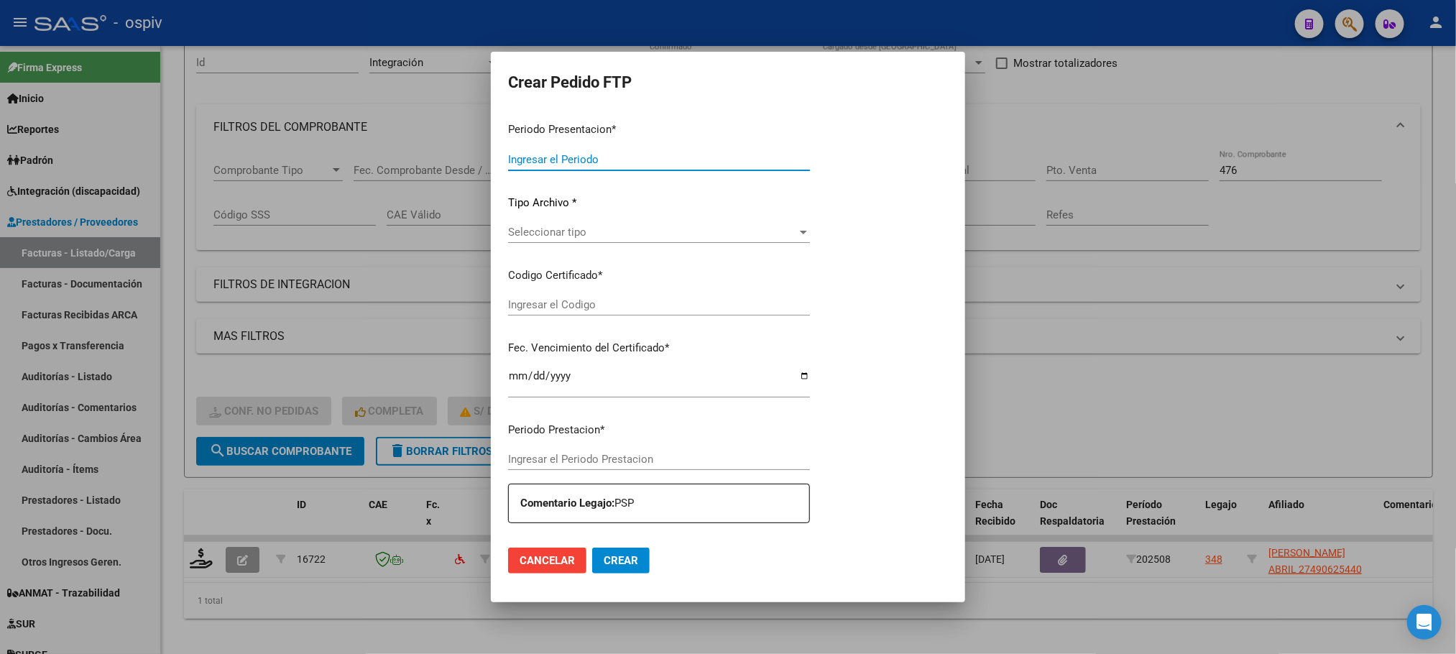
type input "202508"
type input "$ 148.447,32"
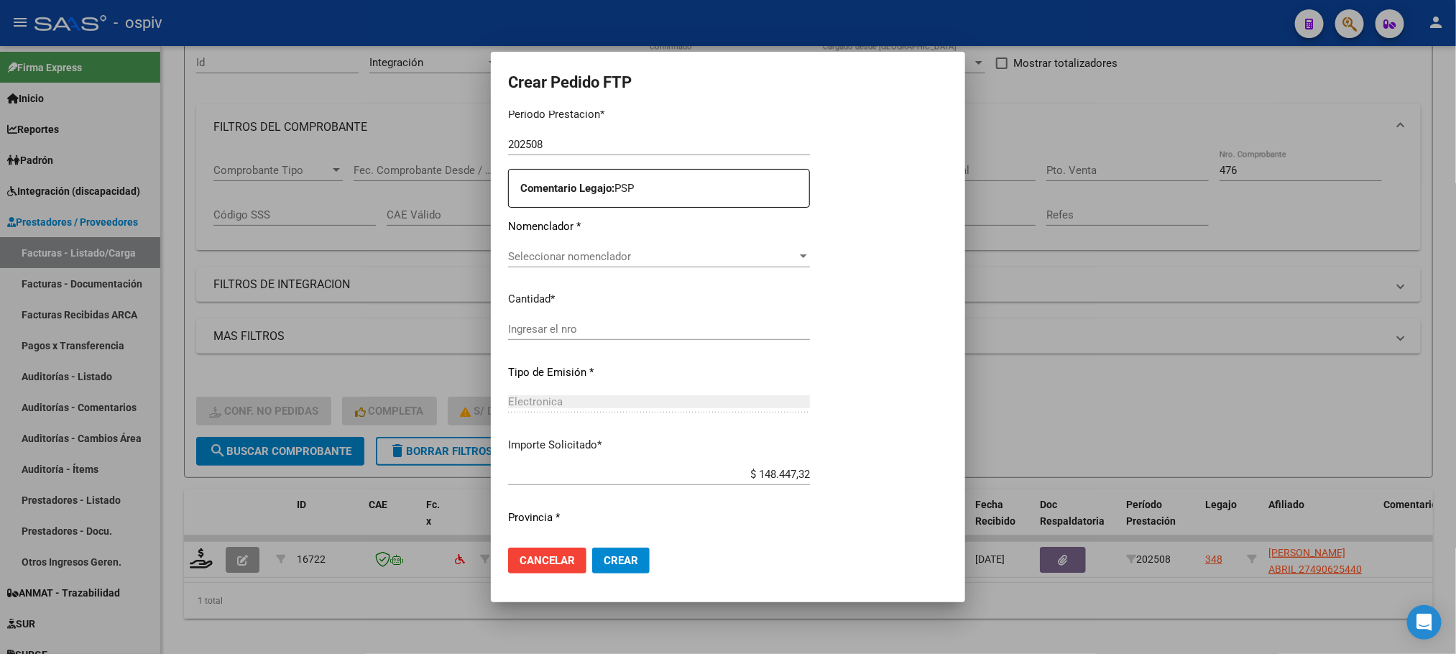
type input "ARG01000490625442022102420271024BS316"
type input "2027-10-24"
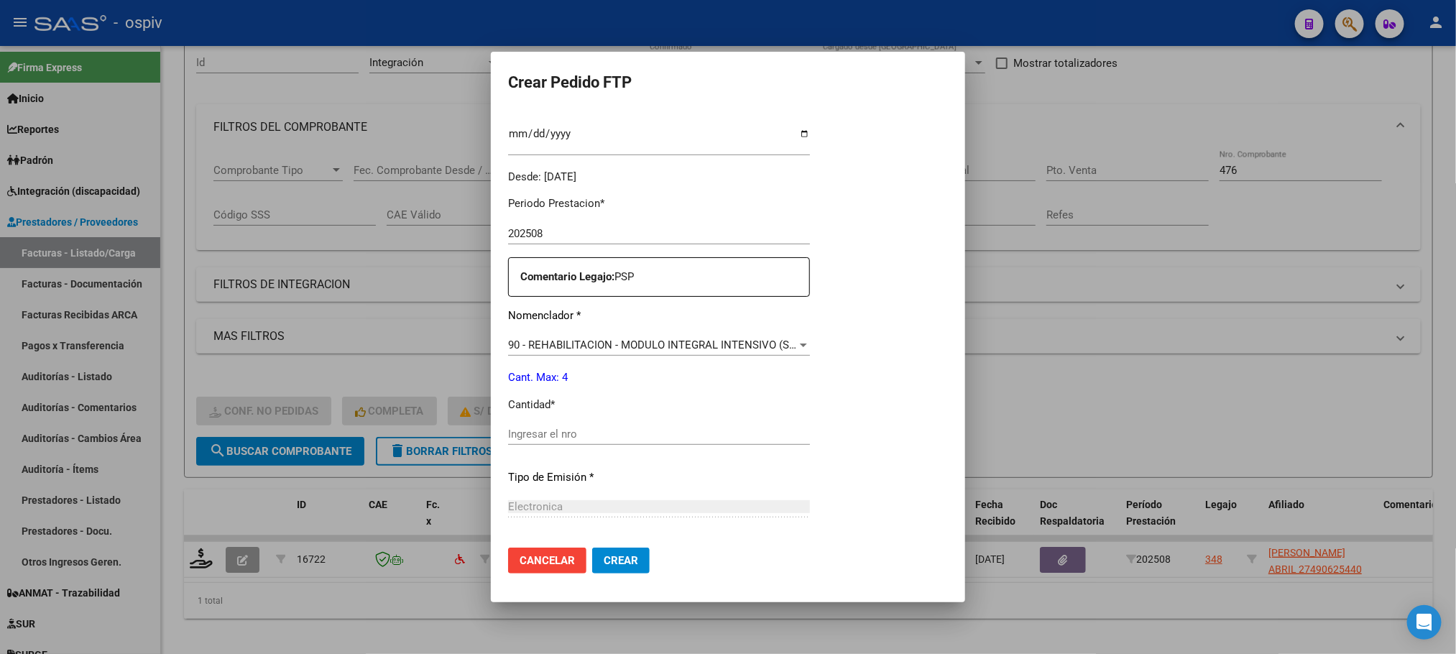
scroll to position [486, 0]
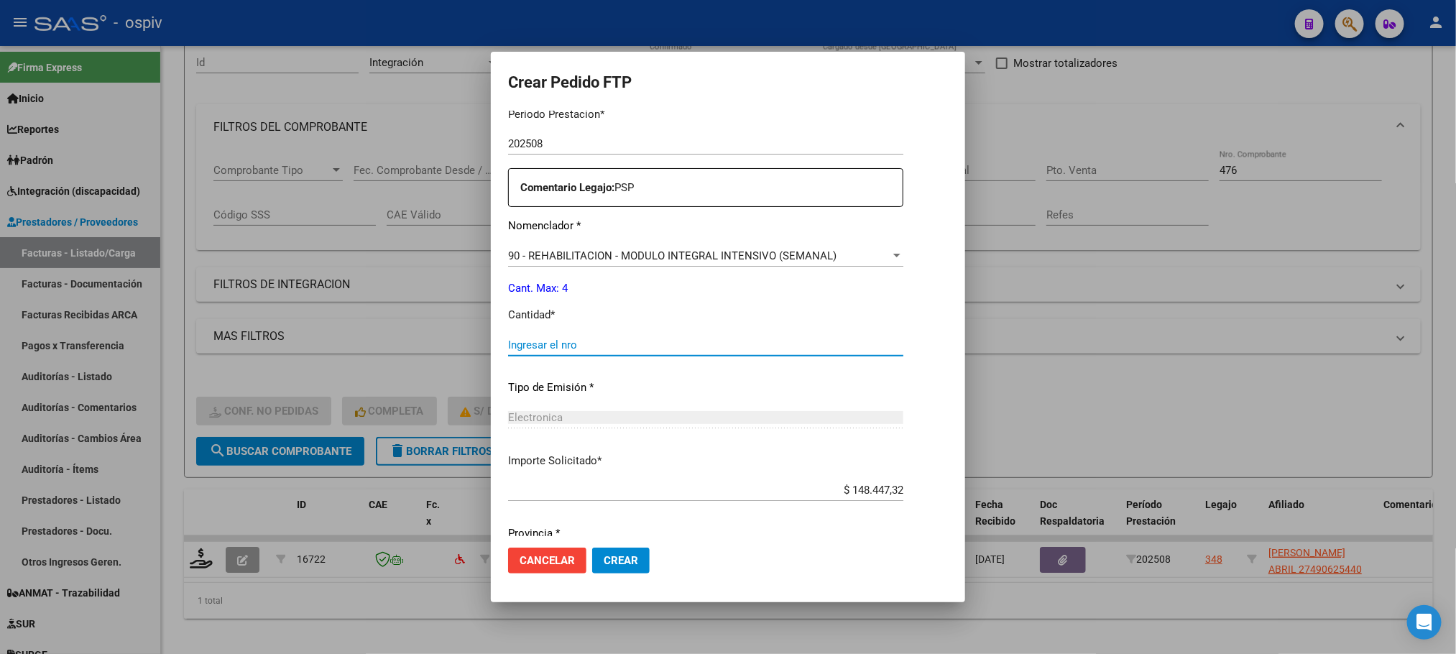
click at [621, 344] on input "Ingresar el nro" at bounding box center [705, 345] width 395 height 13
type input "4"
click at [592, 548] on button "Crear" at bounding box center [621, 561] width 58 height 26
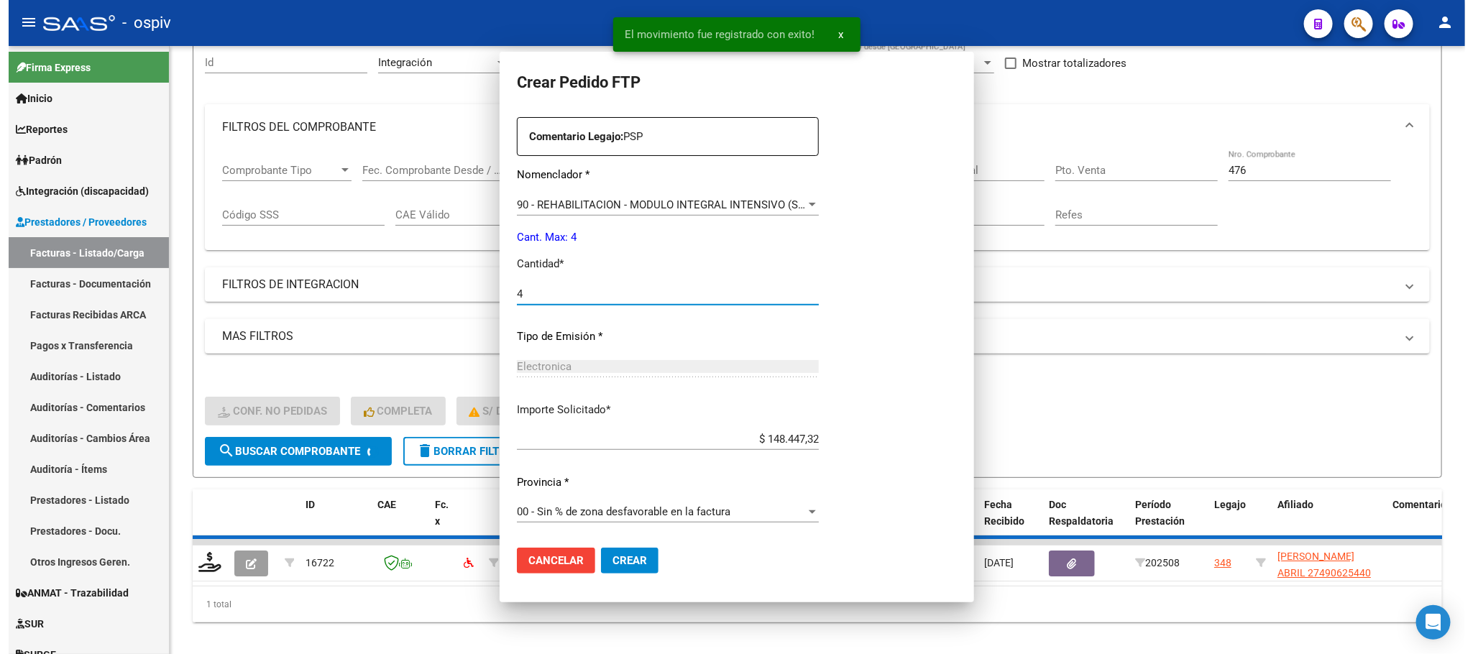
scroll to position [0, 0]
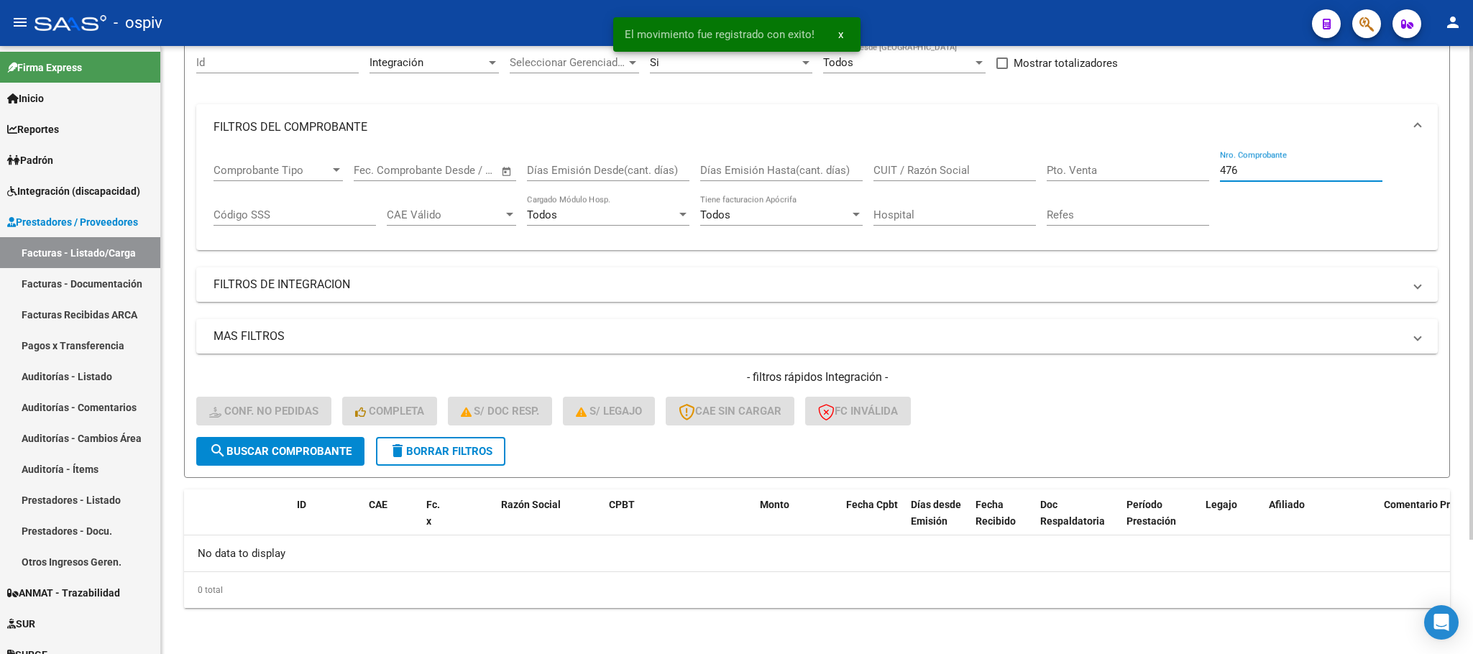
click at [1251, 173] on input "476" at bounding box center [1301, 170] width 162 height 13
type input "4"
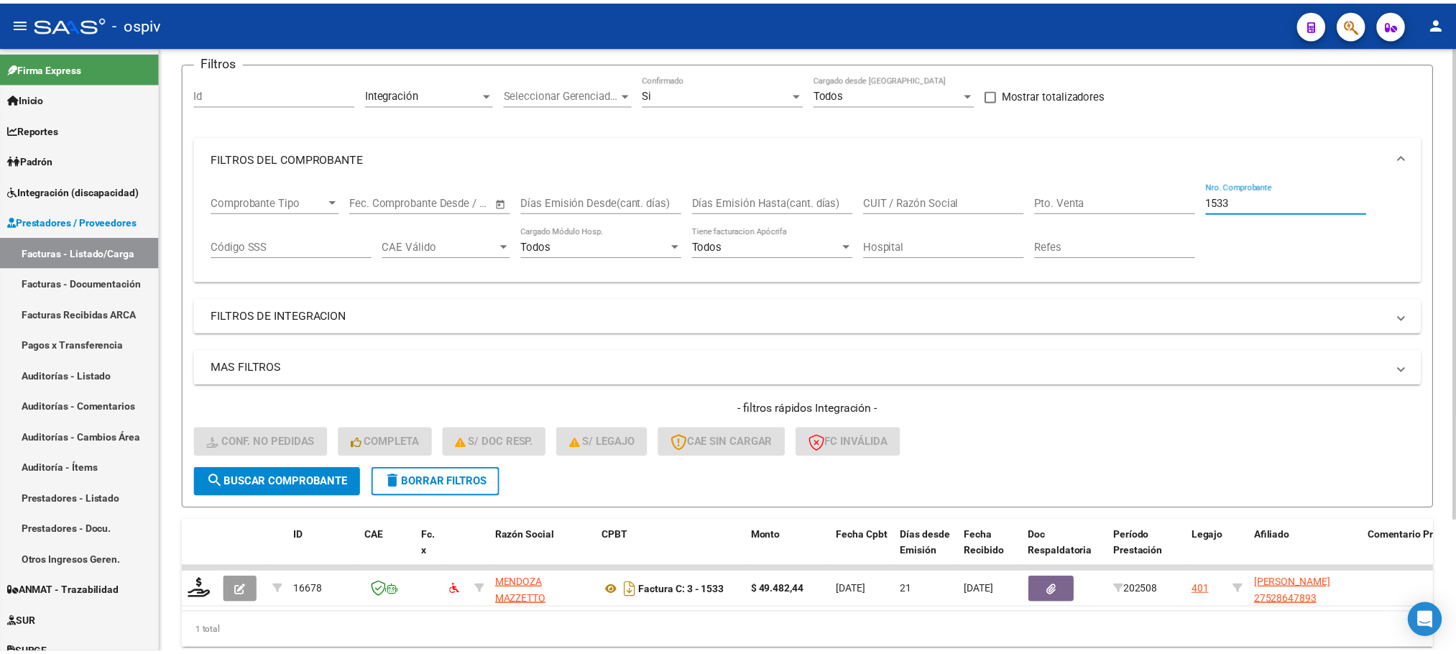
scroll to position [140, 0]
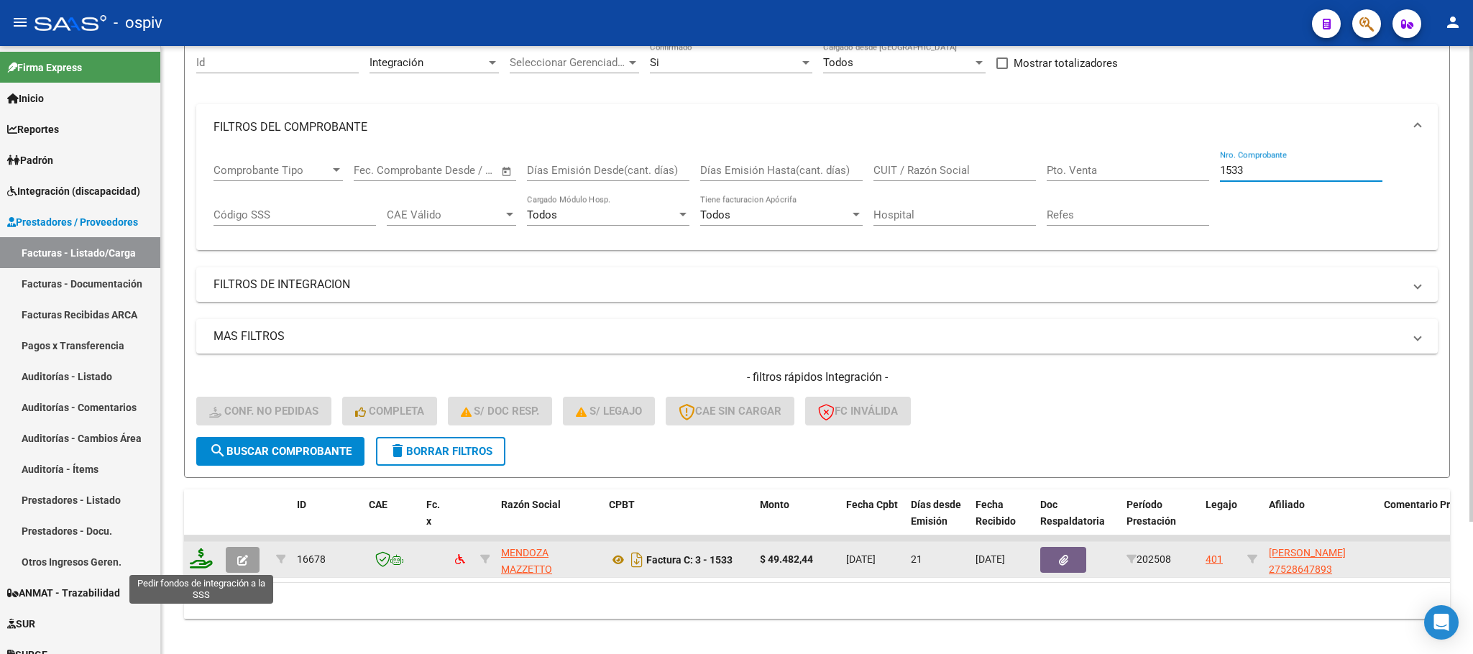
type input "1533"
click at [205, 561] on icon at bounding box center [201, 558] width 23 height 20
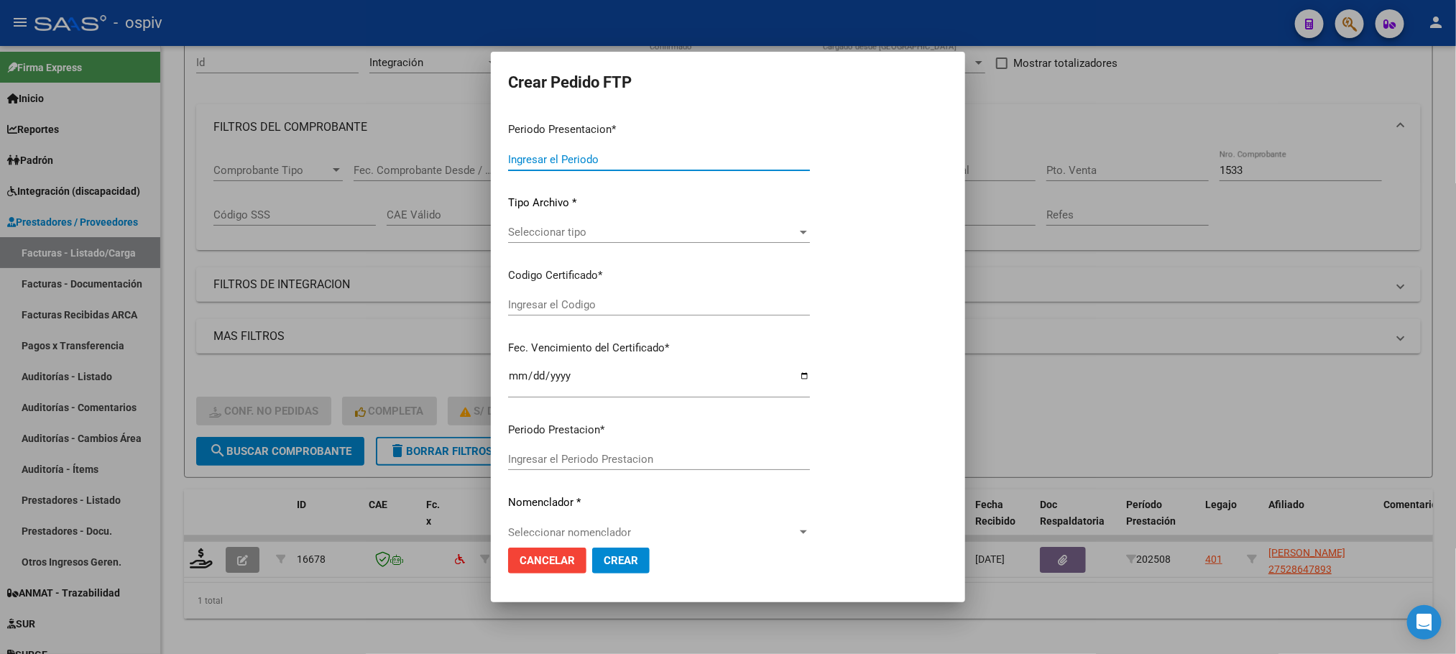
type input "202508"
type input "$ 49.482,44"
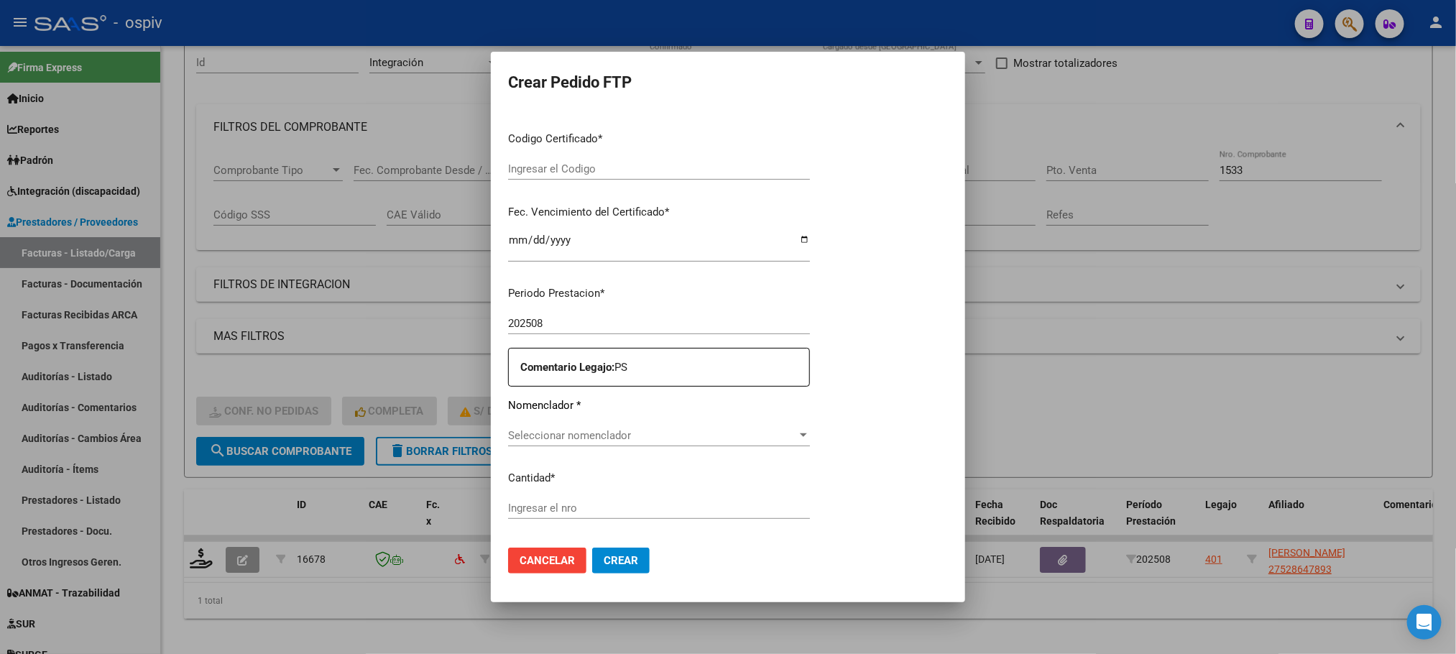
type input "ARG01000528647892022051720260517COR233"
type input "2026-05-17"
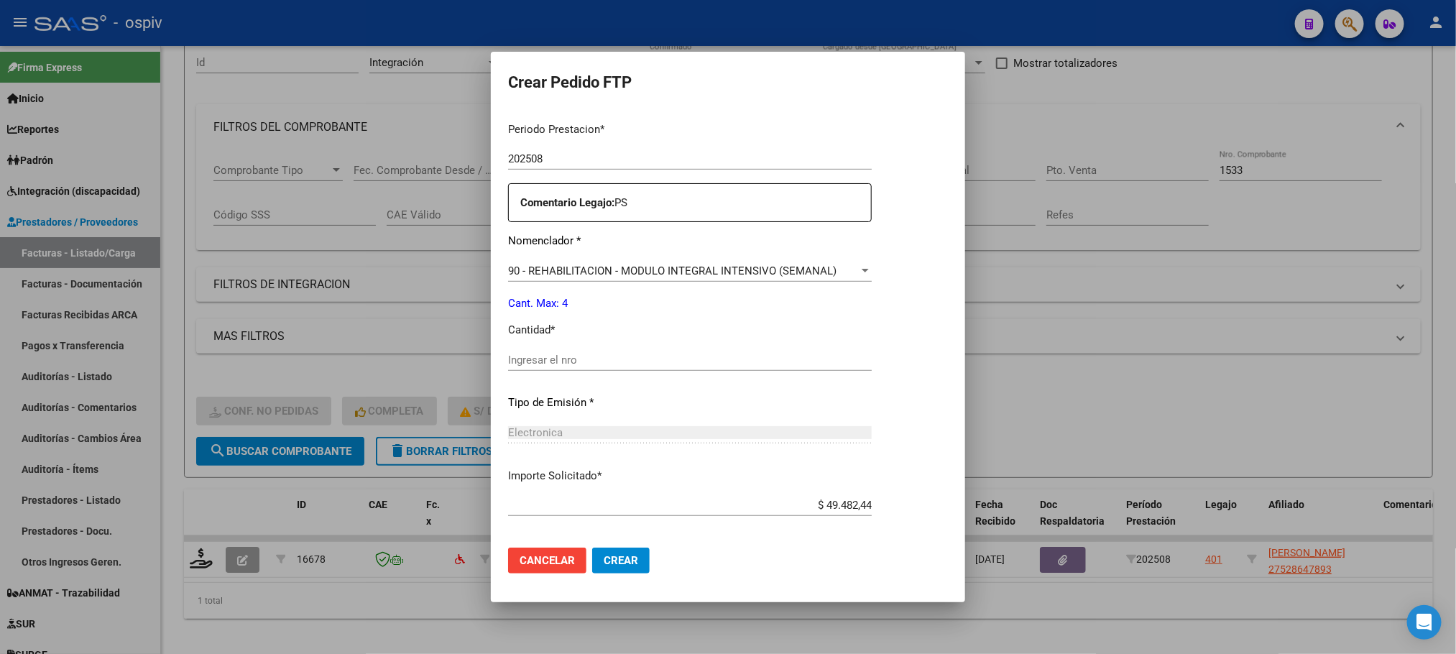
scroll to position [537, 0]
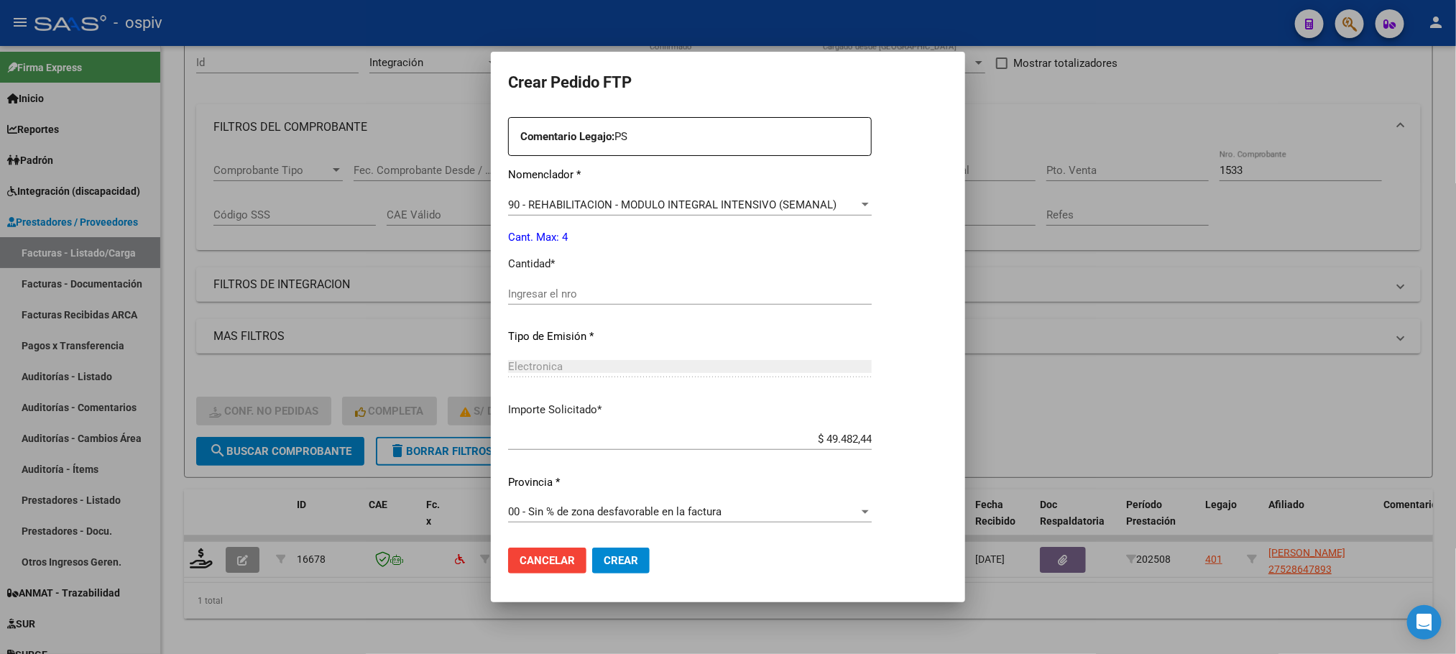
click at [710, 295] on input "Ingresar el nro" at bounding box center [690, 294] width 364 height 13
type input "4"
click at [592, 548] on button "Crear" at bounding box center [621, 561] width 58 height 26
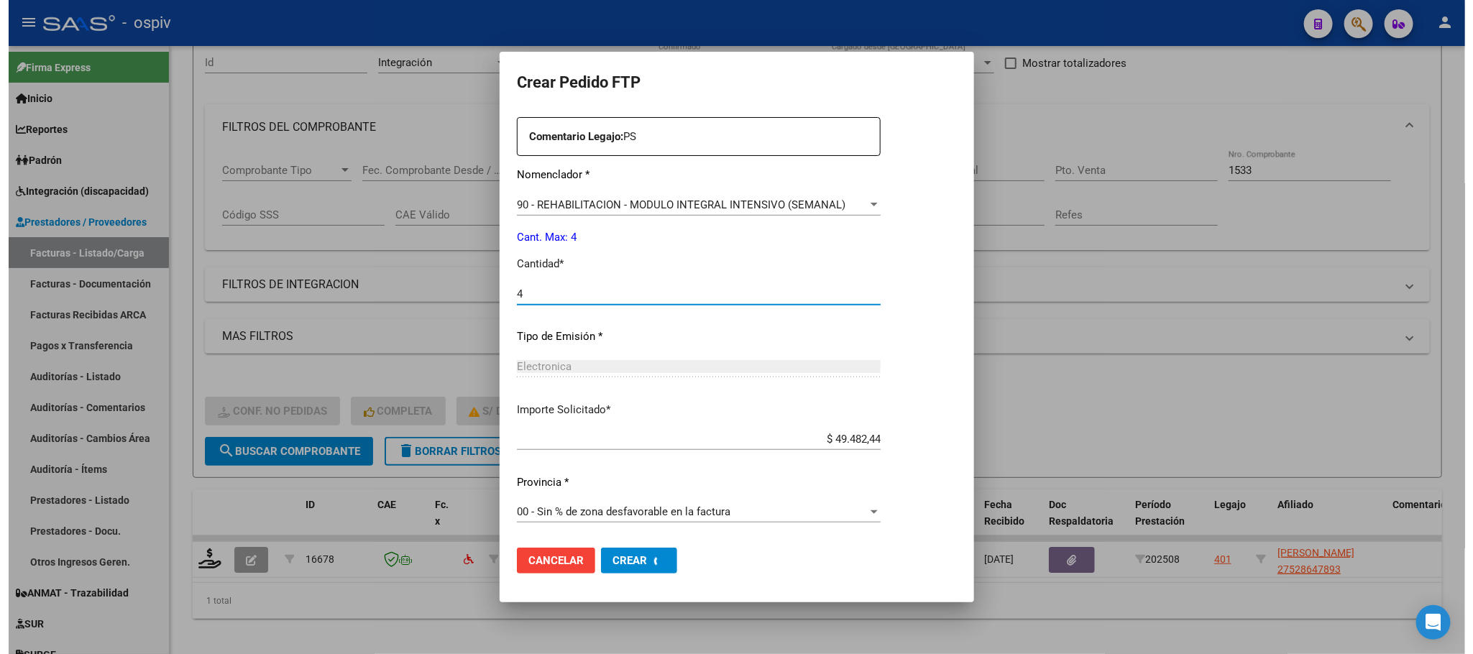
scroll to position [0, 0]
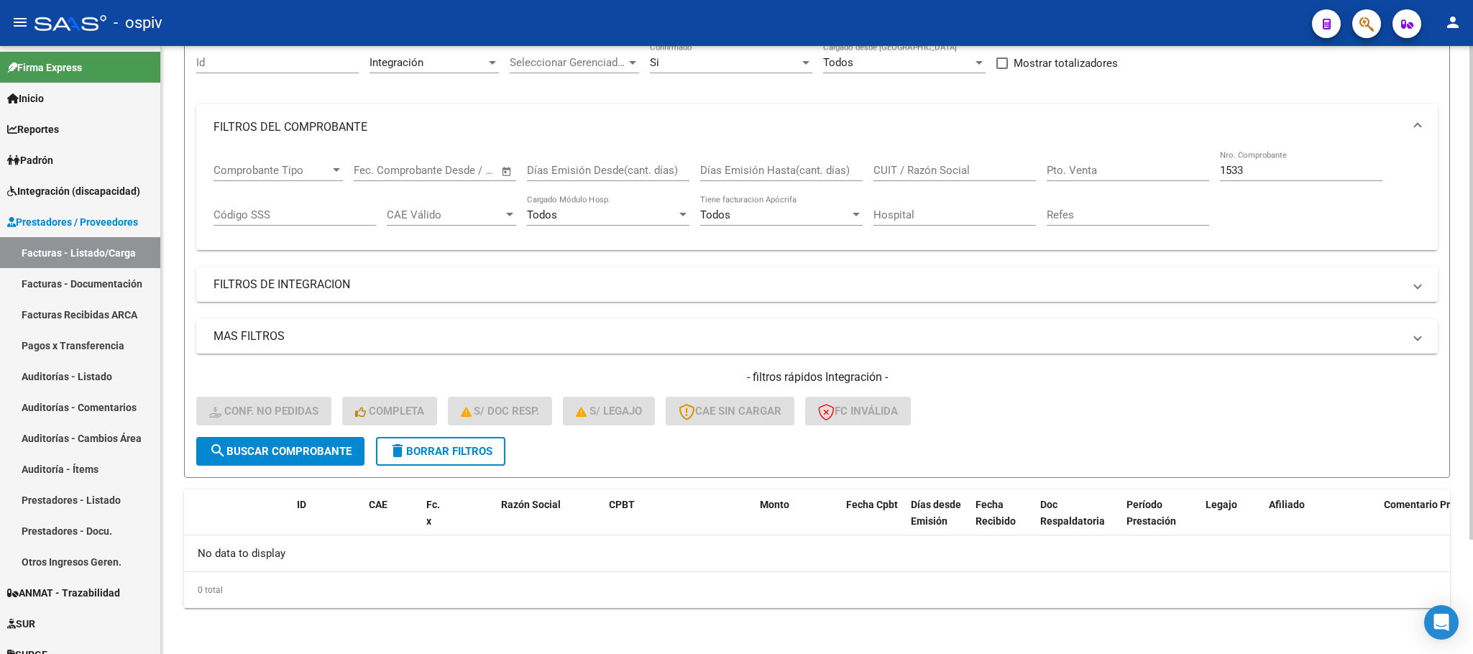
click at [1262, 171] on input "1533" at bounding box center [1301, 170] width 162 height 13
type input "1"
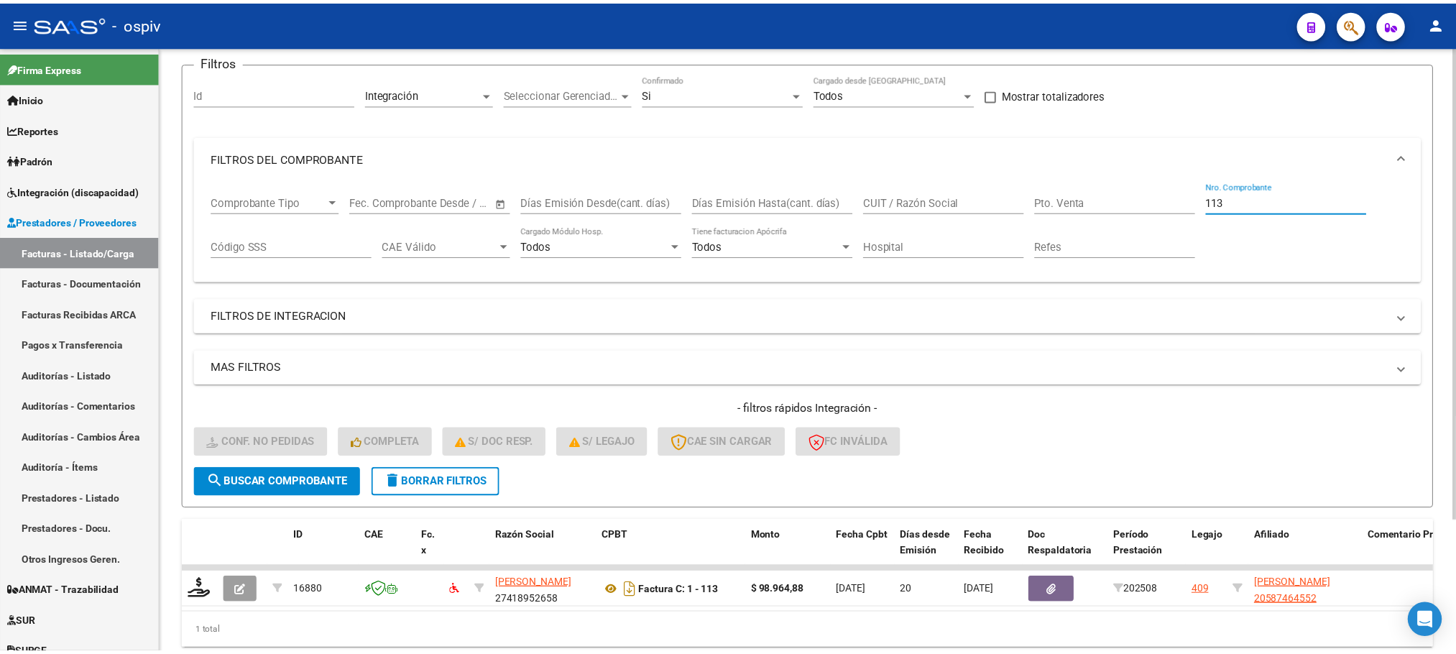
scroll to position [140, 0]
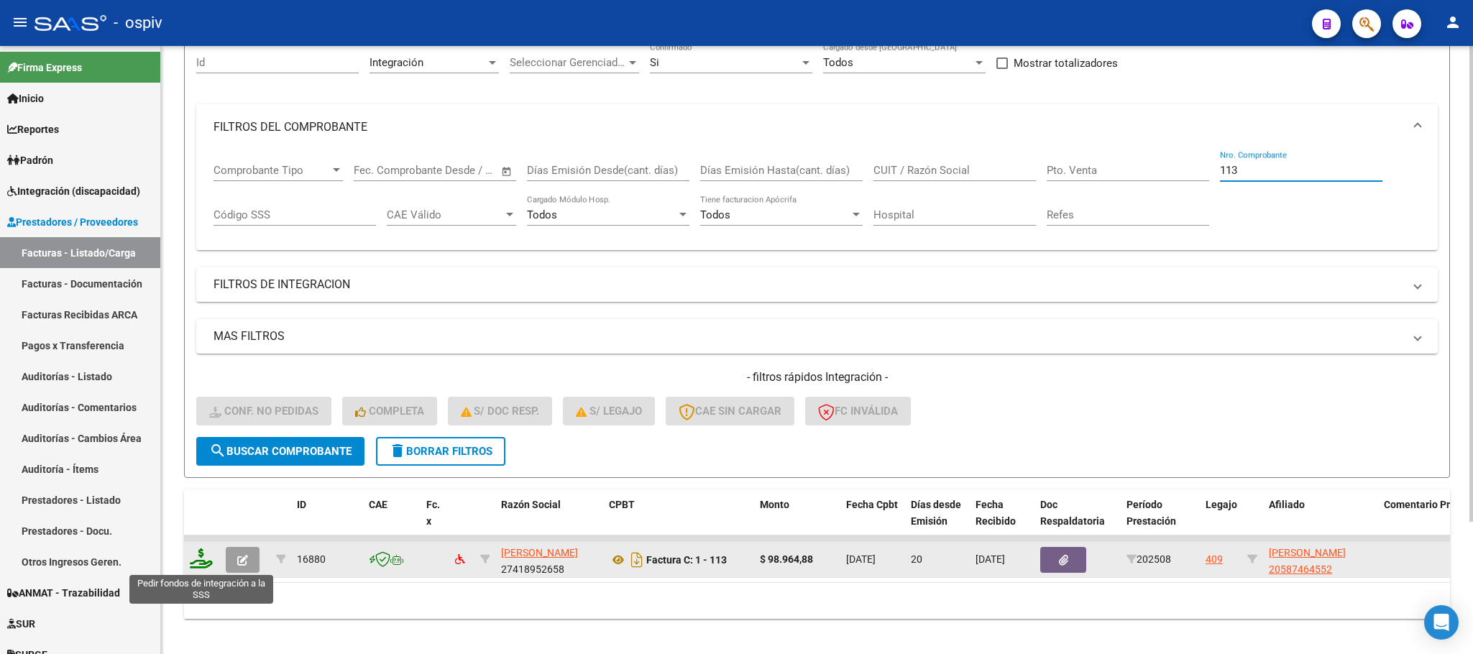
type input "113"
click at [203, 559] on icon at bounding box center [201, 558] width 23 height 20
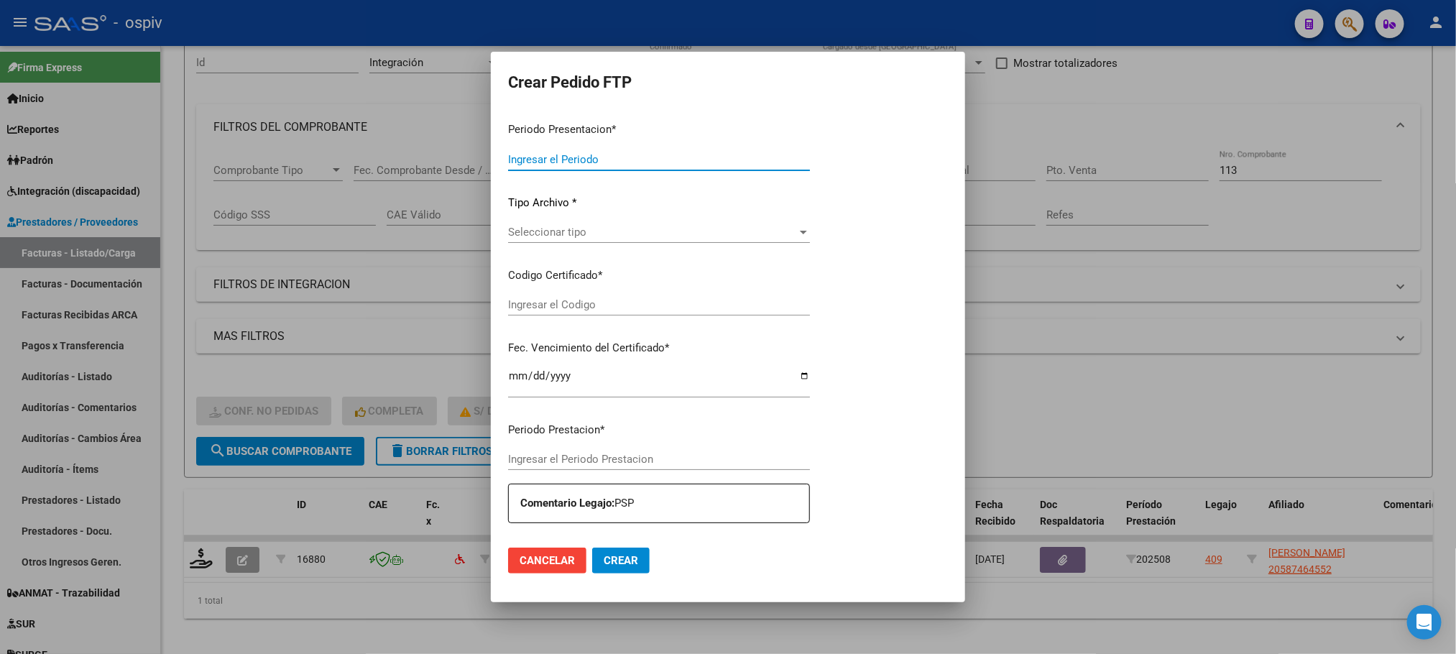
type input "202508"
type input "$ 98.964,88"
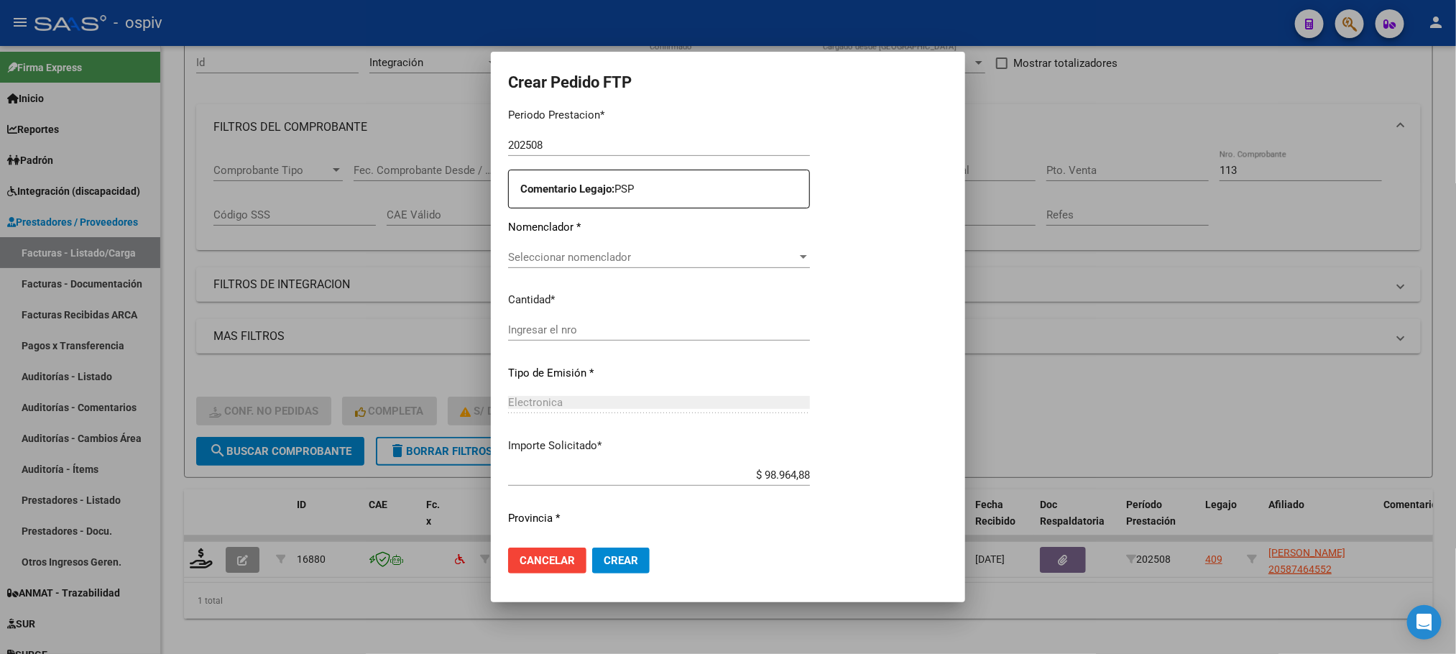
type input "ARG02000587464552024110520271105AND12921"
type input "2027-11-05"
click at [639, 252] on span "Seleccionar nomenclador" at bounding box center [683, 255] width 351 height 13
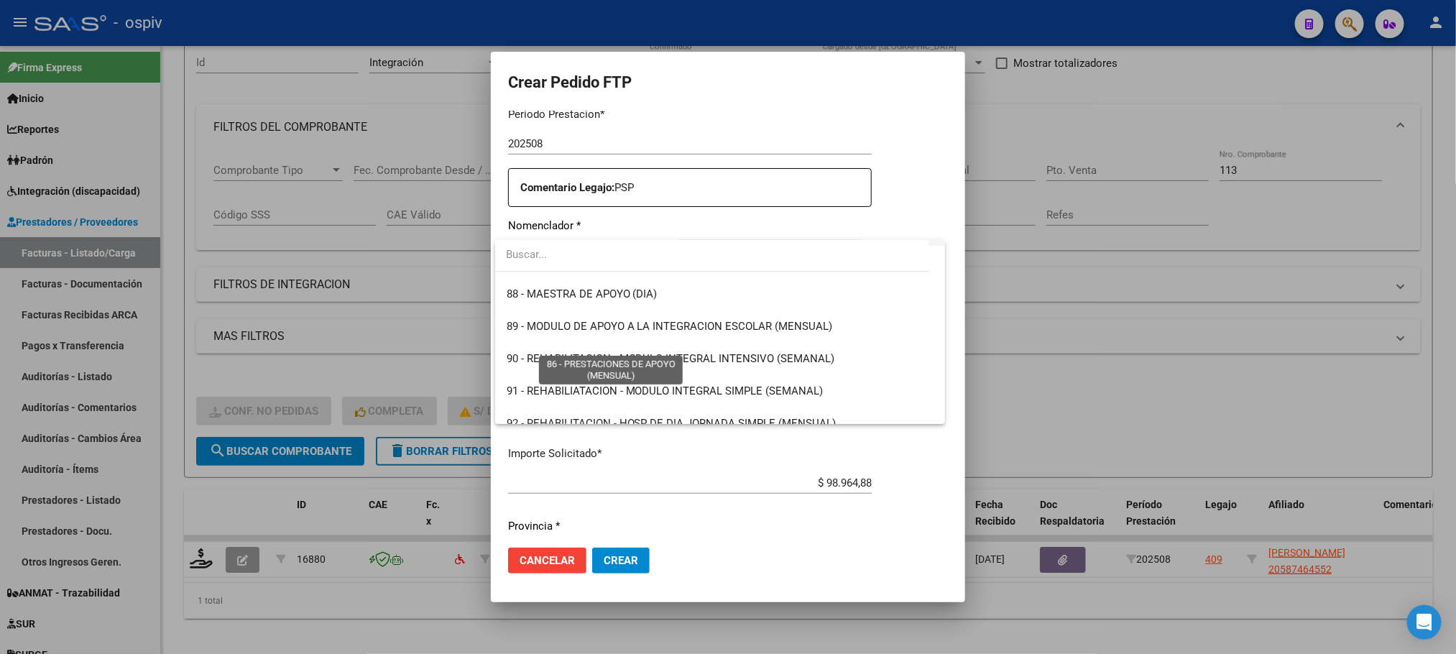
scroll to position [2875, 0]
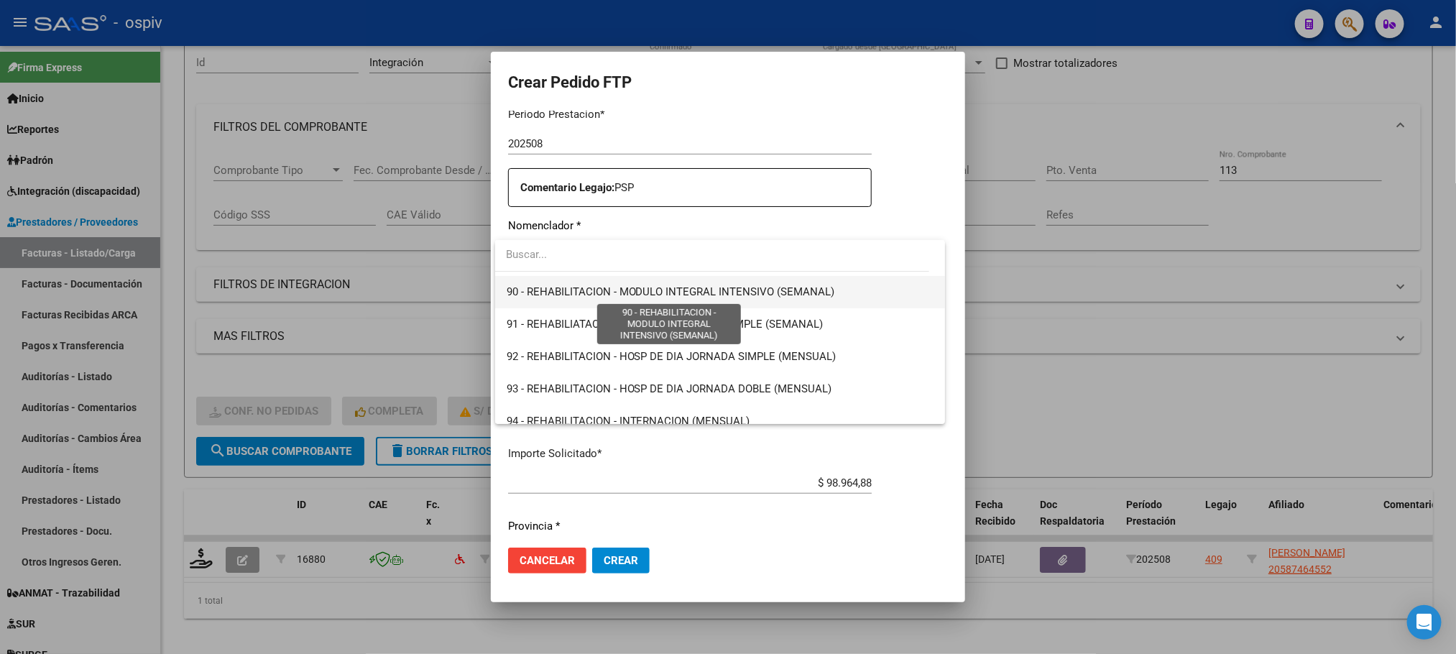
click at [623, 294] on span "90 - REHABILITACION - MODULO INTEGRAL INTENSIVO (SEMANAL)" at bounding box center [671, 291] width 329 height 13
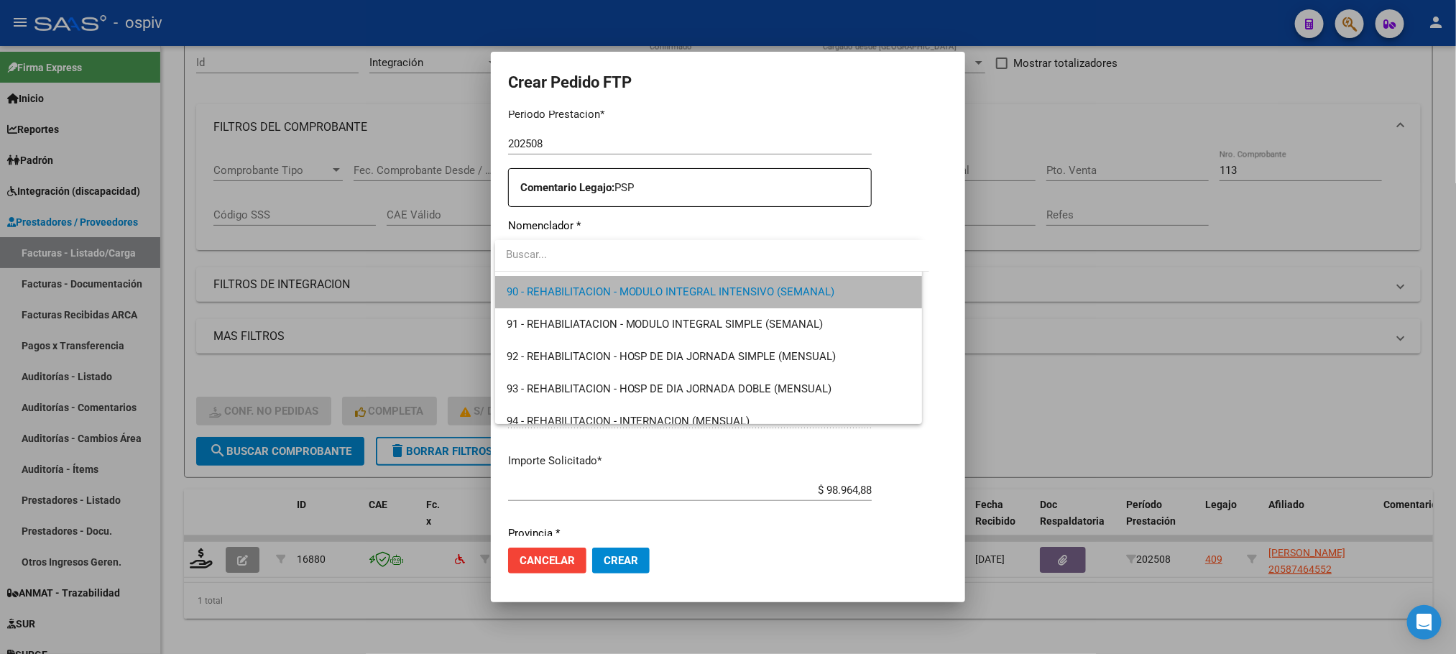
scroll to position [2879, 0]
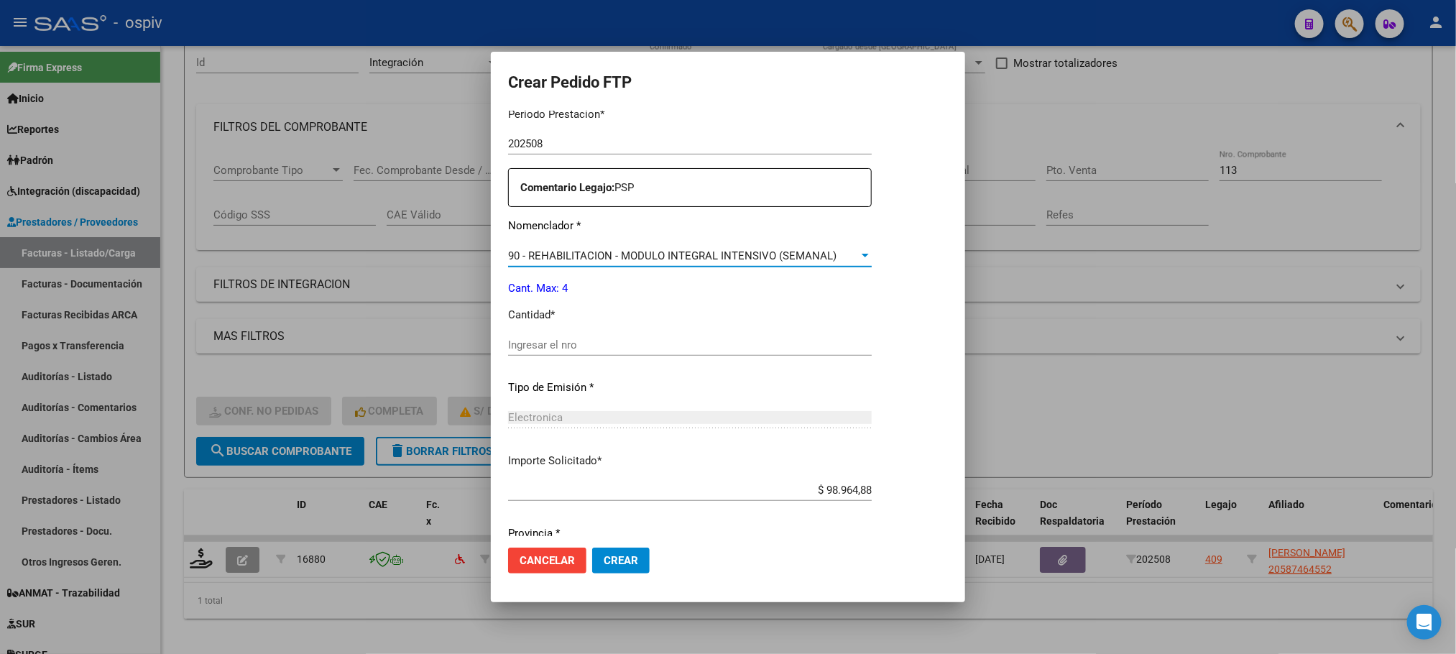
click at [673, 344] on input "Ingresar el nro" at bounding box center [690, 345] width 364 height 13
type input "4"
click at [592, 548] on button "Crear" at bounding box center [621, 561] width 58 height 26
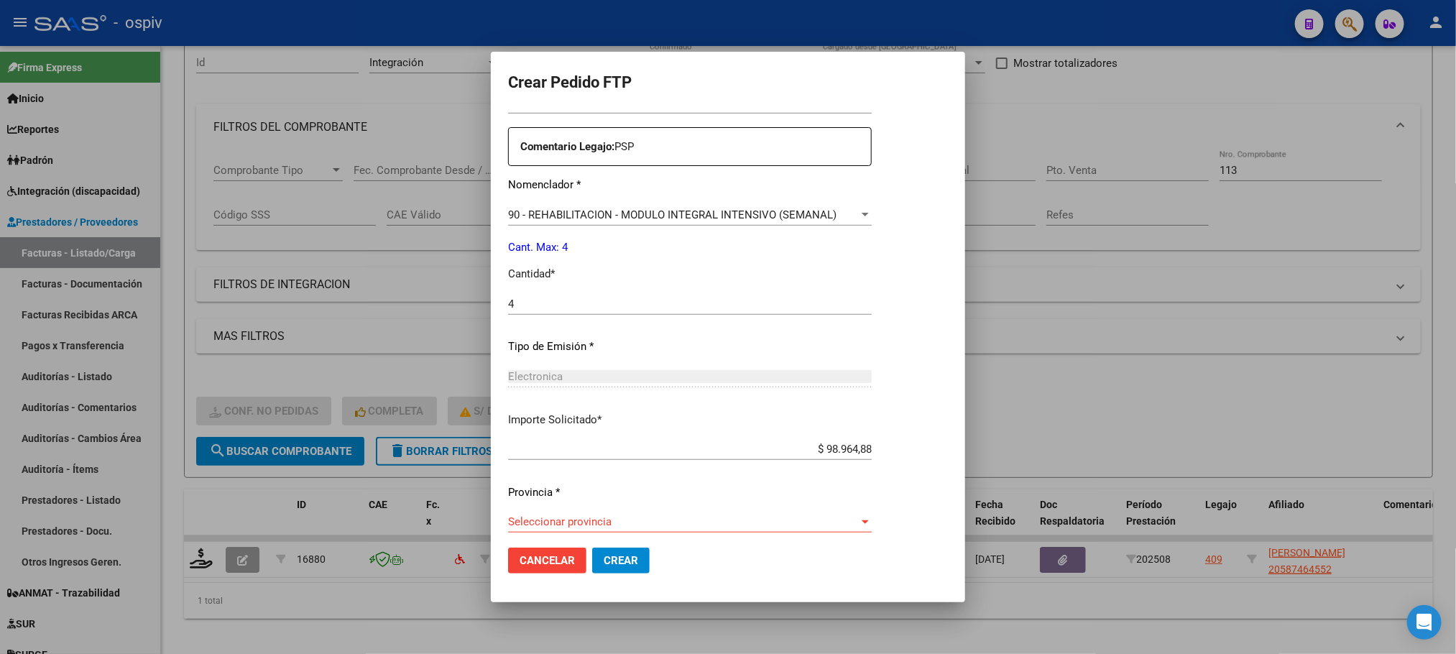
scroll to position [537, 0]
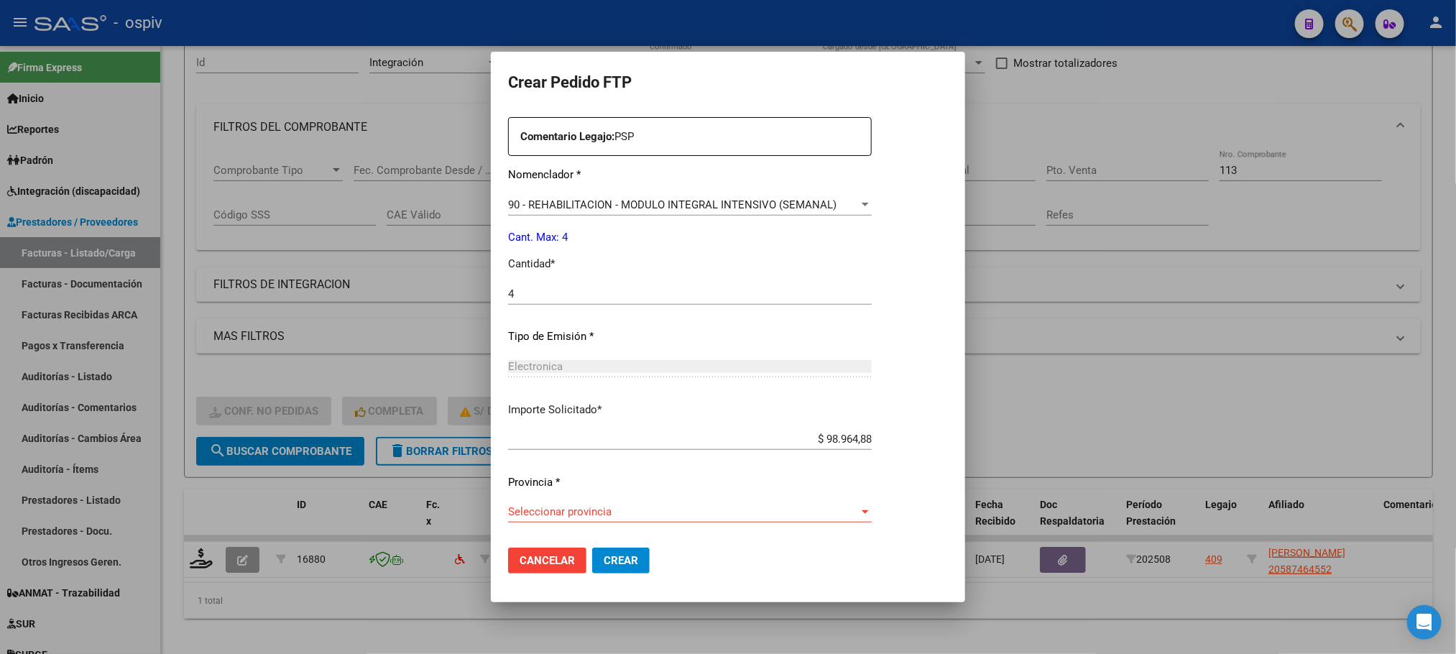
click at [783, 505] on div "Seleccionar provincia Seleccionar provincia" at bounding box center [690, 512] width 364 height 22
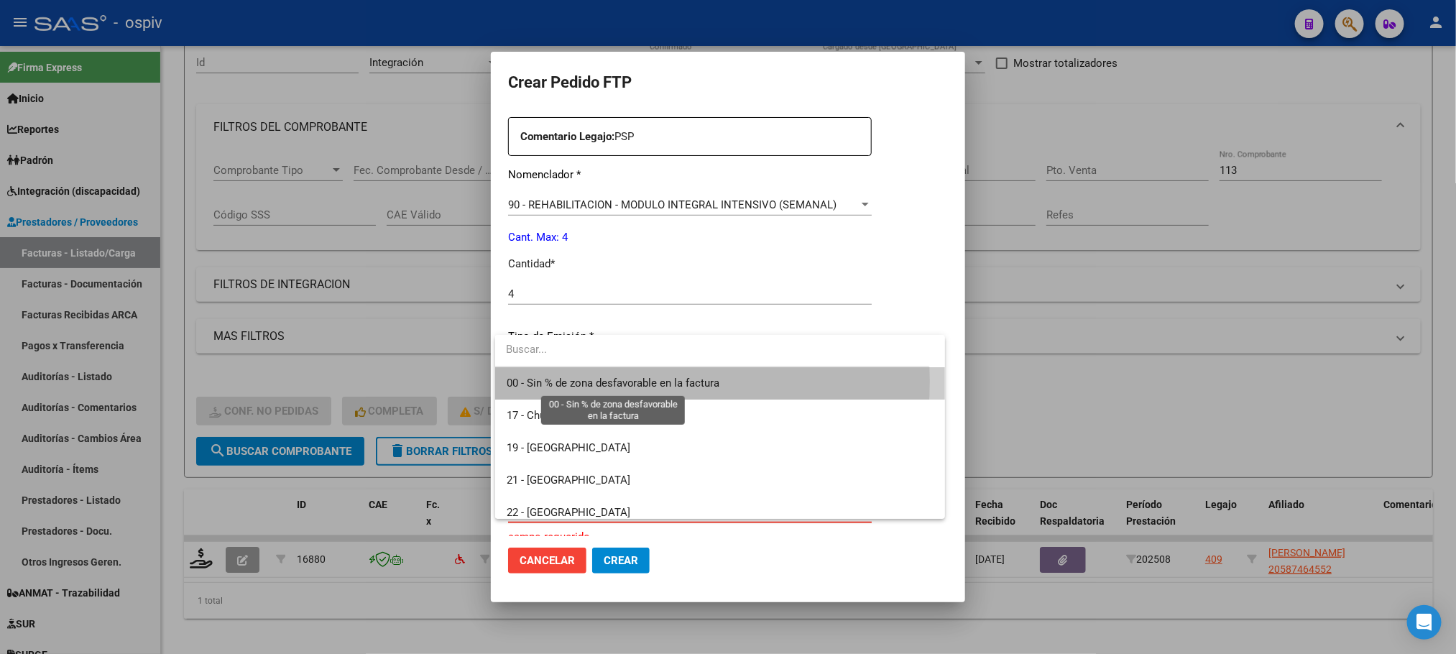
click at [625, 382] on span "00 - Sin % de zona desfavorable en la factura" at bounding box center [613, 383] width 213 height 13
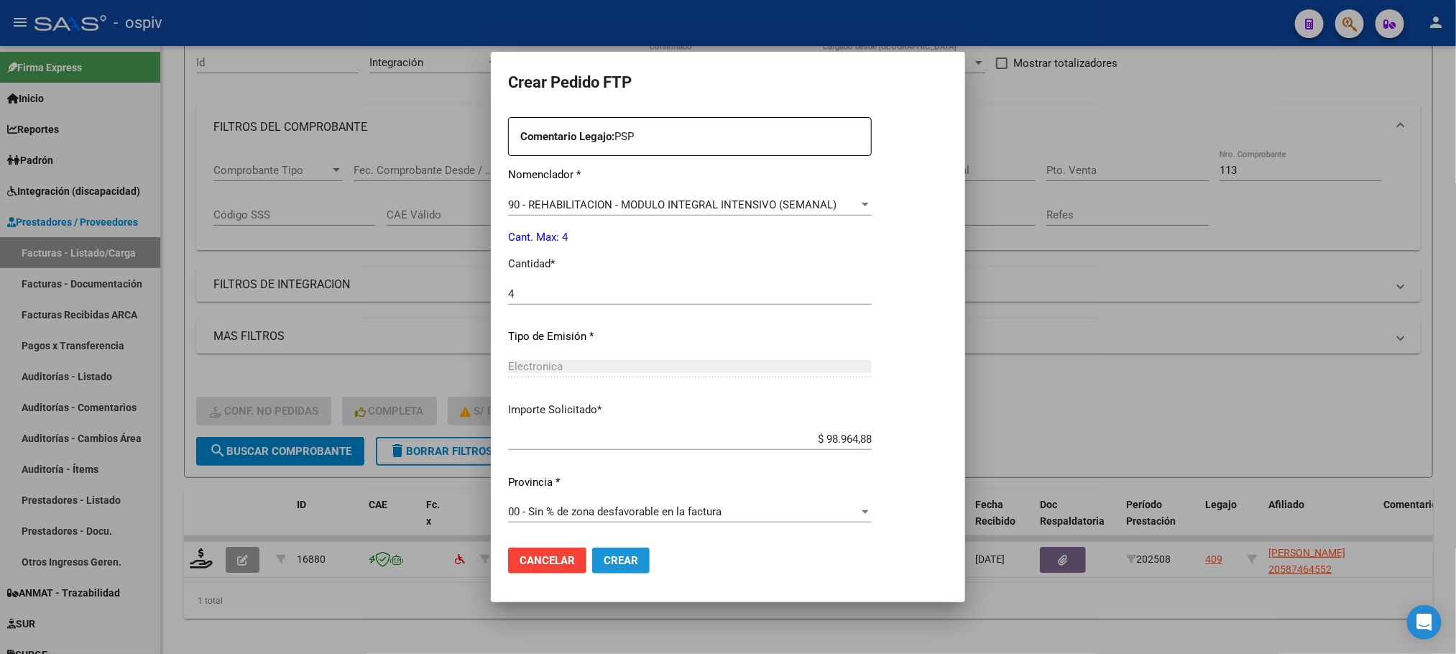
click at [622, 566] on span "Crear" at bounding box center [621, 560] width 35 height 13
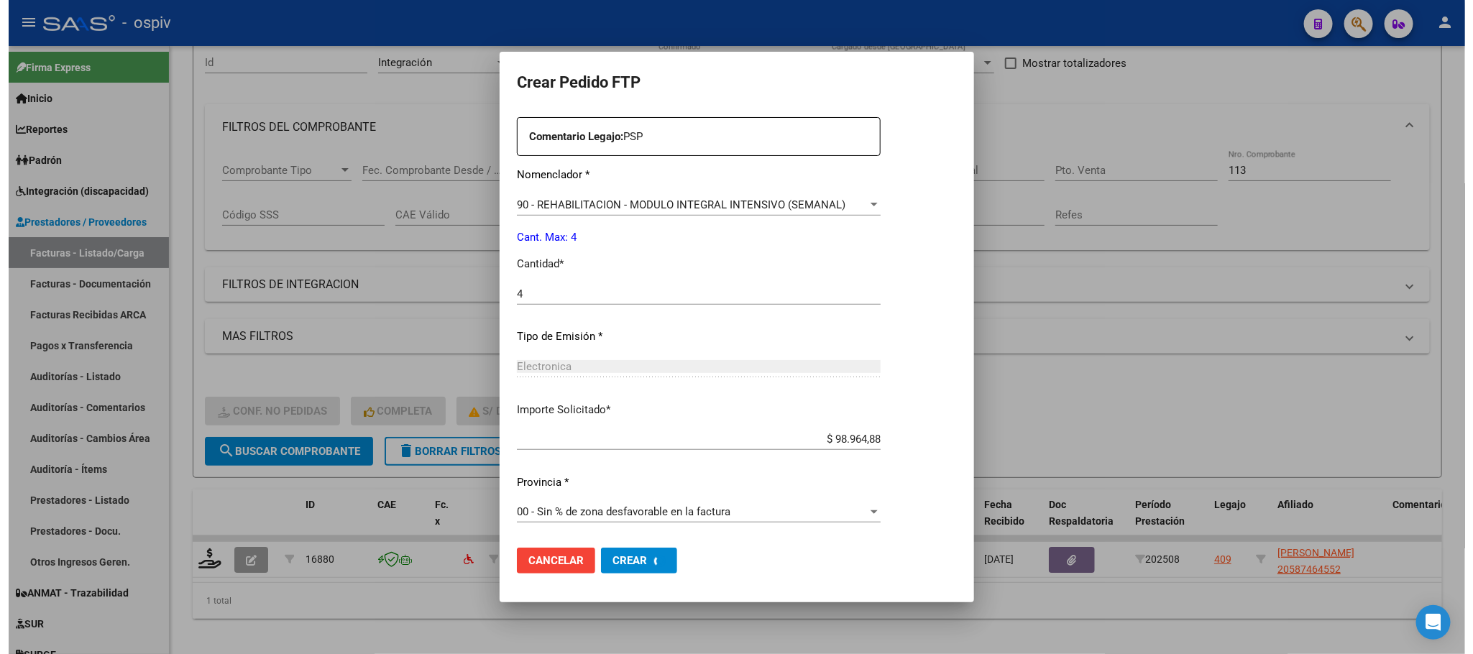
scroll to position [0, 0]
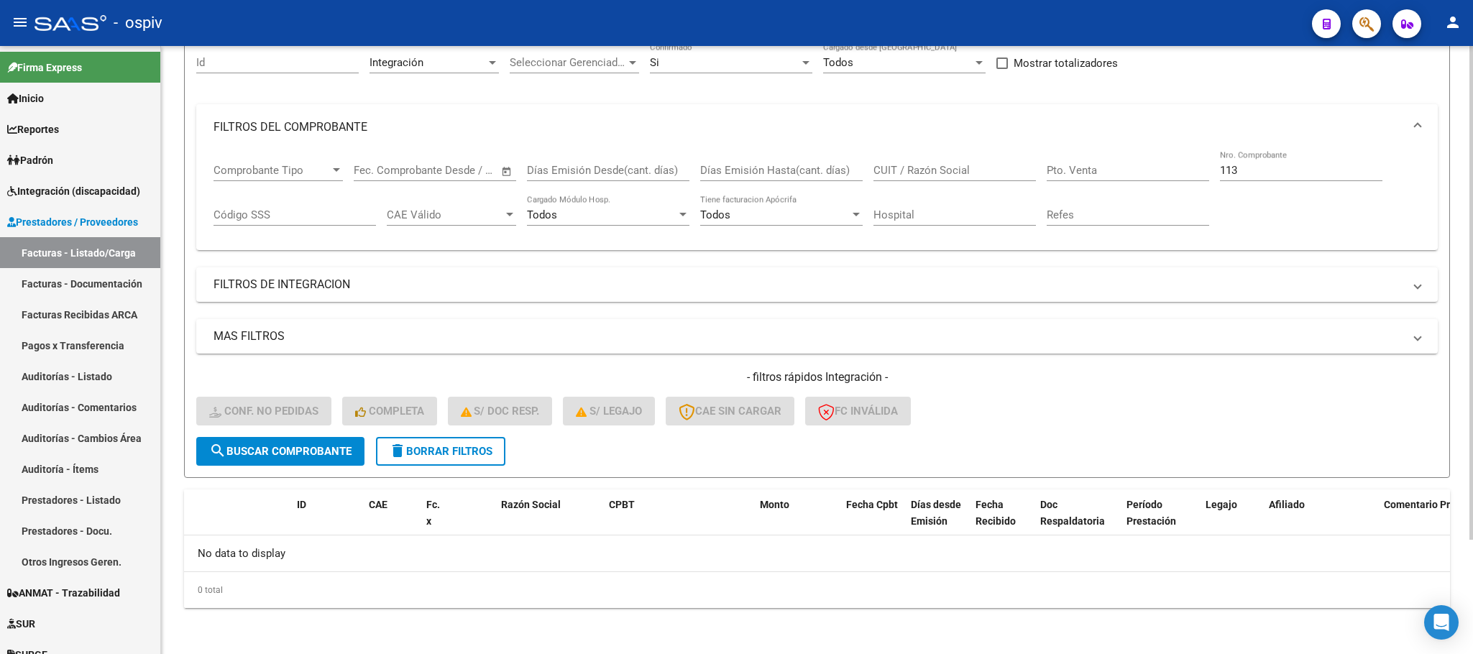
click at [1249, 171] on input "113" at bounding box center [1301, 170] width 162 height 13
type input "1"
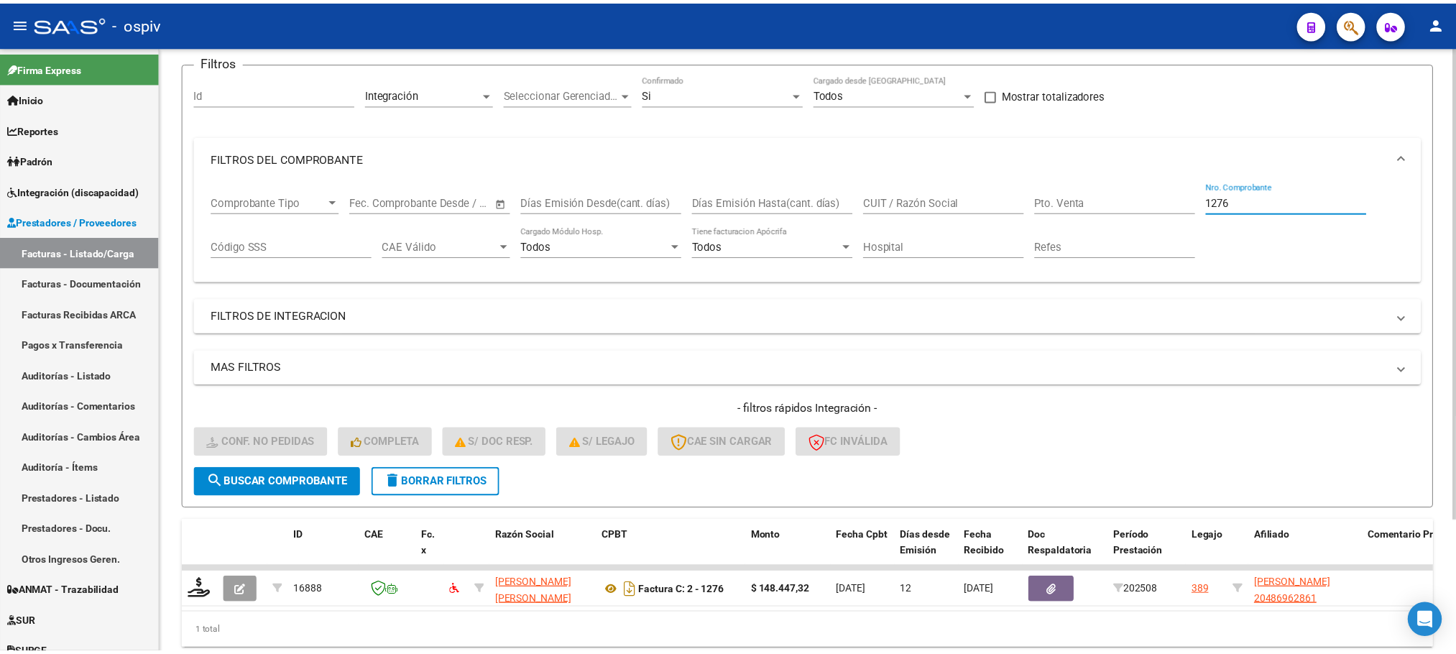
scroll to position [140, 0]
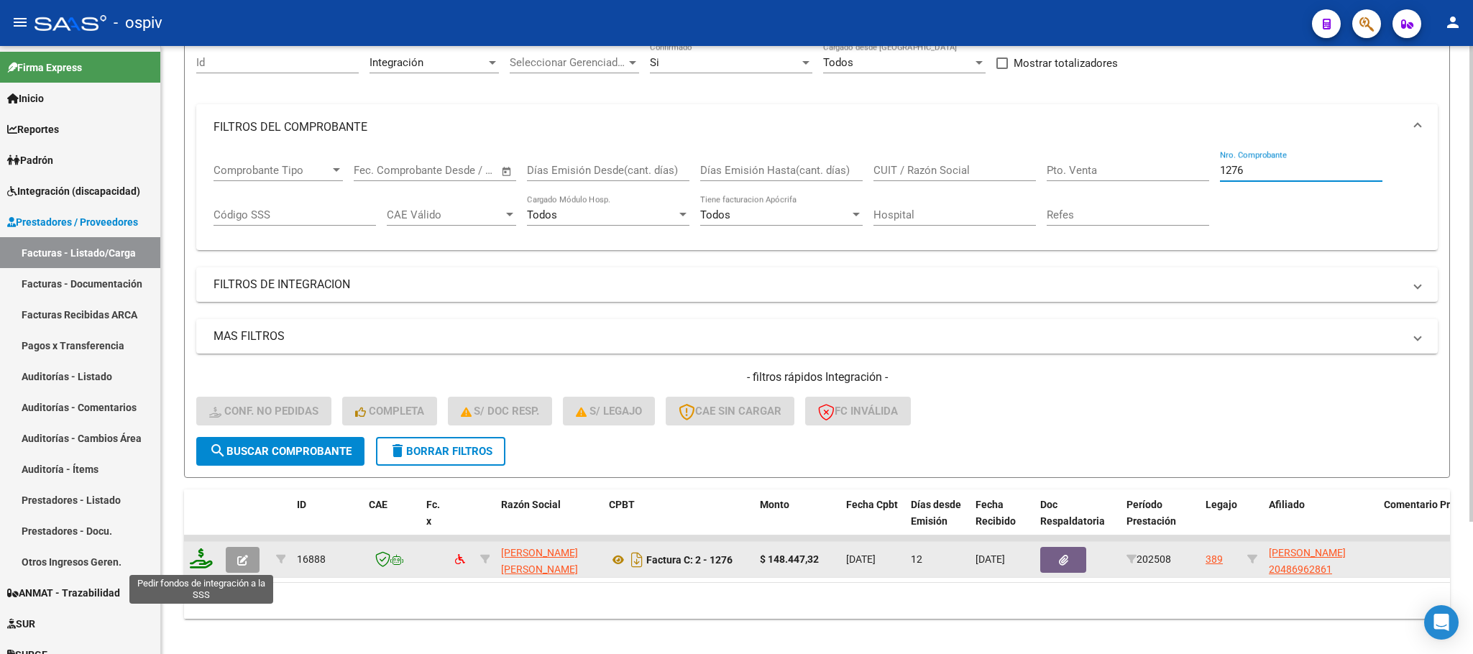
type input "1276"
click at [194, 561] on icon at bounding box center [201, 558] width 23 height 20
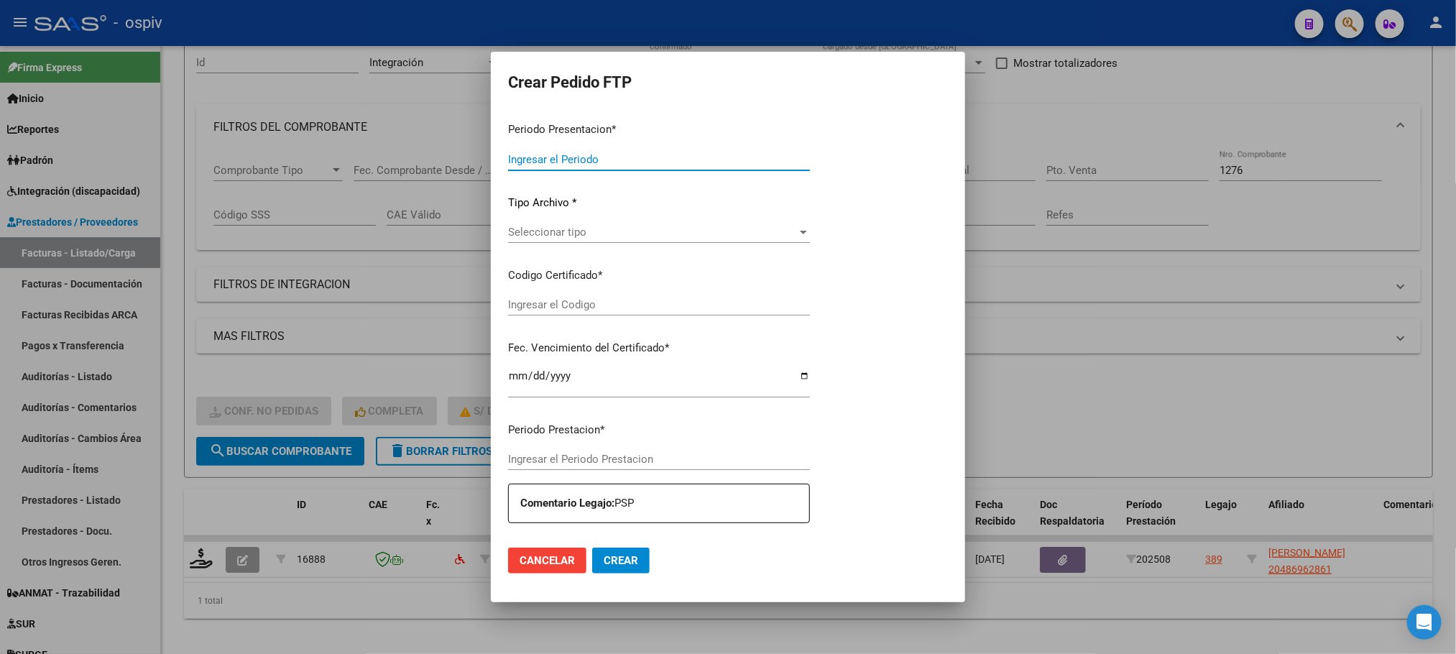
type input "202508"
type input "$ 148.447,32"
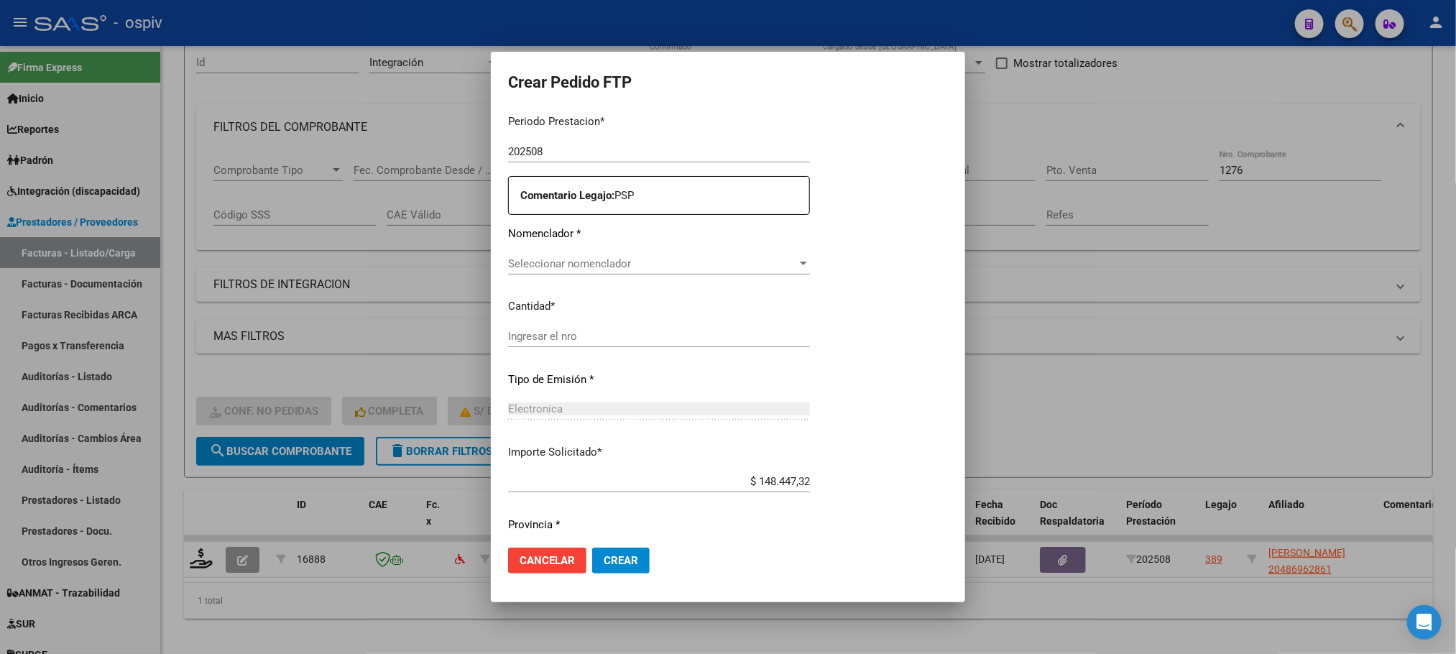
type input "ARG02000486962862021090120260901BS315"
type input "2026-09-01"
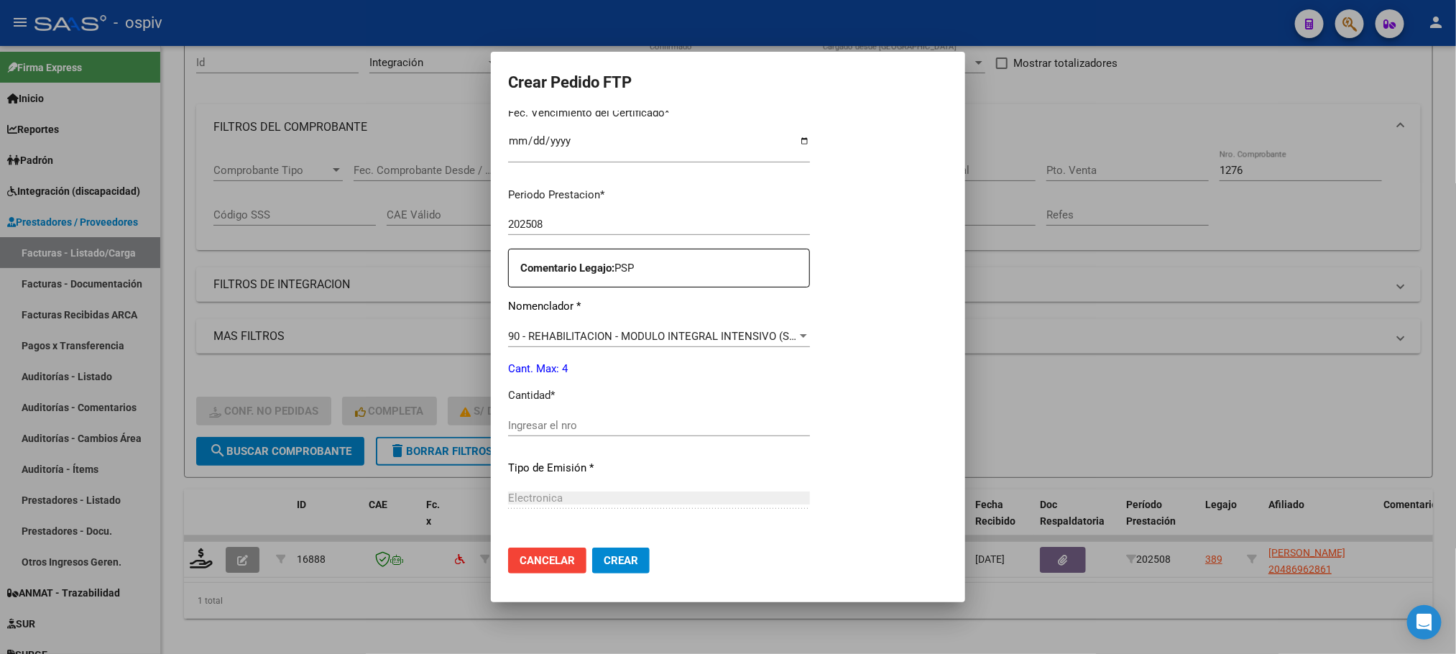
scroll to position [462, 0]
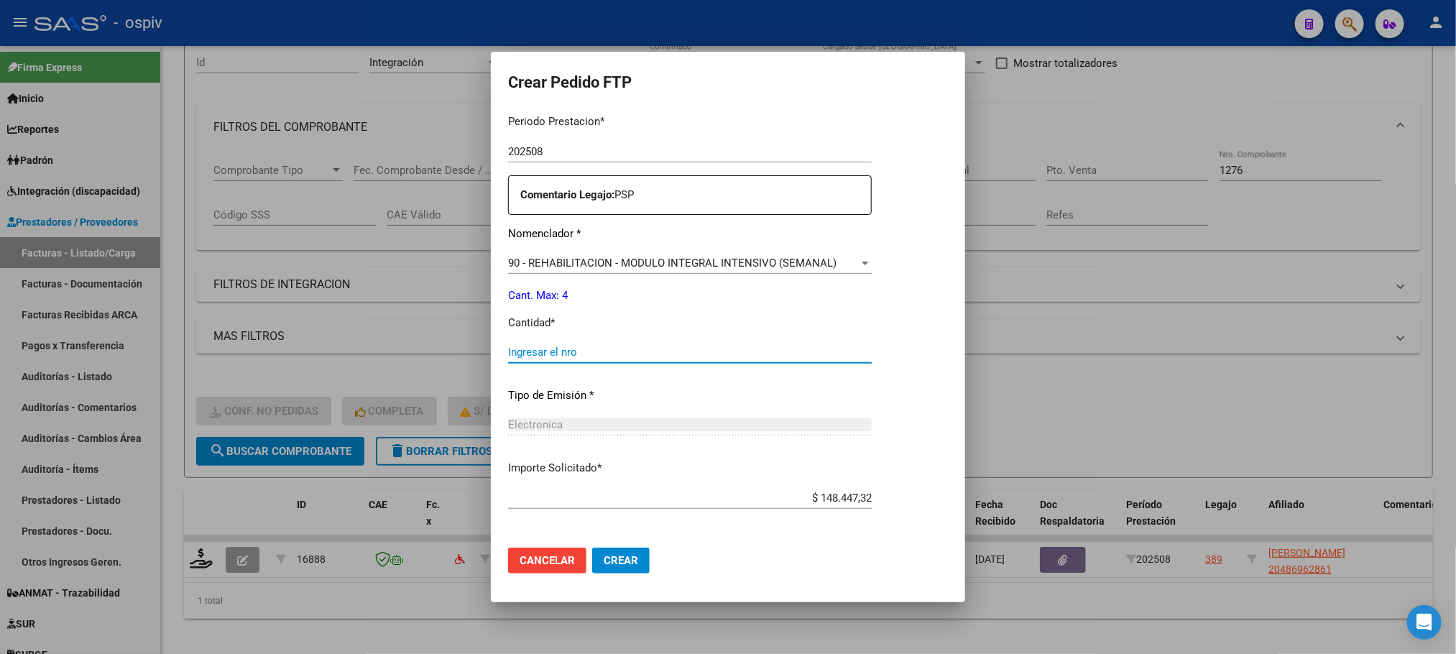
click at [639, 350] on input "Ingresar el nro" at bounding box center [690, 352] width 364 height 13
type input "4"
click at [592, 548] on button "Crear" at bounding box center [621, 561] width 58 height 26
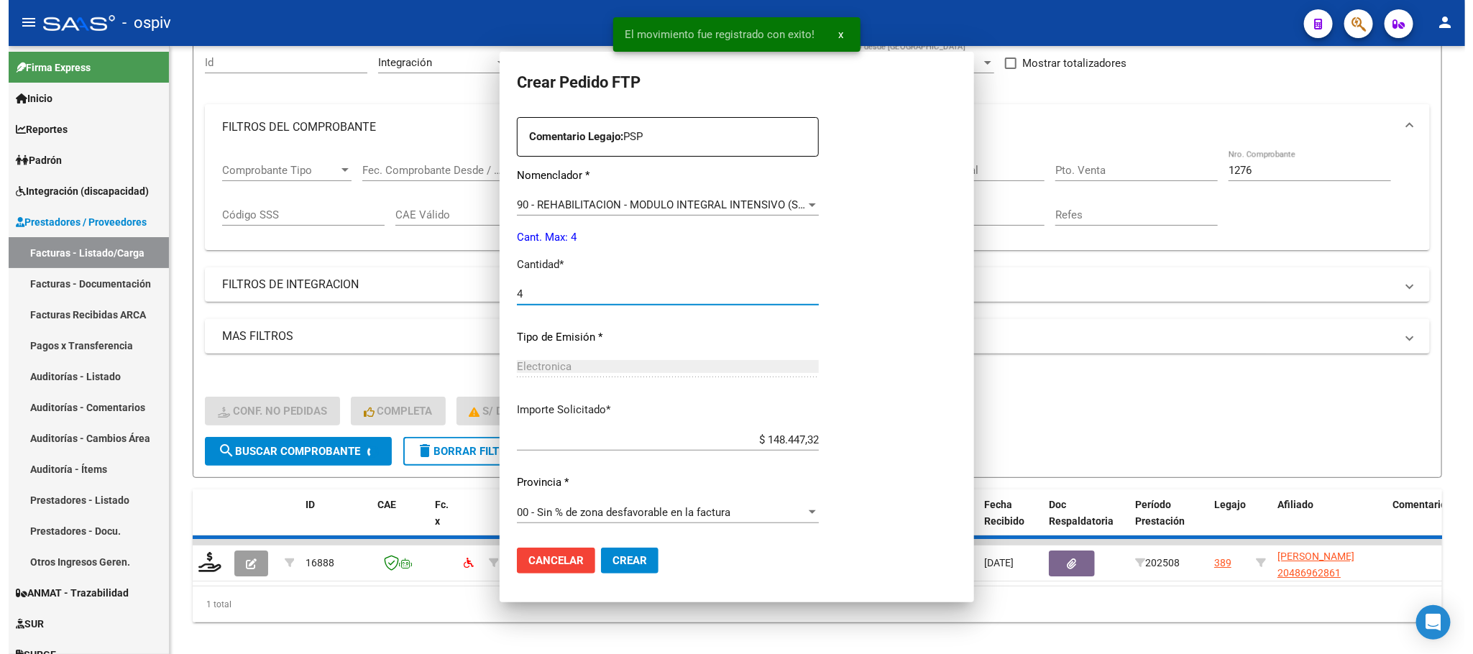
scroll to position [382, 0]
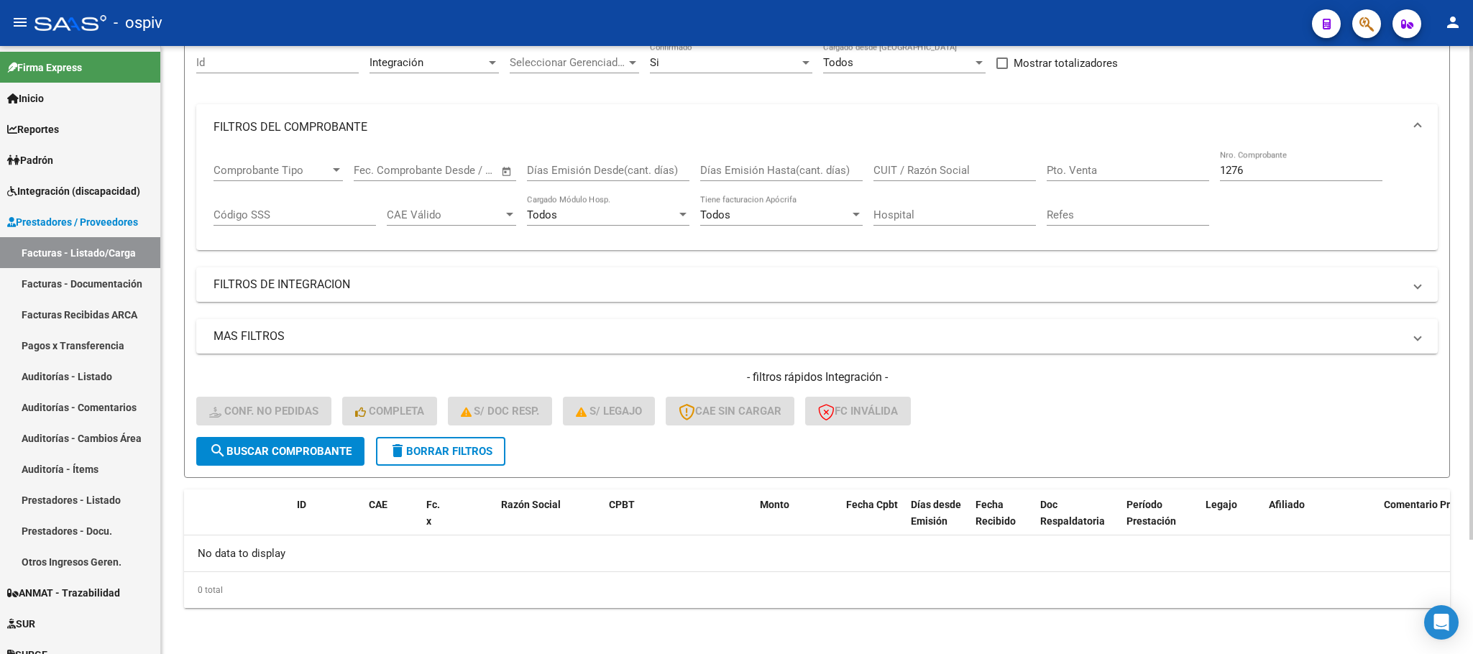
click at [1259, 171] on input "1276" at bounding box center [1301, 170] width 162 height 13
type input "1"
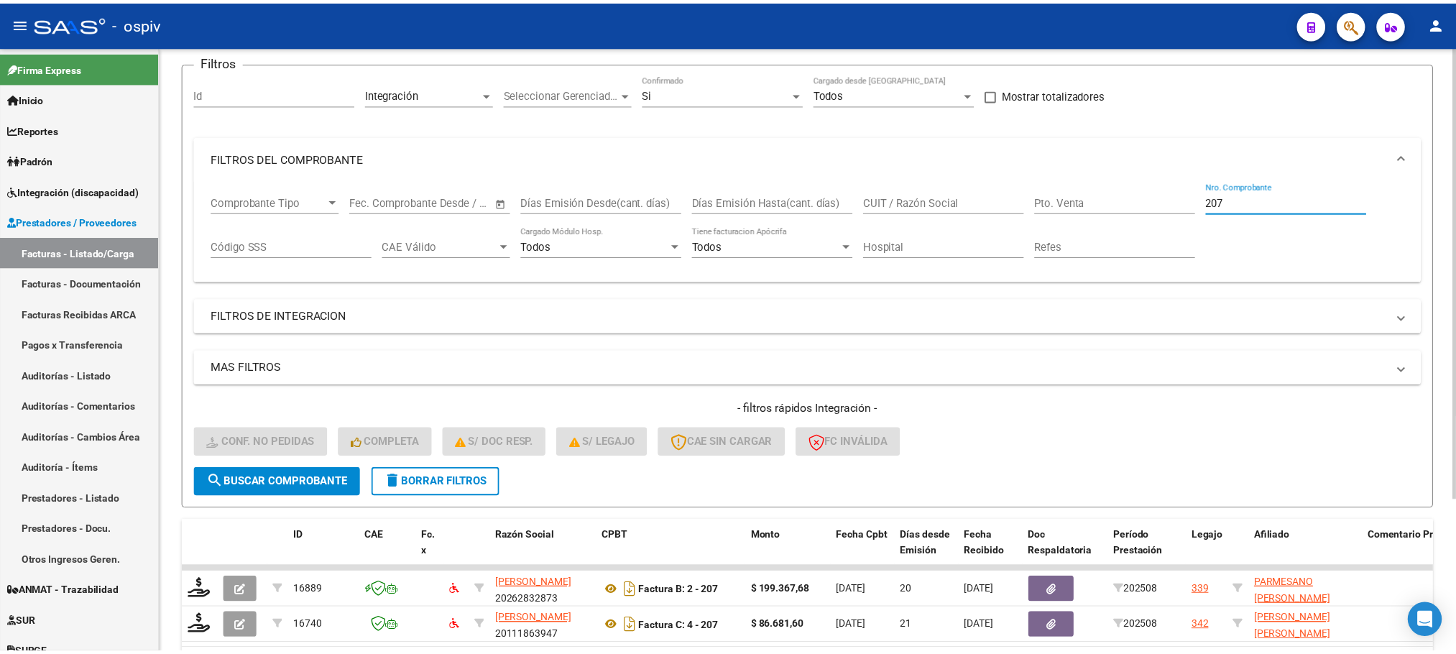
scroll to position [140, 0]
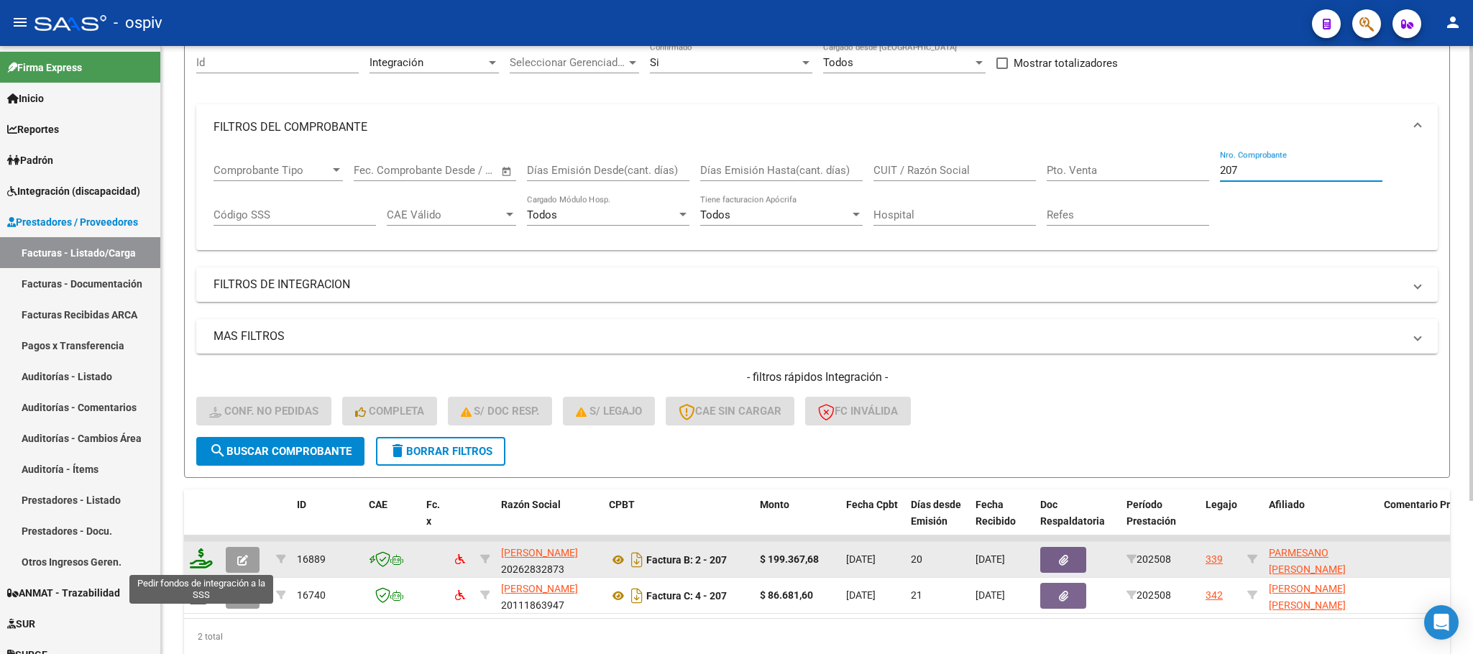
type input "207"
click at [205, 561] on icon at bounding box center [201, 558] width 23 height 20
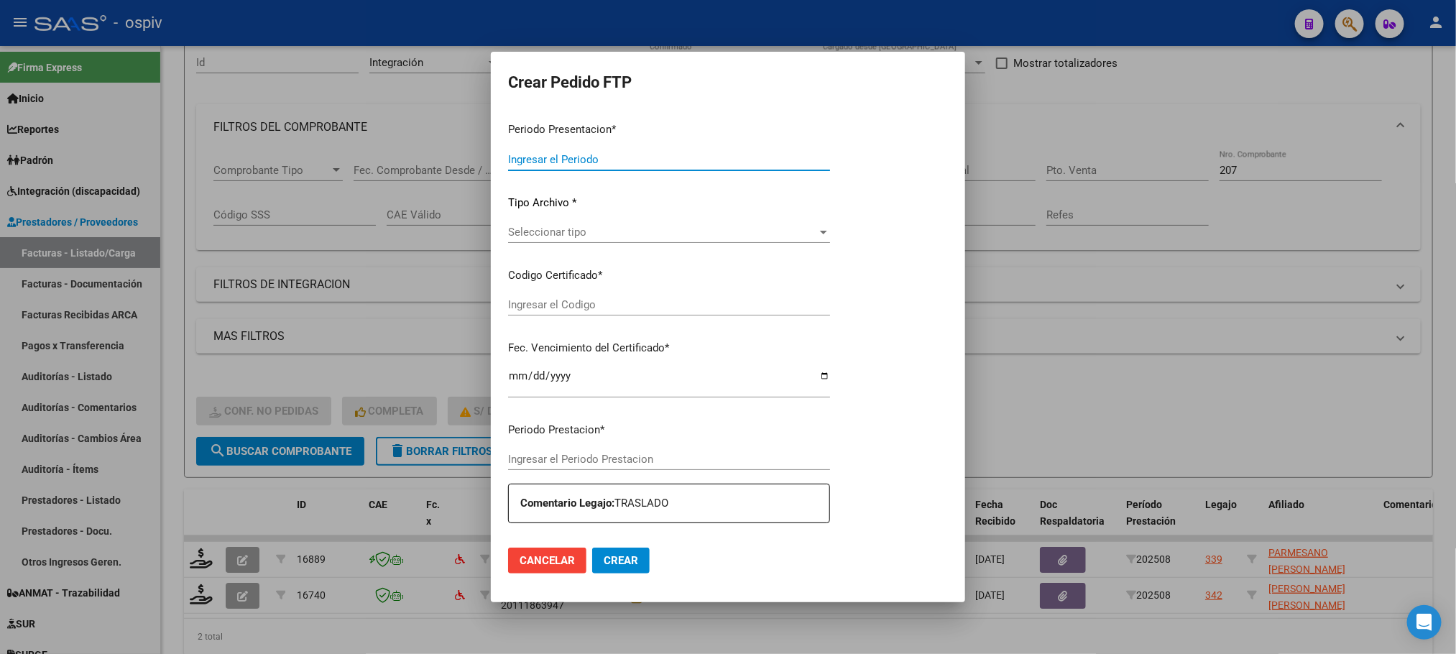
type input "202508"
type input "$ 199.367,68"
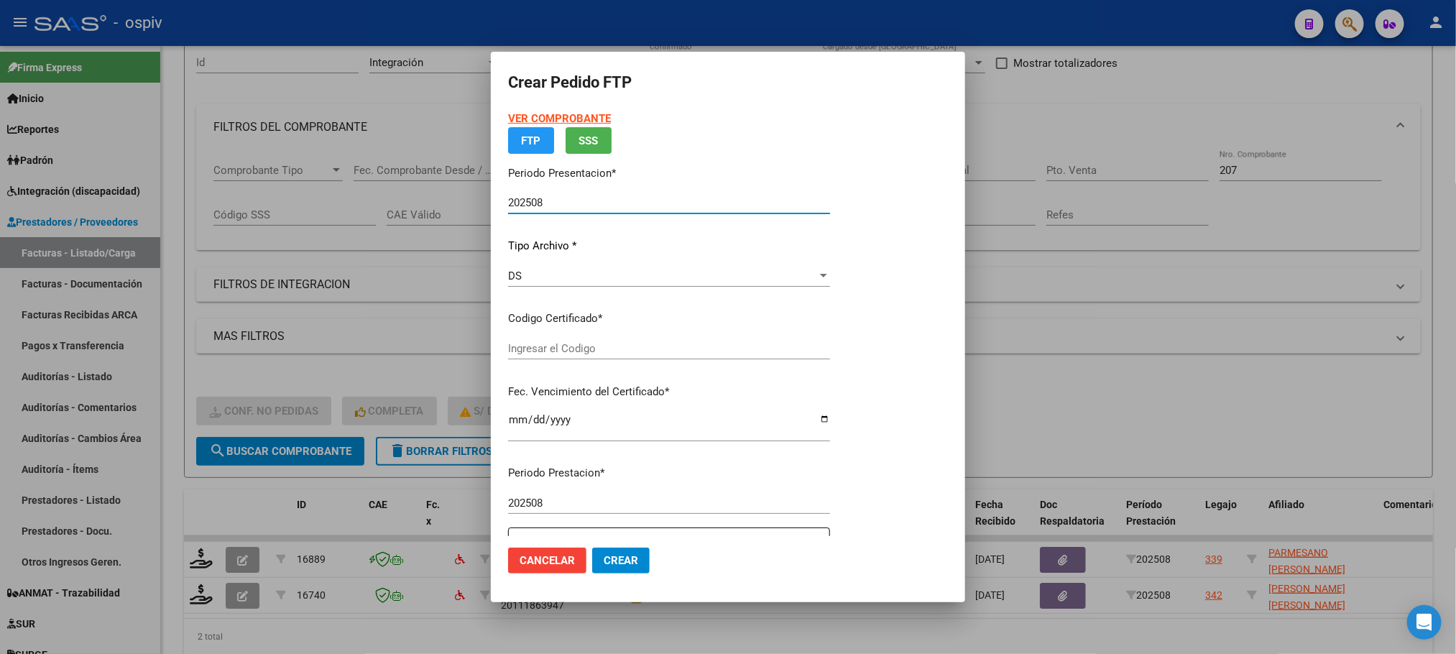
type input "ARG02000538260902022091420270914BS462"
type input "2027-09-14"
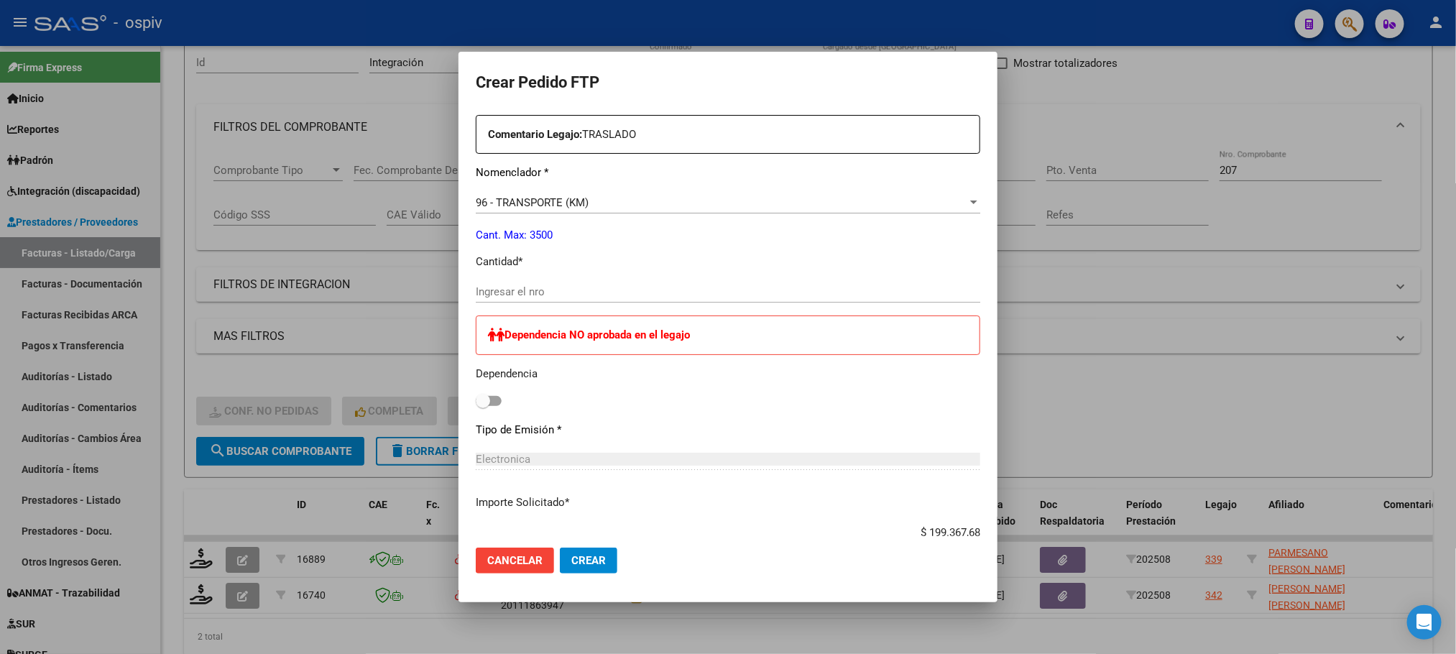
scroll to position [576, 0]
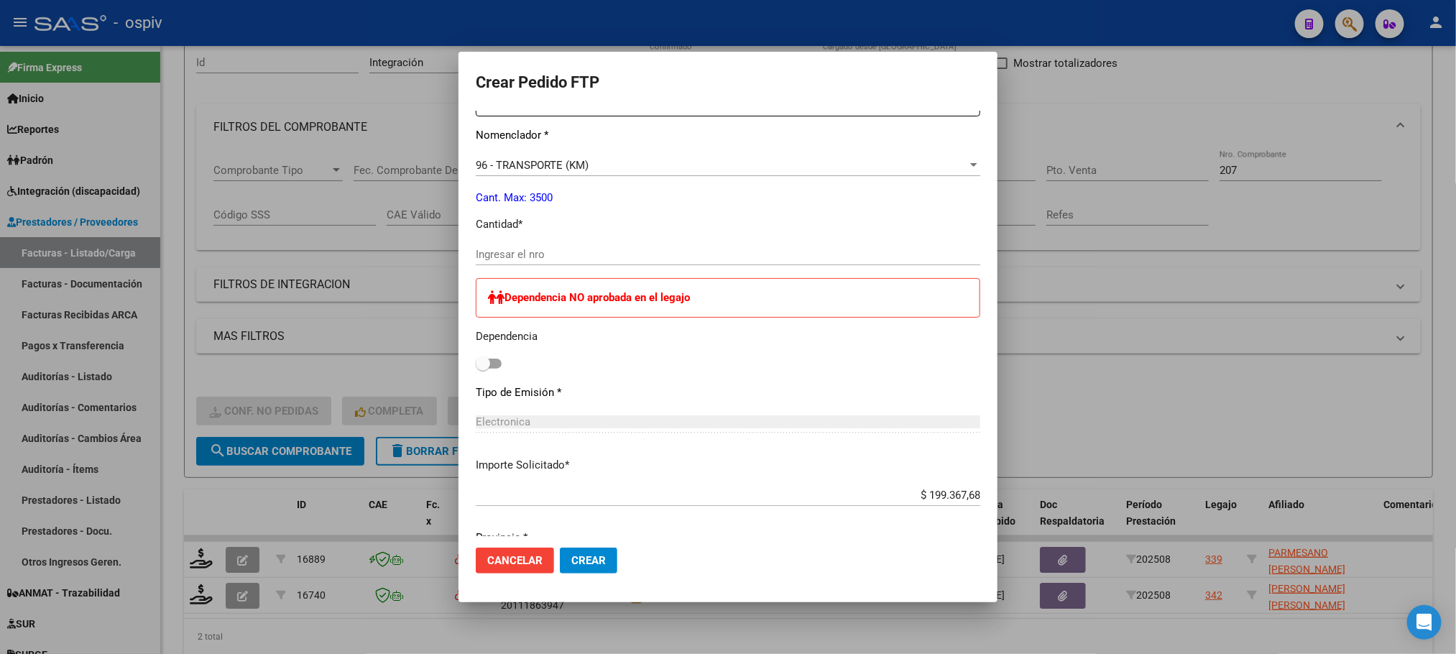
click at [607, 254] on input "Ingresar el nro" at bounding box center [728, 254] width 505 height 13
type input "368"
click at [560, 548] on button "Crear" at bounding box center [589, 561] width 58 height 26
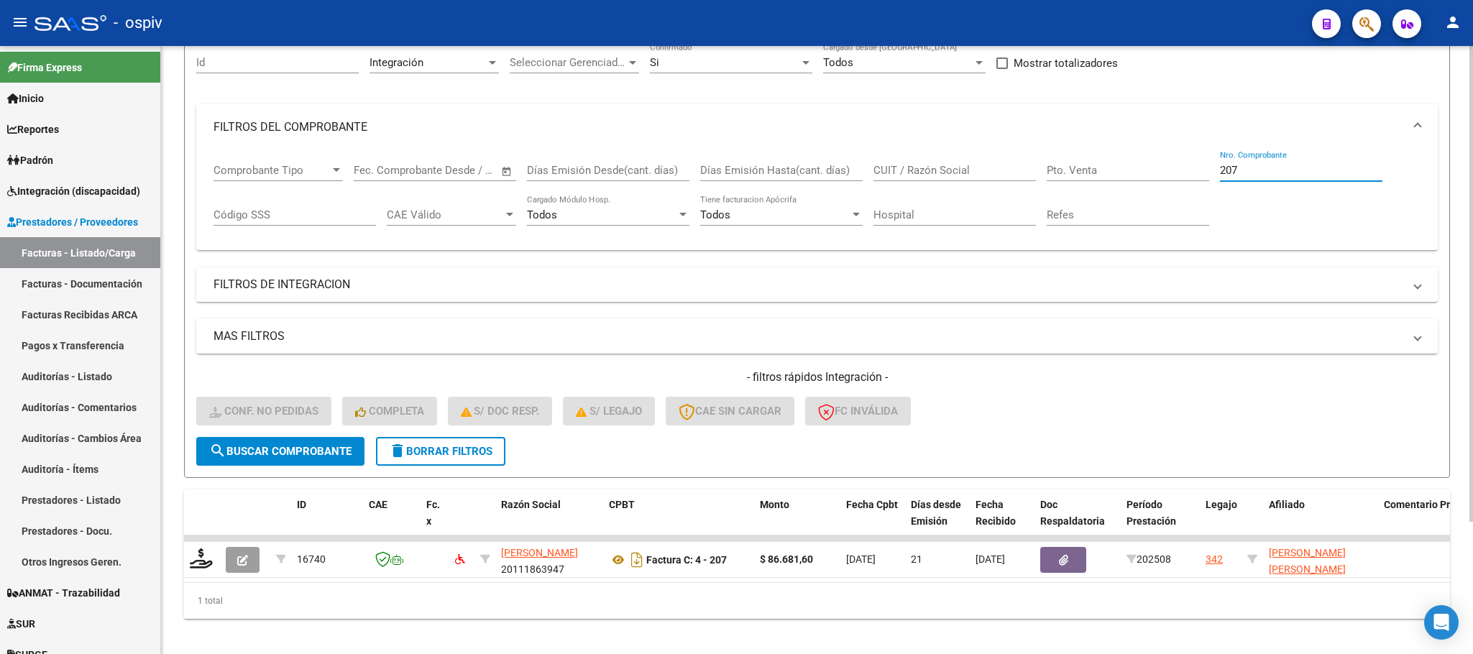
click at [1259, 171] on input "207" at bounding box center [1301, 170] width 162 height 13
type input "2"
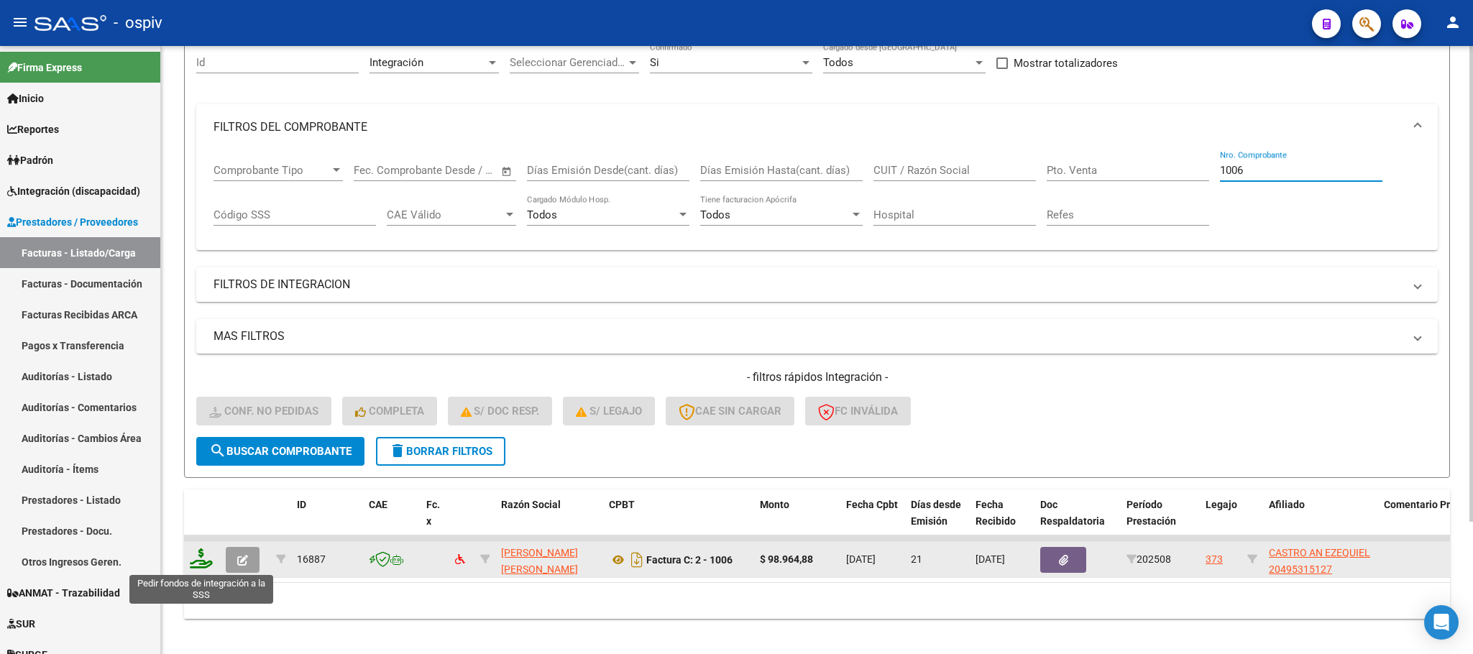
type input "1006"
click at [198, 568] on icon at bounding box center [201, 558] width 23 height 20
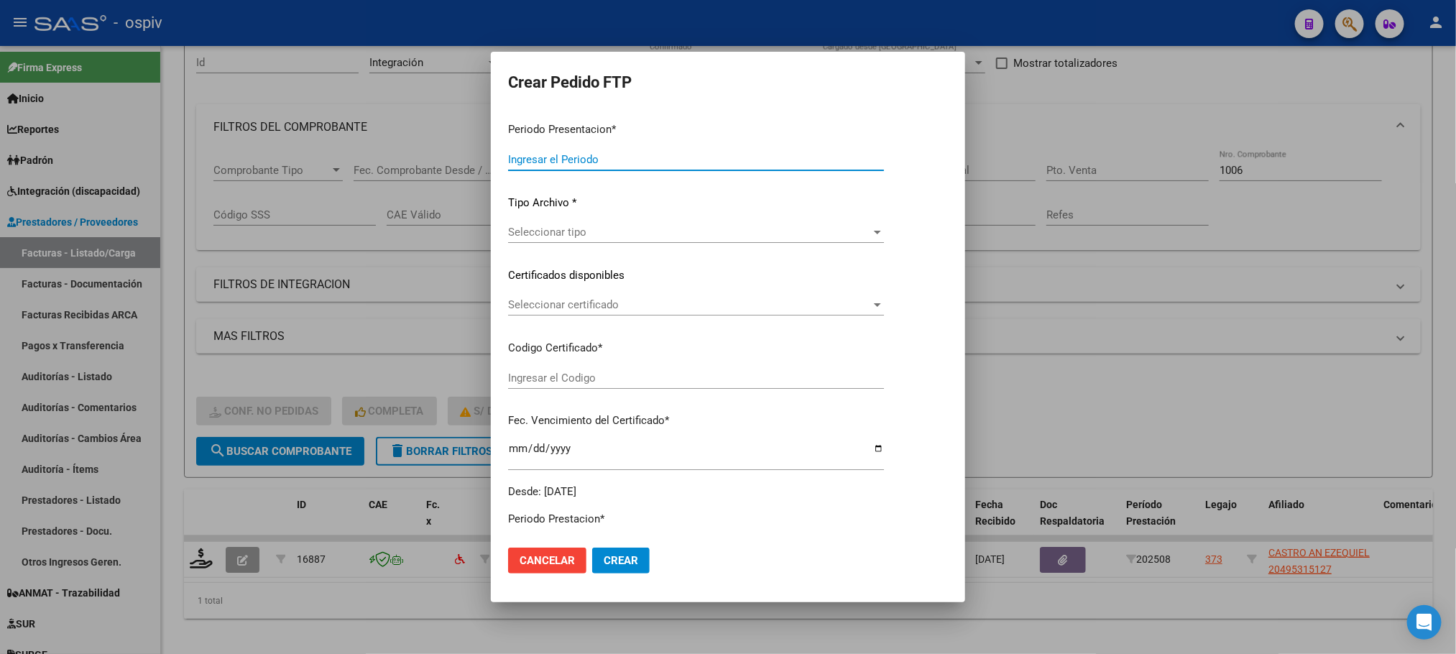
type input "202508"
type input "$ 98.964,88"
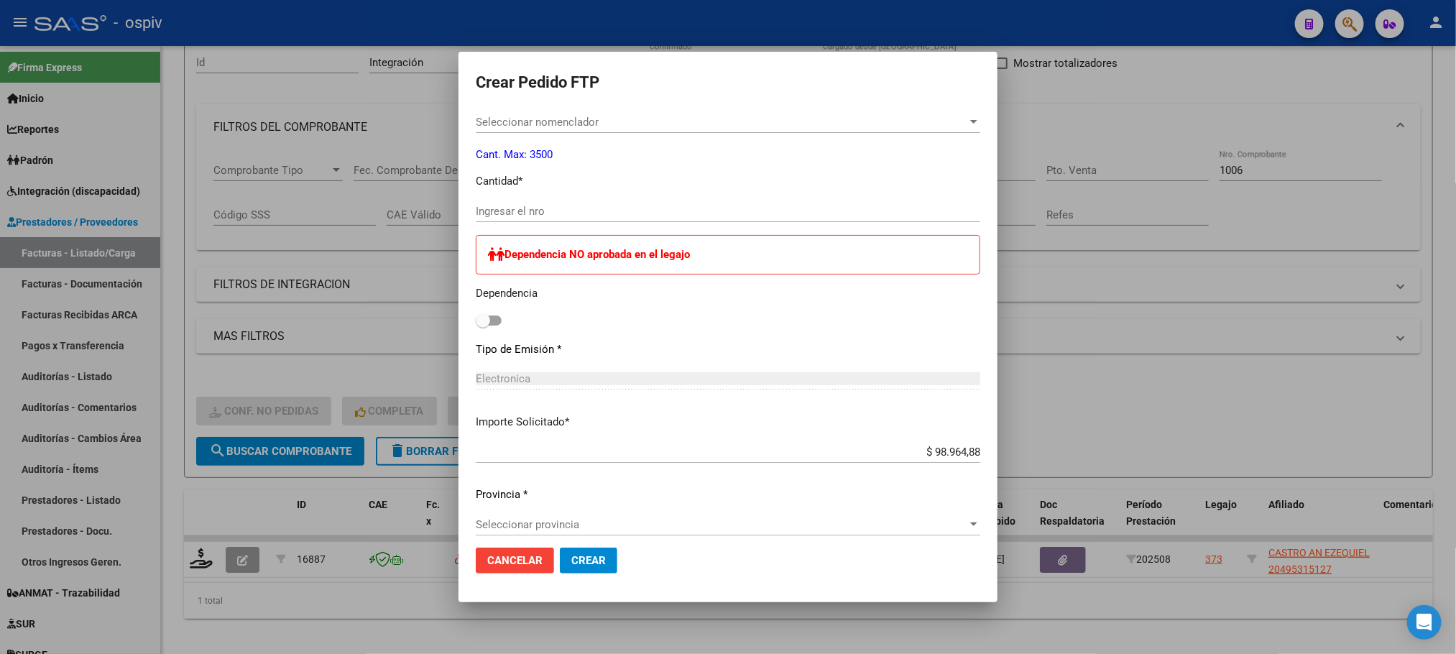
type input "ARG02000495315122025040720270407BUE437"
type input "2027-04-07"
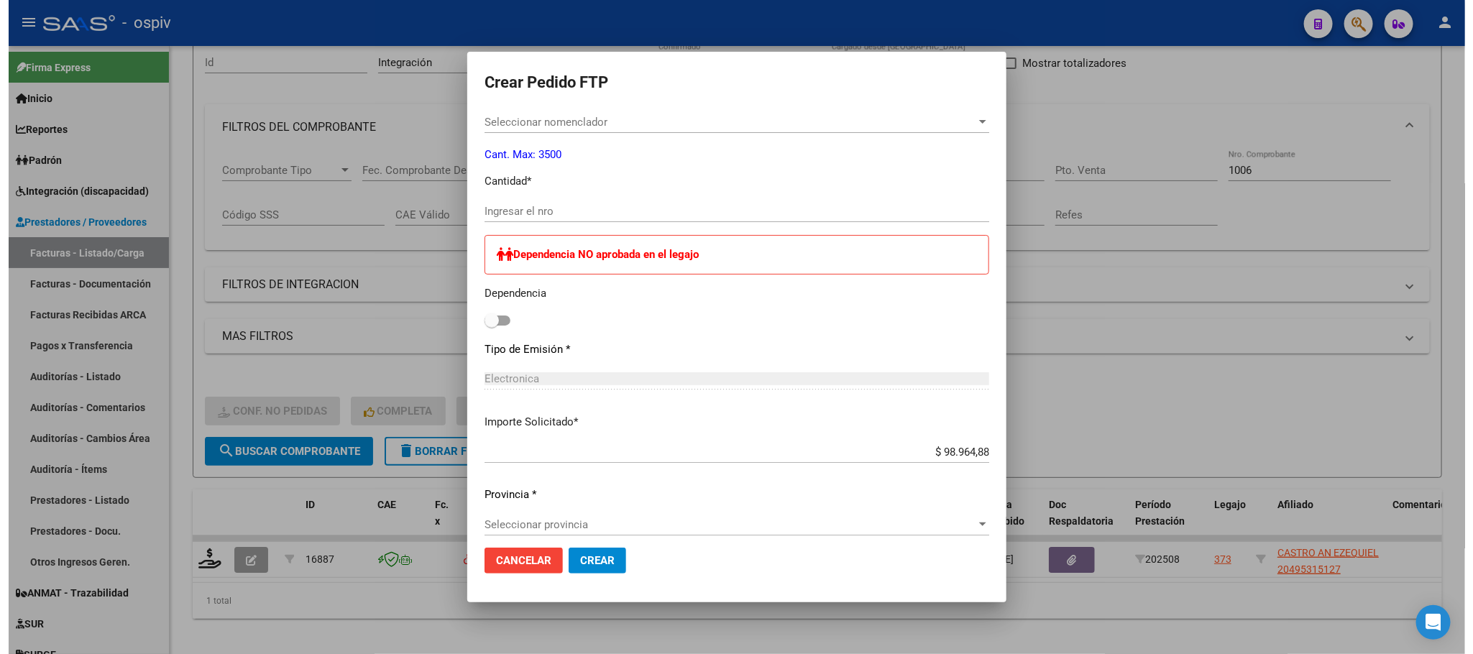
scroll to position [537, 0]
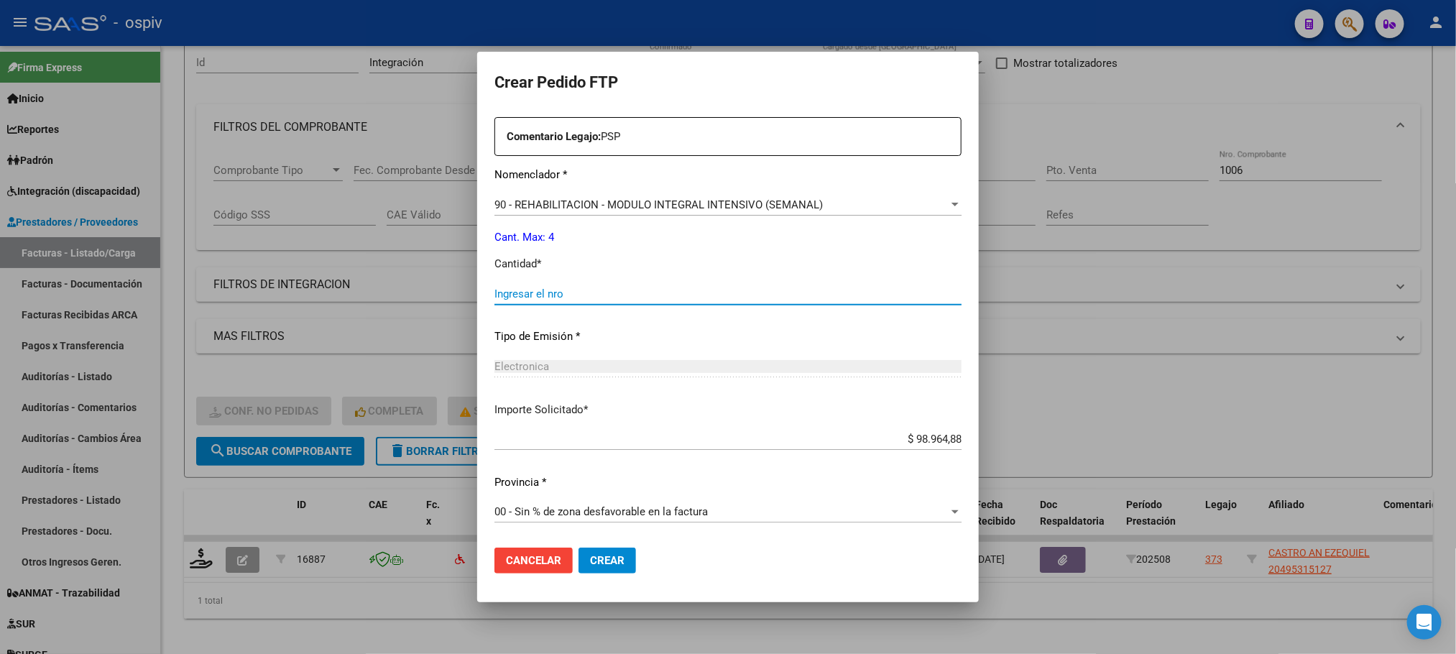
click at [660, 291] on input "Ingresar el nro" at bounding box center [728, 294] width 467 height 13
type input "4"
click at [579, 548] on button "Crear" at bounding box center [608, 561] width 58 height 26
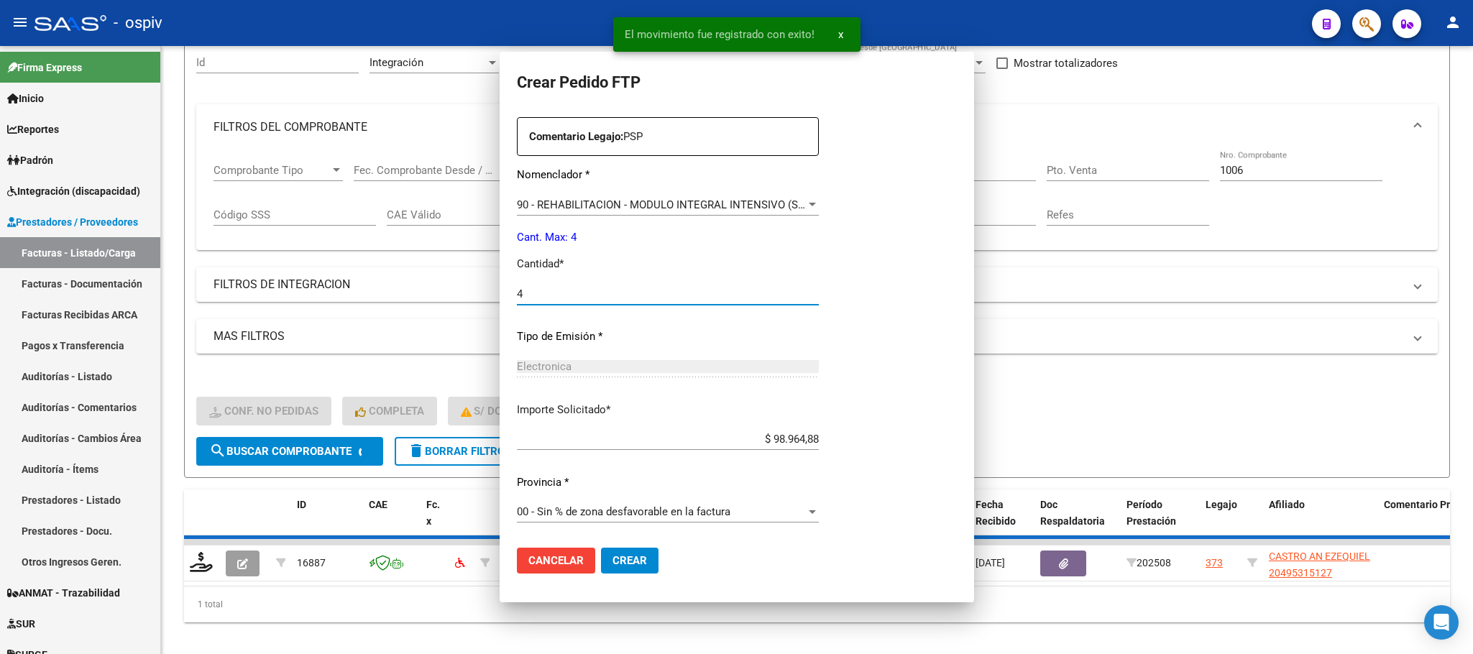
scroll to position [0, 0]
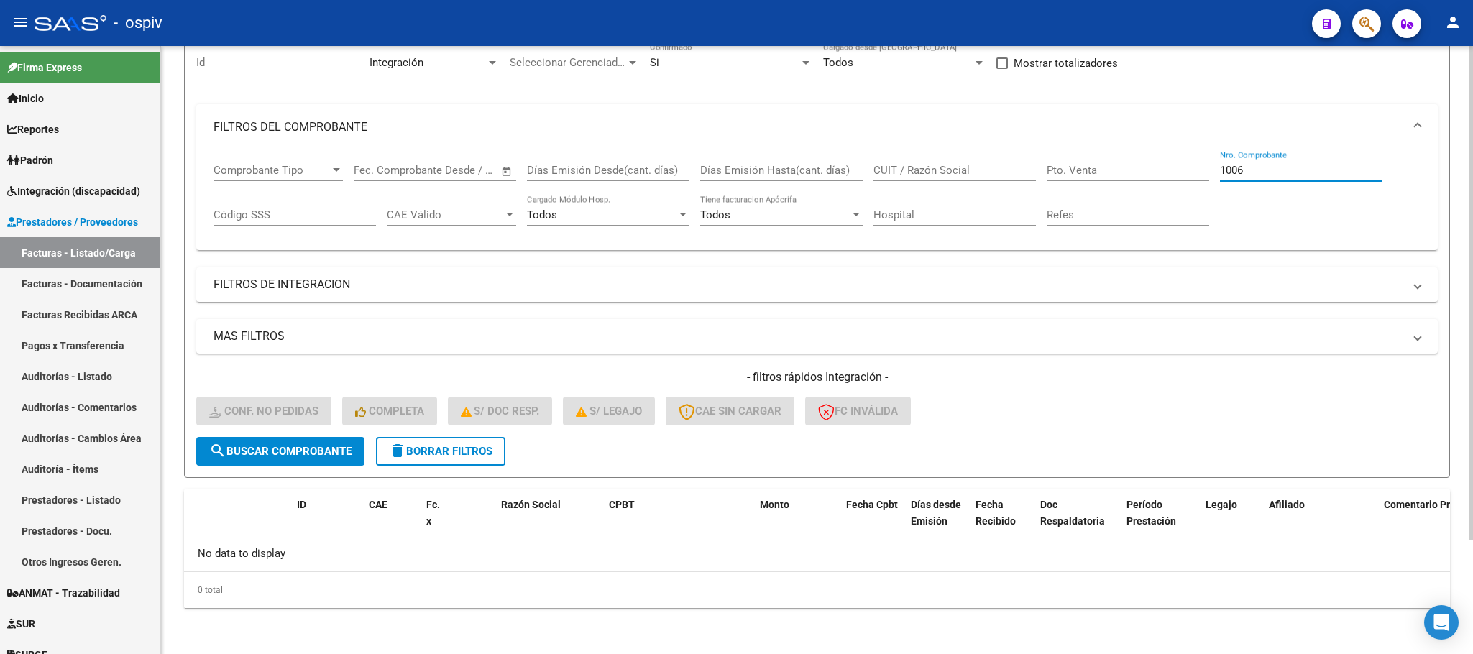
click at [1249, 175] on input "1006" at bounding box center [1301, 170] width 162 height 13
type input "1"
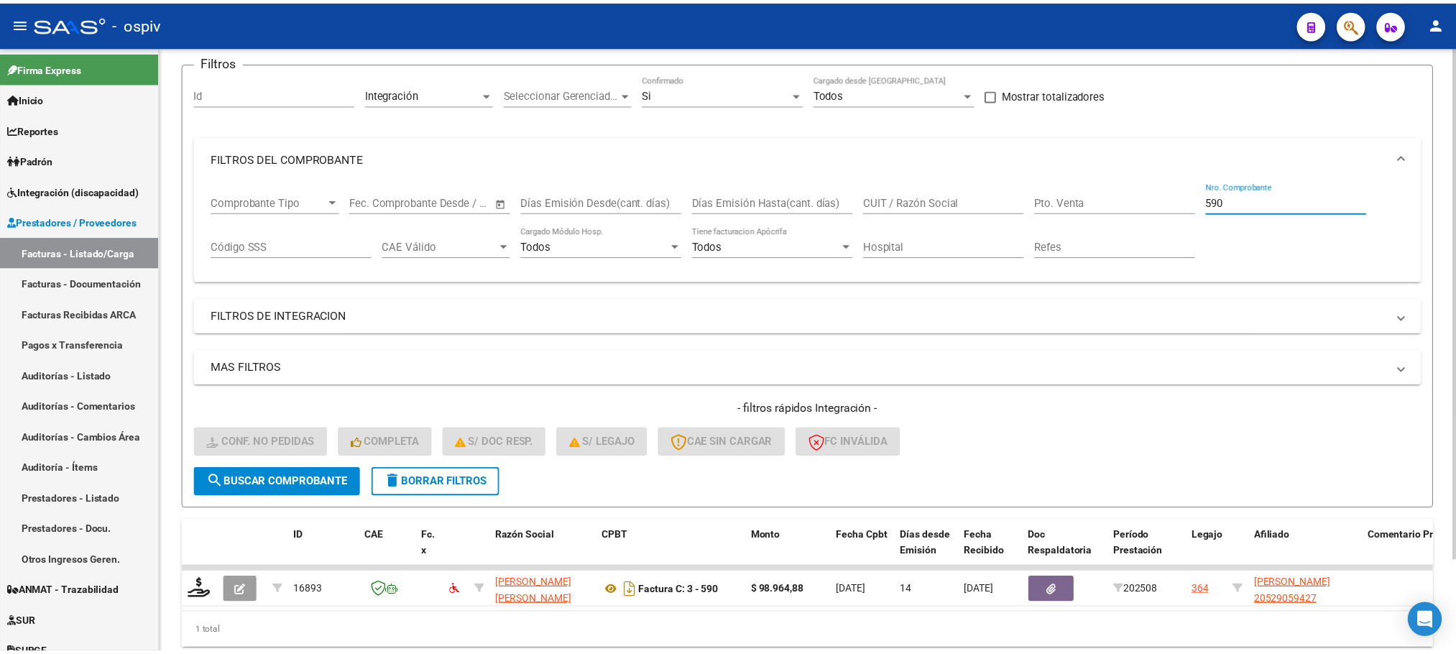
scroll to position [140, 0]
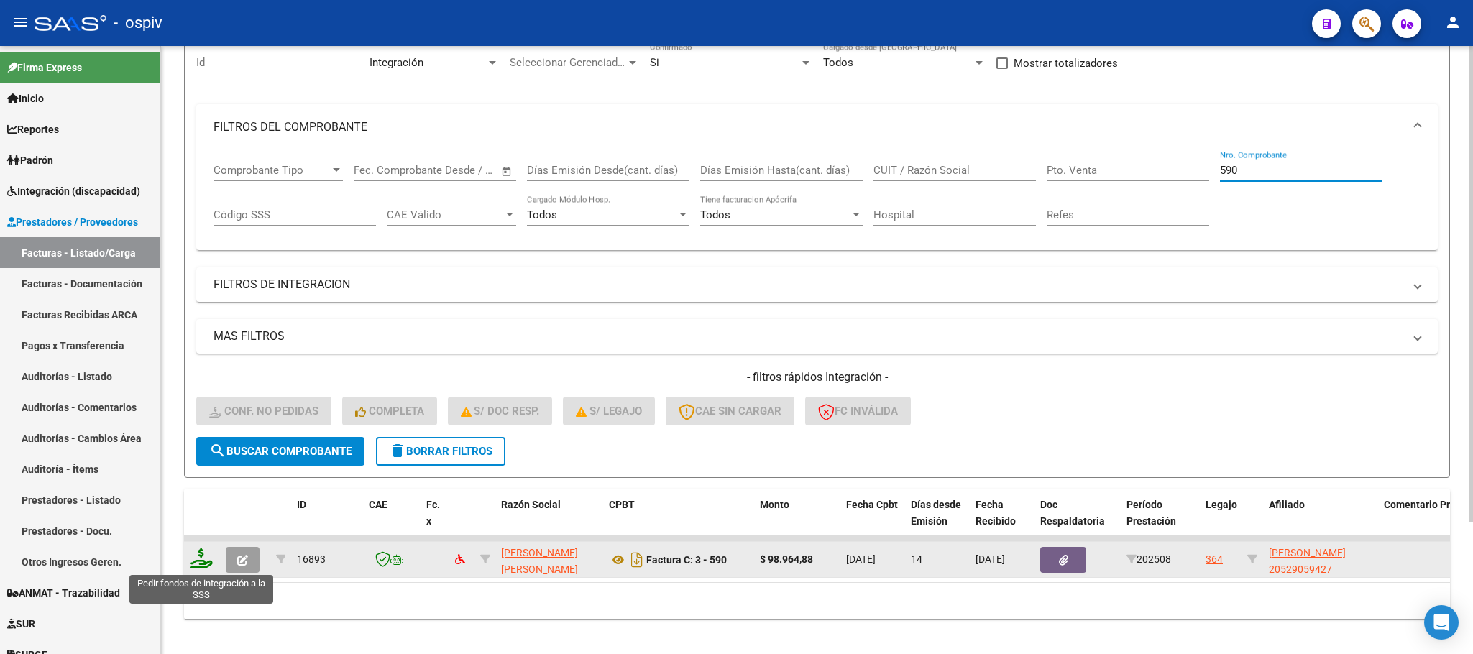
type input "590"
click at [203, 557] on icon at bounding box center [201, 558] width 23 height 20
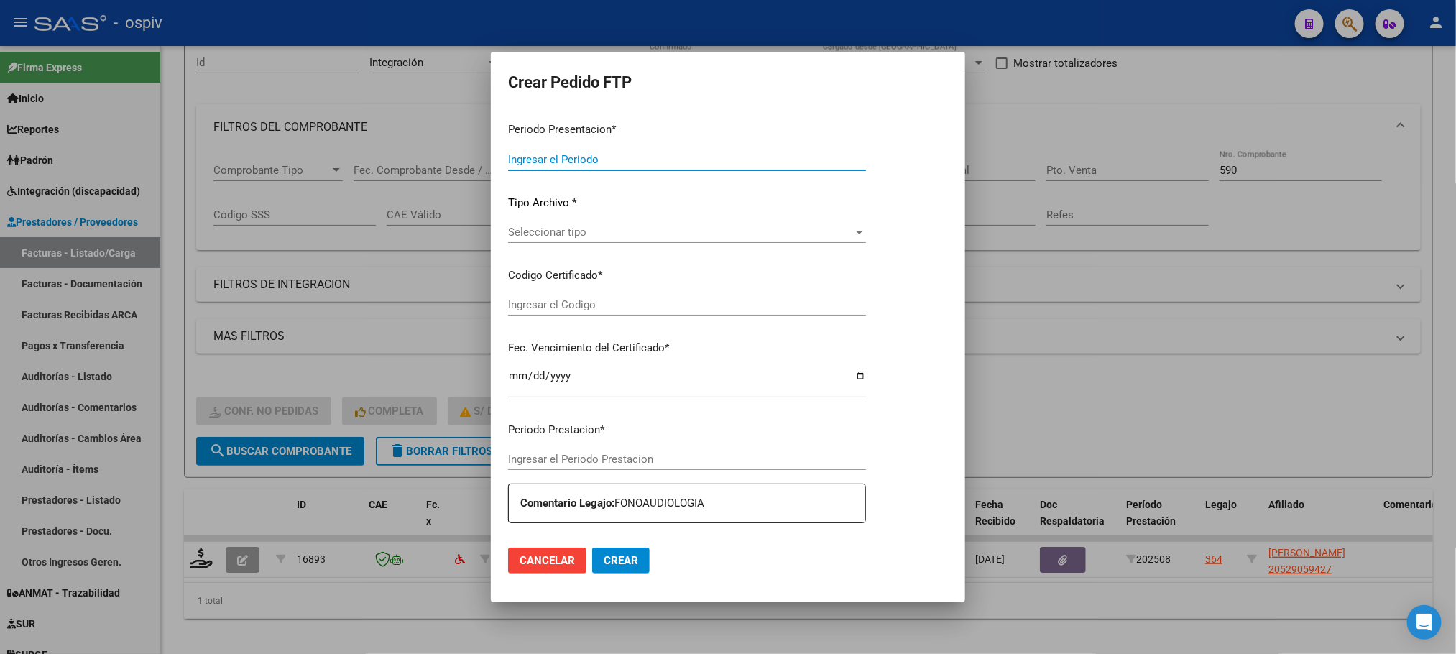
type input "202508"
type input "$ 98.964,88"
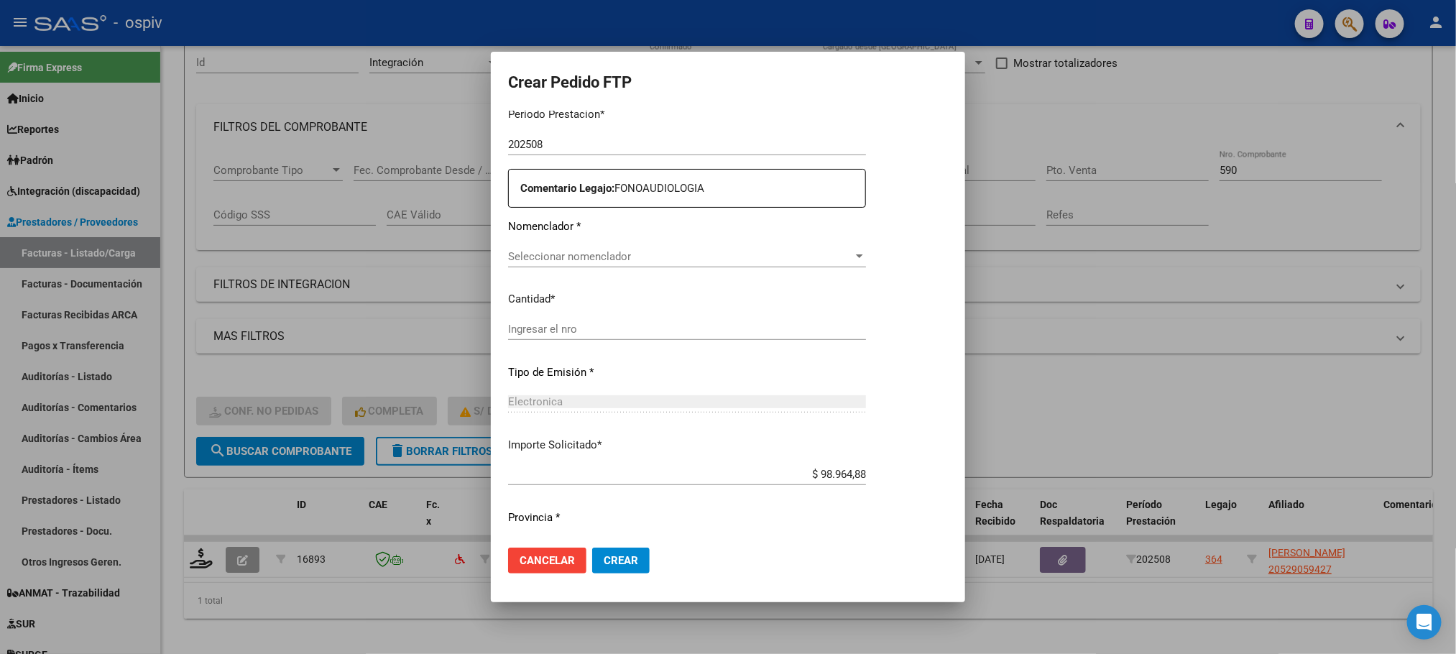
type input "ARG02000529059422024083020260830SAN164"
type input "2026-08-30"
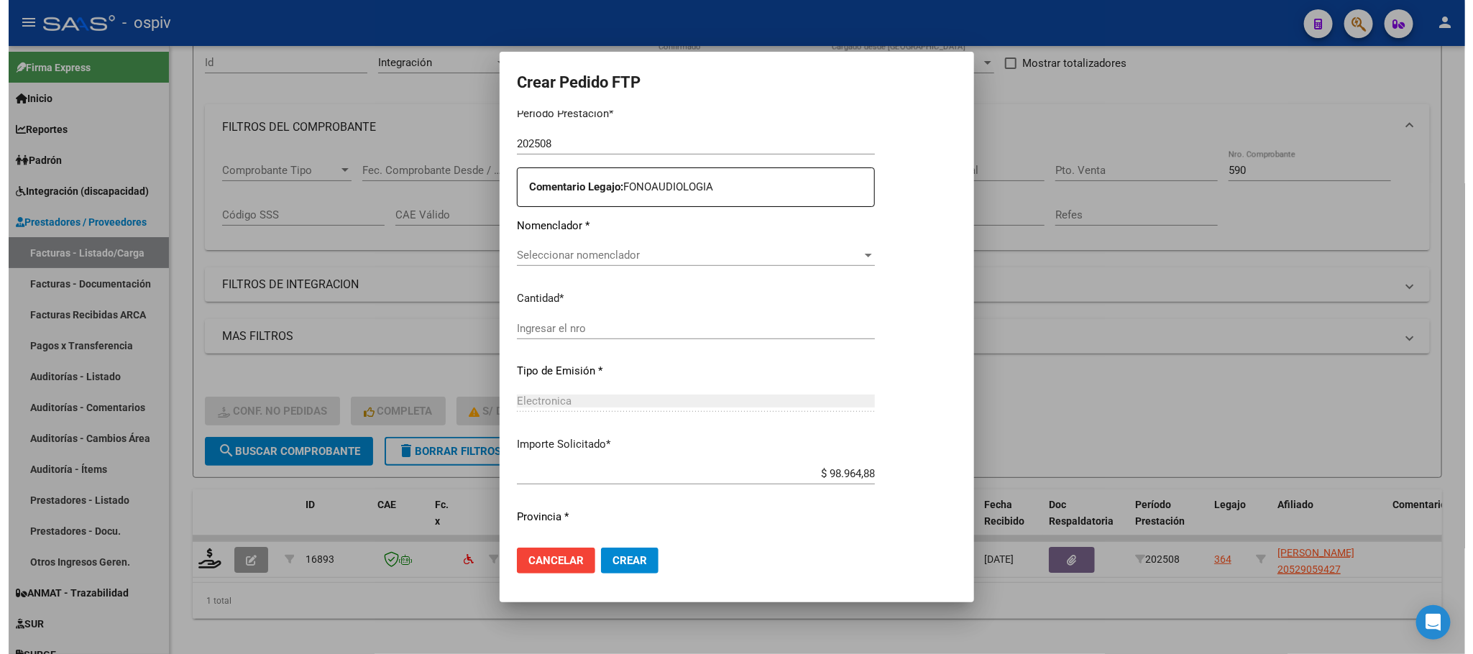
scroll to position [486, 0]
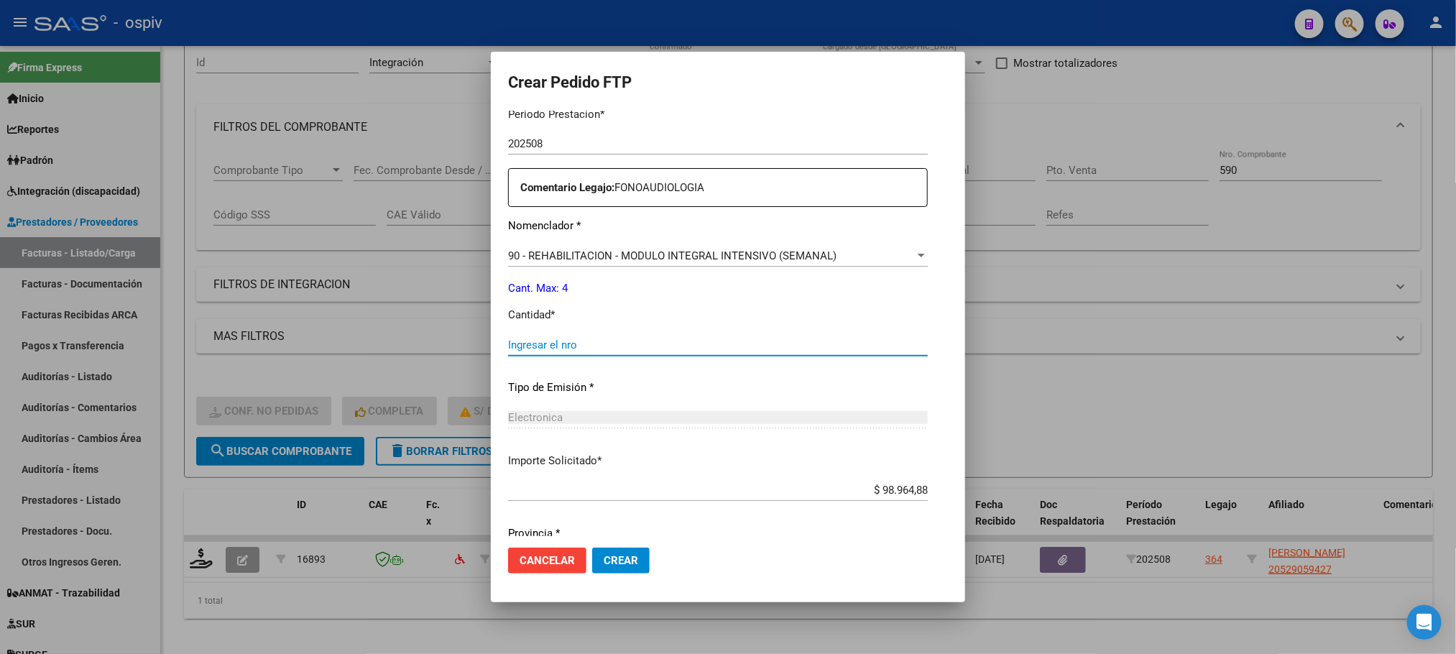
click at [656, 345] on input "Ingresar el nro" at bounding box center [718, 345] width 420 height 13
type input "4"
click at [592, 548] on button "Crear" at bounding box center [621, 561] width 58 height 26
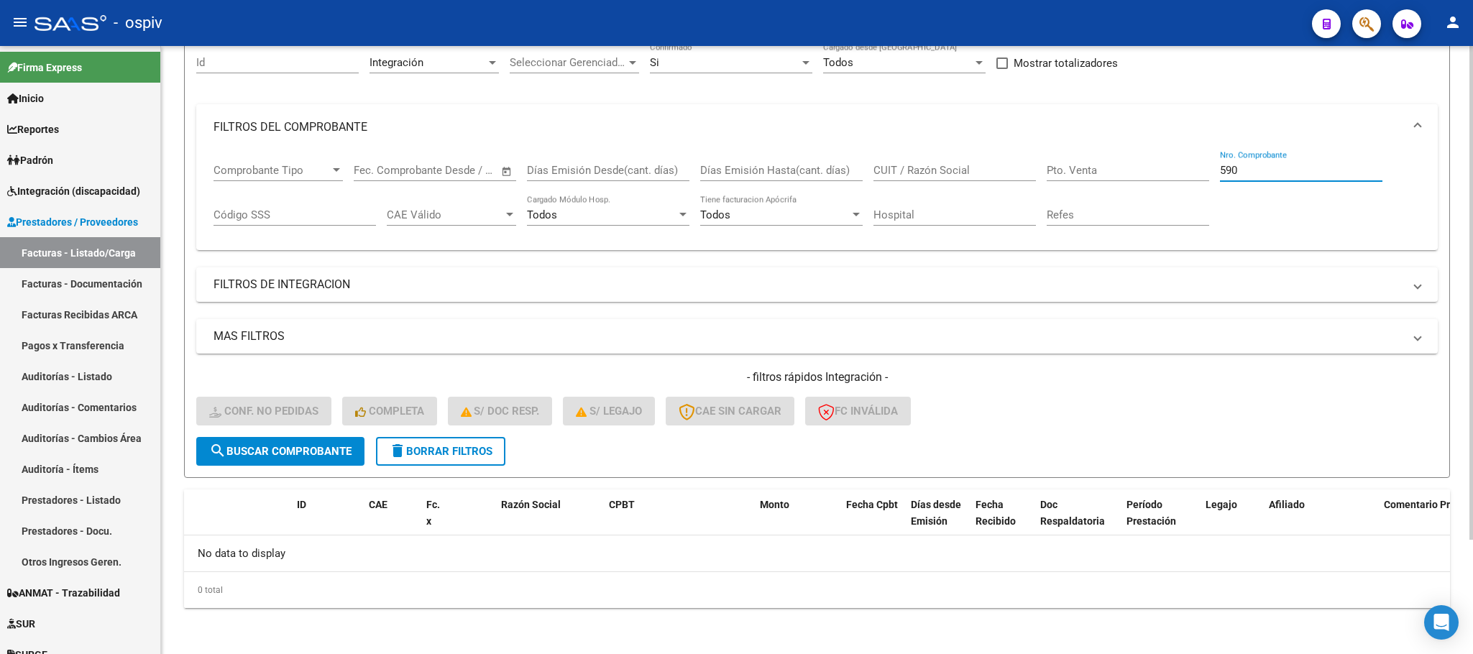
click at [1255, 173] on input "590" at bounding box center [1301, 170] width 162 height 13
type input "5"
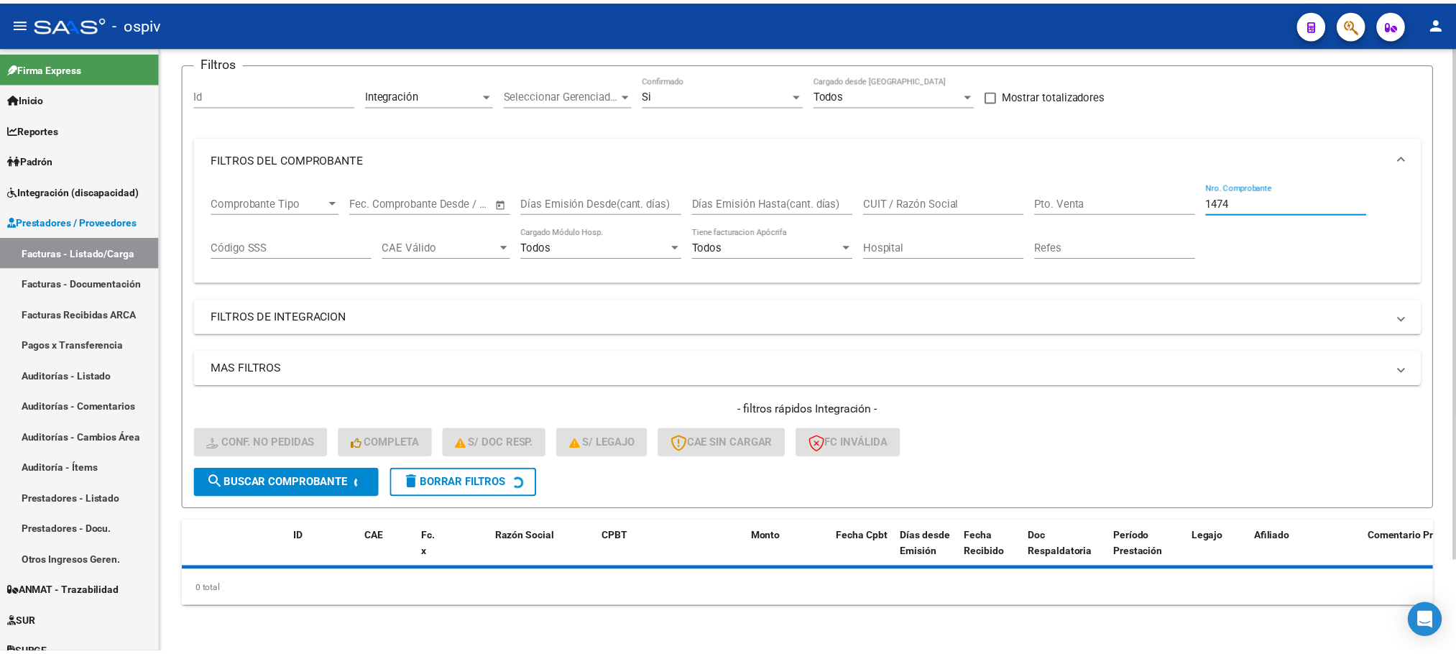
scroll to position [140, 0]
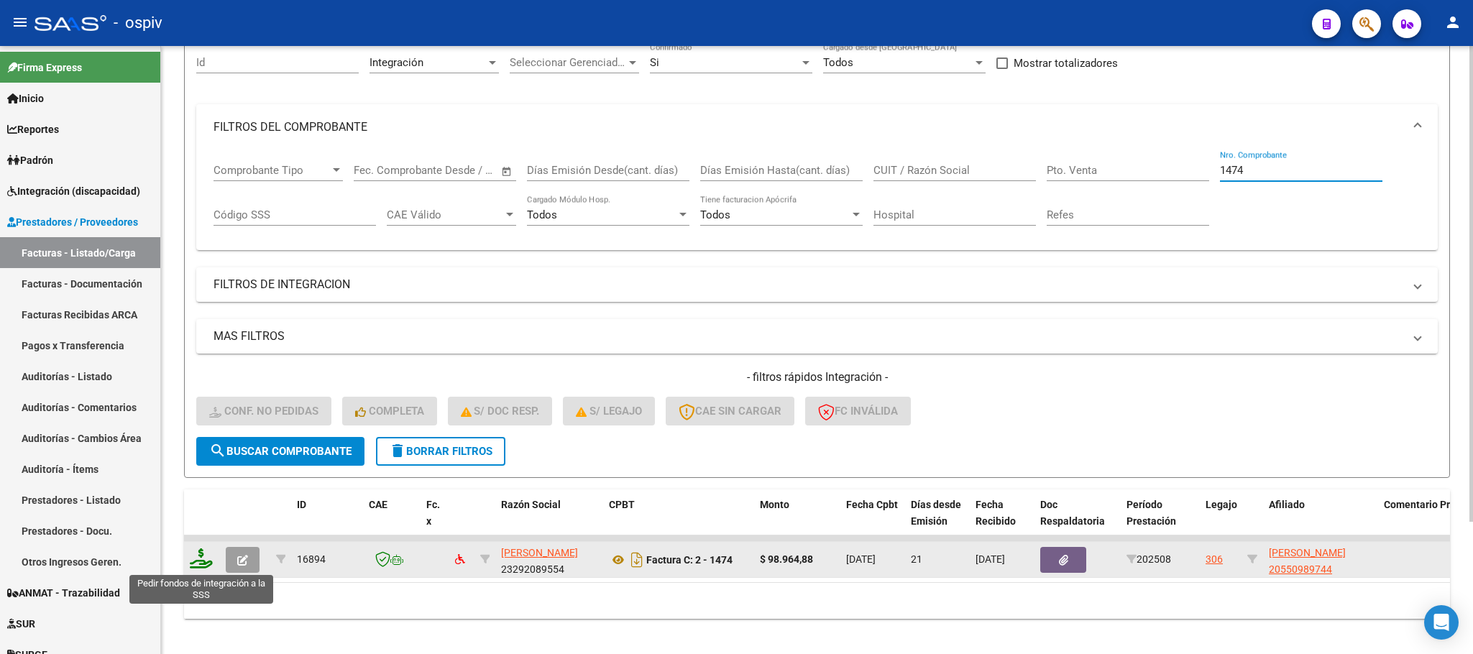
type input "1474"
click at [203, 563] on icon at bounding box center [201, 558] width 23 height 20
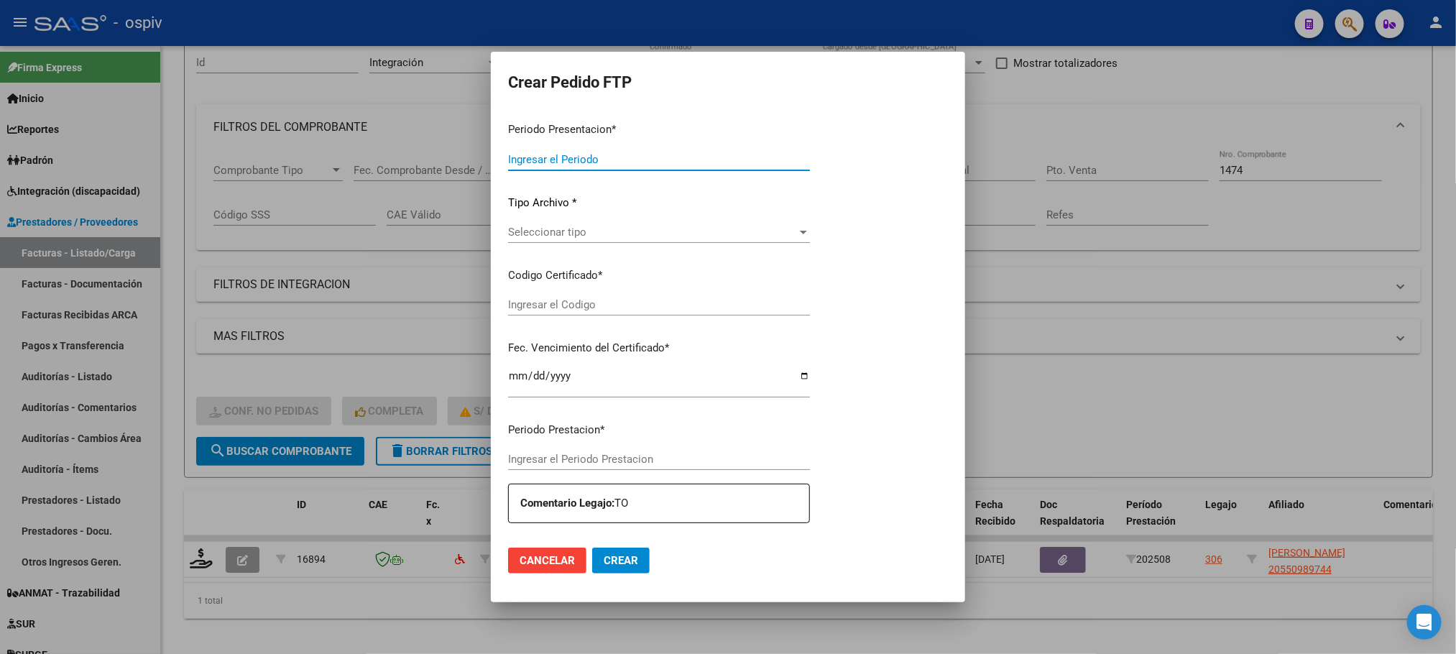
type input "202508"
type input "$ 98.964,88"
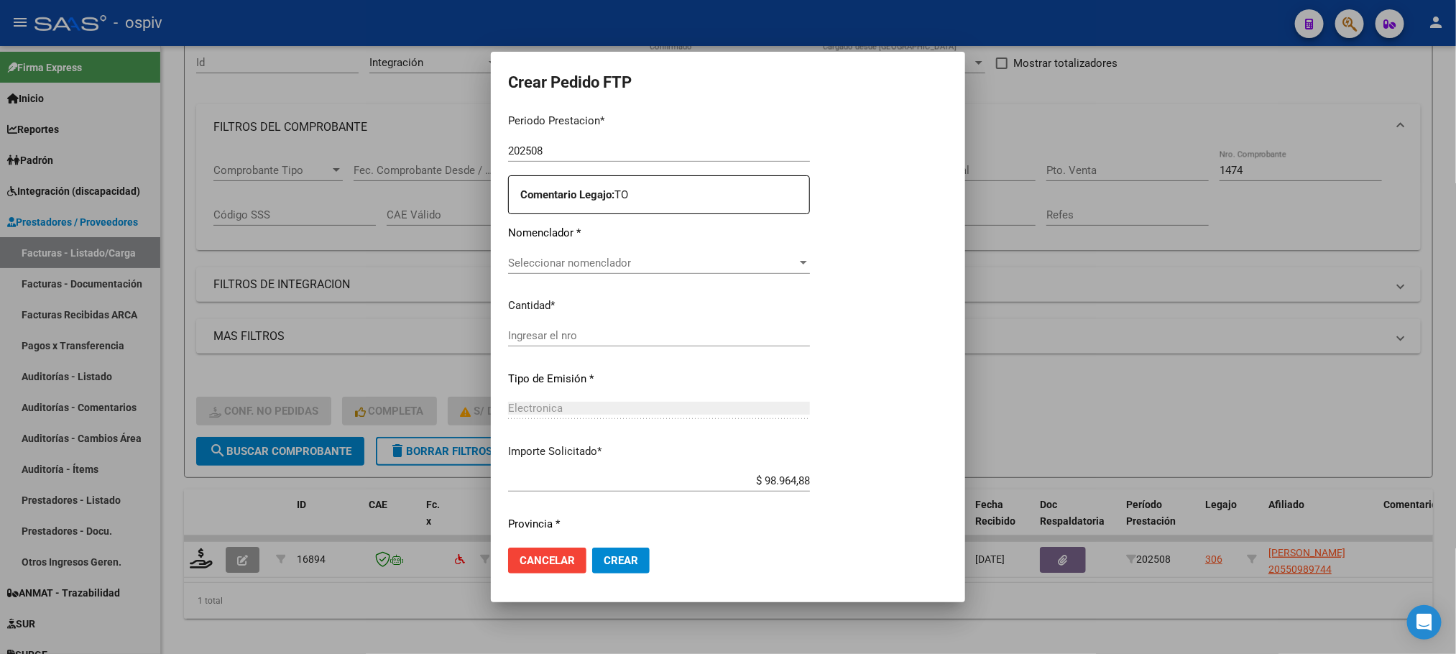
type input "ARG02000550989742024010320260103SFE168"
type input "2026-01-03"
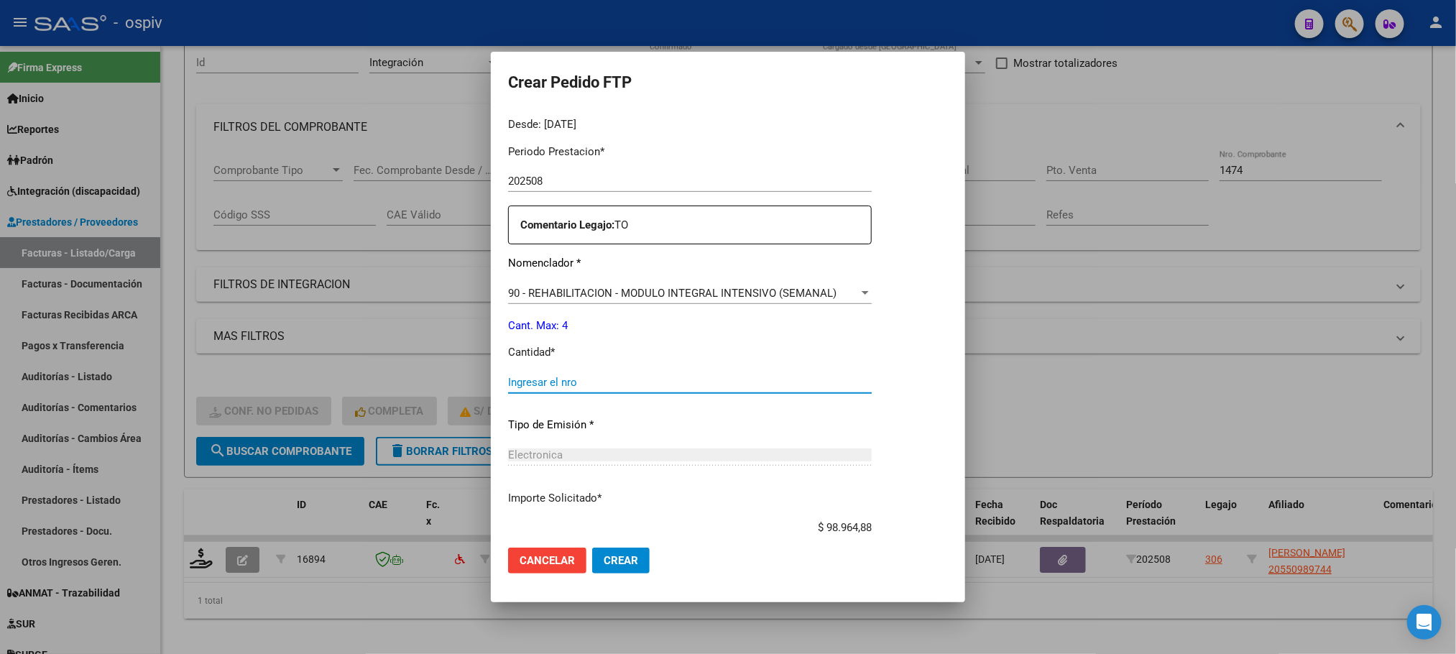
scroll to position [486, 0]
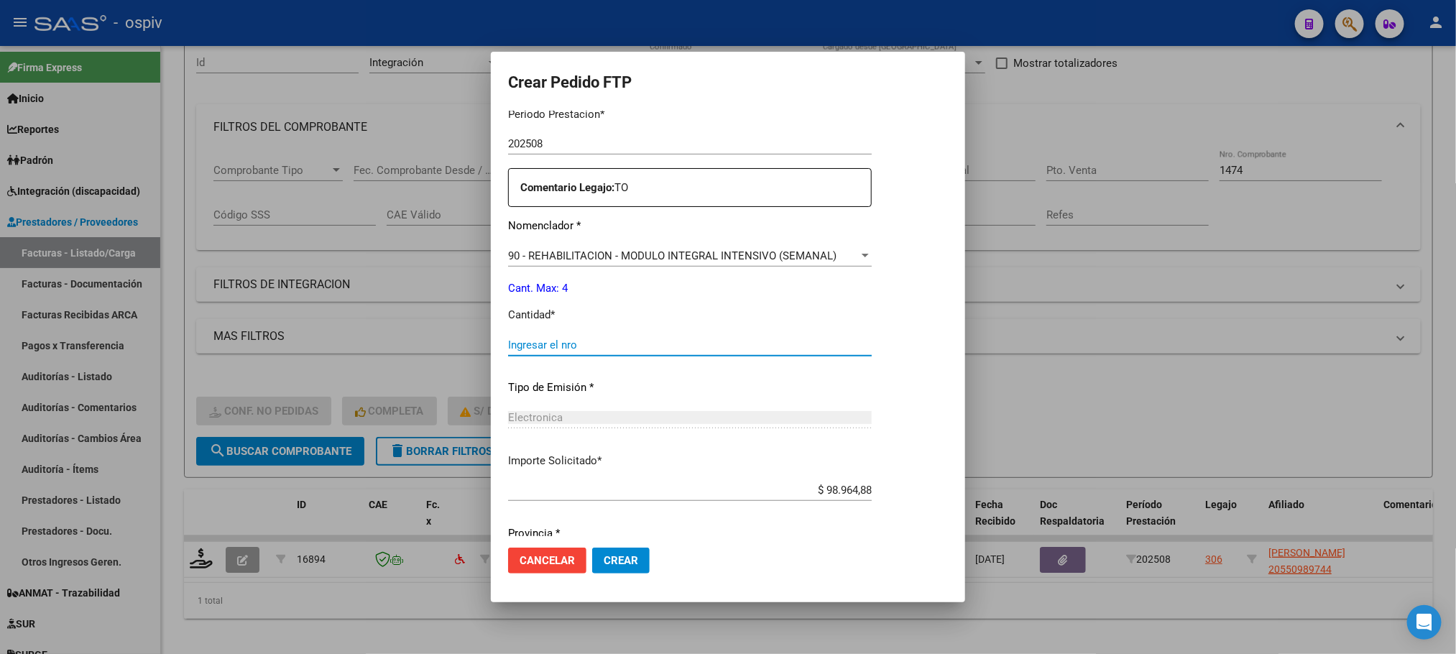
click at [580, 347] on input "Ingresar el nro" at bounding box center [690, 345] width 364 height 13
type input "4"
click at [592, 548] on button "Crear" at bounding box center [621, 561] width 58 height 26
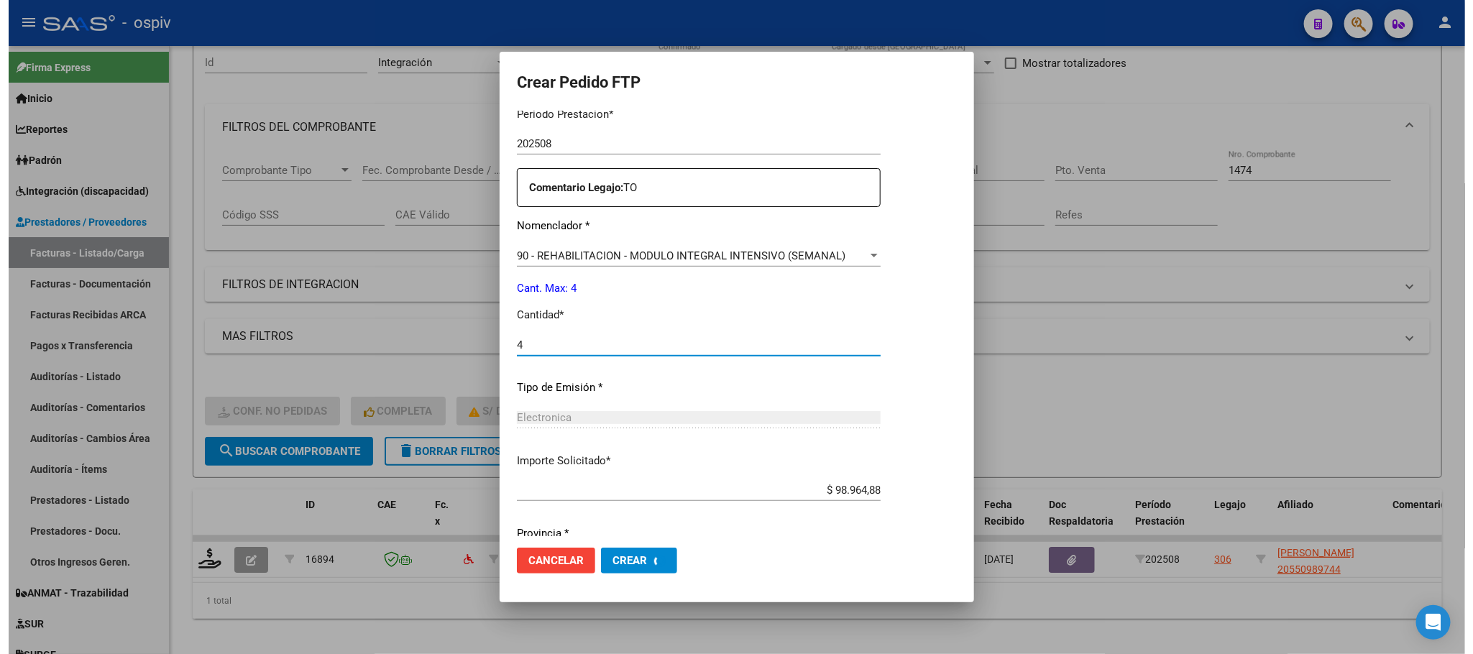
scroll to position [0, 0]
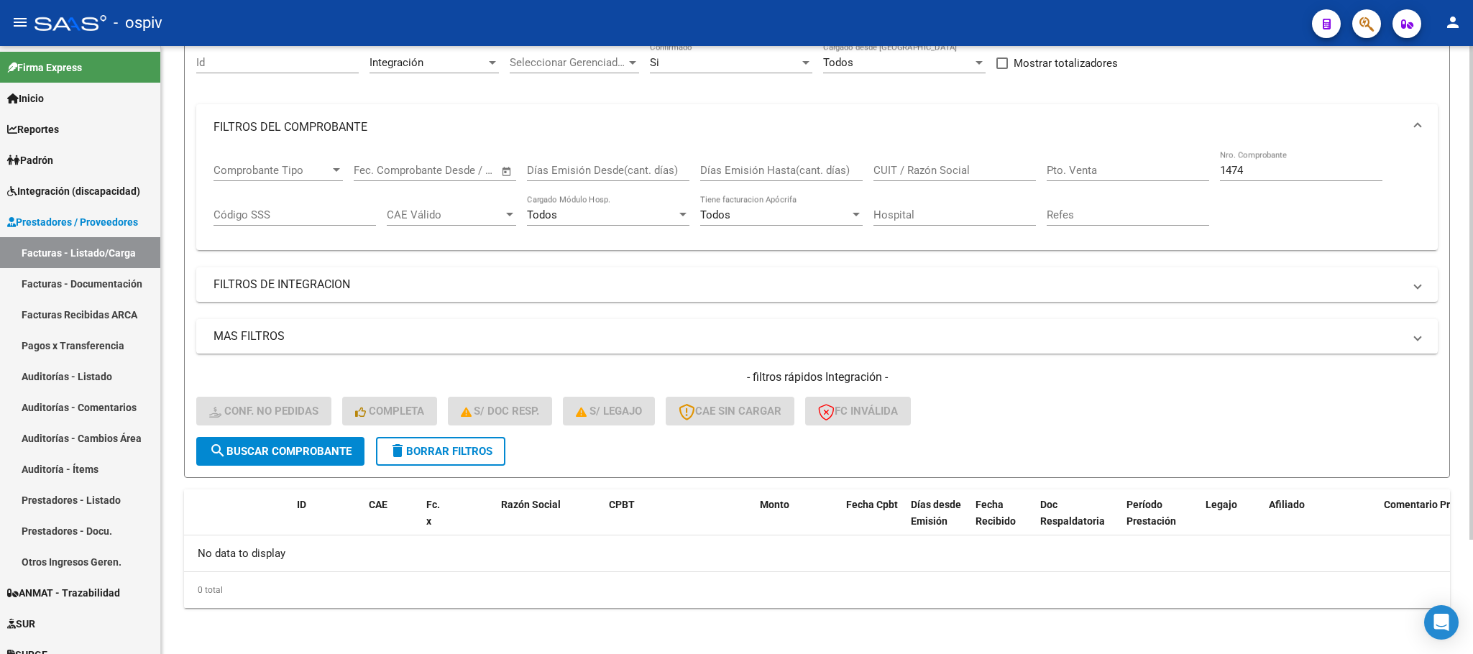
click at [1299, 171] on input "1474" at bounding box center [1301, 170] width 162 height 13
type input "1"
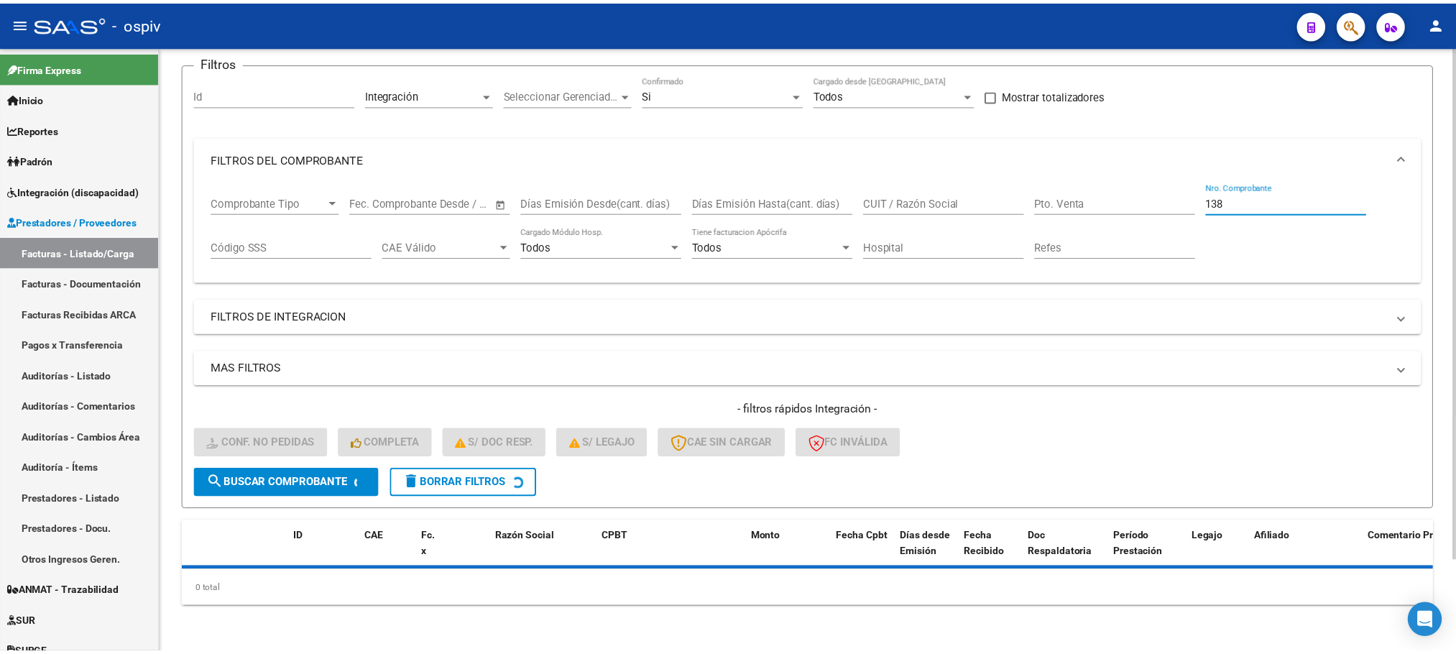
scroll to position [140, 0]
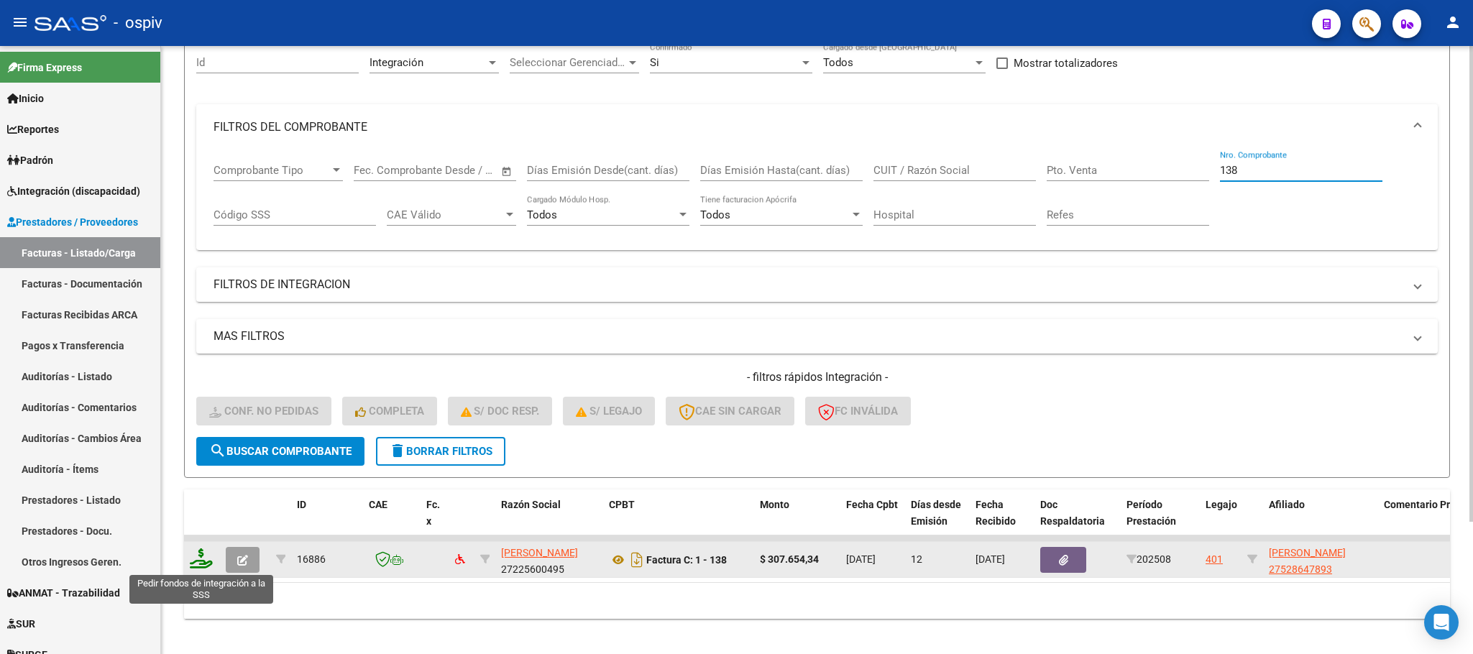
type input "138"
click at [196, 567] on icon at bounding box center [201, 558] width 23 height 20
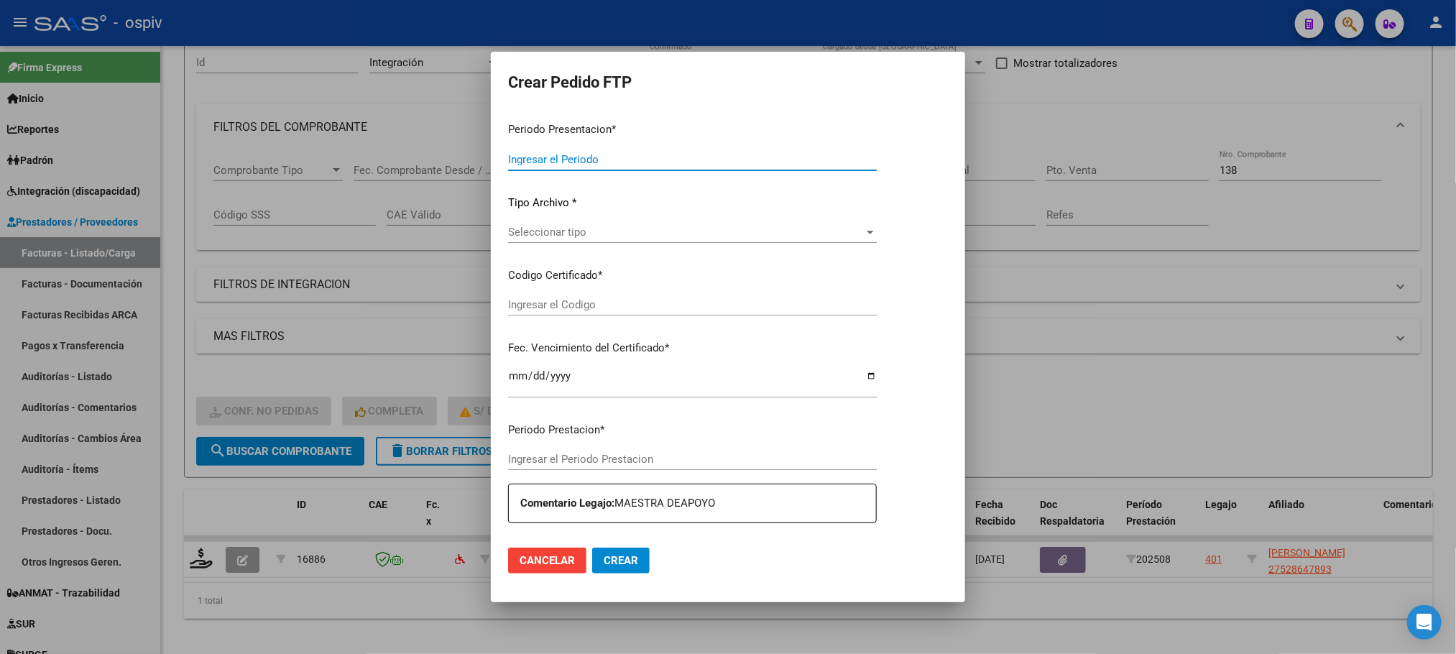
type input "202508"
type input "$ 307.654,34"
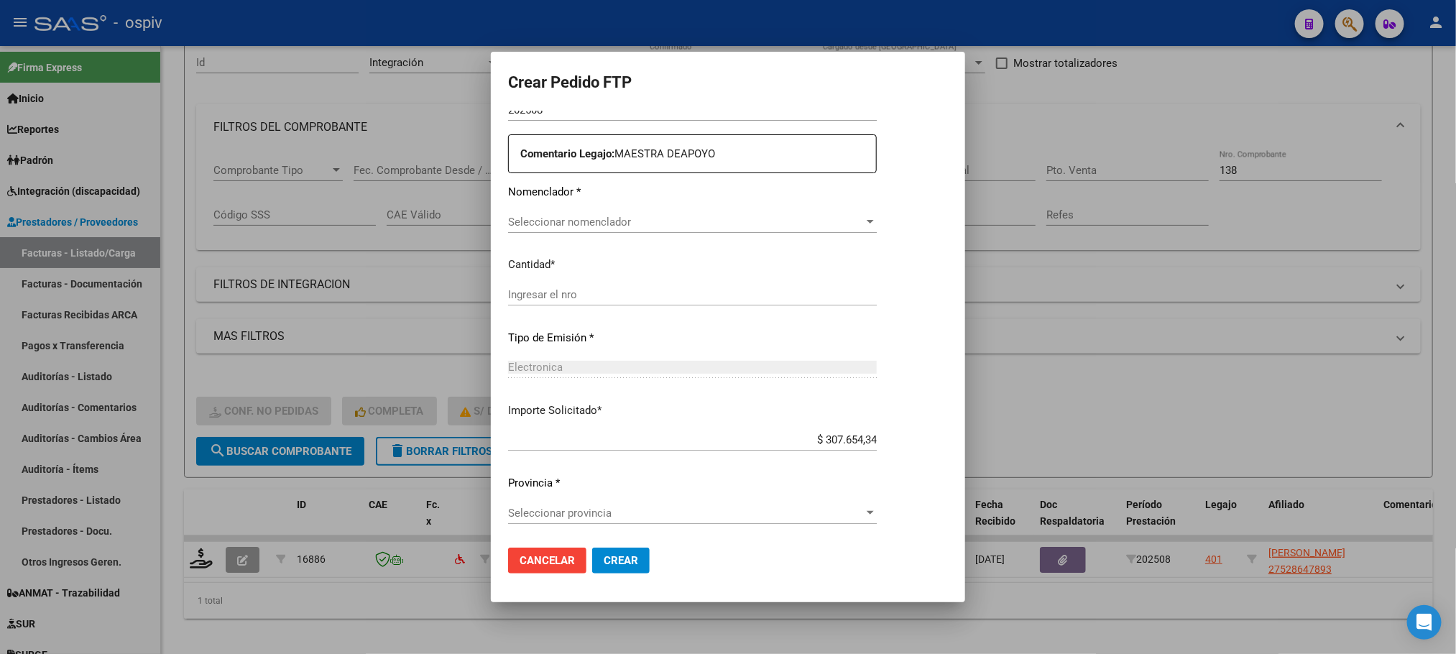
type input "ARG01000528647892022051720260517COR233"
type input "2026-05-17"
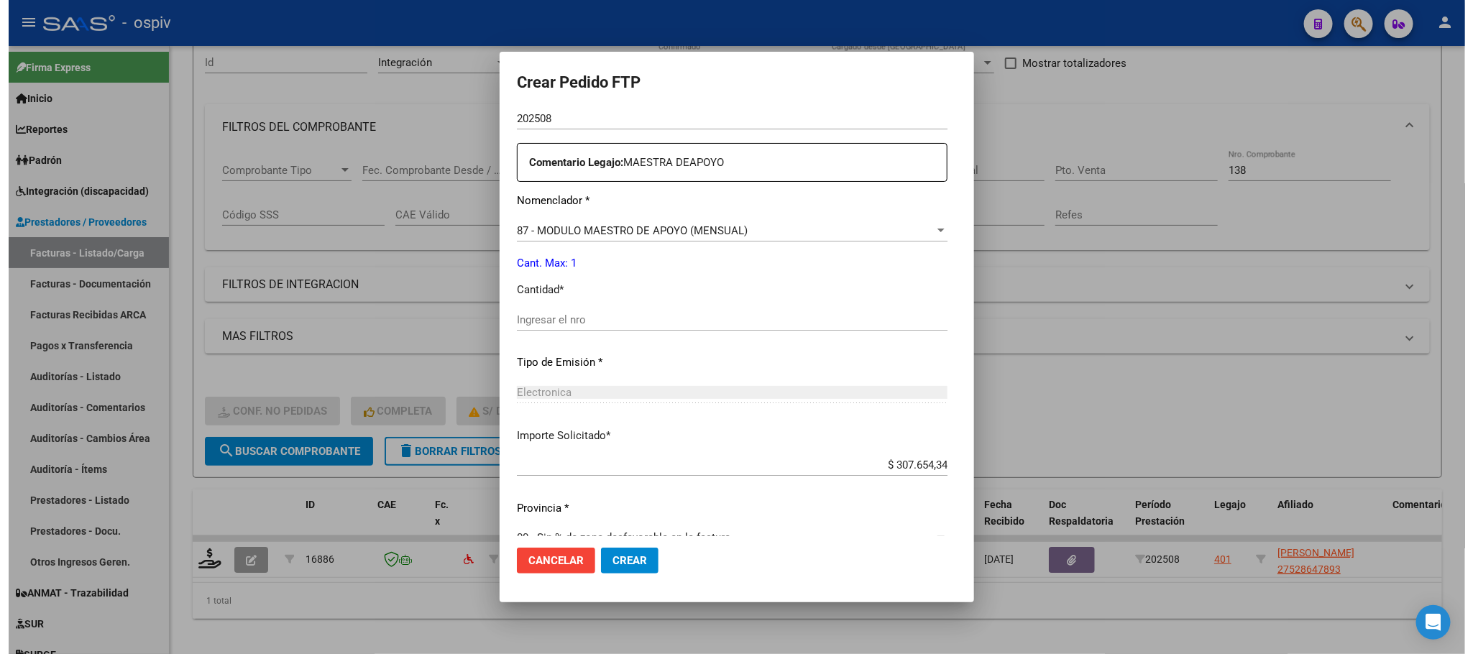
scroll to position [520, 0]
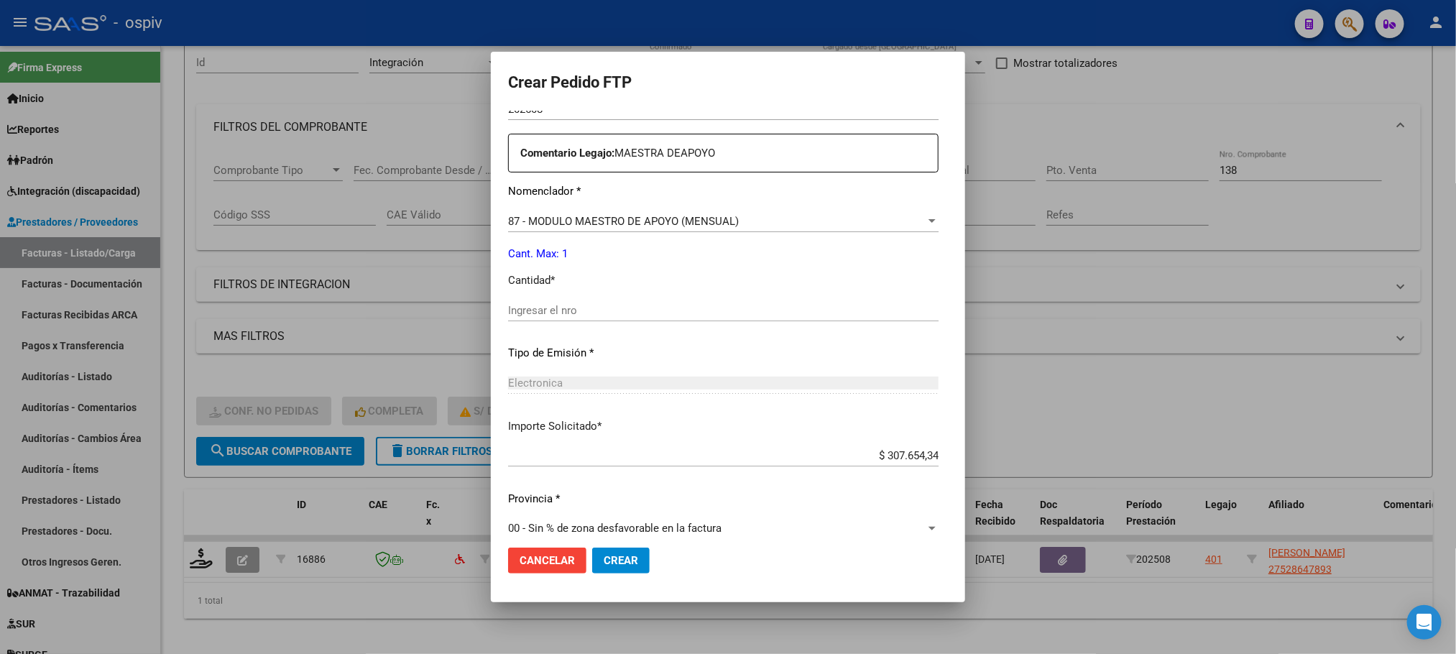
click at [643, 311] on input "Ingresar el nro" at bounding box center [723, 310] width 431 height 13
type input "1"
click at [592, 548] on button "Crear" at bounding box center [621, 561] width 58 height 26
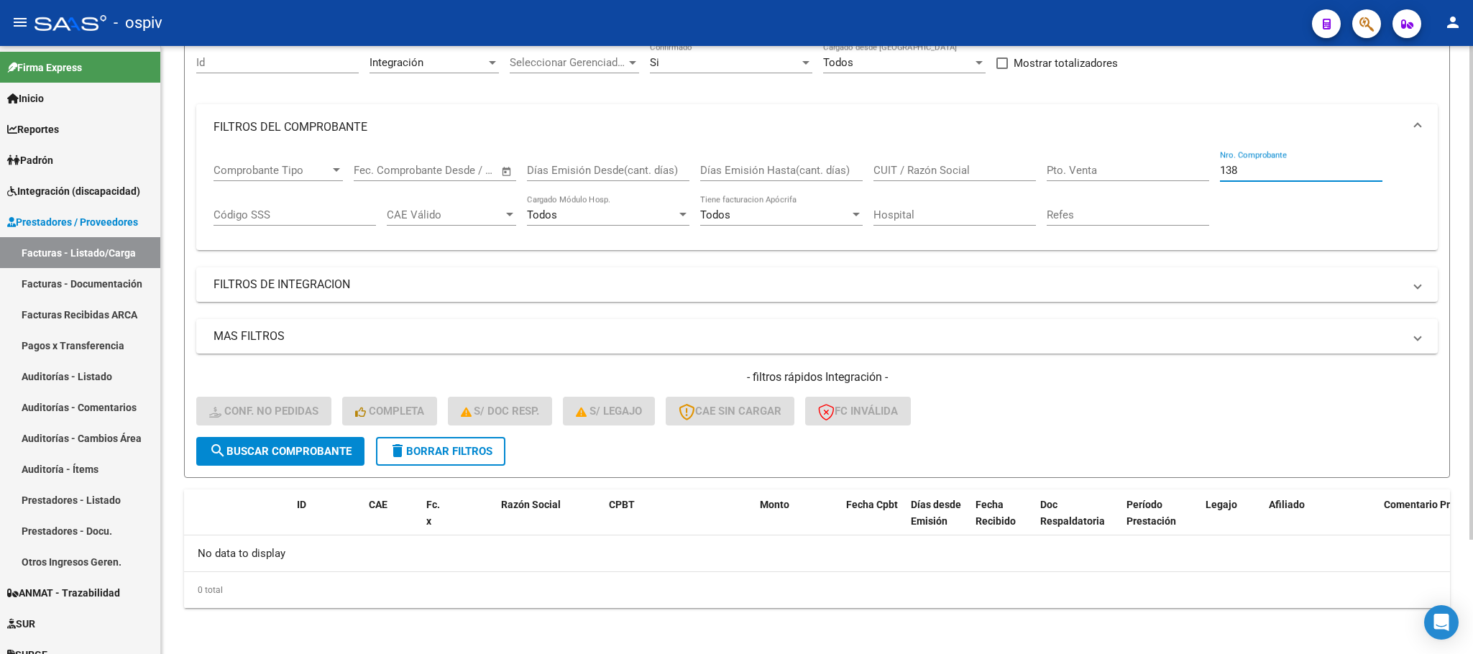
click at [1268, 171] on input "138" at bounding box center [1301, 170] width 162 height 13
type input "1"
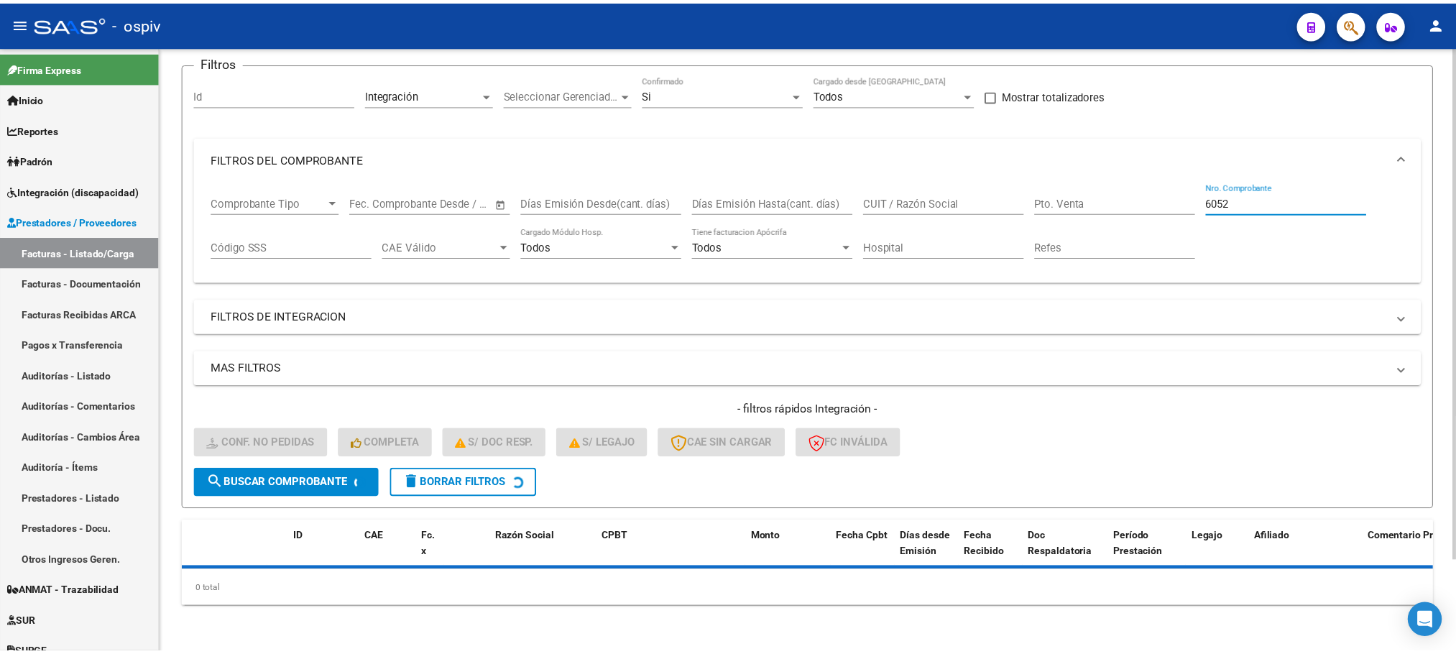
scroll to position [140, 0]
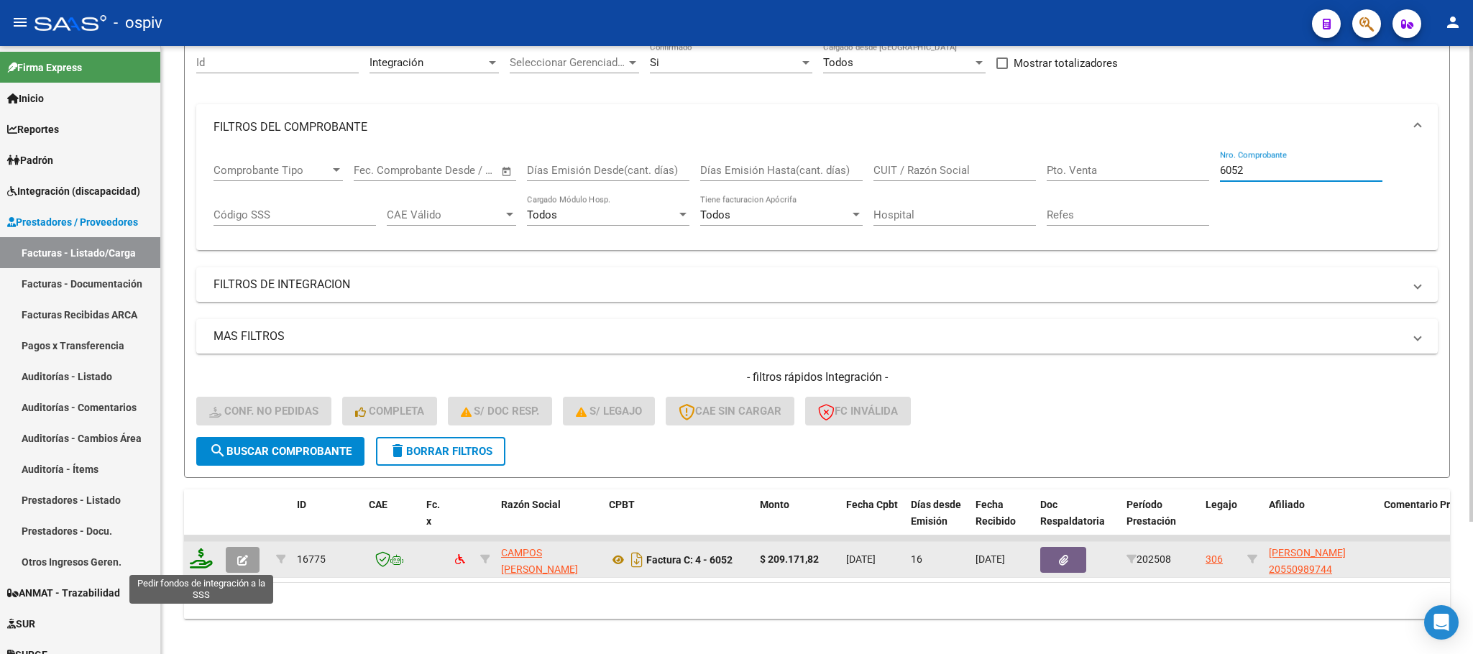
type input "6052"
click at [206, 564] on icon at bounding box center [201, 558] width 23 height 20
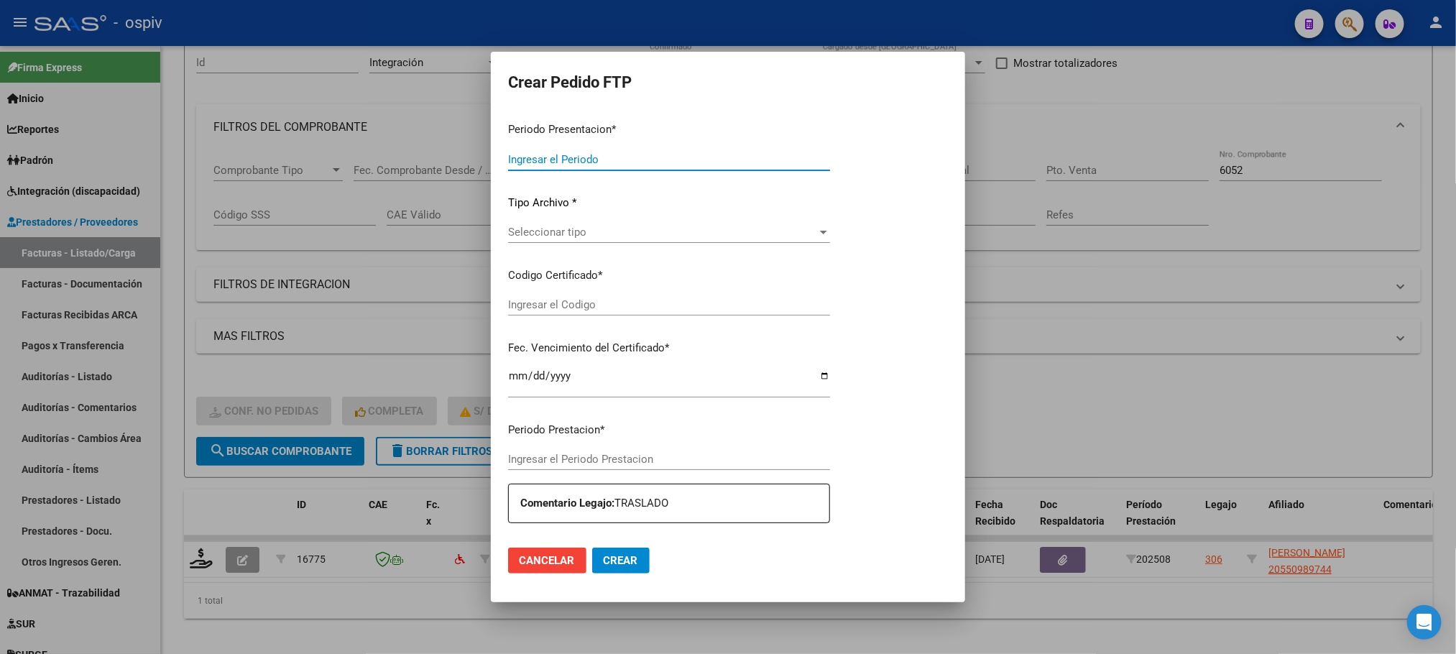
type input "202508"
type input "$ 209.171,82"
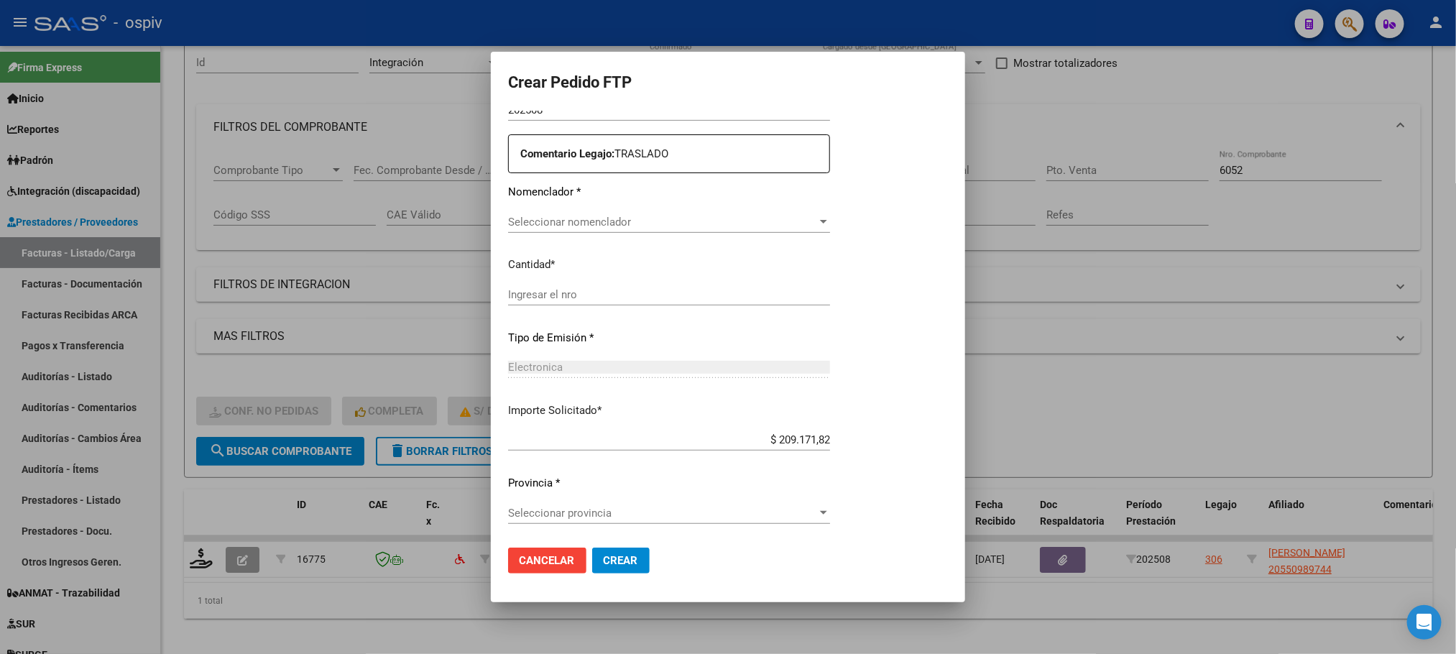
type input "ARG02000550989742024010320260103SFE168"
type input "2026-01-03"
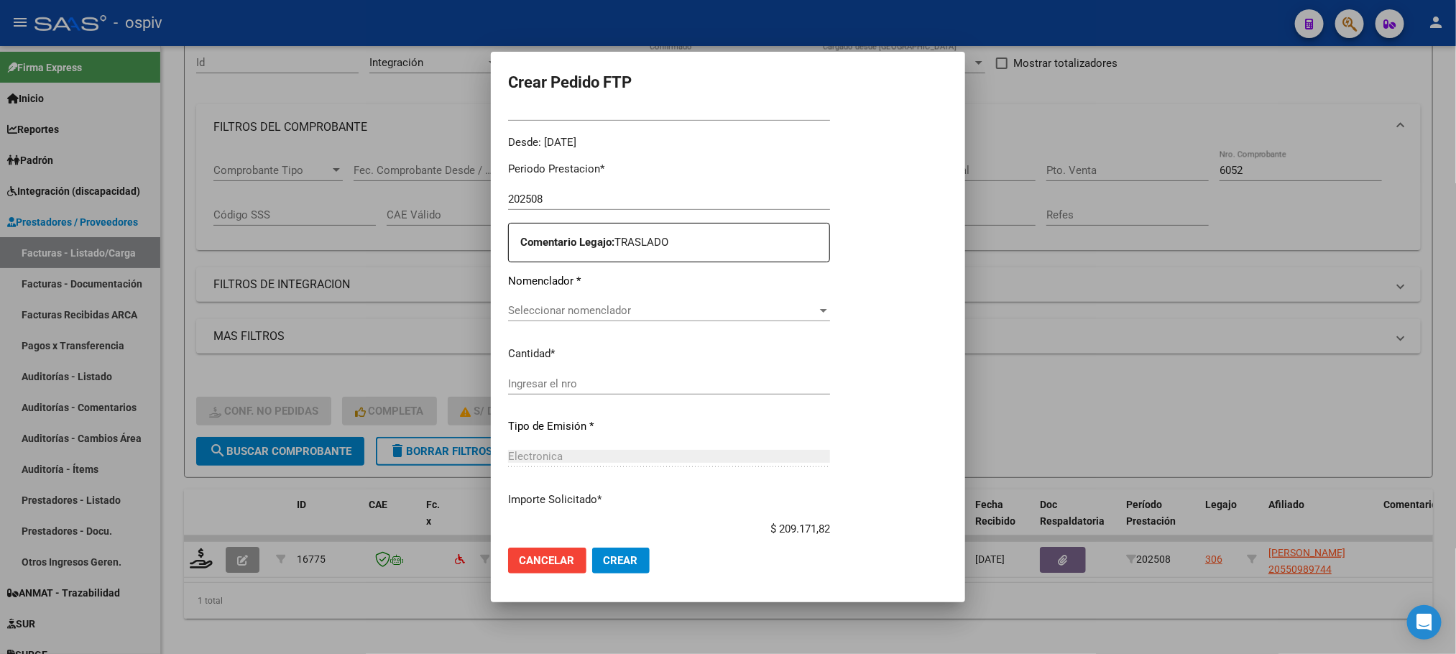
scroll to position [520, 0]
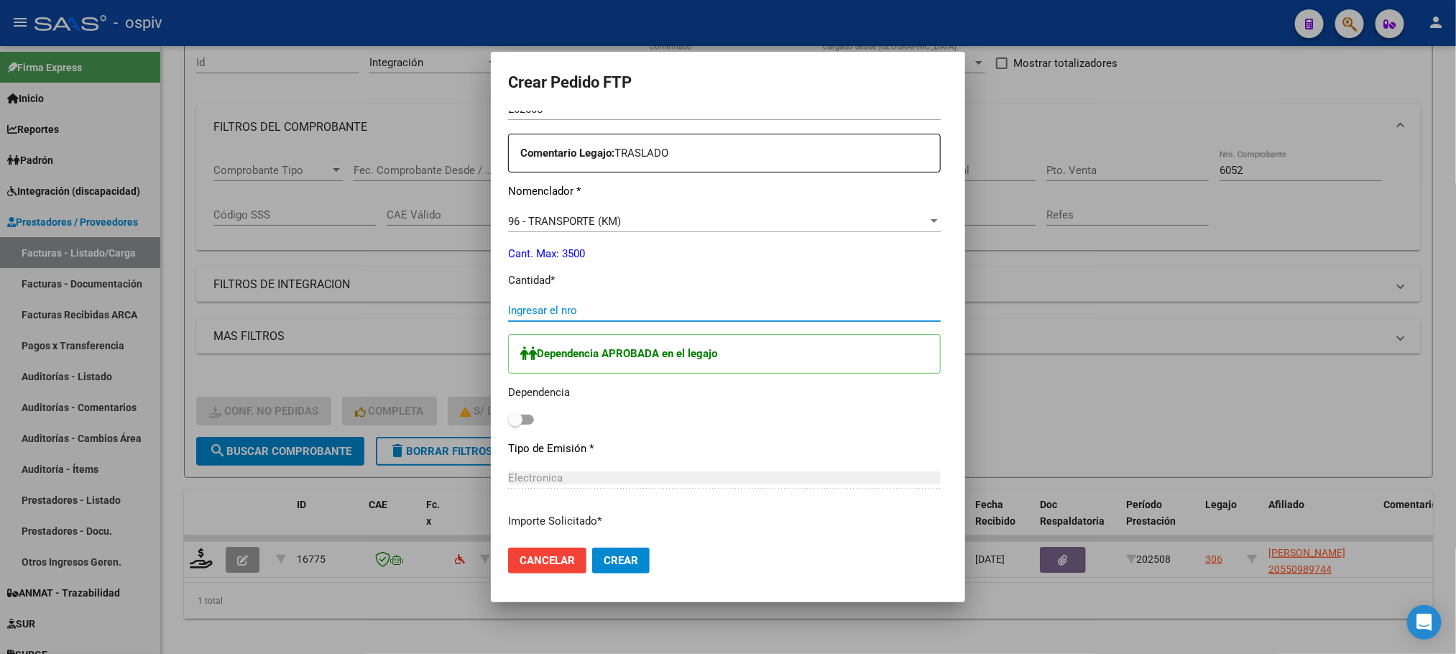
click at [576, 308] on input "Ingresar el nro" at bounding box center [724, 310] width 433 height 13
type input "286"
click at [508, 423] on span at bounding box center [515, 420] width 14 height 14
click at [515, 425] on input "checkbox" at bounding box center [515, 425] width 1 height 1
checkbox input "true"
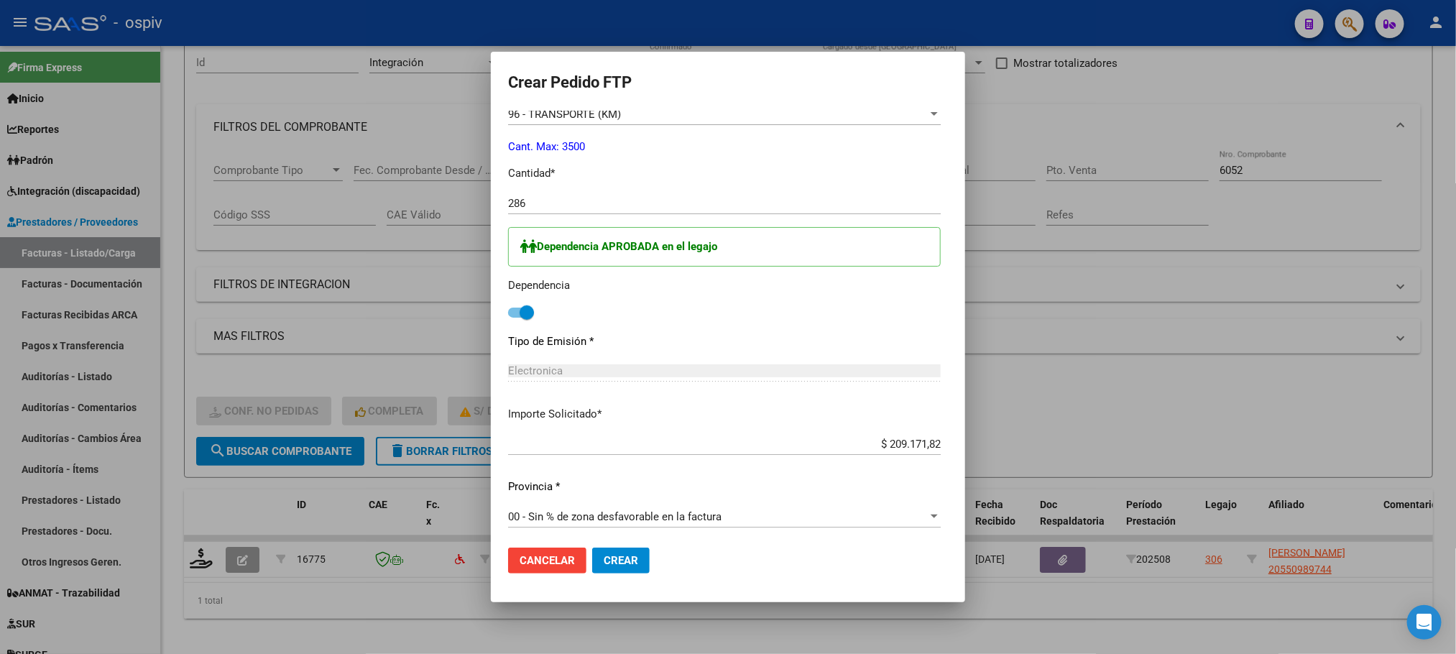
scroll to position [701, 0]
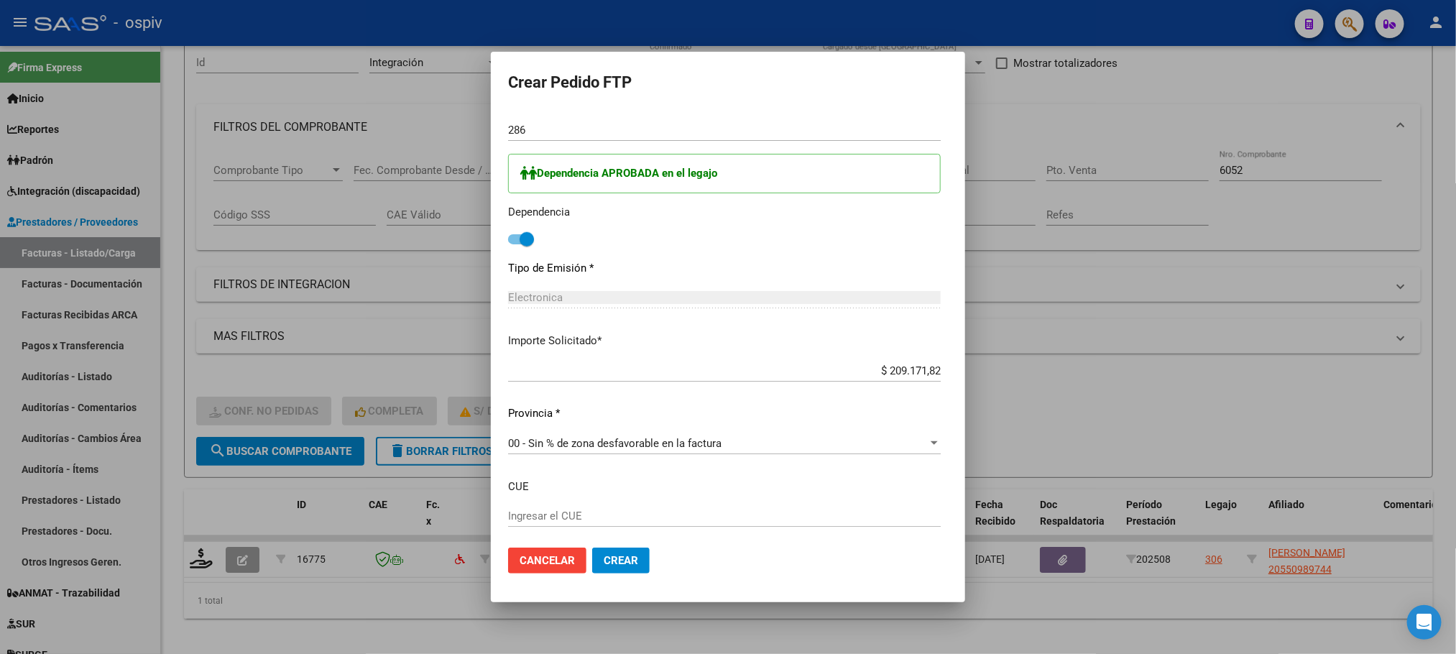
click at [620, 557] on span "Crear" at bounding box center [621, 560] width 35 height 13
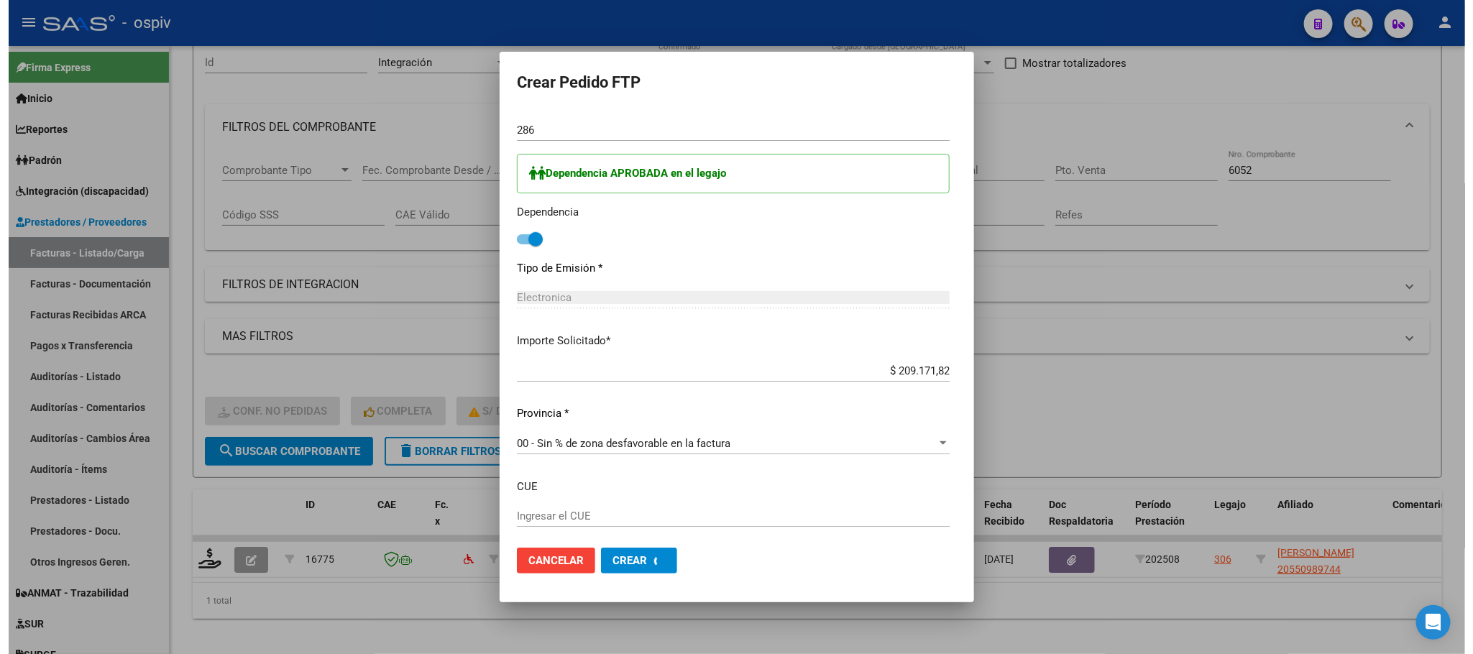
scroll to position [0, 0]
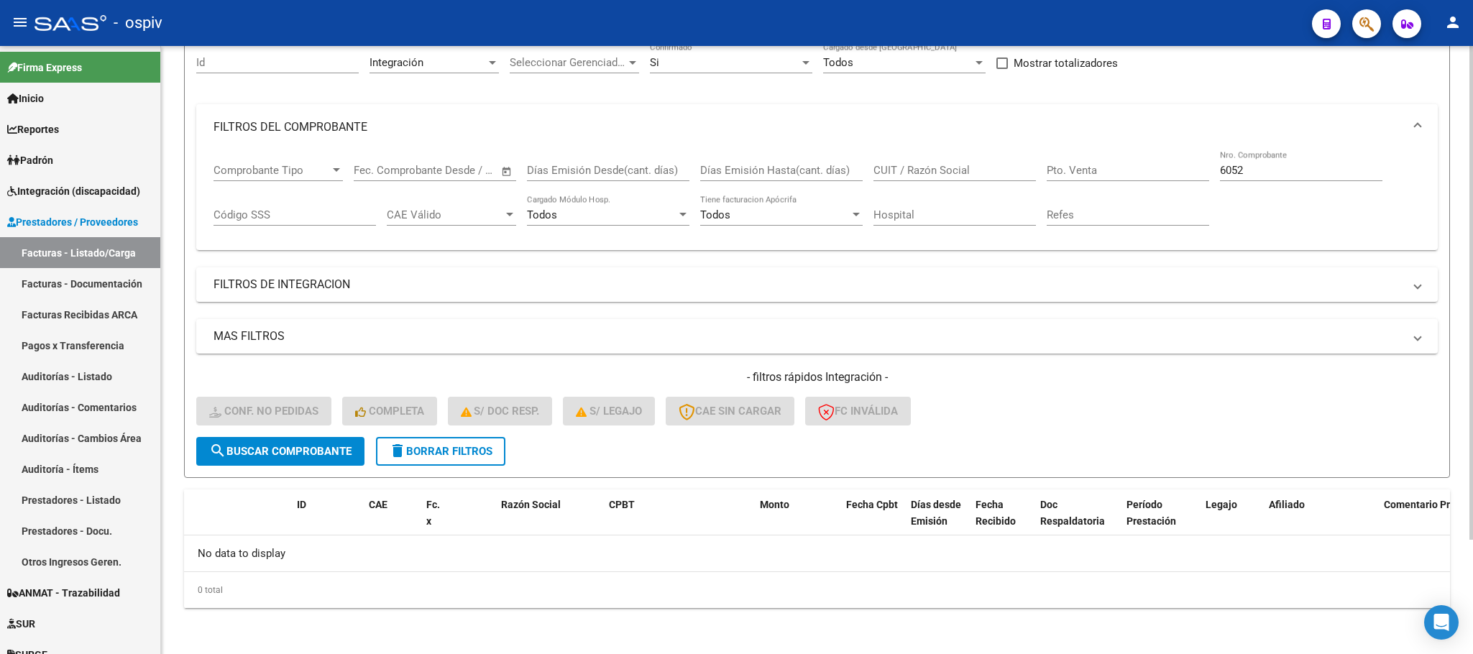
click at [1264, 175] on input "6052" at bounding box center [1301, 170] width 162 height 13
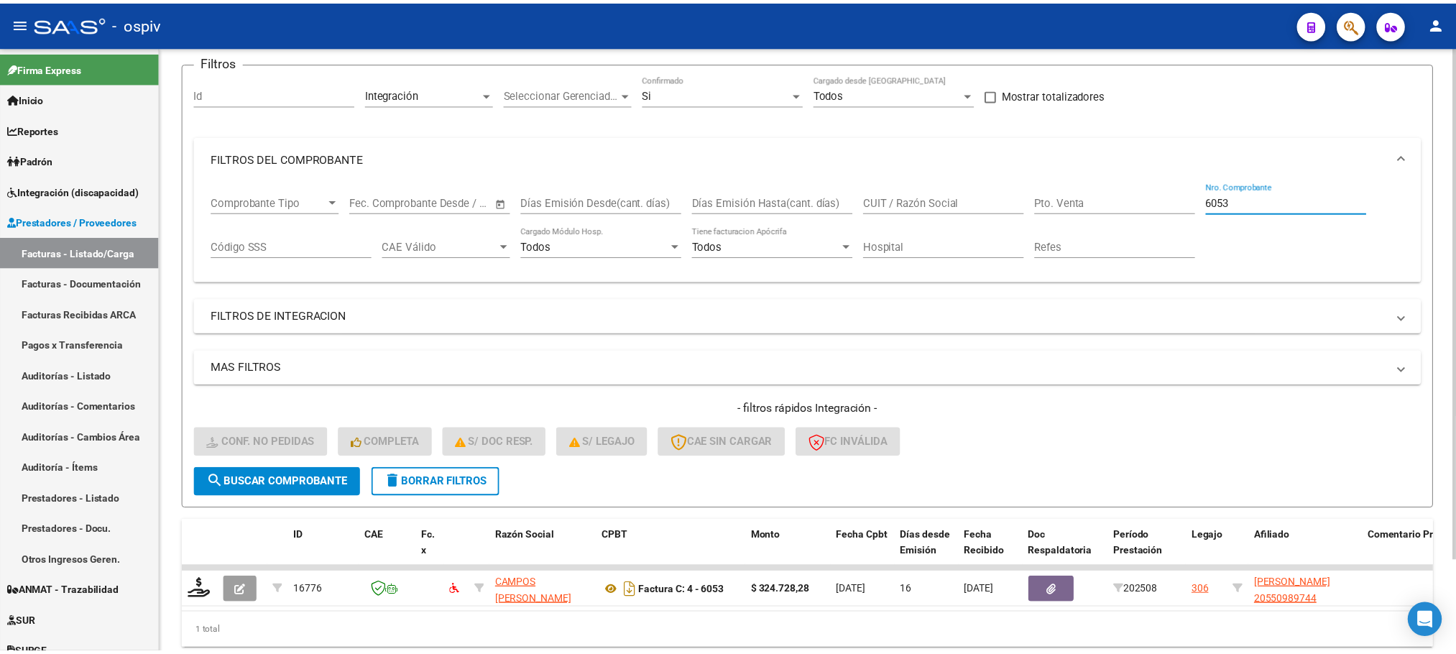
scroll to position [140, 0]
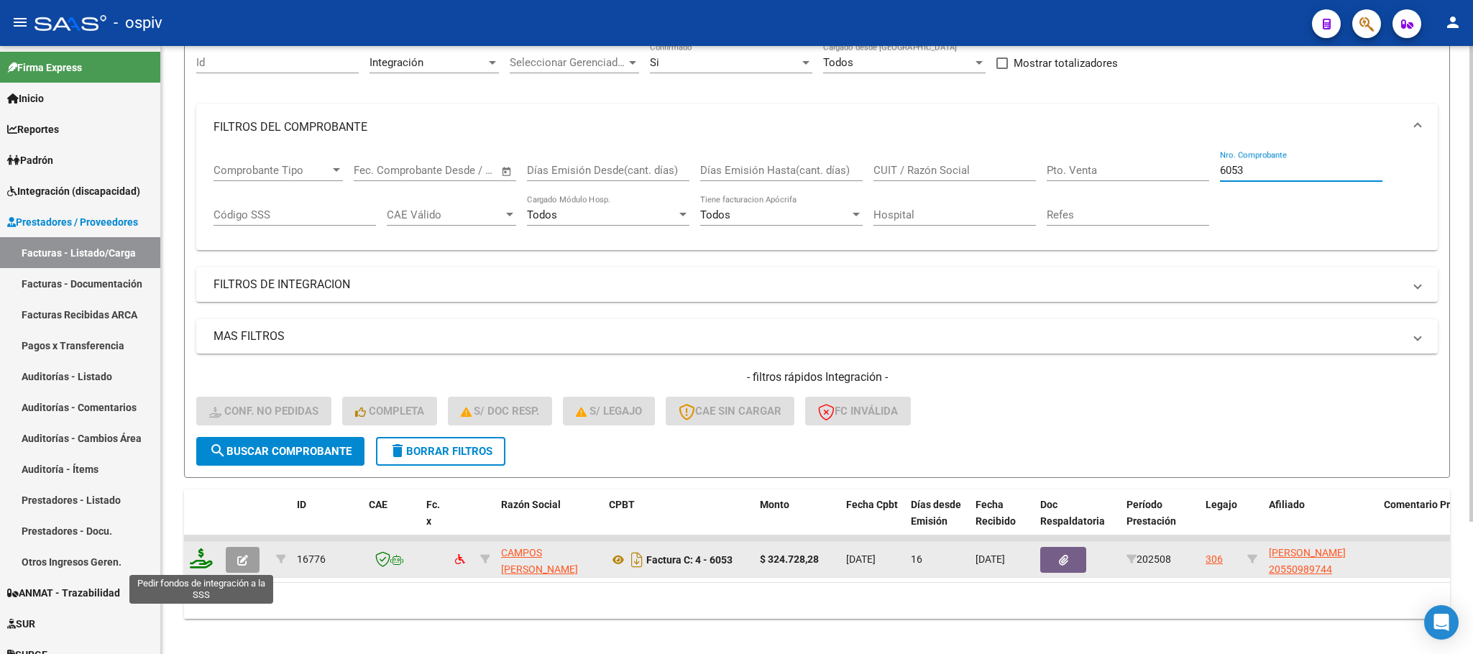
type input "6053"
click at [203, 564] on icon at bounding box center [201, 558] width 23 height 20
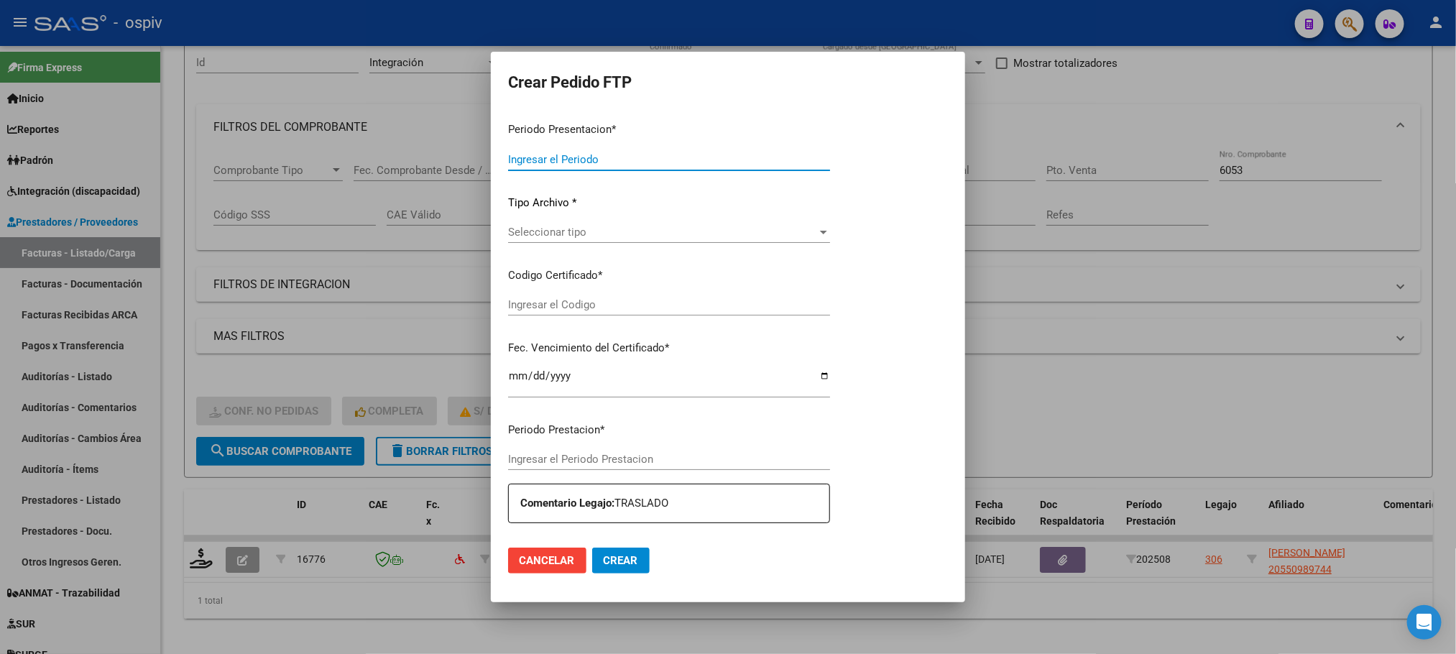
type input "202508"
type input "$ 324.728,28"
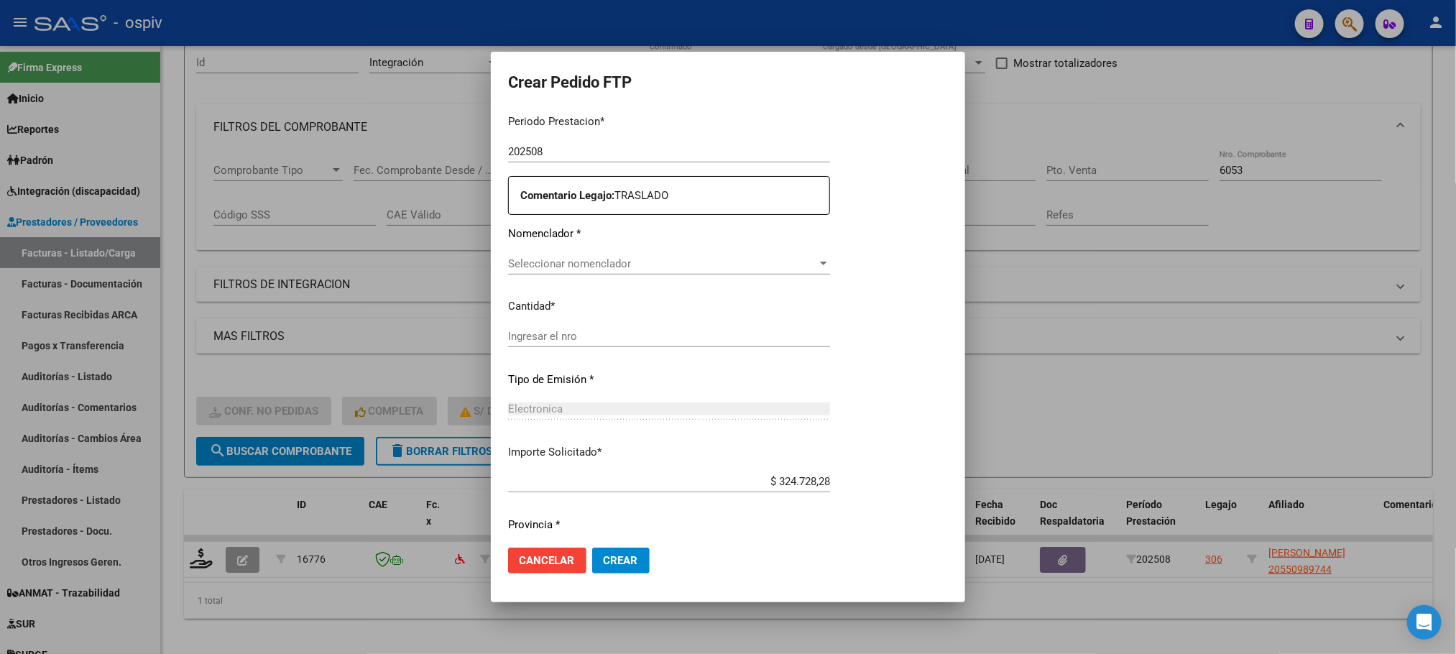
type input "ARG02000550989742024010320260103SFE168"
type input "2026-01-03"
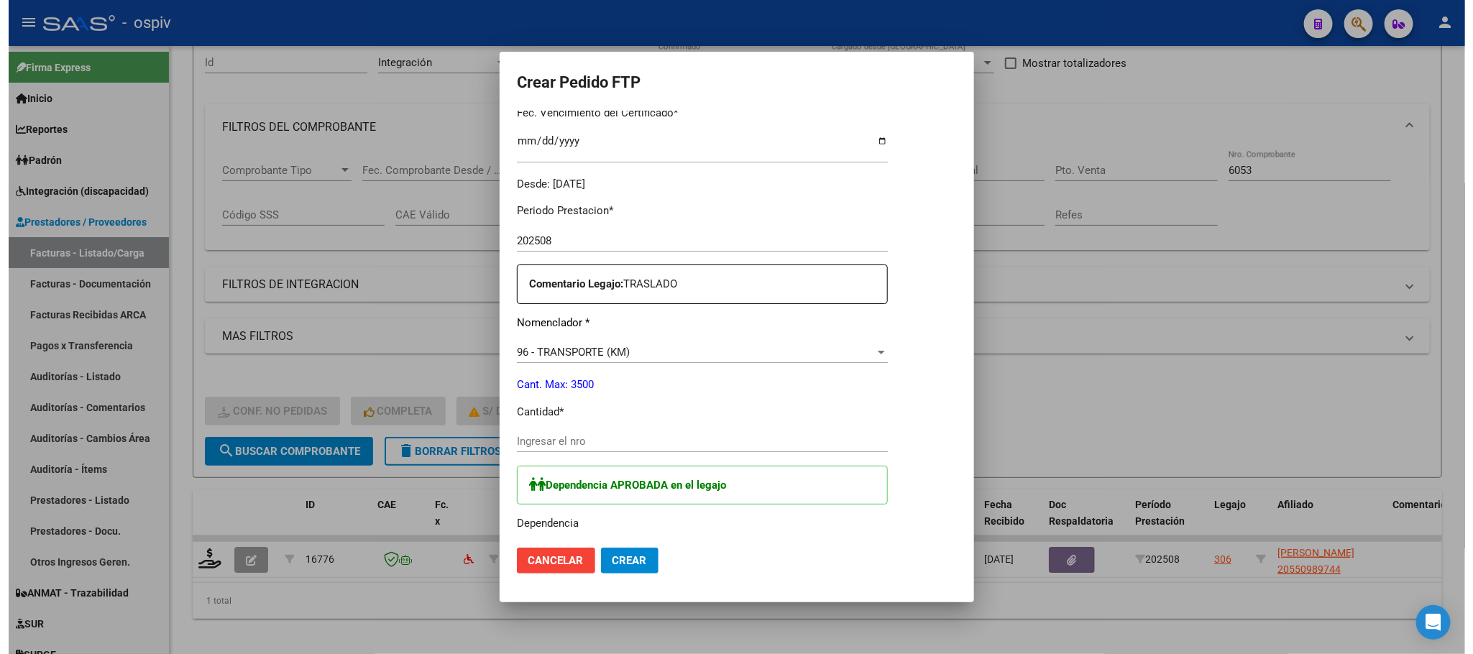
scroll to position [479, 0]
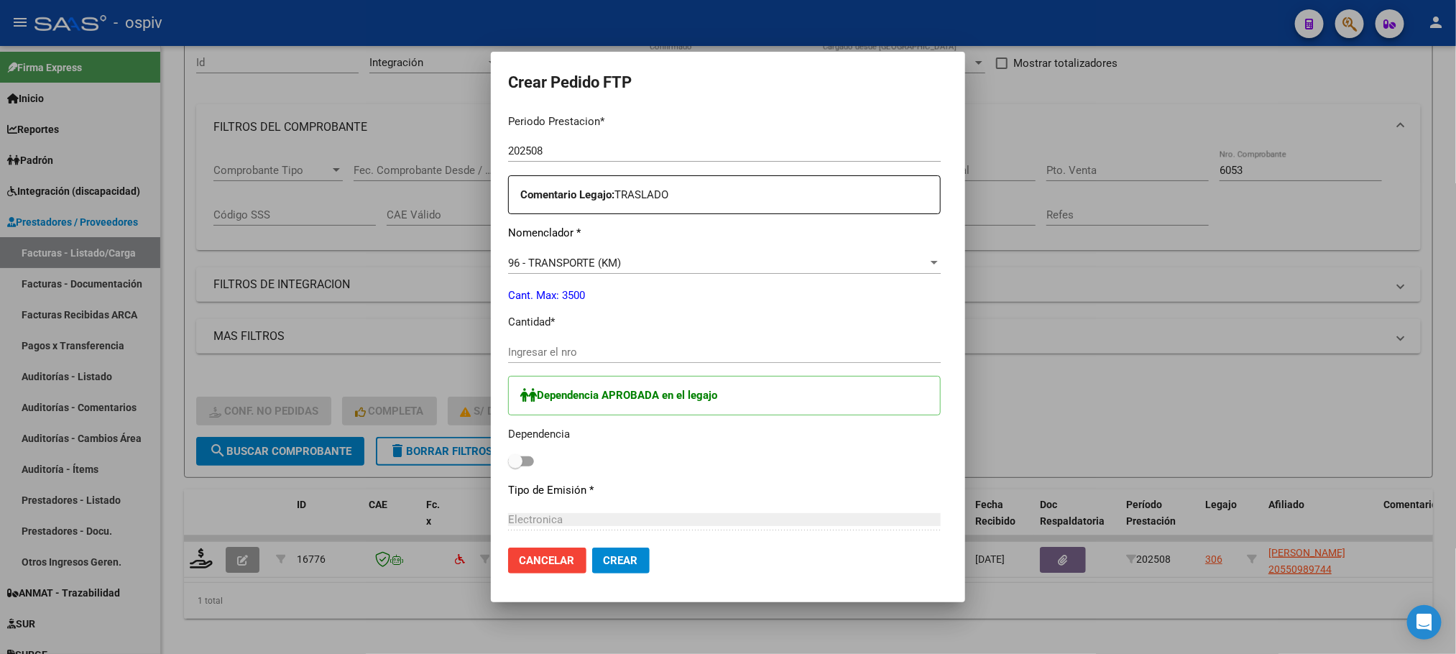
click at [508, 459] on span at bounding box center [515, 461] width 14 height 14
click at [515, 467] on input "checkbox" at bounding box center [515, 467] width 1 height 1
checkbox input "true"
click at [628, 354] on input "Ingresar el nro" at bounding box center [724, 352] width 433 height 13
type input "444"
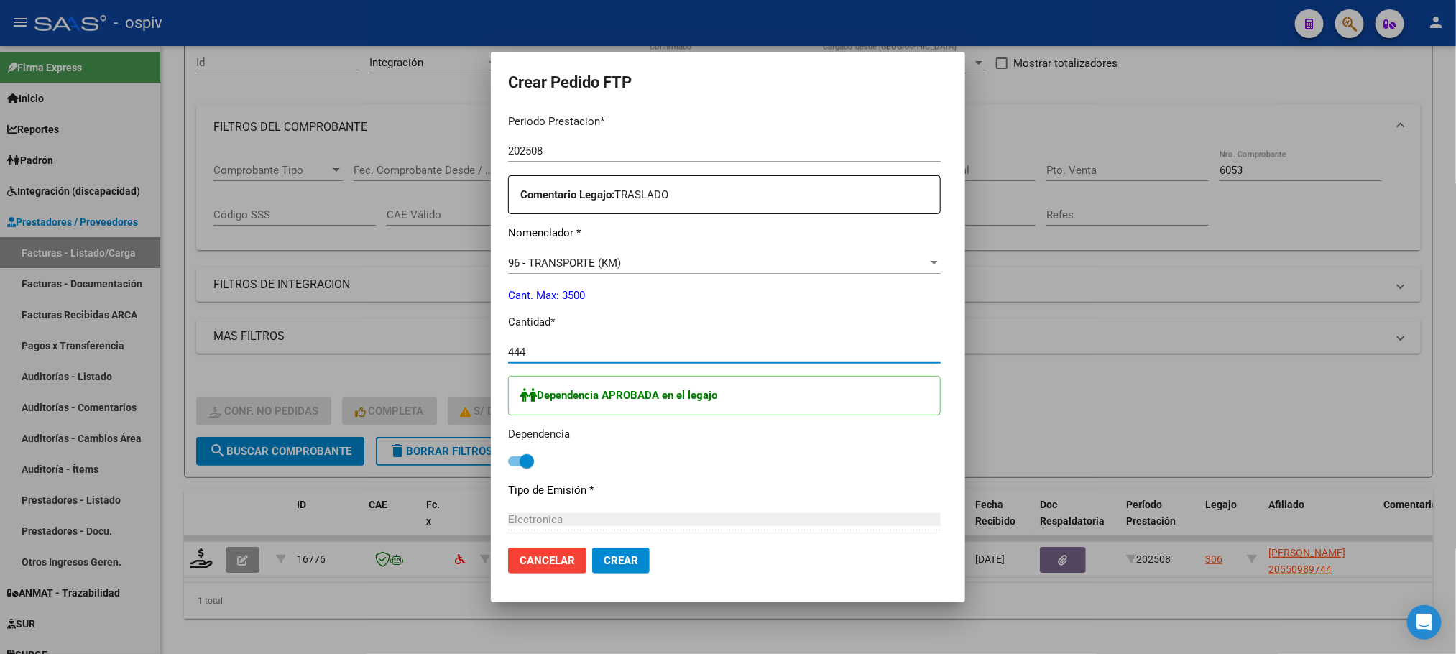
click at [592, 548] on button "Crear" at bounding box center [621, 561] width 58 height 26
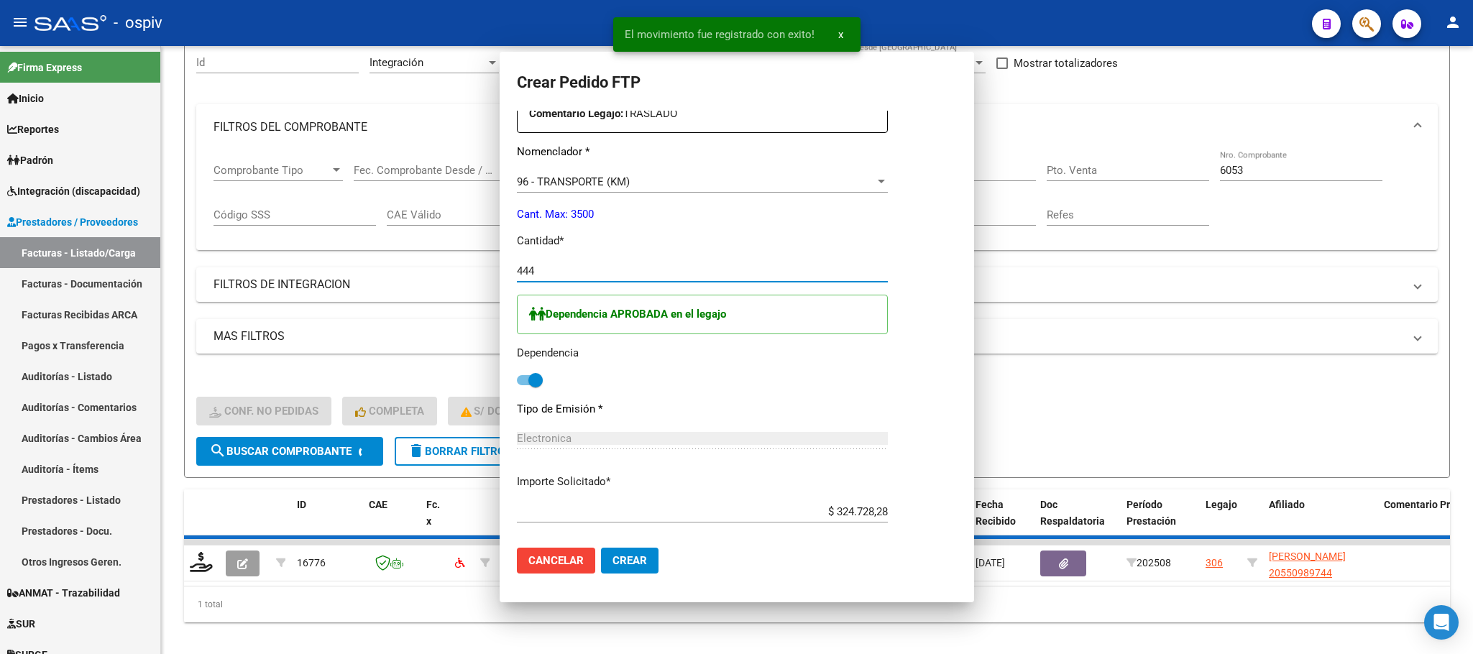
scroll to position [0, 0]
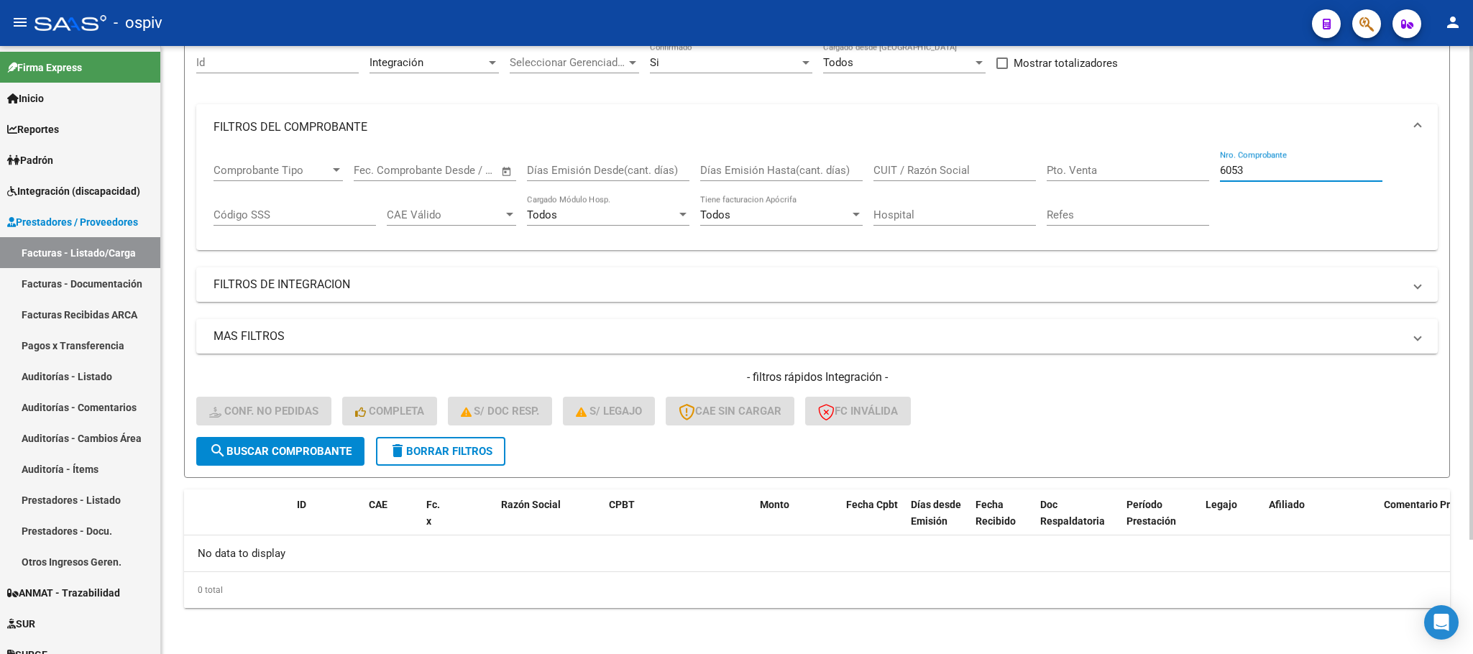
click at [1303, 170] on input "6053" at bounding box center [1301, 170] width 162 height 13
type input "6"
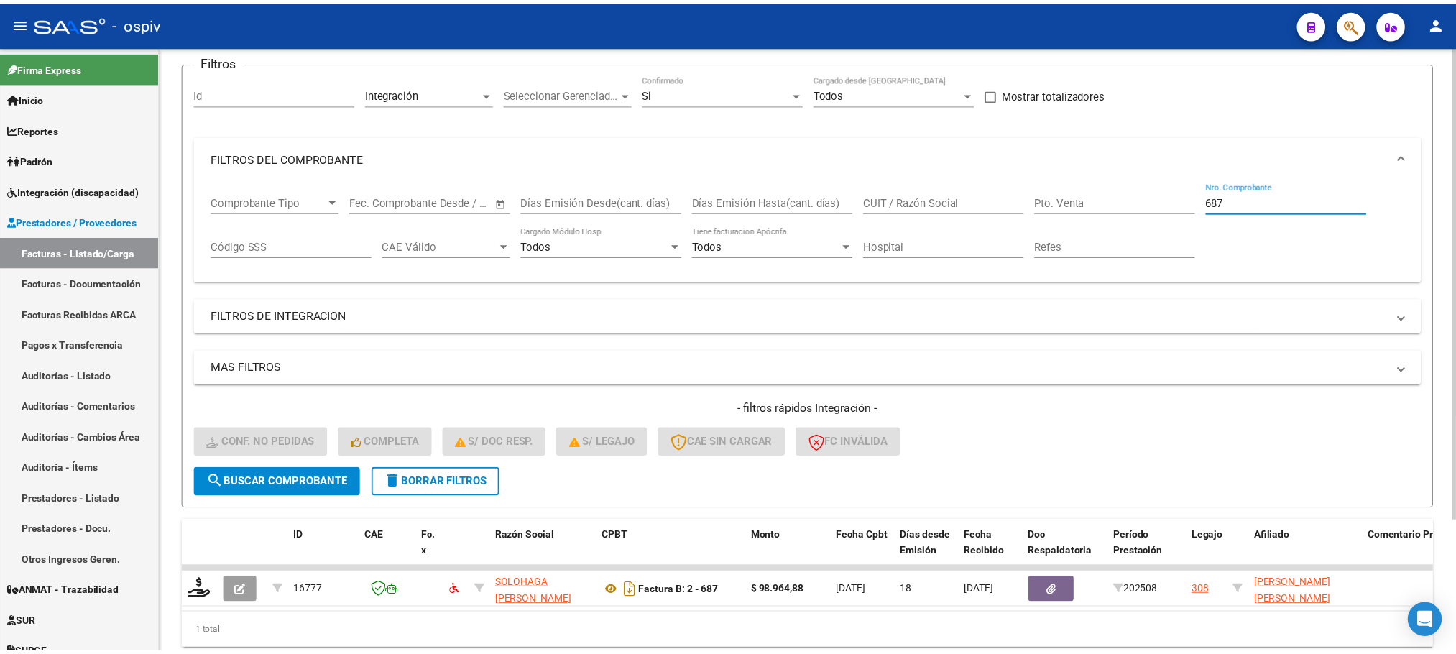
scroll to position [140, 0]
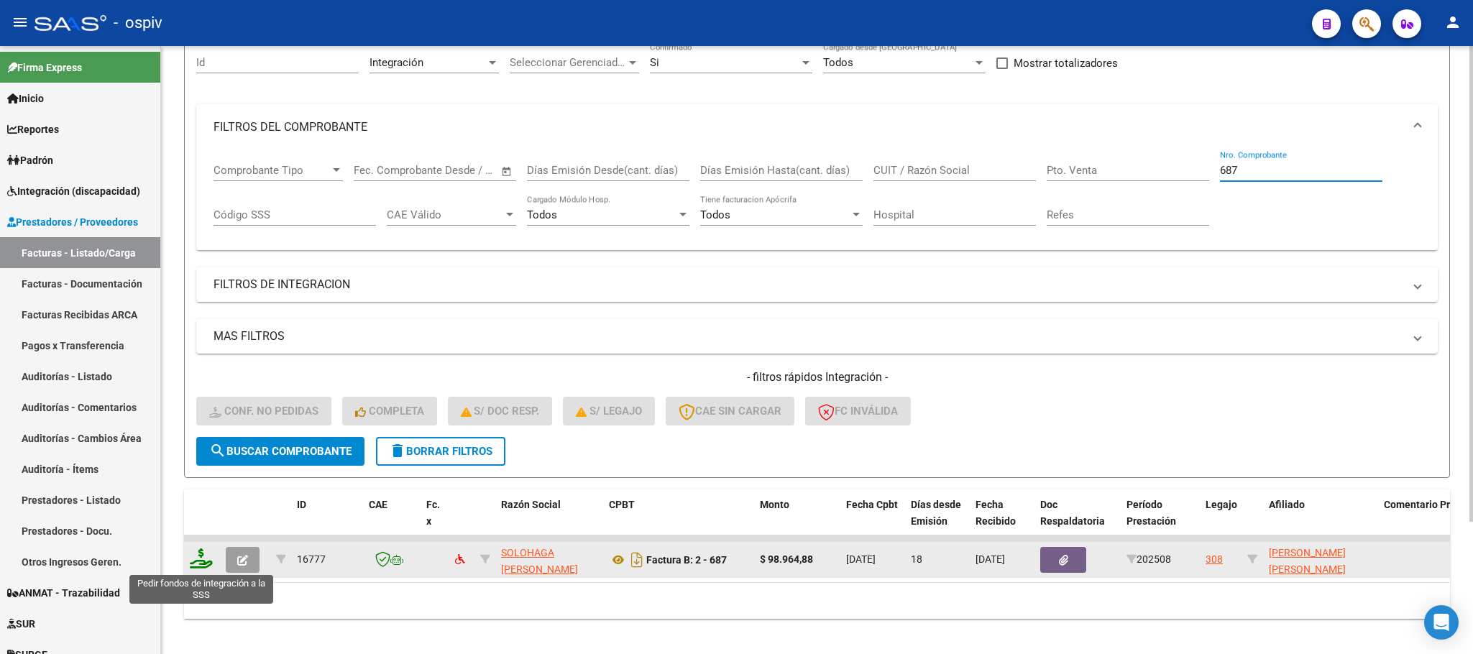
type input "687"
click at [203, 554] on icon at bounding box center [201, 558] width 23 height 20
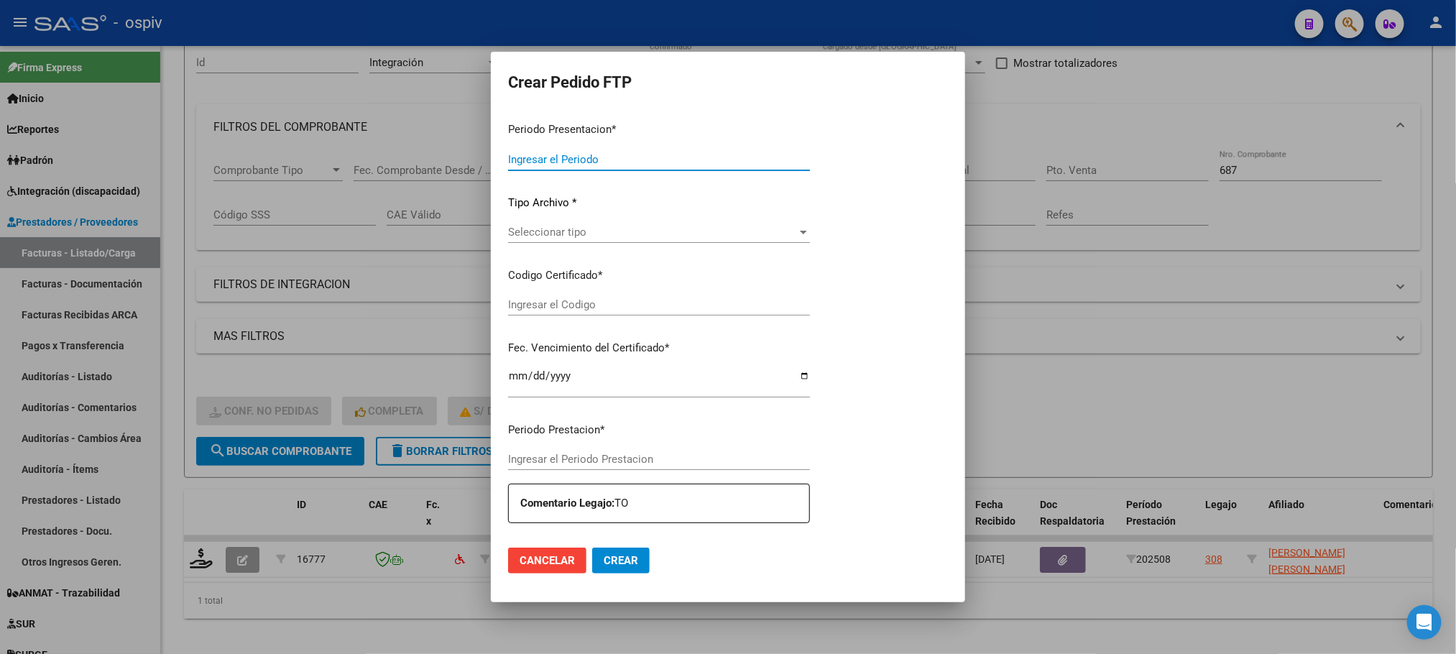
type input "202508"
type input "$ 98.964,88"
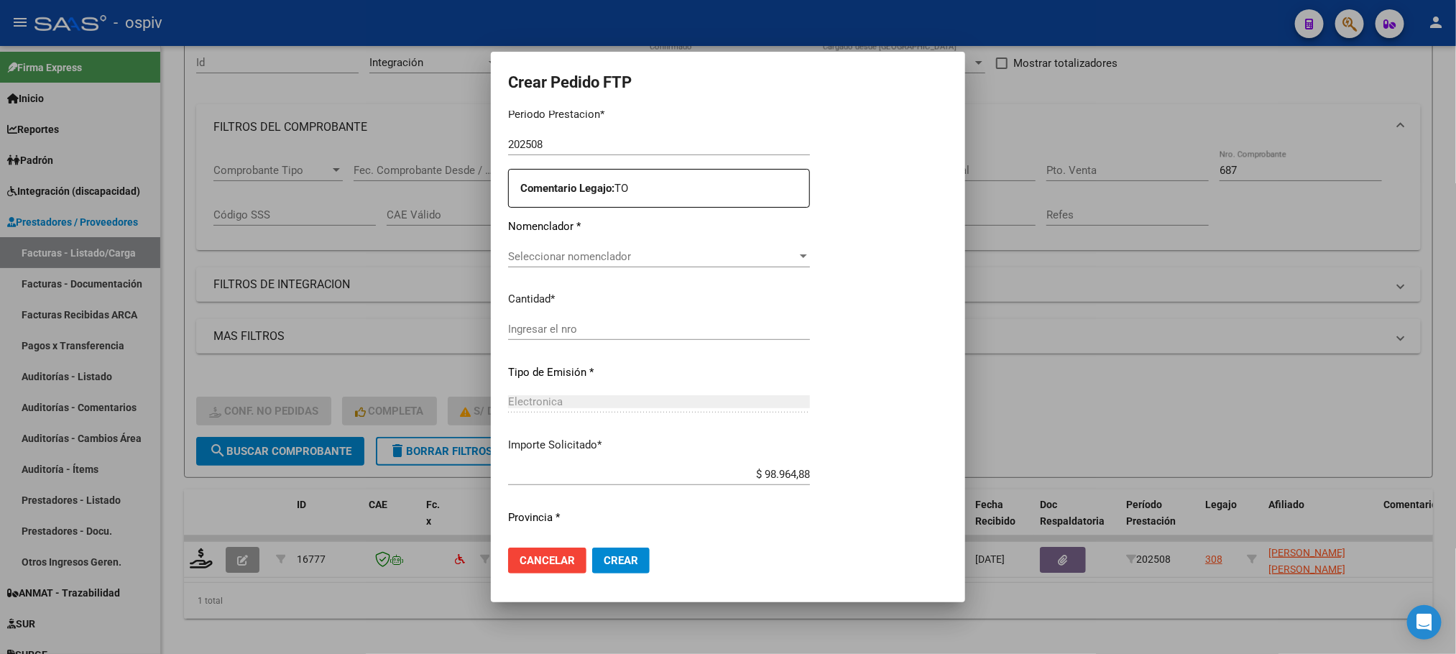
type input "ARG01000536442332022042720270427BSAS427"
type input "2027-04-27"
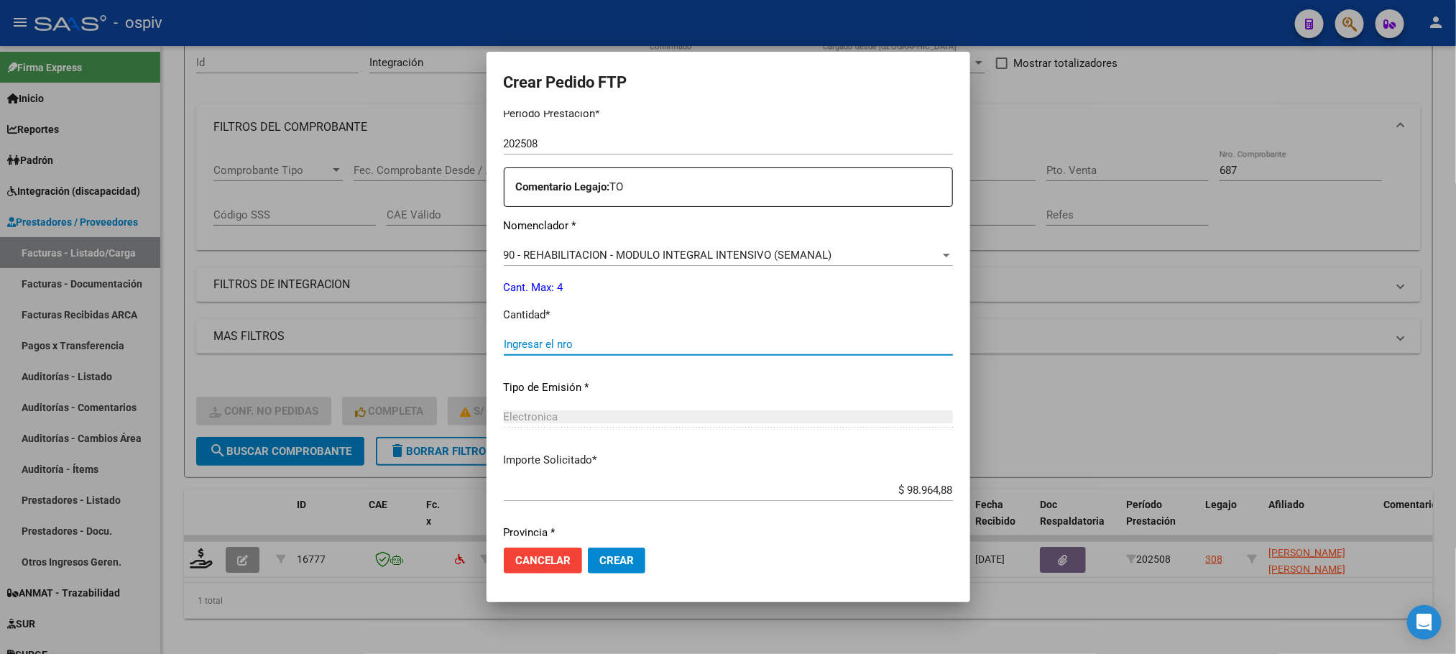
drag, startPoint x: 679, startPoint y: 339, endPoint x: 689, endPoint y: 333, distance: 11.4
click at [689, 334] on div "Ingresar el nro" at bounding box center [728, 345] width 449 height 22
type input "4"
click at [588, 548] on button "Crear" at bounding box center [617, 561] width 58 height 26
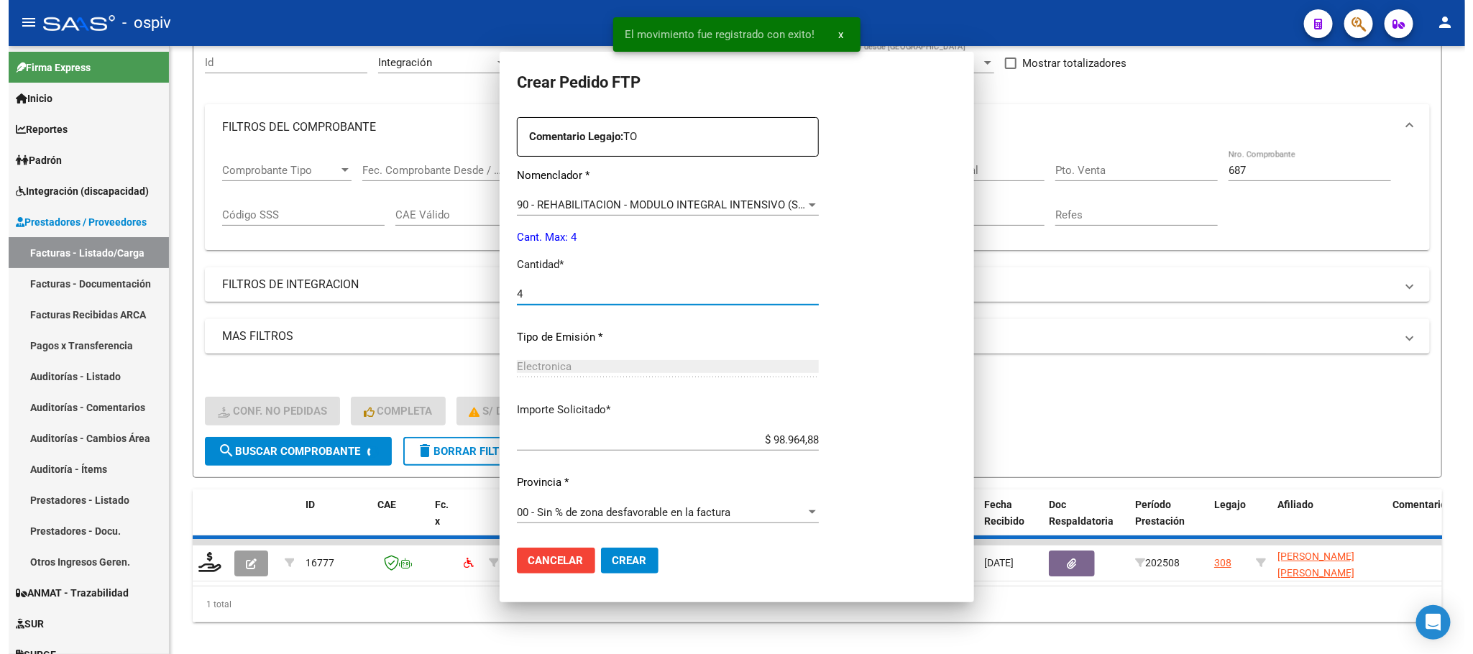
scroll to position [389, 0]
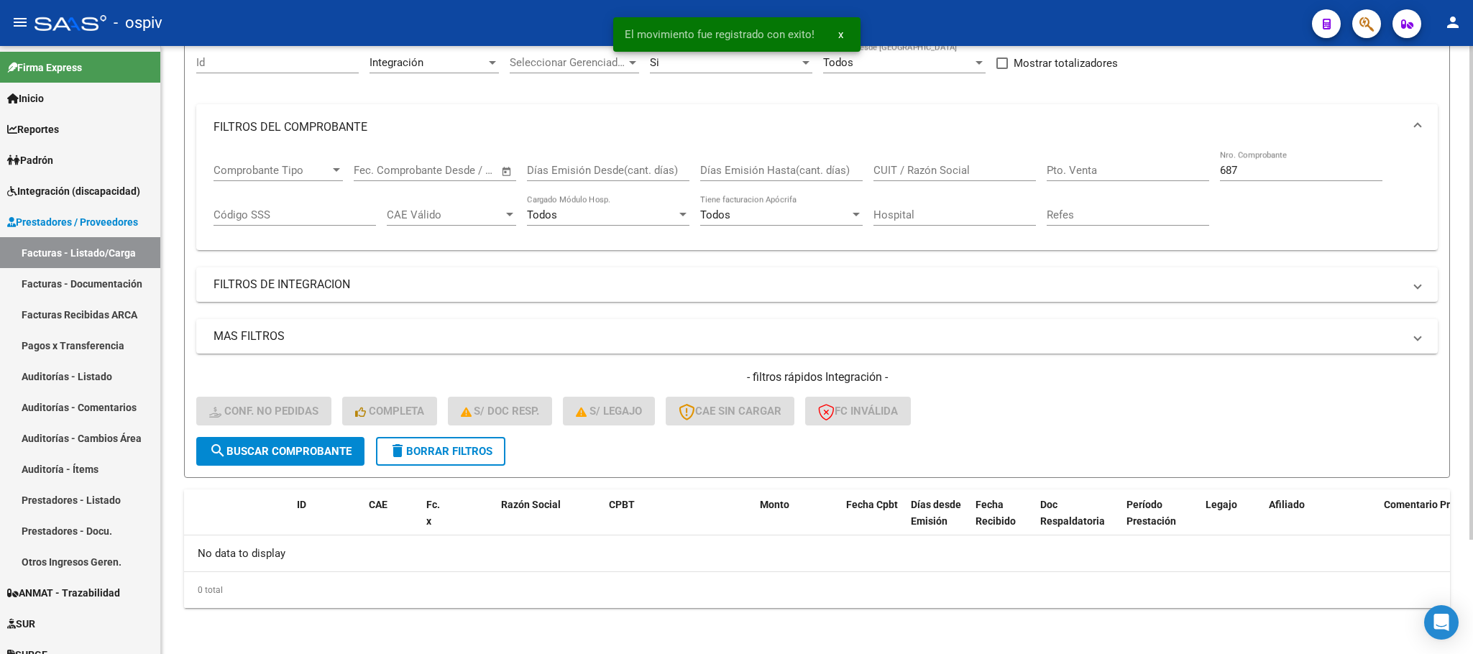
click at [1280, 166] on input "687" at bounding box center [1301, 170] width 162 height 13
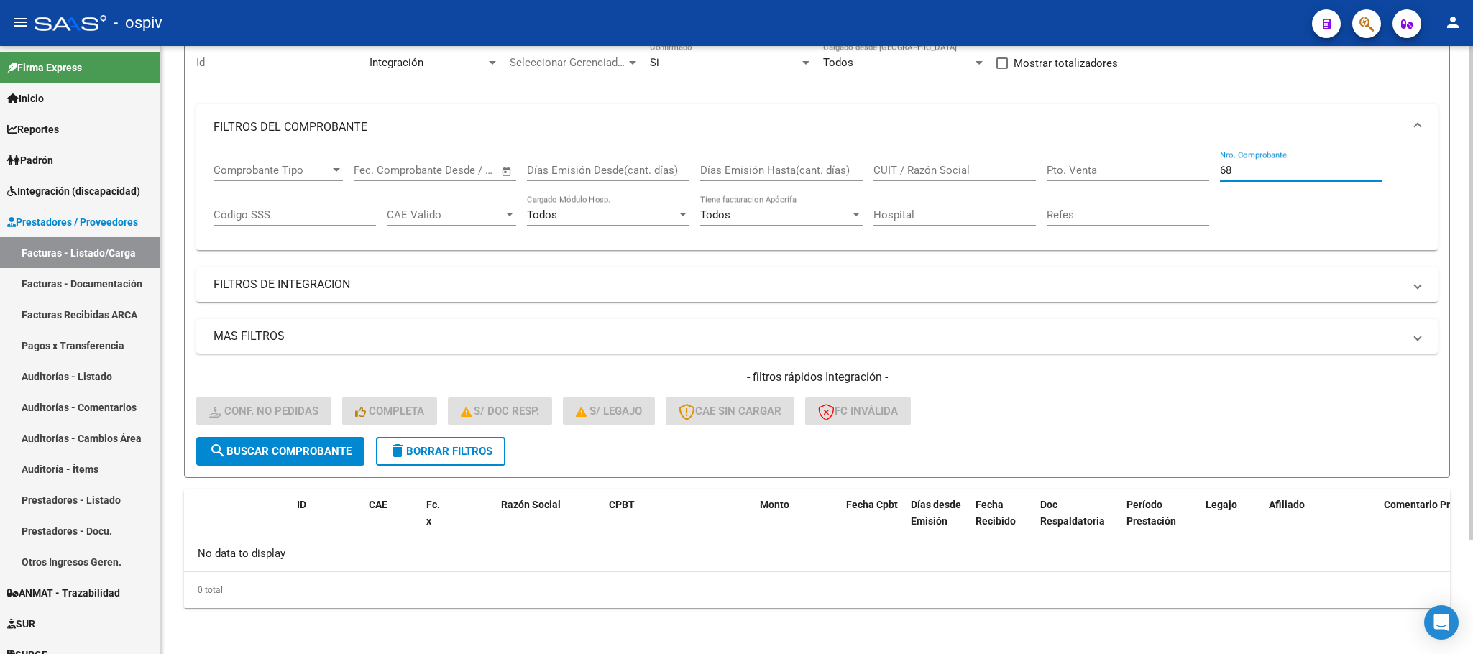
type input "6"
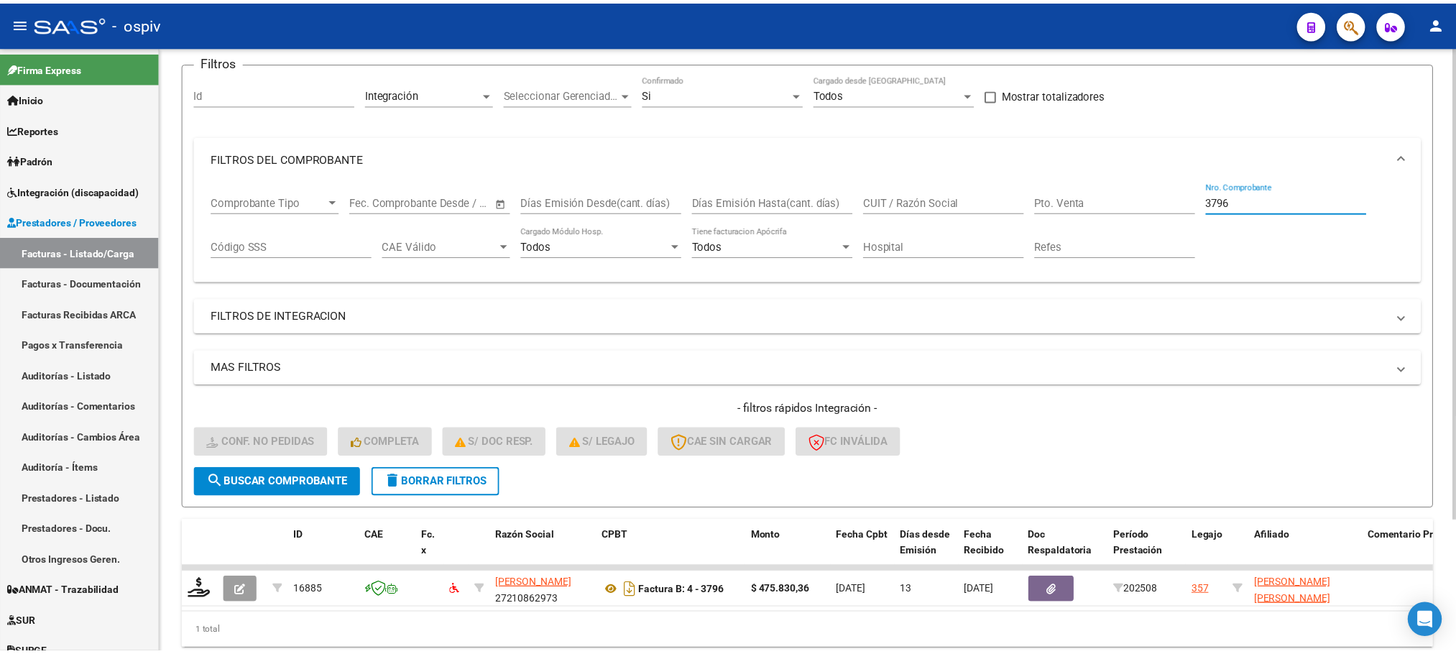
scroll to position [140, 0]
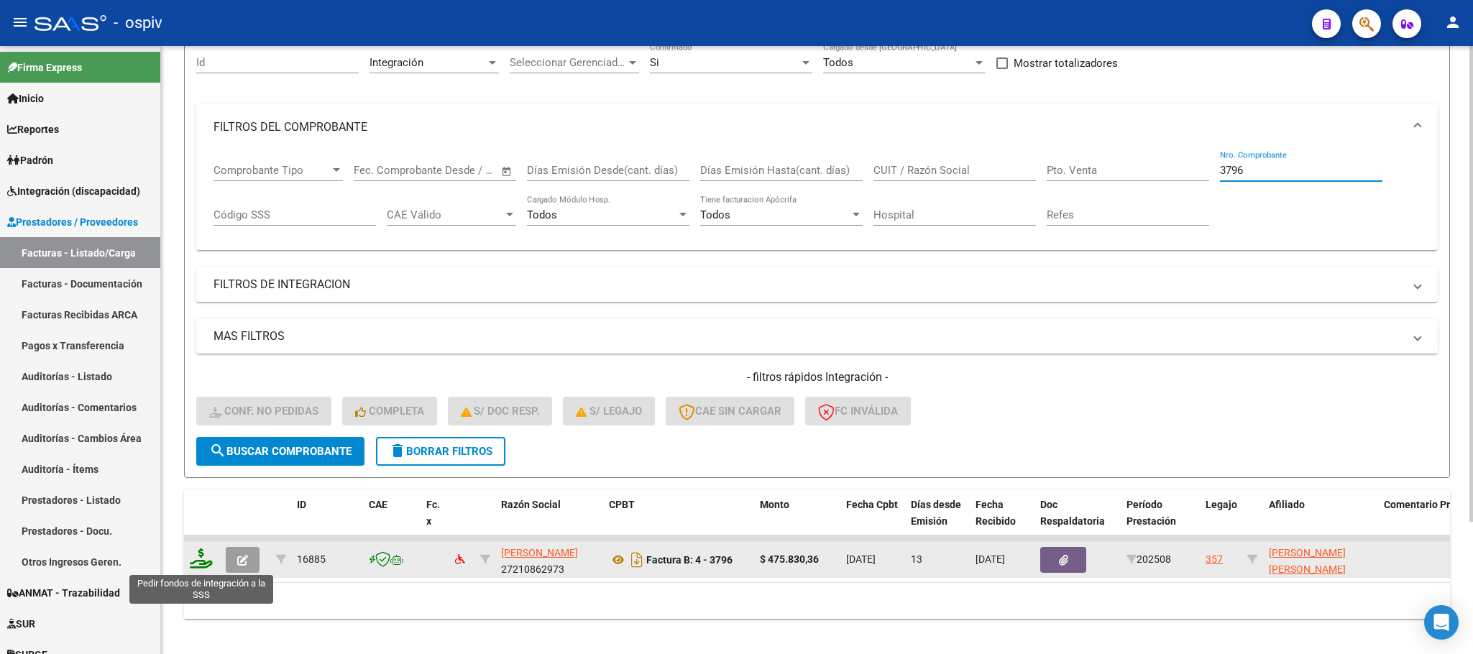
type input "3796"
click at [211, 557] on icon at bounding box center [201, 558] width 23 height 20
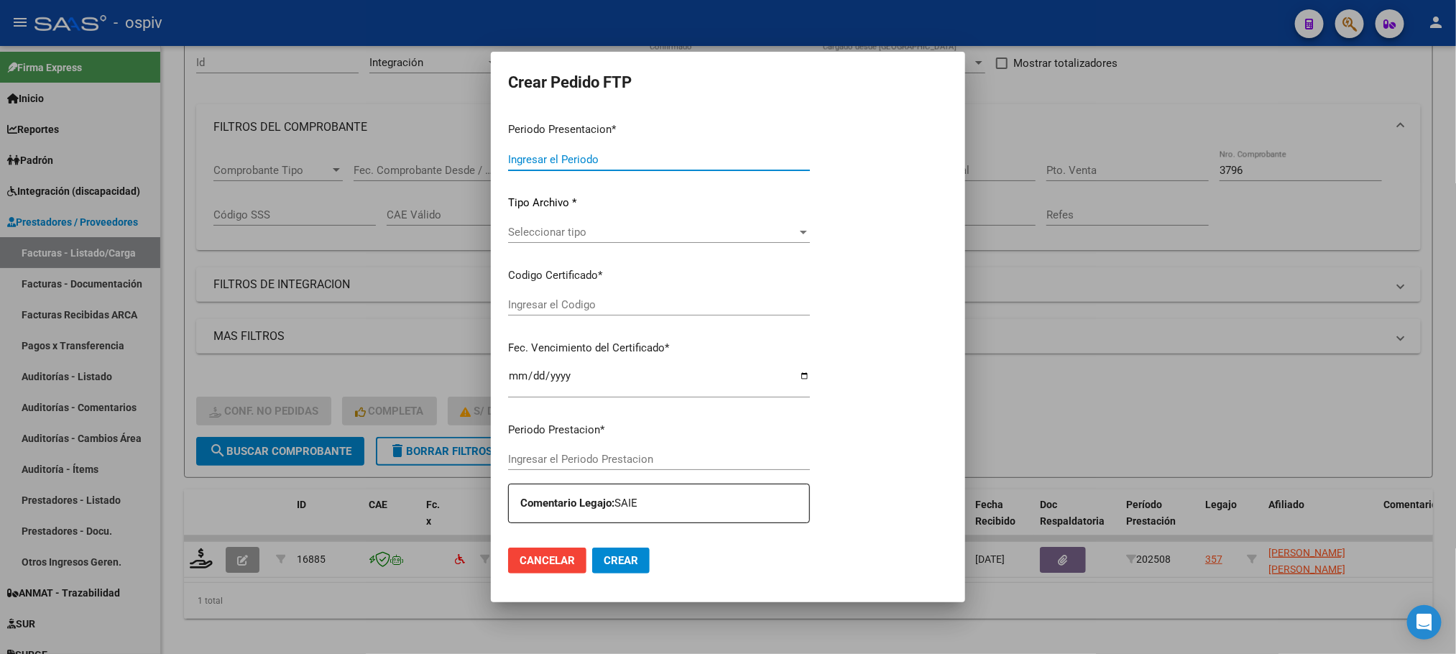
type input "202508"
type input "$ 475.830,36"
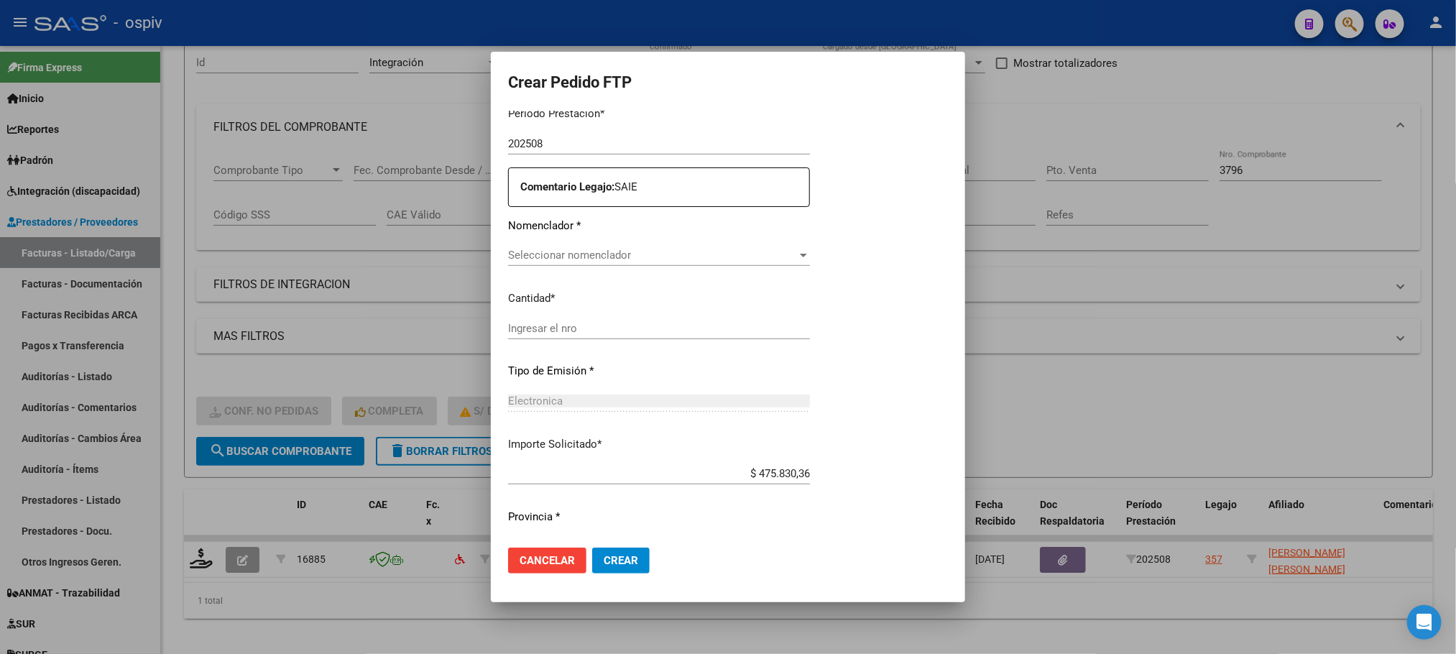
scroll to position [486, 0]
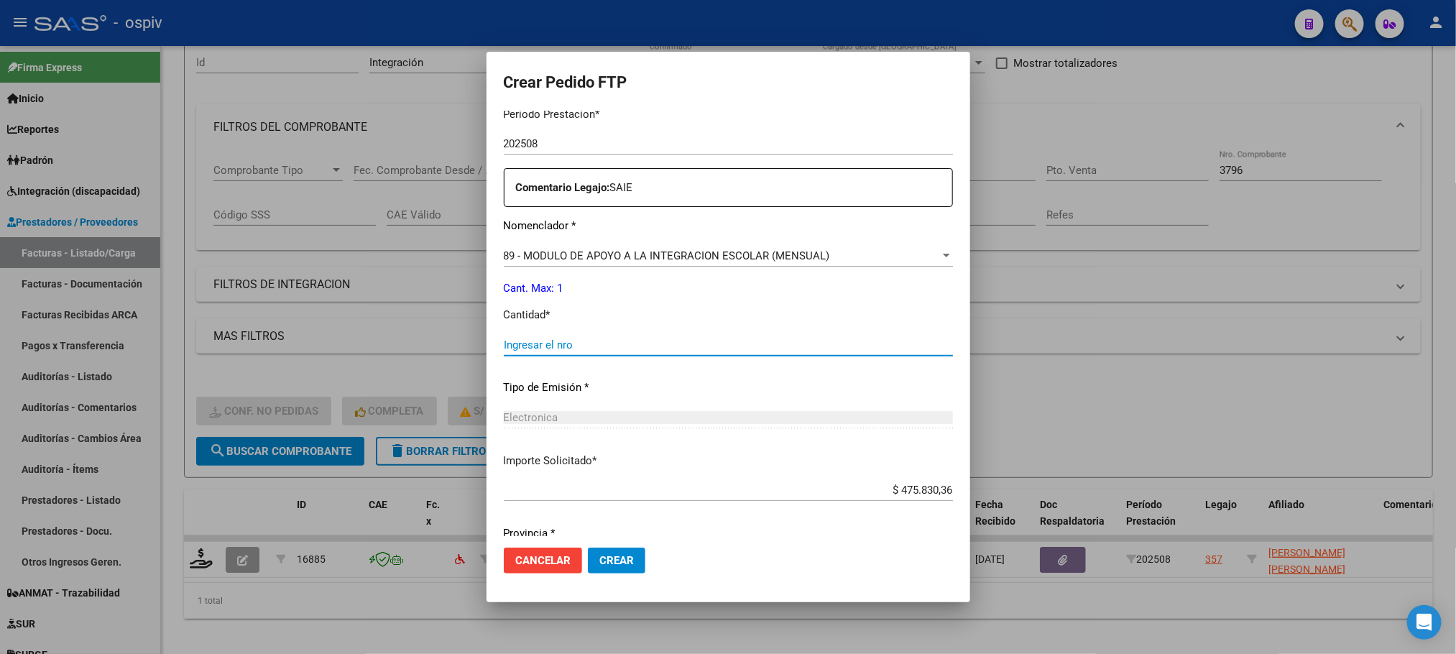
click at [662, 339] on input "Ingresar el nro" at bounding box center [728, 345] width 449 height 13
click at [588, 548] on button "Crear" at bounding box center [617, 561] width 58 height 26
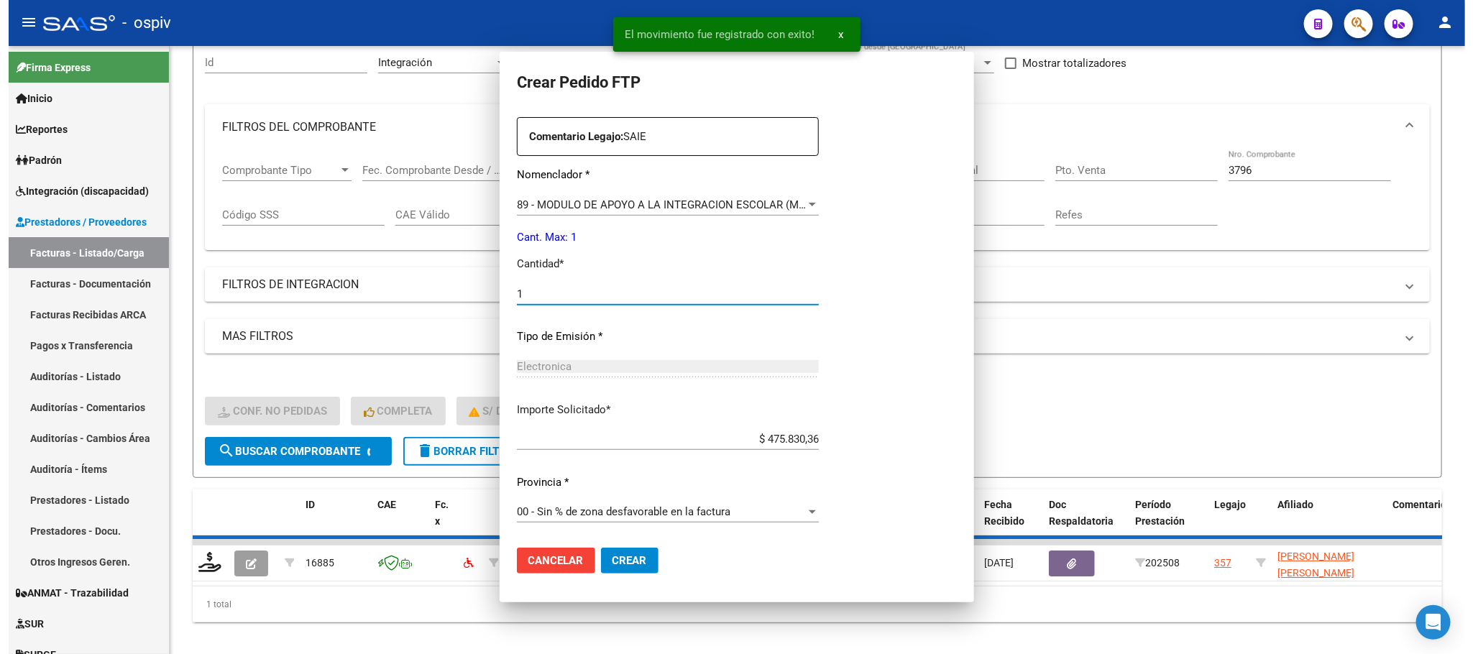
scroll to position [0, 0]
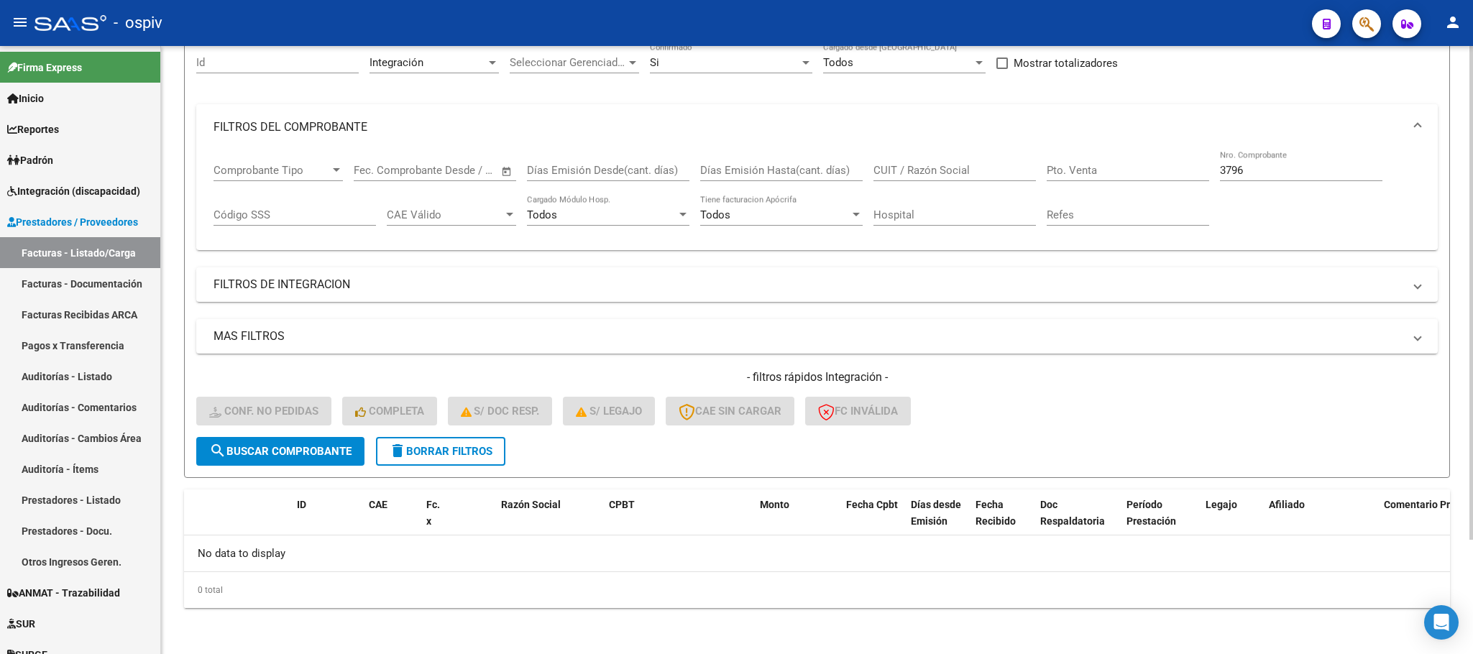
click at [1251, 173] on input "3796" at bounding box center [1301, 170] width 162 height 13
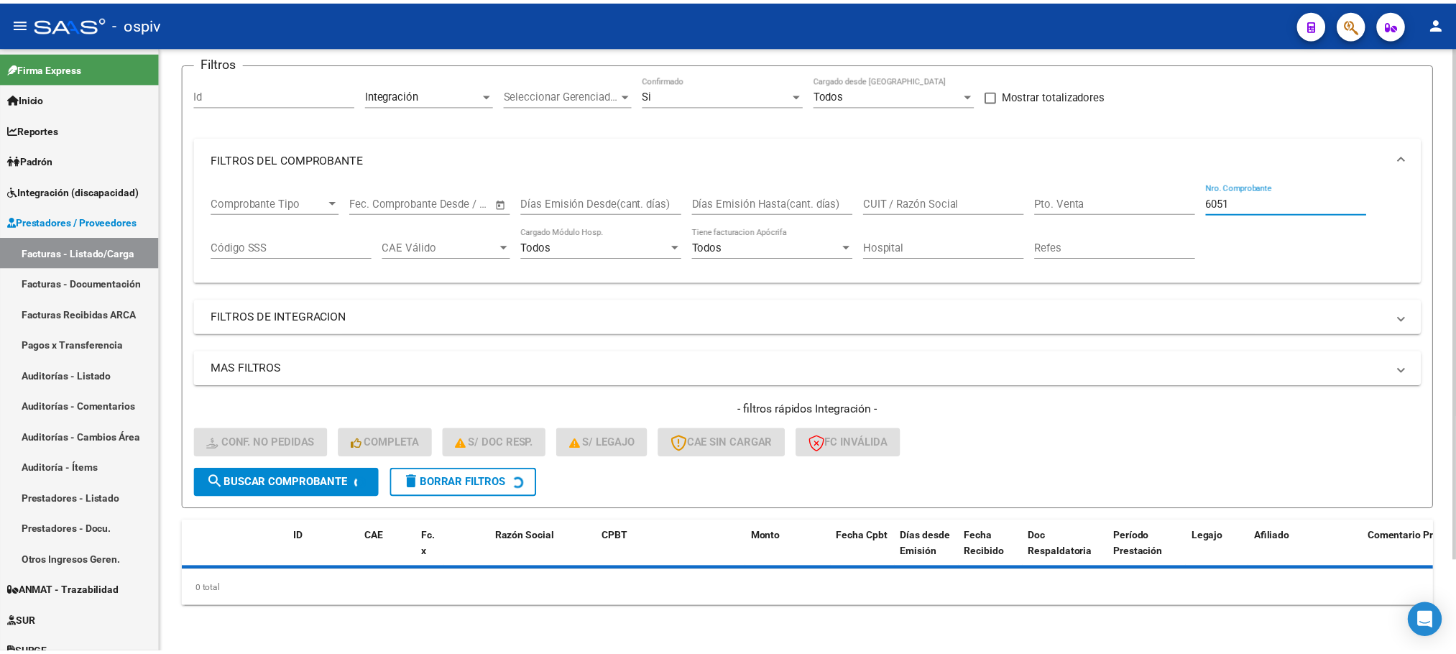
scroll to position [140, 0]
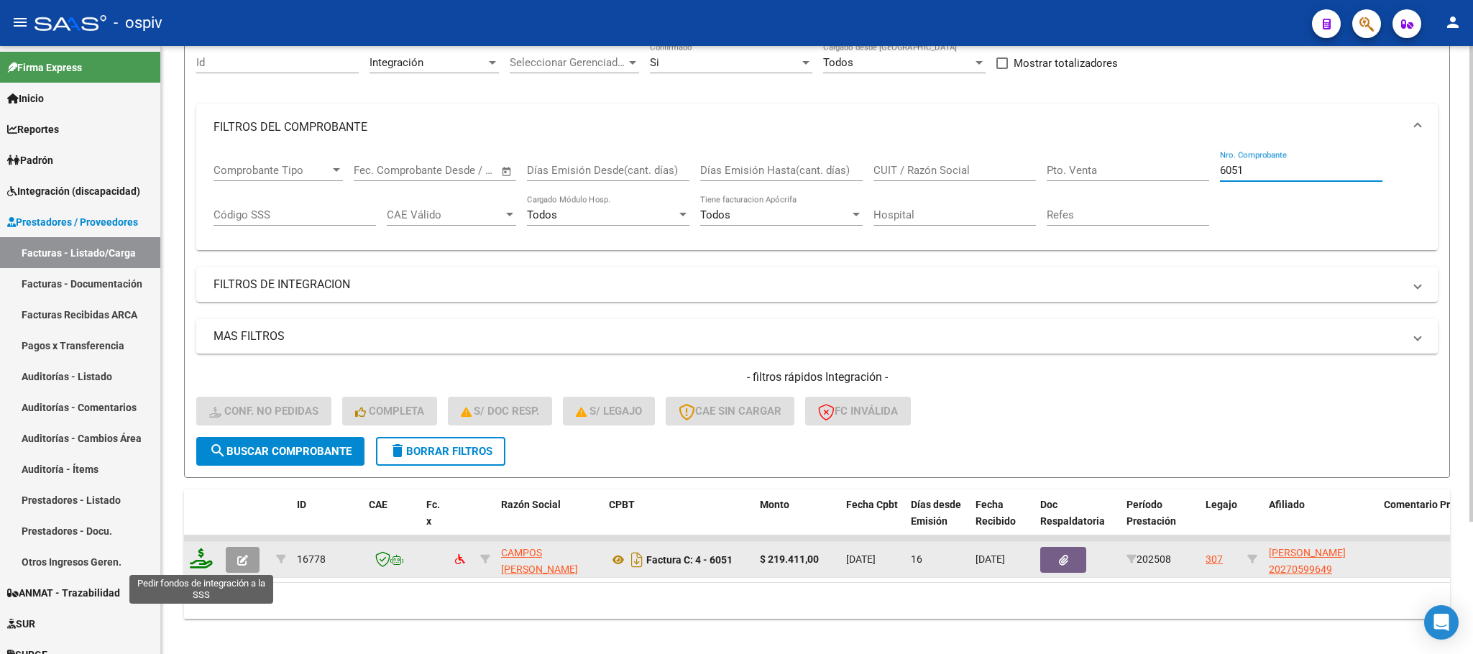
click at [199, 563] on icon at bounding box center [201, 558] width 23 height 20
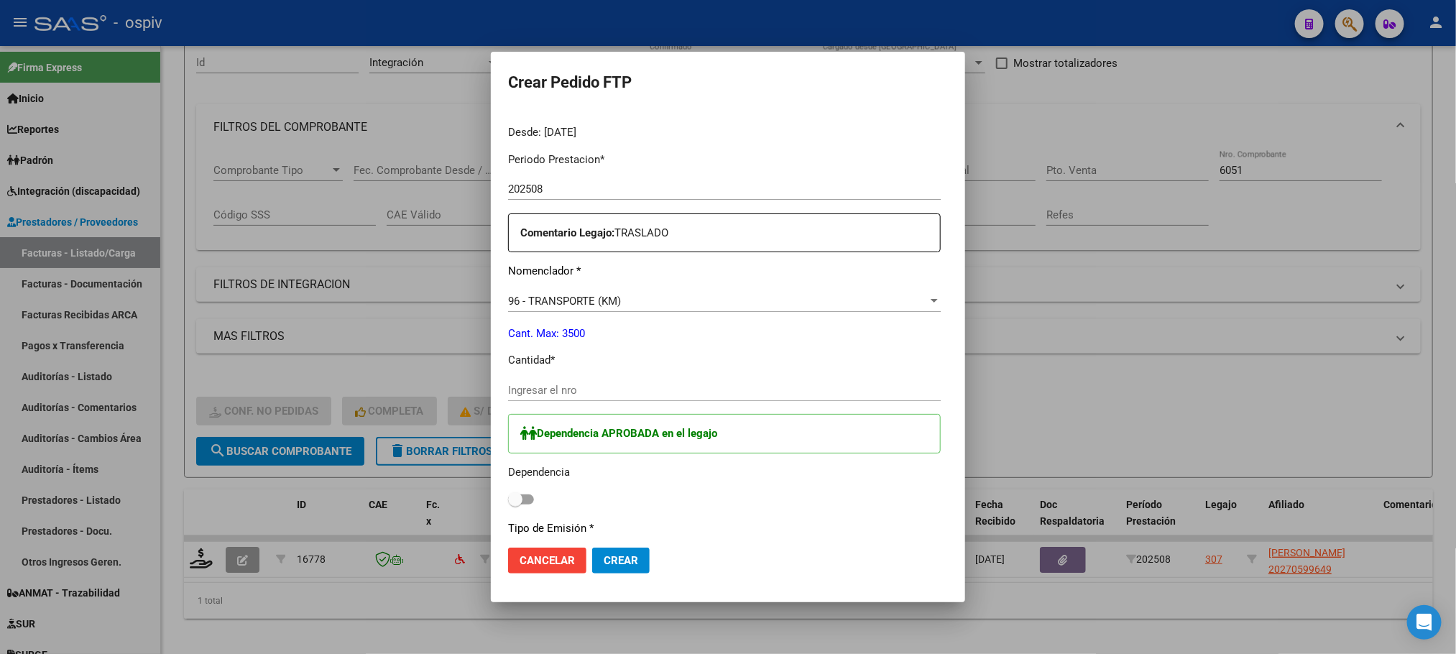
scroll to position [479, 0]
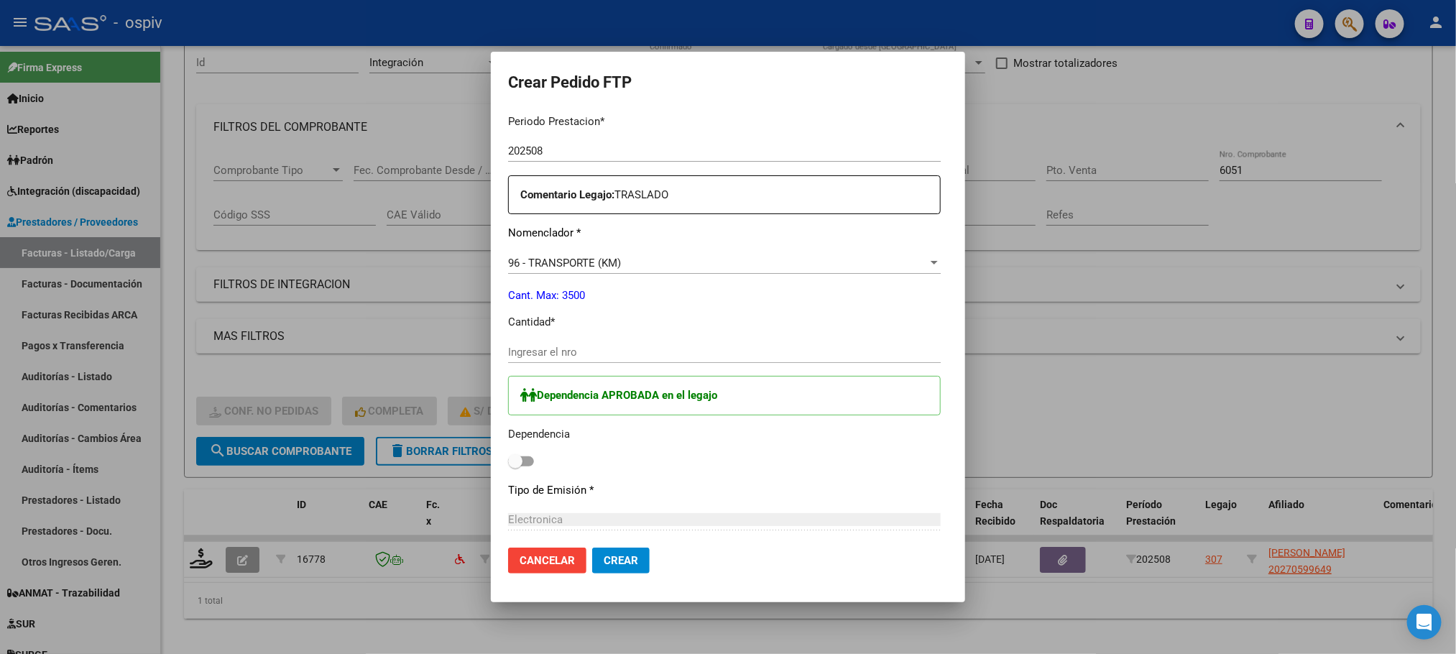
click at [643, 352] on input "Ingresar el nro" at bounding box center [724, 352] width 433 height 13
click at [508, 462] on span at bounding box center [515, 461] width 14 height 14
click at [515, 467] on input "checkbox" at bounding box center [515, 467] width 1 height 1
drag, startPoint x: 604, startPoint y: 559, endPoint x: 633, endPoint y: 559, distance: 28.8
click at [605, 559] on span "Crear" at bounding box center [621, 560] width 35 height 13
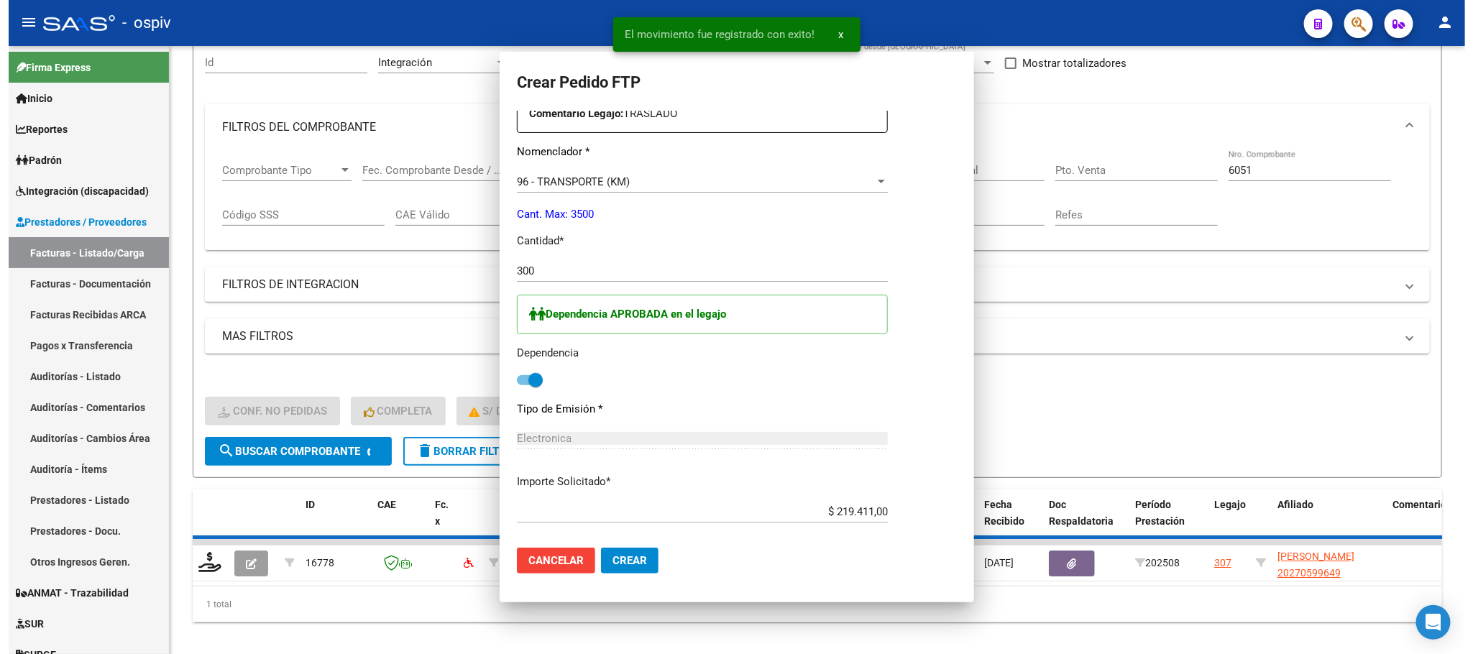
scroll to position [398, 0]
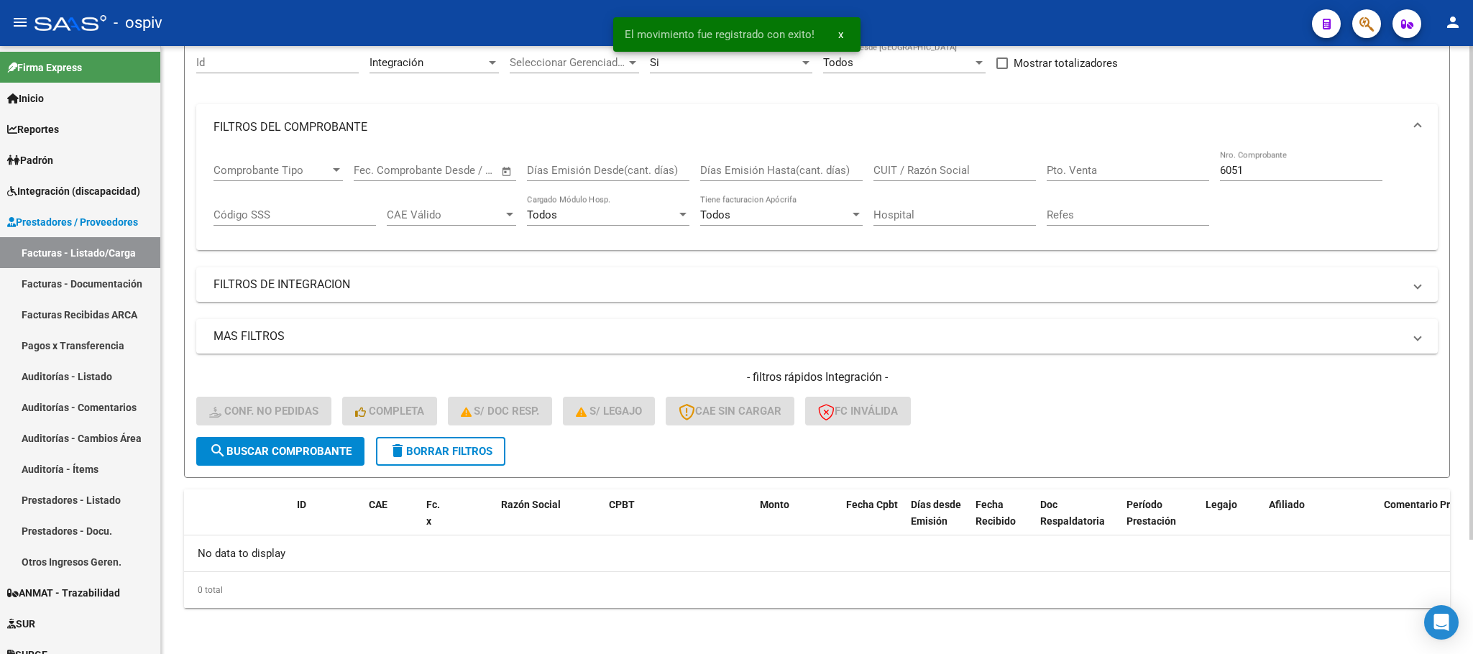
click at [1280, 171] on input "6051" at bounding box center [1301, 170] width 162 height 13
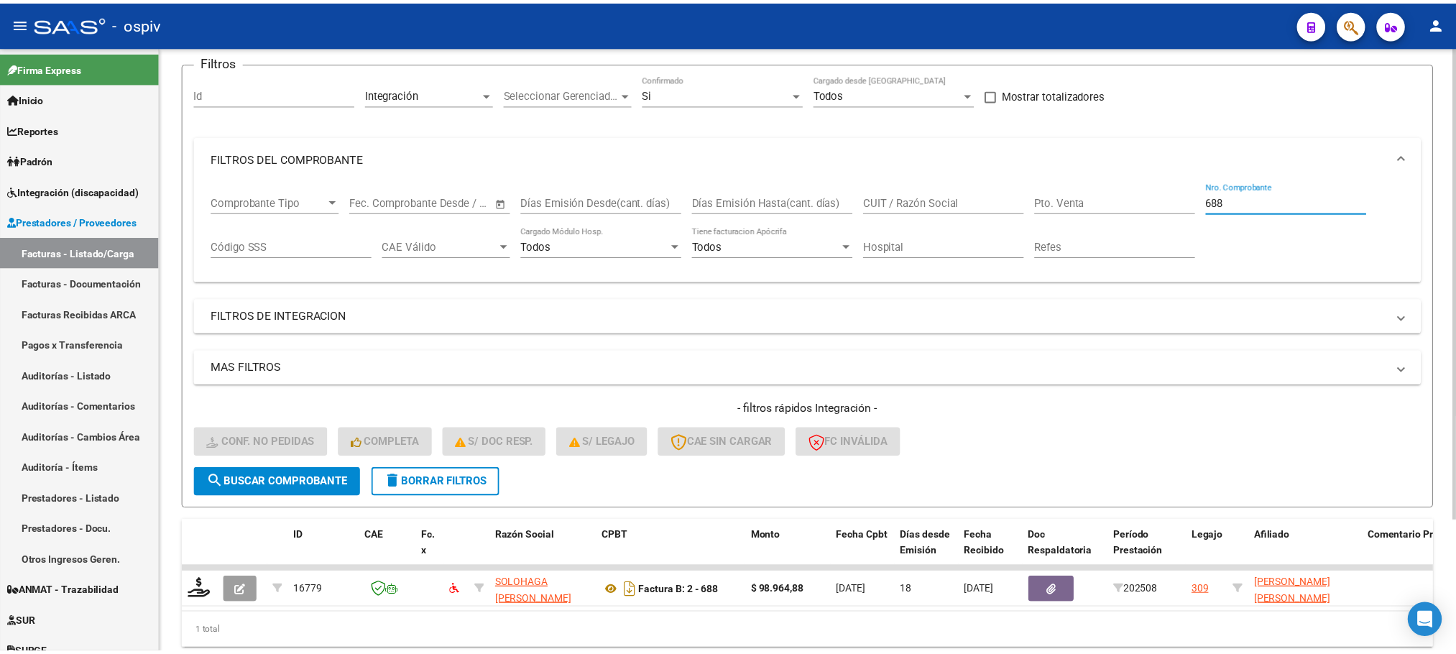
scroll to position [140, 0]
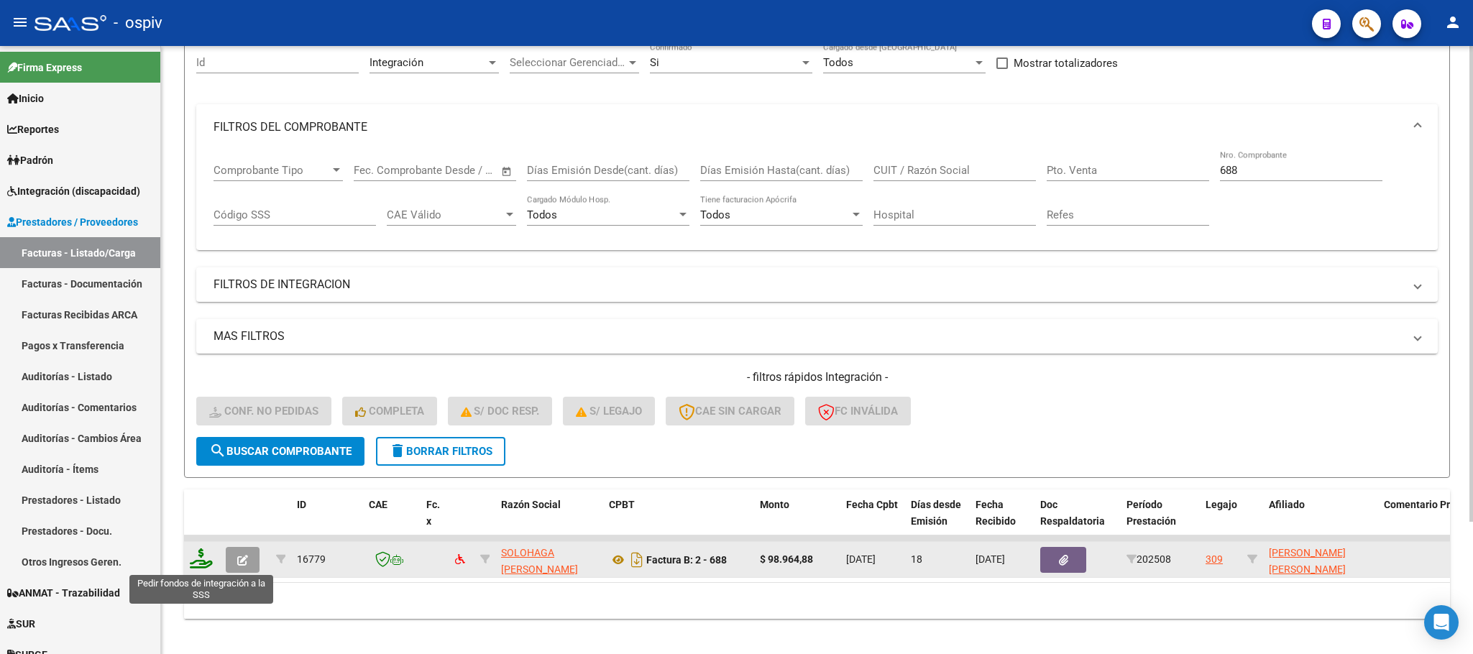
click at [201, 563] on icon at bounding box center [201, 558] width 23 height 20
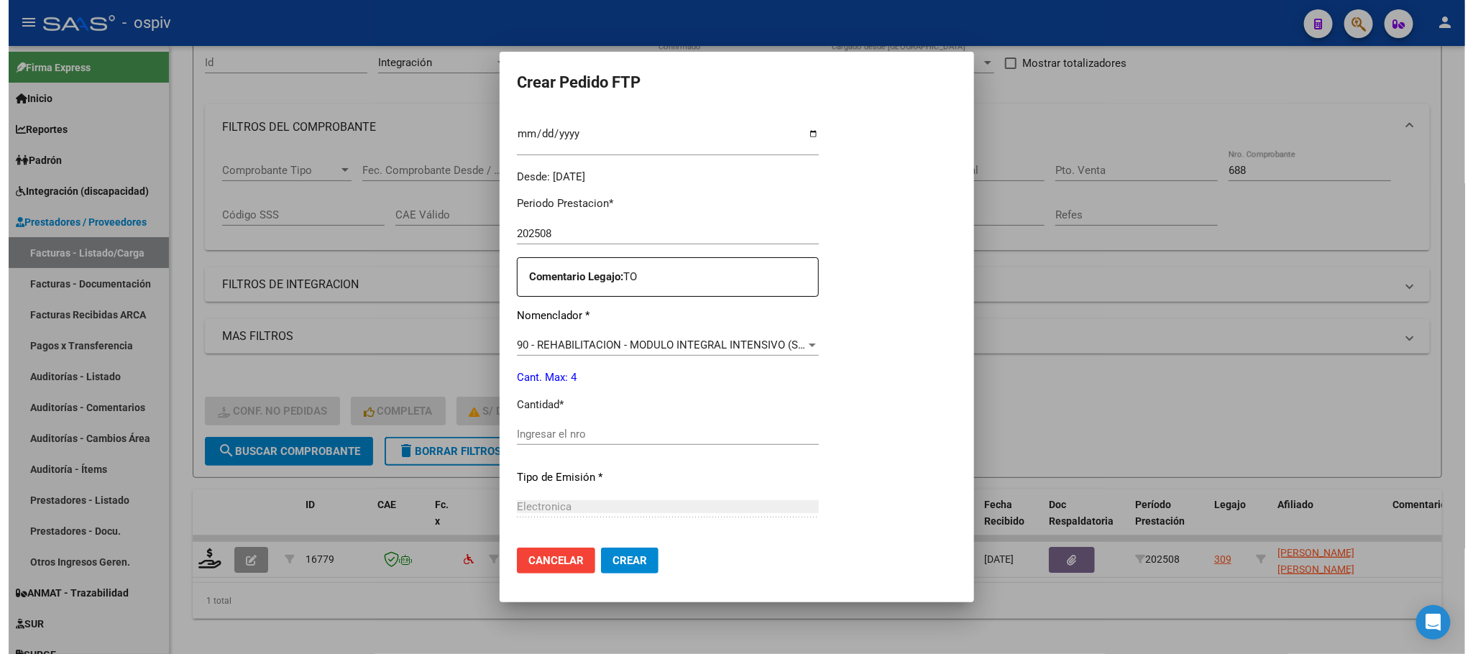
scroll to position [486, 0]
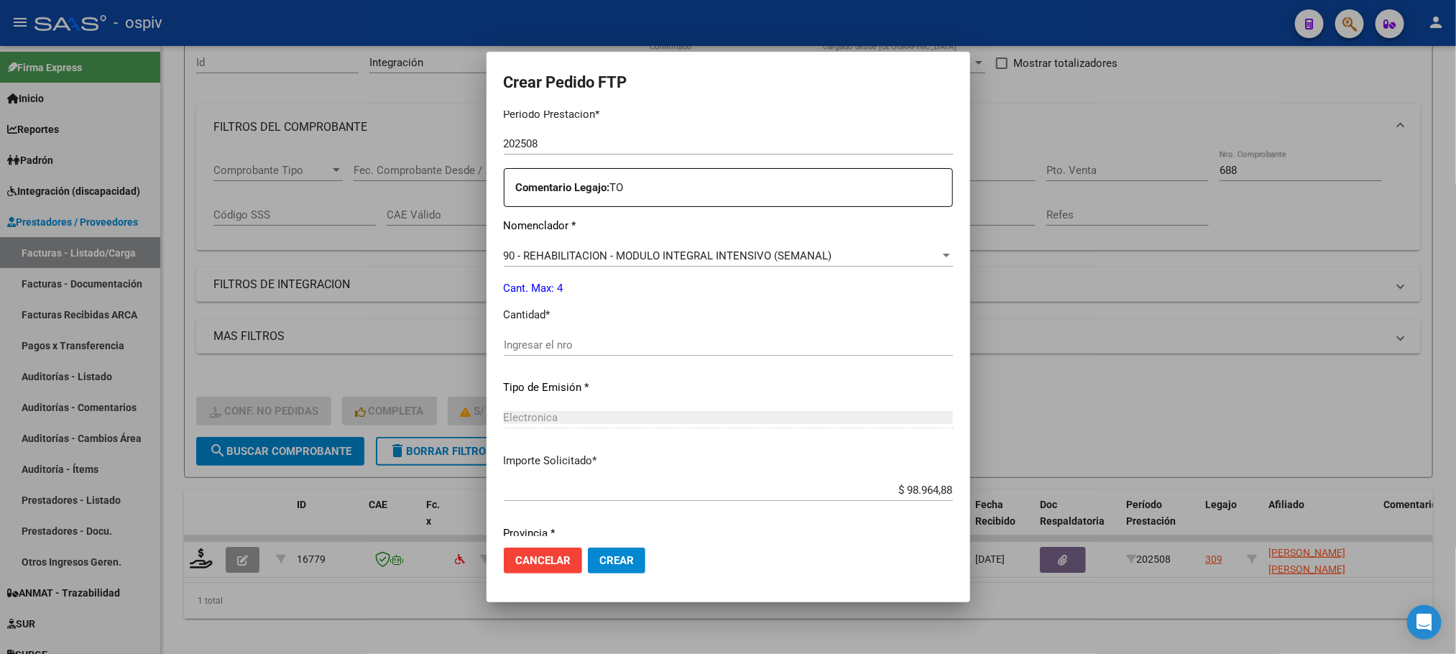
click at [656, 341] on input "Ingresar el nro" at bounding box center [728, 345] width 449 height 13
click at [588, 548] on button "Crear" at bounding box center [617, 561] width 58 height 26
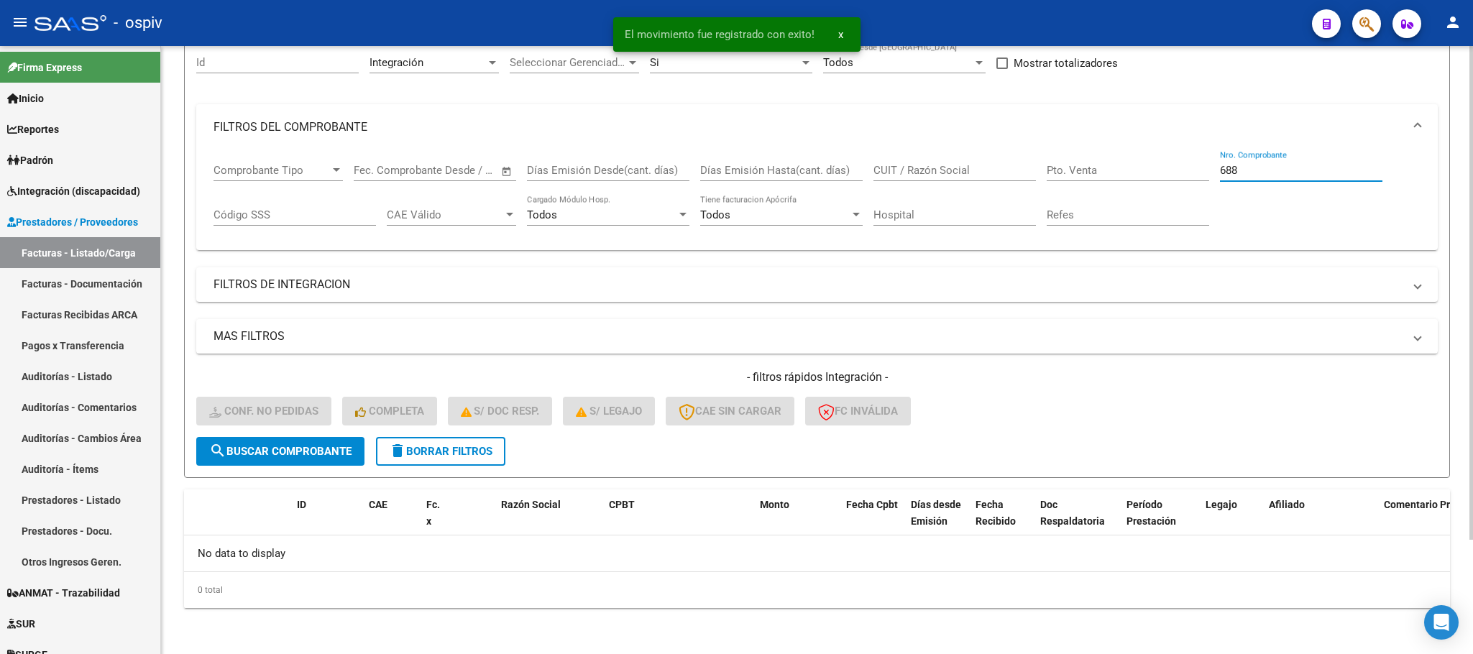
click at [1295, 170] on input "688" at bounding box center [1301, 170] width 162 height 13
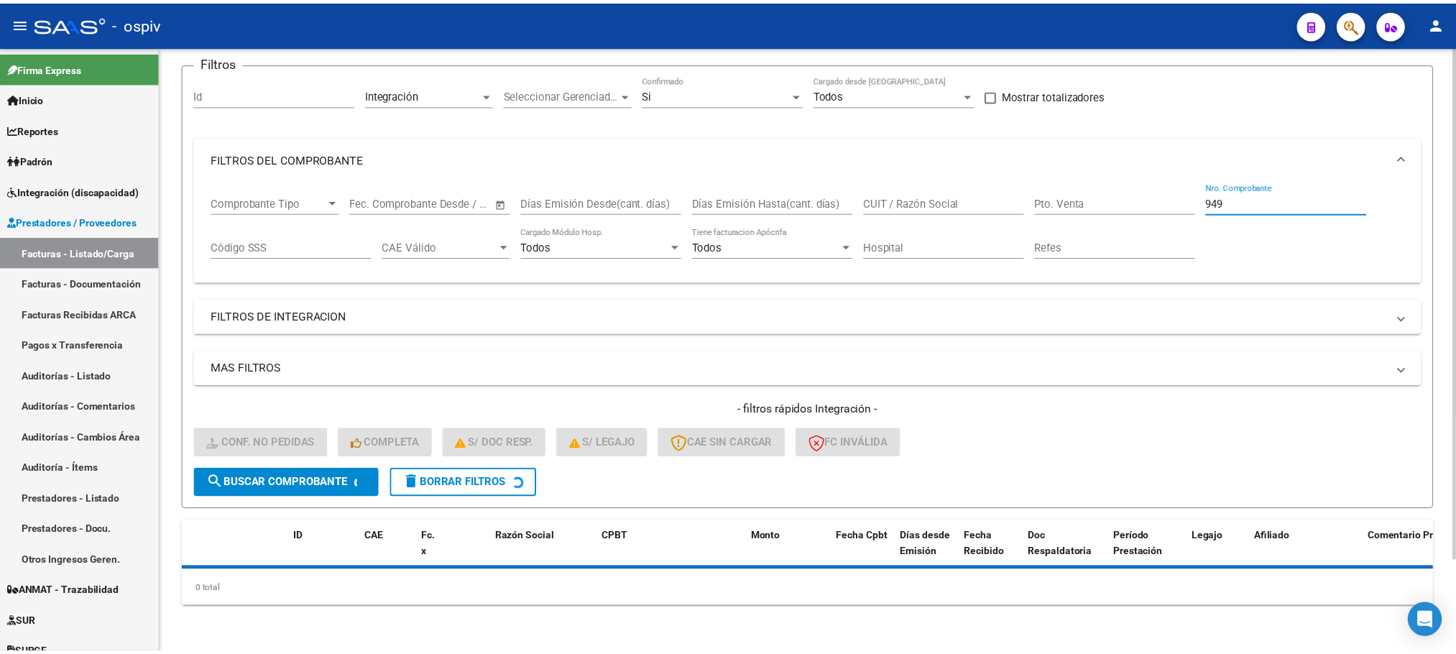
scroll to position [140, 0]
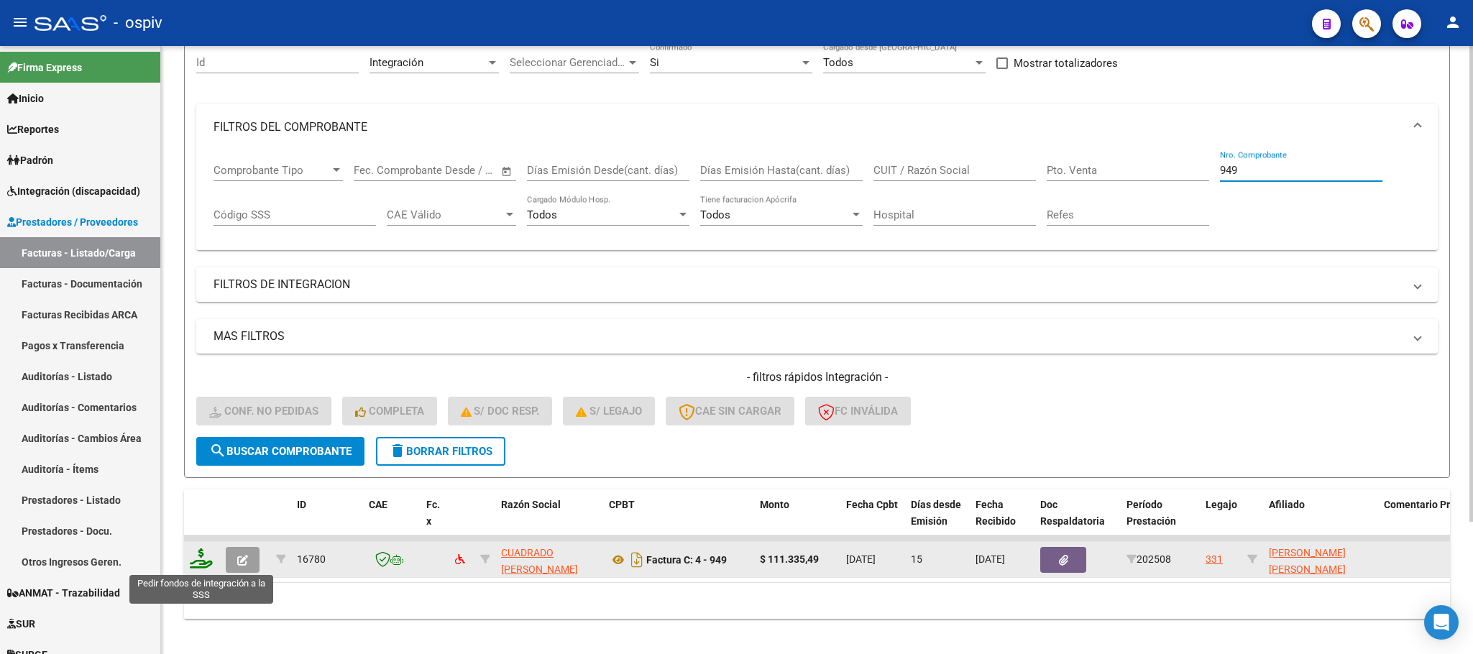
click at [201, 559] on icon at bounding box center [201, 558] width 23 height 20
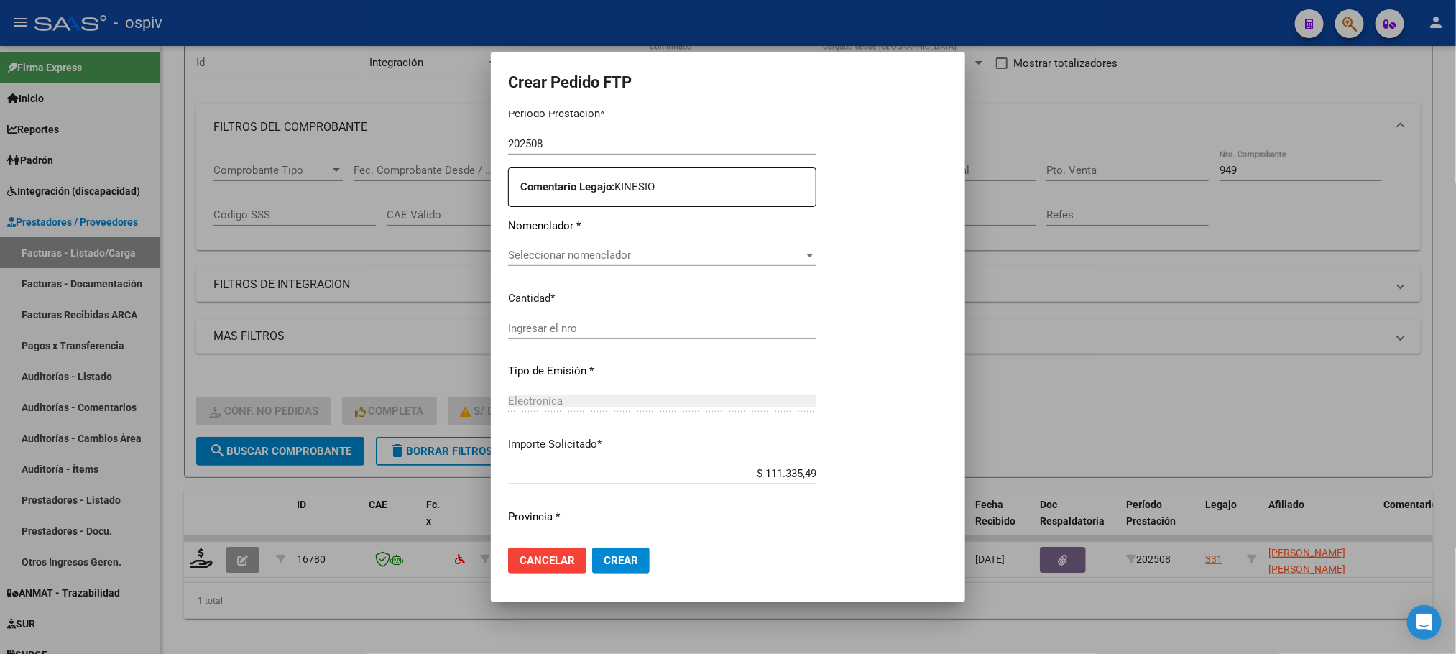
scroll to position [486, 0]
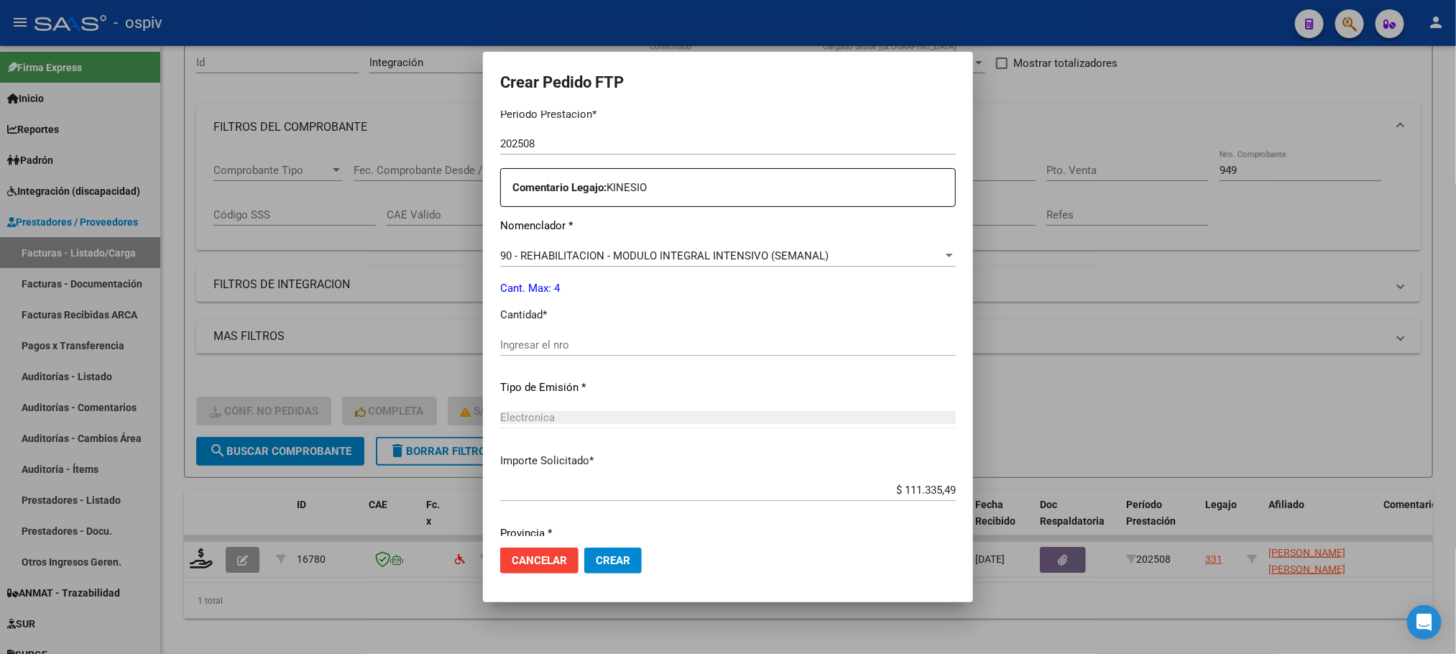
click at [624, 345] on input "Ingresar el nro" at bounding box center [728, 345] width 456 height 13
click at [584, 548] on button "Crear" at bounding box center [613, 561] width 58 height 26
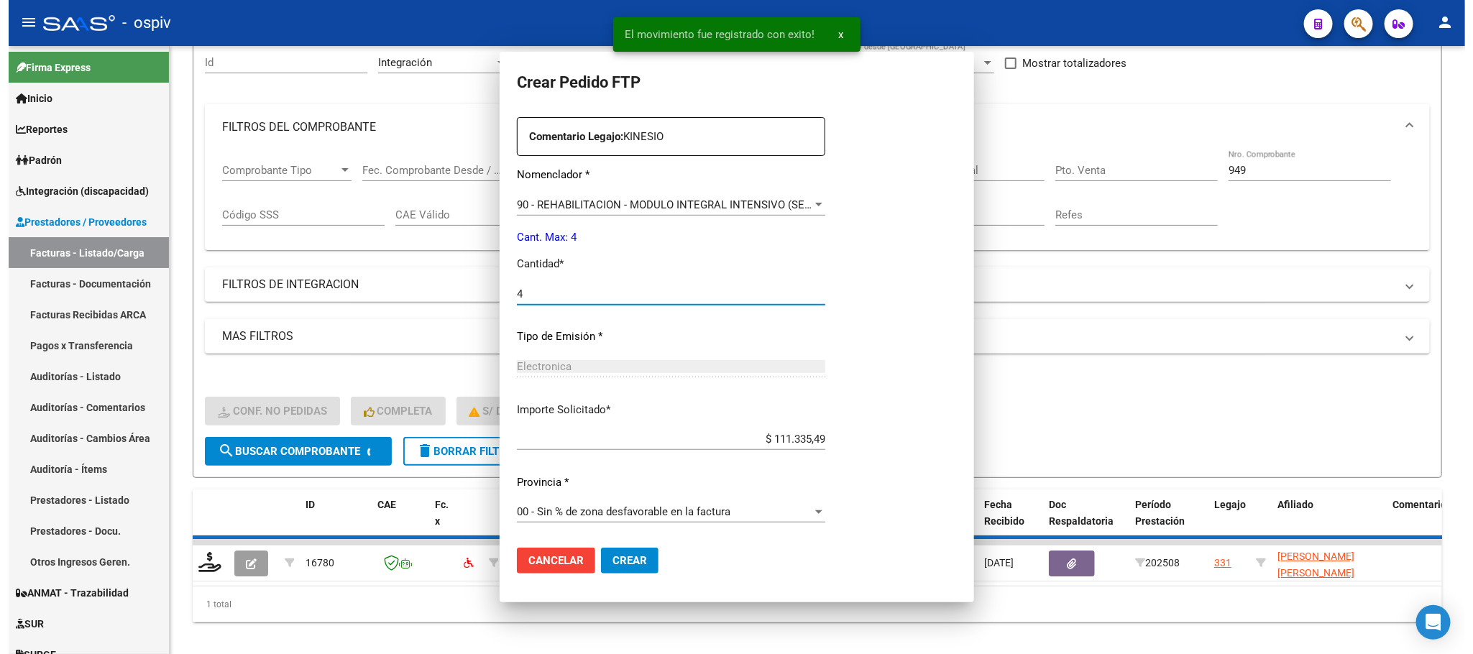
scroll to position [0, 0]
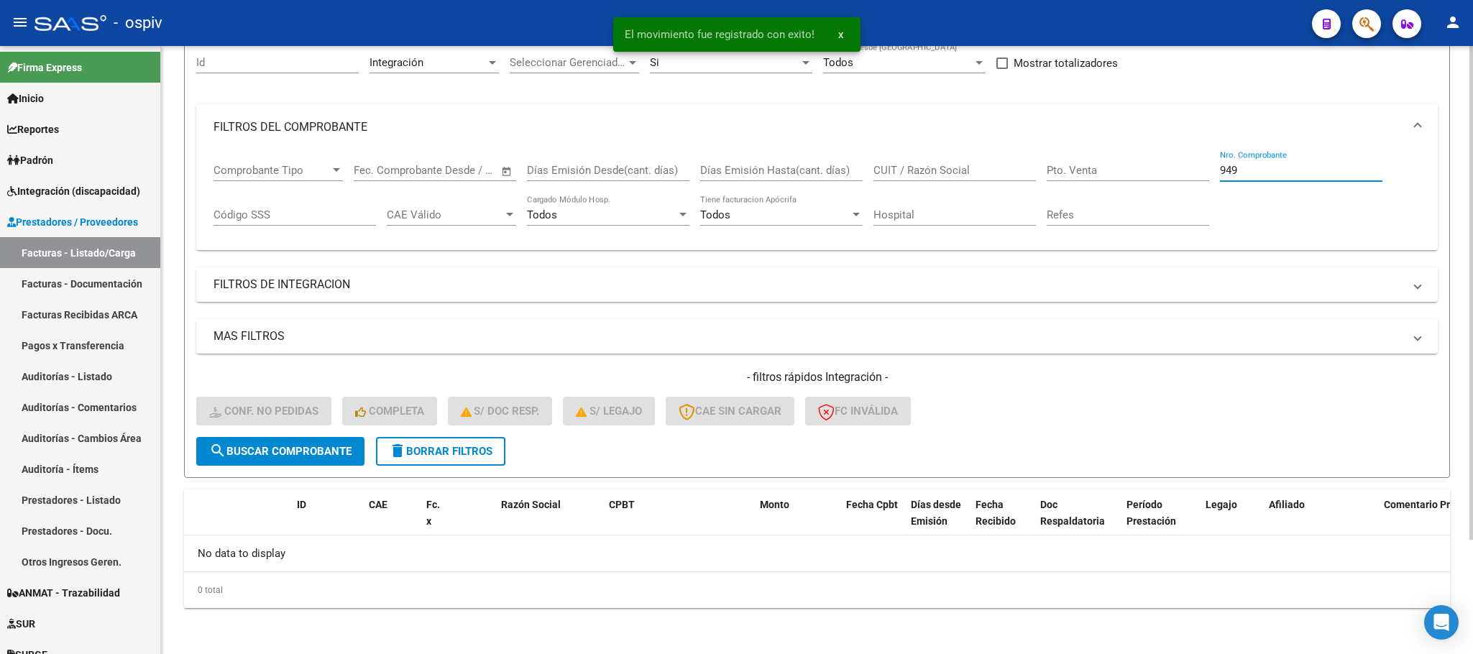
click at [1275, 165] on input "949" at bounding box center [1301, 170] width 162 height 13
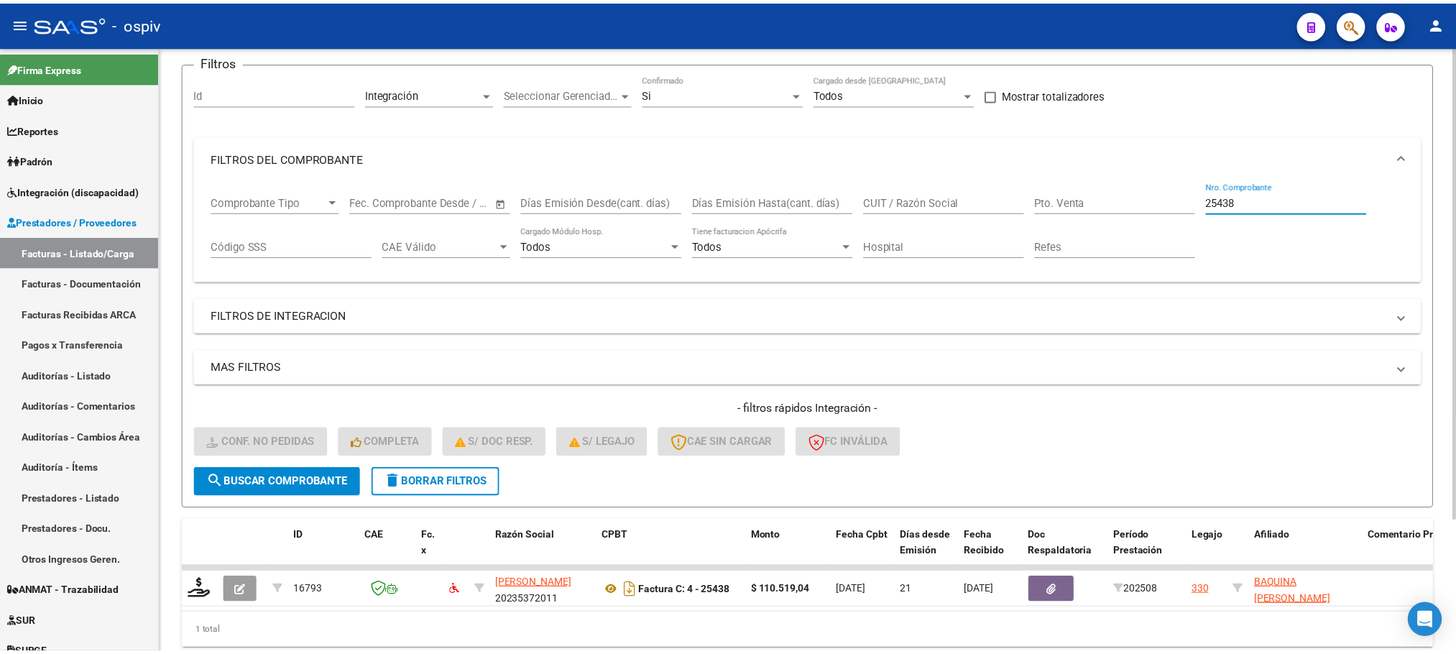
scroll to position [140, 0]
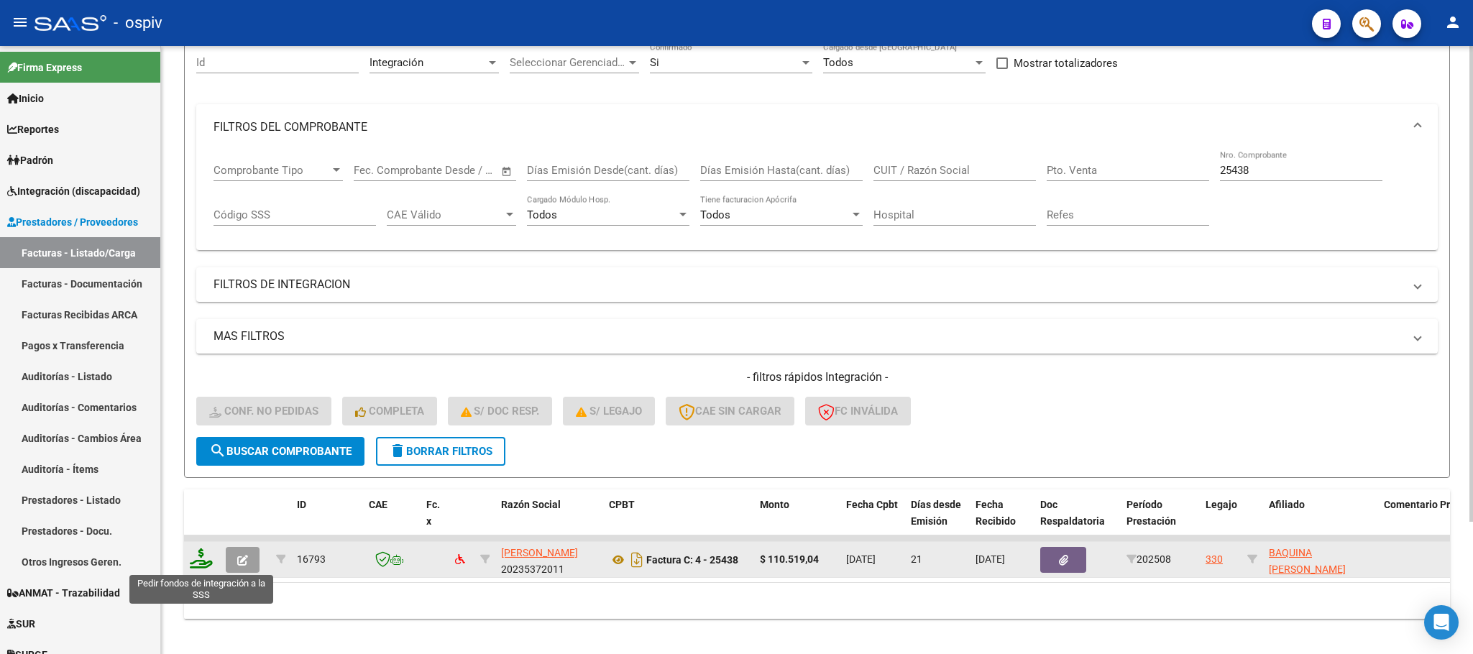
click at [205, 564] on icon at bounding box center [201, 558] width 23 height 20
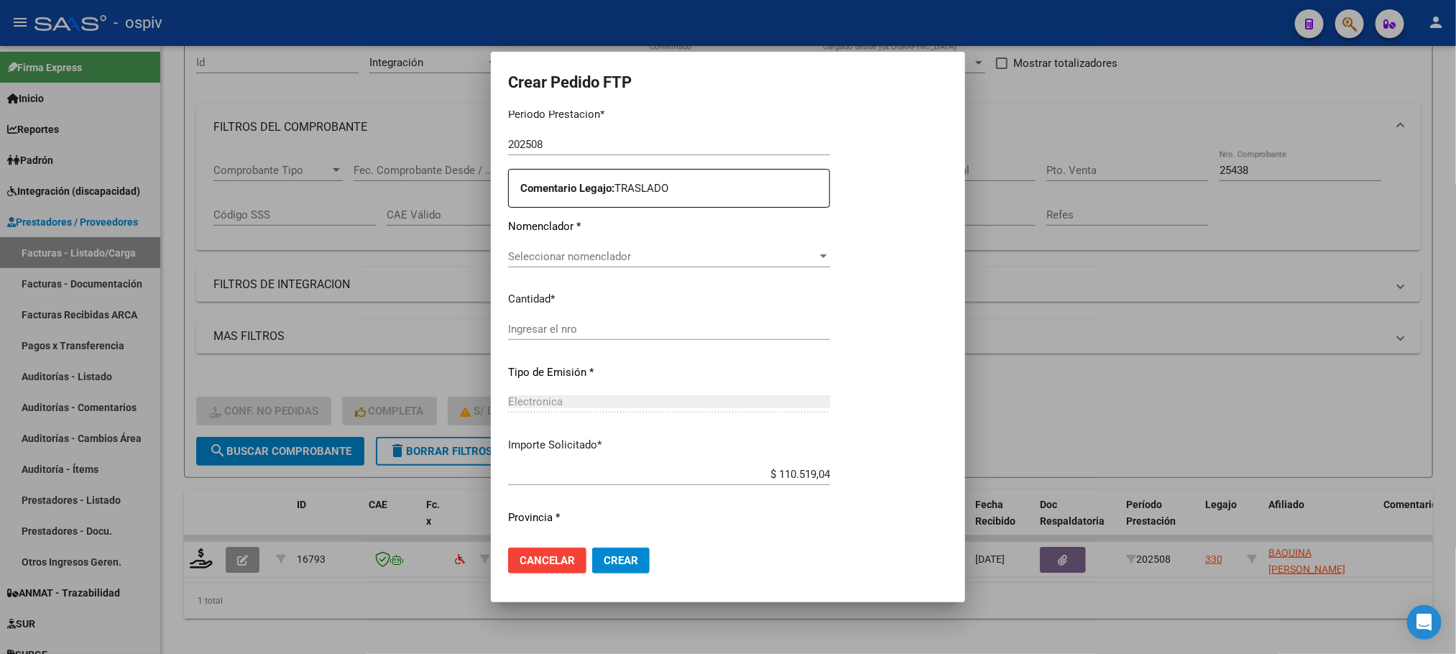
scroll to position [470, 0]
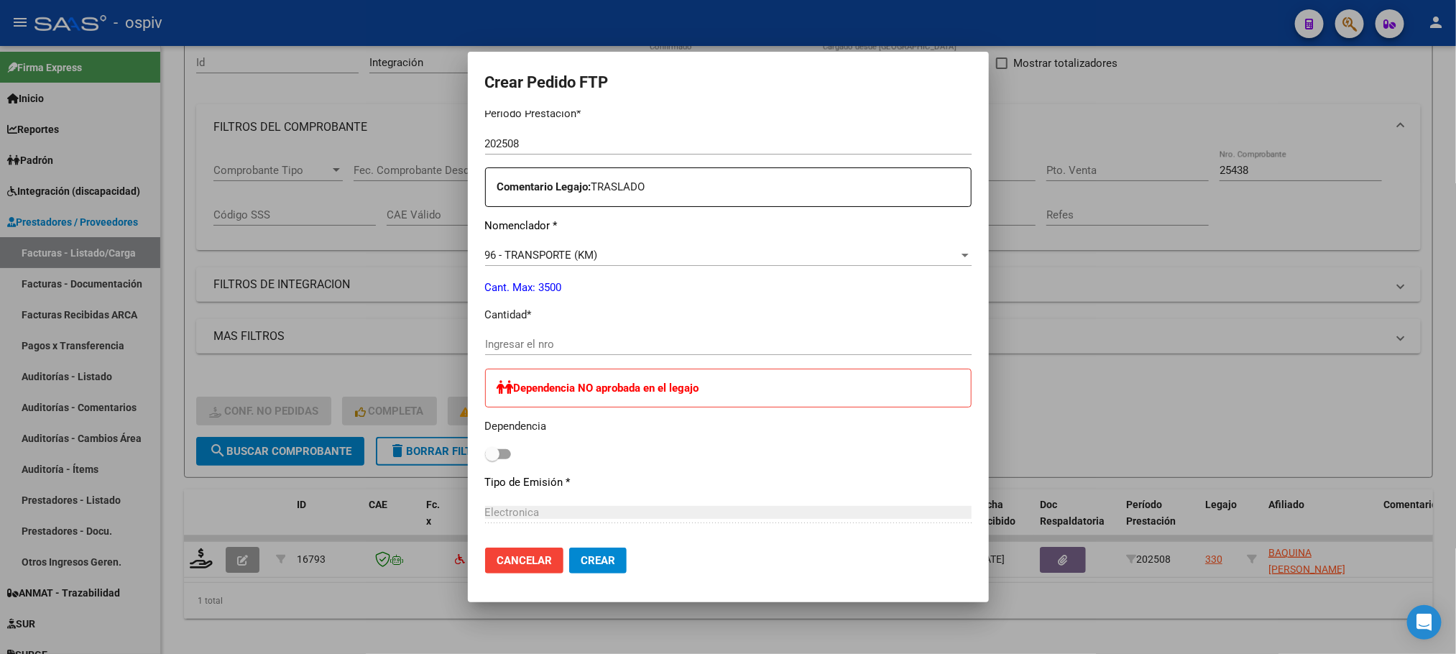
click at [609, 346] on input "Ingresar el nro" at bounding box center [728, 344] width 487 height 13
click at [569, 548] on button "Crear" at bounding box center [598, 561] width 58 height 26
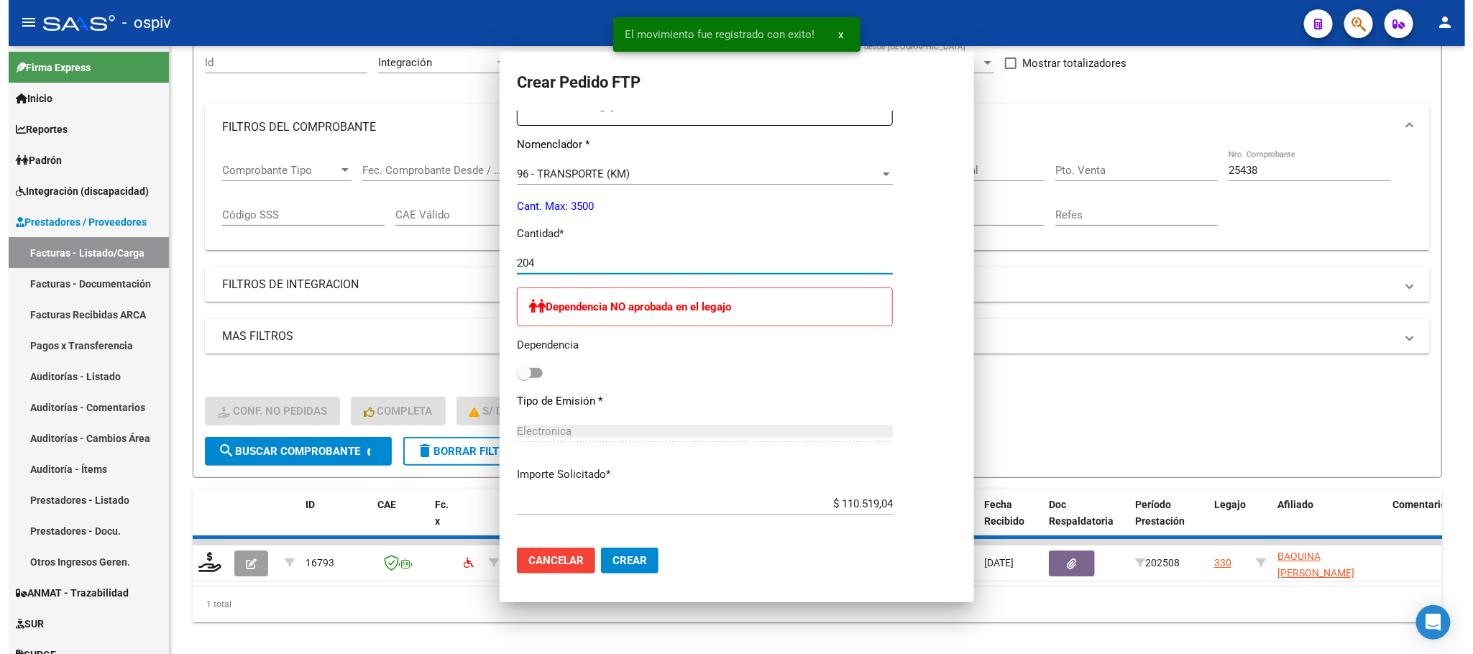
scroll to position [389, 0]
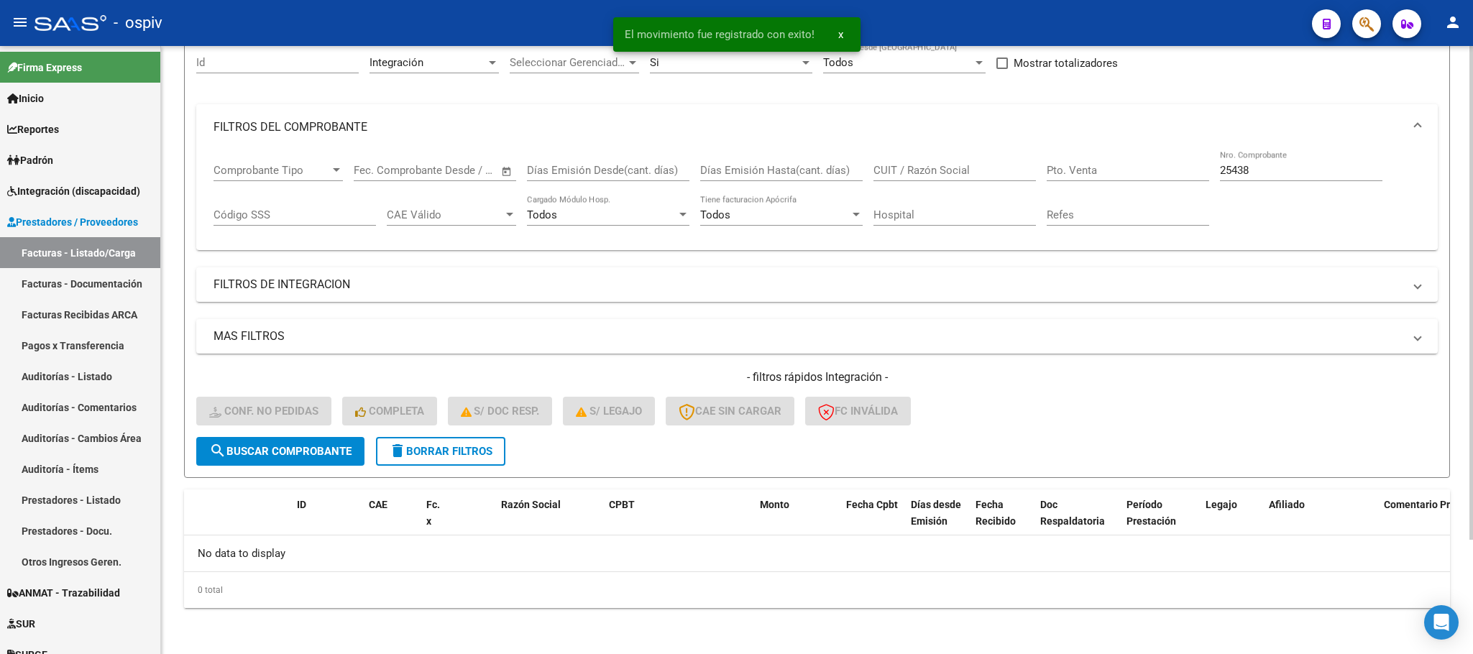
click at [1266, 177] on div "25438 Nro. Comprobante" at bounding box center [1301, 165] width 162 height 31
click at [1266, 170] on input "25438" at bounding box center [1301, 170] width 162 height 13
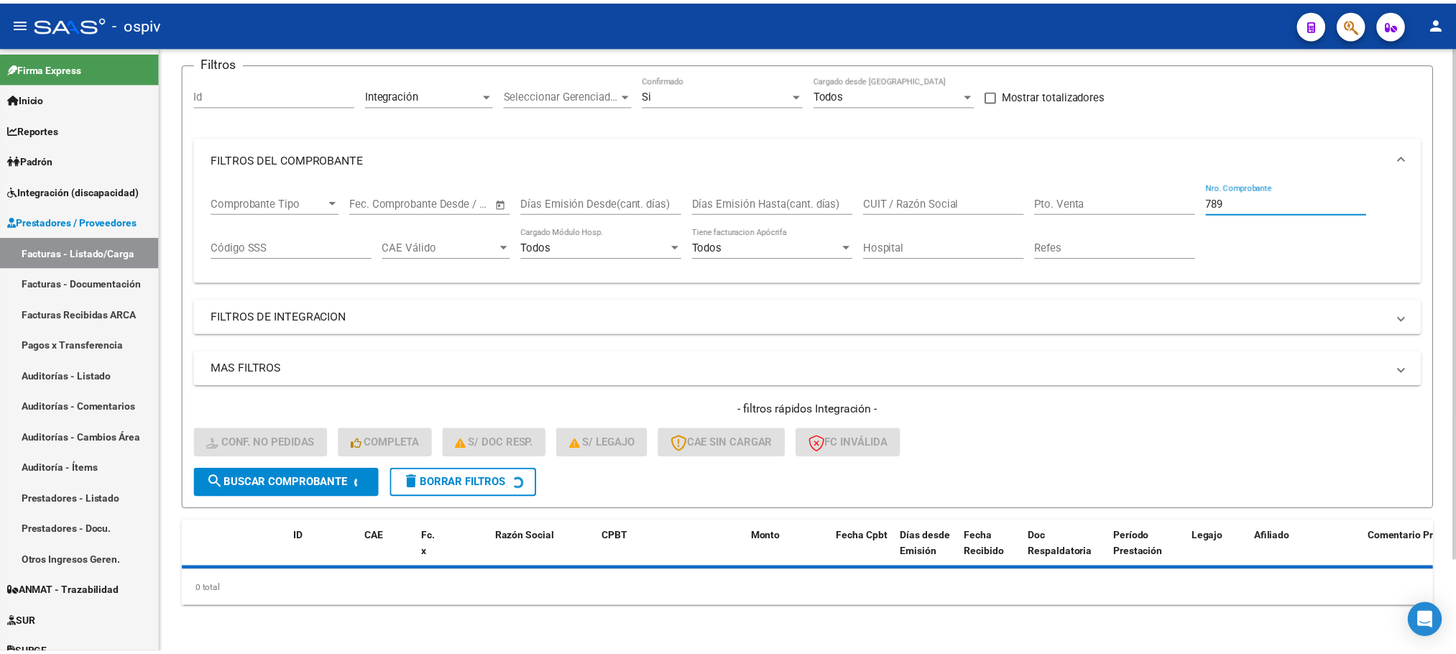
scroll to position [140, 0]
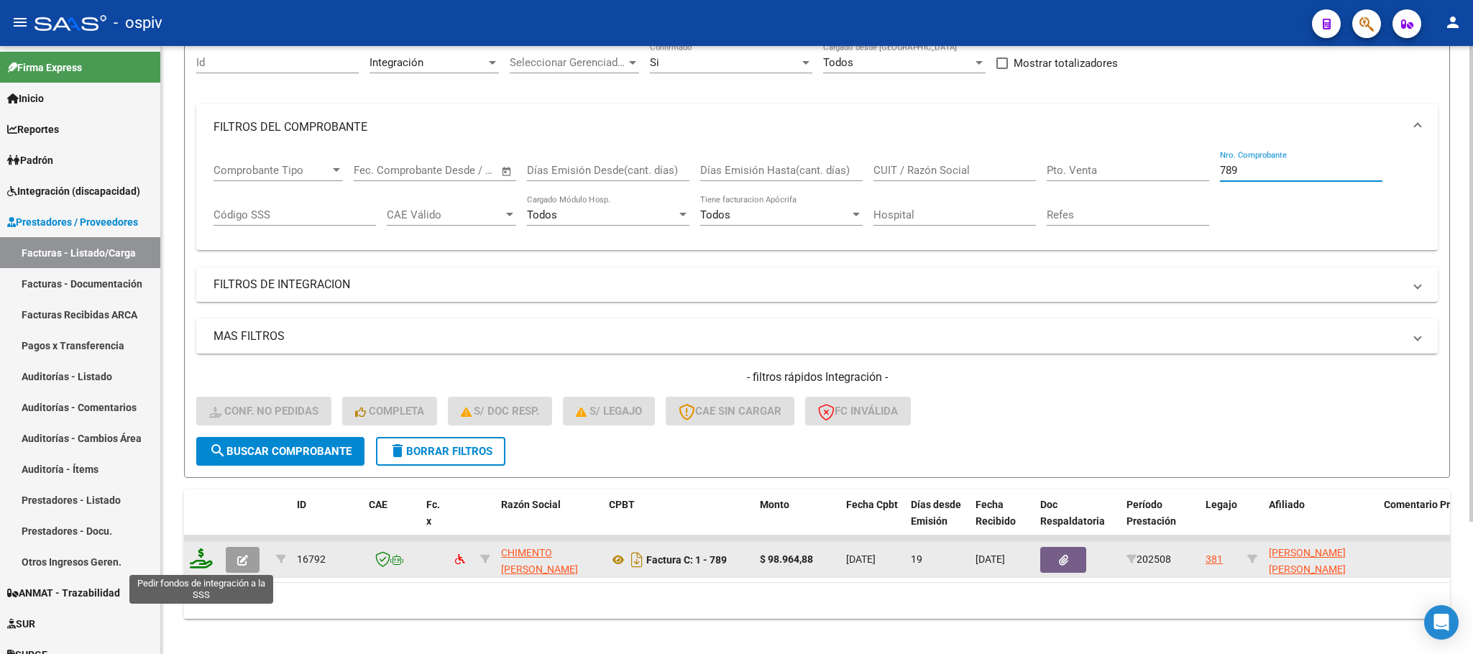
click at [195, 566] on icon at bounding box center [201, 558] width 23 height 20
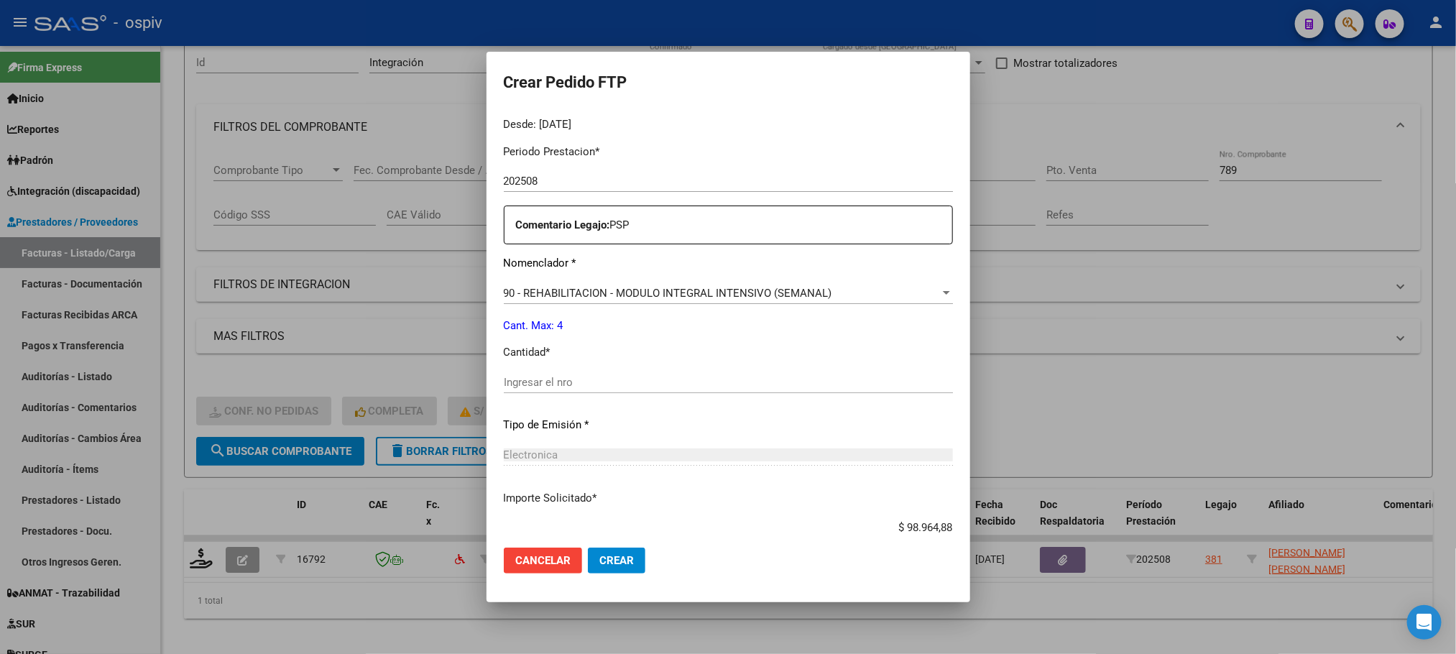
scroll to position [486, 0]
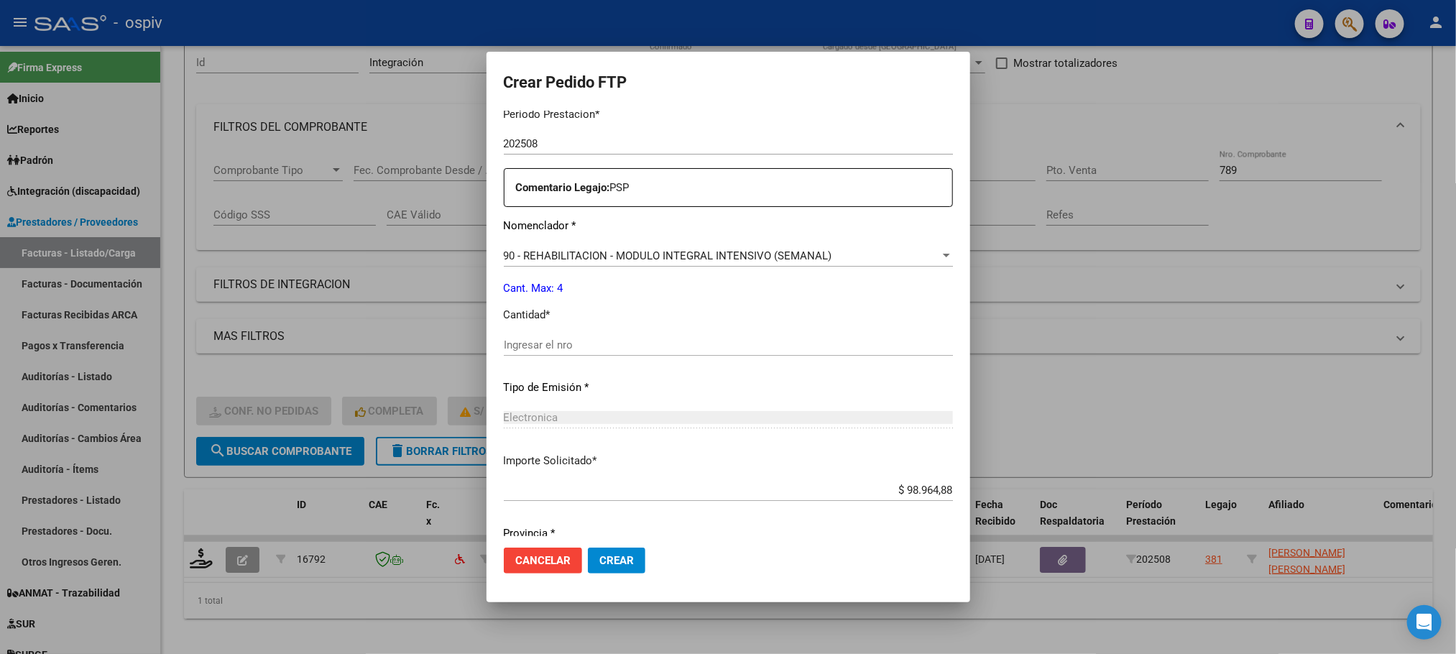
click at [650, 336] on div "Ingresar el nro" at bounding box center [728, 345] width 449 height 22
click at [588, 548] on button "Crear" at bounding box center [617, 561] width 58 height 26
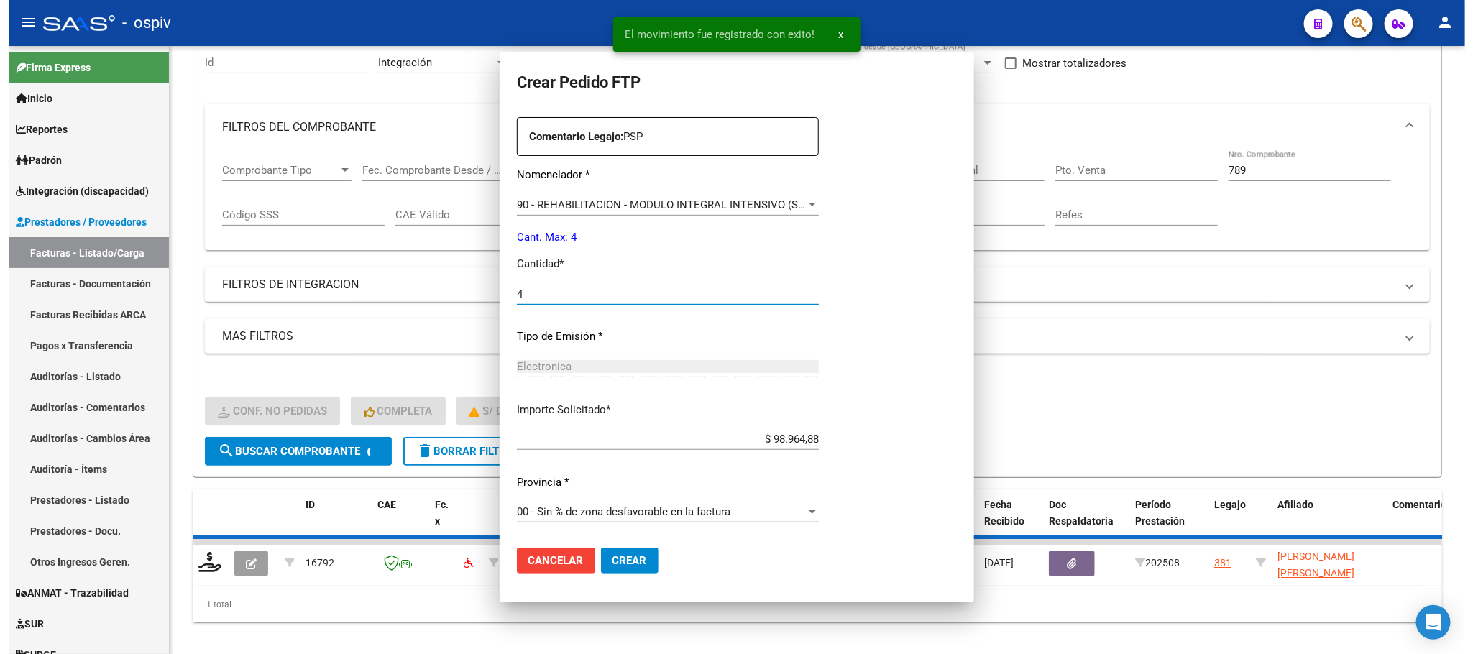
scroll to position [405, 0]
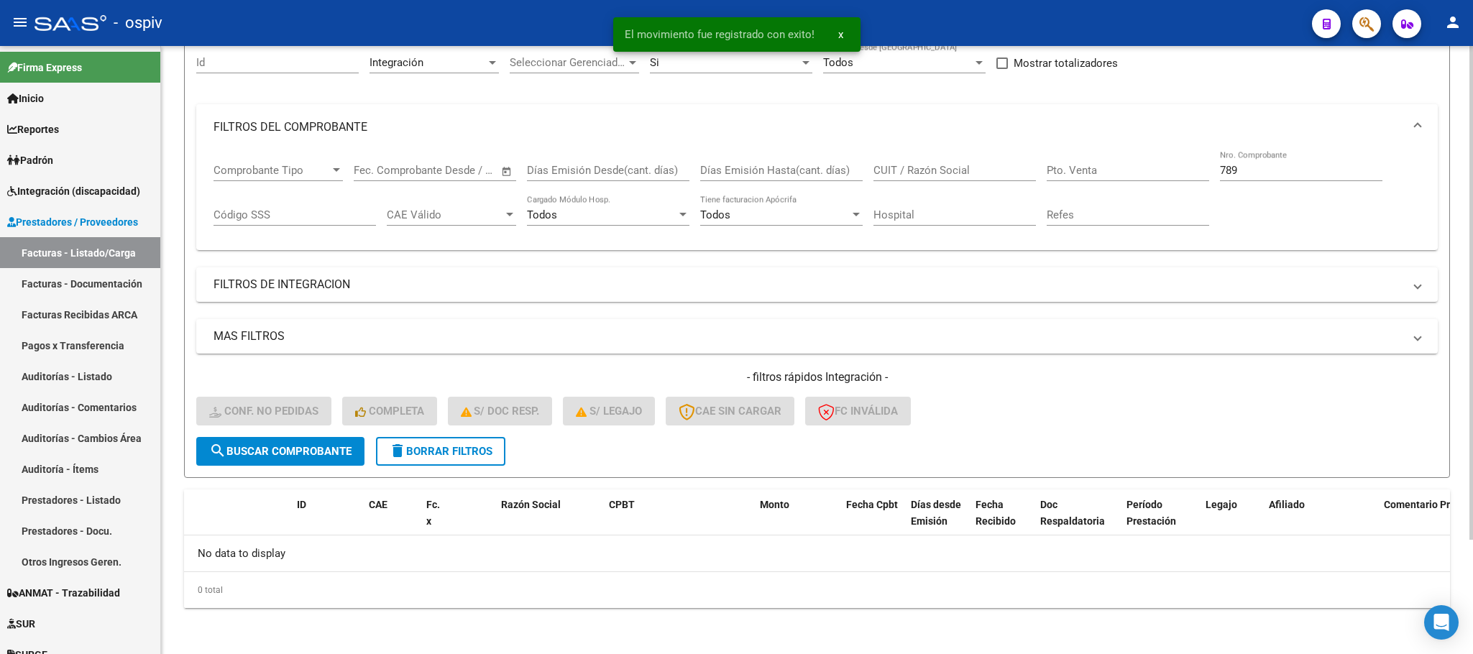
click at [1273, 173] on input "789" at bounding box center [1301, 170] width 162 height 13
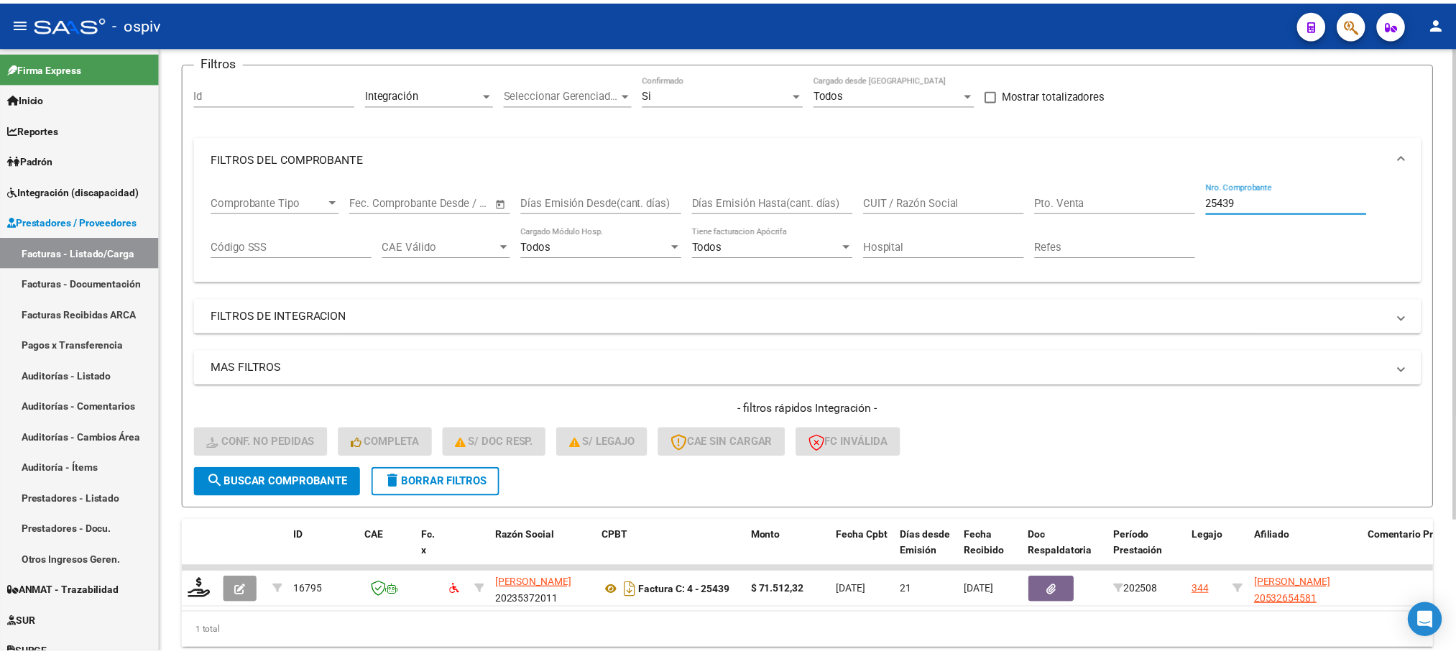
scroll to position [140, 0]
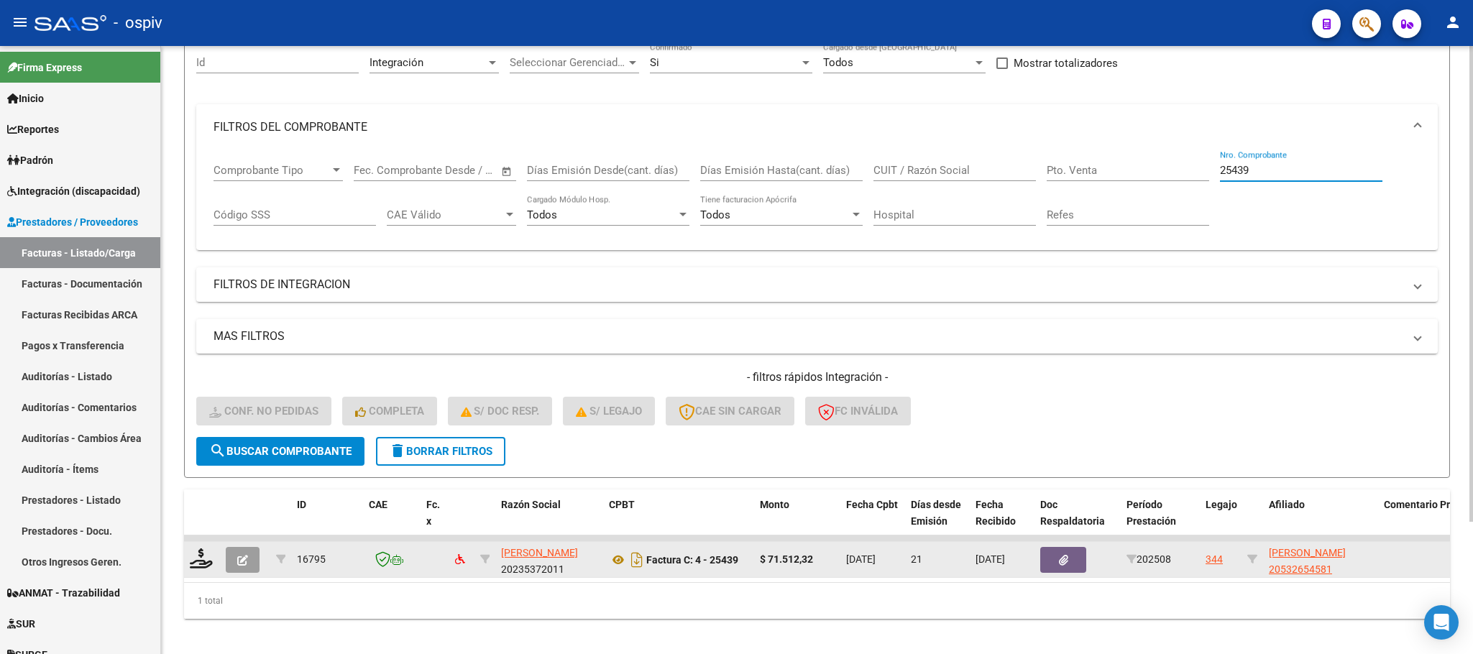
click at [195, 570] on div at bounding box center [202, 559] width 24 height 22
click at [212, 561] on div at bounding box center [202, 559] width 24 height 22
click at [209, 561] on icon at bounding box center [201, 558] width 23 height 20
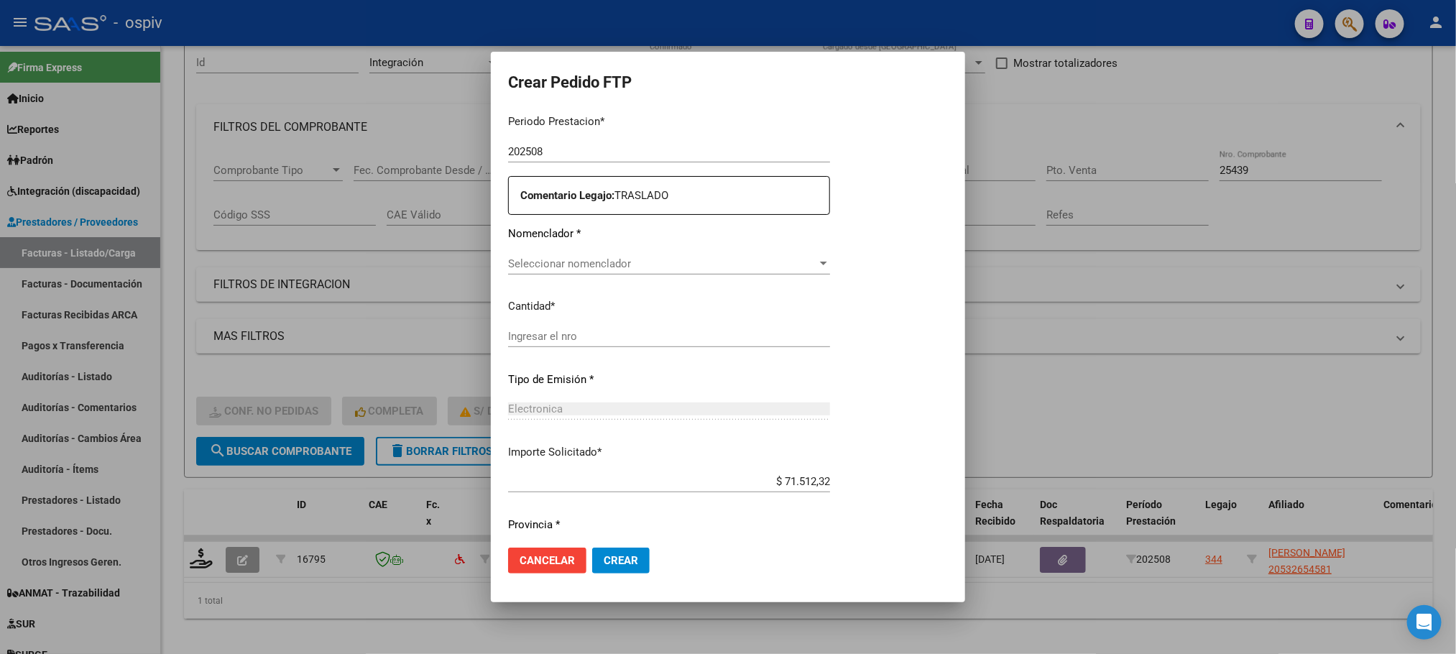
scroll to position [479, 0]
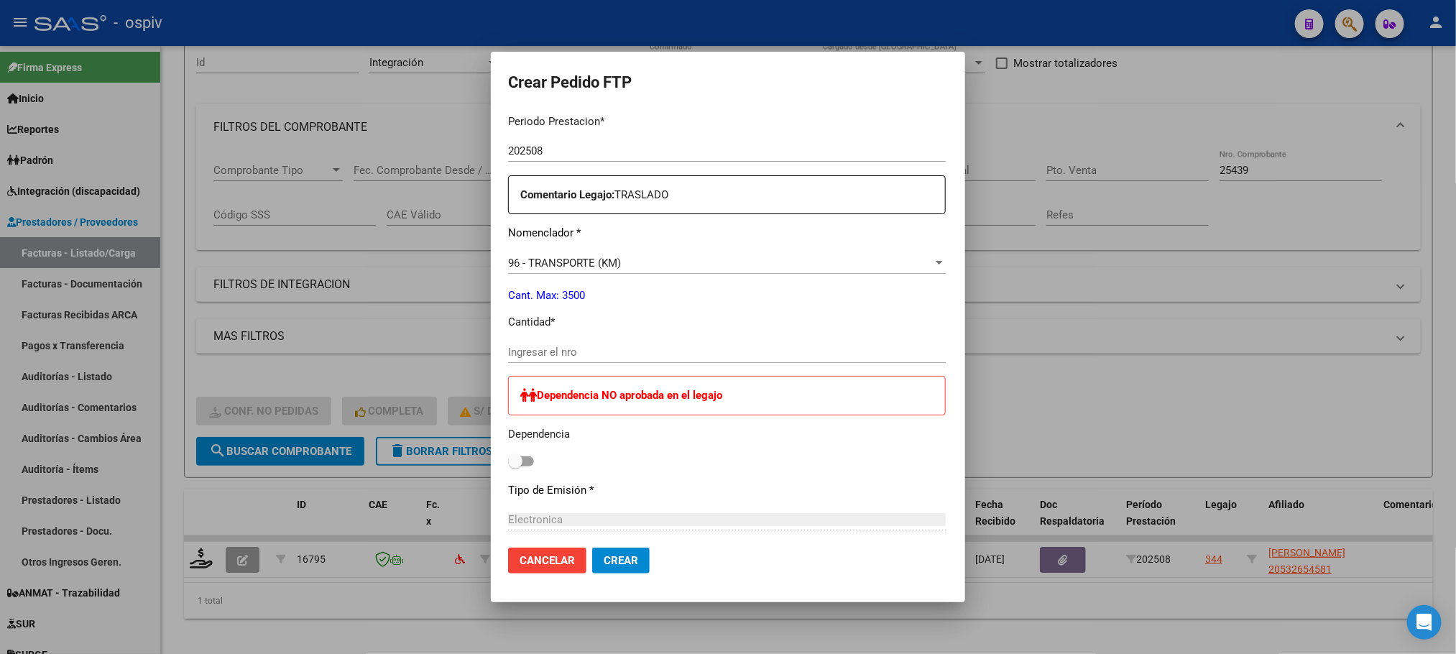
click at [565, 352] on input "Ingresar el nro" at bounding box center [727, 352] width 438 height 13
click at [592, 548] on button "Crear" at bounding box center [621, 561] width 58 height 26
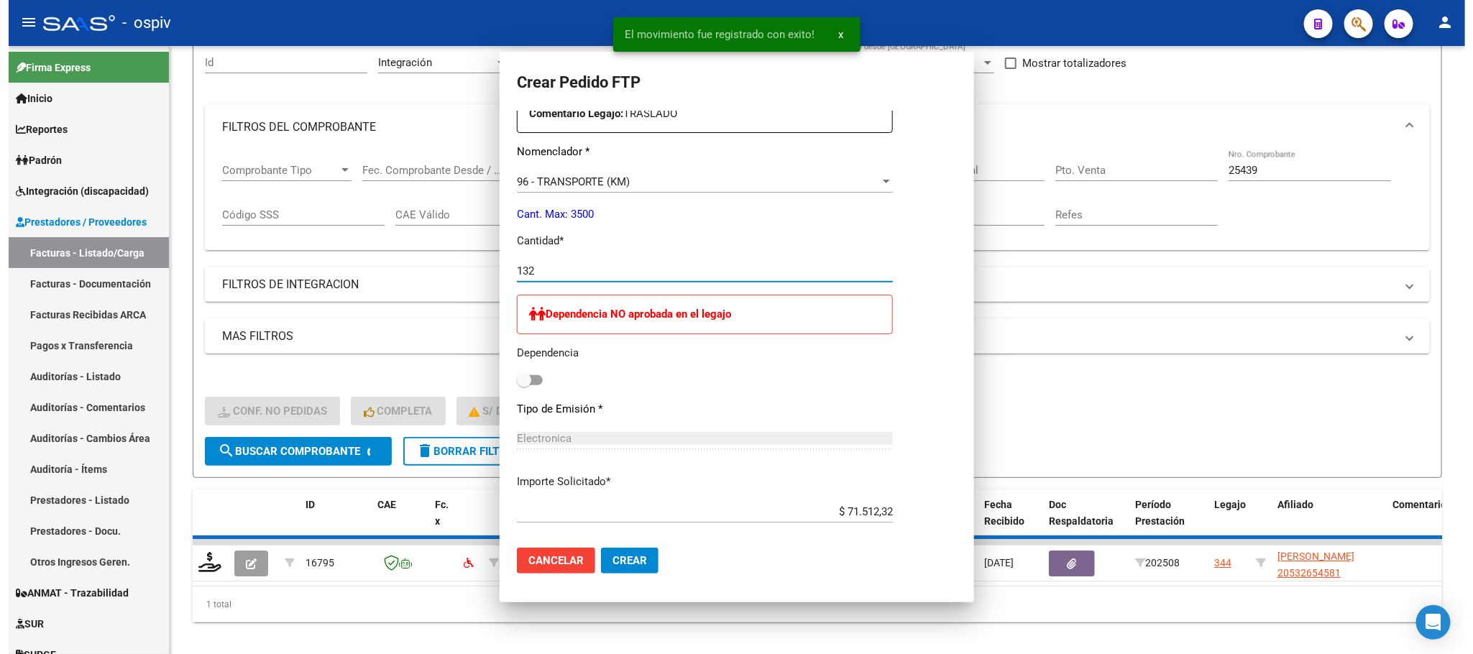
scroll to position [0, 0]
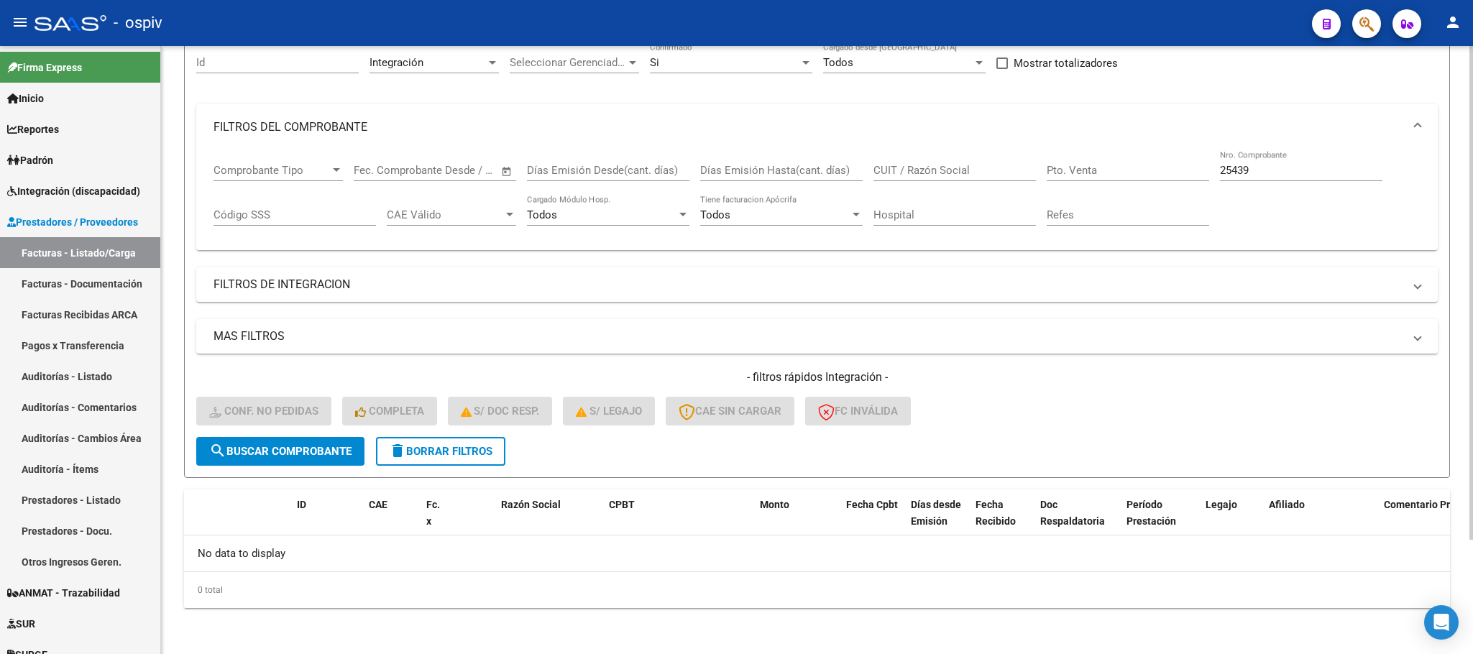
click at [1313, 168] on input "25439" at bounding box center [1301, 170] width 162 height 13
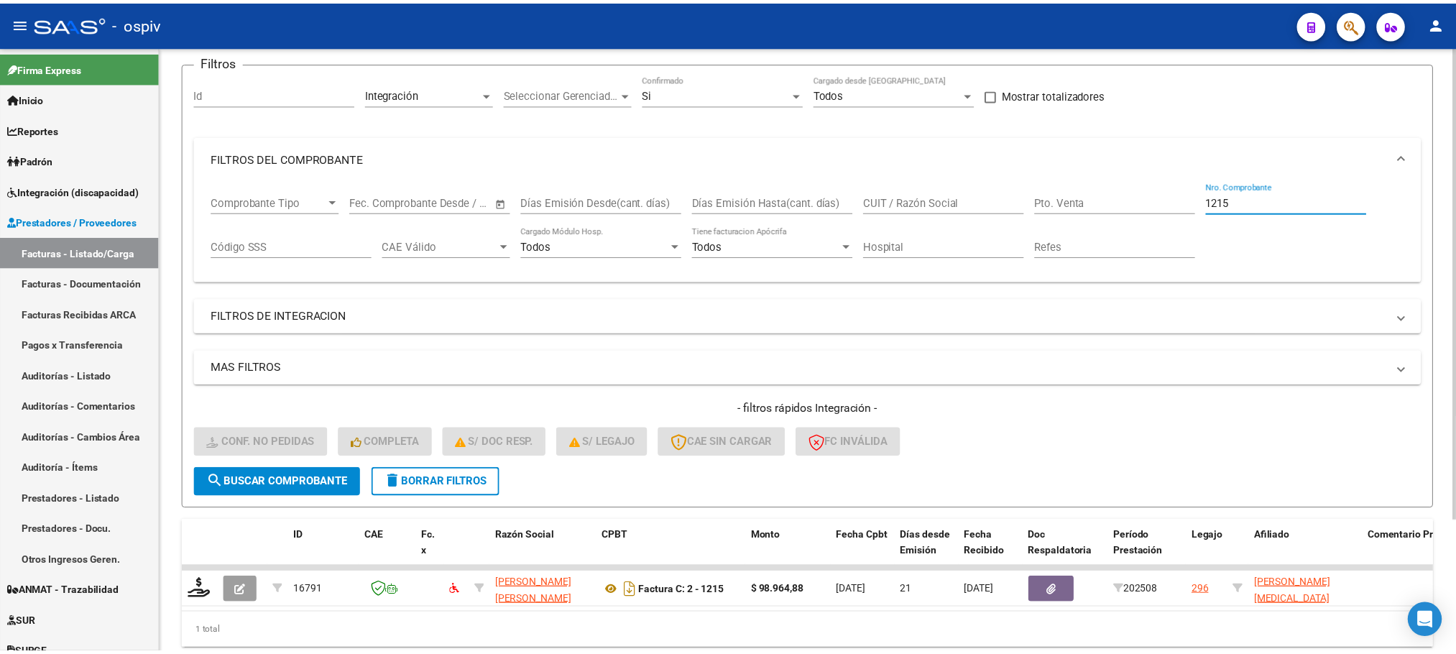
scroll to position [140, 0]
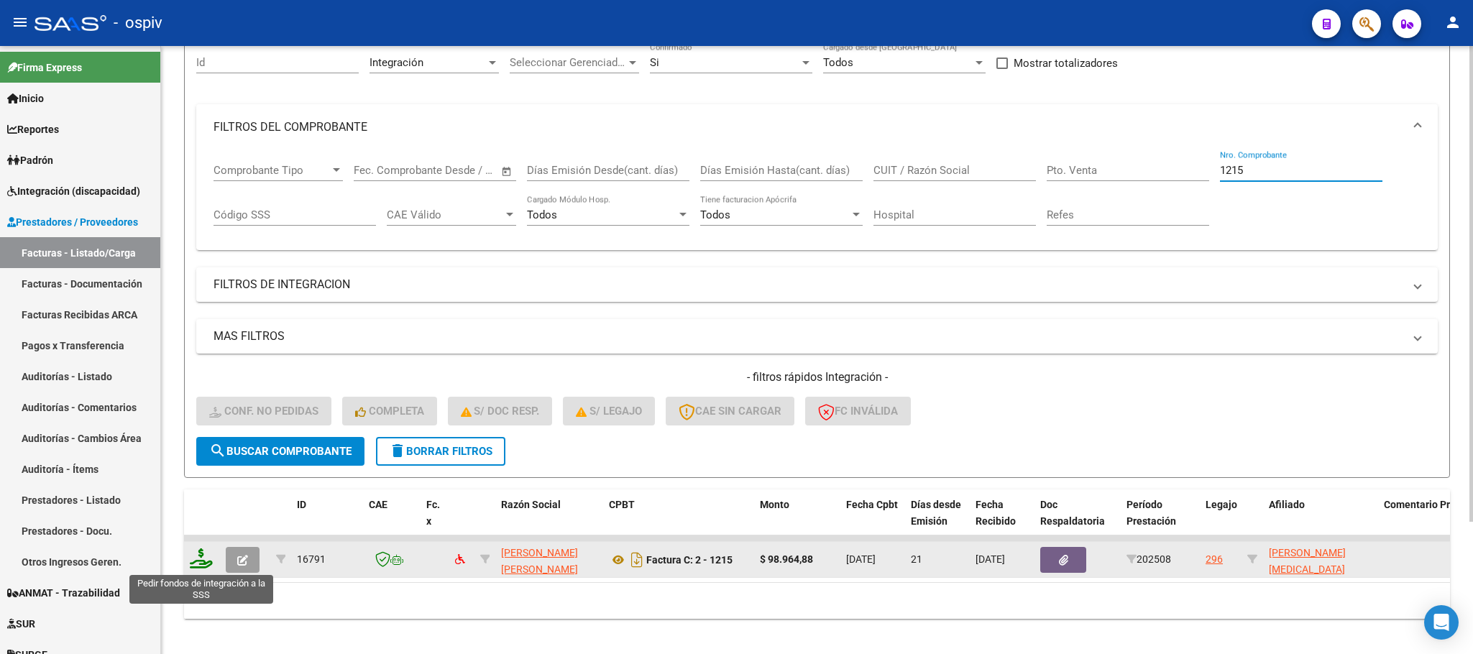
click at [193, 563] on icon at bounding box center [201, 558] width 23 height 20
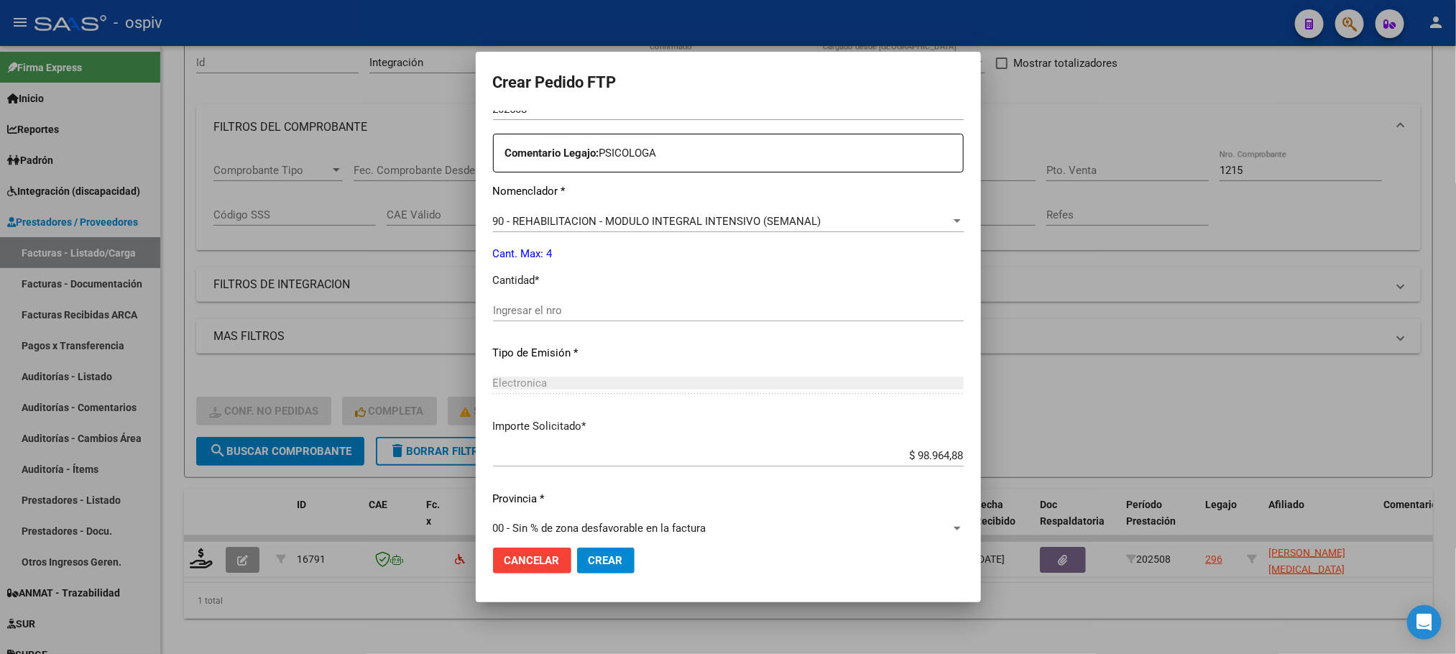
scroll to position [537, 0]
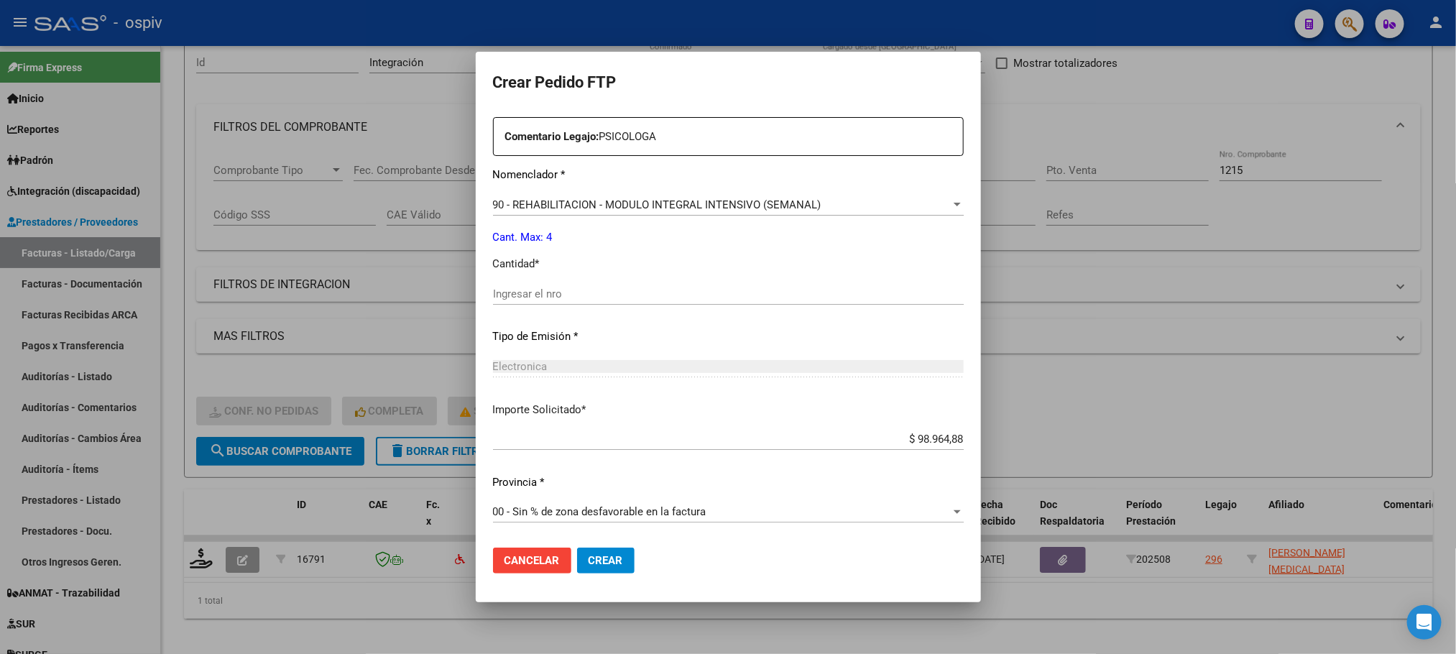
click at [643, 293] on input "Ingresar el nro" at bounding box center [728, 294] width 471 height 13
click at [577, 548] on button "Crear" at bounding box center [606, 561] width 58 height 26
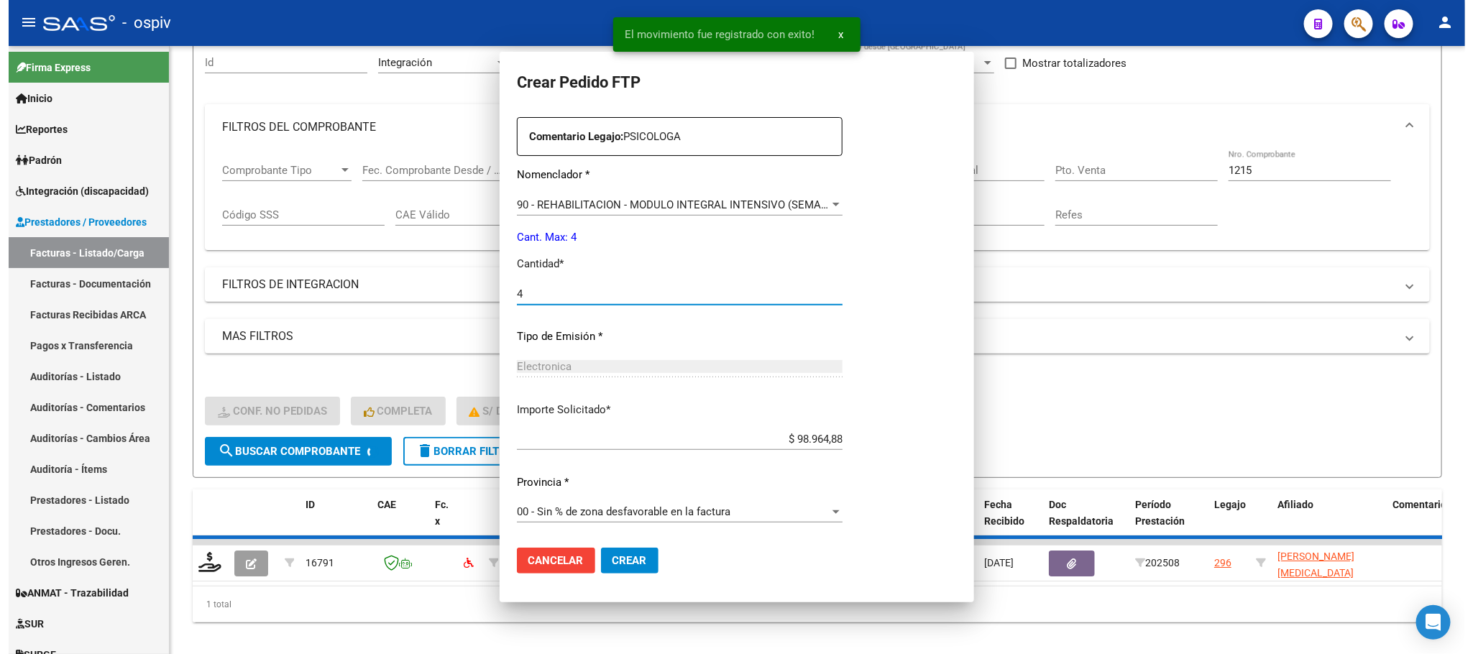
scroll to position [456, 0]
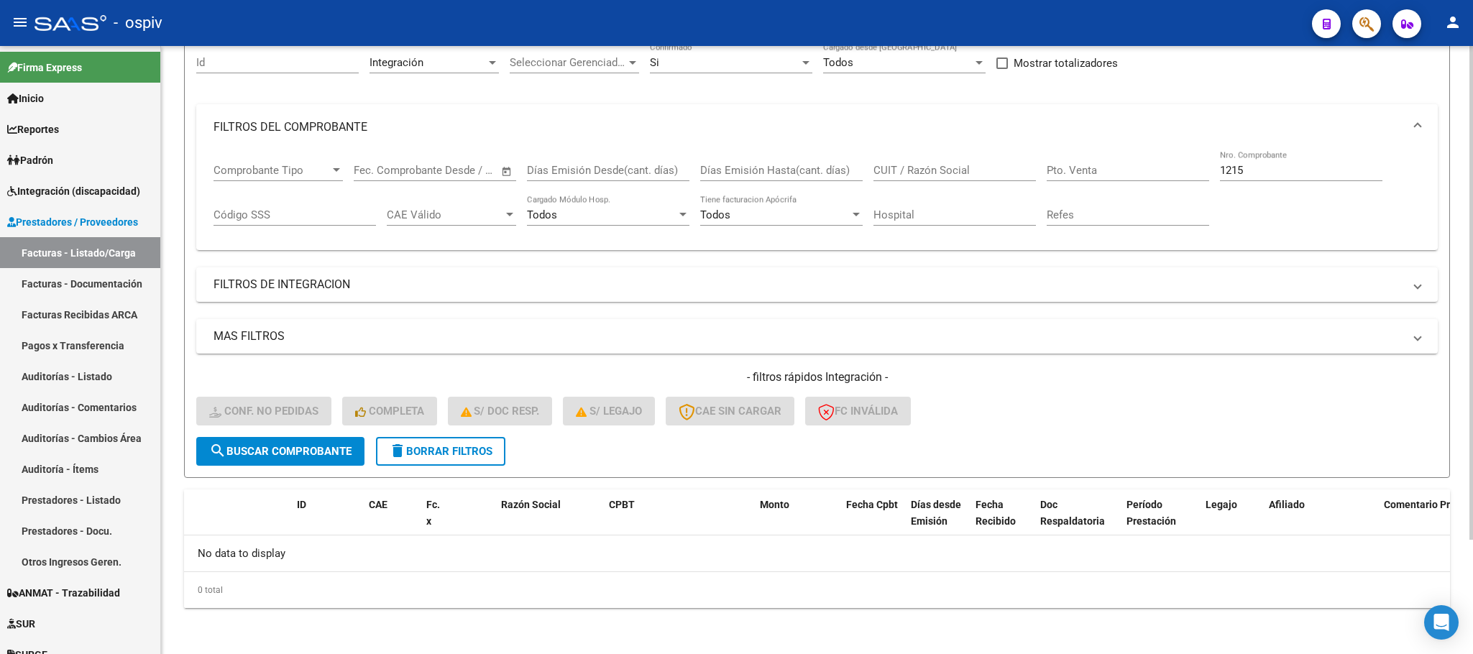
click at [1290, 173] on input "1215" at bounding box center [1301, 170] width 162 height 13
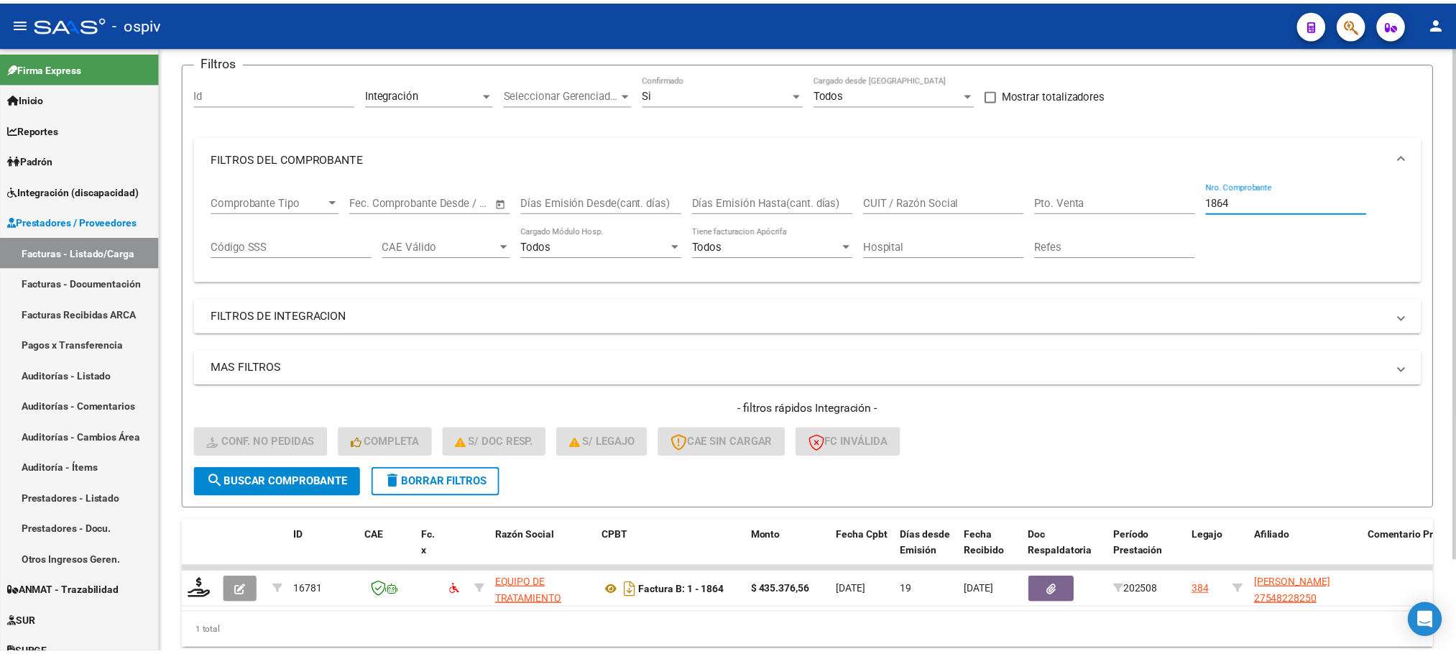
scroll to position [140, 0]
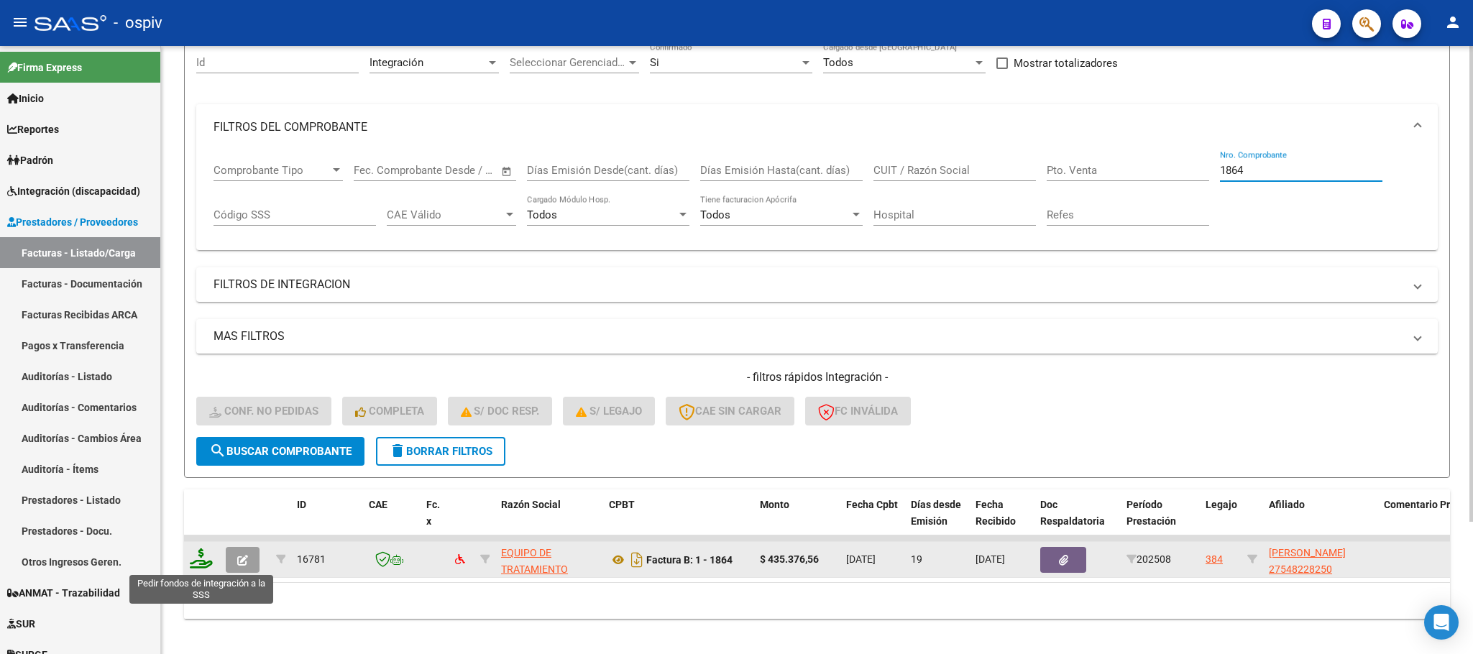
click at [201, 556] on icon at bounding box center [201, 558] width 23 height 20
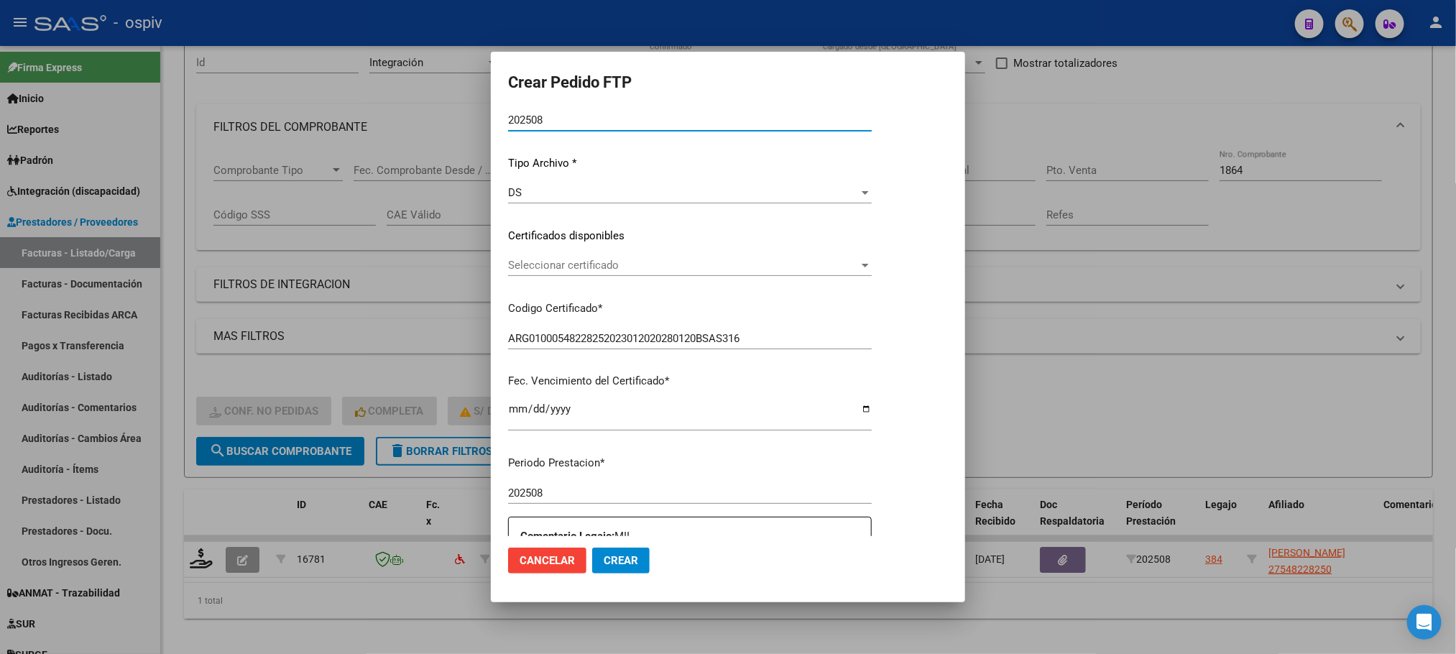
scroll to position [397, 0]
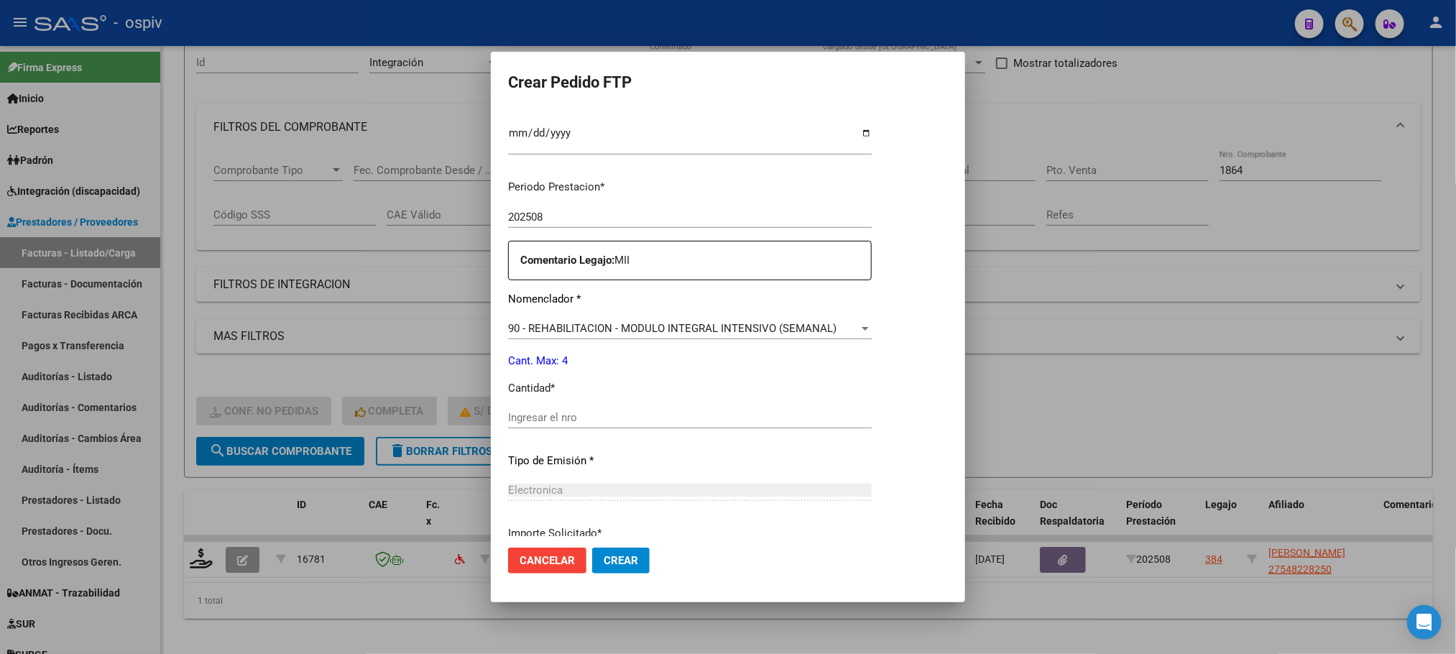
click at [647, 421] on input "Ingresar el nro" at bounding box center [690, 417] width 364 height 13
click at [592, 548] on button "Crear" at bounding box center [621, 561] width 58 height 26
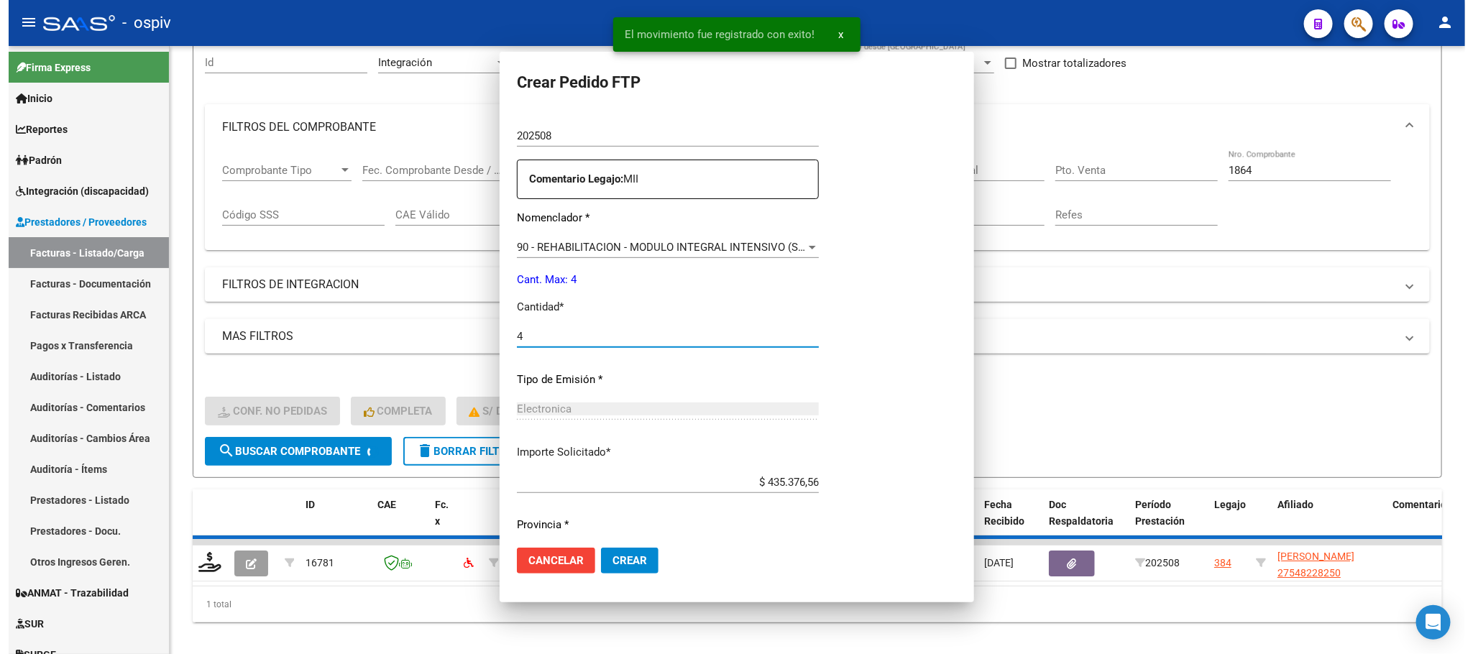
scroll to position [0, 0]
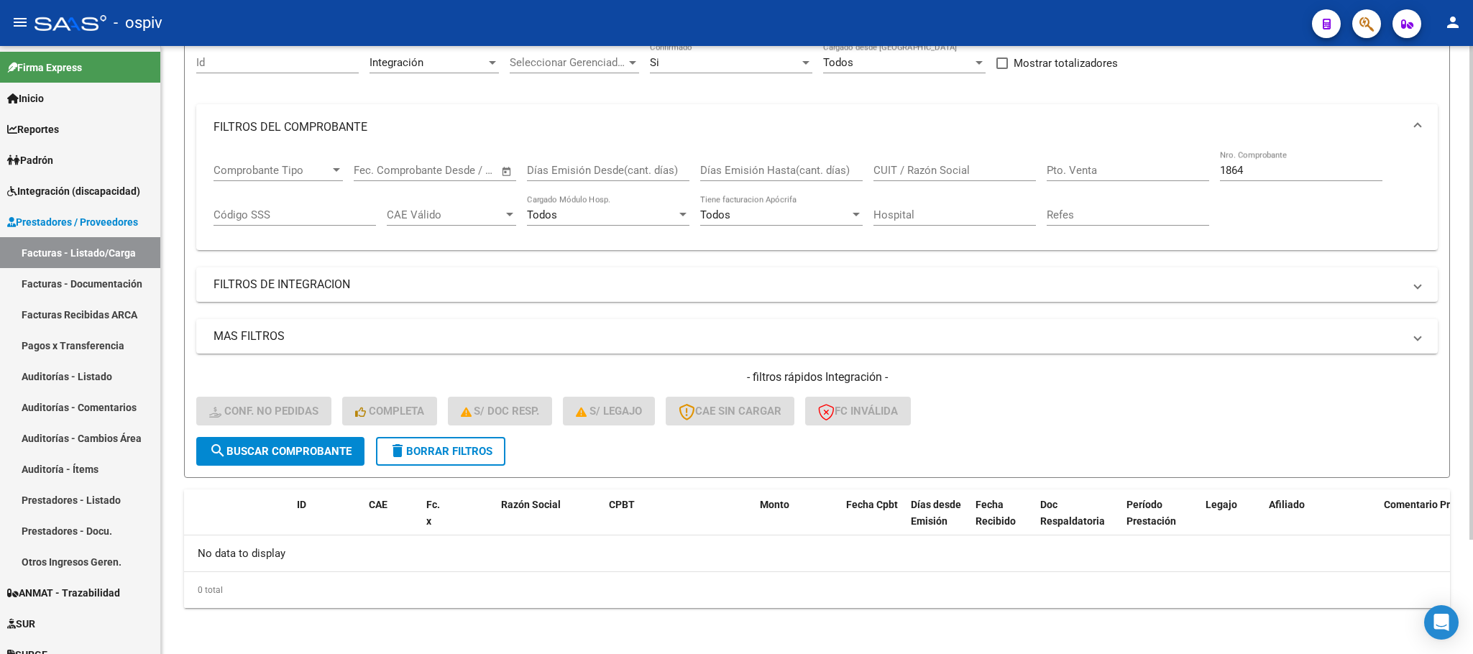
click at [1290, 175] on input "1864" at bounding box center [1301, 170] width 162 height 13
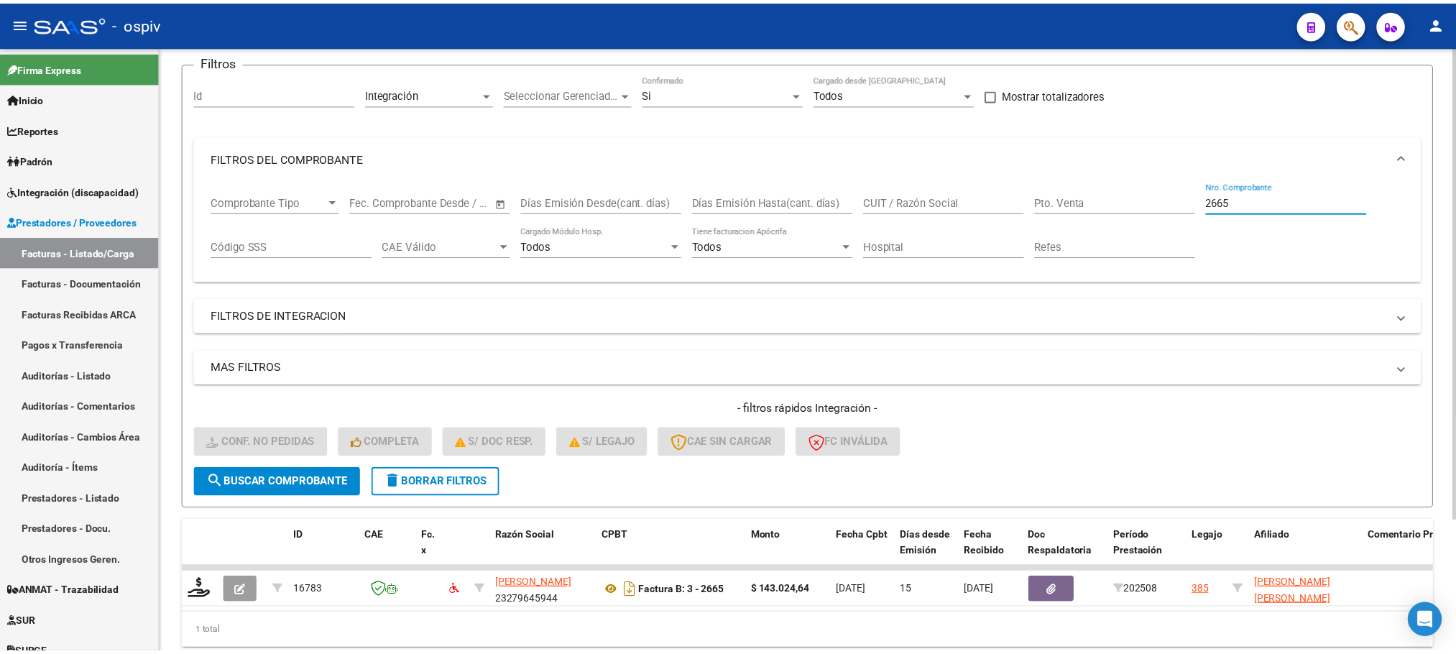
scroll to position [140, 0]
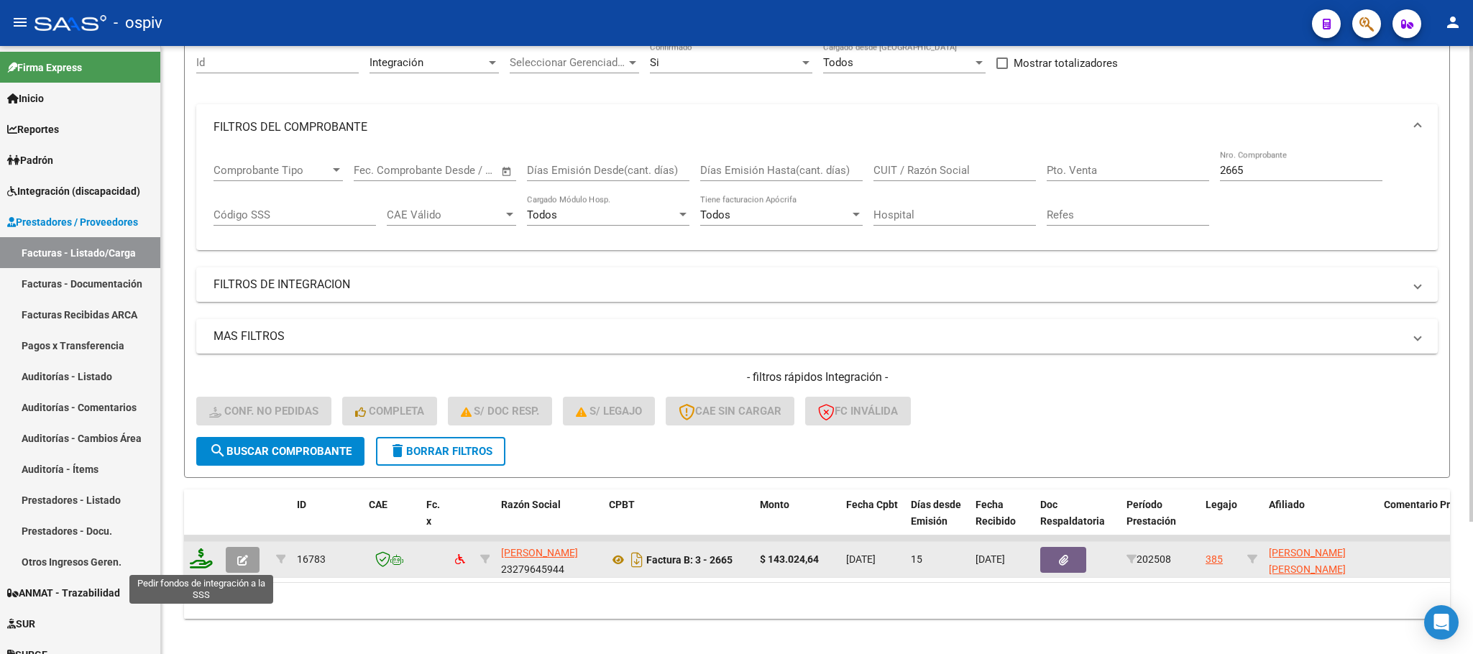
click at [201, 559] on icon at bounding box center [201, 558] width 23 height 20
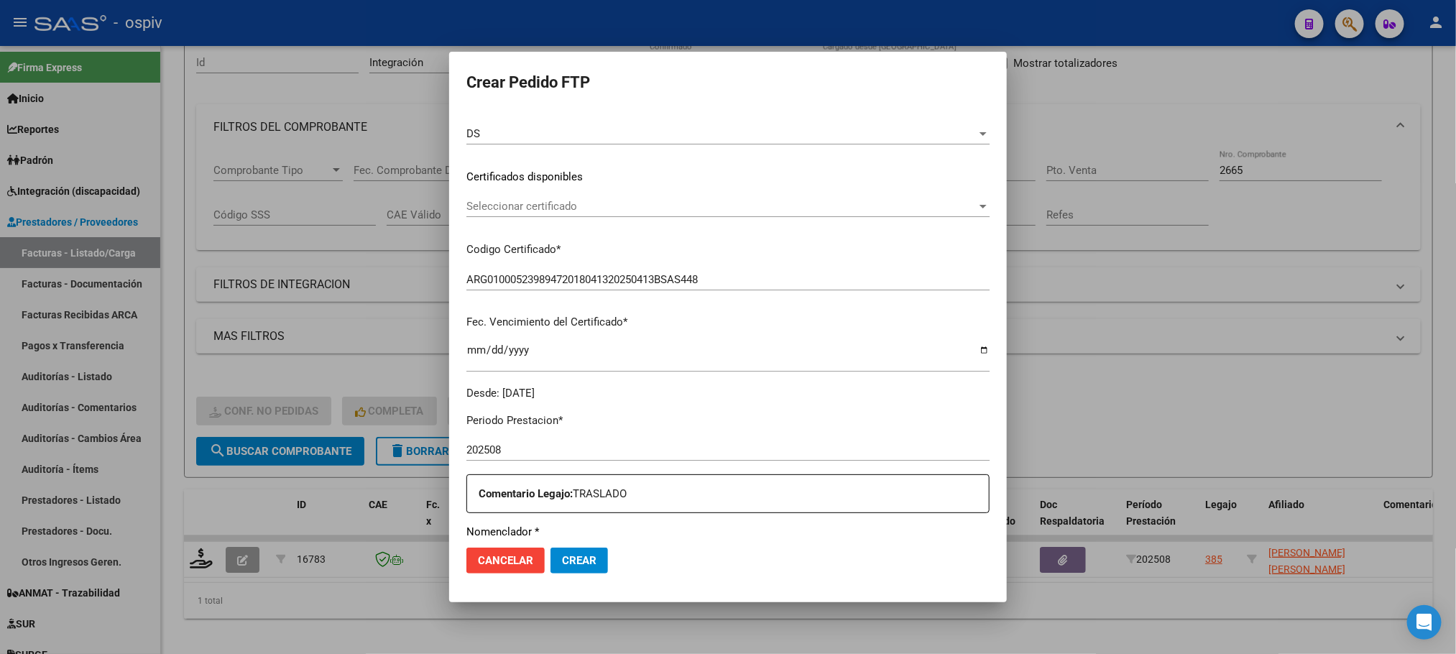
scroll to position [359, 0]
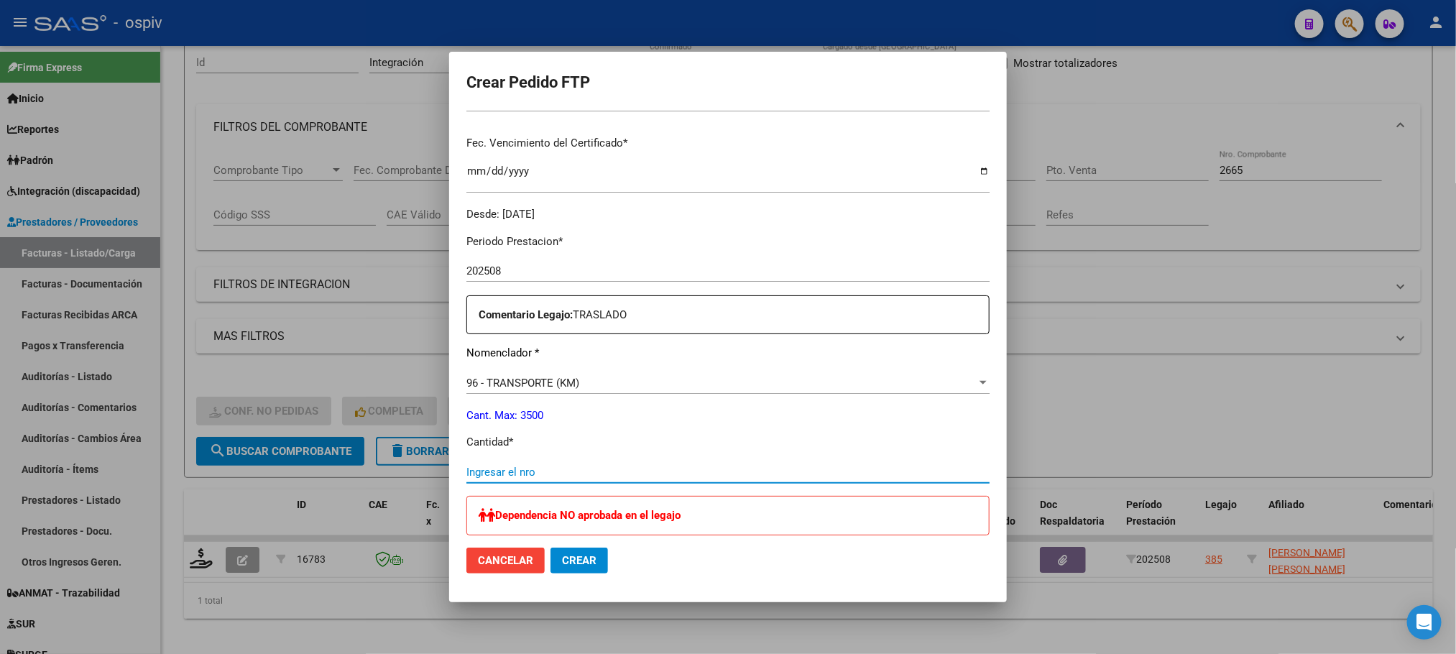
click at [708, 474] on input "Ingresar el nro" at bounding box center [728, 472] width 523 height 13
click at [551, 548] on button "Crear" at bounding box center [580, 561] width 58 height 26
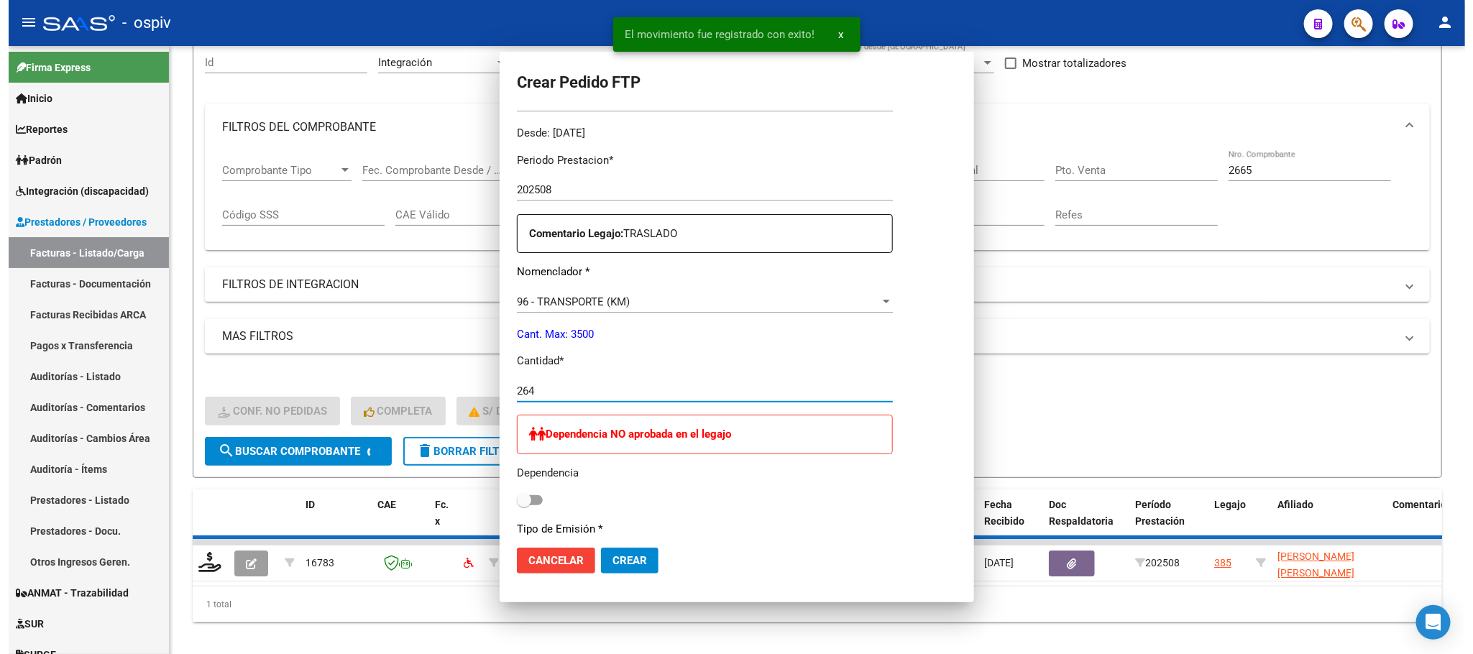
scroll to position [0, 0]
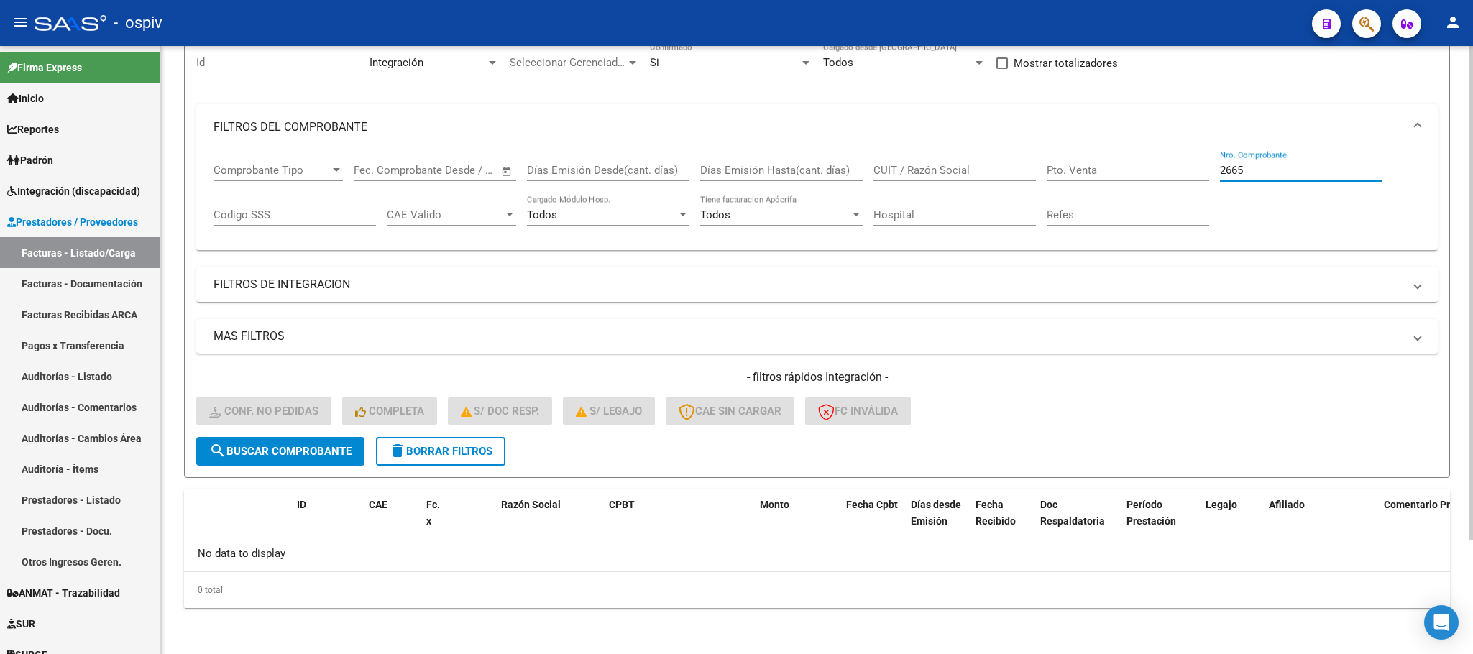
click at [1256, 171] on input "2665" at bounding box center [1301, 170] width 162 height 13
click at [1257, 171] on input "Nro. Comprobante" at bounding box center [1301, 170] width 162 height 13
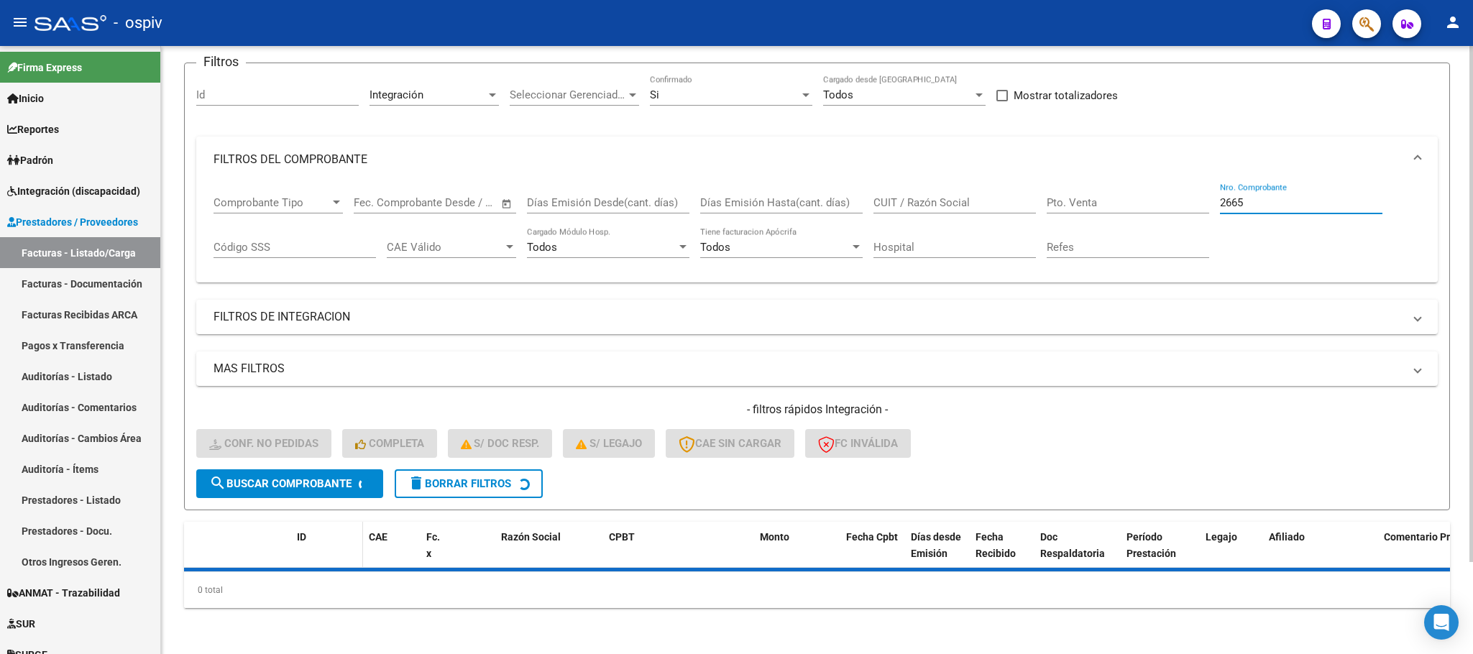
scroll to position [140, 0]
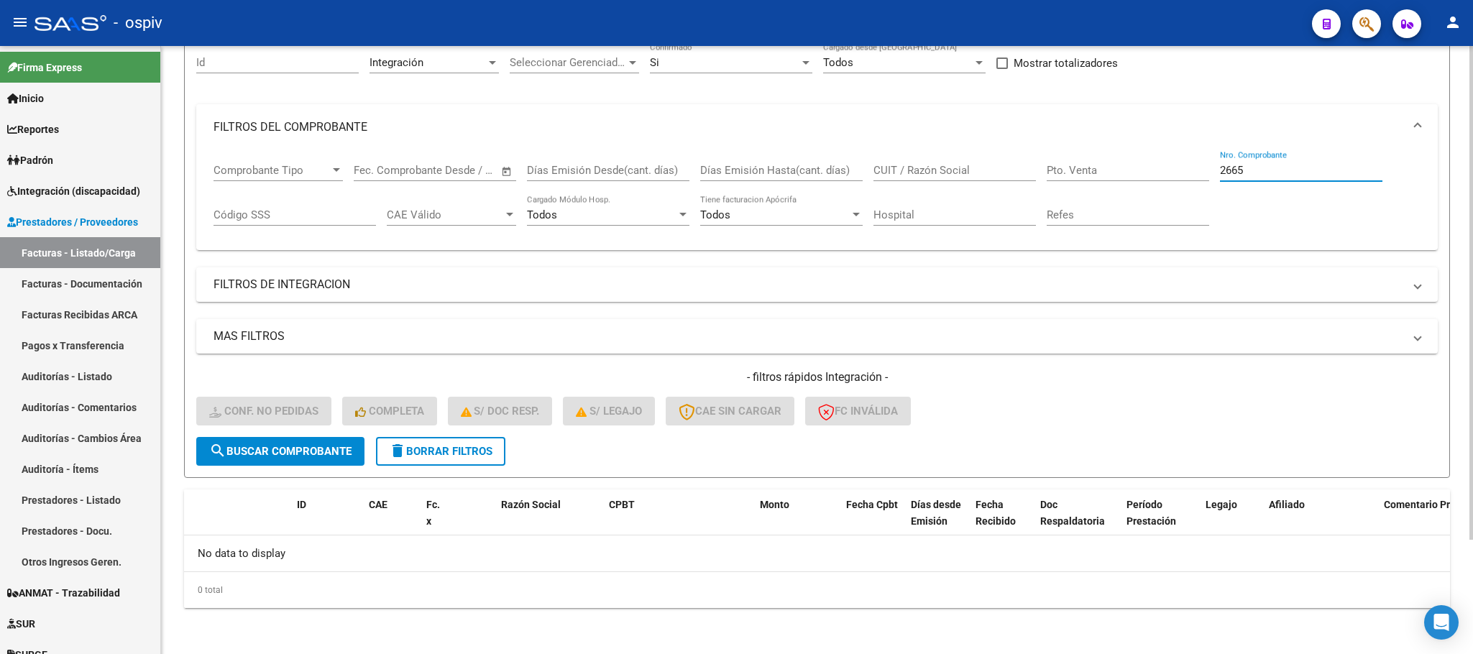
click at [1272, 169] on input "2665" at bounding box center [1301, 170] width 162 height 13
click at [1267, 170] on input "2665" at bounding box center [1301, 170] width 162 height 13
click at [1269, 169] on input "2665" at bounding box center [1301, 170] width 162 height 13
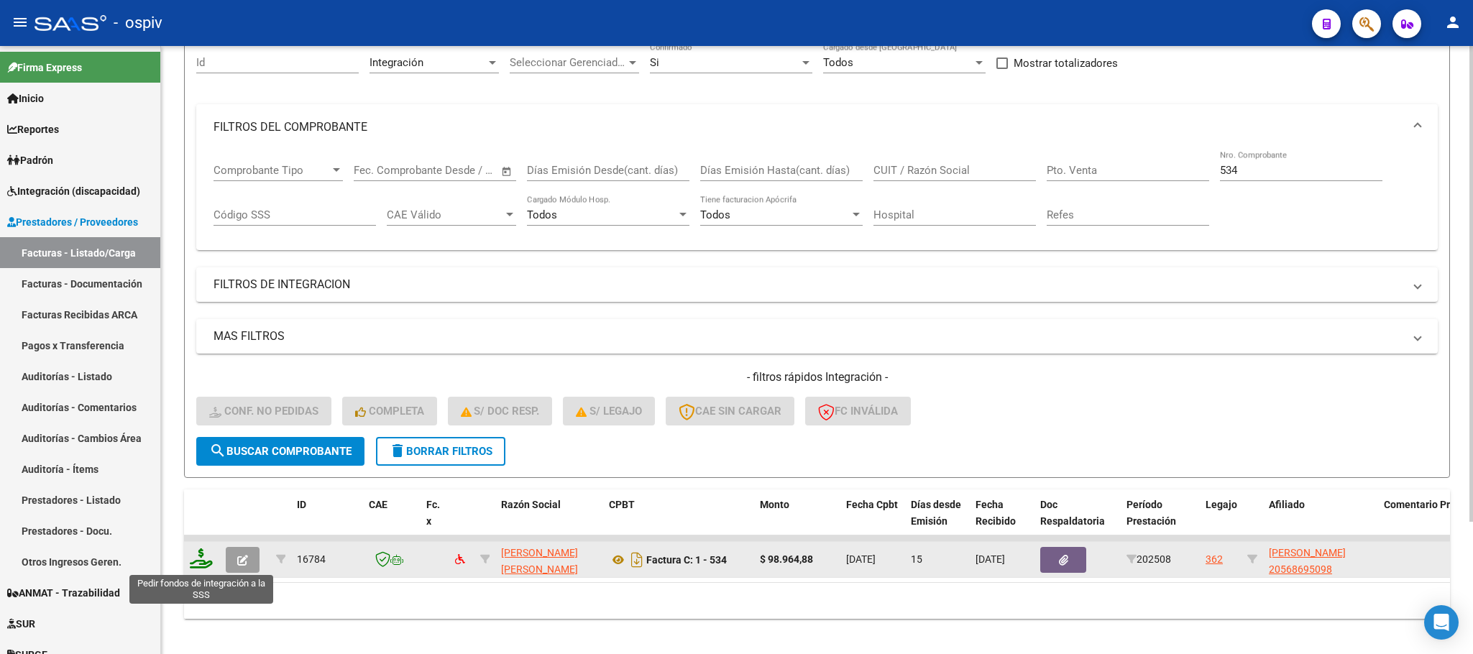
click at [203, 556] on icon at bounding box center [201, 558] width 23 height 20
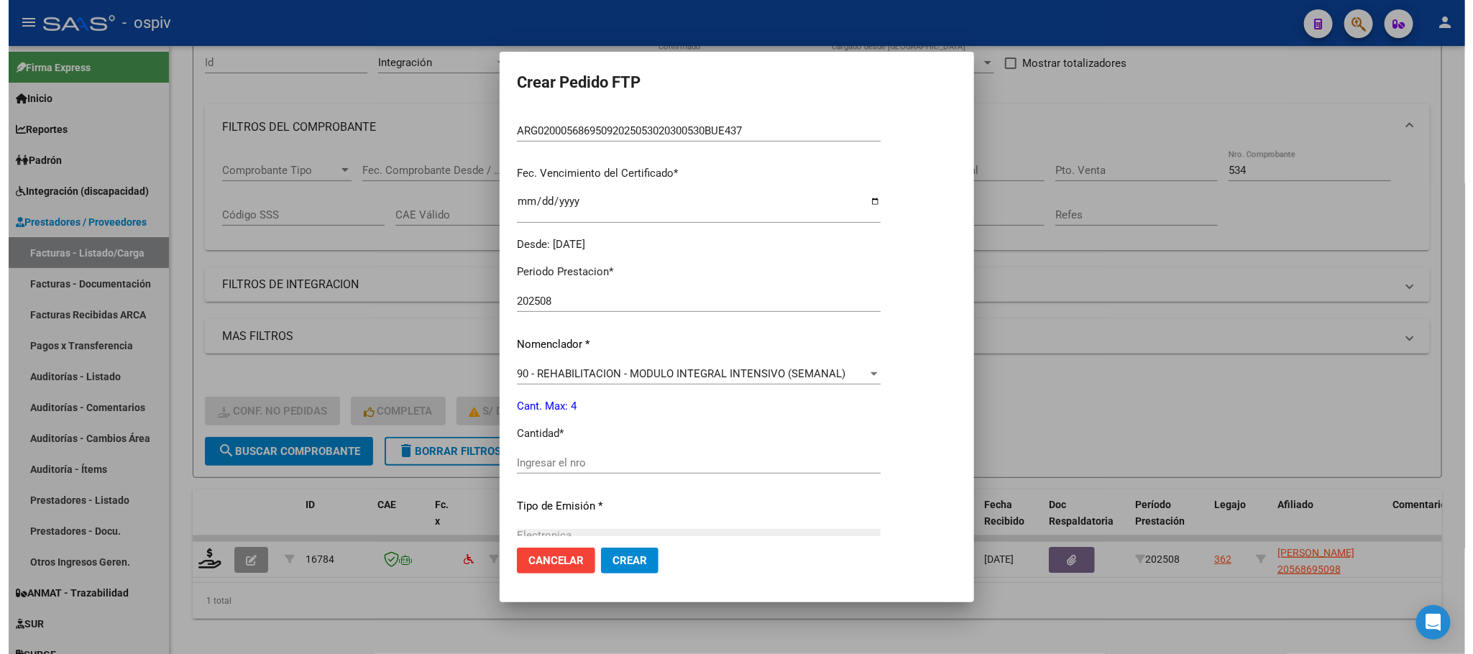
scroll to position [497, 0]
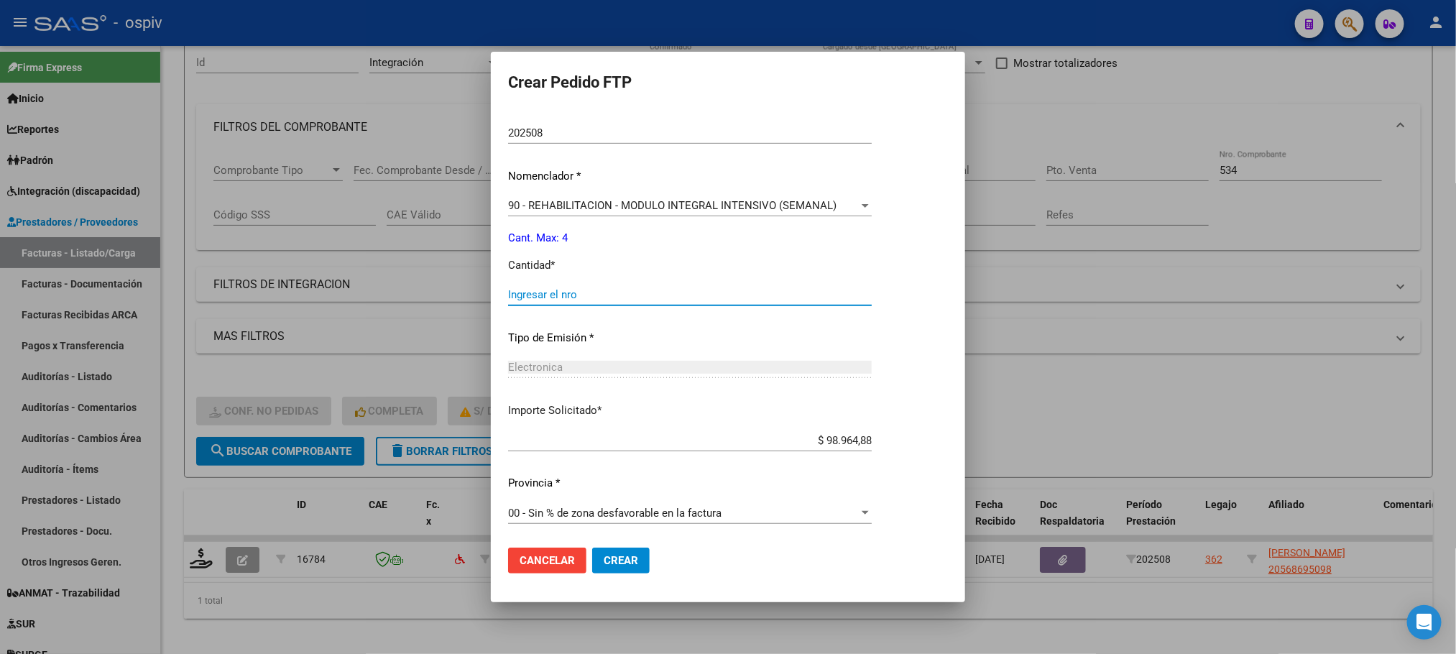
click at [681, 293] on input "Ingresar el nro" at bounding box center [690, 294] width 364 height 13
click at [592, 548] on button "Crear" at bounding box center [621, 561] width 58 height 26
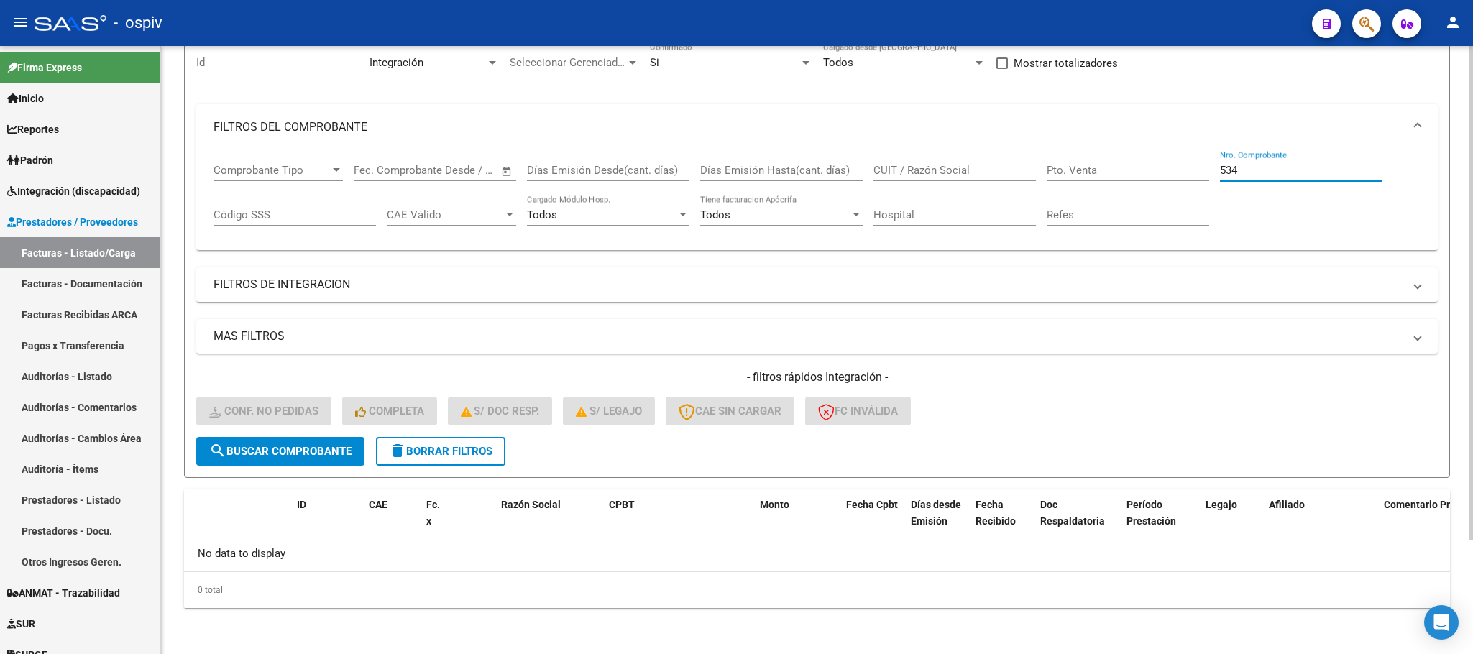
click at [1247, 173] on input "534" at bounding box center [1301, 170] width 162 height 13
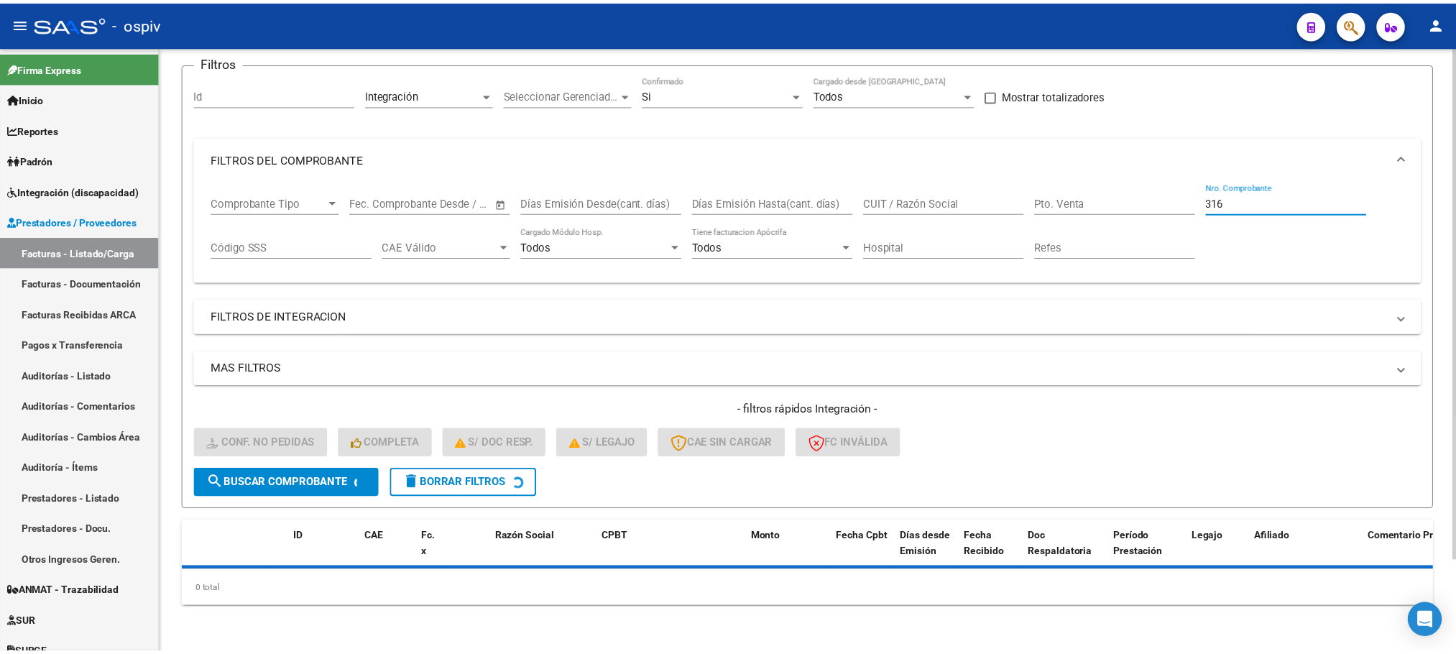
scroll to position [140, 0]
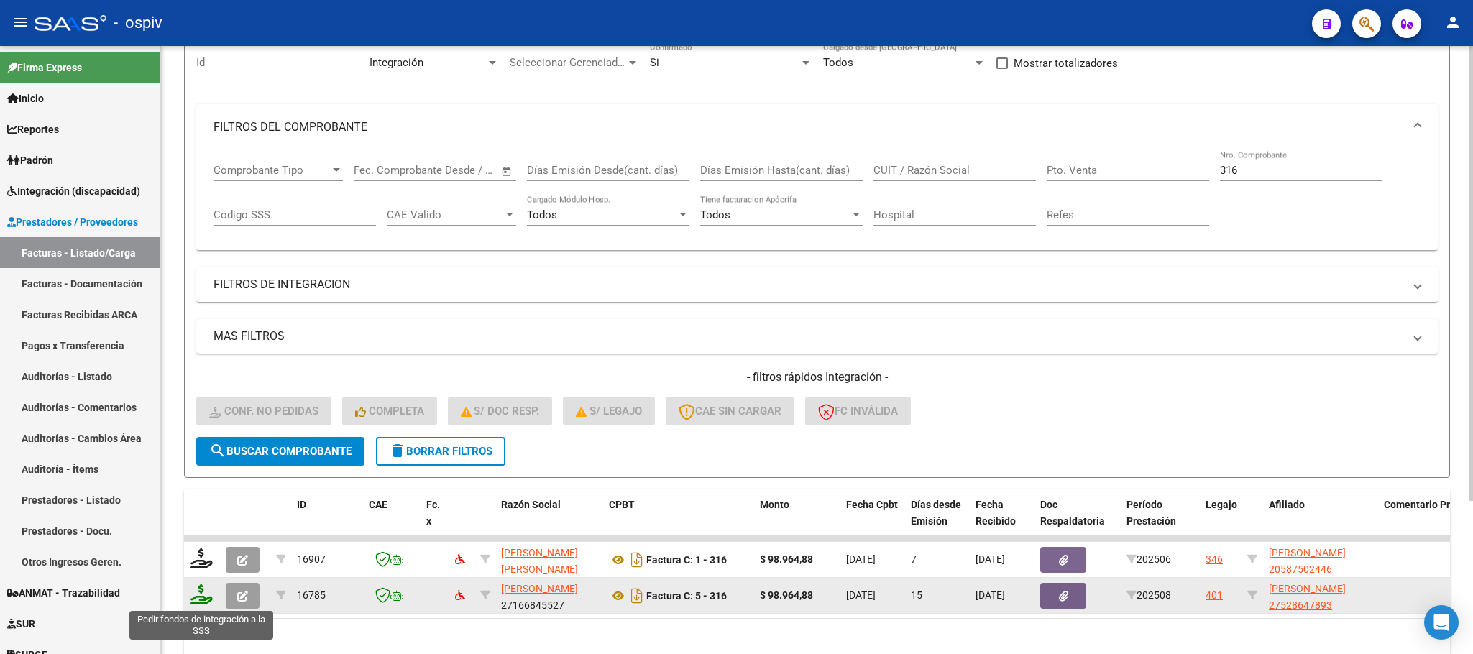
click at [198, 602] on icon at bounding box center [201, 594] width 23 height 20
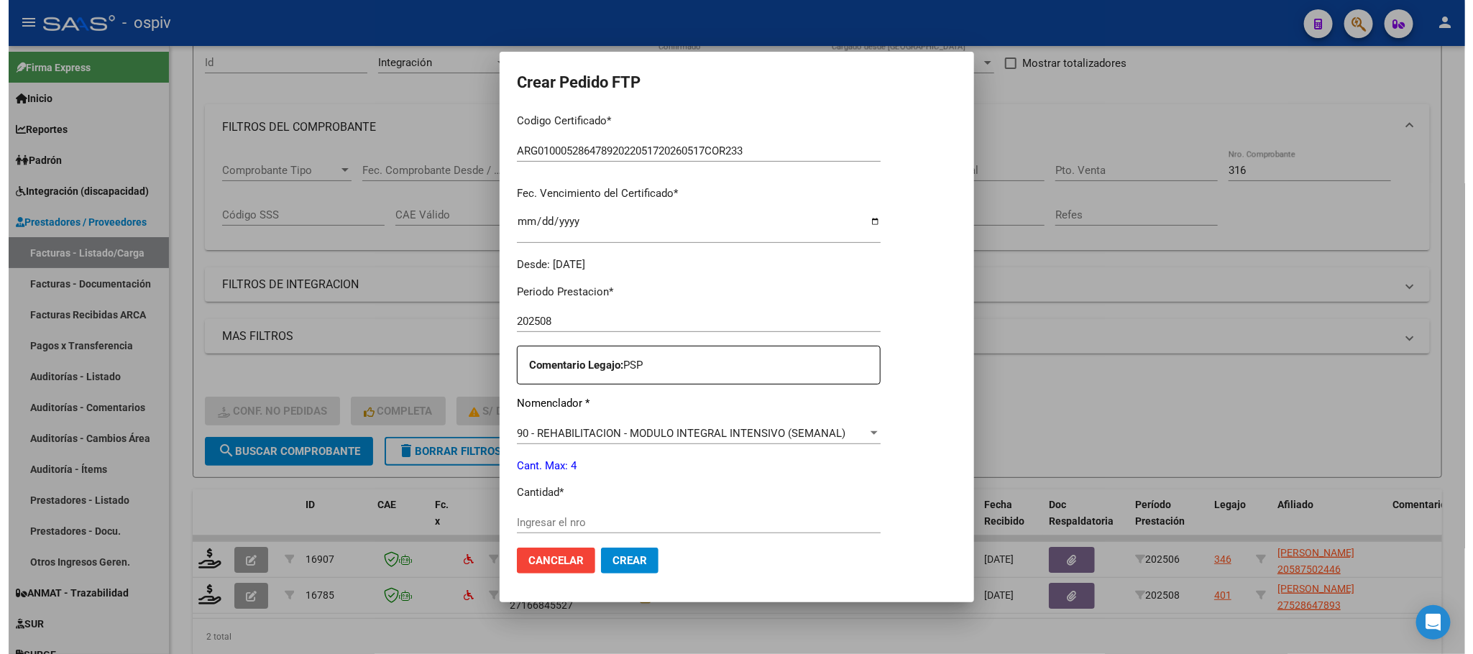
scroll to position [359, 0]
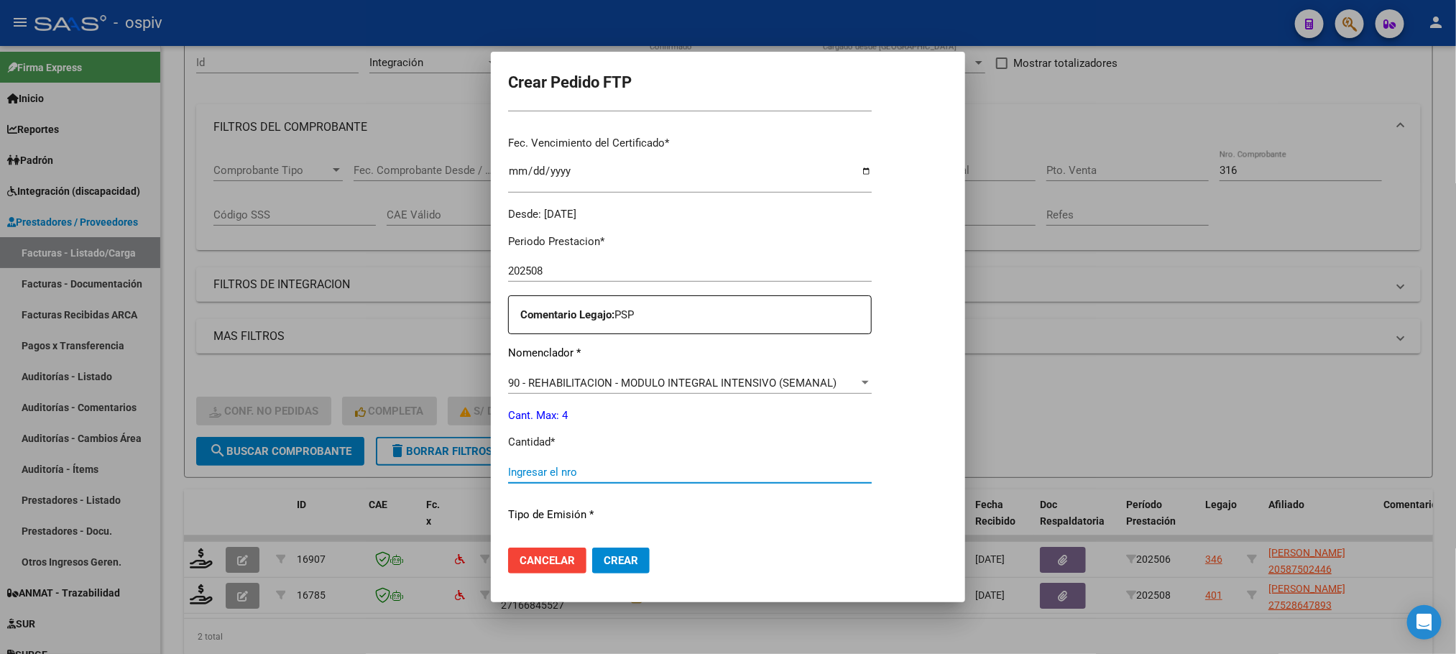
click at [622, 469] on input "Ingresar el nro" at bounding box center [690, 472] width 364 height 13
click at [592, 548] on button "Crear" at bounding box center [621, 561] width 58 height 26
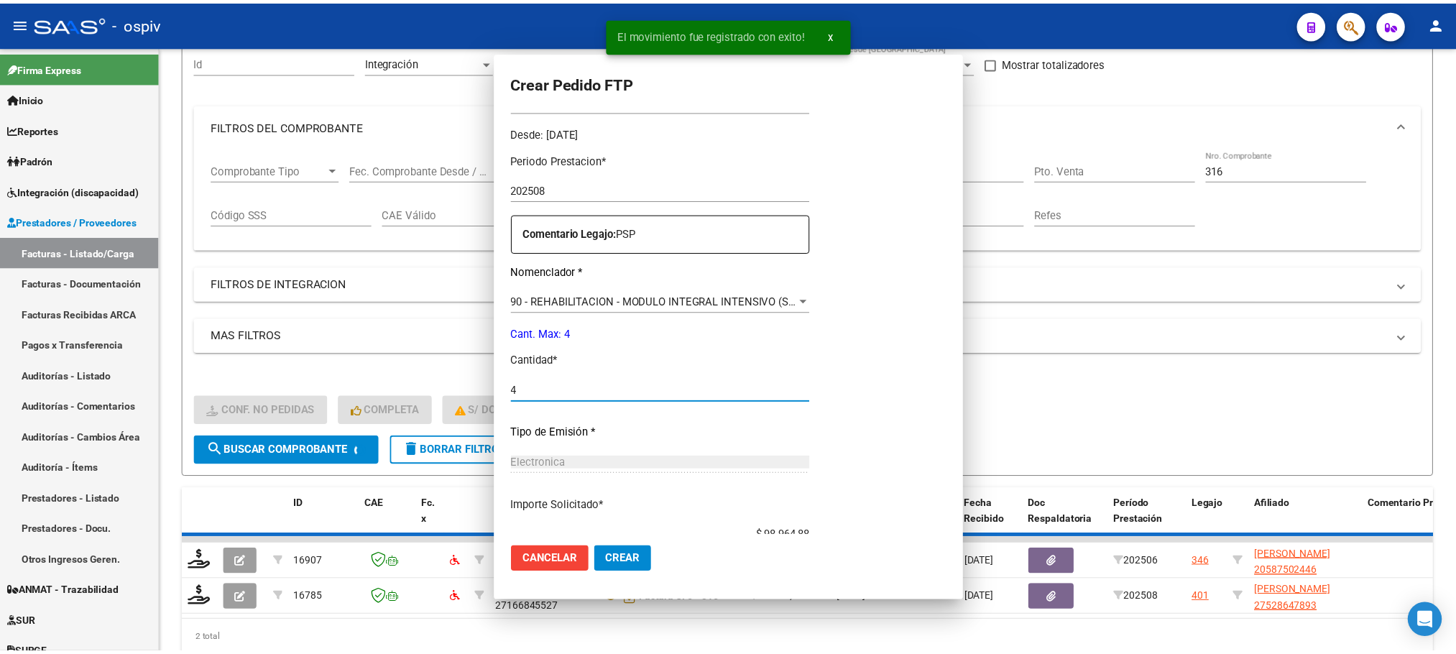
scroll to position [0, 0]
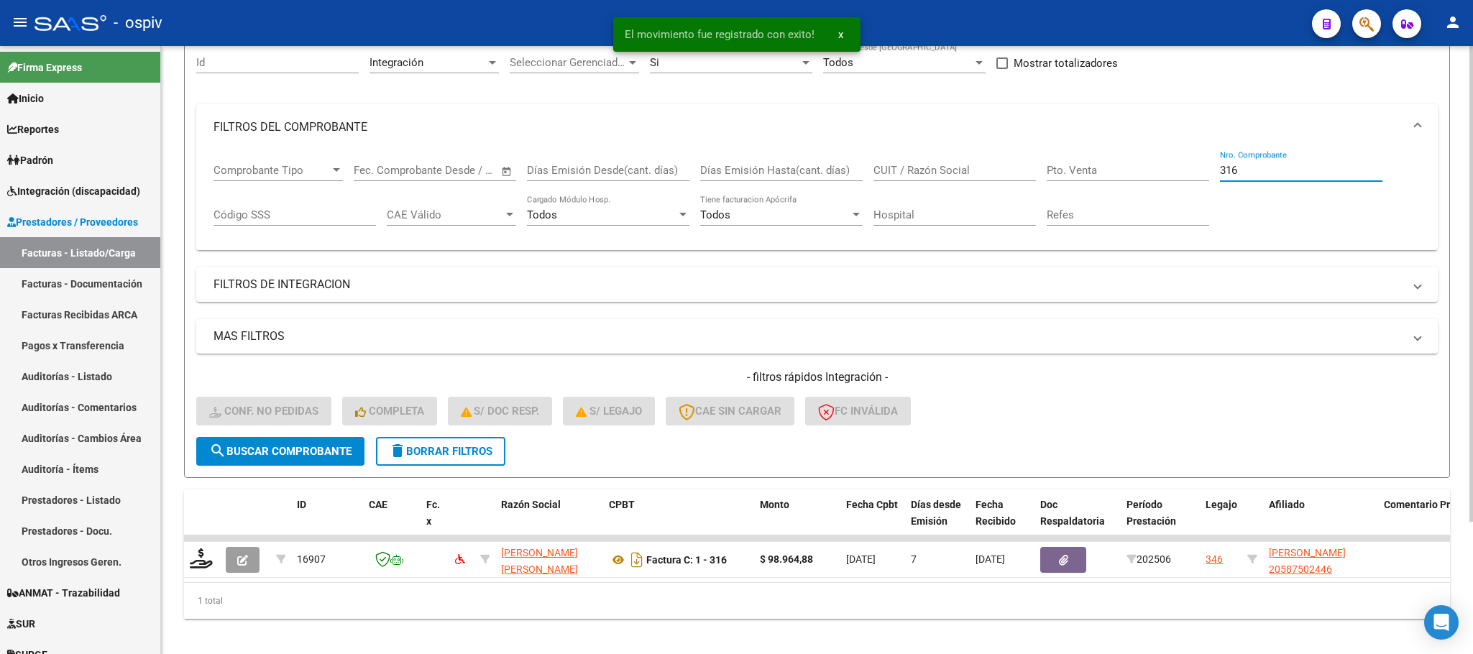
click at [1256, 169] on input "316" at bounding box center [1301, 170] width 162 height 13
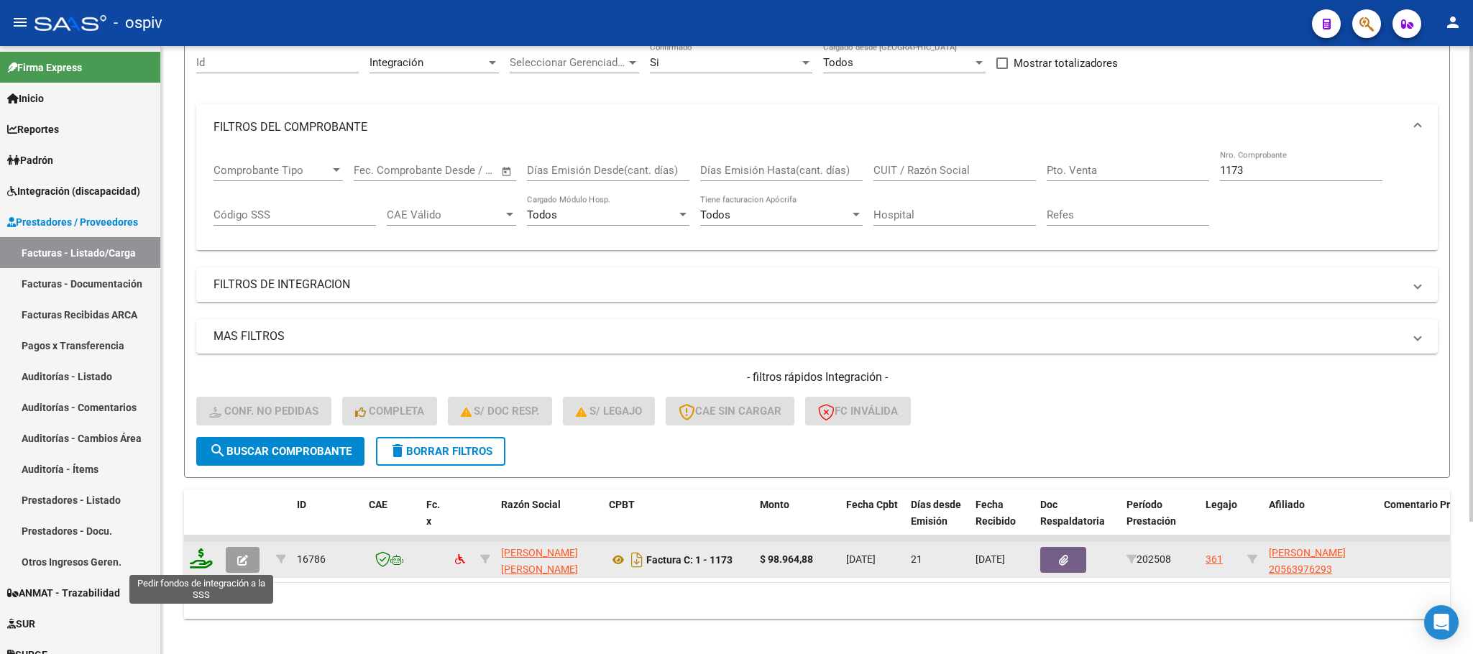
click at [198, 569] on icon at bounding box center [201, 558] width 23 height 20
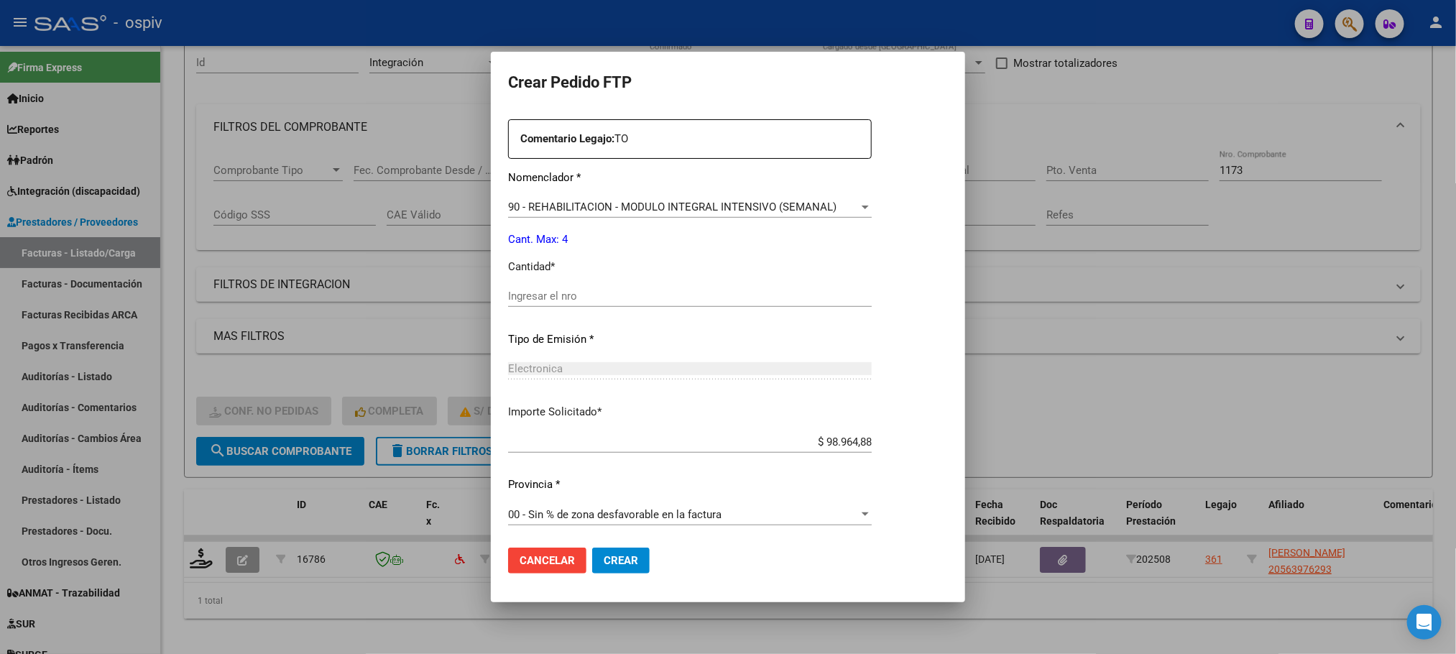
scroll to position [520, 0]
click at [615, 292] on input "Ingresar el nro" at bounding box center [690, 294] width 364 height 13
click at [592, 548] on button "Crear" at bounding box center [621, 561] width 58 height 26
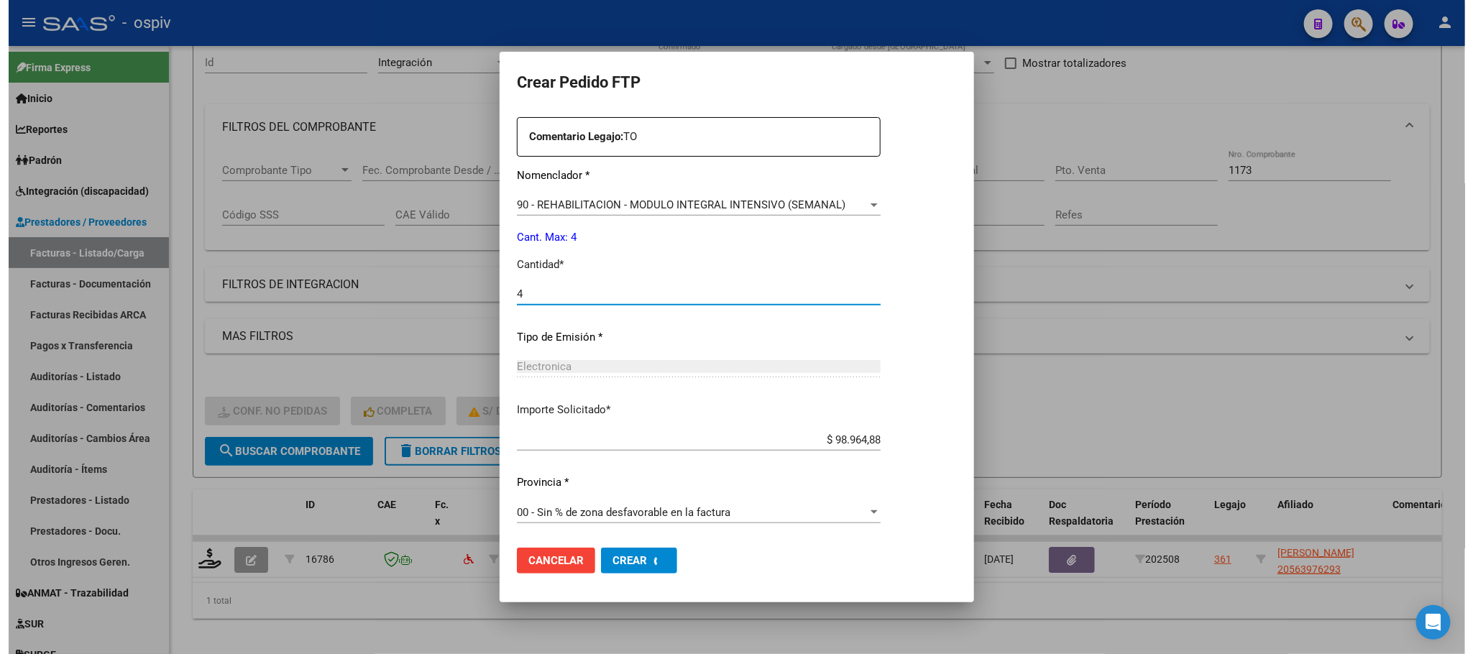
scroll to position [0, 0]
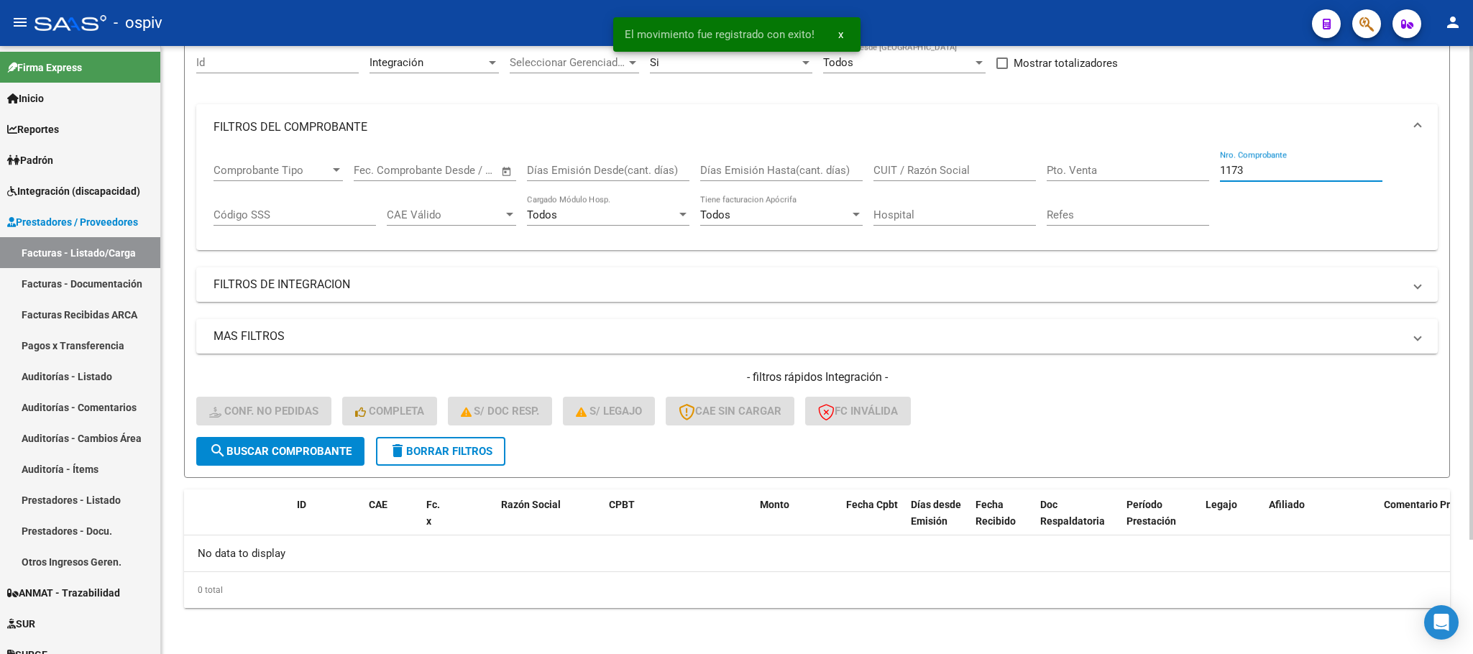
click at [1352, 167] on input "1173" at bounding box center [1301, 170] width 162 height 13
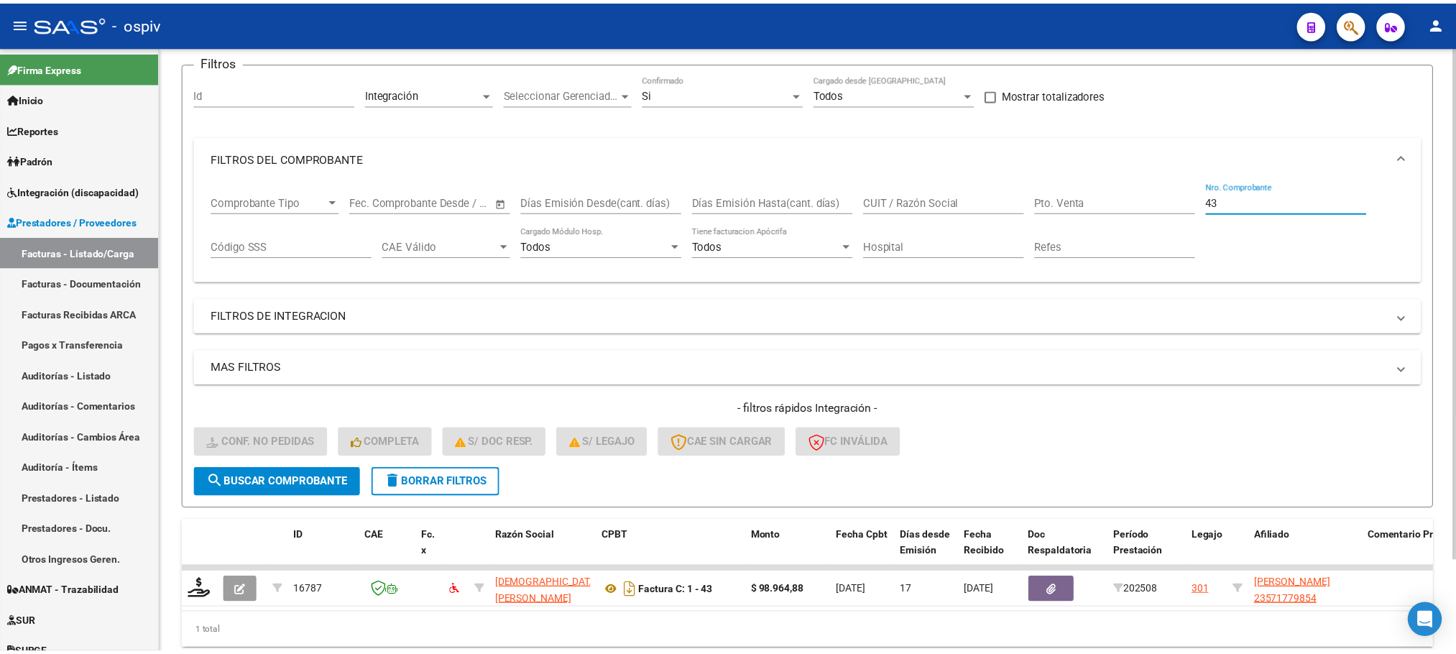
scroll to position [140, 0]
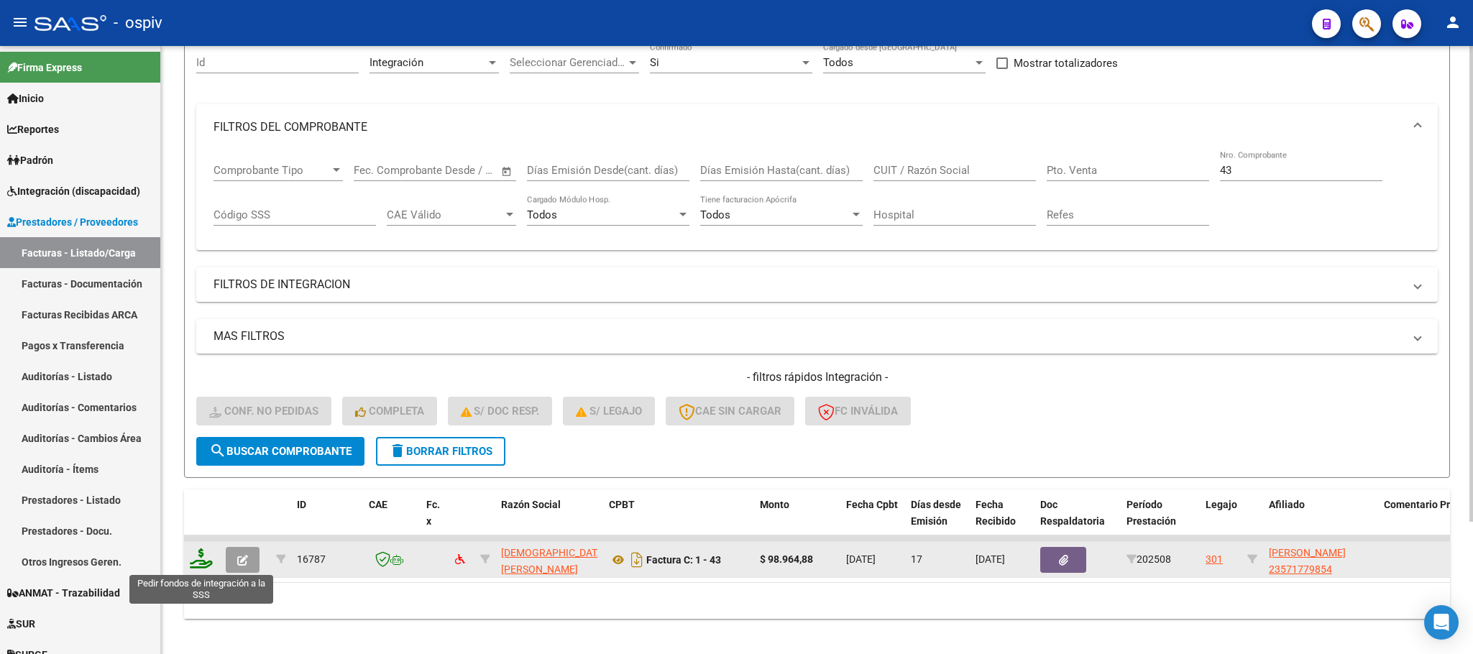
click at [205, 561] on icon at bounding box center [201, 558] width 23 height 20
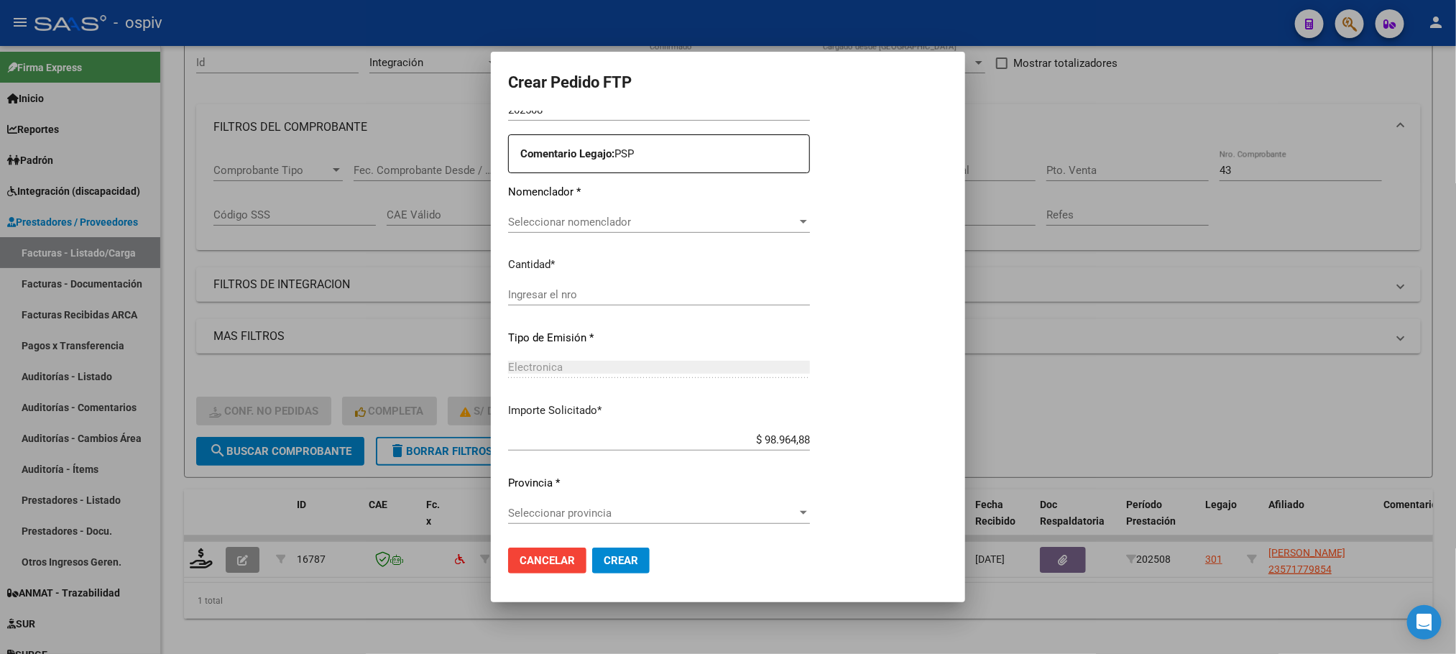
scroll to position [520, 0]
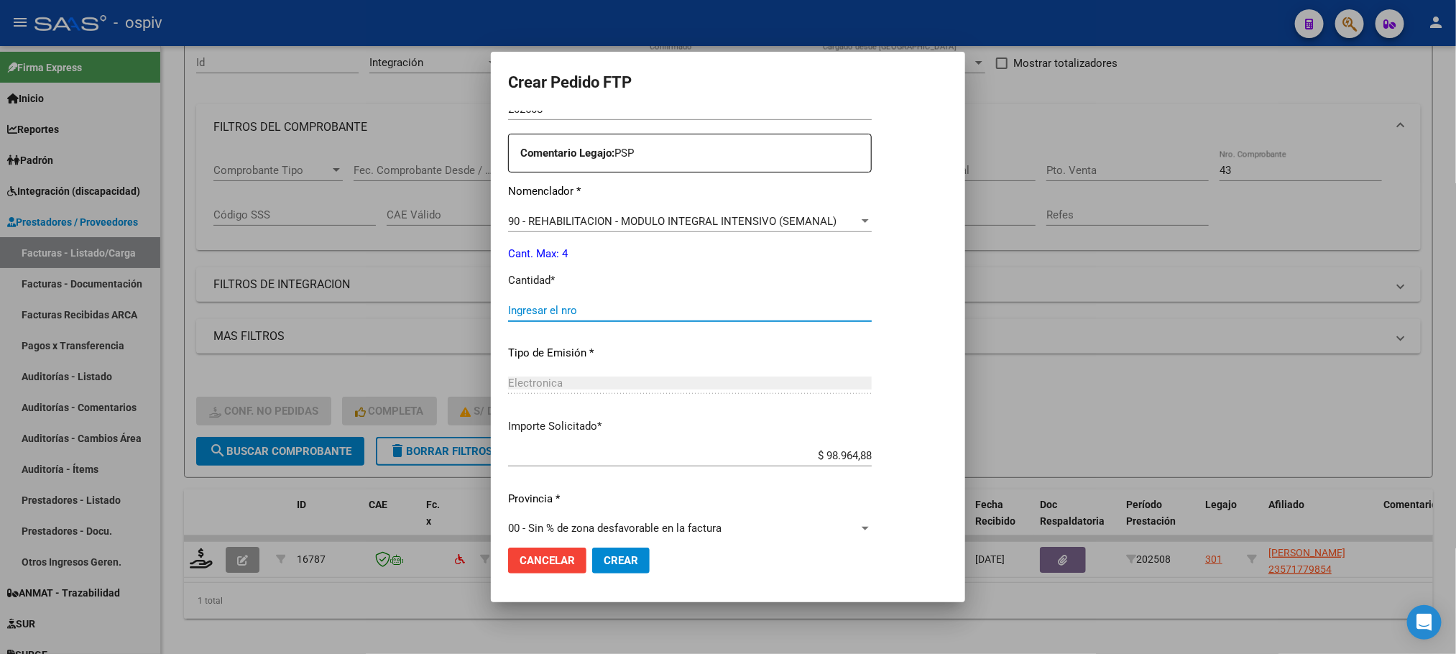
click at [652, 308] on input "Ingresar el nro" at bounding box center [690, 310] width 364 height 13
click at [592, 548] on button "Crear" at bounding box center [621, 561] width 58 height 26
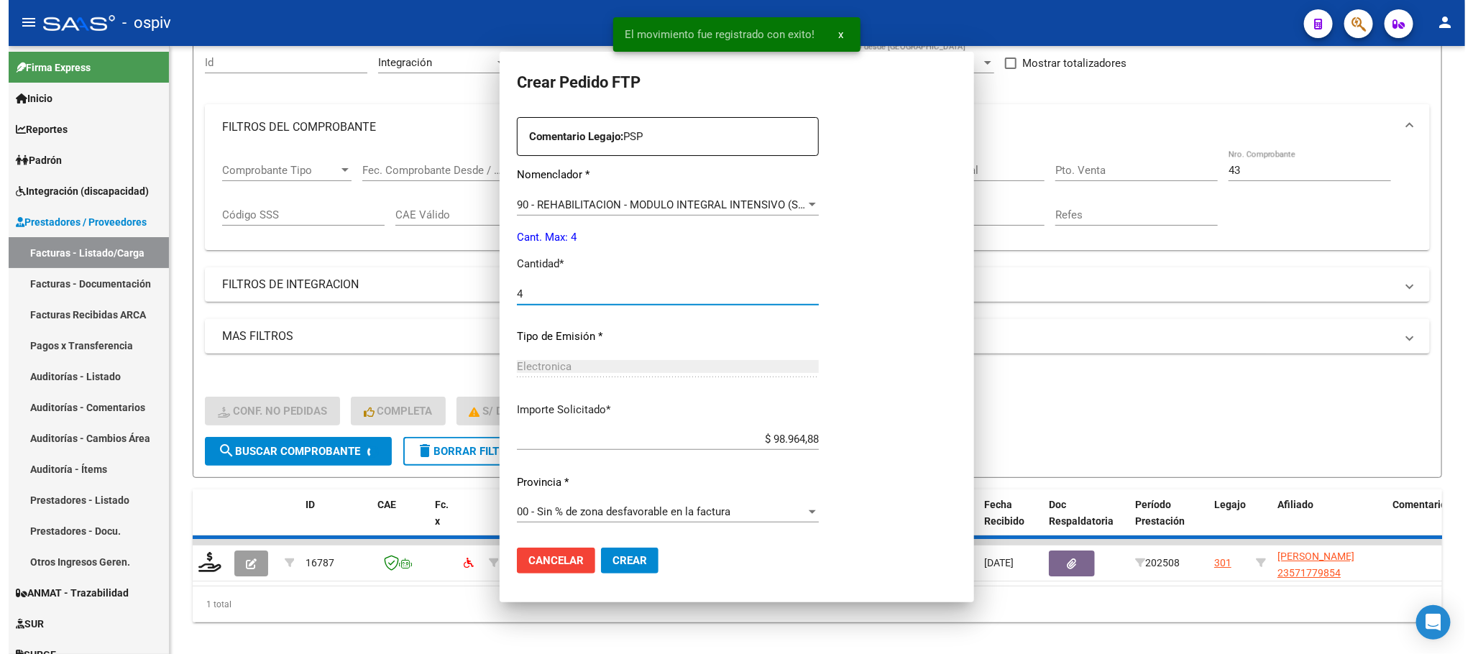
scroll to position [0, 0]
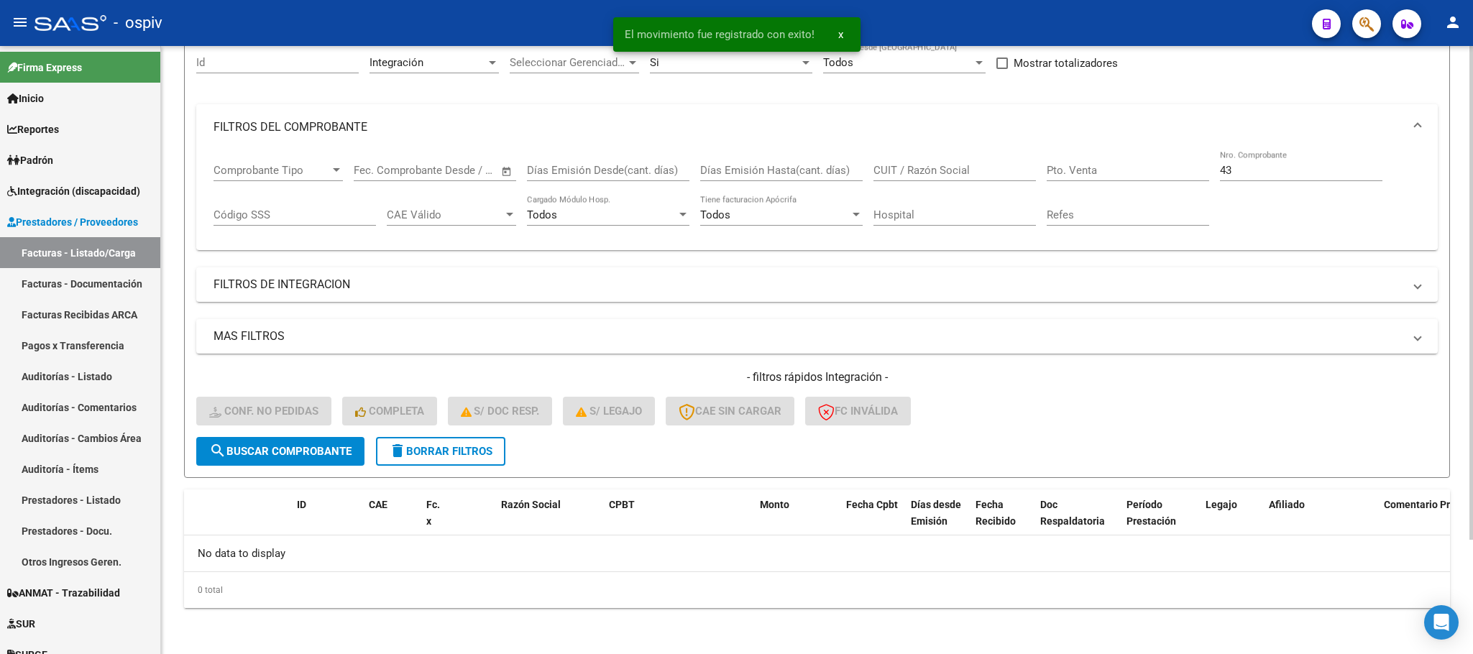
click at [1340, 168] on input "43" at bounding box center [1301, 170] width 162 height 13
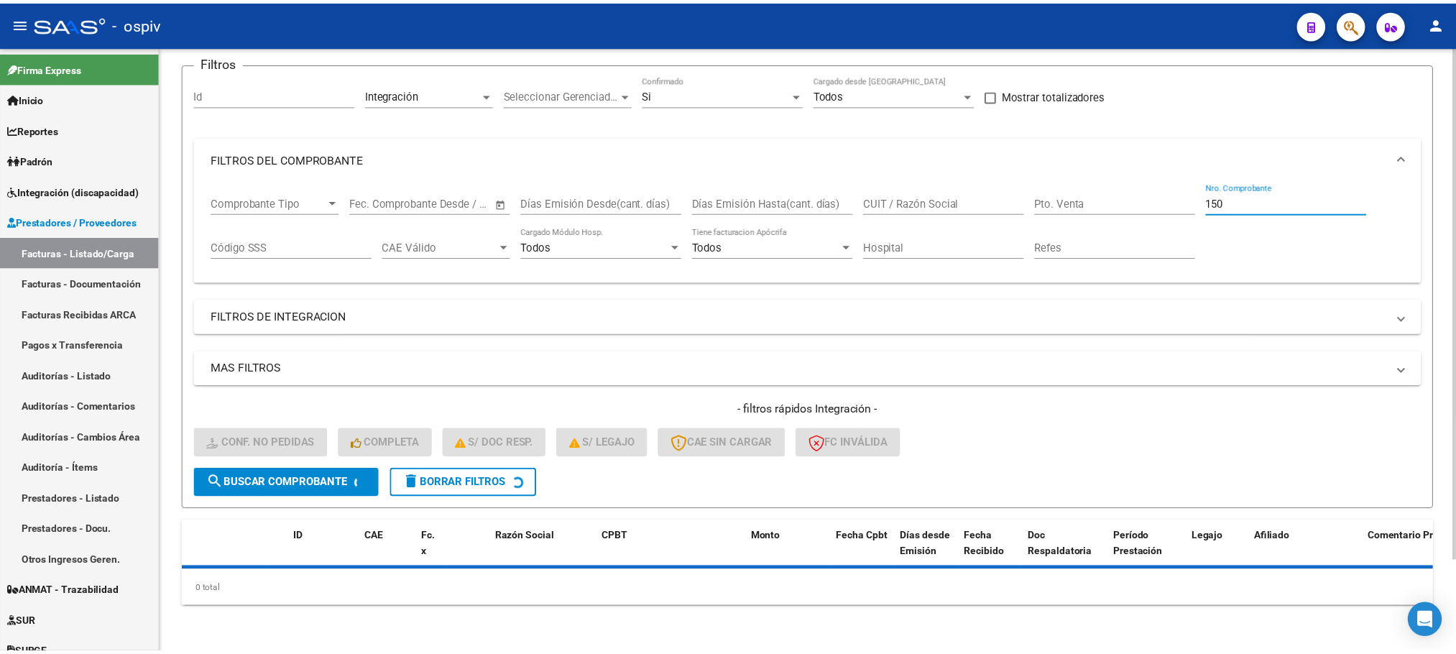
scroll to position [140, 0]
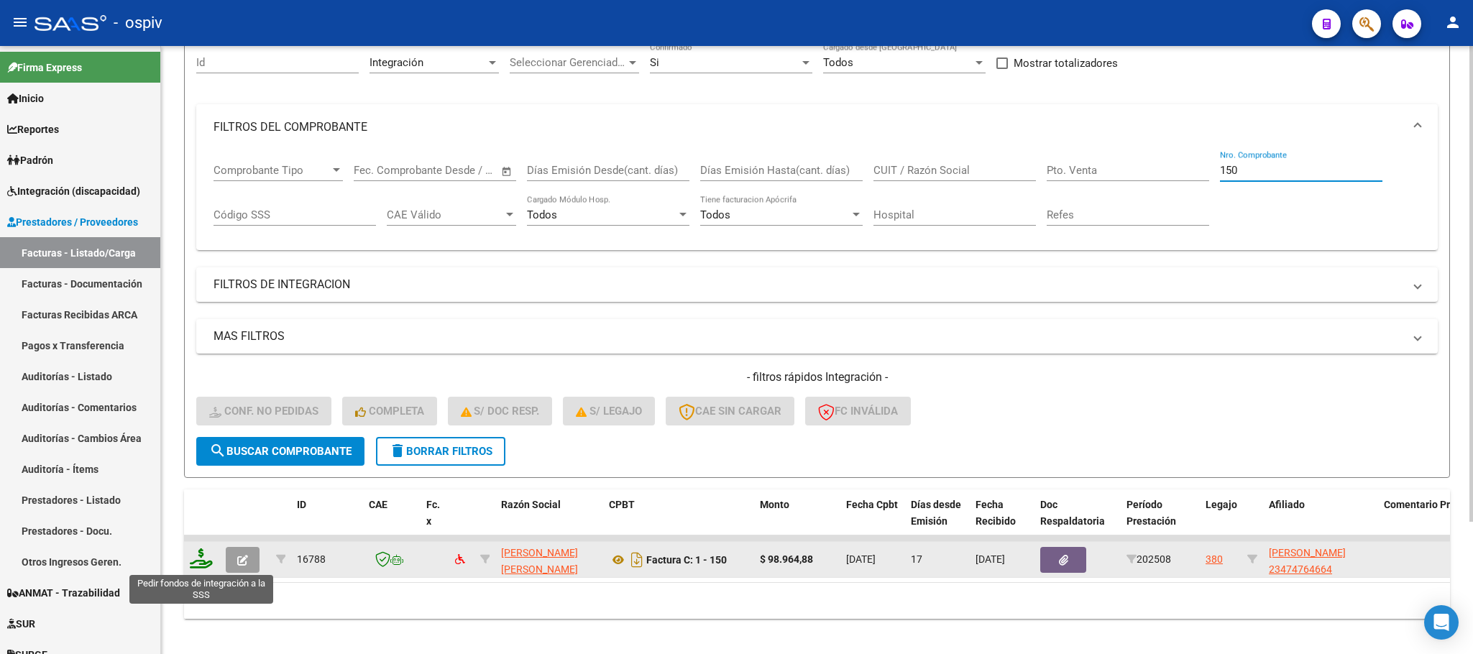
click at [198, 561] on icon at bounding box center [201, 558] width 23 height 20
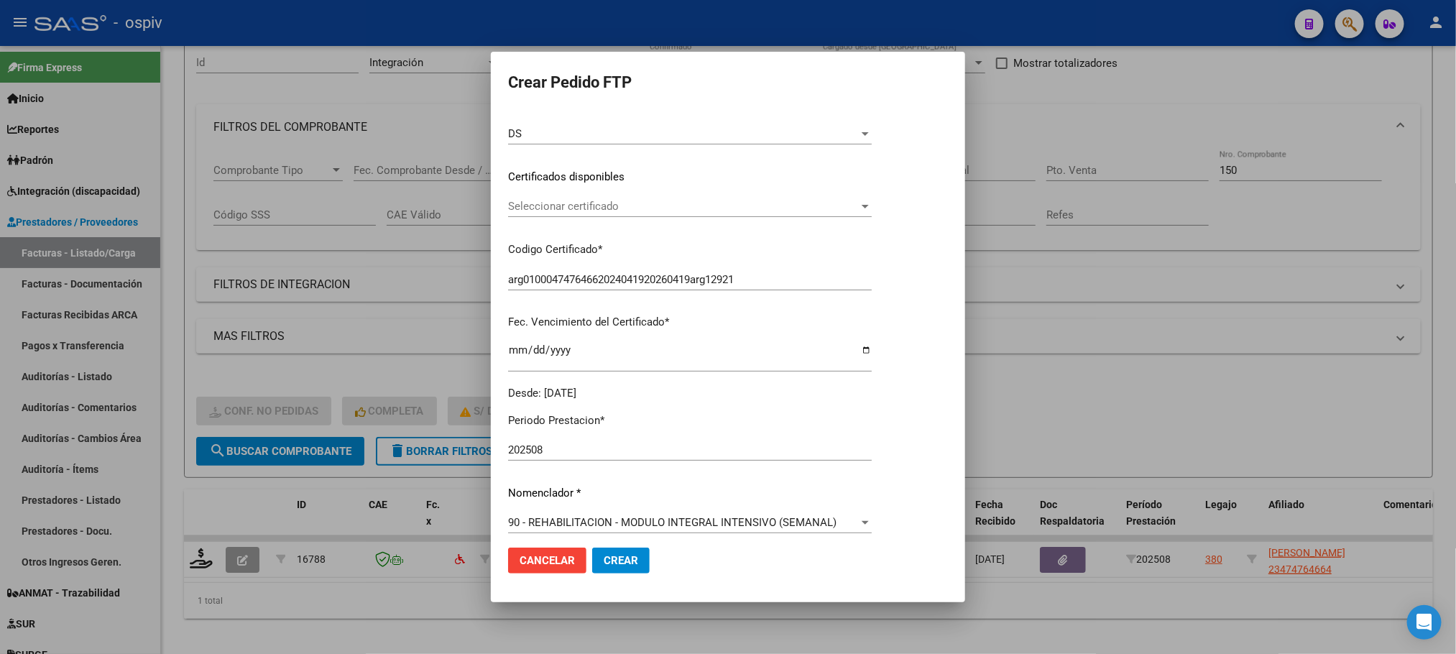
scroll to position [359, 0]
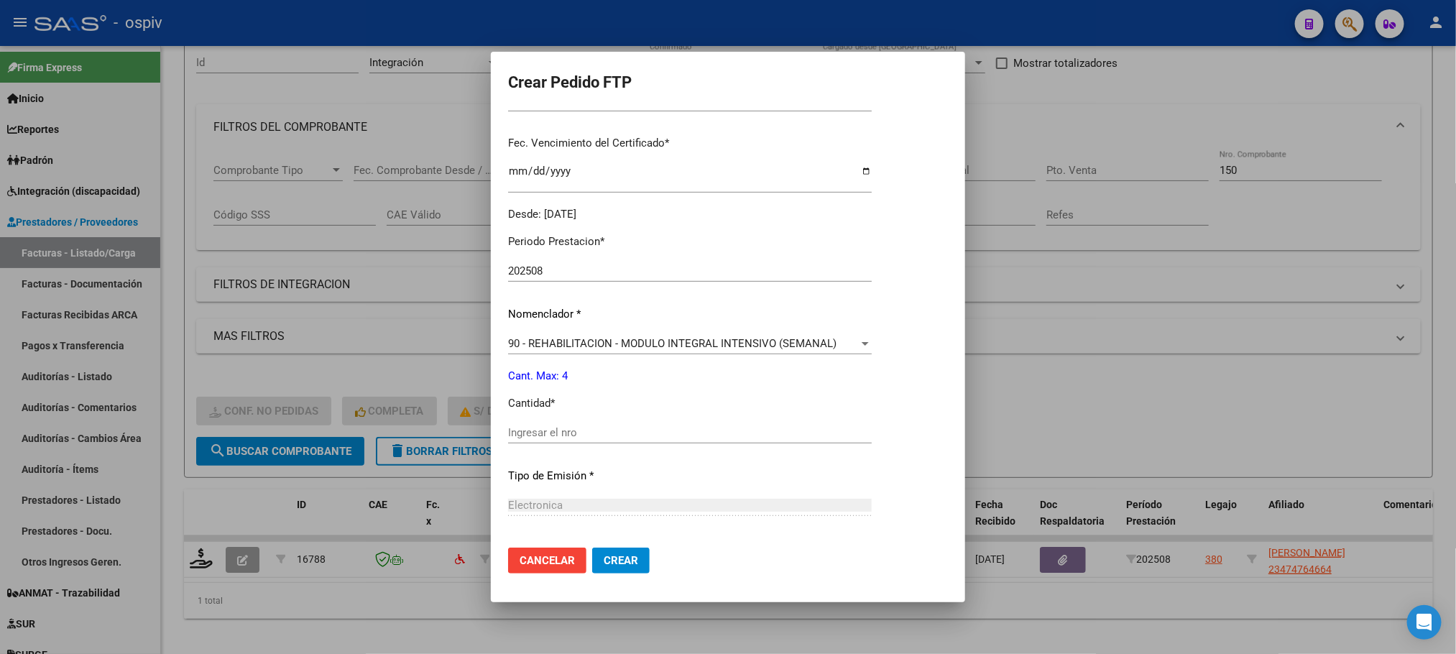
click at [602, 423] on div "Ingresar el nro" at bounding box center [690, 433] width 364 height 22
click at [602, 431] on input "Ingresar el nro" at bounding box center [690, 432] width 364 height 13
click at [592, 548] on button "Crear" at bounding box center [621, 561] width 58 height 26
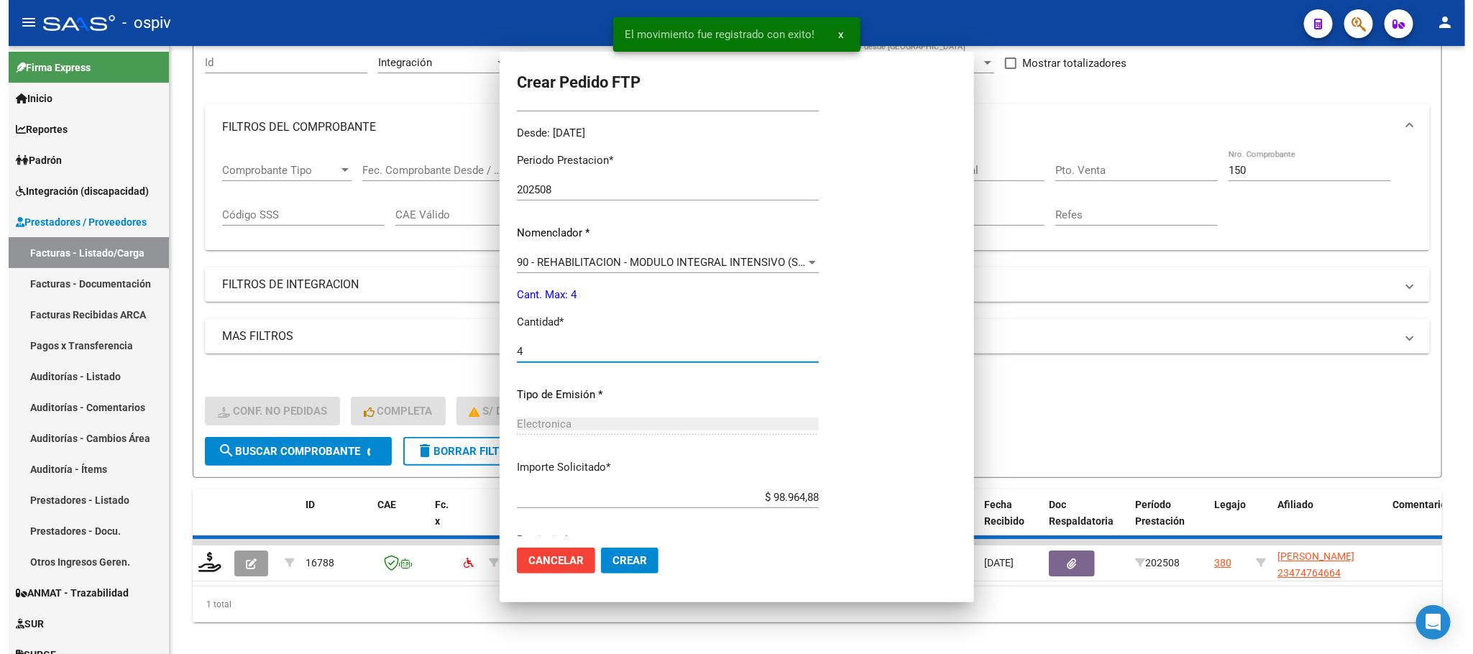
scroll to position [0, 0]
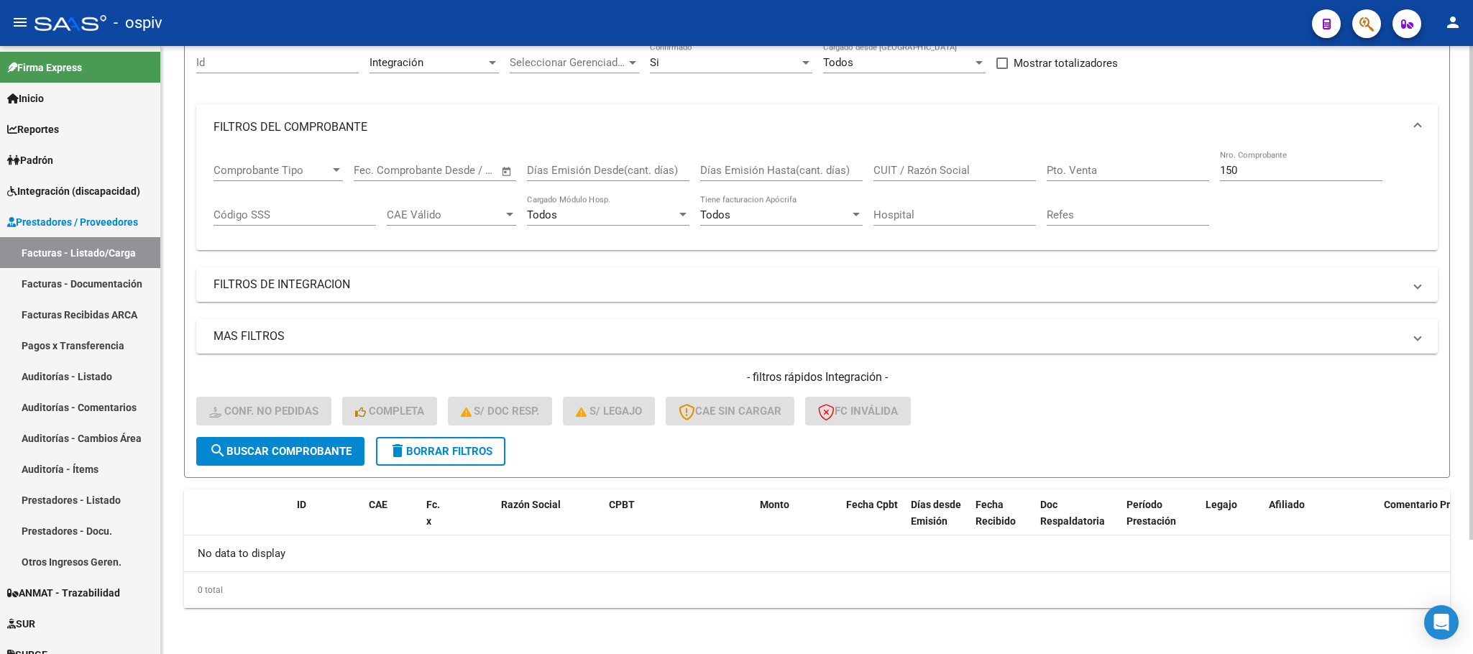
click at [1318, 177] on input "150" at bounding box center [1301, 170] width 162 height 13
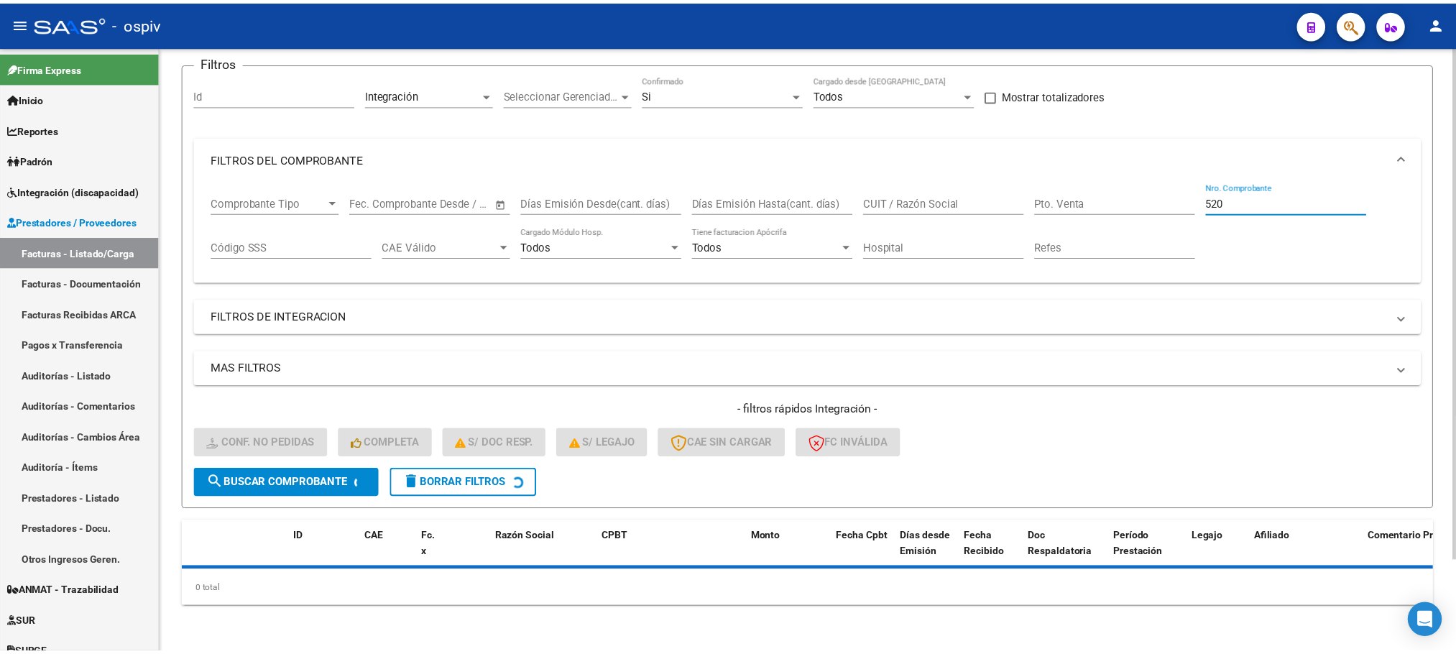
scroll to position [140, 0]
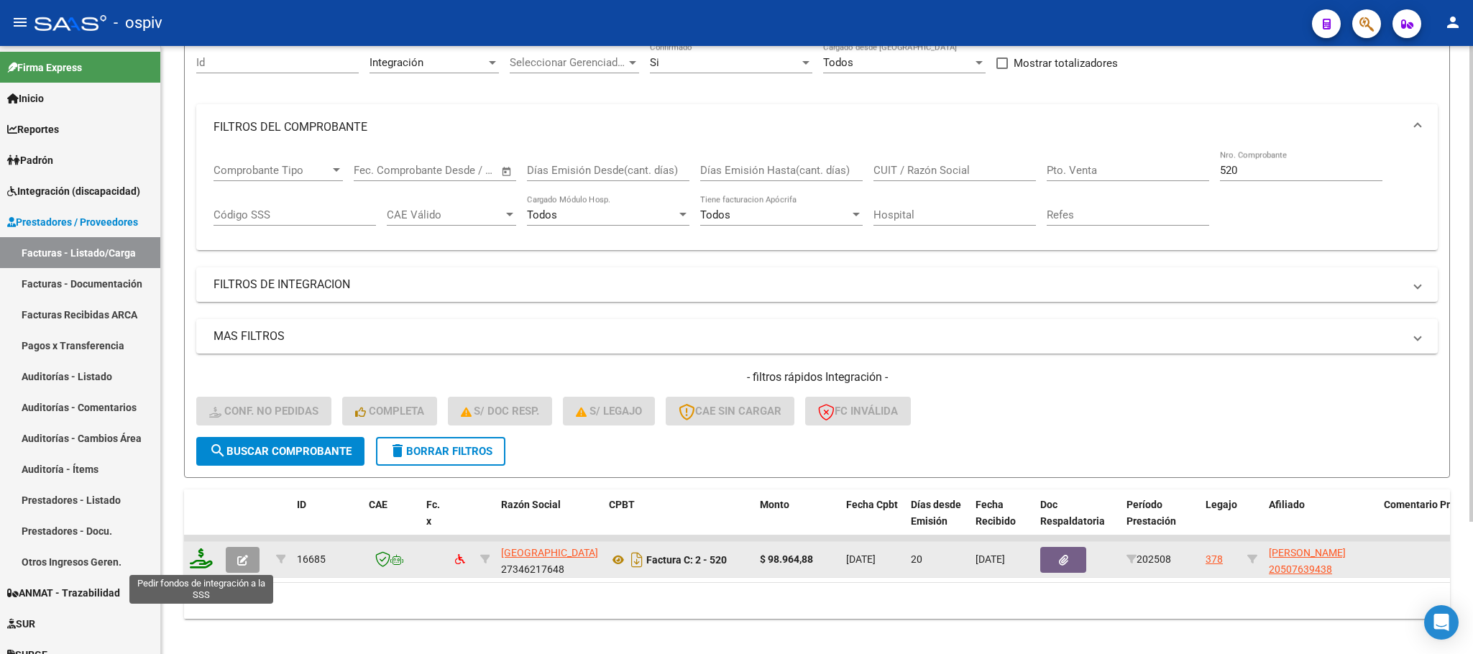
click at [201, 559] on icon at bounding box center [201, 558] width 23 height 20
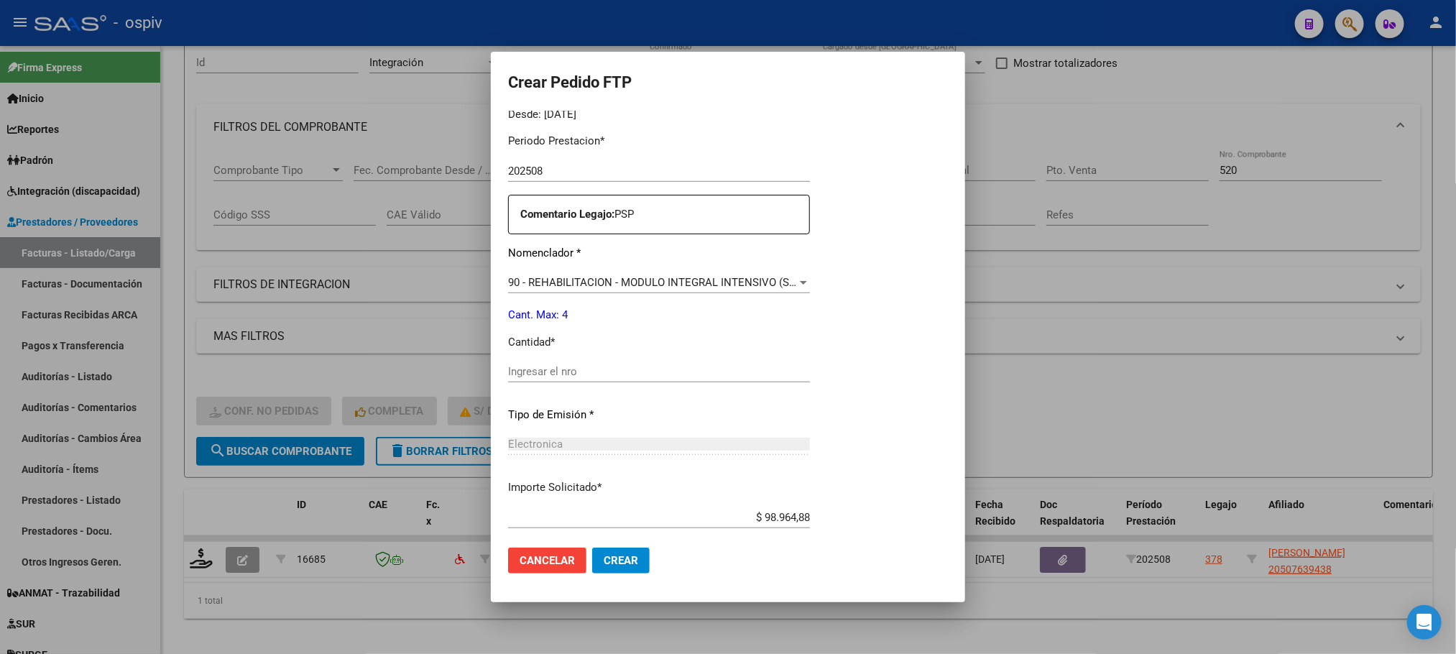
scroll to position [469, 0]
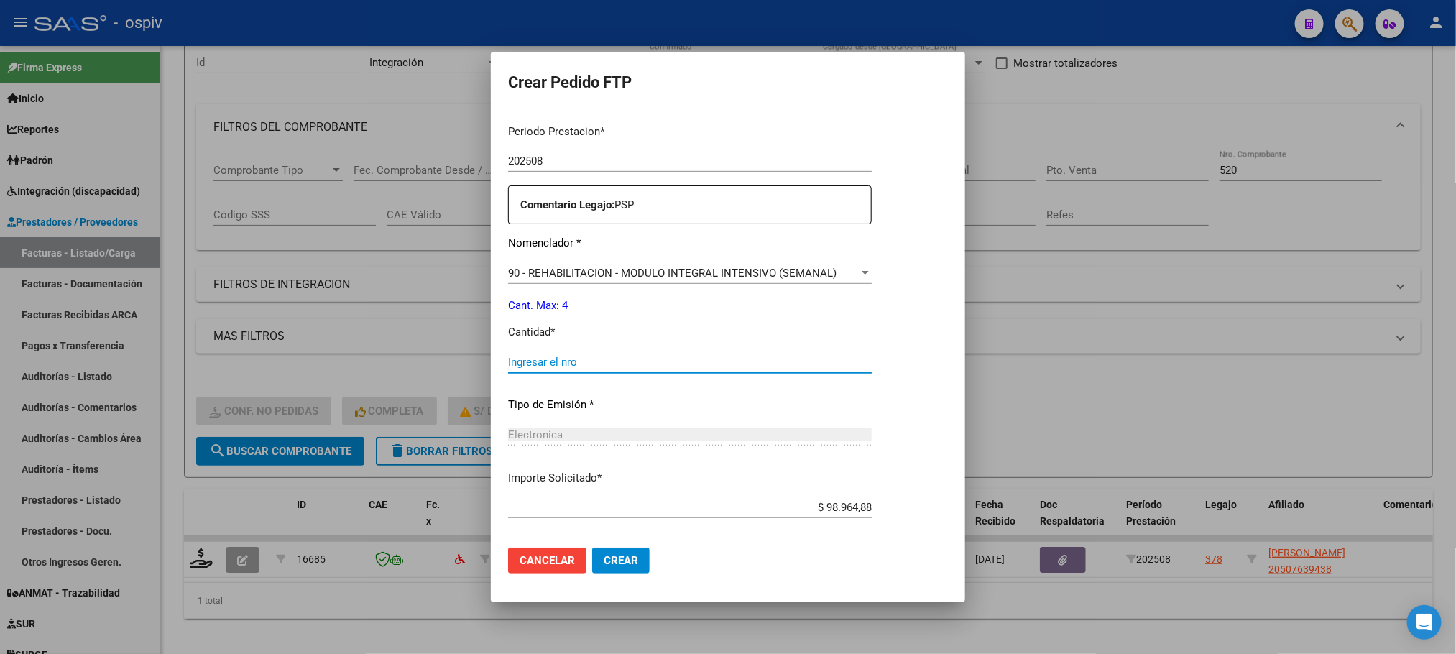
click at [602, 360] on input "Ingresar el nro" at bounding box center [690, 362] width 364 height 13
click at [592, 548] on button "Crear" at bounding box center [621, 561] width 58 height 26
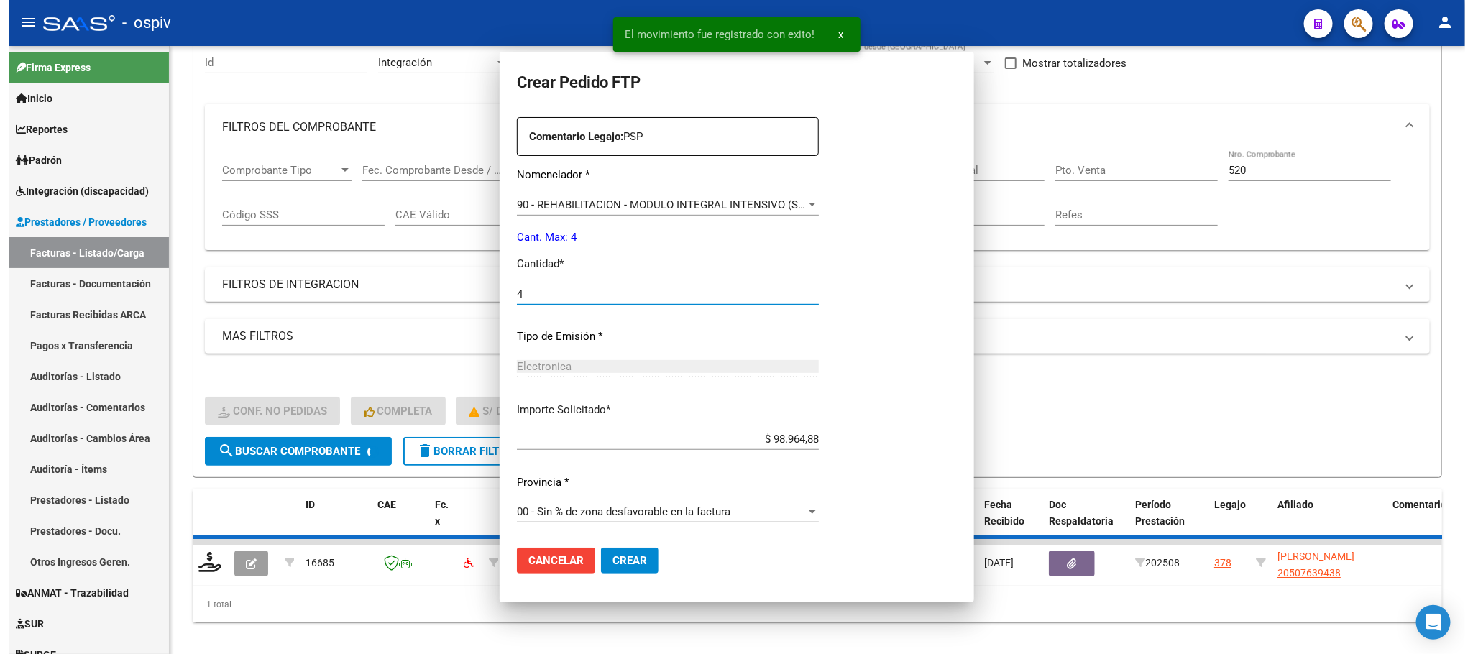
scroll to position [0, 0]
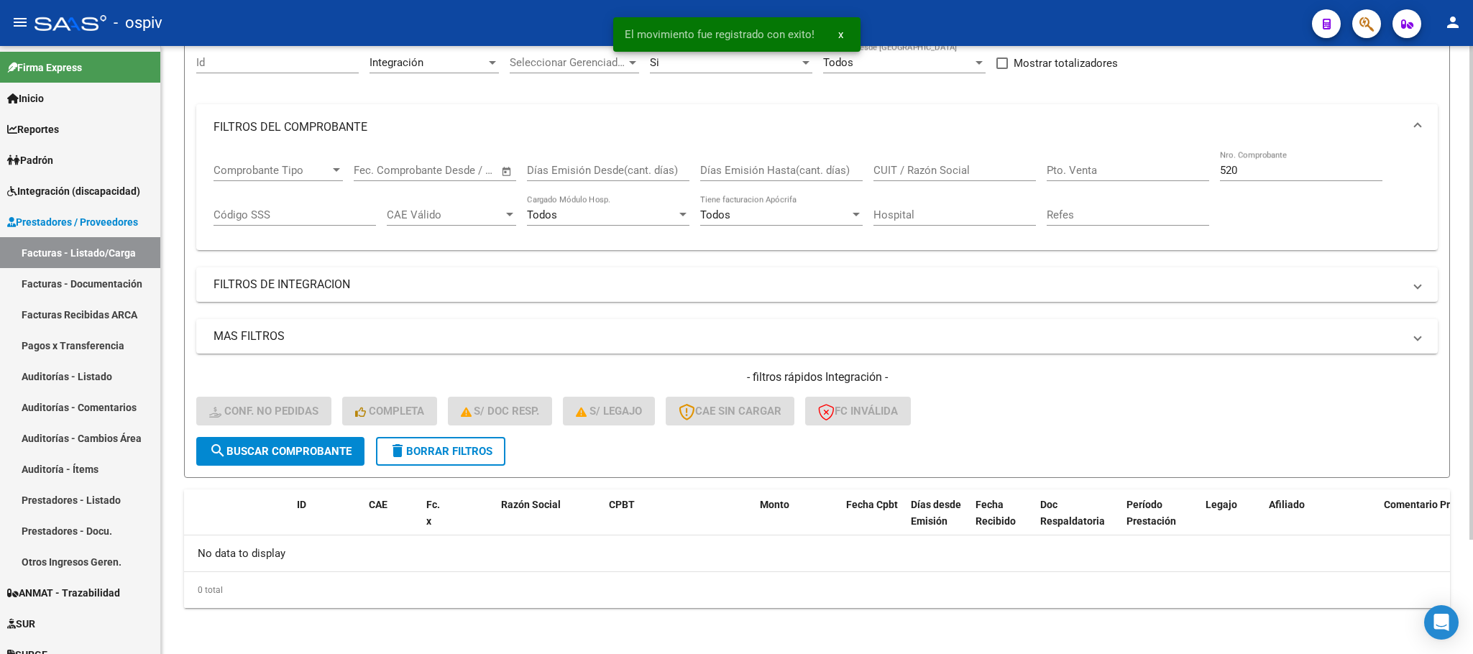
click at [1249, 173] on input "520" at bounding box center [1301, 170] width 162 height 13
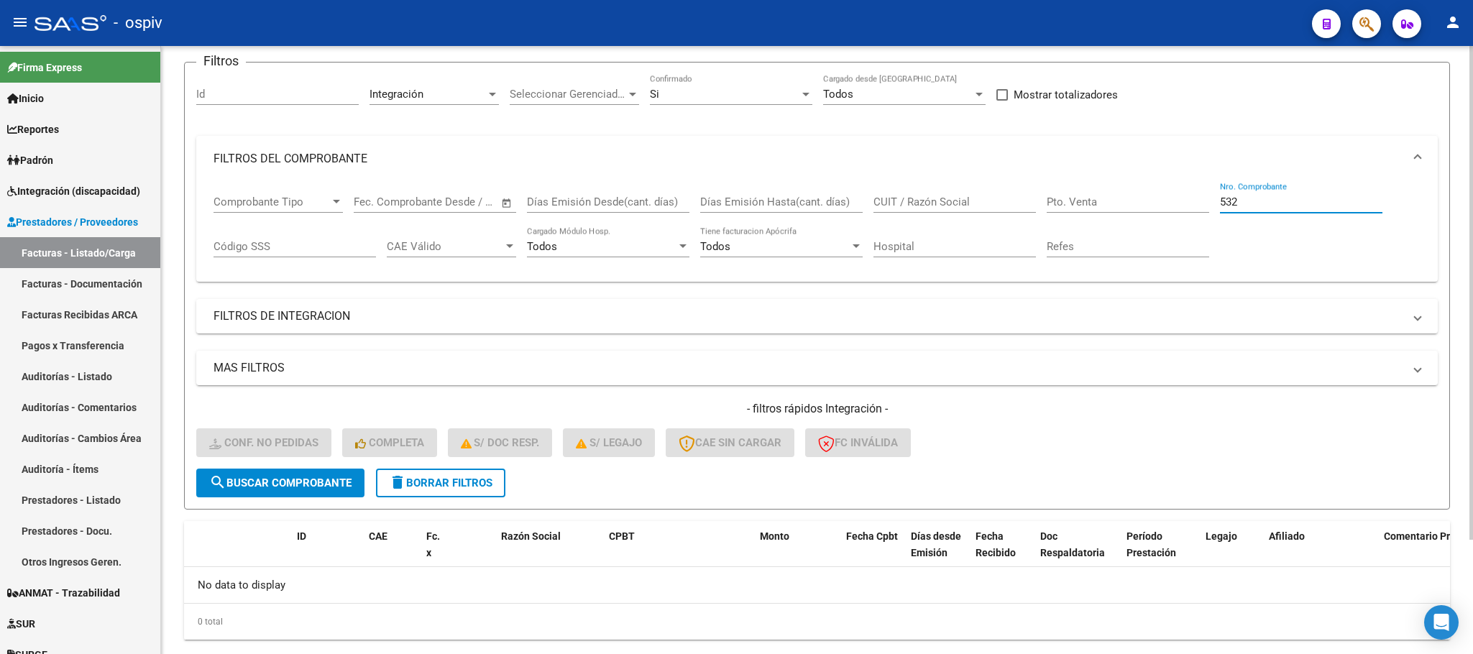
scroll to position [140, 0]
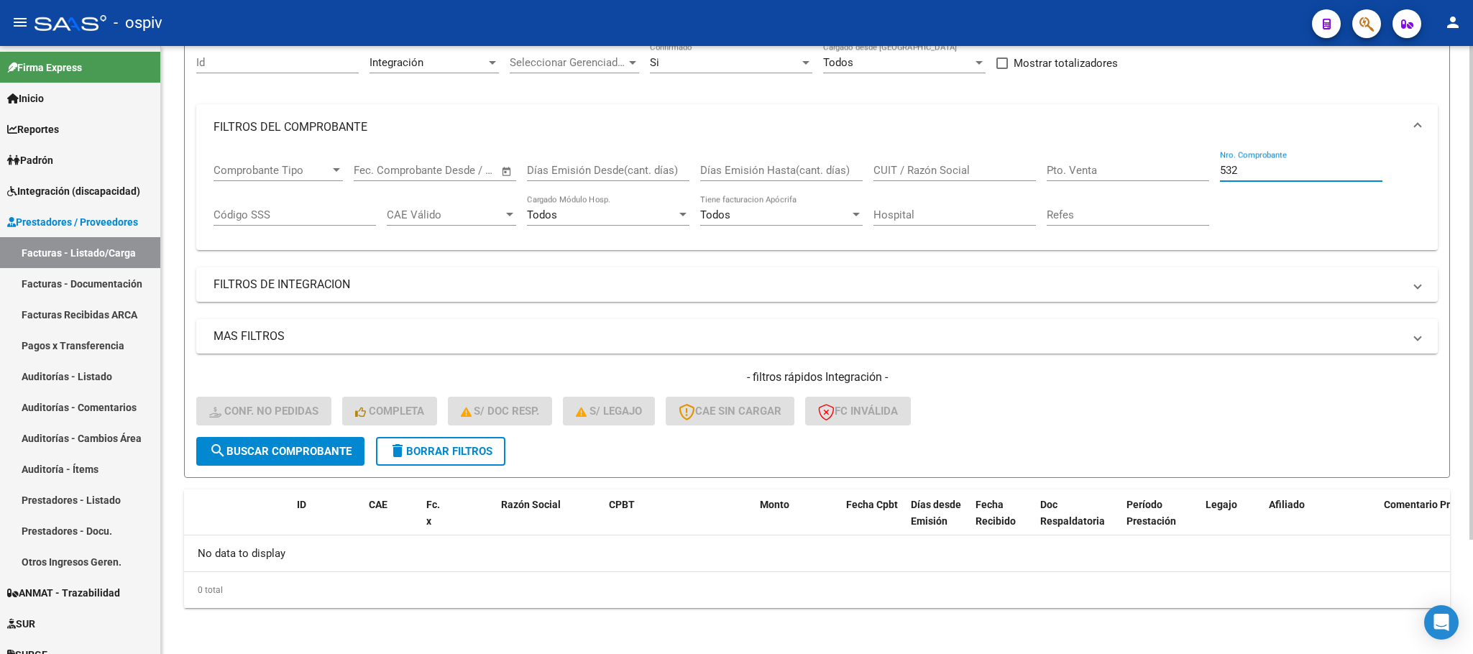
click at [1297, 173] on input "532" at bounding box center [1301, 170] width 162 height 13
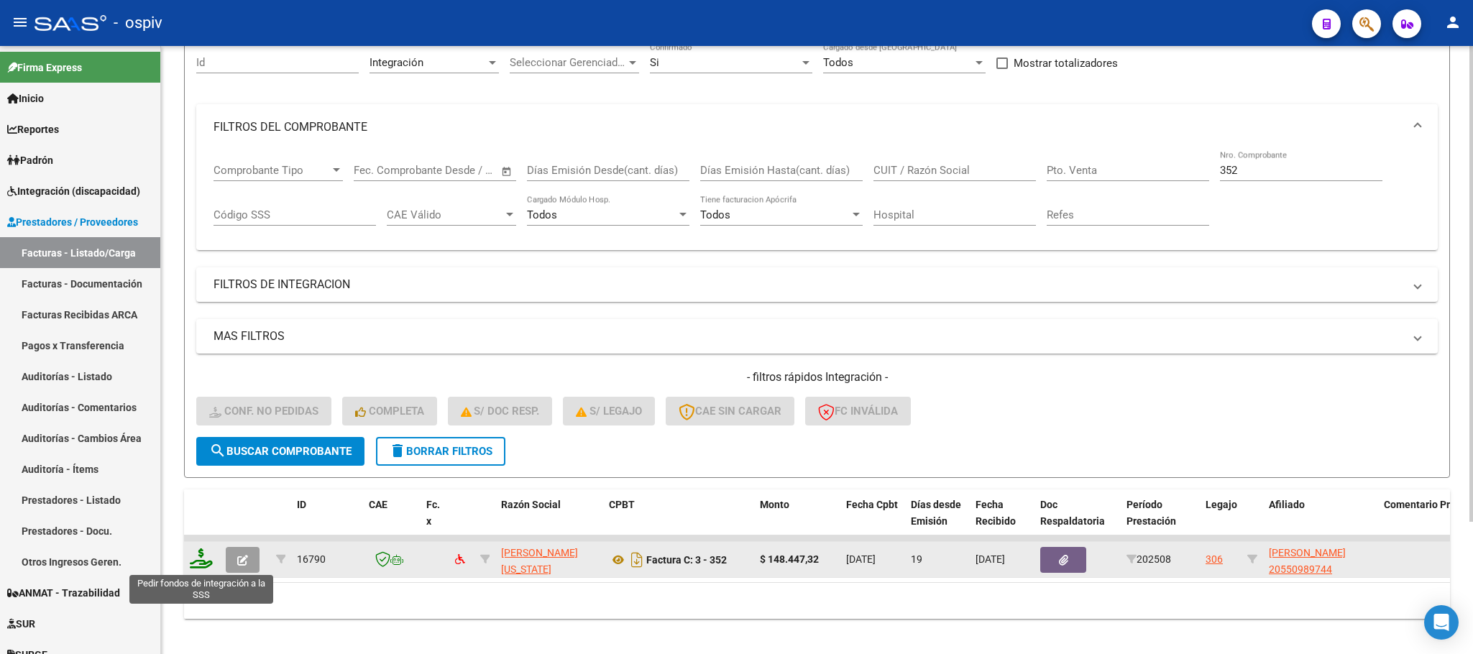
click at [201, 566] on icon at bounding box center [201, 558] width 23 height 20
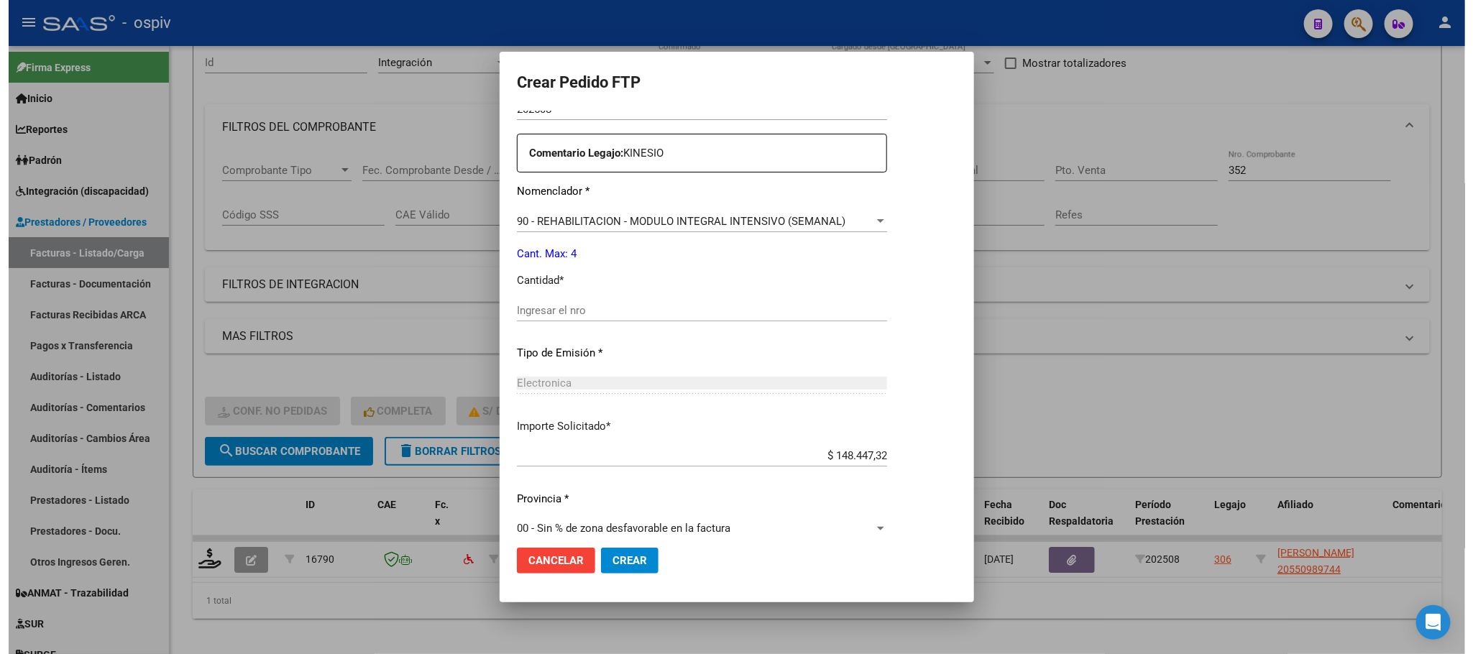
scroll to position [537, 0]
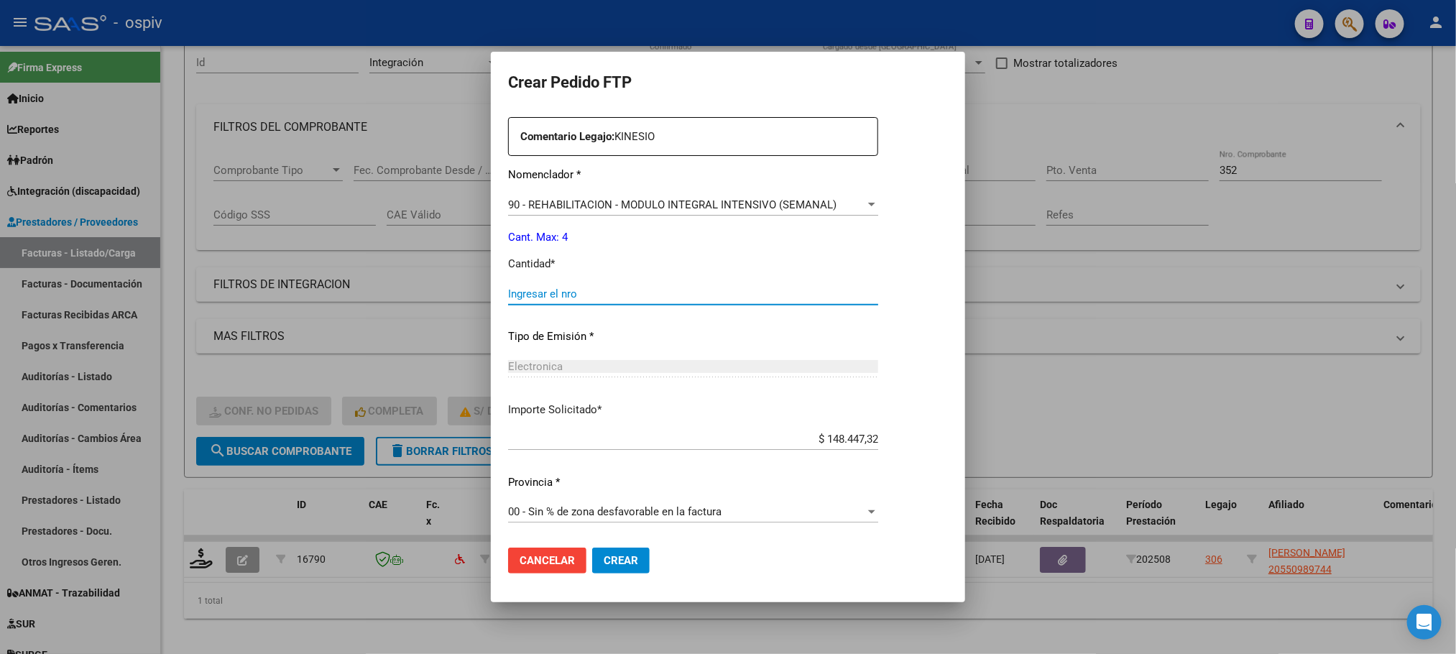
click at [623, 290] on input "Ingresar el nro" at bounding box center [693, 294] width 370 height 13
click at [592, 548] on button "Crear" at bounding box center [621, 561] width 58 height 26
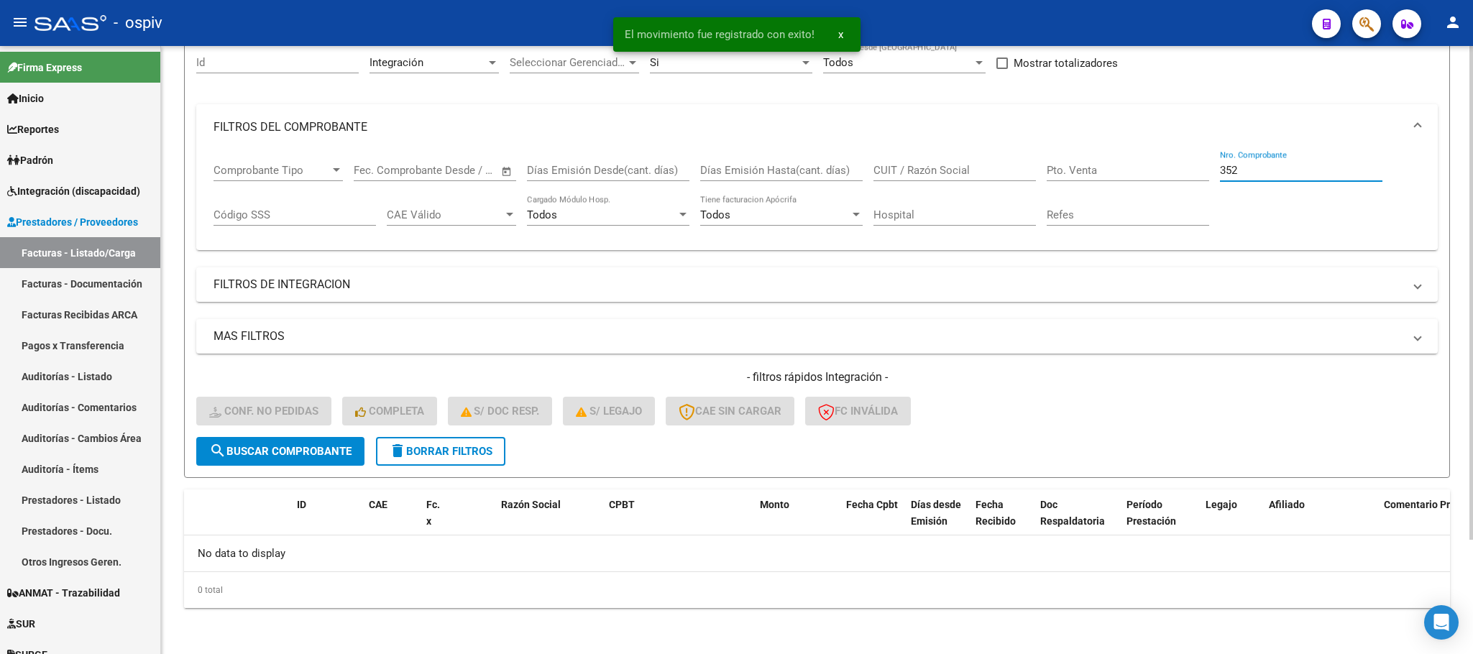
click at [1287, 165] on input "352" at bounding box center [1301, 170] width 162 height 13
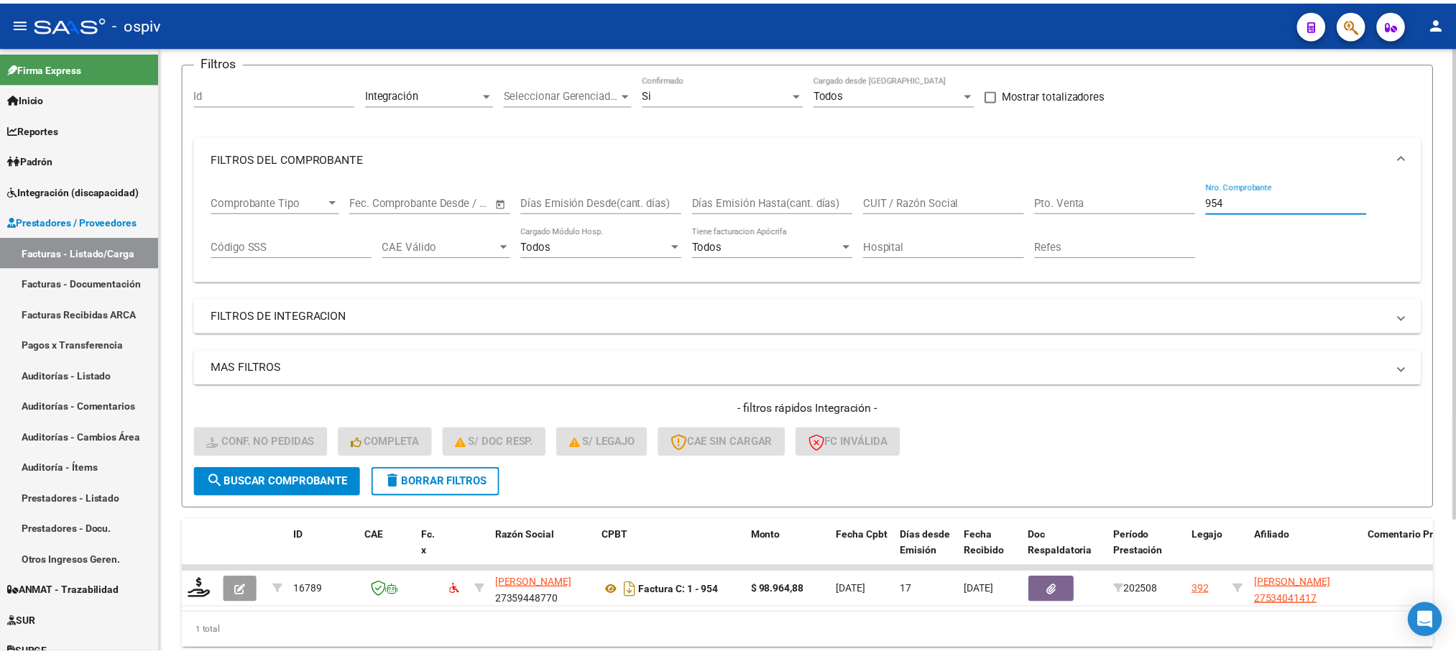
scroll to position [140, 0]
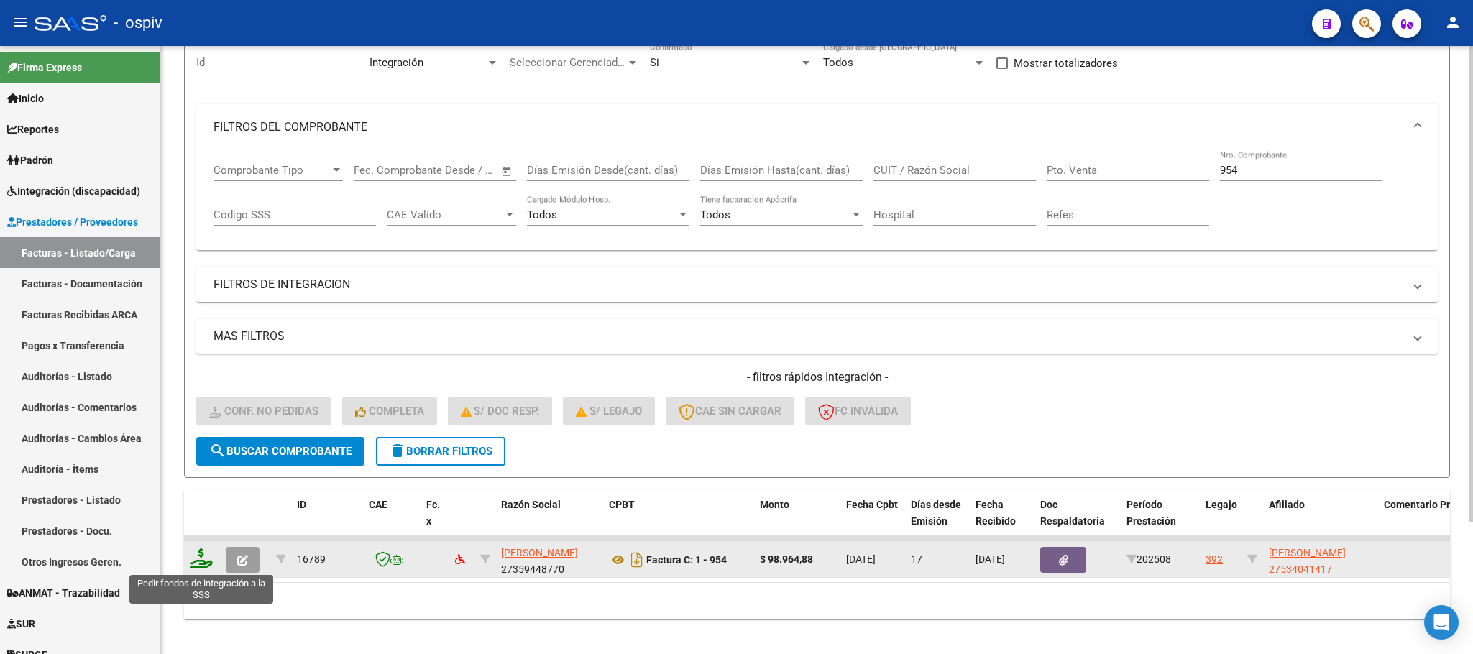
click at [201, 563] on icon at bounding box center [201, 558] width 23 height 20
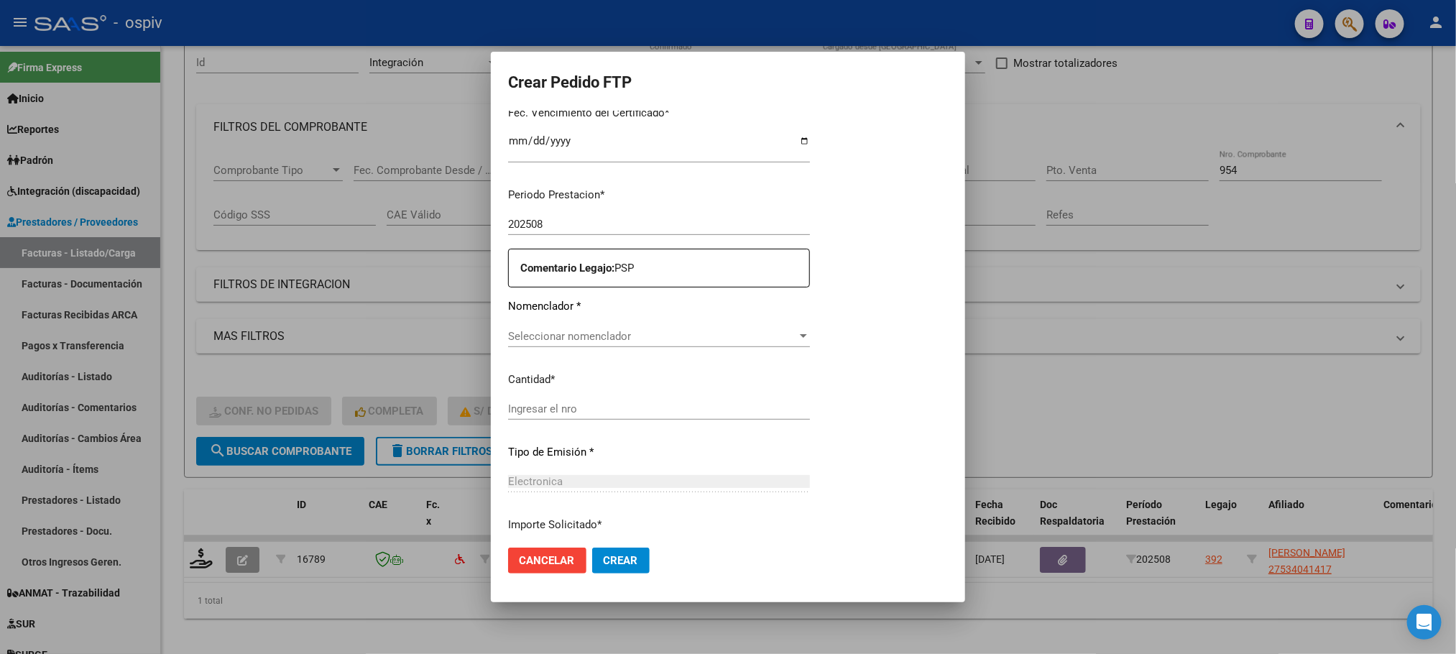
scroll to position [462, 0]
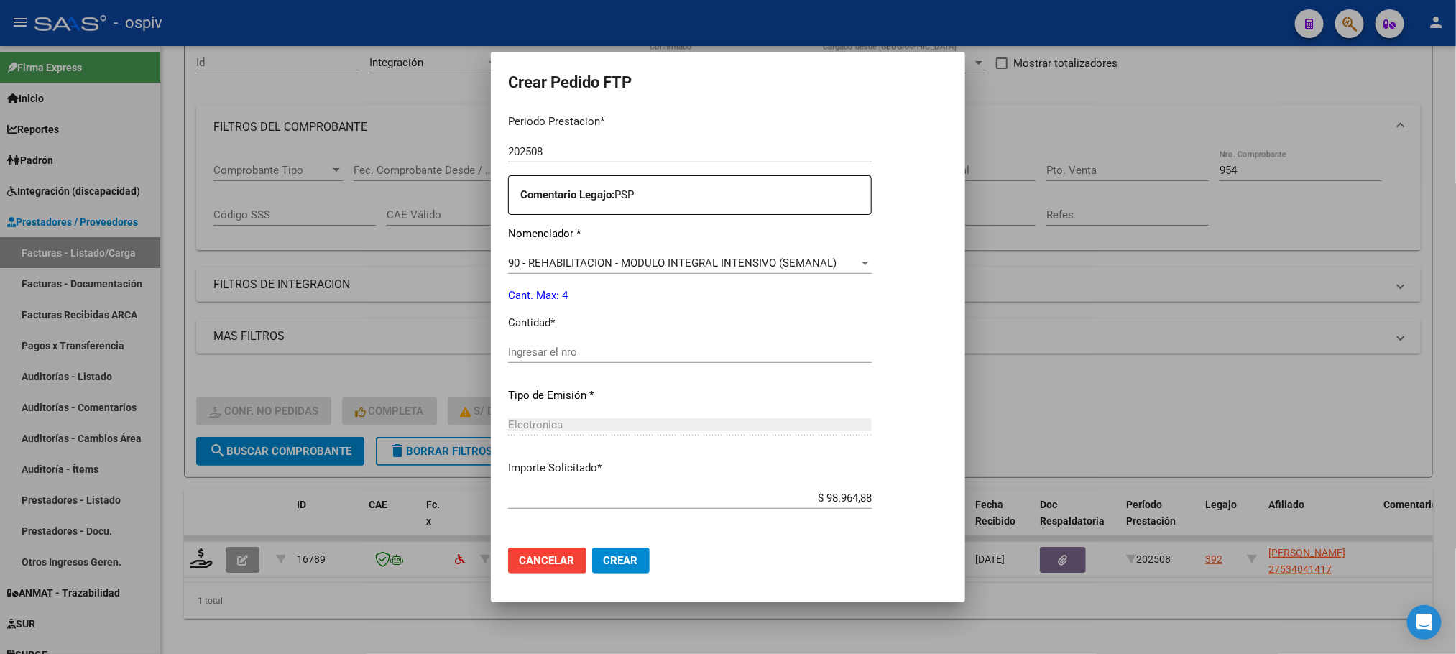
click at [630, 357] on input "Ingresar el nro" at bounding box center [690, 352] width 364 height 13
click at [592, 548] on button "Crear" at bounding box center [621, 561] width 58 height 26
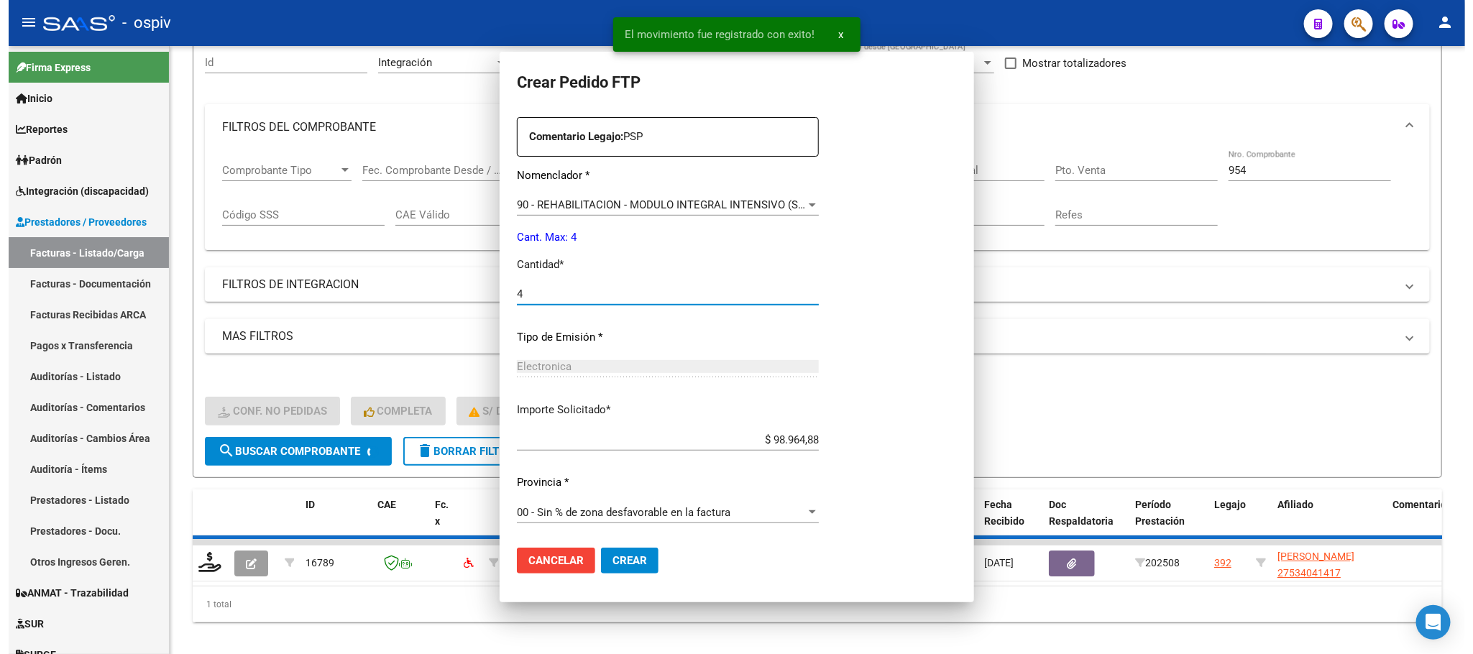
scroll to position [382, 0]
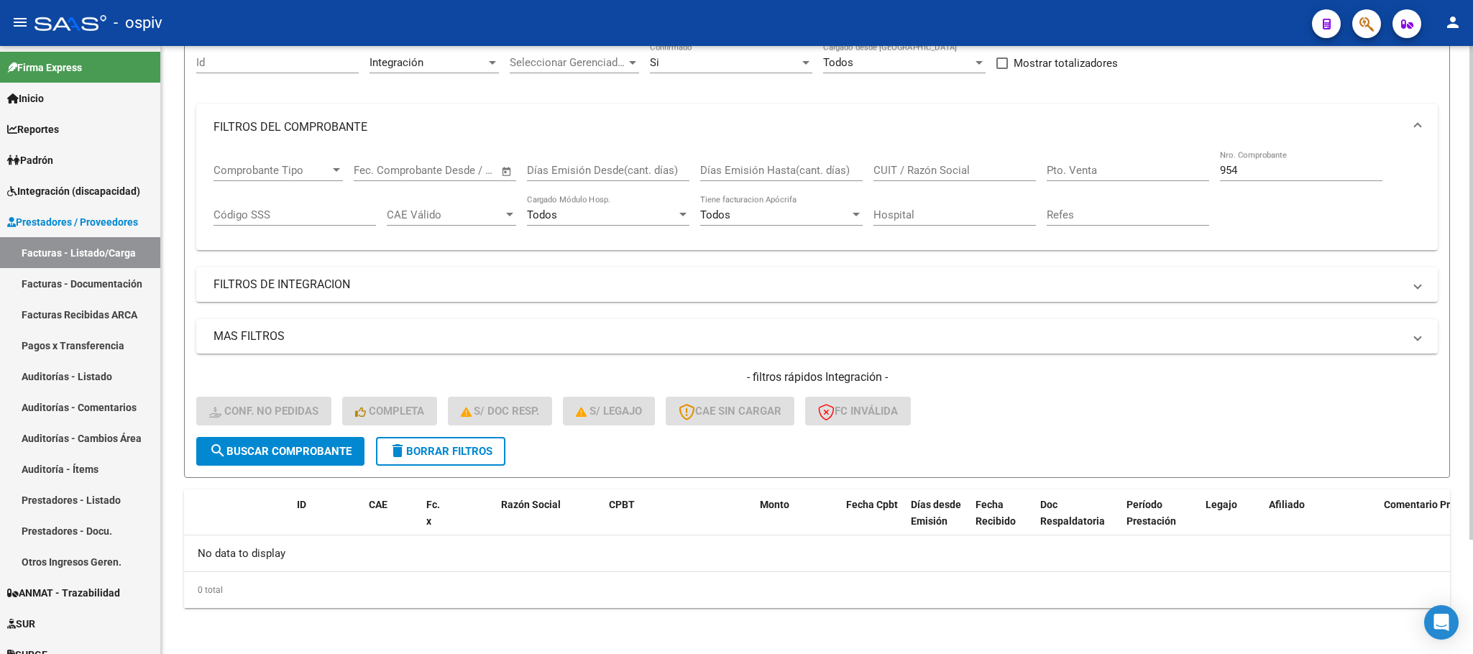
click at [1288, 177] on input "954" at bounding box center [1301, 170] width 162 height 13
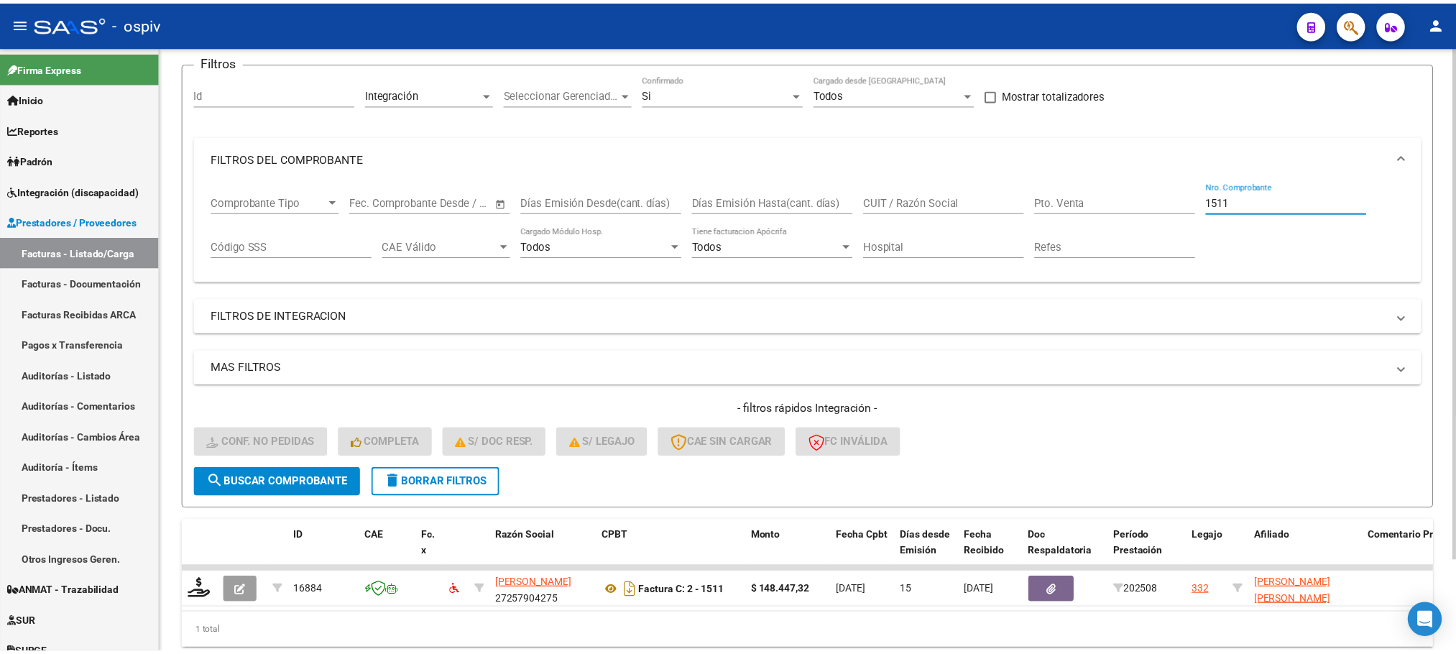
scroll to position [140, 0]
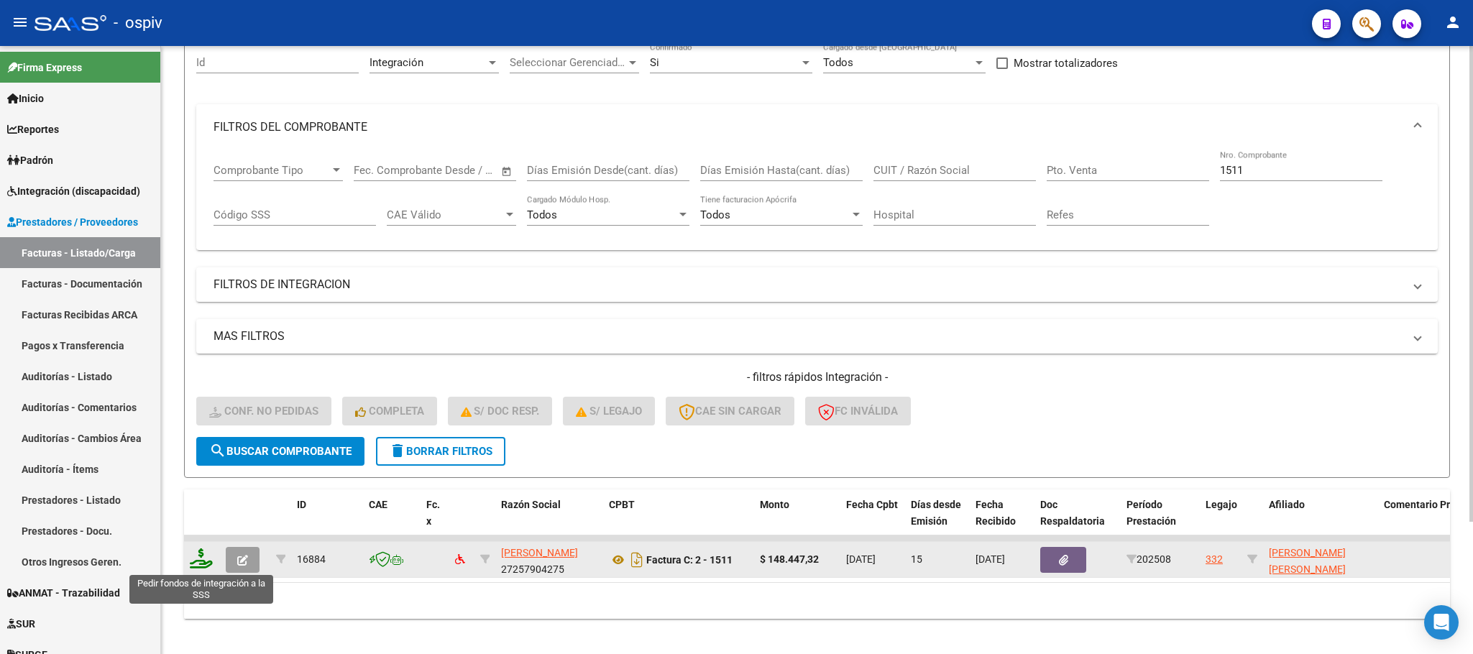
click at [196, 561] on icon at bounding box center [201, 558] width 23 height 20
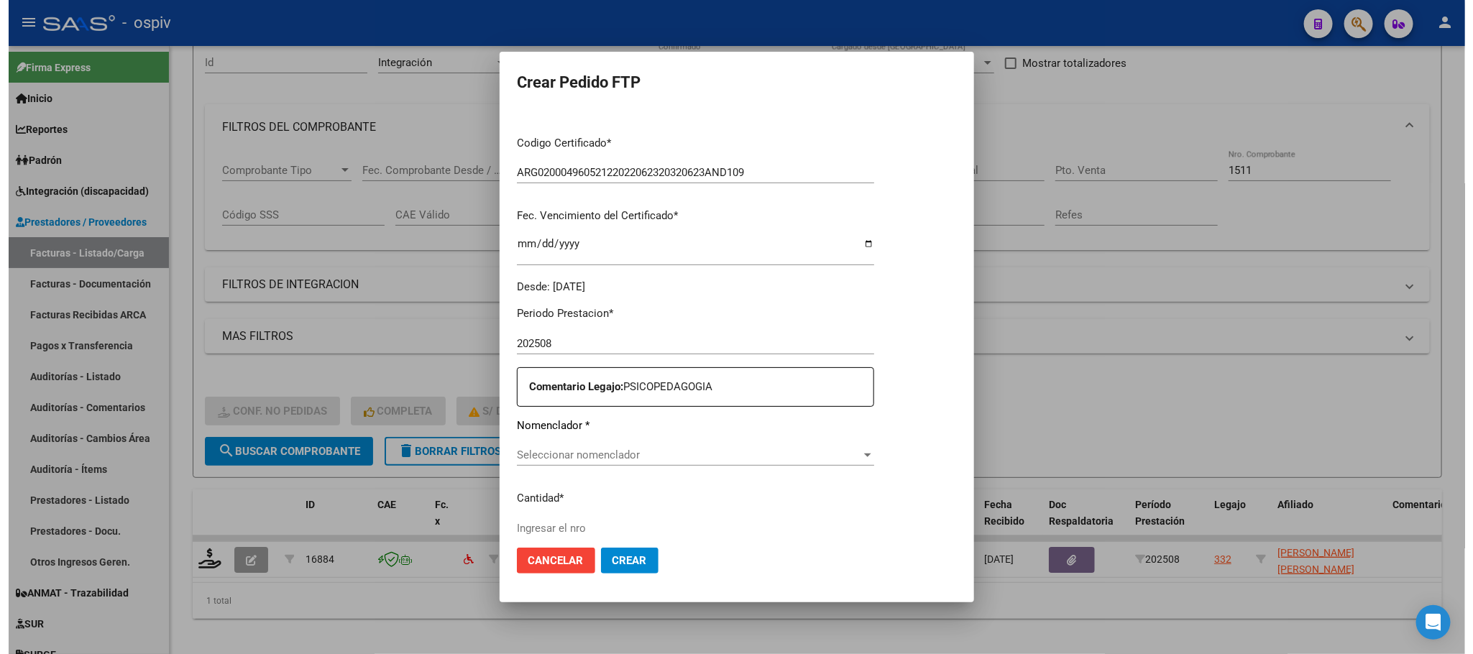
scroll to position [470, 0]
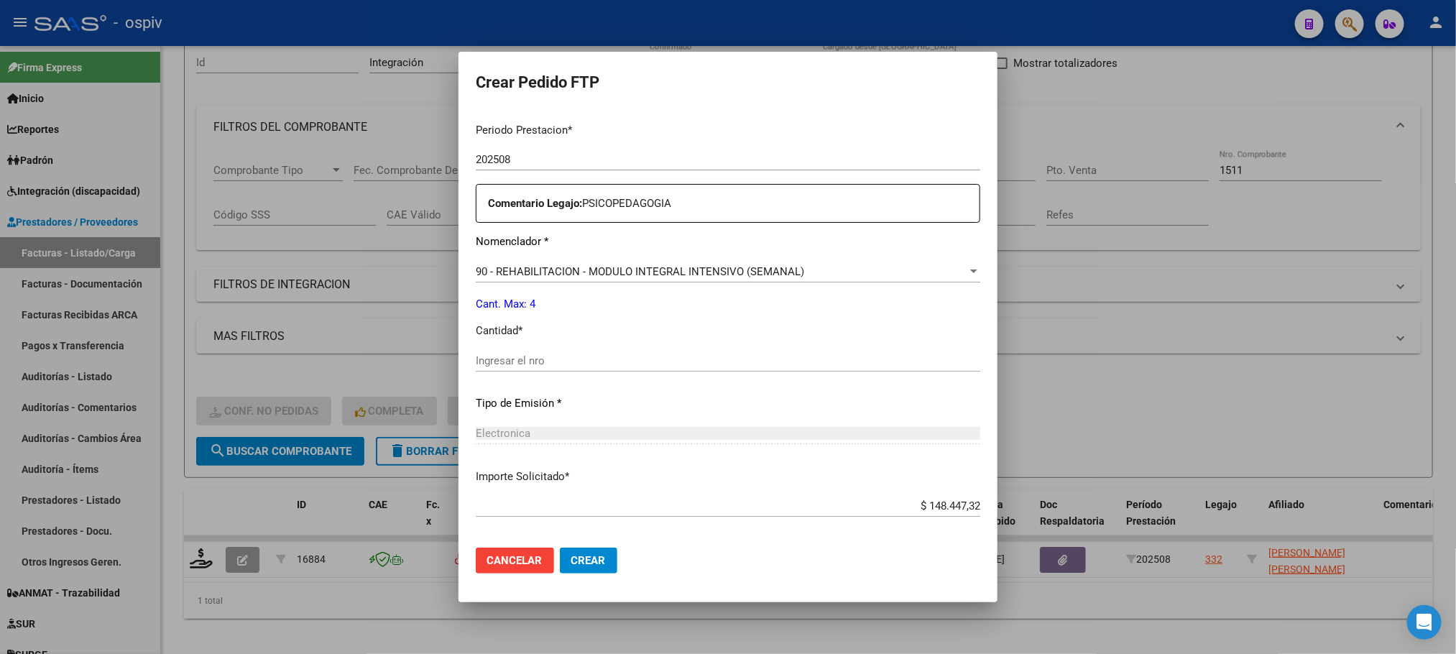
click at [671, 358] on input "Ingresar el nro" at bounding box center [728, 360] width 505 height 13
click at [560, 548] on button "Crear" at bounding box center [589, 561] width 58 height 26
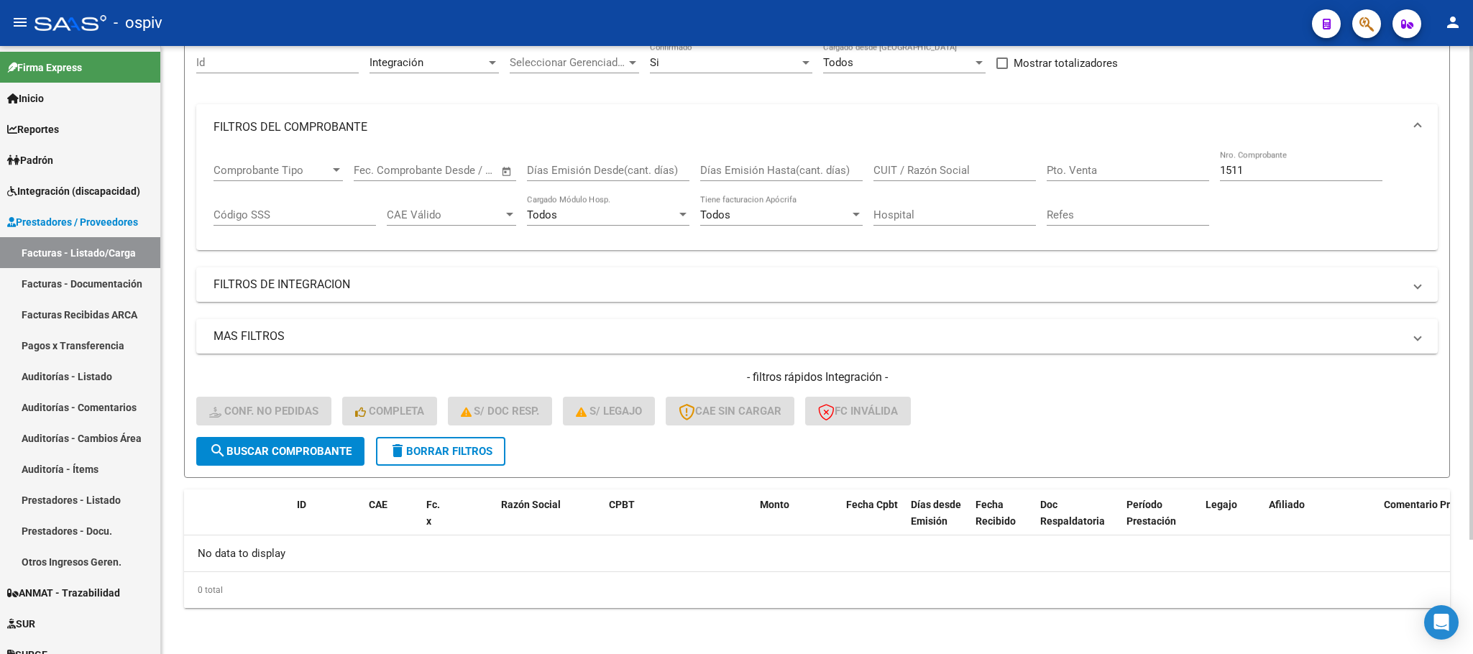
click at [1279, 166] on input "1511" at bounding box center [1301, 170] width 162 height 13
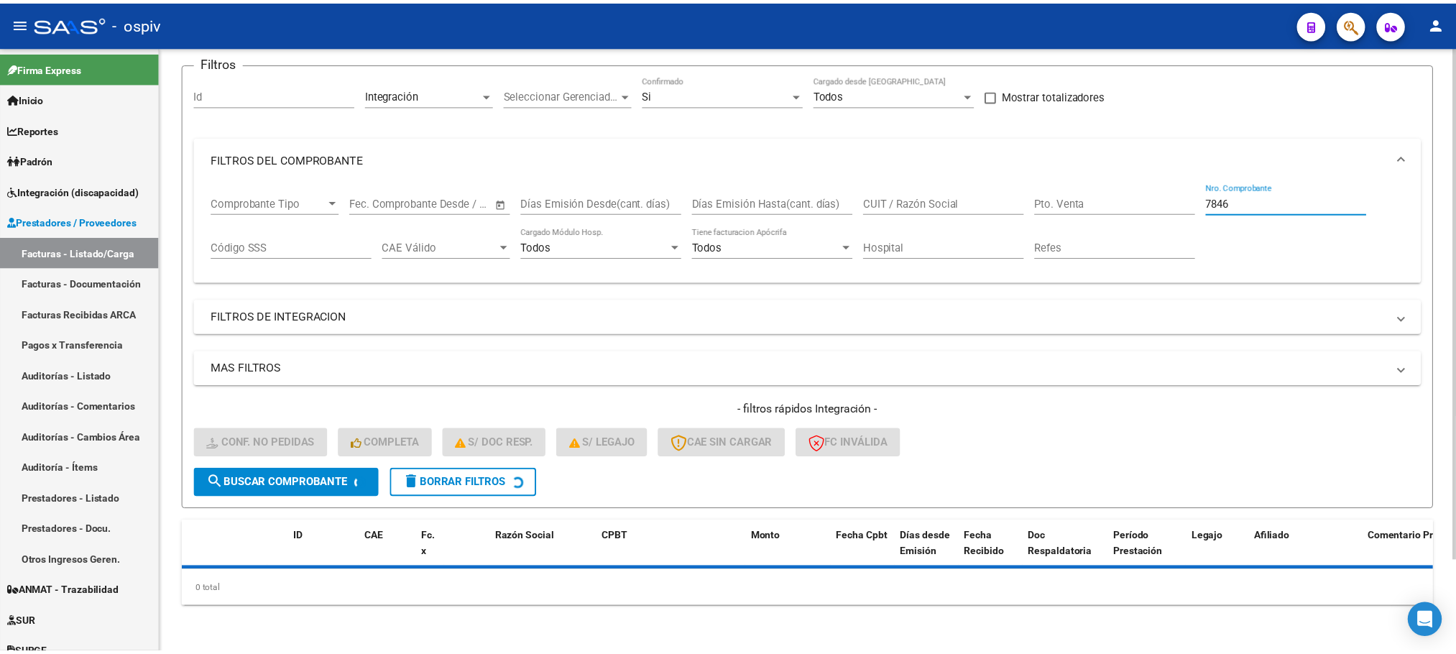
scroll to position [140, 0]
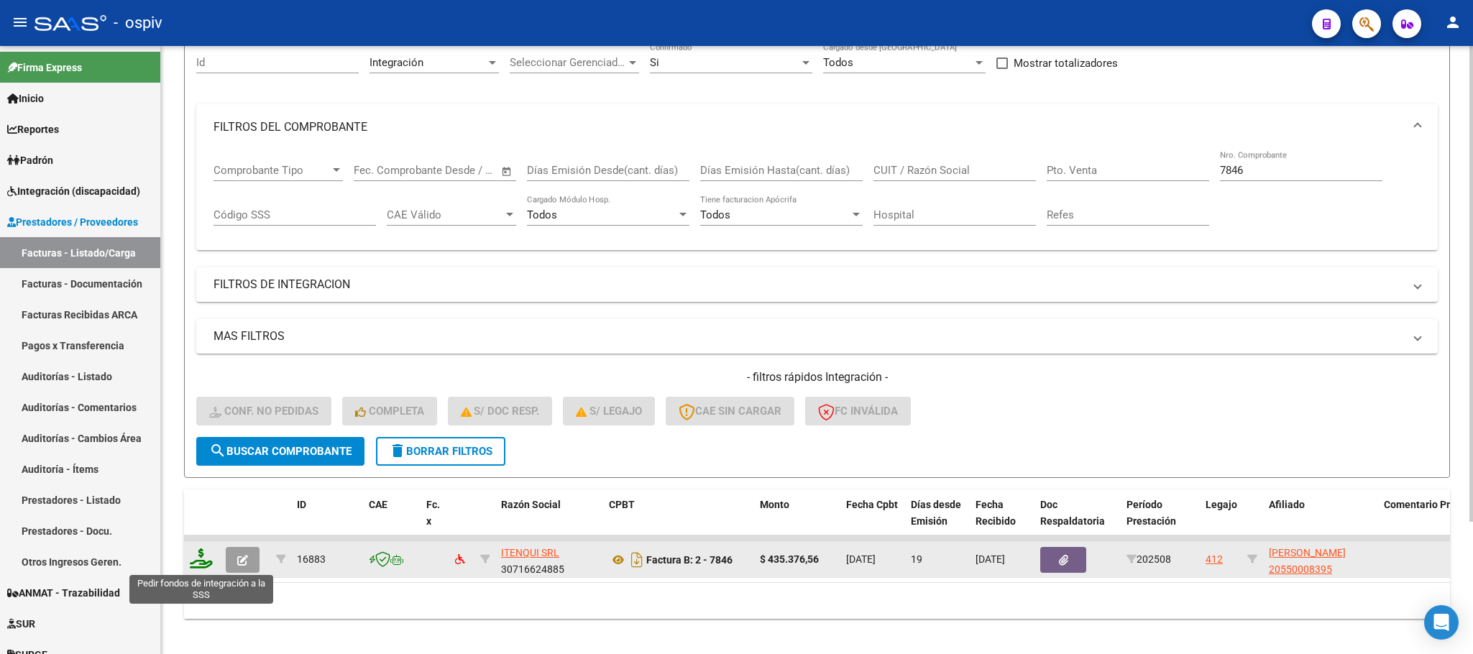
click at [199, 561] on icon at bounding box center [201, 558] width 23 height 20
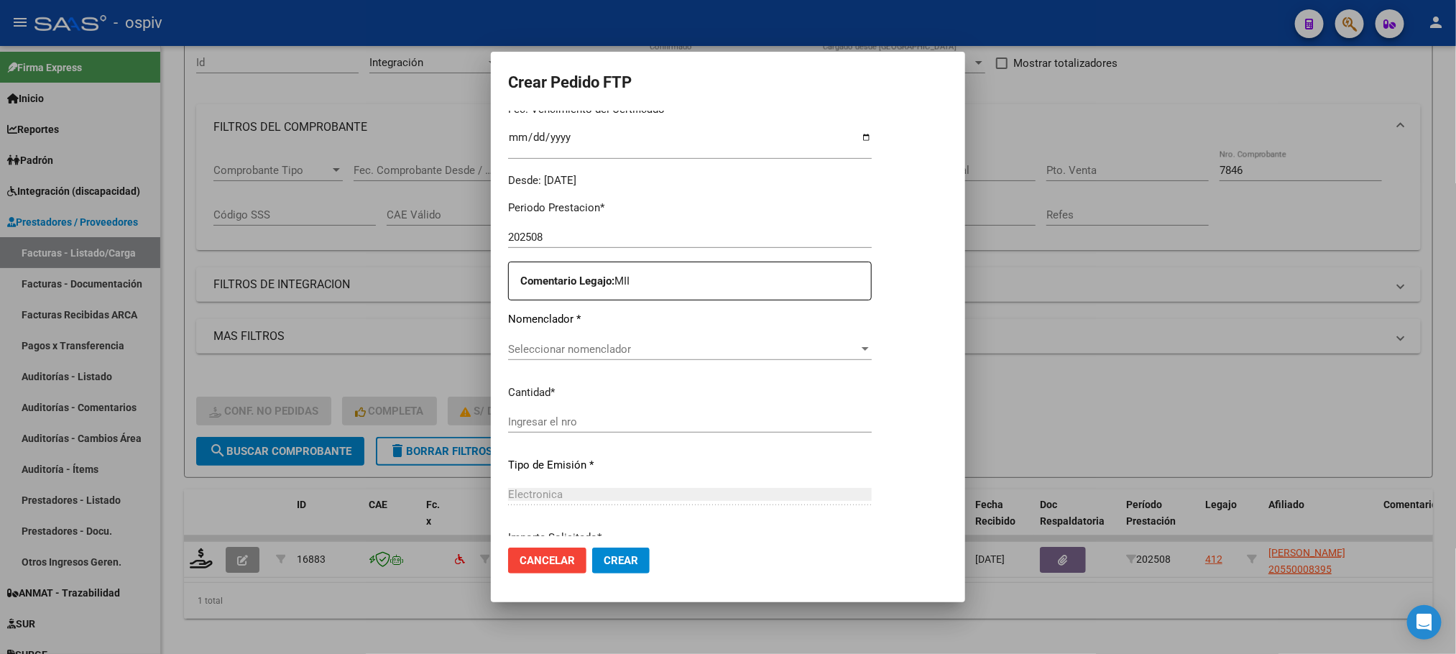
scroll to position [341, 0]
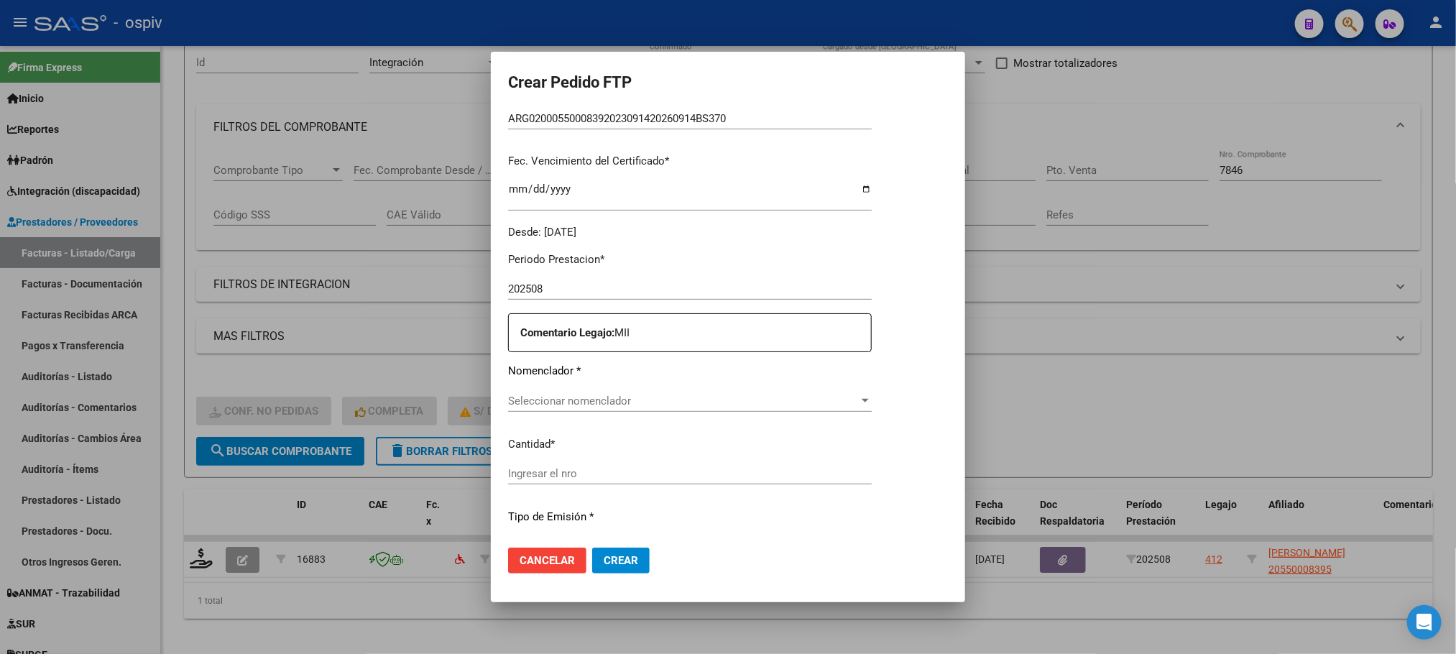
click at [661, 401] on span "Seleccionar nomenclador" at bounding box center [683, 401] width 351 height 13
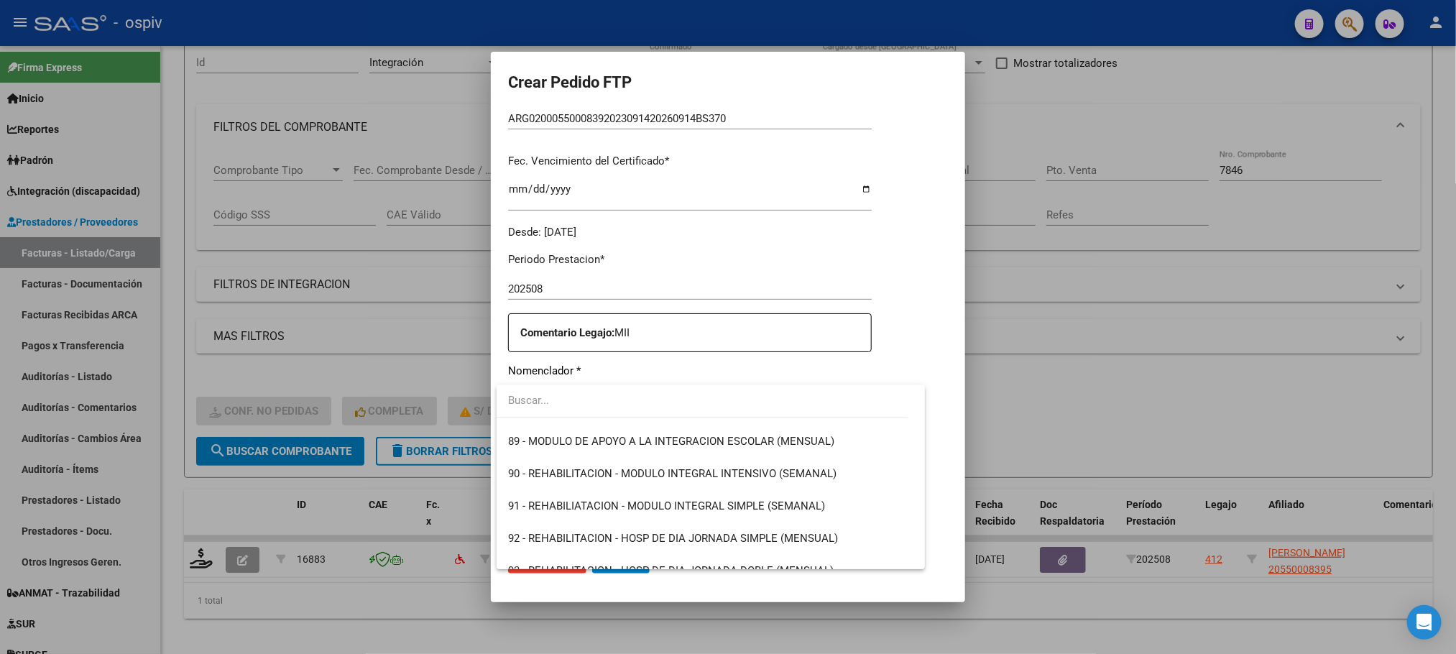
scroll to position [2875, 0]
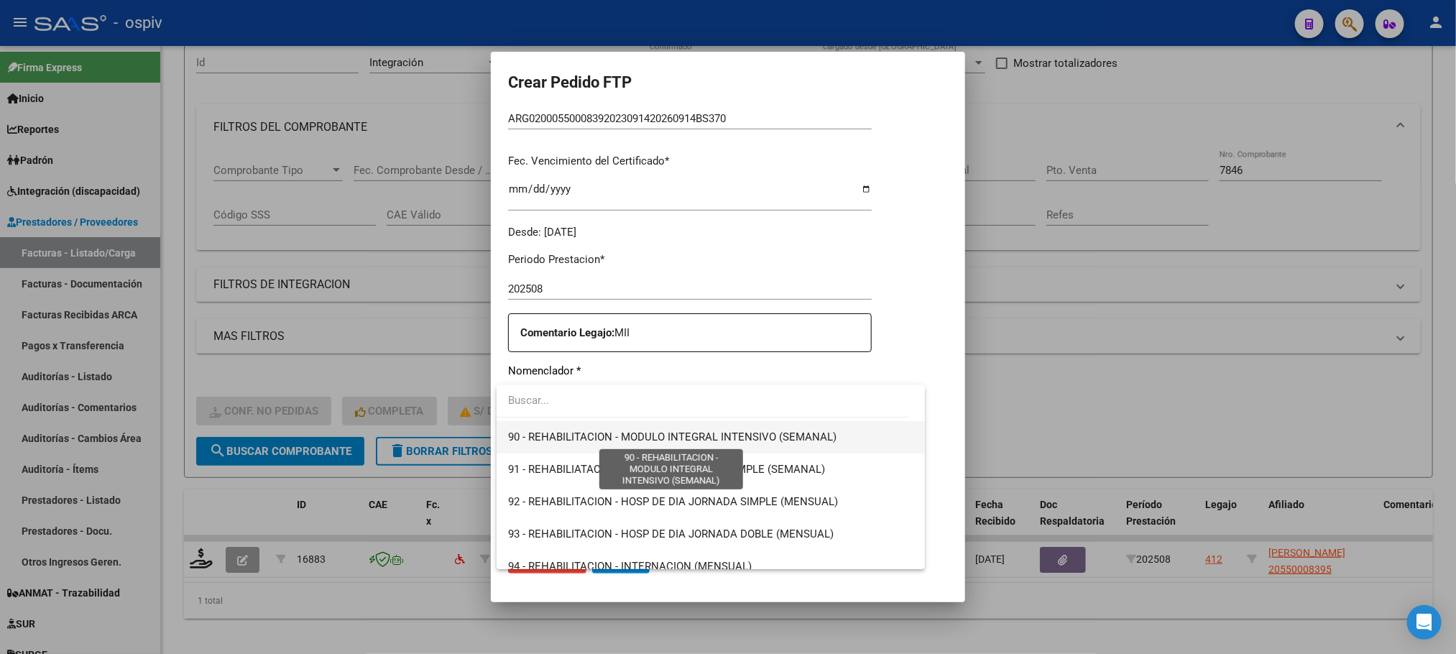
click at [712, 438] on span "90 - REHABILITACION - MODULO INTEGRAL INTENSIVO (SEMANAL)" at bounding box center [672, 437] width 329 height 13
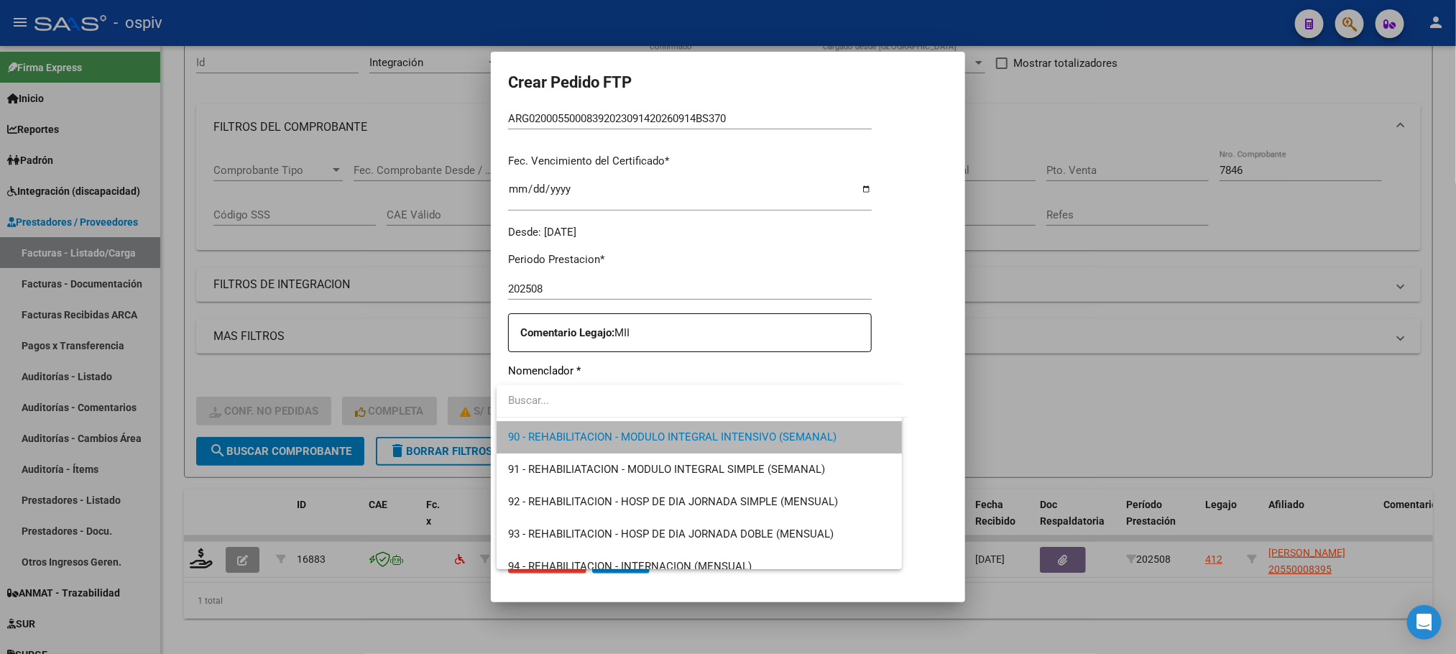
scroll to position [2879, 0]
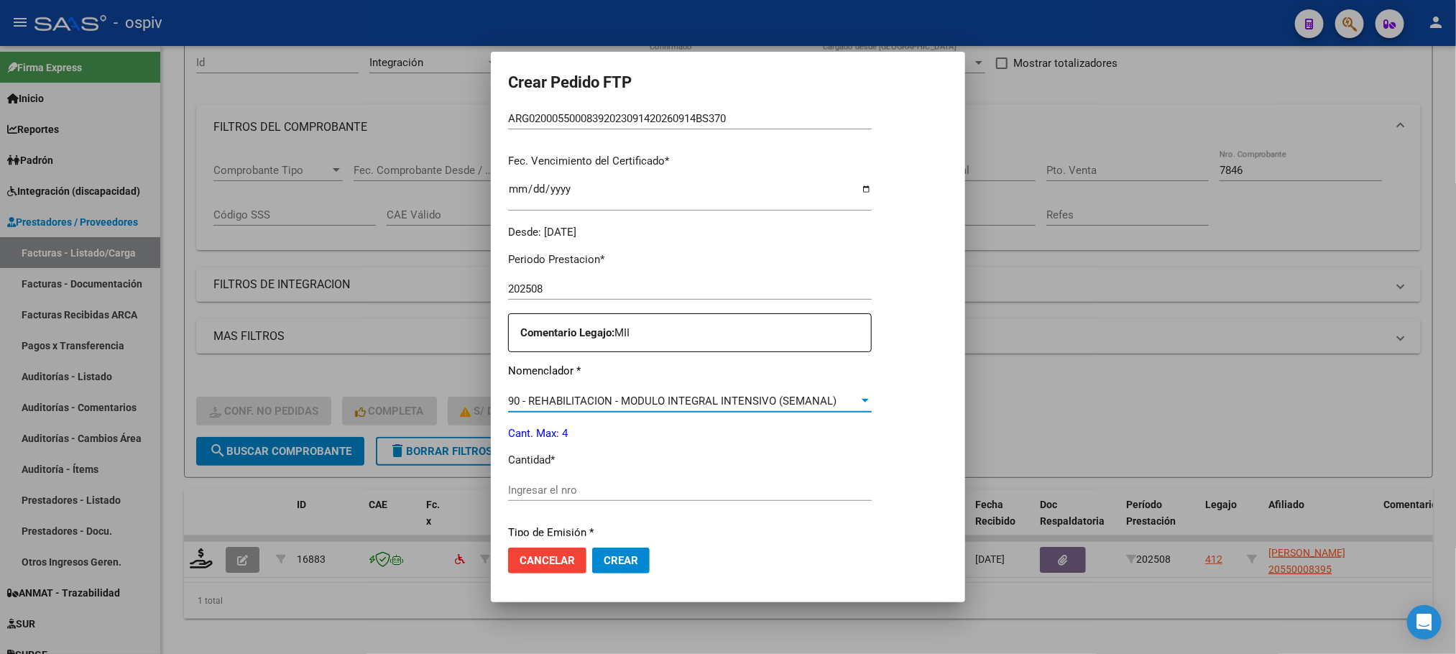
click at [689, 487] on input "Ingresar el nro" at bounding box center [690, 490] width 364 height 13
click at [592, 548] on button "Crear" at bounding box center [621, 561] width 58 height 26
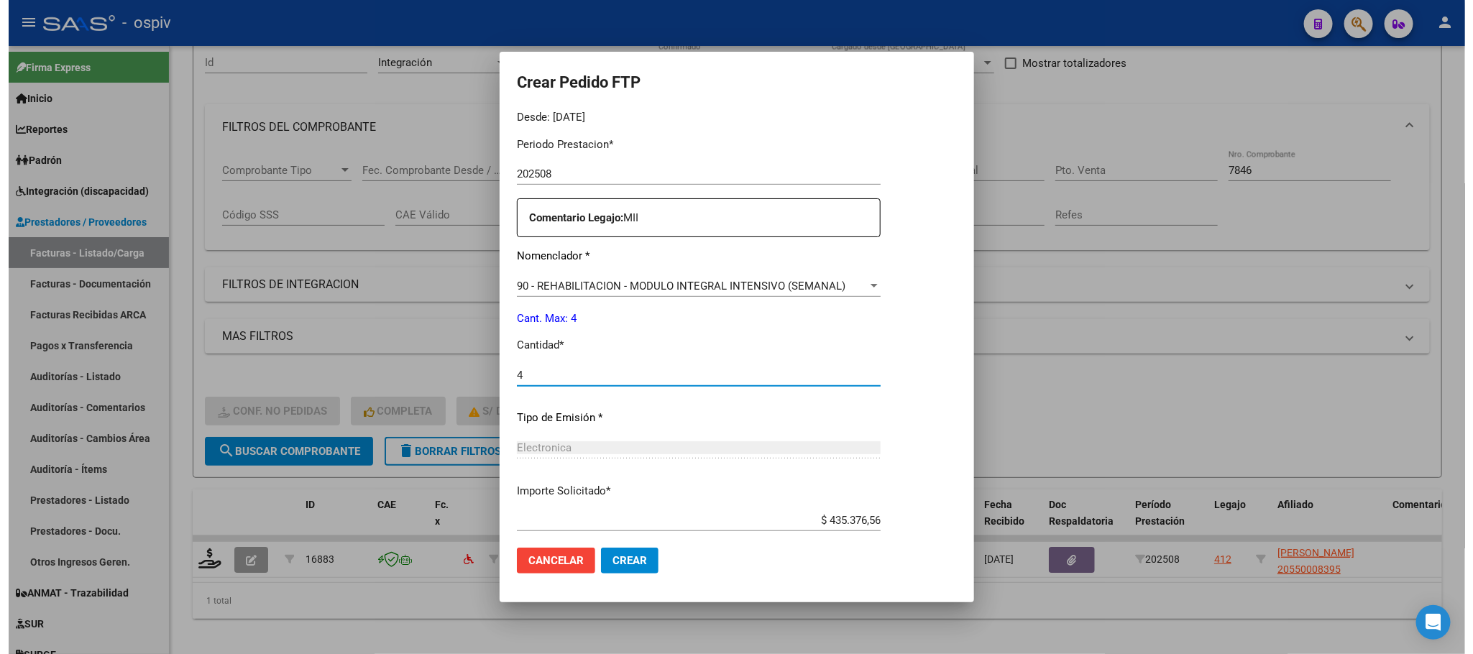
scroll to position [537, 0]
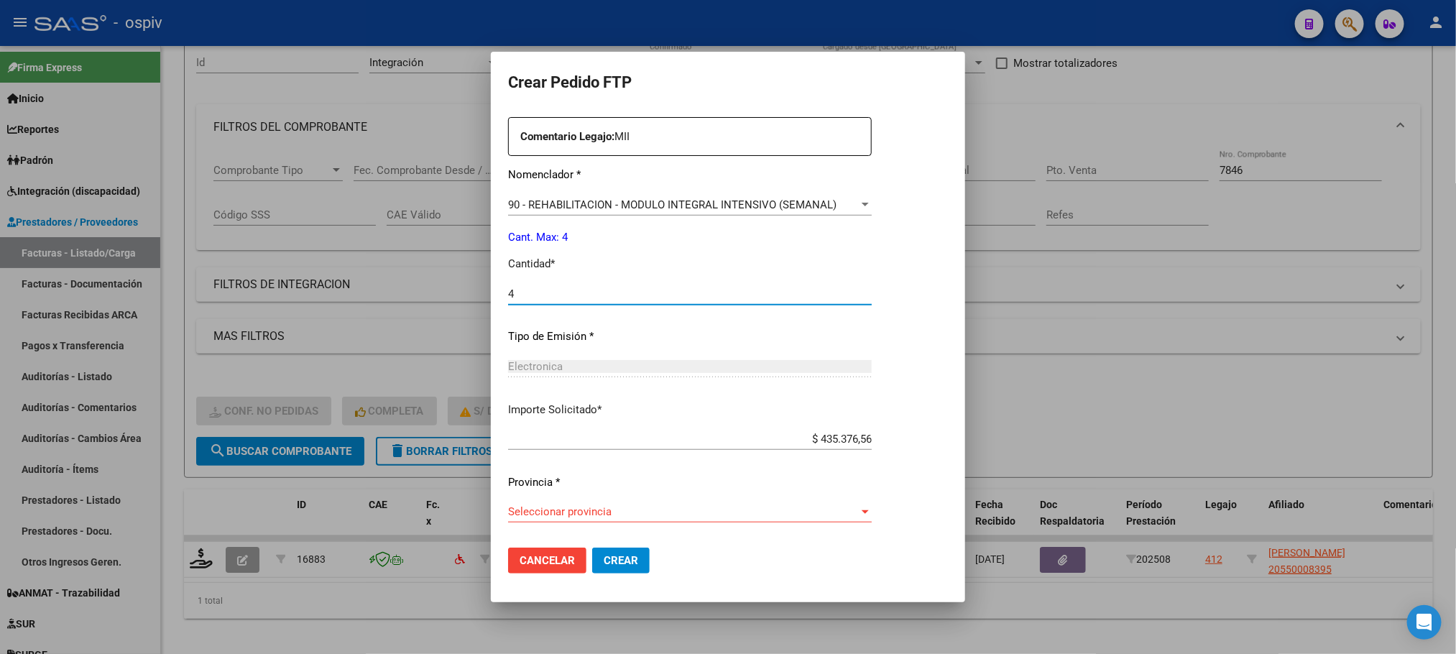
click at [761, 511] on span "Seleccionar provincia" at bounding box center [683, 511] width 351 height 13
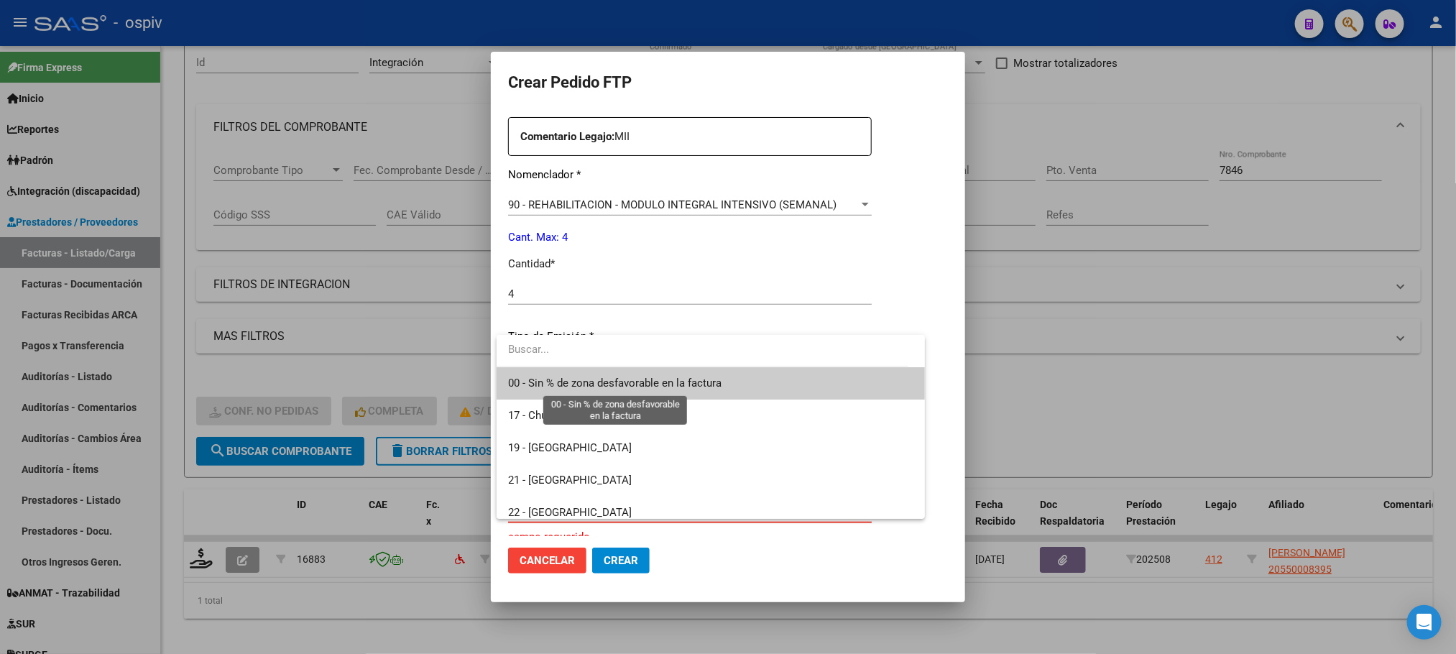
click at [684, 384] on span "00 - Sin % de zona desfavorable en la factura" at bounding box center [614, 383] width 213 height 13
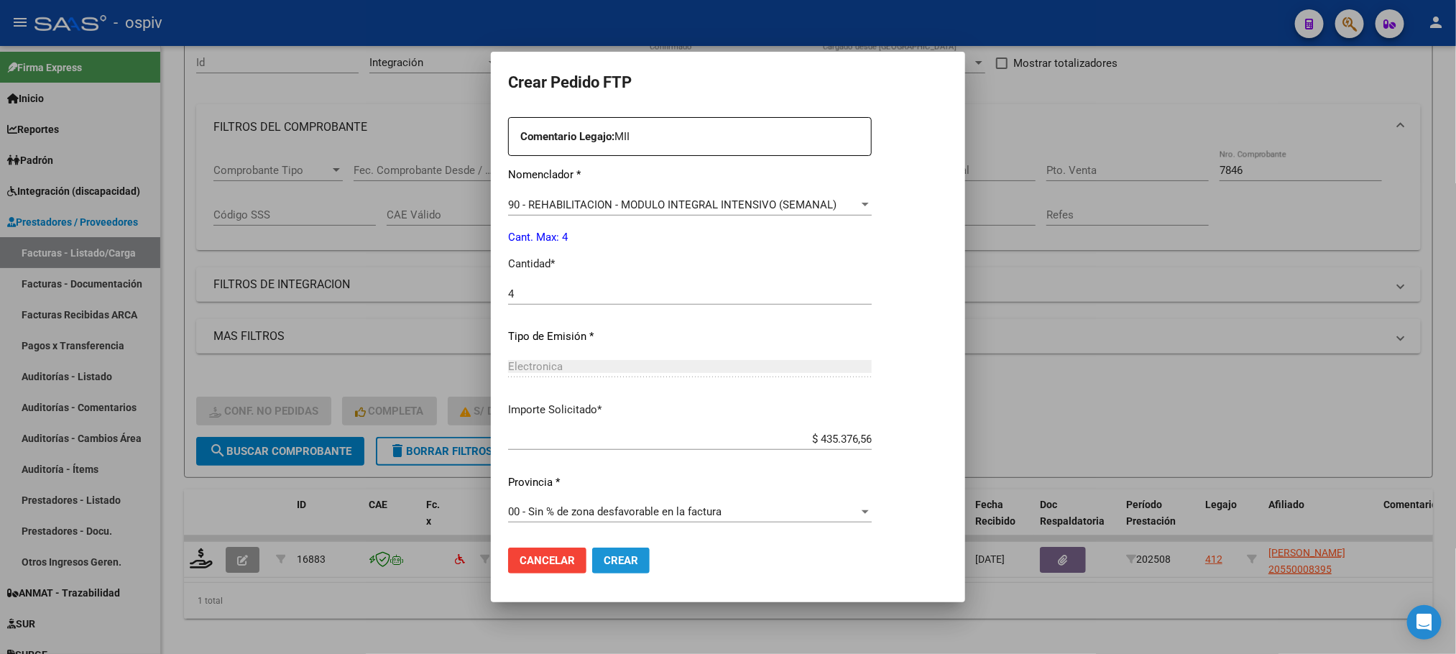
click at [621, 556] on span "Crear" at bounding box center [621, 560] width 35 height 13
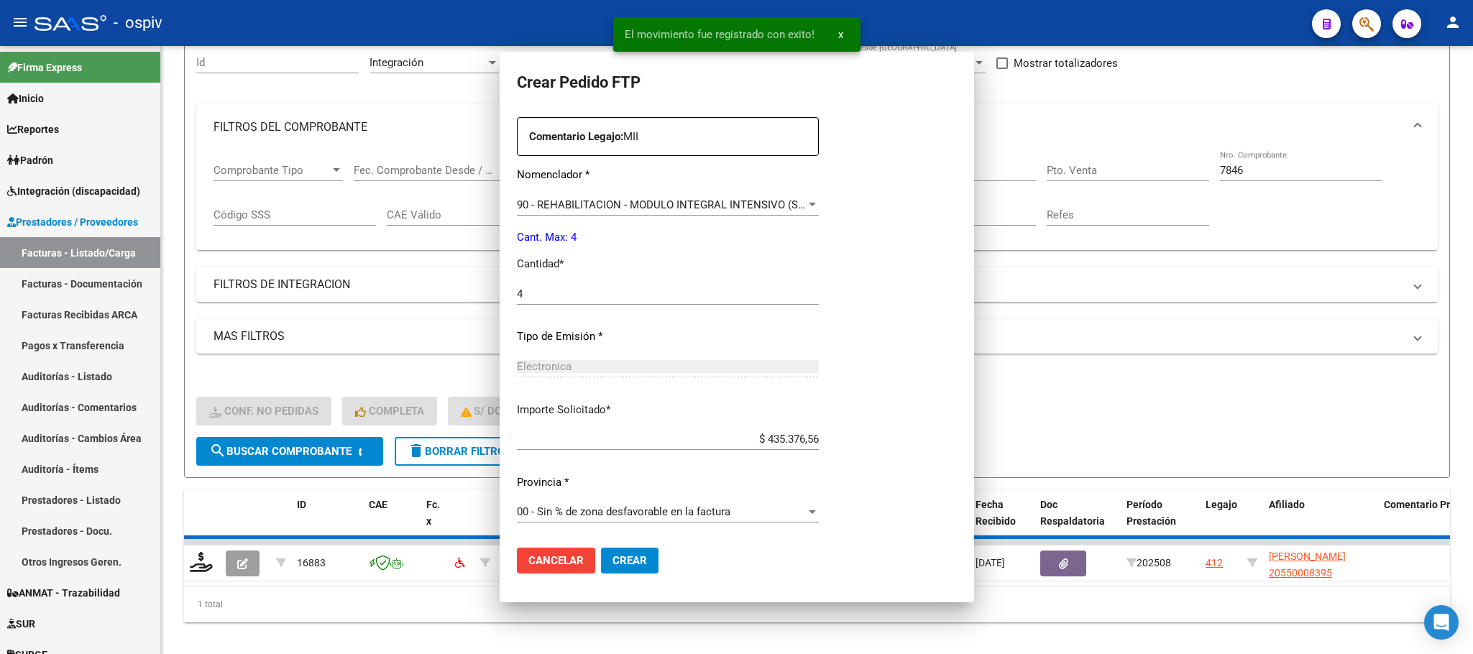
scroll to position [0, 0]
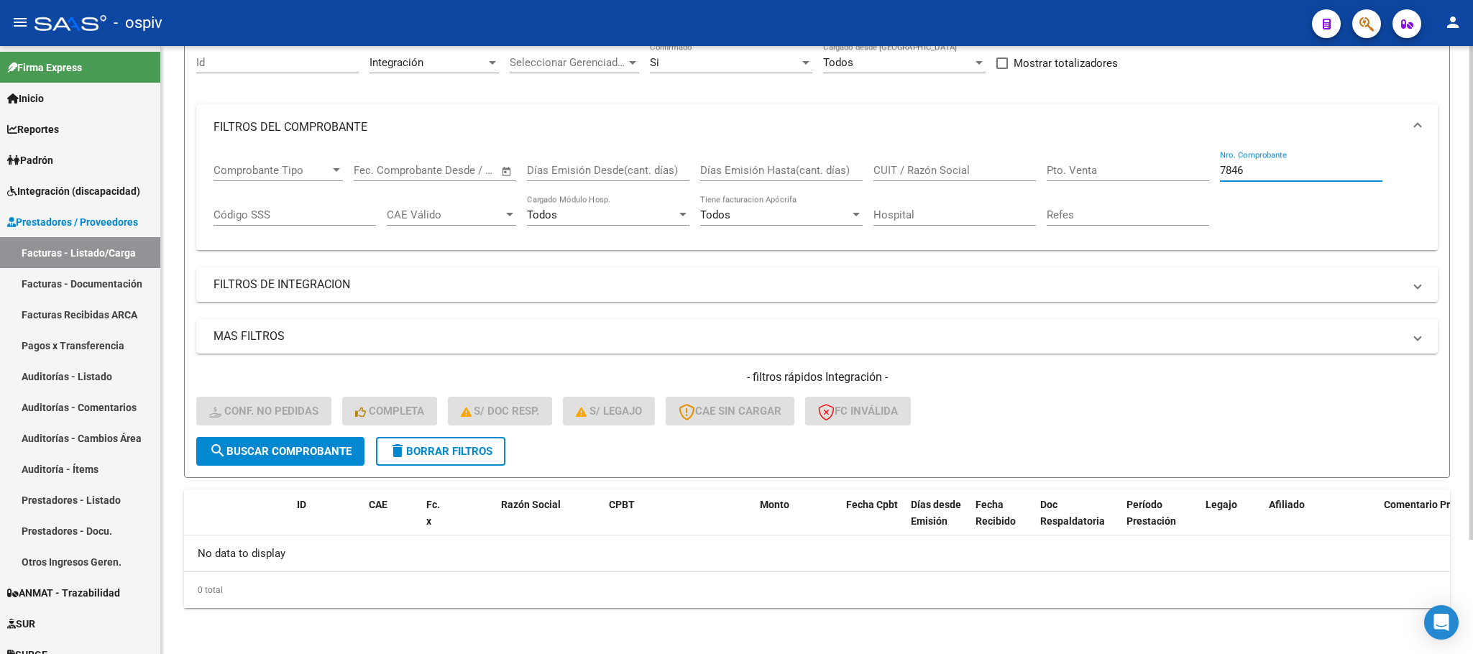
click at [1287, 169] on input "7846" at bounding box center [1301, 170] width 162 height 13
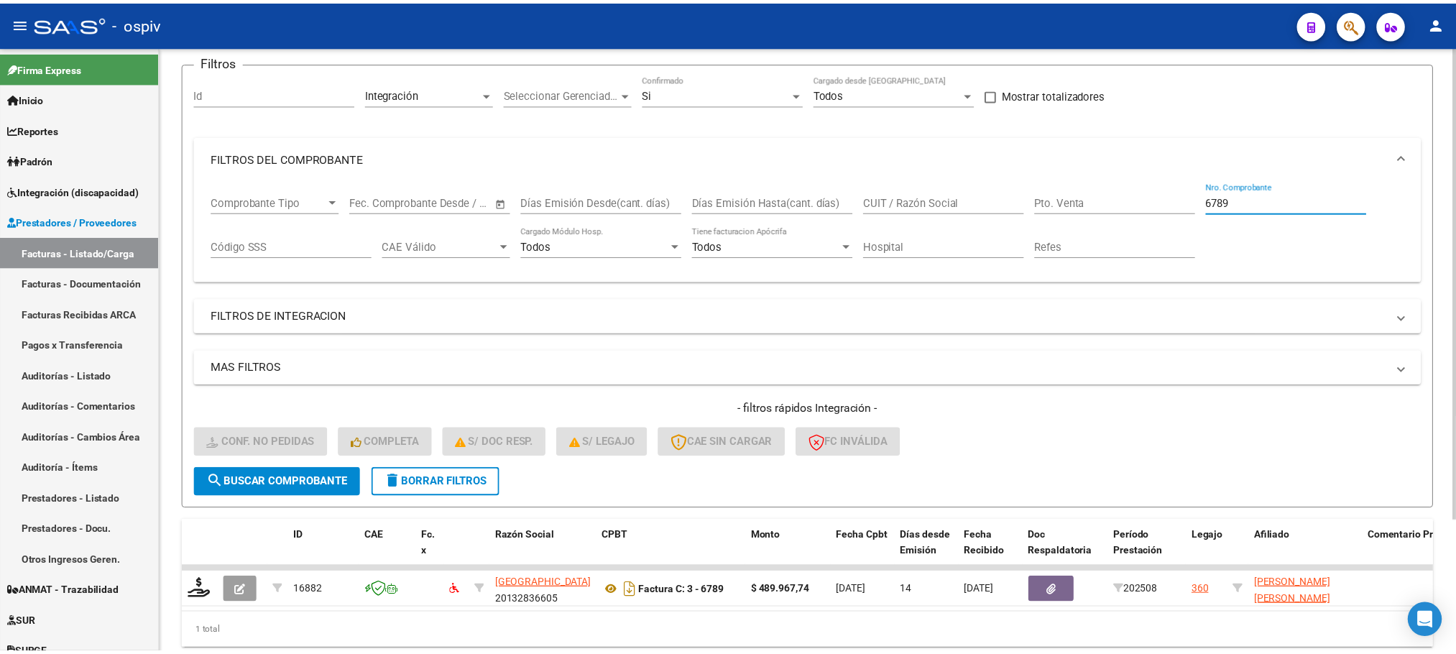
scroll to position [140, 0]
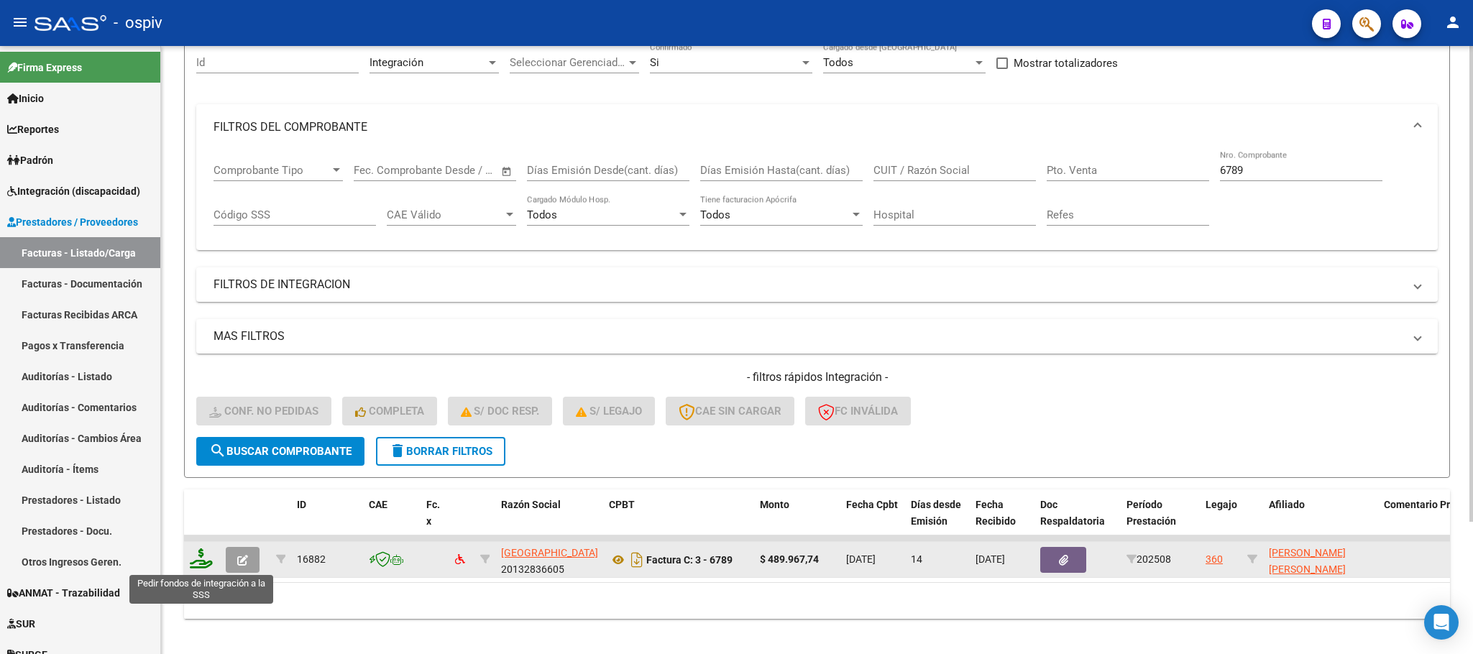
click at [195, 561] on icon at bounding box center [201, 558] width 23 height 20
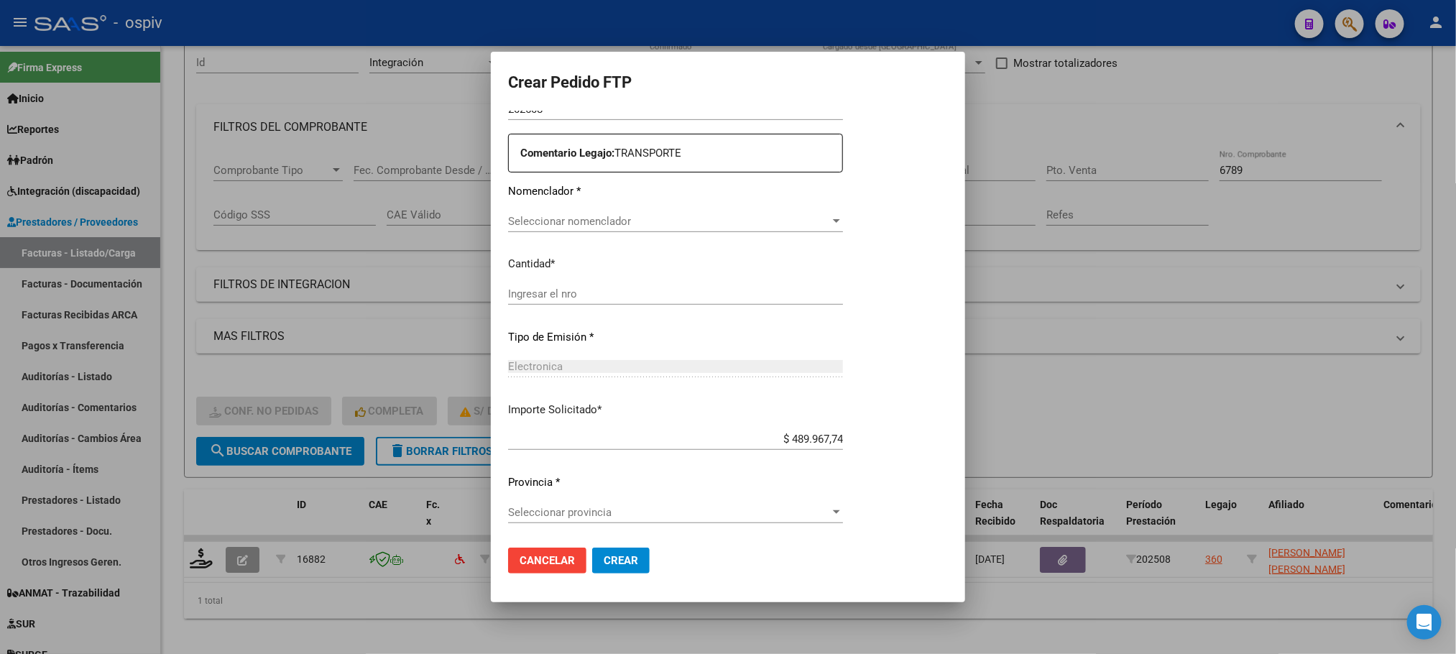
scroll to position [469, 0]
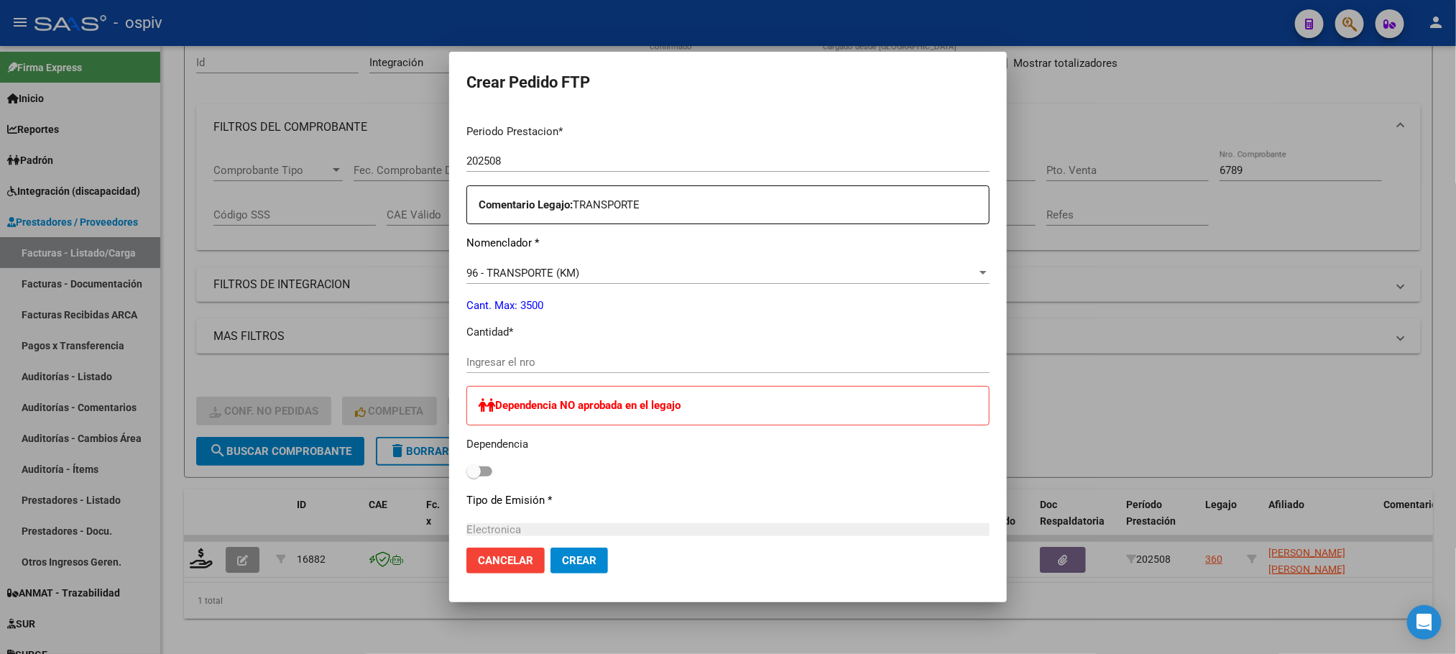
click at [540, 367] on input "Ingresar el nro" at bounding box center [728, 362] width 523 height 13
click at [750, 362] on input "Ingresar el nro" at bounding box center [728, 362] width 523 height 13
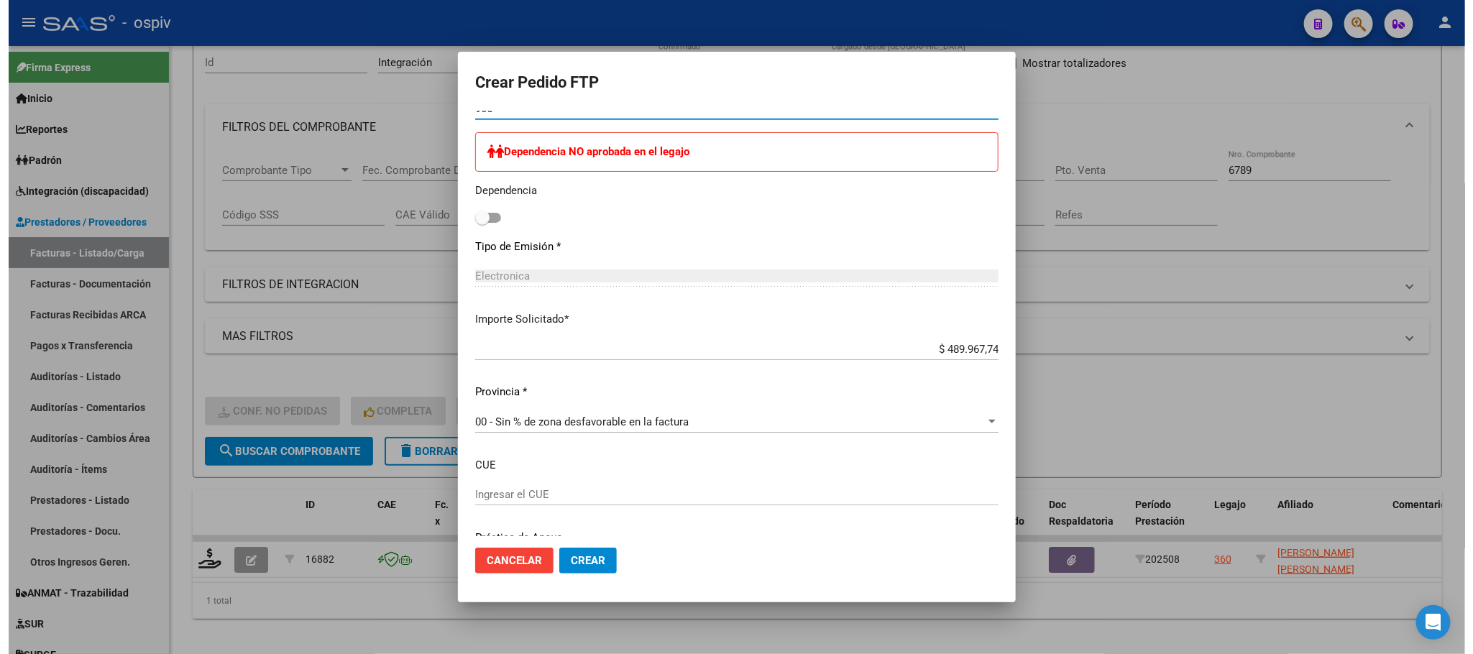
scroll to position [777, 0]
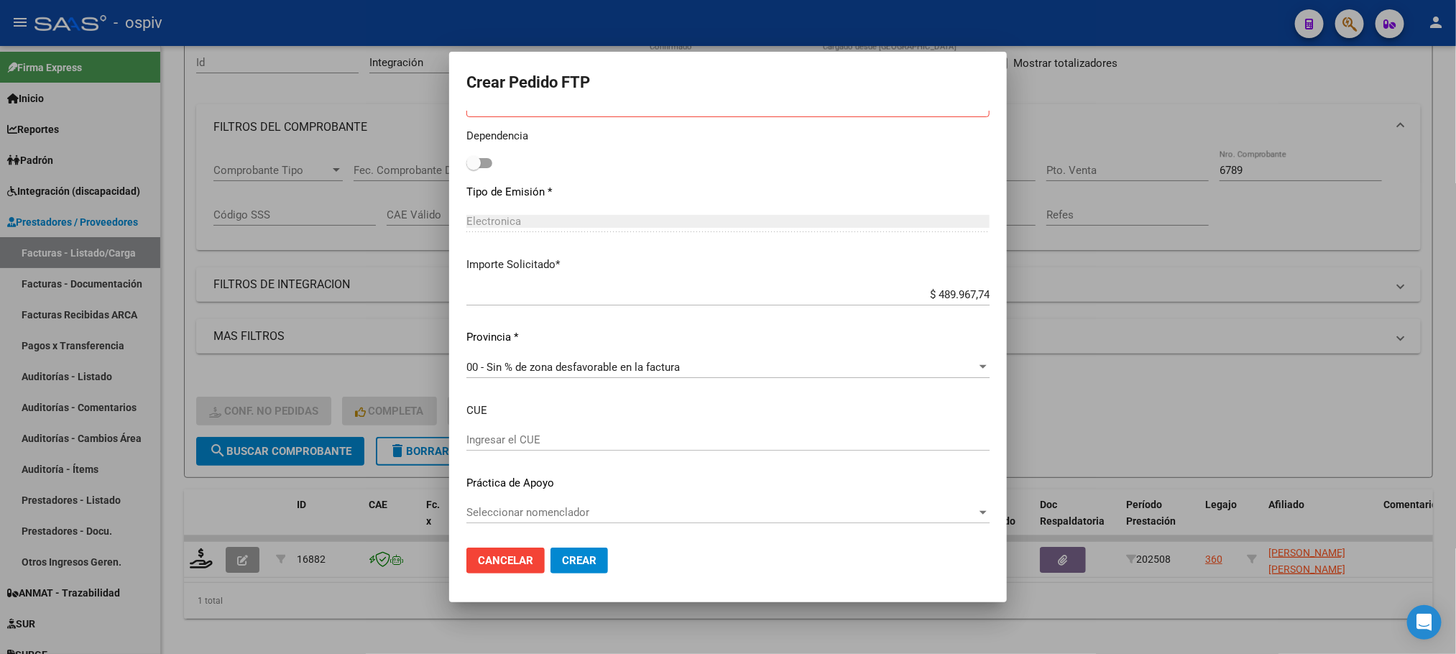
click at [581, 559] on span "Crear" at bounding box center [579, 560] width 35 height 13
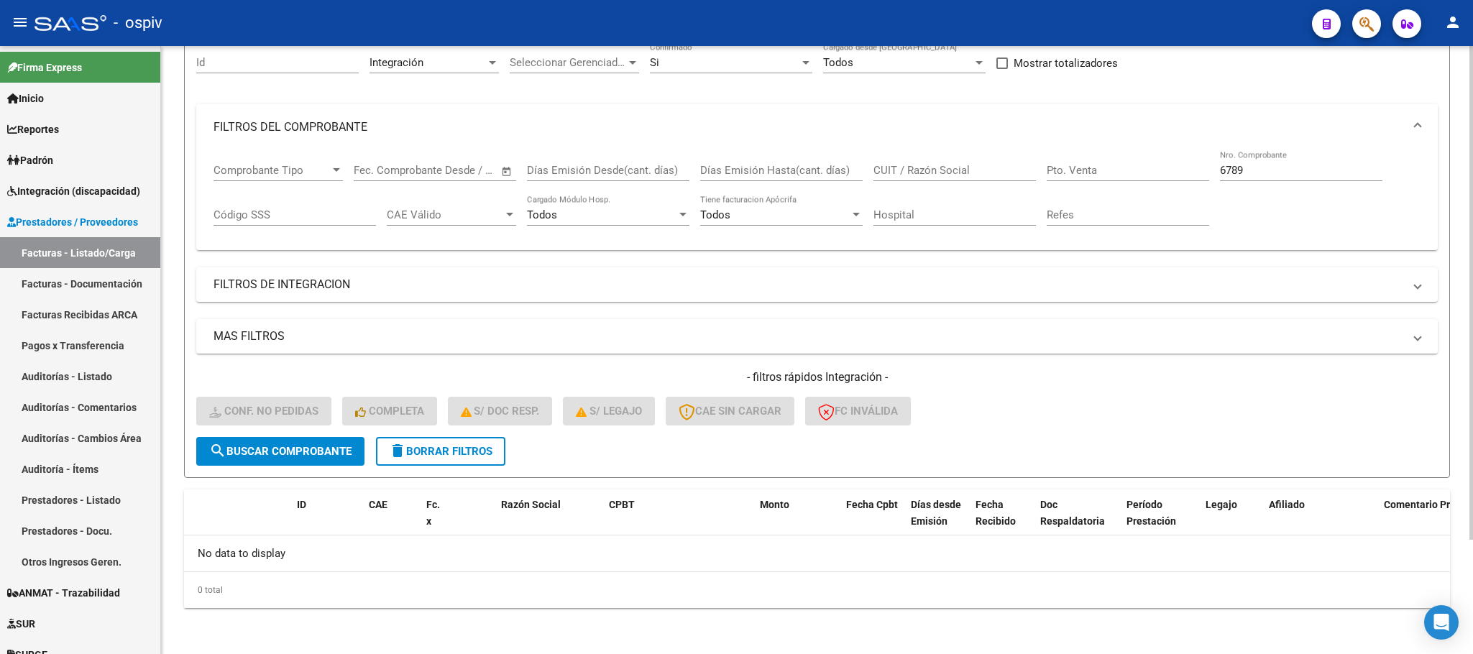
click at [1255, 173] on input "6789" at bounding box center [1301, 170] width 162 height 13
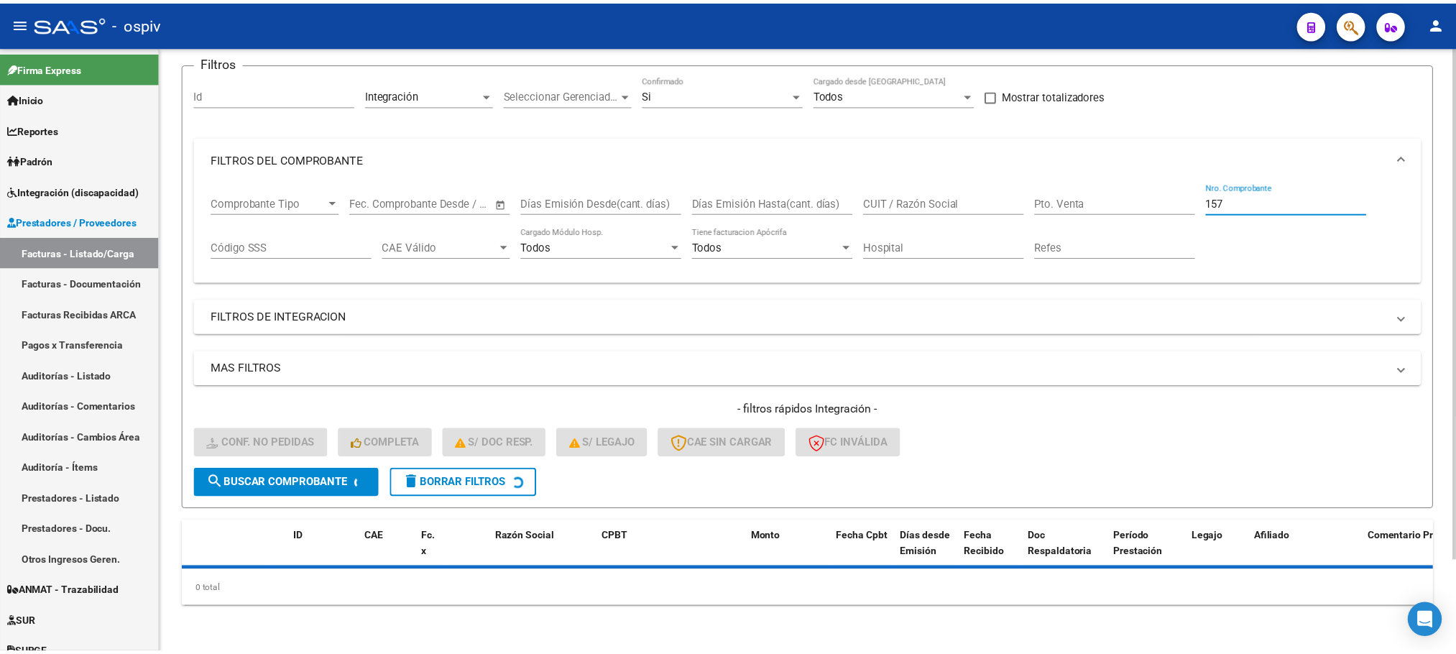
scroll to position [140, 0]
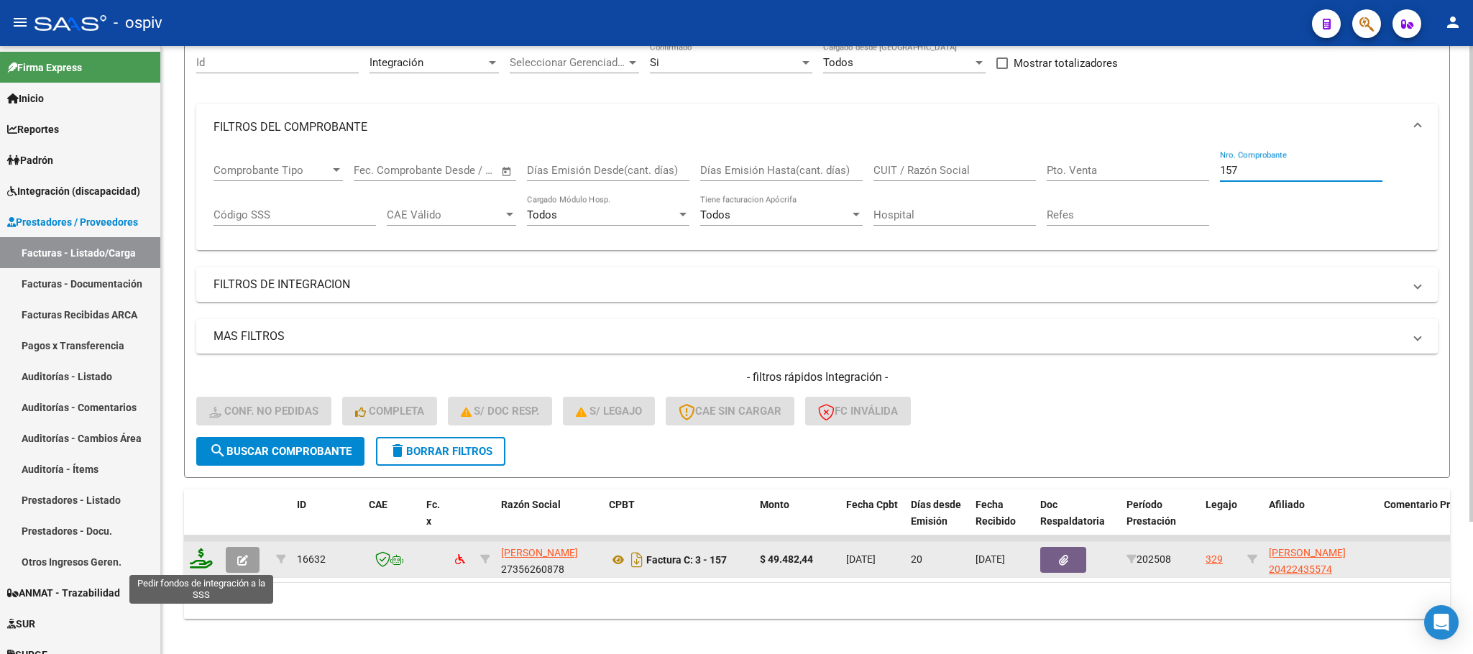
click at [203, 563] on icon at bounding box center [201, 558] width 23 height 20
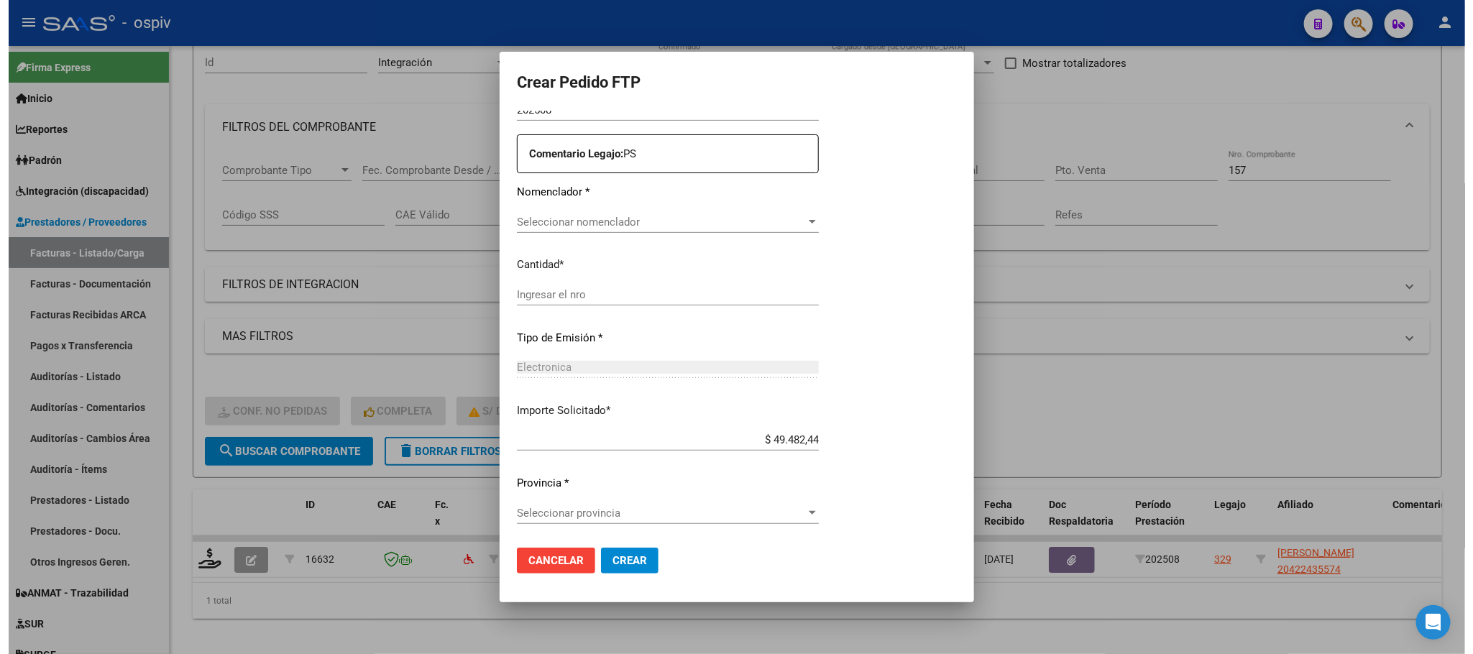
scroll to position [505, 0]
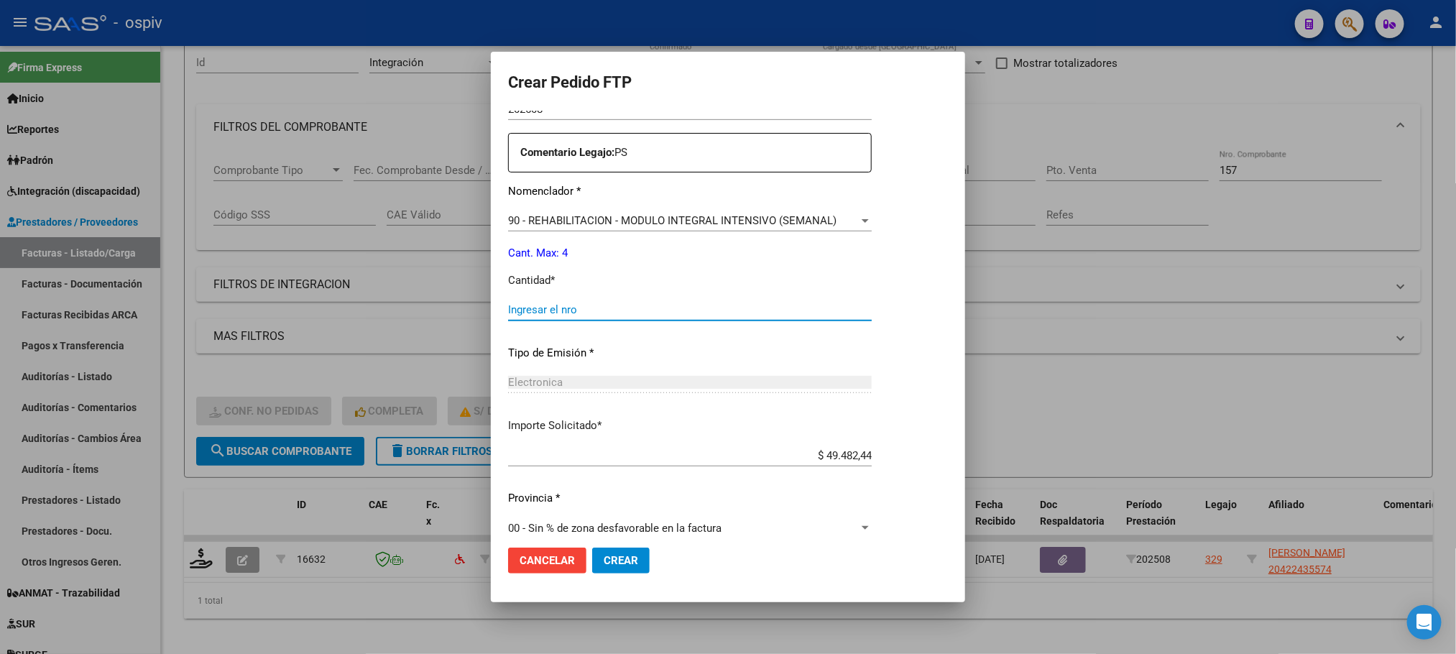
click at [622, 309] on input "Ingresar el nro" at bounding box center [690, 309] width 364 height 13
click at [592, 548] on button "Crear" at bounding box center [621, 561] width 58 height 26
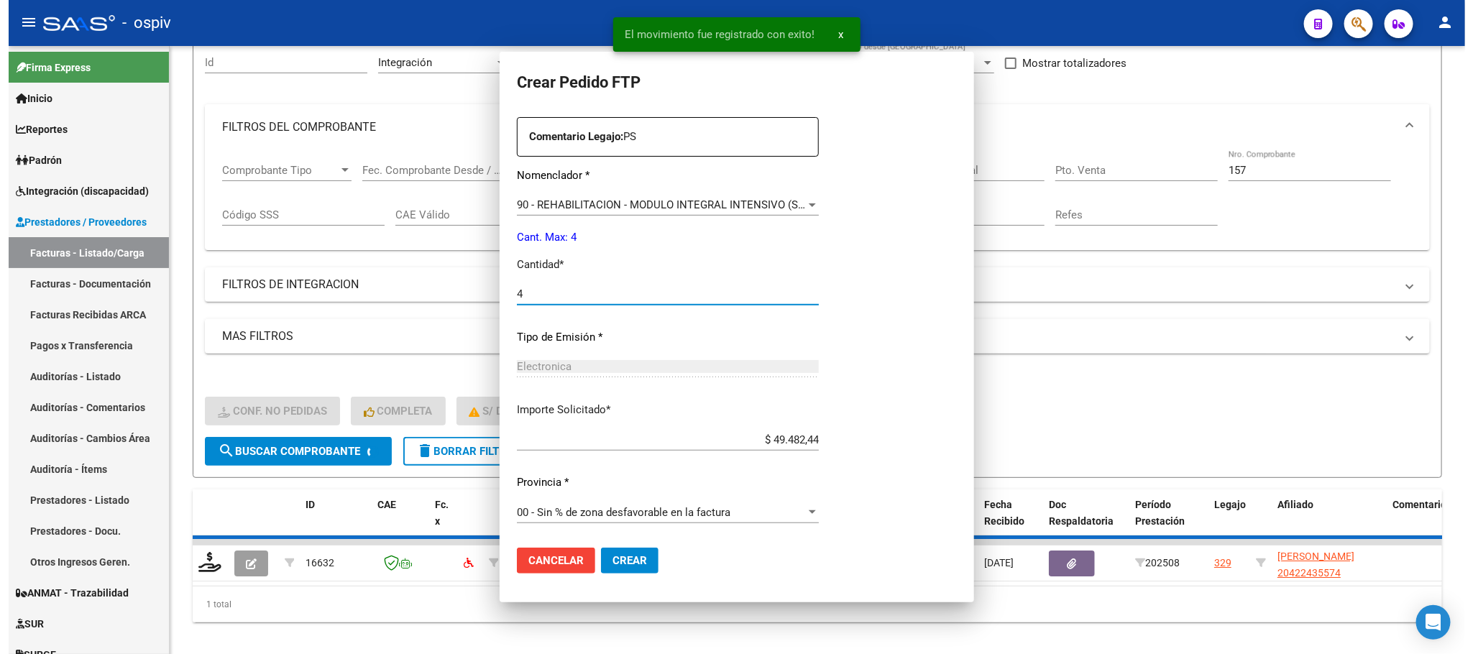
scroll to position [0, 0]
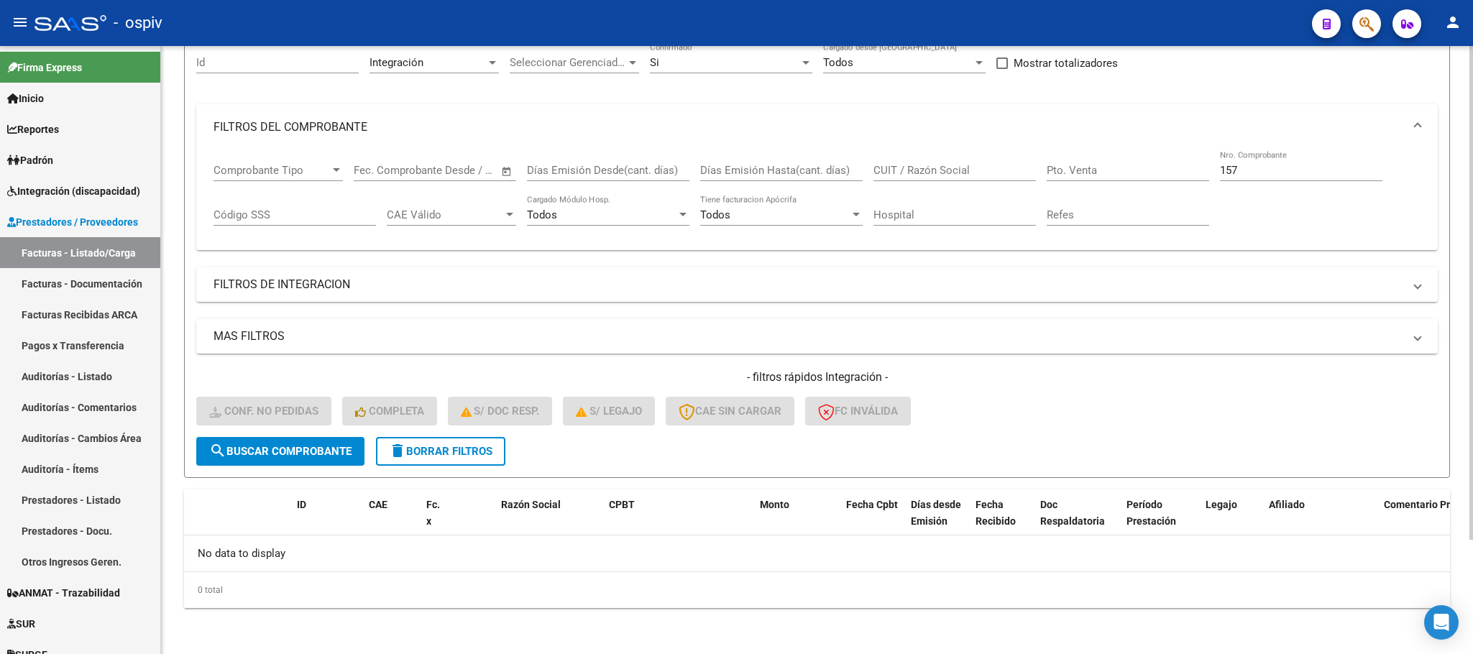
click at [1284, 173] on input "157" at bounding box center [1301, 170] width 162 height 13
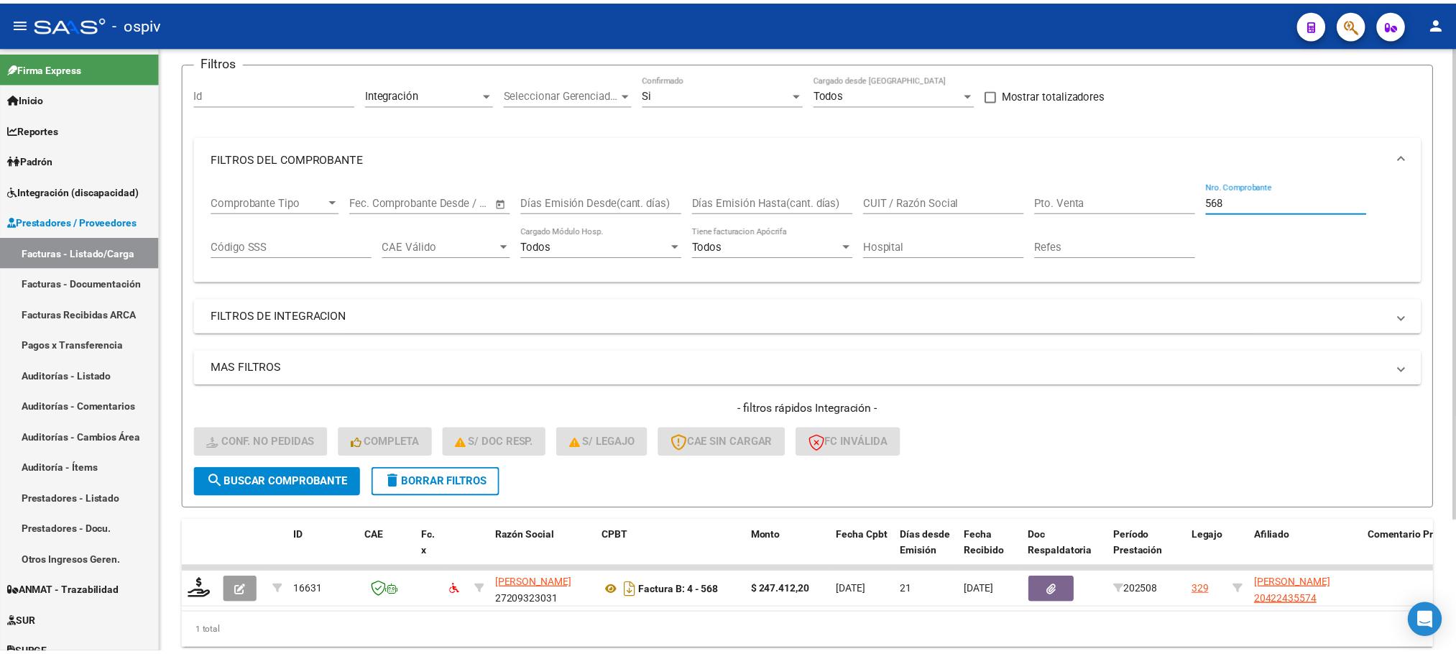
scroll to position [140, 0]
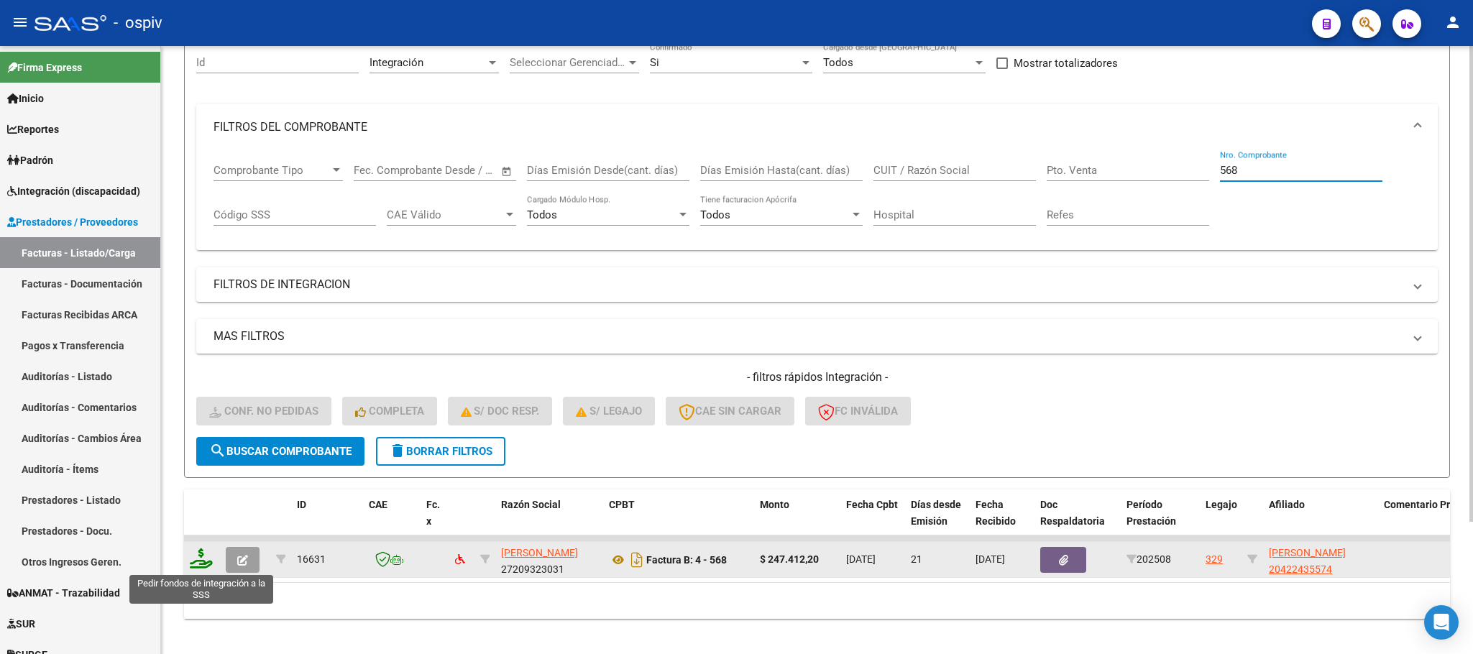
click at [201, 561] on icon at bounding box center [201, 558] width 23 height 20
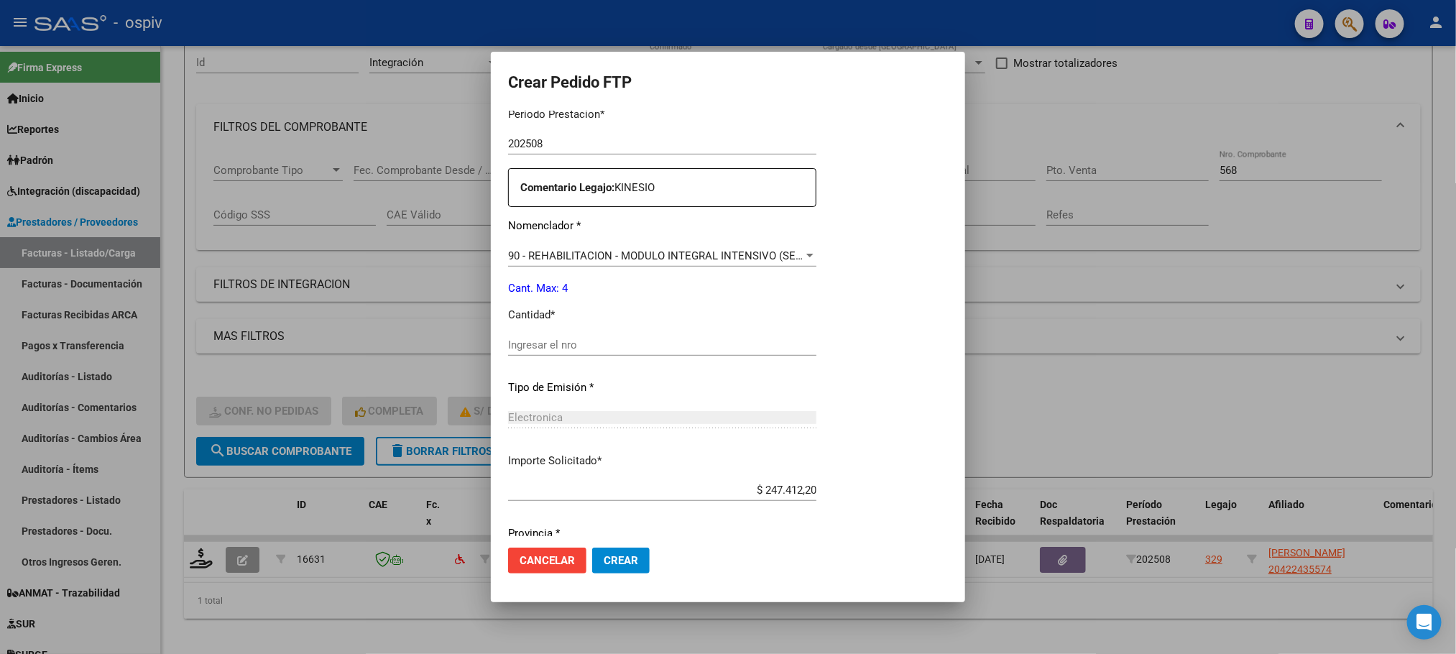
scroll to position [470, 0]
click at [653, 336] on div "Ingresar el nro" at bounding box center [693, 345] width 370 height 22
click at [592, 548] on button "Crear" at bounding box center [621, 561] width 58 height 26
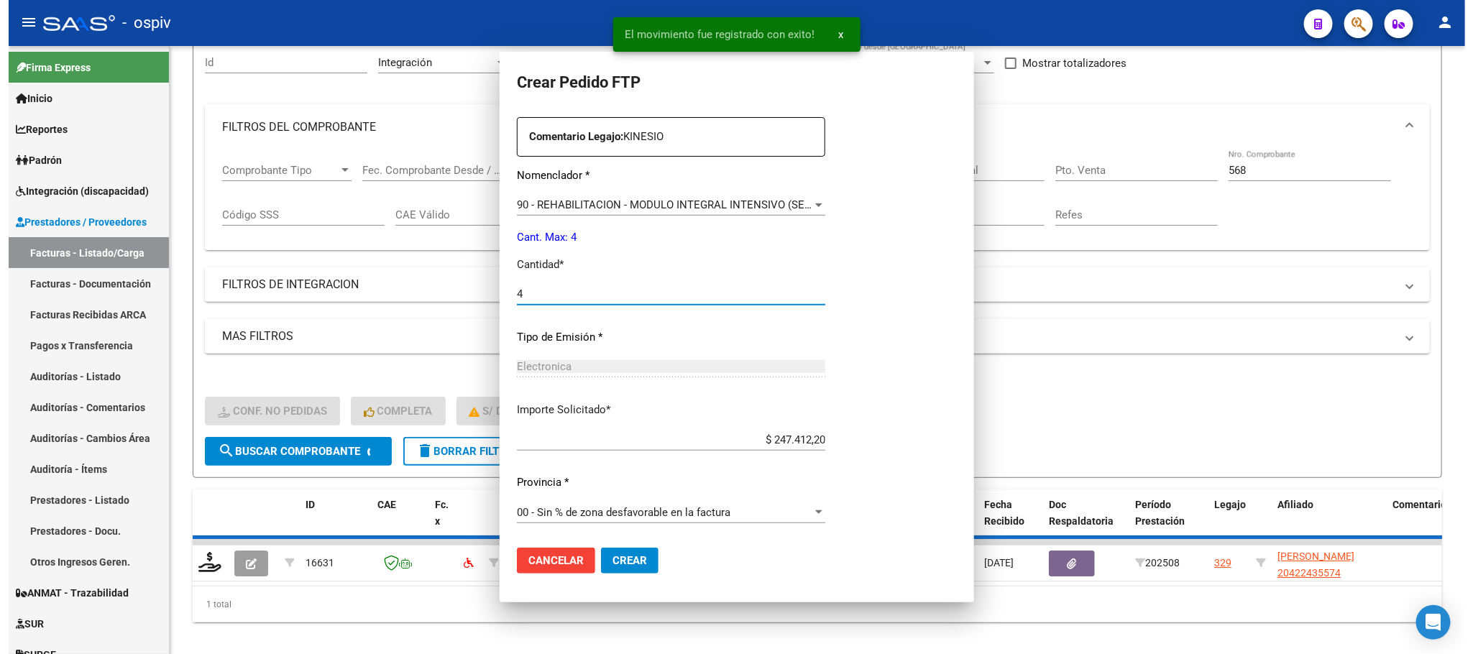
scroll to position [0, 0]
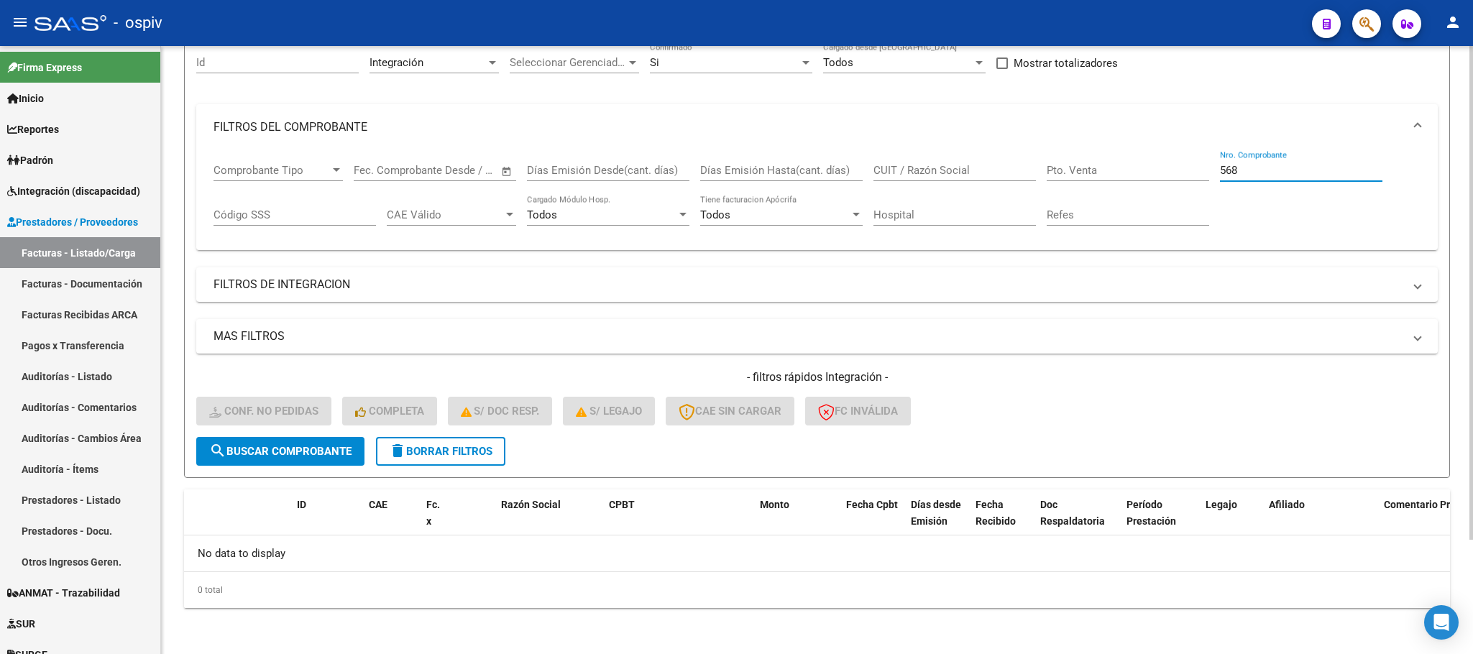
click at [1316, 169] on input "568" at bounding box center [1301, 170] width 162 height 13
click at [1333, 165] on input "Nro. Comprobante" at bounding box center [1301, 170] width 162 height 13
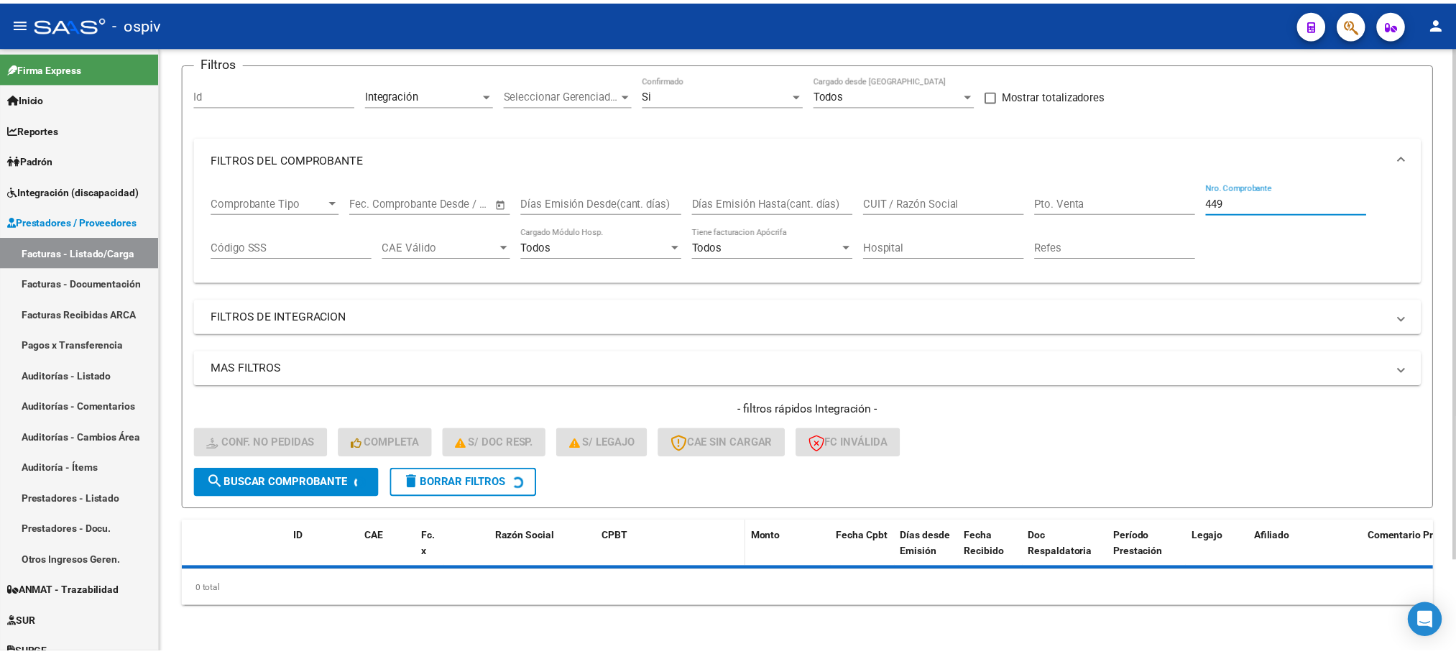
scroll to position [140, 0]
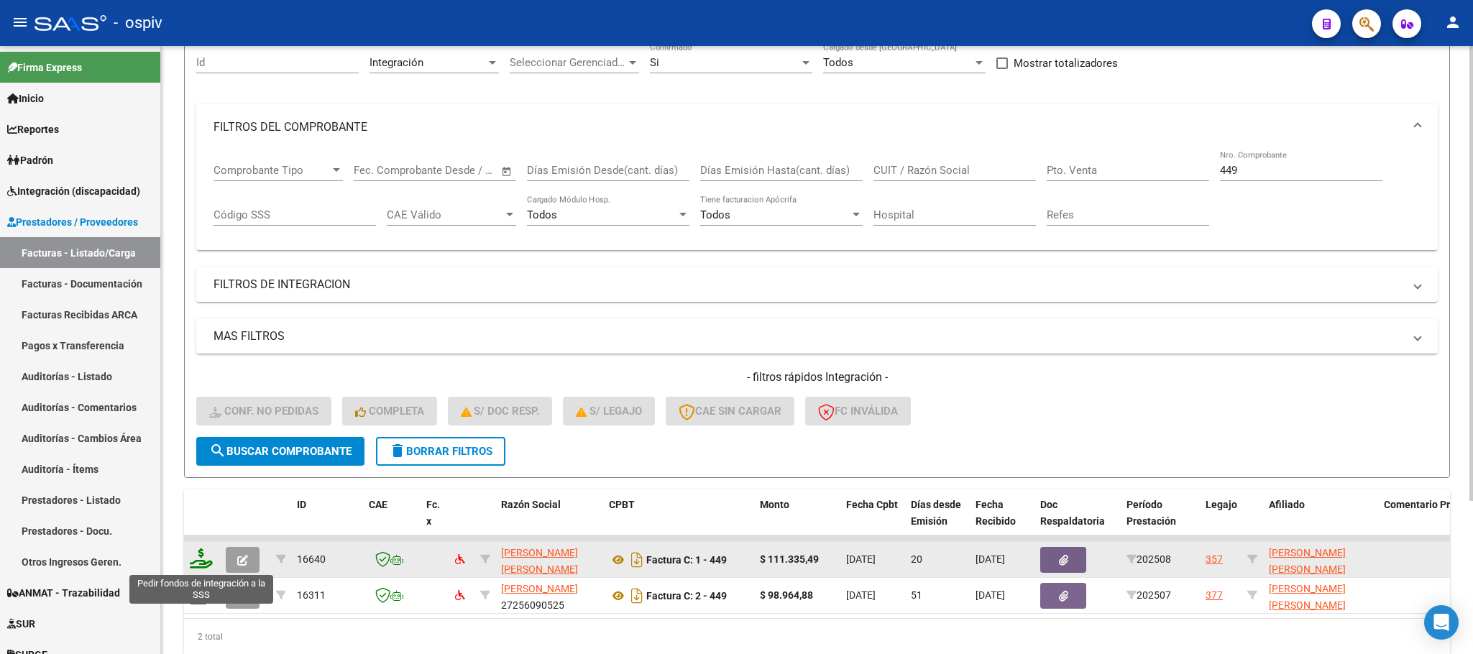
click at [207, 563] on icon at bounding box center [201, 558] width 23 height 20
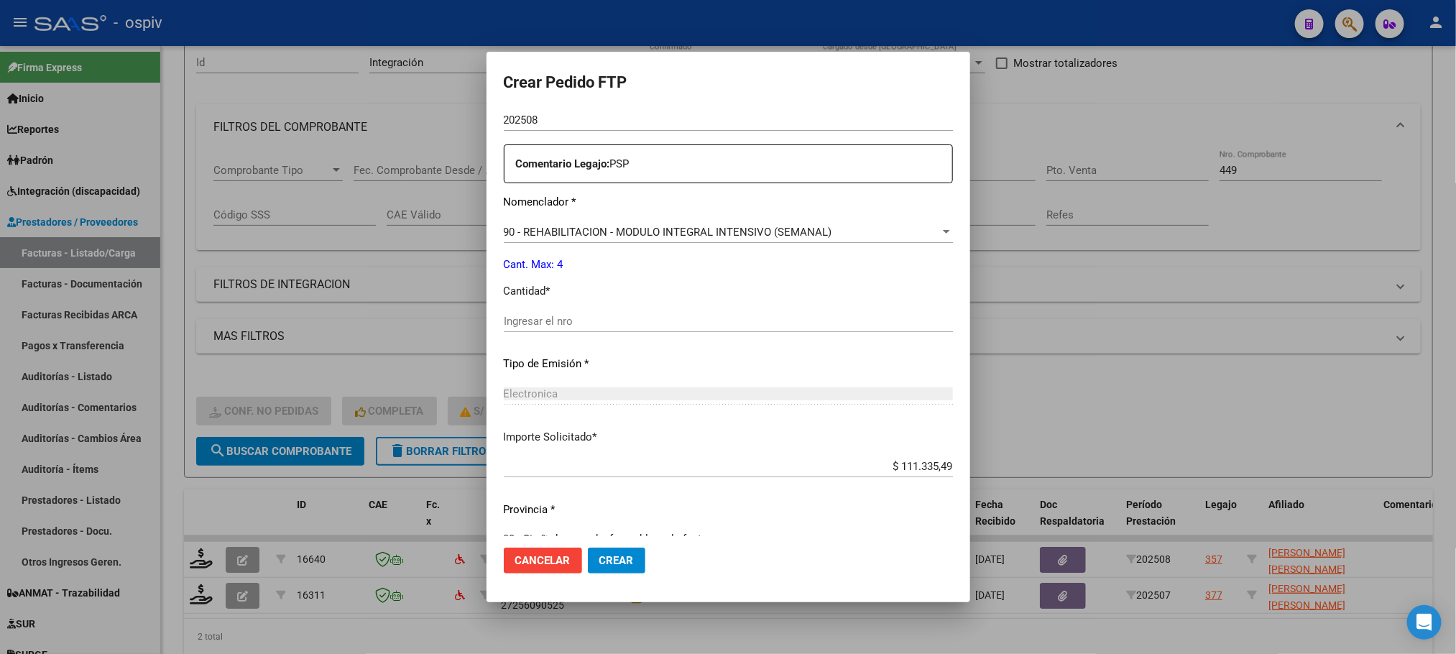
scroll to position [537, 0]
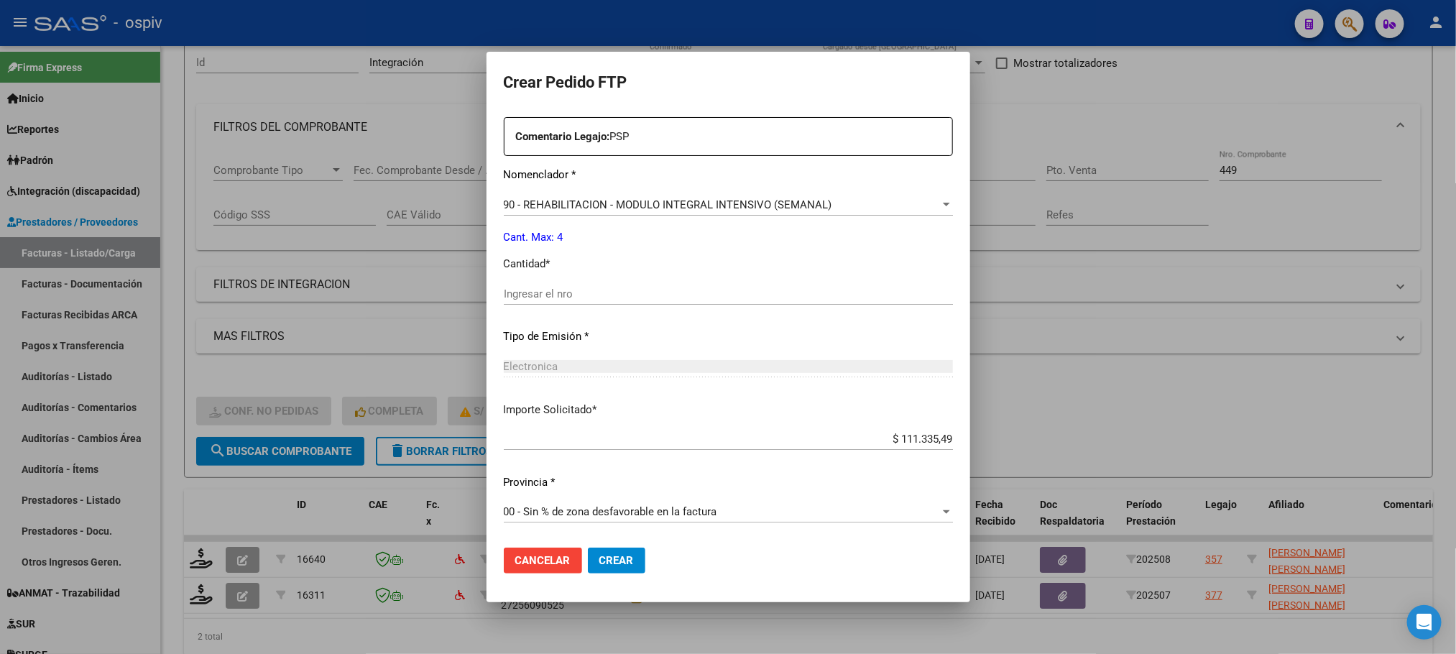
click at [619, 300] on input "Ingresar el nro" at bounding box center [728, 294] width 449 height 13
click at [588, 548] on button "Crear" at bounding box center [617, 561] width 58 height 26
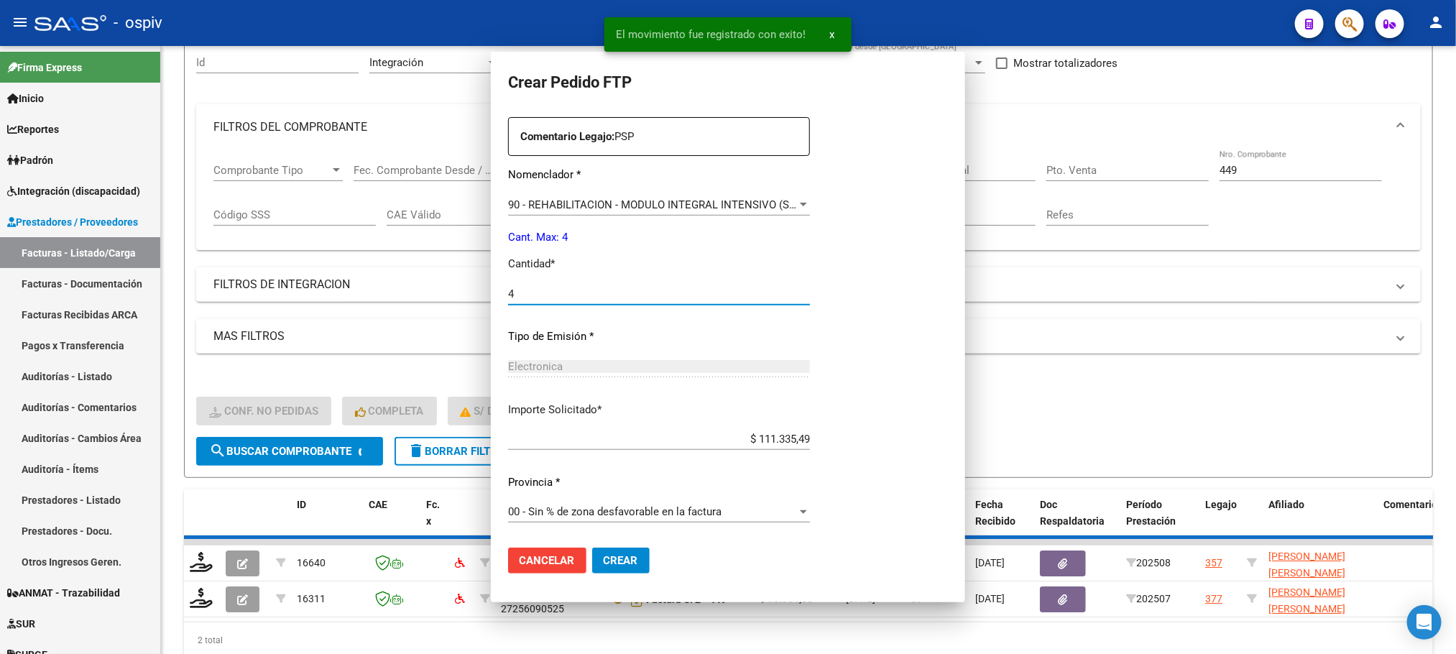
scroll to position [0, 0]
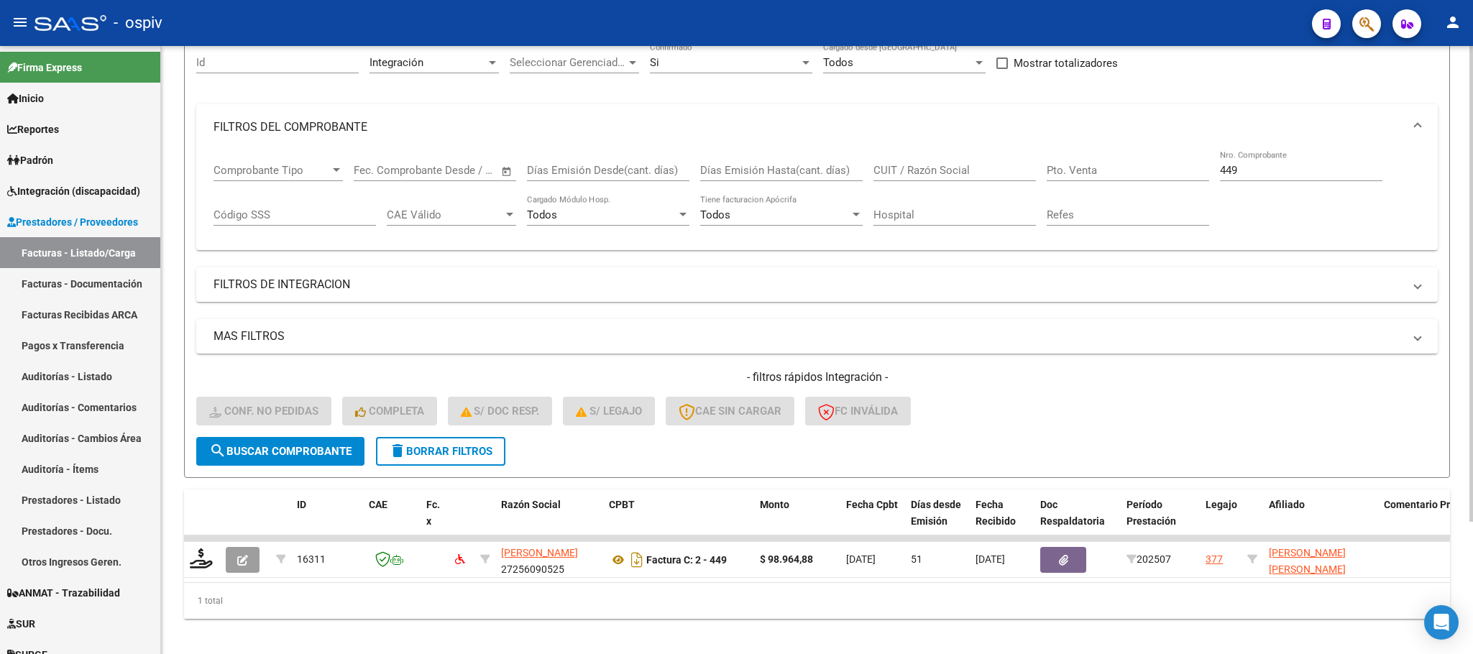
click at [1305, 164] on div "449 Nro. Comprobante" at bounding box center [1301, 165] width 162 height 31
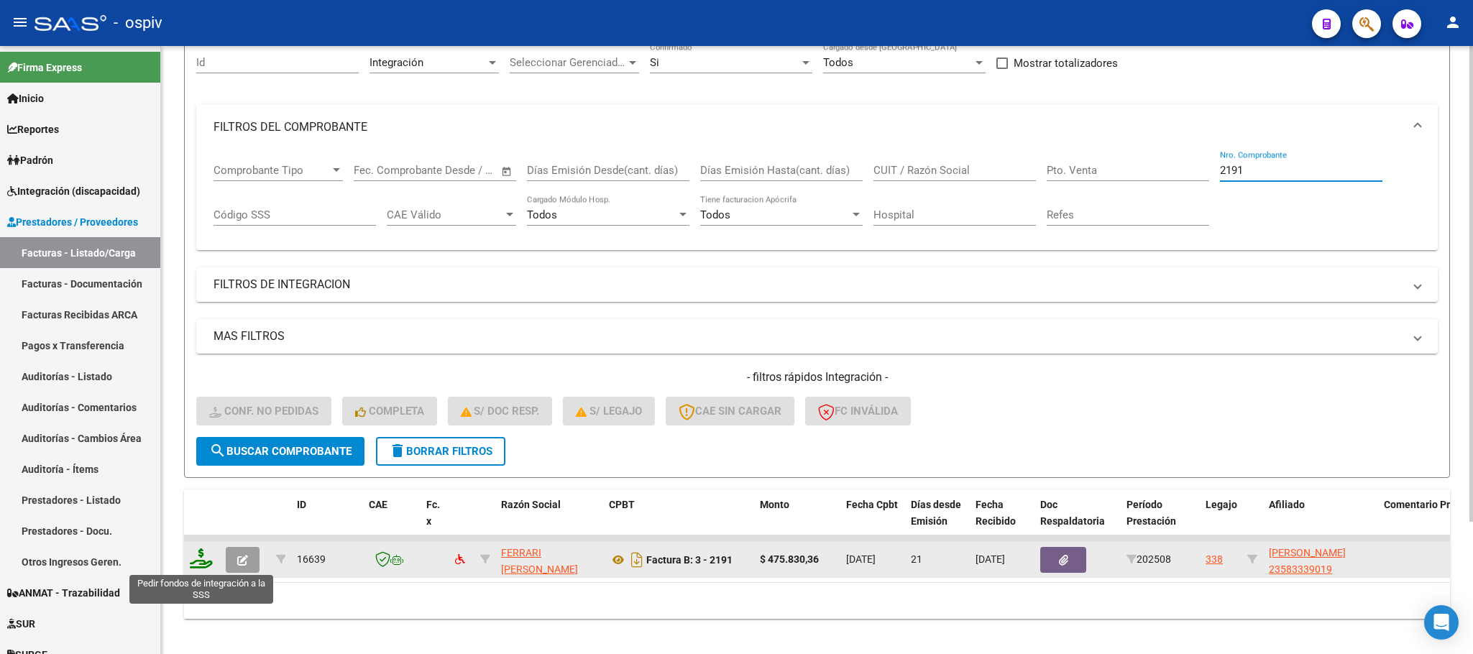
click at [206, 561] on icon at bounding box center [201, 558] width 23 height 20
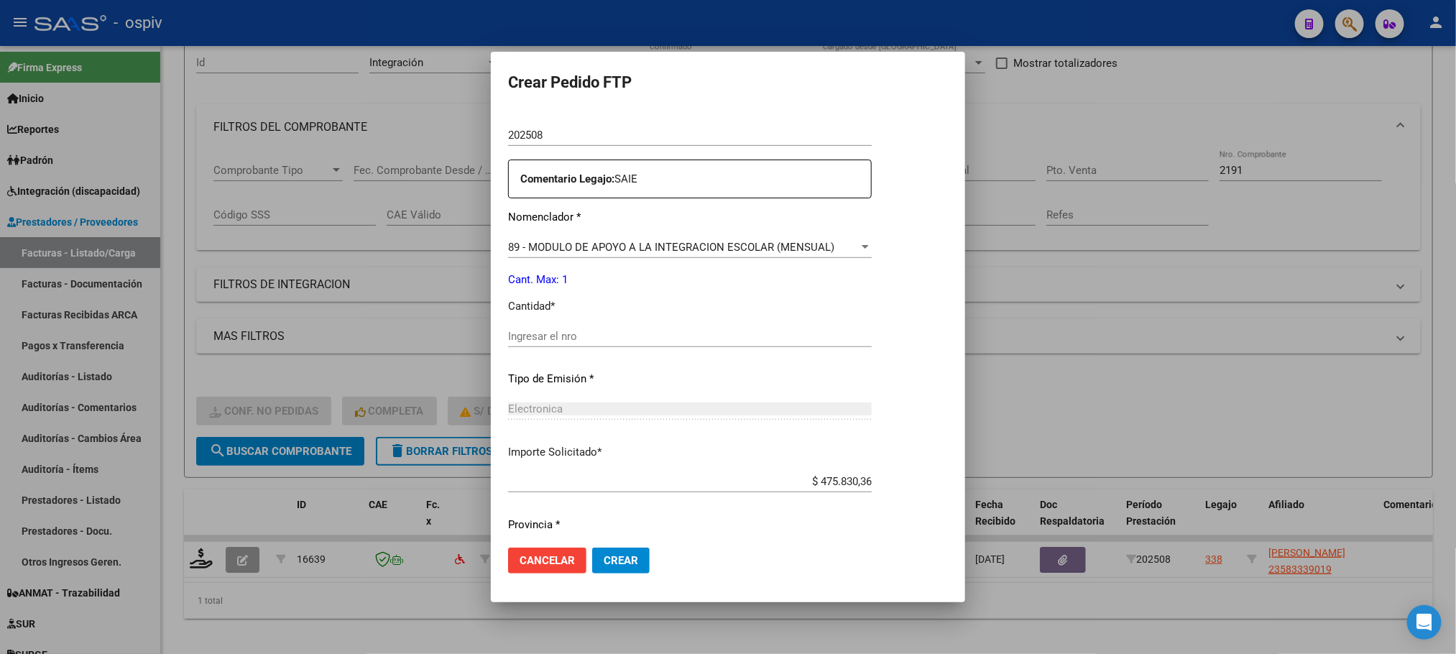
scroll to position [537, 0]
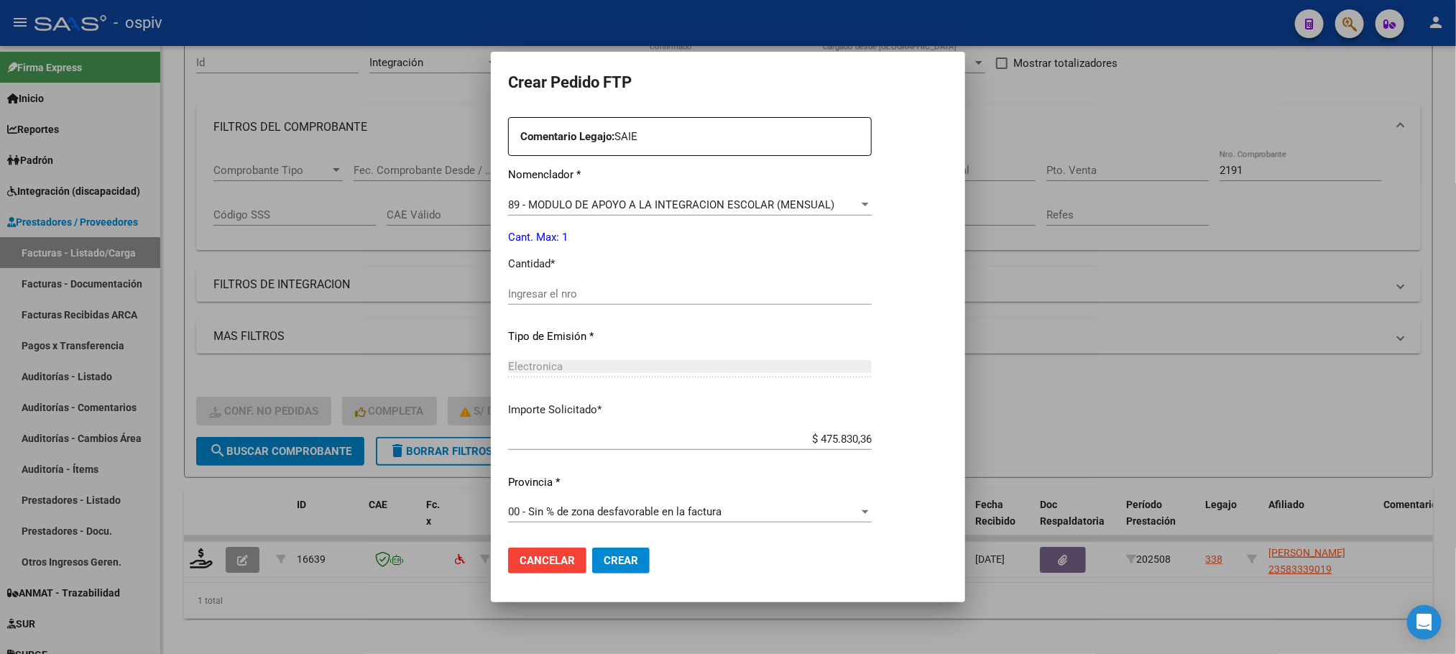
drag, startPoint x: 605, startPoint y: 298, endPoint x: 615, endPoint y: 285, distance: 16.3
click at [610, 293] on input "Ingresar el nro" at bounding box center [690, 294] width 364 height 13
click at [592, 548] on button "Crear" at bounding box center [621, 561] width 58 height 26
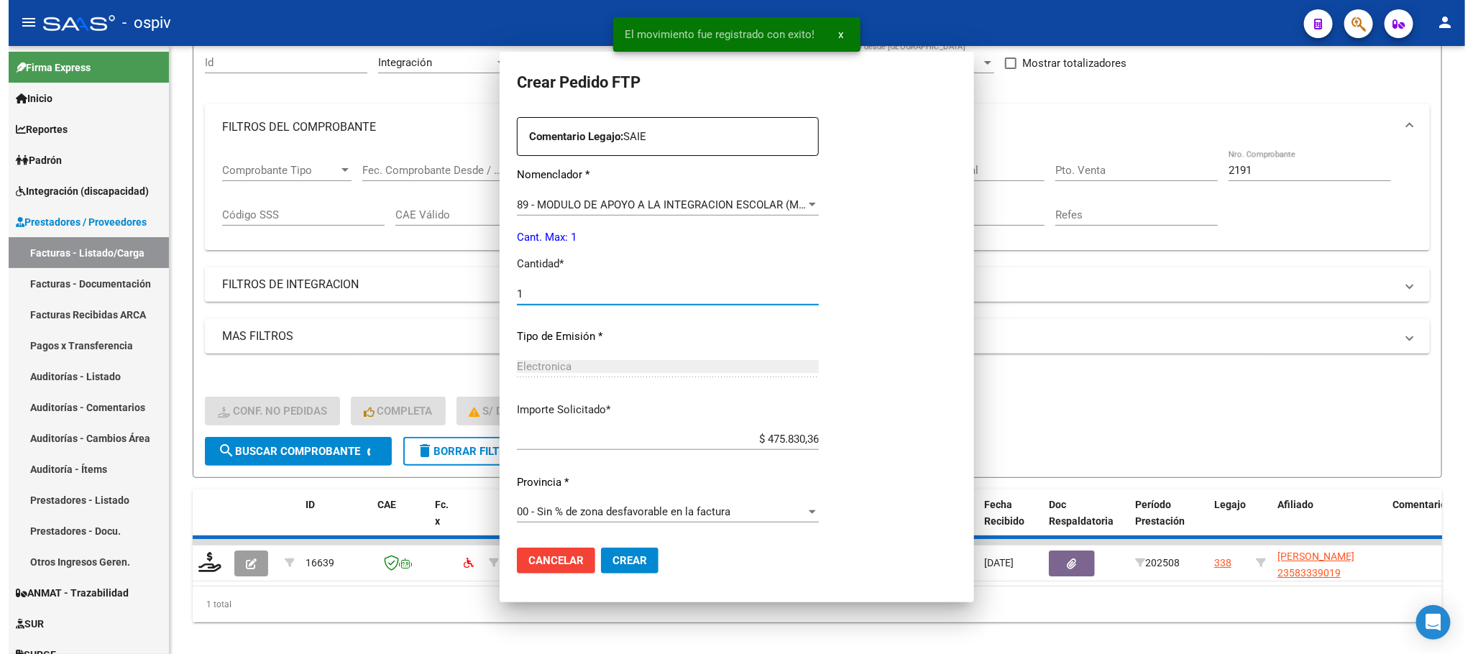
scroll to position [0, 0]
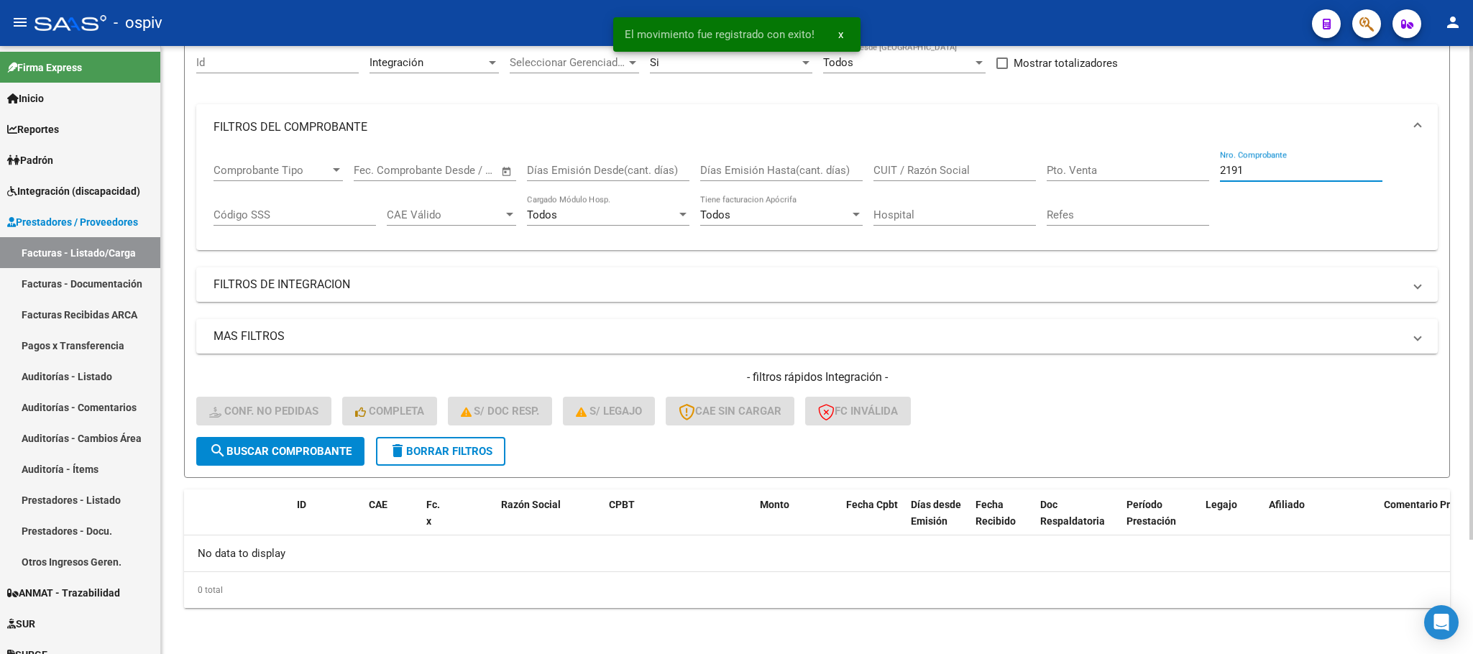
click at [1312, 168] on input "2191" at bounding box center [1301, 170] width 162 height 13
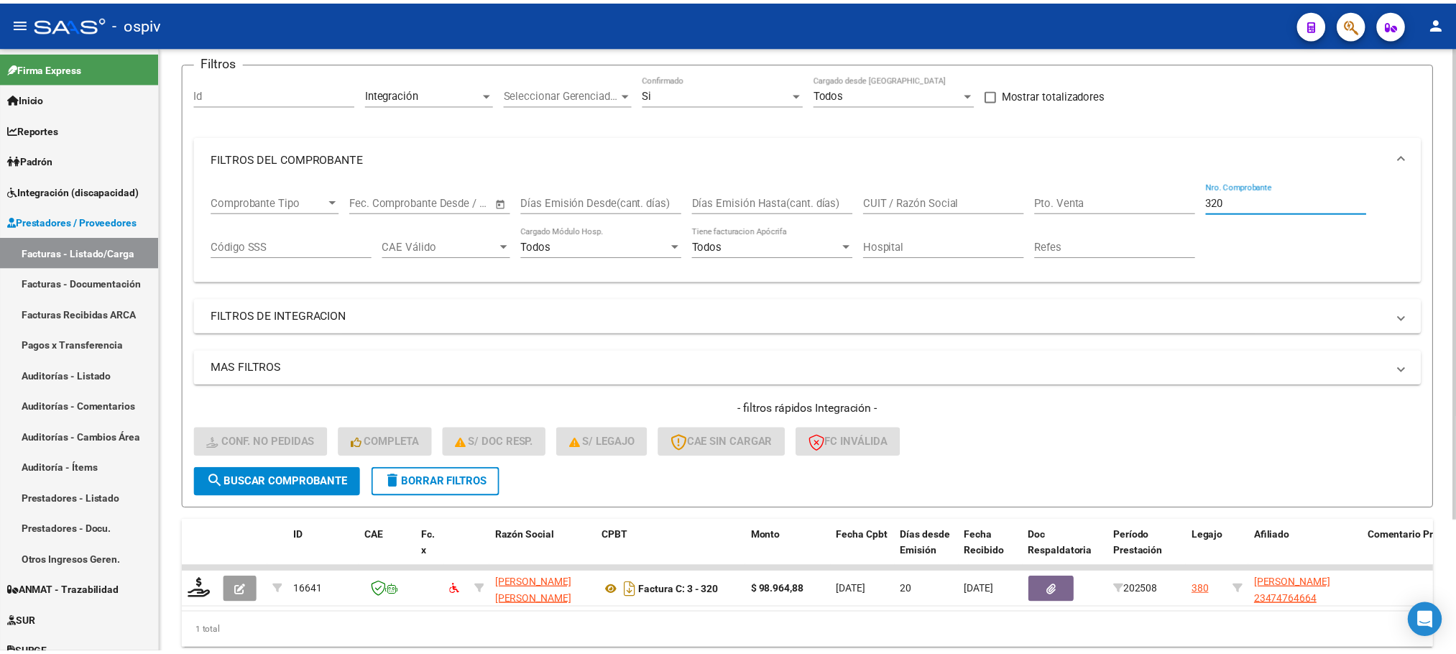
scroll to position [140, 0]
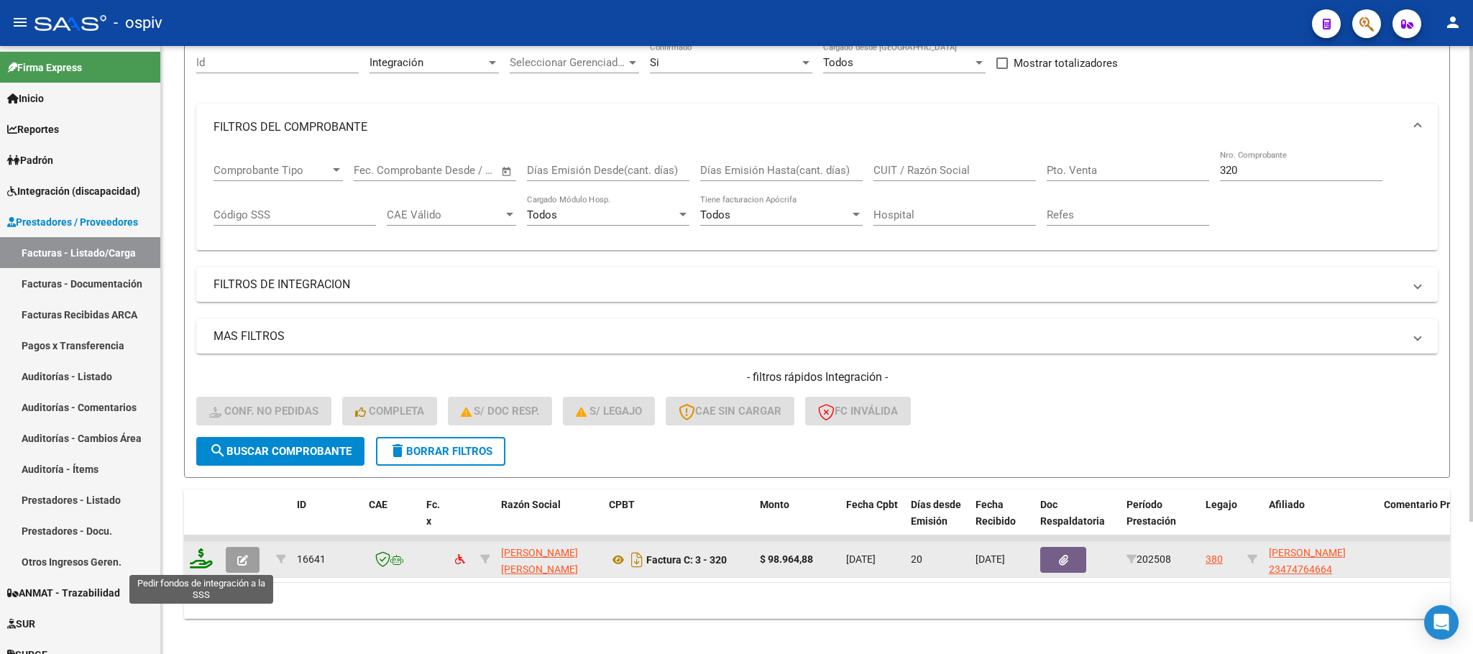
click at [198, 559] on icon at bounding box center [201, 558] width 23 height 20
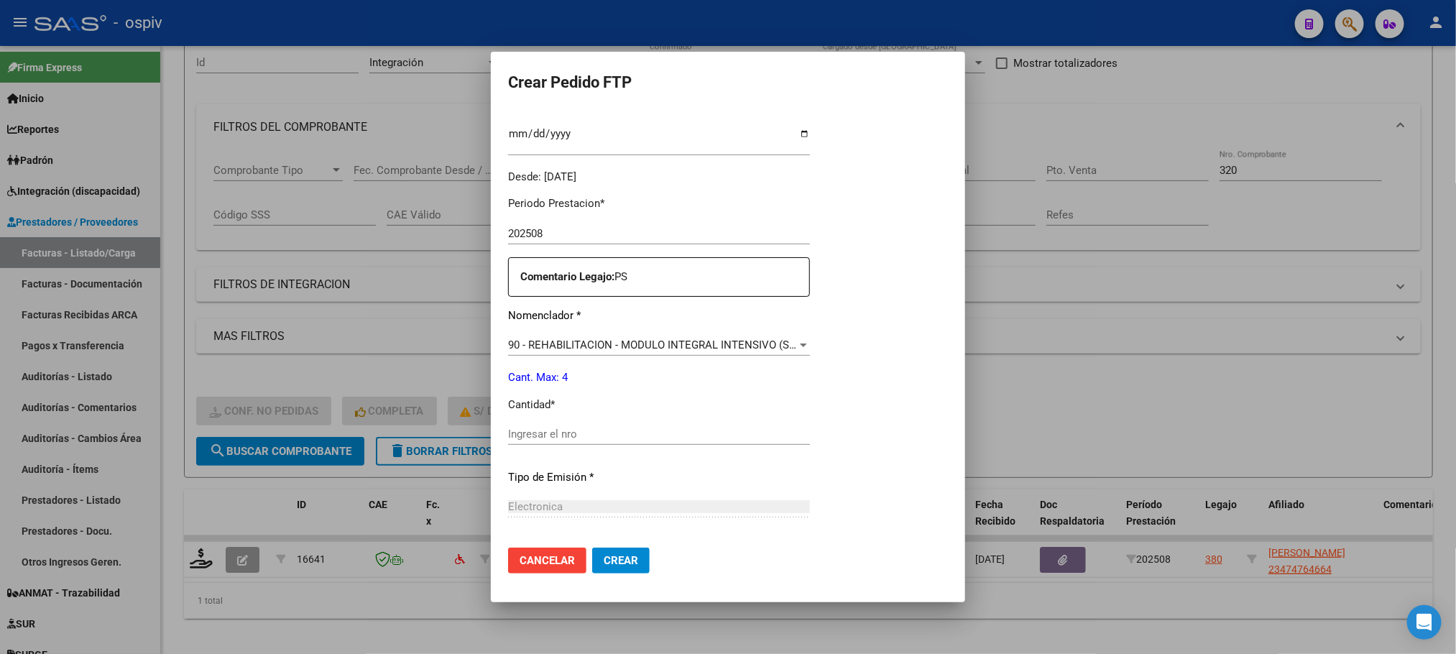
scroll to position [486, 0]
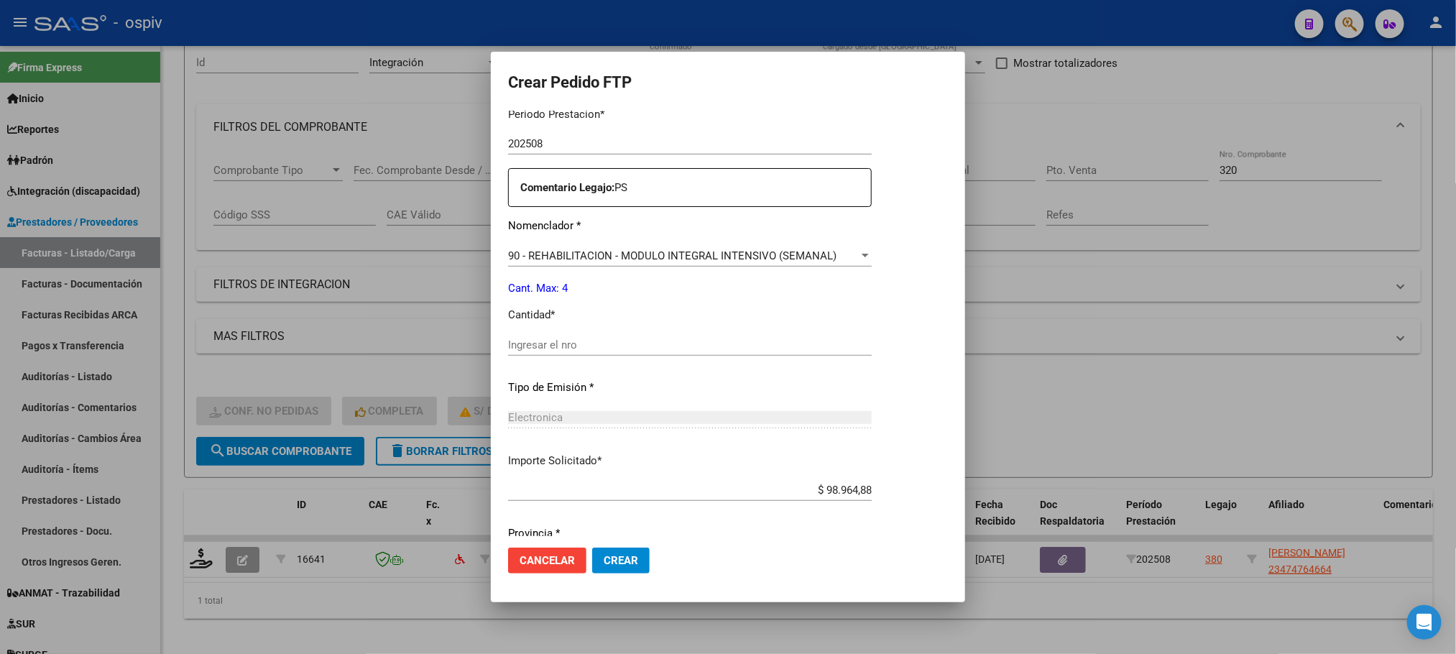
click at [615, 341] on input "Ingresar el nro" at bounding box center [690, 345] width 364 height 13
click at [592, 548] on button "Crear" at bounding box center [621, 561] width 58 height 26
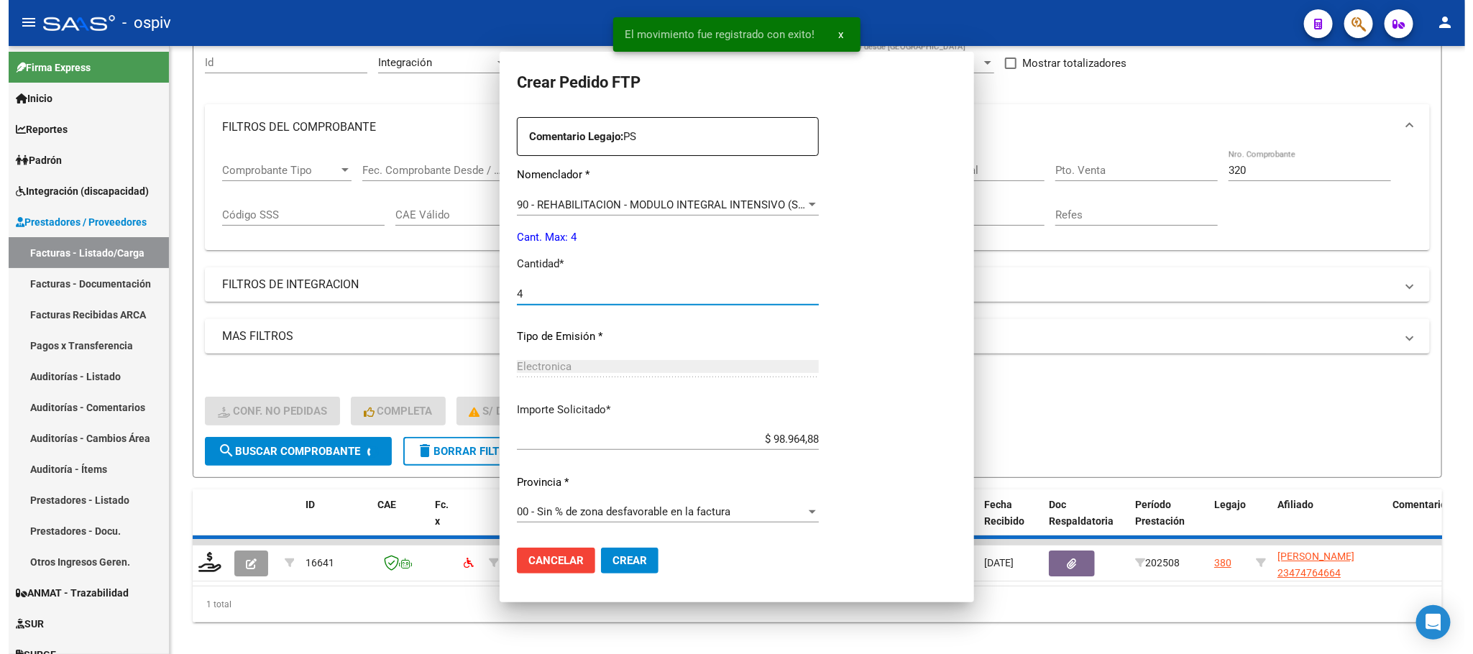
scroll to position [0, 0]
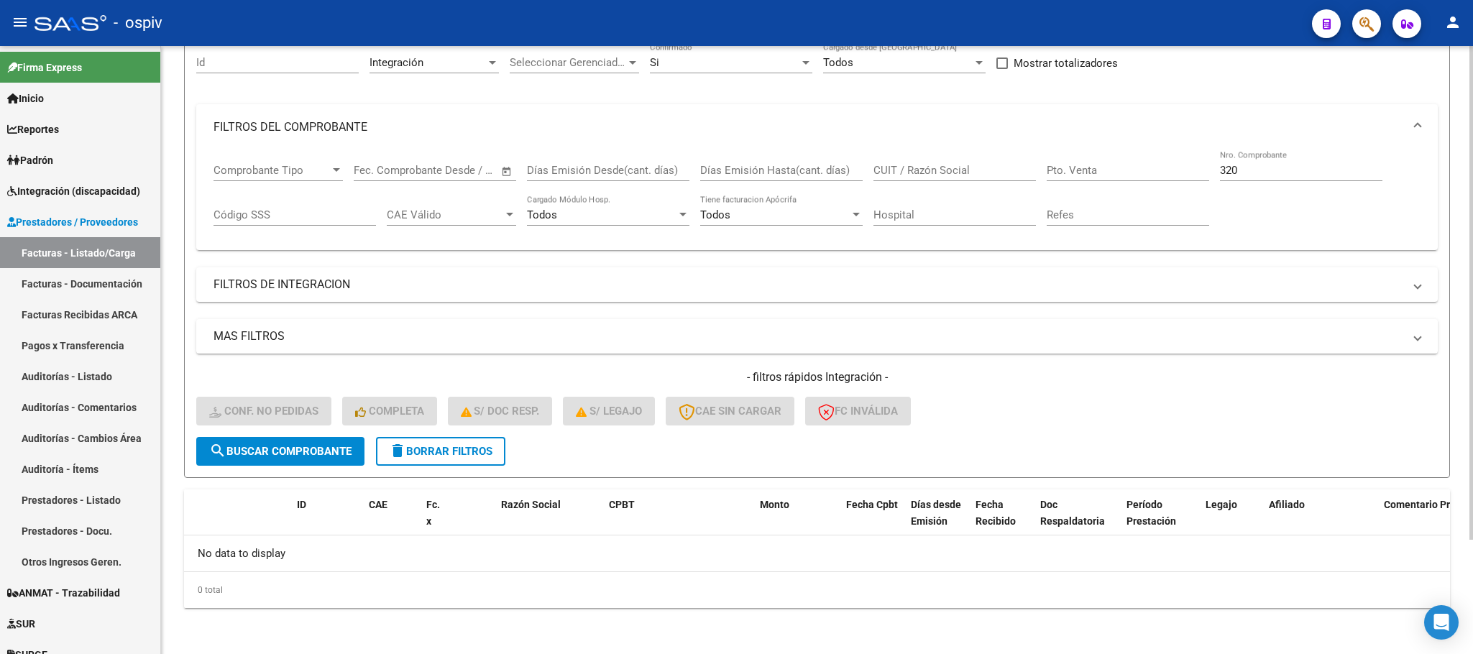
click at [1307, 177] on input "320" at bounding box center [1301, 170] width 162 height 13
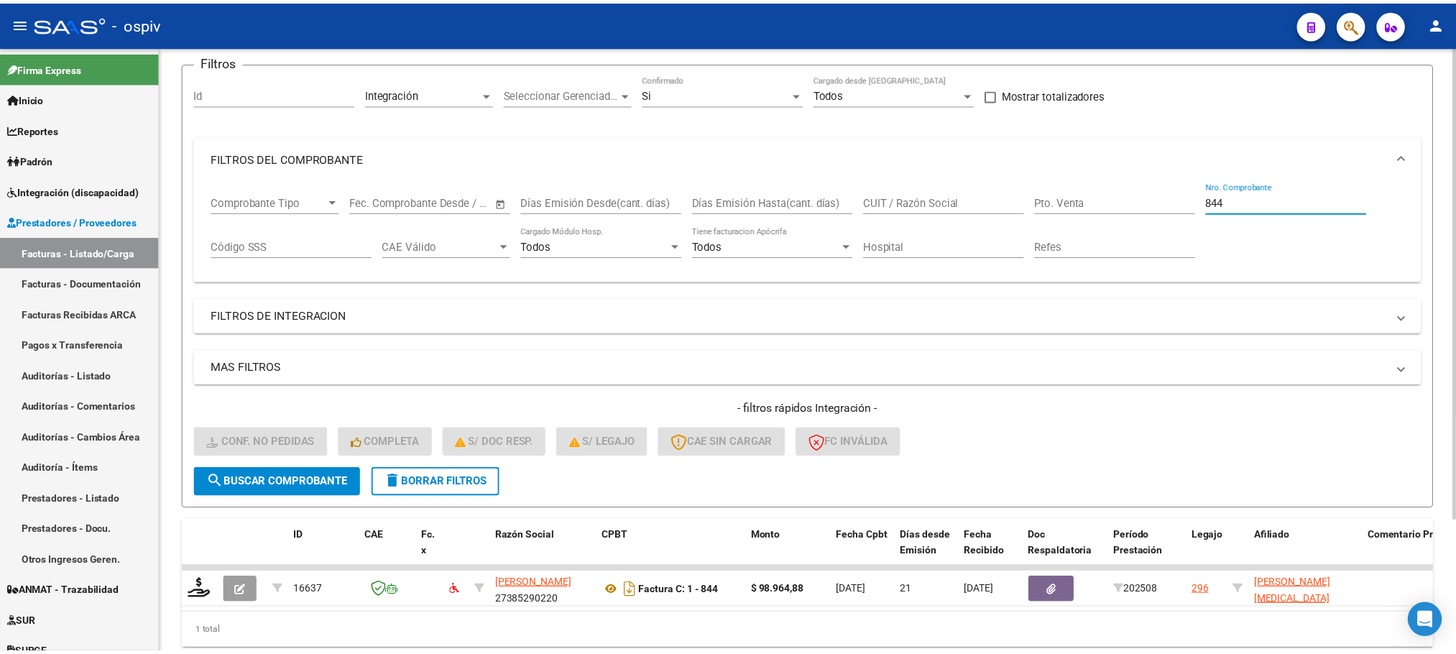
scroll to position [140, 0]
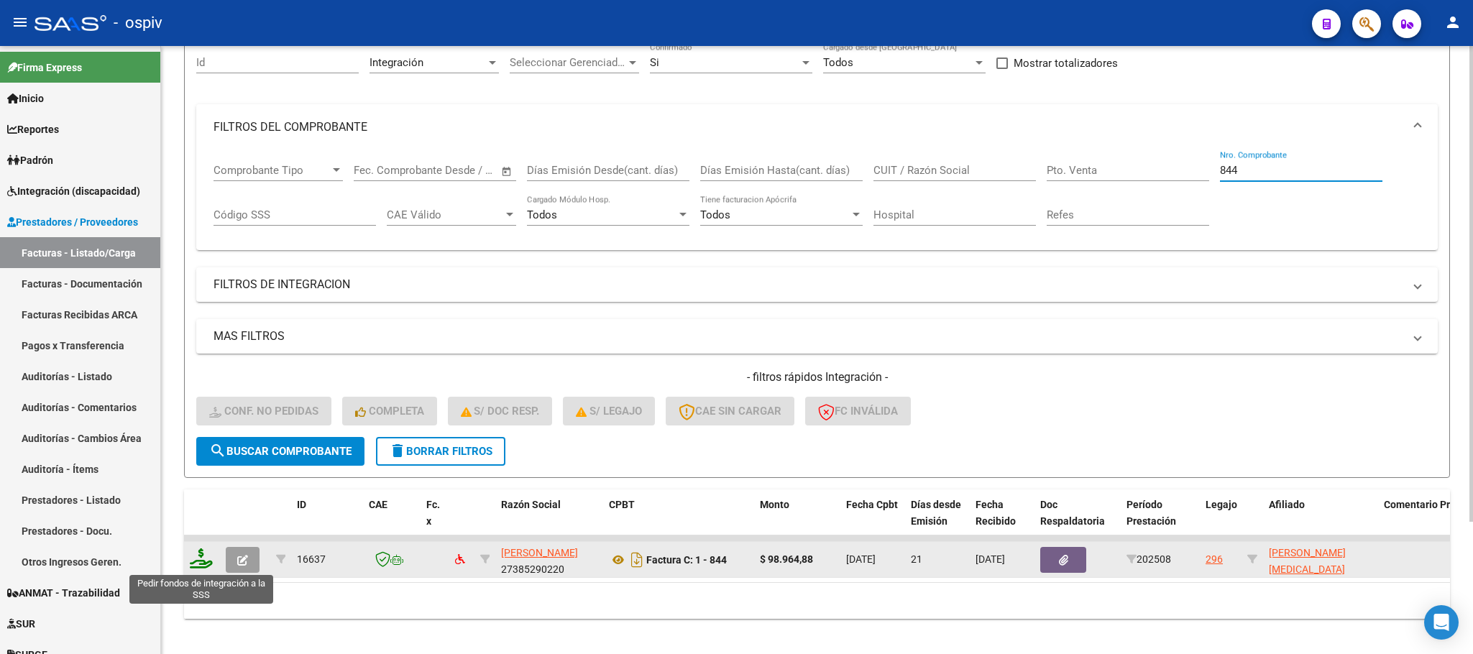
click at [201, 561] on icon at bounding box center [201, 558] width 23 height 20
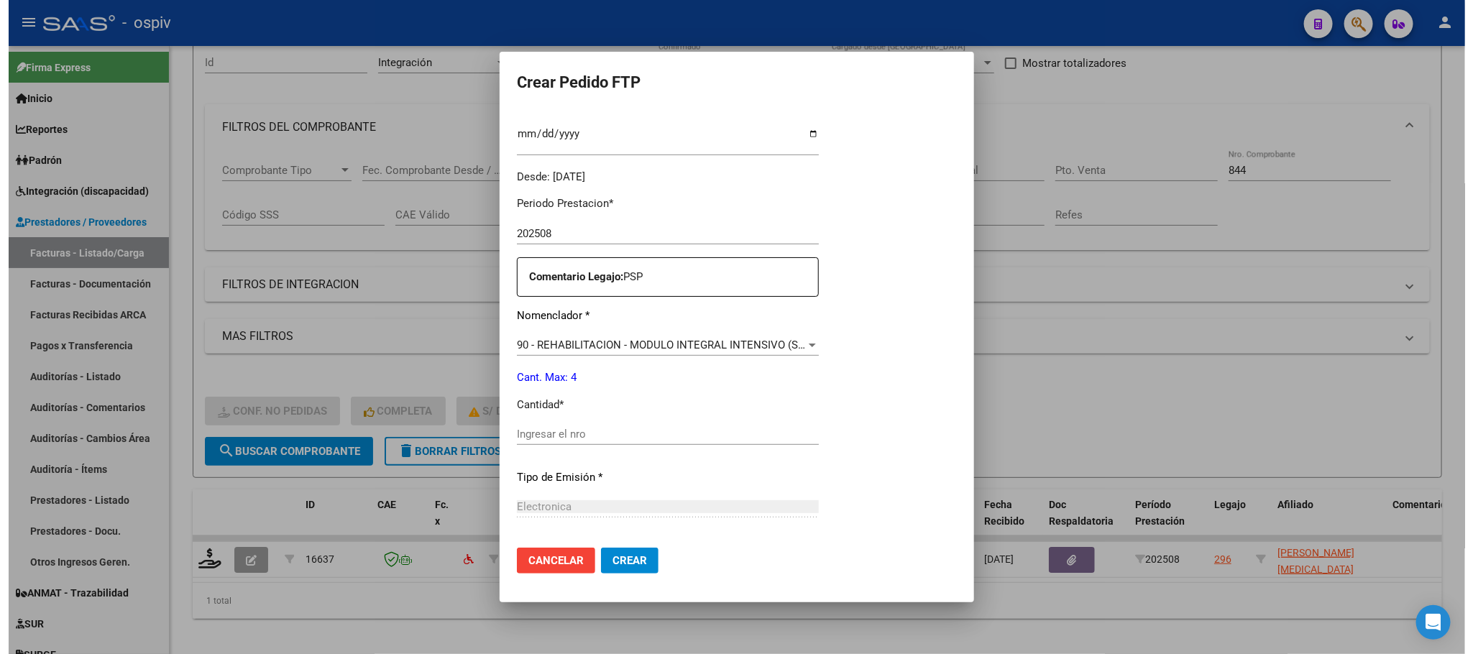
scroll to position [486, 0]
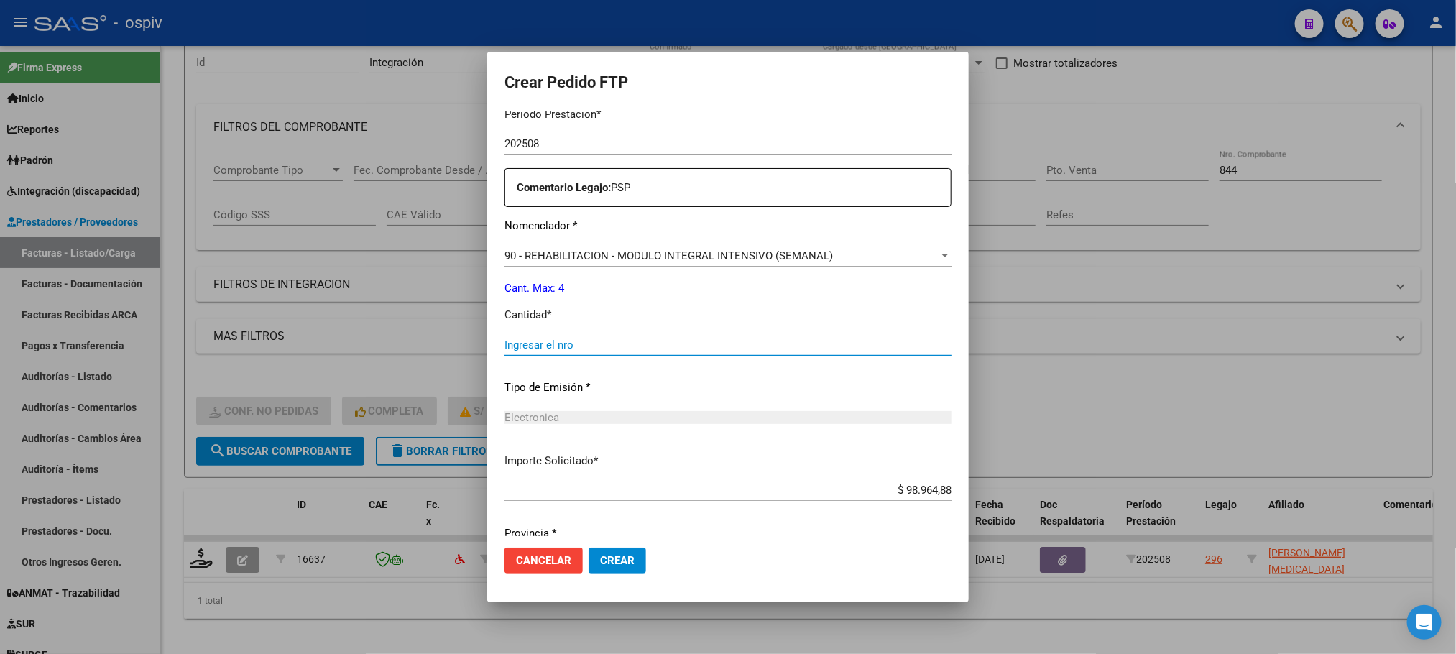
click at [598, 347] on input "Ingresar el nro" at bounding box center [728, 345] width 447 height 13
click at [589, 548] on button "Crear" at bounding box center [618, 561] width 58 height 26
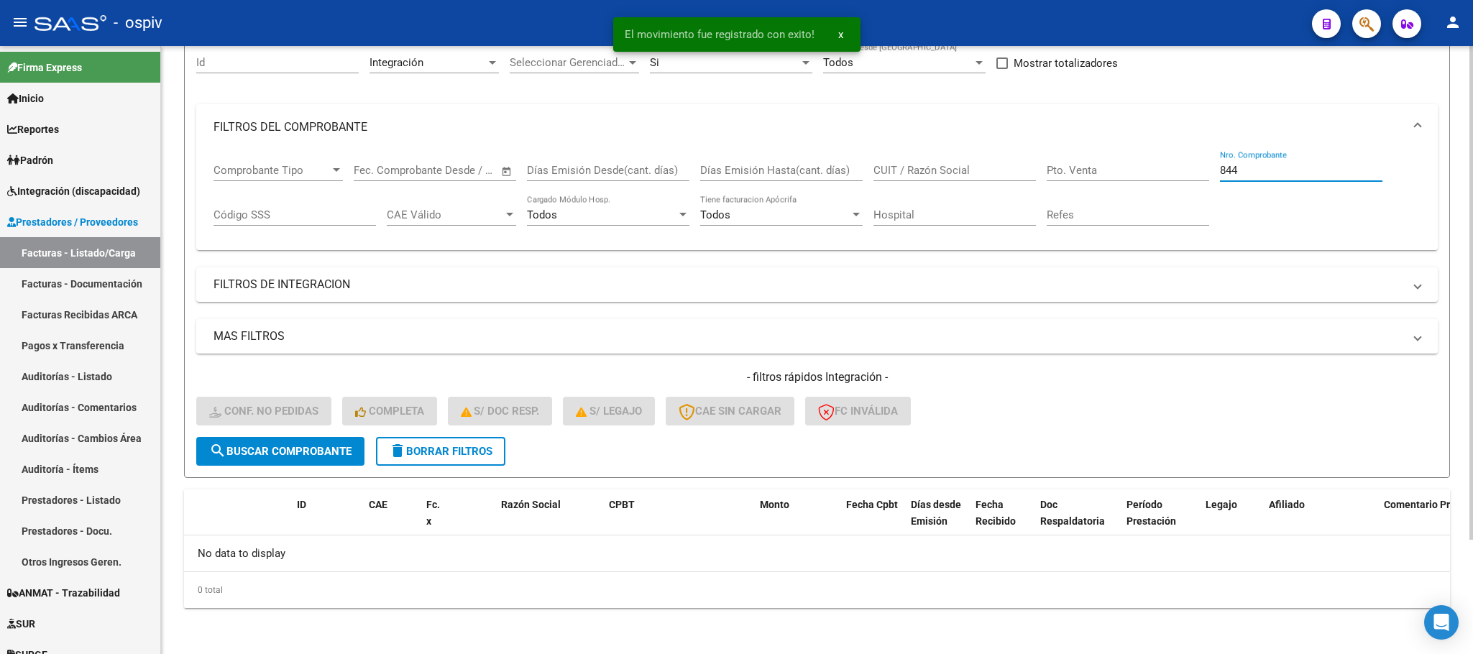
click at [1245, 170] on input "844" at bounding box center [1301, 170] width 162 height 13
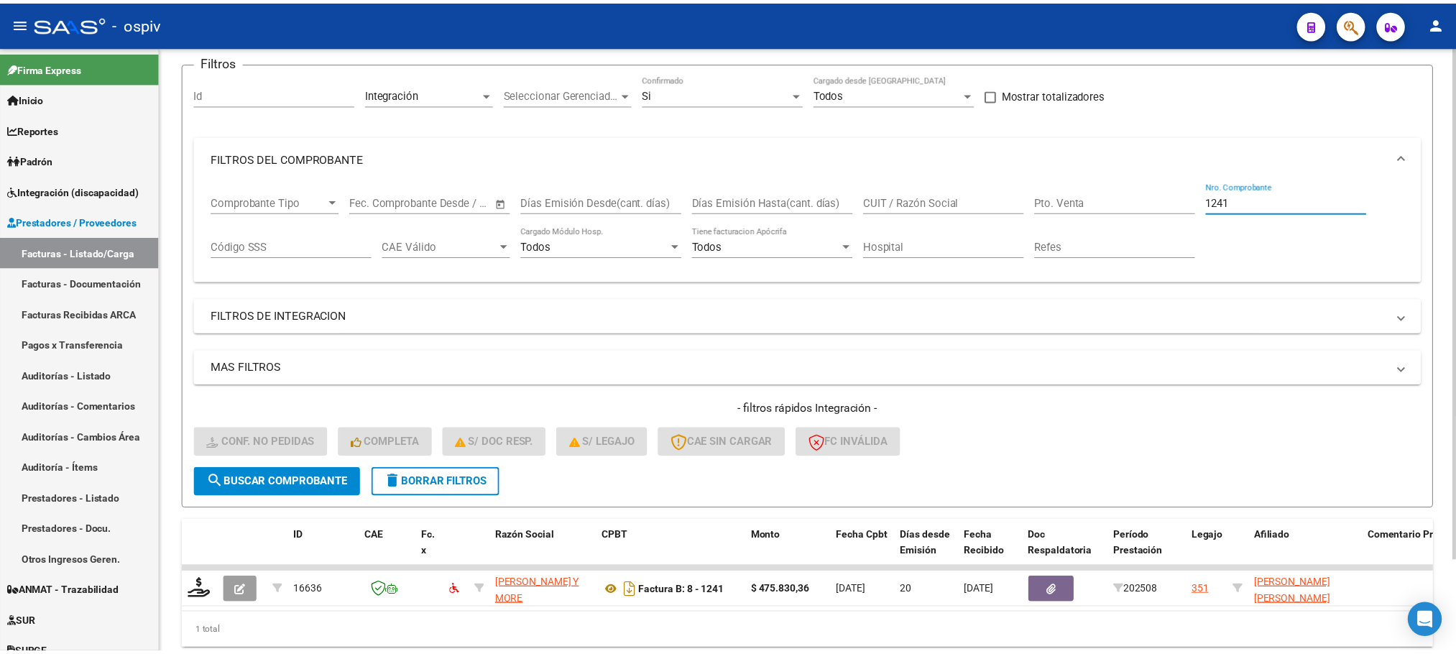
scroll to position [140, 0]
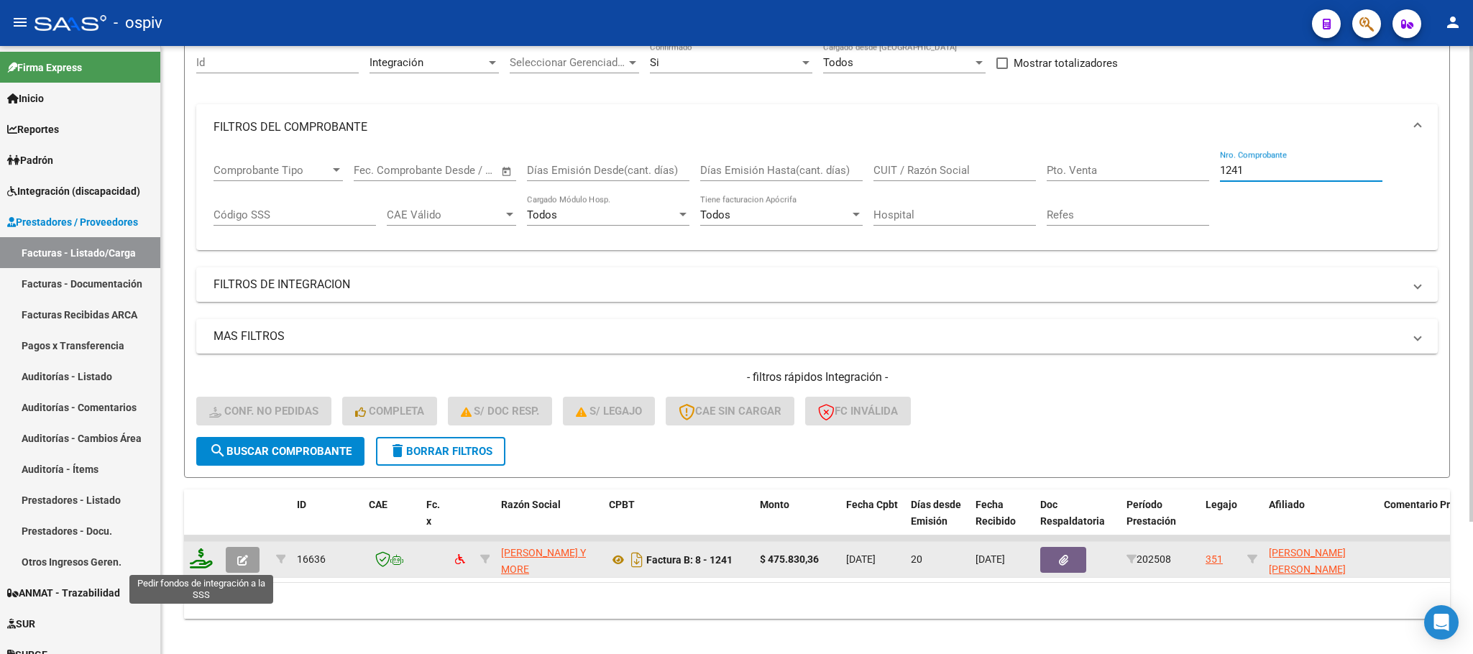
click at [203, 556] on icon at bounding box center [201, 558] width 23 height 20
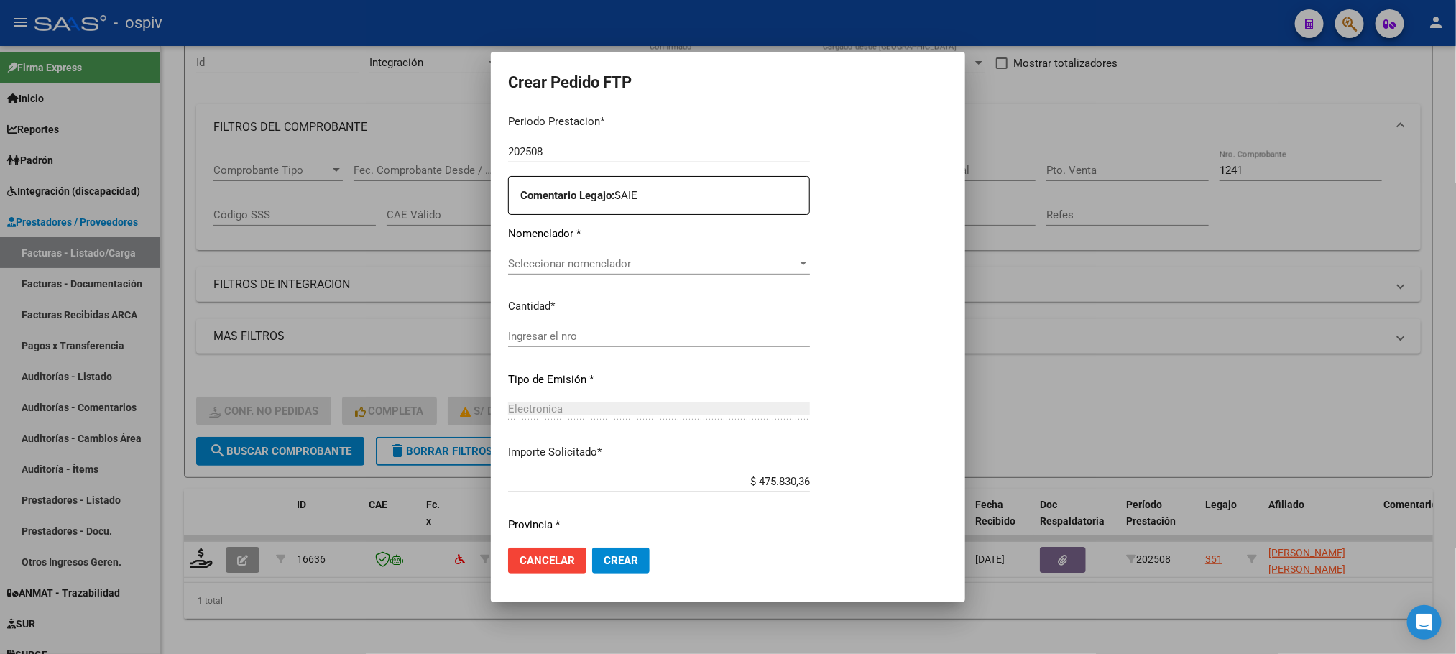
scroll to position [479, 0]
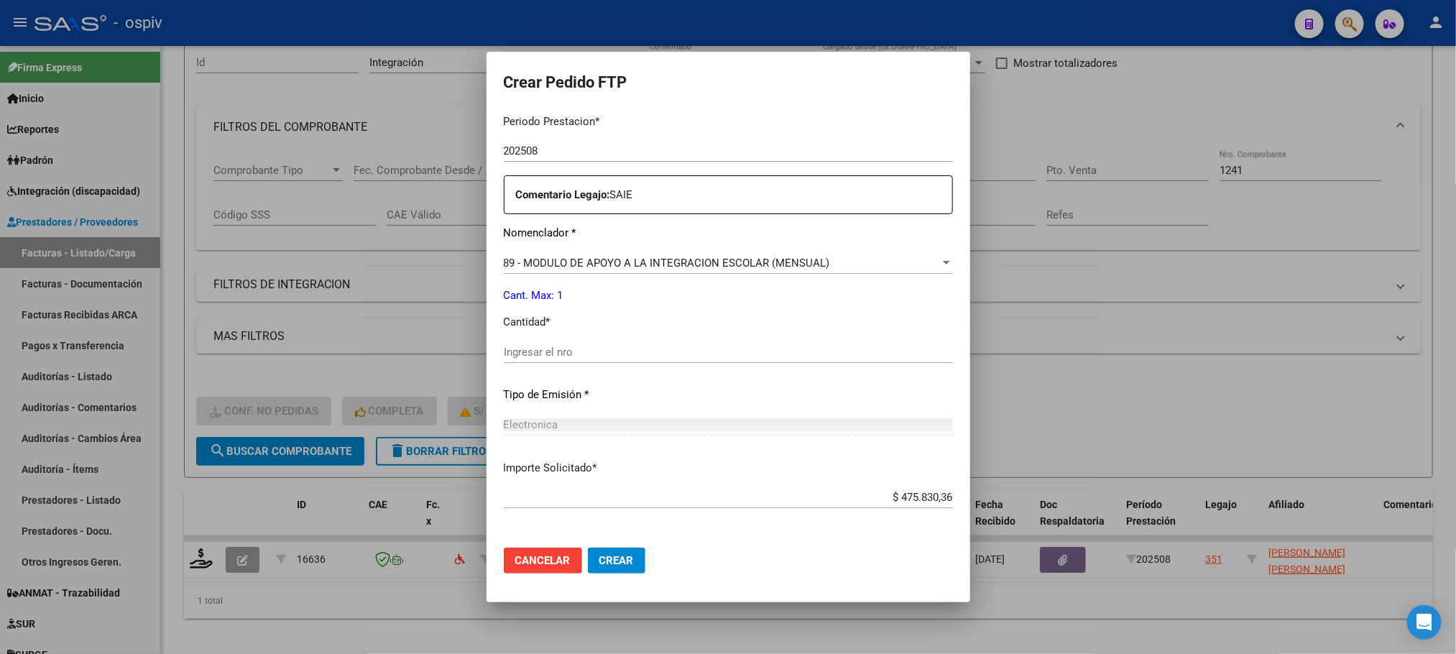
click at [617, 348] on input "Ingresar el nro" at bounding box center [728, 352] width 449 height 13
click at [588, 548] on button "Crear" at bounding box center [617, 561] width 58 height 26
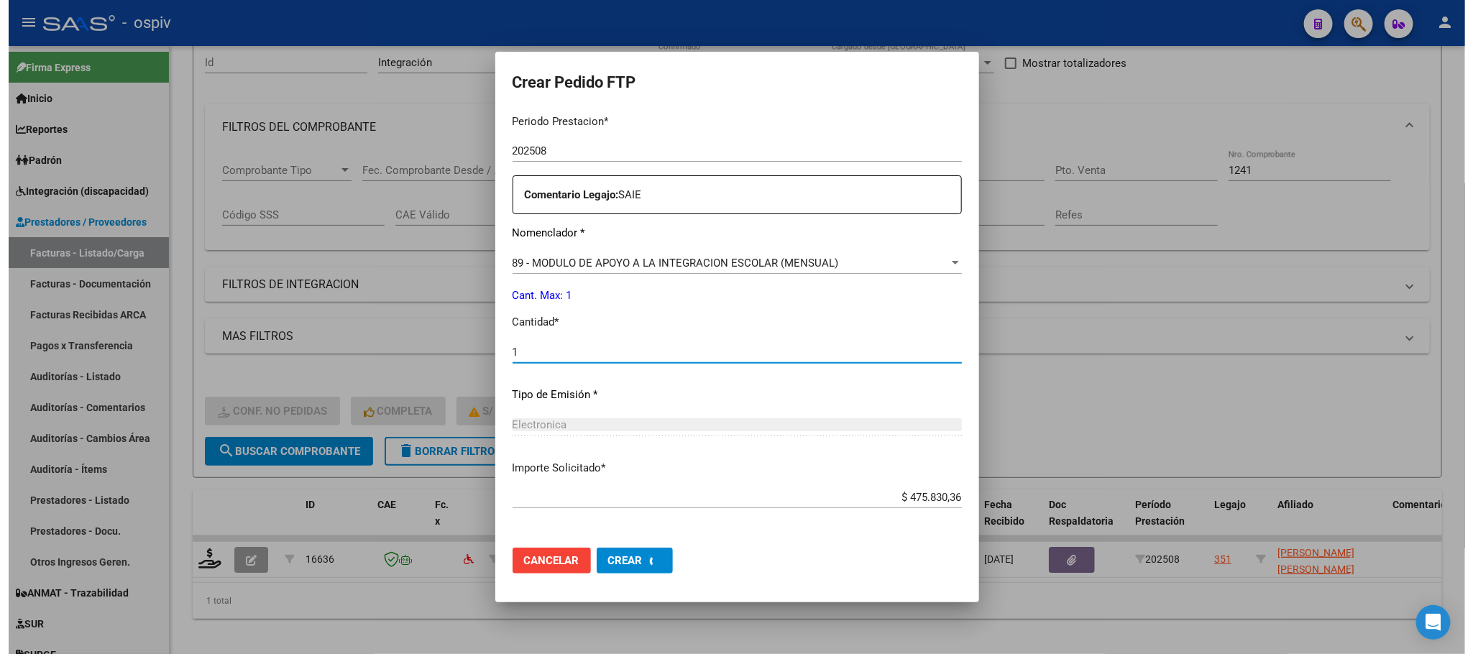
scroll to position [0, 0]
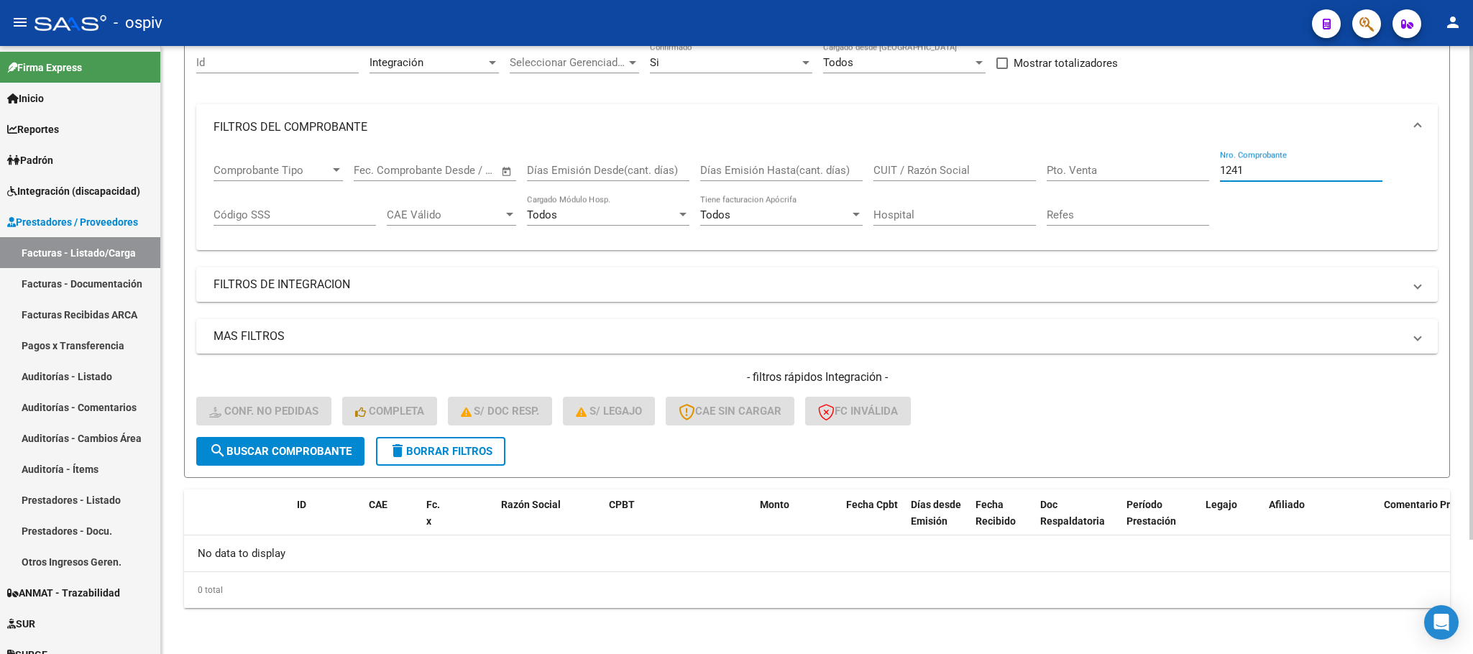
click at [1268, 169] on input "1241" at bounding box center [1301, 170] width 162 height 13
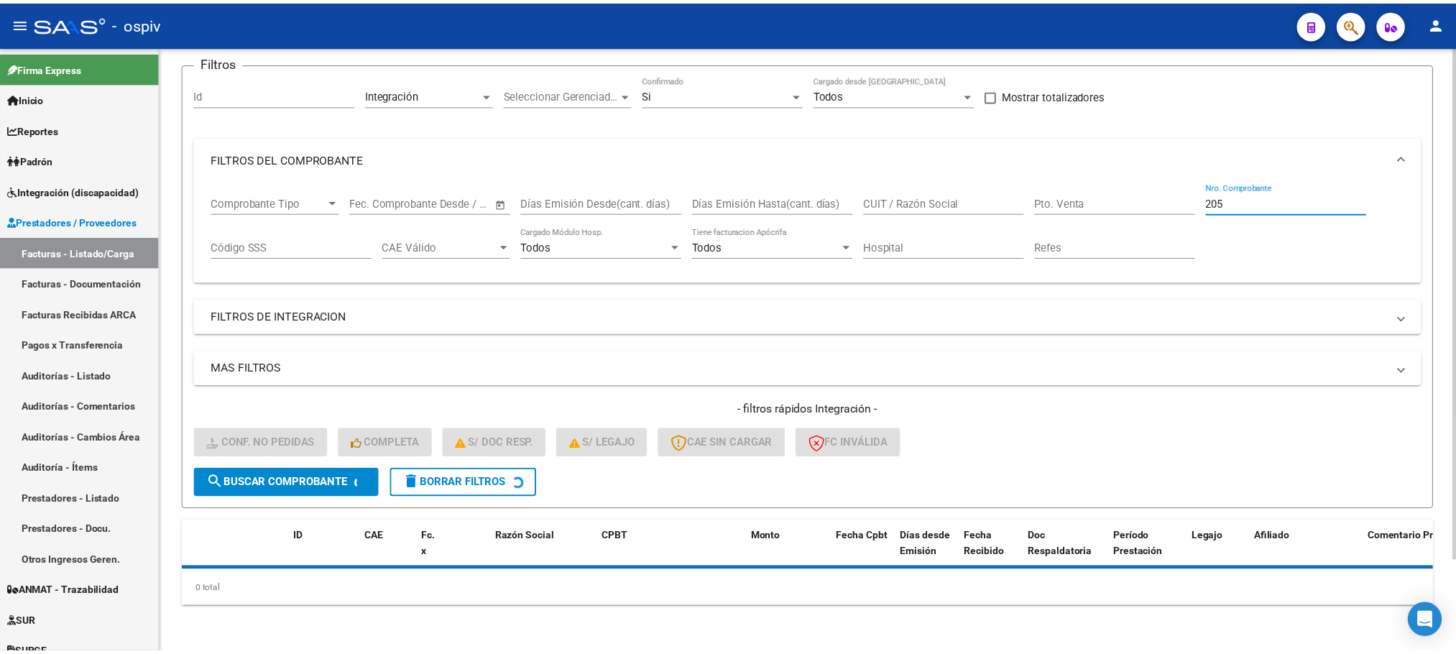
scroll to position [140, 0]
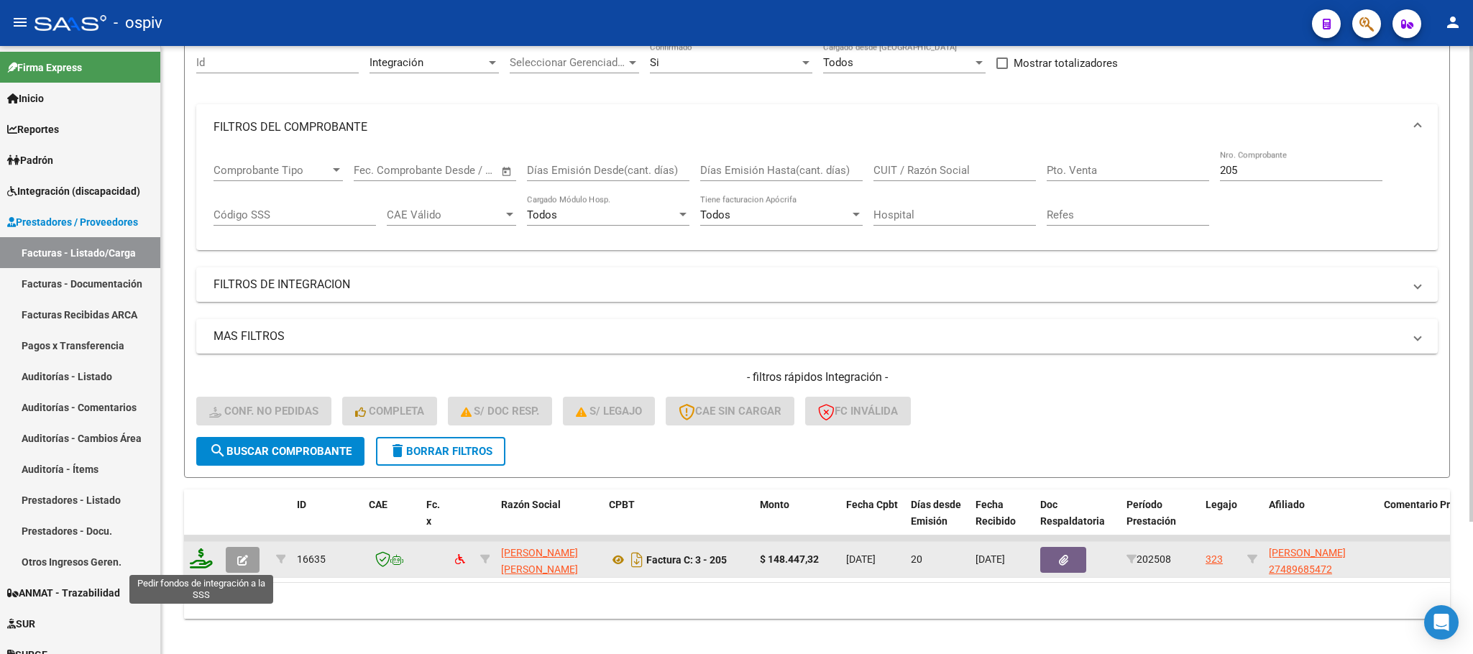
click at [197, 556] on icon at bounding box center [201, 558] width 23 height 20
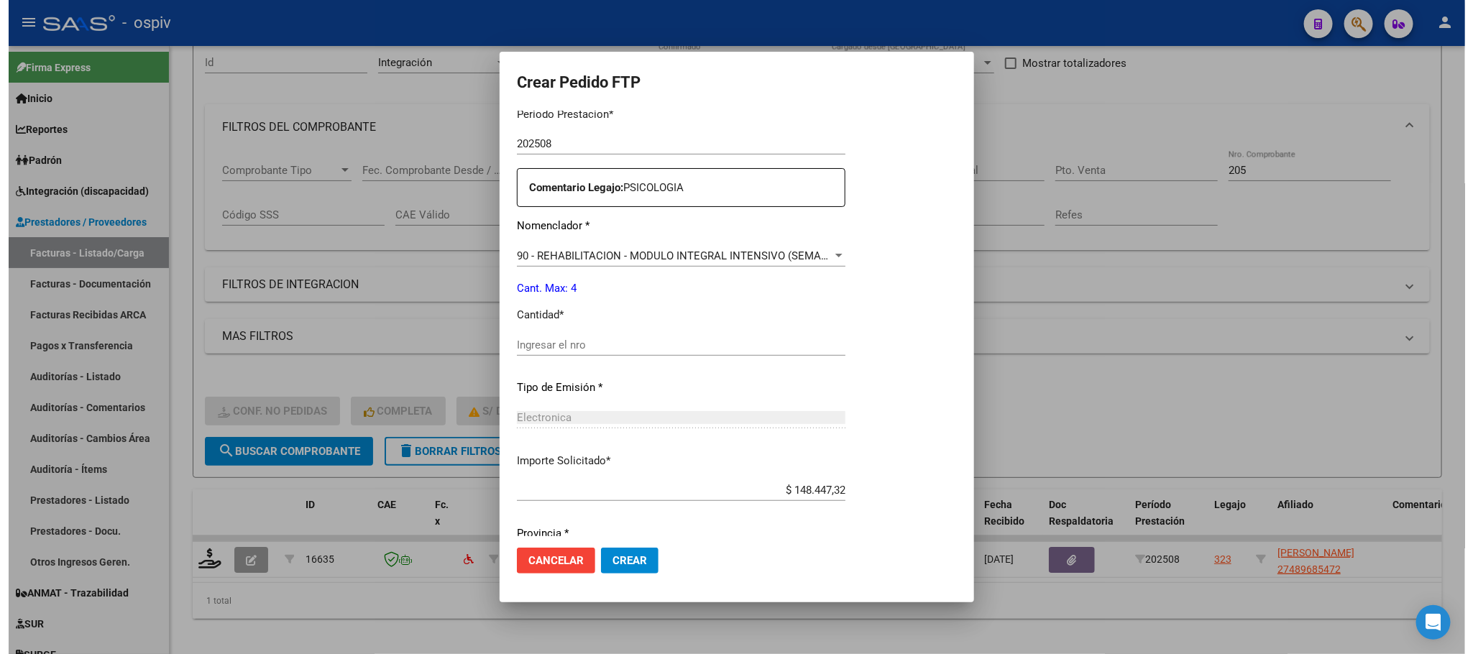
scroll to position [470, 0]
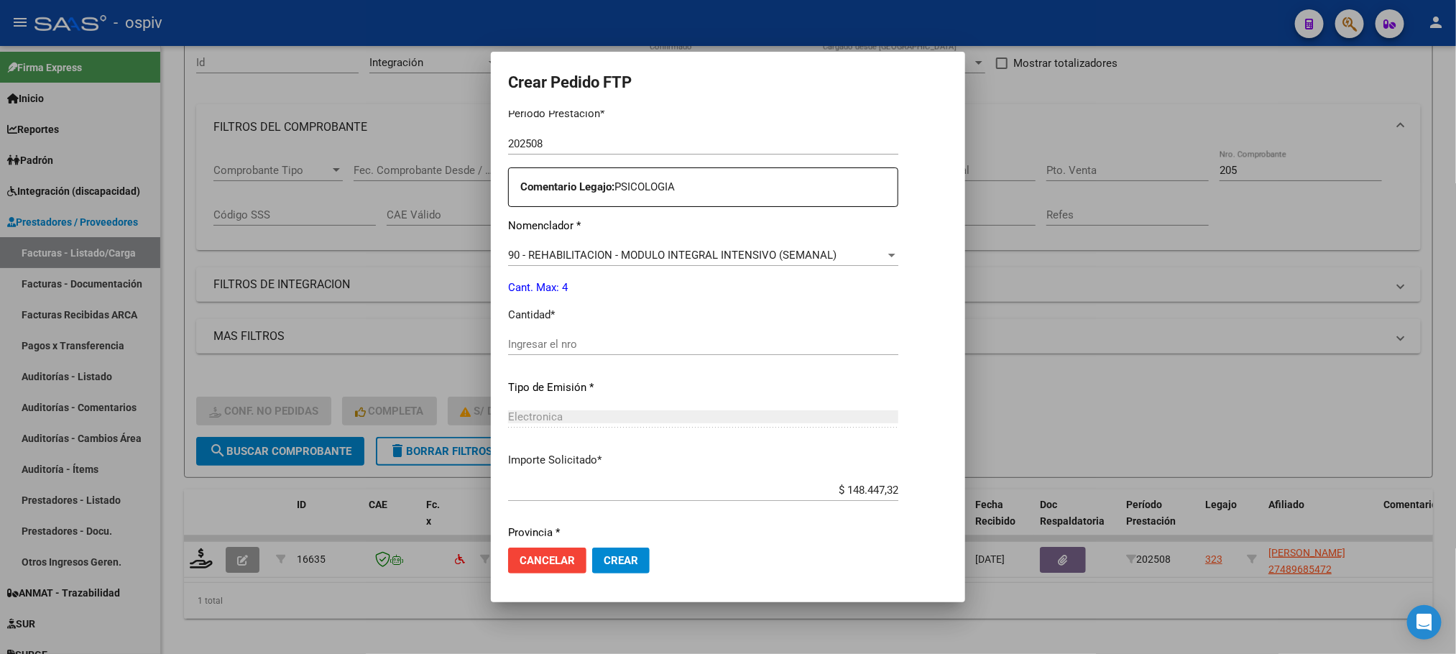
click at [641, 344] on input "Ingresar el nro" at bounding box center [703, 344] width 390 height 13
click at [592, 548] on button "Crear" at bounding box center [621, 561] width 58 height 26
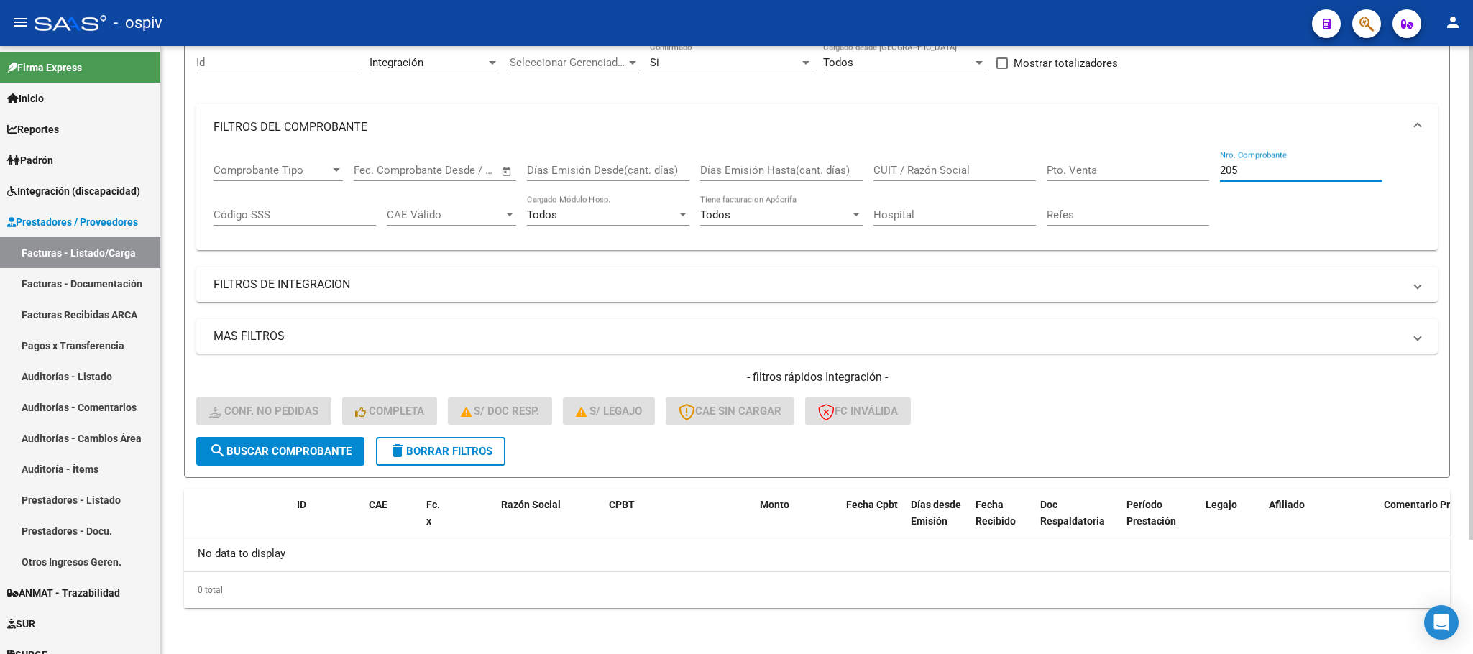
click at [1257, 170] on input "205" at bounding box center [1301, 170] width 162 height 13
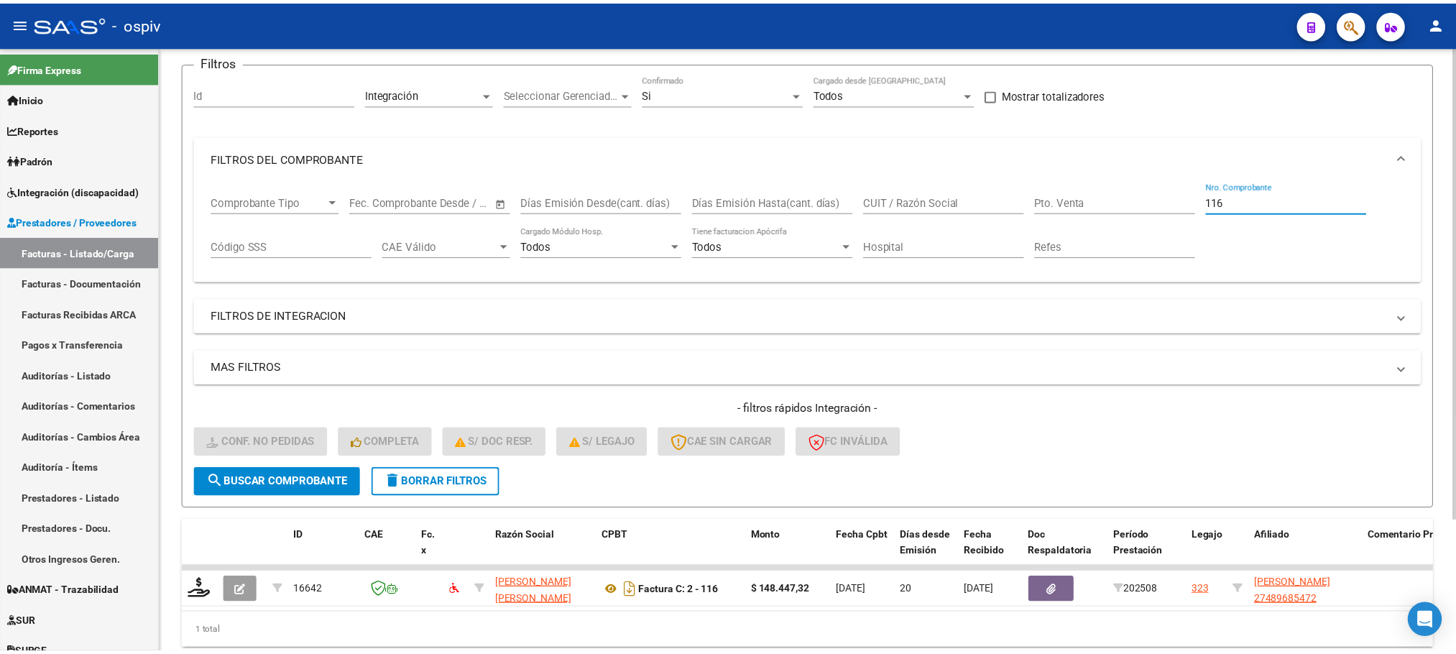
scroll to position [140, 0]
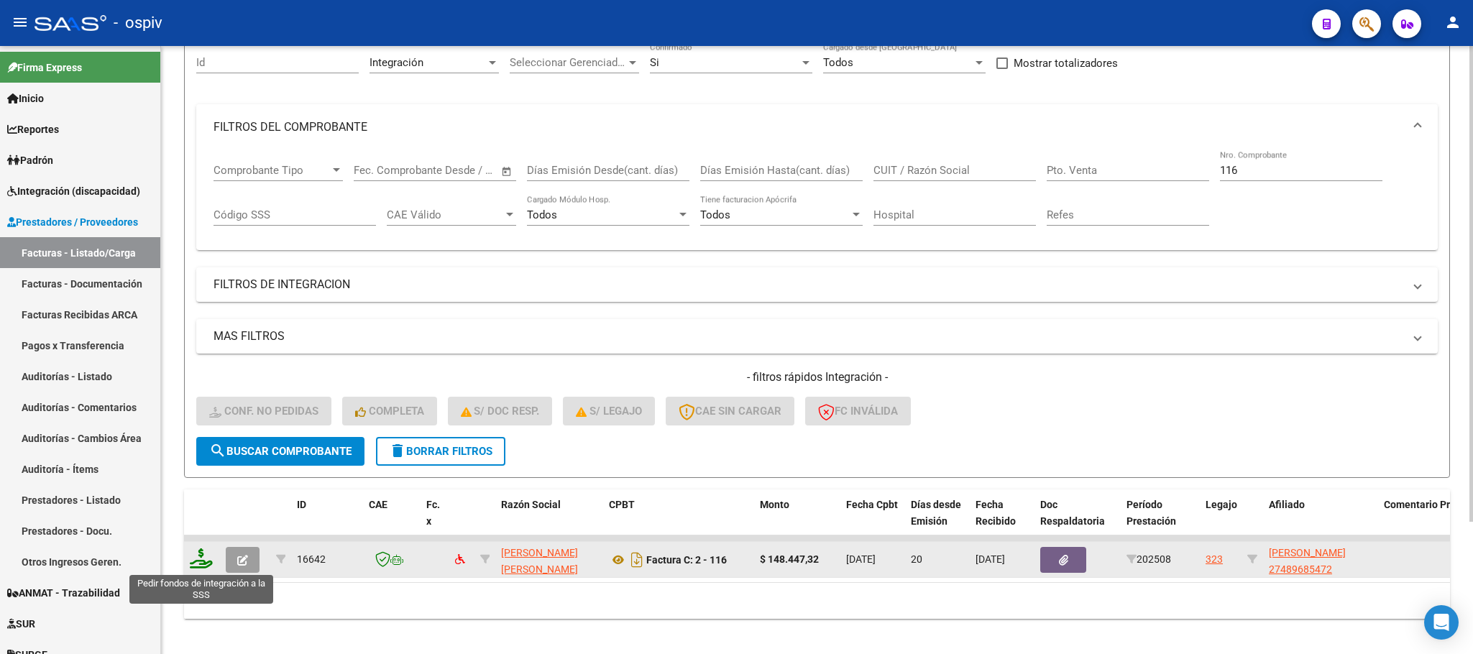
click at [199, 555] on icon at bounding box center [201, 558] width 23 height 20
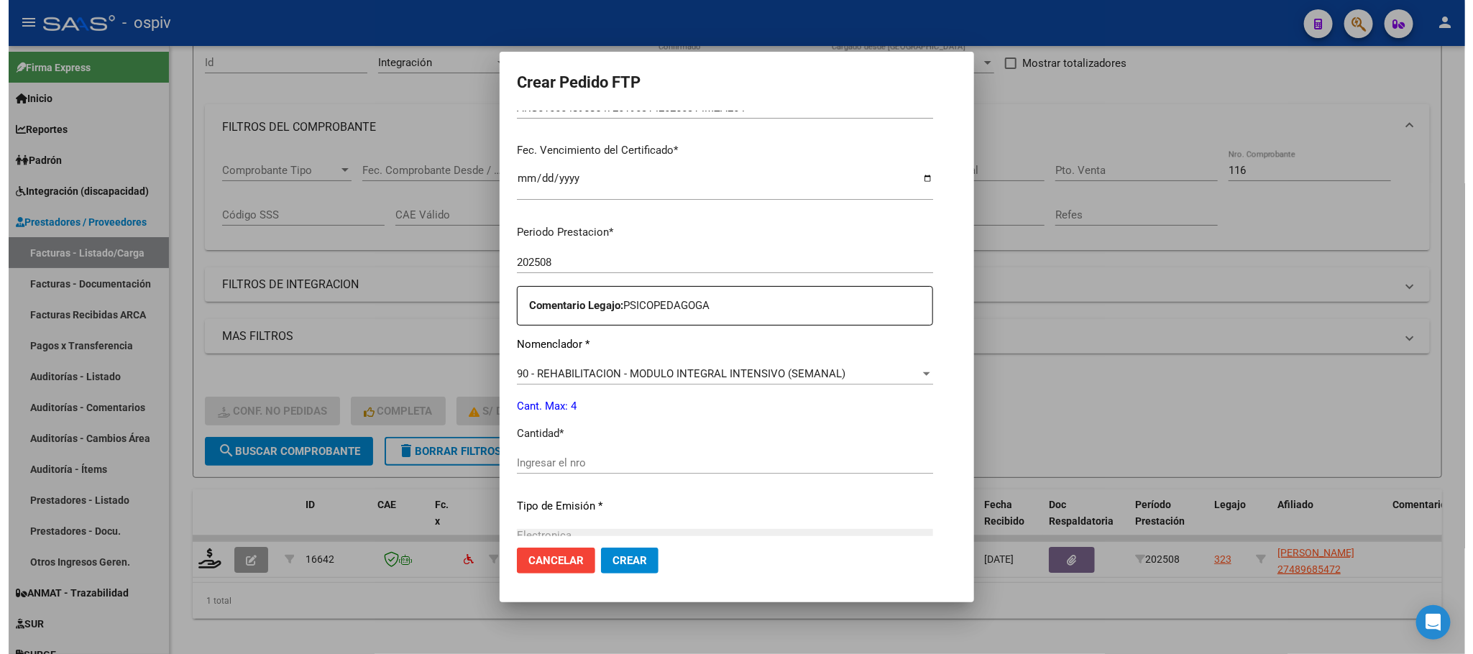
scroll to position [462, 0]
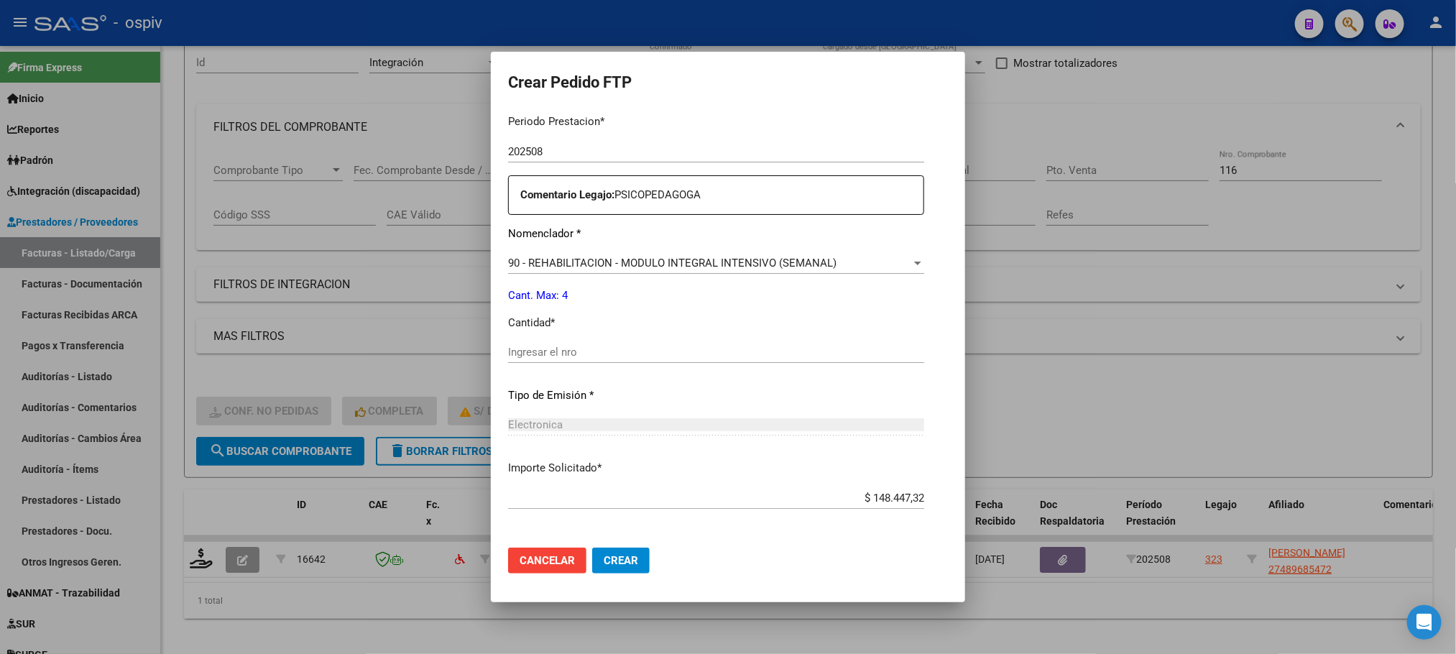
click at [609, 346] on input "Ingresar el nro" at bounding box center [716, 352] width 416 height 13
click at [592, 548] on button "Crear" at bounding box center [621, 561] width 58 height 26
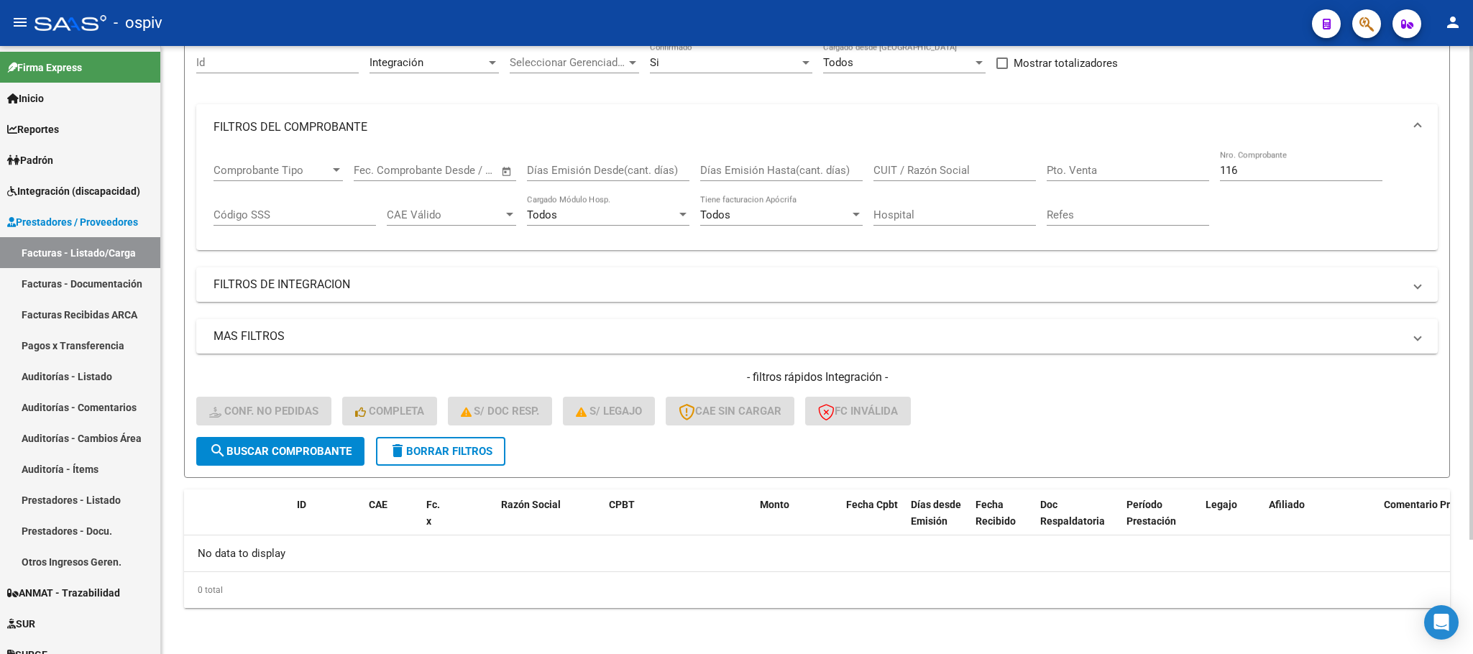
click at [1272, 175] on input "116" at bounding box center [1301, 170] width 162 height 13
click at [1271, 170] on input "Nro. Comprobante" at bounding box center [1301, 170] width 162 height 13
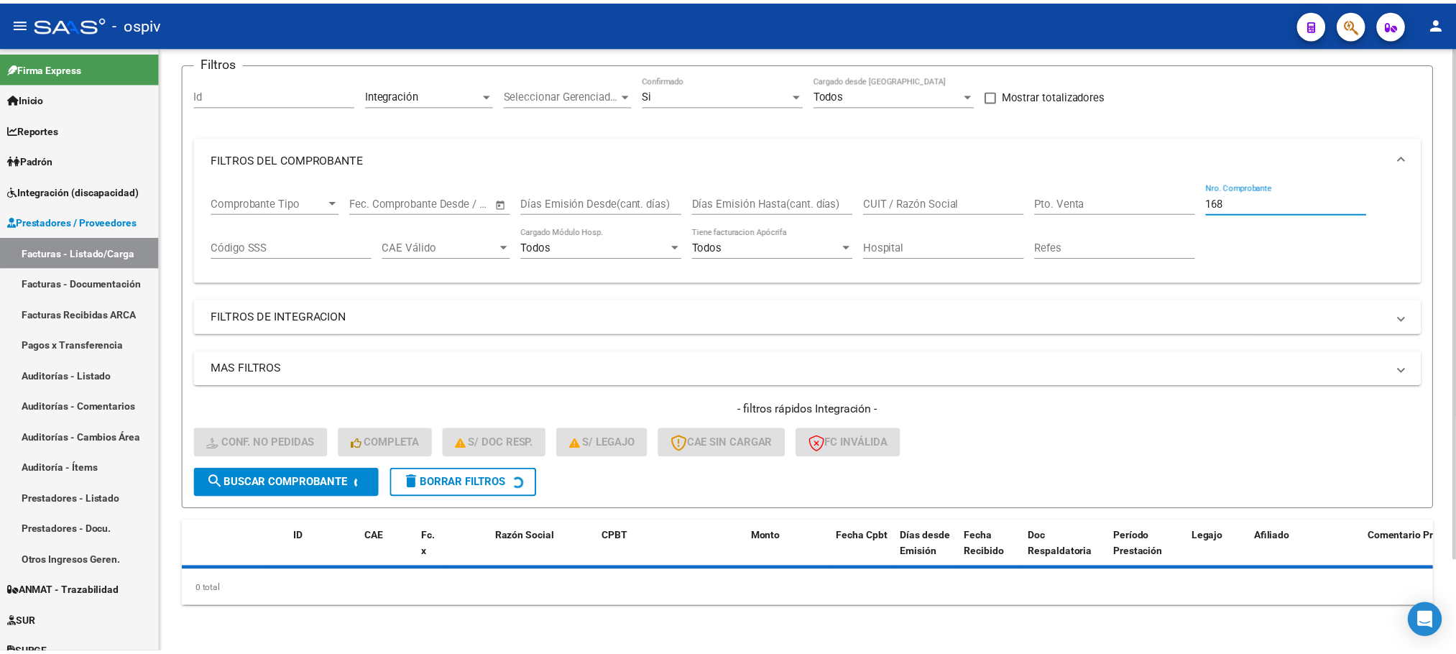
scroll to position [140, 0]
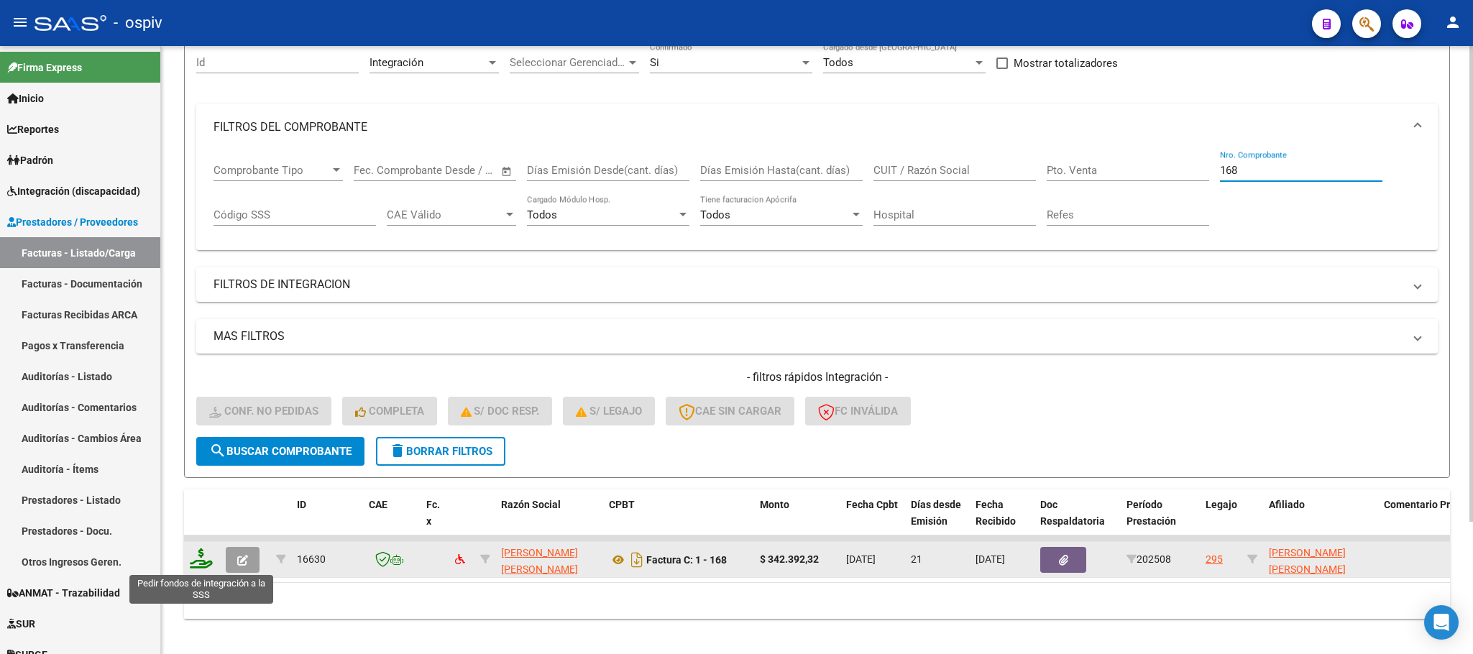
click at [208, 568] on icon at bounding box center [201, 558] width 23 height 20
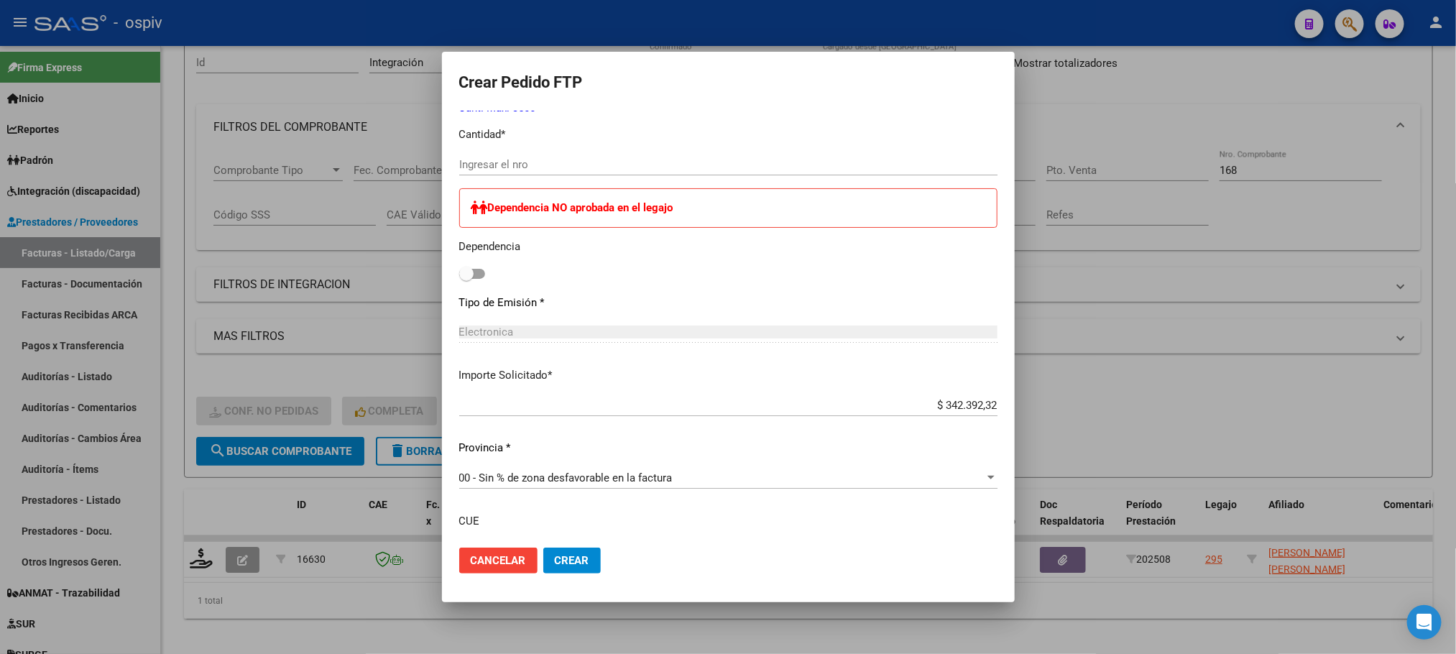
scroll to position [486, 0]
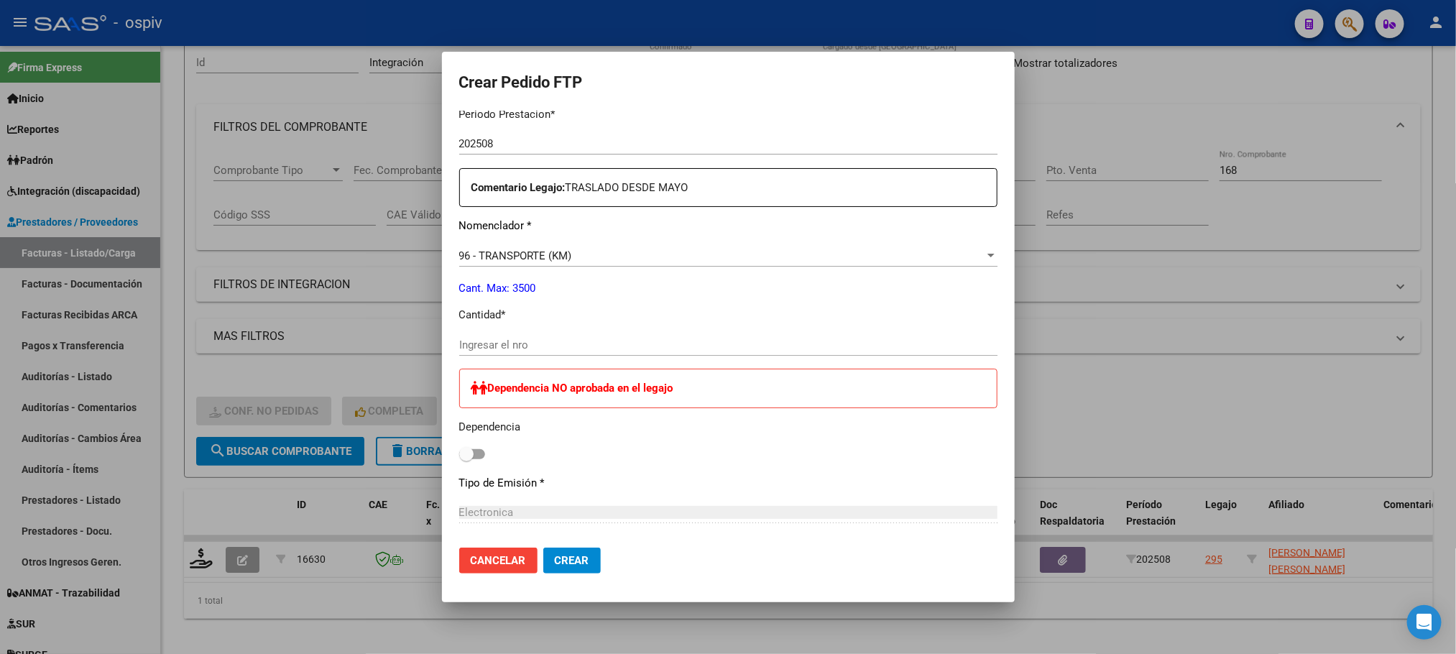
click at [581, 345] on input "Ingresar el nro" at bounding box center [728, 345] width 538 height 13
click at [543, 548] on button "Crear" at bounding box center [572, 561] width 58 height 26
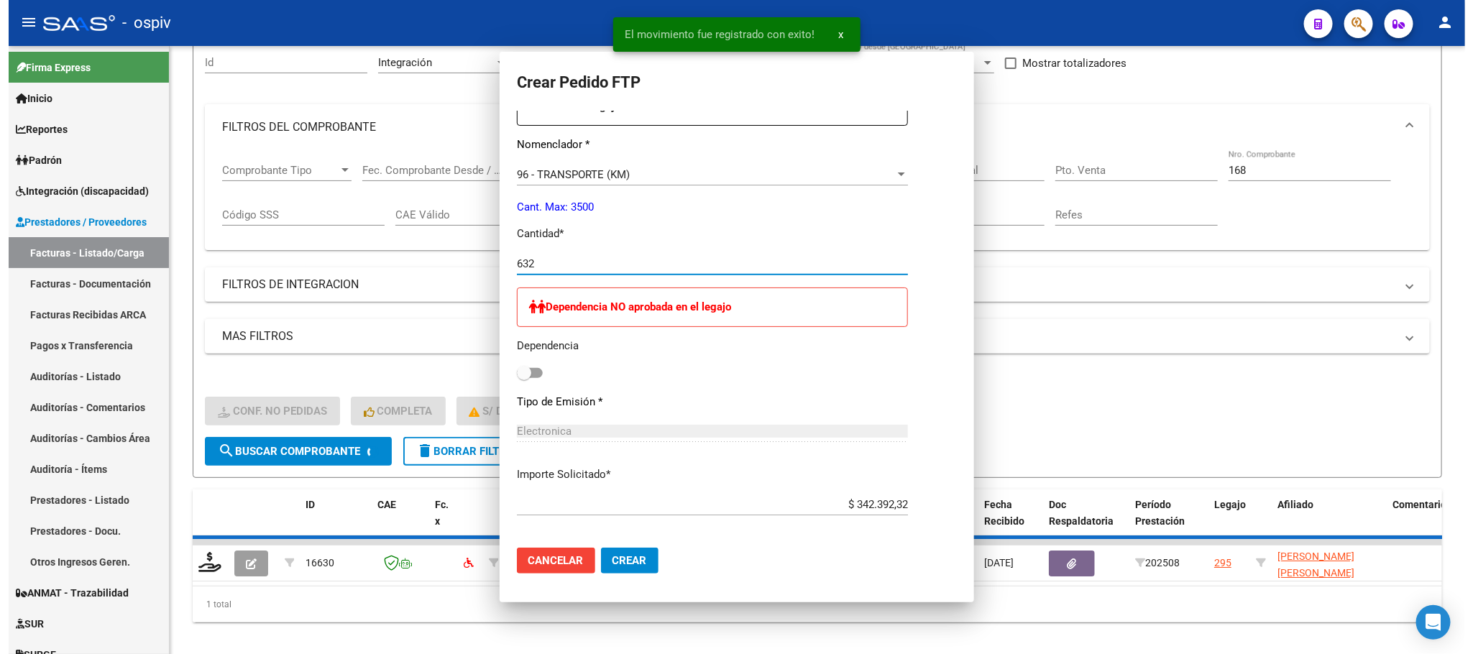
scroll to position [405, 0]
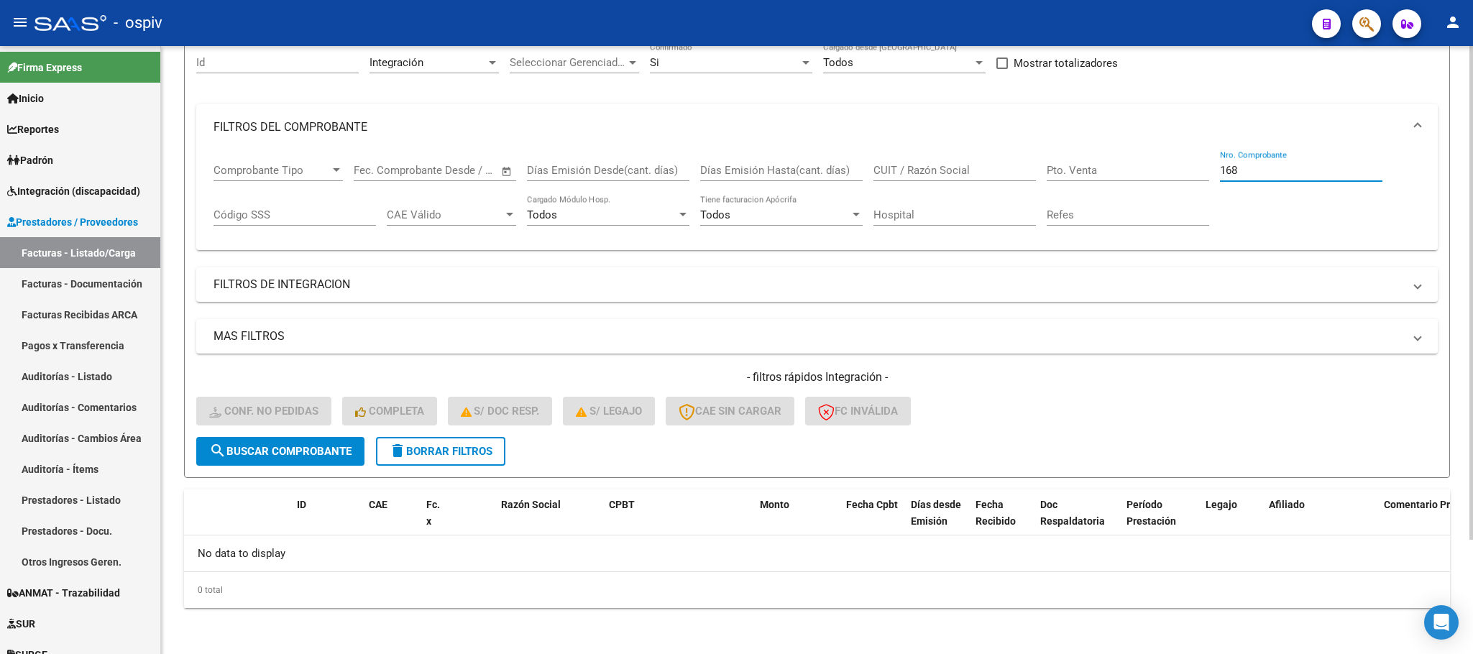
click at [1254, 171] on input "168" at bounding box center [1301, 170] width 162 height 13
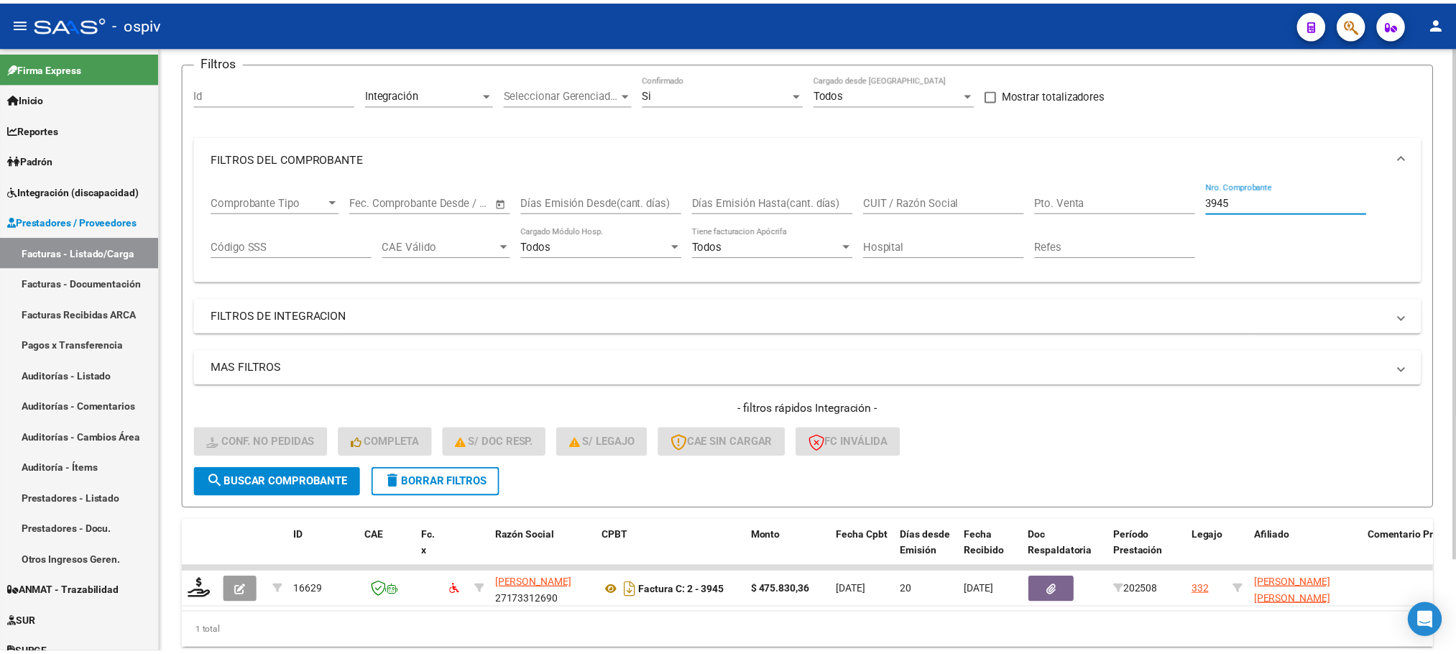
scroll to position [140, 0]
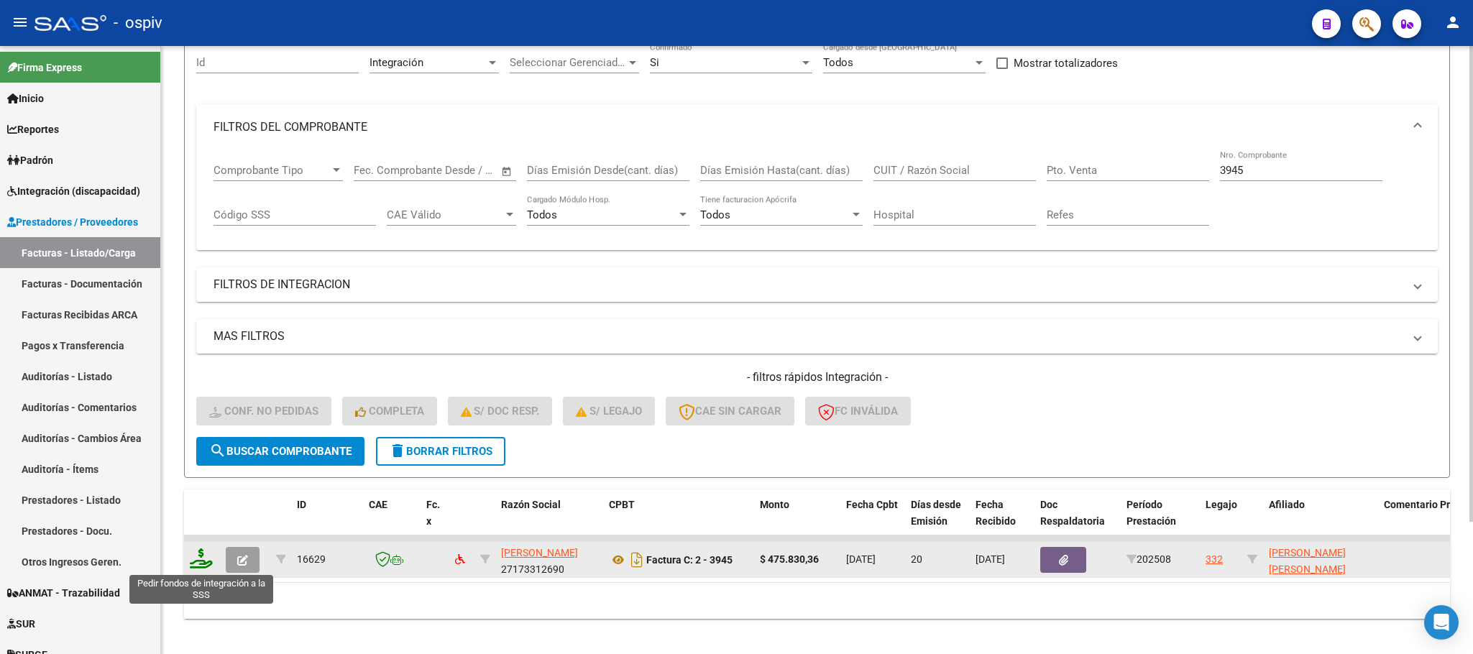
click at [196, 566] on icon at bounding box center [201, 558] width 23 height 20
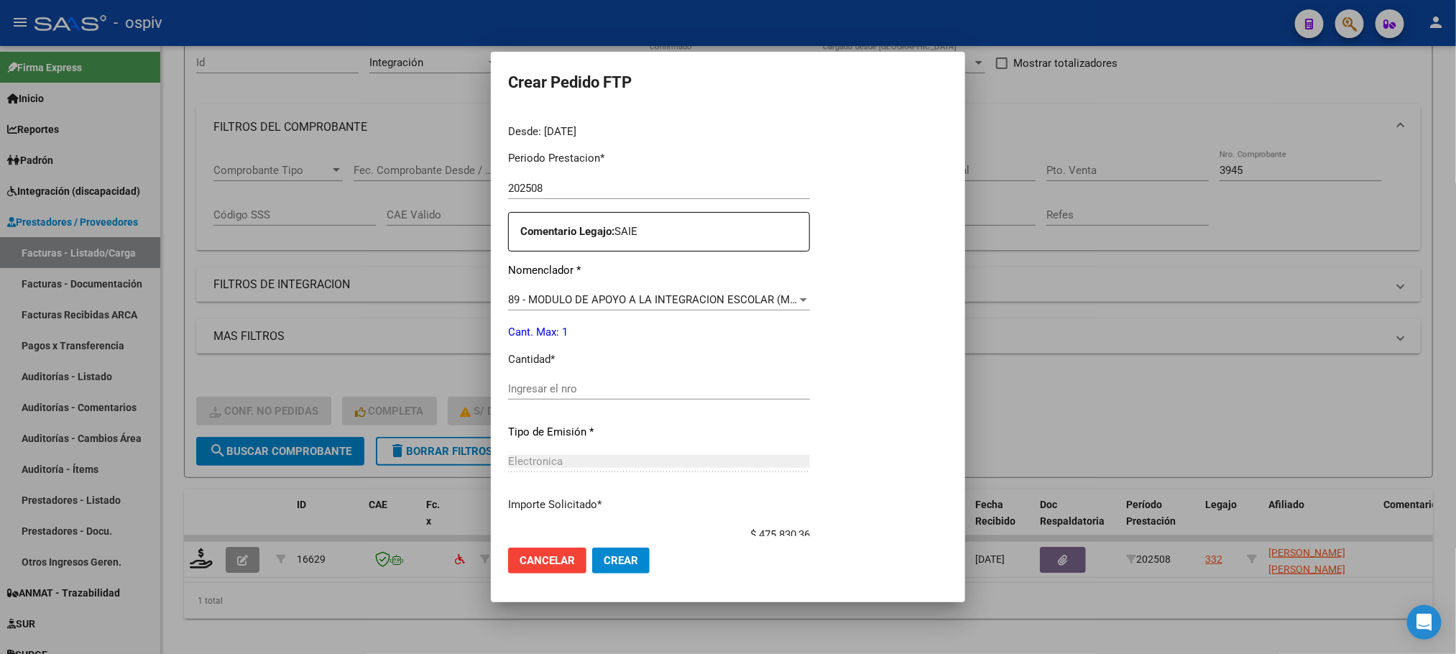
scroll to position [470, 0]
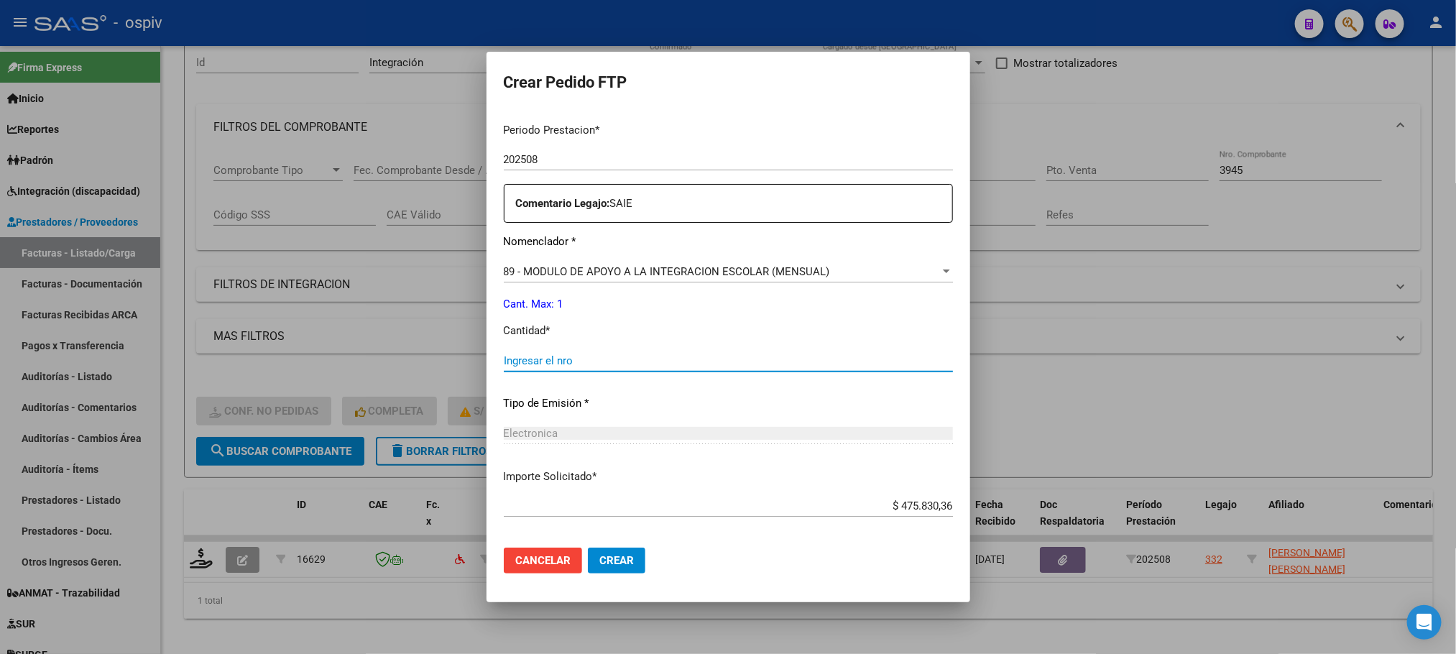
click at [559, 365] on input "Ingresar el nro" at bounding box center [728, 360] width 449 height 13
click at [588, 548] on button "Crear" at bounding box center [617, 561] width 58 height 26
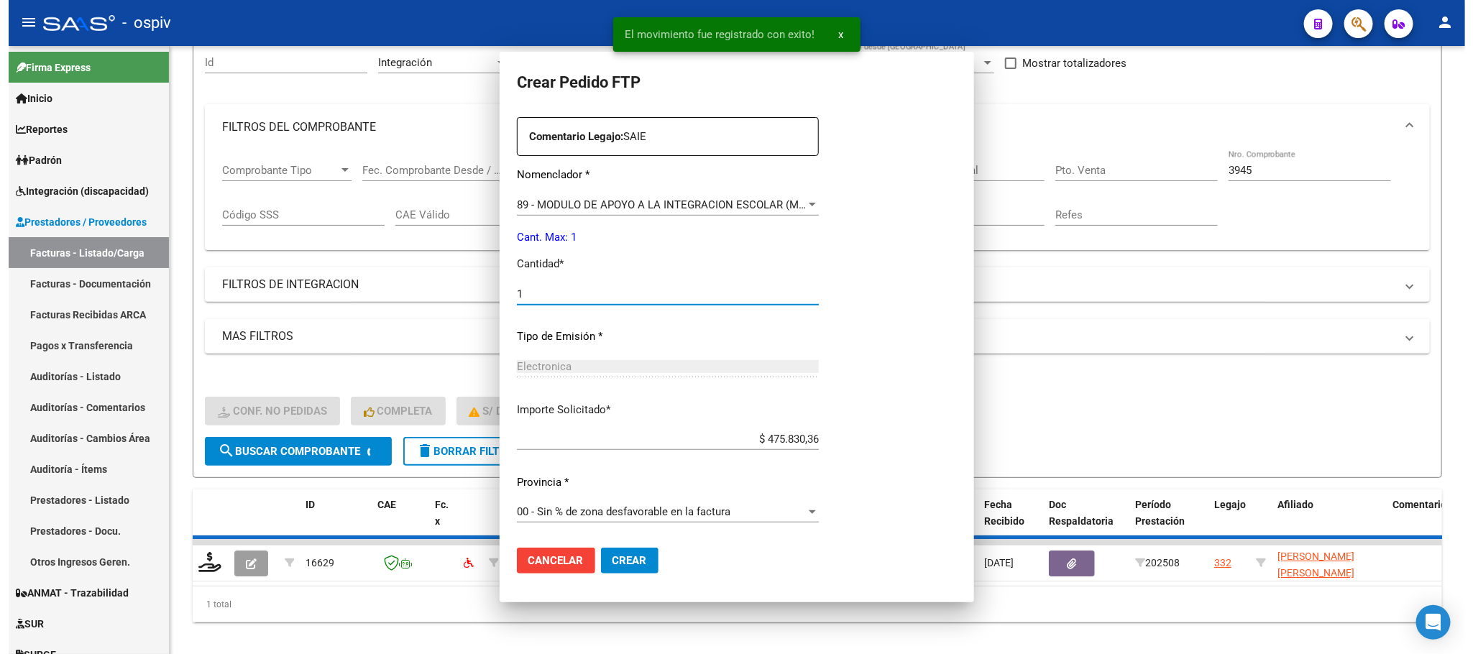
scroll to position [0, 0]
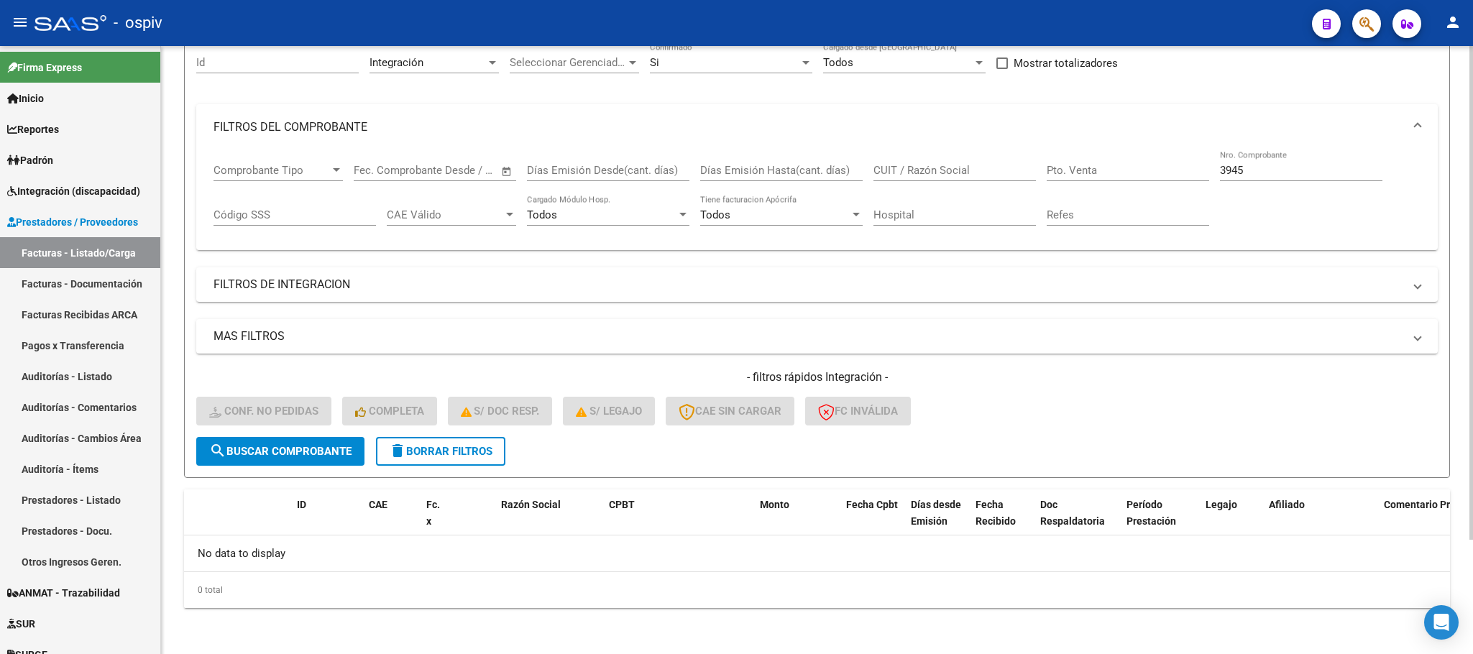
click at [1254, 171] on input "3945" at bounding box center [1301, 170] width 162 height 13
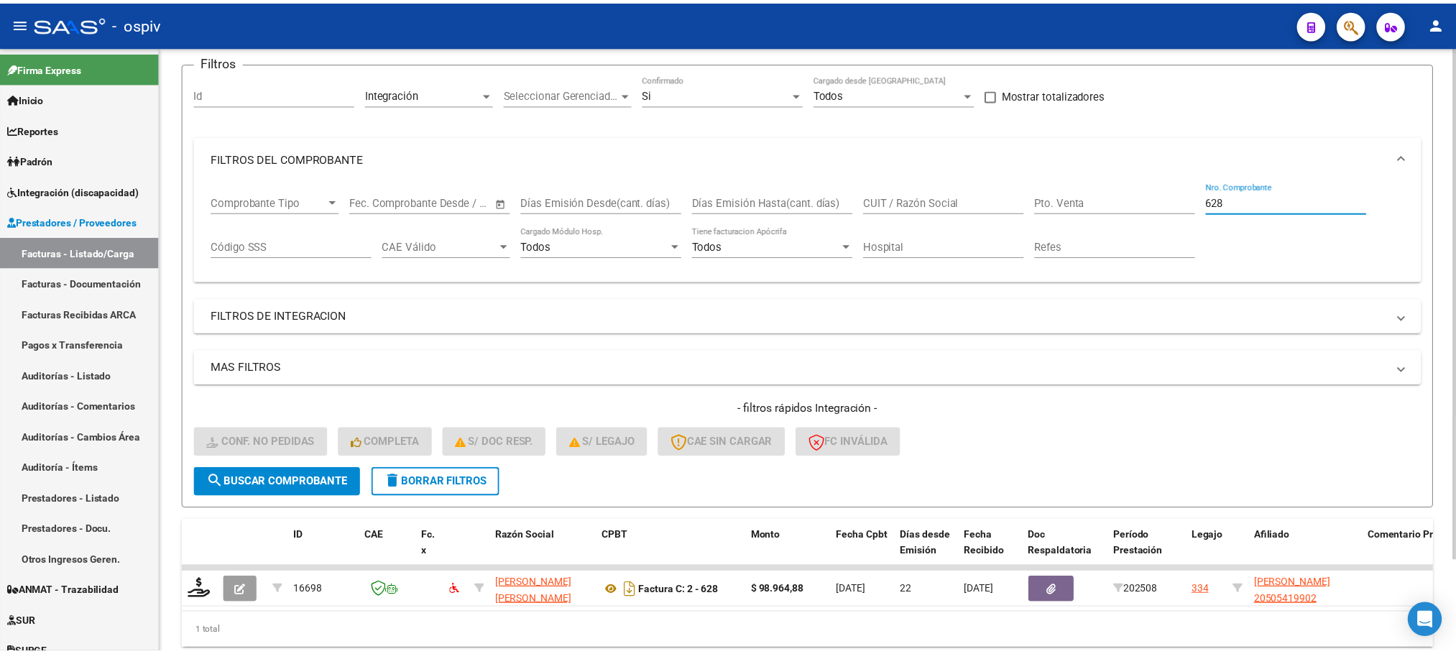
scroll to position [140, 0]
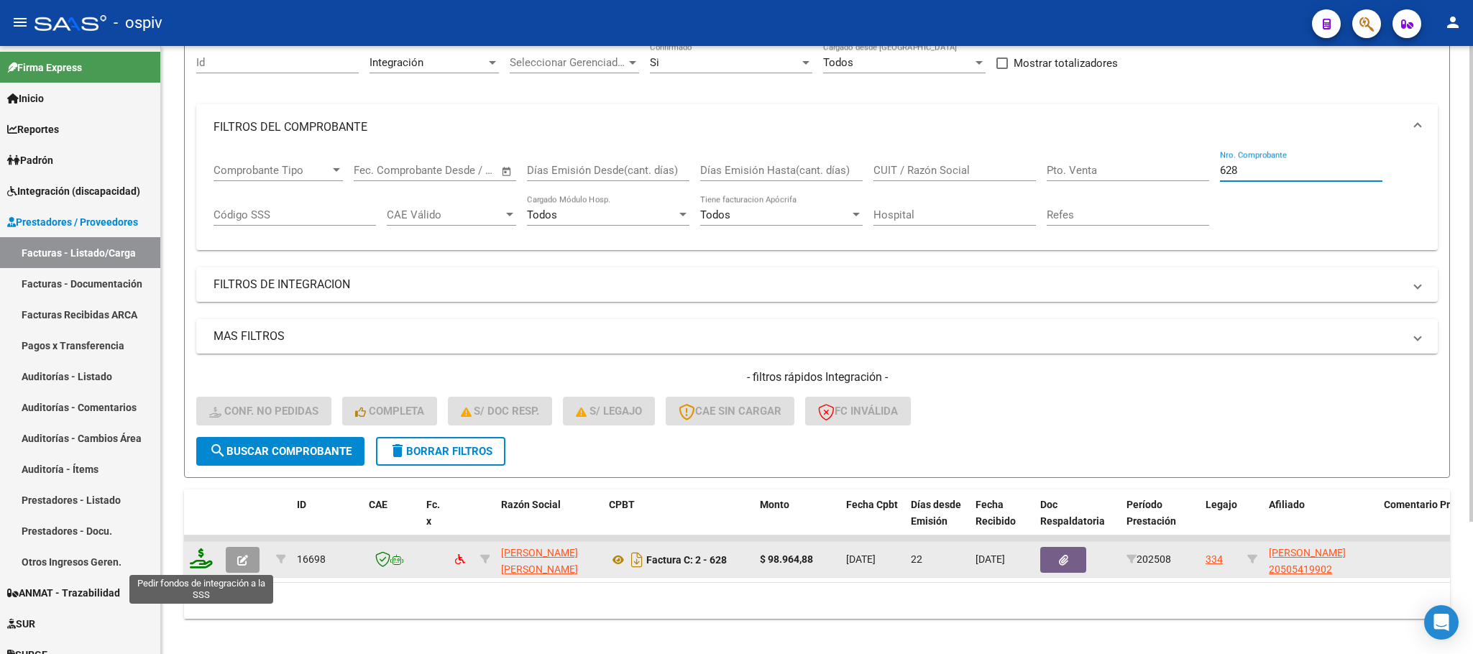
click at [201, 556] on icon at bounding box center [201, 558] width 23 height 20
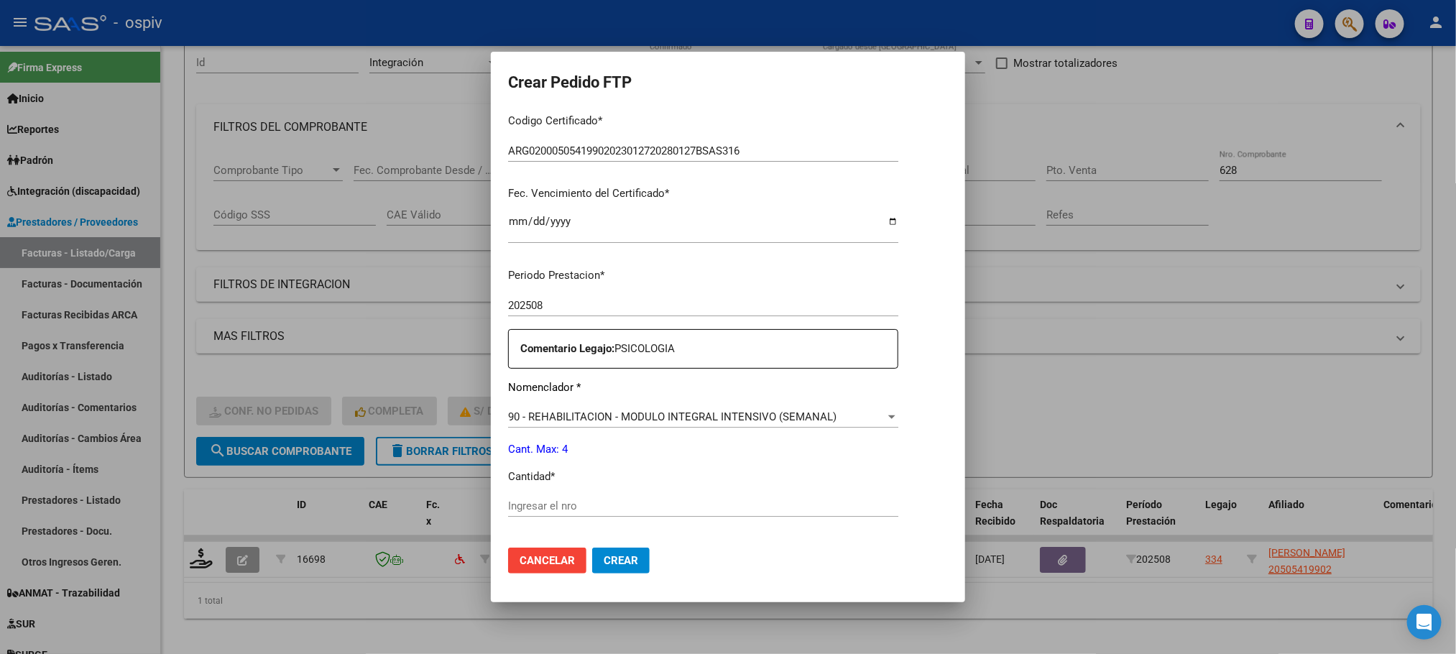
scroll to position [359, 0]
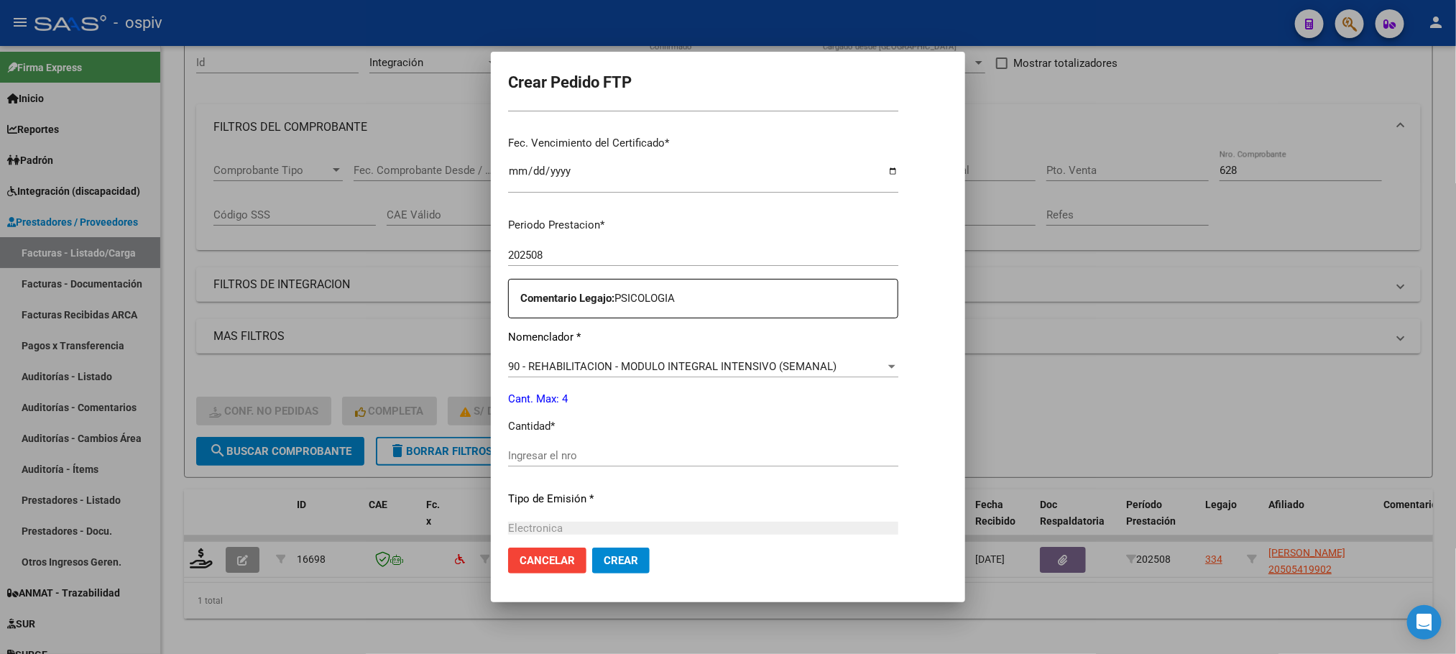
click at [671, 457] on input "Ingresar el nro" at bounding box center [703, 455] width 390 height 13
click at [592, 548] on button "Crear" at bounding box center [621, 561] width 58 height 26
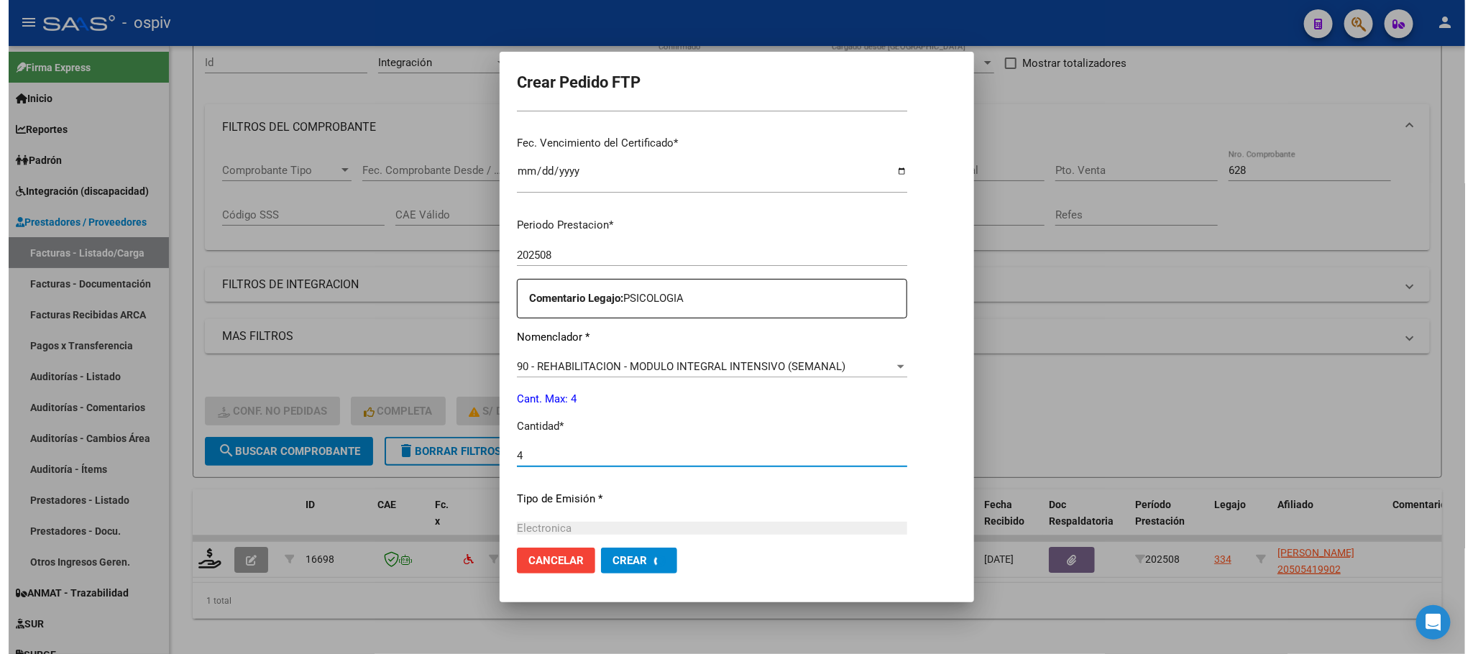
scroll to position [0, 0]
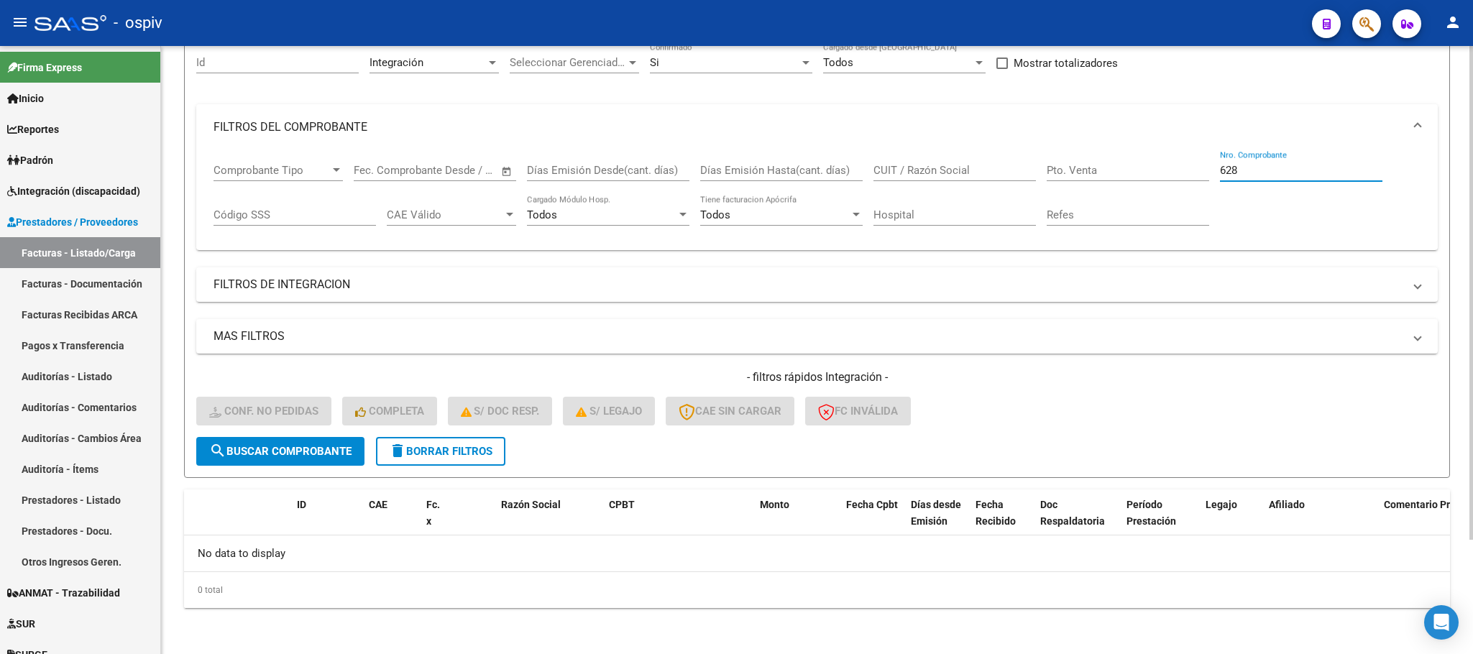
click at [1281, 175] on input "628" at bounding box center [1301, 170] width 162 height 13
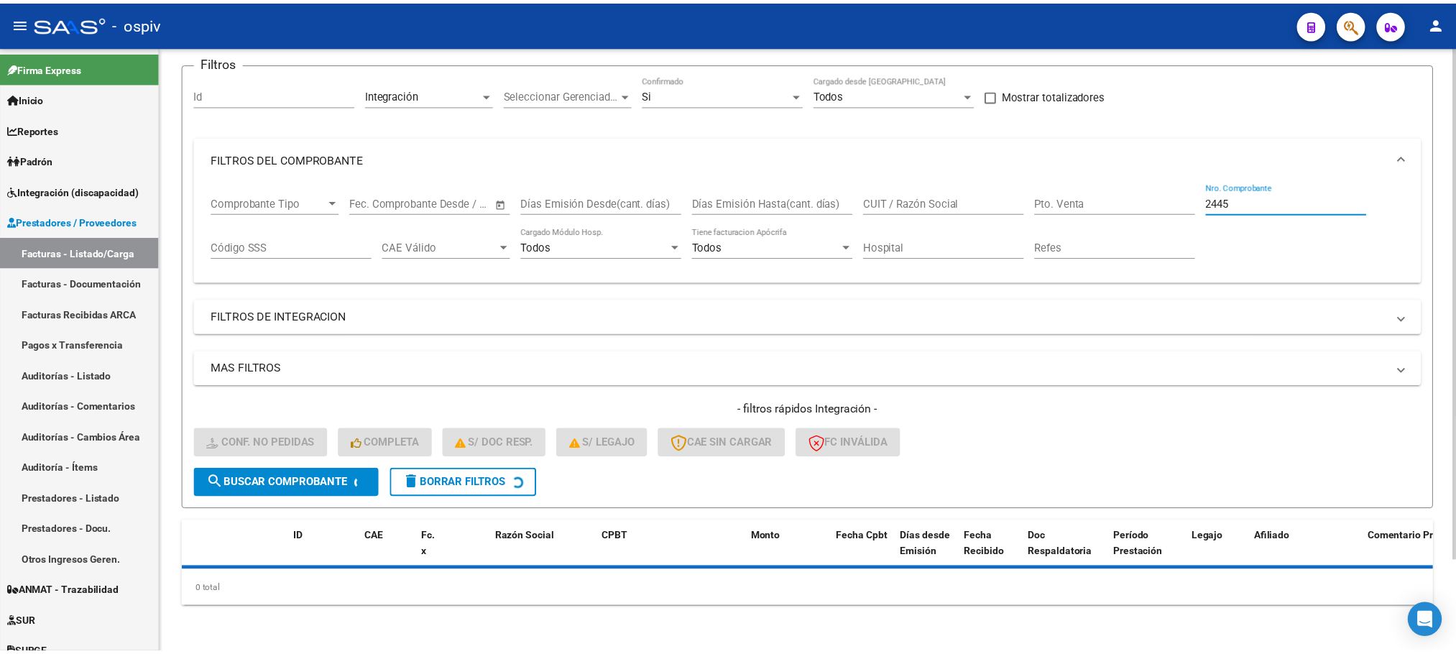
scroll to position [140, 0]
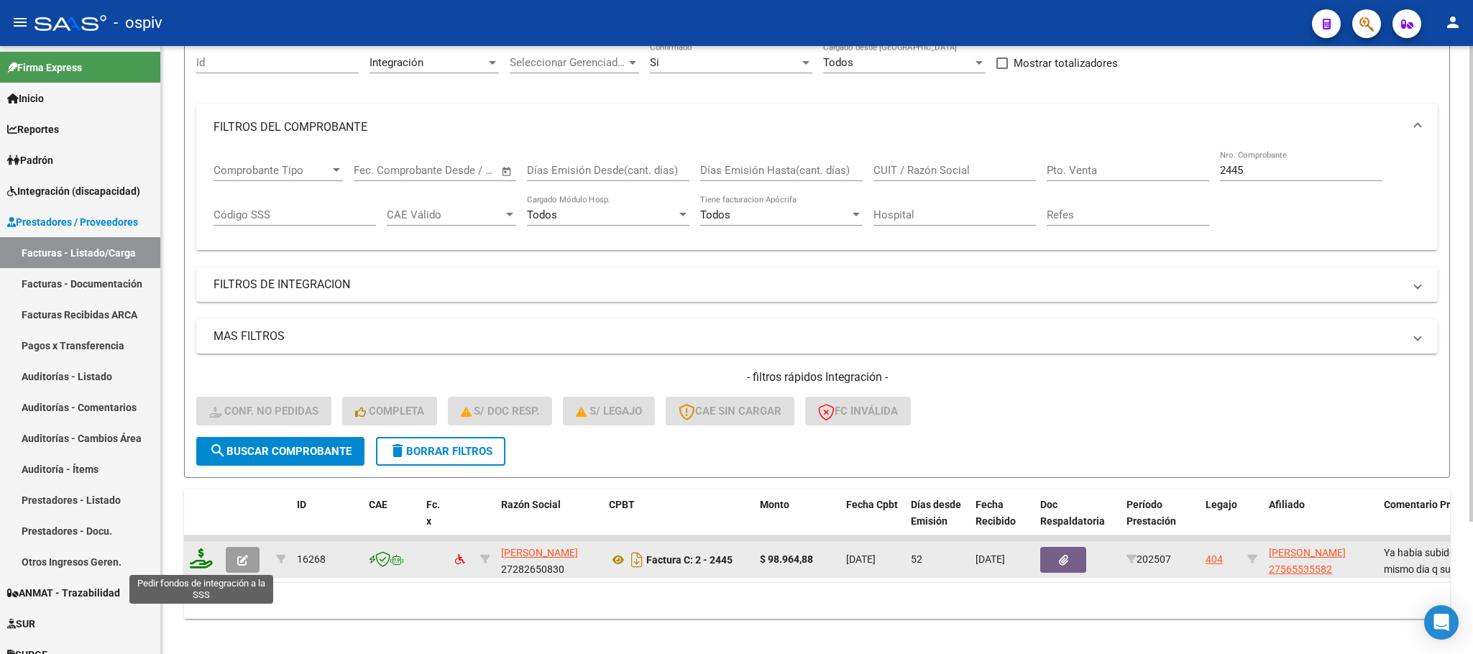
click at [201, 568] on icon at bounding box center [201, 558] width 23 height 20
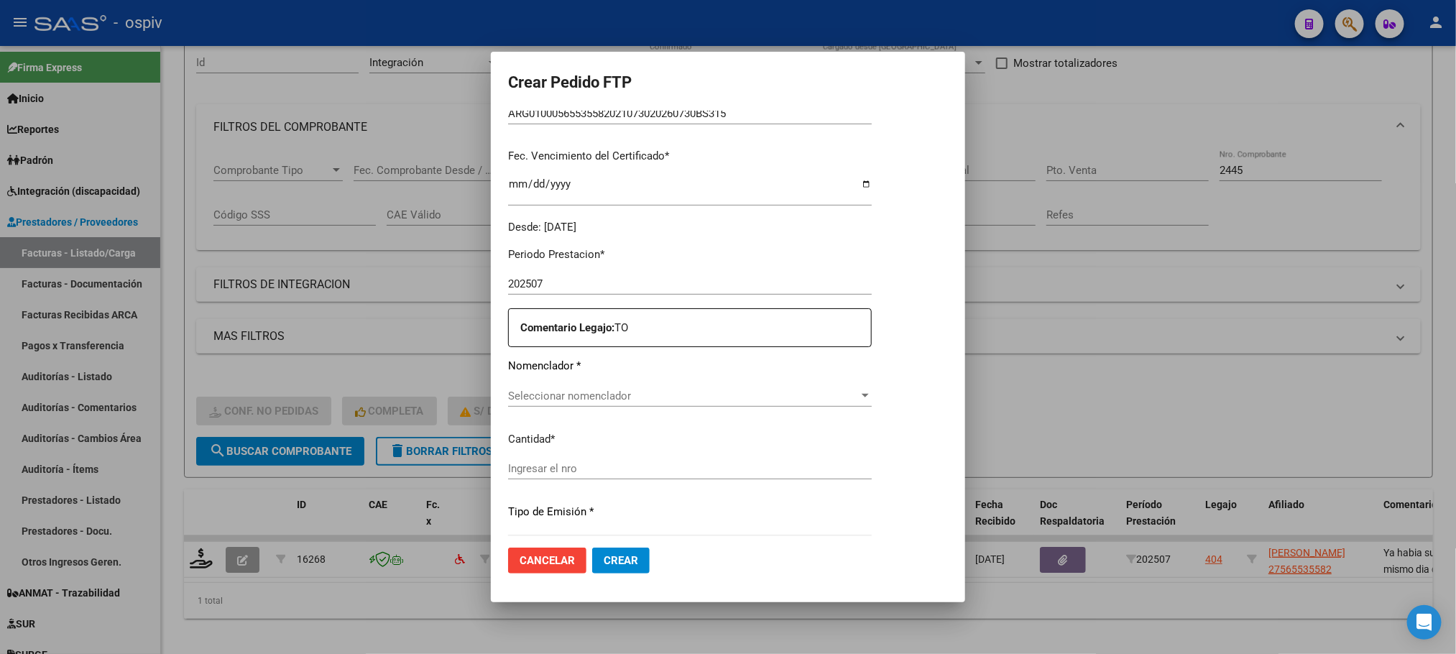
scroll to position [397, 0]
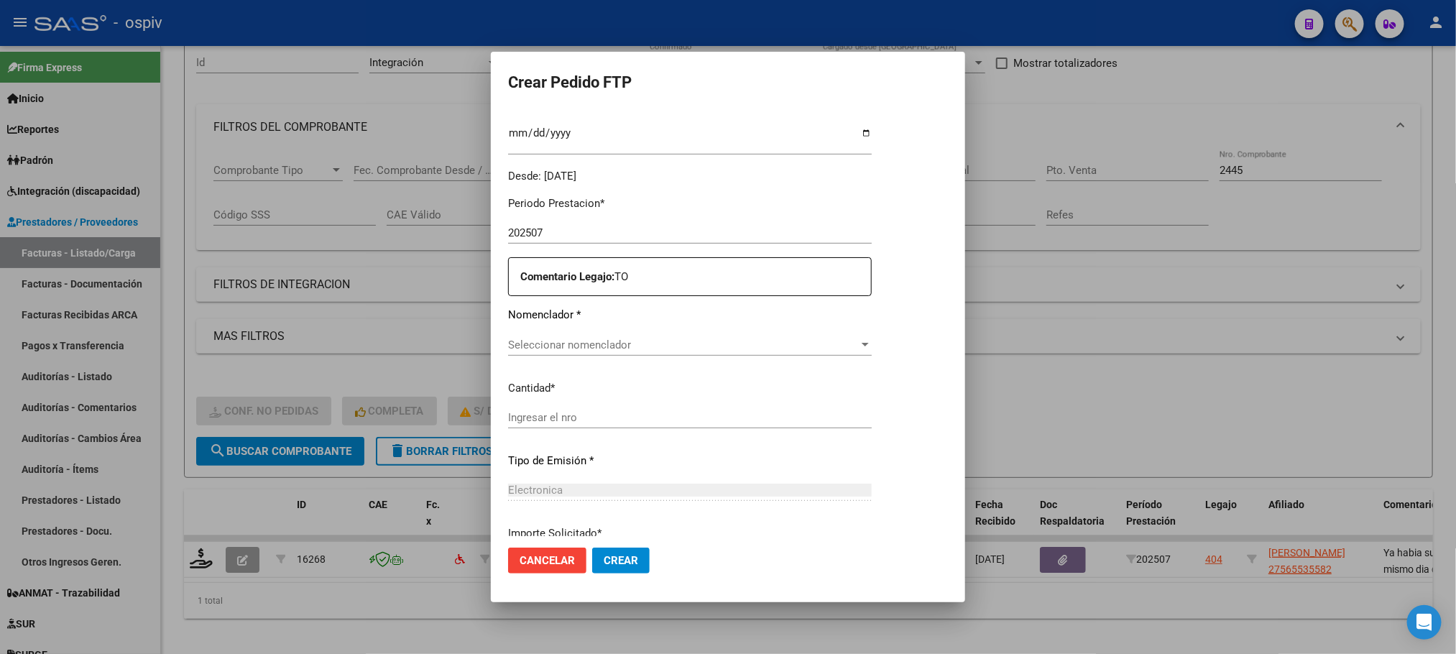
click at [646, 346] on span "Seleccionar nomenclador" at bounding box center [683, 345] width 351 height 13
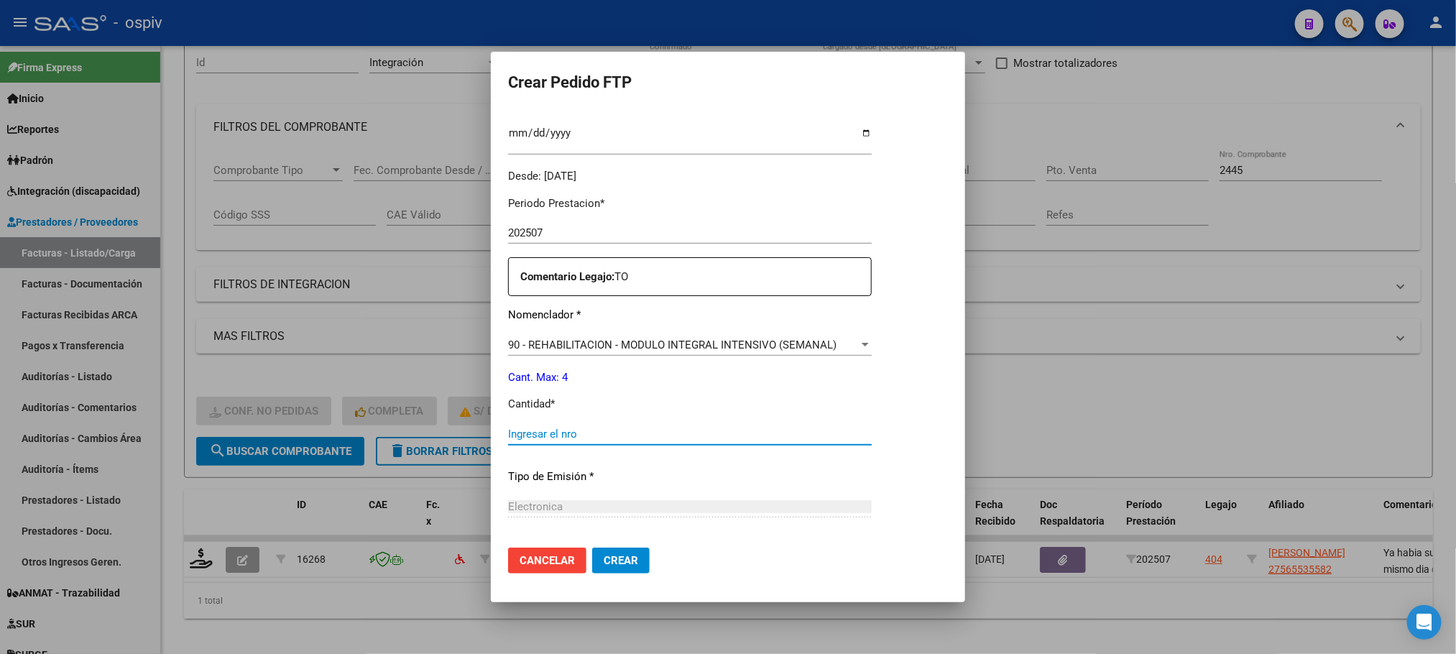
click at [664, 434] on input "Ingresar el nro" at bounding box center [690, 434] width 364 height 13
click at [592, 548] on button "Crear" at bounding box center [621, 561] width 58 height 26
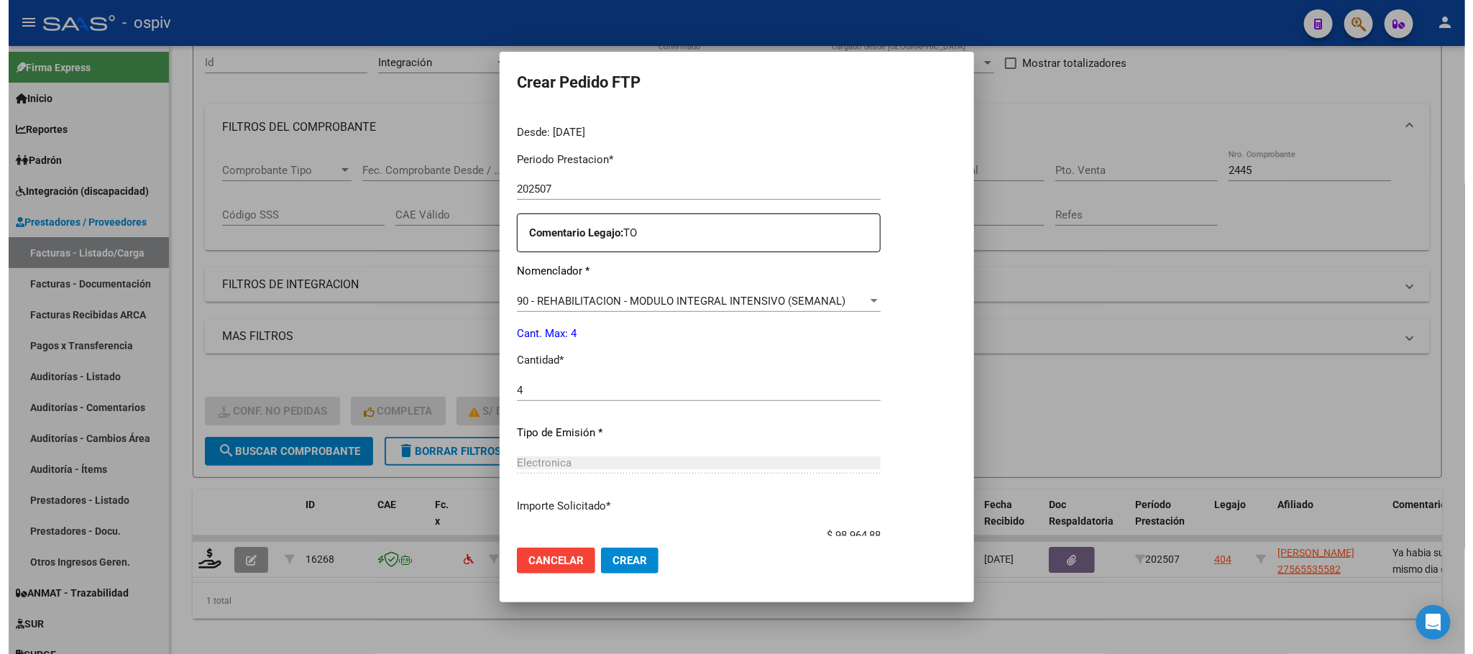
scroll to position [537, 0]
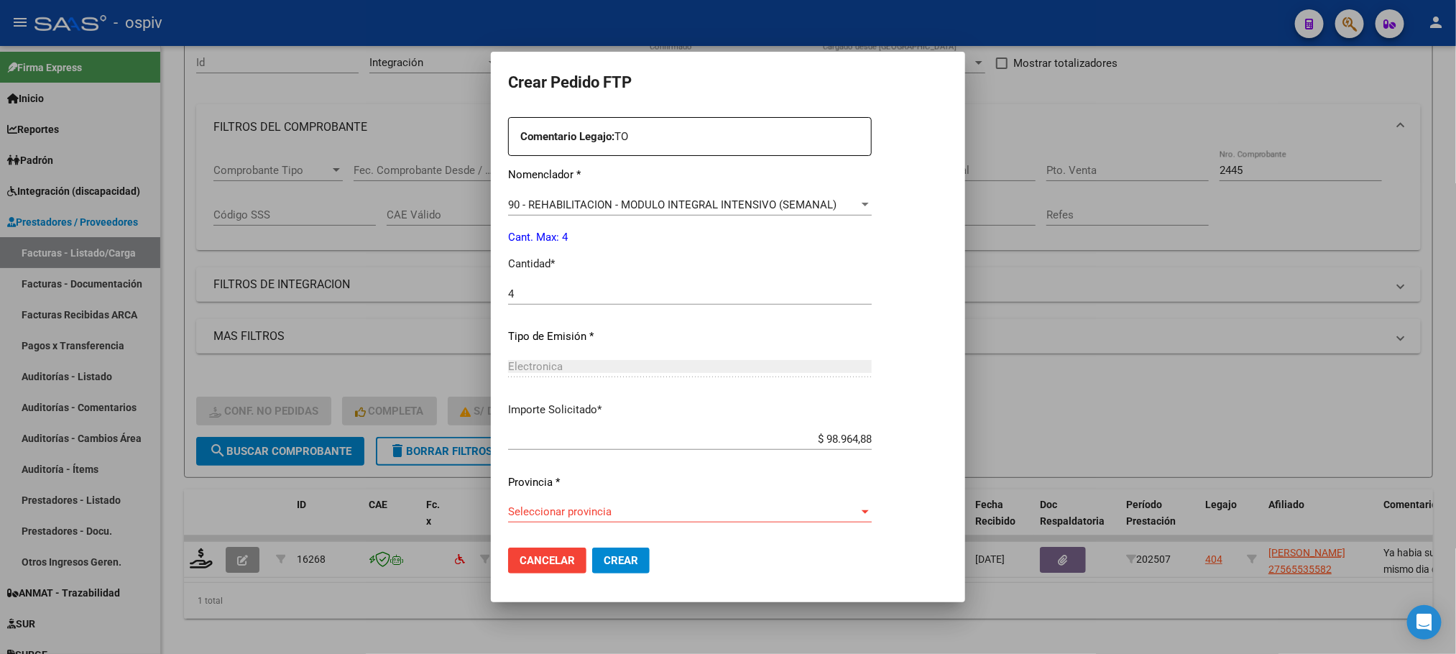
click at [760, 503] on div "Seleccionar provincia Seleccionar provincia" at bounding box center [690, 512] width 364 height 22
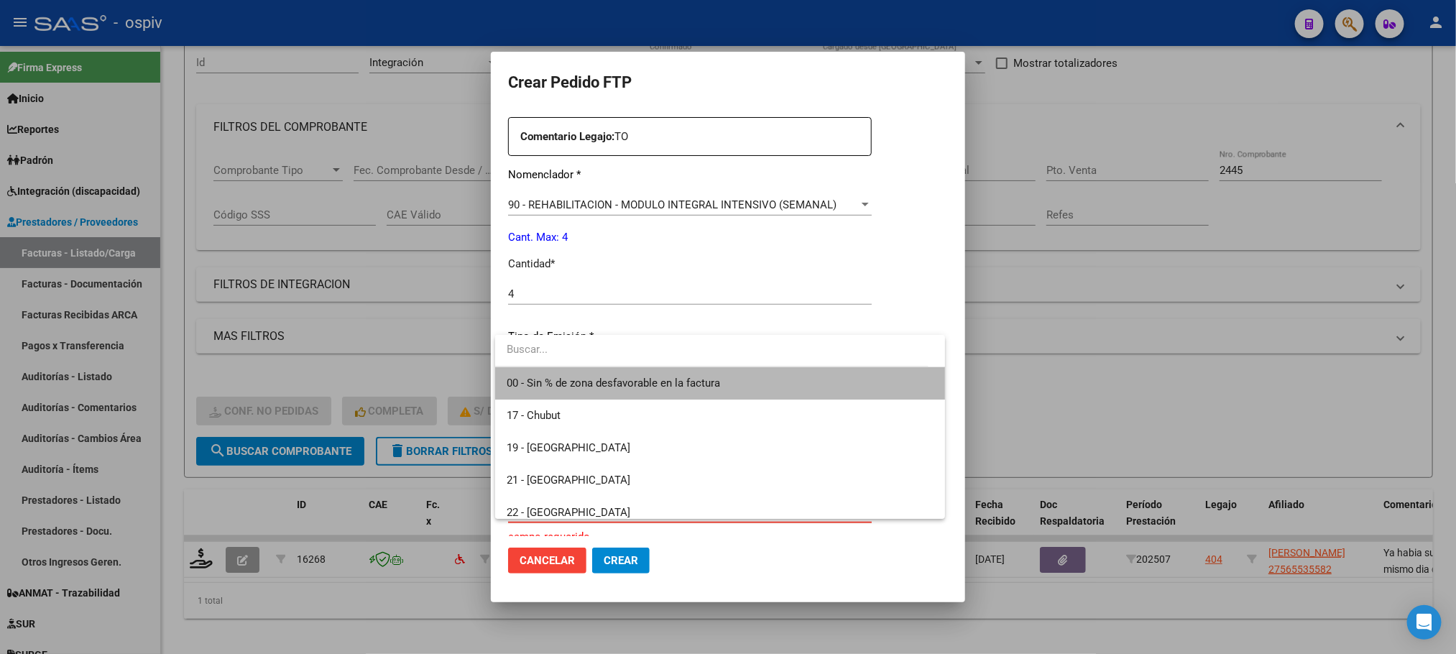
click at [730, 369] on span "00 - Sin % de zona desfavorable en la factura" at bounding box center [720, 383] width 427 height 32
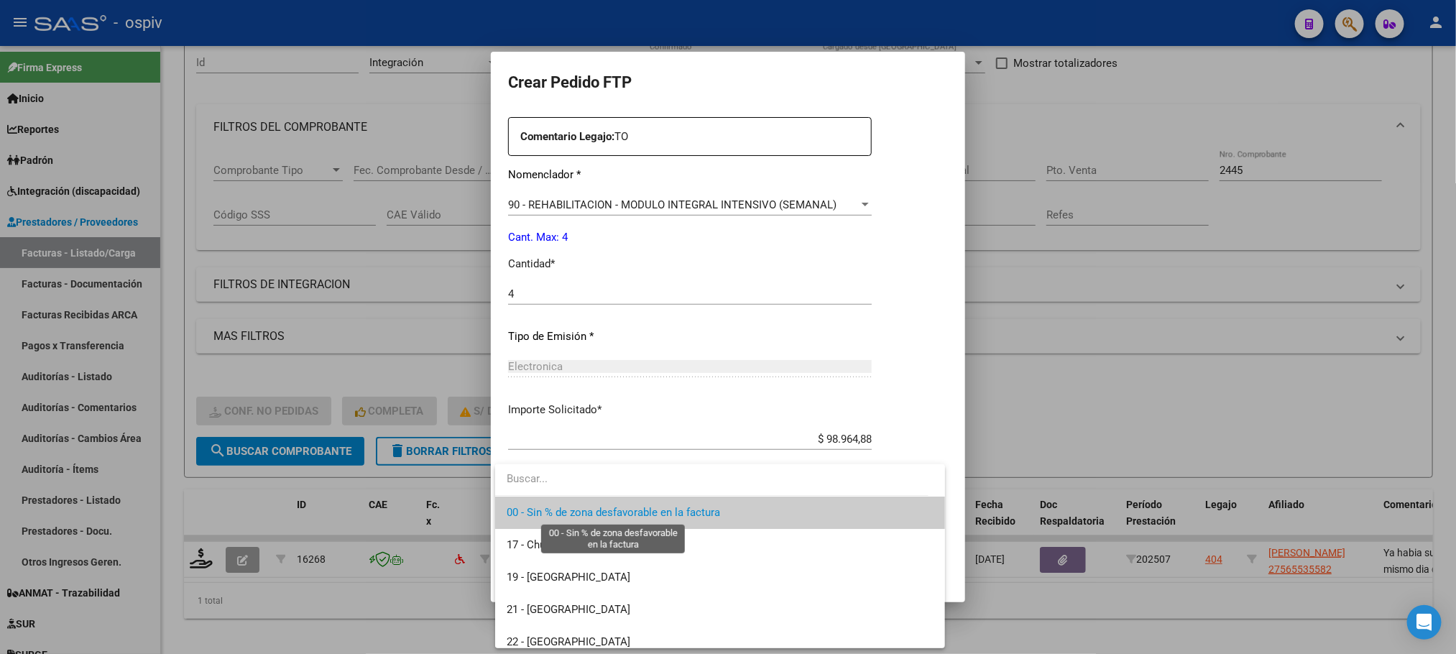
click at [714, 513] on span "00 - Sin % de zona desfavorable en la factura" at bounding box center [613, 512] width 213 height 13
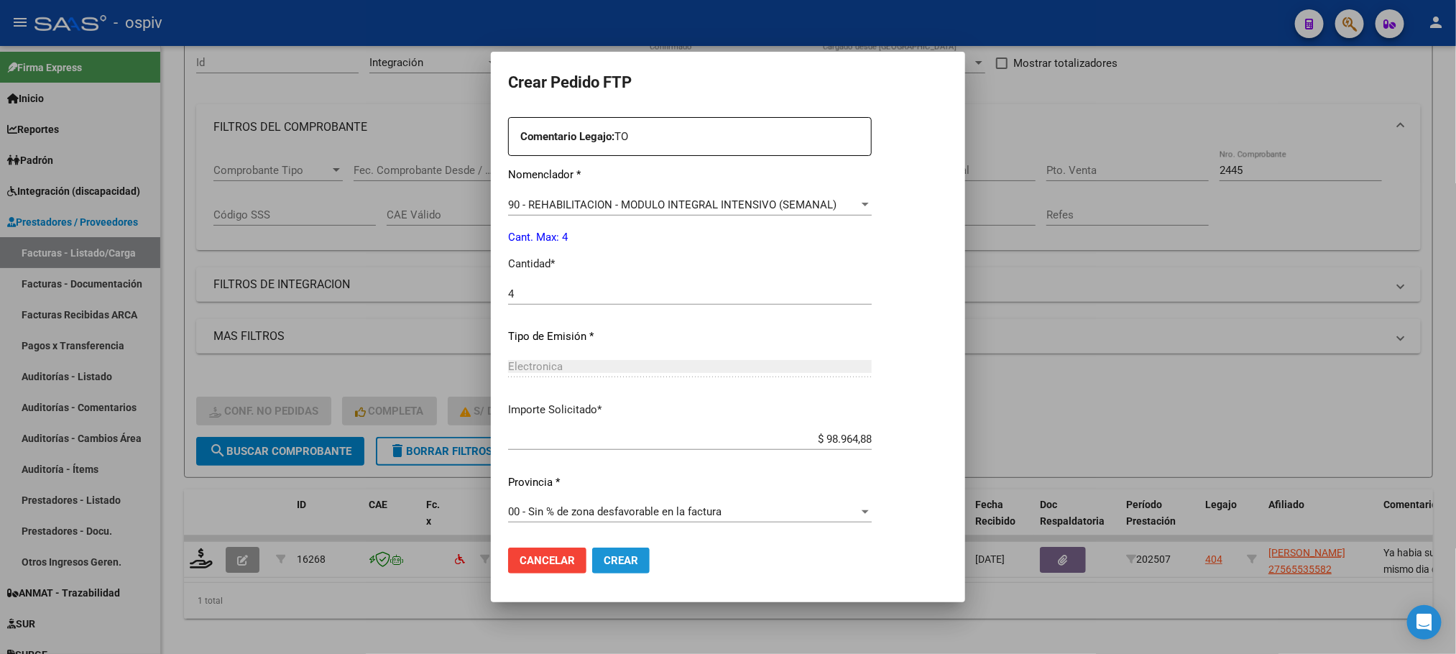
click at [623, 554] on span "Crear" at bounding box center [621, 560] width 35 height 13
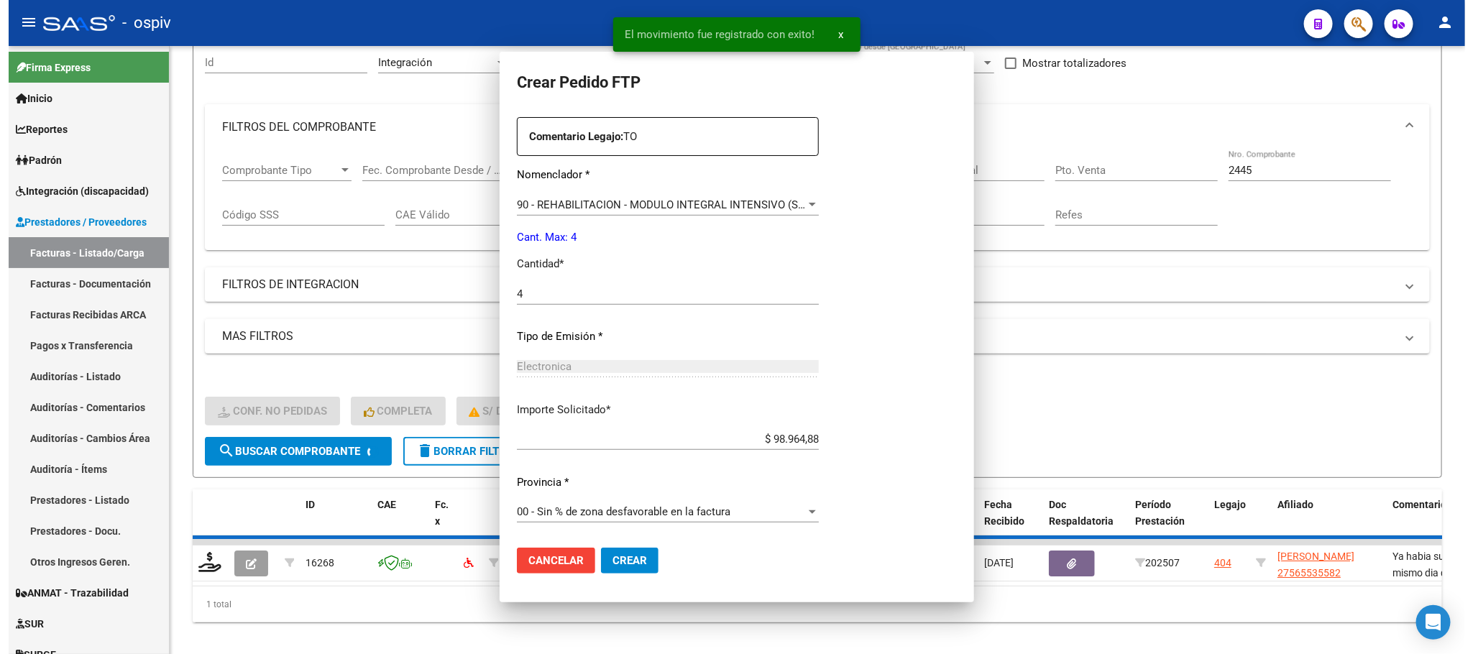
scroll to position [0, 0]
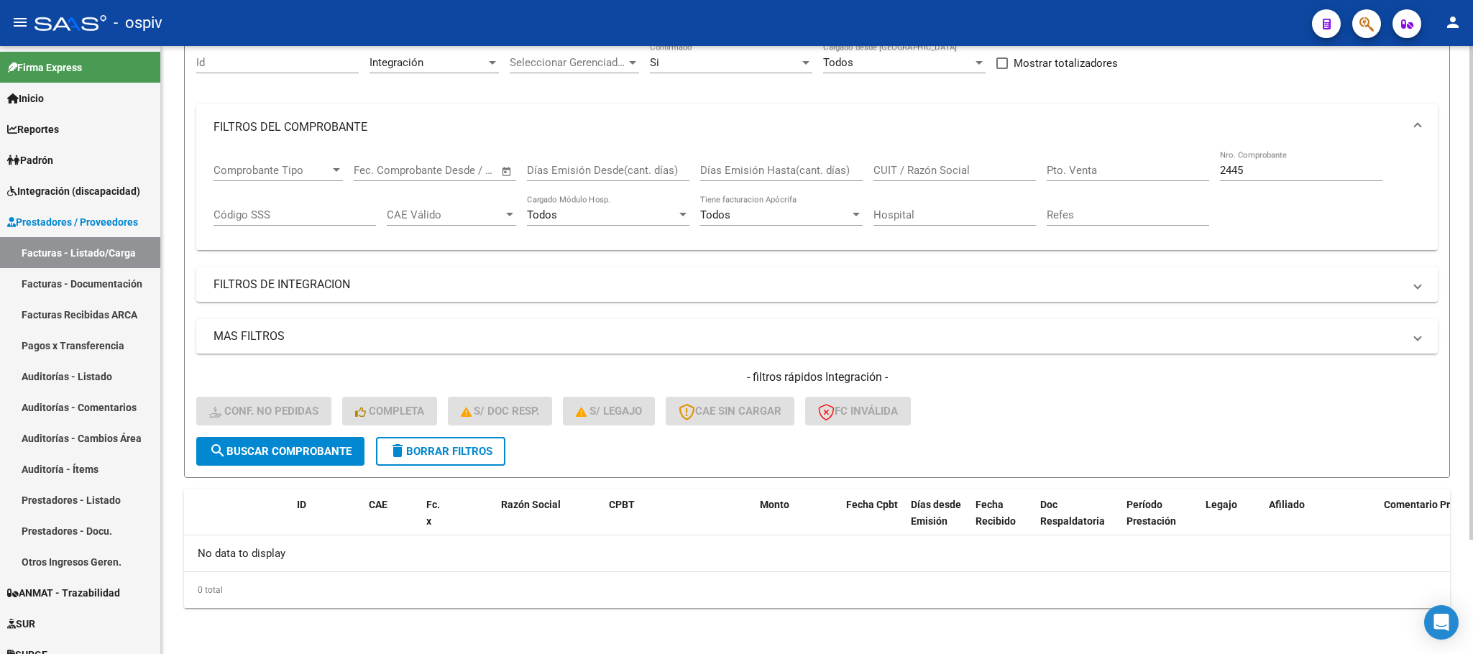
click at [1312, 173] on input "2445" at bounding box center [1301, 170] width 162 height 13
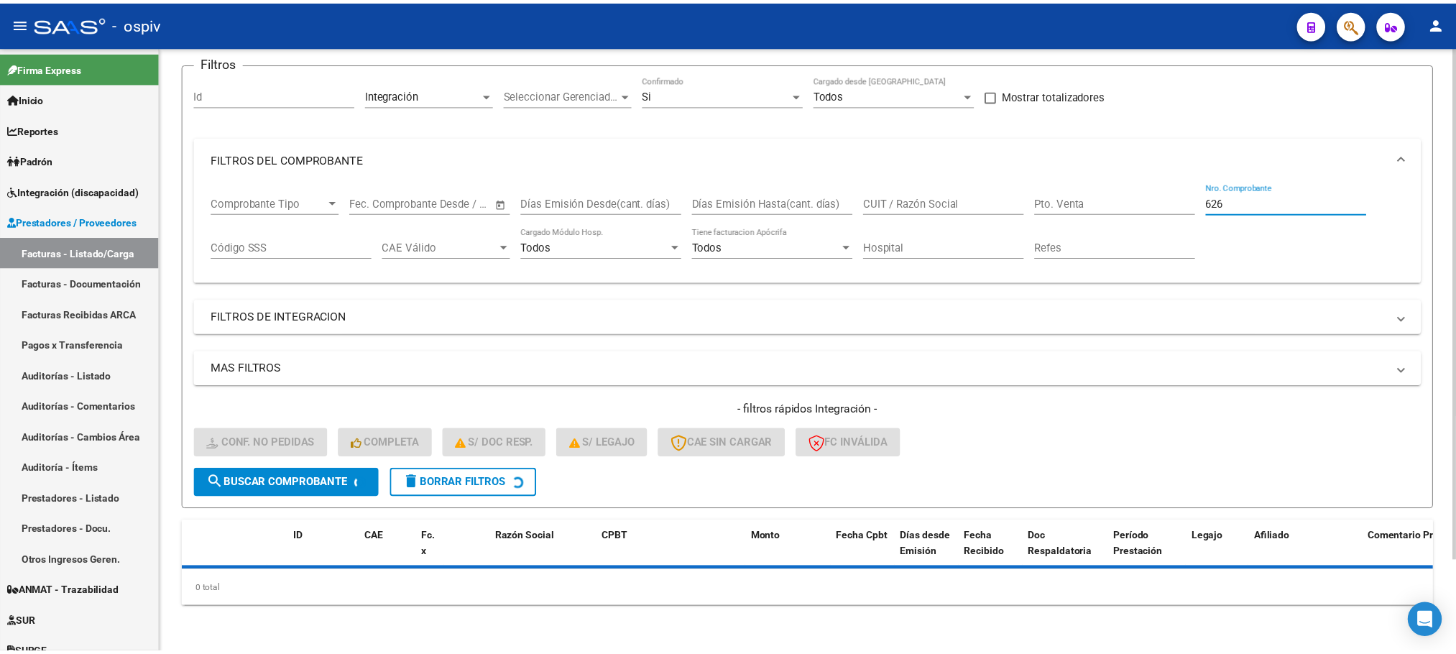
scroll to position [140, 0]
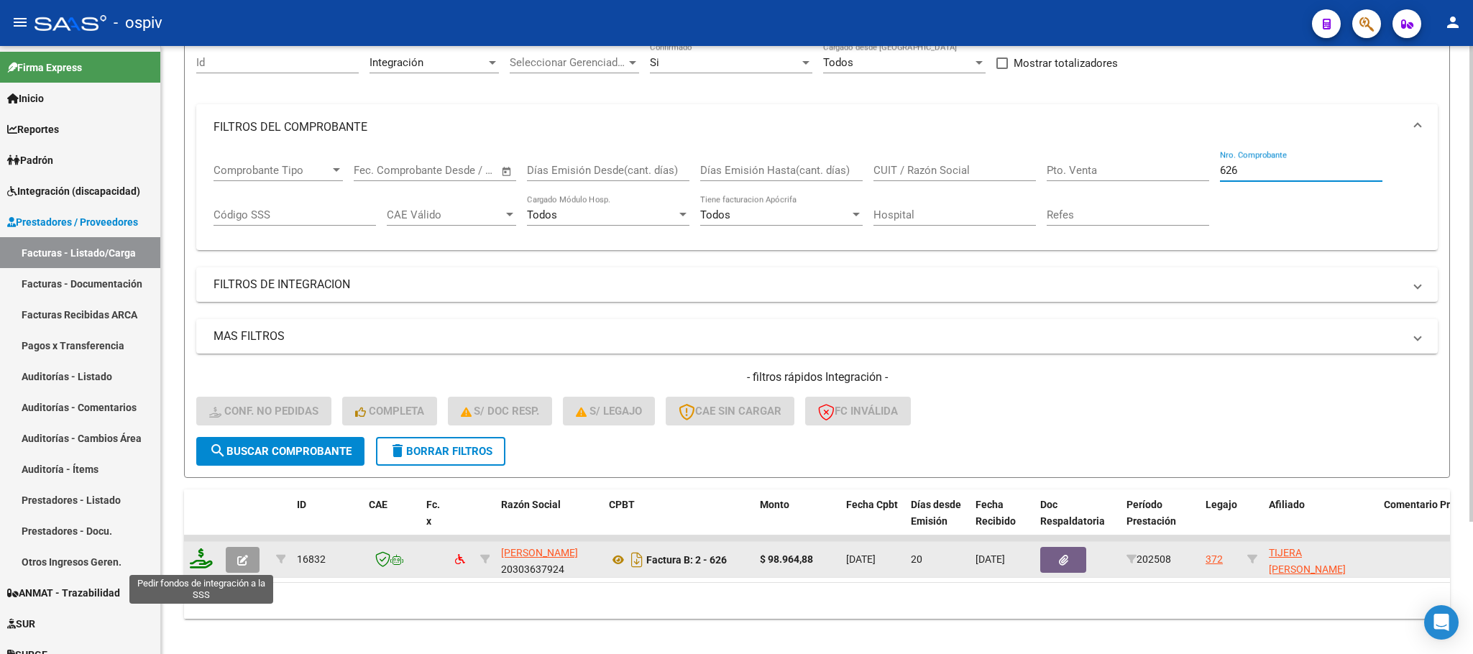
click at [206, 556] on icon at bounding box center [201, 558] width 23 height 20
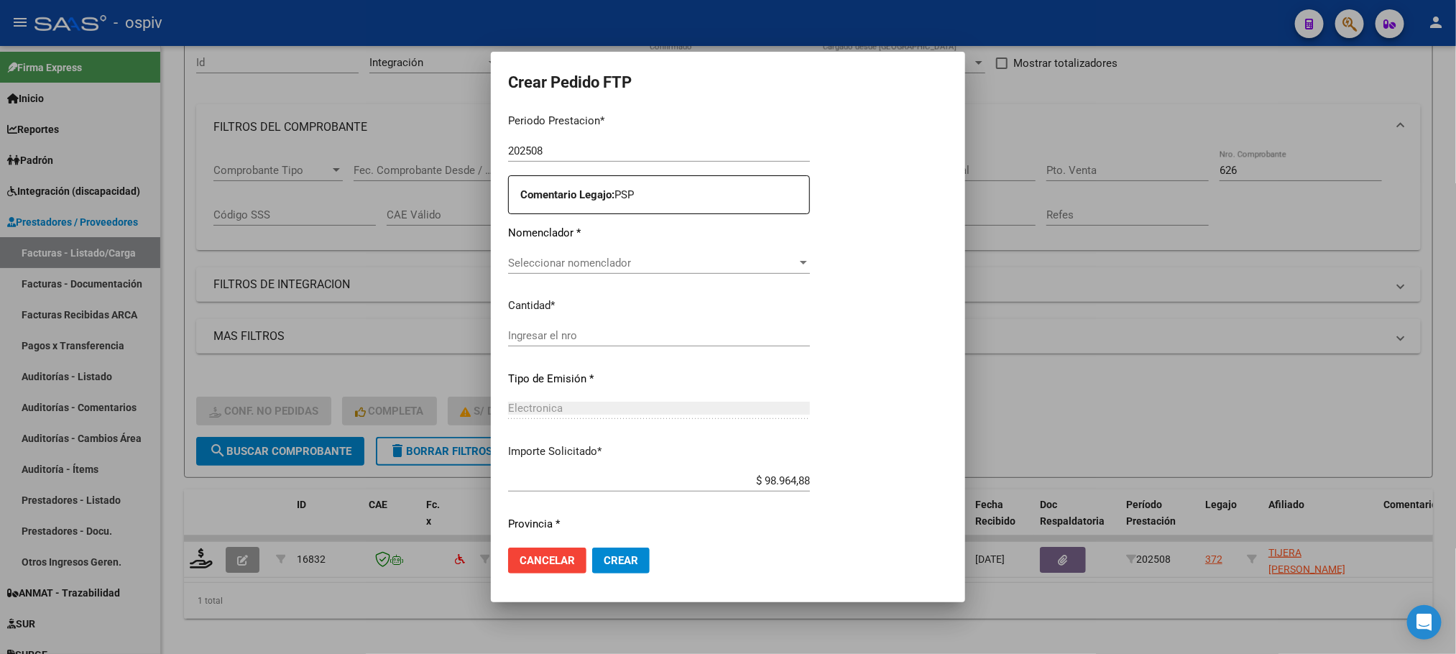
scroll to position [479, 0]
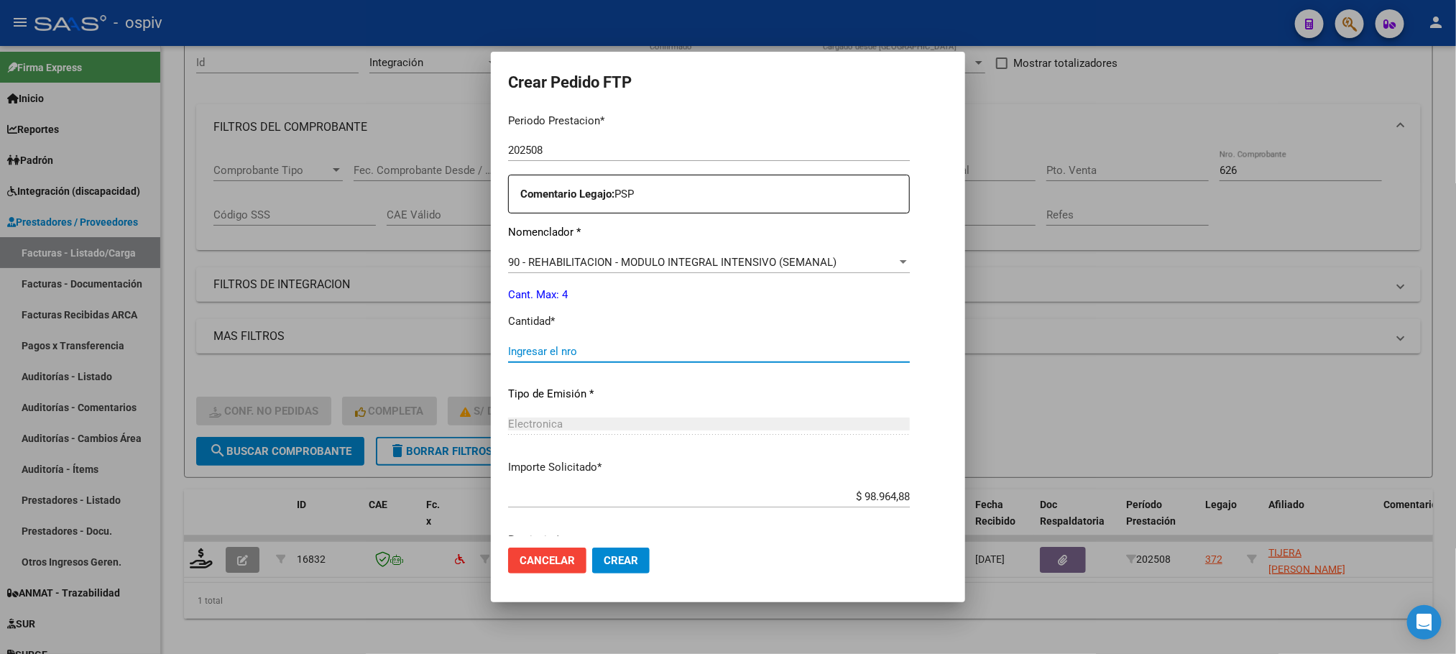
click at [581, 354] on input "Ingresar el nro" at bounding box center [709, 351] width 402 height 13
click at [592, 548] on button "Crear" at bounding box center [621, 561] width 58 height 26
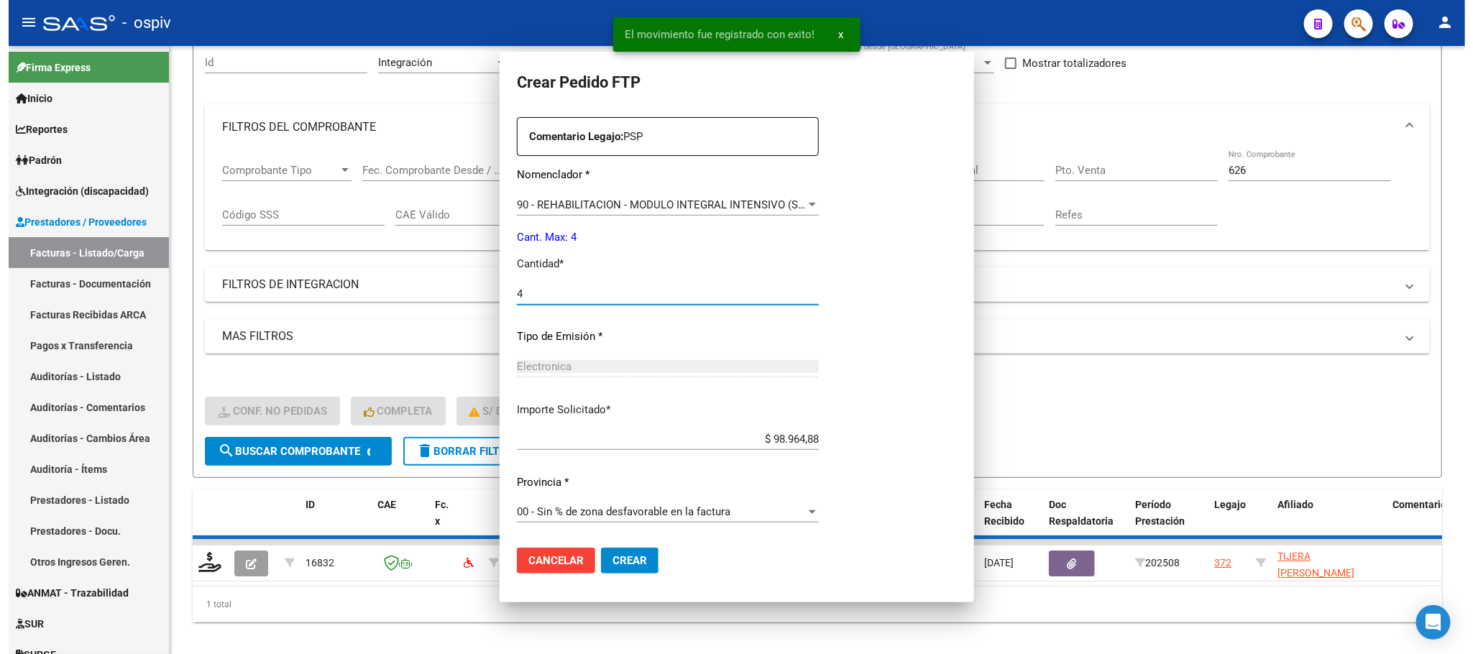
scroll to position [0, 0]
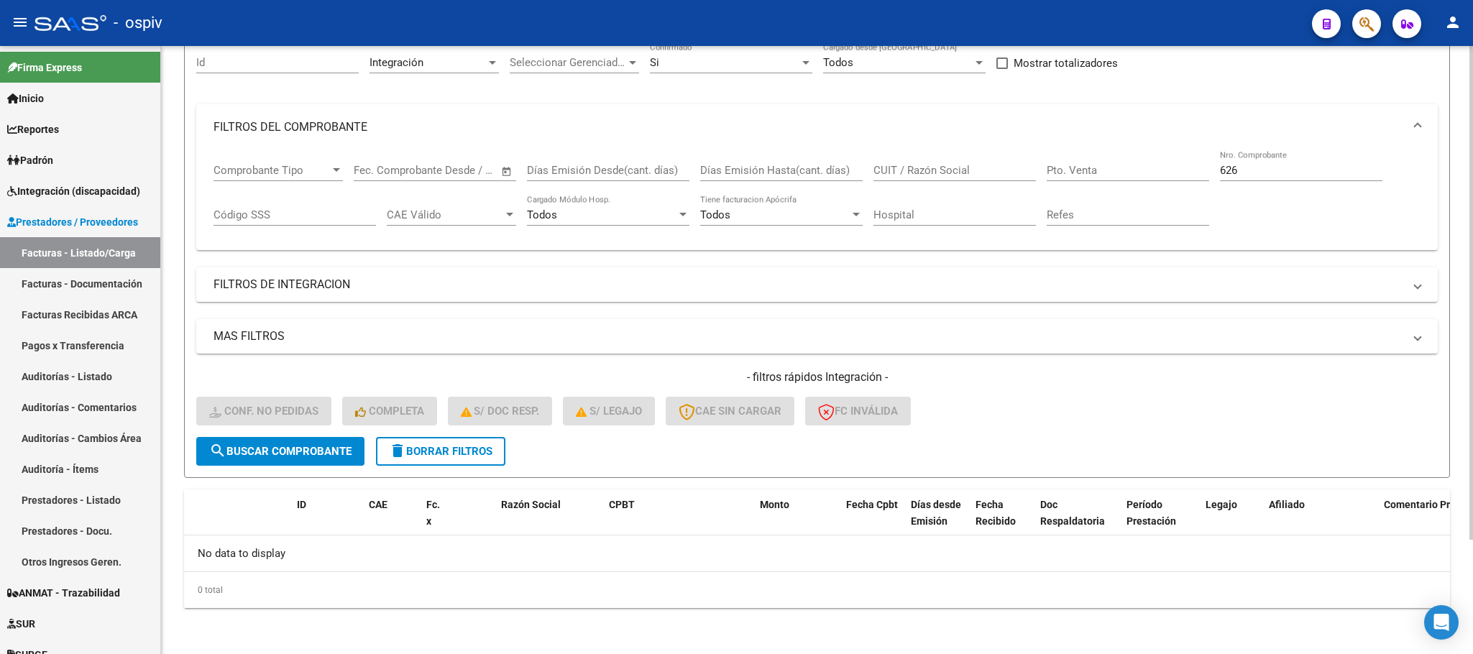
click at [1262, 175] on input "626" at bounding box center [1301, 170] width 162 height 13
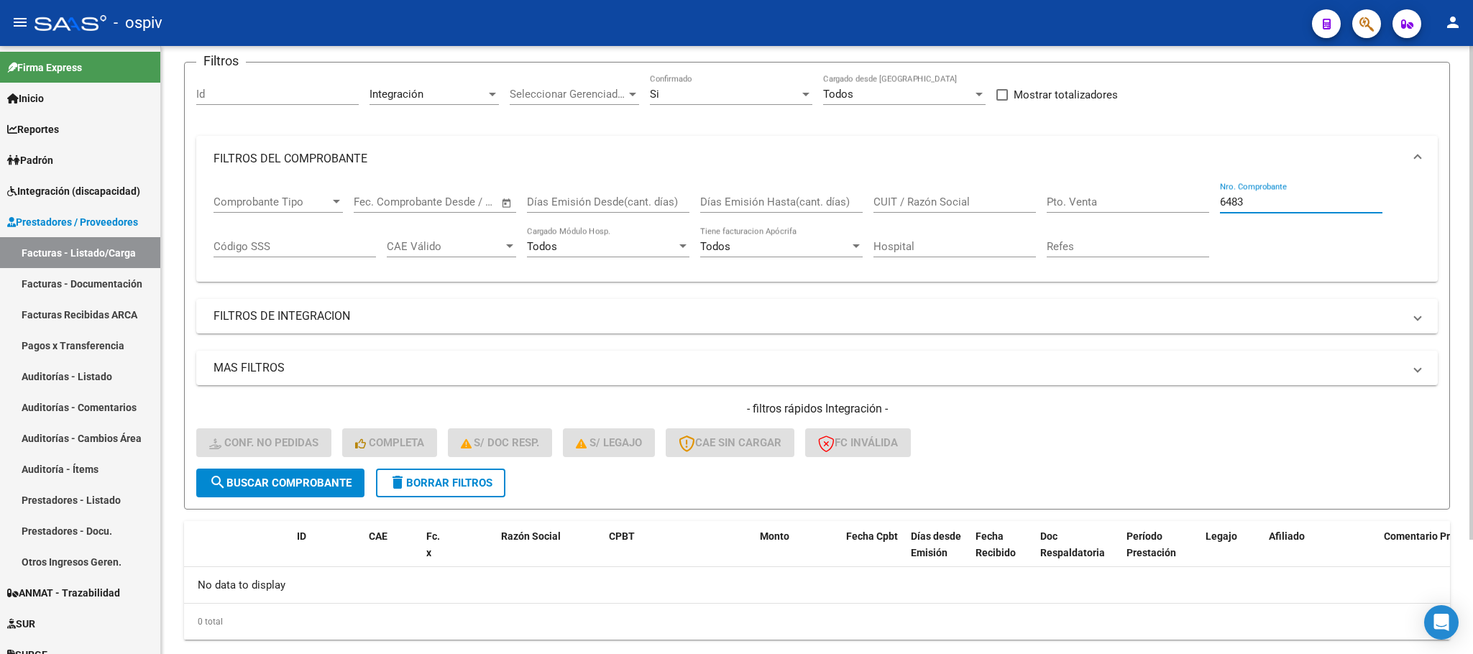
scroll to position [140, 0]
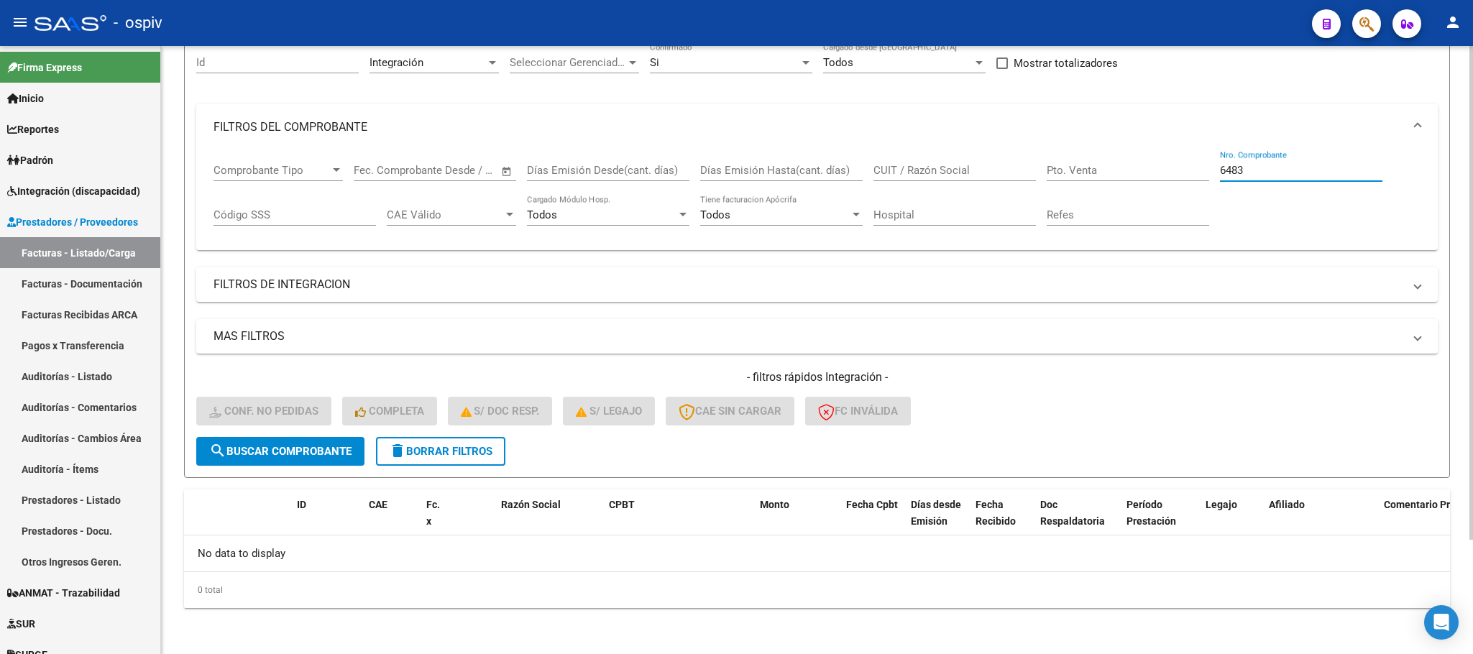
click at [1223, 169] on input "6483" at bounding box center [1301, 170] width 162 height 13
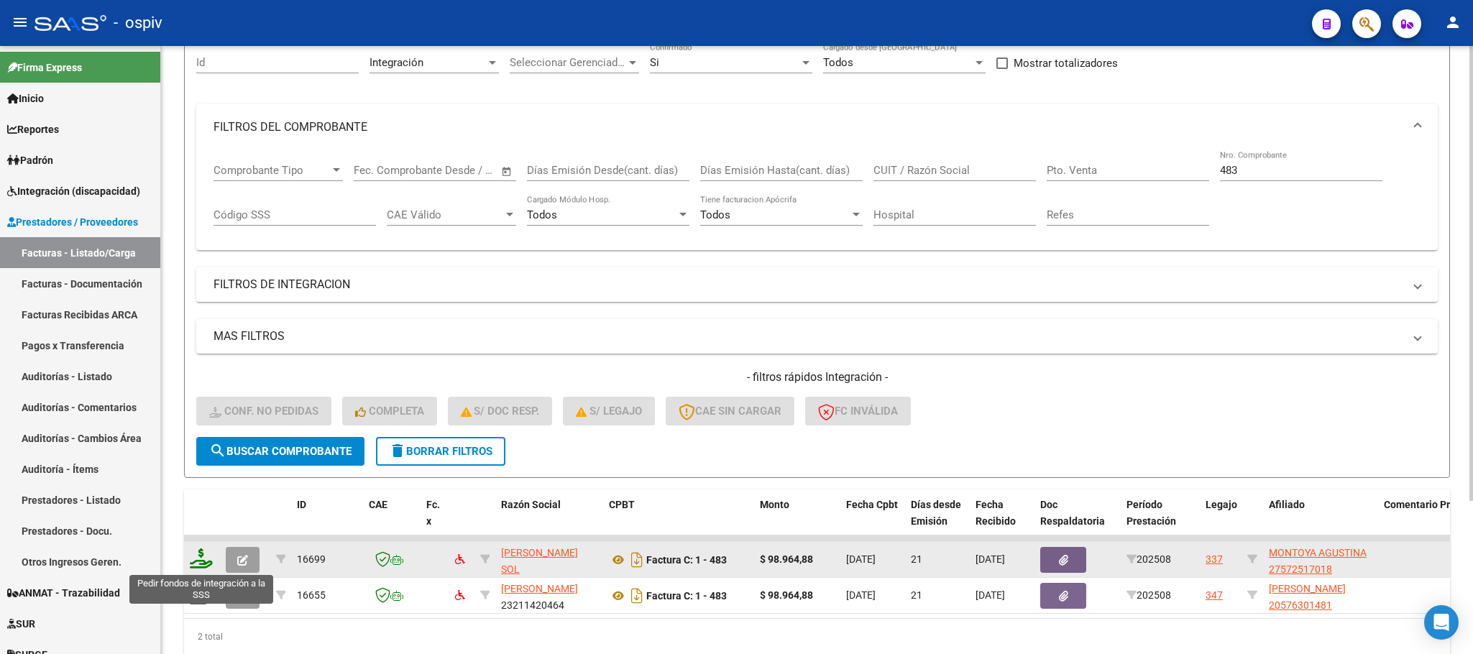
click at [201, 563] on icon at bounding box center [201, 558] width 23 height 20
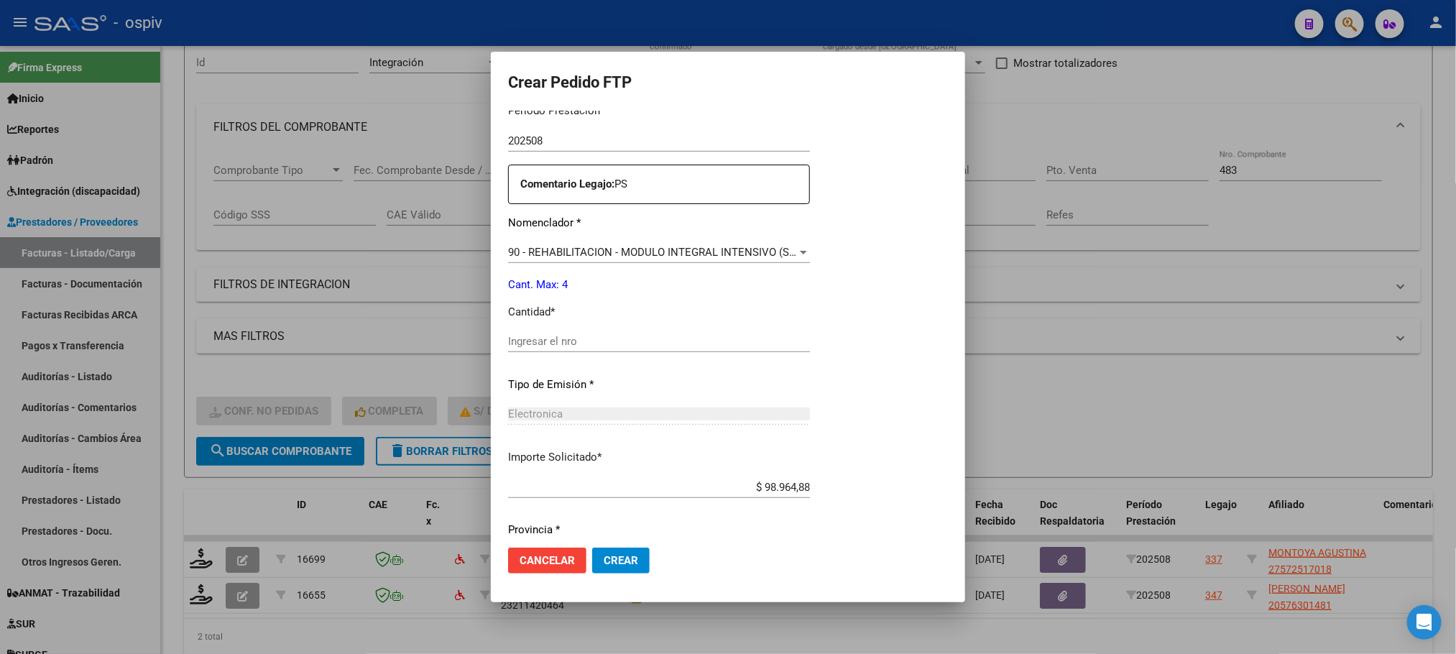
scroll to position [505, 0]
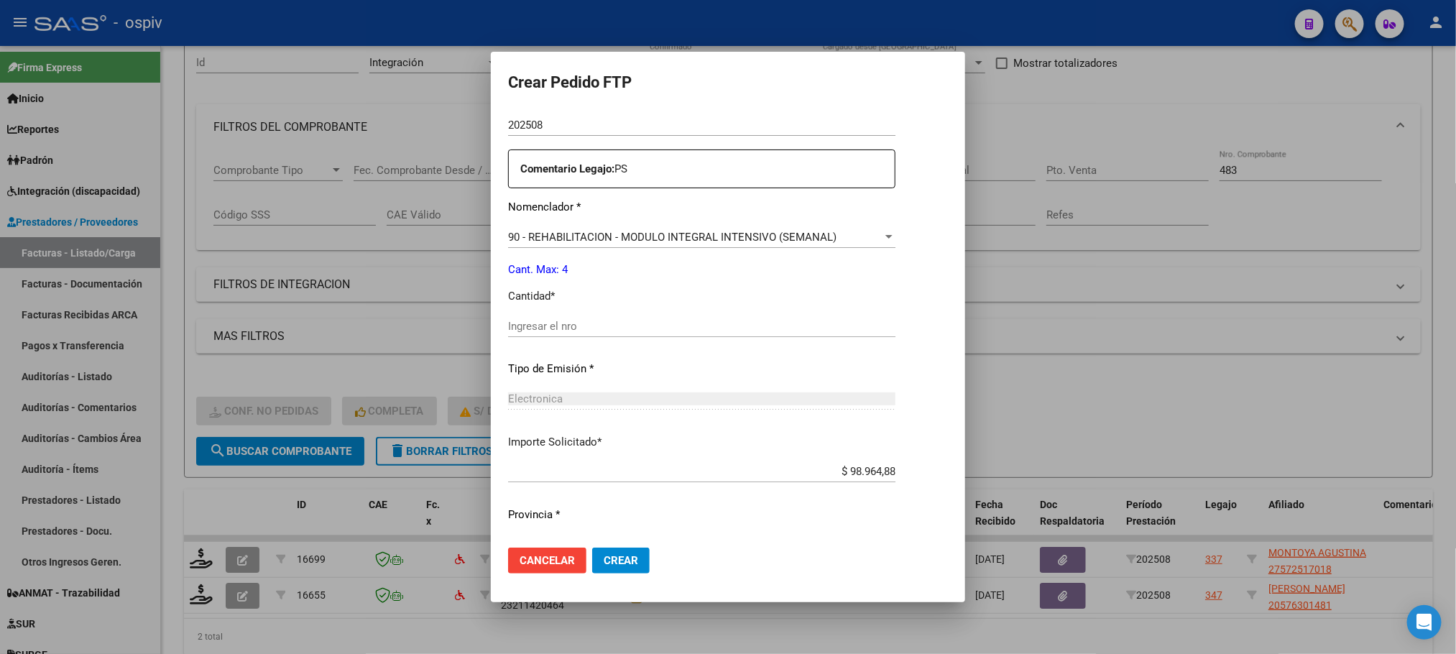
click at [589, 331] on input "Ingresar el nro" at bounding box center [701, 326] width 387 height 13
click at [592, 548] on button "Crear" at bounding box center [621, 561] width 58 height 26
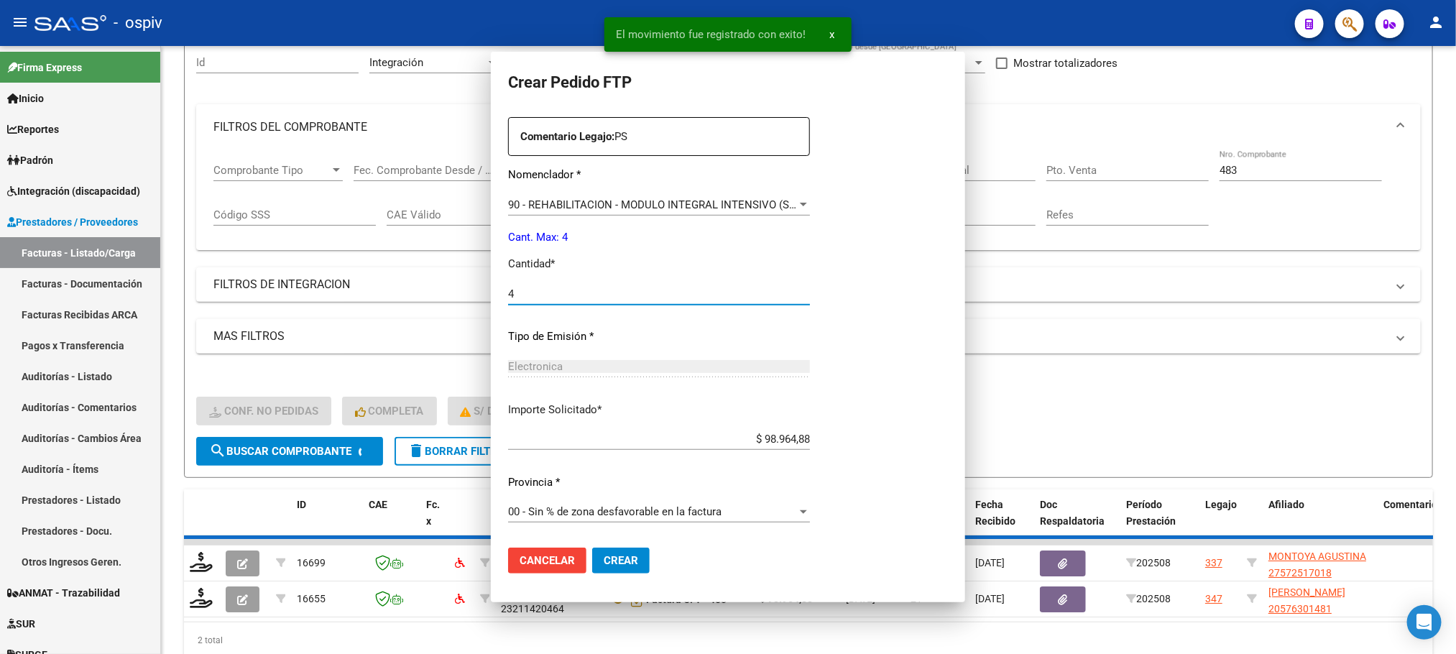
scroll to position [0, 0]
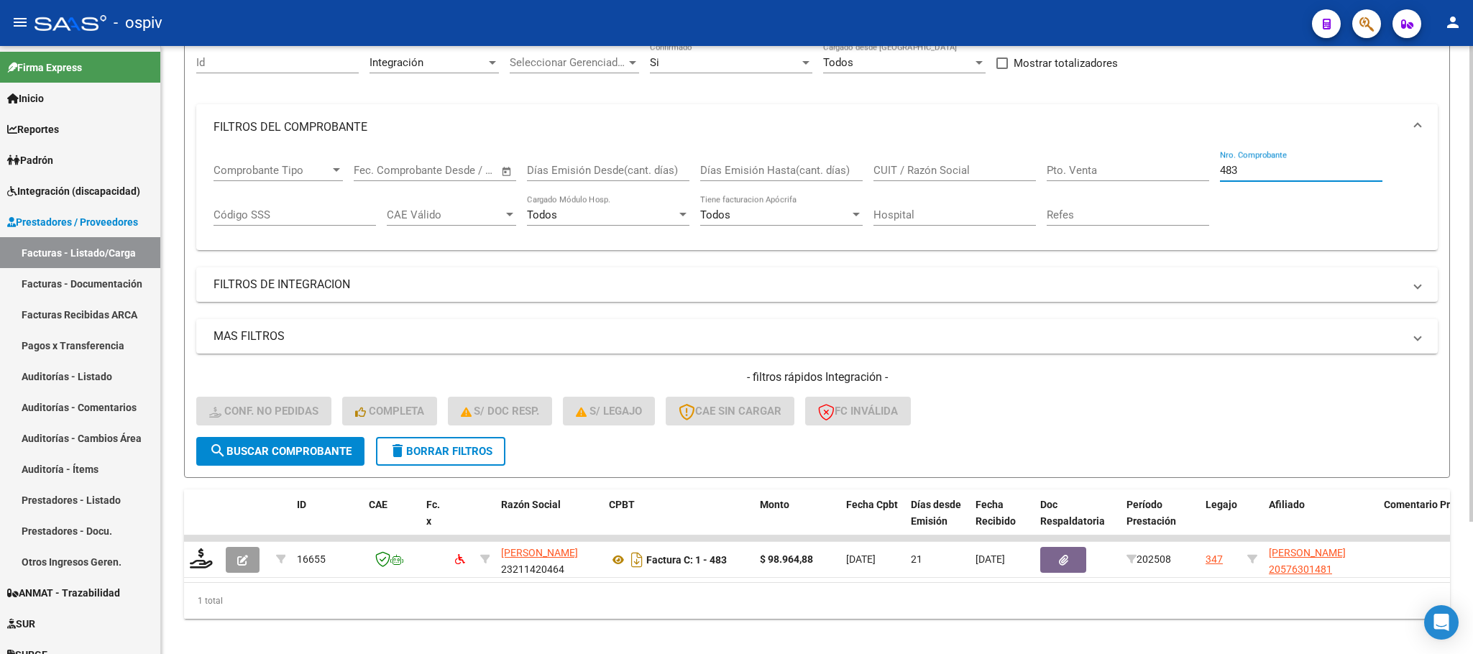
drag, startPoint x: 1254, startPoint y: 173, endPoint x: 1259, endPoint y: 167, distance: 8.7
click at [1258, 169] on input "483" at bounding box center [1301, 170] width 162 height 13
click at [1314, 173] on input "Nro. Comprobante" at bounding box center [1301, 170] width 162 height 13
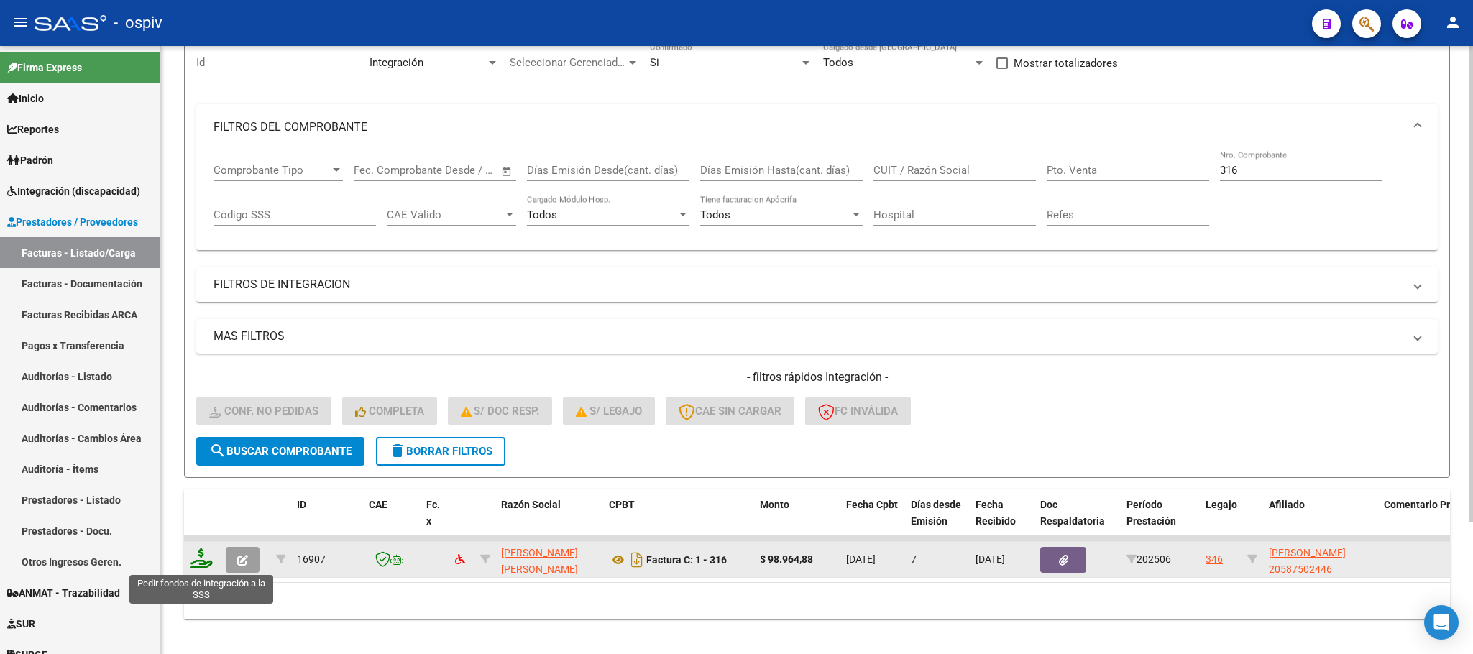
click at [199, 561] on icon at bounding box center [201, 558] width 23 height 20
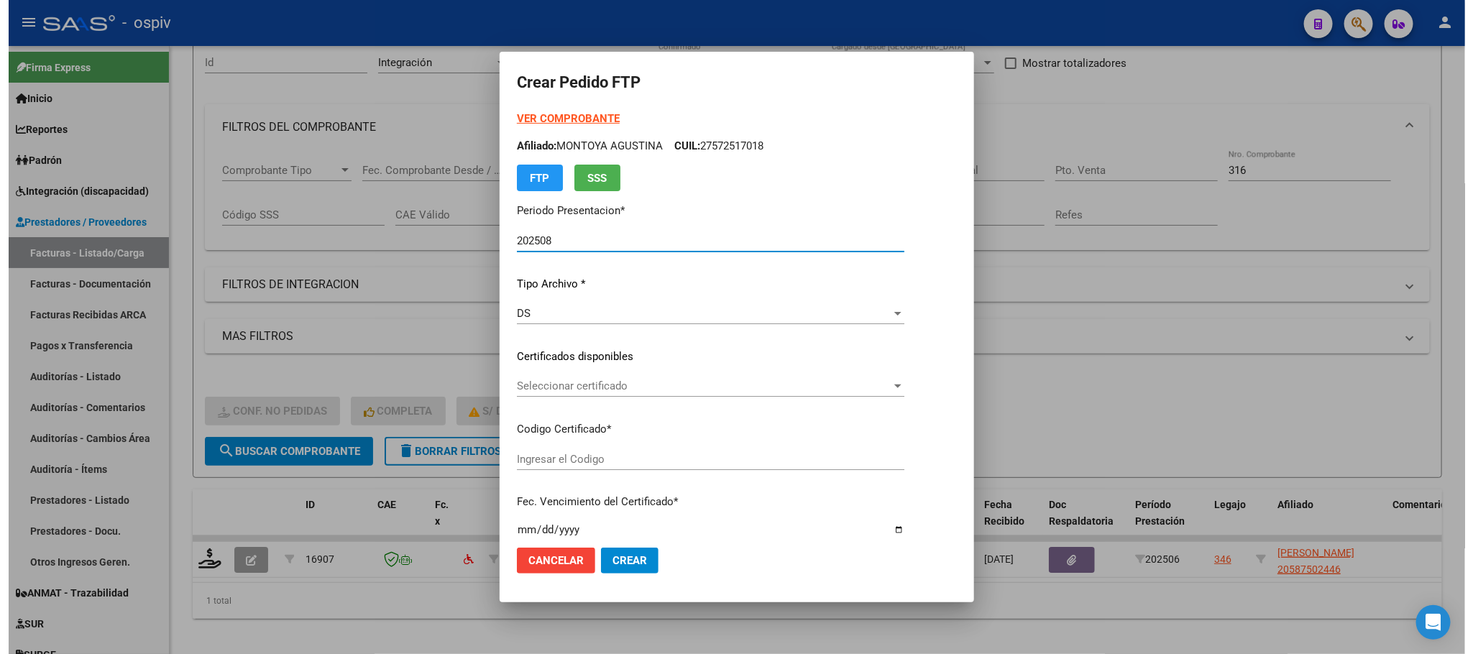
scroll to position [359, 0]
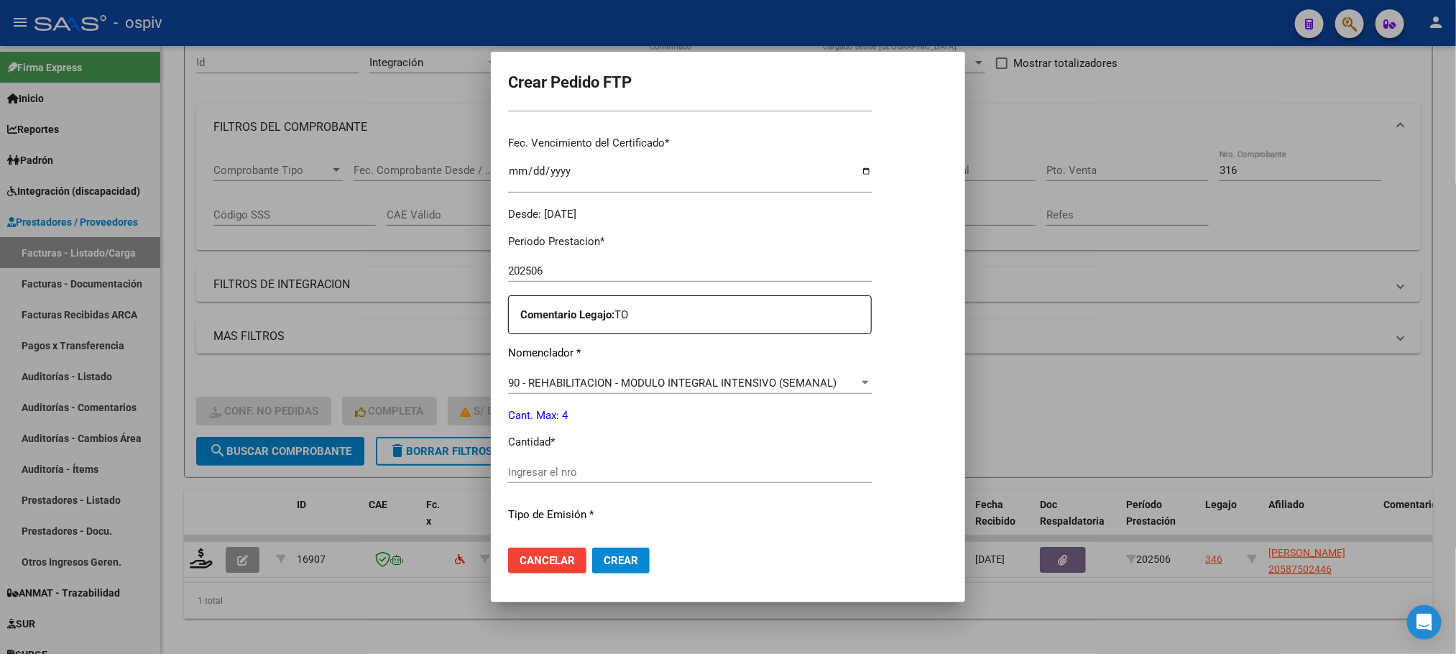
click at [630, 471] on input "Ingresar el nro" at bounding box center [690, 472] width 364 height 13
click at [592, 548] on button "Crear" at bounding box center [621, 561] width 58 height 26
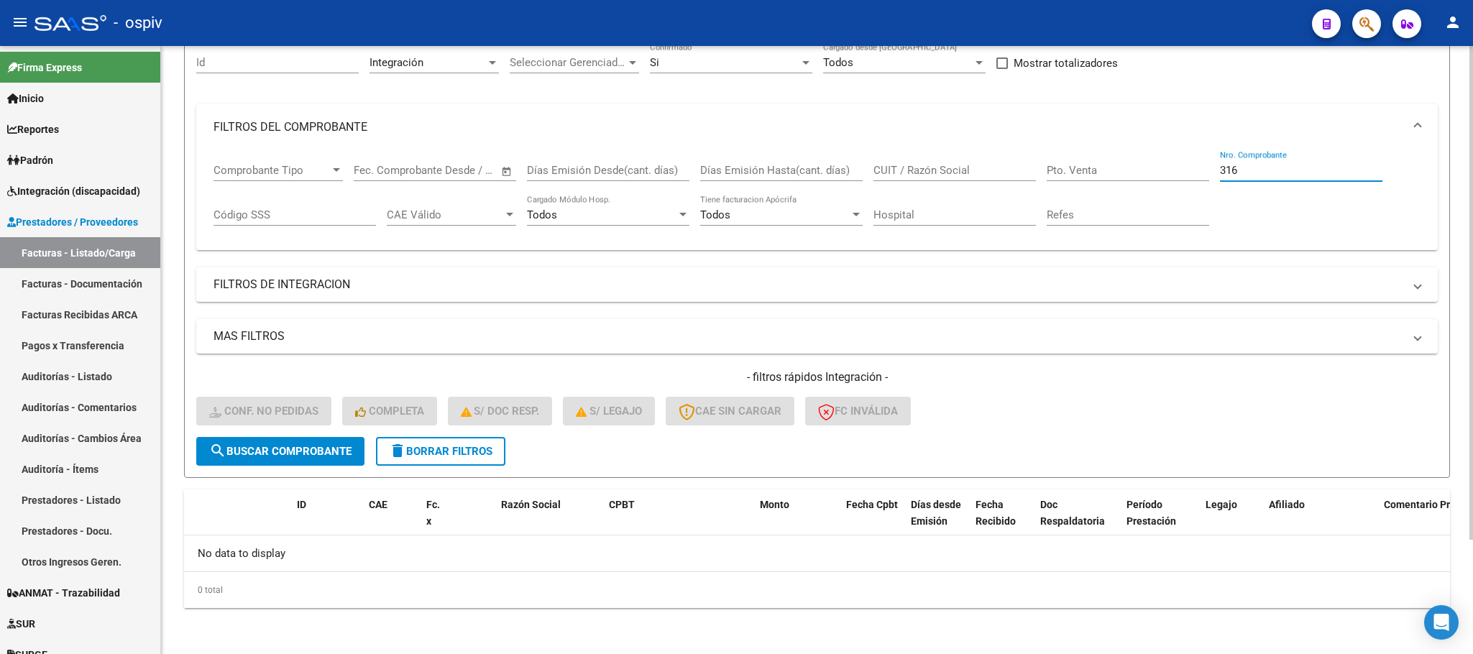
click at [1277, 173] on input "316" at bounding box center [1301, 170] width 162 height 13
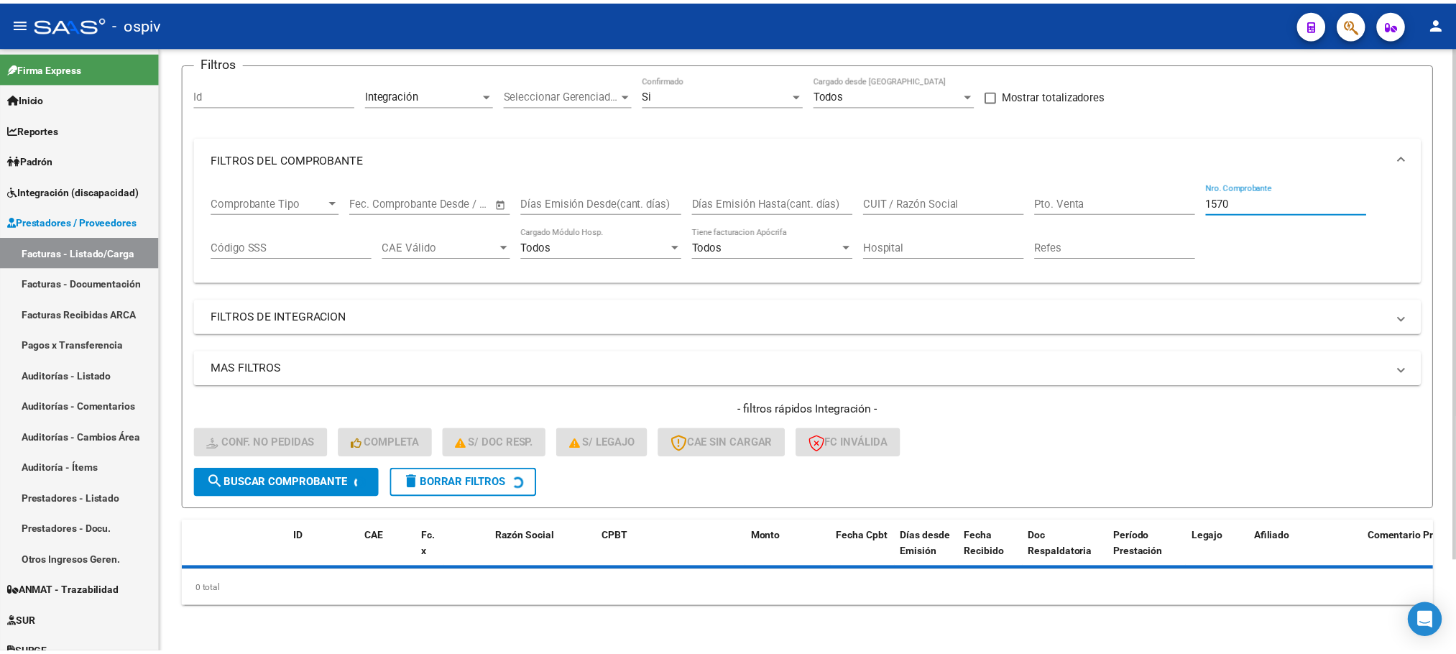
scroll to position [140, 0]
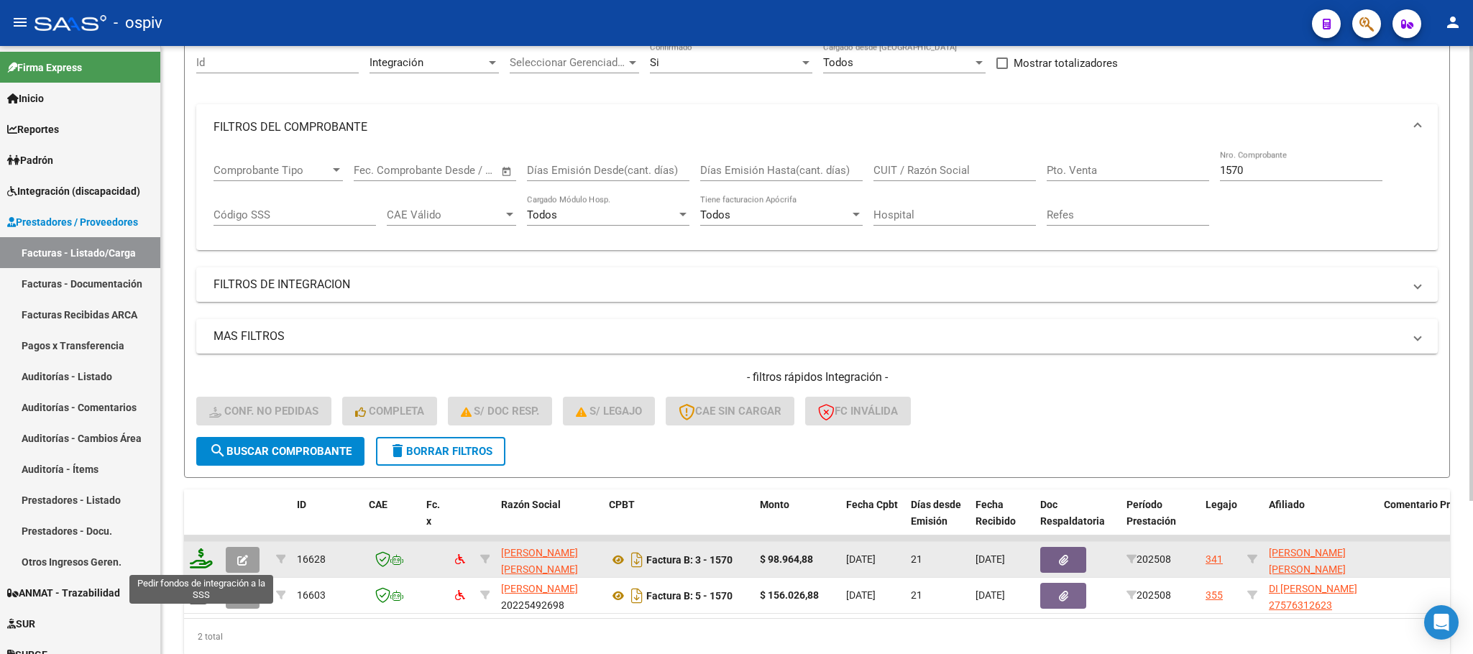
click at [199, 563] on icon at bounding box center [201, 558] width 23 height 20
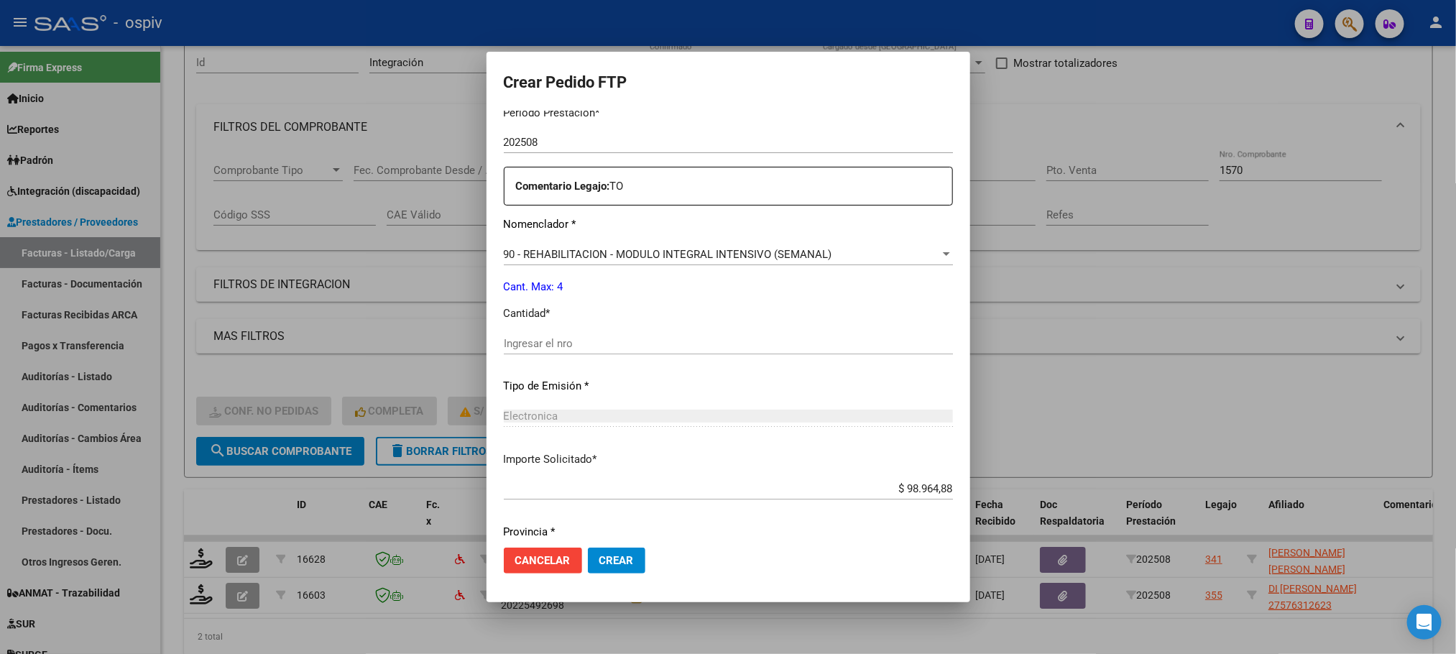
scroll to position [537, 0]
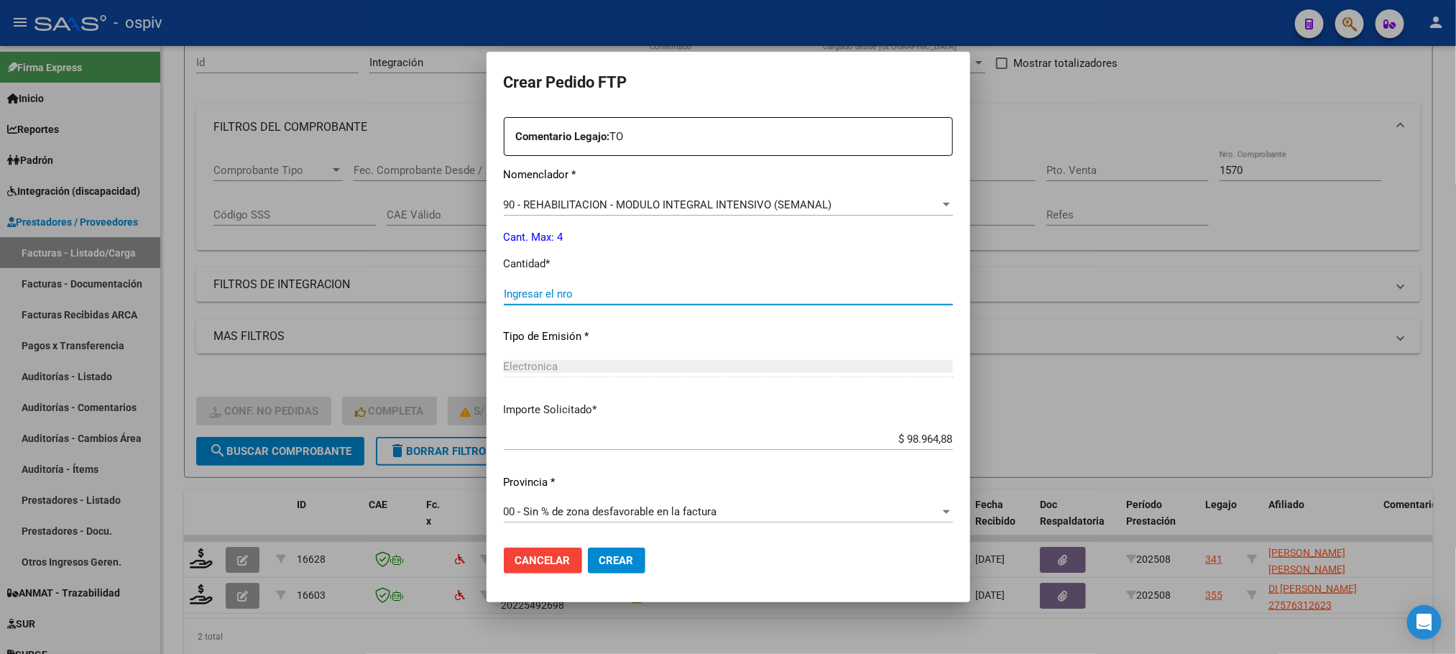
click at [671, 298] on input "Ingresar el nro" at bounding box center [728, 294] width 449 height 13
click at [588, 548] on button "Crear" at bounding box center [617, 561] width 58 height 26
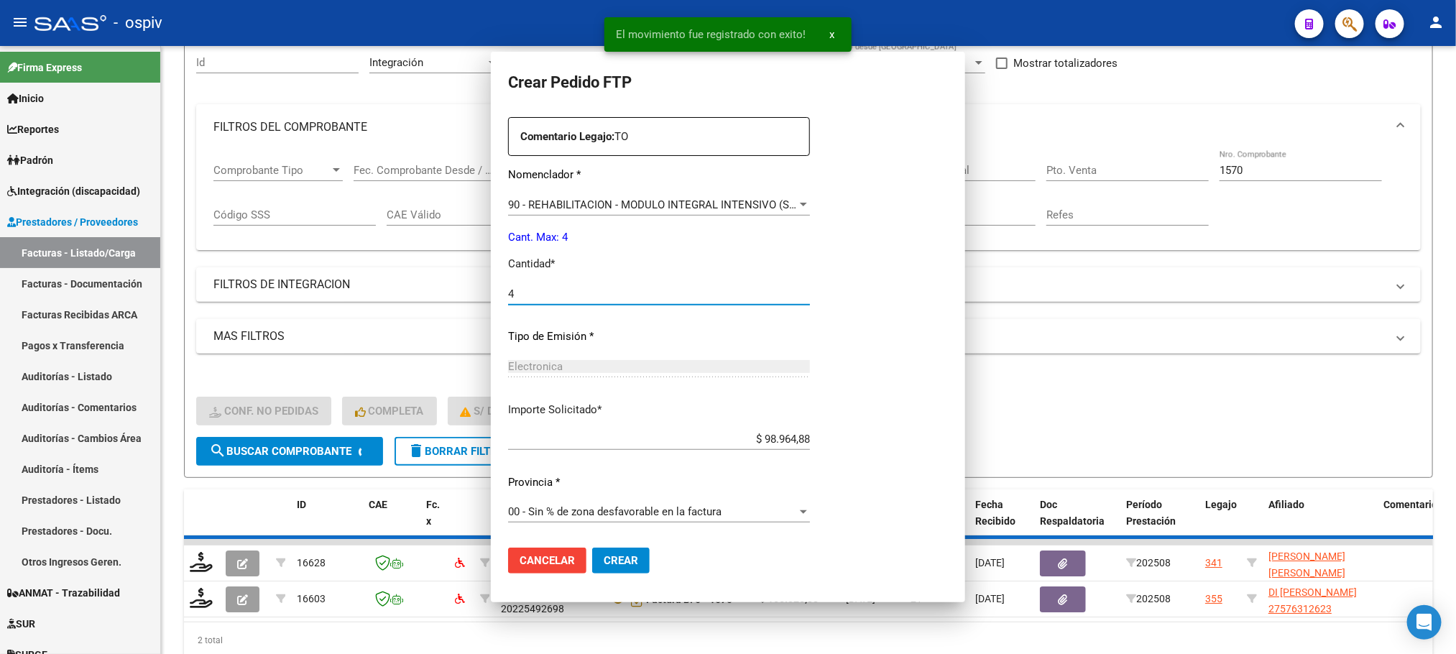
scroll to position [0, 0]
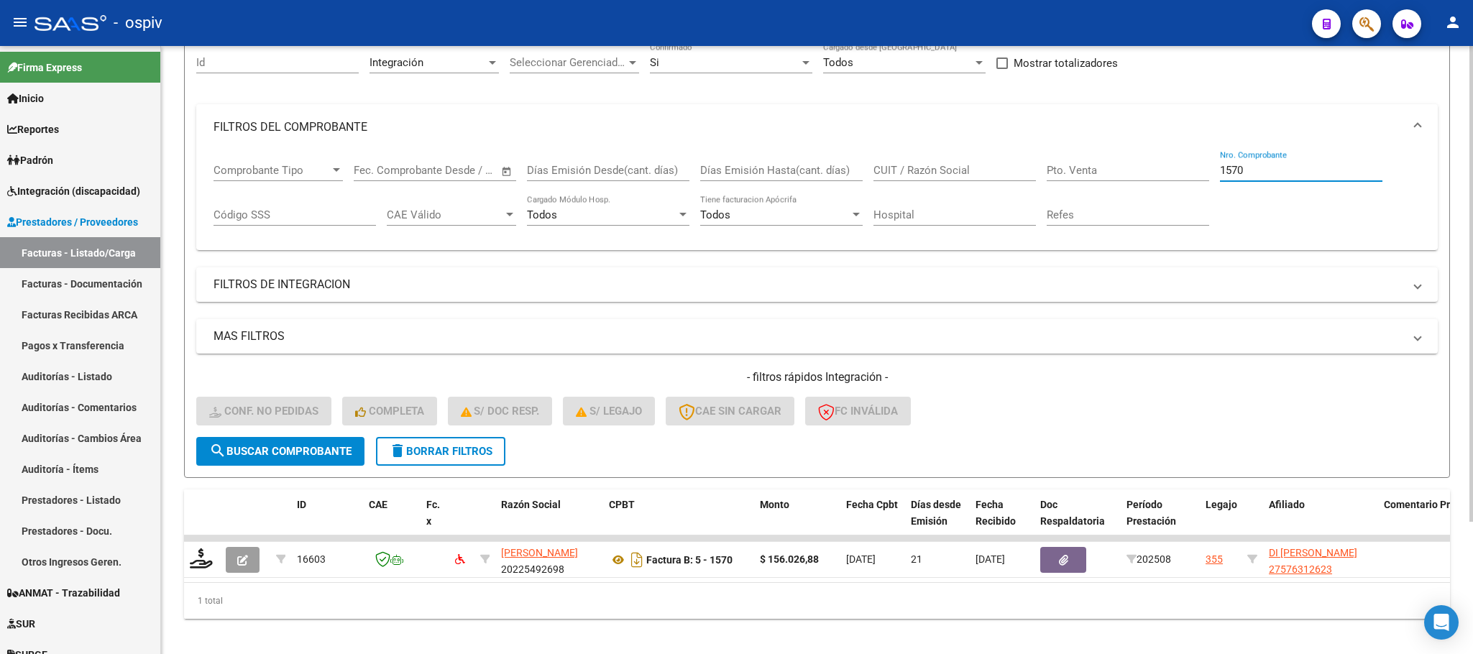
click at [1271, 170] on input "1570" at bounding box center [1301, 170] width 162 height 13
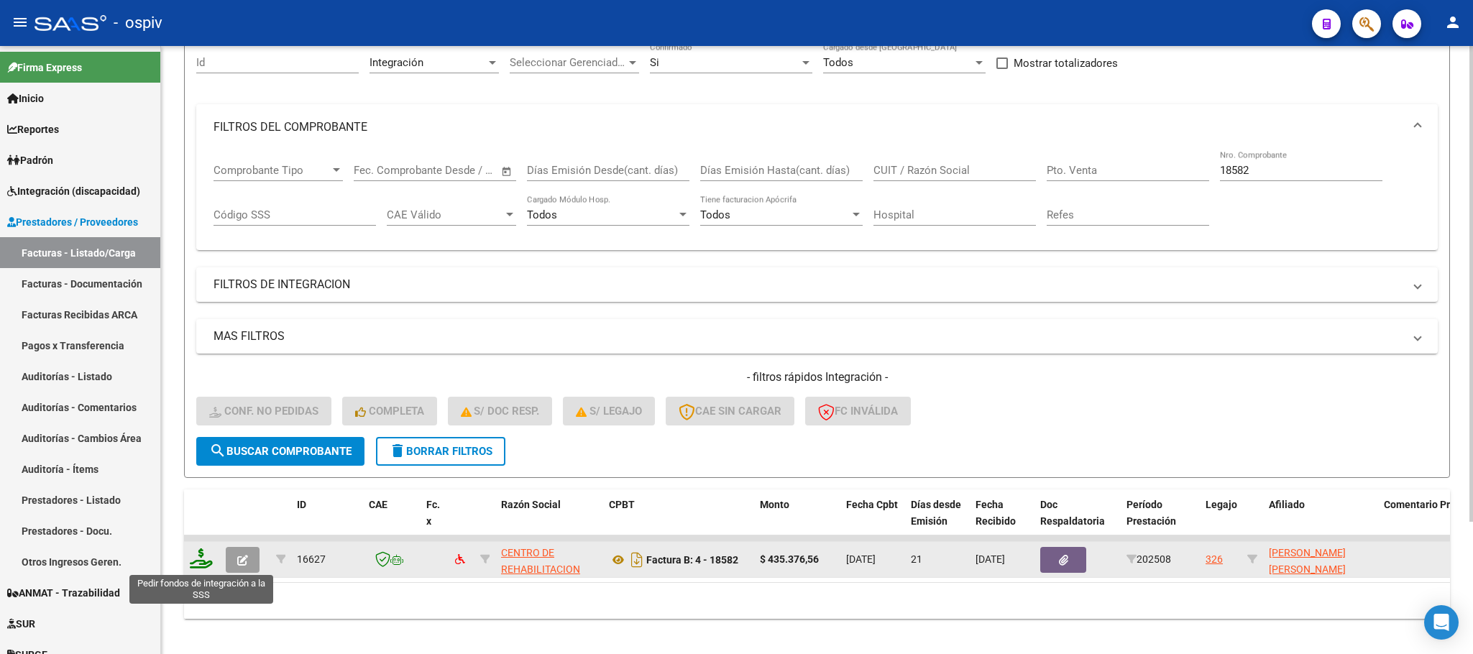
click at [197, 561] on icon at bounding box center [201, 558] width 23 height 20
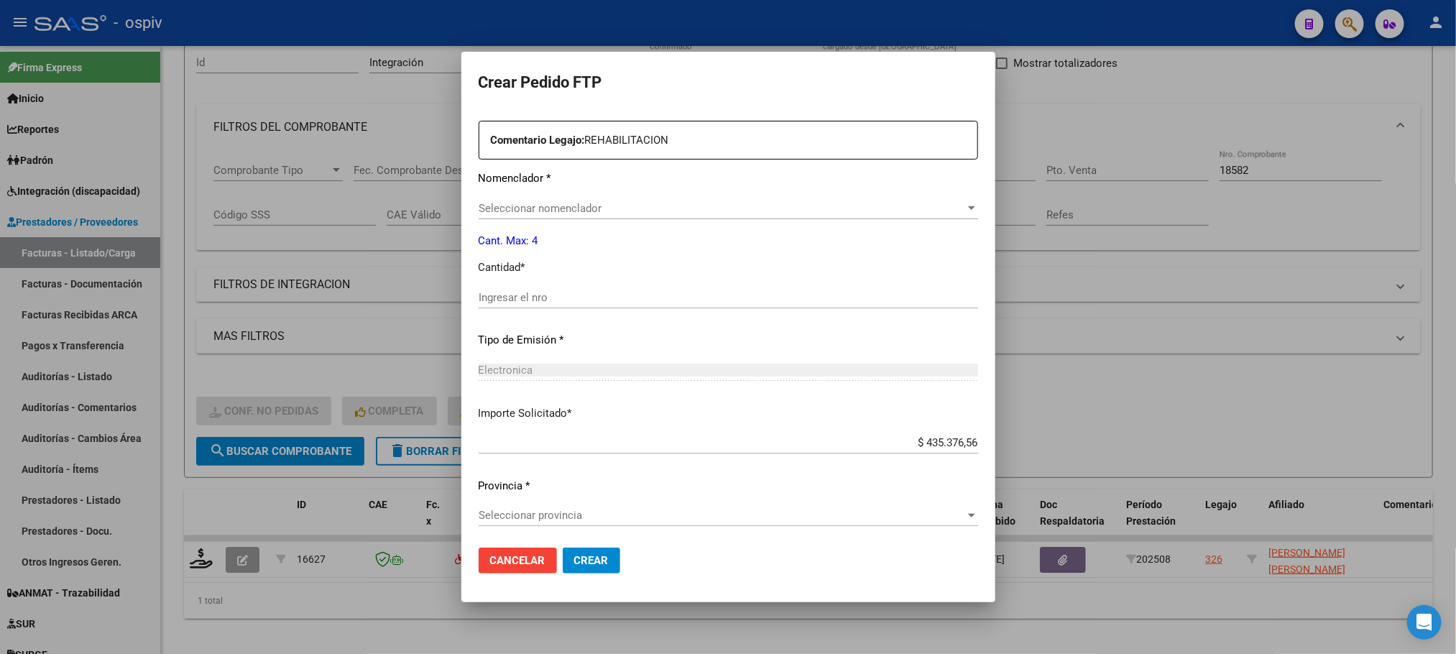
scroll to position [520, 0]
click at [611, 294] on input "Ingresar el nro" at bounding box center [729, 294] width 500 height 13
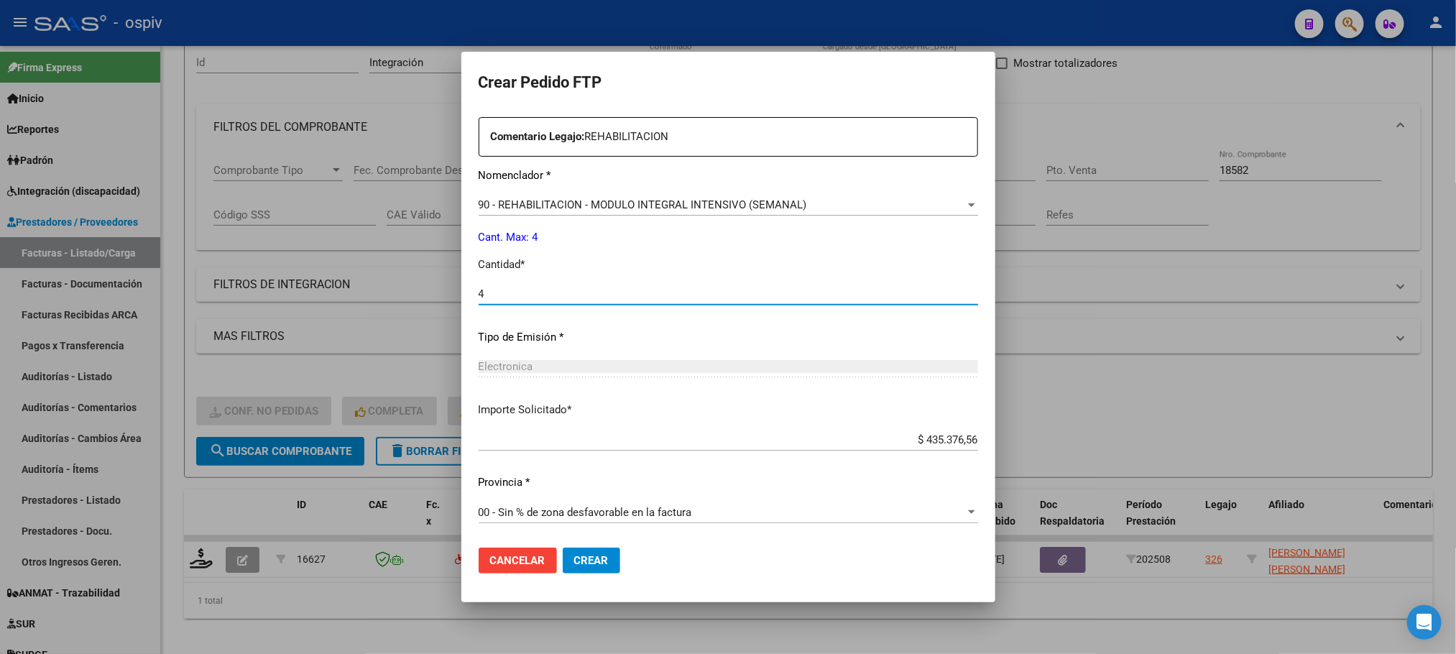
click at [563, 548] on button "Crear" at bounding box center [592, 561] width 58 height 26
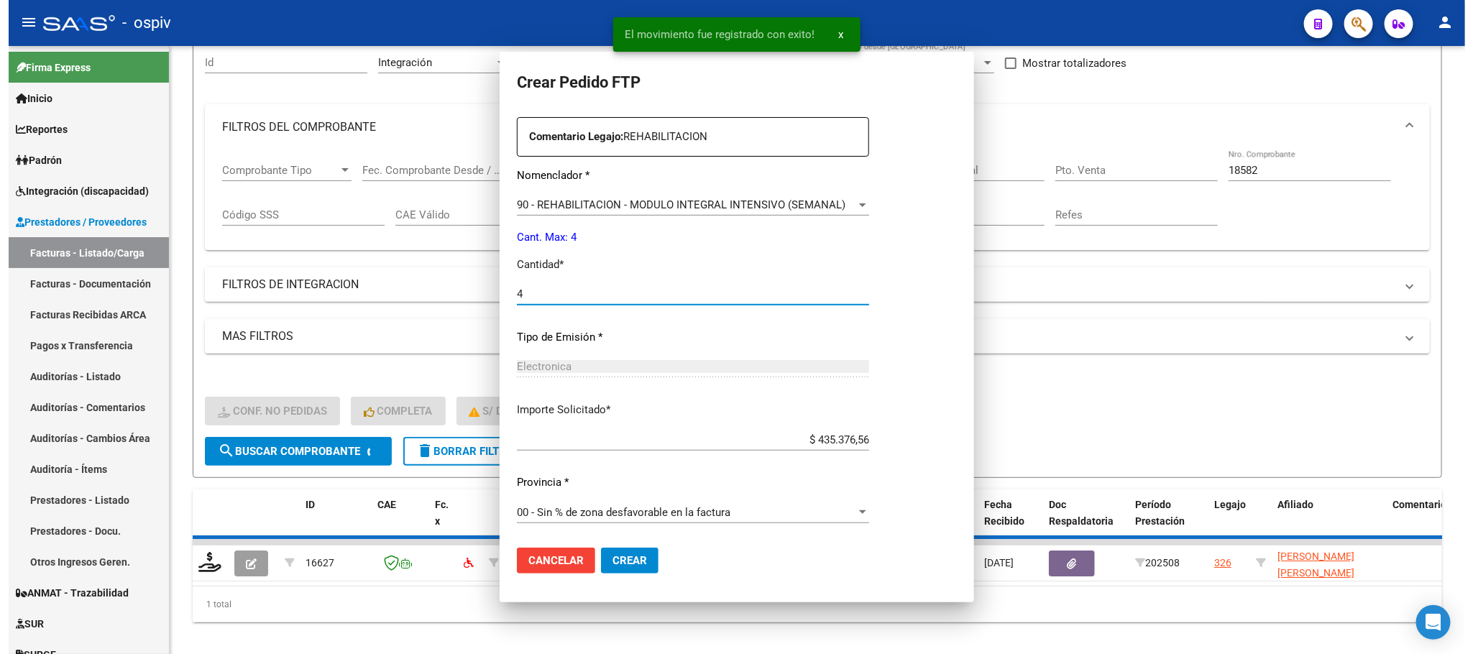
scroll to position [440, 0]
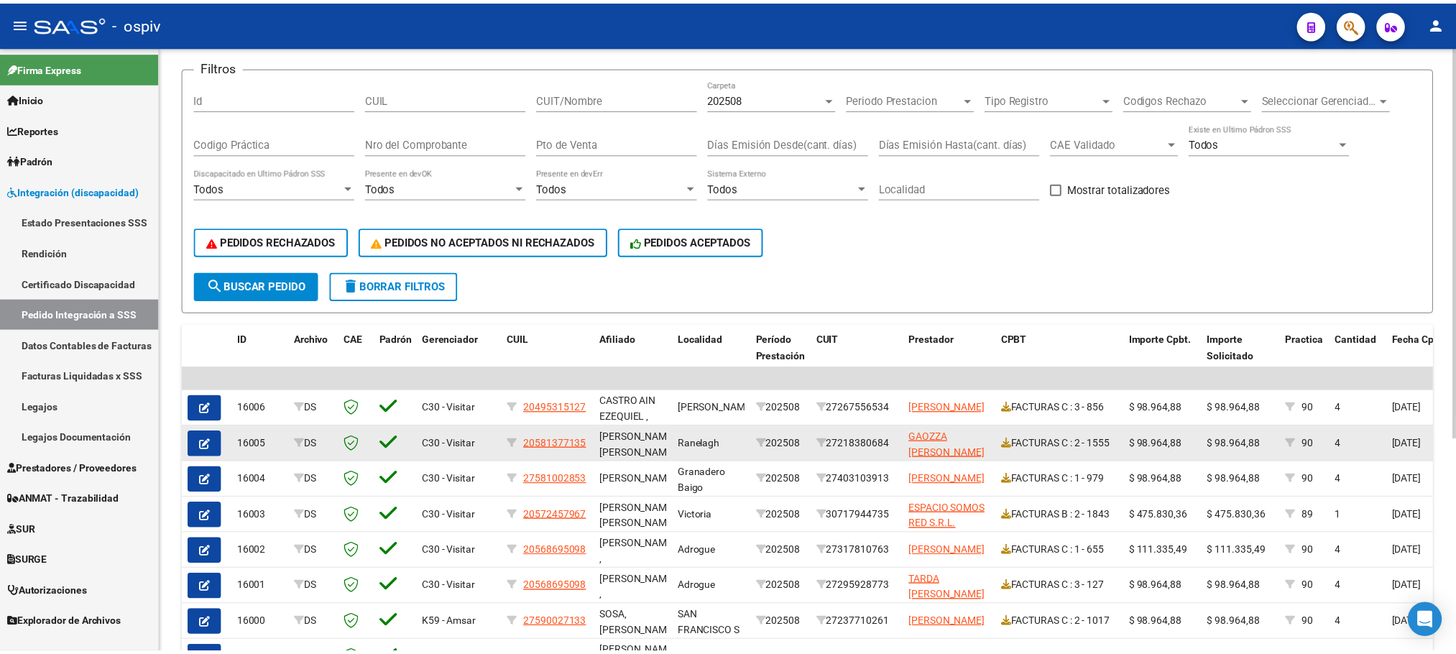
scroll to position [180, 0]
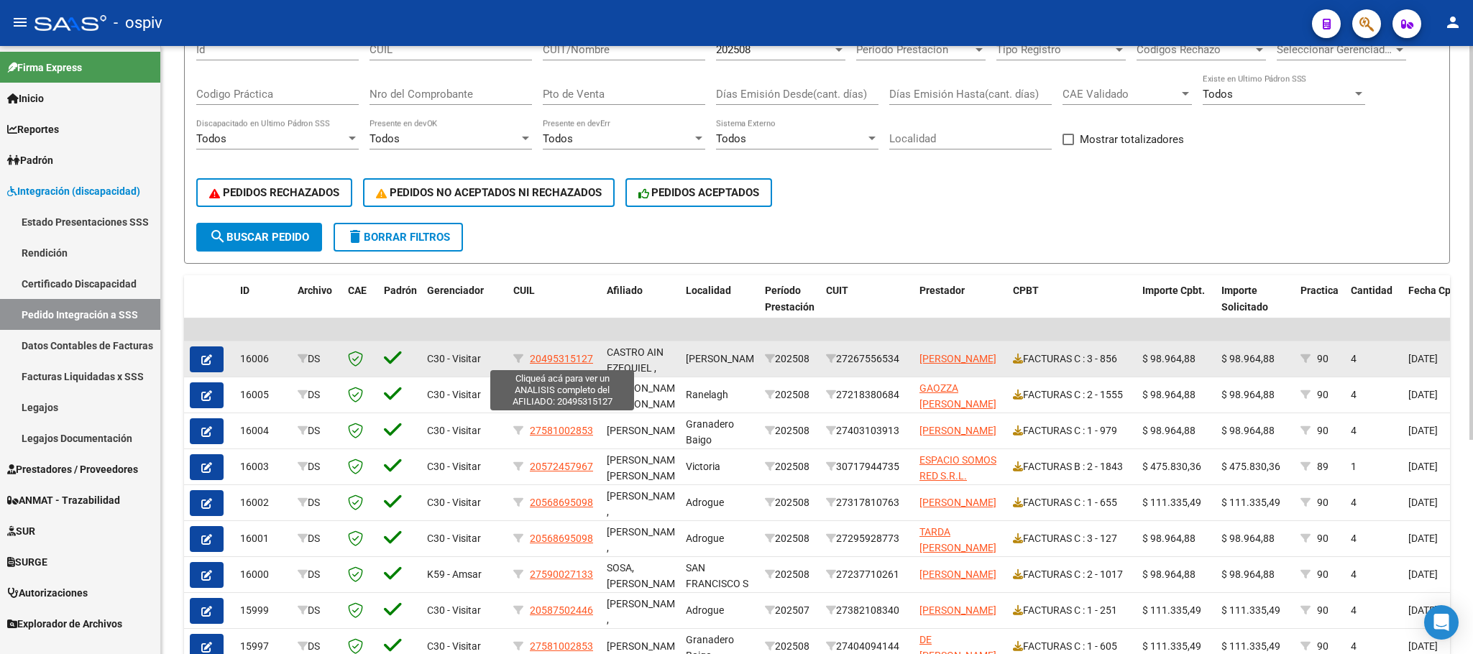
click at [567, 361] on span "20495315127" at bounding box center [561, 359] width 63 height 12
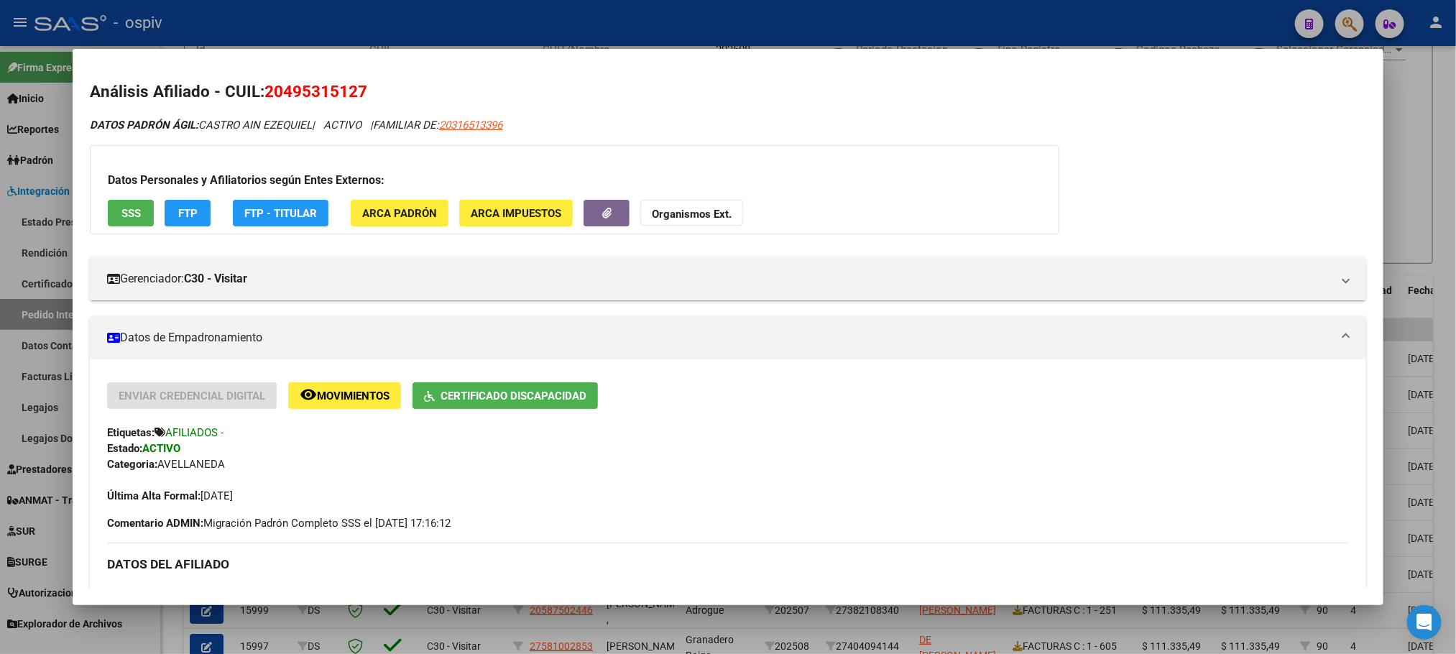
drag, startPoint x: 369, startPoint y: 95, endPoint x: 261, endPoint y: 89, distance: 108.0
click at [261, 89] on h2 "Análisis Afiliado - CUIL: 20495315127" at bounding box center [728, 92] width 1276 height 24
copy span "20495315127"
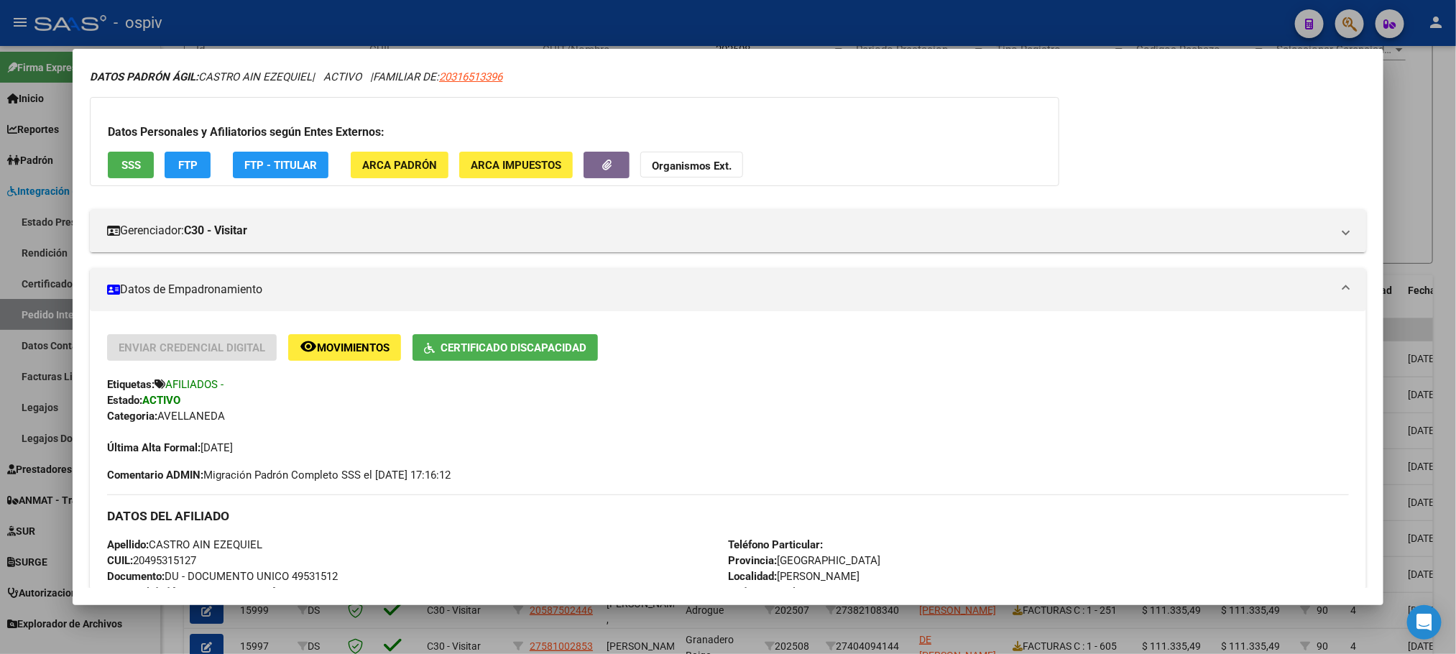
scroll to position [0, 0]
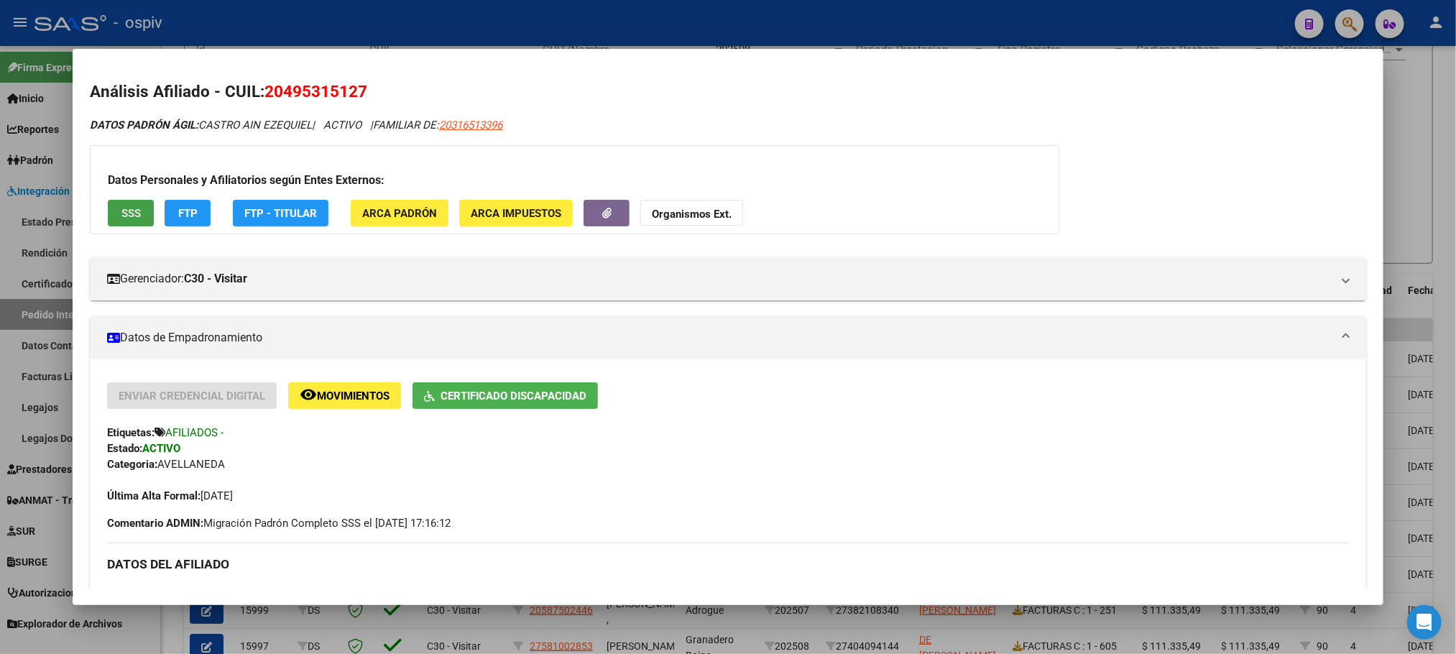
click at [123, 216] on span "SSS" at bounding box center [130, 213] width 19 height 13
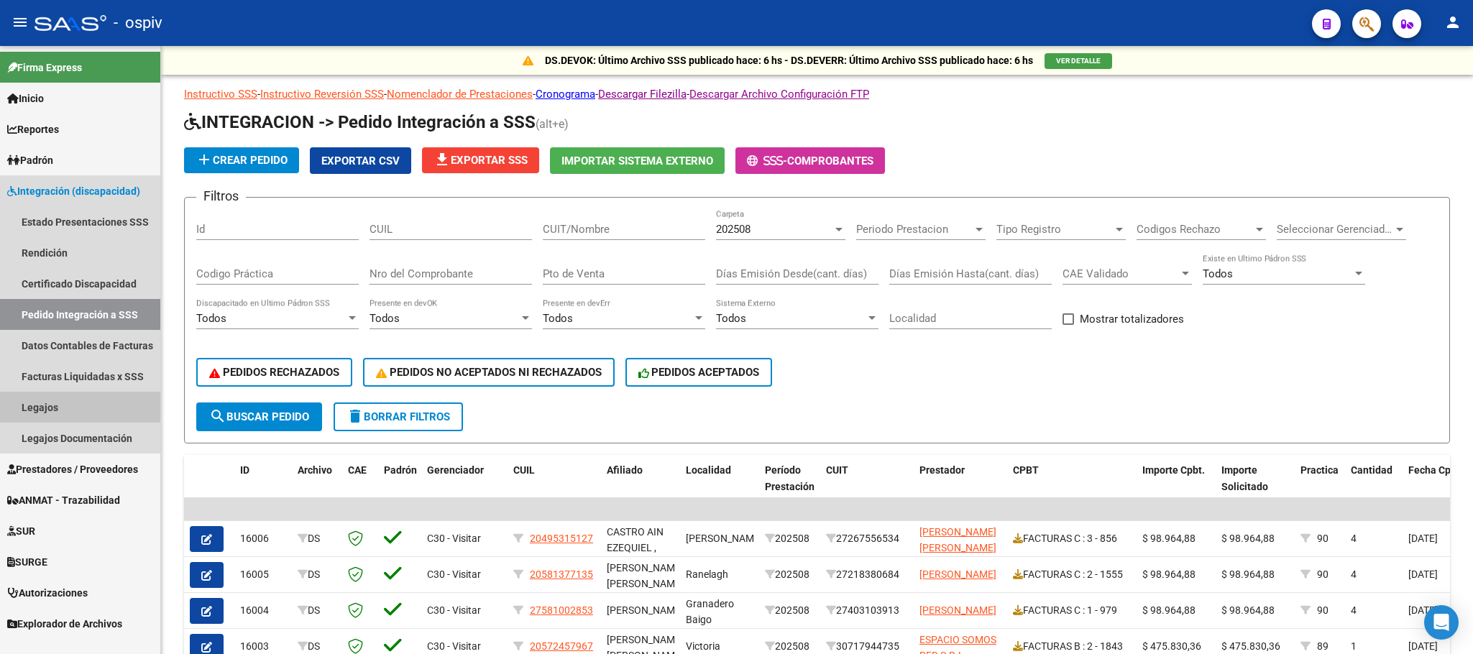
click at [65, 404] on link "Legajos" at bounding box center [80, 407] width 160 height 31
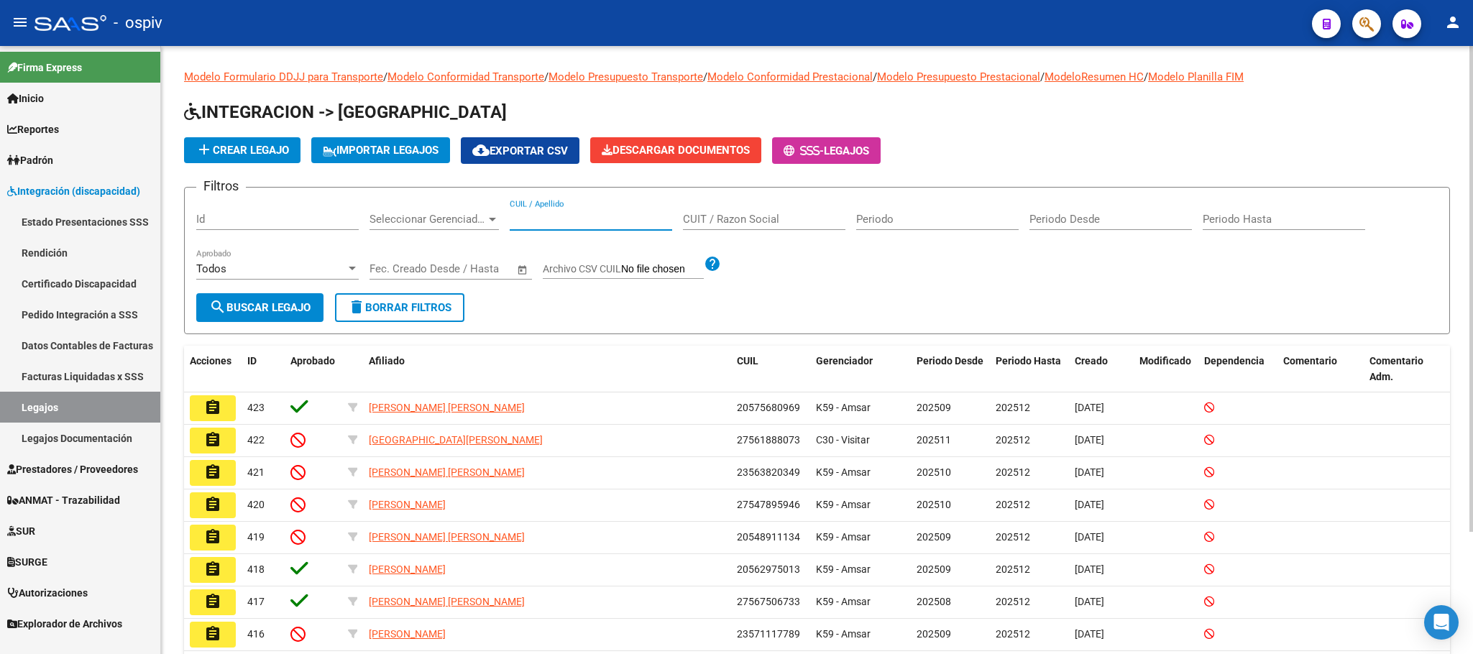
click at [557, 223] on input "CUIL / Apellido" at bounding box center [591, 219] width 162 height 13
paste input "20495315127"
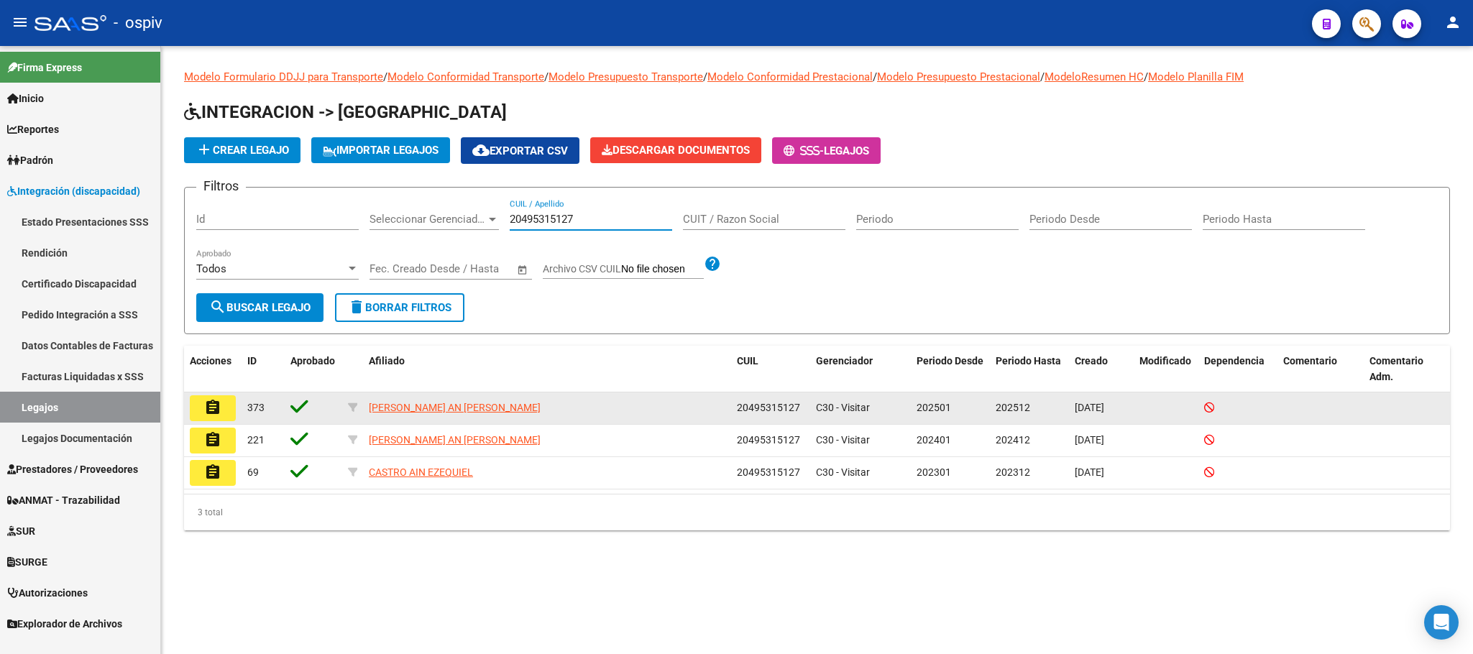
type input "20495315127"
click at [223, 413] on button "assignment" at bounding box center [213, 408] width 46 height 26
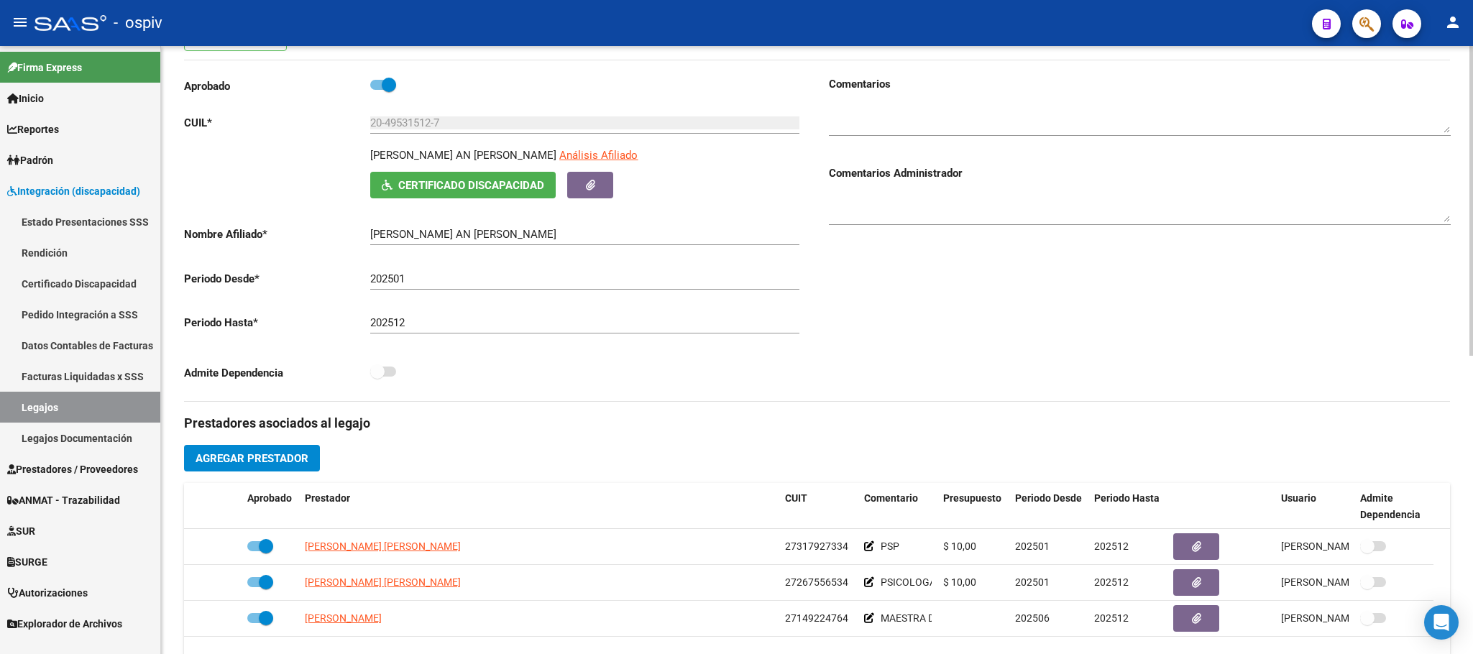
scroll to position [359, 0]
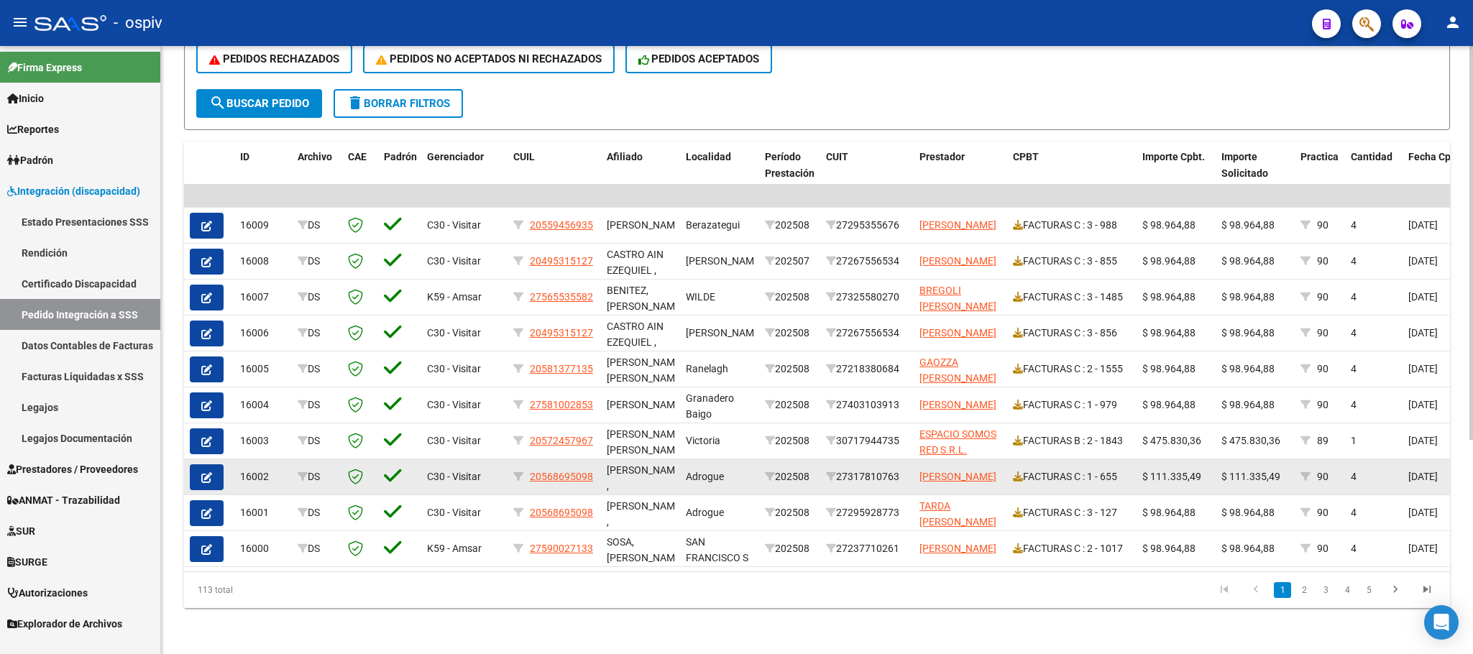
scroll to position [330, 0]
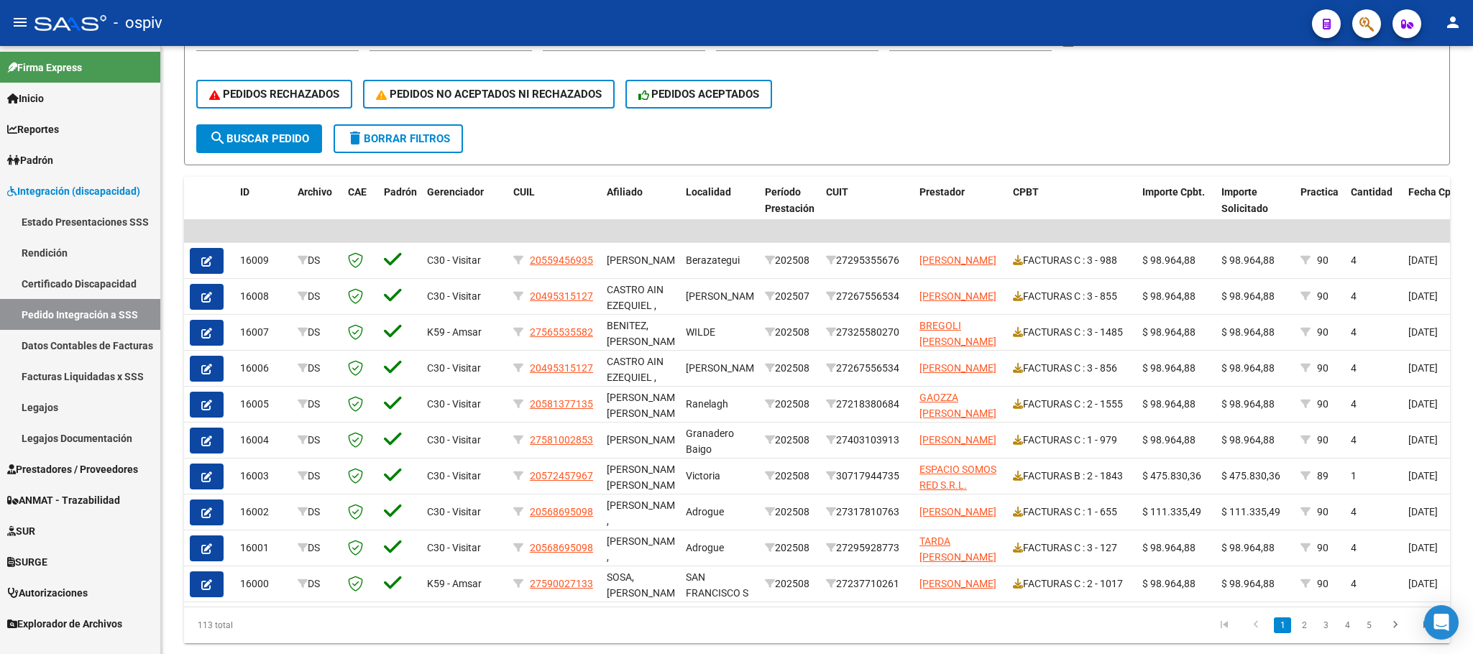
scroll to position [330, 0]
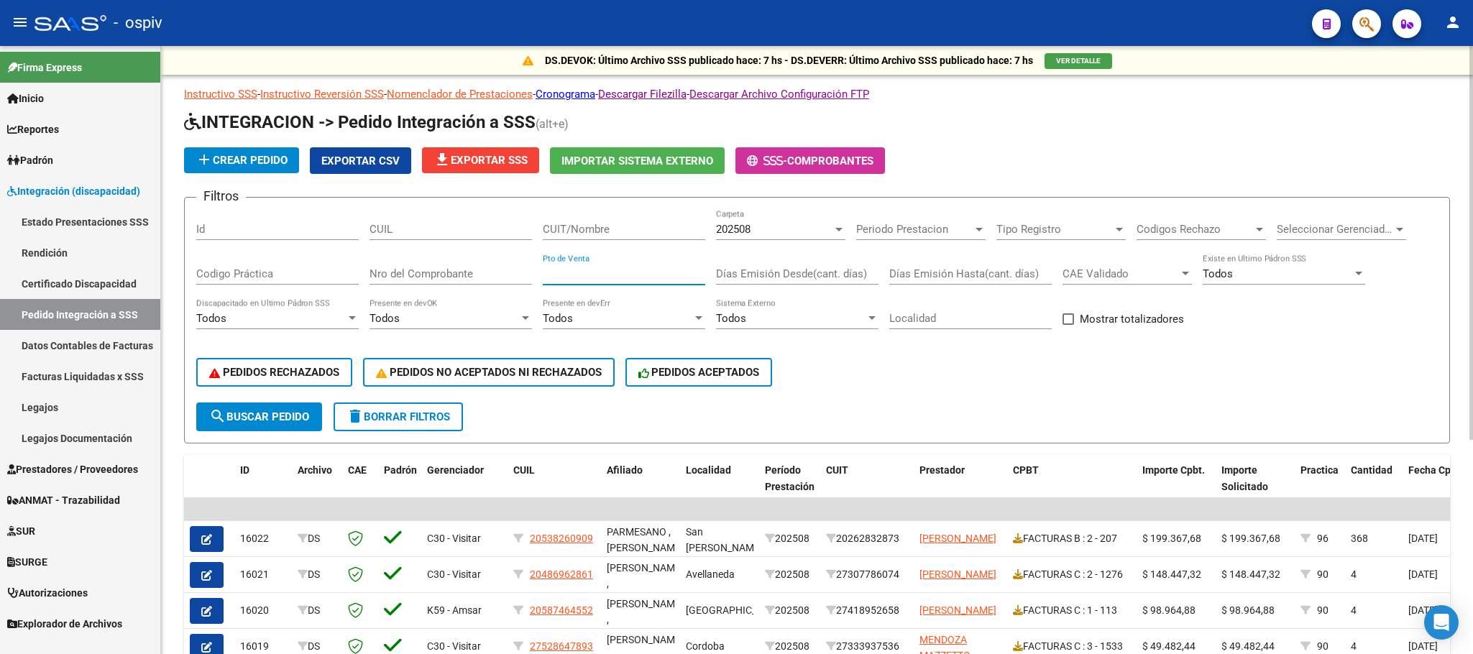
click at [576, 272] on input "Pto de Venta" at bounding box center [624, 273] width 162 height 13
click at [469, 265] on div "Nro del Comprobante" at bounding box center [450, 269] width 162 height 31
click at [470, 270] on input "Nro del Comprobante" at bounding box center [450, 273] width 162 height 13
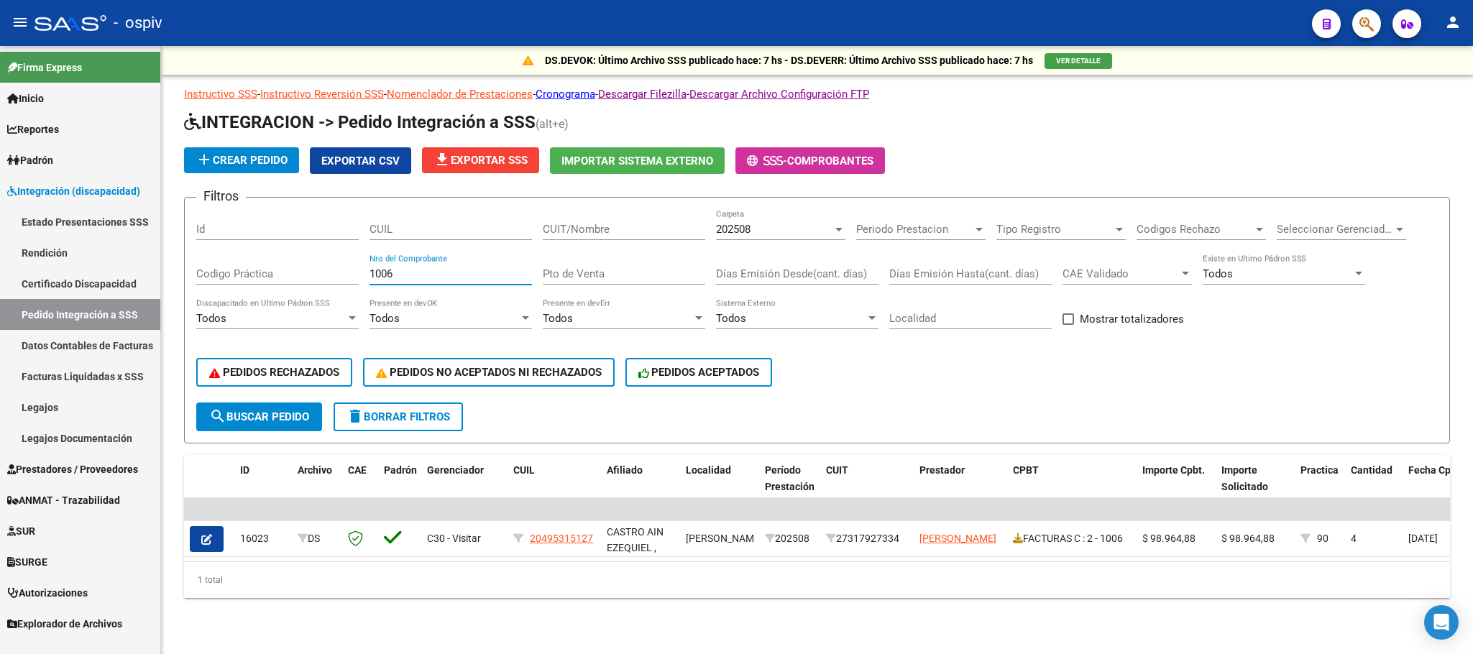
type input "1006"
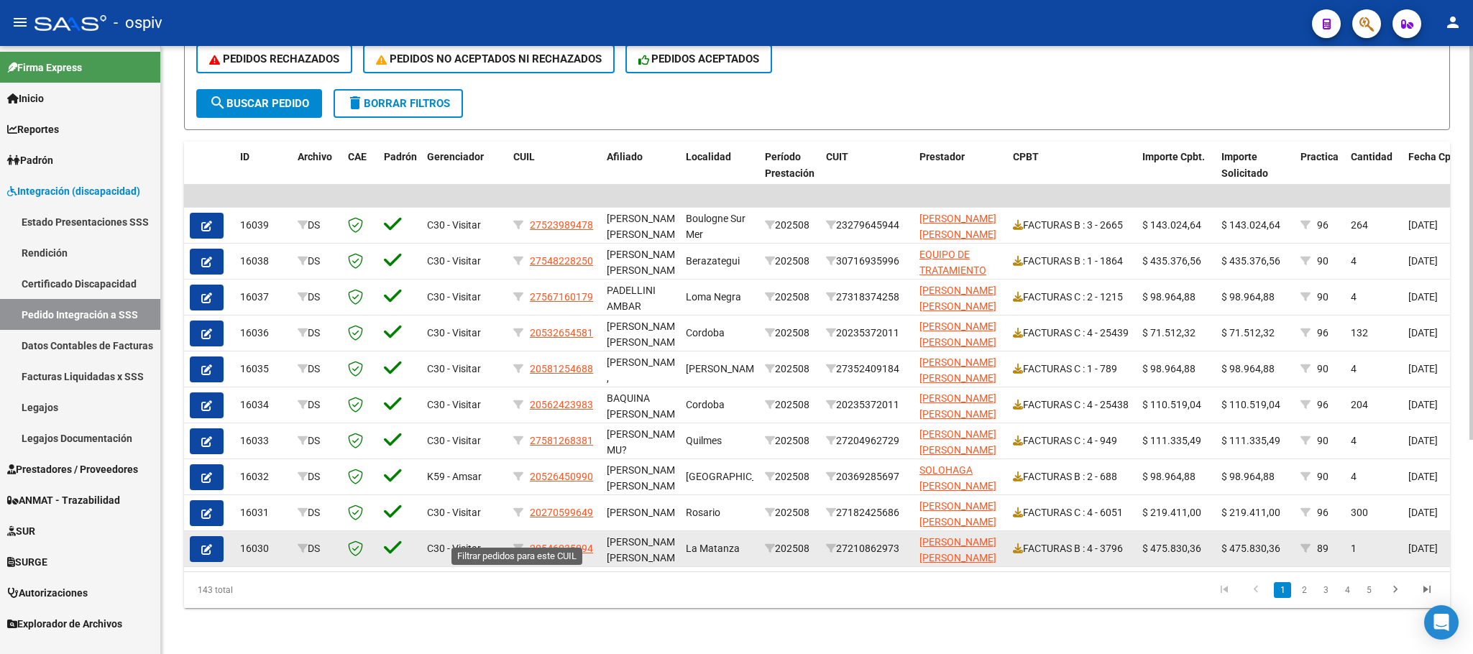
scroll to position [330, 0]
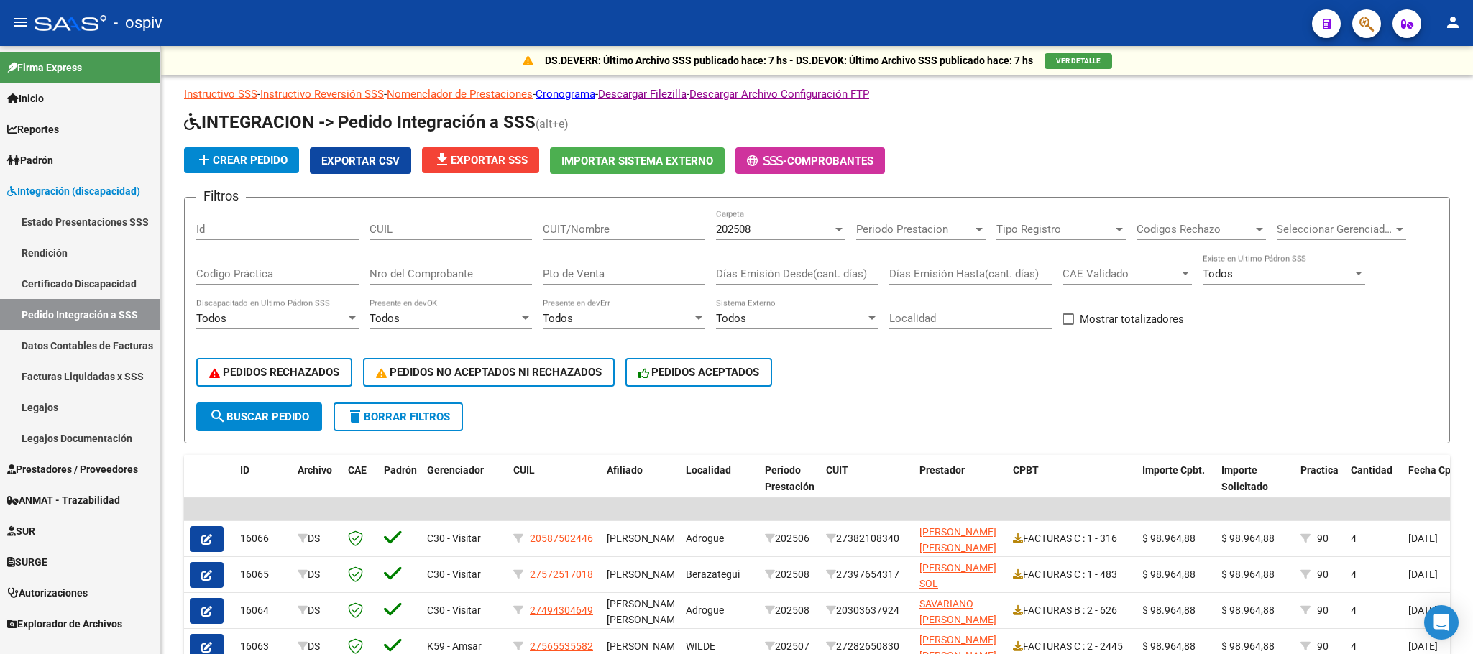
scroll to position [330, 0]
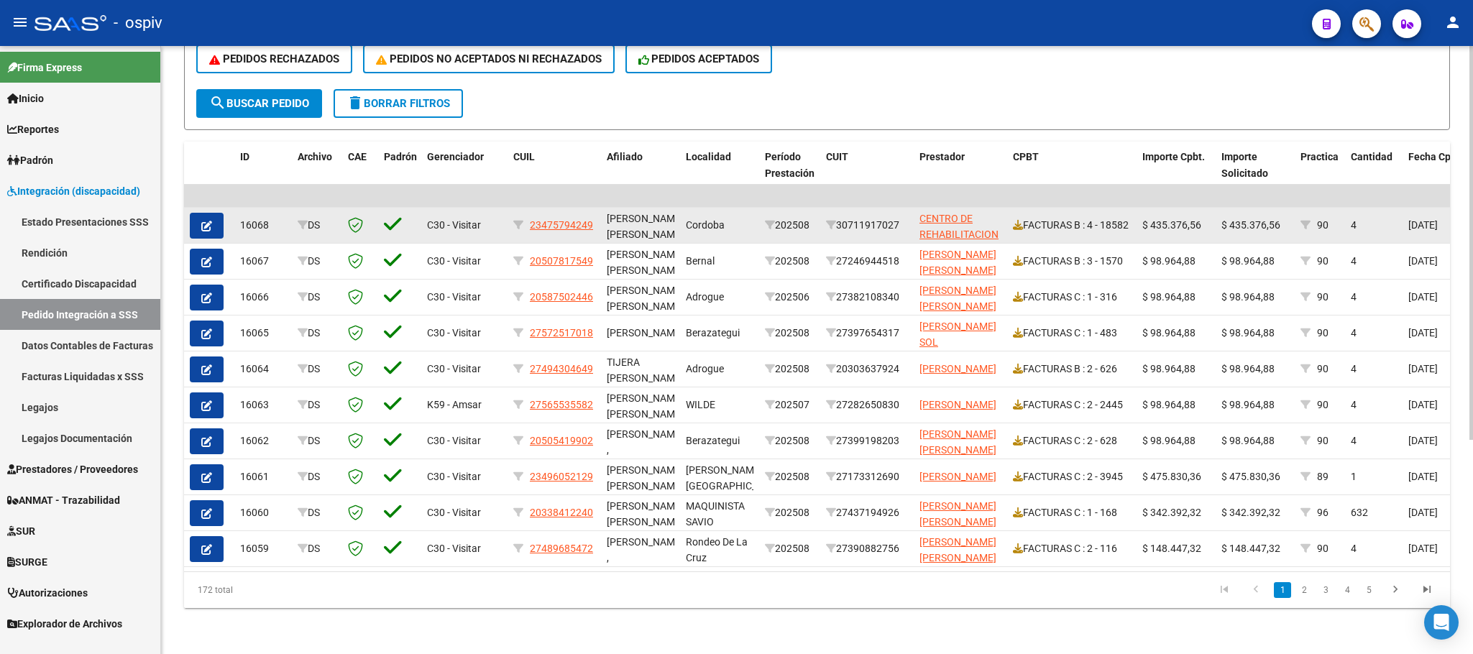
scroll to position [330, 0]
